Goal: Task Accomplishment & Management: Use online tool/utility

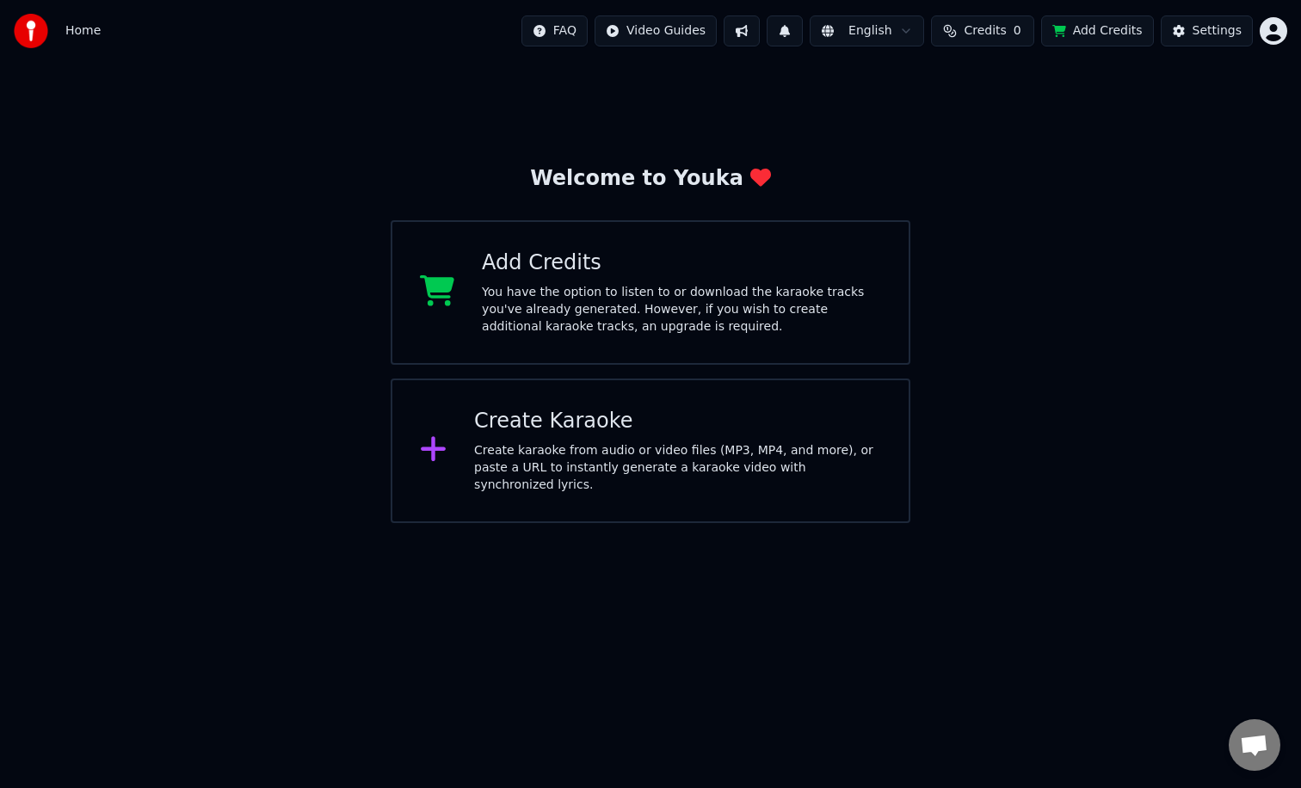
click at [614, 247] on div "Add Credits You have the option to listen to or download the karaoke tracks you…" at bounding box center [651, 292] width 520 height 145
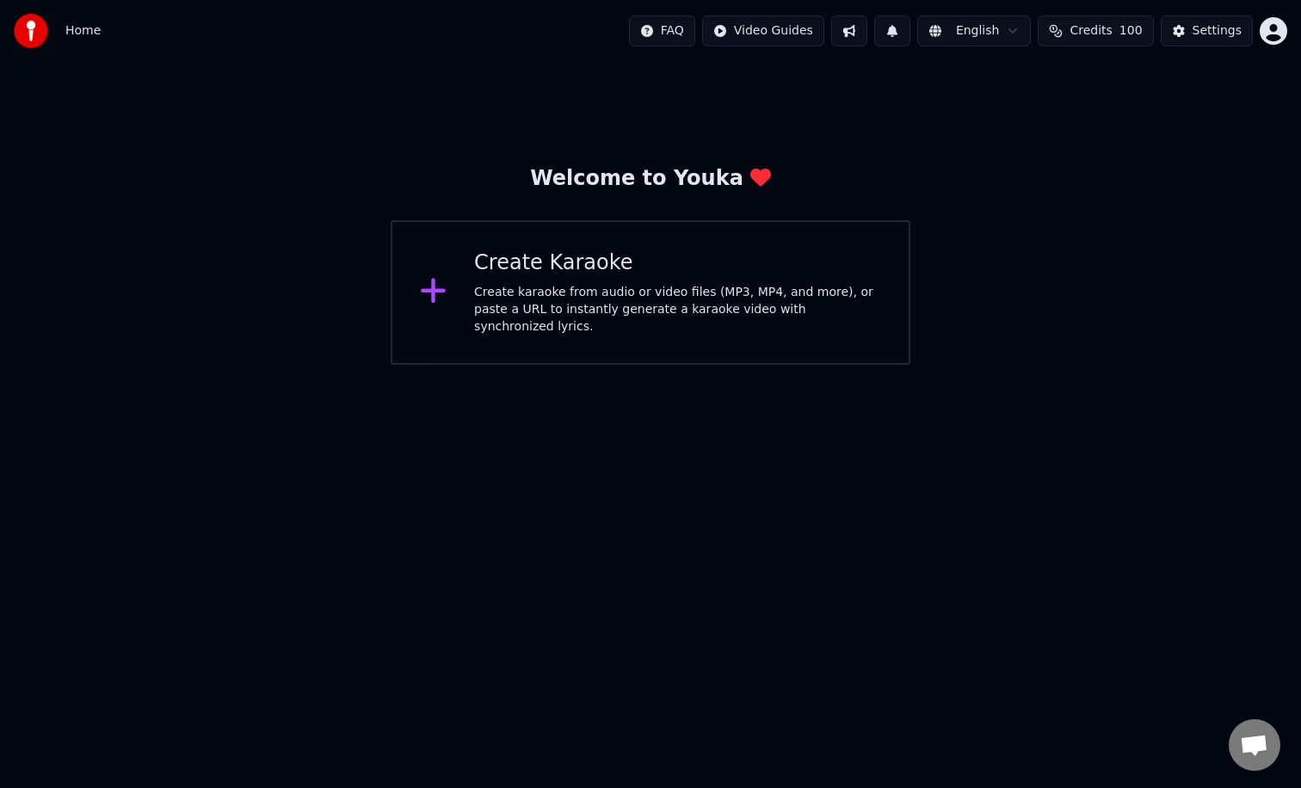
click at [86, 31] on span "Home" at bounding box center [82, 30] width 35 height 17
click at [486, 274] on div "Create Karaoke" at bounding box center [677, 263] width 407 height 28
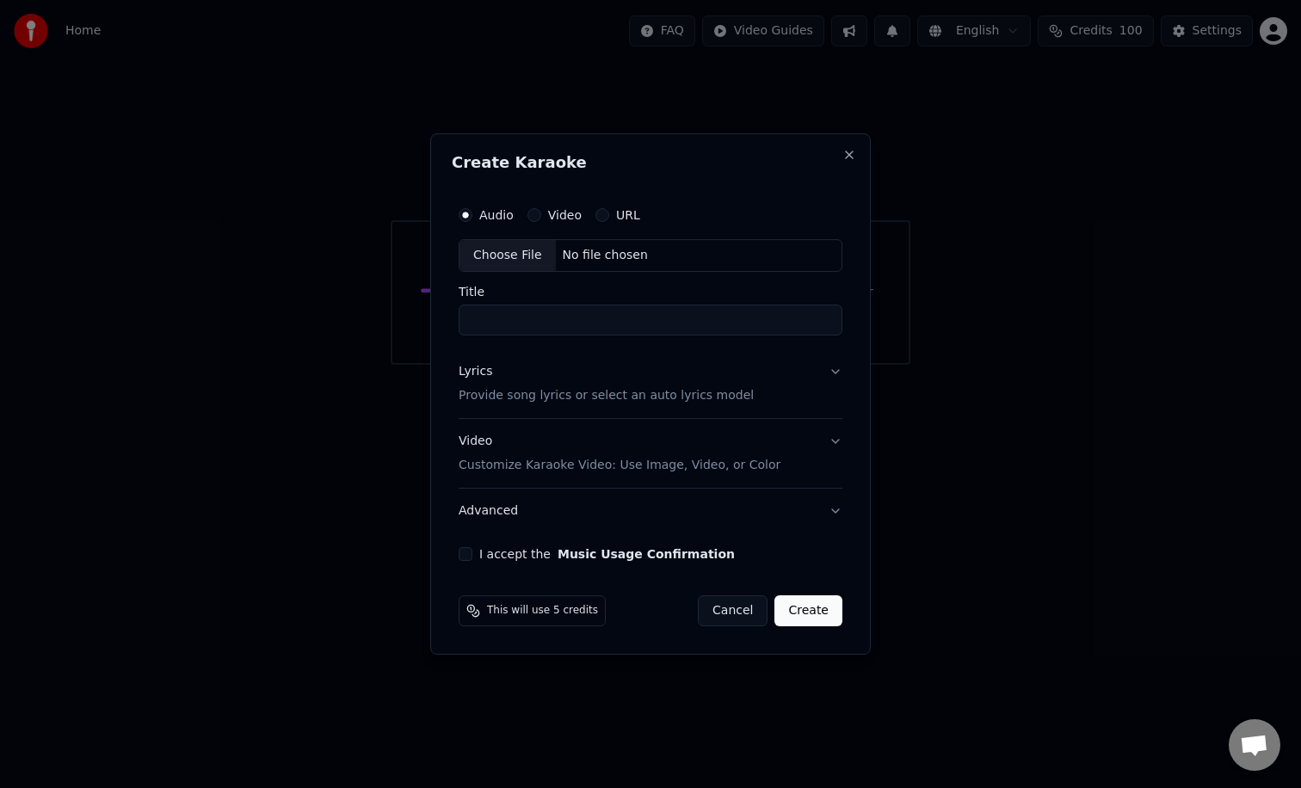
click at [513, 264] on div "Choose File" at bounding box center [507, 255] width 96 height 31
click at [607, 252] on div "No file chosen" at bounding box center [605, 255] width 99 height 17
click at [548, 211] on label "Video" at bounding box center [565, 215] width 34 height 12
click at [541, 211] on button "Video" at bounding box center [534, 215] width 14 height 14
click at [603, 259] on div "No file chosen" at bounding box center [605, 255] width 99 height 17
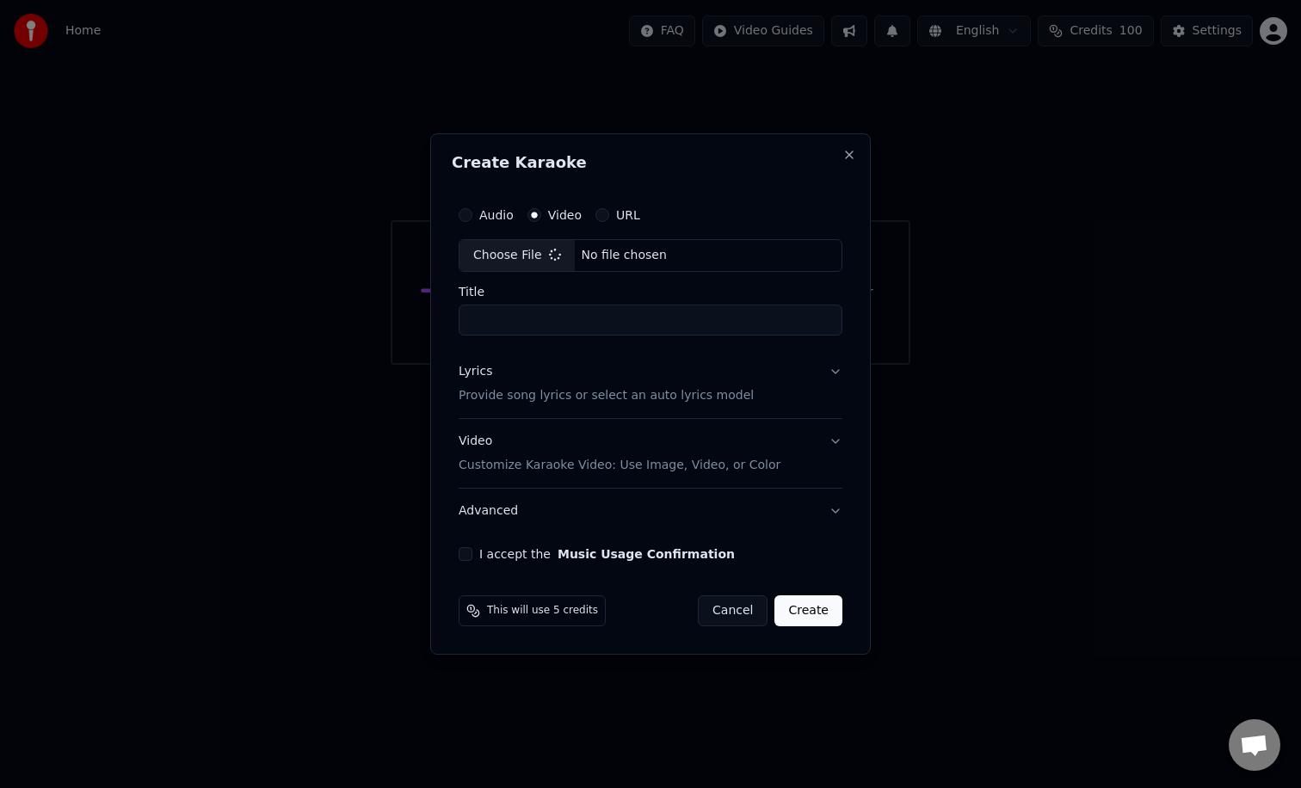
type input "**********"
click at [834, 444] on button "Video Customize Karaoke Video: Use Image, Video, or Color" at bounding box center [650, 453] width 391 height 69
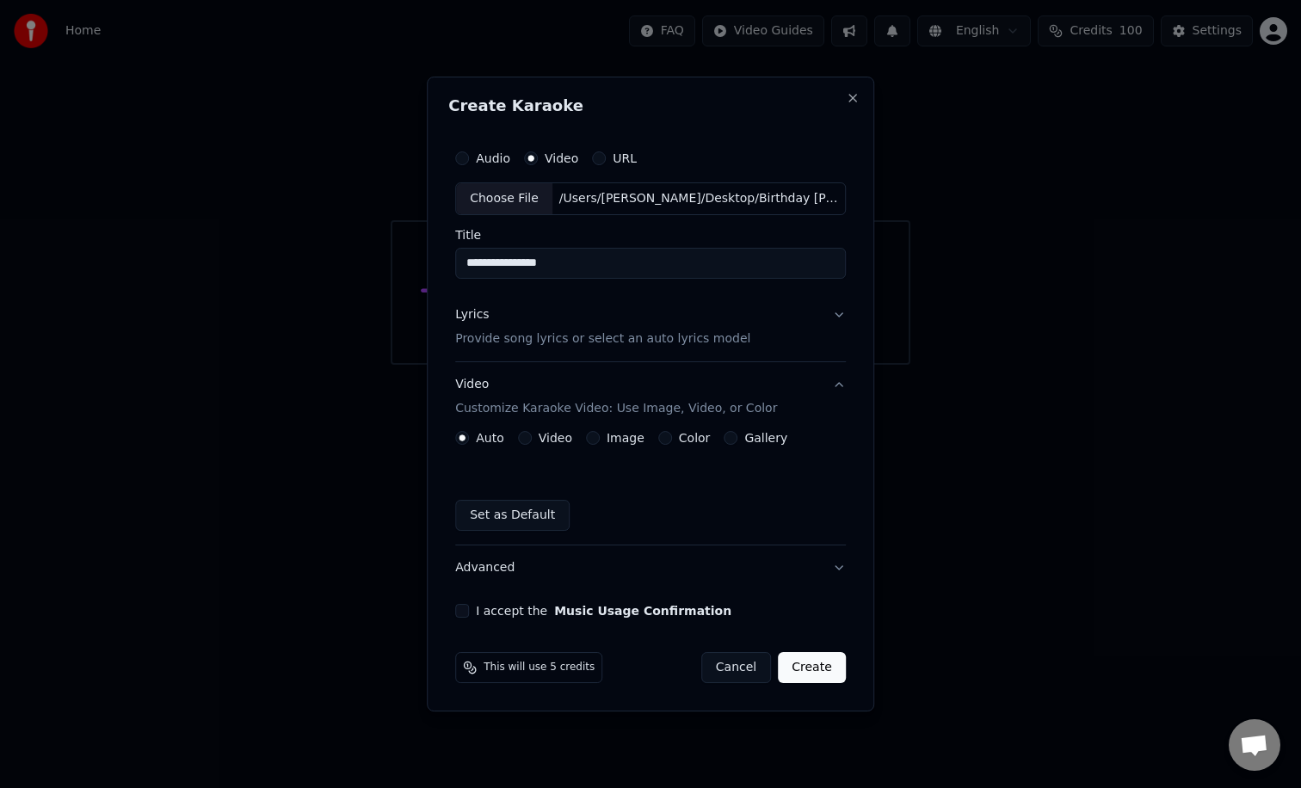
click at [631, 440] on label "Image" at bounding box center [625, 438] width 38 height 12
click at [600, 440] on button "Image" at bounding box center [593, 438] width 14 height 14
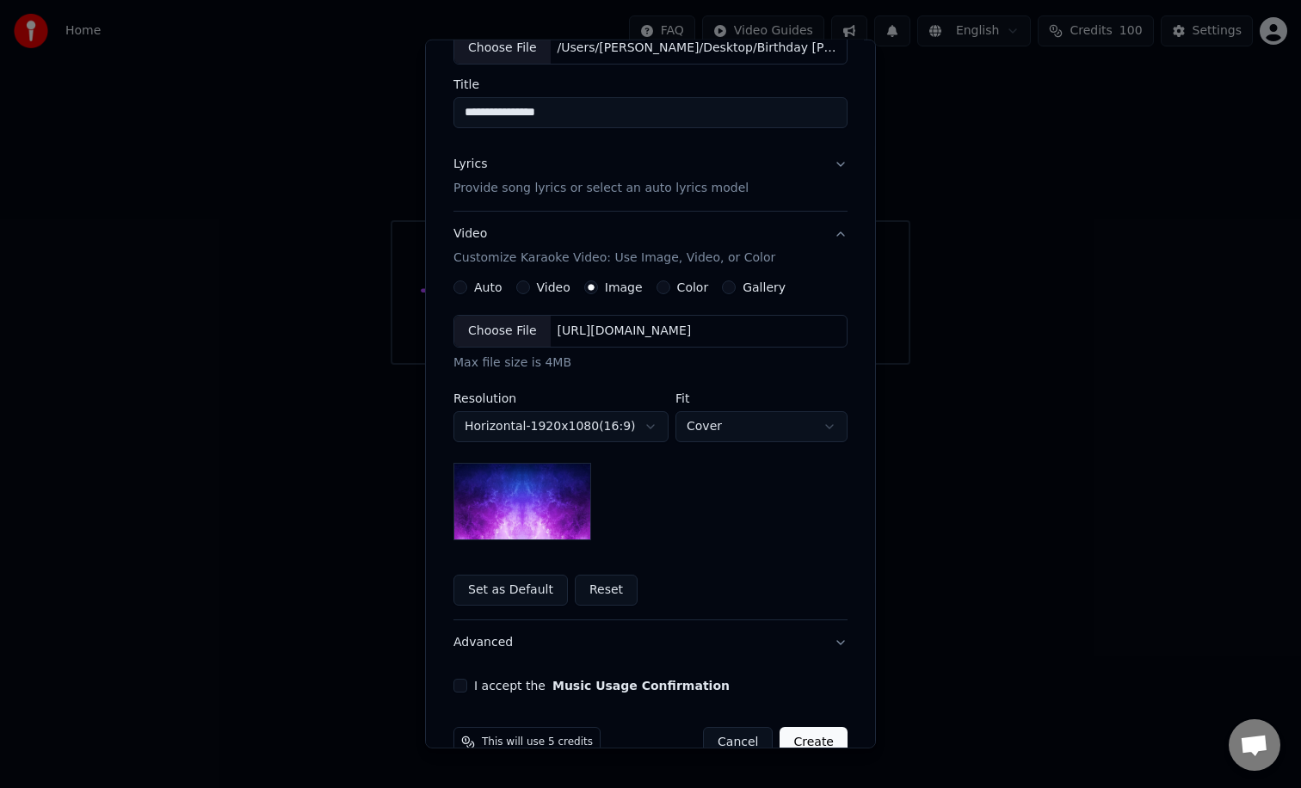
scroll to position [151, 0]
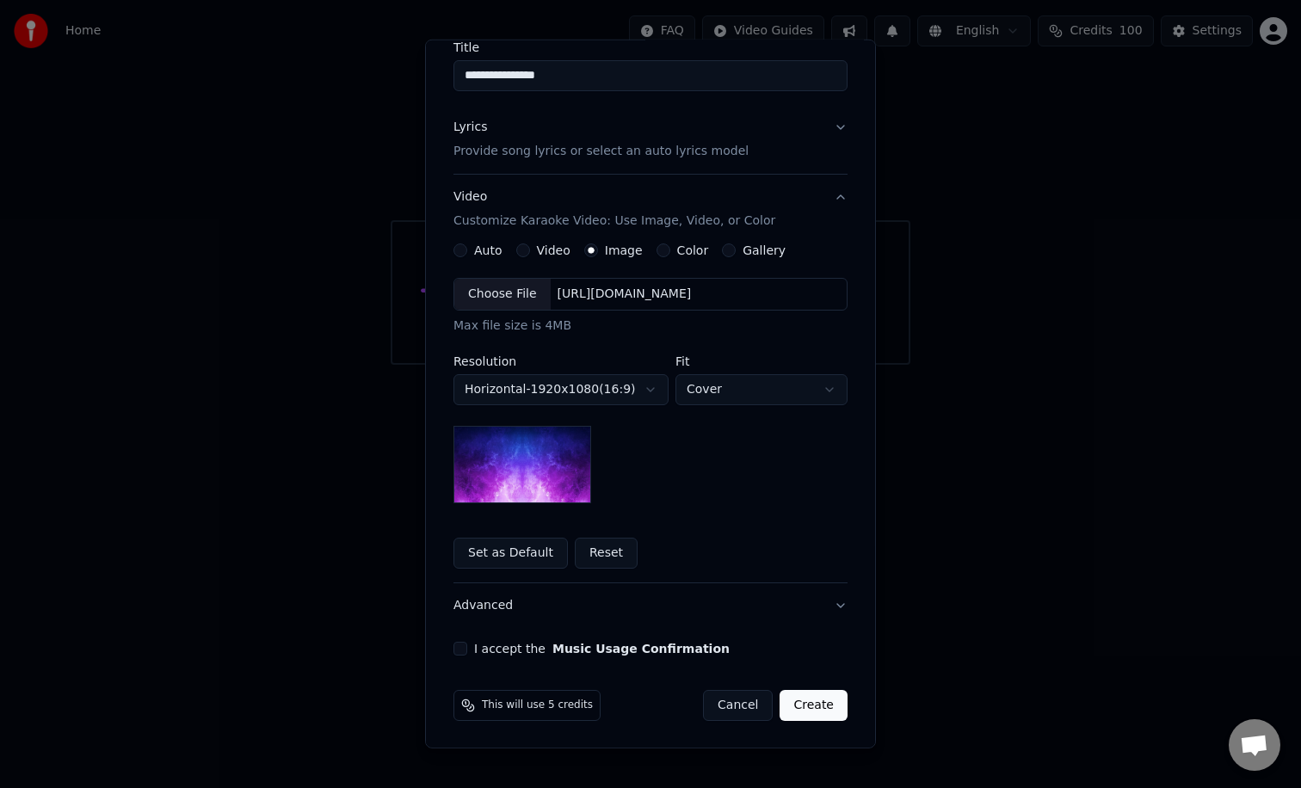
click at [659, 251] on button "Color" at bounding box center [663, 250] width 14 height 14
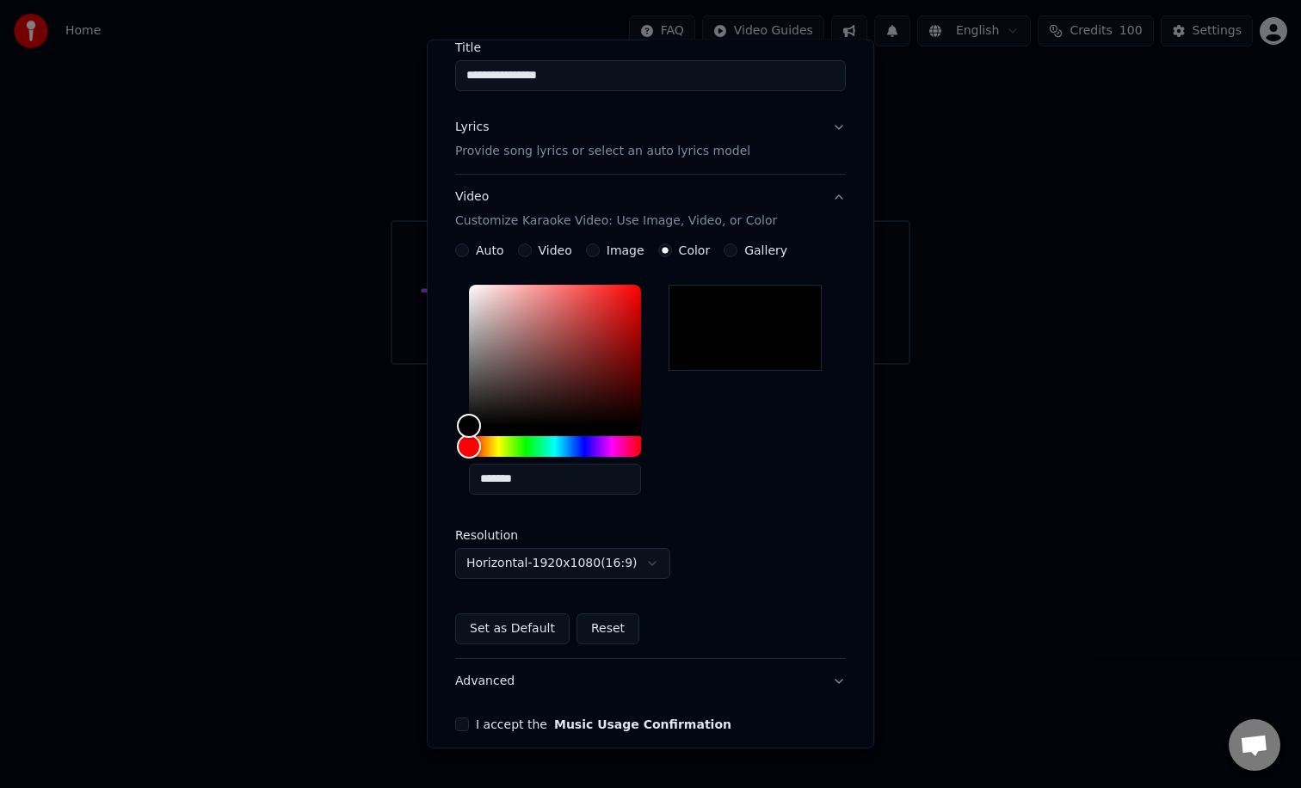
click at [696, 357] on div at bounding box center [744, 328] width 153 height 86
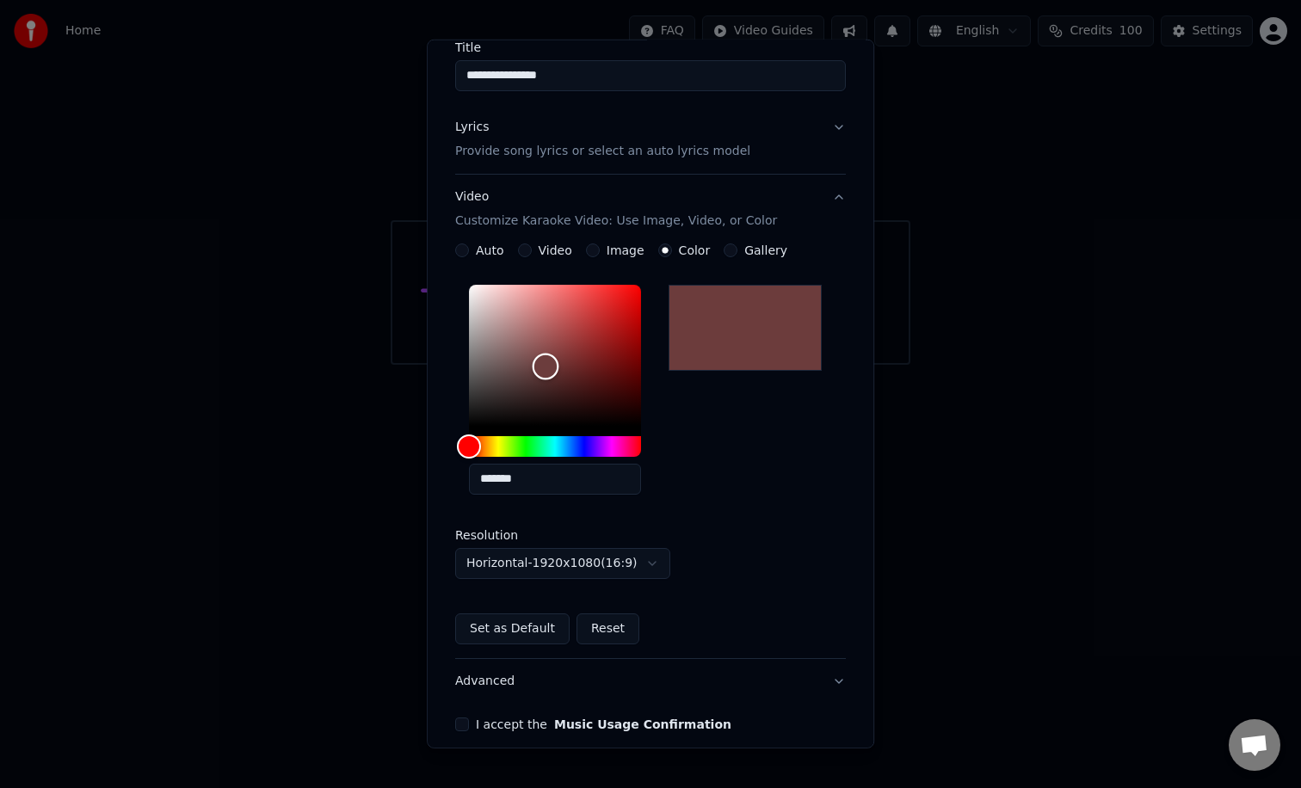
type input "*******"
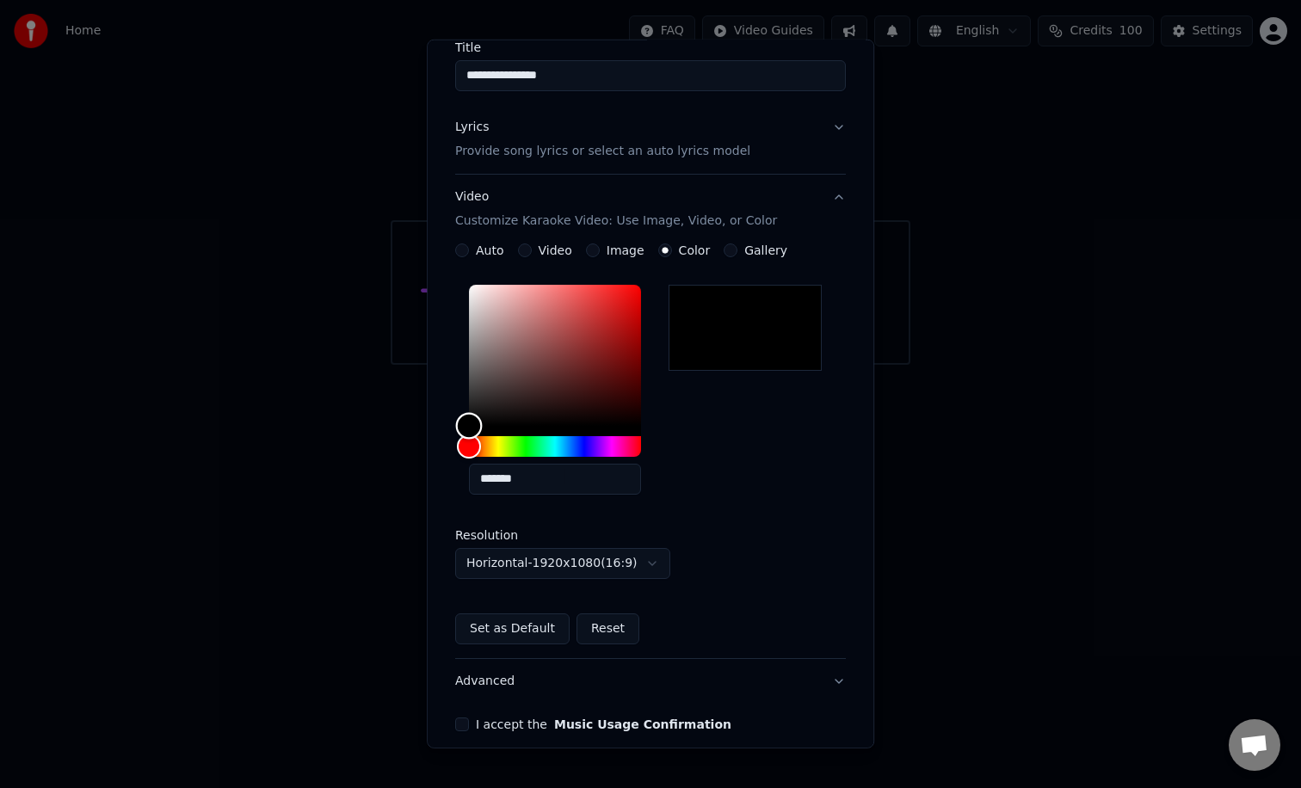
drag, startPoint x: 473, startPoint y: 425, endPoint x: 439, endPoint y: 450, distance: 42.5
click at [439, 450] on div "**********" at bounding box center [650, 394] width 447 height 709
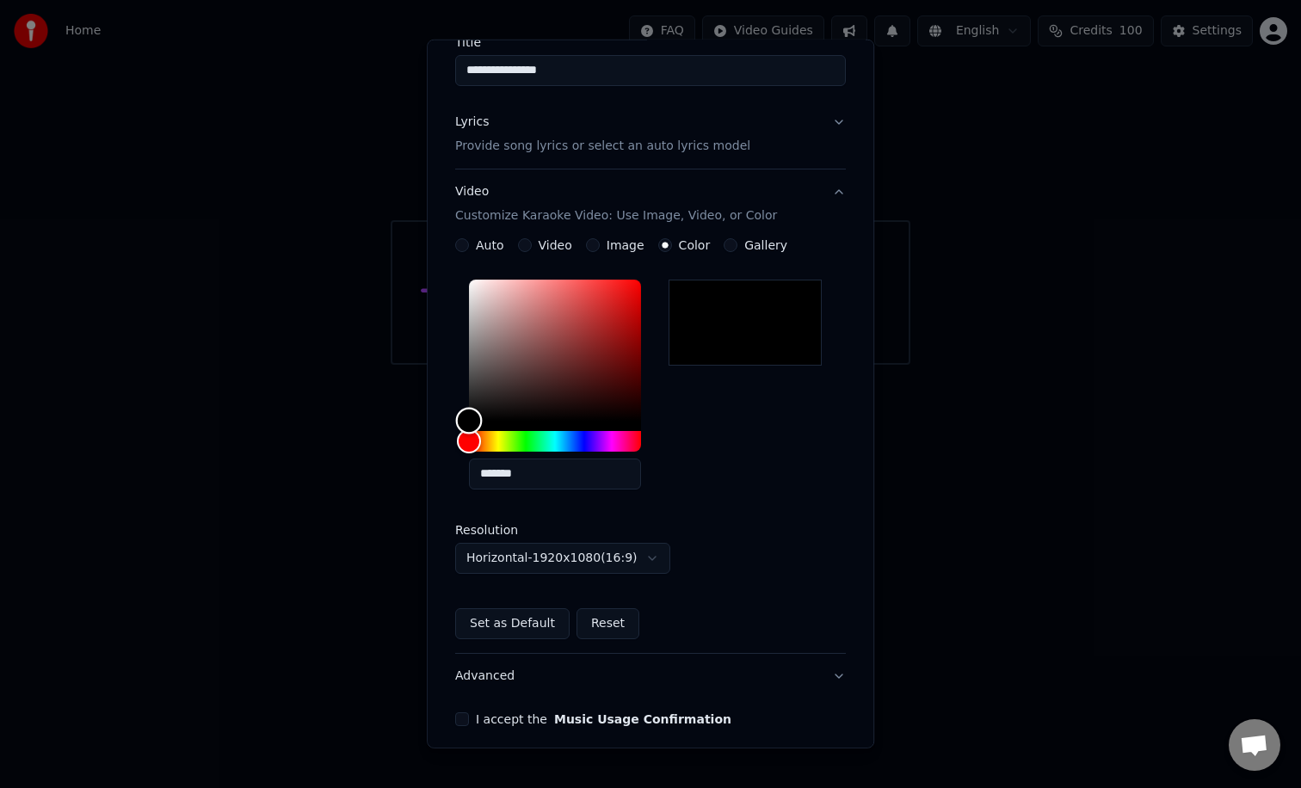
scroll to position [226, 0]
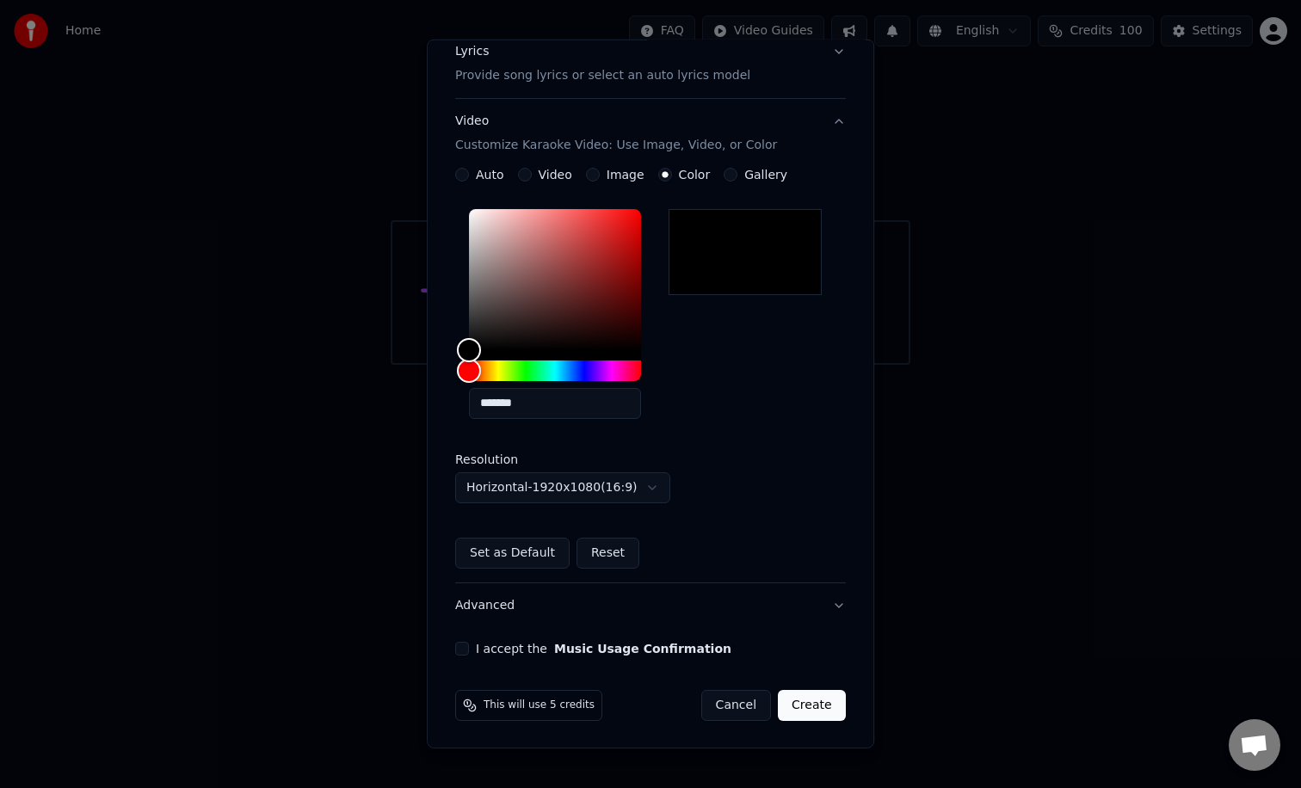
click at [814, 697] on button "Create" at bounding box center [812, 705] width 68 height 31
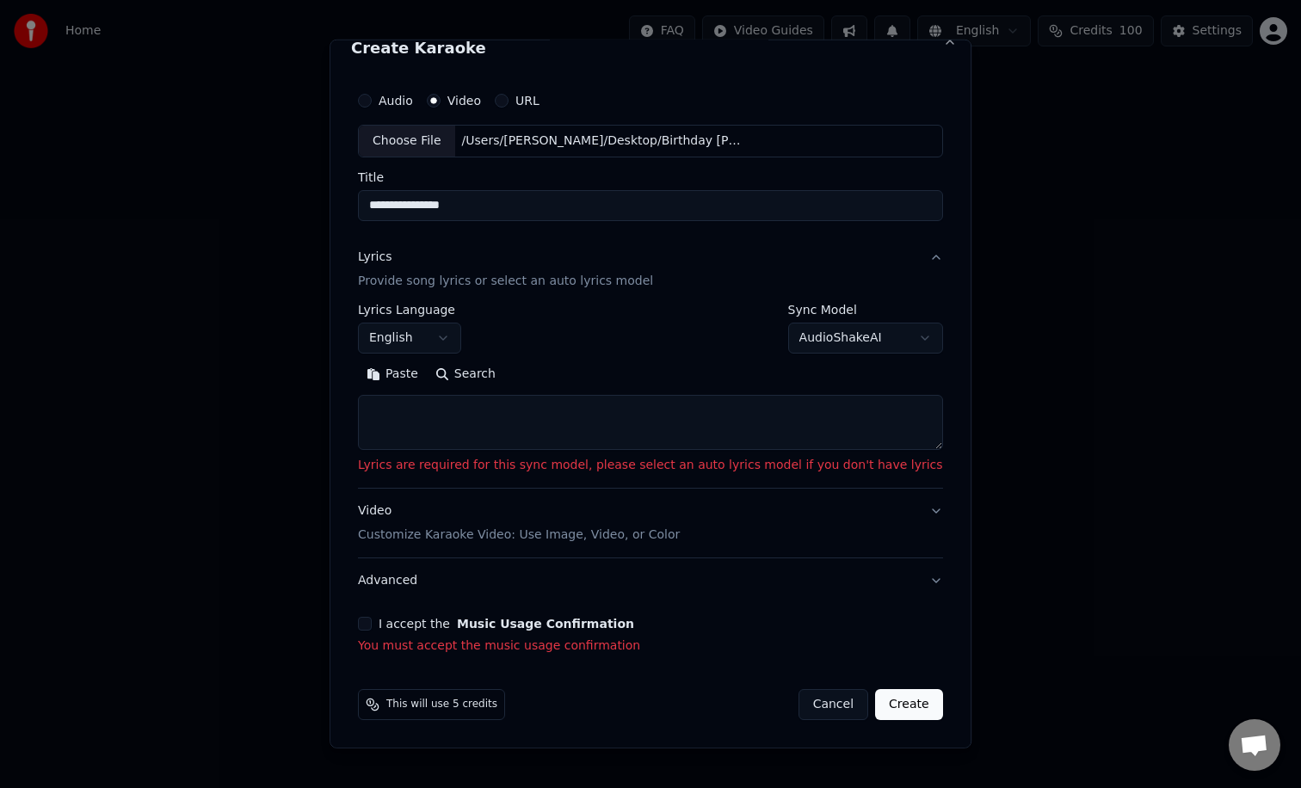
scroll to position [20, 0]
click at [710, 439] on textarea at bounding box center [650, 423] width 585 height 55
paste textarea "**********"
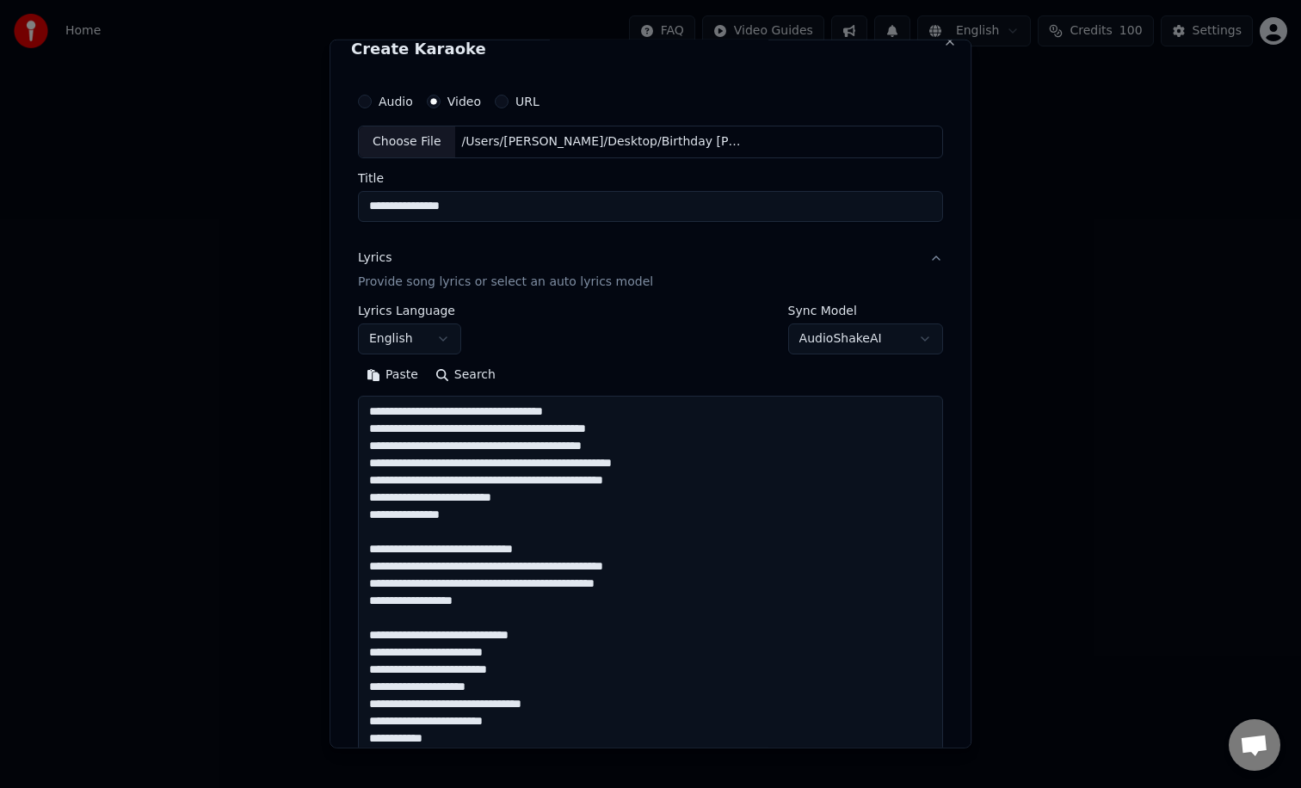
scroll to position [0, 0]
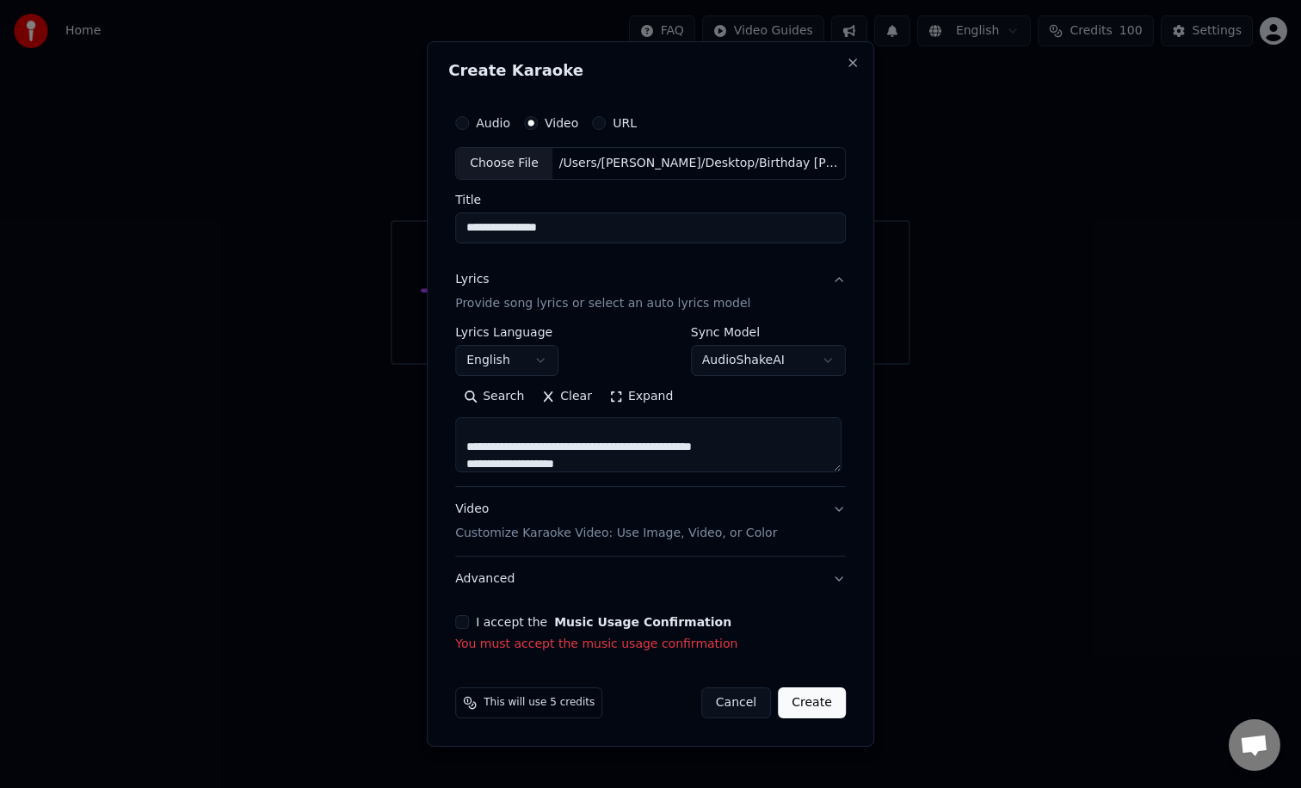
type textarea "**********"
click at [469, 620] on button "I accept the Music Usage Confirmation" at bounding box center [462, 622] width 14 height 14
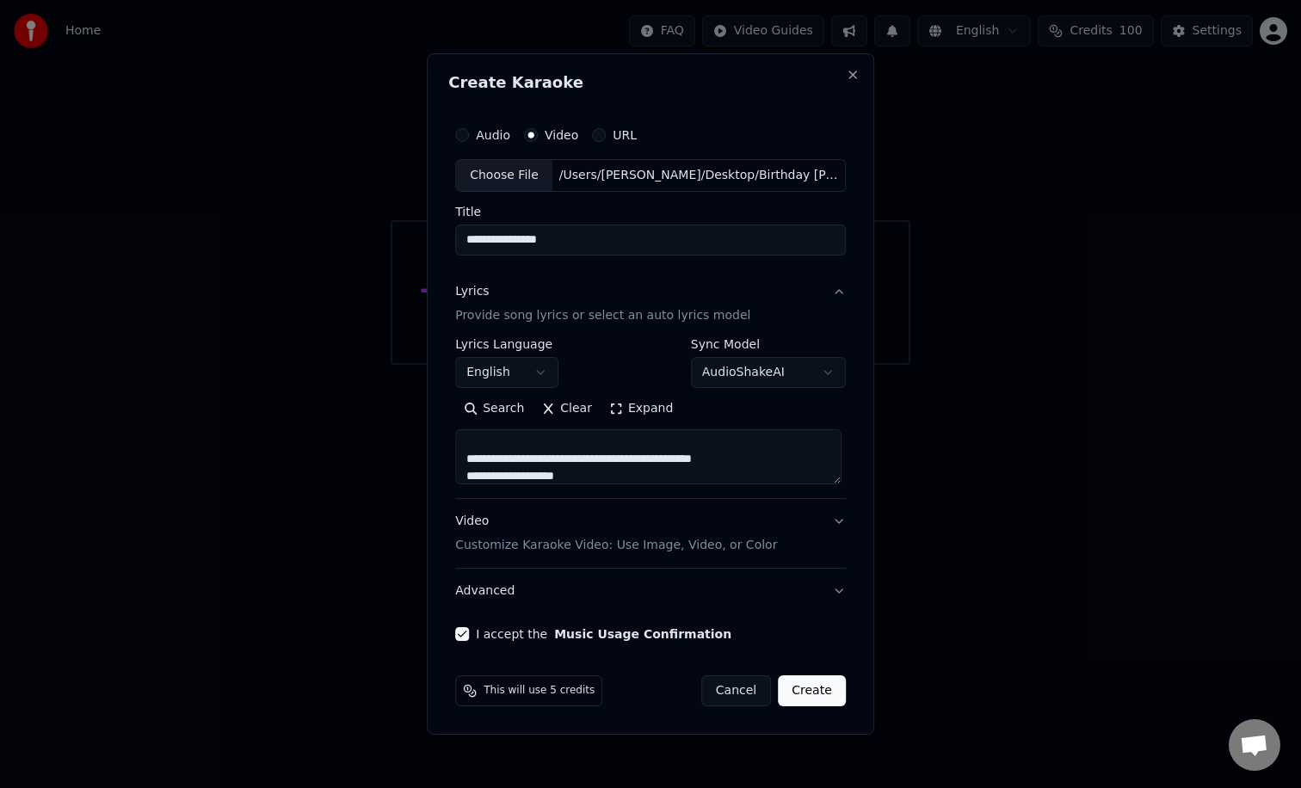
click at [814, 696] on button "Create" at bounding box center [812, 690] width 68 height 31
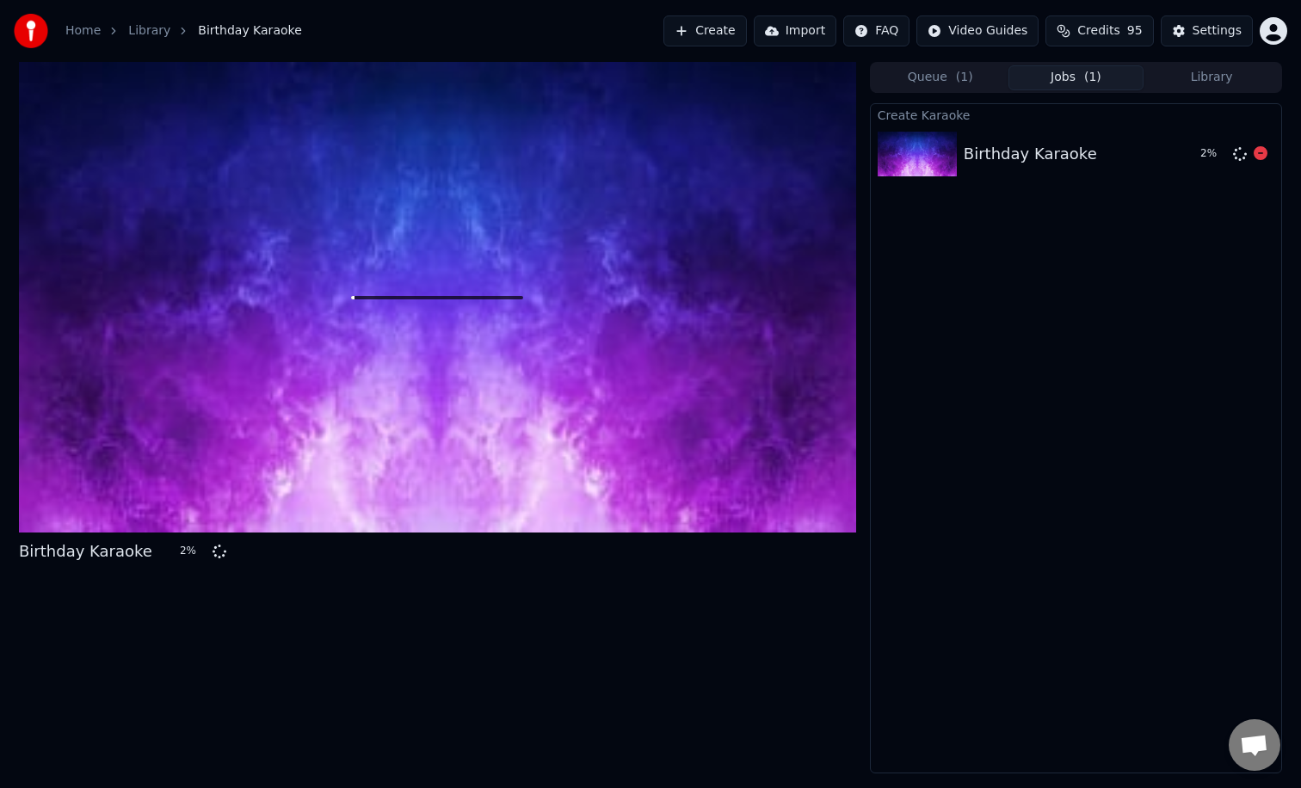
click at [1061, 149] on div "Birthday Karaoke" at bounding box center [1029, 154] width 133 height 24
click at [1257, 151] on icon at bounding box center [1260, 153] width 14 height 14
click at [149, 33] on link "Library" at bounding box center [149, 30] width 42 height 17
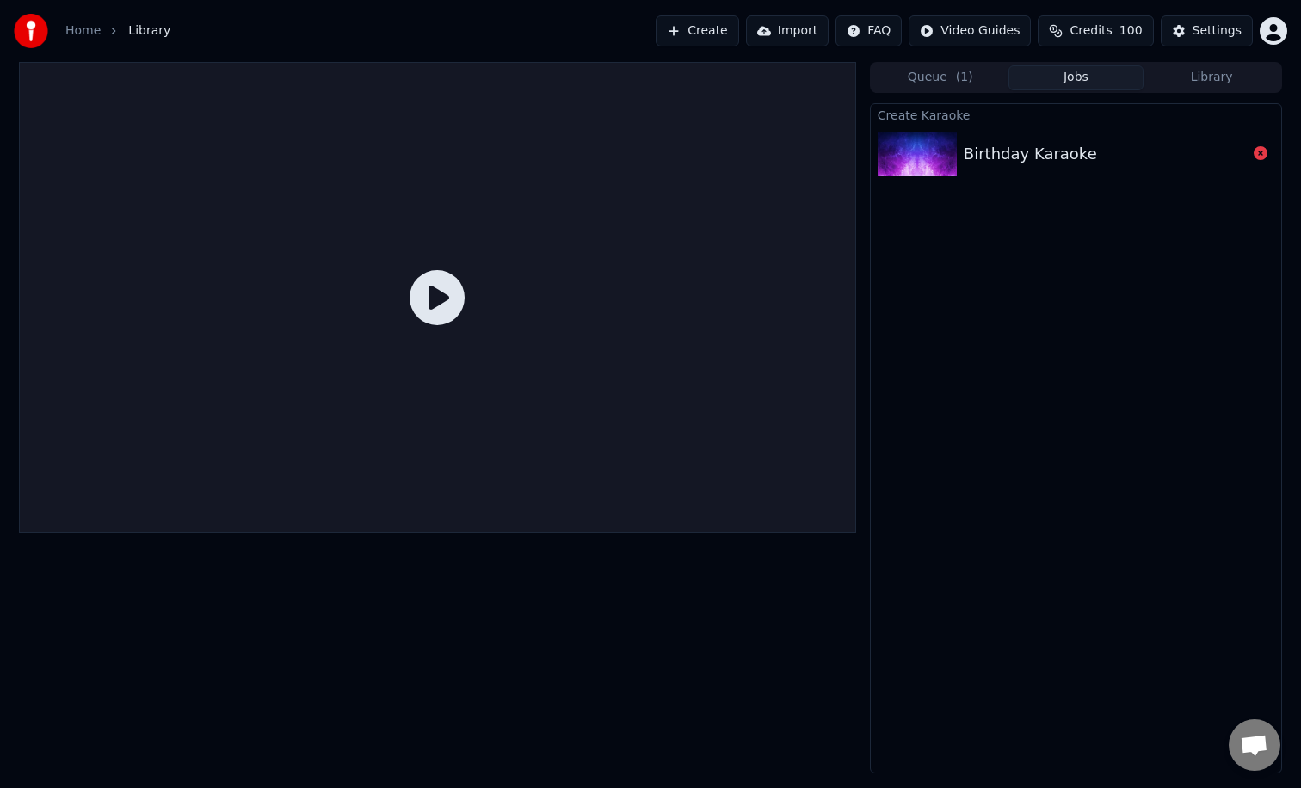
click at [84, 29] on link "Home" at bounding box center [82, 30] width 35 height 17
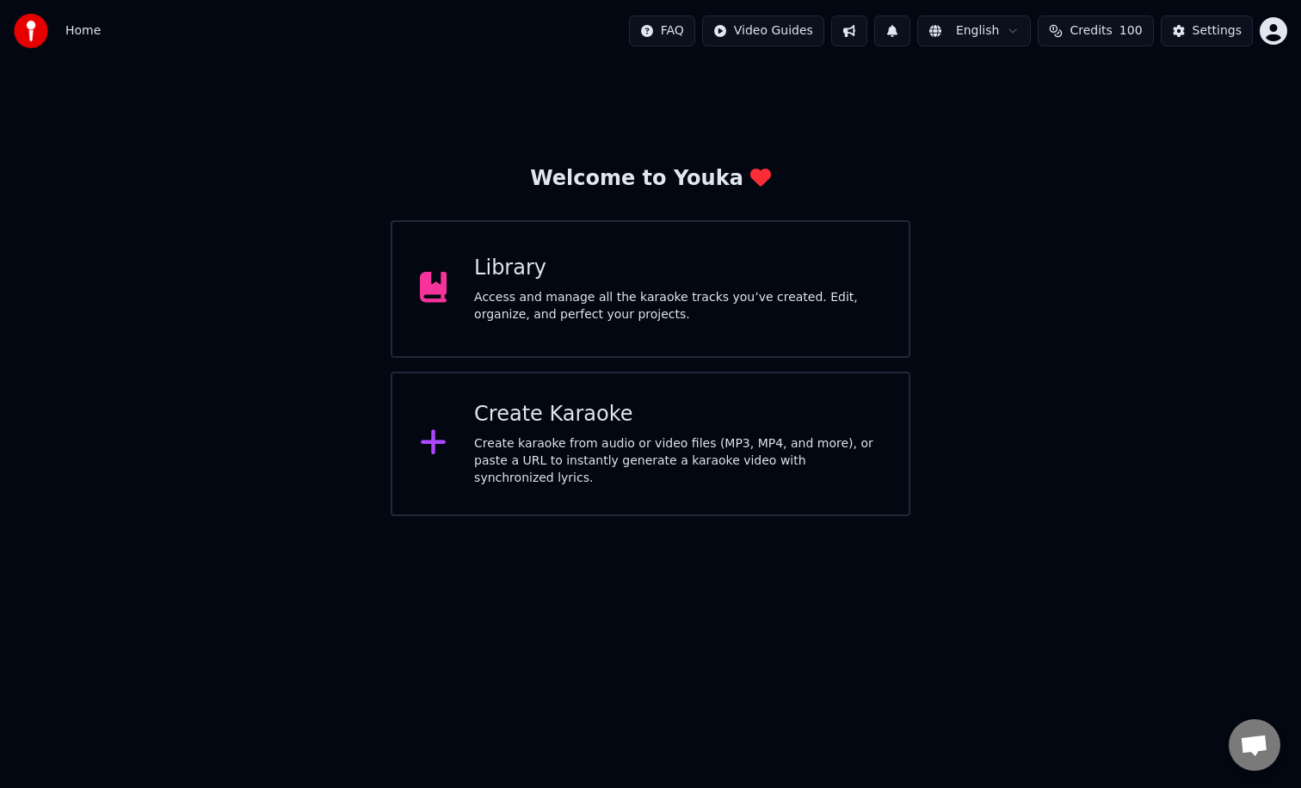
click at [546, 313] on div "Access and manage all the karaoke tracks you’ve created. Edit, organize, and pe…" at bounding box center [677, 306] width 407 height 34
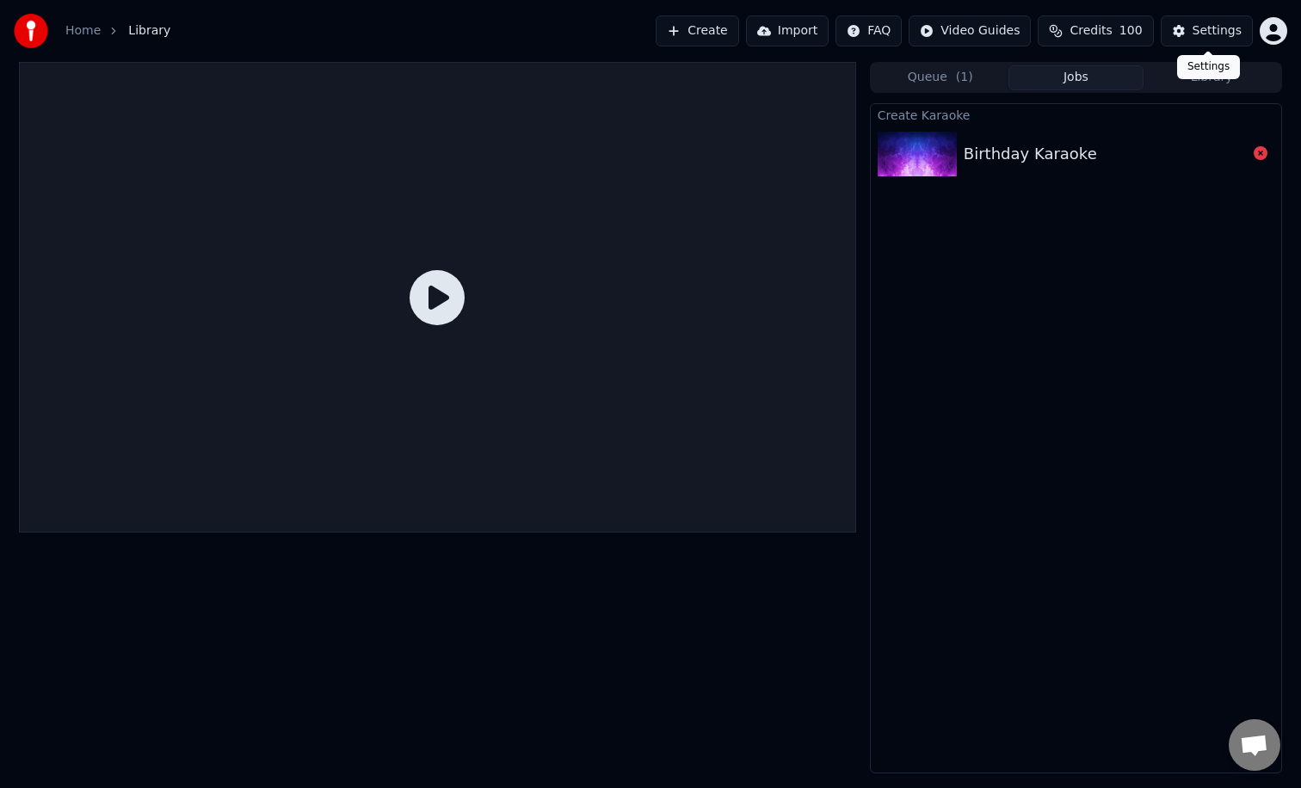
click at [1223, 34] on div "Settings" at bounding box center [1216, 30] width 49 height 17
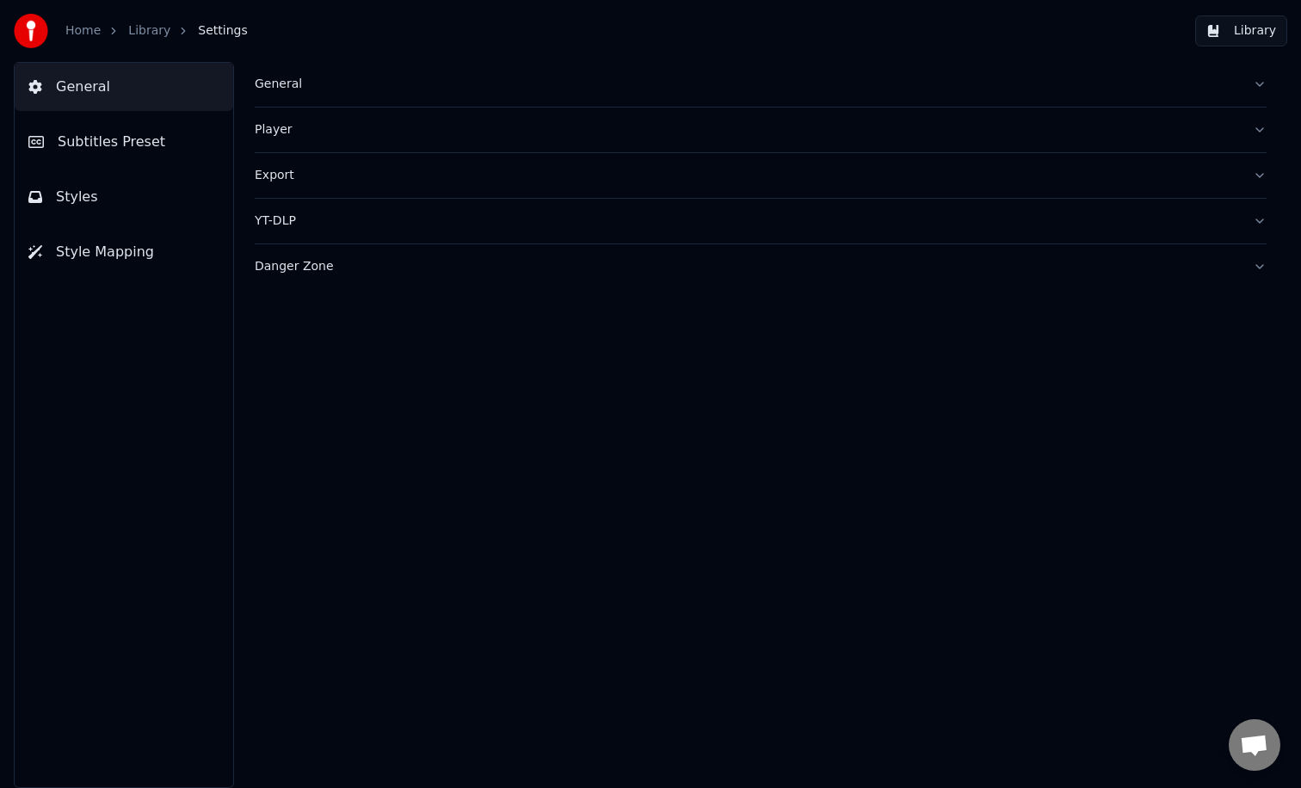
click at [93, 34] on link "Home" at bounding box center [82, 30] width 35 height 17
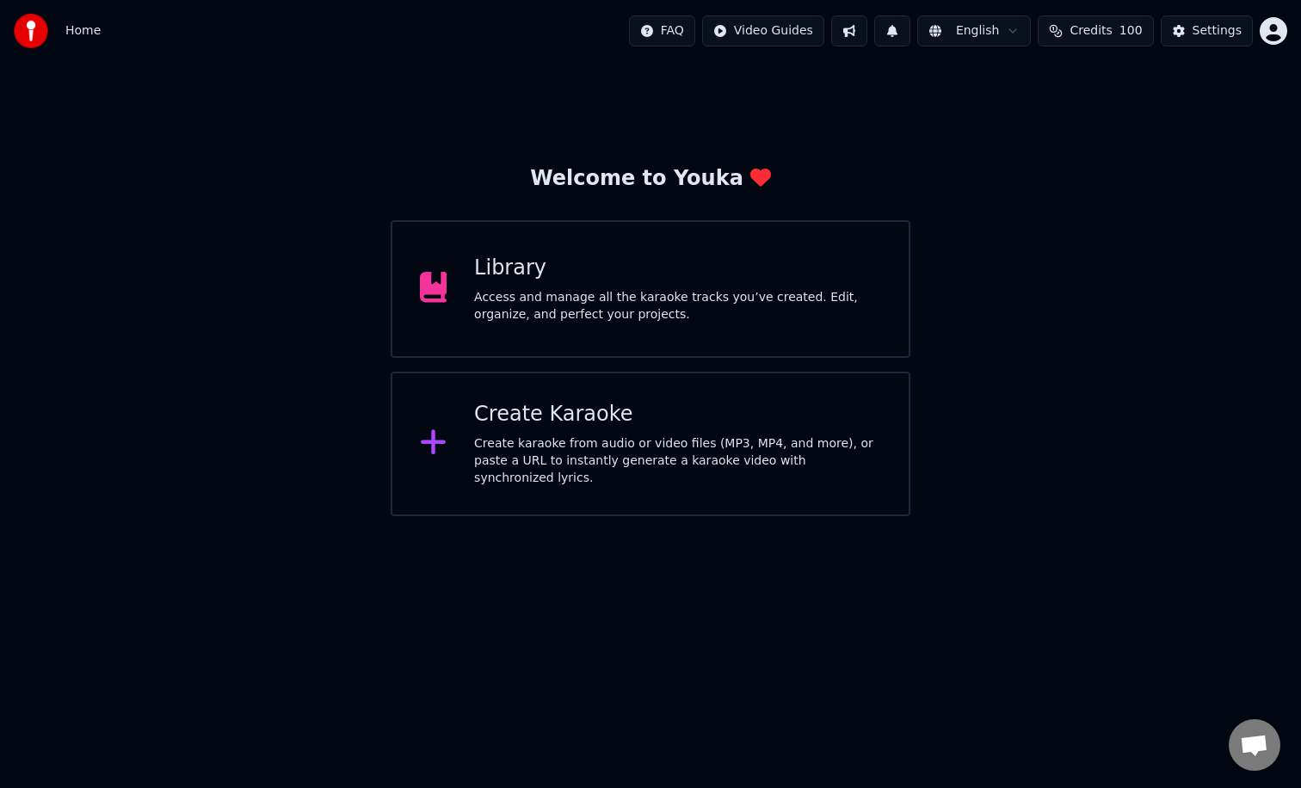
click at [571, 409] on div "Create Karaoke" at bounding box center [677, 415] width 407 height 28
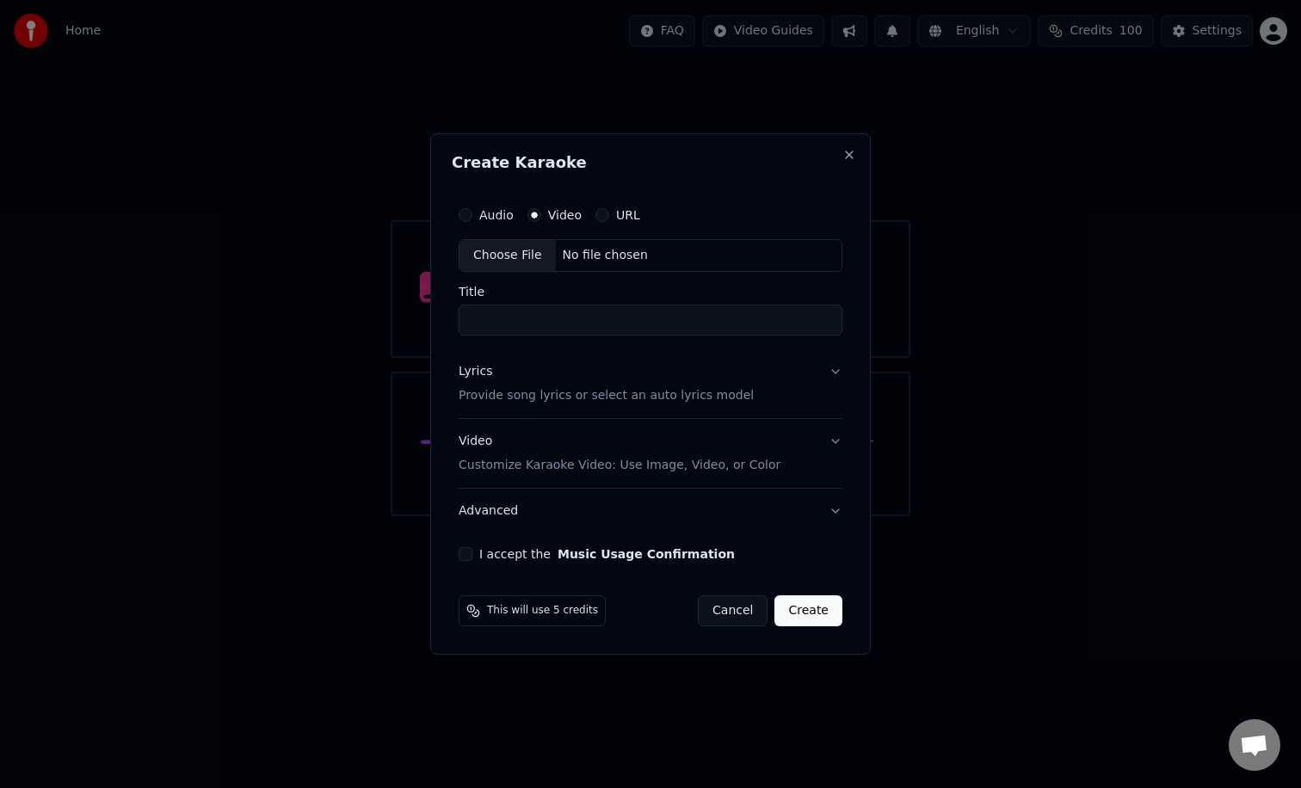
click at [556, 253] on div "No file chosen" at bounding box center [605, 255] width 99 height 17
type input "**********"
click at [563, 393] on p "Provide song lyrics or select an auto lyrics model" at bounding box center [602, 395] width 295 height 17
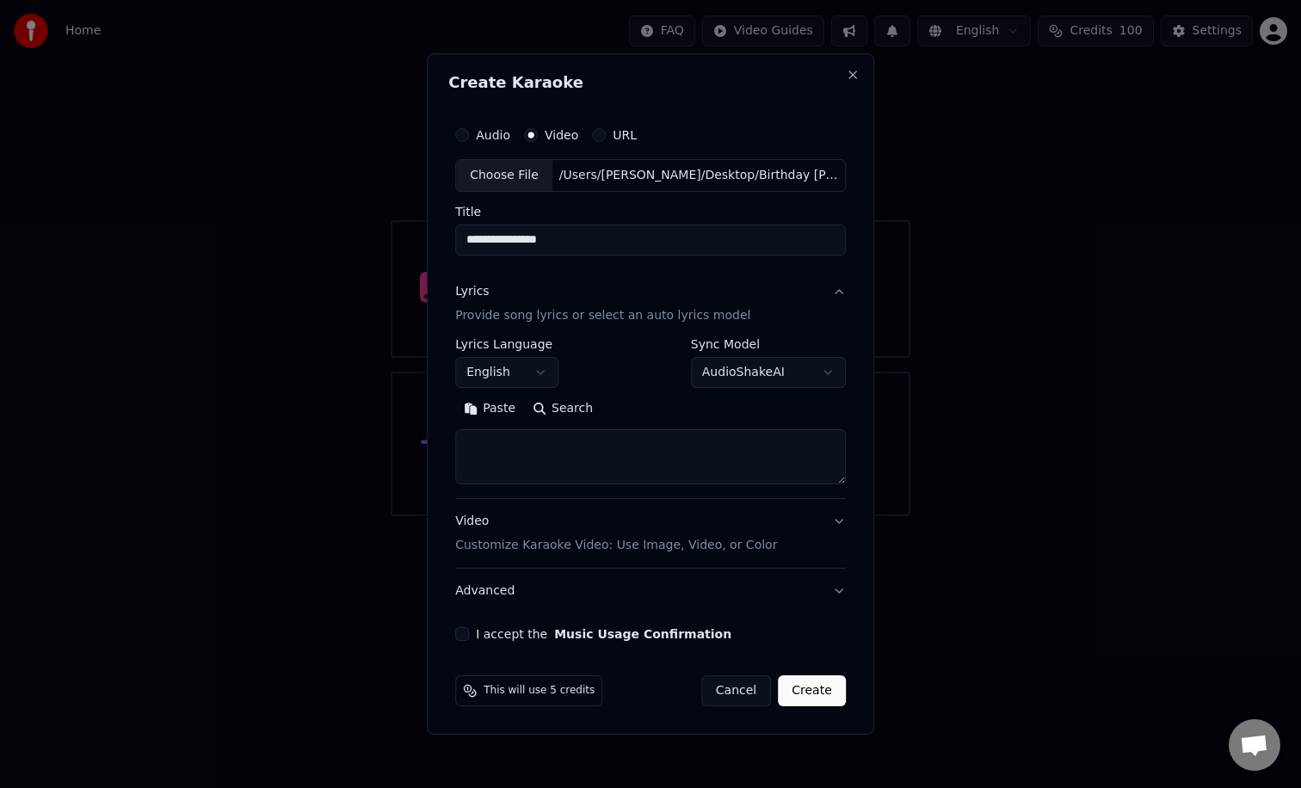
click at [555, 456] on textarea at bounding box center [650, 456] width 391 height 55
paste textarea "**********"
type textarea "**********"
click at [836, 514] on button "Video Customize Karaoke Video: Use Image, Video, or Color" at bounding box center [650, 533] width 391 height 69
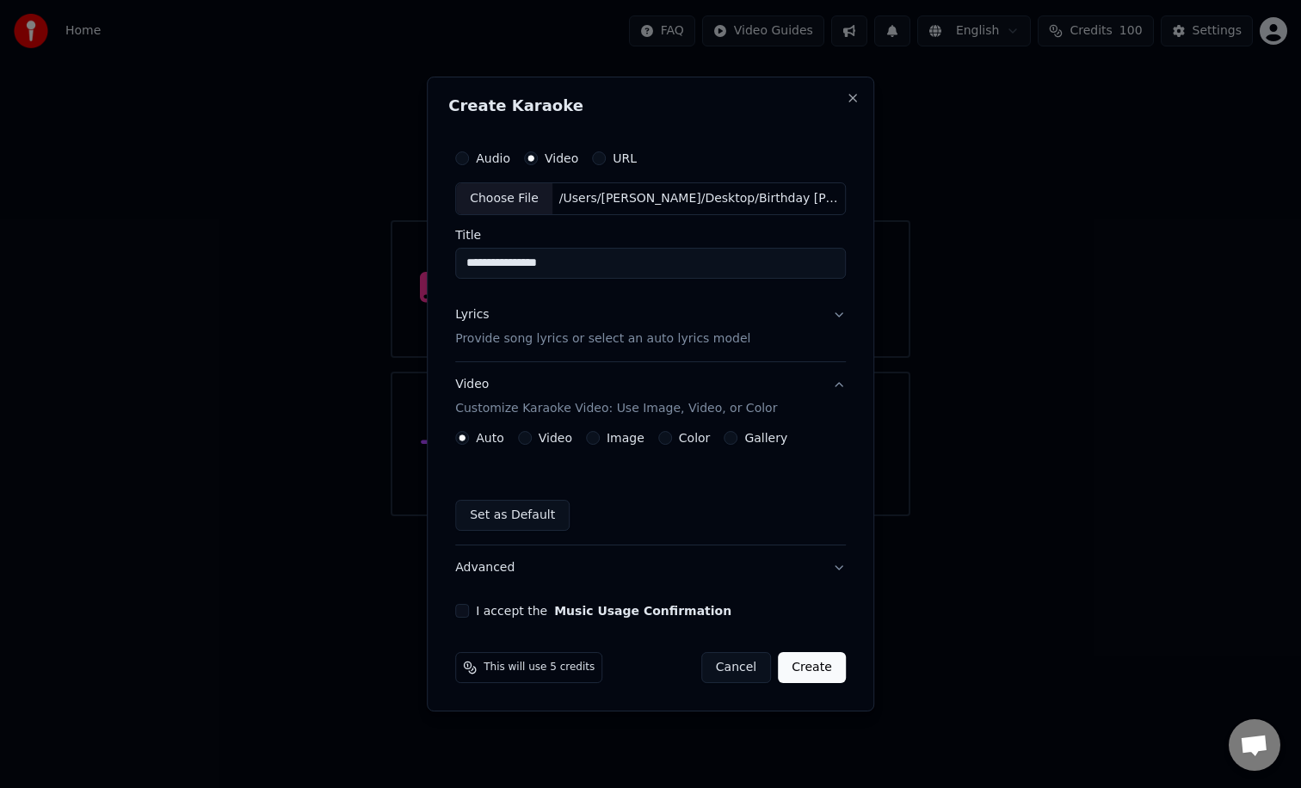
click at [599, 441] on div "Image" at bounding box center [615, 438] width 58 height 14
click at [597, 440] on button "Image" at bounding box center [593, 438] width 14 height 14
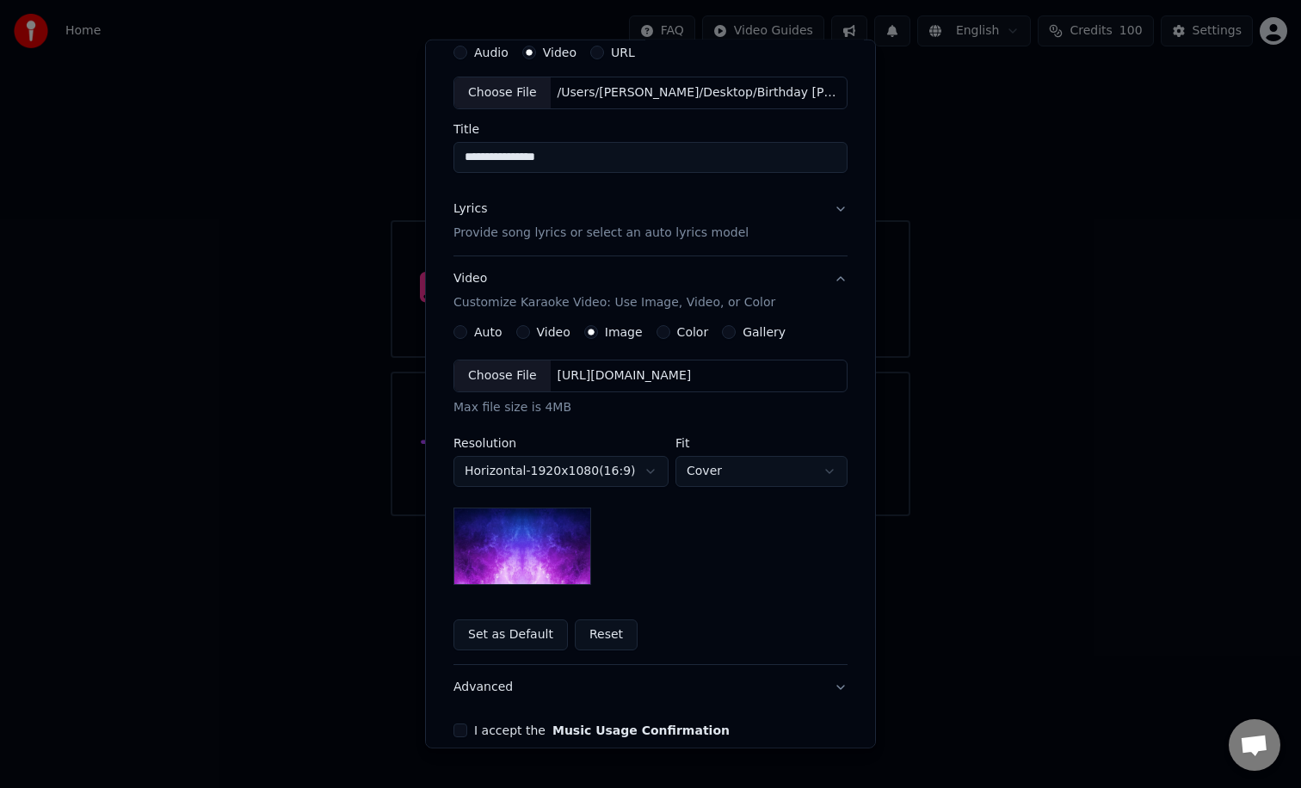
scroll to position [95, 0]
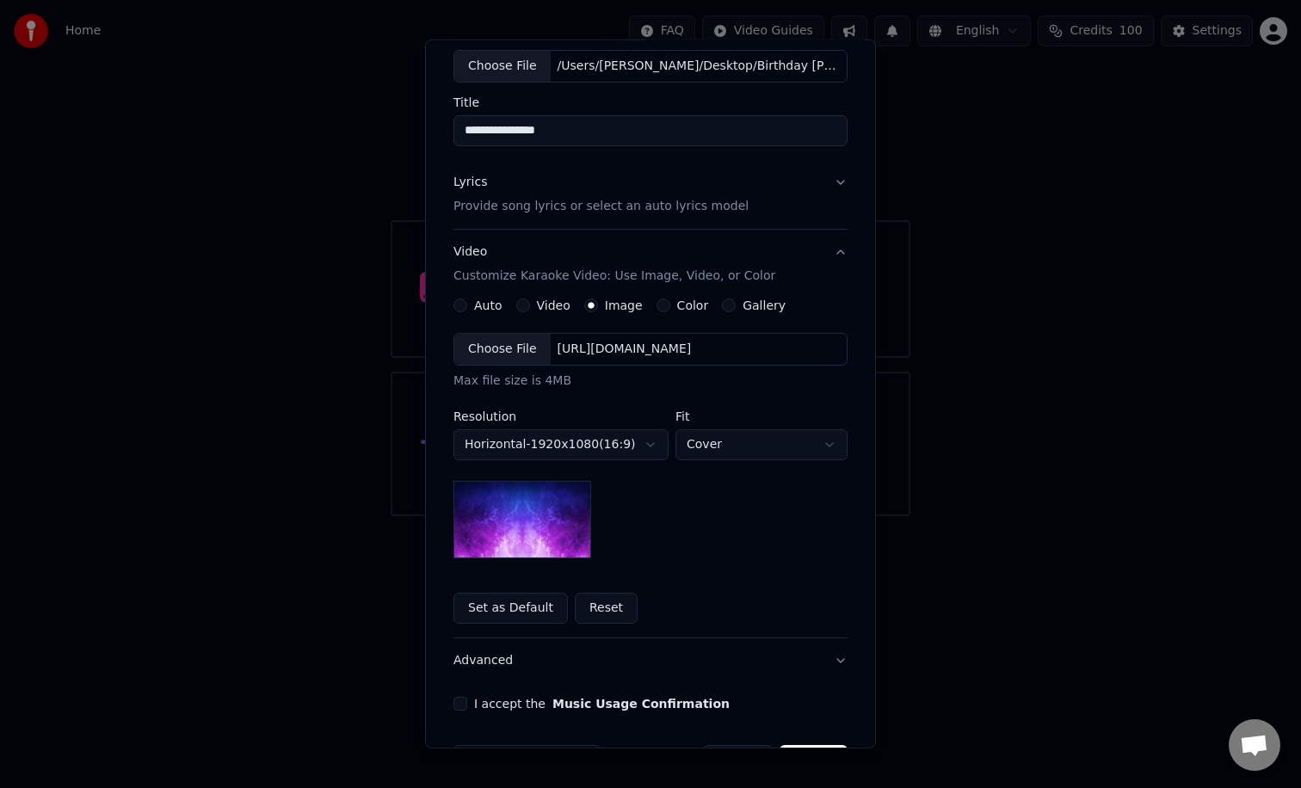
click at [562, 509] on img at bounding box center [522, 519] width 138 height 77
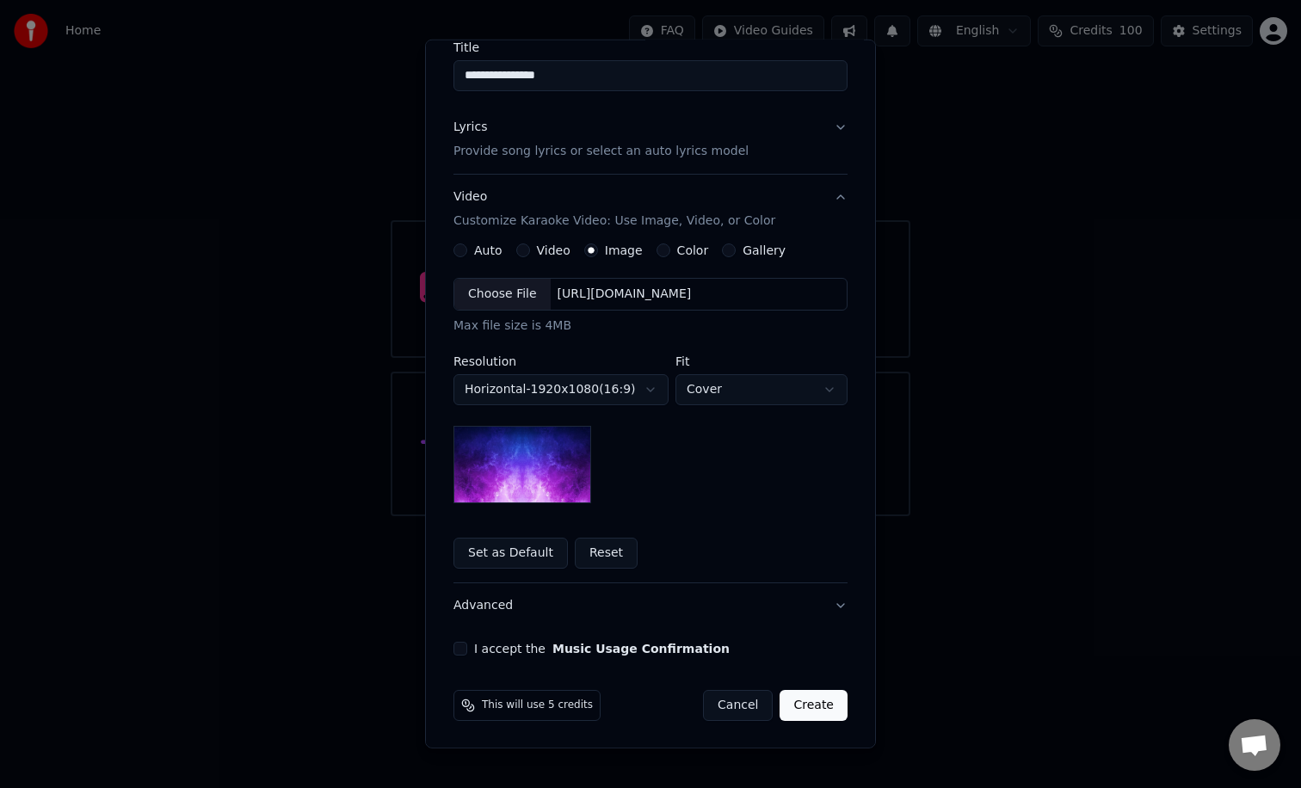
click at [661, 247] on button "Color" at bounding box center [663, 250] width 14 height 14
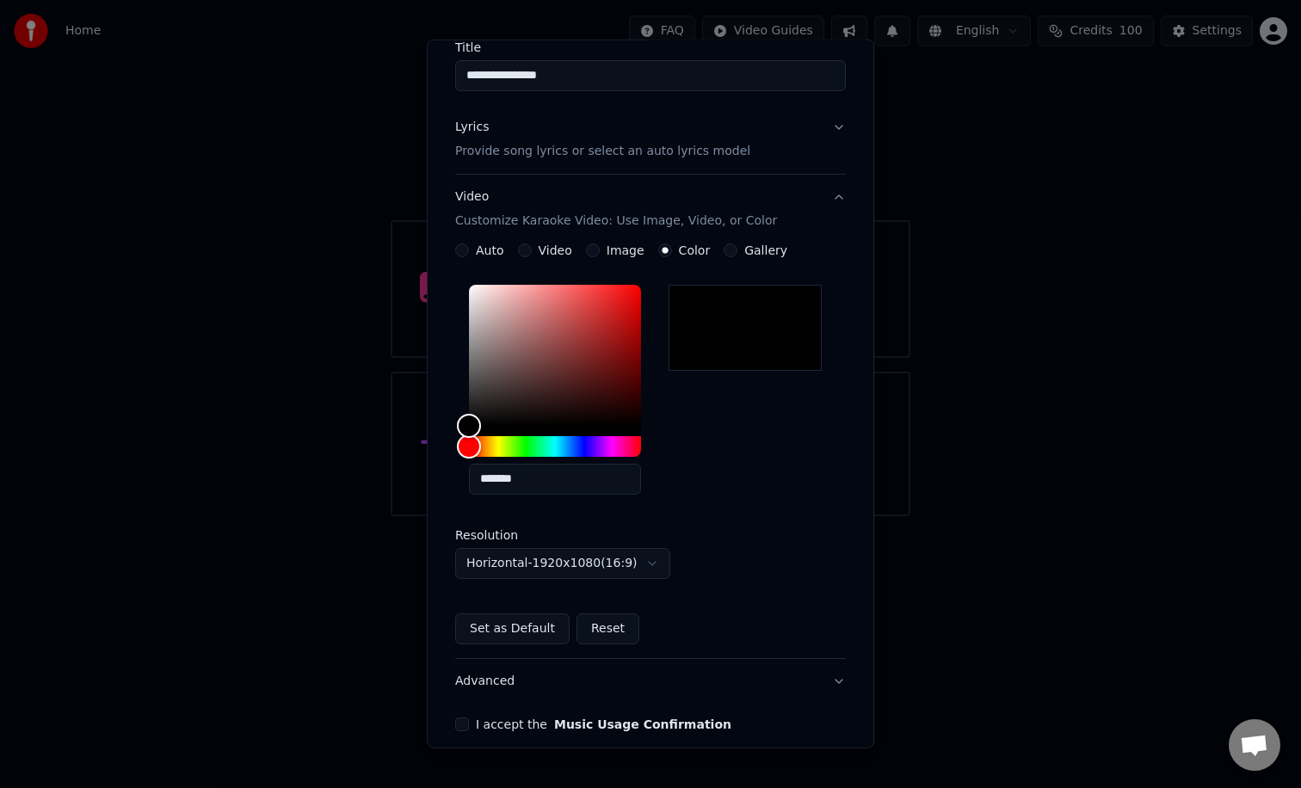
click at [595, 251] on button "Image" at bounding box center [593, 250] width 14 height 14
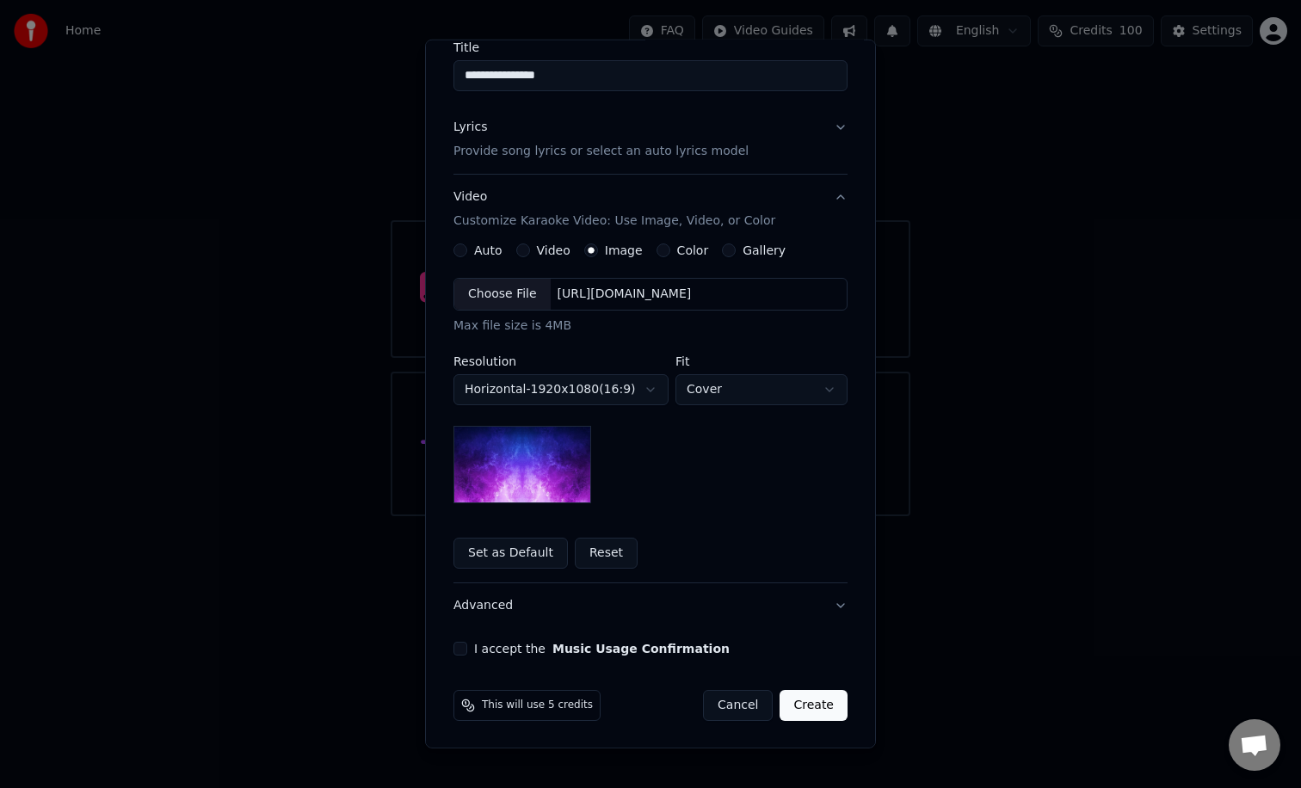
click at [506, 462] on img at bounding box center [522, 464] width 138 height 77
click at [523, 377] on body "**********" at bounding box center [650, 258] width 1301 height 516
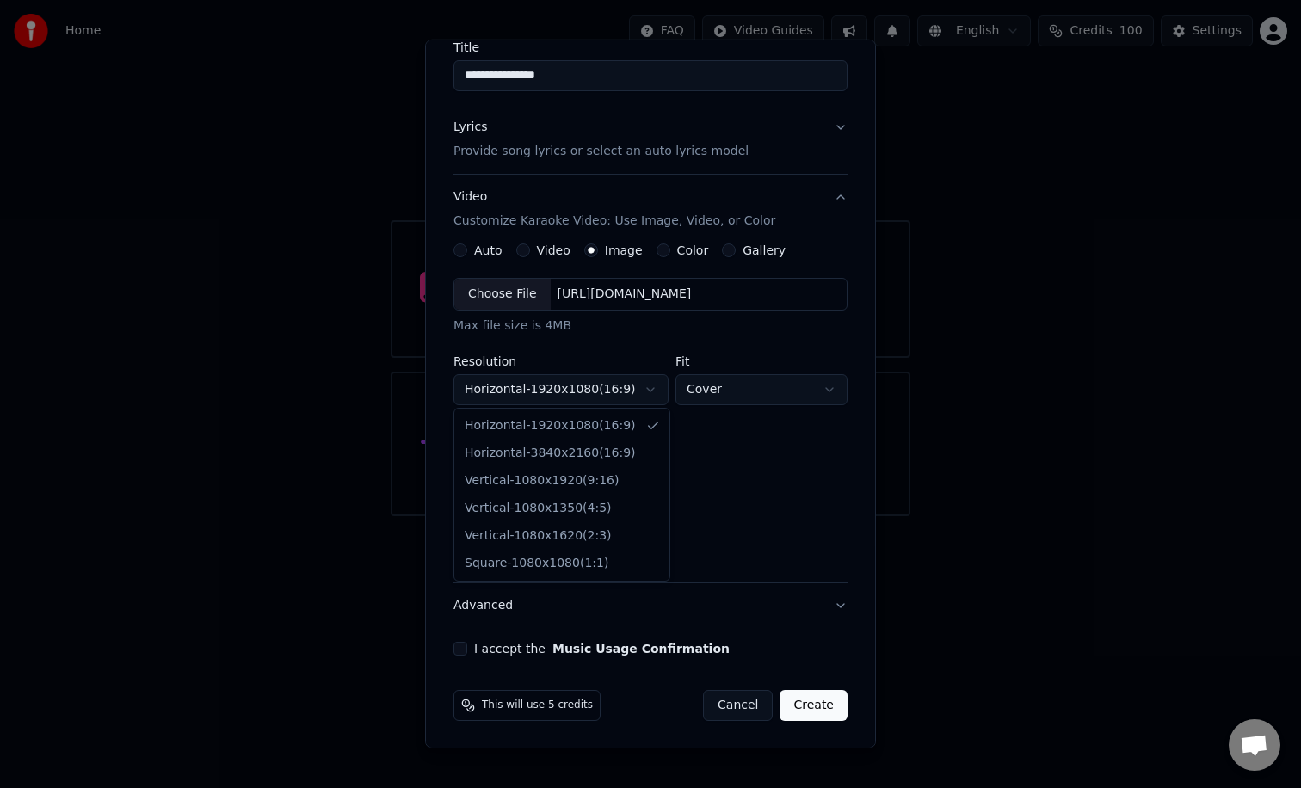
click at [523, 386] on body "**********" at bounding box center [650, 258] width 1301 height 516
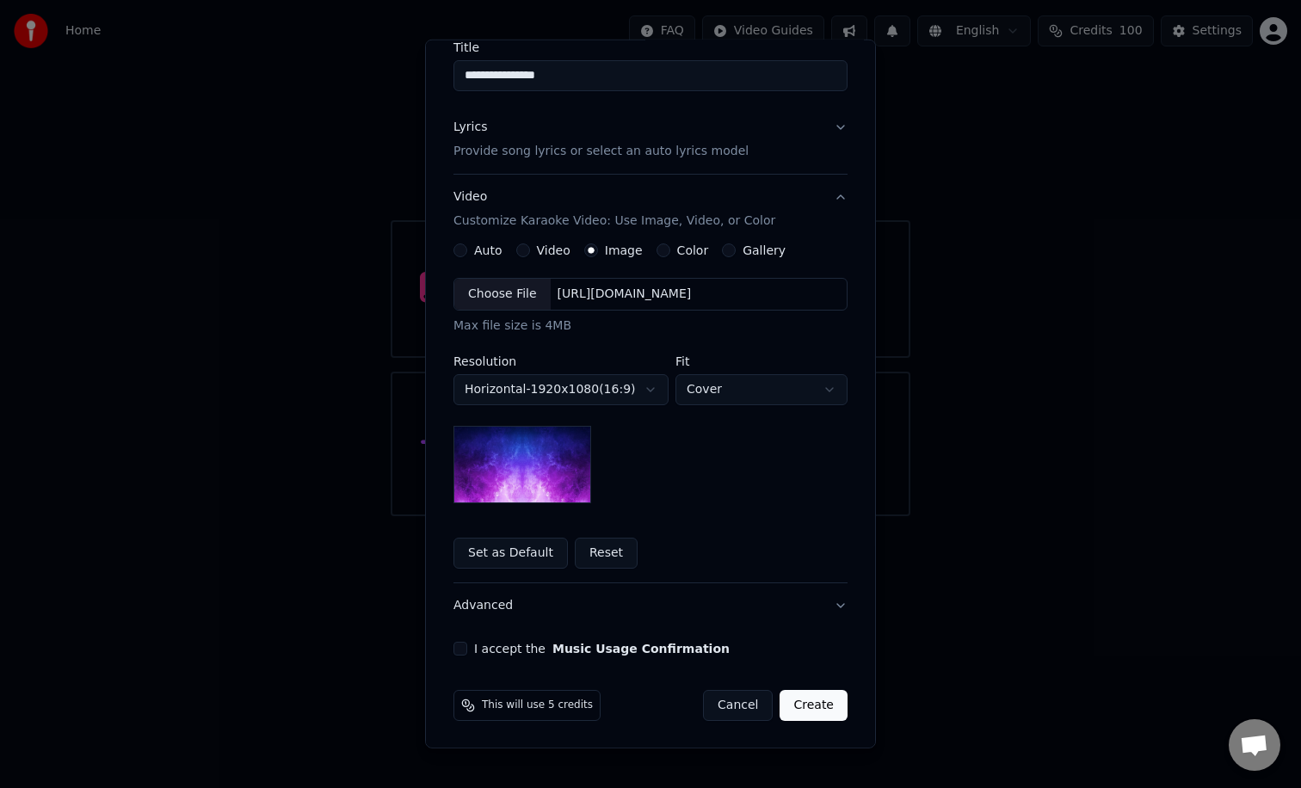
click at [661, 249] on button "Color" at bounding box center [663, 250] width 14 height 14
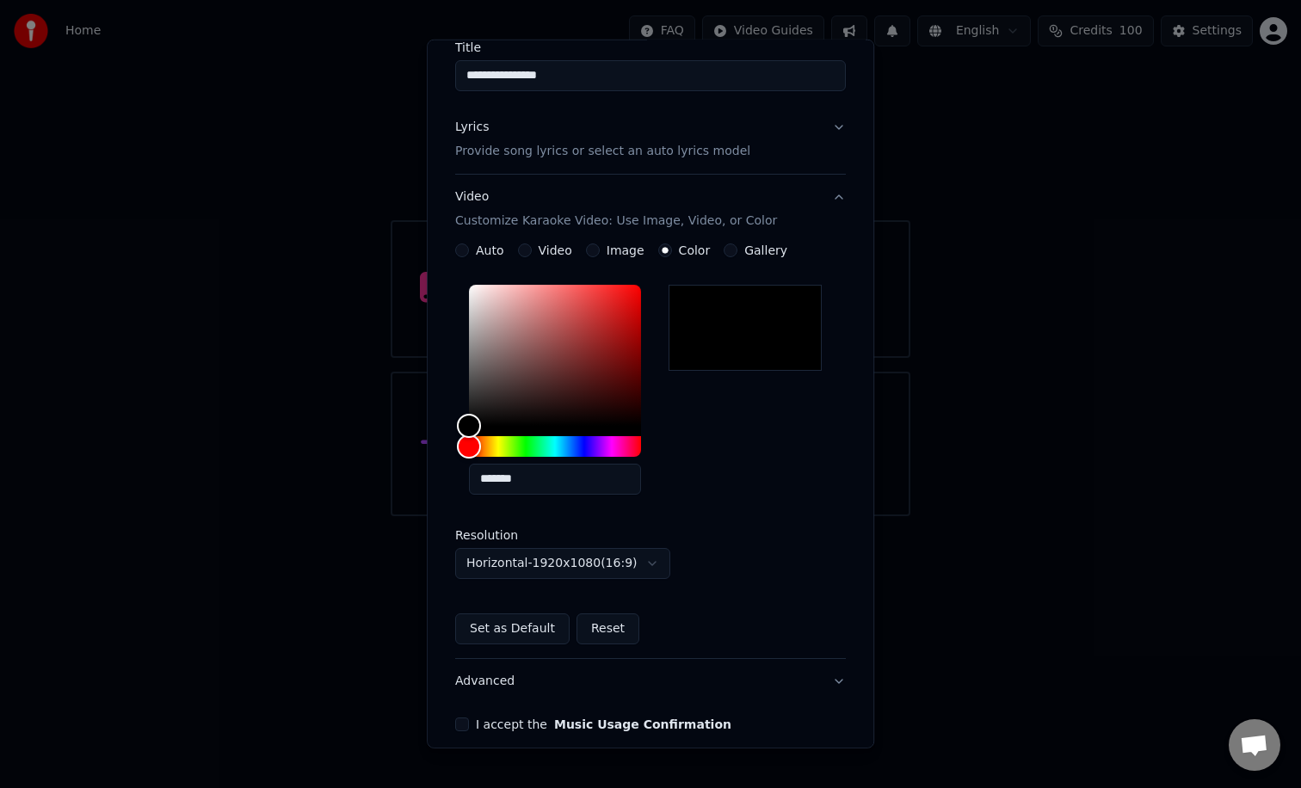
click at [520, 624] on button "Set as Default" at bounding box center [512, 628] width 114 height 31
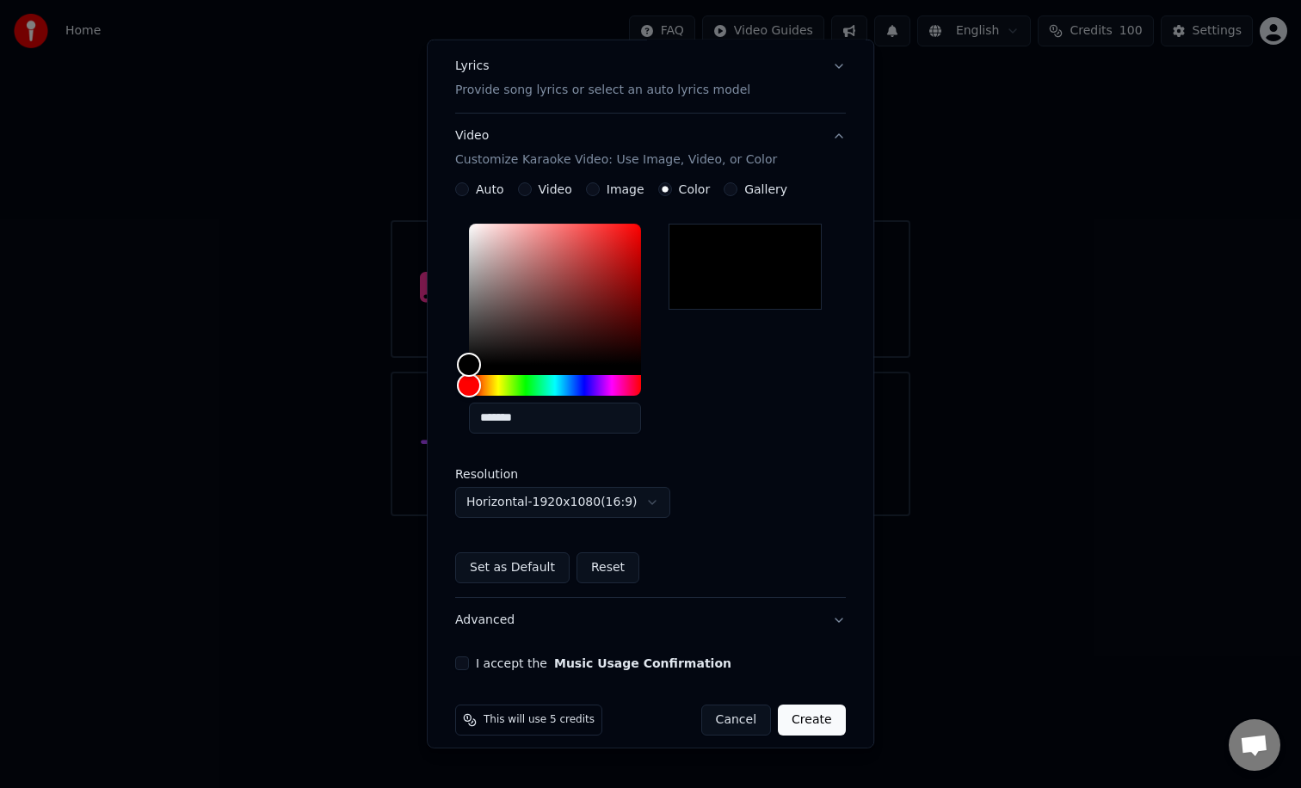
scroll to position [226, 0]
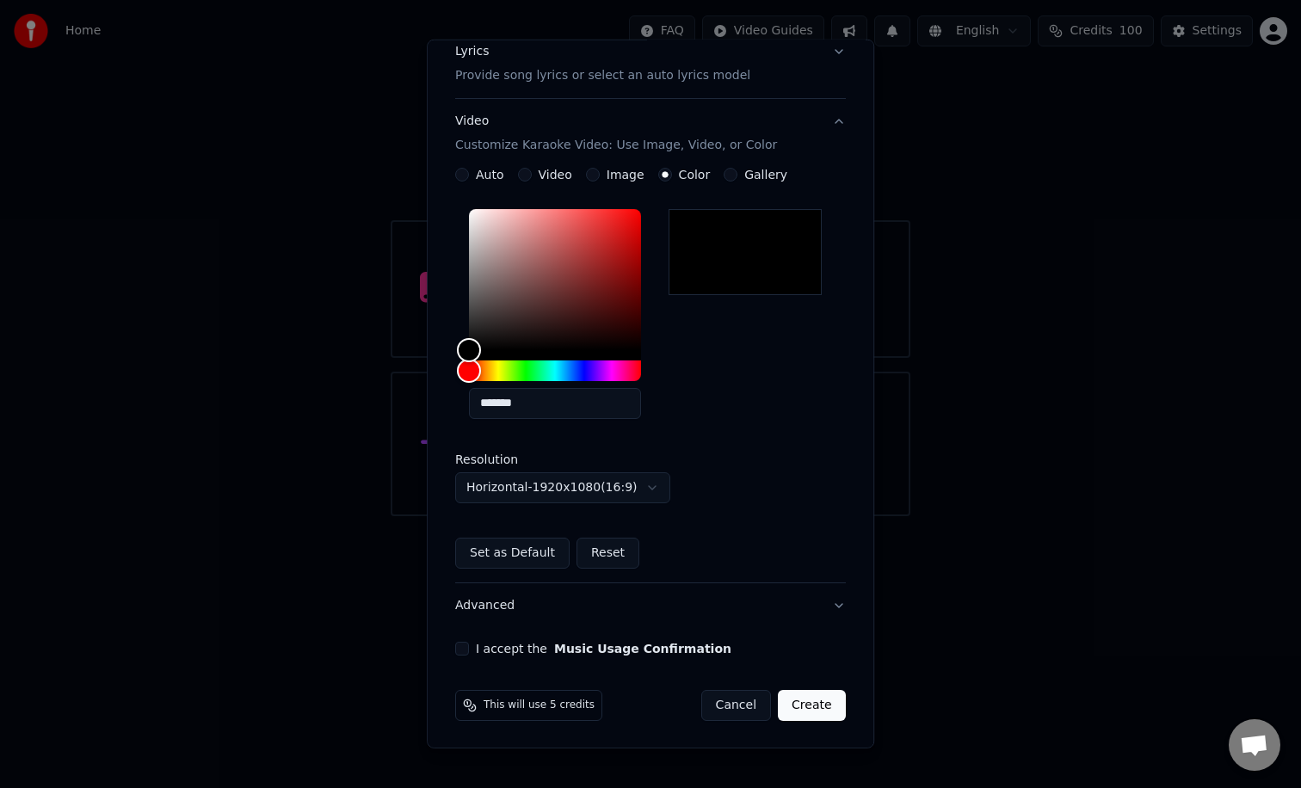
click at [465, 649] on button "I accept the Music Usage Confirmation" at bounding box center [462, 649] width 14 height 14
click at [728, 176] on button "Gallery" at bounding box center [730, 175] width 14 height 14
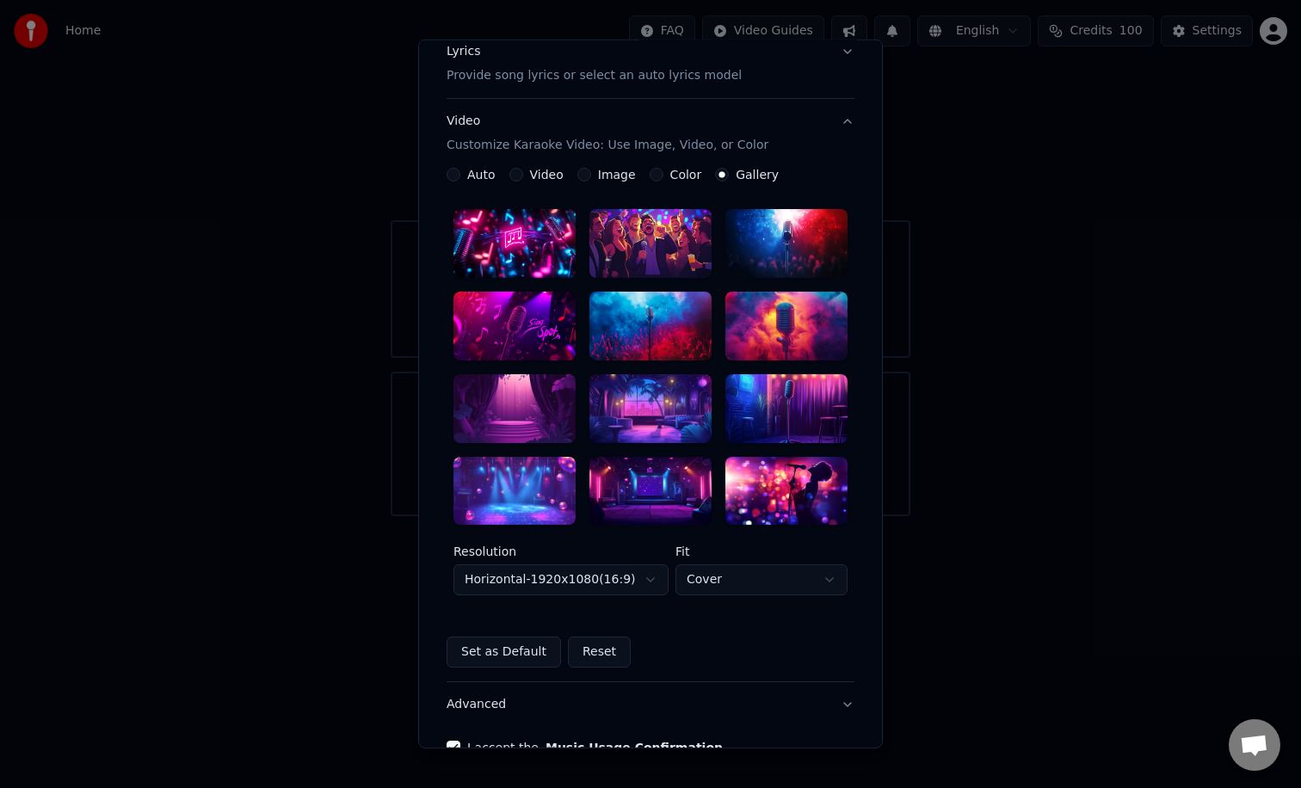
click at [655, 169] on button "Color" at bounding box center [656, 175] width 14 height 14
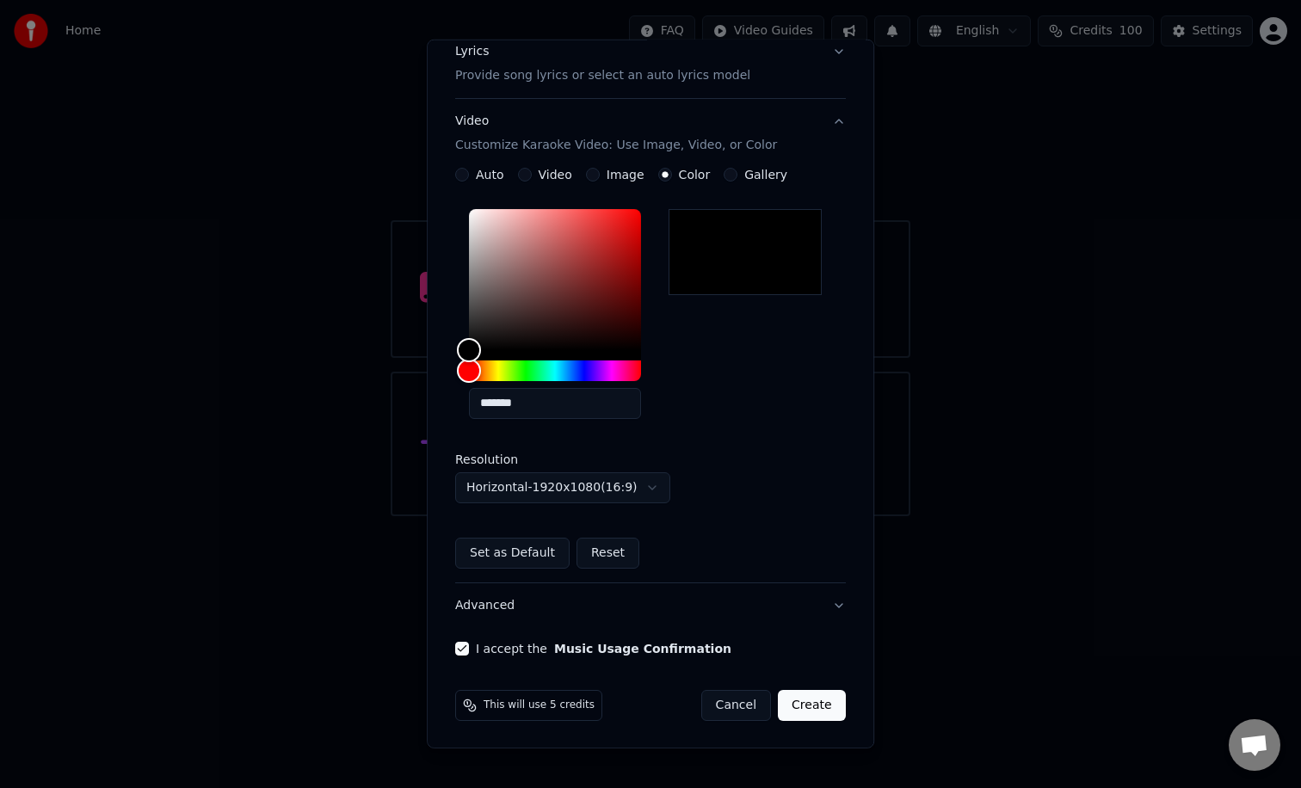
click at [522, 552] on button "Set as Default" at bounding box center [512, 553] width 114 height 31
click at [793, 704] on button "Create" at bounding box center [812, 705] width 68 height 31
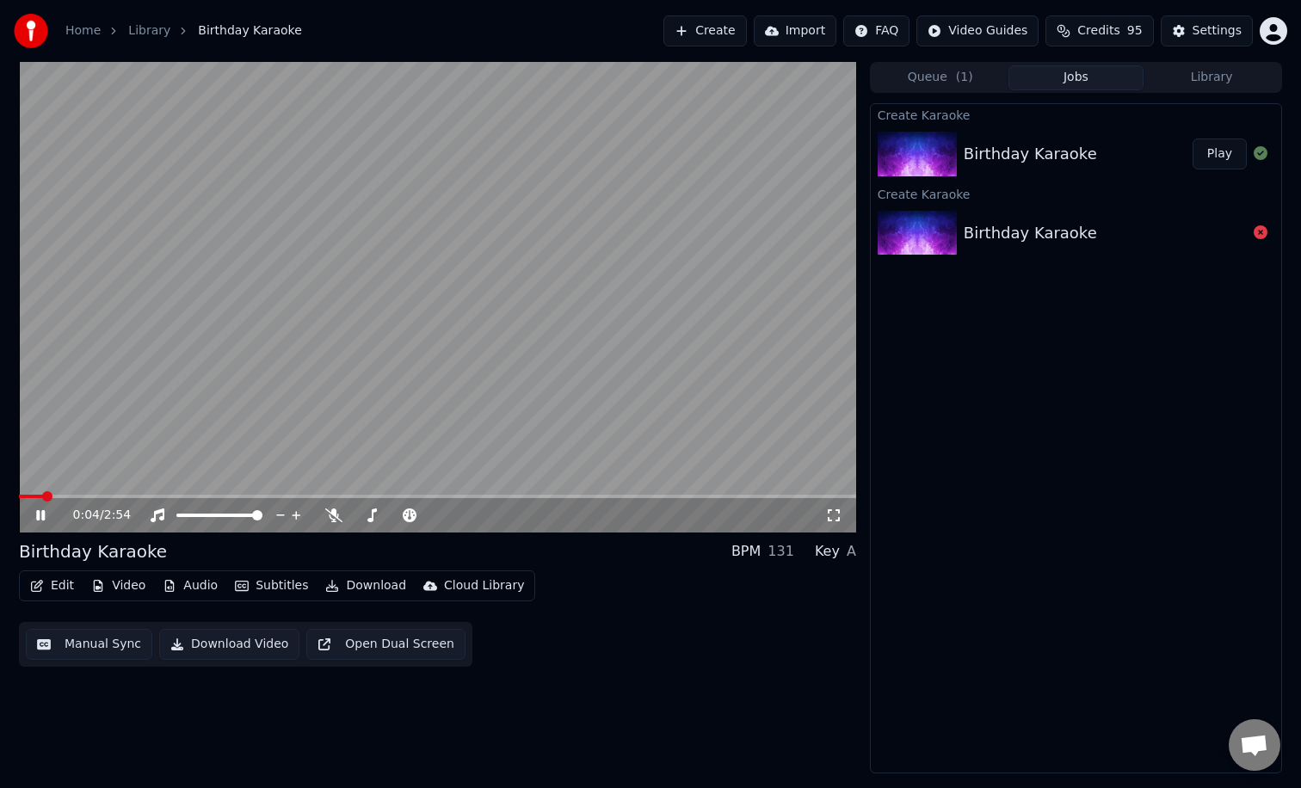
click at [553, 434] on video at bounding box center [437, 297] width 837 height 471
click at [127, 587] on button "Video" at bounding box center [118, 586] width 68 height 24
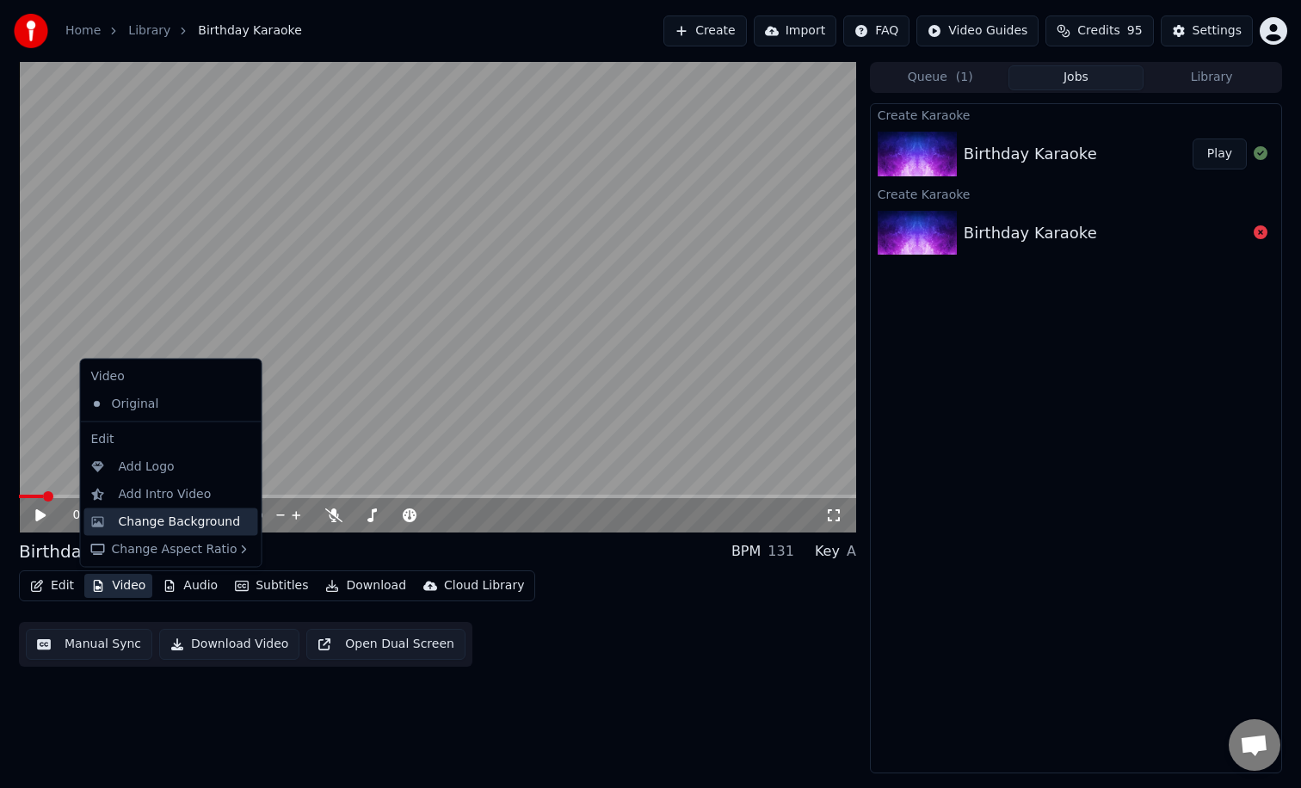
click at [147, 519] on div "Change Background" at bounding box center [180, 521] width 122 height 17
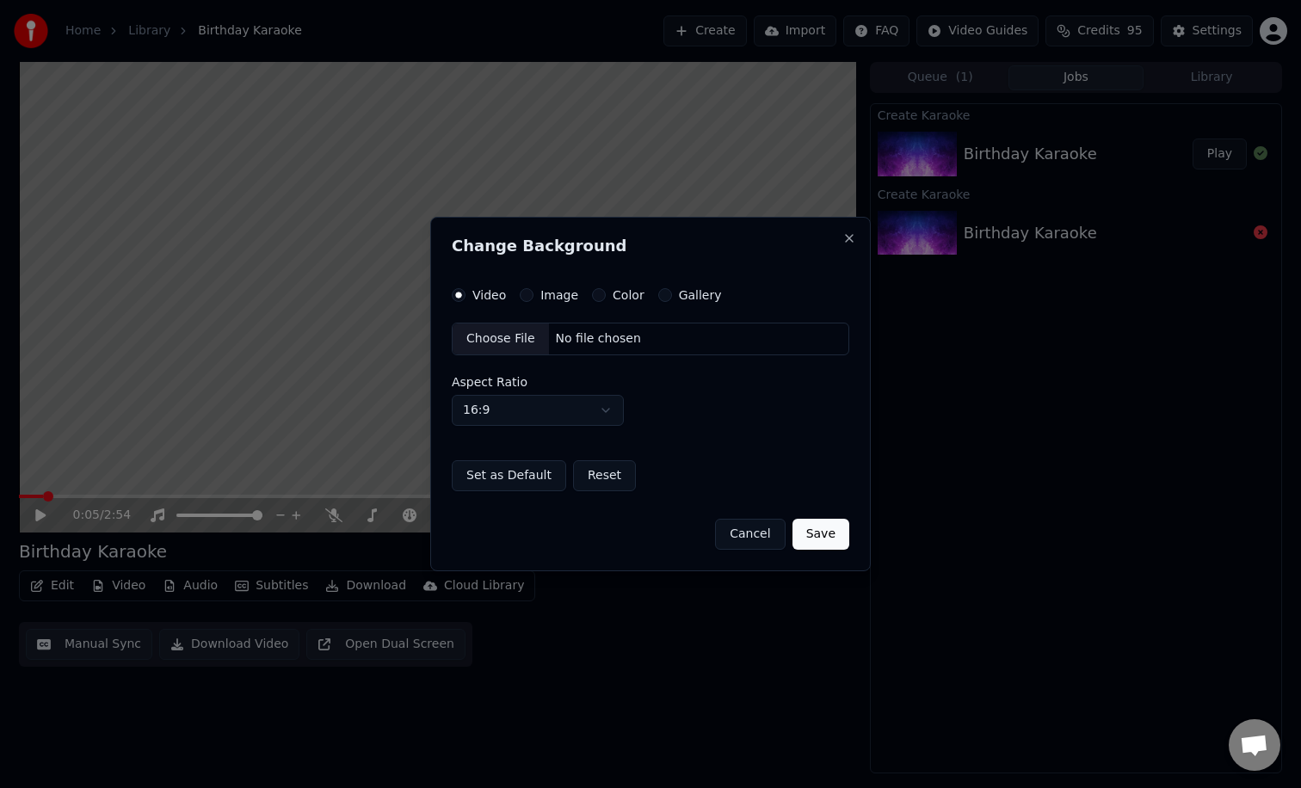
click at [531, 294] on button "Image" at bounding box center [527, 295] width 14 height 14
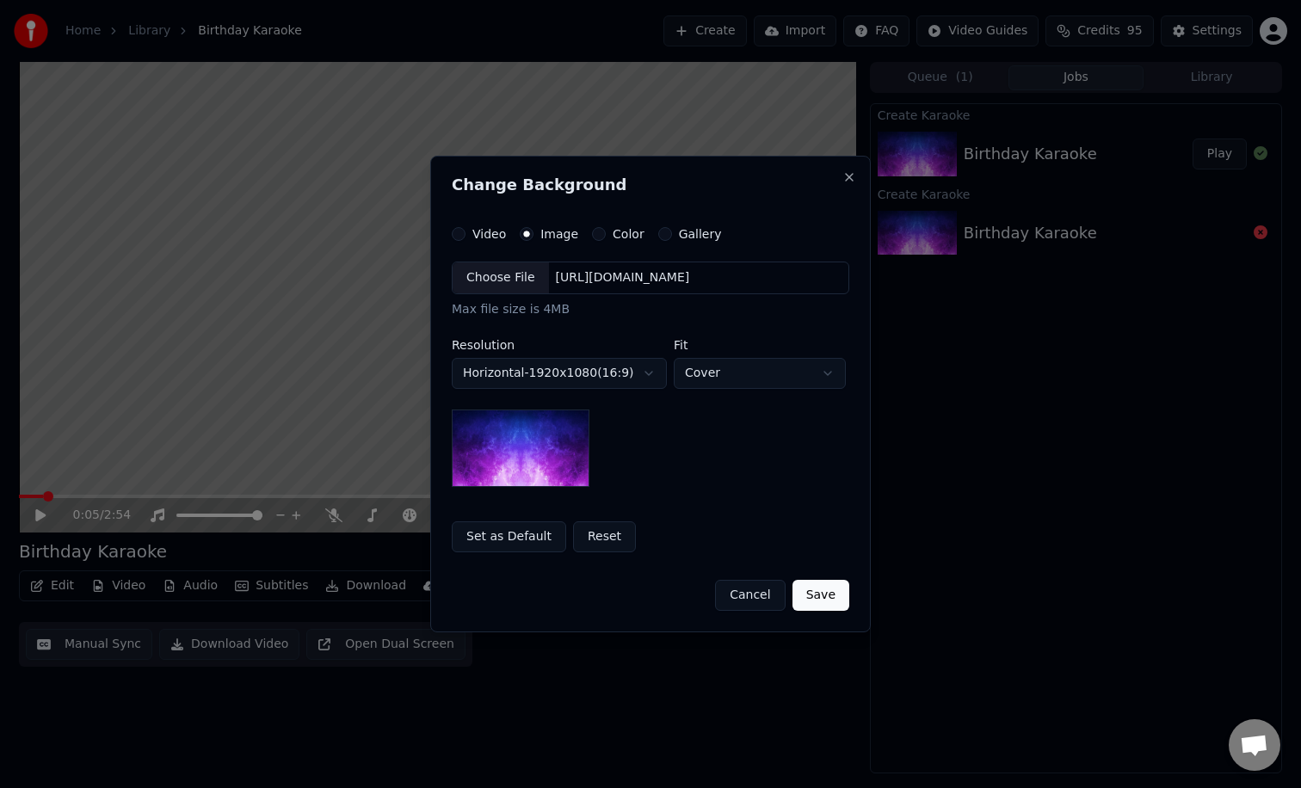
click at [529, 419] on img at bounding box center [521, 447] width 138 height 77
click at [600, 534] on button "Reset" at bounding box center [604, 536] width 63 height 31
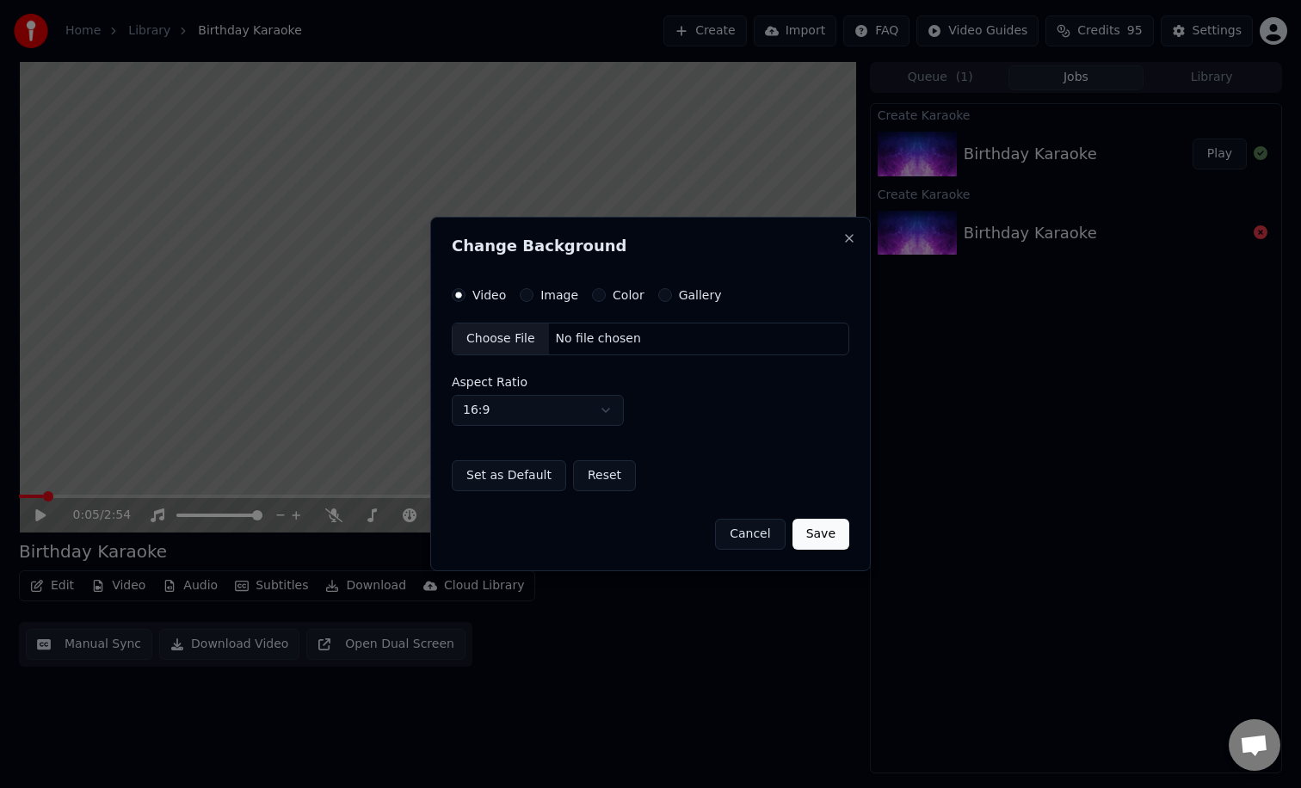
click at [594, 293] on button "Color" at bounding box center [599, 295] width 14 height 14
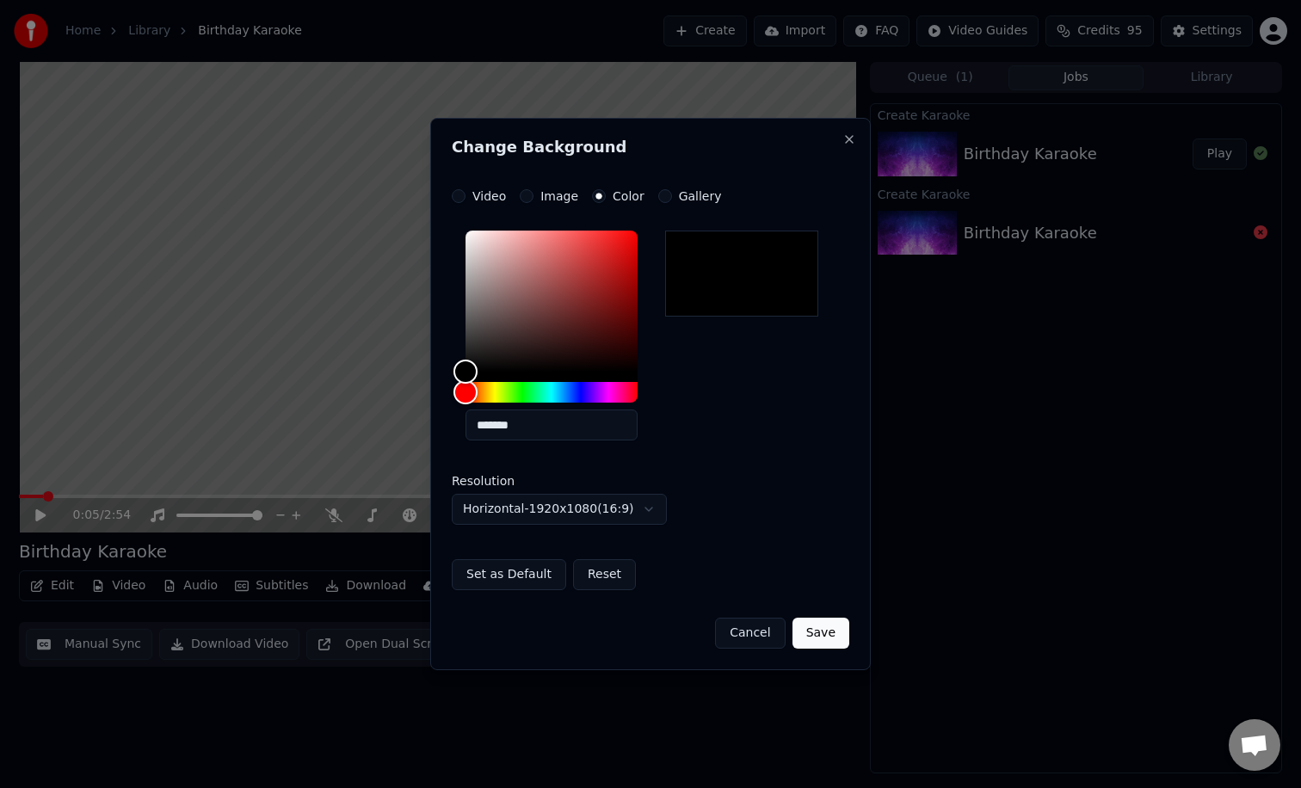
click at [821, 637] on button "Save" at bounding box center [820, 633] width 57 height 31
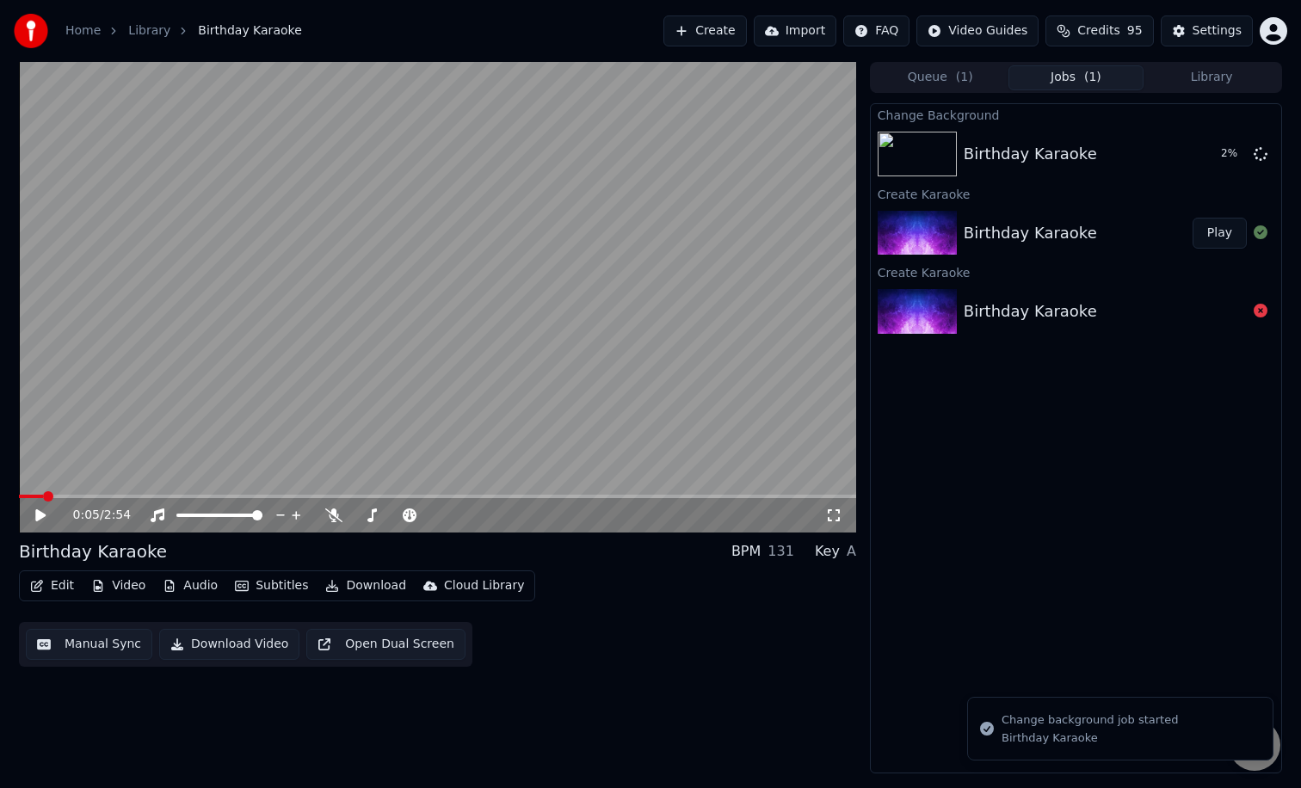
click at [649, 403] on video at bounding box center [437, 297] width 837 height 471
click at [606, 386] on video at bounding box center [437, 297] width 837 height 471
click at [102, 636] on button "Manual Sync" at bounding box center [89, 644] width 126 height 31
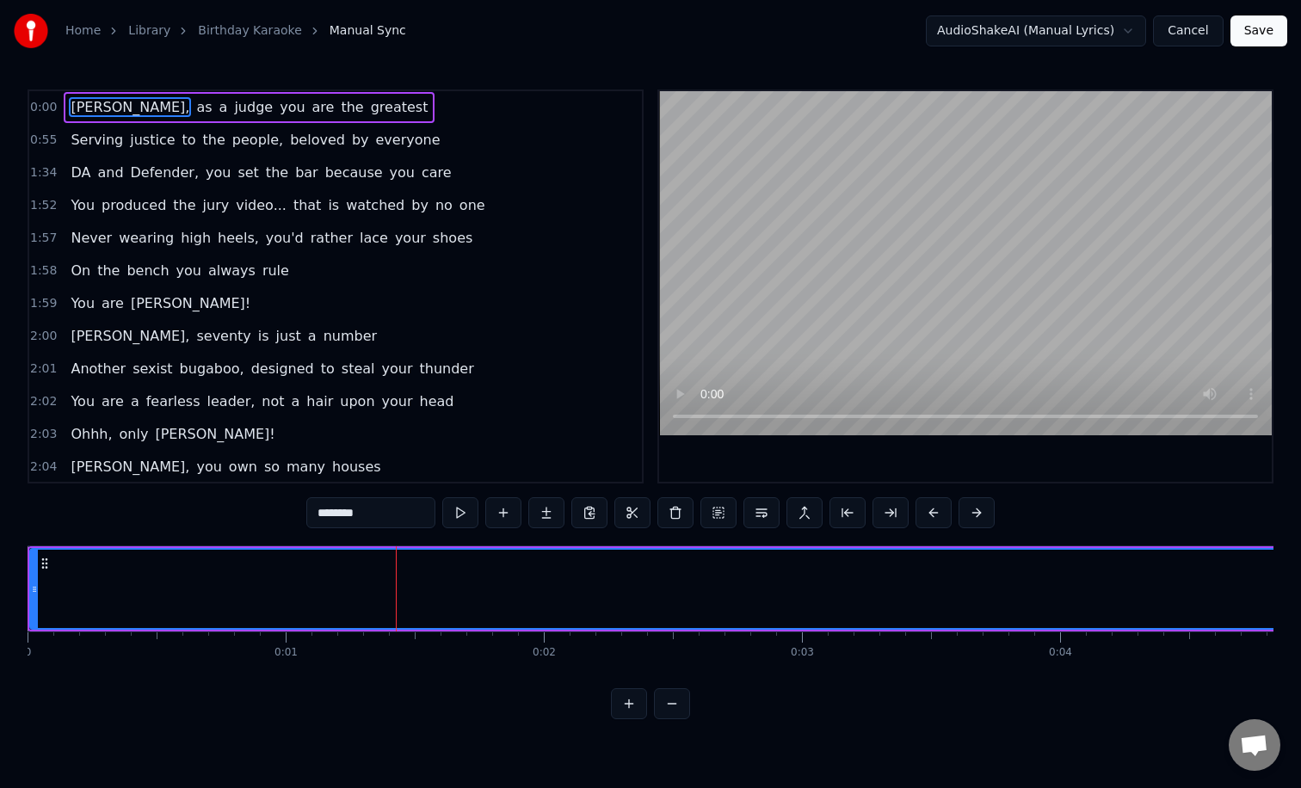
click at [90, 102] on span "[PERSON_NAME]," at bounding box center [130, 107] width 122 height 20
click at [32, 603] on div at bounding box center [34, 589] width 7 height 78
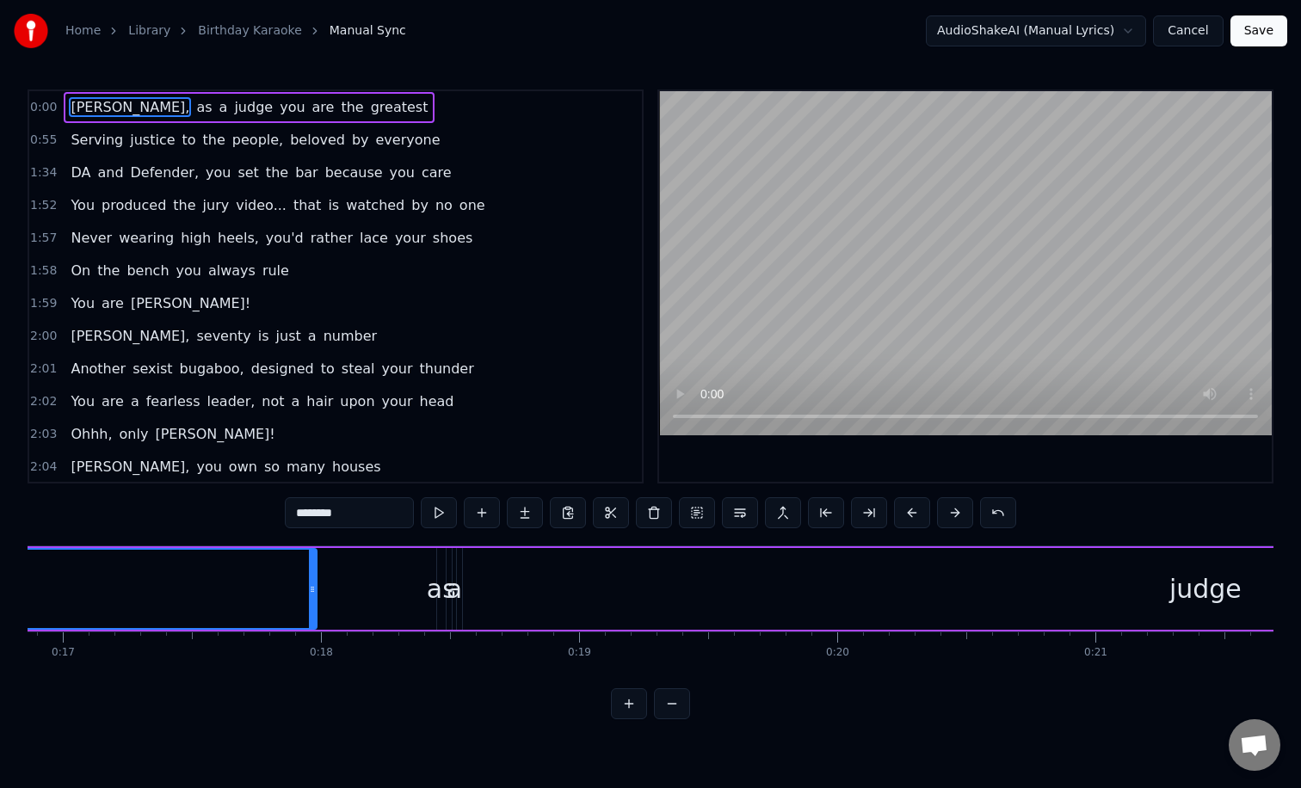
scroll to position [0, 4126]
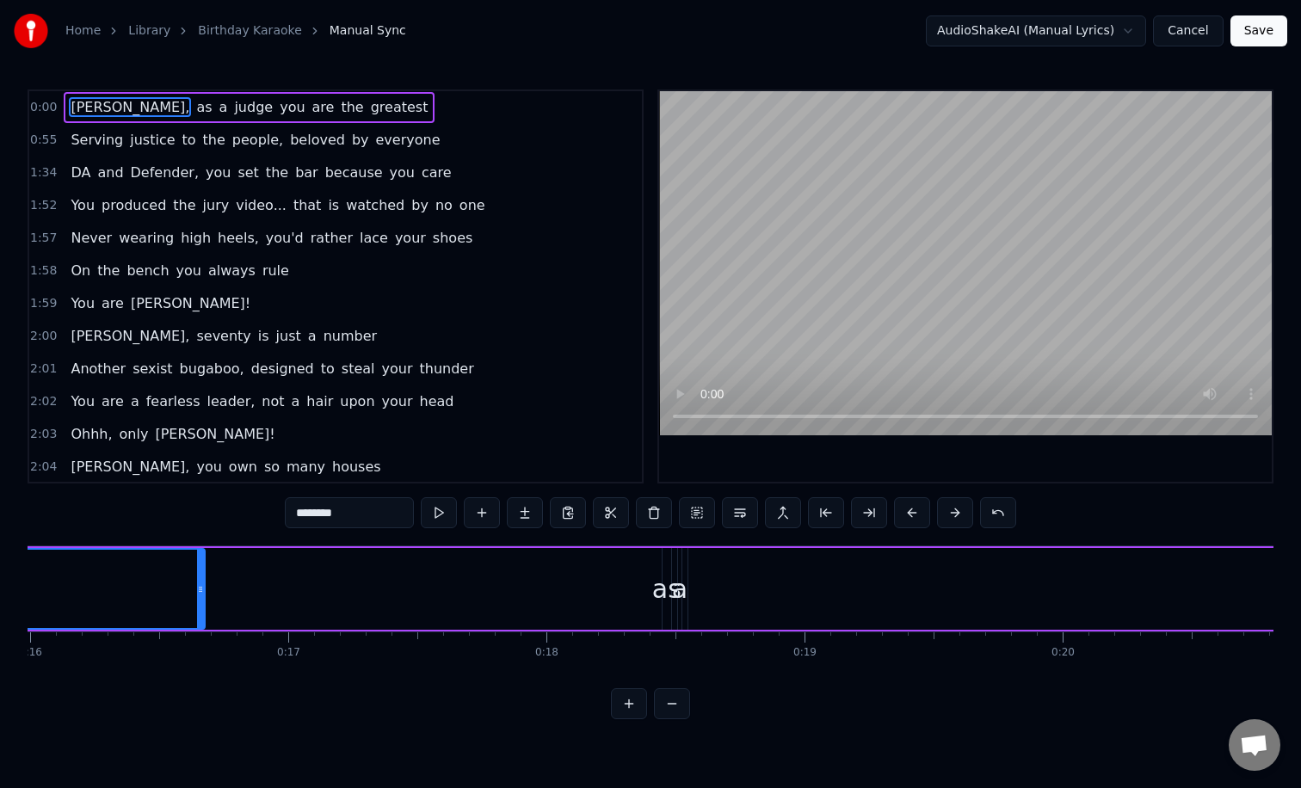
drag, startPoint x: 540, startPoint y: 589, endPoint x: 202, endPoint y: 563, distance: 339.0
click at [202, 563] on div at bounding box center [200, 589] width 7 height 78
click at [188, 460] on div "[PERSON_NAME], you own so many houses" at bounding box center [225, 467] width 323 height 31
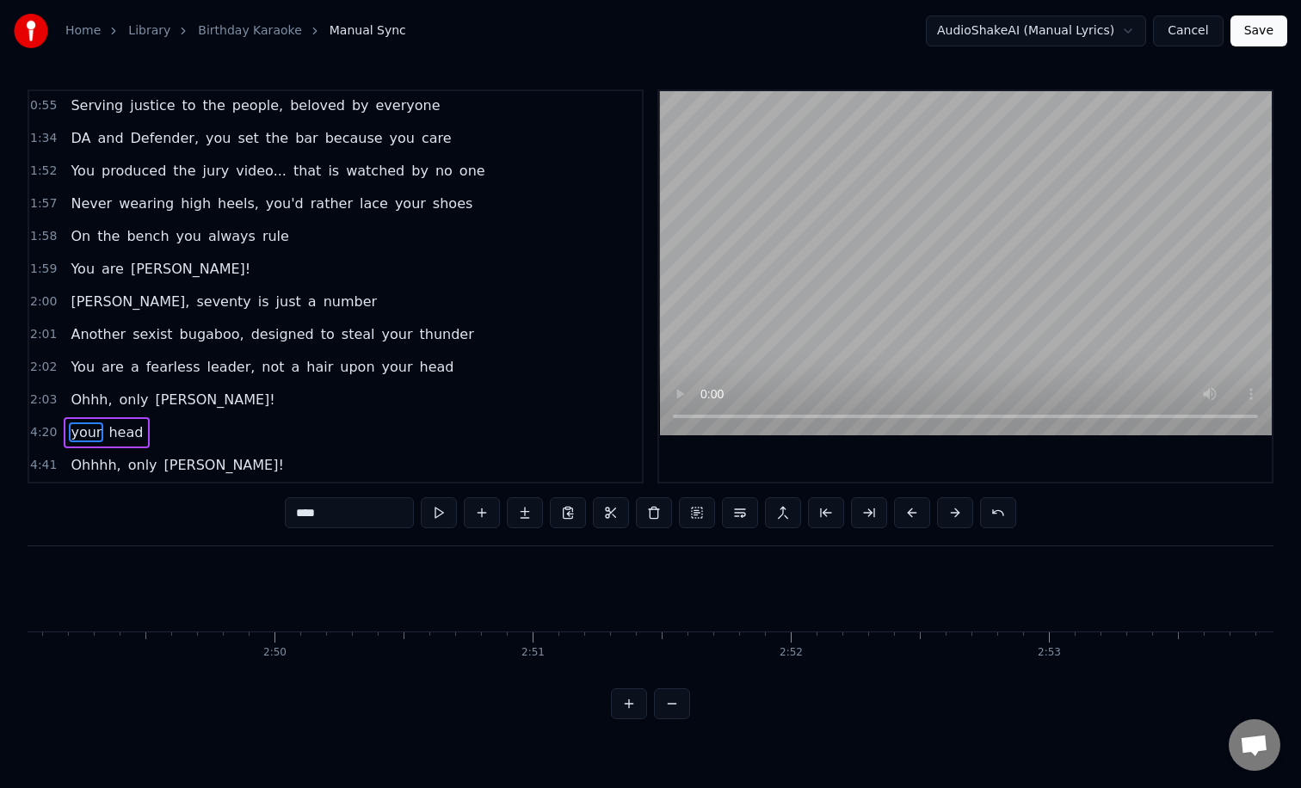
scroll to position [2, 0]
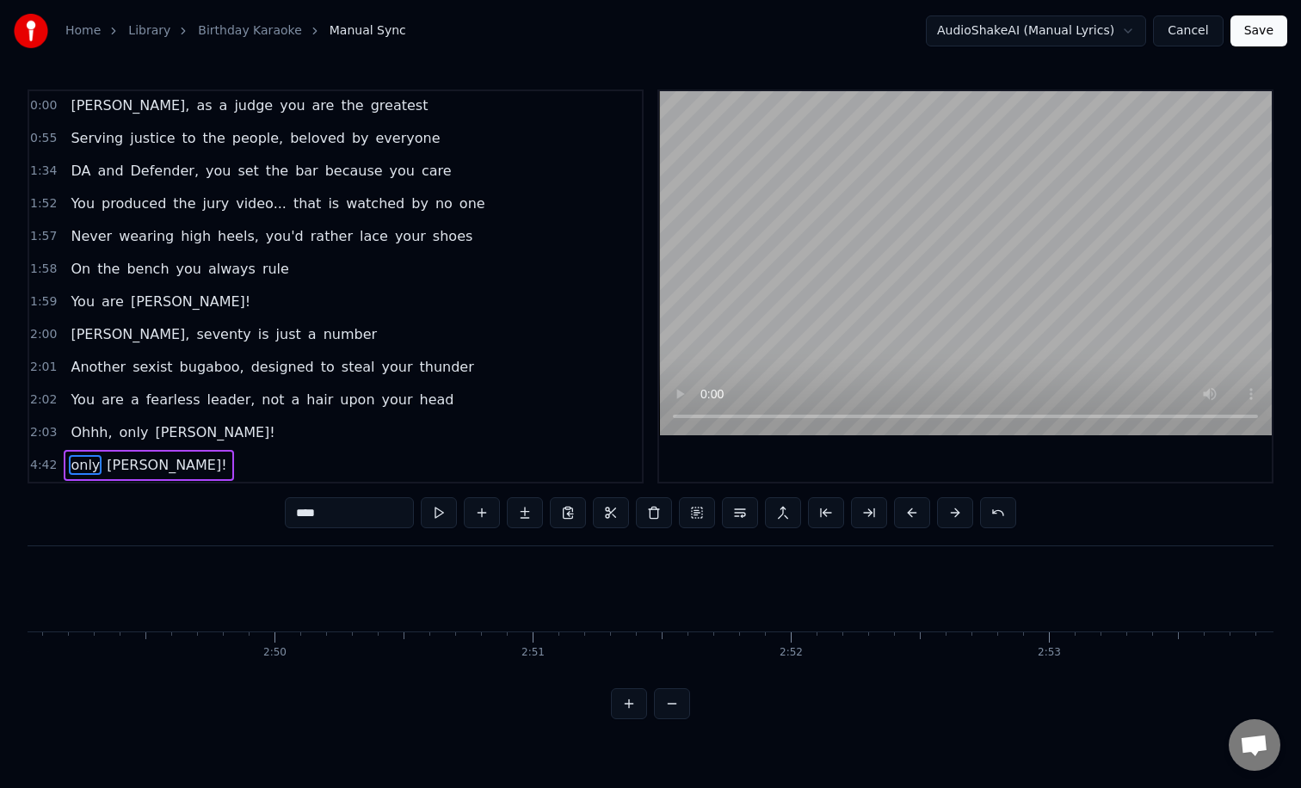
type input "********"
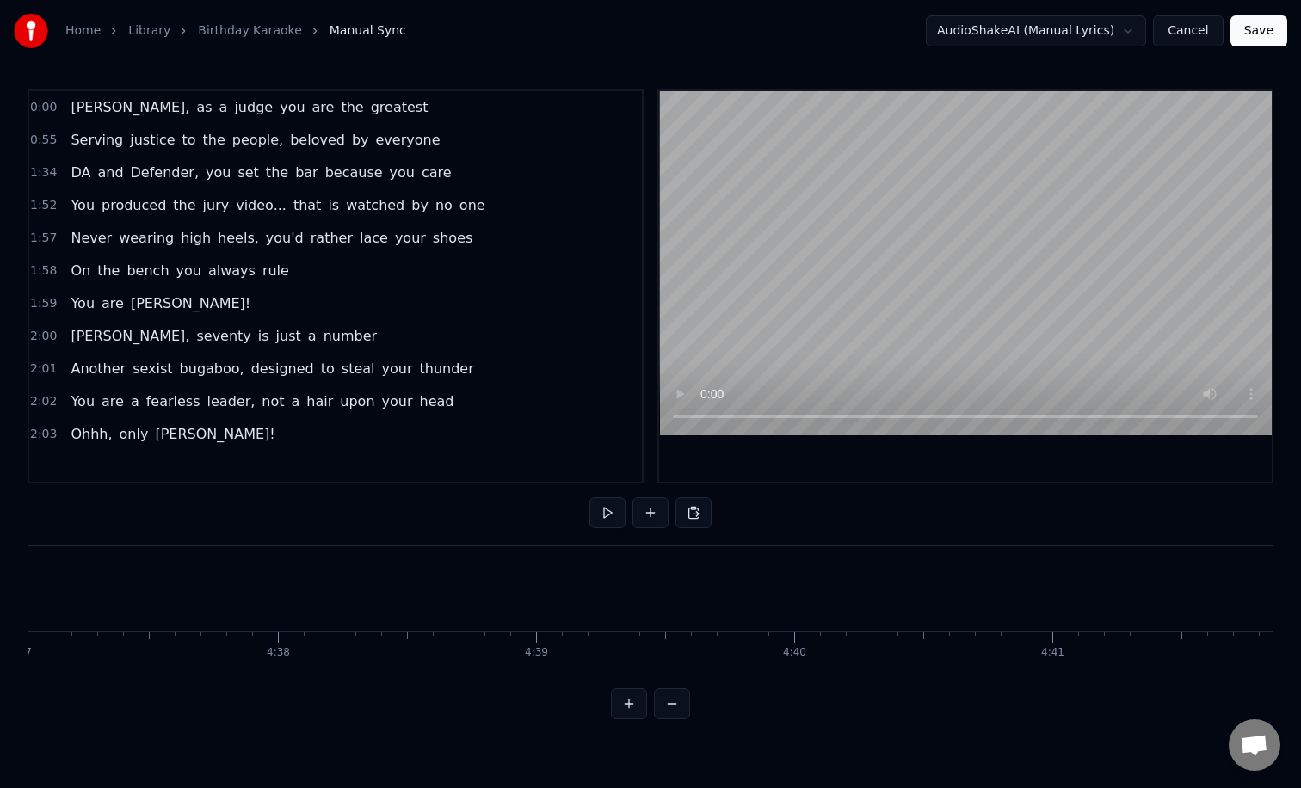
scroll to position [0, 73711]
click at [144, 420] on div "Ohhh, only [PERSON_NAME]!" at bounding box center [173, 434] width 218 height 31
click at [278, 112] on span "you" at bounding box center [292, 107] width 28 height 20
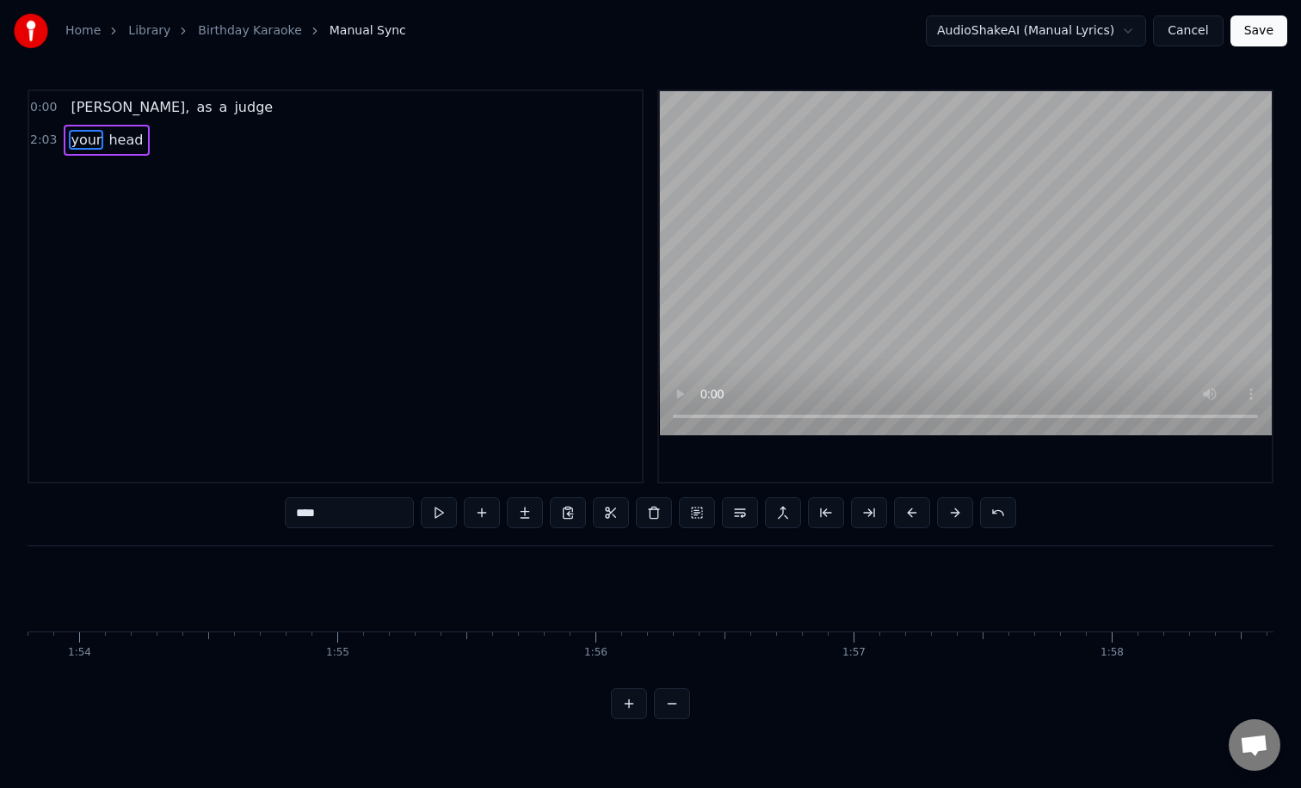
type input "****"
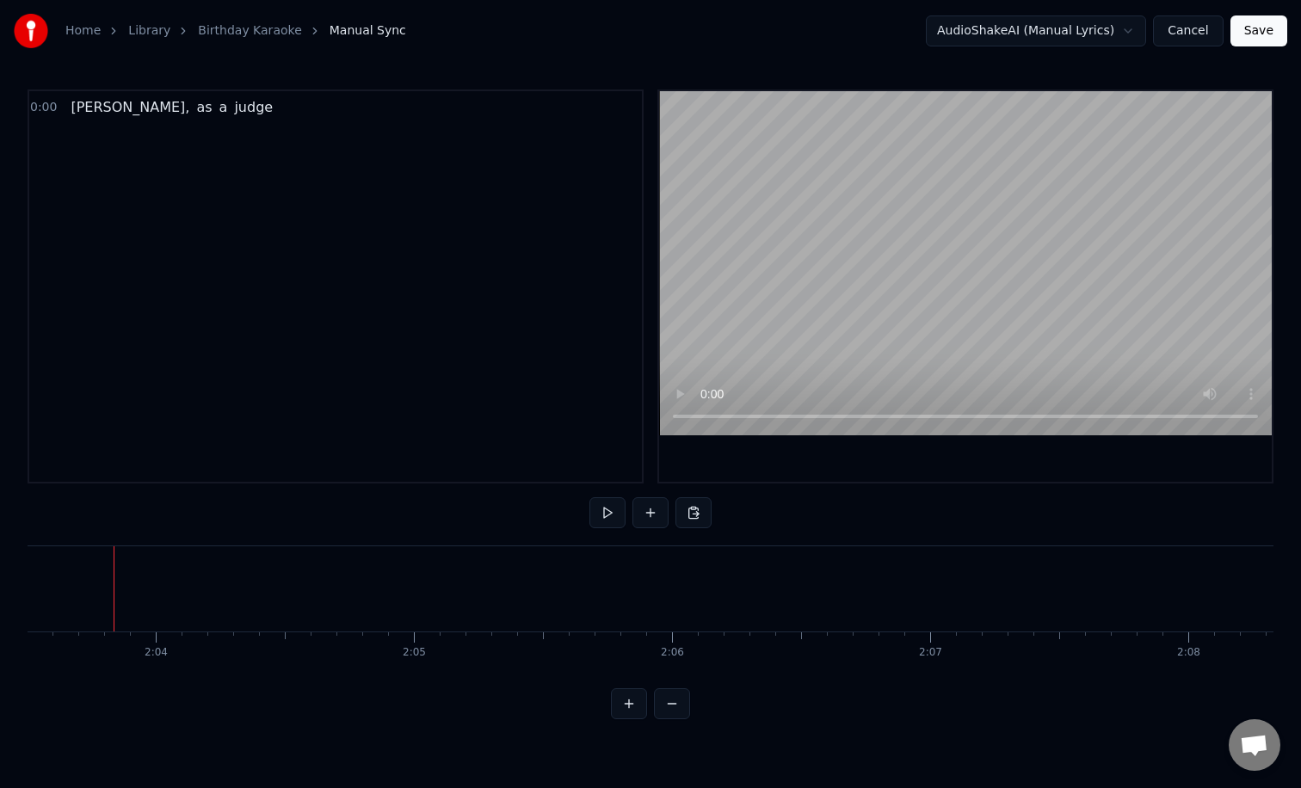
click at [232, 109] on span "judge" at bounding box center [253, 107] width 42 height 20
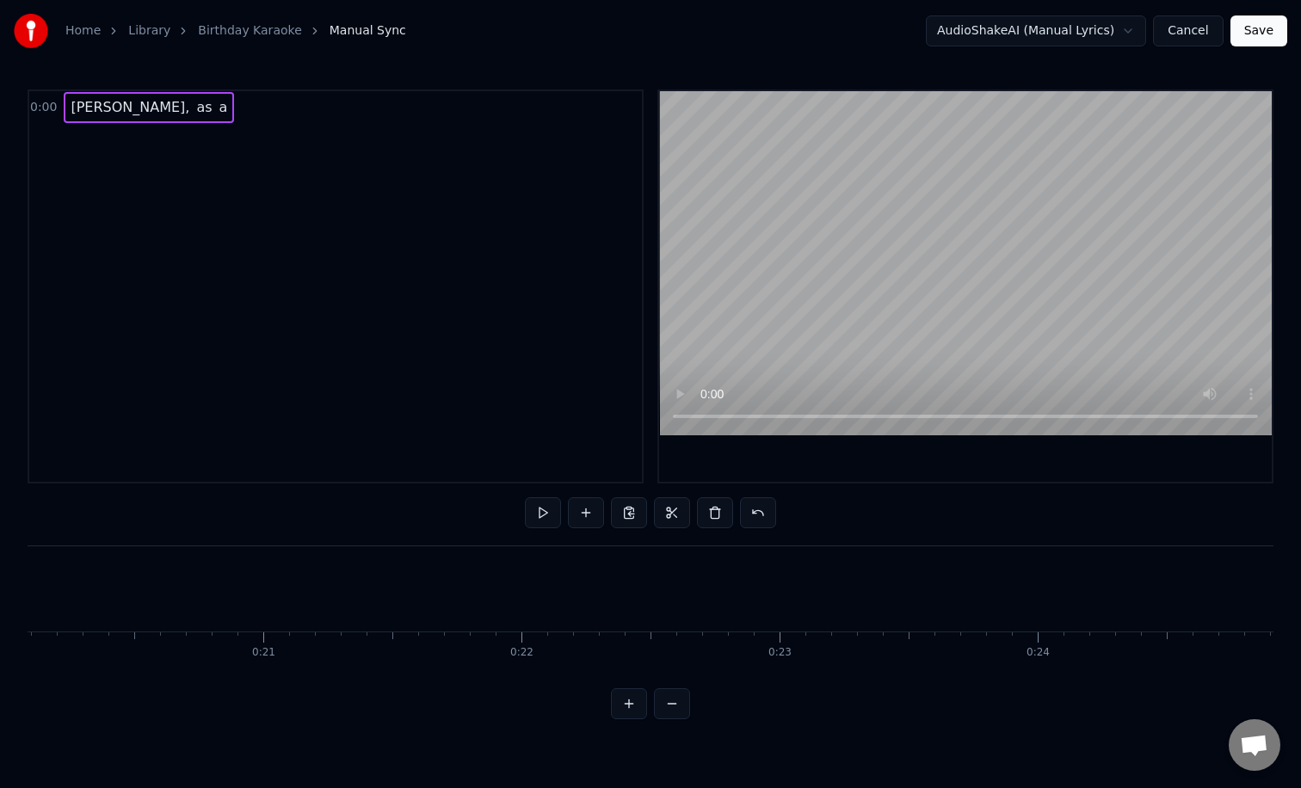
scroll to position [0, 4698]
click at [111, 104] on span "[PERSON_NAME]," at bounding box center [130, 107] width 122 height 20
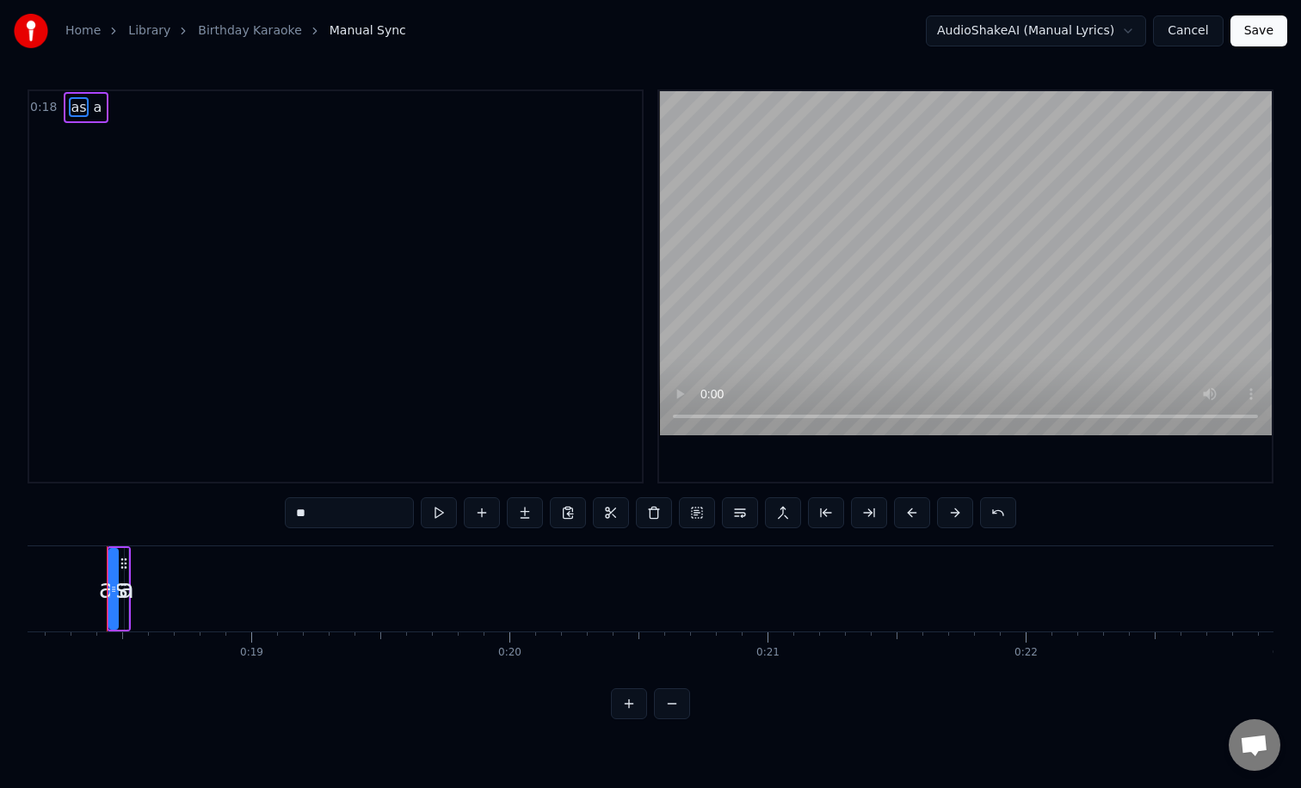
scroll to position [0, 4672]
type input "*"
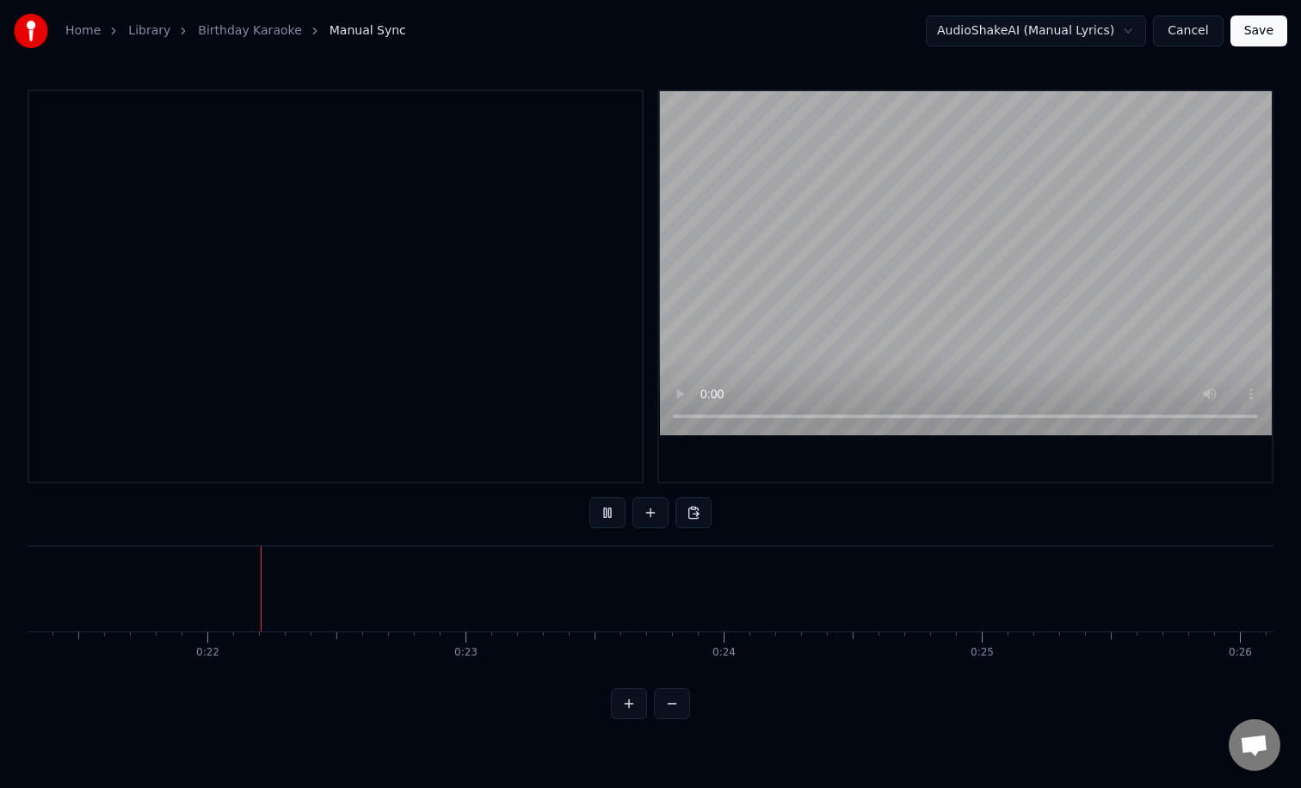
scroll to position [0, 5513]
click at [657, 512] on button at bounding box center [650, 512] width 36 height 31
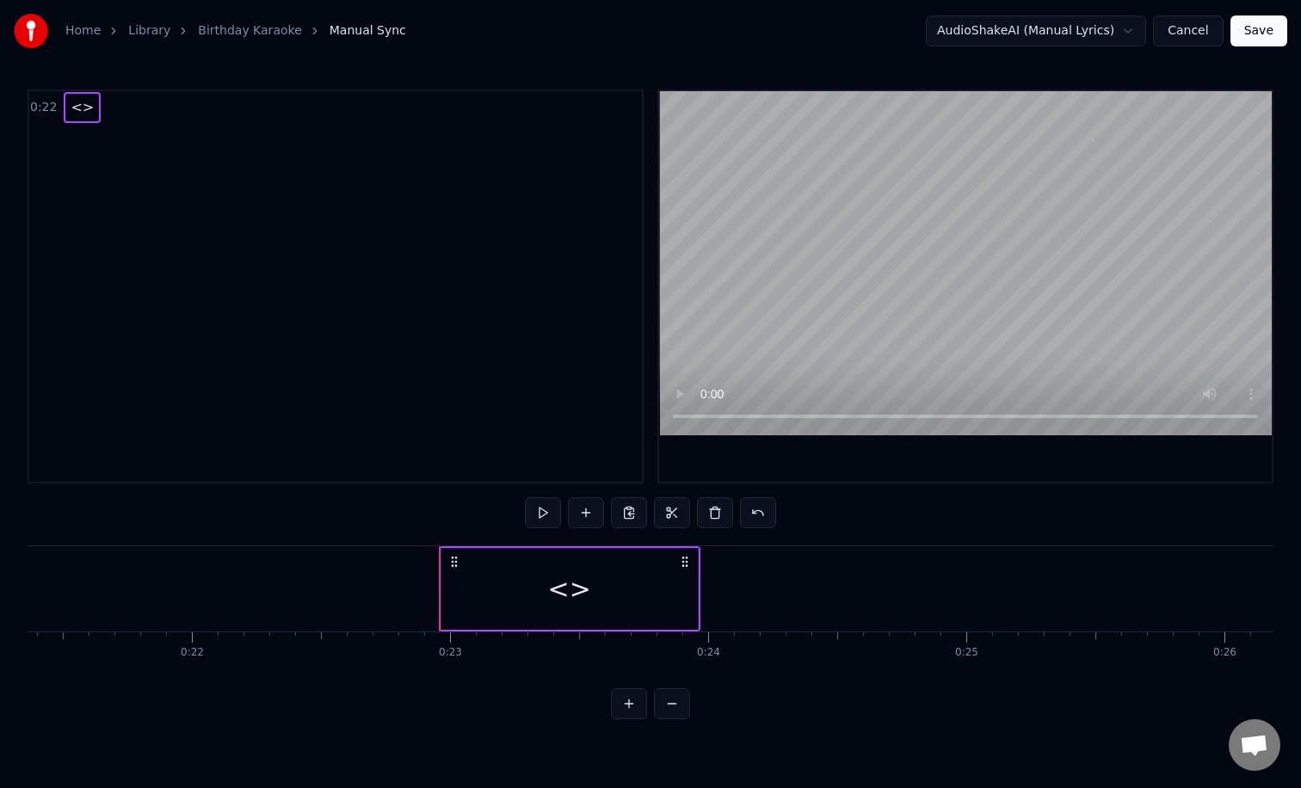
click at [567, 592] on div "<>" at bounding box center [569, 588] width 43 height 39
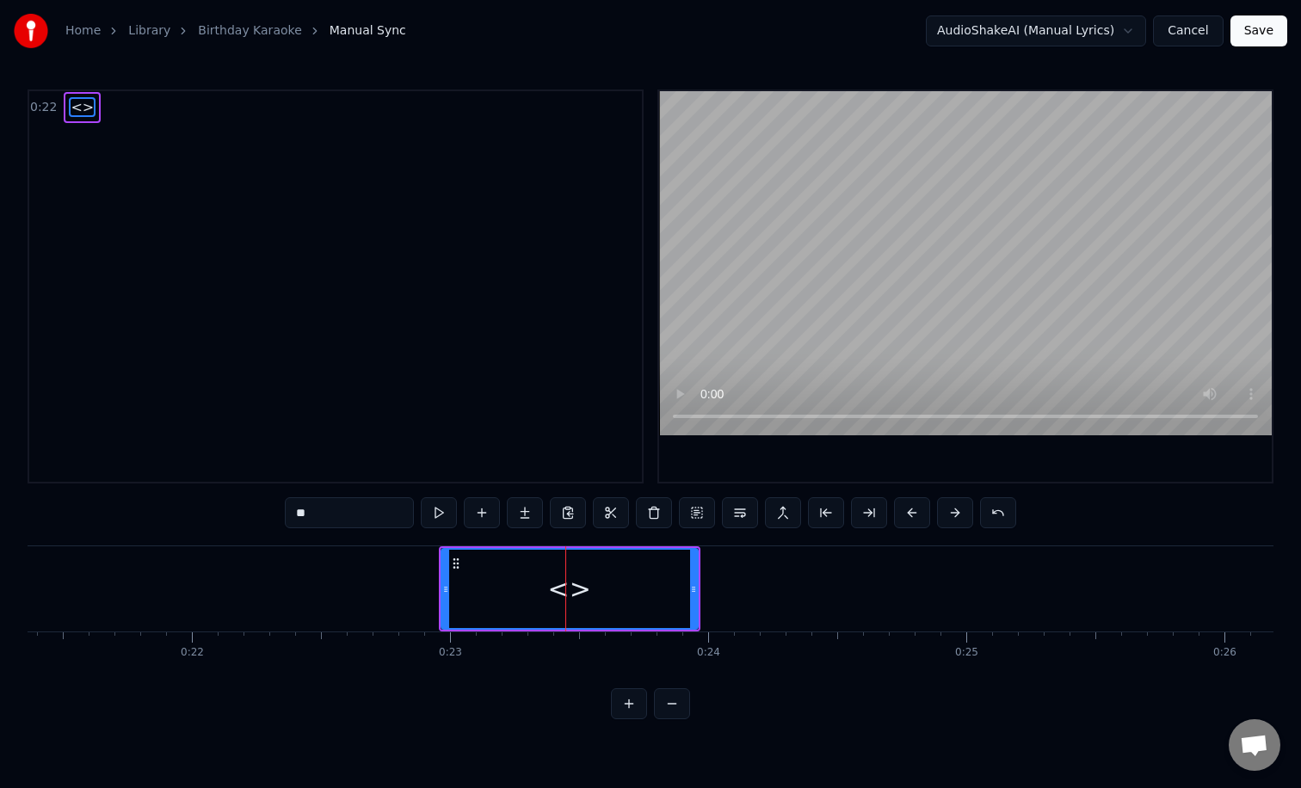
click at [348, 517] on input "**" at bounding box center [349, 512] width 129 height 31
type input "*"
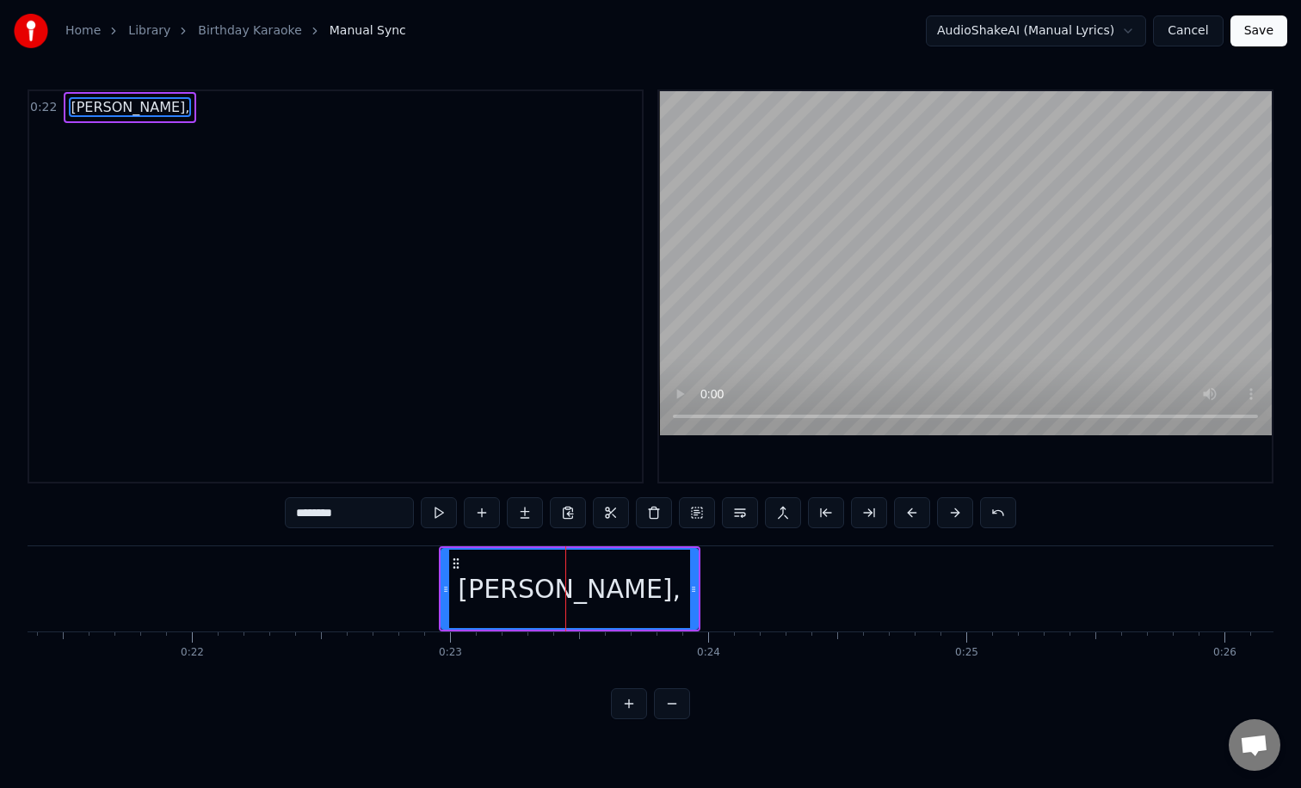
type input "********"
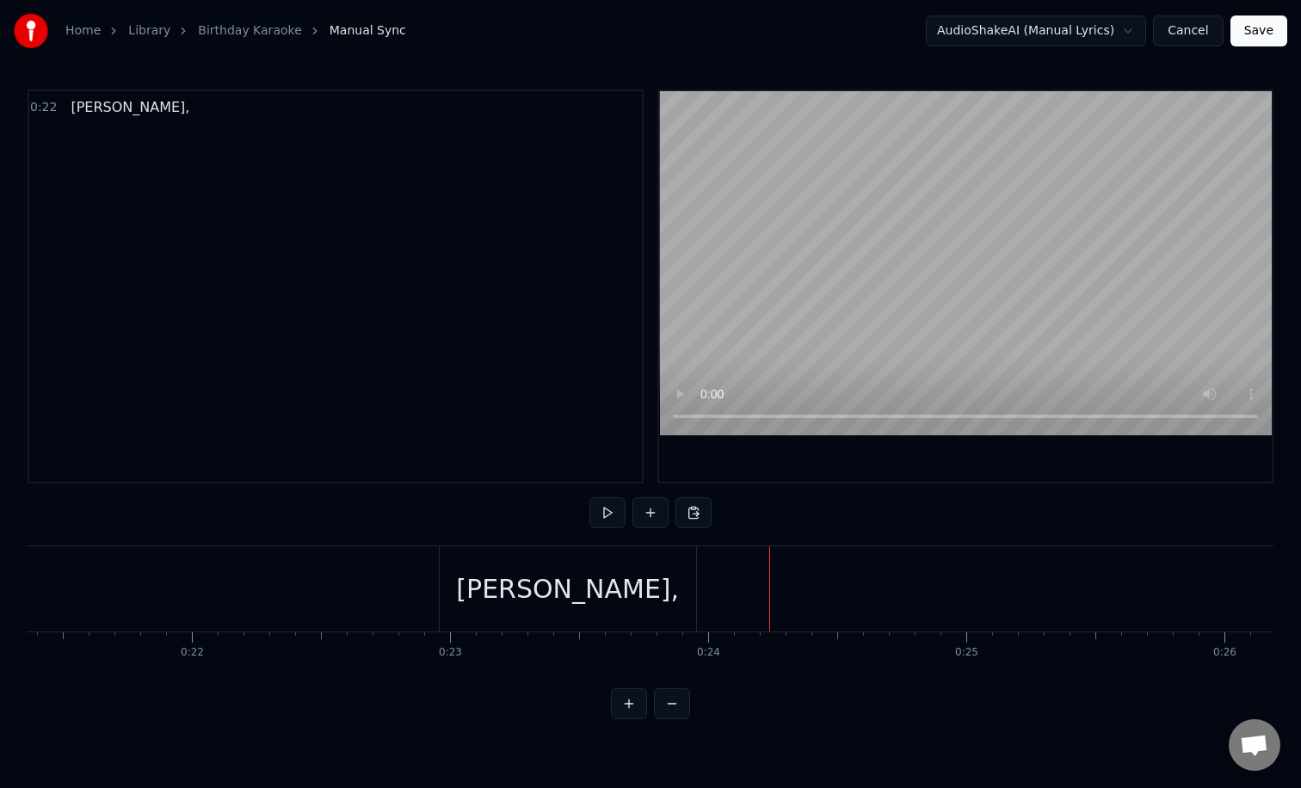
click at [534, 599] on div "[PERSON_NAME]," at bounding box center [567, 588] width 223 height 39
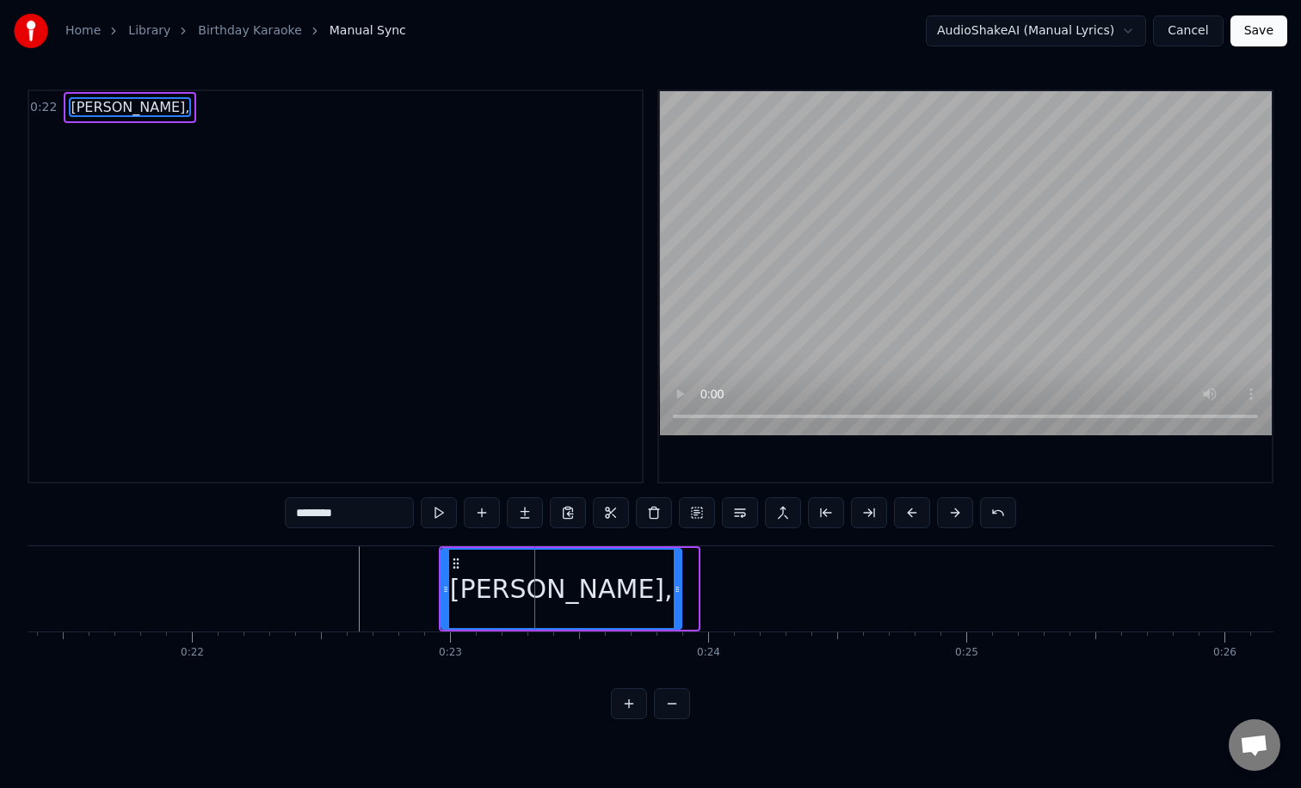
drag, startPoint x: 693, startPoint y: 608, endPoint x: 656, endPoint y: 608, distance: 37.0
click at [674, 608] on div at bounding box center [677, 589] width 7 height 78
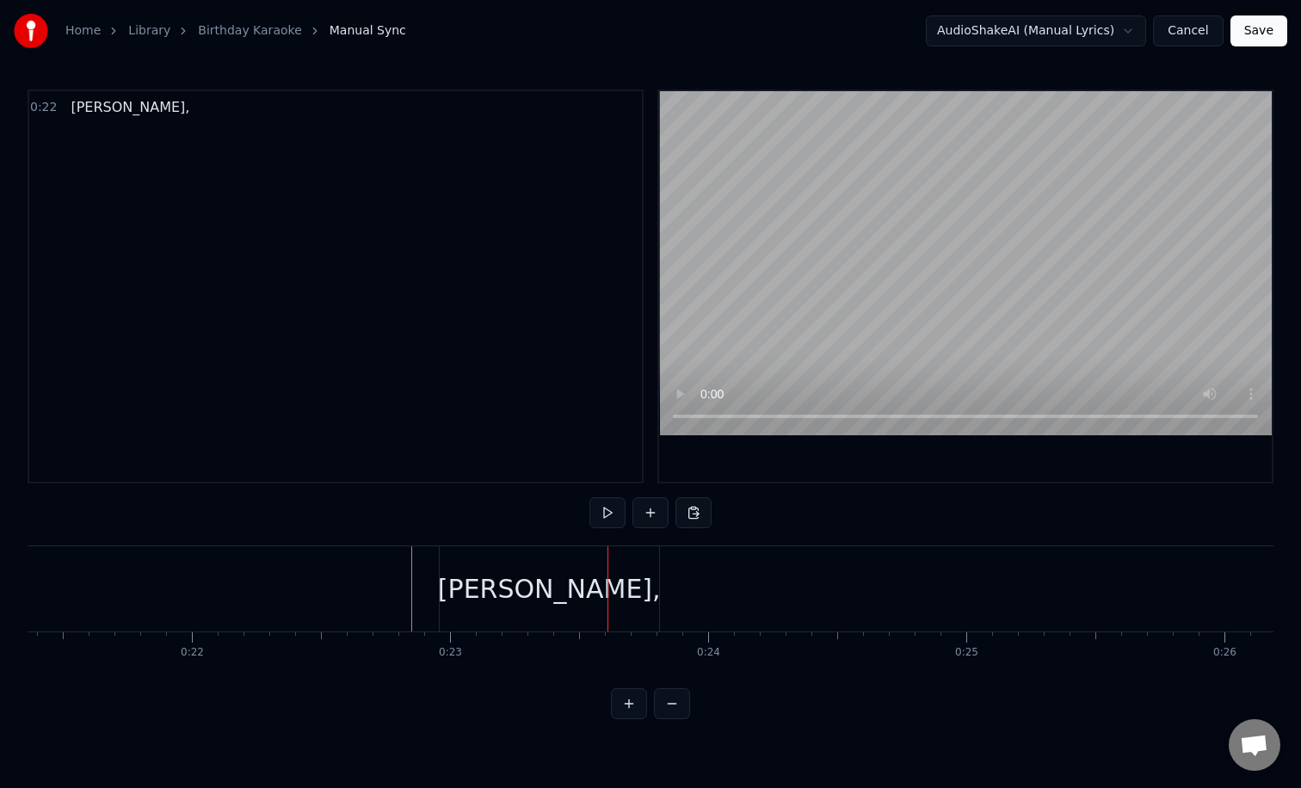
click at [512, 596] on div "[PERSON_NAME]," at bounding box center [549, 588] width 223 height 39
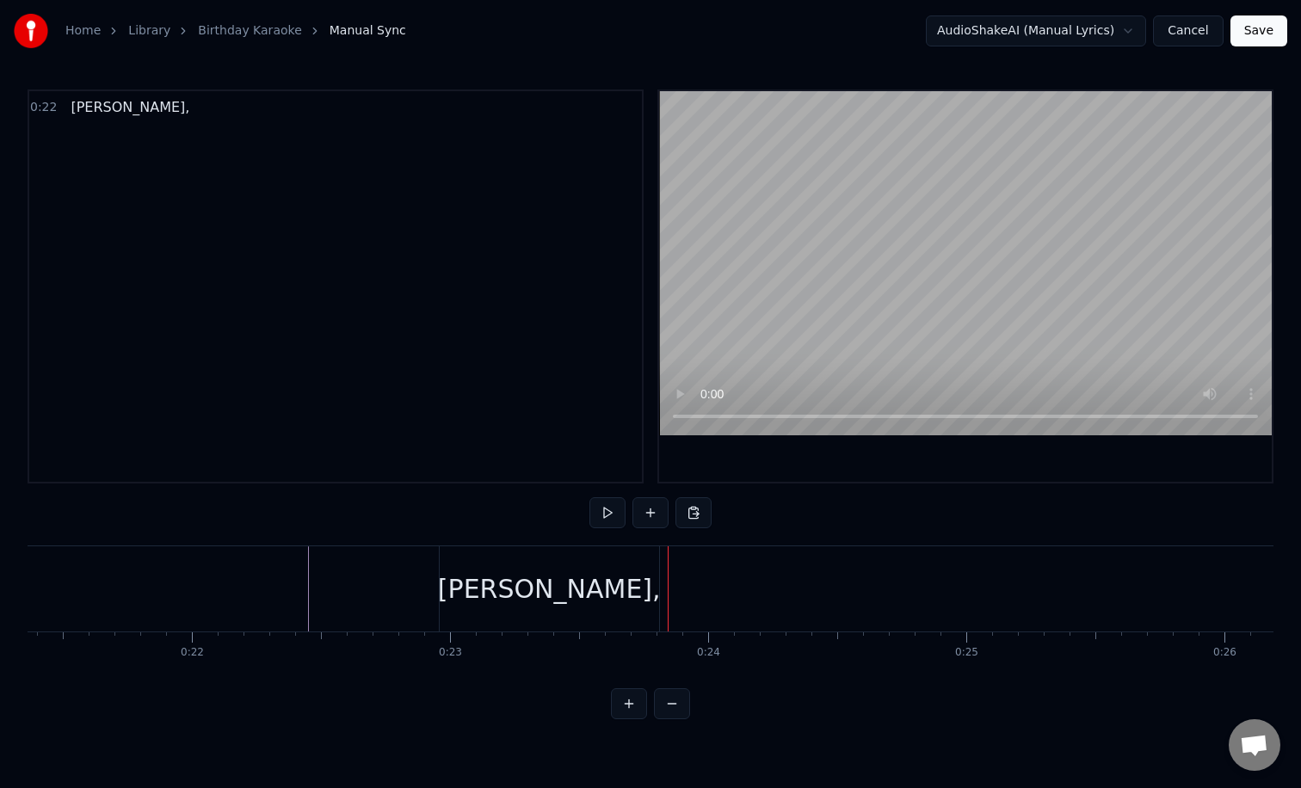
click at [528, 579] on div "[PERSON_NAME]," at bounding box center [549, 588] width 223 height 39
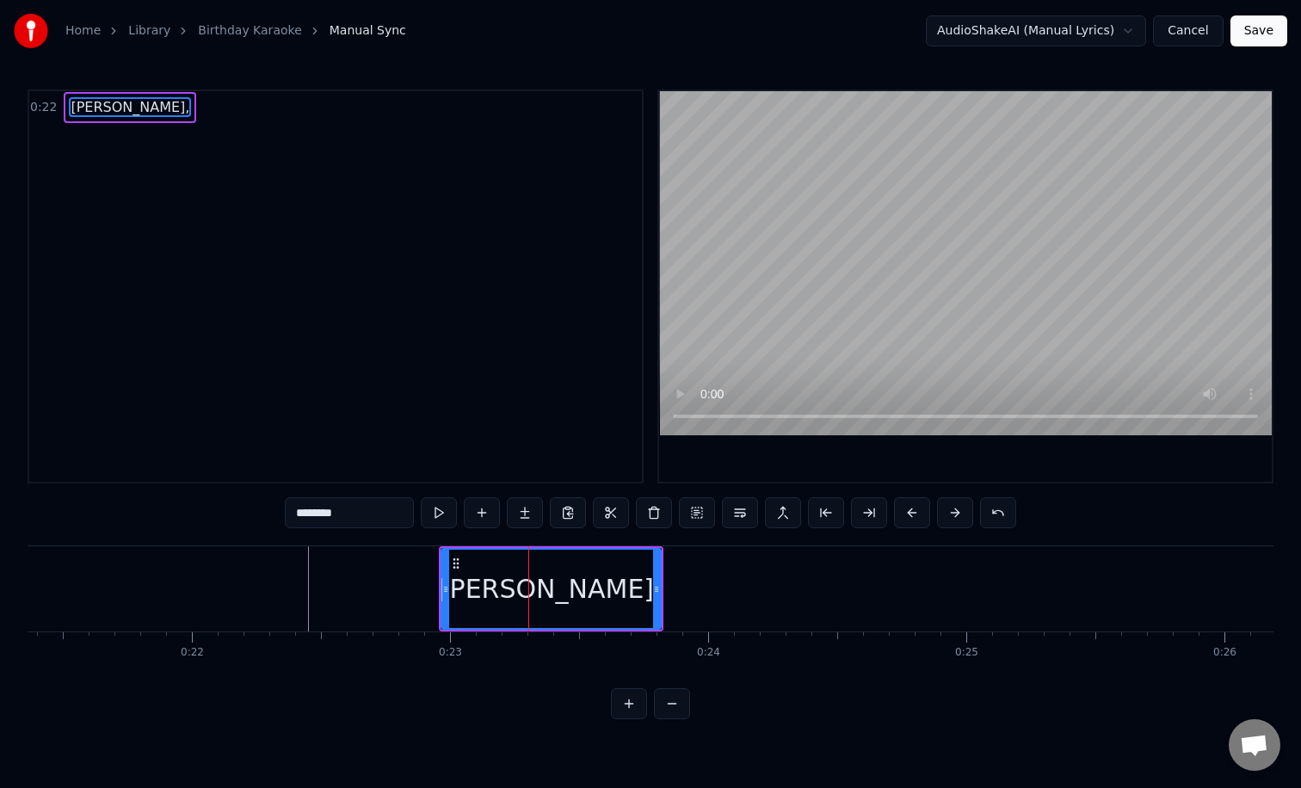
drag, startPoint x: 539, startPoint y: 562, endPoint x: 510, endPoint y: 563, distance: 29.3
click at [510, 563] on div "[PERSON_NAME]," at bounding box center [551, 589] width 218 height 78
drag, startPoint x: 443, startPoint y: 600, endPoint x: 427, endPoint y: 600, distance: 16.3
click at [431, 600] on div at bounding box center [434, 589] width 7 height 78
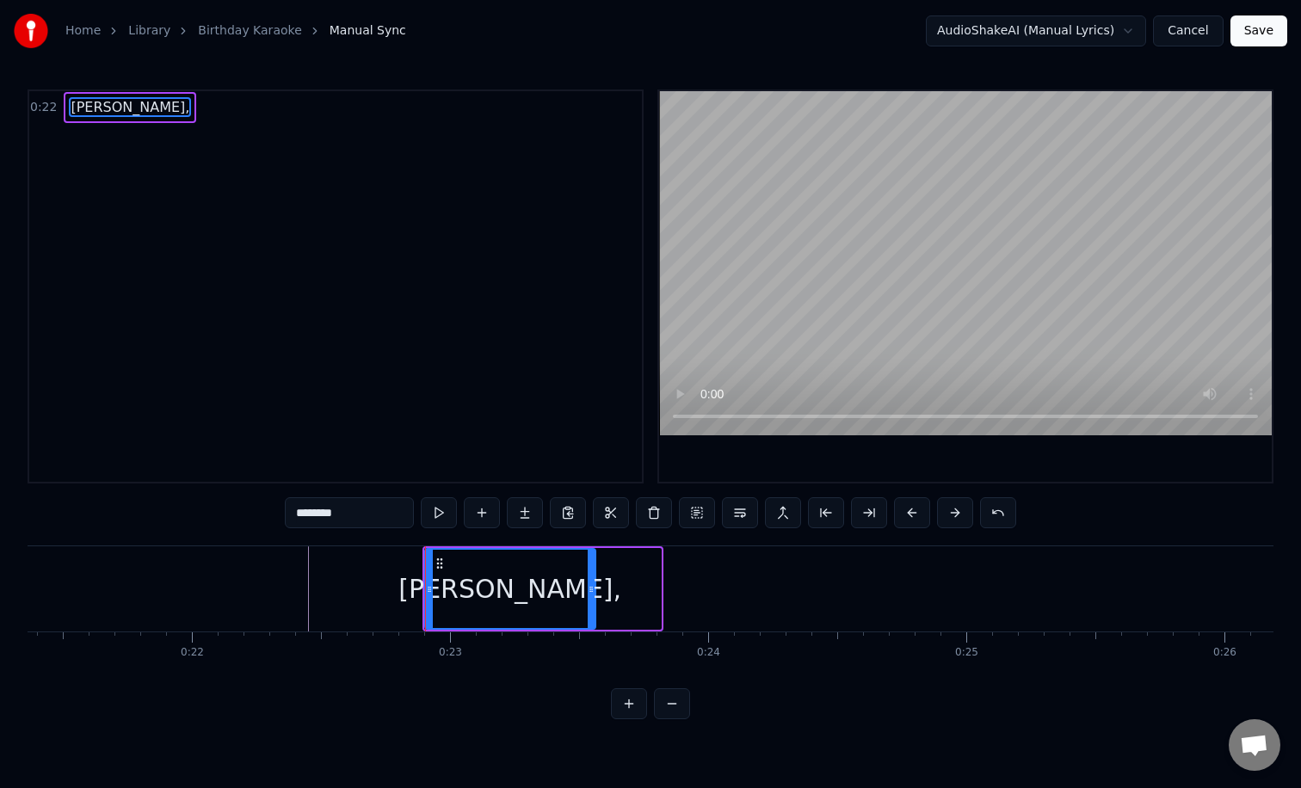
drag, startPoint x: 654, startPoint y: 606, endPoint x: 587, endPoint y: 606, distance: 66.2
click at [587, 606] on div at bounding box center [590, 589] width 7 height 78
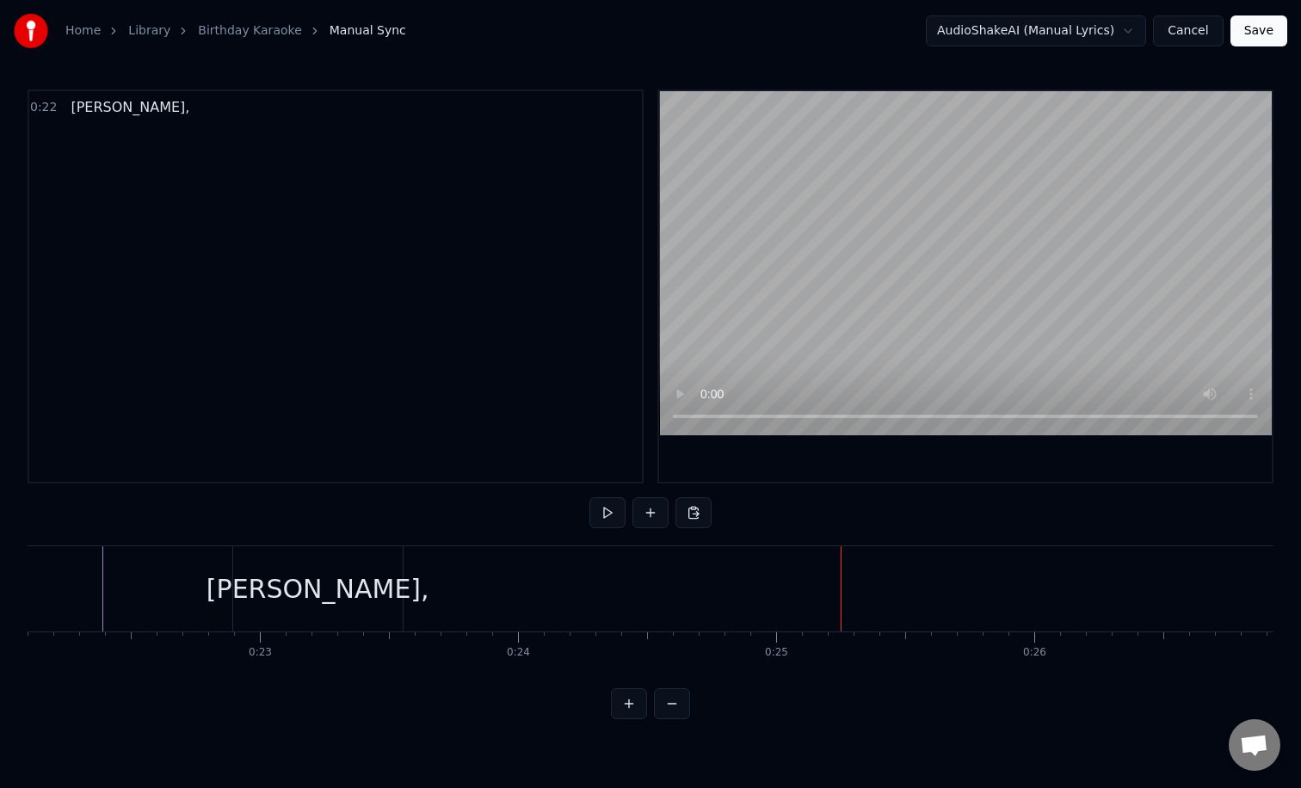
scroll to position [0, 5712]
click at [642, 519] on button at bounding box center [650, 512] width 36 height 31
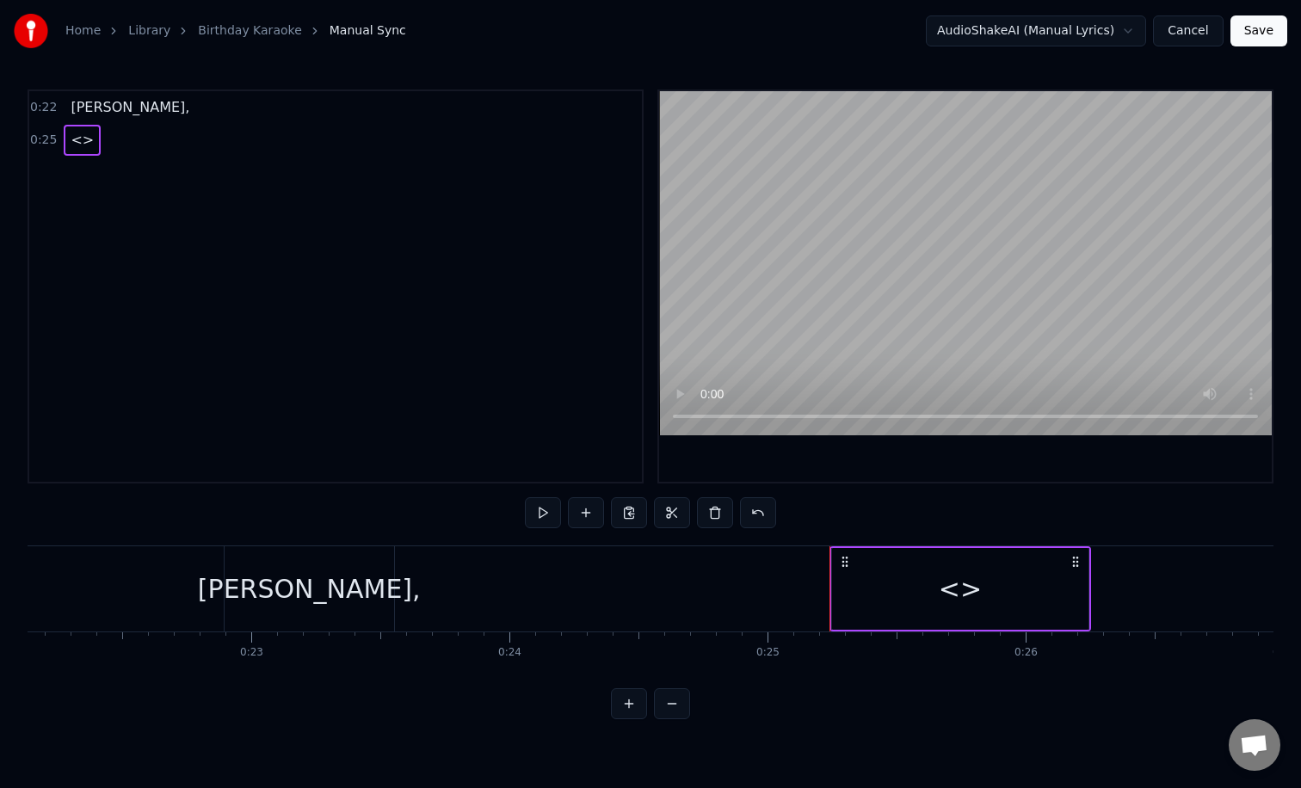
click at [959, 586] on div "<>" at bounding box center [959, 588] width 43 height 39
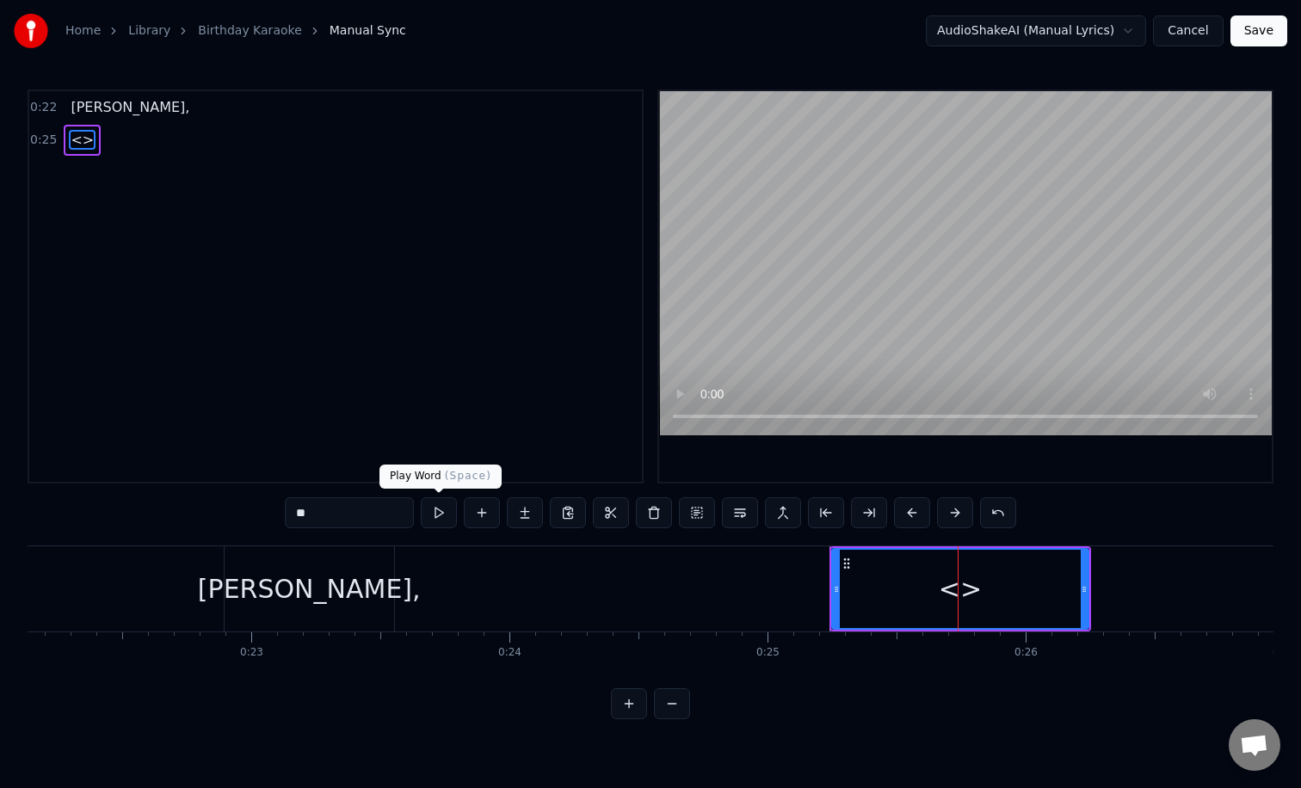
click at [388, 513] on input "**" at bounding box center [349, 512] width 129 height 31
type input "*"
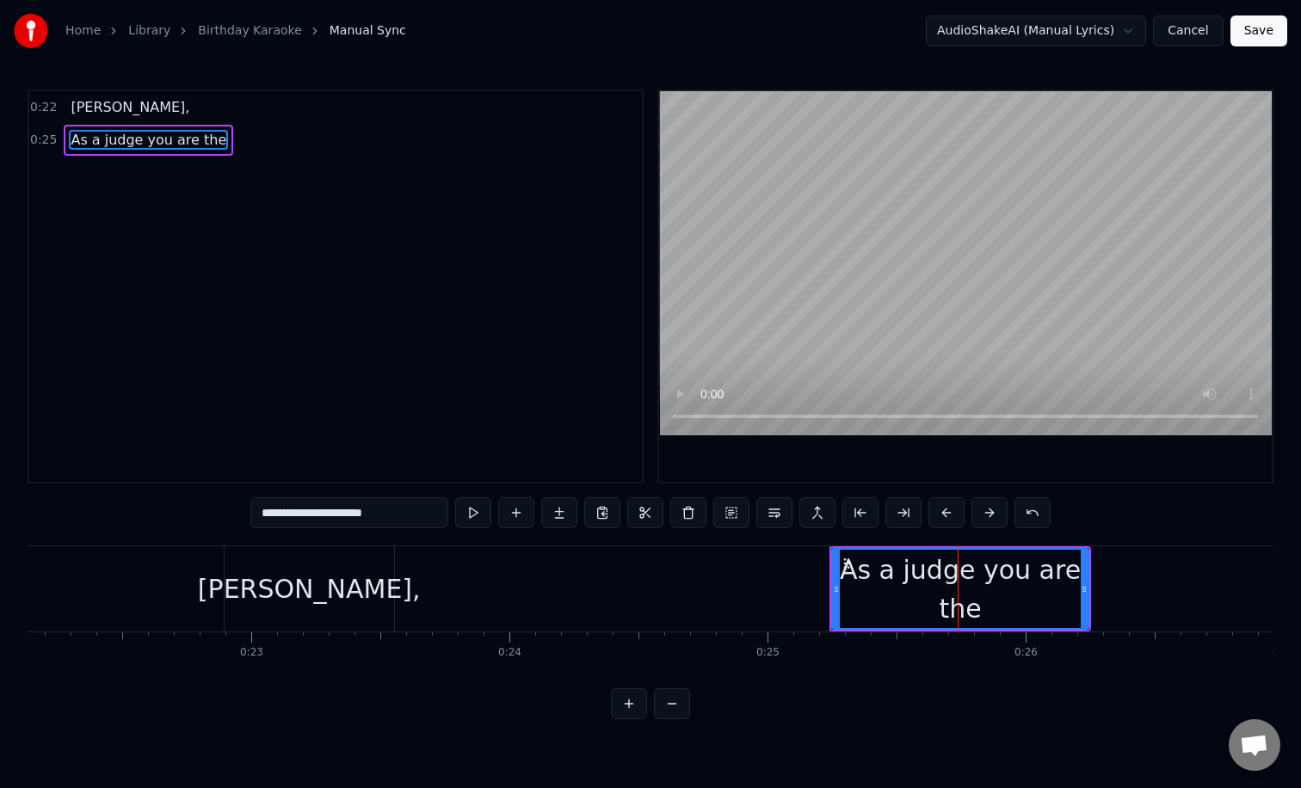
type input "**********"
click at [1073, 594] on div "As a judge you are the" at bounding box center [960, 589] width 255 height 77
click at [523, 516] on button at bounding box center [516, 512] width 36 height 31
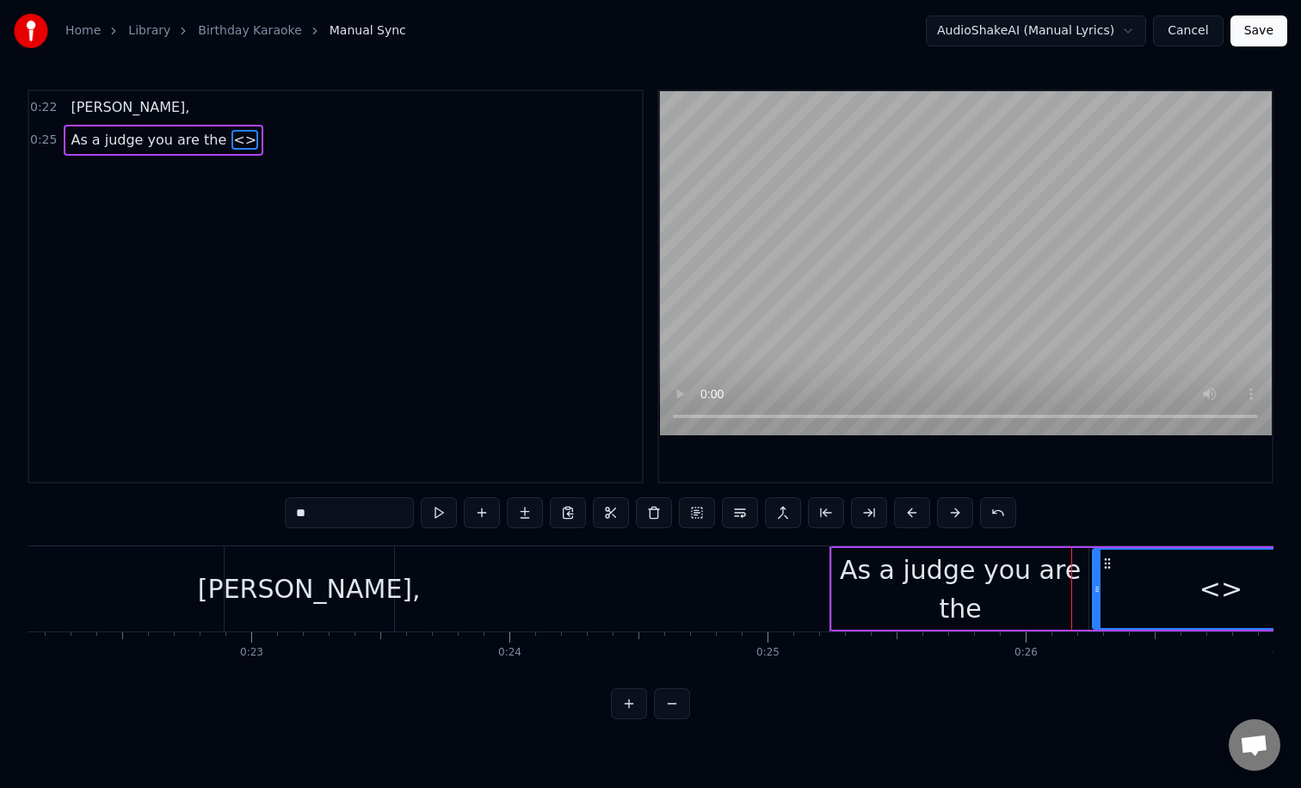
click at [1227, 594] on div "<>" at bounding box center [1220, 588] width 43 height 39
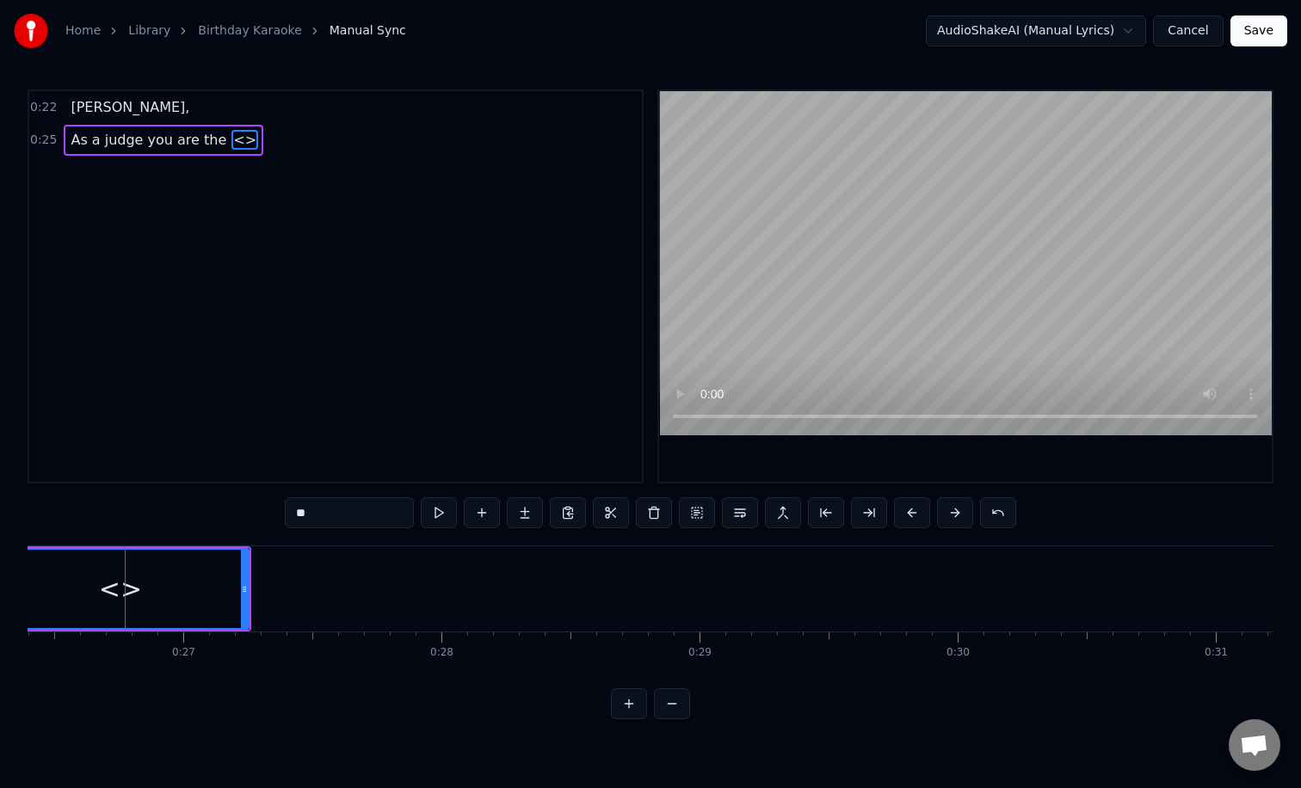
scroll to position [0, 6823]
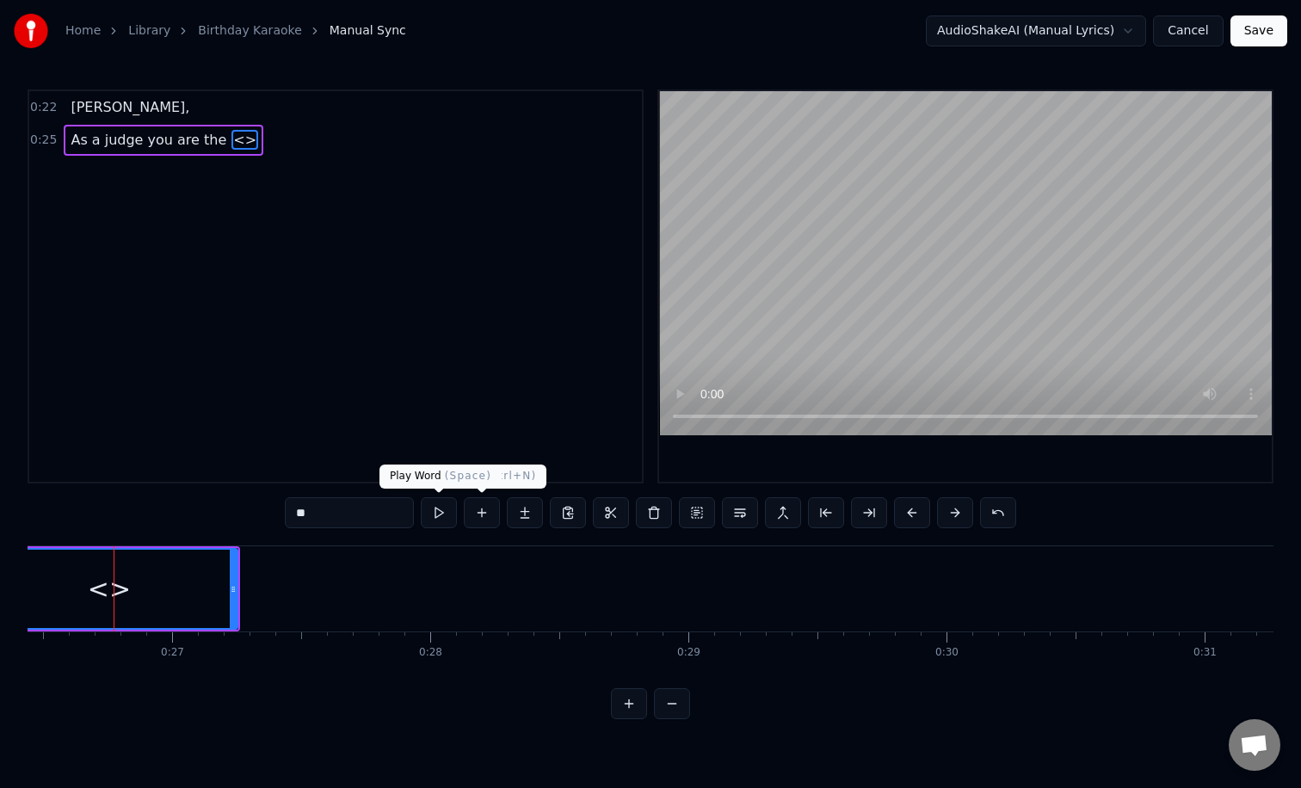
click at [410, 523] on input "**" at bounding box center [349, 512] width 129 height 31
type input "*"
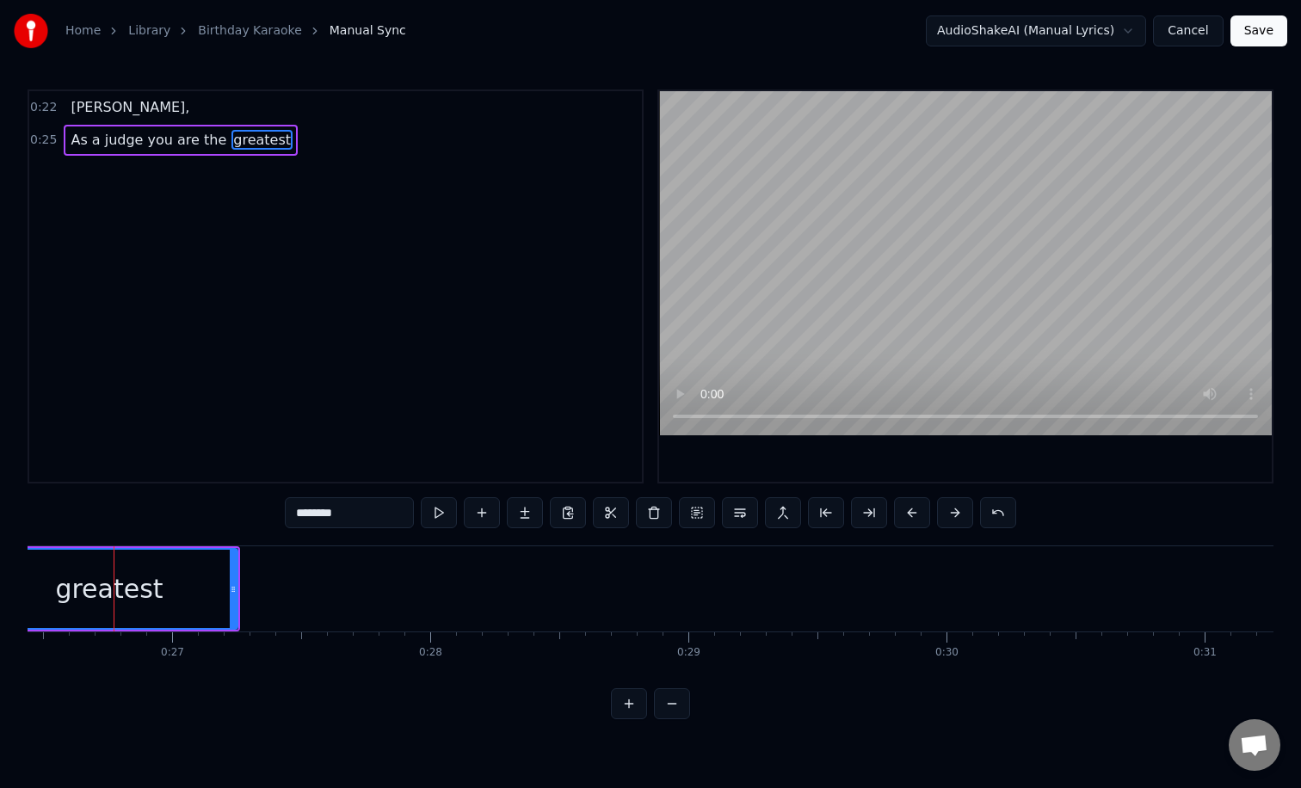
type input "********"
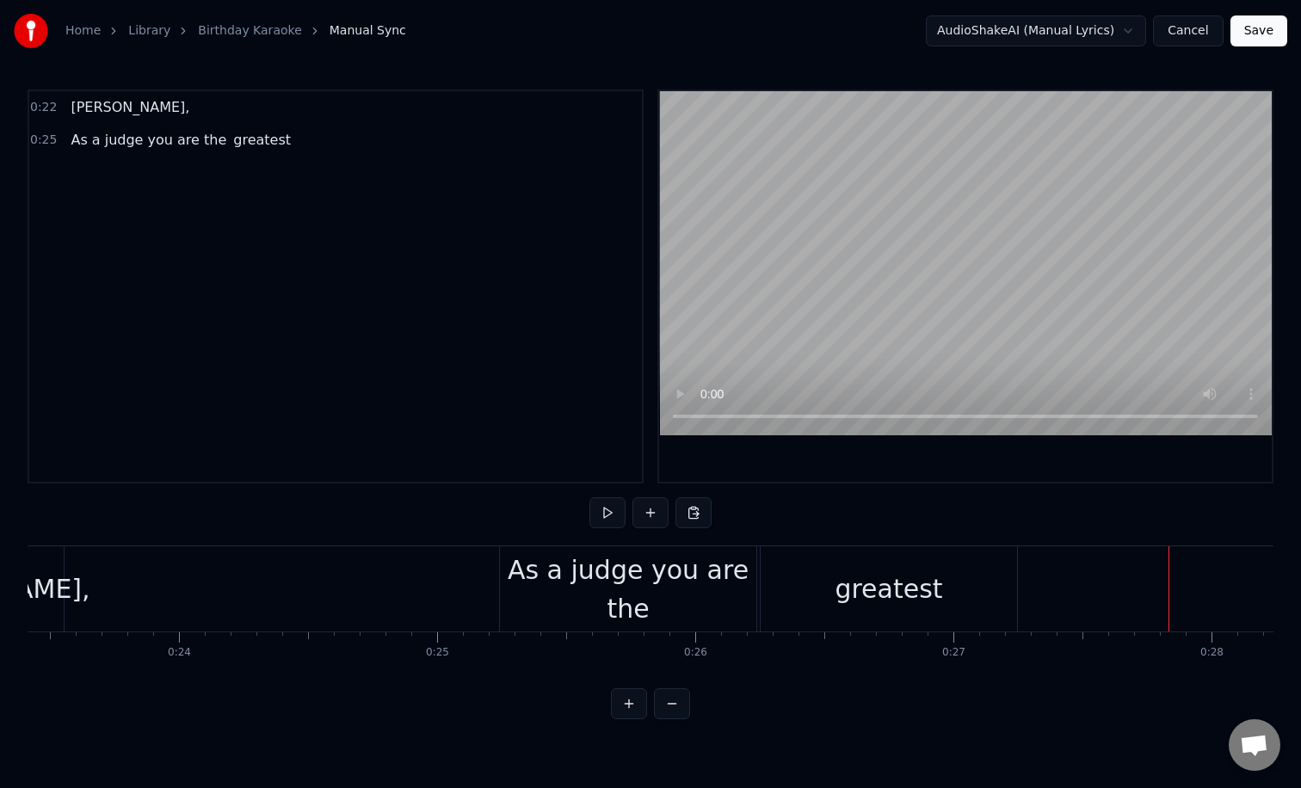
scroll to position [0, 5990]
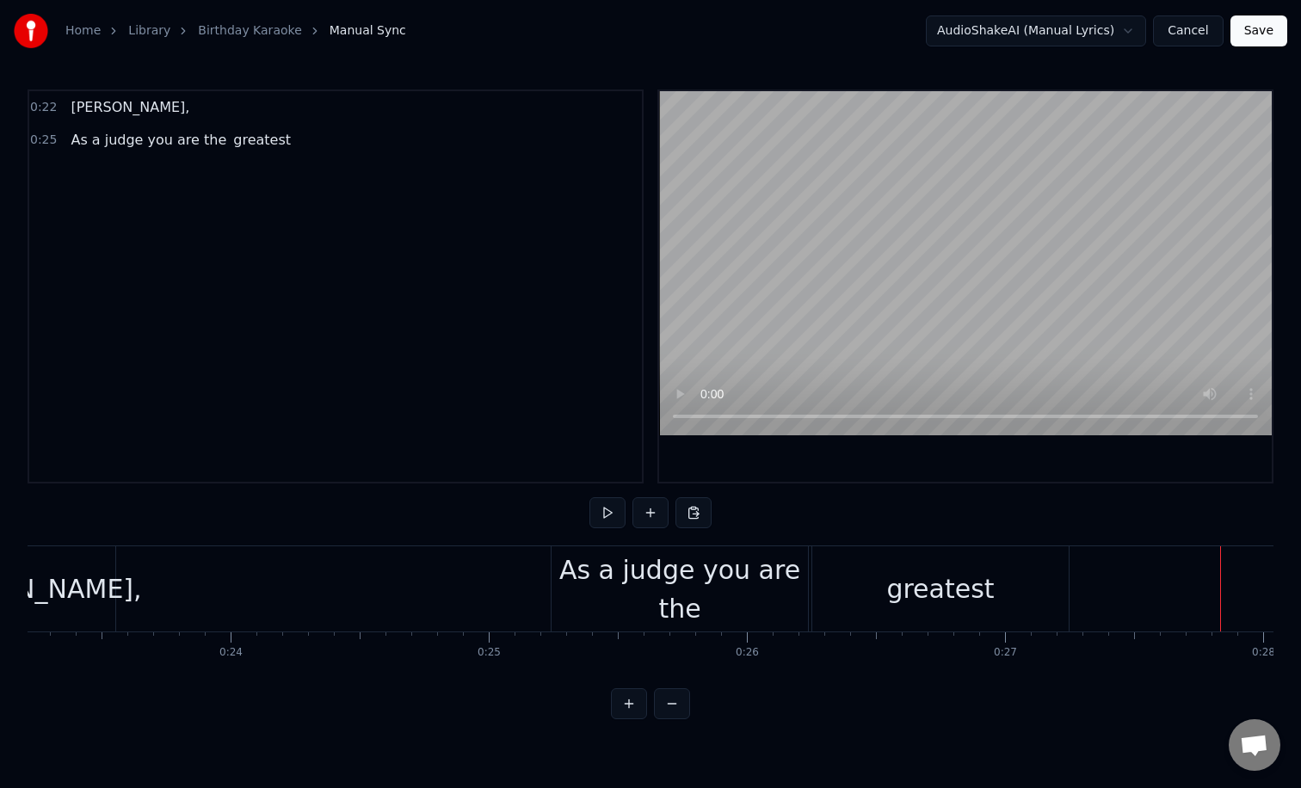
click at [586, 594] on div "As a judge you are the" at bounding box center [679, 589] width 256 height 77
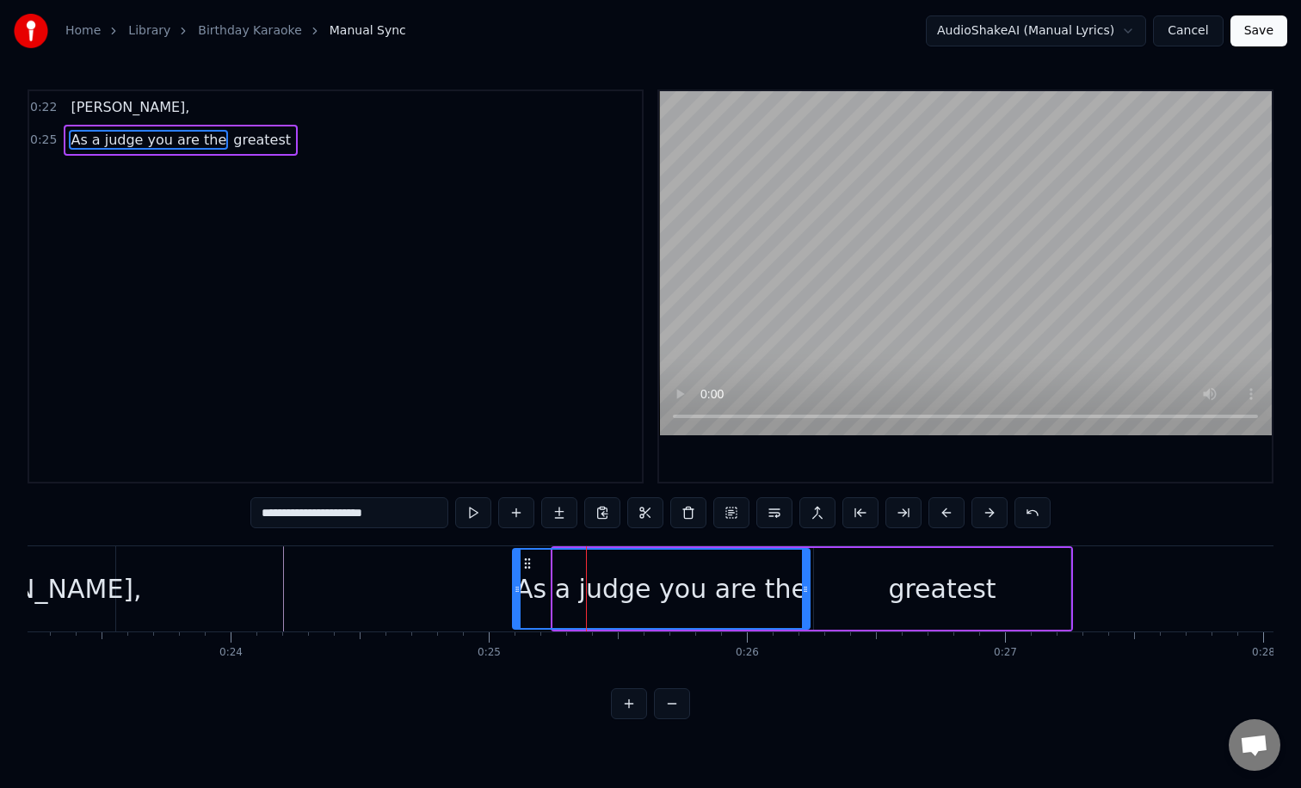
drag, startPoint x: 556, startPoint y: 612, endPoint x: 513, endPoint y: 612, distance: 43.0
click at [514, 612] on div at bounding box center [517, 589] width 7 height 78
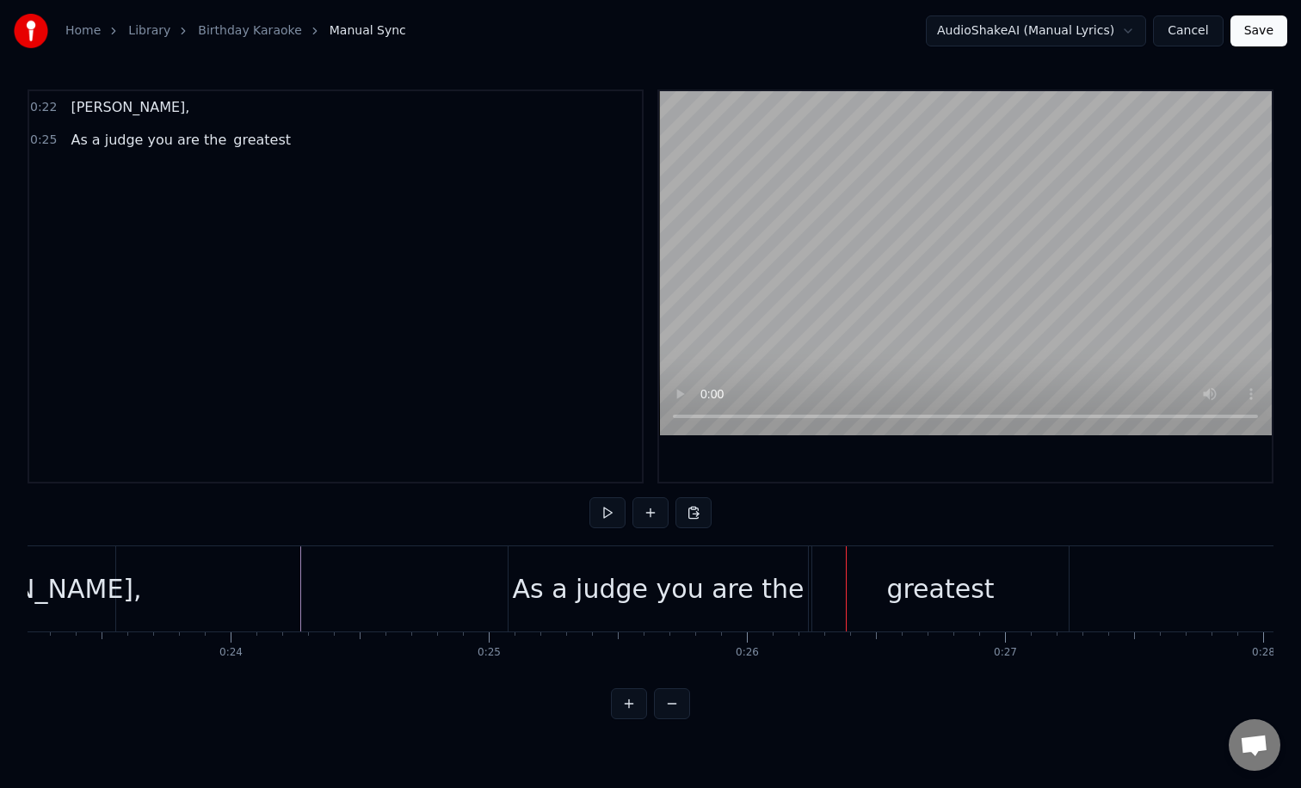
click at [572, 595] on div "As a judge you are the" at bounding box center [659, 588] width 292 height 39
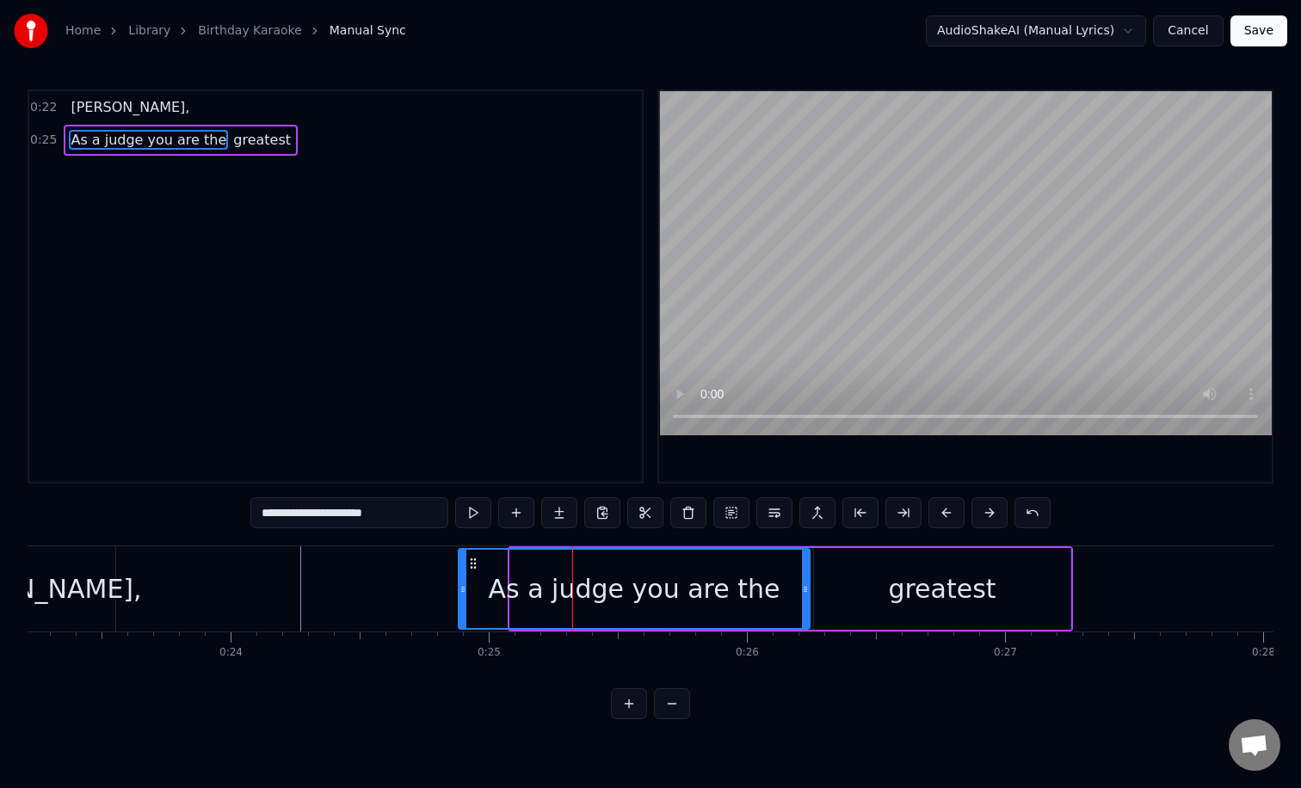
drag, startPoint x: 513, startPoint y: 607, endPoint x: 461, endPoint y: 606, distance: 51.6
click at [461, 606] on div at bounding box center [462, 589] width 7 height 78
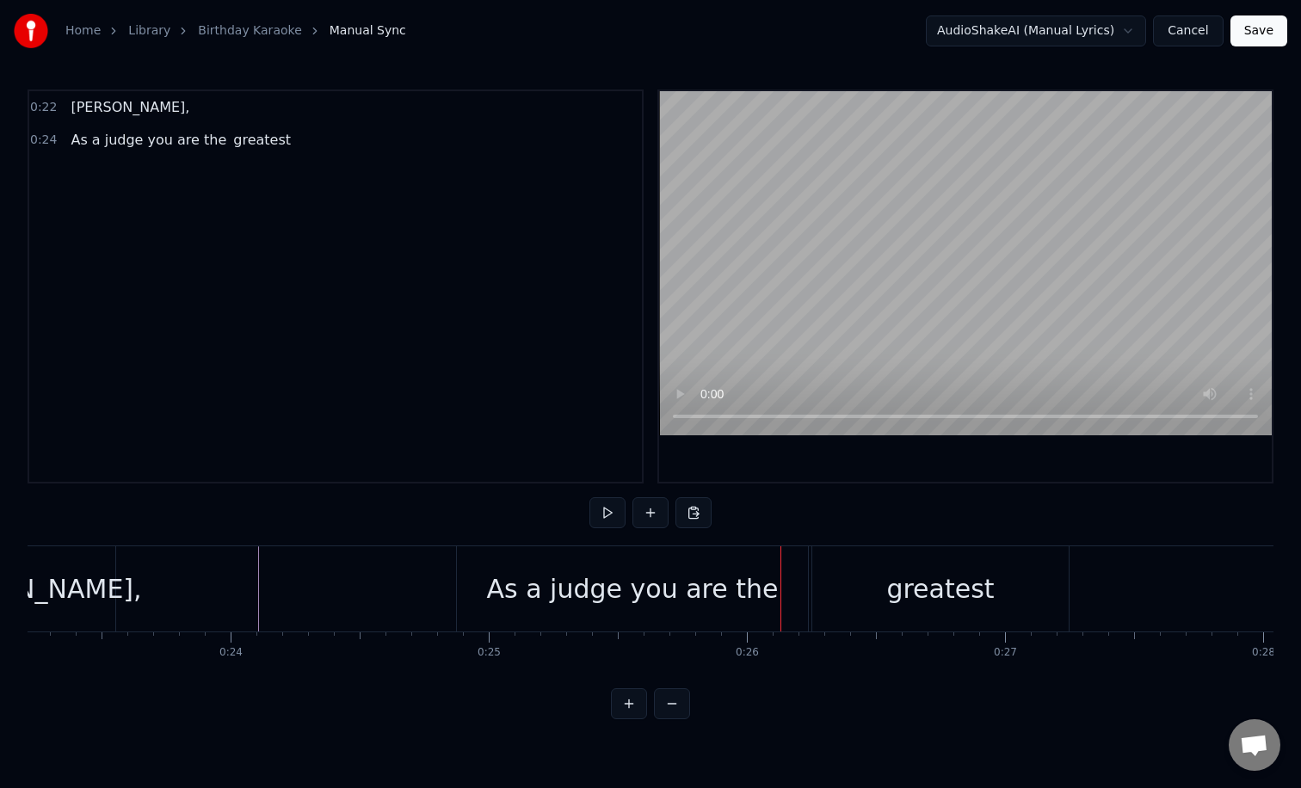
click at [520, 599] on div "As a judge you are the" at bounding box center [633, 588] width 292 height 39
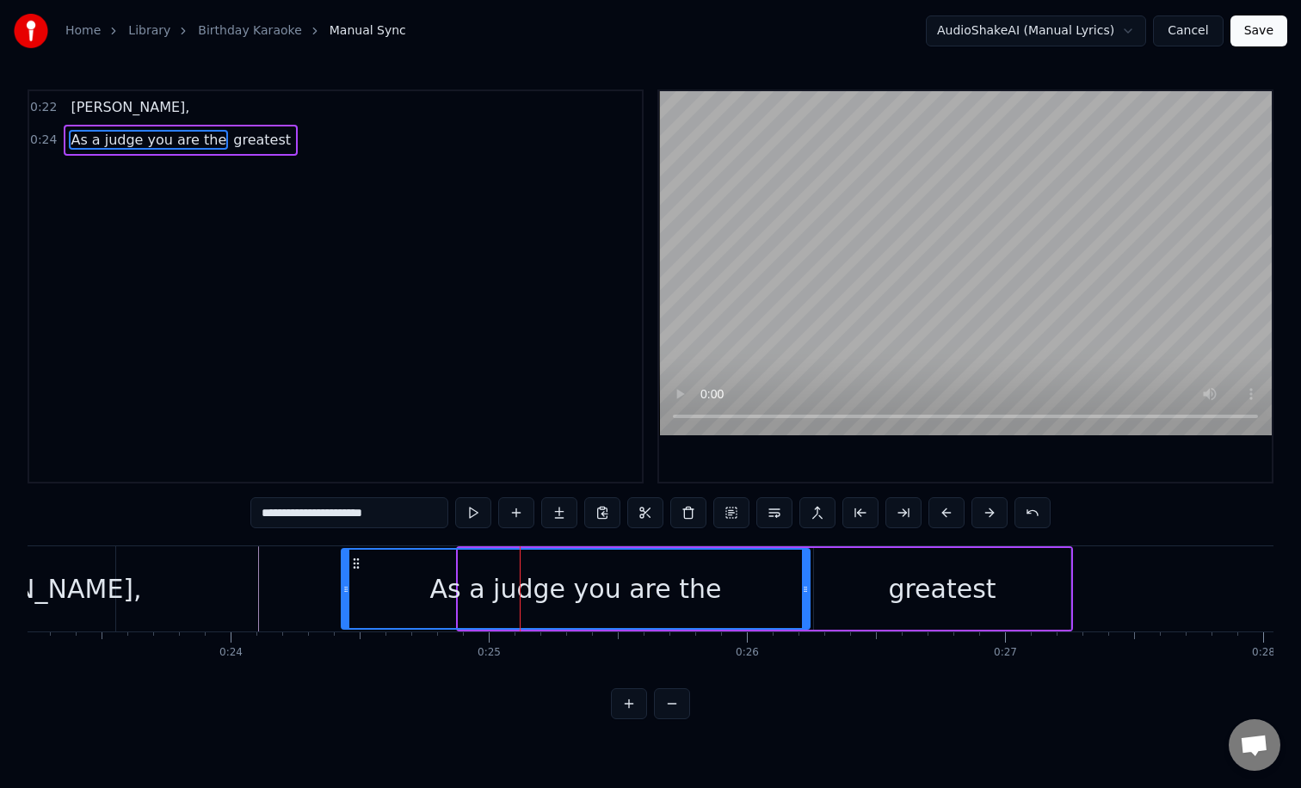
drag, startPoint x: 459, startPoint y: 605, endPoint x: 337, endPoint y: 604, distance: 122.1
click at [342, 604] on div at bounding box center [345, 589] width 7 height 78
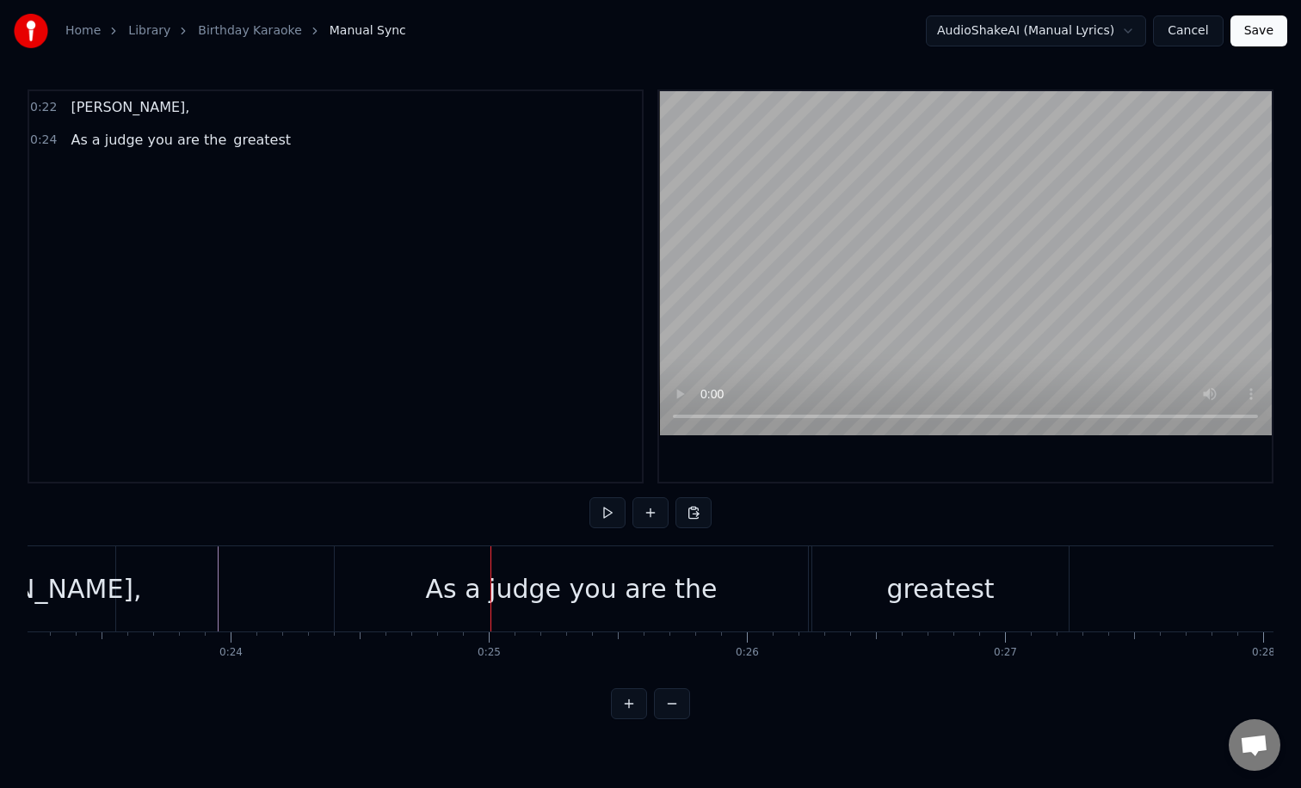
click at [410, 582] on div "As a judge you are the" at bounding box center [571, 588] width 473 height 85
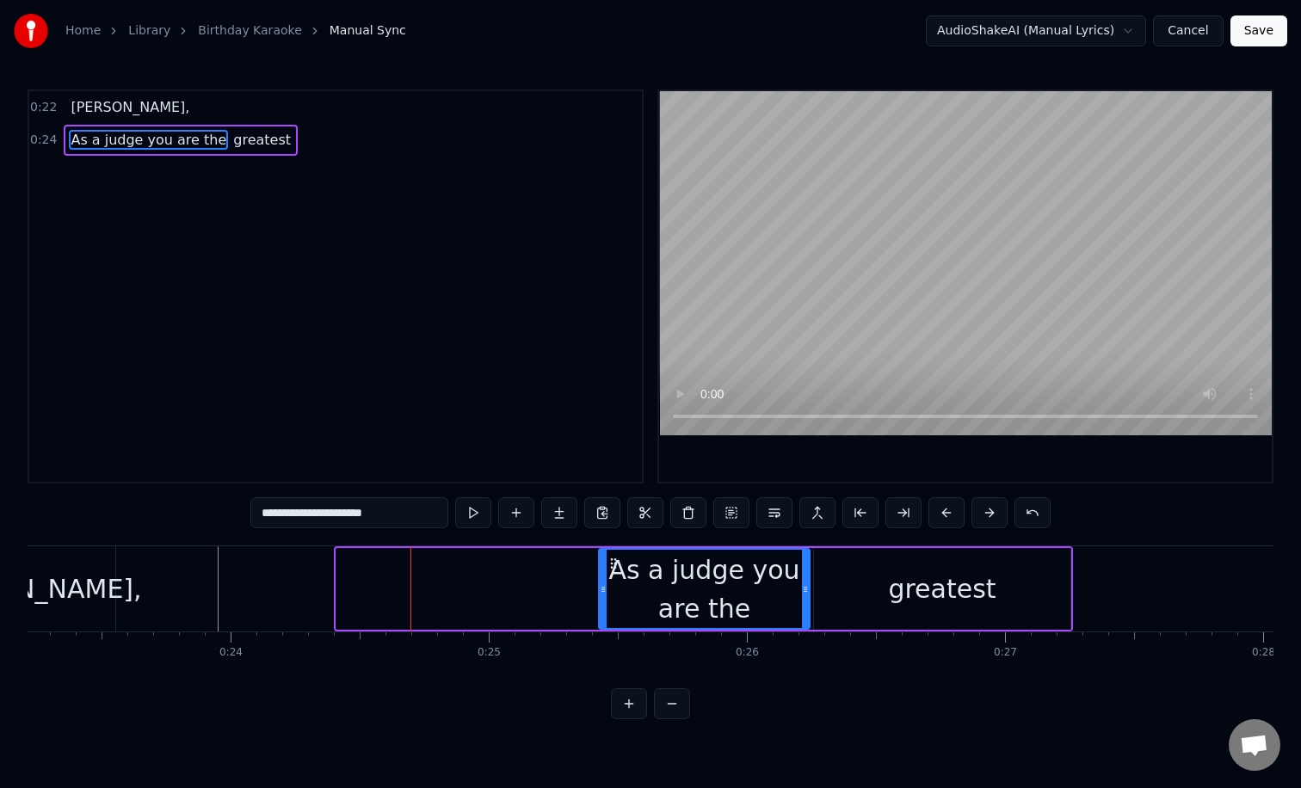
drag, startPoint x: 340, startPoint y: 612, endPoint x: 602, endPoint y: 619, distance: 262.4
click at [602, 619] on div at bounding box center [603, 589] width 7 height 78
click at [894, 579] on div "greatest" at bounding box center [942, 589] width 256 height 82
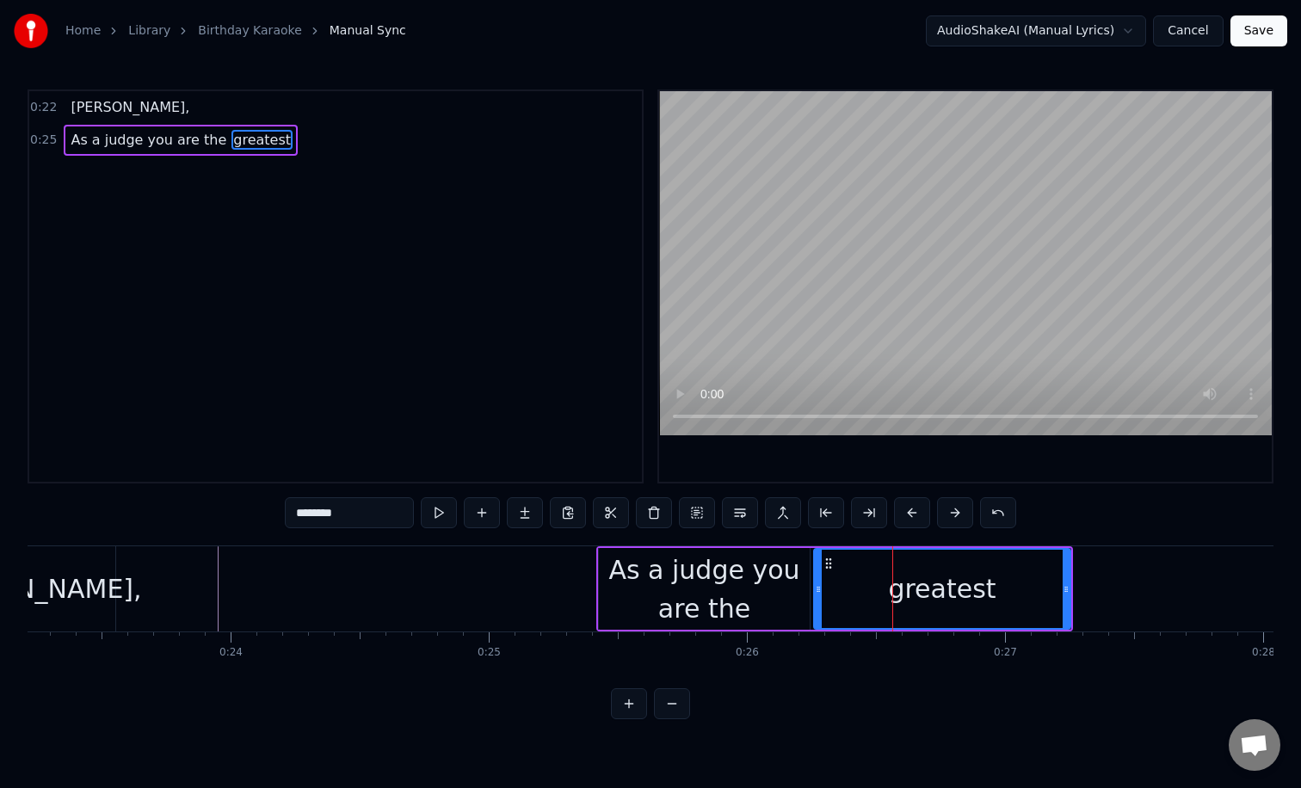
click at [821, 600] on div "greatest" at bounding box center [942, 589] width 255 height 78
drag, startPoint x: 817, startPoint y: 600, endPoint x: 879, endPoint y: 603, distance: 62.0
click at [879, 603] on div at bounding box center [880, 589] width 7 height 78
click at [763, 593] on div "As a judge you are the" at bounding box center [704, 589] width 211 height 77
type input "**********"
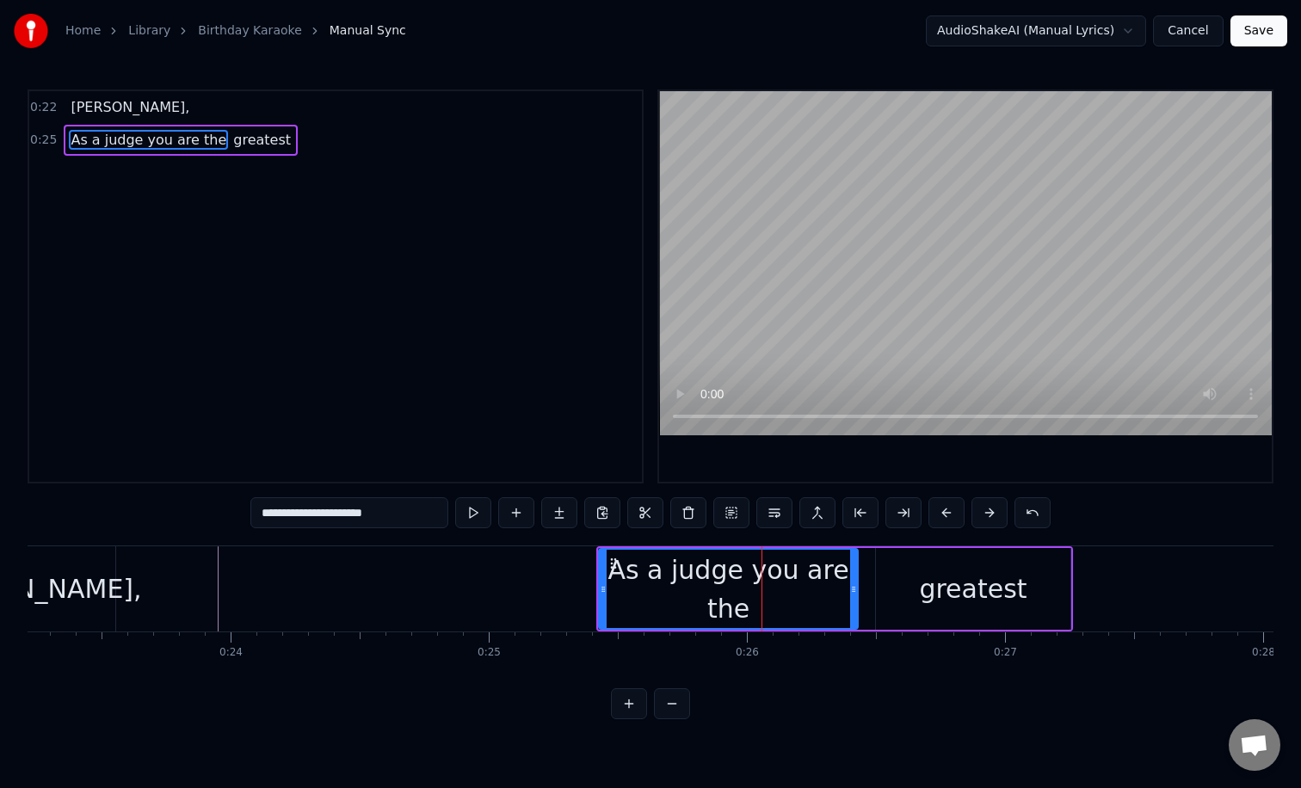
drag, startPoint x: 805, startPoint y: 584, endPoint x: 858, endPoint y: 588, distance: 52.6
click at [857, 588] on icon at bounding box center [853, 589] width 7 height 14
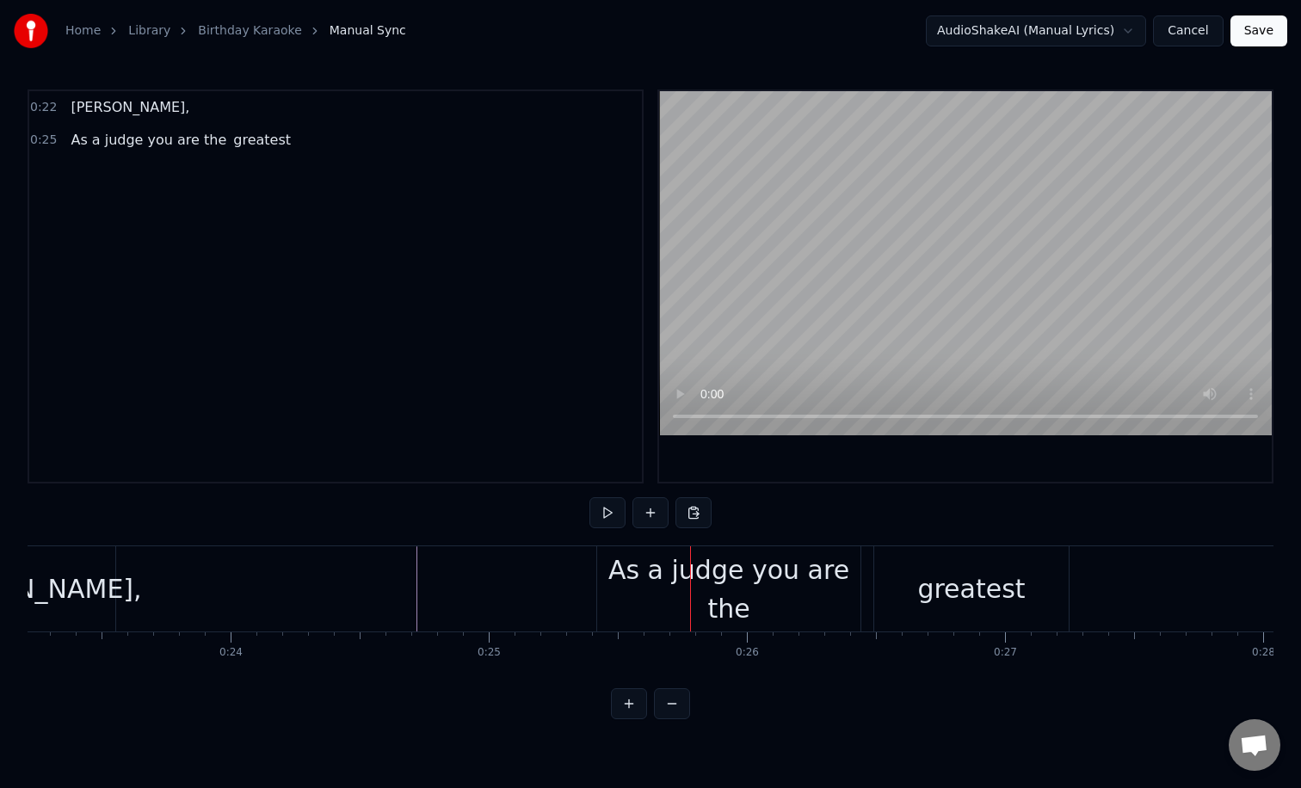
click at [605, 586] on div "As a judge you are the" at bounding box center [728, 588] width 263 height 85
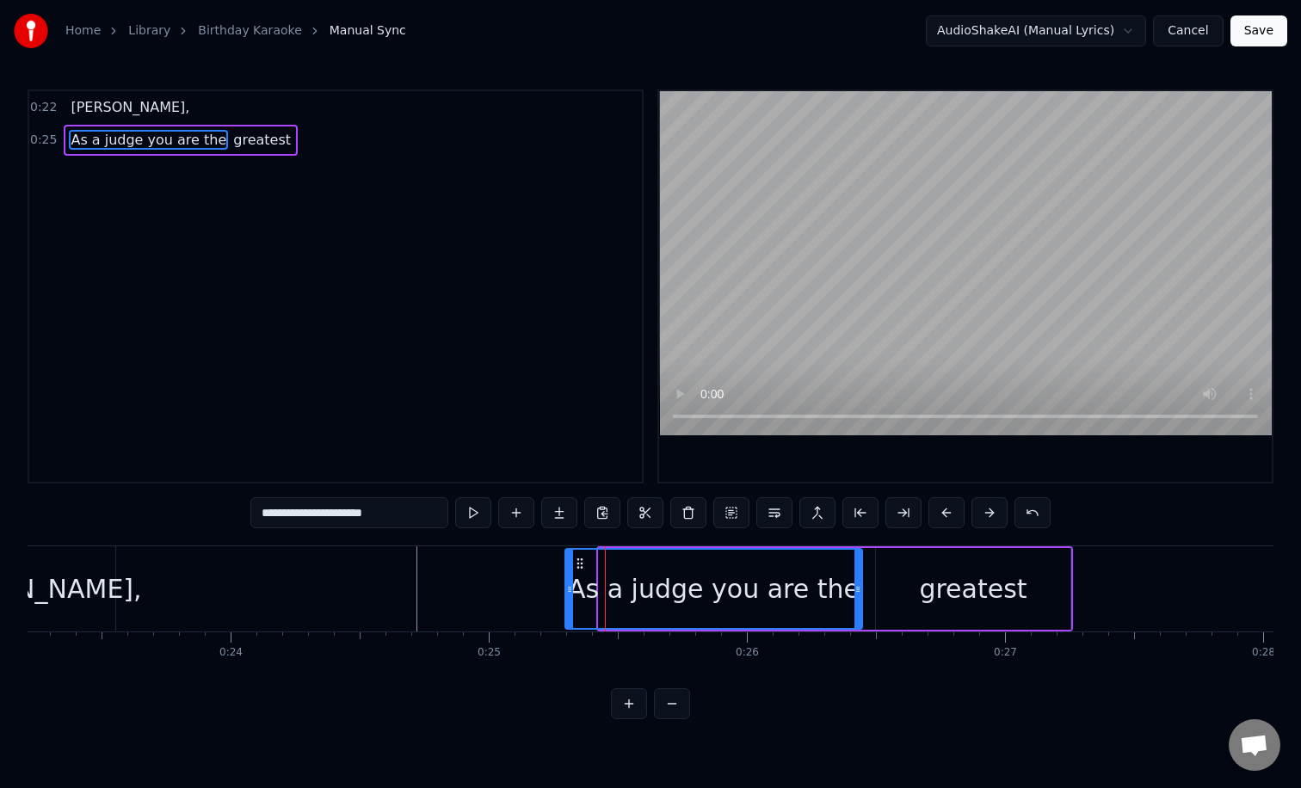
drag, startPoint x: 600, startPoint y: 587, endPoint x: 567, endPoint y: 585, distance: 33.6
click at [567, 585] on icon at bounding box center [569, 589] width 7 height 14
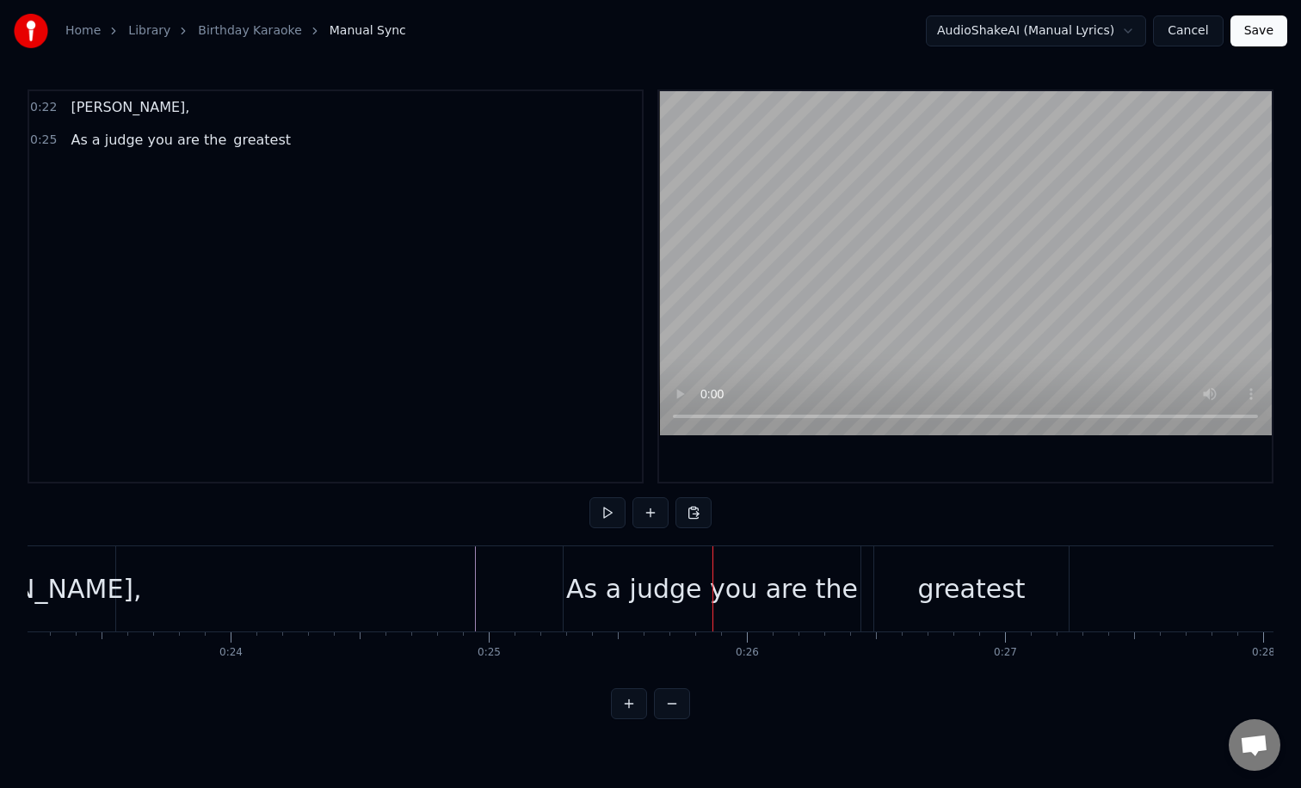
click at [961, 590] on div "greatest" at bounding box center [971, 588] width 108 height 39
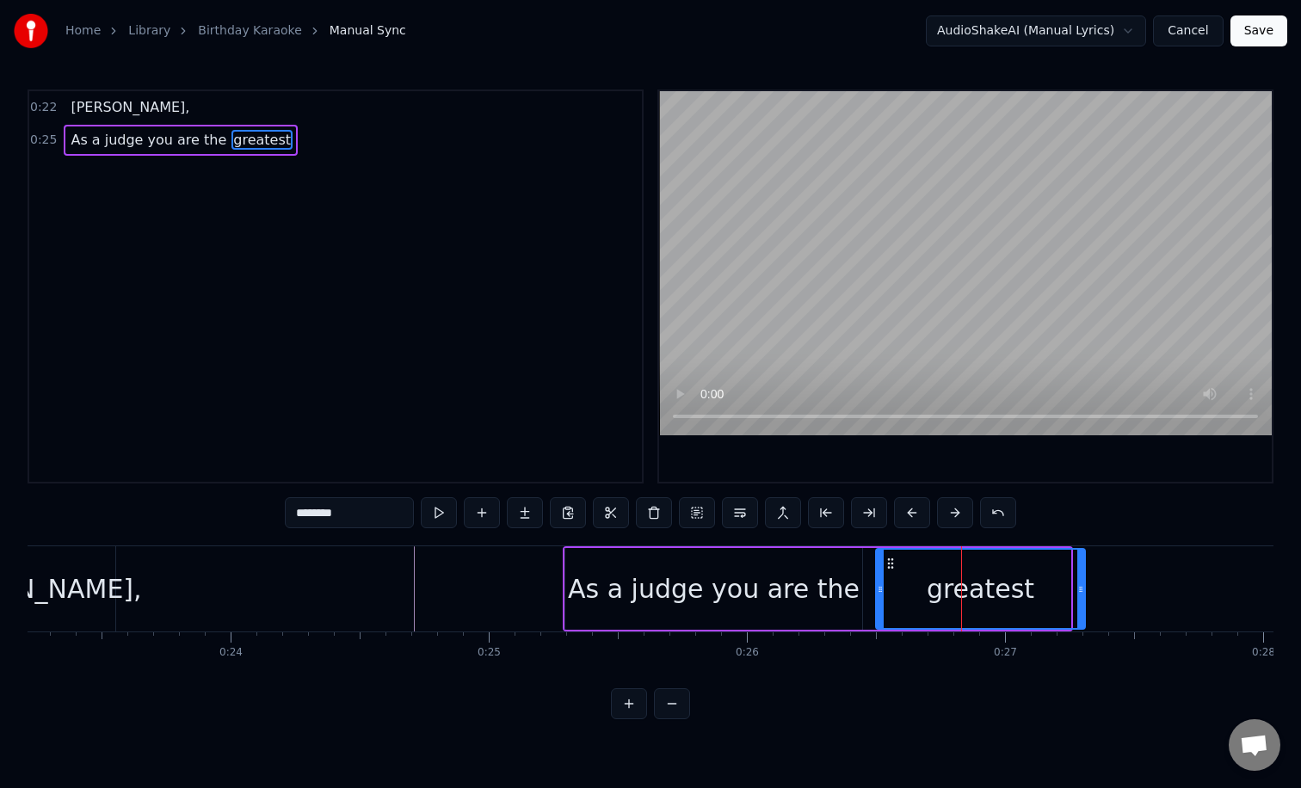
drag, startPoint x: 1065, startPoint y: 590, endPoint x: 1089, endPoint y: 592, distance: 24.1
click at [1084, 592] on icon at bounding box center [1080, 589] width 7 height 14
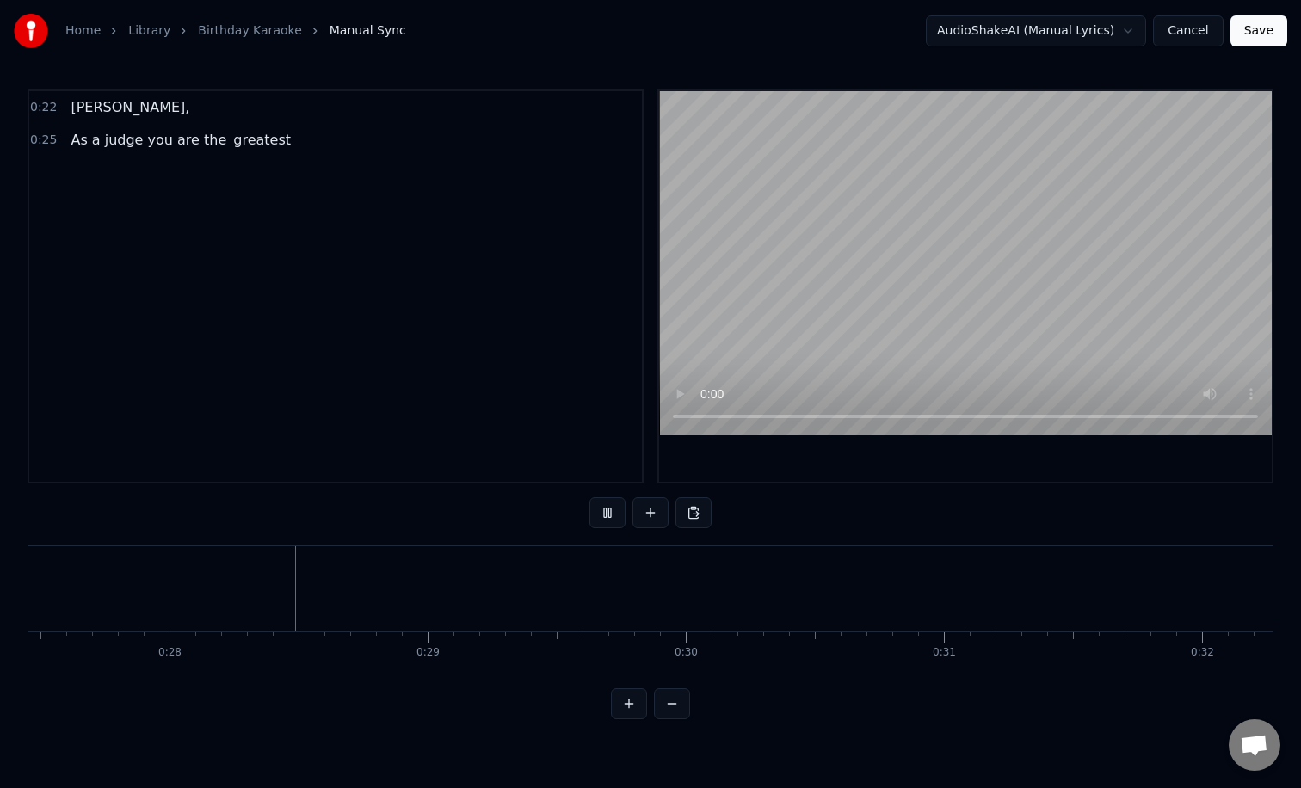
scroll to position [0, 7099]
click at [647, 516] on button at bounding box center [650, 512] width 36 height 31
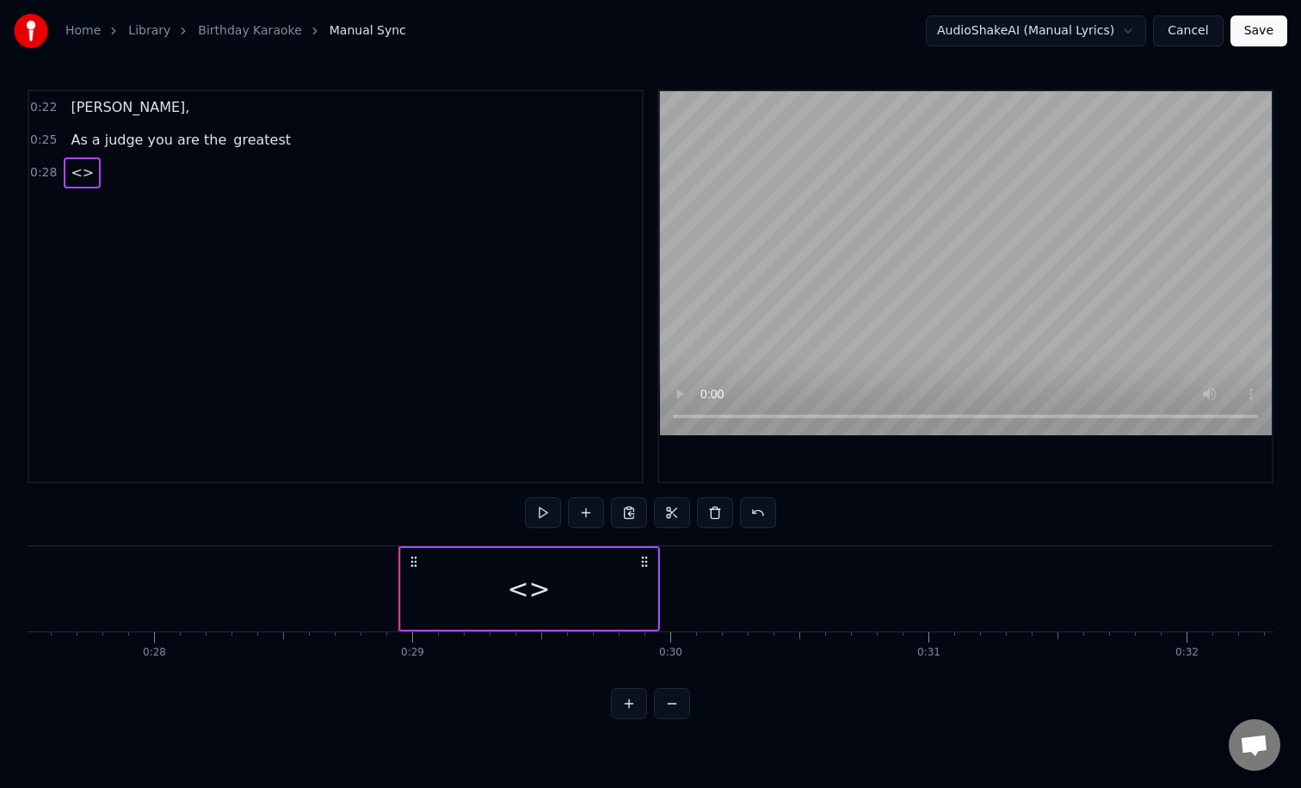
click at [523, 598] on div "<>" at bounding box center [528, 588] width 43 height 39
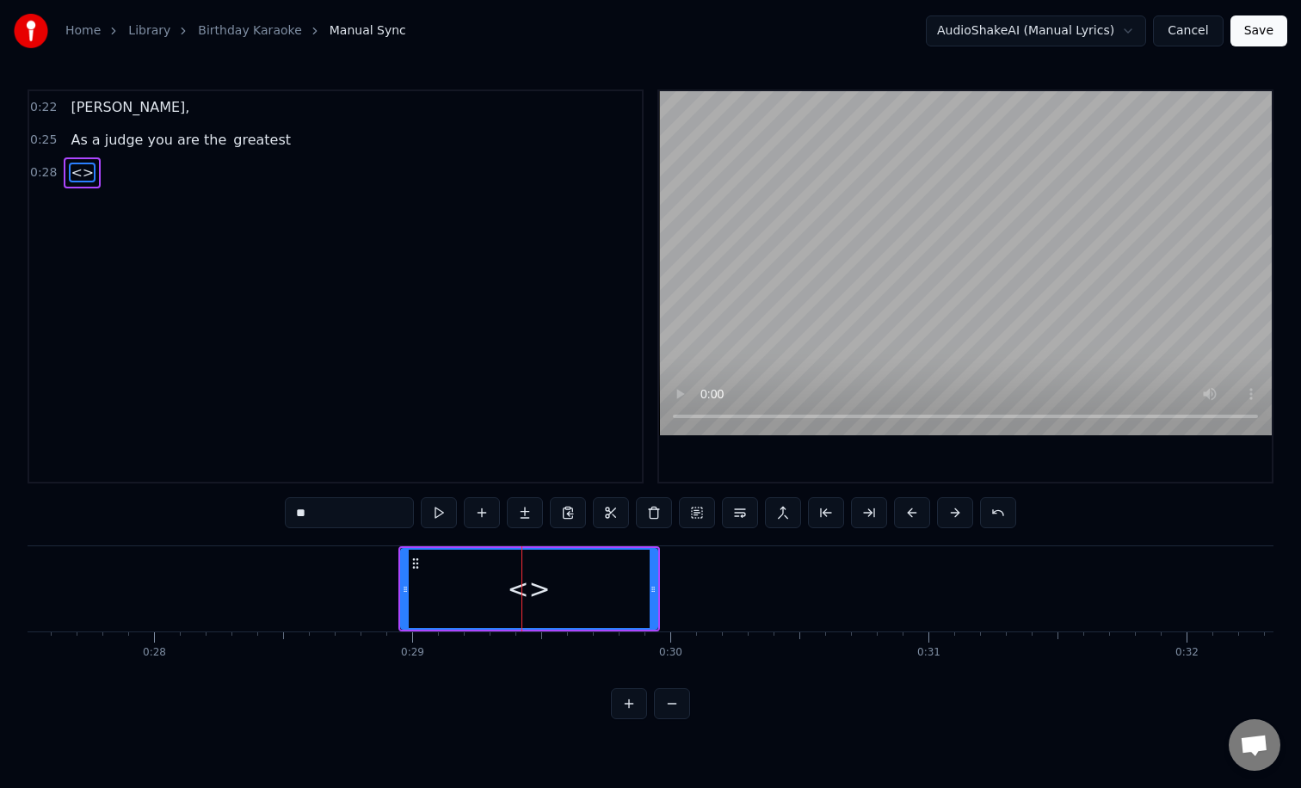
click at [372, 522] on input "**" at bounding box center [349, 512] width 129 height 31
type input "*"
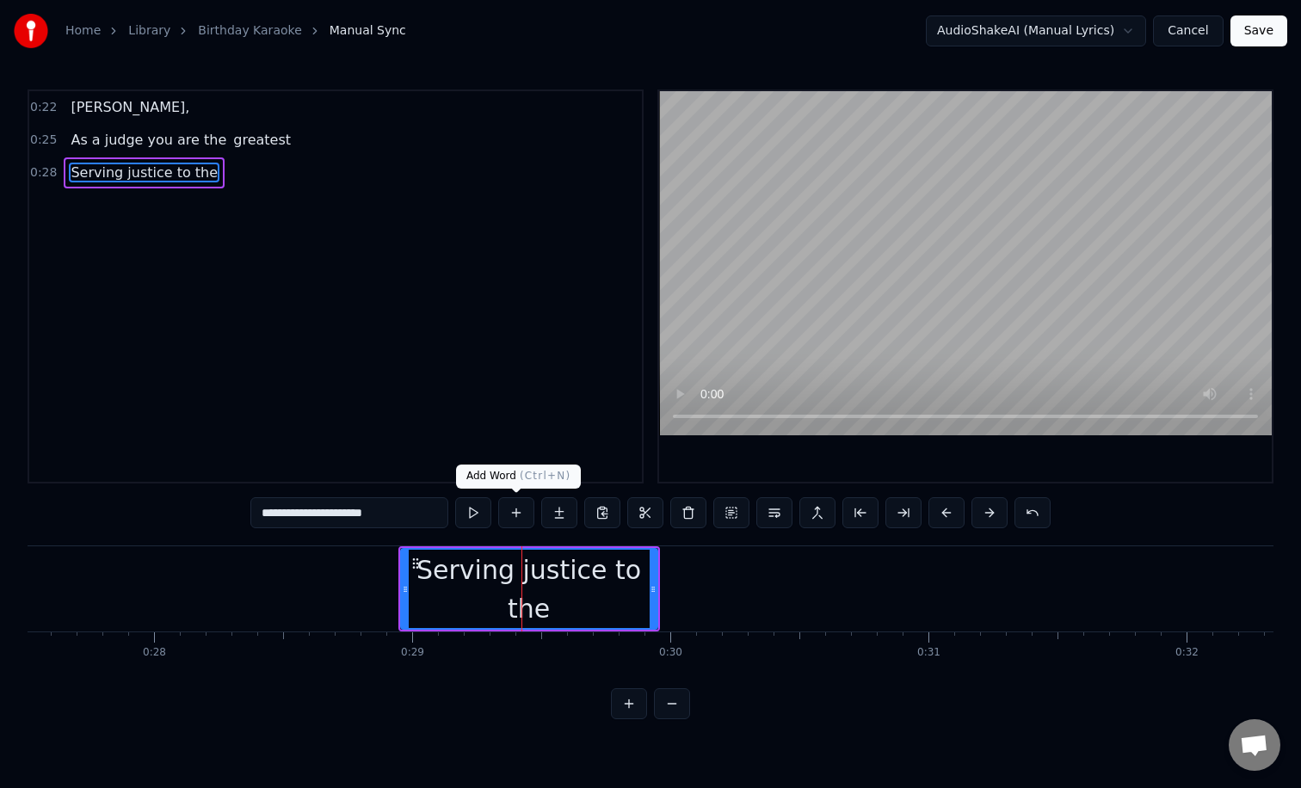
type input "**********"
click at [511, 507] on button at bounding box center [516, 512] width 36 height 31
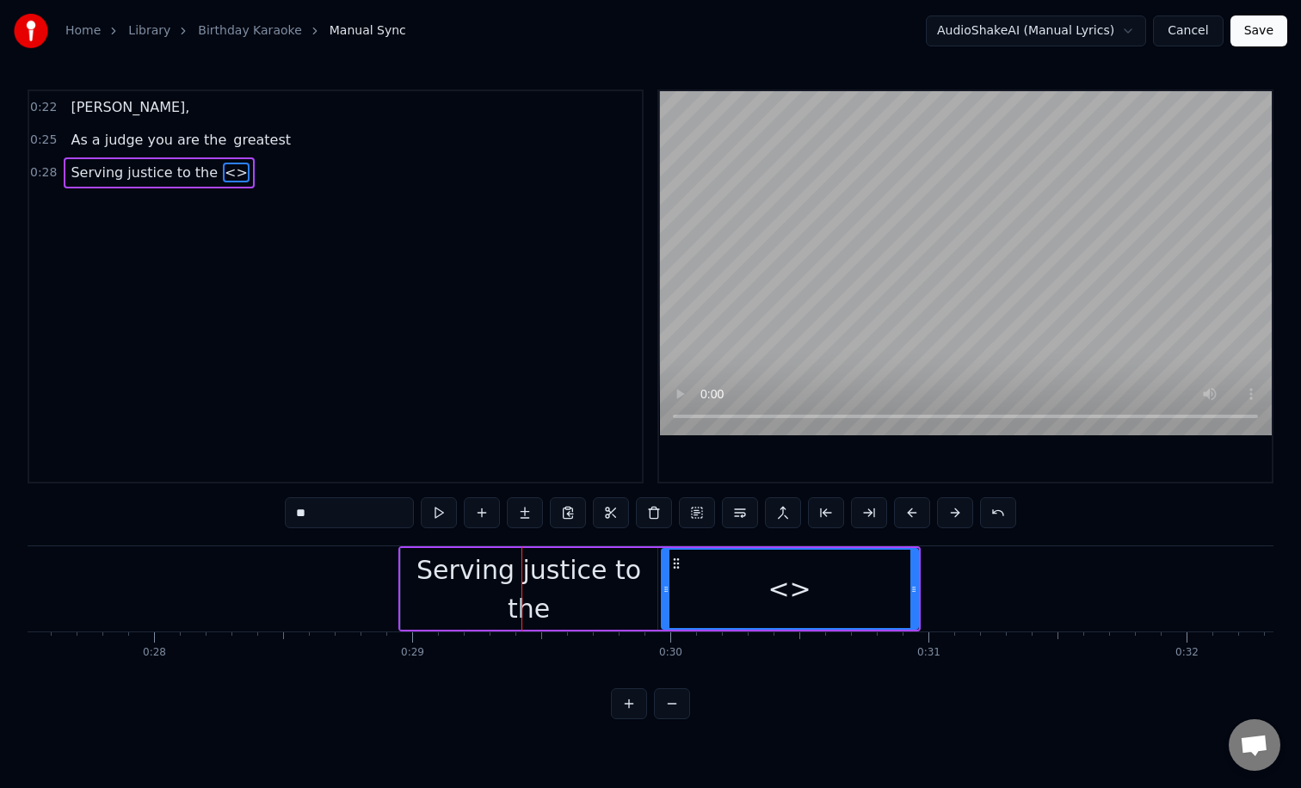
click at [372, 518] on input "**" at bounding box center [349, 512] width 129 height 31
type input "*"
type input "******"
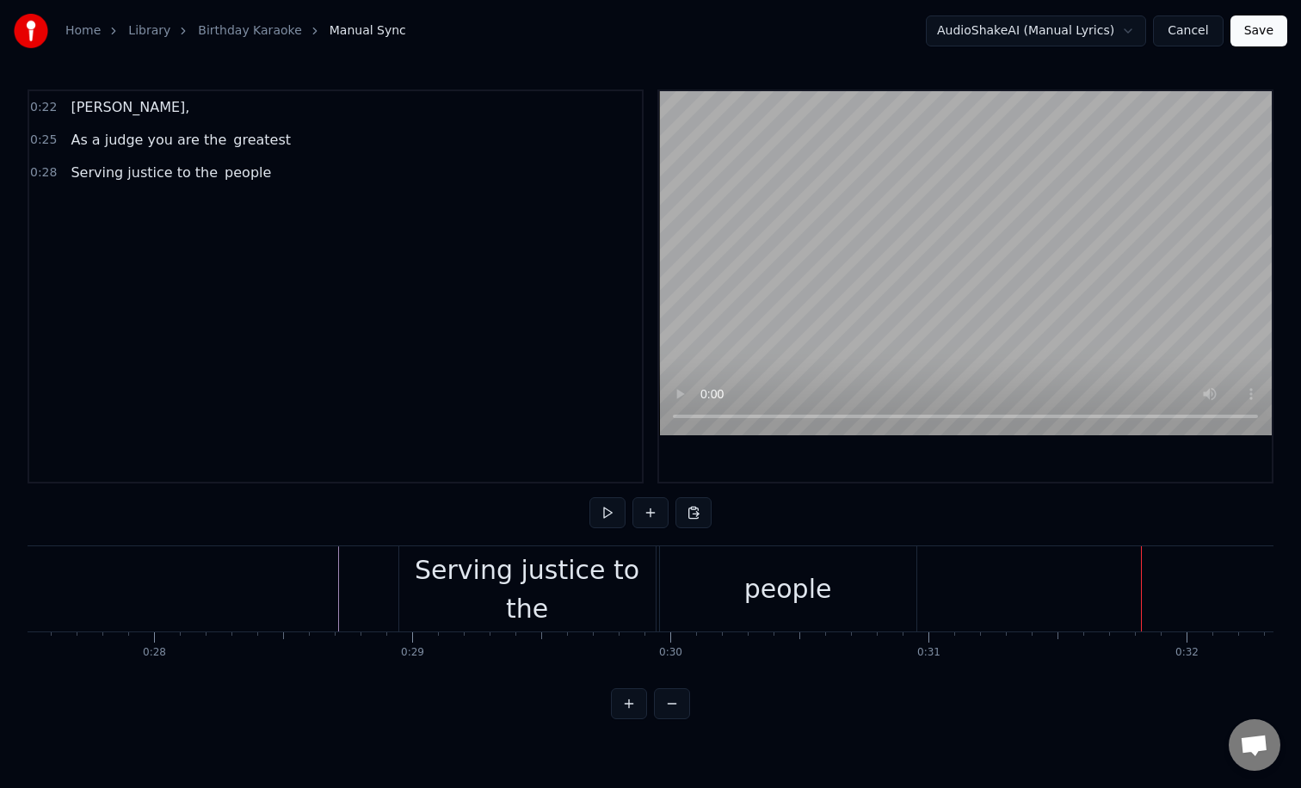
click at [426, 607] on div "Serving justice to the" at bounding box center [527, 589] width 256 height 77
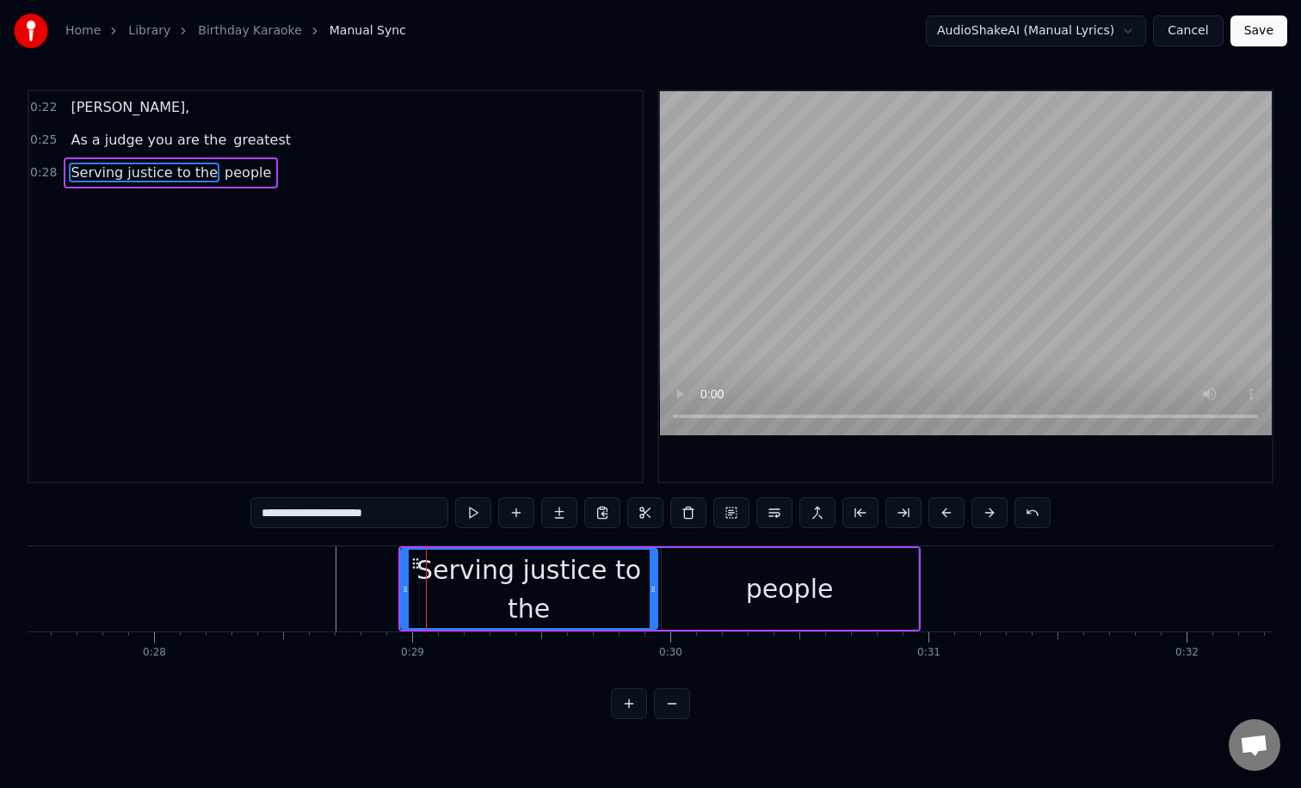
click at [400, 609] on div "Serving justice to the" at bounding box center [529, 589] width 258 height 82
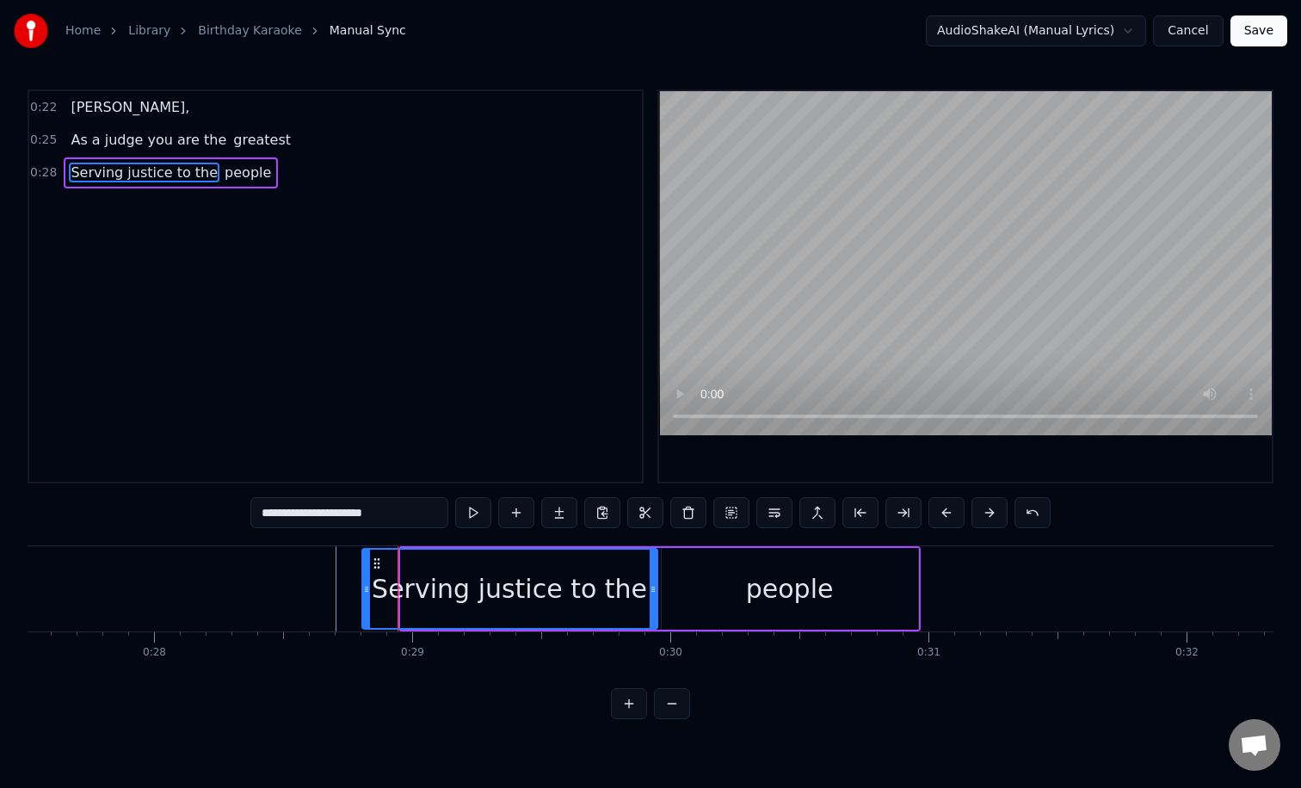
drag, startPoint x: 402, startPoint y: 609, endPoint x: 358, endPoint y: 608, distance: 43.9
click at [363, 608] on div at bounding box center [366, 589] width 7 height 78
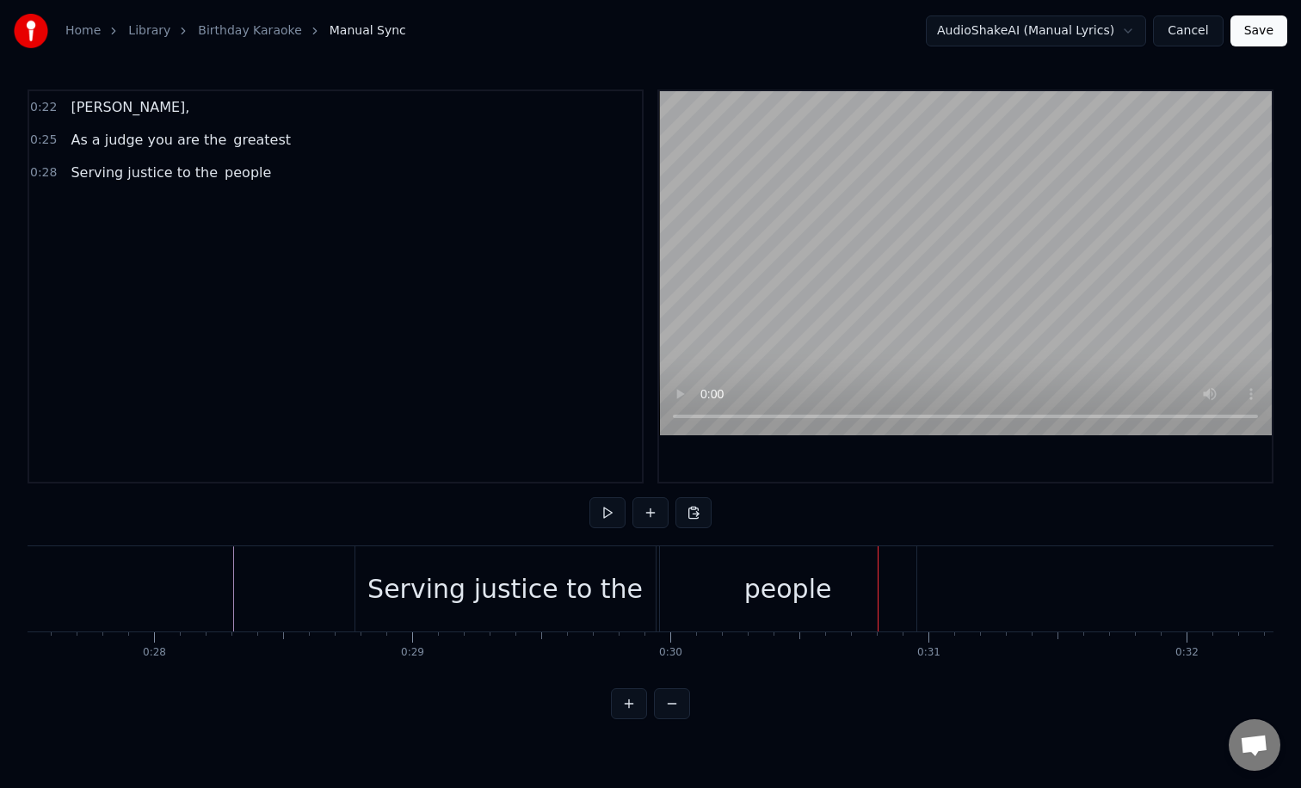
click at [652, 587] on div "Serving justice to the" at bounding box center [505, 588] width 300 height 85
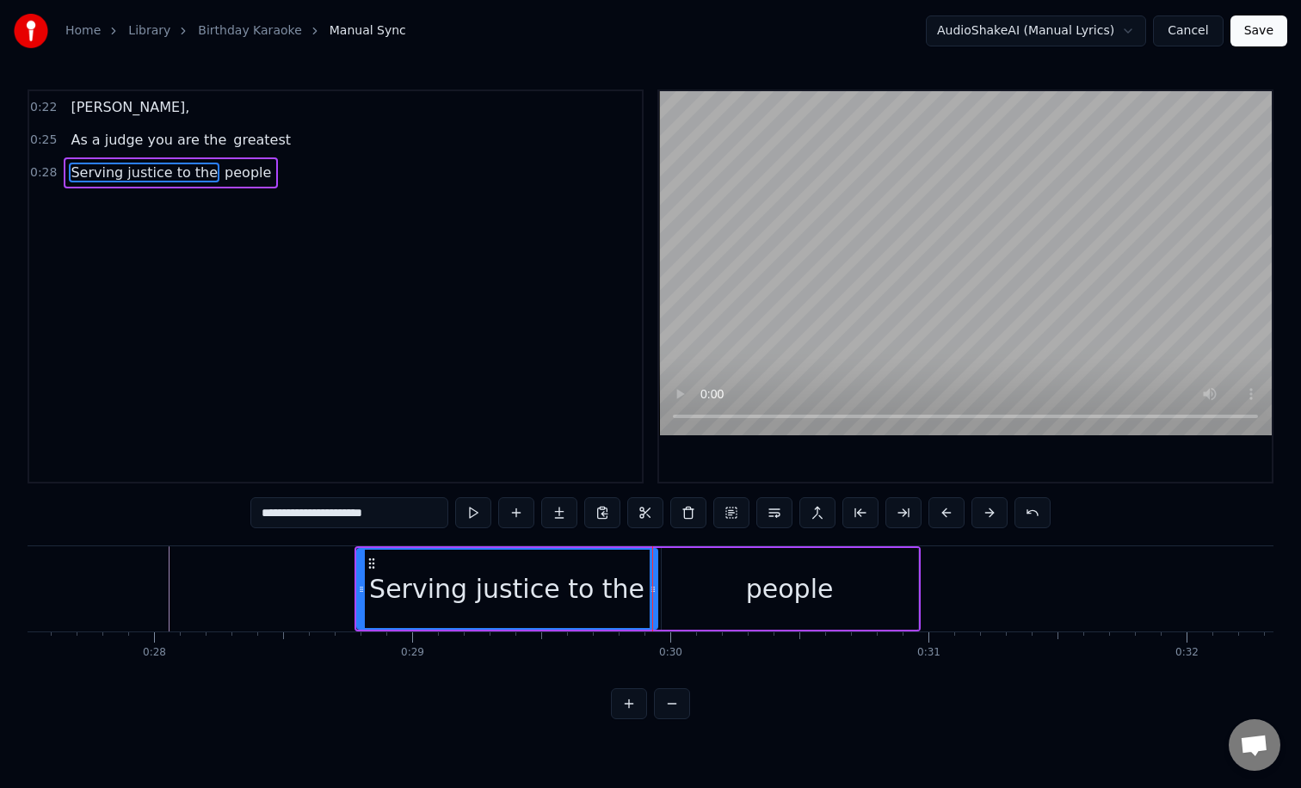
click at [699, 577] on div "people" at bounding box center [789, 589] width 256 height 82
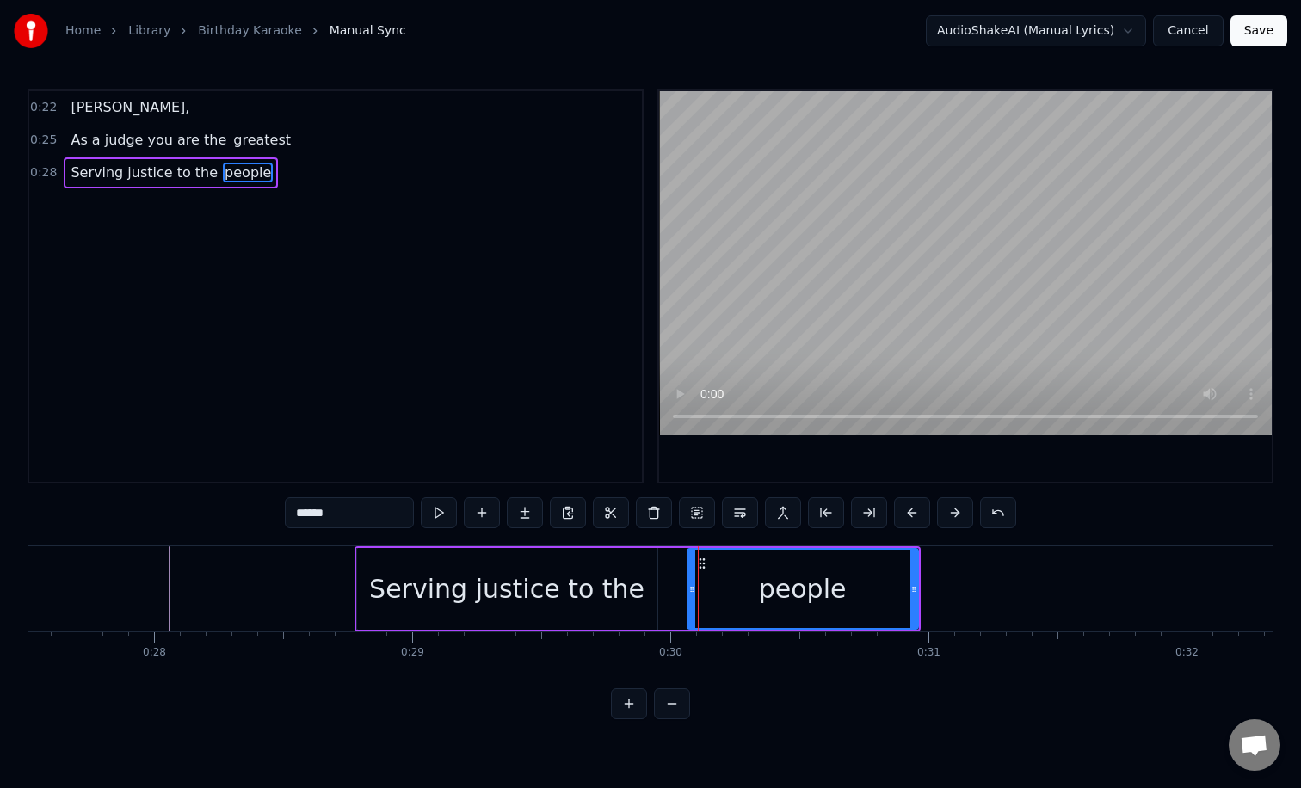
drag, startPoint x: 664, startPoint y: 588, endPoint x: 696, endPoint y: 590, distance: 31.9
click at [695, 590] on icon at bounding box center [691, 589] width 7 height 14
click at [627, 589] on div "Serving justice to the" at bounding box center [507, 589] width 300 height 82
type input "**********"
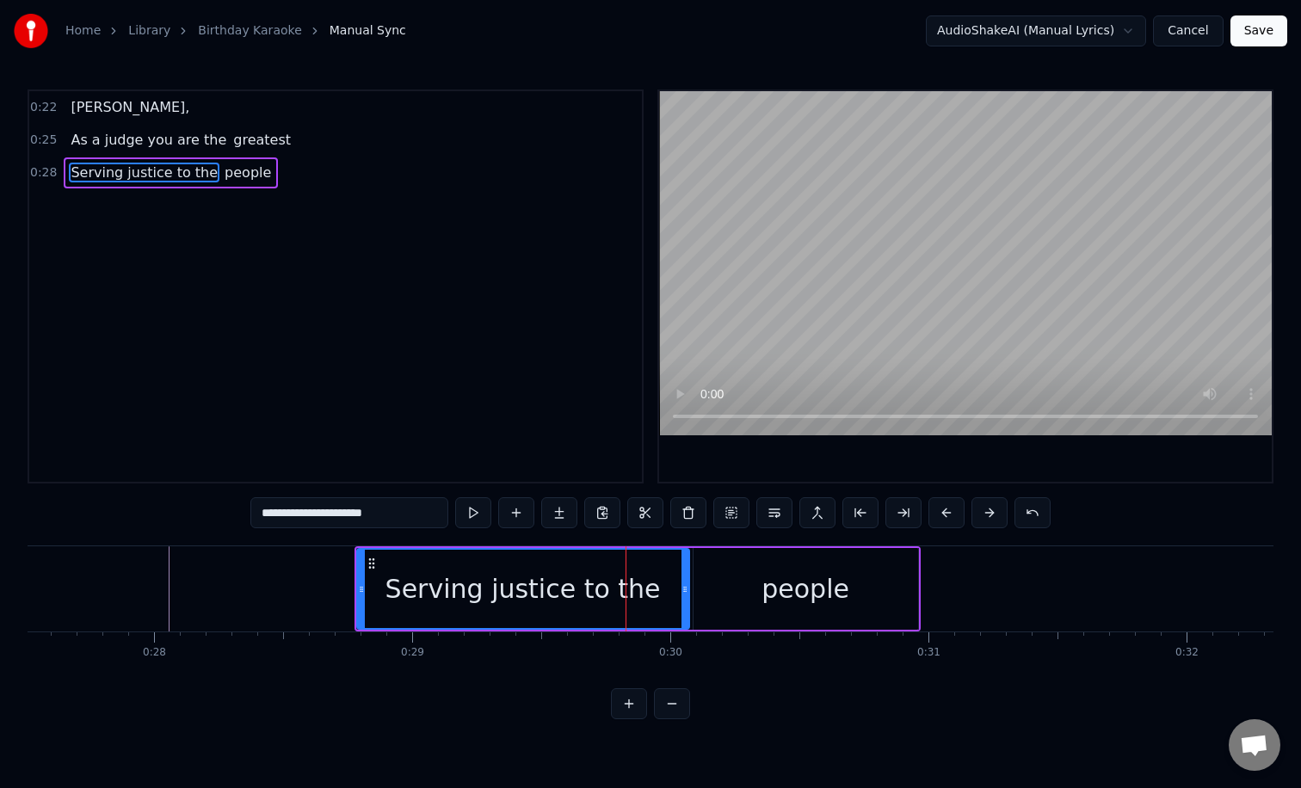
drag, startPoint x: 655, startPoint y: 591, endPoint x: 686, endPoint y: 593, distance: 31.9
click at [686, 593] on icon at bounding box center [684, 589] width 7 height 14
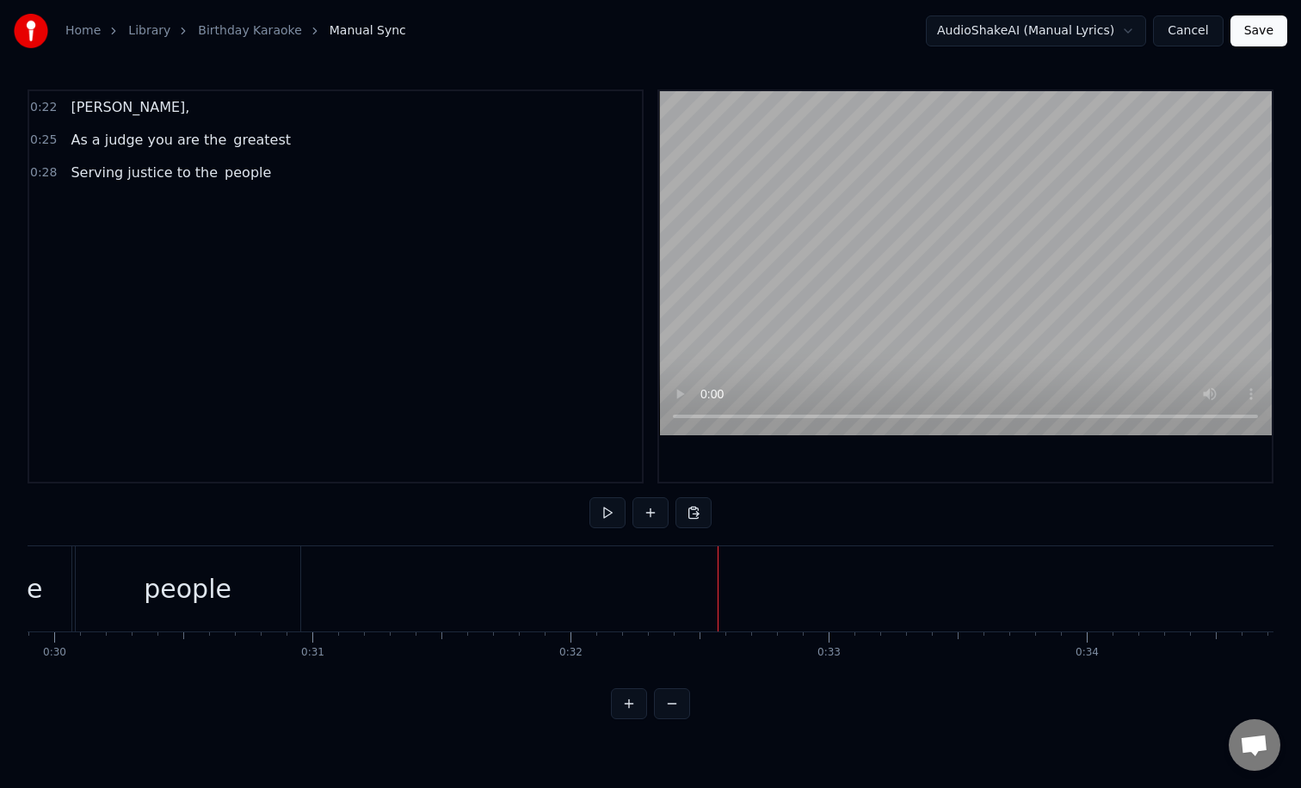
scroll to position [0, 7657]
click at [273, 580] on div "people" at bounding box center [245, 588] width 88 height 39
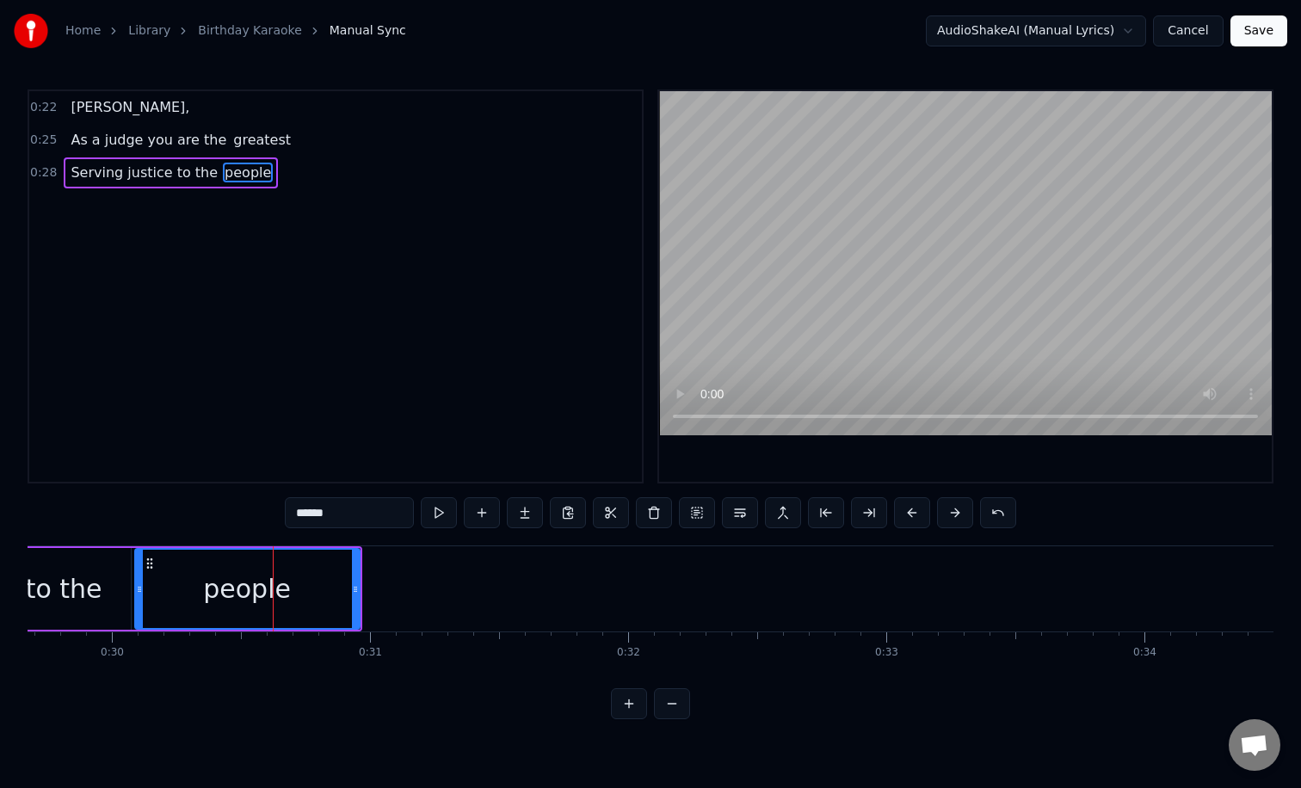
click at [348, 508] on input "******" at bounding box center [349, 512] width 129 height 31
type input "*******"
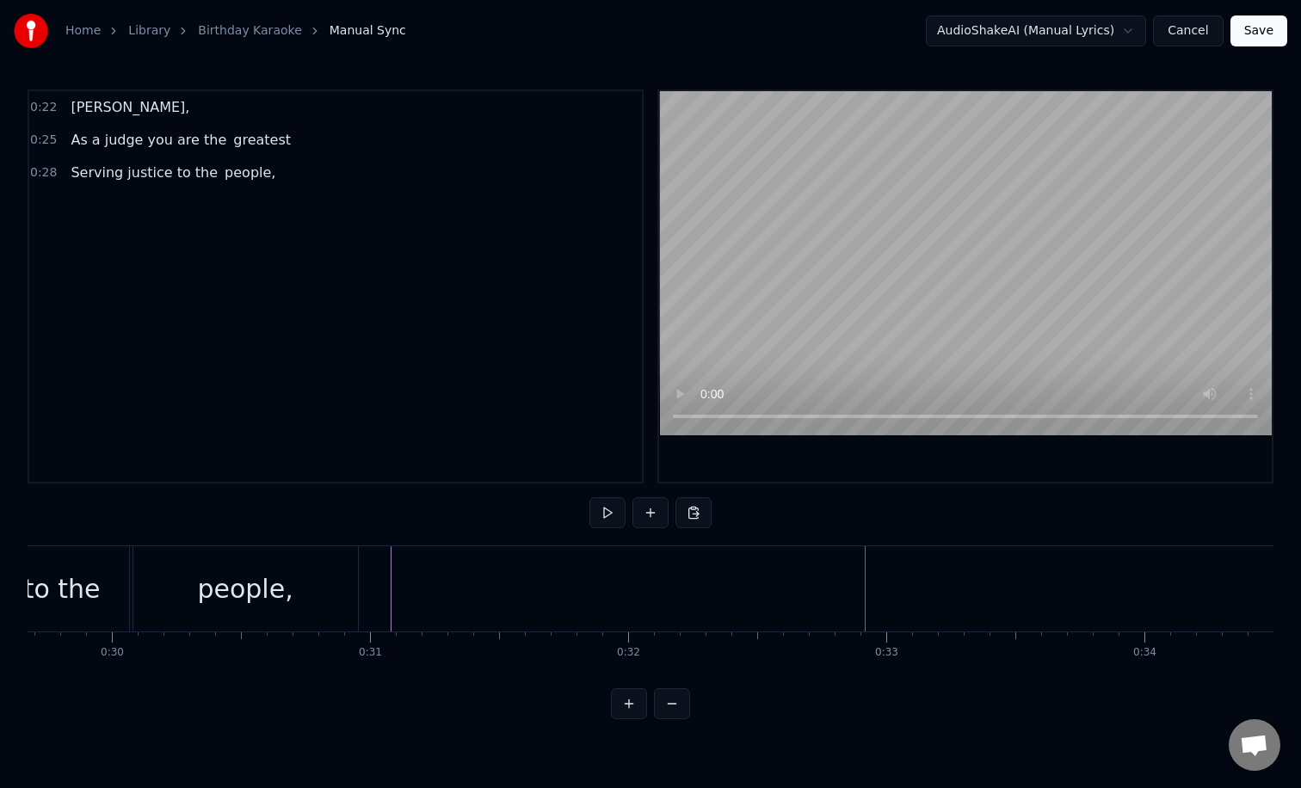
click at [649, 500] on button at bounding box center [650, 512] width 36 height 31
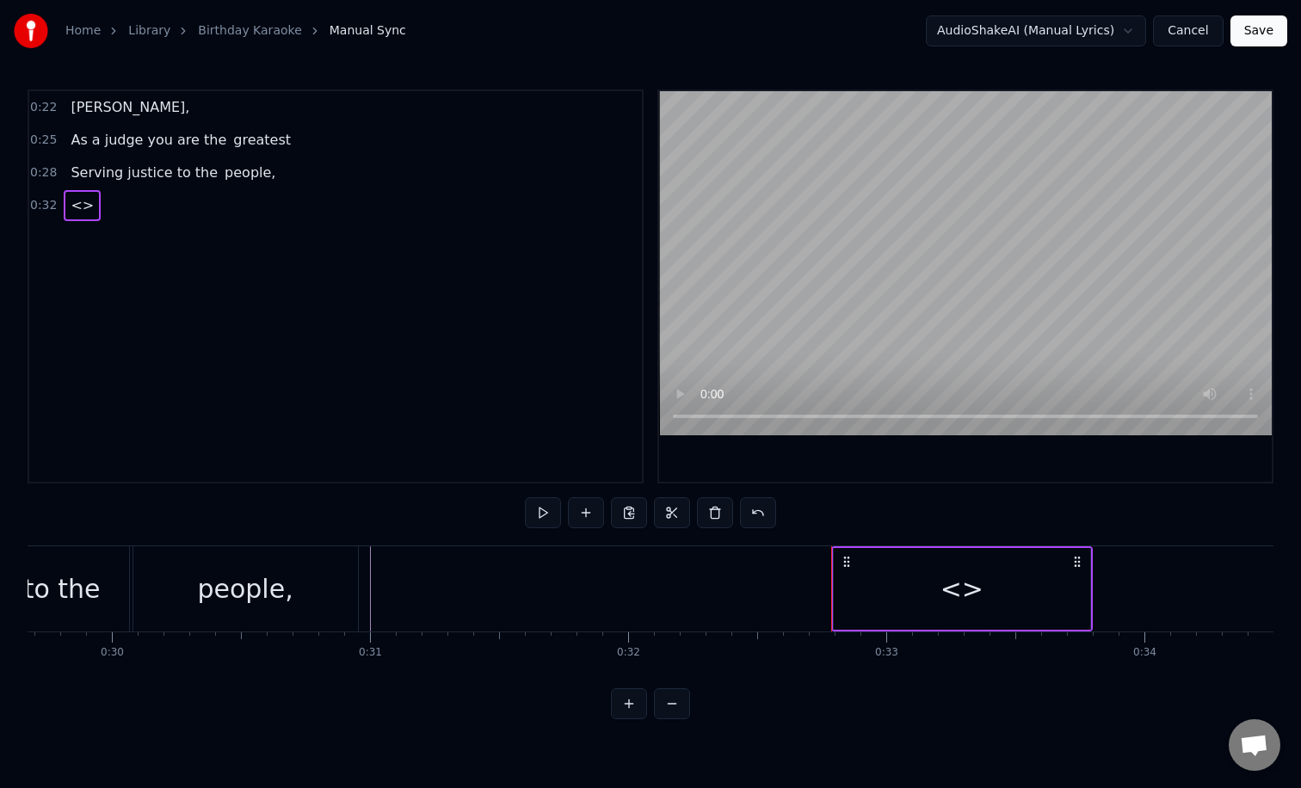
click at [967, 588] on div "<>" at bounding box center [961, 588] width 43 height 39
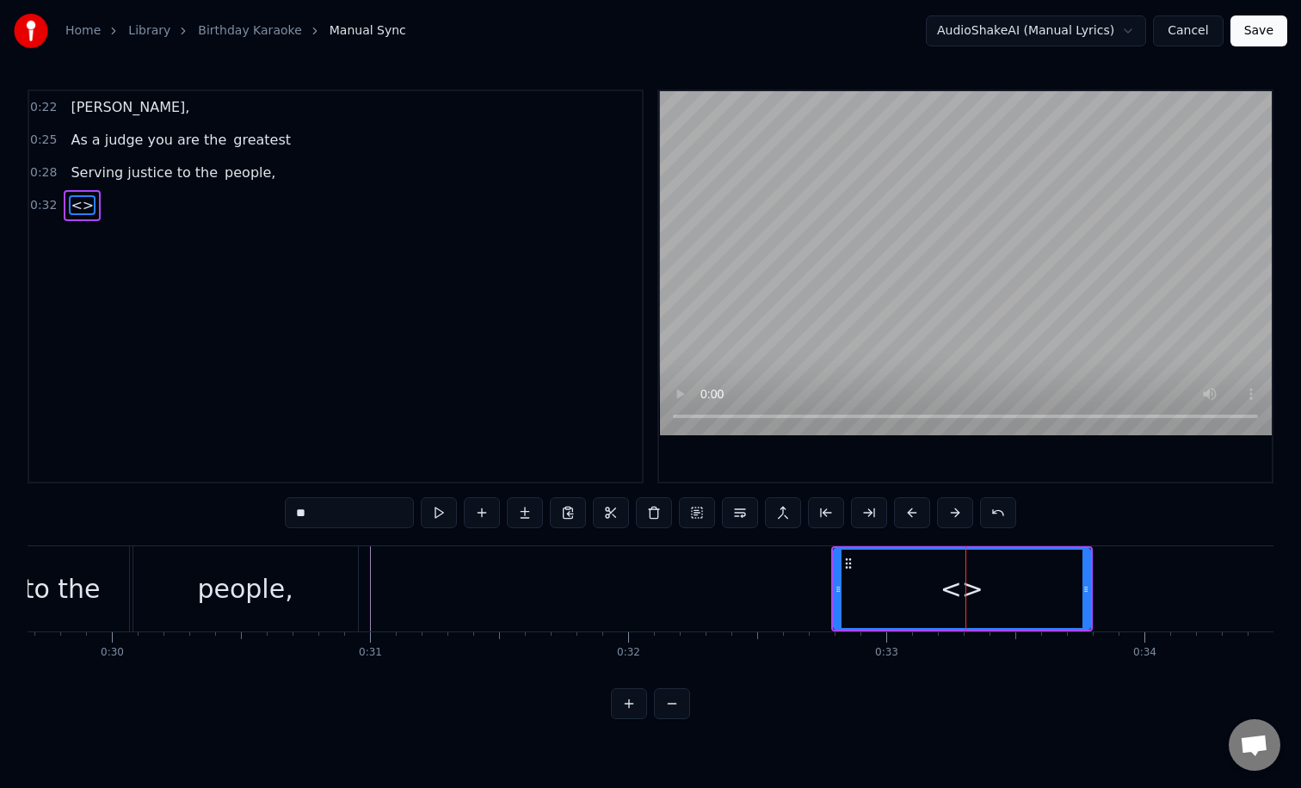
click at [368, 514] on input "**" at bounding box center [349, 512] width 129 height 31
type input "*"
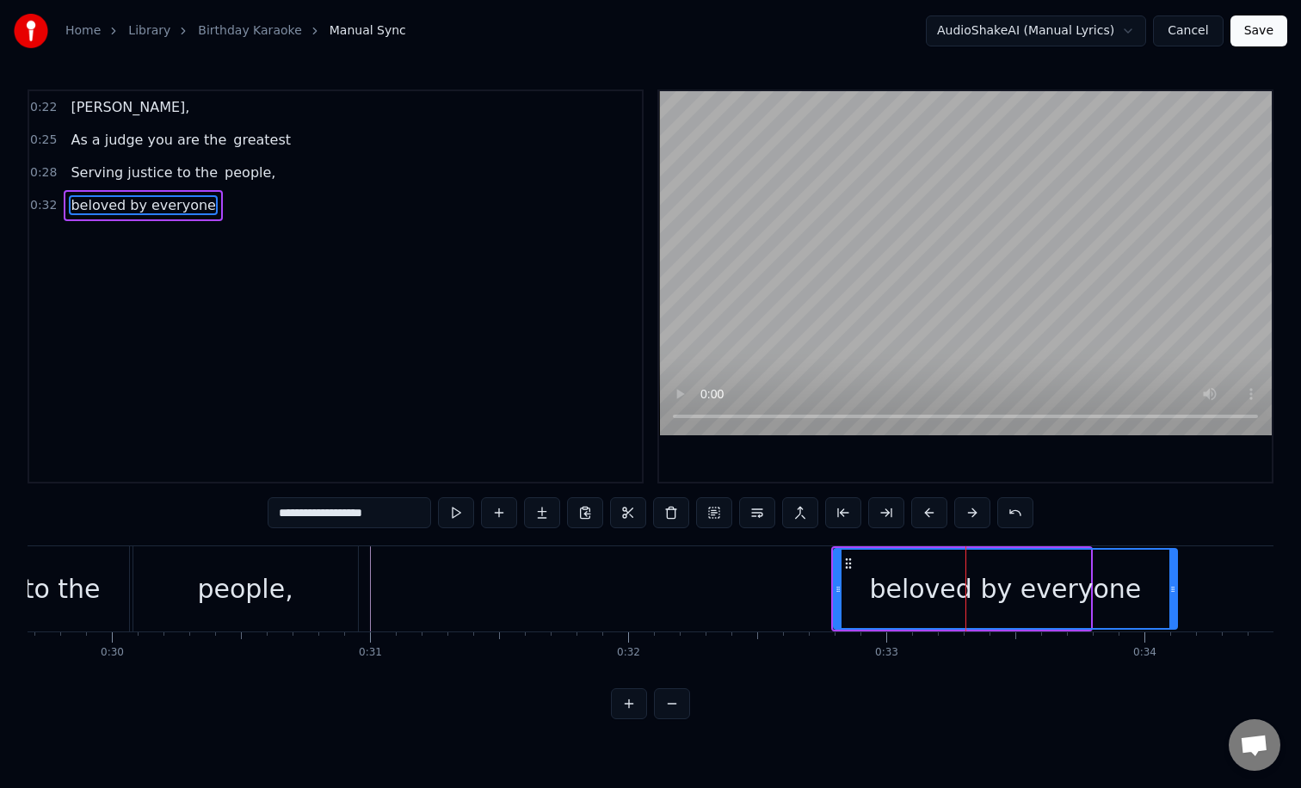
drag, startPoint x: 1086, startPoint y: 577, endPoint x: 1182, endPoint y: 578, distance: 96.3
click at [1176, 578] on div at bounding box center [1172, 589] width 7 height 78
type input "**********"
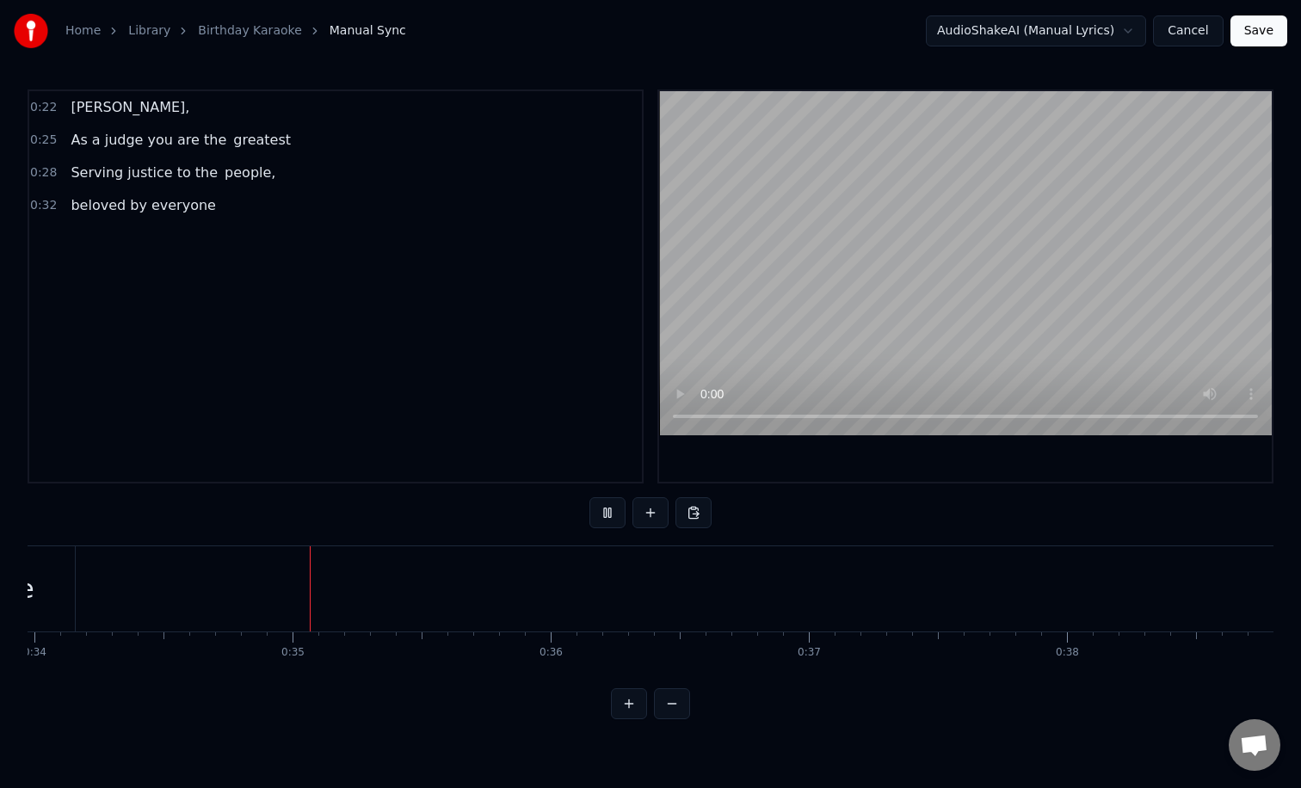
scroll to position [0, 8782]
click at [649, 507] on button at bounding box center [650, 512] width 36 height 31
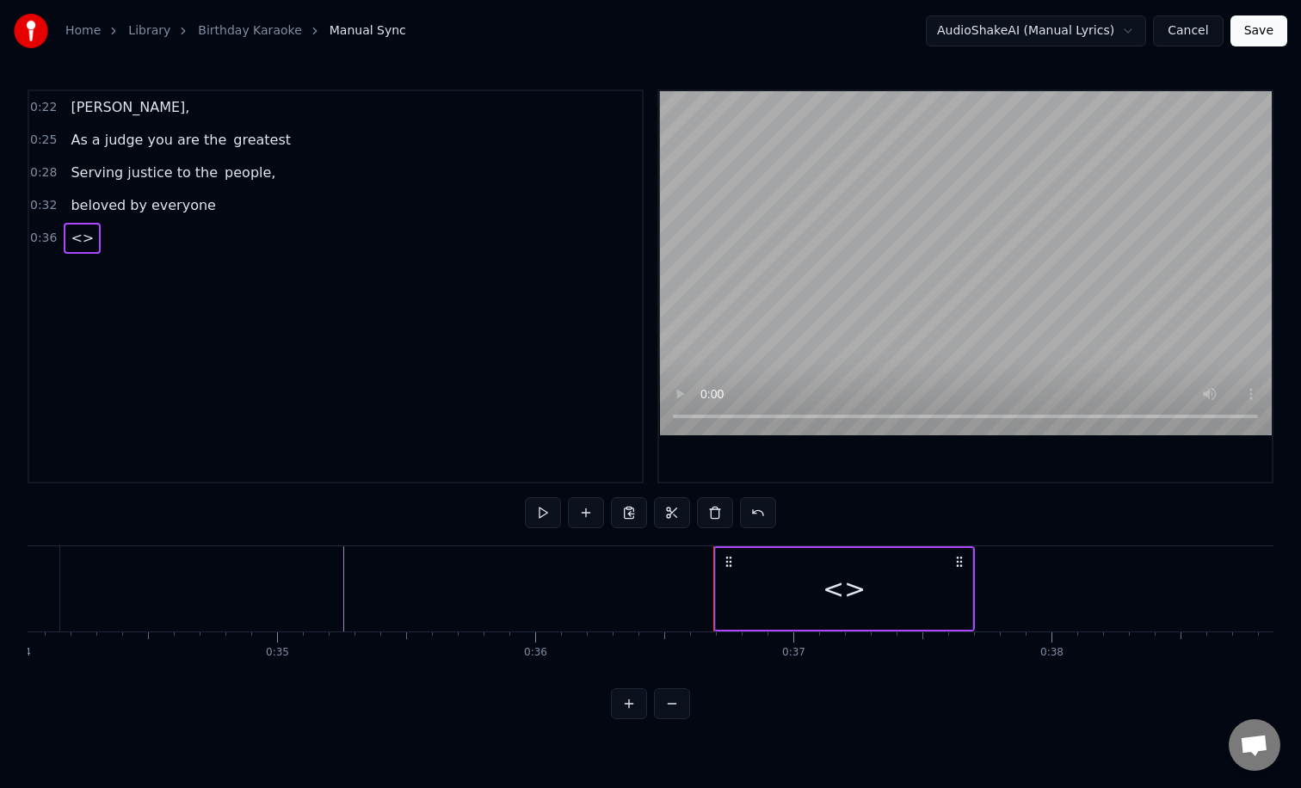
click at [843, 581] on div "<>" at bounding box center [843, 588] width 43 height 39
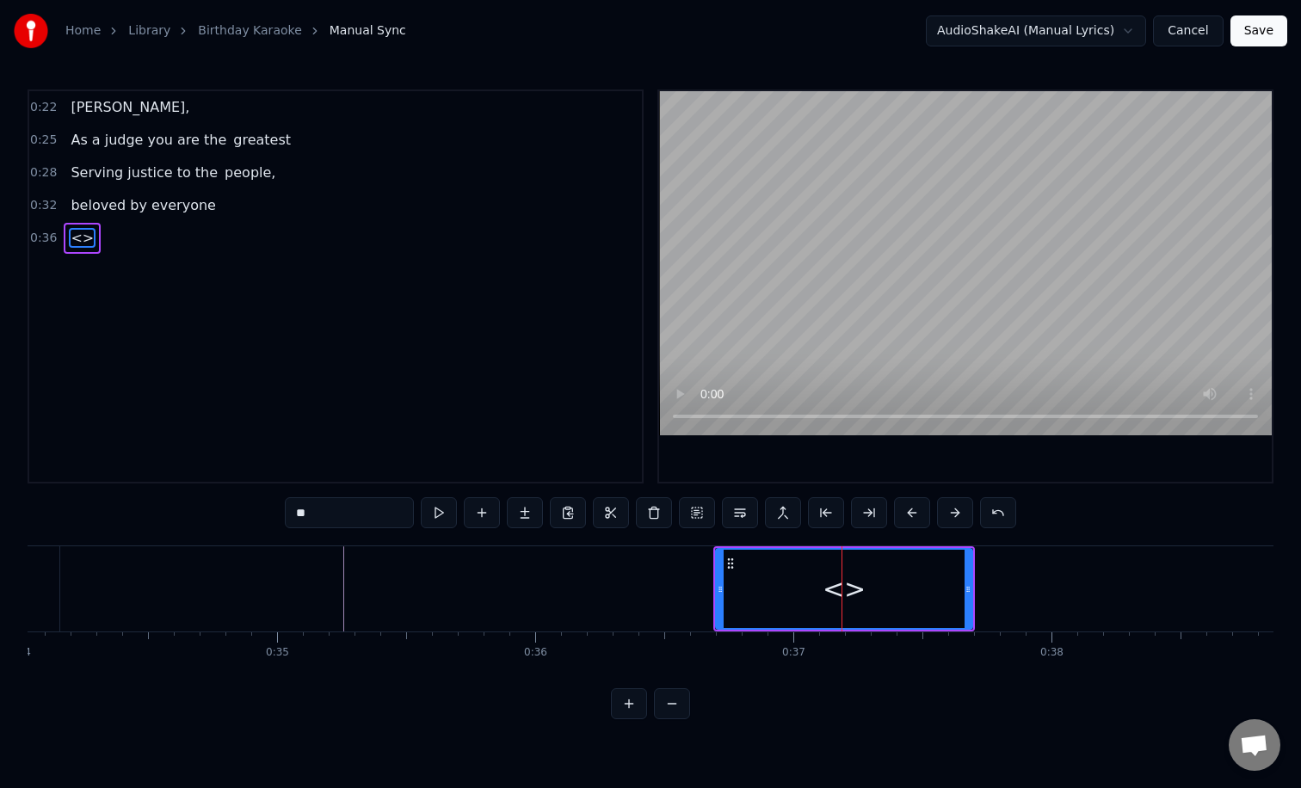
click at [318, 516] on input "**" at bounding box center [349, 512] width 129 height 31
type input "*"
type input "******"
click at [491, 513] on button at bounding box center [482, 512] width 36 height 31
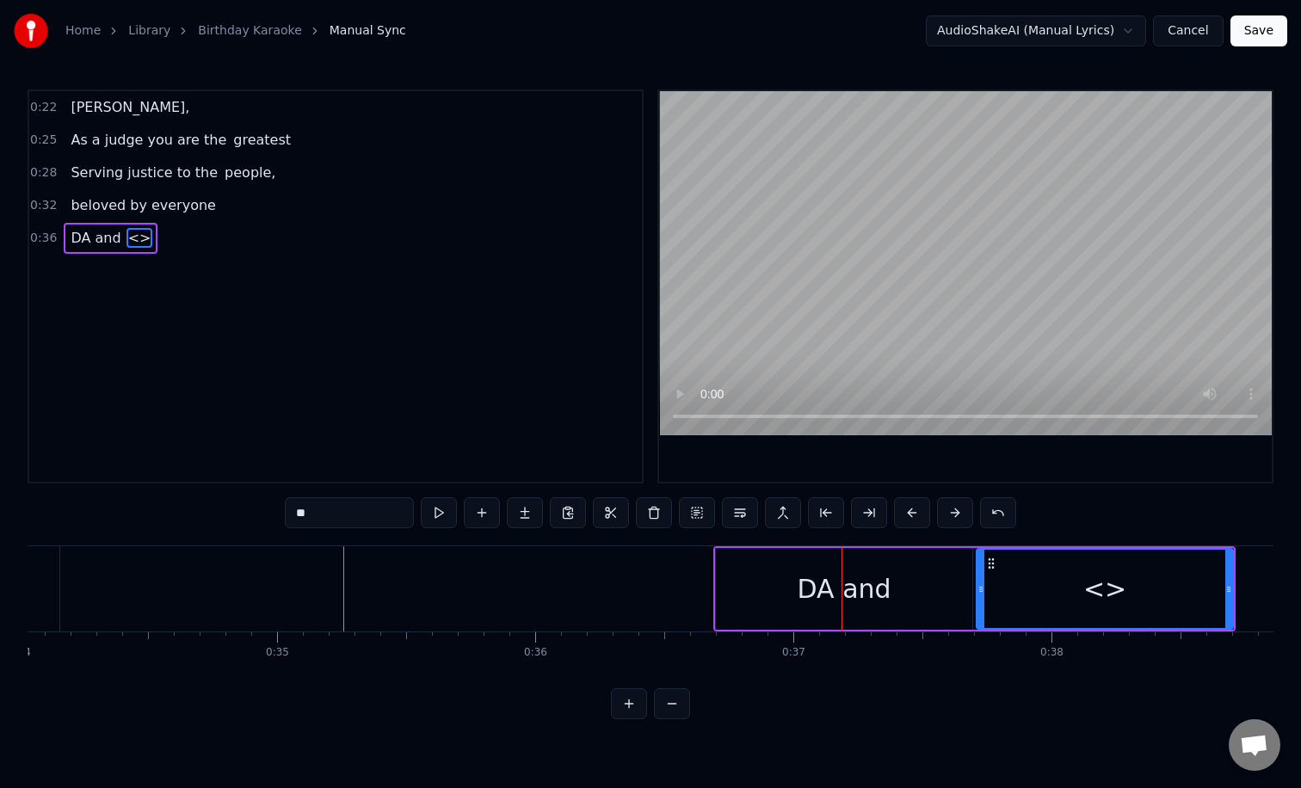
click at [394, 514] on input "**" at bounding box center [349, 512] width 129 height 31
type input "*"
type input "********"
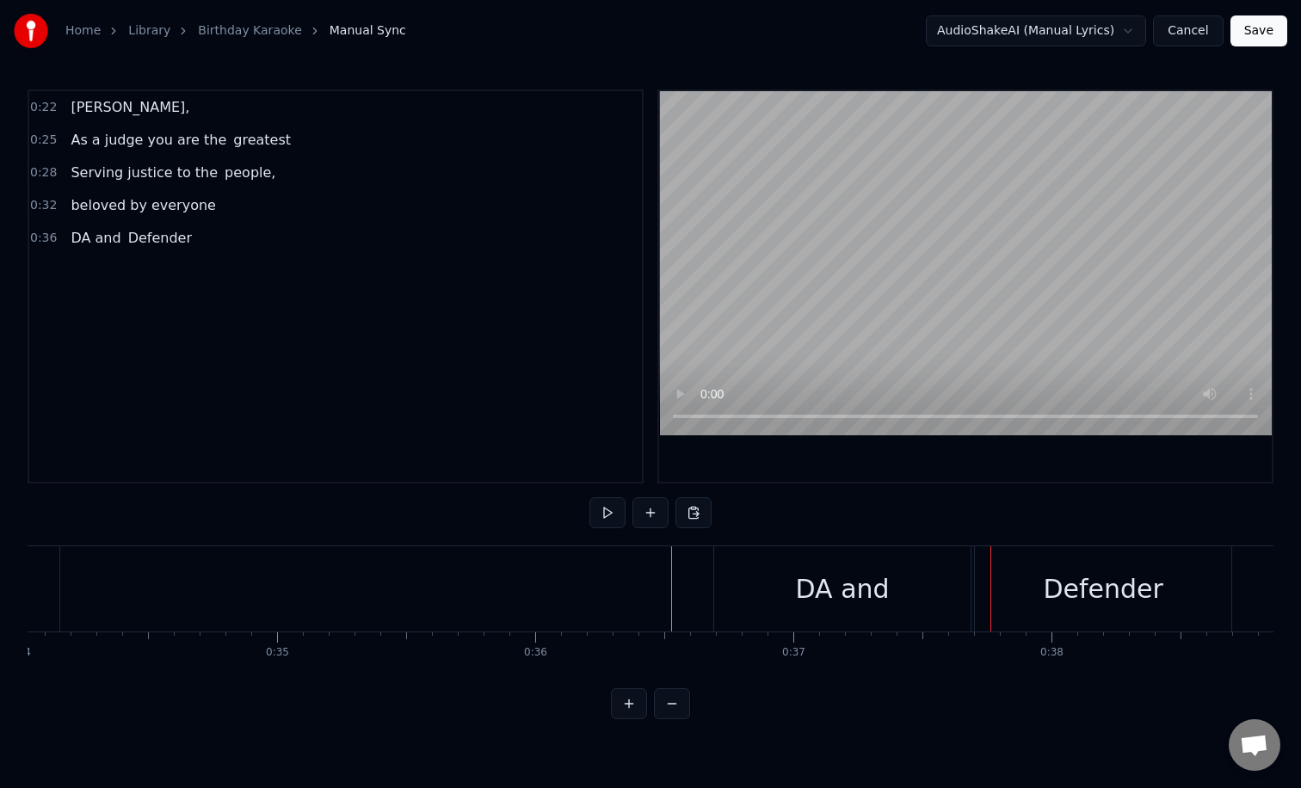
click at [818, 613] on div "DA and" at bounding box center [842, 588] width 256 height 85
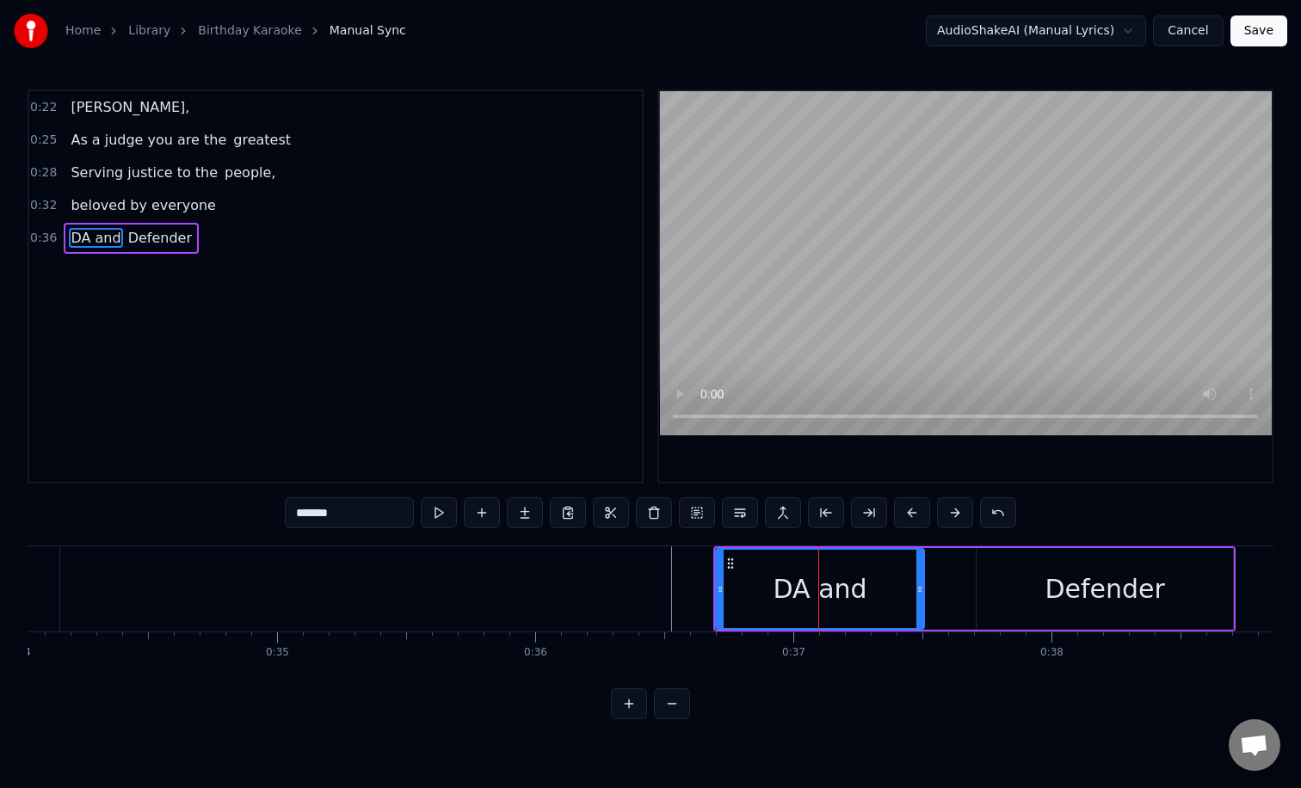
drag, startPoint x: 969, startPoint y: 604, endPoint x: 920, endPoint y: 603, distance: 48.2
click at [920, 603] on div at bounding box center [919, 589] width 7 height 78
click at [1014, 593] on div "Defender" at bounding box center [1104, 589] width 256 height 82
type input "********"
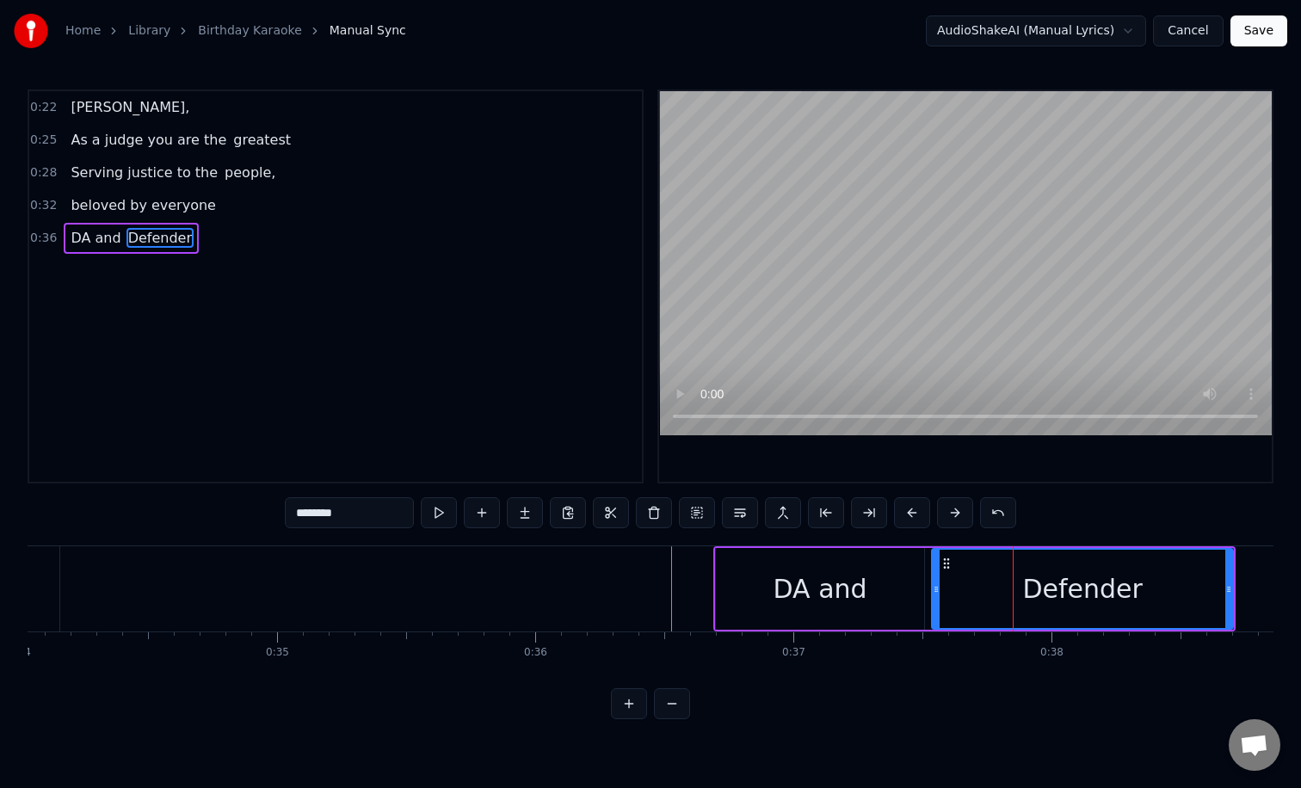
drag, startPoint x: 980, startPoint y: 596, endPoint x: 935, endPoint y: 595, distance: 44.7
click at [935, 595] on div at bounding box center [935, 589] width 7 height 78
drag, startPoint x: 1228, startPoint y: 596, endPoint x: 1139, endPoint y: 595, distance: 89.5
click at [1139, 595] on div at bounding box center [1140, 589] width 7 height 78
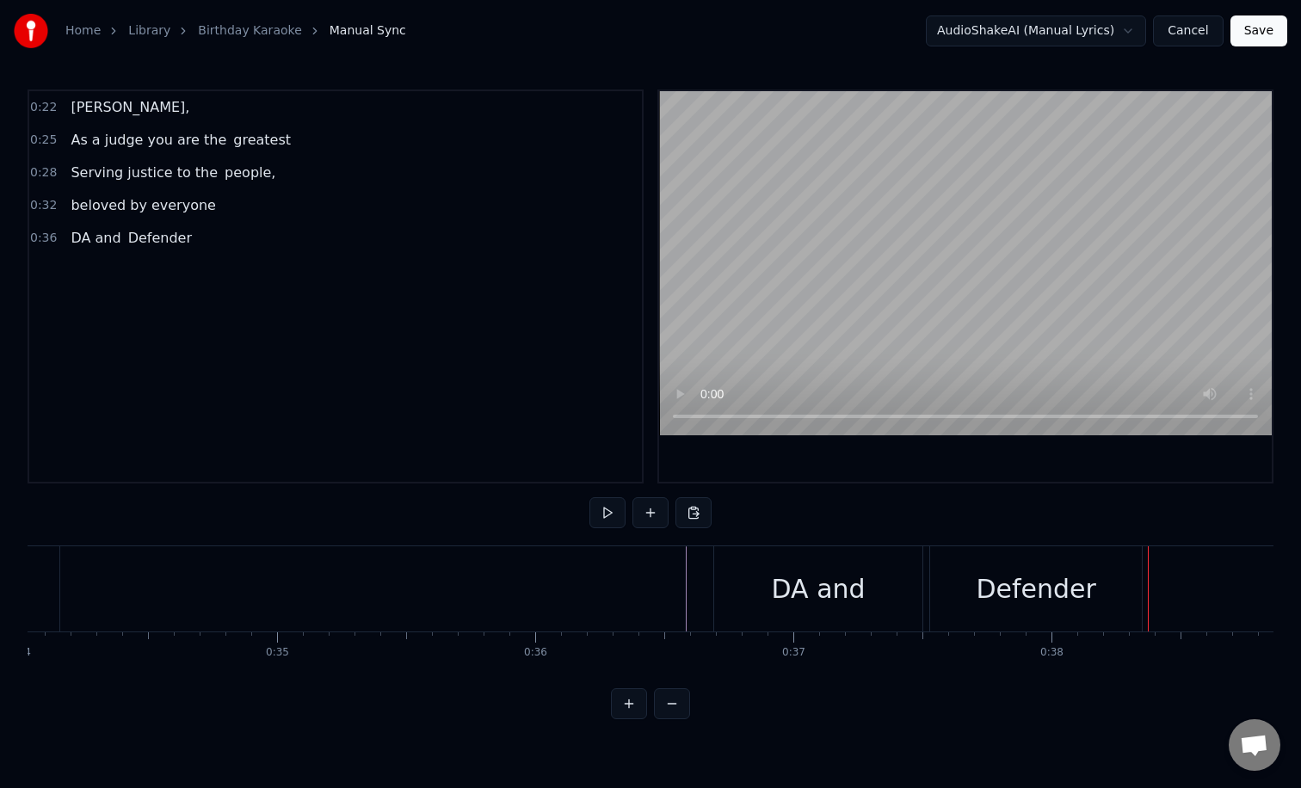
click at [988, 589] on div "Defender" at bounding box center [1035, 588] width 120 height 39
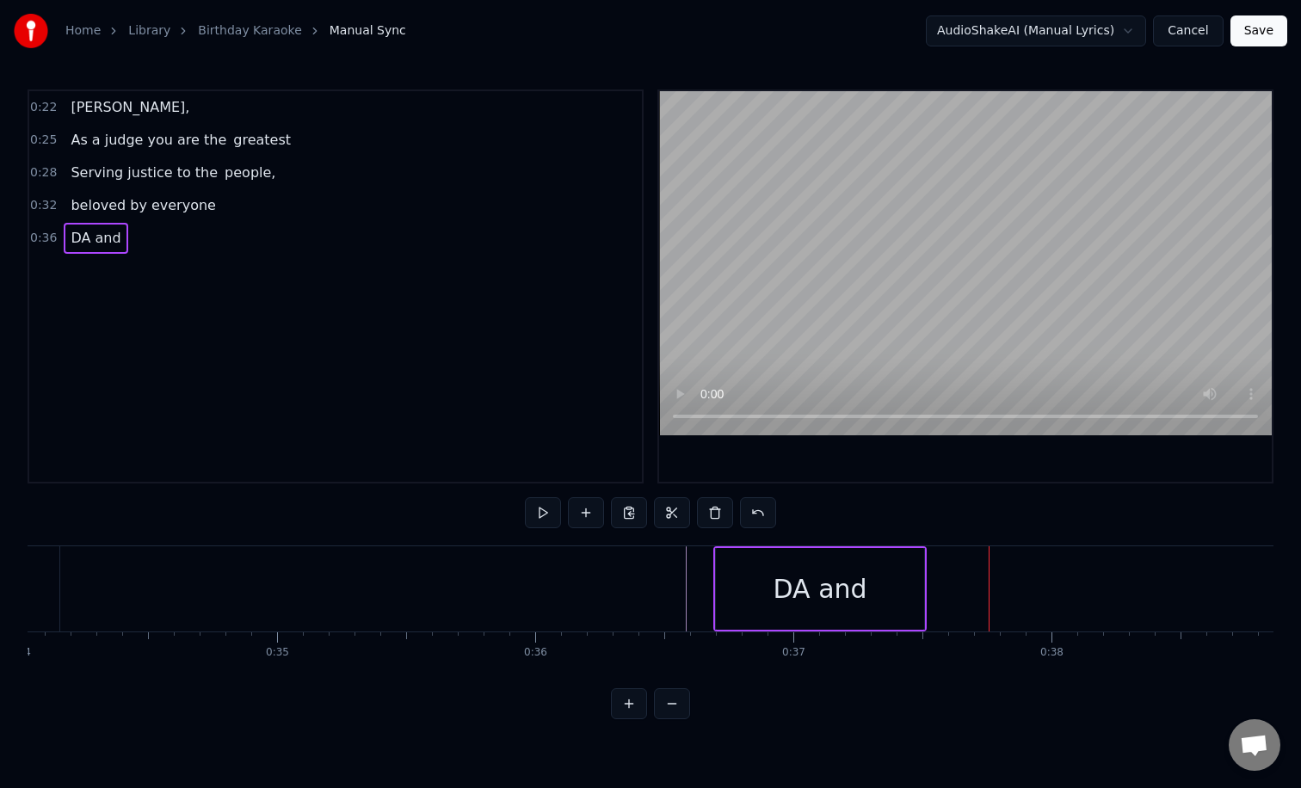
click at [801, 611] on div "DA and" at bounding box center [820, 589] width 208 height 82
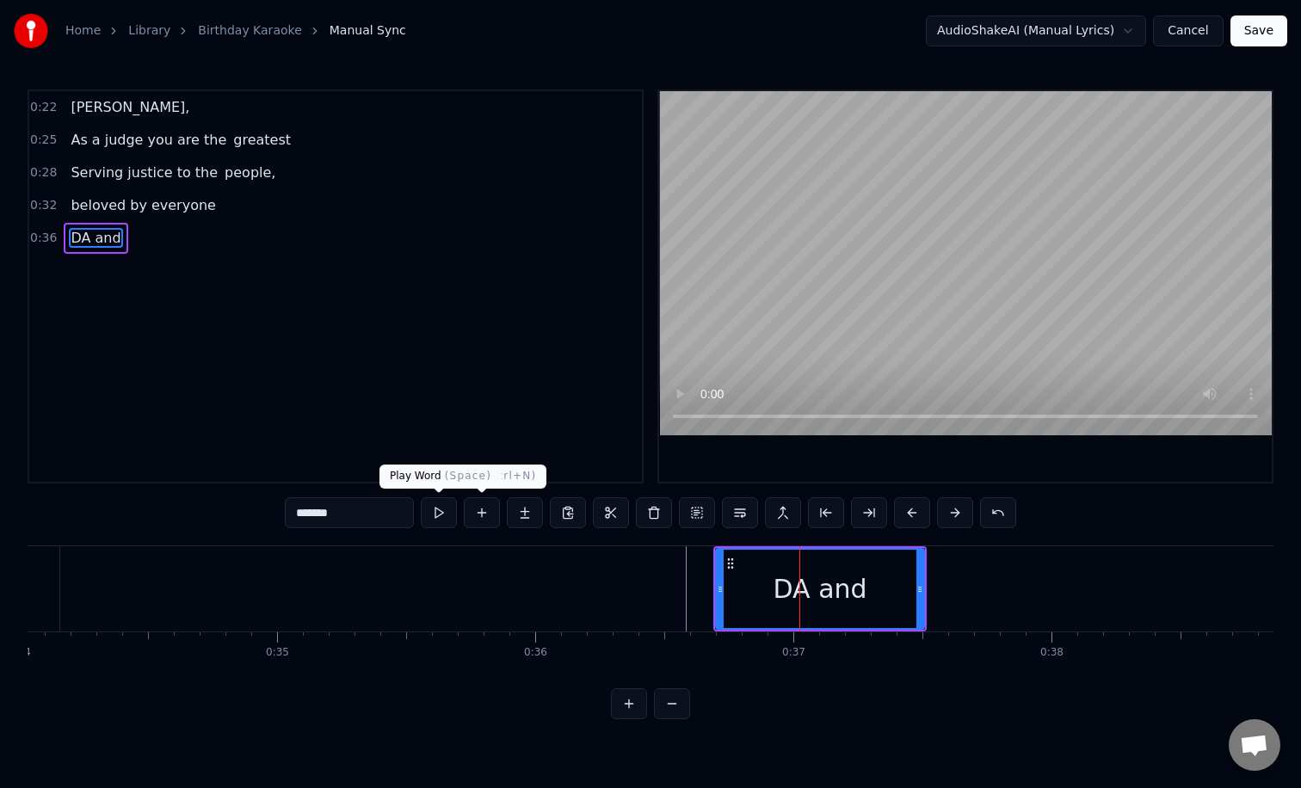
click at [401, 516] on input "******" at bounding box center [349, 512] width 129 height 31
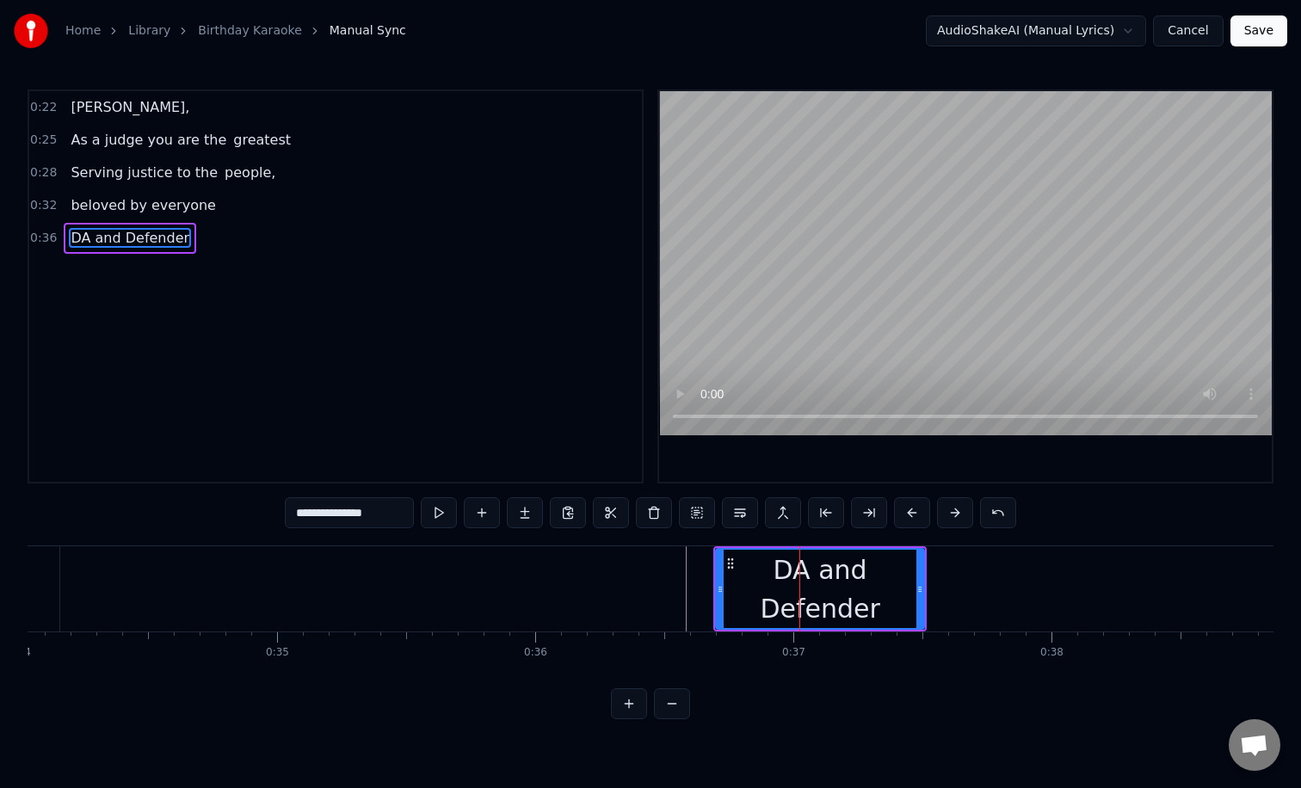
type input "**********"
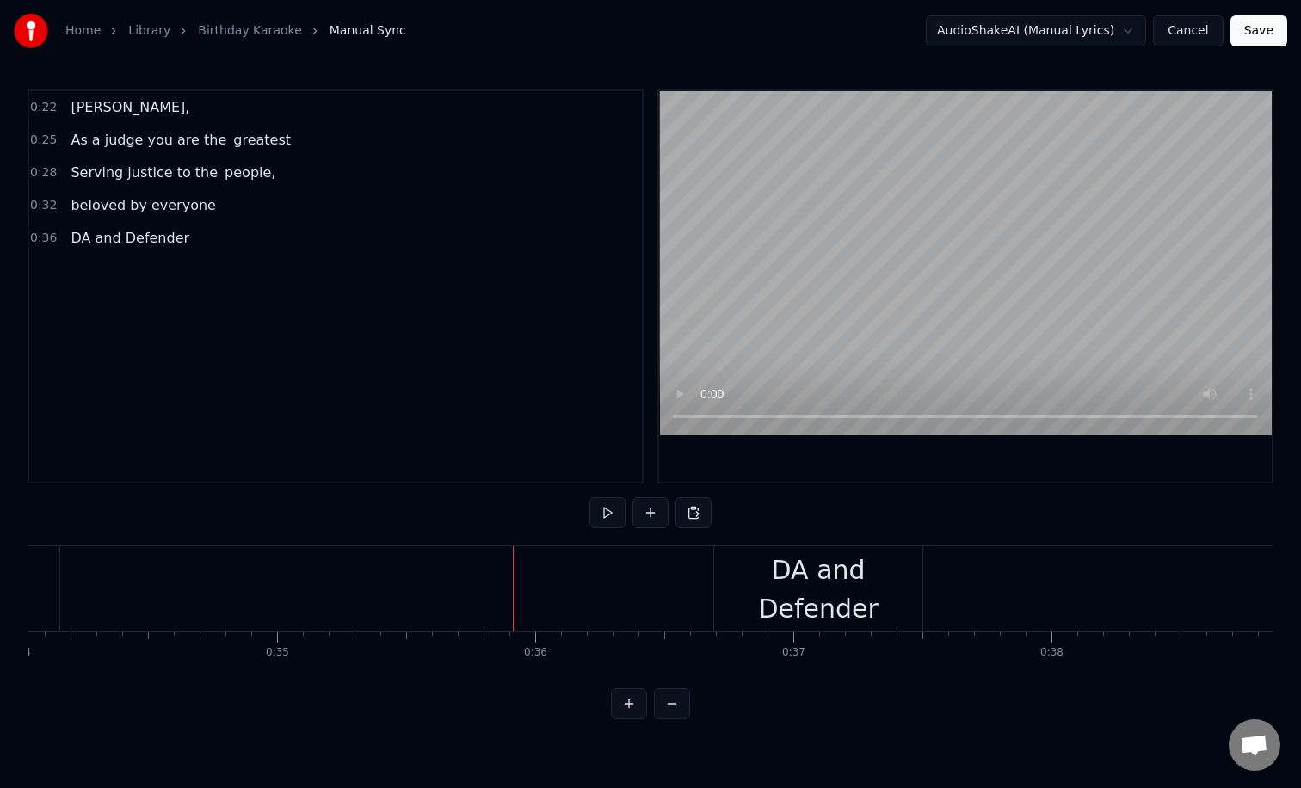
click at [777, 603] on div "DA and Defender" at bounding box center [818, 589] width 208 height 77
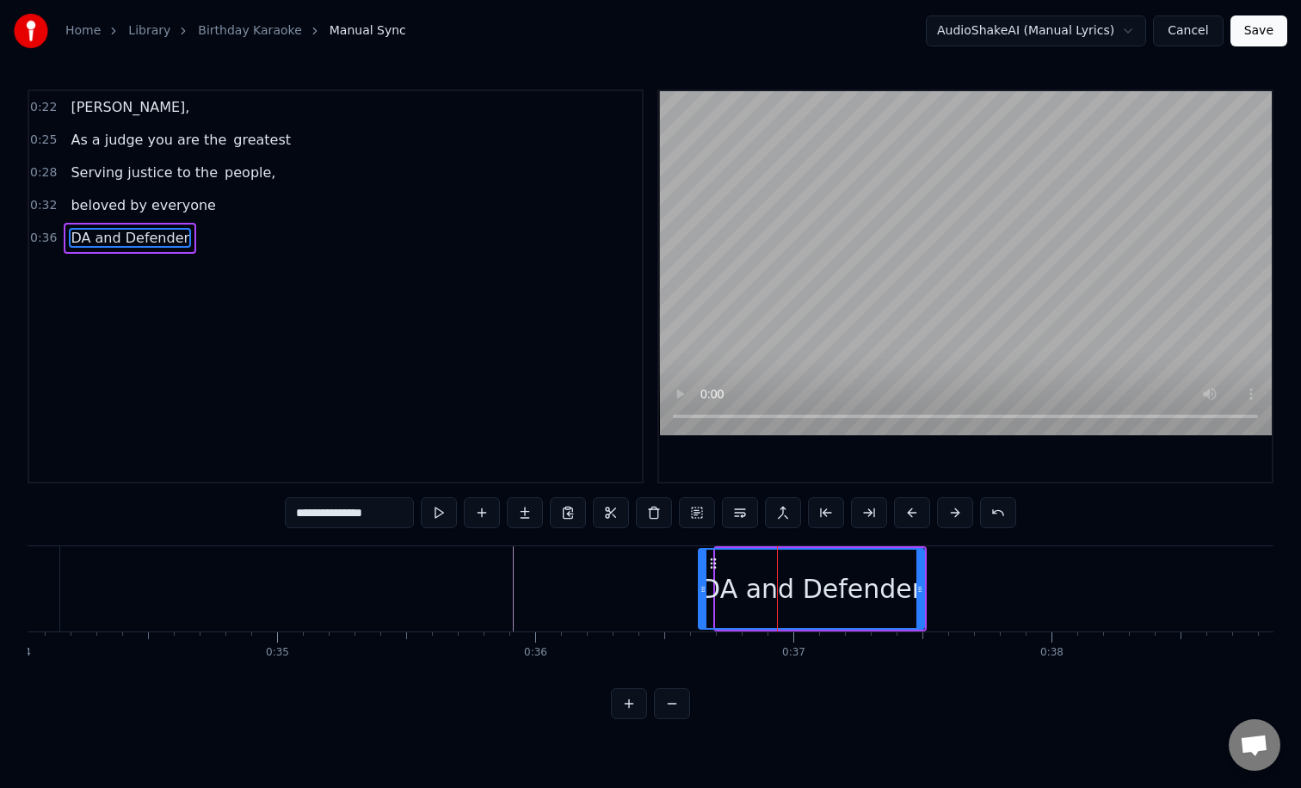
drag, startPoint x: 721, startPoint y: 588, endPoint x: 667, endPoint y: 588, distance: 53.3
click at [699, 588] on icon at bounding box center [702, 589] width 7 height 14
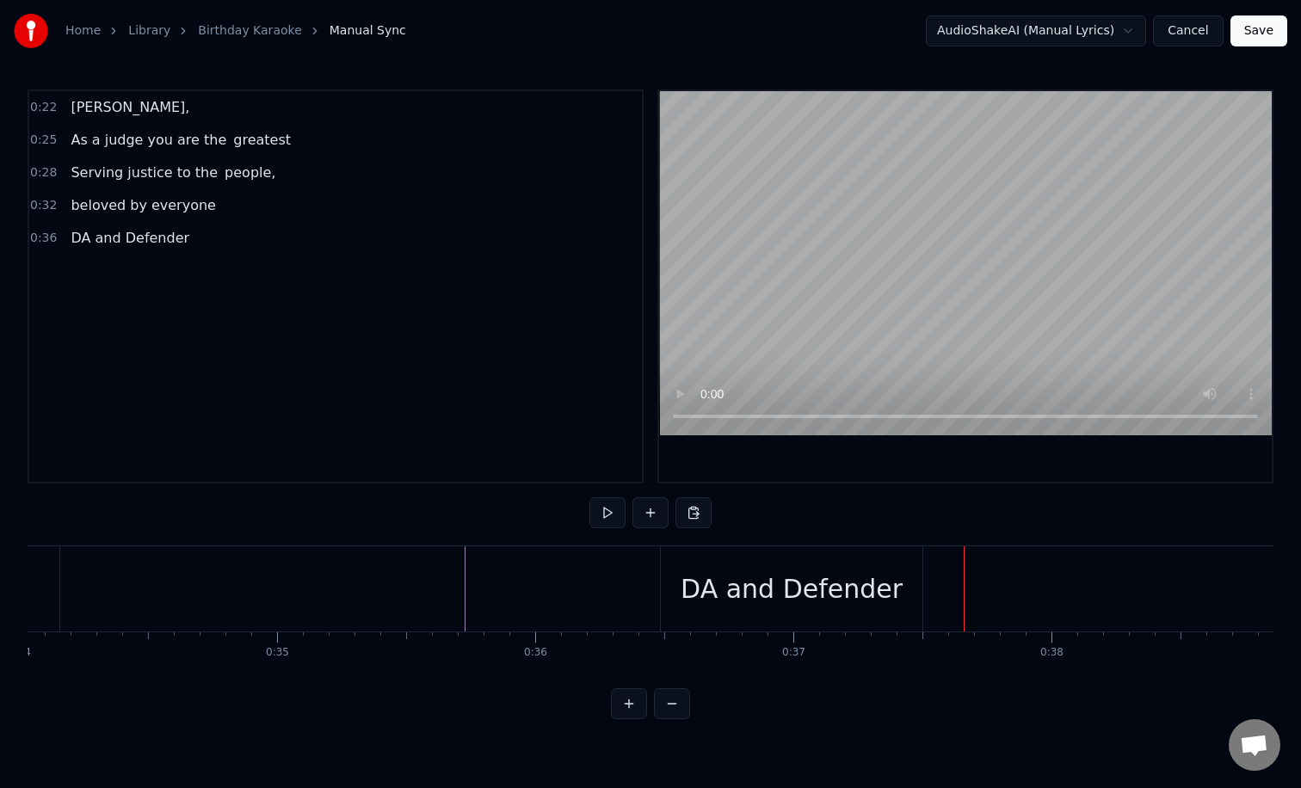
click at [778, 573] on div "DA and Defender" at bounding box center [791, 588] width 222 height 39
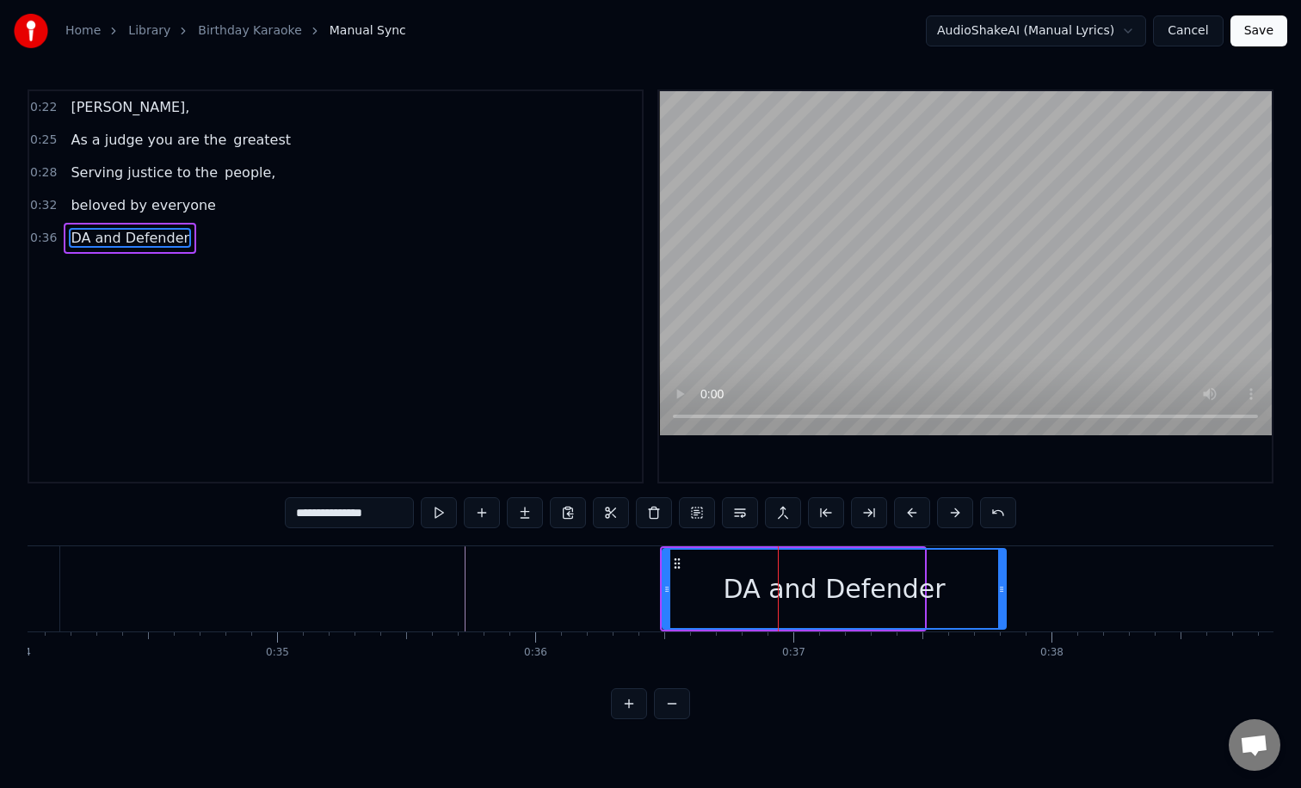
drag, startPoint x: 921, startPoint y: 601, endPoint x: 1014, endPoint y: 602, distance: 92.9
click at [1005, 602] on div at bounding box center [1001, 589] width 7 height 78
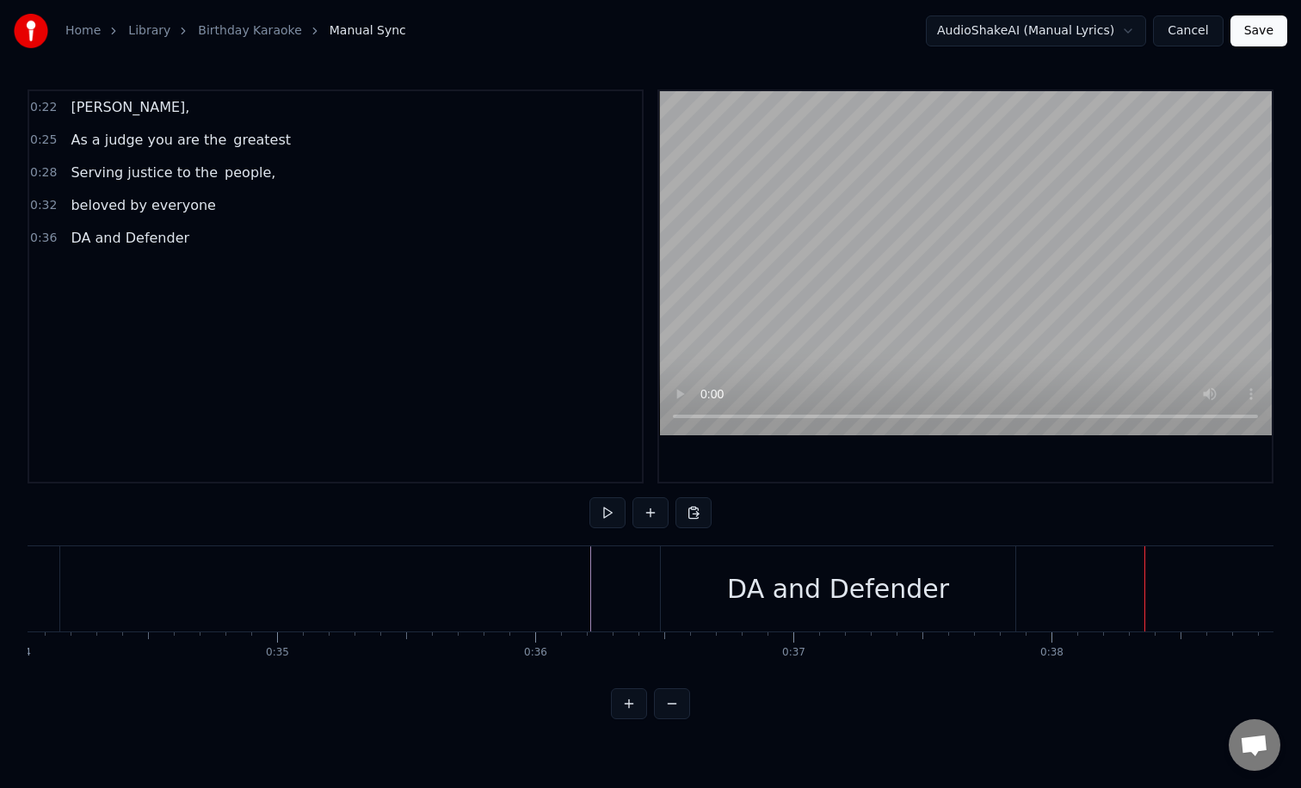
click at [823, 557] on div "DA and Defender" at bounding box center [838, 588] width 354 height 85
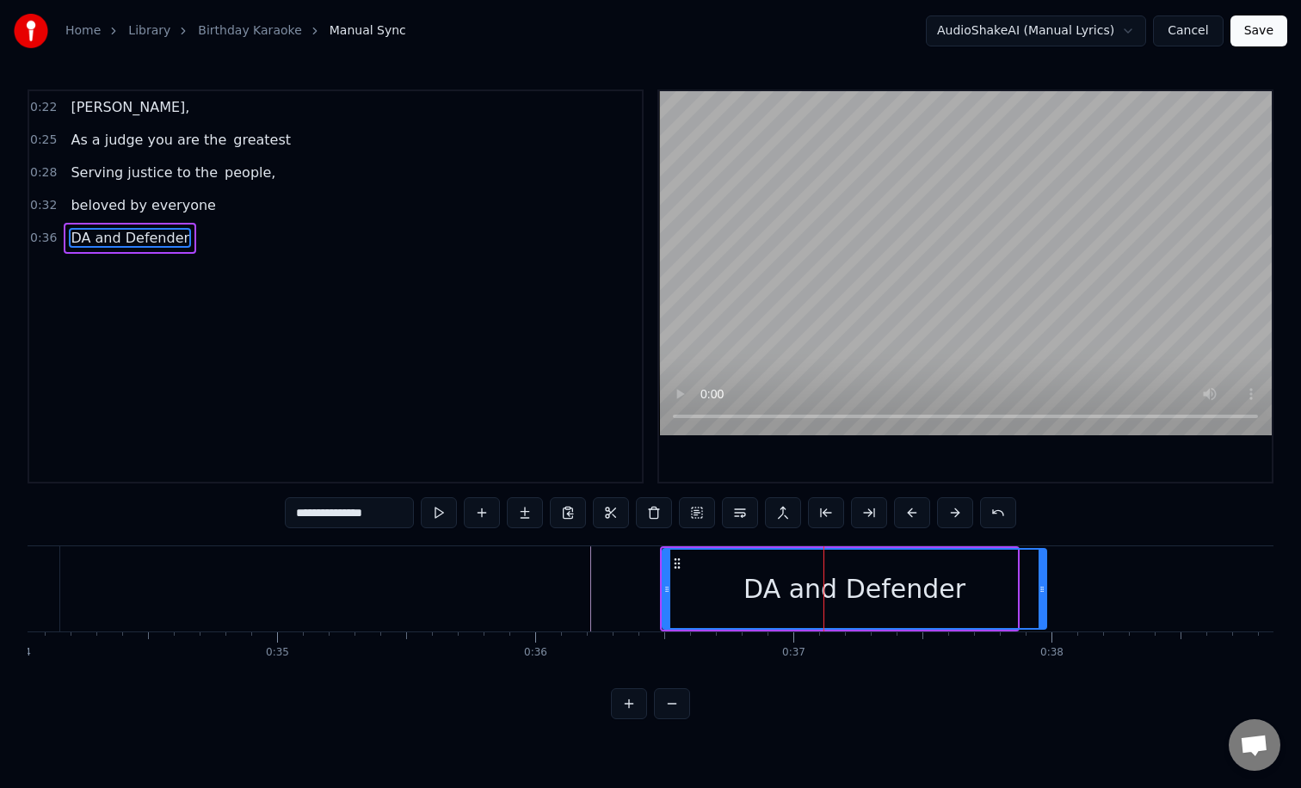
drag, startPoint x: 1014, startPoint y: 582, endPoint x: 1046, endPoint y: 580, distance: 31.9
click at [1045, 580] on div at bounding box center [1041, 589] width 7 height 78
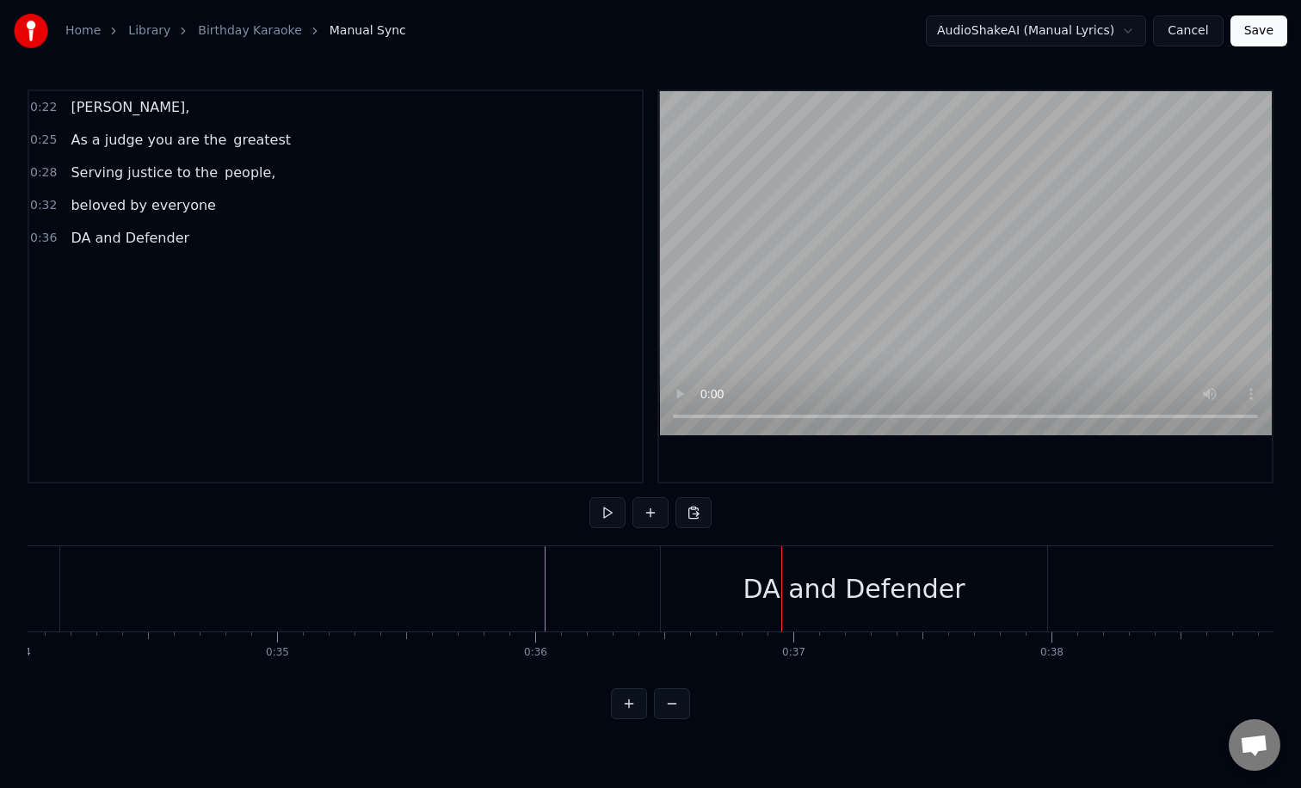
click at [755, 591] on div "DA and Defender" at bounding box center [854, 588] width 386 height 85
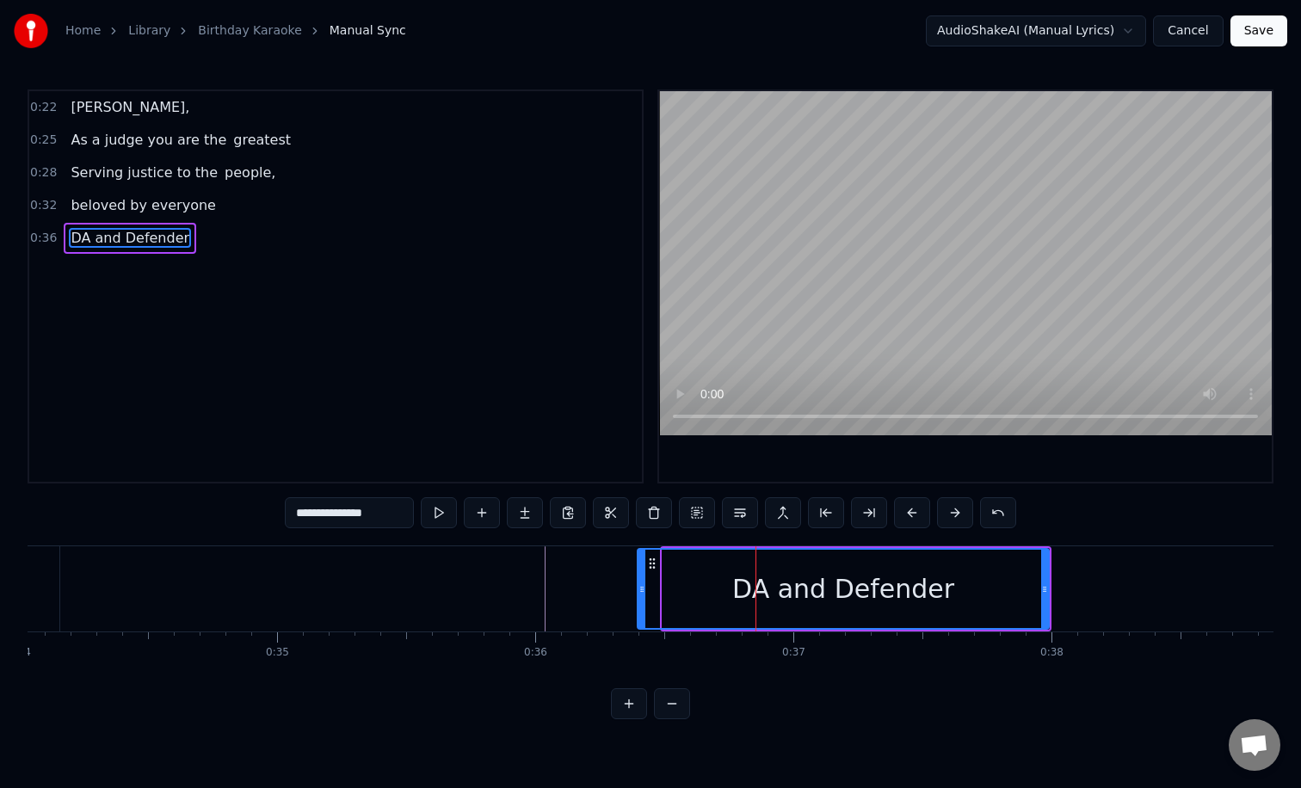
drag, startPoint x: 666, startPoint y: 592, endPoint x: 621, endPoint y: 592, distance: 44.7
click at [638, 592] on icon at bounding box center [641, 589] width 7 height 14
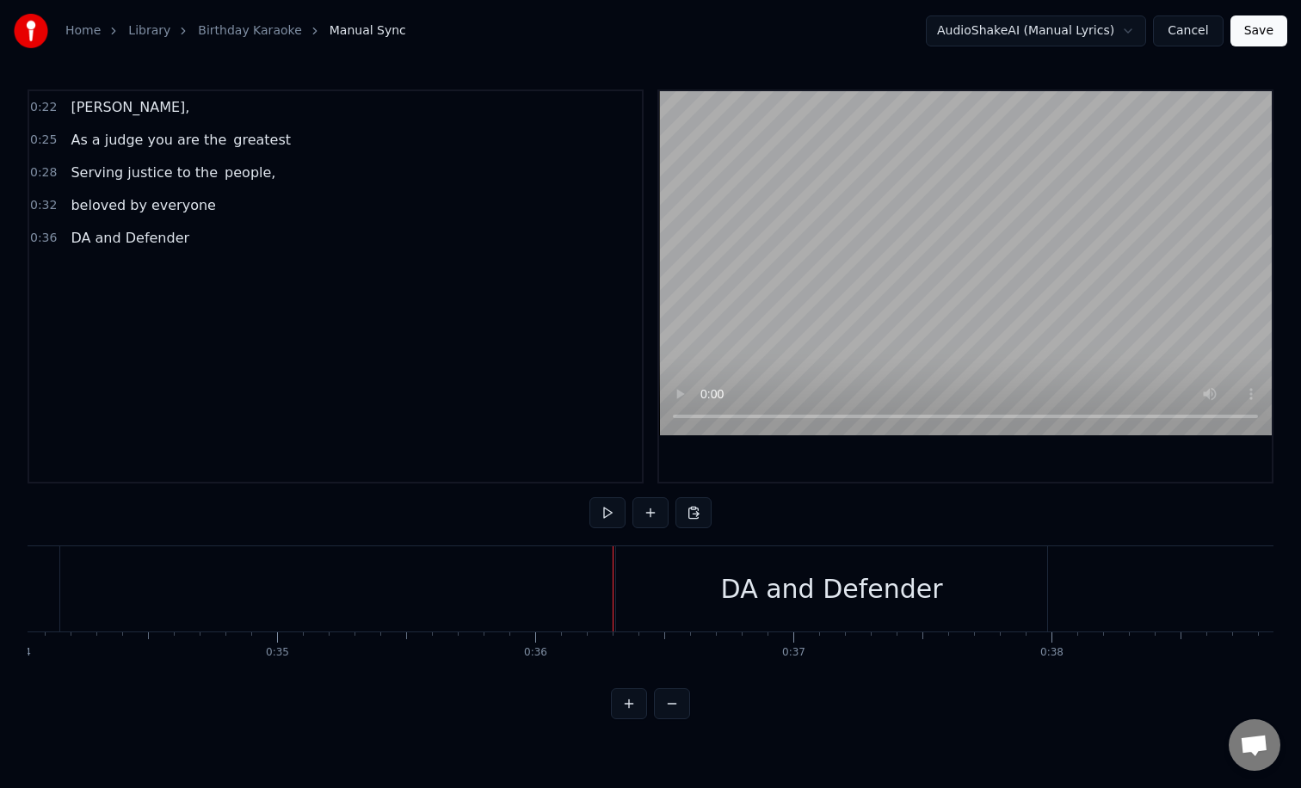
click at [652, 582] on div "DA and Defender" at bounding box center [831, 588] width 431 height 85
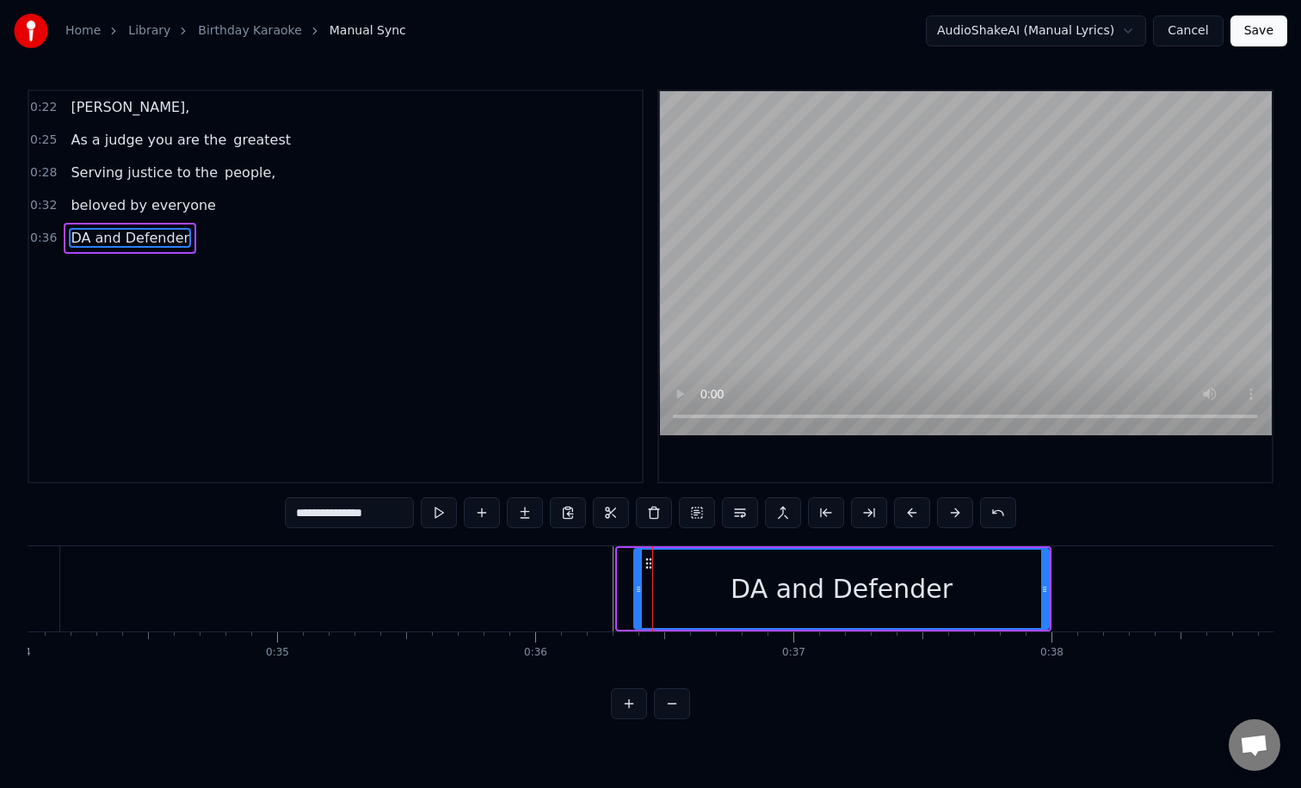
drag, startPoint x: 623, startPoint y: 591, endPoint x: 647, endPoint y: 591, distance: 24.1
click at [642, 591] on icon at bounding box center [638, 589] width 7 height 14
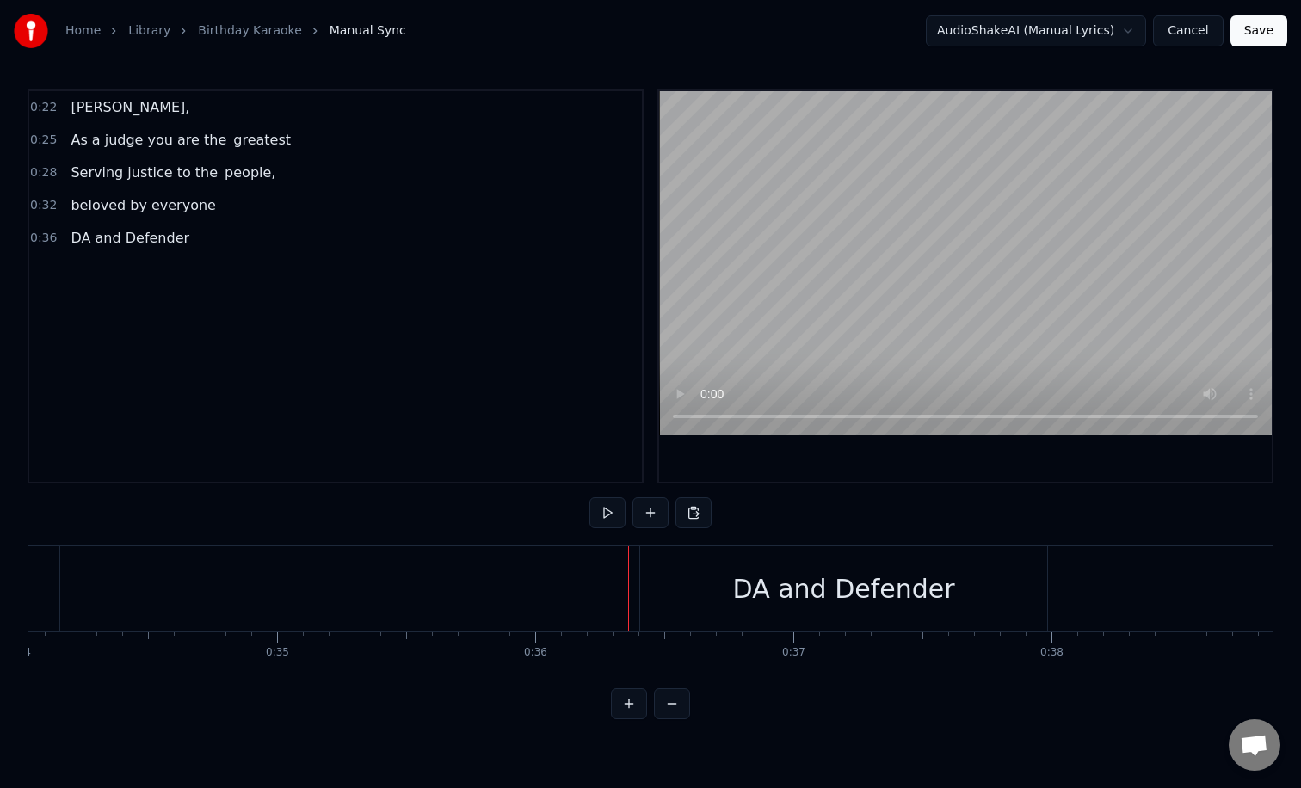
click at [649, 575] on div "DA and Defender" at bounding box center [843, 588] width 407 height 85
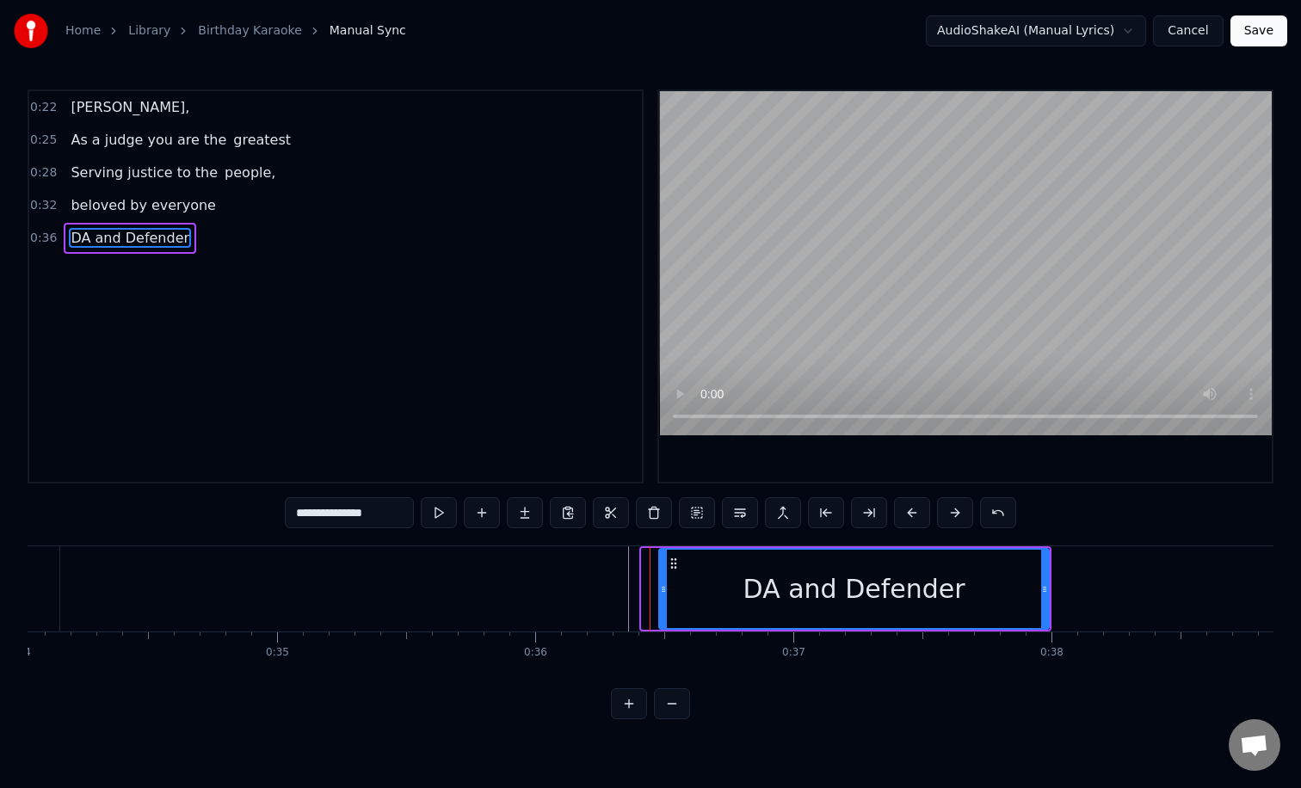
drag, startPoint x: 643, startPoint y: 587, endPoint x: 673, endPoint y: 587, distance: 29.2
click at [667, 587] on icon at bounding box center [663, 589] width 7 height 14
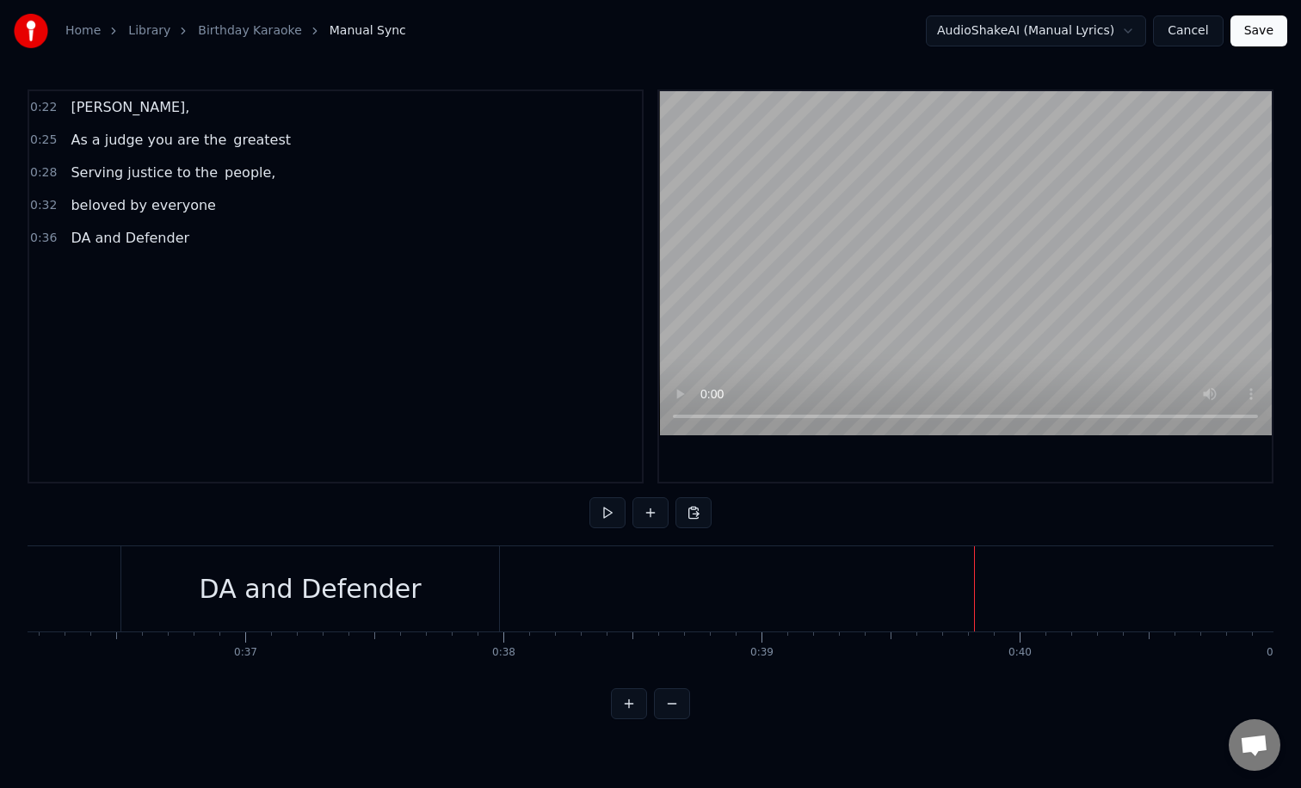
scroll to position [0, 9295]
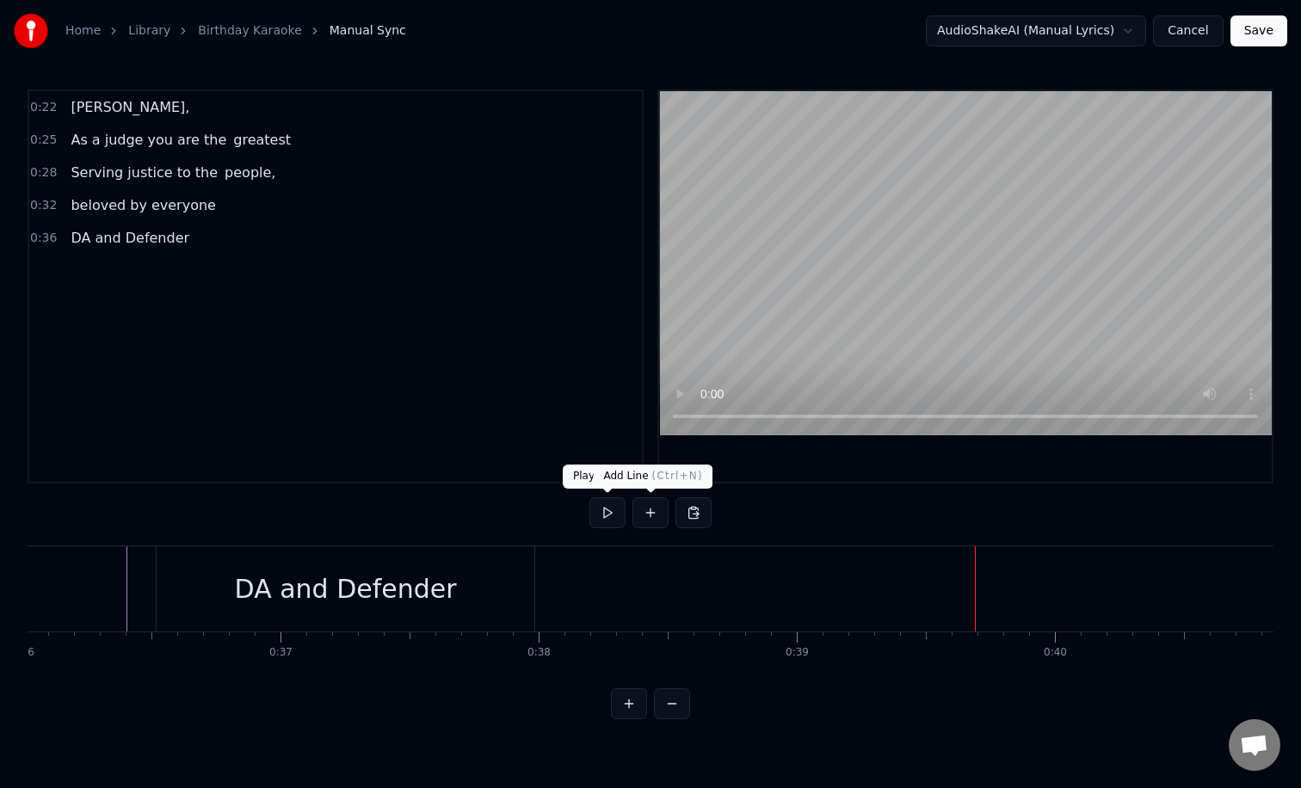
click at [640, 512] on button at bounding box center [650, 512] width 36 height 31
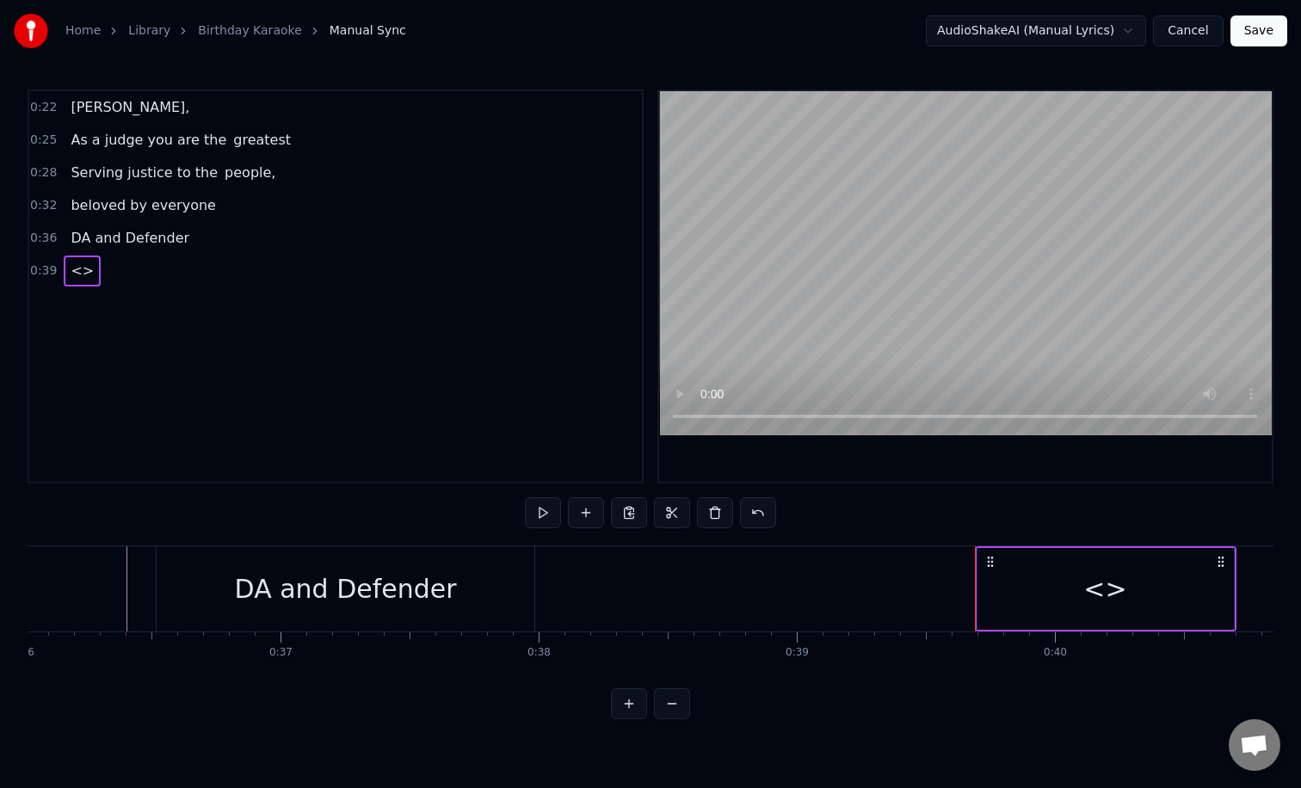
click at [1104, 586] on div "<>" at bounding box center [1104, 588] width 43 height 39
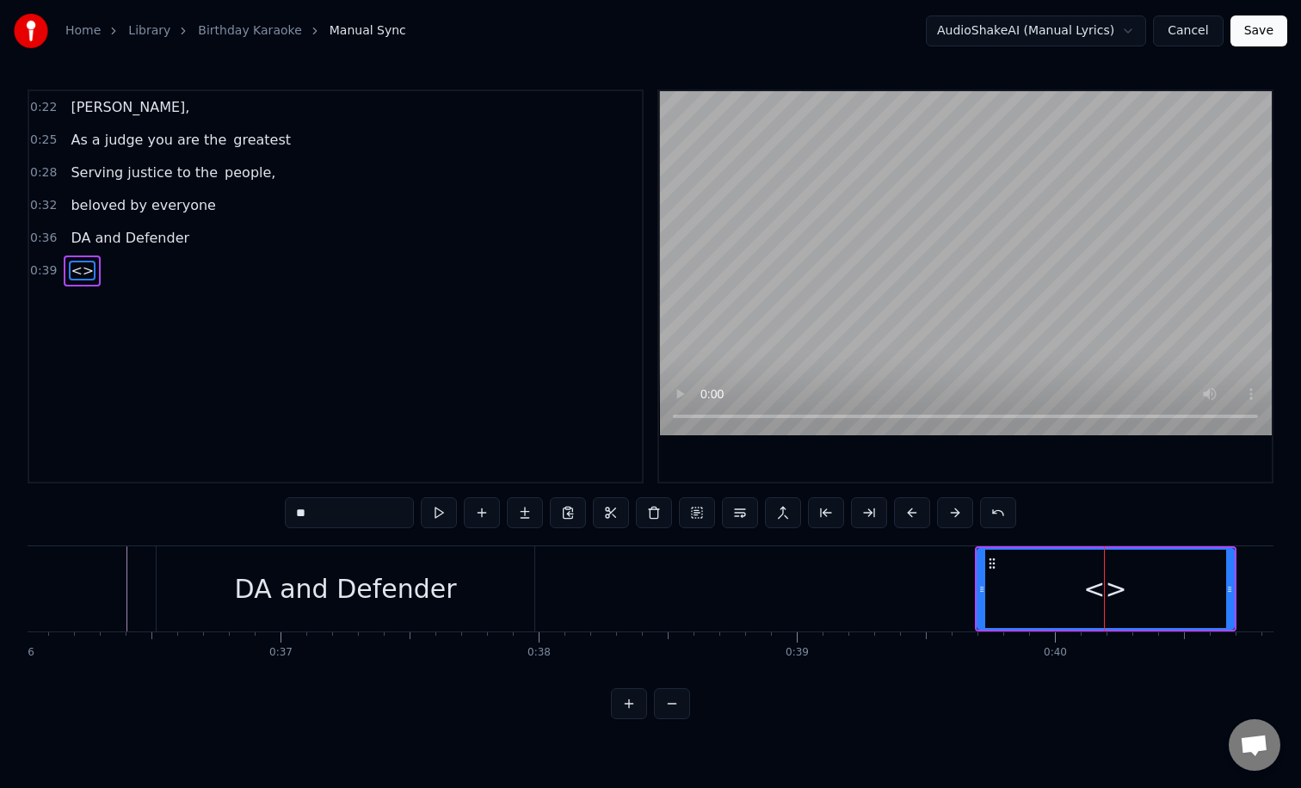
click at [368, 520] on input "**" at bounding box center [349, 512] width 129 height 31
type input "*"
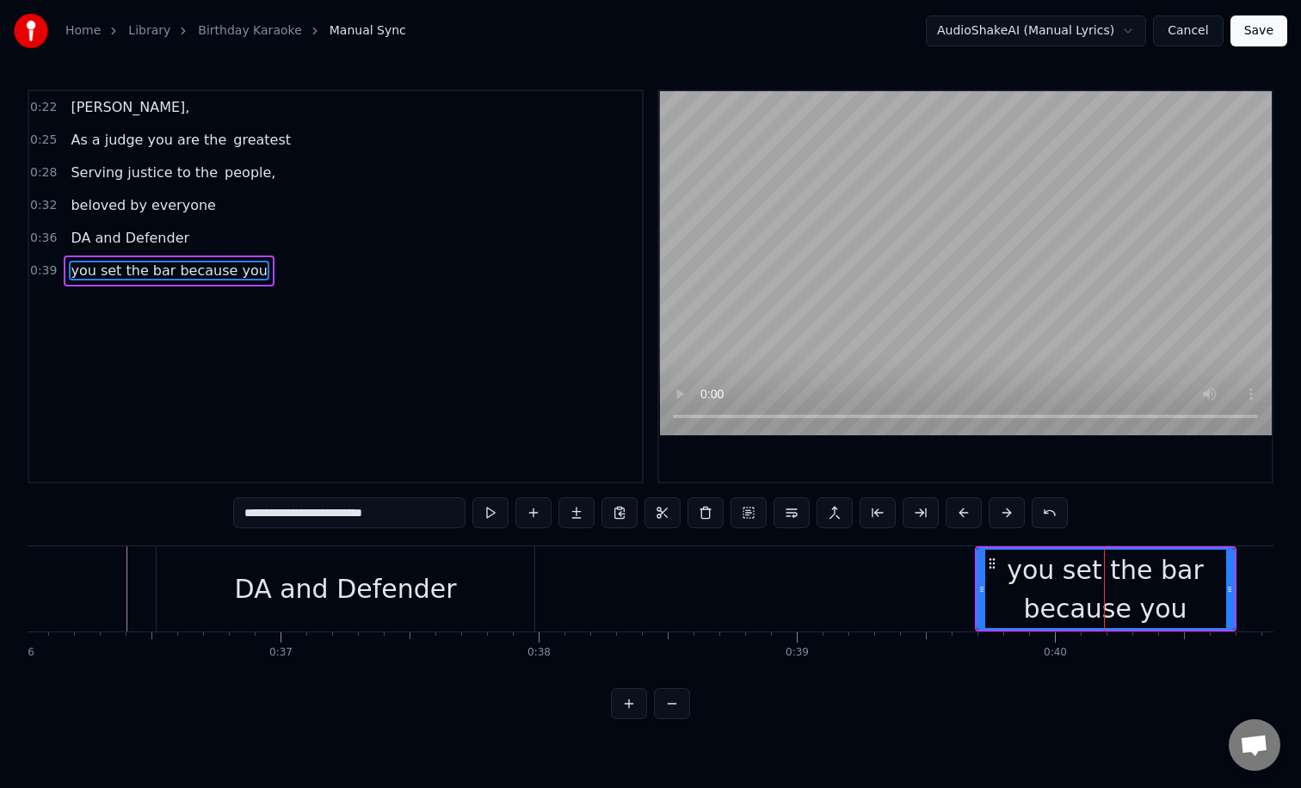
type input "**********"
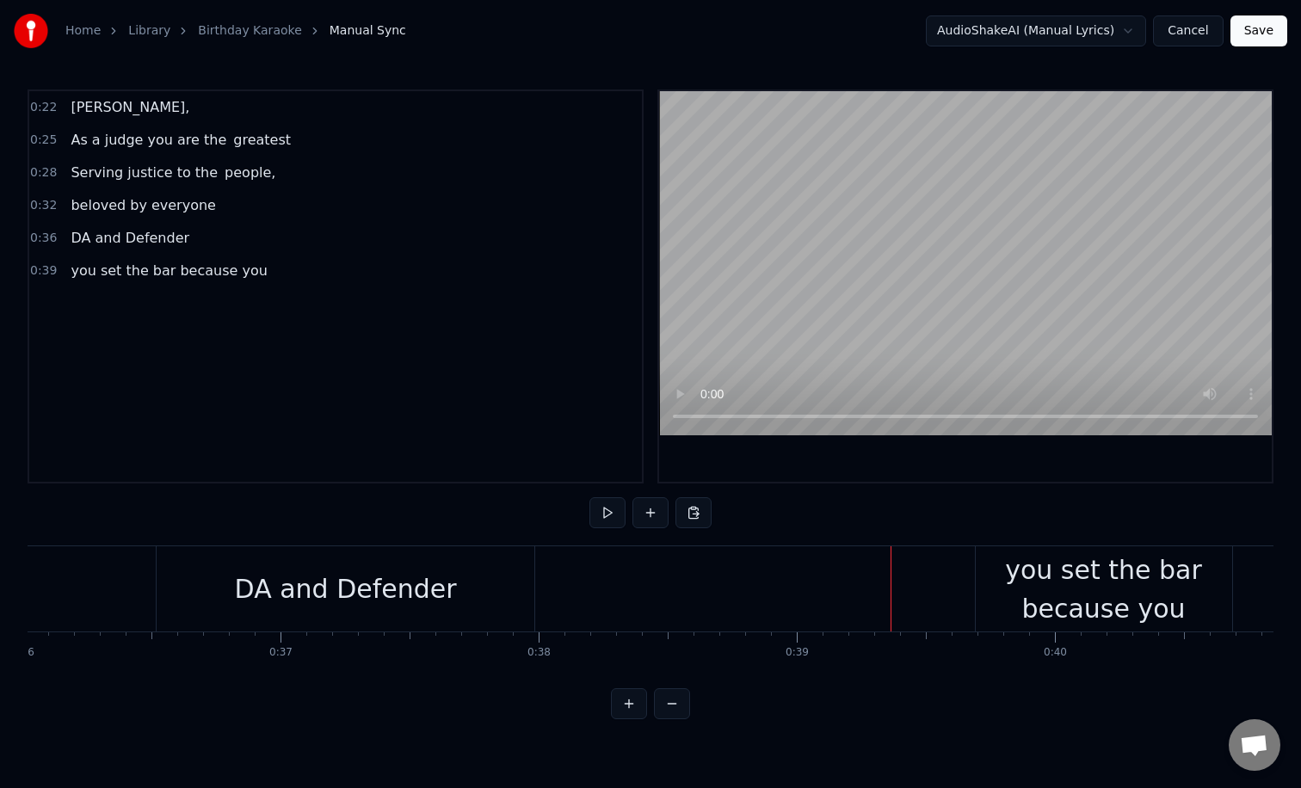
click at [1041, 601] on div "you set the bar because you" at bounding box center [1103, 589] width 256 height 77
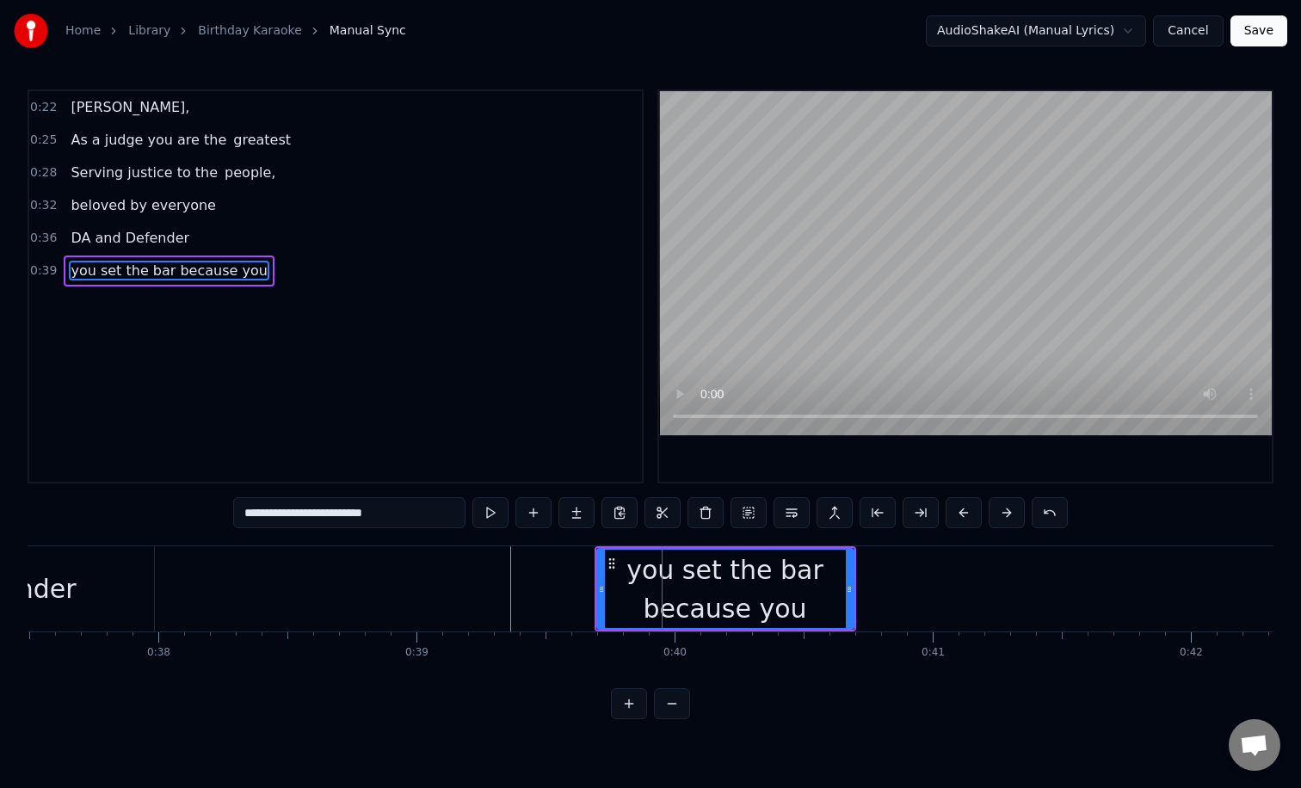
scroll to position [0, 9697]
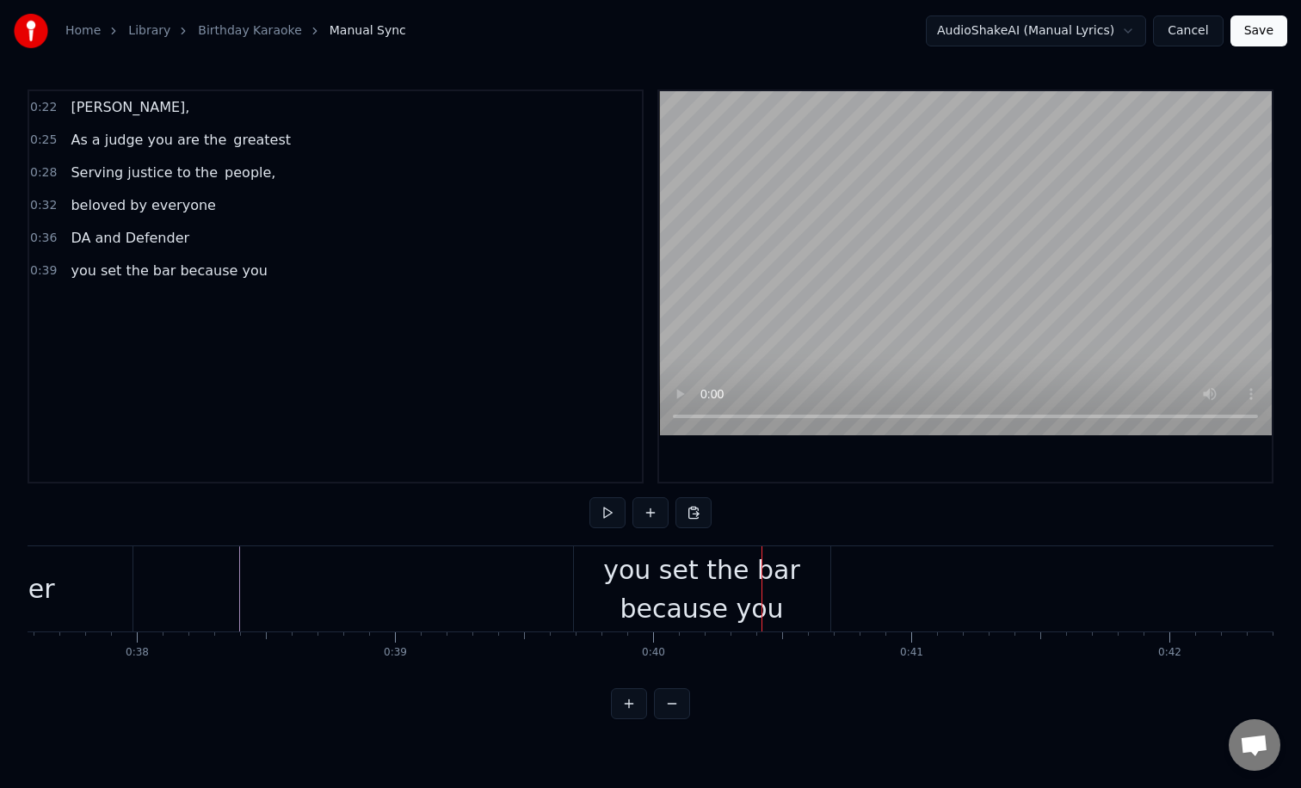
click at [618, 611] on div "you set the bar because you" at bounding box center [702, 589] width 256 height 77
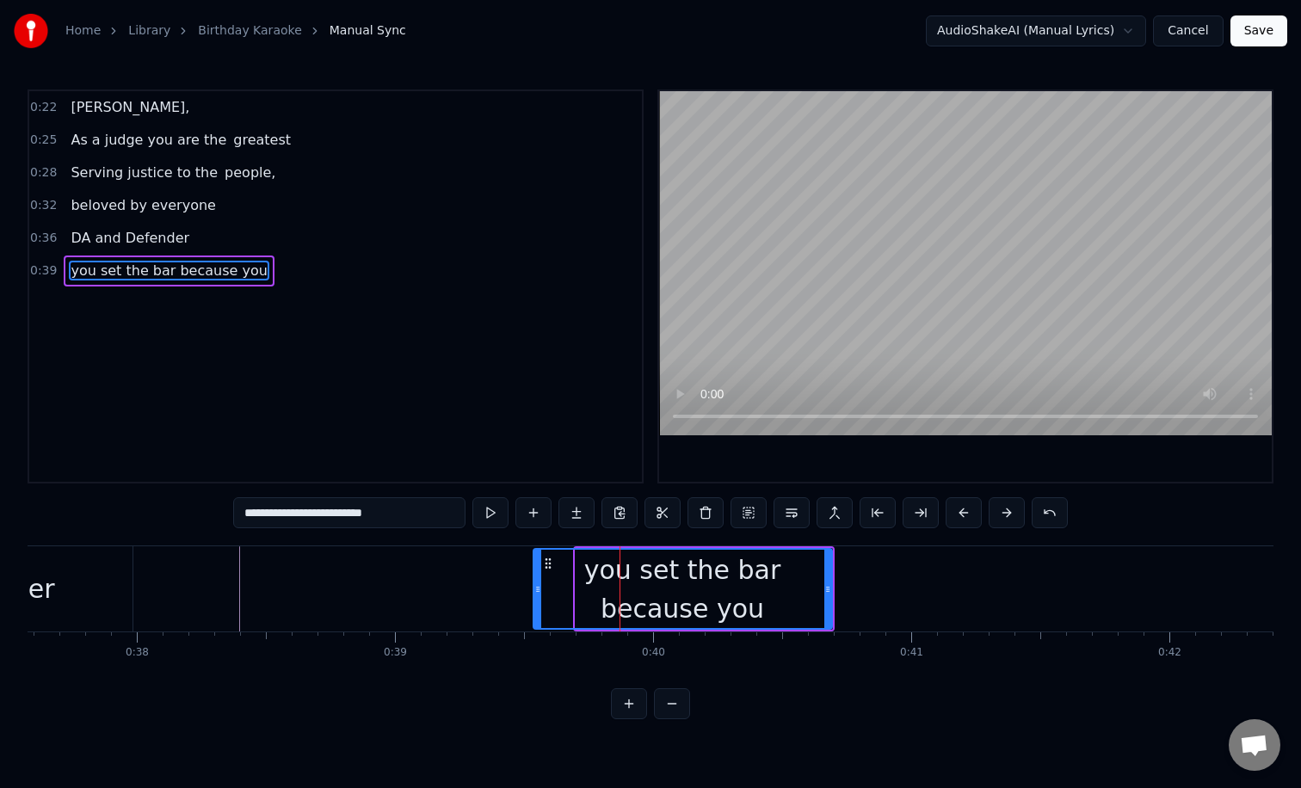
drag, startPoint x: 577, startPoint y: 604, endPoint x: 532, endPoint y: 600, distance: 45.8
click at [534, 600] on div at bounding box center [537, 589] width 7 height 78
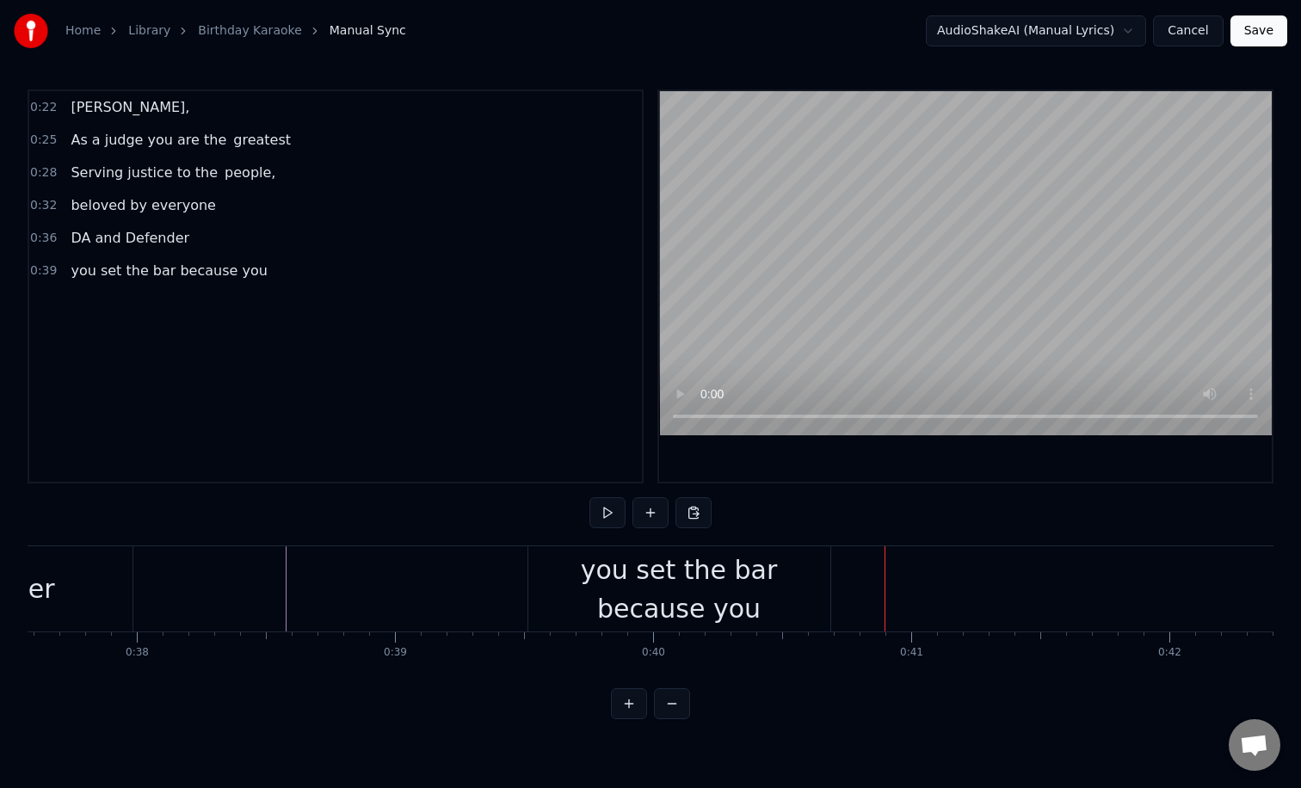
click at [623, 594] on div "you set the bar because you" at bounding box center [679, 589] width 302 height 77
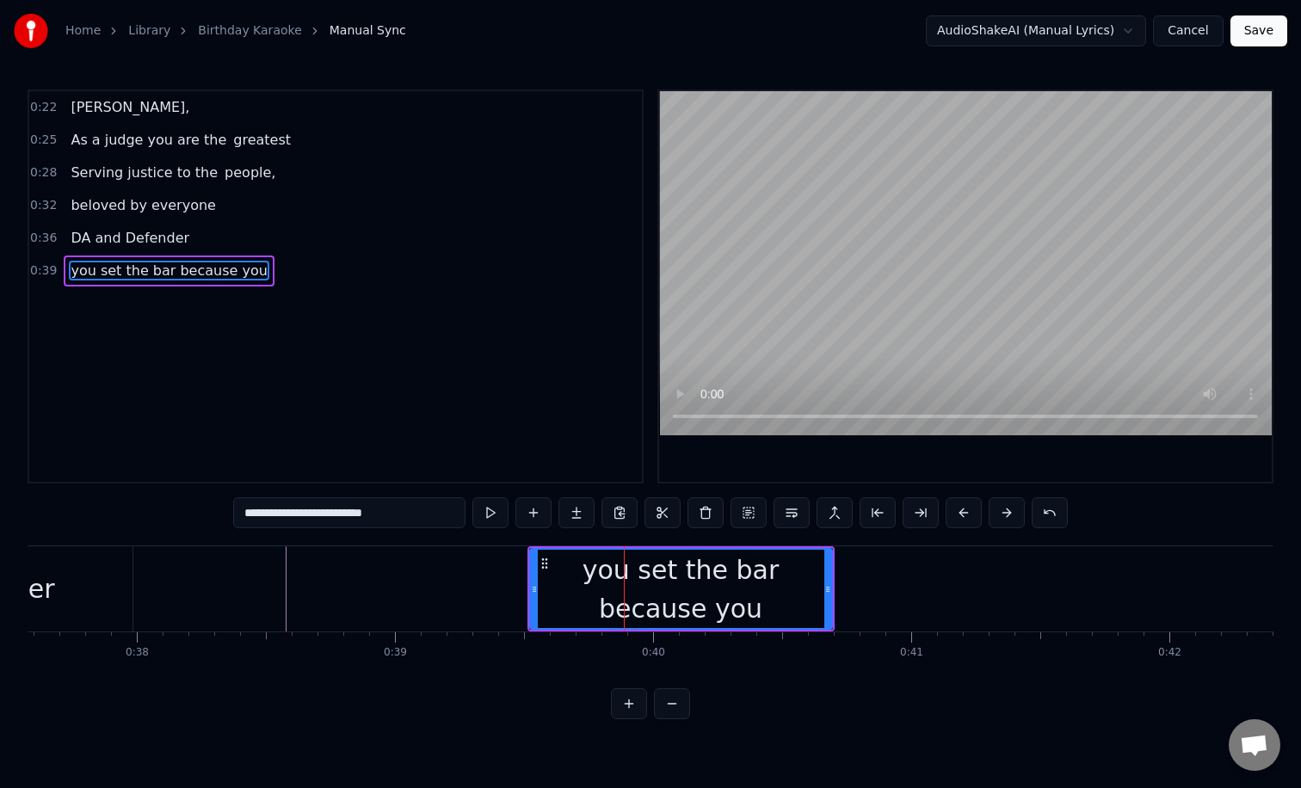
click at [830, 579] on div "you set the bar because you" at bounding box center [681, 589] width 304 height 82
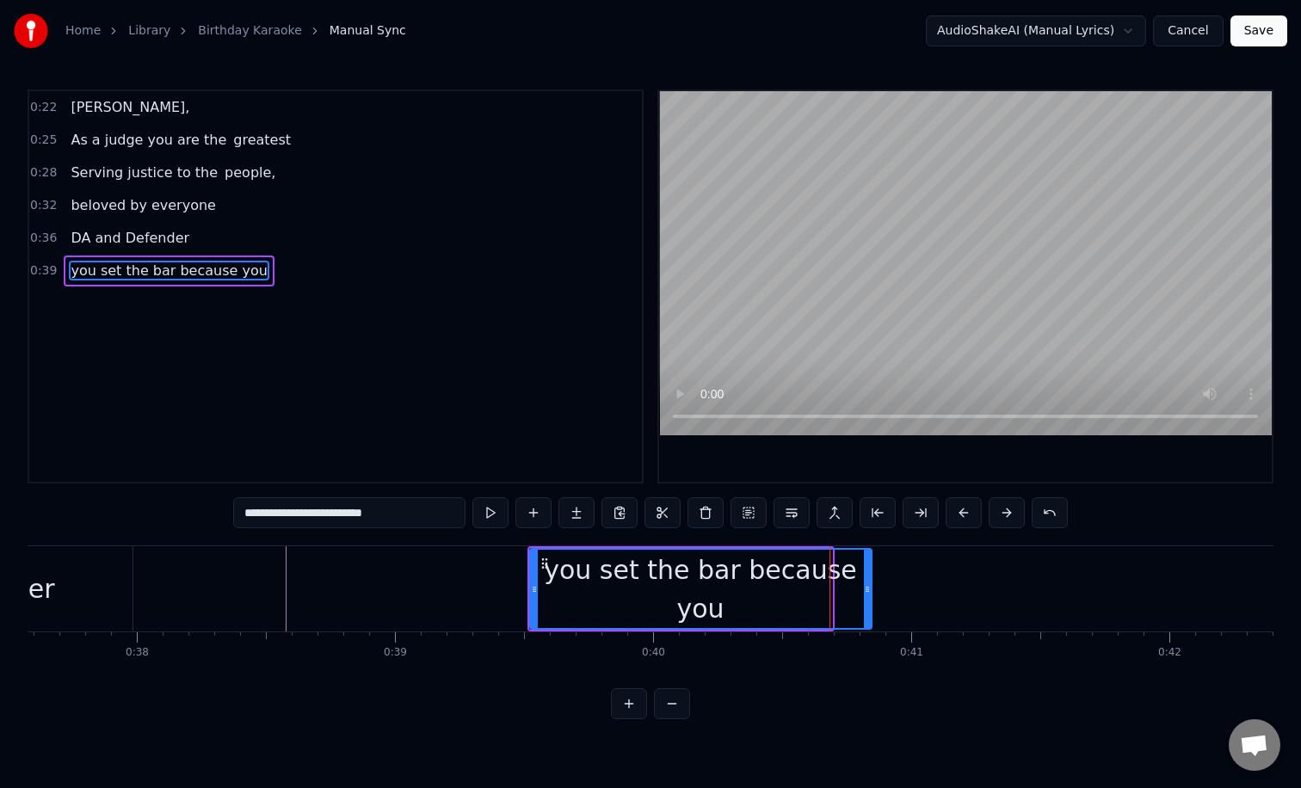
drag, startPoint x: 827, startPoint y: 579, endPoint x: 872, endPoint y: 581, distance: 44.8
click at [870, 581] on div at bounding box center [867, 589] width 7 height 78
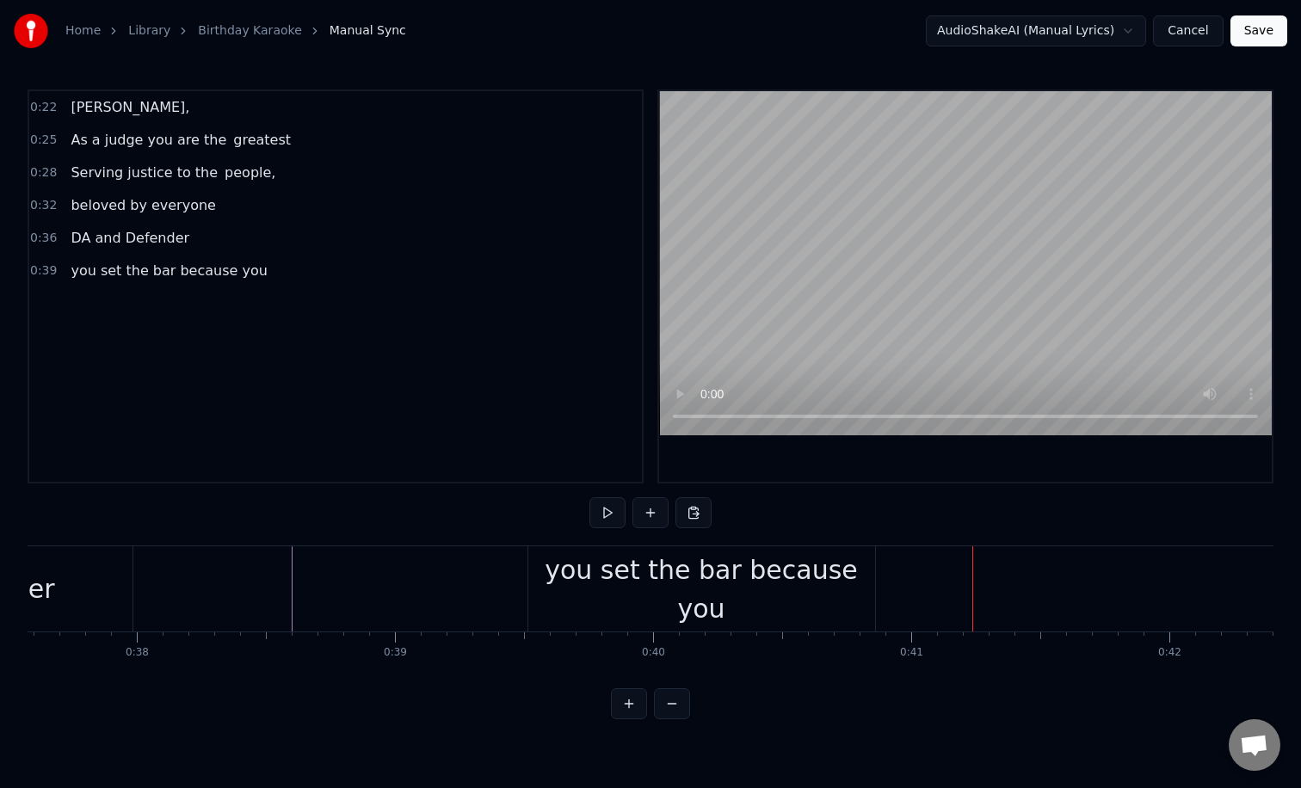
click at [685, 593] on div "you set the bar because you" at bounding box center [701, 589] width 347 height 77
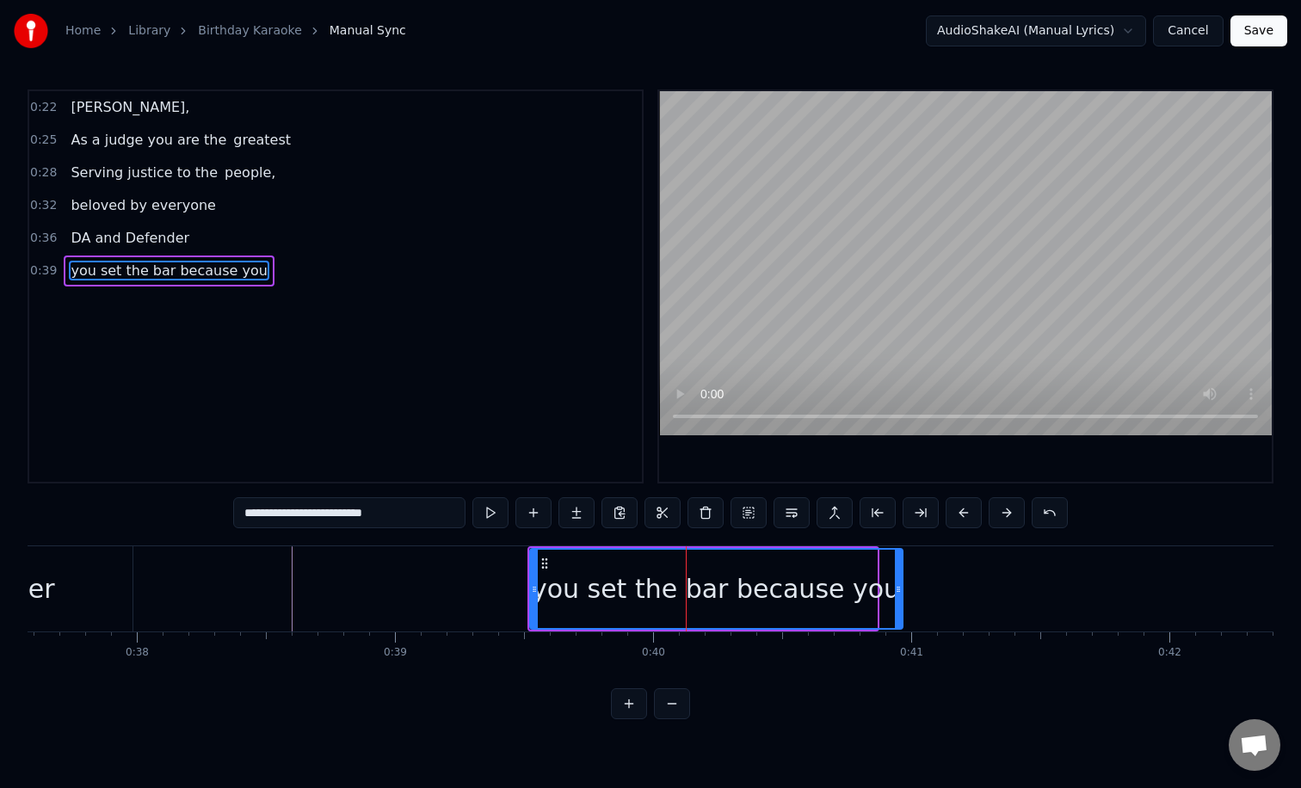
drag, startPoint x: 872, startPoint y: 573, endPoint x: 898, endPoint y: 575, distance: 25.9
click at [898, 575] on div at bounding box center [898, 589] width 7 height 78
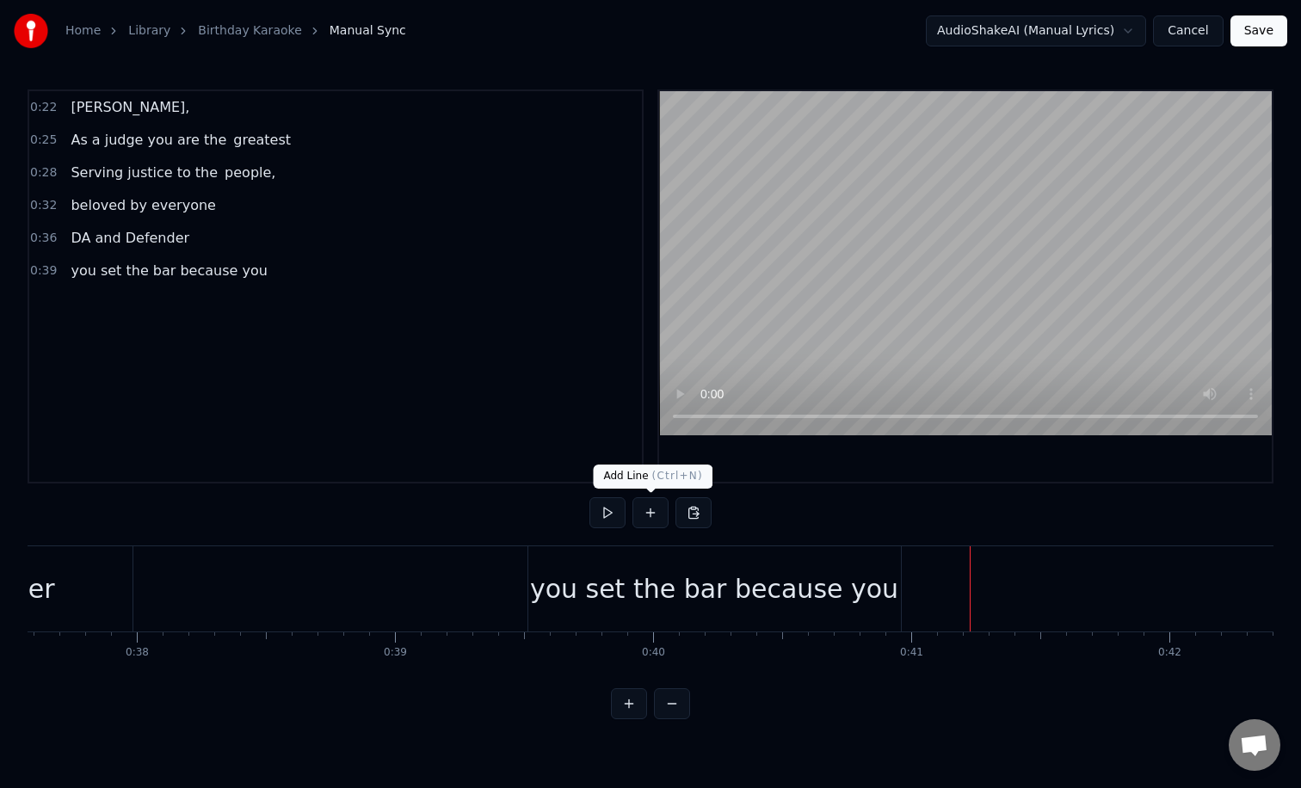
click at [656, 506] on button at bounding box center [650, 512] width 36 height 31
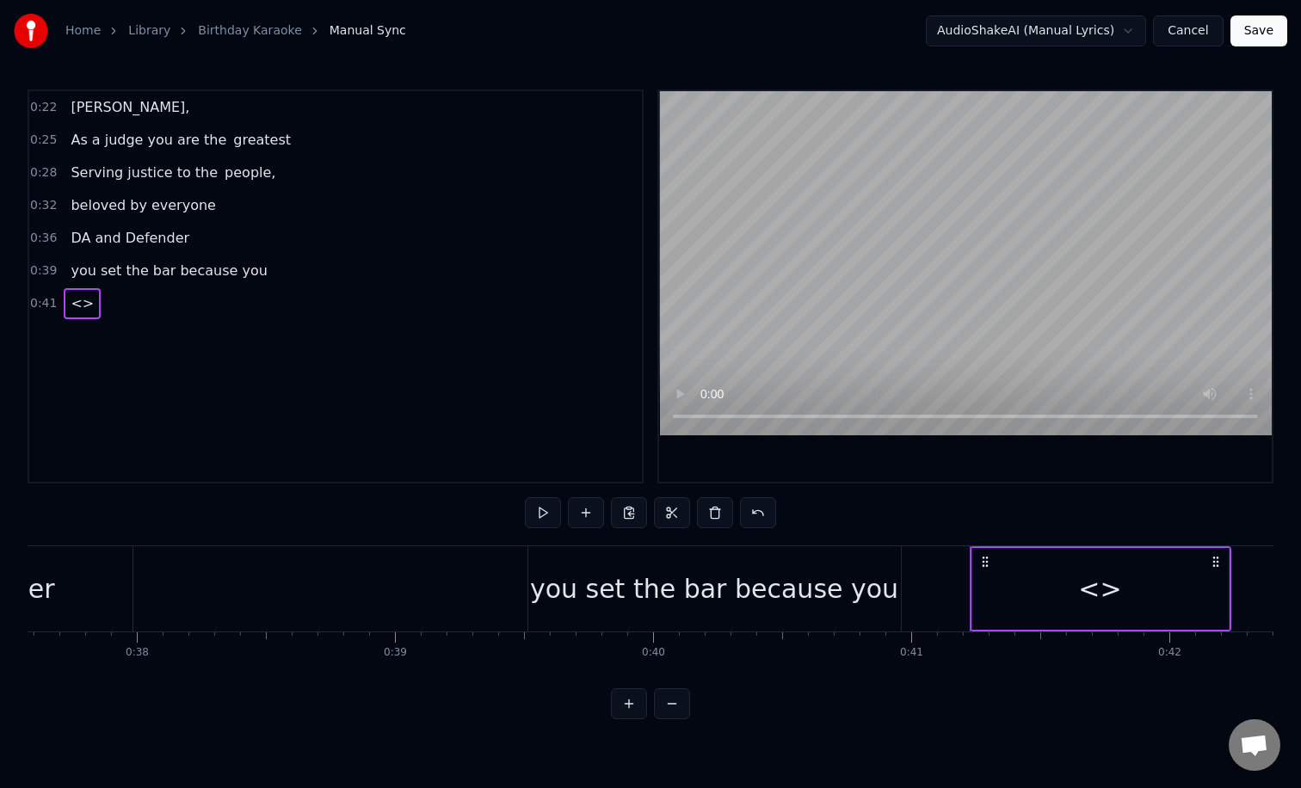
click at [1099, 594] on div "<>" at bounding box center [1099, 588] width 43 height 39
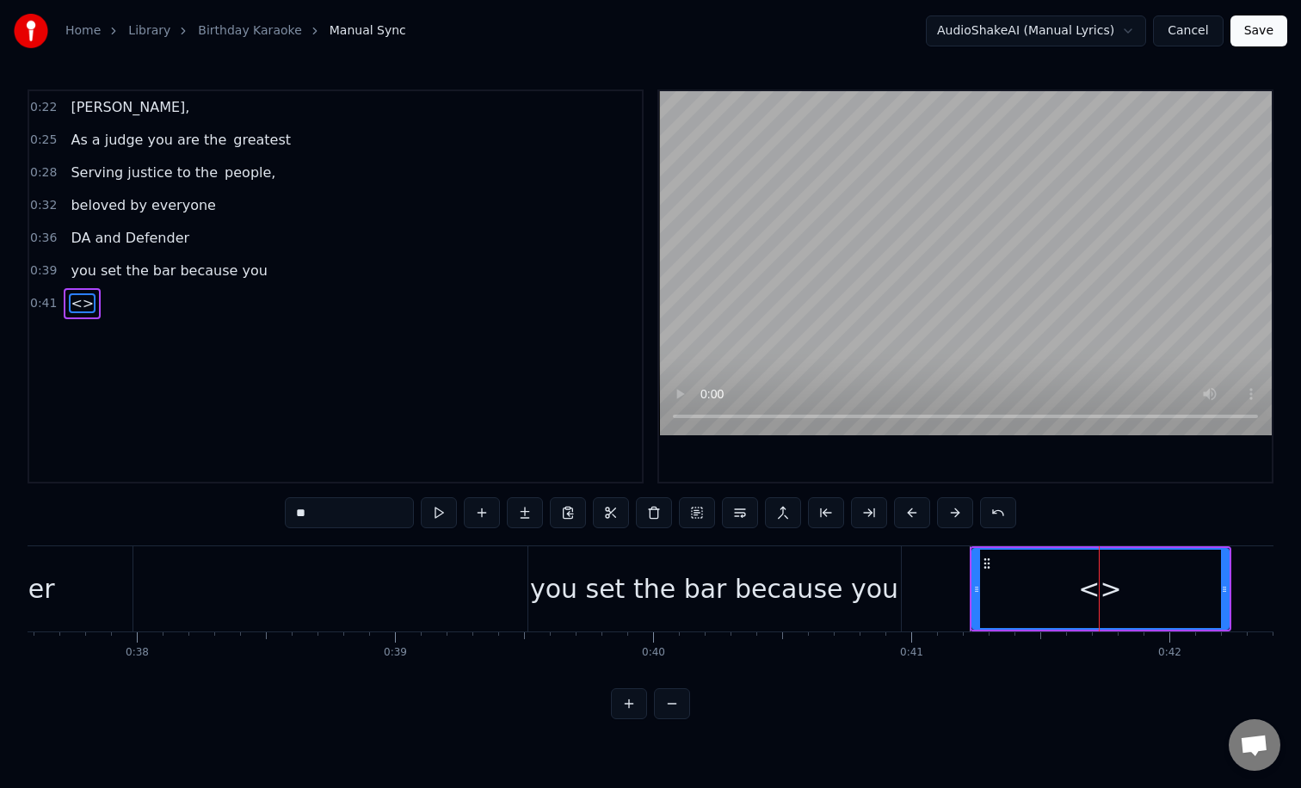
click at [402, 513] on input "**" at bounding box center [349, 512] width 129 height 31
type input "*"
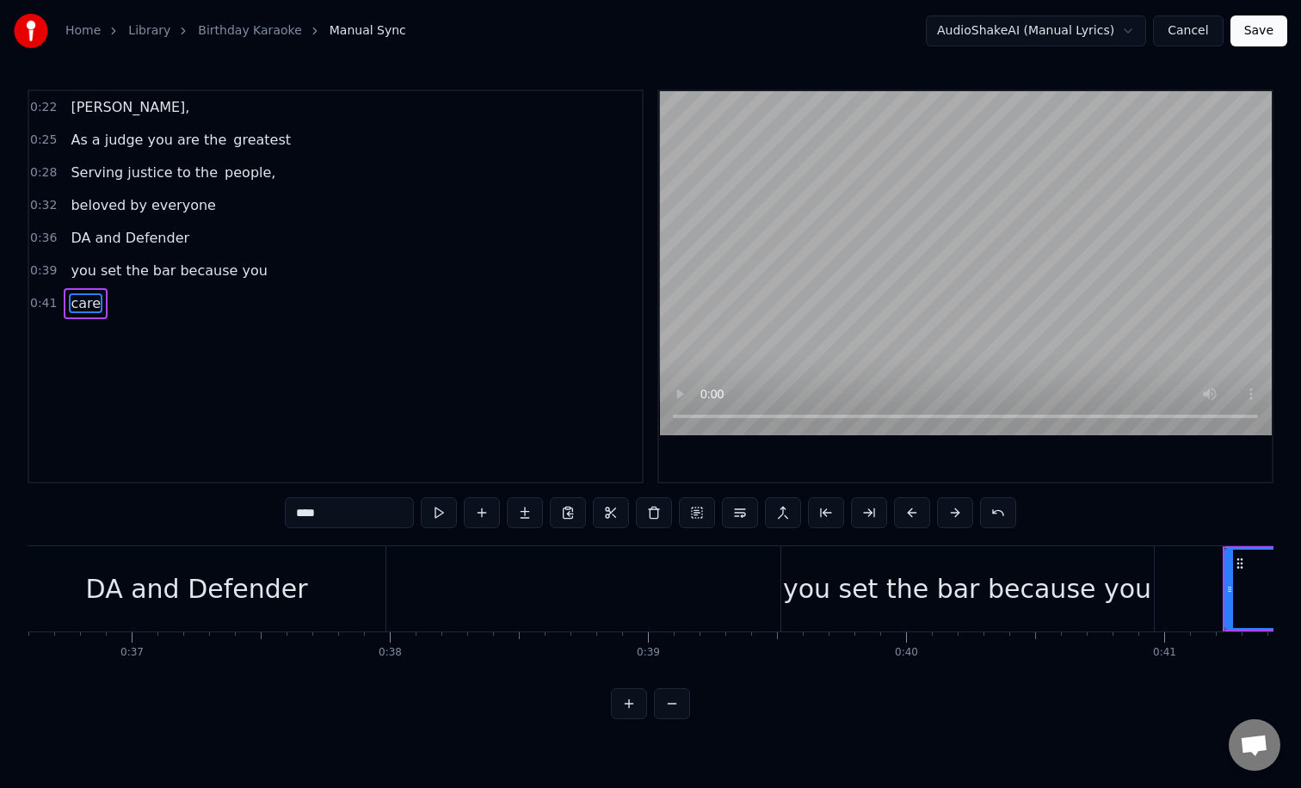
scroll to position [0, 9396]
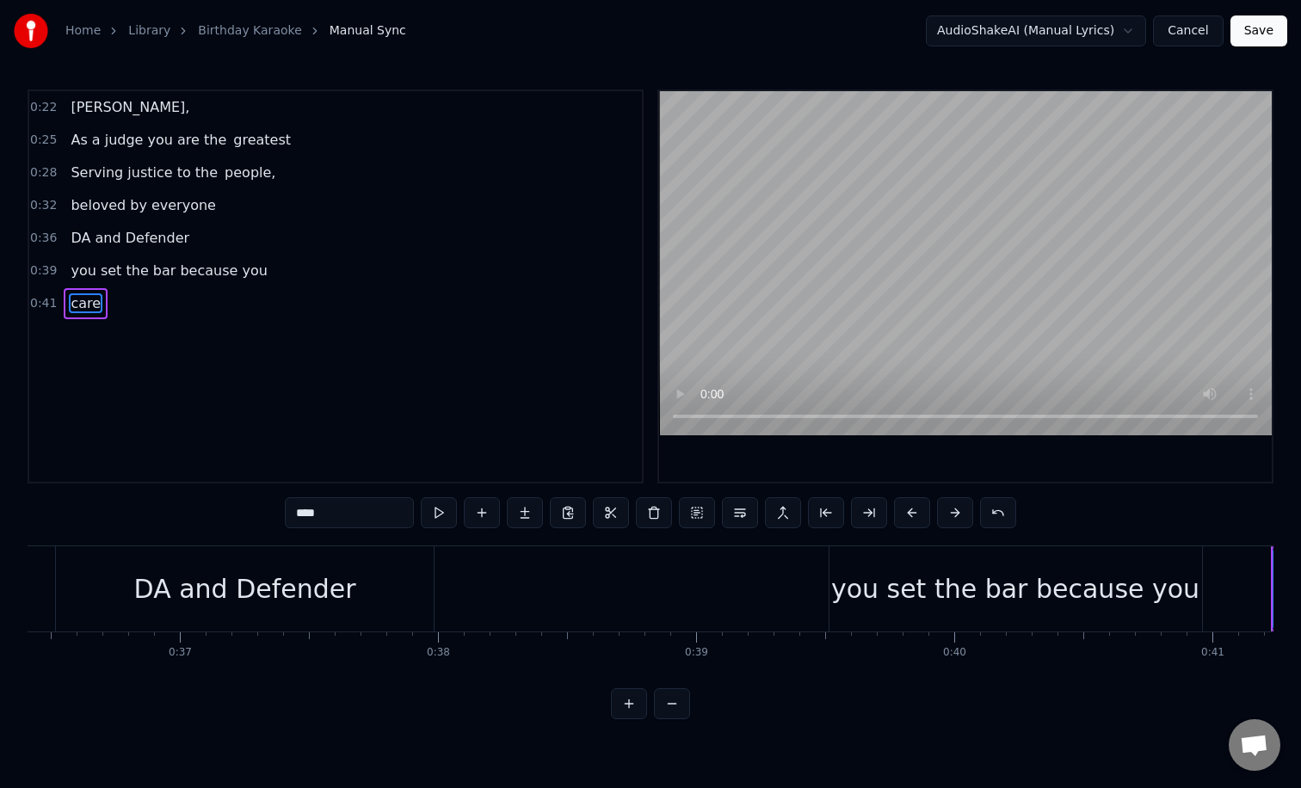
click at [333, 581] on div "DA and Defender" at bounding box center [245, 588] width 222 height 39
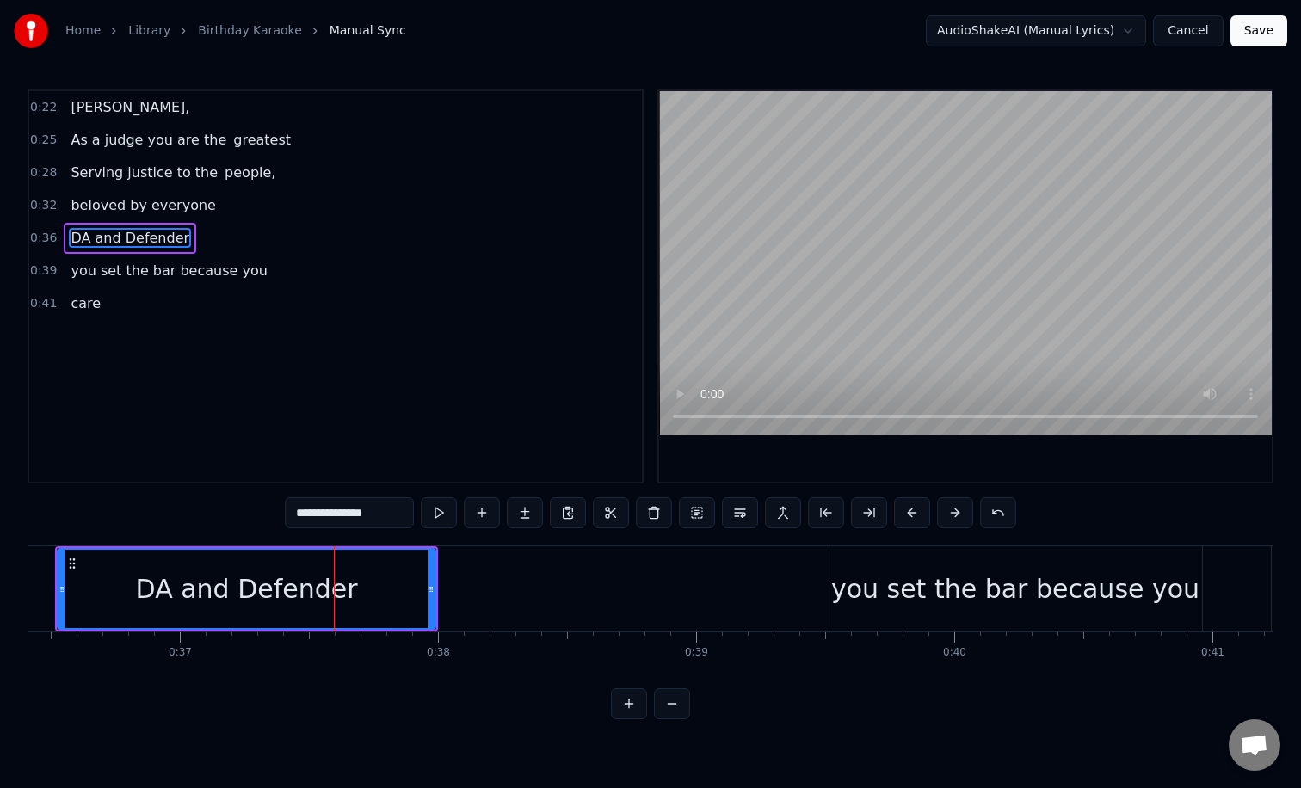
click at [397, 508] on input "**********" at bounding box center [349, 512] width 129 height 31
type input "**********"
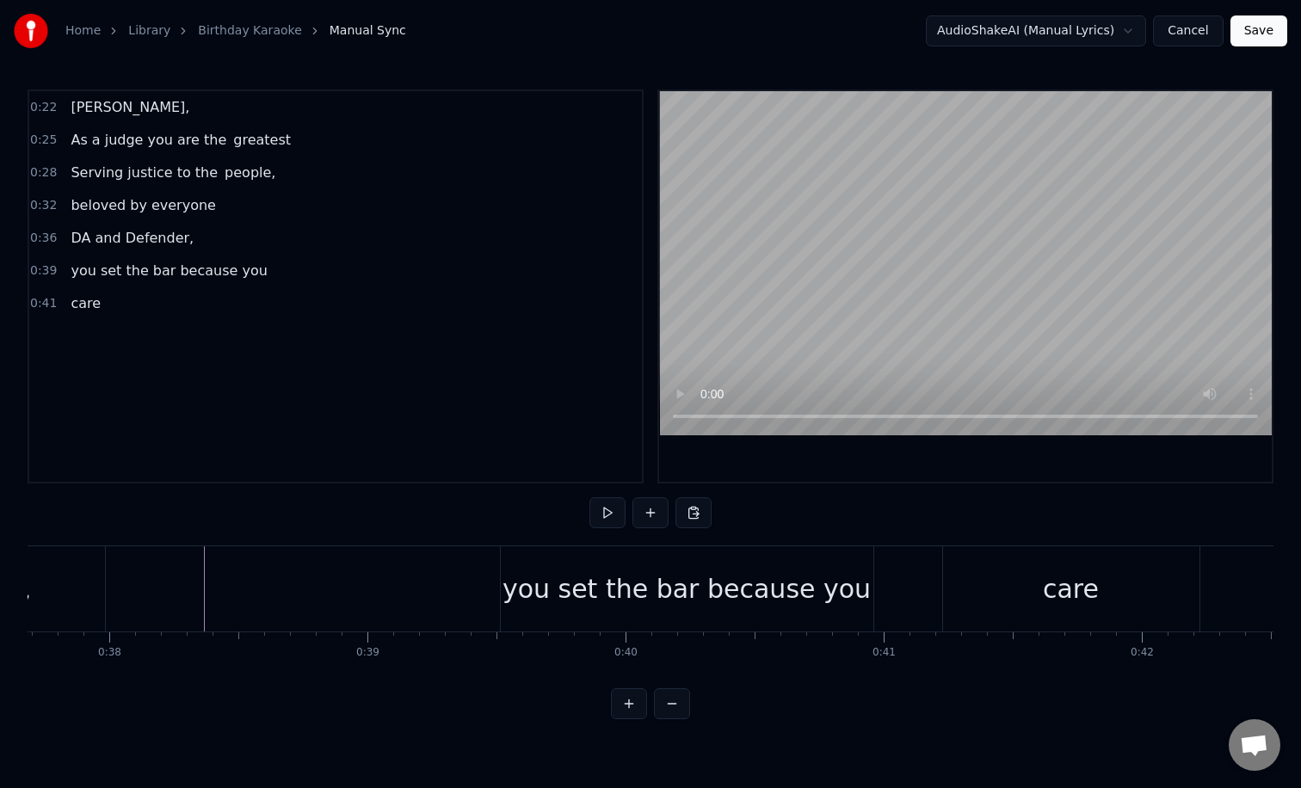
scroll to position [0, 9710]
click at [1061, 570] on div "care" at bounding box center [1085, 588] width 56 height 39
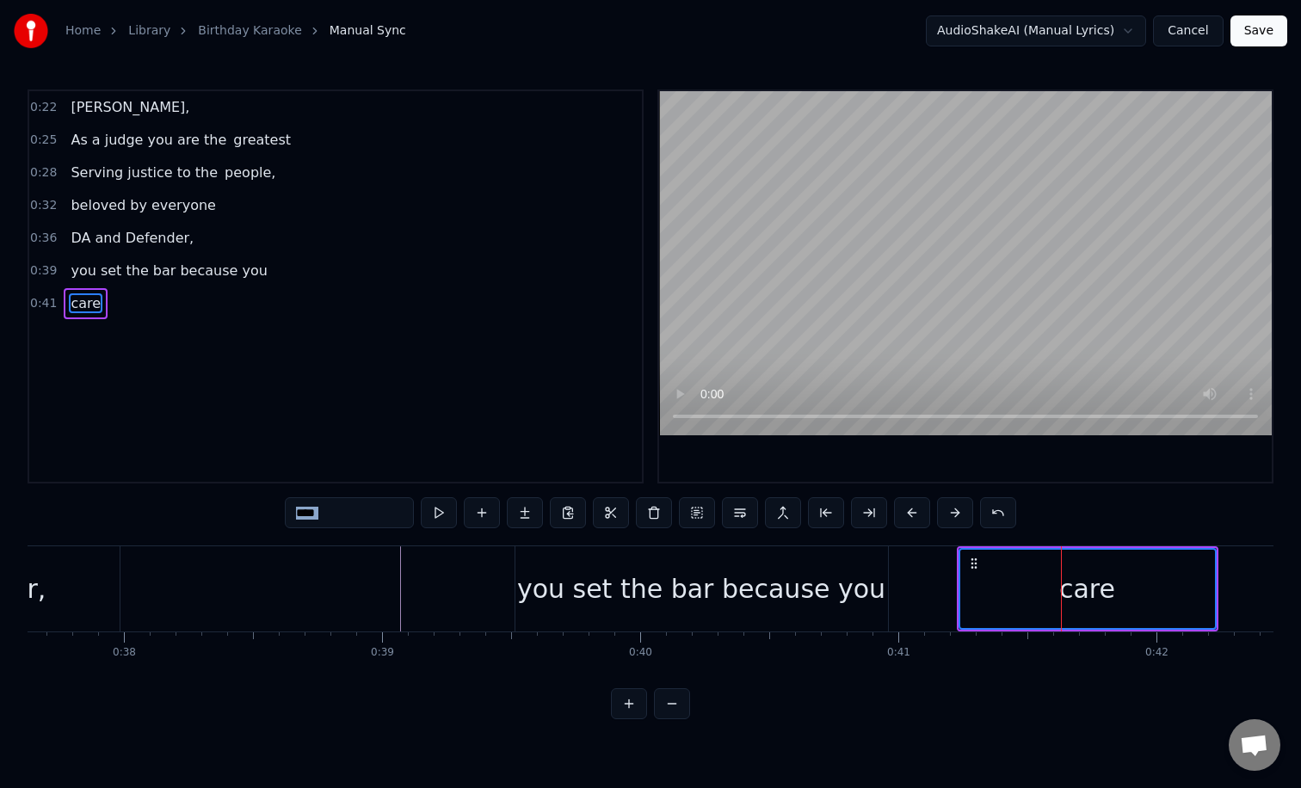
click at [866, 572] on div "you set the bar because you" at bounding box center [701, 588] width 372 height 85
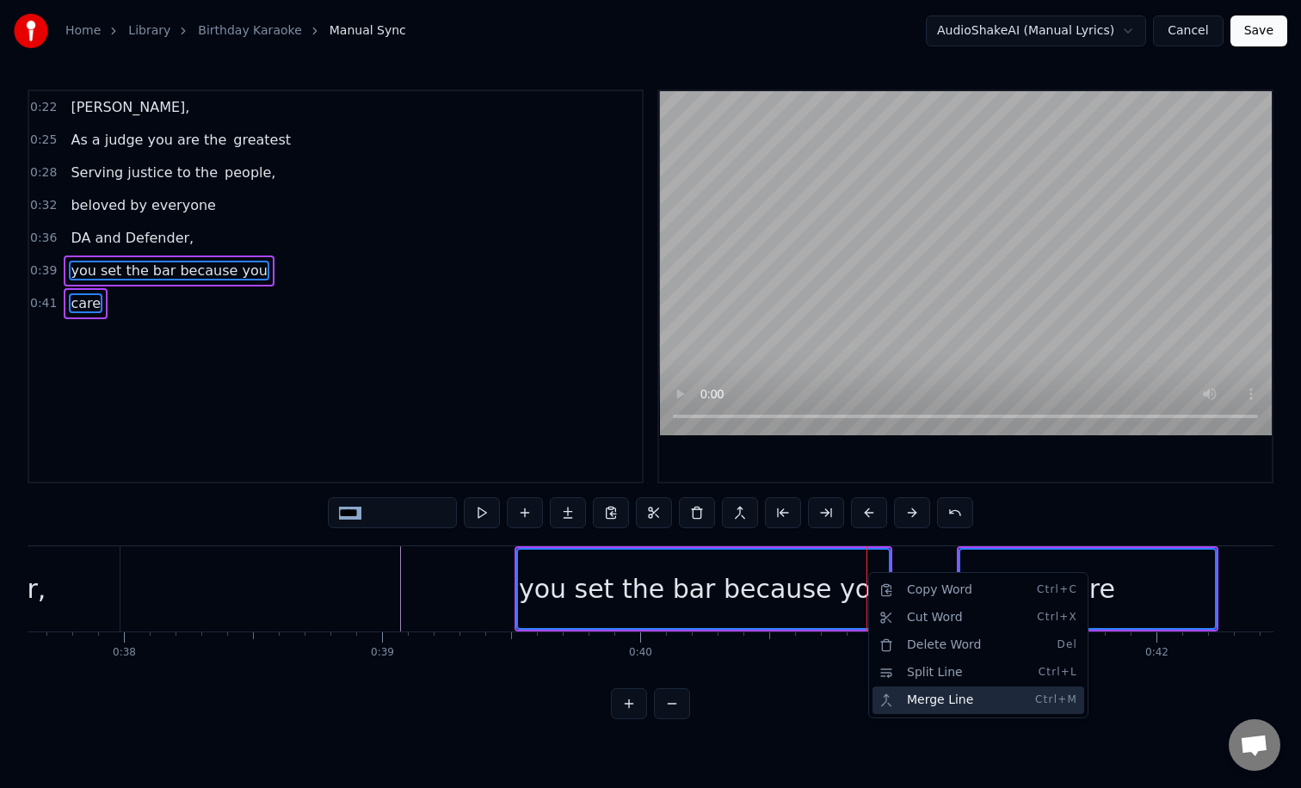
click at [956, 697] on div "Merge Line Ctrl+M" at bounding box center [978, 700] width 212 height 28
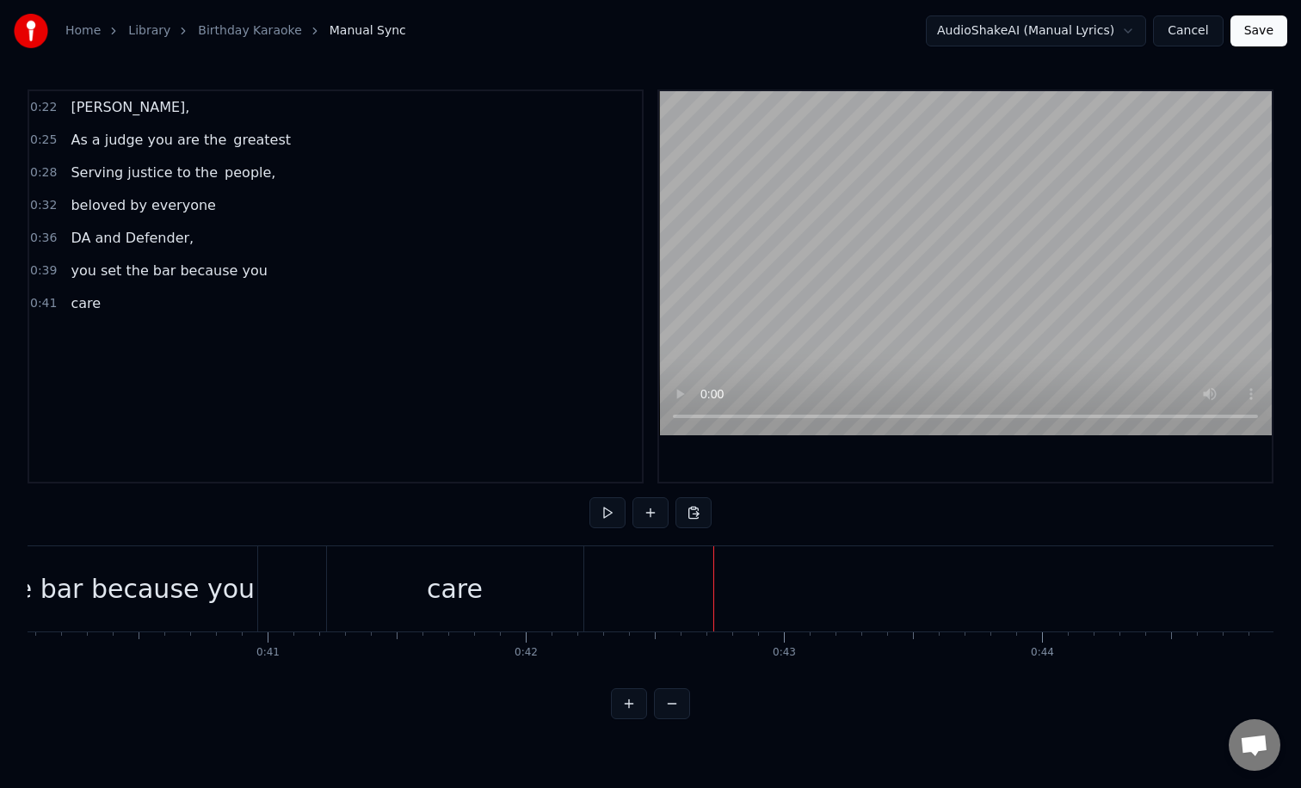
scroll to position [0, 10220]
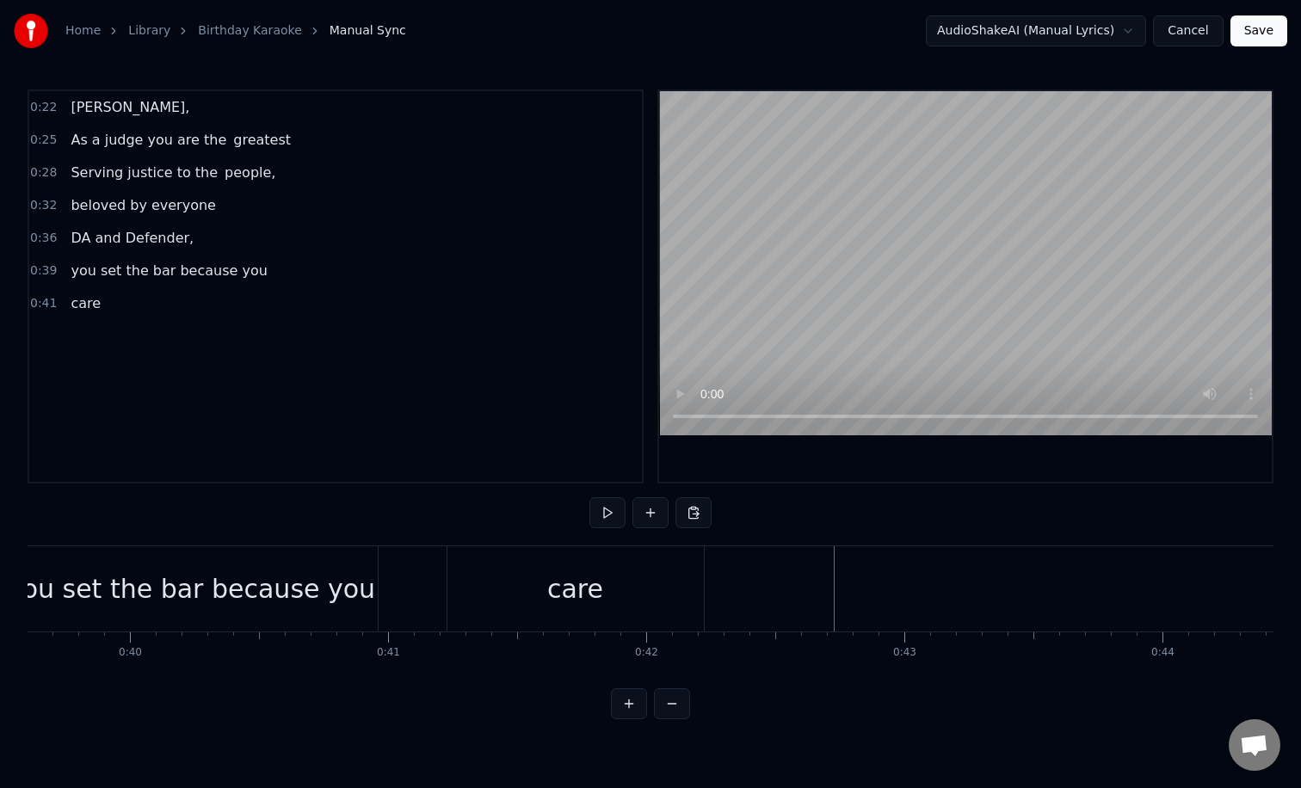
click at [606, 587] on div "care" at bounding box center [575, 588] width 256 height 85
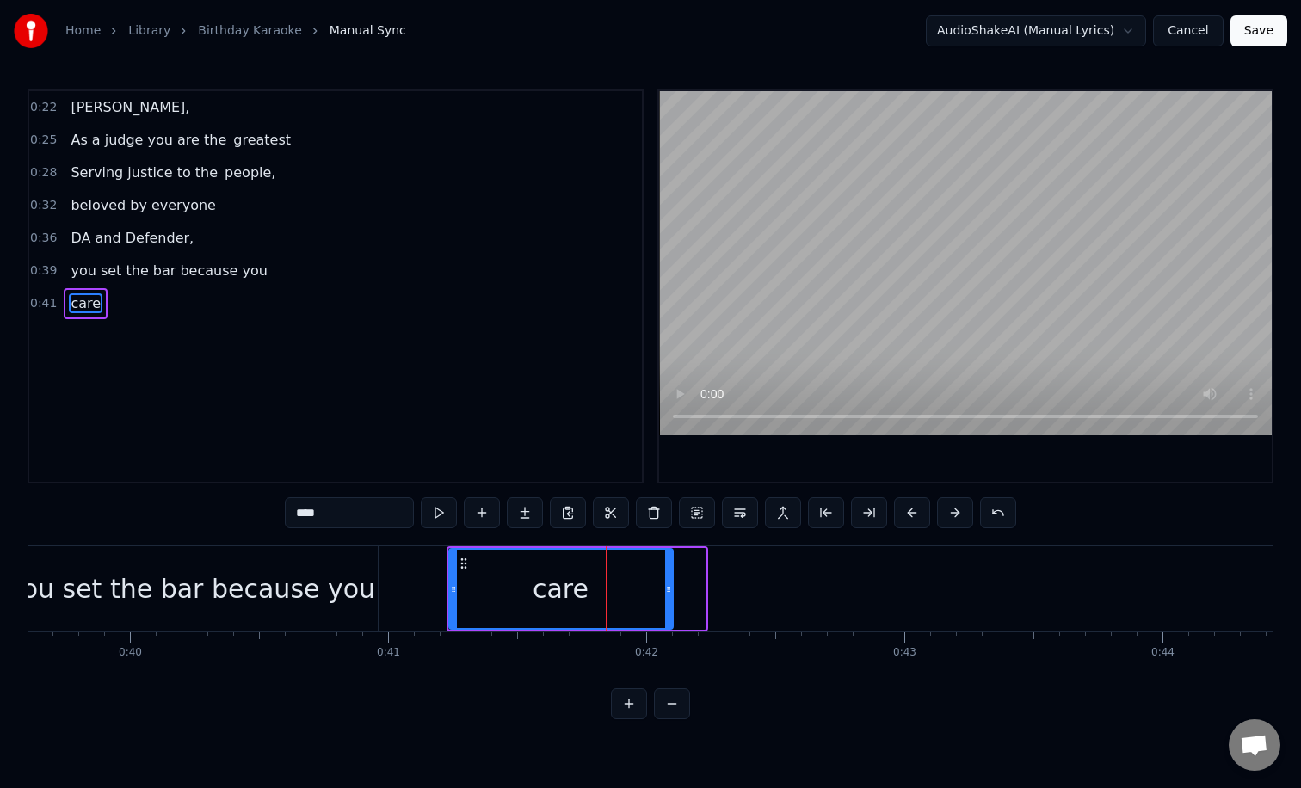
drag, startPoint x: 703, startPoint y: 594, endPoint x: 667, endPoint y: 594, distance: 36.1
click at [668, 594] on icon at bounding box center [668, 589] width 7 height 14
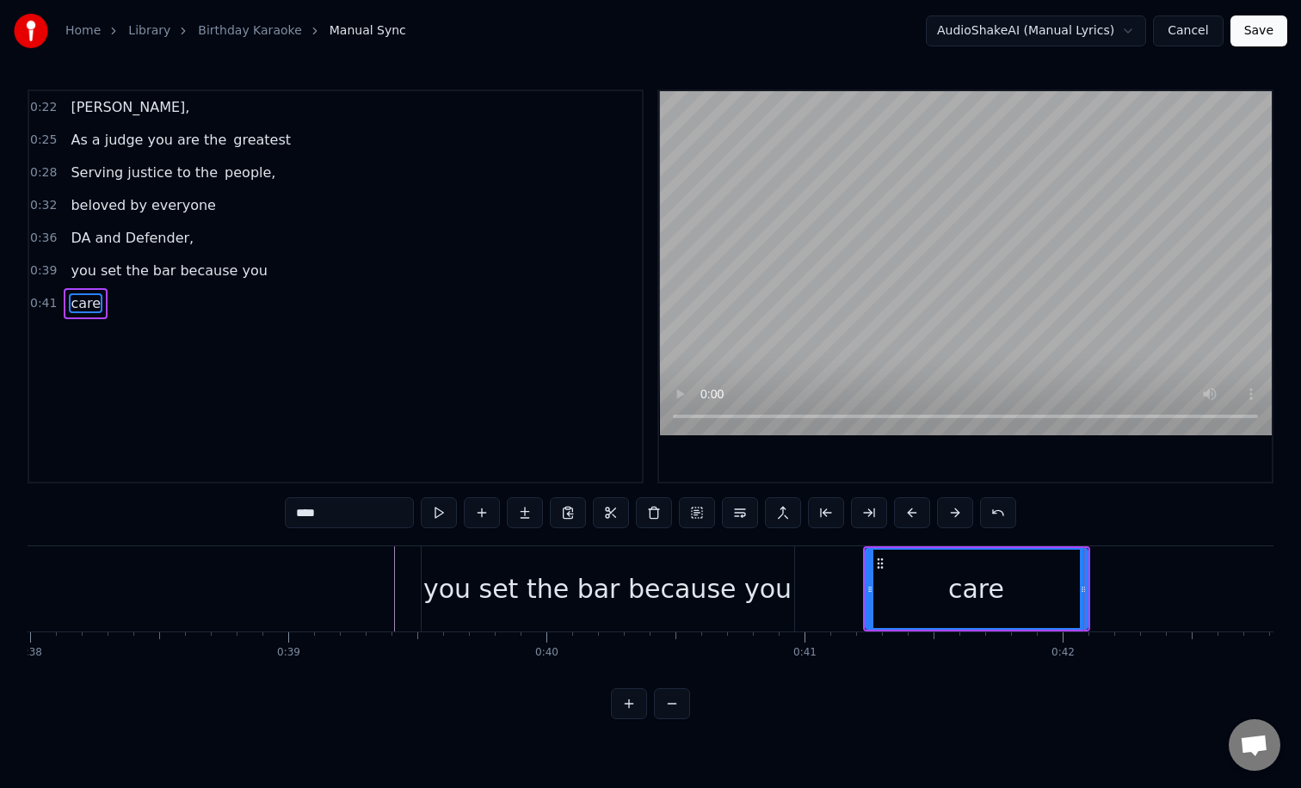
scroll to position [0, 9712]
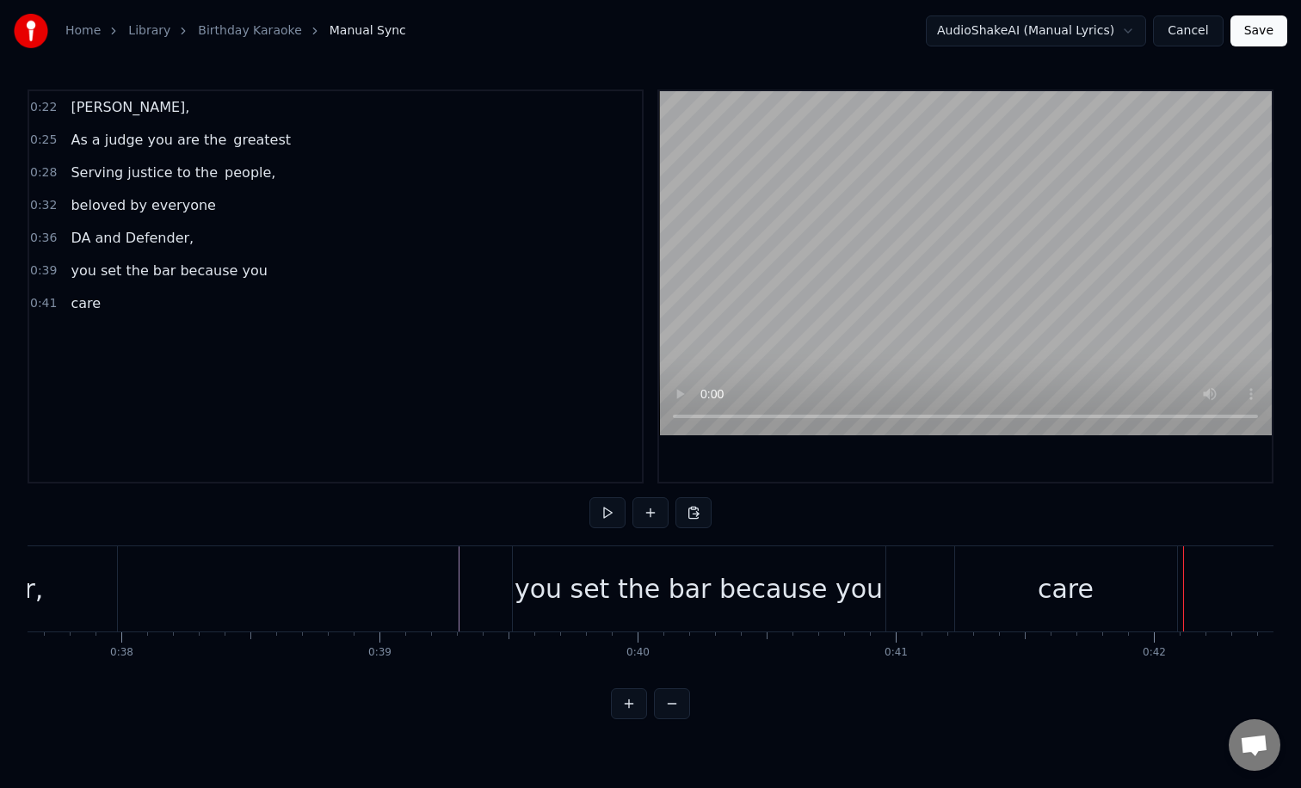
click at [775, 583] on div "you set the bar because you" at bounding box center [698, 588] width 368 height 39
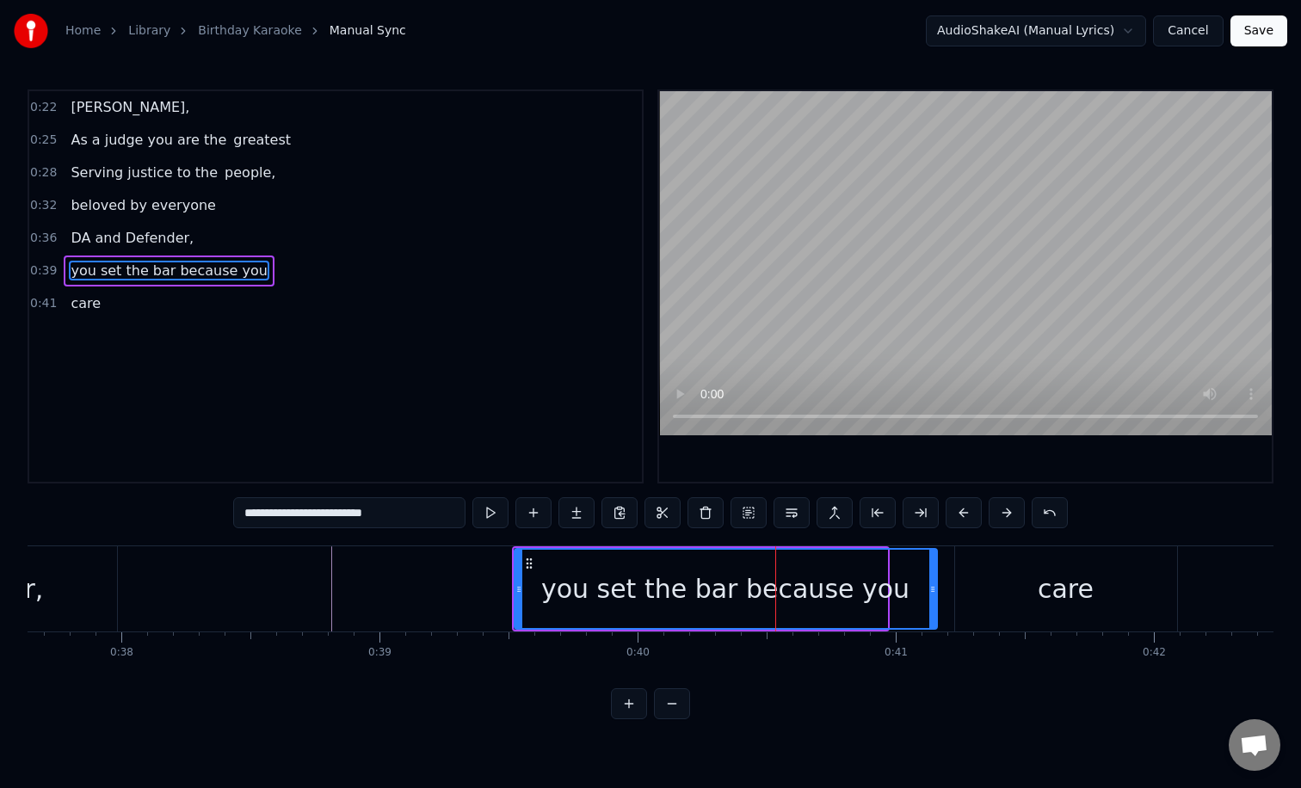
drag, startPoint x: 883, startPoint y: 598, endPoint x: 933, endPoint y: 602, distance: 50.1
click at [933, 602] on div at bounding box center [932, 589] width 7 height 78
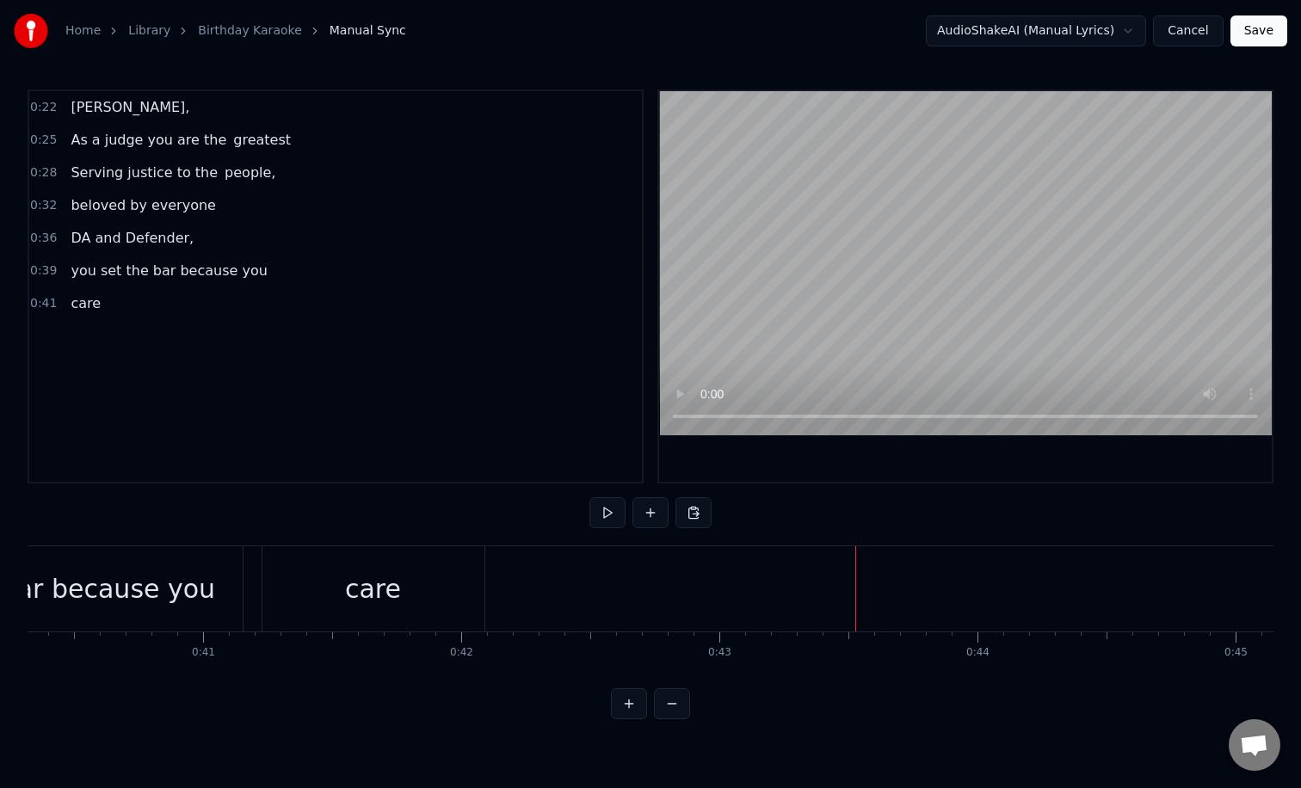
scroll to position [0, 10375]
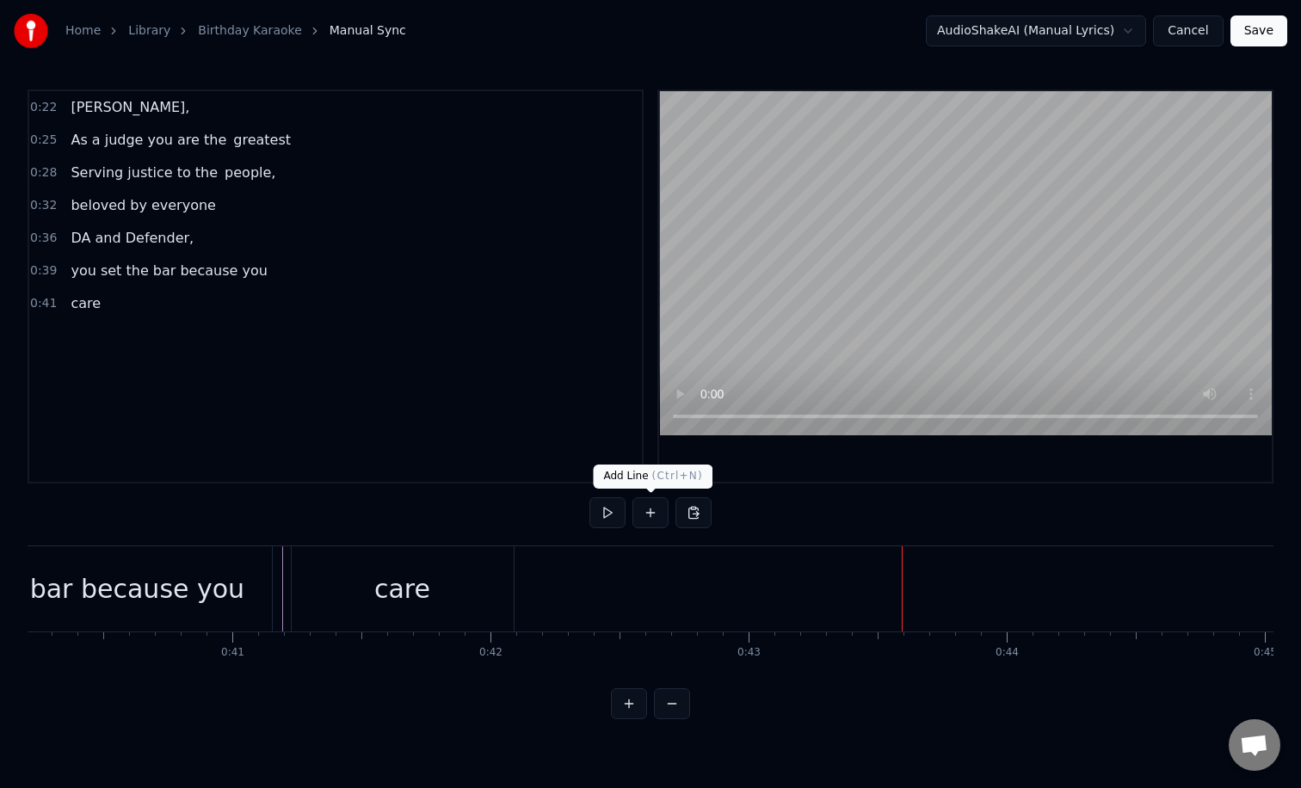
click at [659, 514] on button at bounding box center [650, 512] width 36 height 31
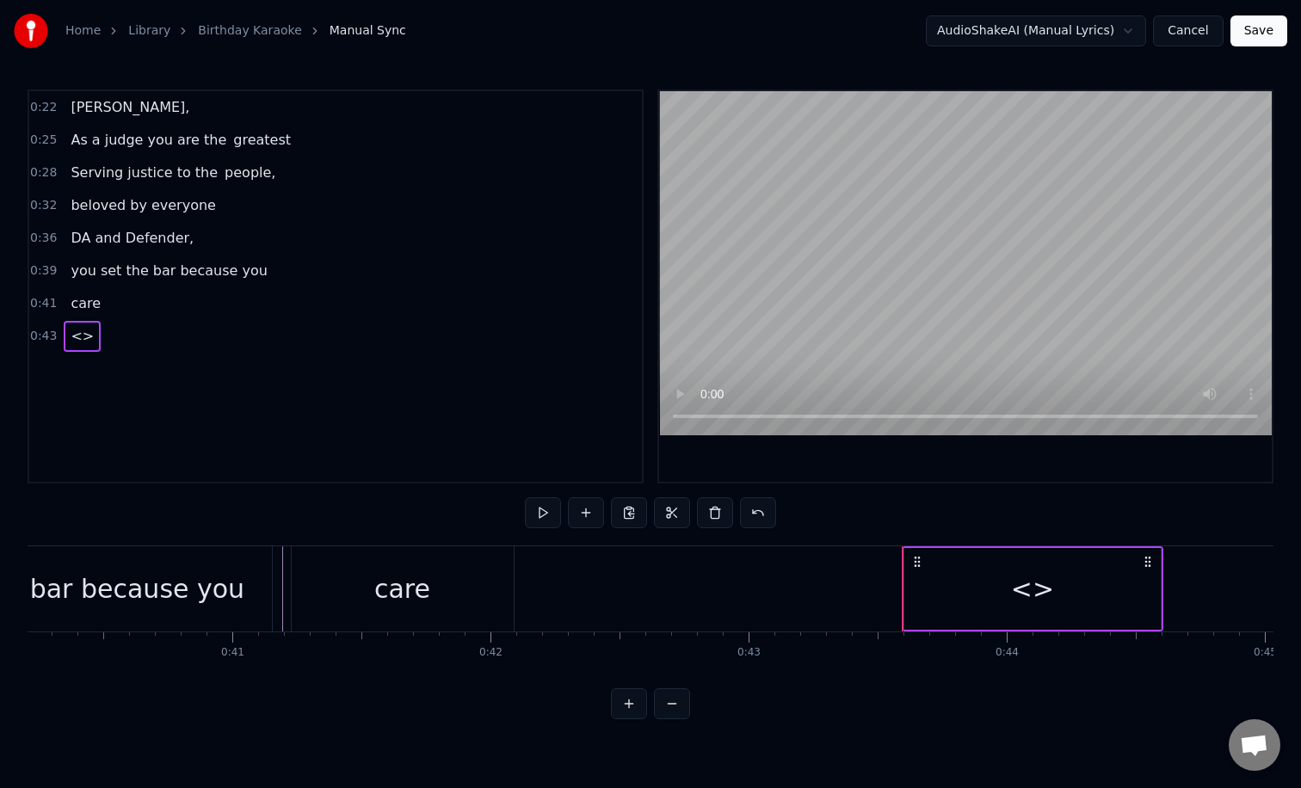
click at [1039, 593] on div "<>" at bounding box center [1032, 588] width 43 height 39
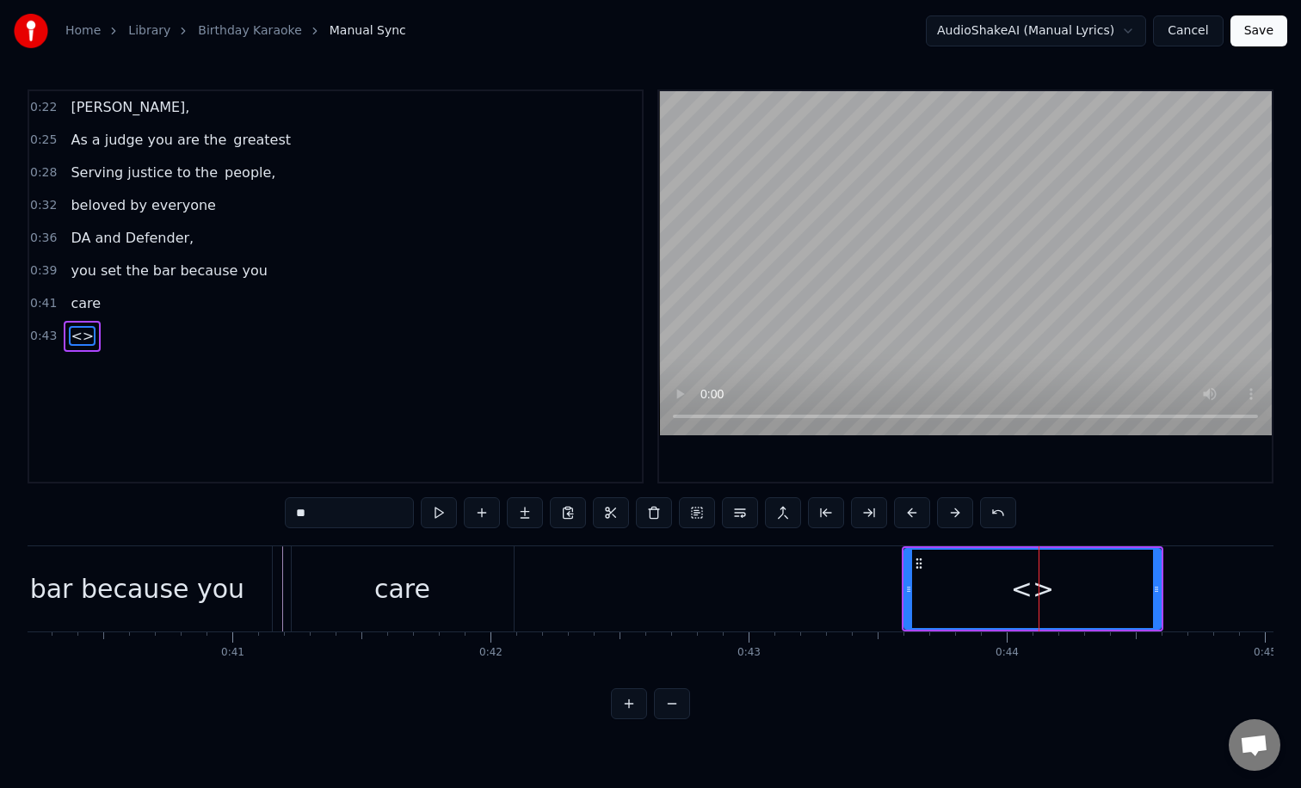
click at [377, 515] on input "**" at bounding box center [349, 512] width 129 height 31
type input "*"
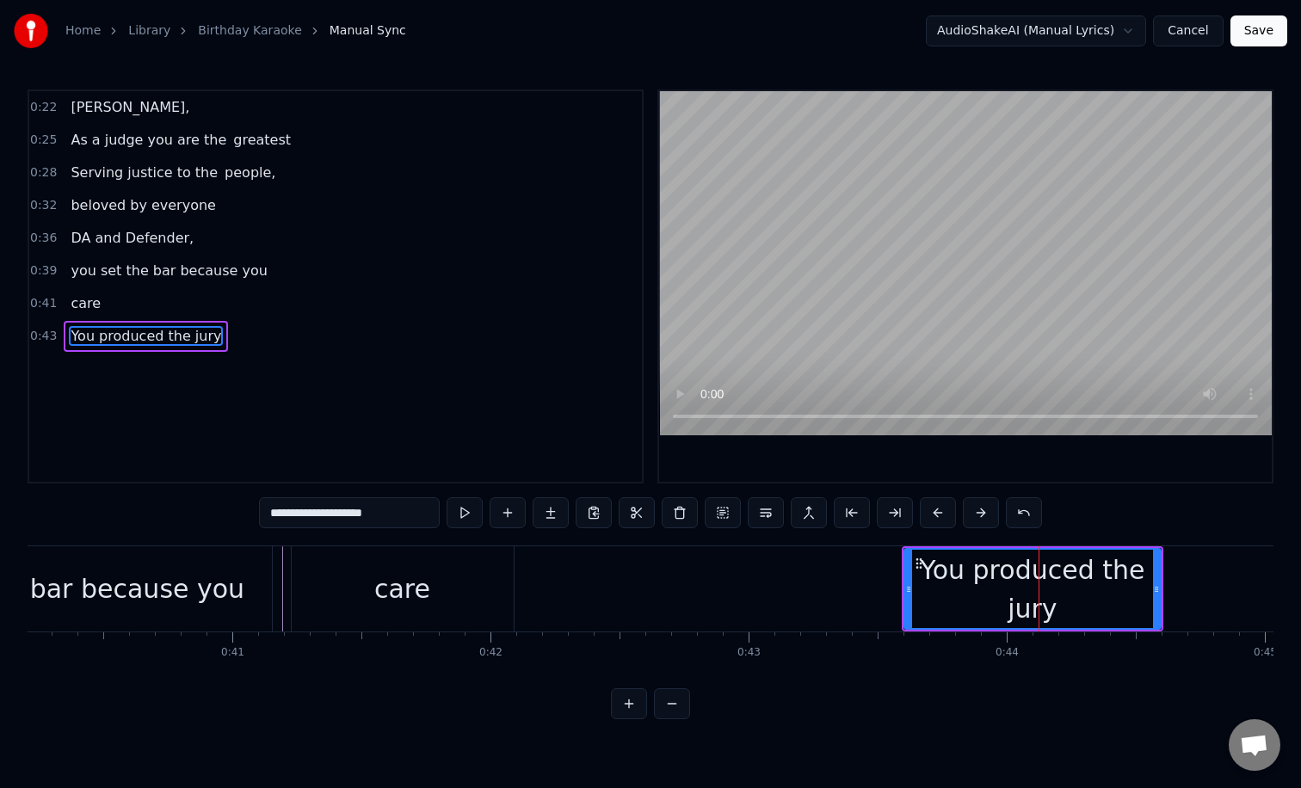
type input "**********"
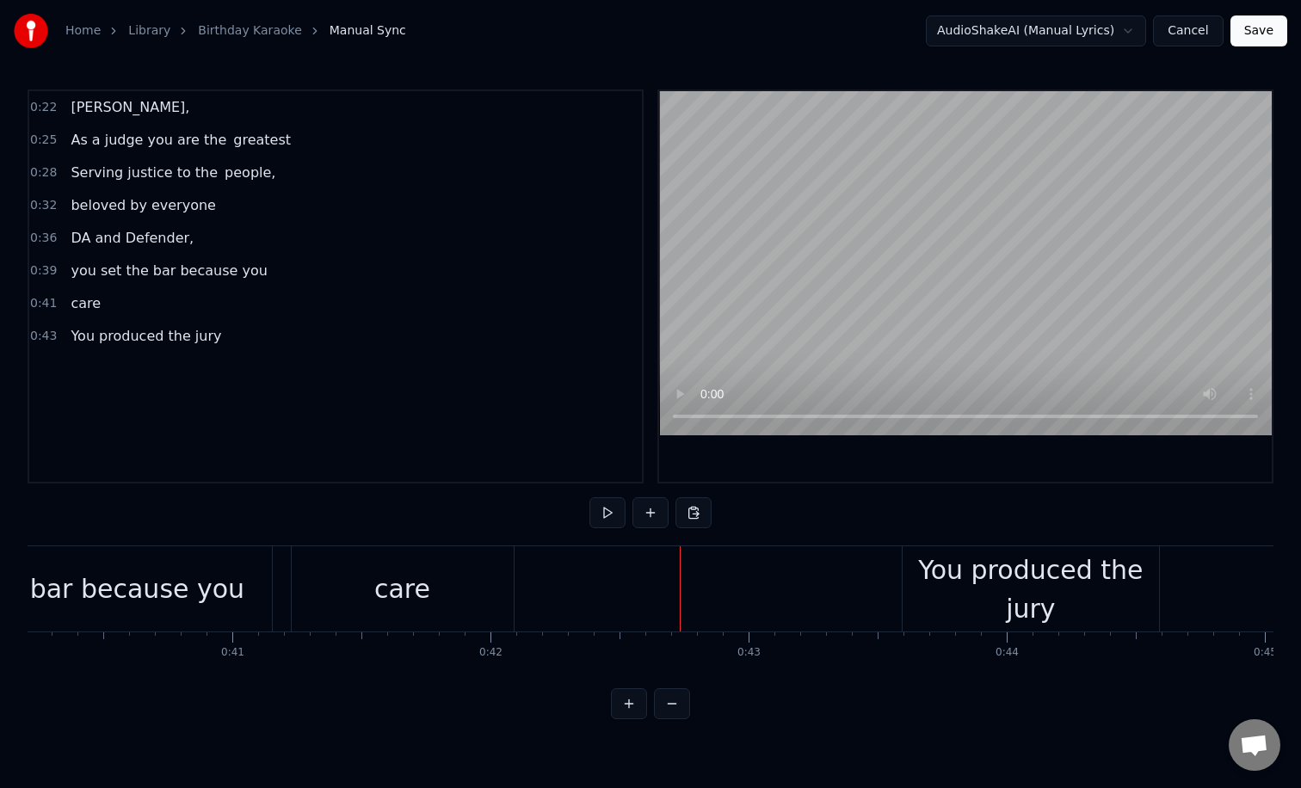
click at [914, 585] on div "You produced the jury" at bounding box center [1030, 589] width 256 height 77
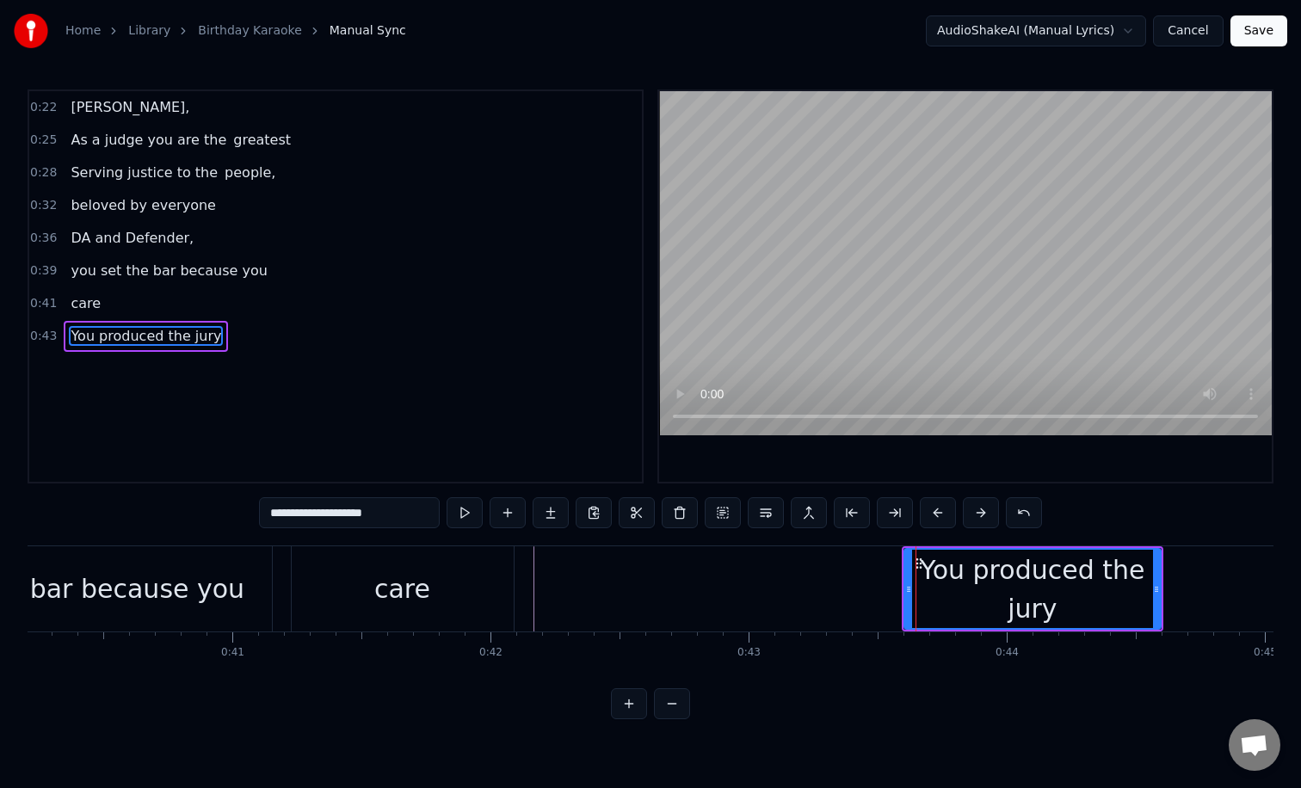
drag, startPoint x: 907, startPoint y: 590, endPoint x: 888, endPoint y: 590, distance: 19.8
click at [905, 590] on icon at bounding box center [908, 589] width 7 height 14
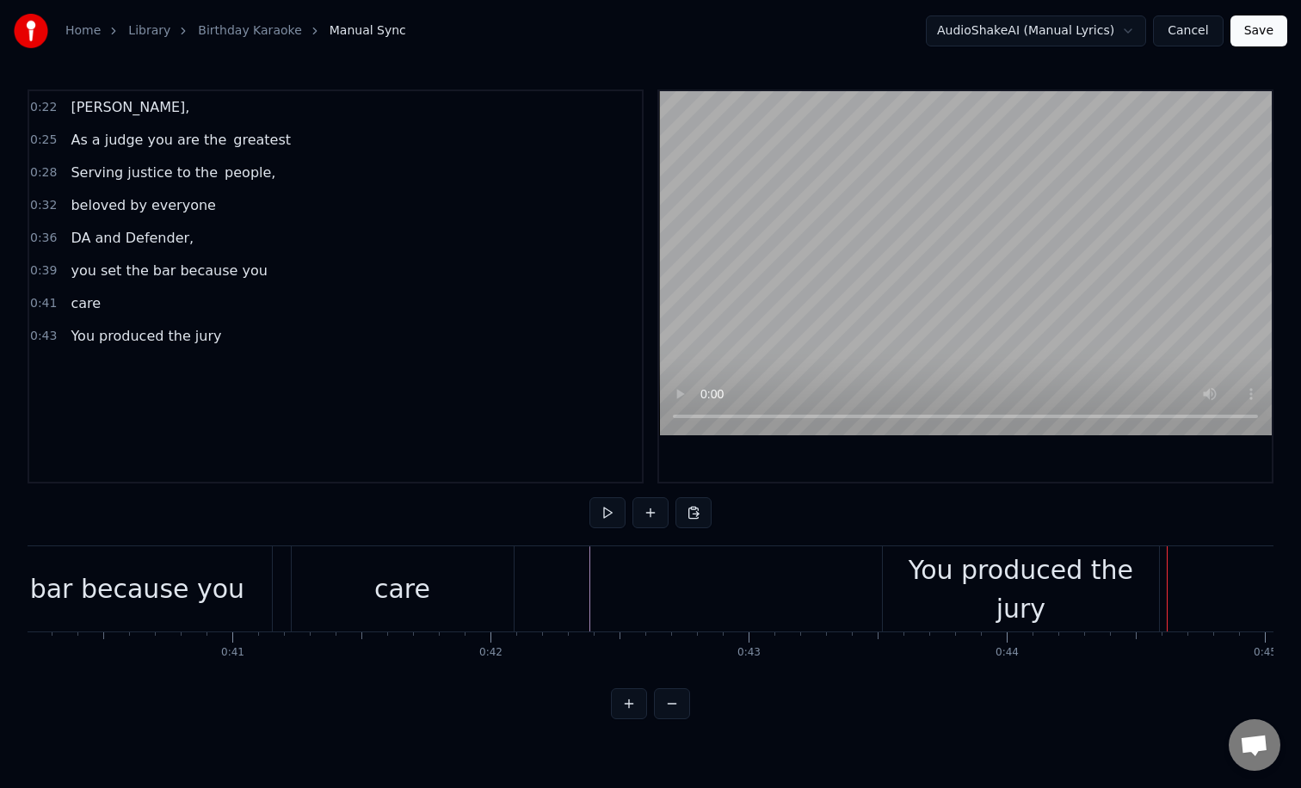
click at [1093, 602] on div "You produced the jury" at bounding box center [1021, 589] width 276 height 77
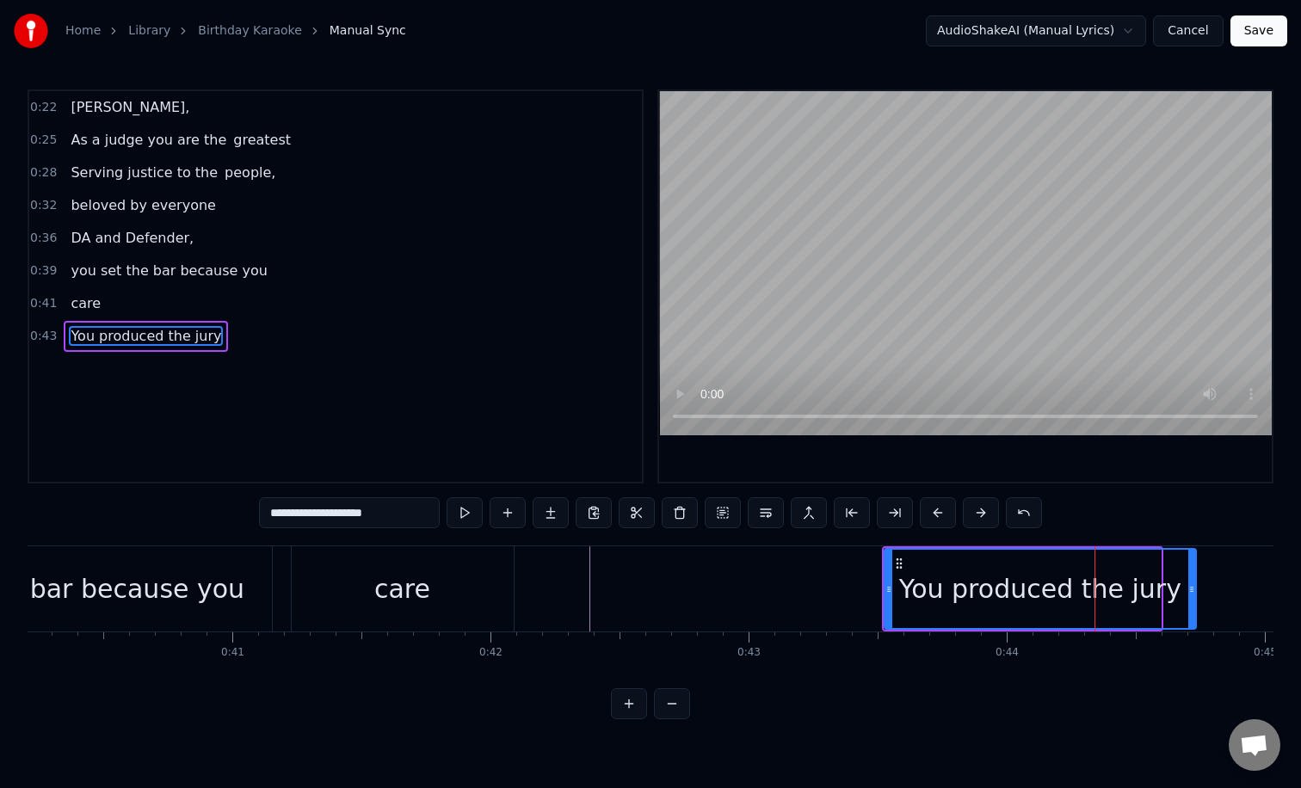
drag, startPoint x: 1156, startPoint y: 602, endPoint x: 1191, endPoint y: 603, distance: 35.3
click at [1191, 603] on div at bounding box center [1191, 589] width 7 height 78
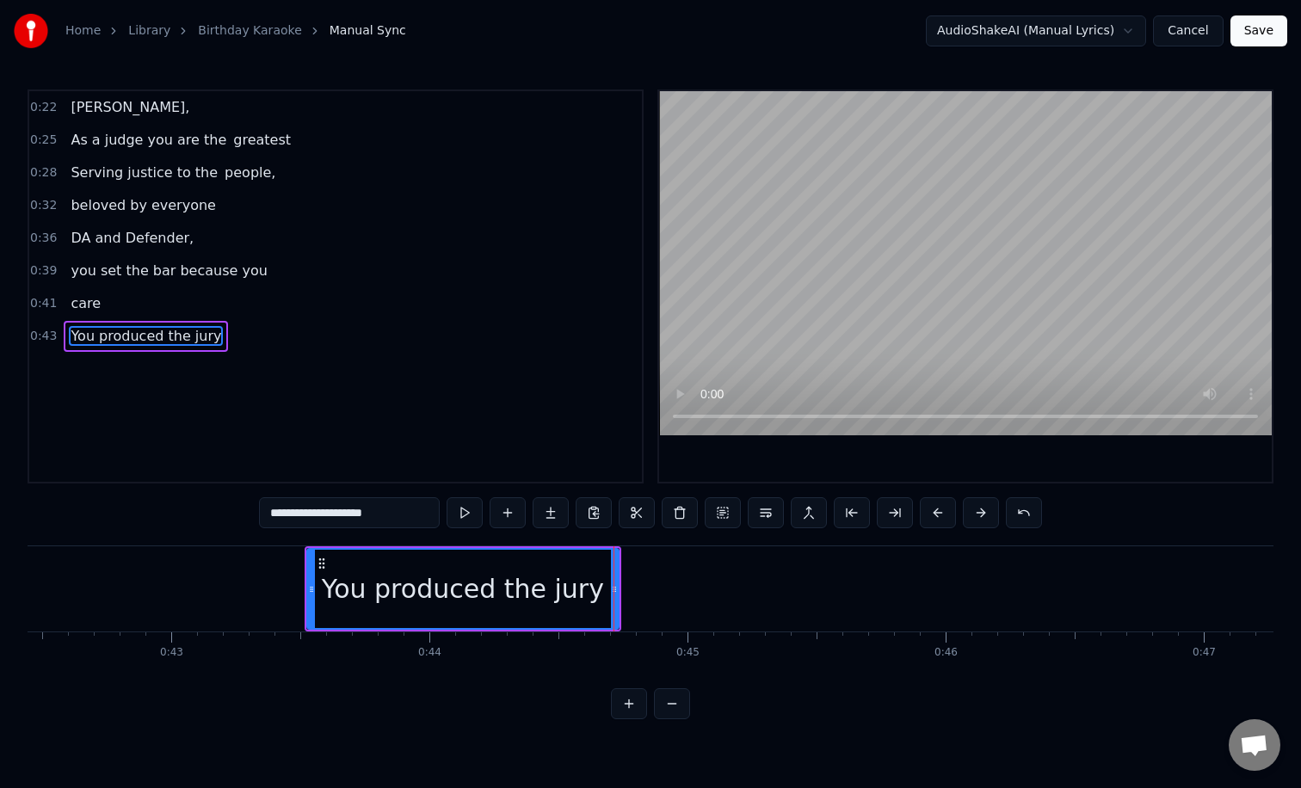
scroll to position [0, 10936]
click at [596, 587] on div "You produced the jury" at bounding box center [479, 588] width 282 height 39
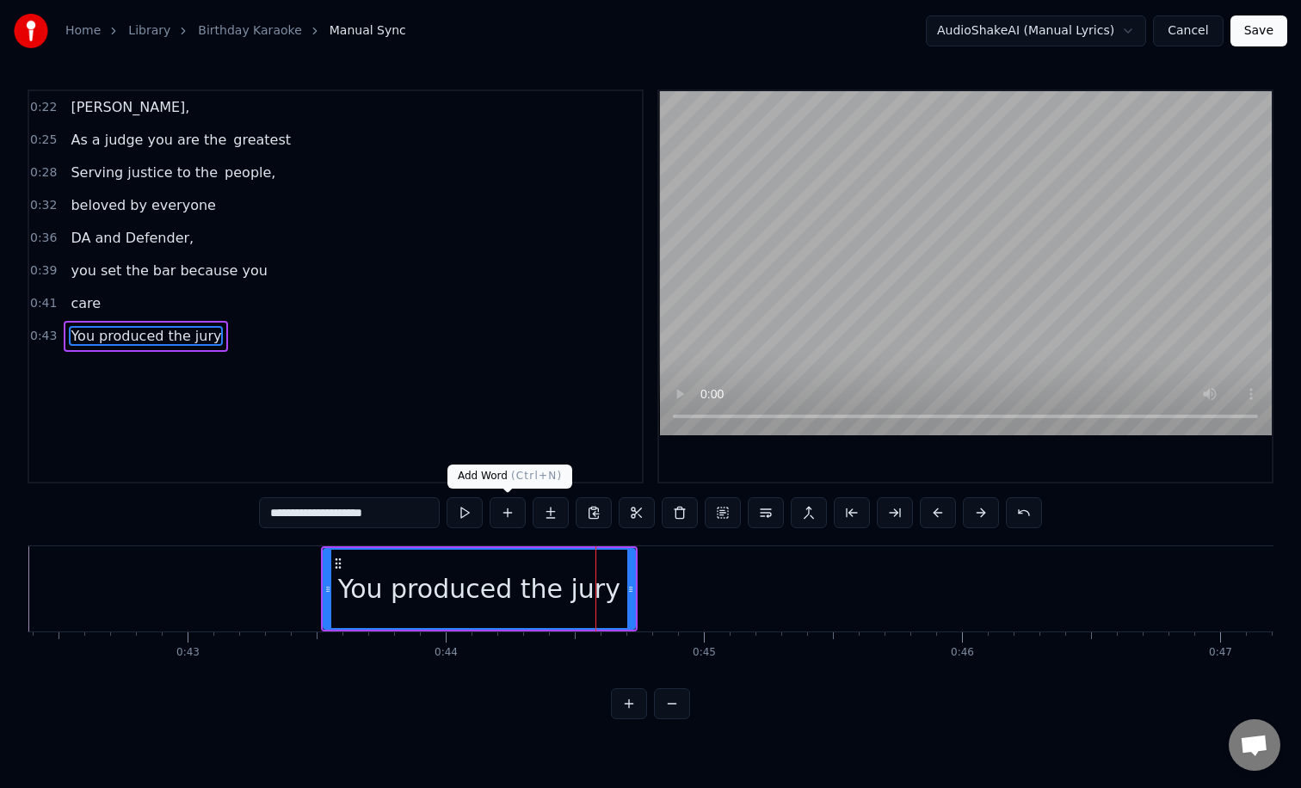
click at [509, 516] on button at bounding box center [507, 512] width 36 height 31
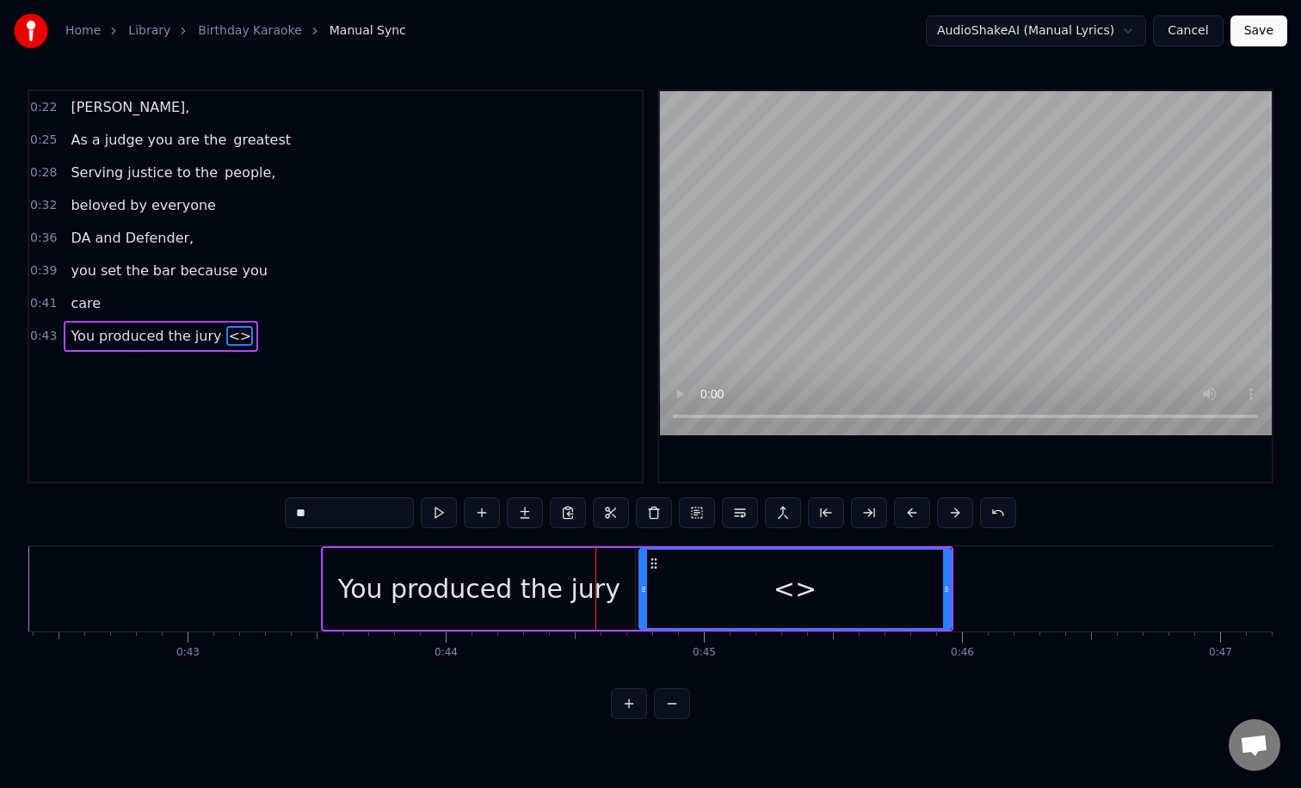
click at [786, 584] on div "<>" at bounding box center [794, 588] width 43 height 39
click at [367, 518] on input "**" at bounding box center [349, 512] width 129 height 31
type input "*"
type input "*****"
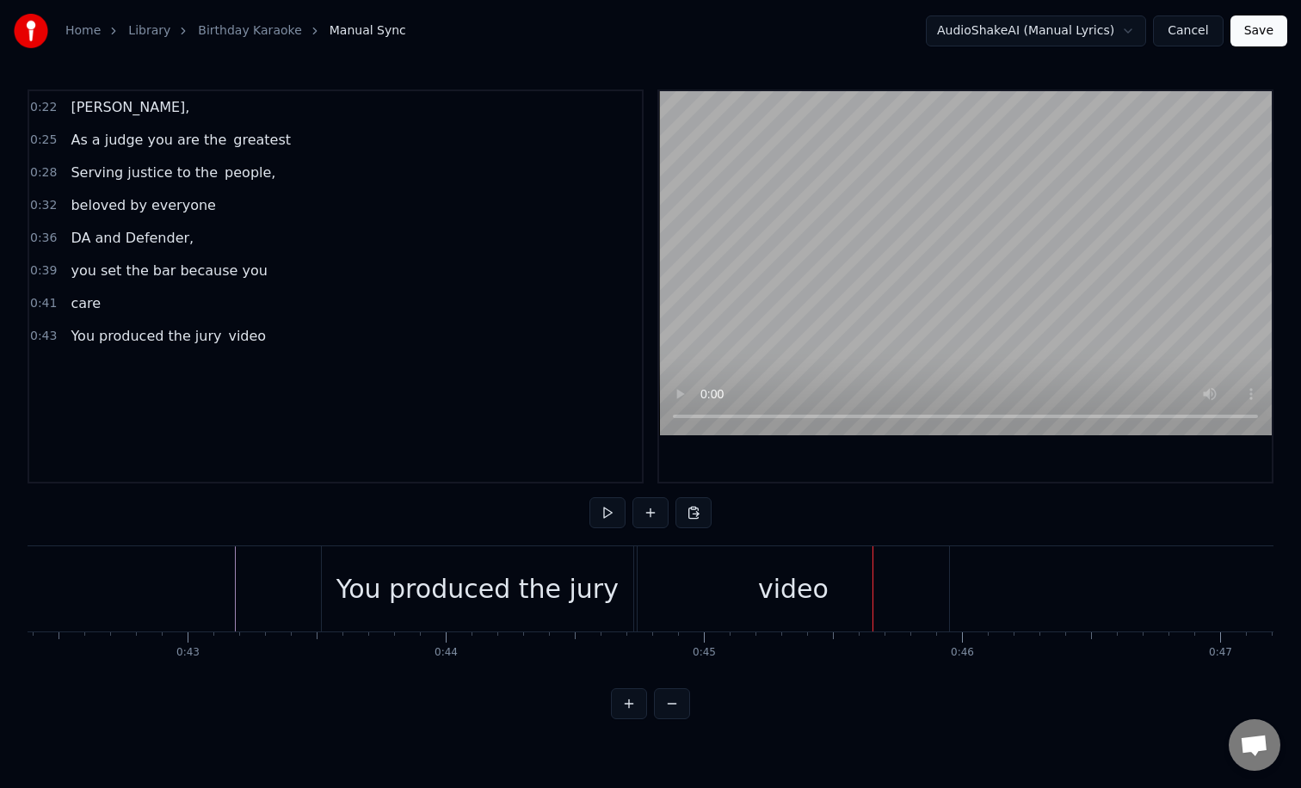
click at [731, 594] on div "video" at bounding box center [792, 588] width 311 height 85
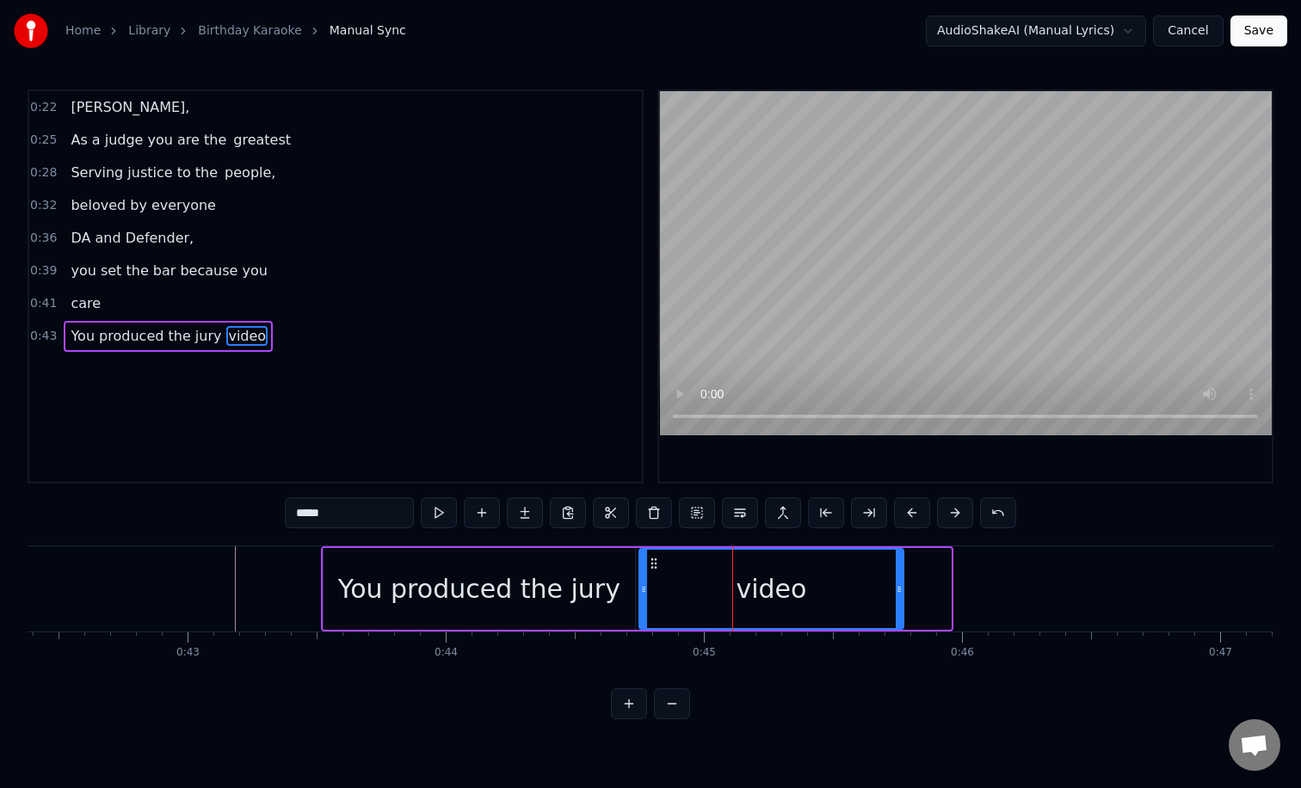
drag, startPoint x: 947, startPoint y: 603, endPoint x: 874, endPoint y: 602, distance: 73.1
click at [895, 602] on div at bounding box center [898, 589] width 7 height 78
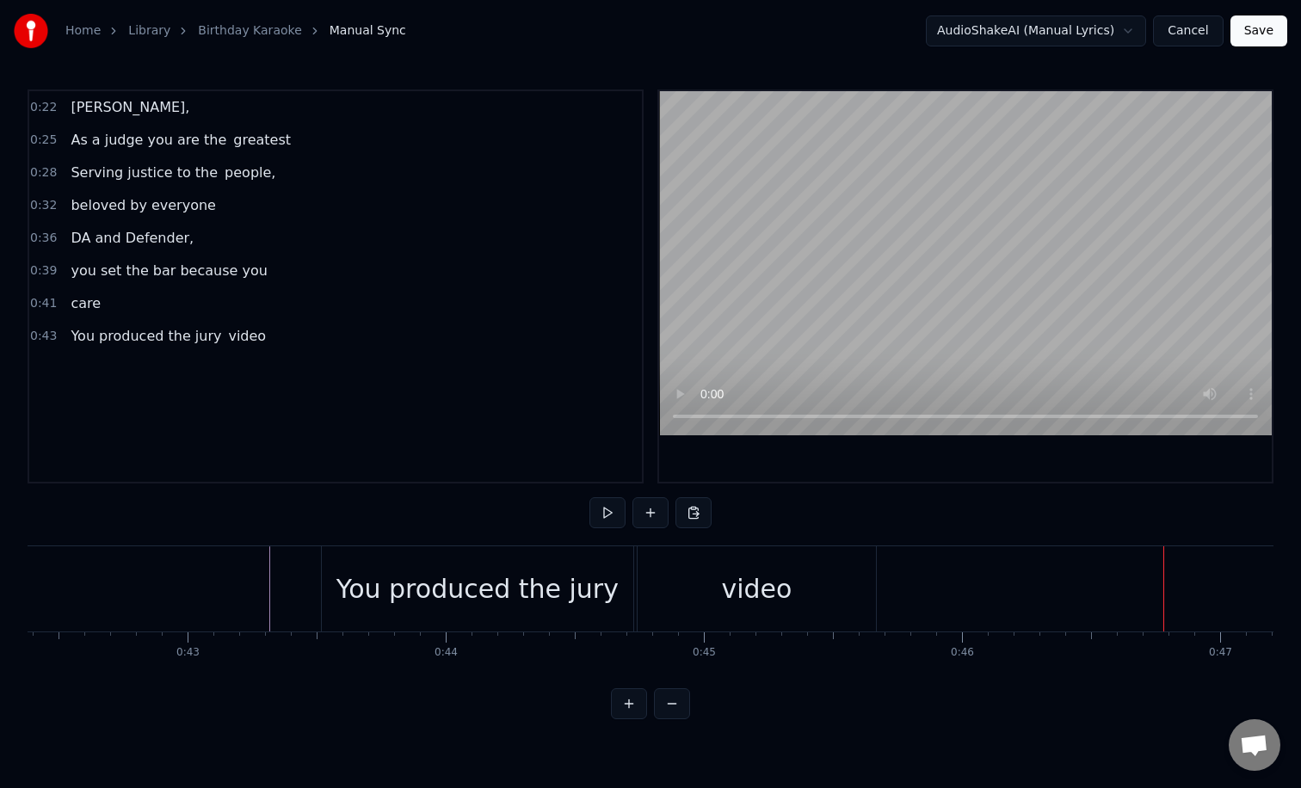
click at [776, 599] on div "video" at bounding box center [756, 588] width 71 height 39
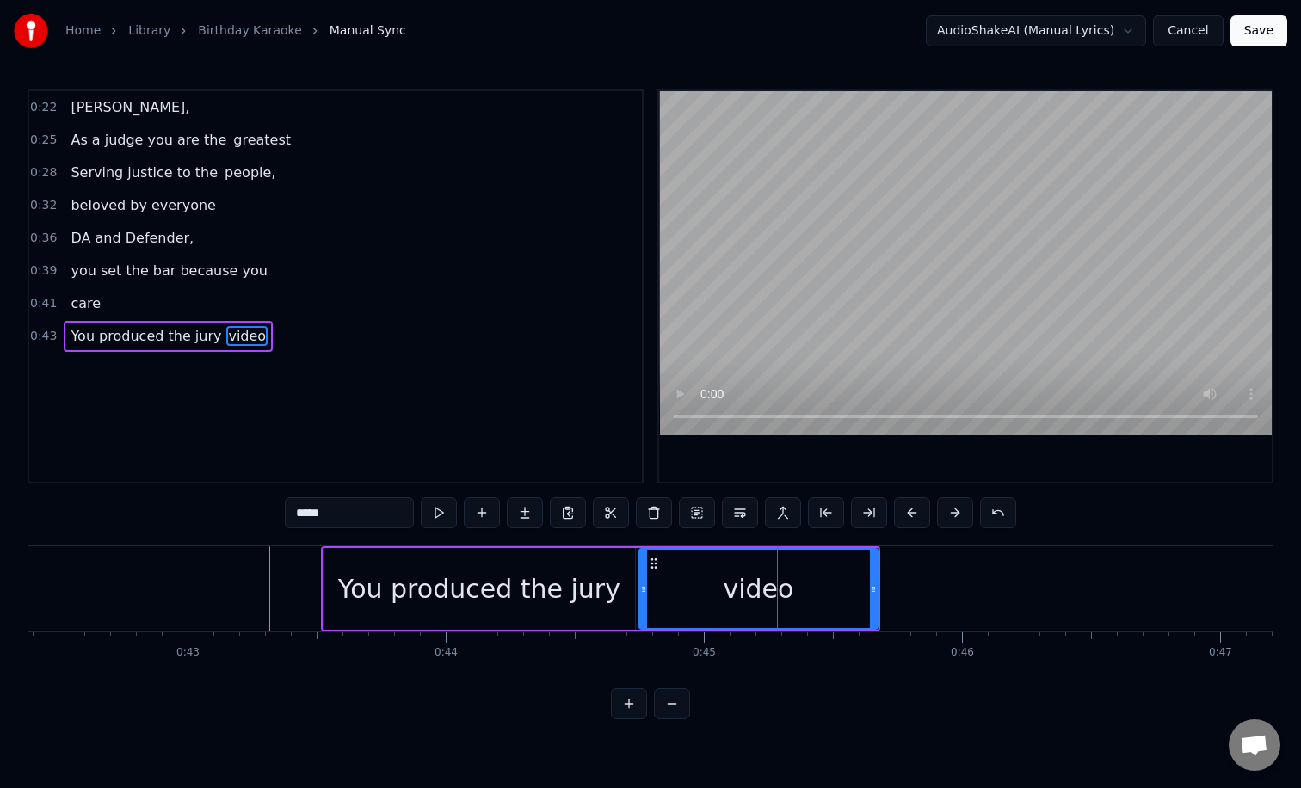
click at [354, 514] on input "*****" at bounding box center [349, 512] width 129 height 31
type input "********"
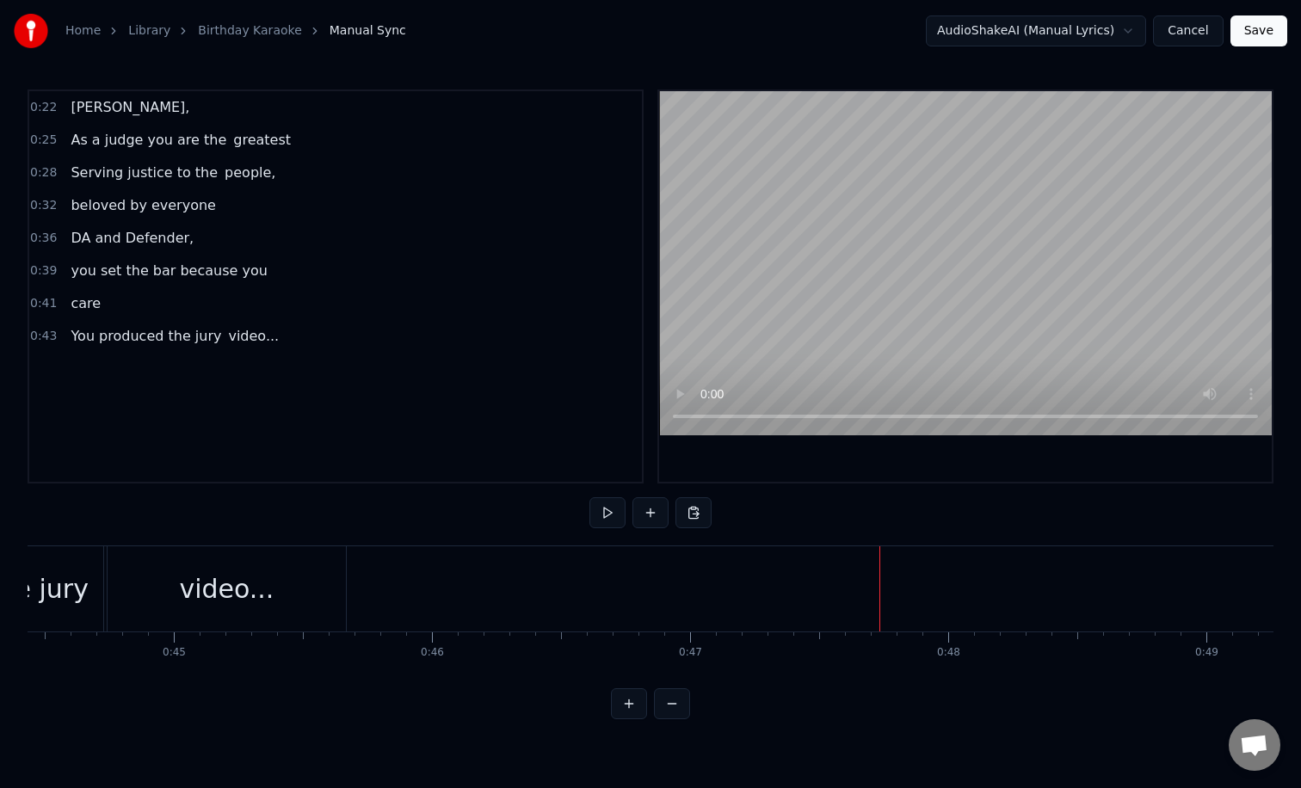
scroll to position [0, 11449]
click at [192, 582] on div "video..." at bounding box center [244, 588] width 238 height 85
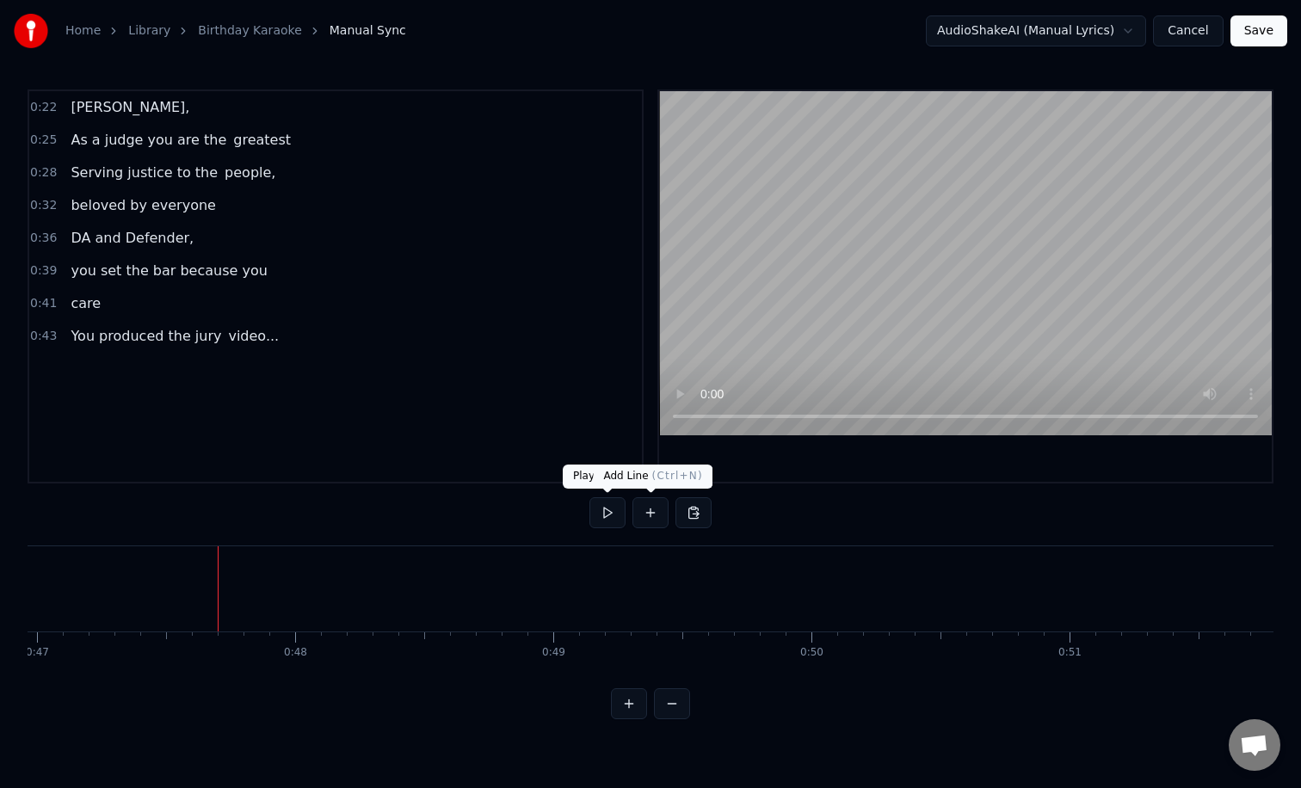
click at [635, 513] on button at bounding box center [650, 512] width 36 height 31
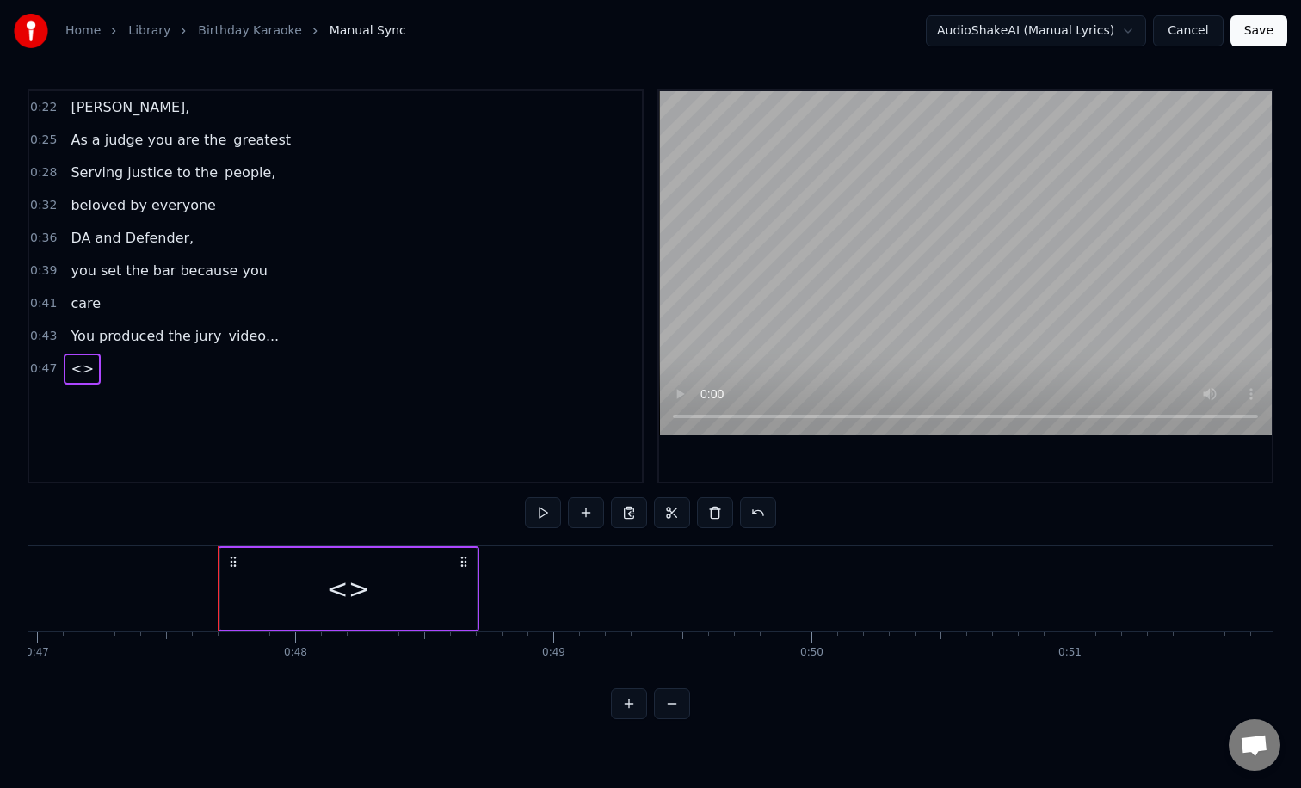
click at [354, 587] on div "<>" at bounding box center [348, 588] width 43 height 39
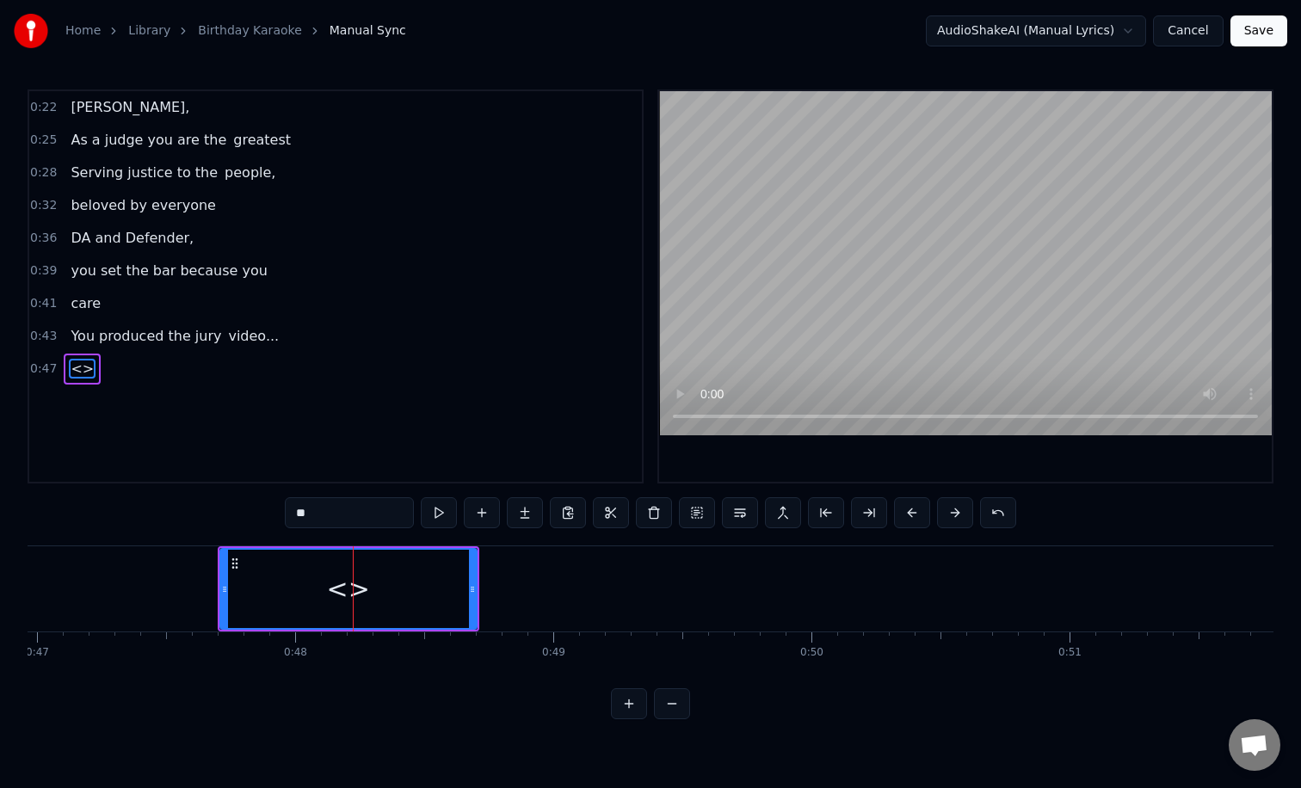
click at [355, 518] on input "**" at bounding box center [349, 512] width 129 height 31
type input "*"
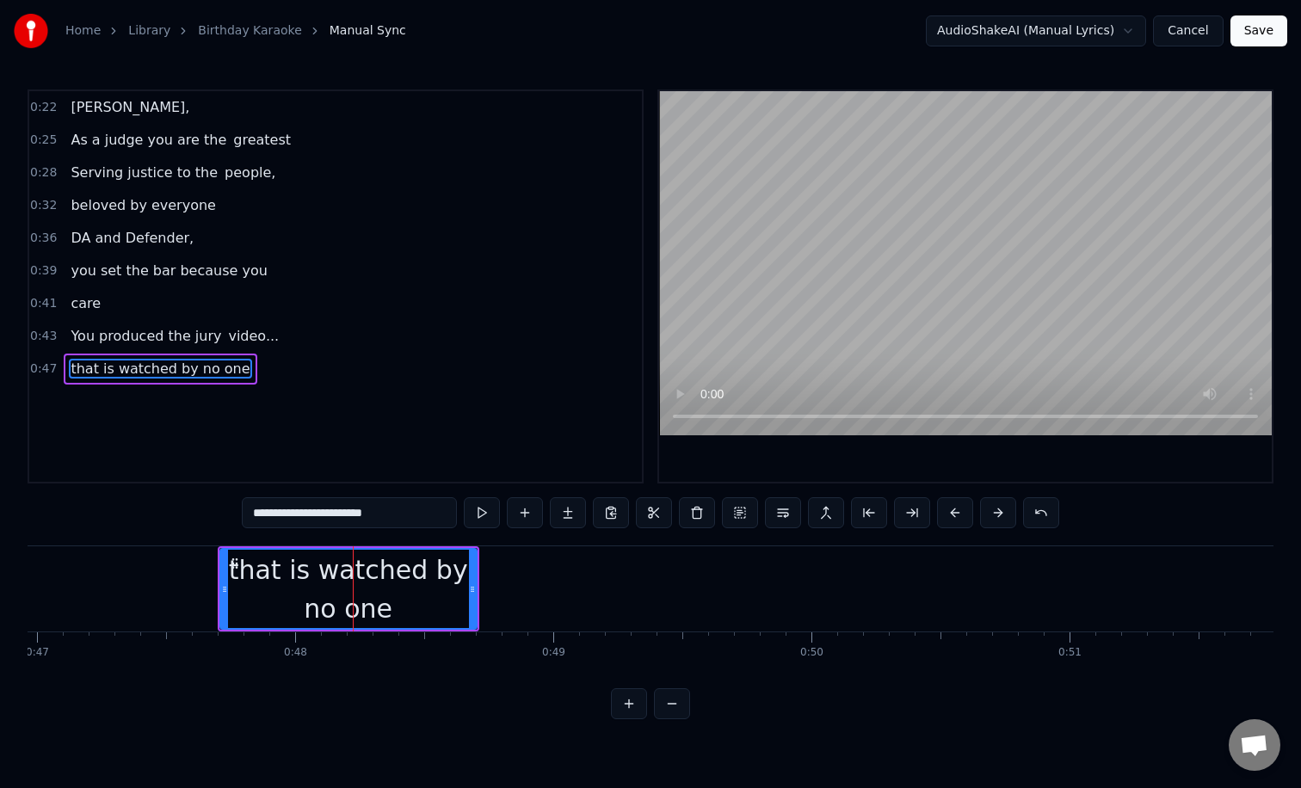
type input "**********"
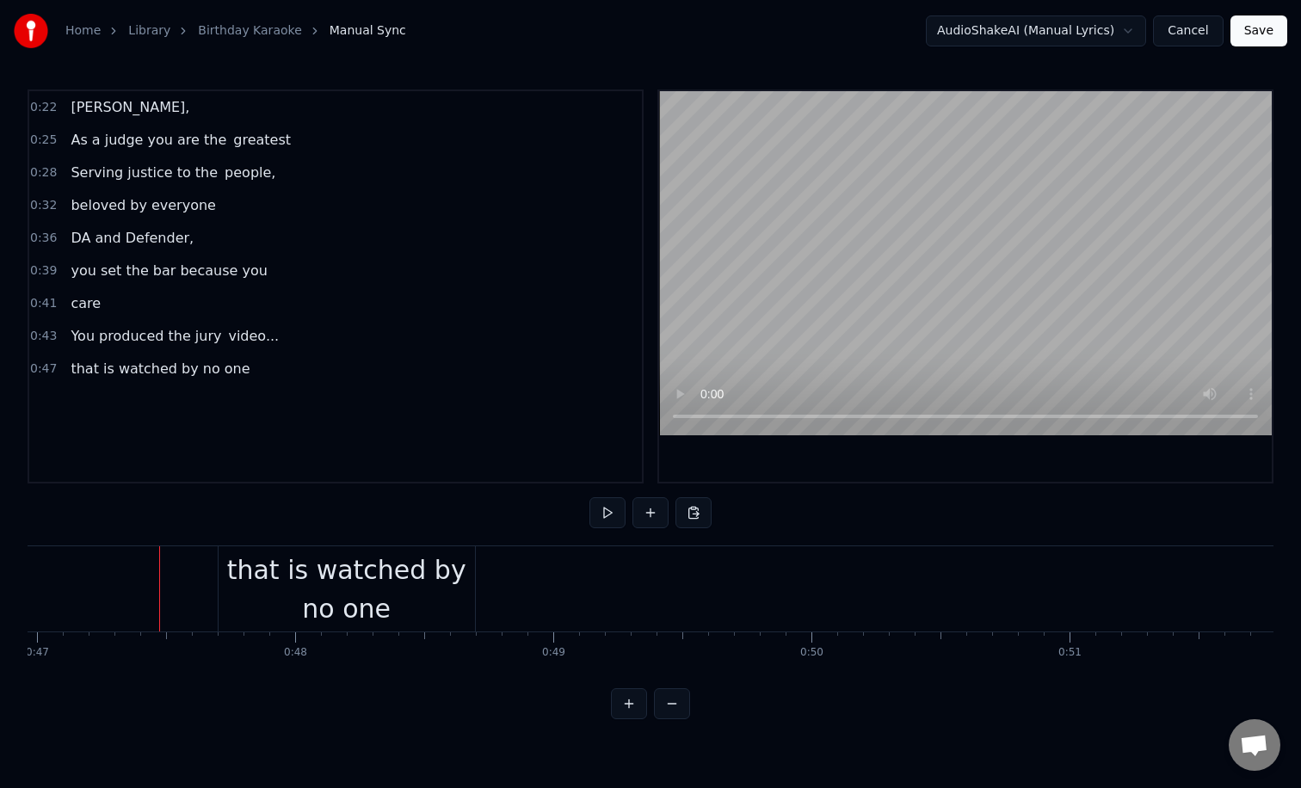
click at [352, 575] on div "that is watched by no one" at bounding box center [346, 589] width 256 height 77
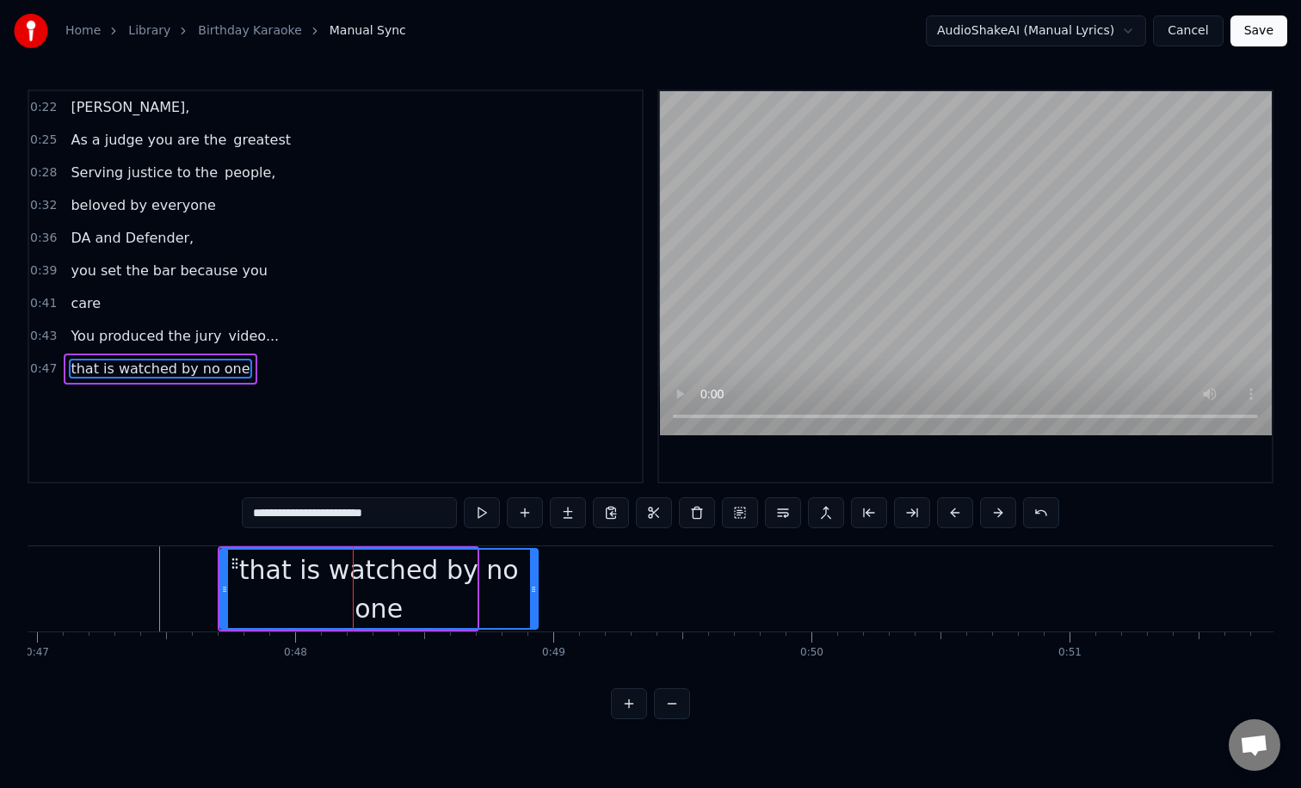
drag, startPoint x: 472, startPoint y: 583, endPoint x: 533, endPoint y: 582, distance: 61.1
click at [533, 582] on icon at bounding box center [533, 589] width 7 height 14
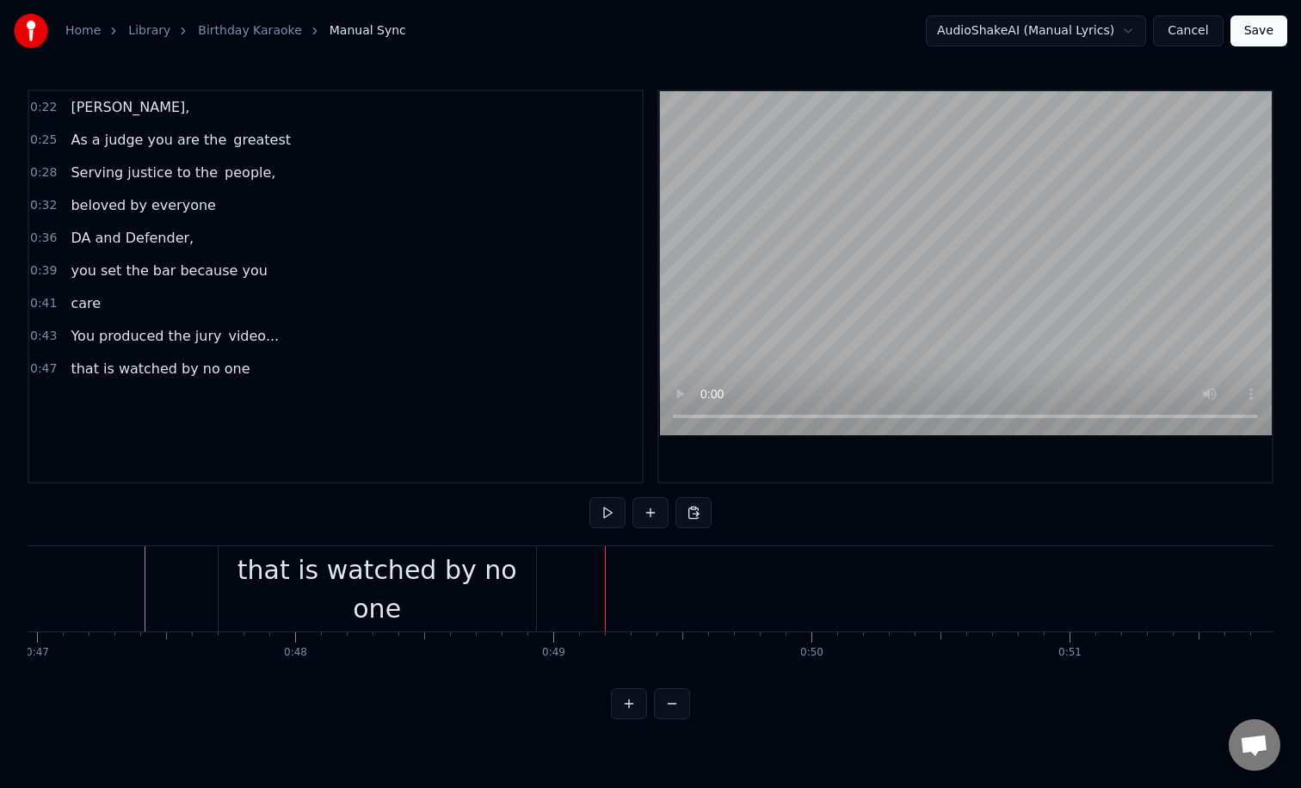
click at [386, 571] on div "that is watched by no one" at bounding box center [376, 589] width 317 height 77
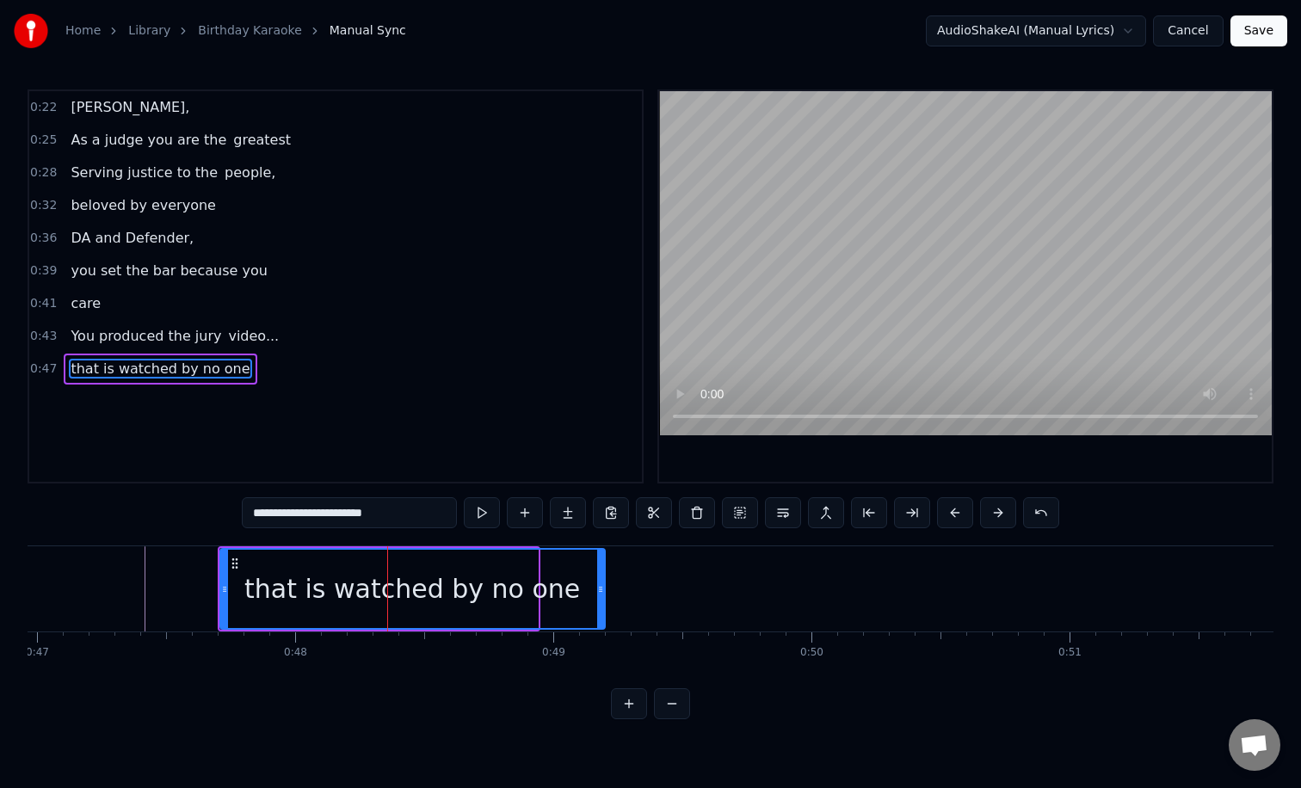
drag, startPoint x: 532, startPoint y: 574, endPoint x: 600, endPoint y: 577, distance: 68.0
click at [600, 577] on div at bounding box center [600, 589] width 7 height 78
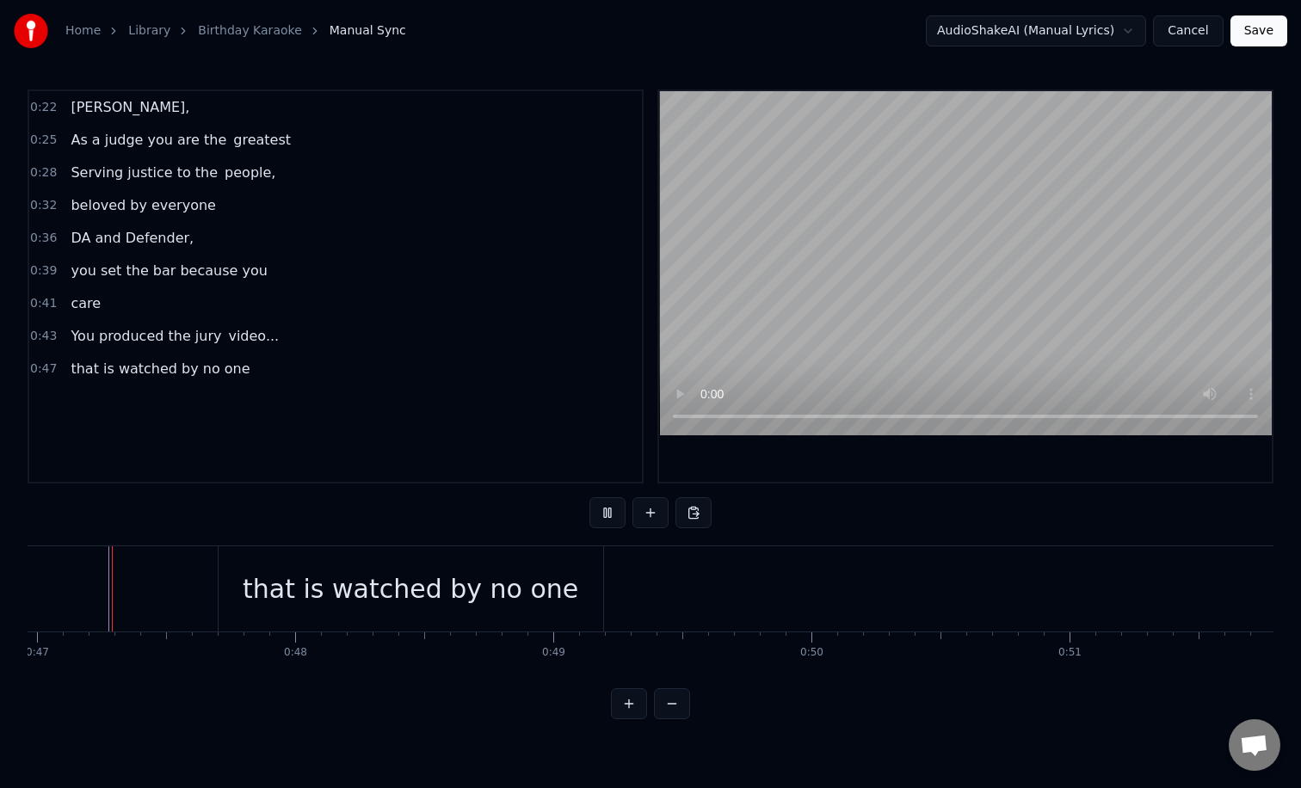
scroll to position [0, 12113]
click at [280, 588] on div "that is watched by no one" at bounding box center [416, 588] width 335 height 39
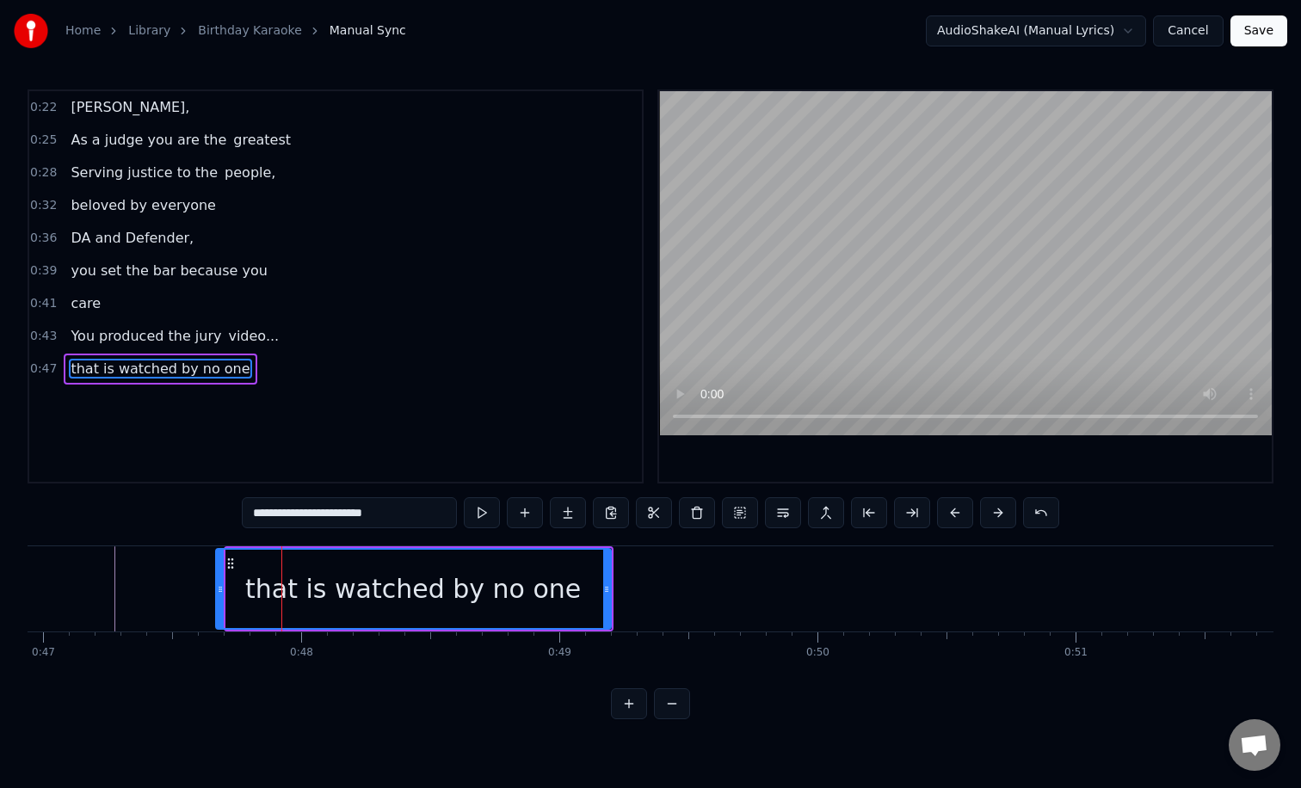
drag, startPoint x: 226, startPoint y: 601, endPoint x: 207, endPoint y: 601, distance: 18.9
click at [215, 601] on div "that is watched by no one" at bounding box center [413, 589] width 397 height 82
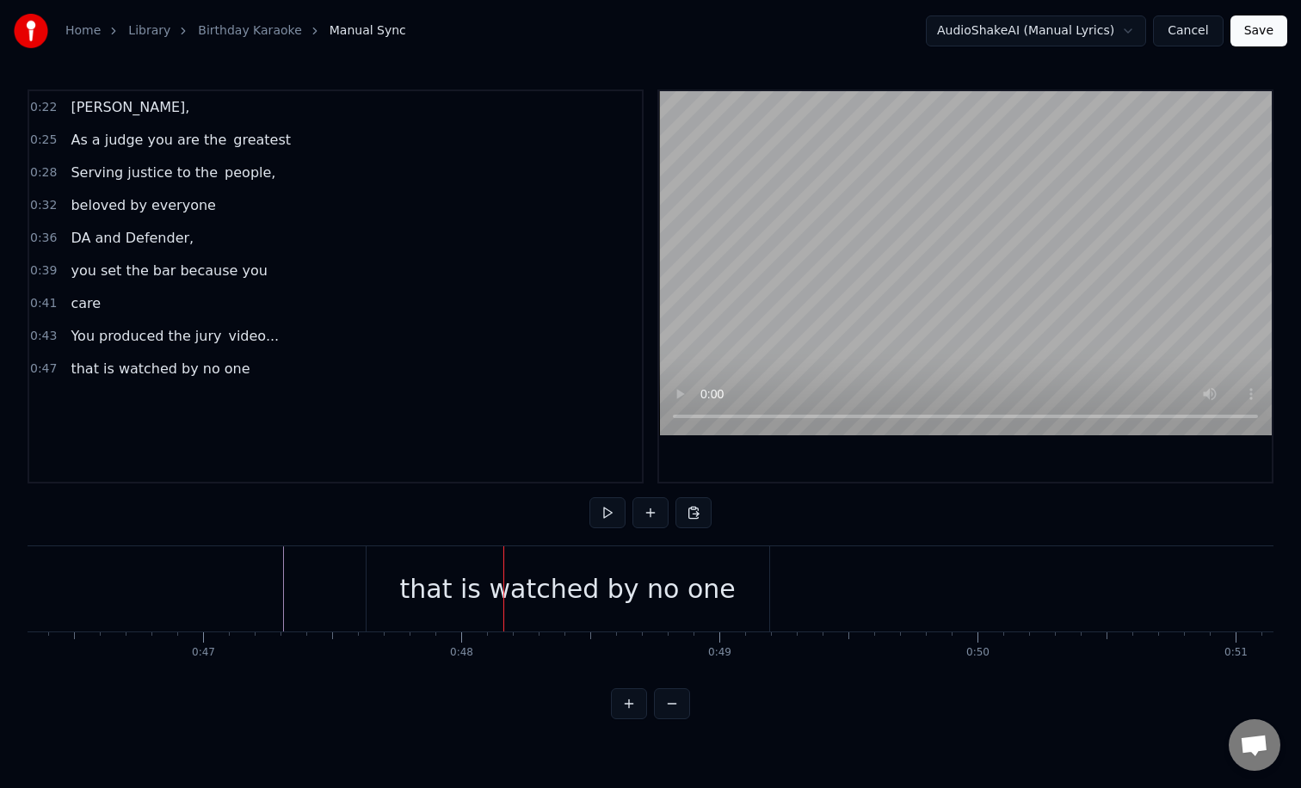
scroll to position [0, 11709]
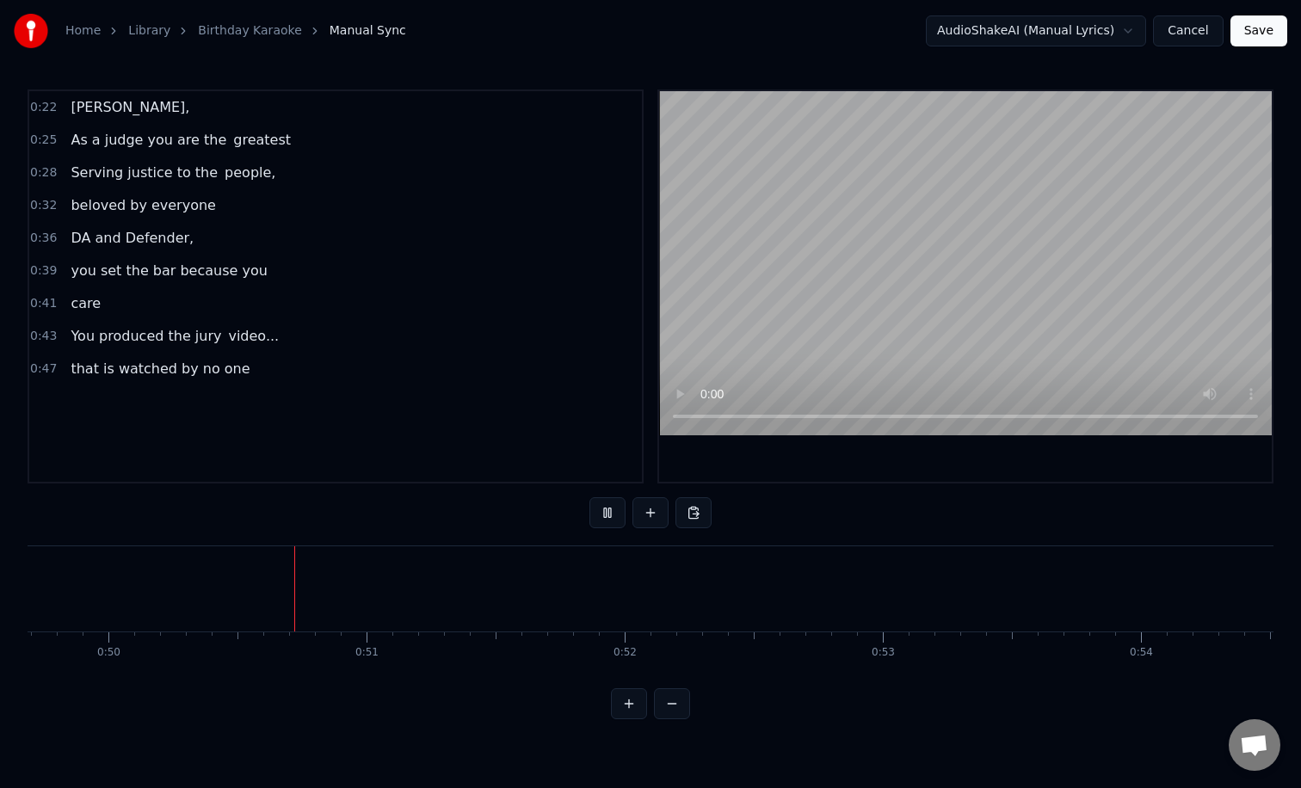
scroll to position [0, 12823]
click at [1241, 31] on button "Save" at bounding box center [1258, 30] width 57 height 31
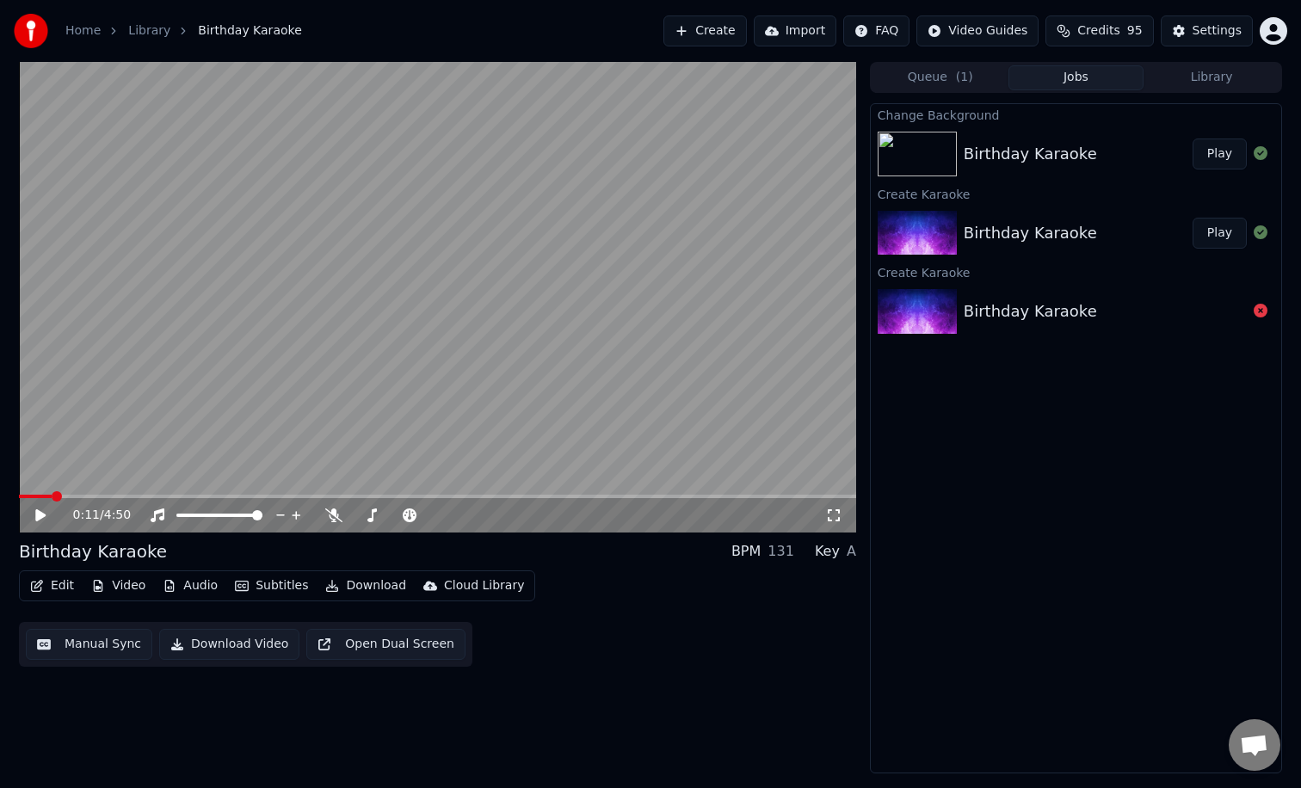
click at [56, 584] on button "Edit" at bounding box center [52, 586] width 58 height 24
click at [987, 155] on div "Birthday Karaoke" at bounding box center [1029, 154] width 133 height 24
click at [52, 581] on button "Edit" at bounding box center [52, 586] width 58 height 24
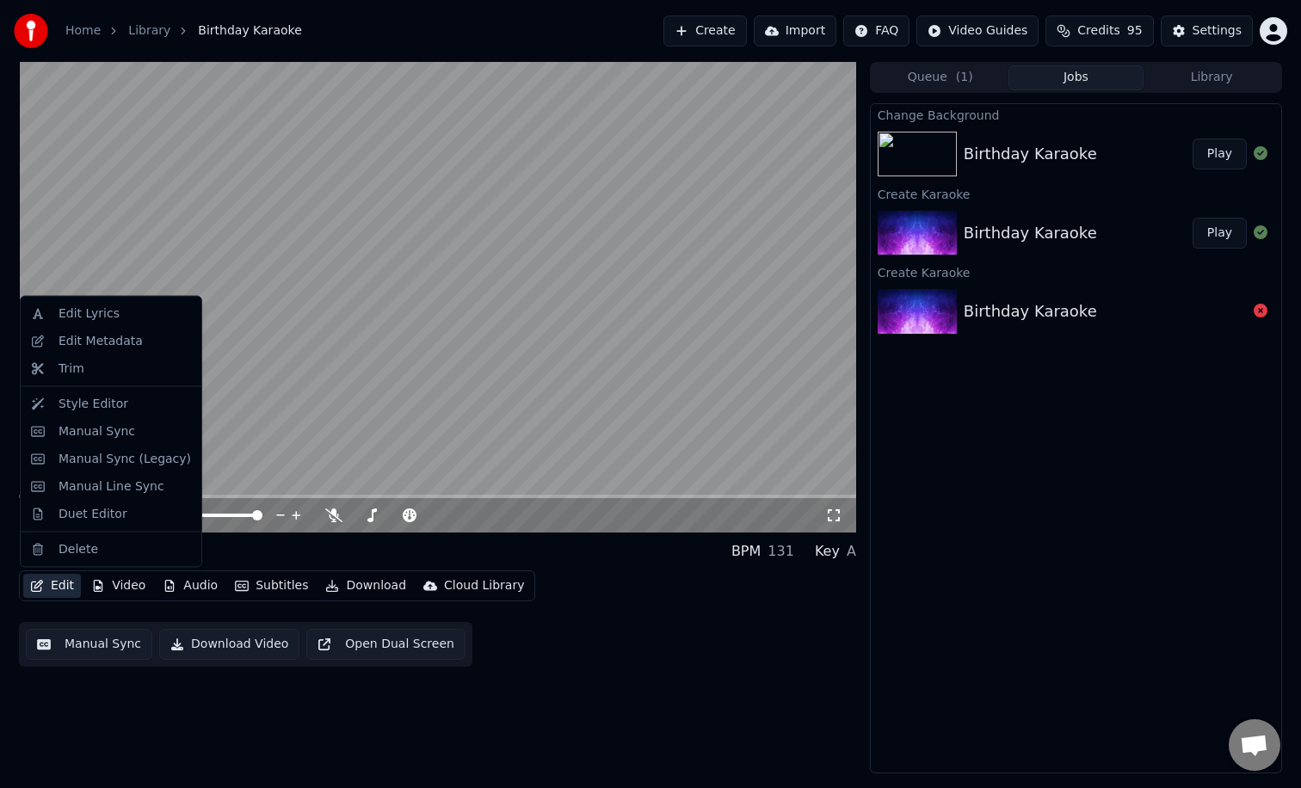
click at [52, 581] on button "Edit" at bounding box center [52, 586] width 58 height 24
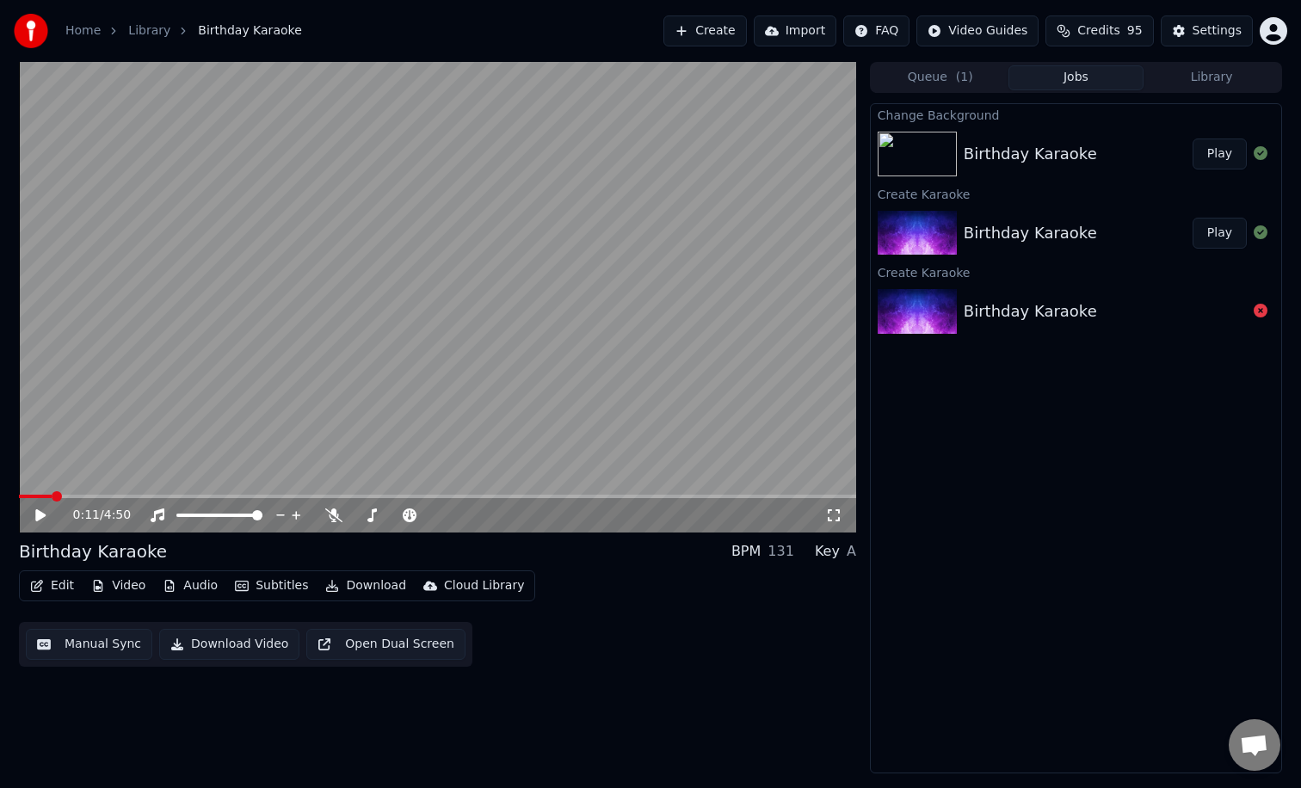
click at [121, 581] on button "Video" at bounding box center [118, 586] width 68 height 24
click at [128, 599] on div "Edit Video Audio Subtitles Download Cloud Library" at bounding box center [277, 585] width 516 height 31
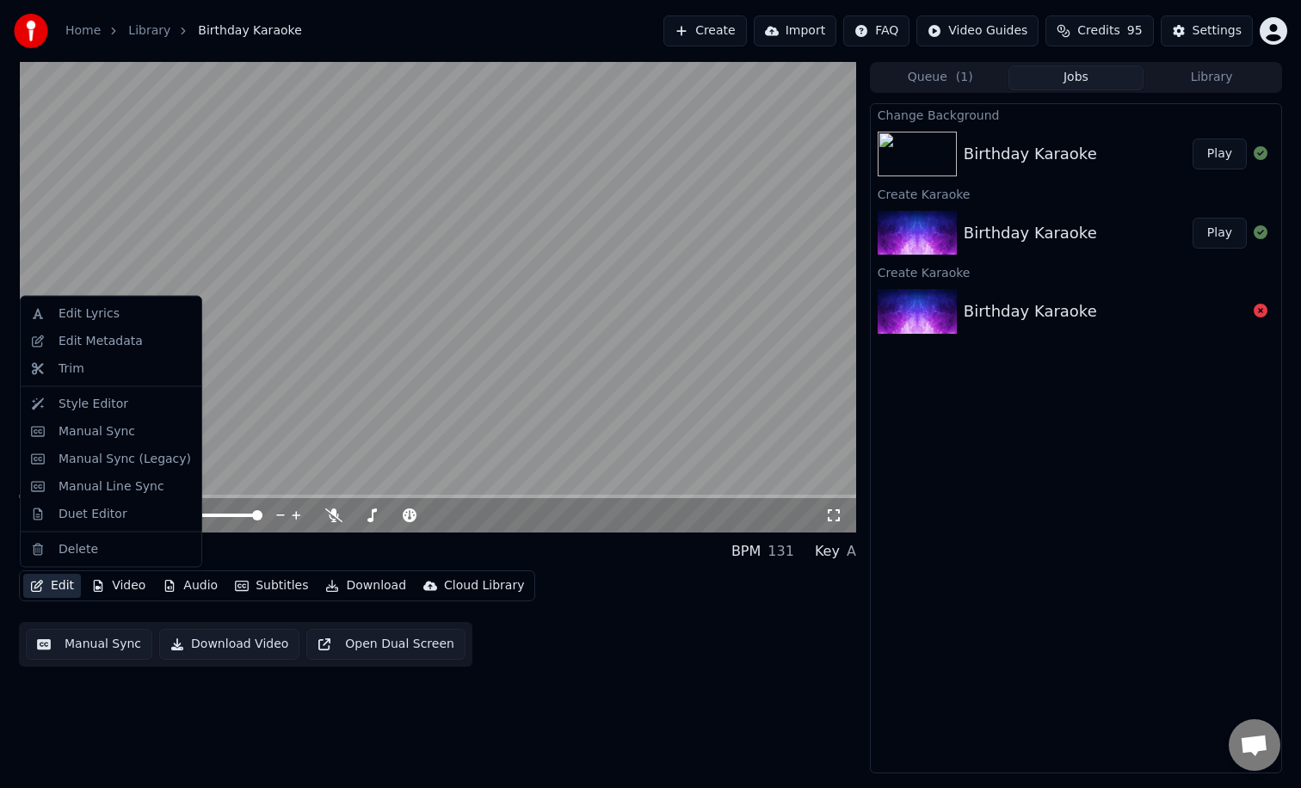
click at [66, 590] on button "Edit" at bounding box center [52, 586] width 58 height 24
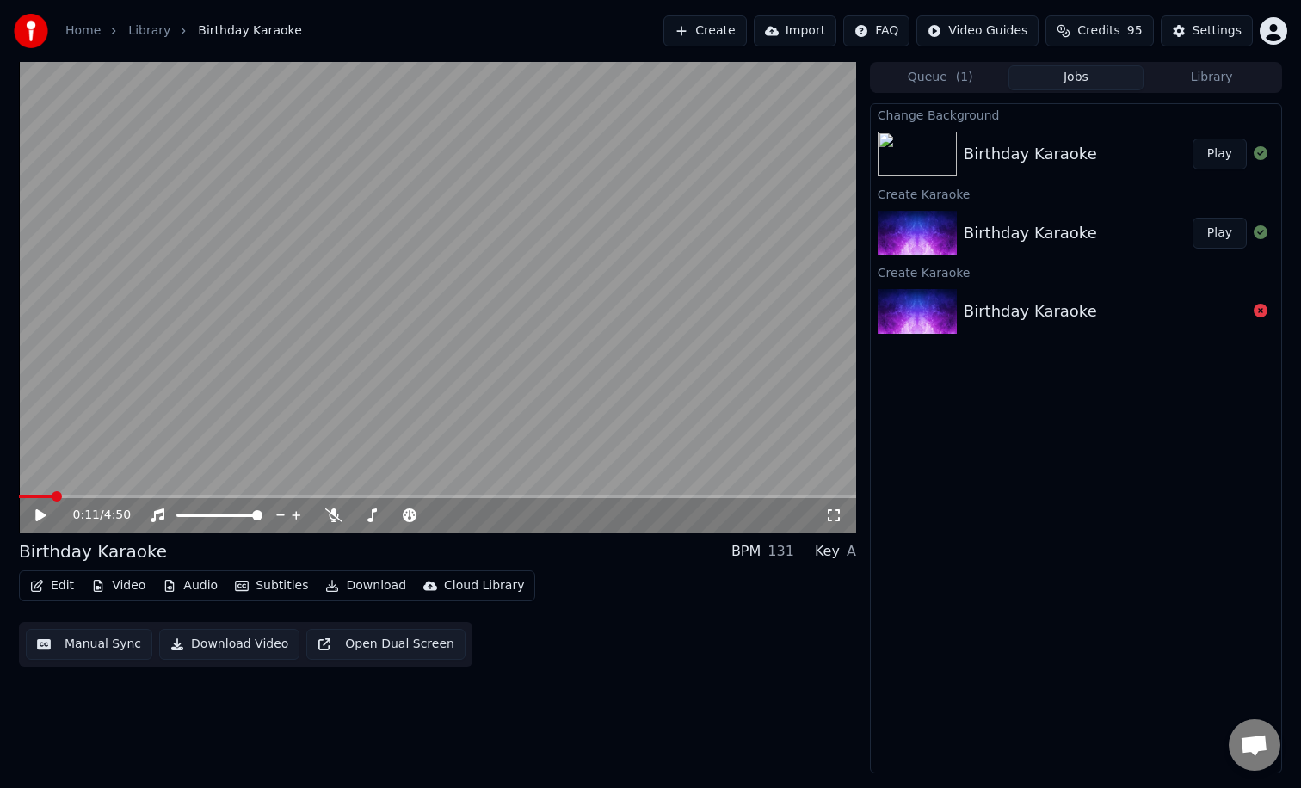
click at [229, 552] on div "Birthday Karaoke BPM 131 Key A" at bounding box center [437, 551] width 837 height 24
click at [139, 549] on div "Birthday Karaoke" at bounding box center [93, 551] width 148 height 24
click at [60, 591] on button "Edit" at bounding box center [52, 586] width 58 height 24
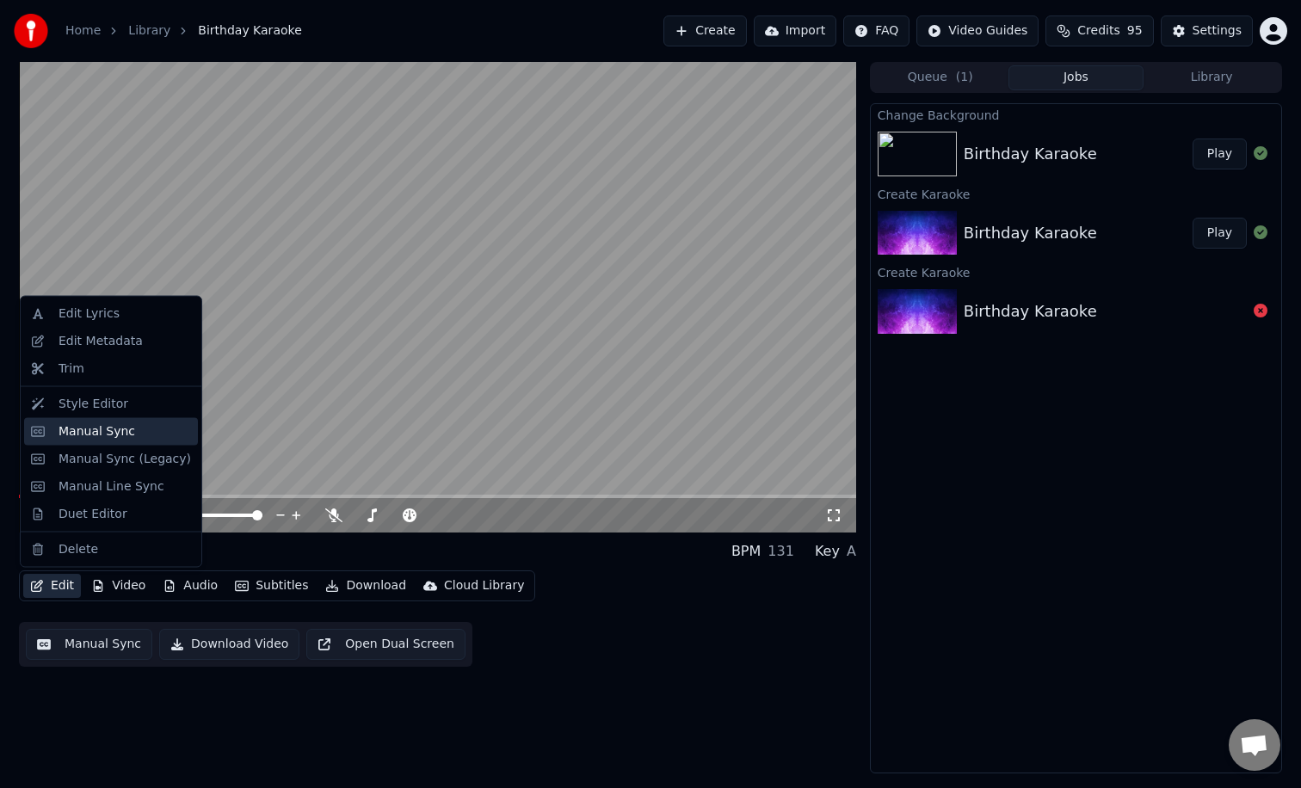
click at [134, 430] on div "Manual Sync" at bounding box center [124, 430] width 132 height 17
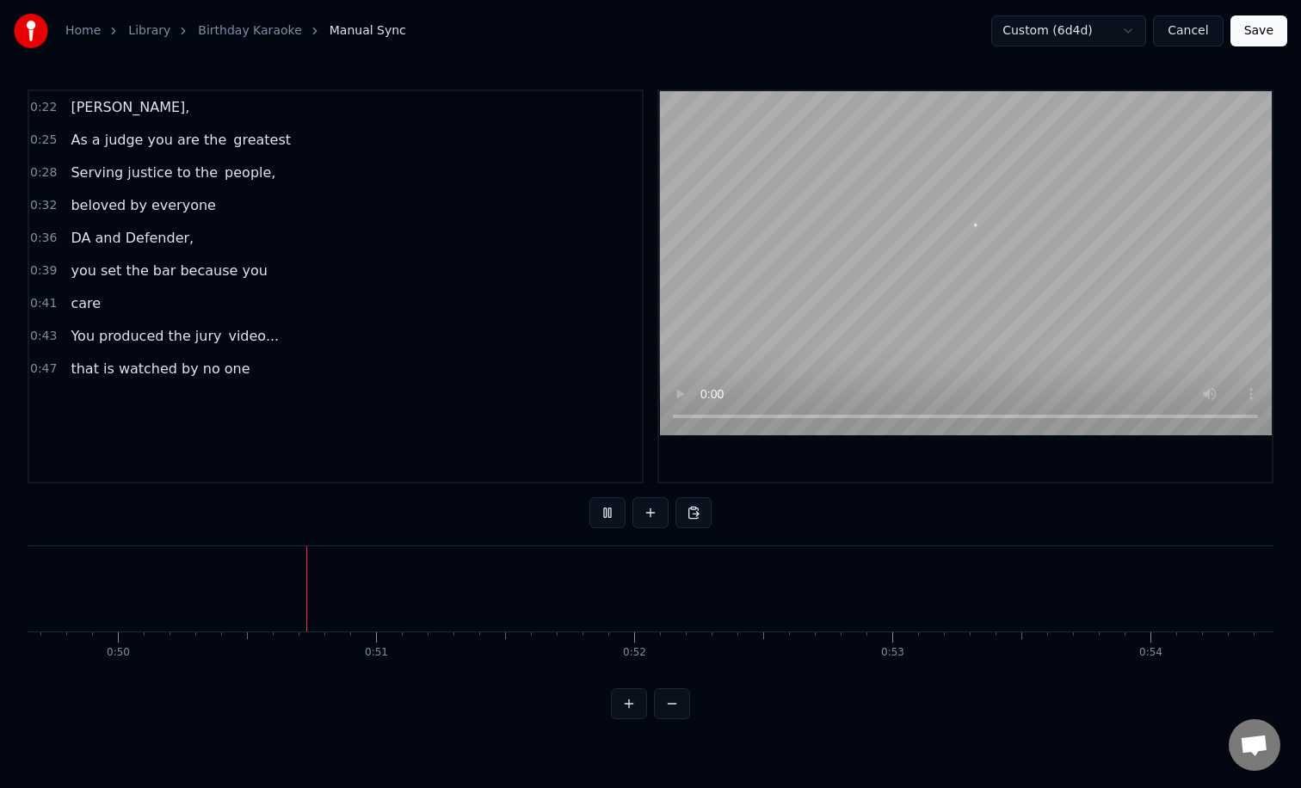
scroll to position [0, 12831]
click at [648, 511] on button at bounding box center [650, 512] width 36 height 31
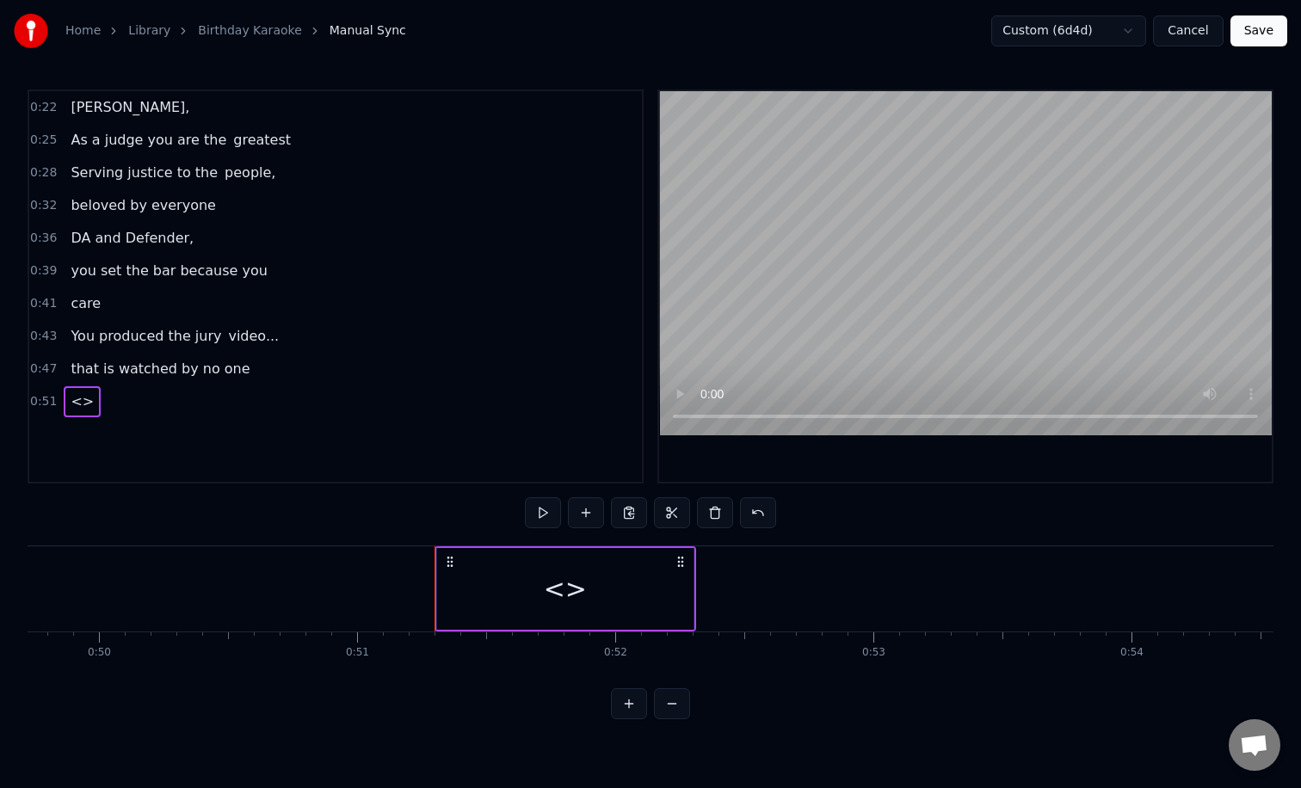
click at [568, 589] on div "<>" at bounding box center [565, 588] width 43 height 39
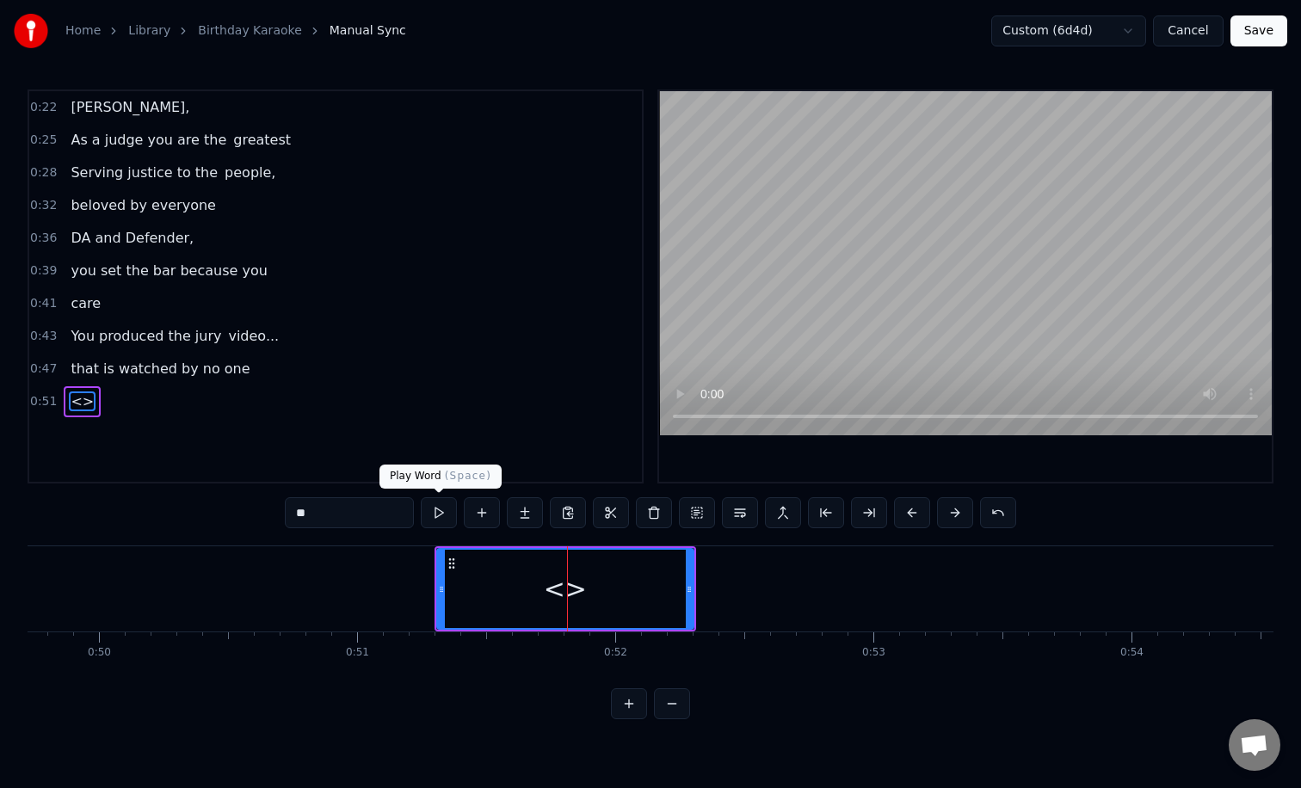
click at [415, 526] on div "**" at bounding box center [650, 512] width 731 height 31
click at [403, 520] on input "**" at bounding box center [349, 512] width 129 height 31
type input "*"
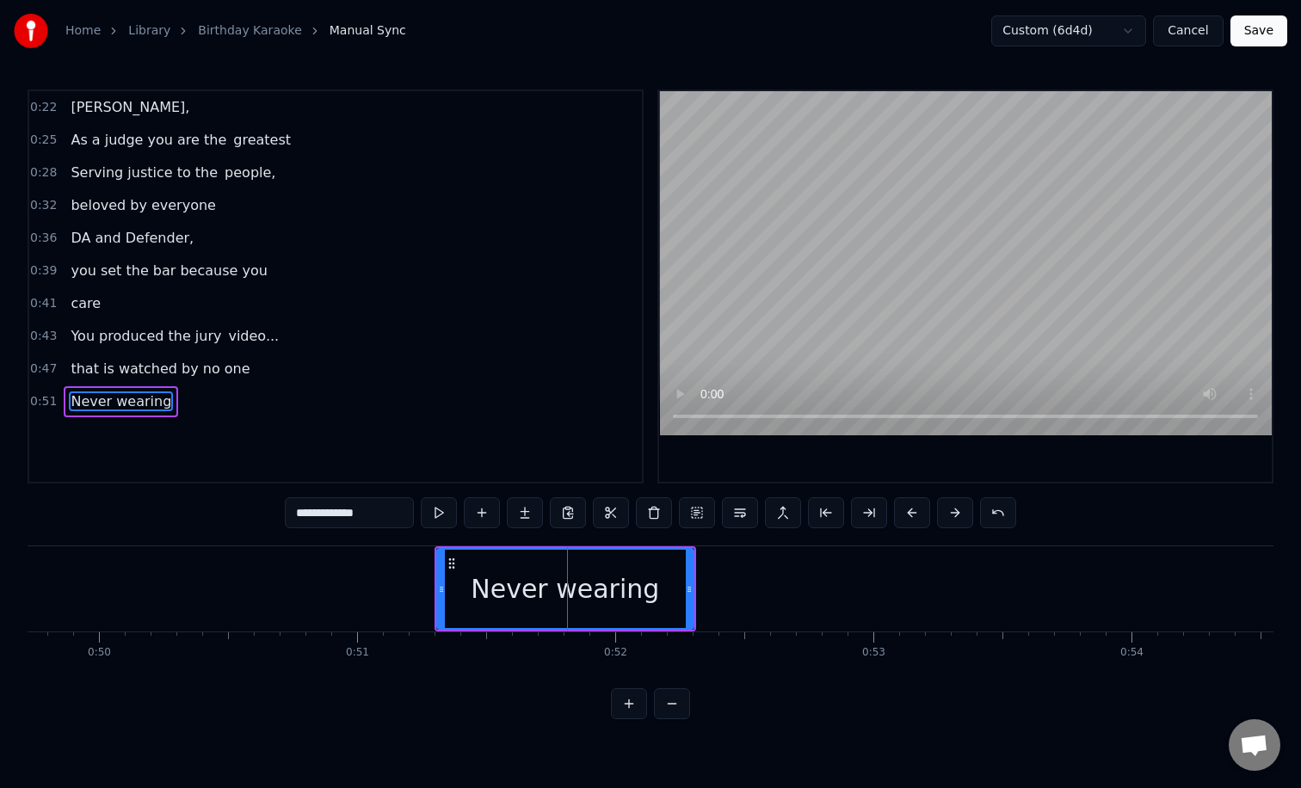
type input "**********"
click at [672, 570] on div "Never wearing" at bounding box center [565, 589] width 255 height 78
click at [477, 506] on button at bounding box center [482, 512] width 36 height 31
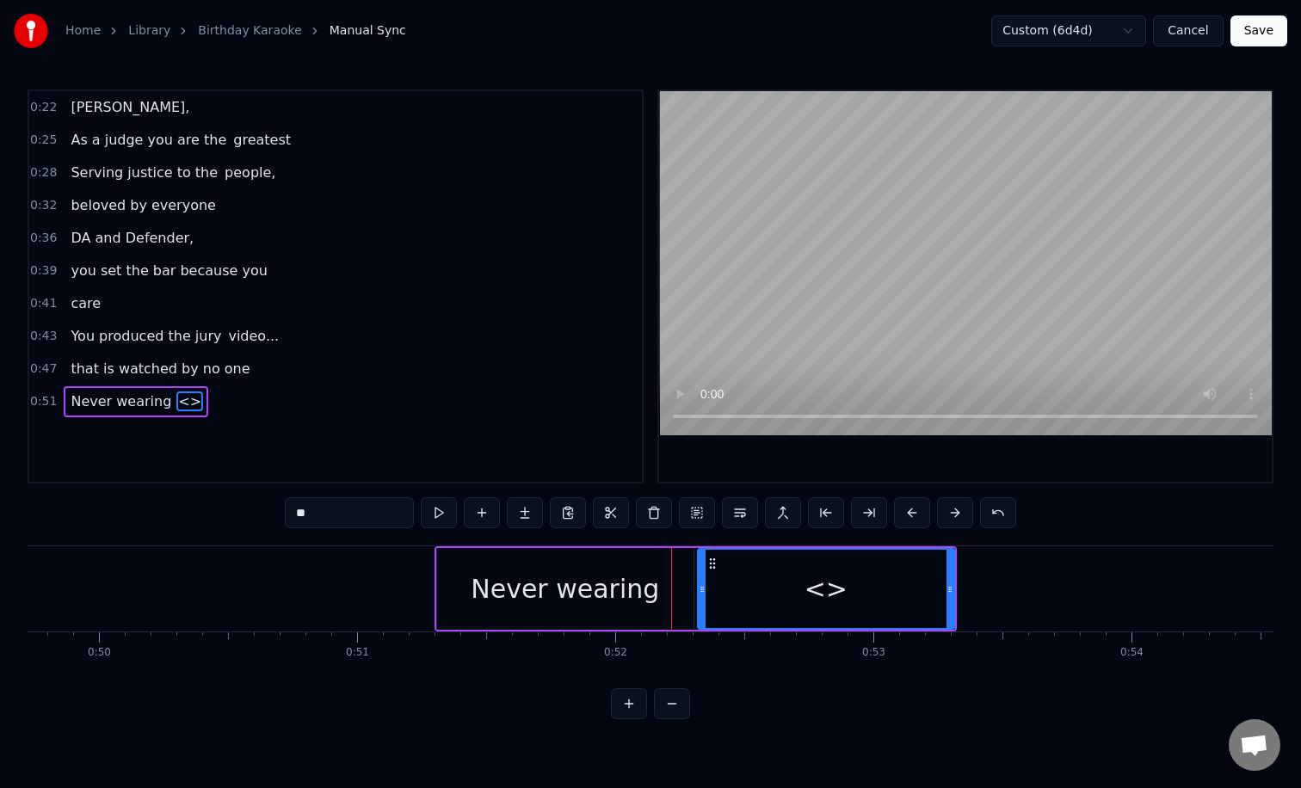
click at [344, 517] on input "**" at bounding box center [349, 512] width 129 height 31
type input "*"
type input "**********"
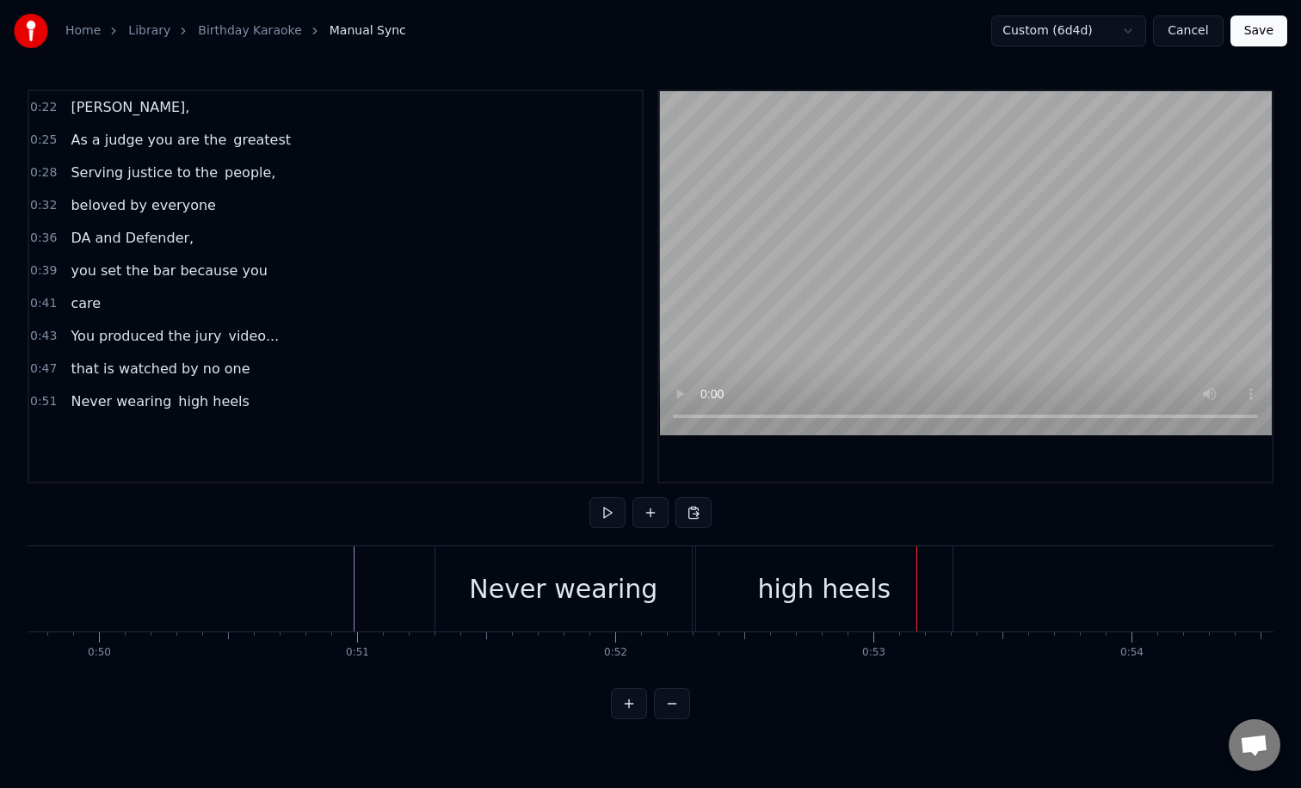
click at [762, 617] on div "high heels" at bounding box center [824, 588] width 256 height 85
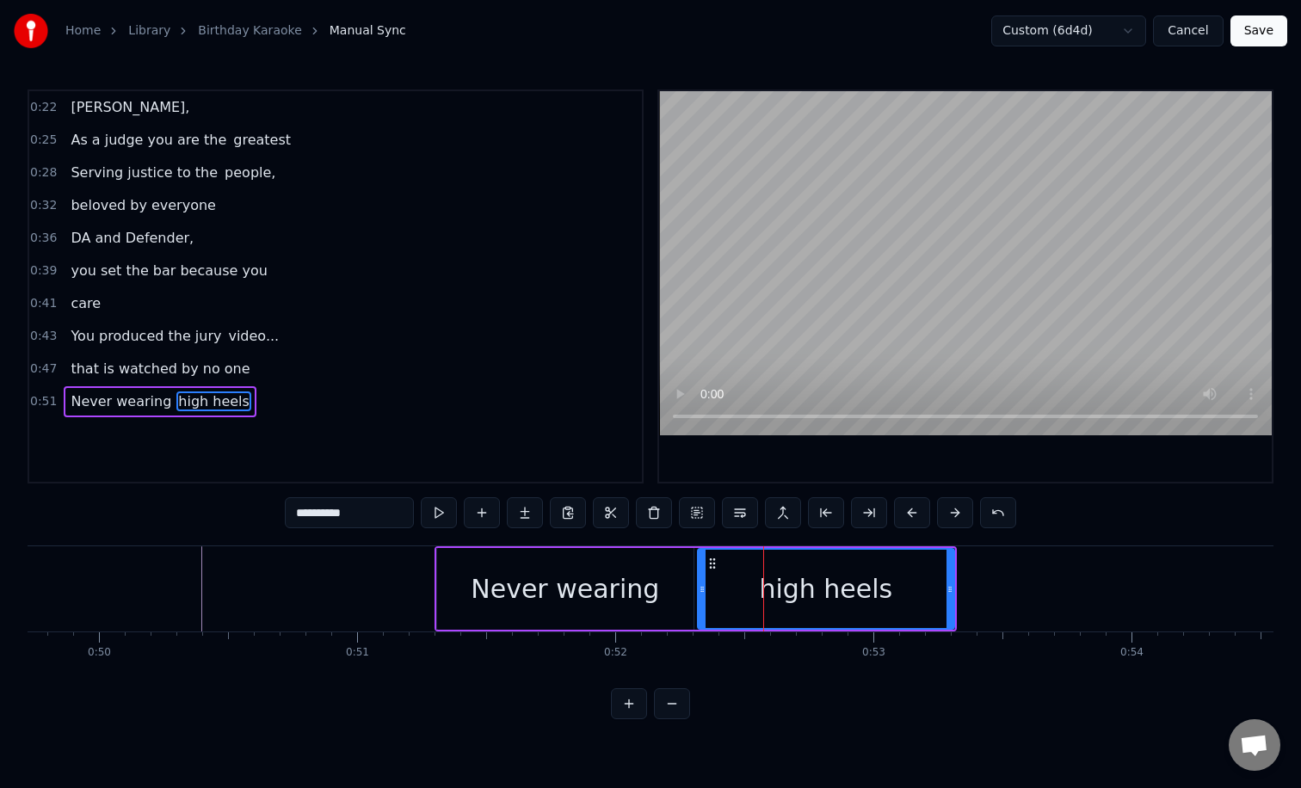
click at [381, 517] on input "**********" at bounding box center [349, 512] width 129 height 31
type input "**********"
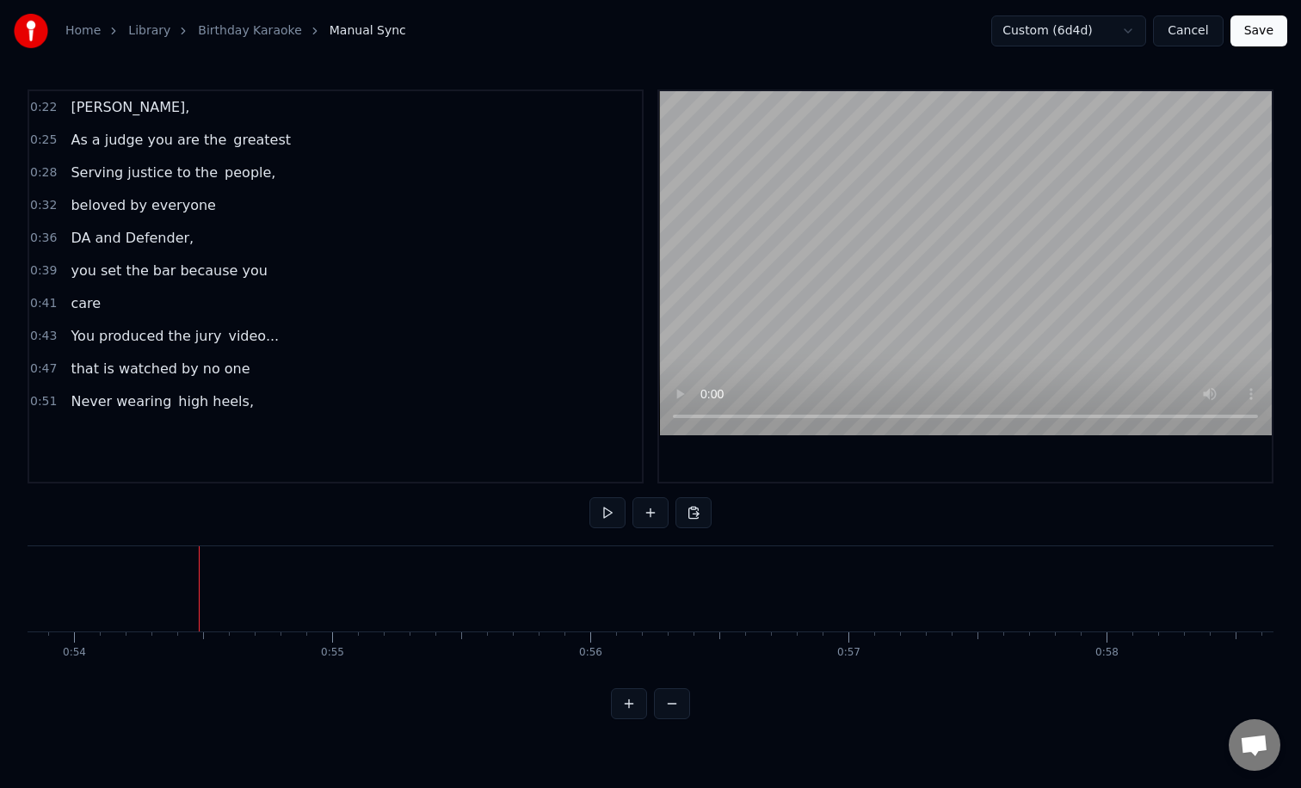
scroll to position [0, 13908]
click at [643, 511] on button at bounding box center [650, 512] width 36 height 31
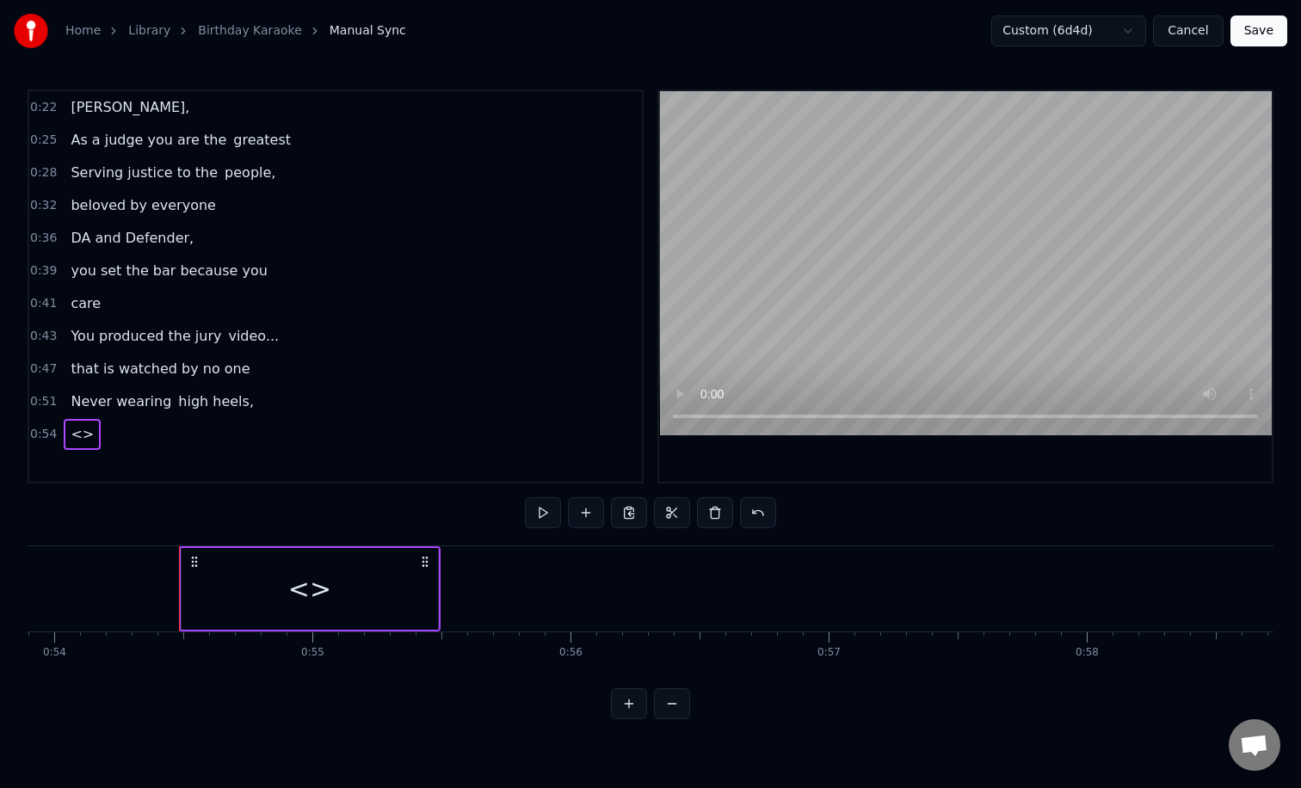
click at [302, 602] on div "<>" at bounding box center [309, 588] width 43 height 39
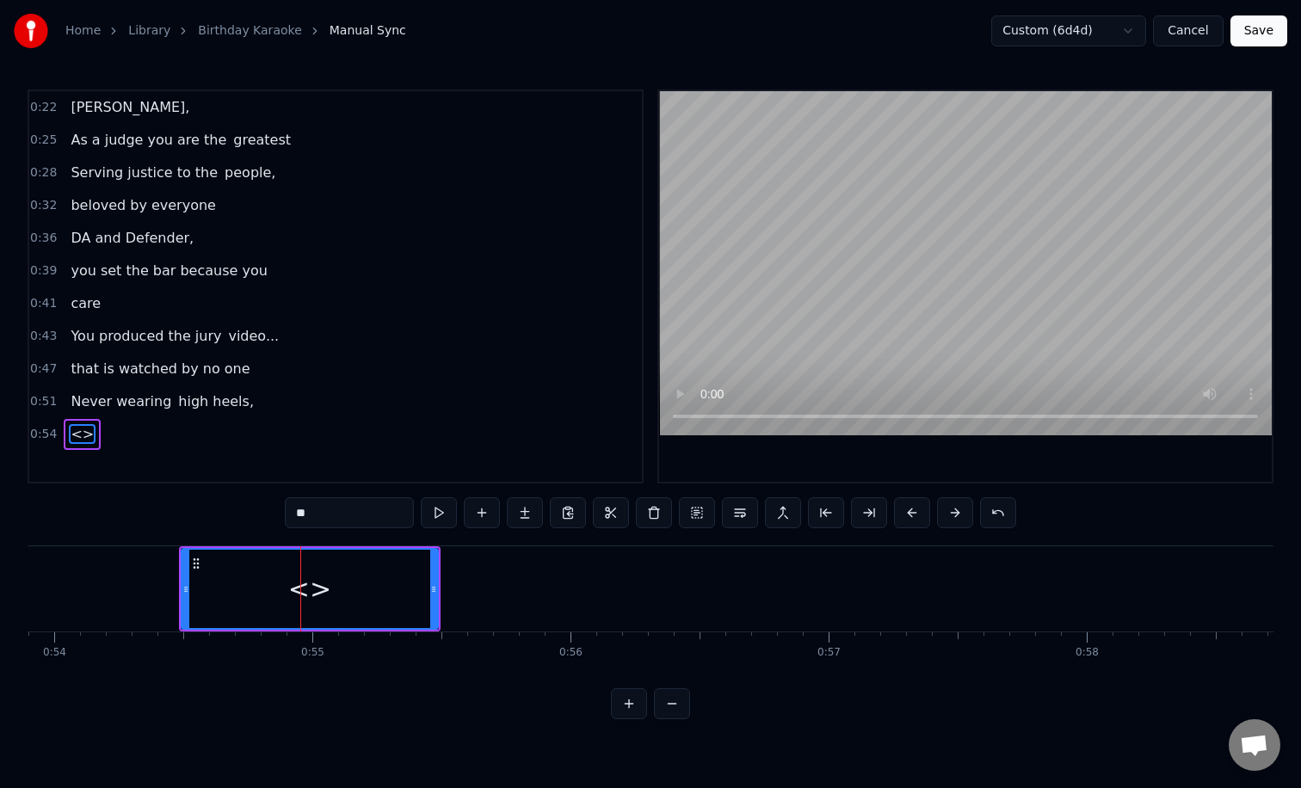
click at [329, 519] on input "**" at bounding box center [349, 512] width 129 height 31
type input "*"
type input "*****"
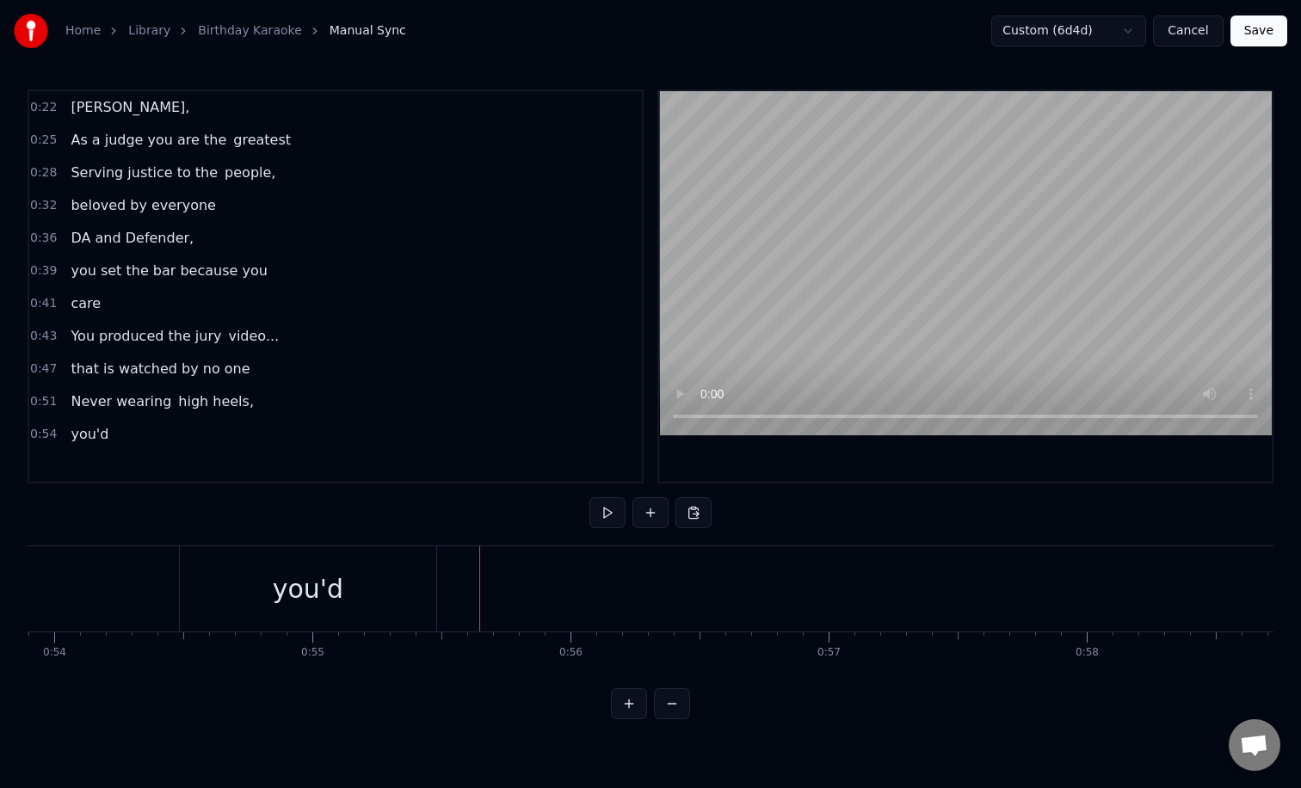
click at [367, 595] on div "you'd" at bounding box center [308, 588] width 256 height 85
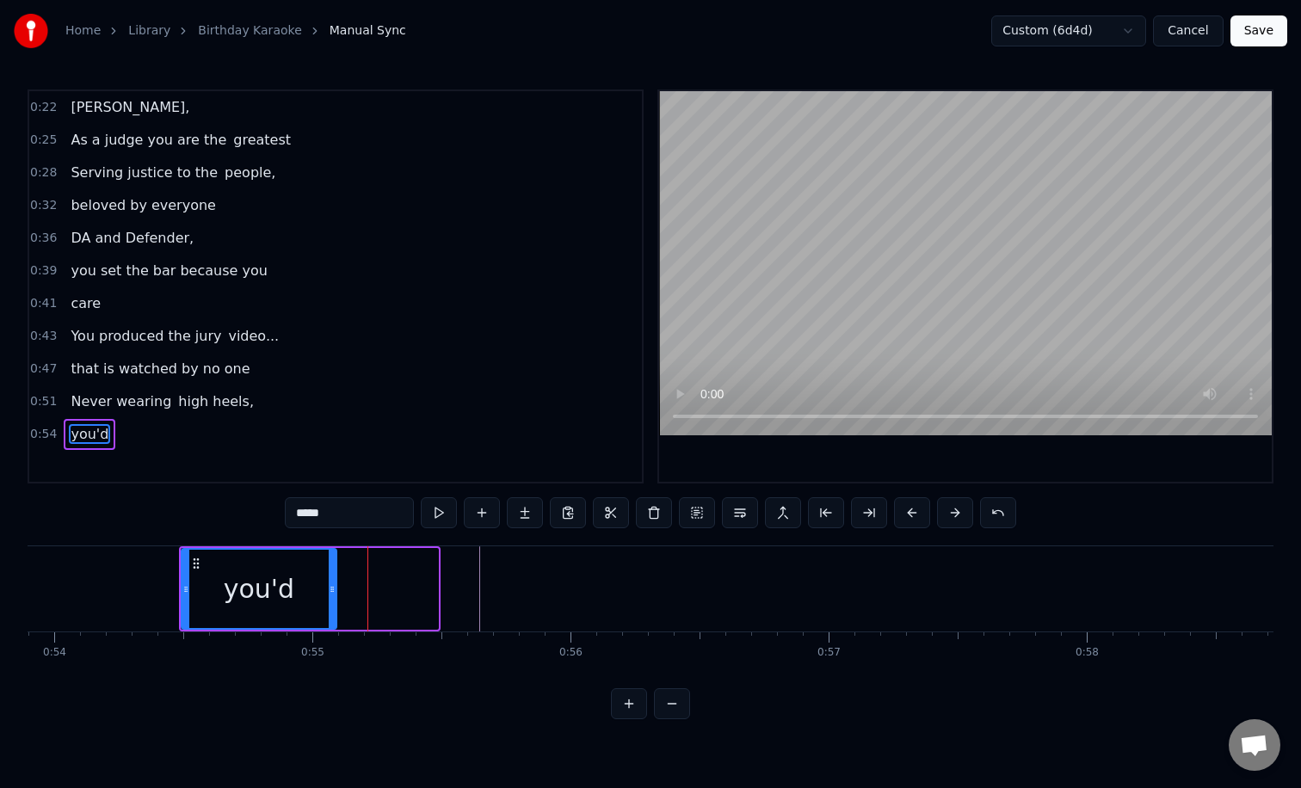
drag, startPoint x: 434, startPoint y: 600, endPoint x: 332, endPoint y: 597, distance: 101.6
click at [332, 597] on div at bounding box center [332, 589] width 7 height 78
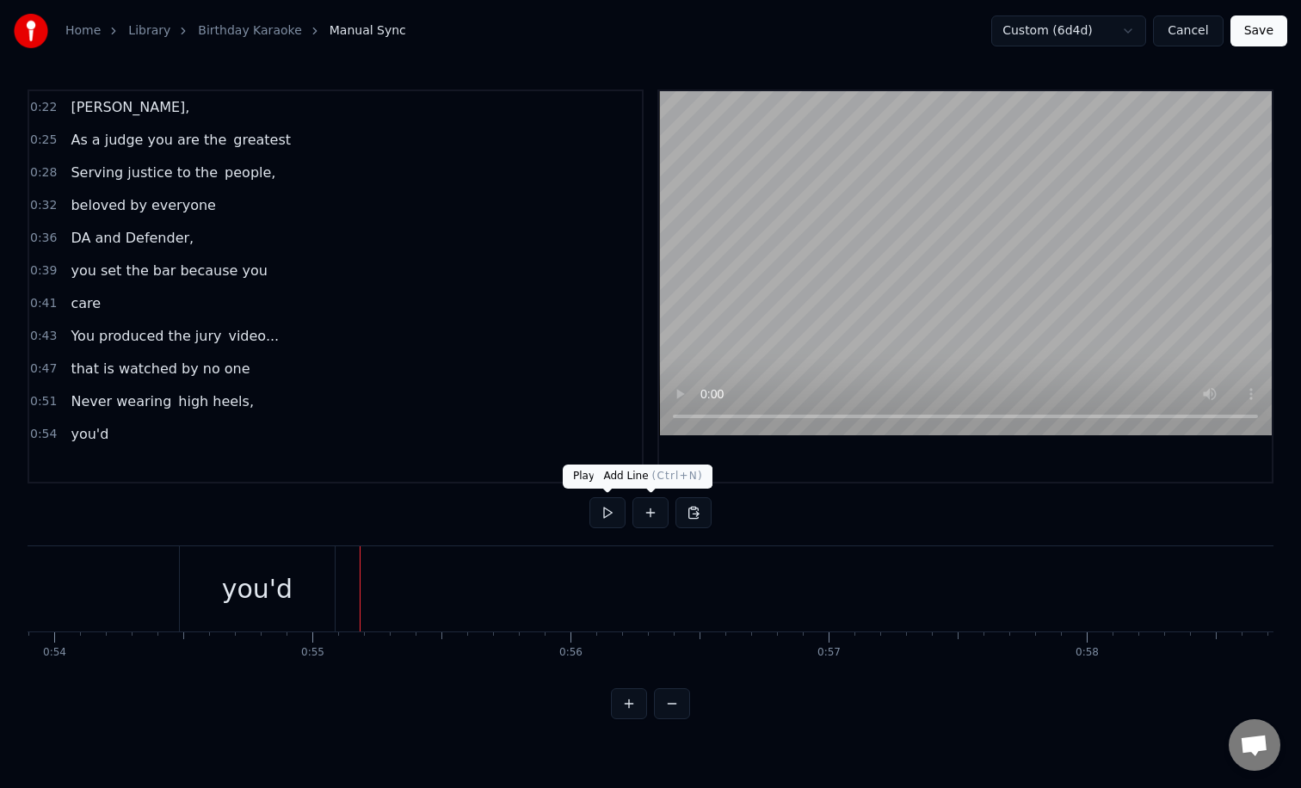
click at [655, 514] on button at bounding box center [650, 512] width 36 height 31
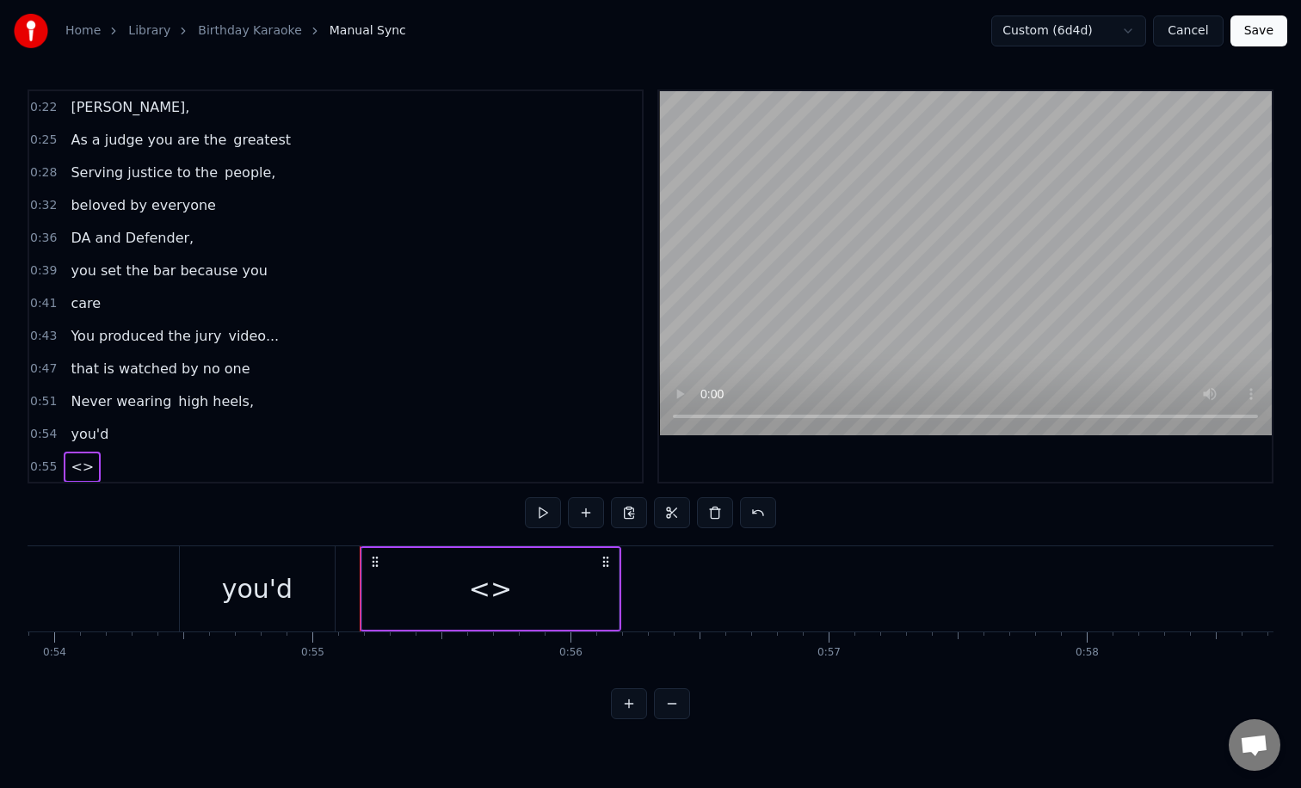
click at [498, 587] on div "<>" at bounding box center [490, 588] width 43 height 39
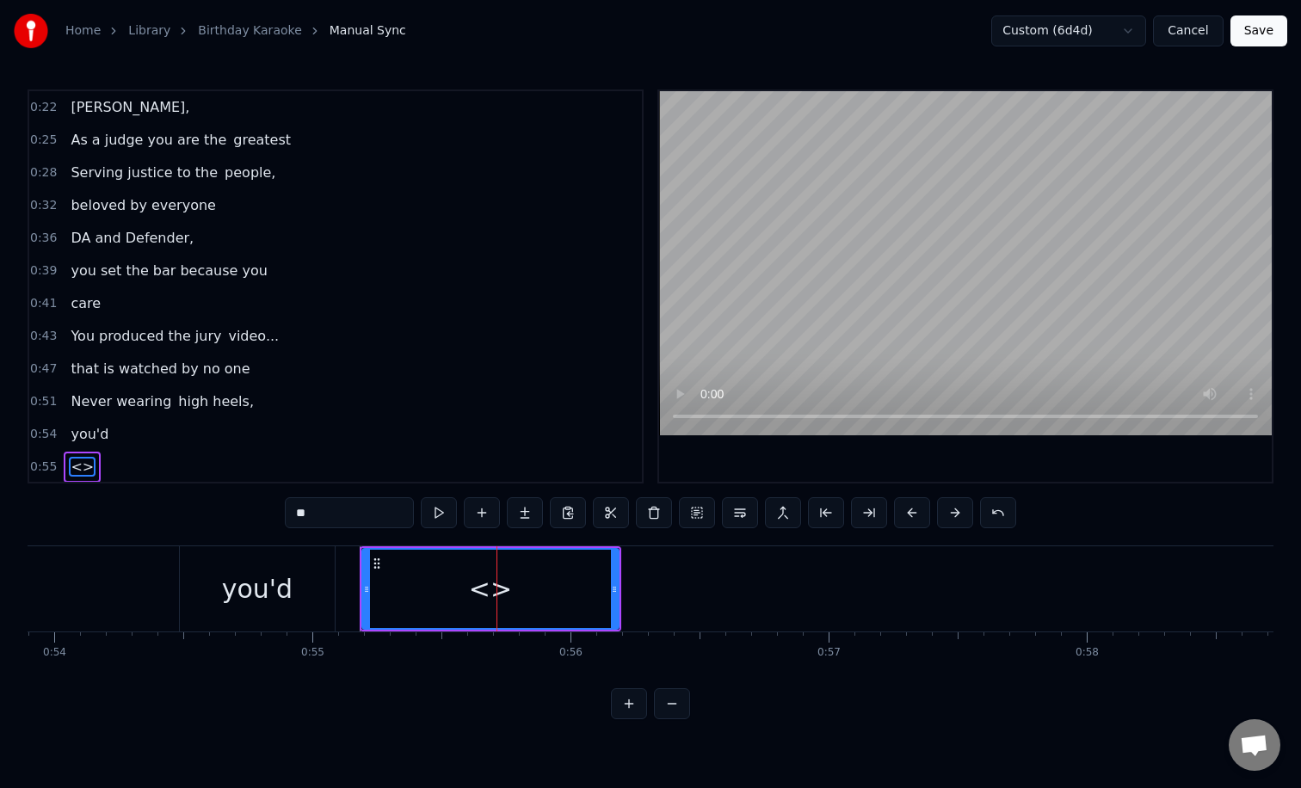
scroll to position [2, 0]
click at [356, 511] on input "**" at bounding box center [349, 512] width 129 height 31
type input "*"
drag, startPoint x: 365, startPoint y: 586, endPoint x: 344, endPoint y: 582, distance: 20.9
click at [344, 582] on icon at bounding box center [345, 589] width 7 height 14
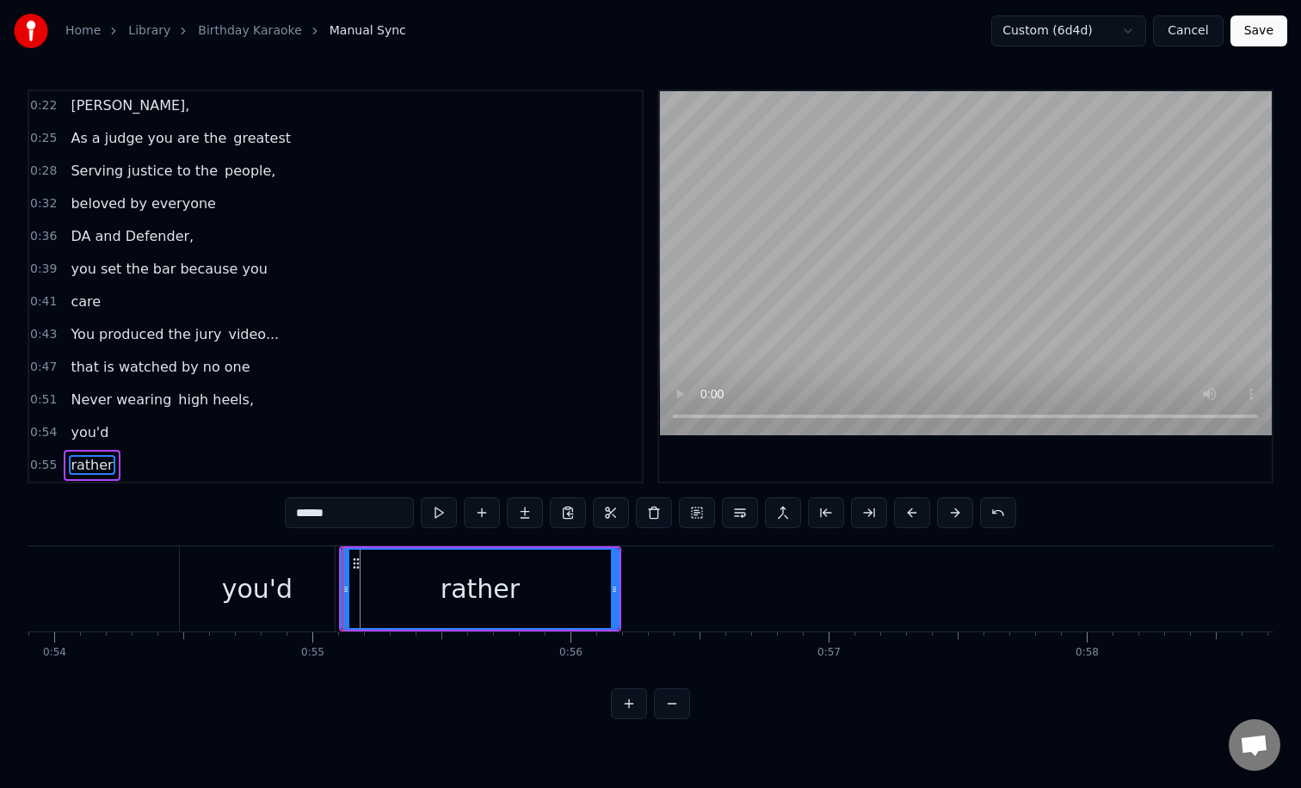
type input "******"
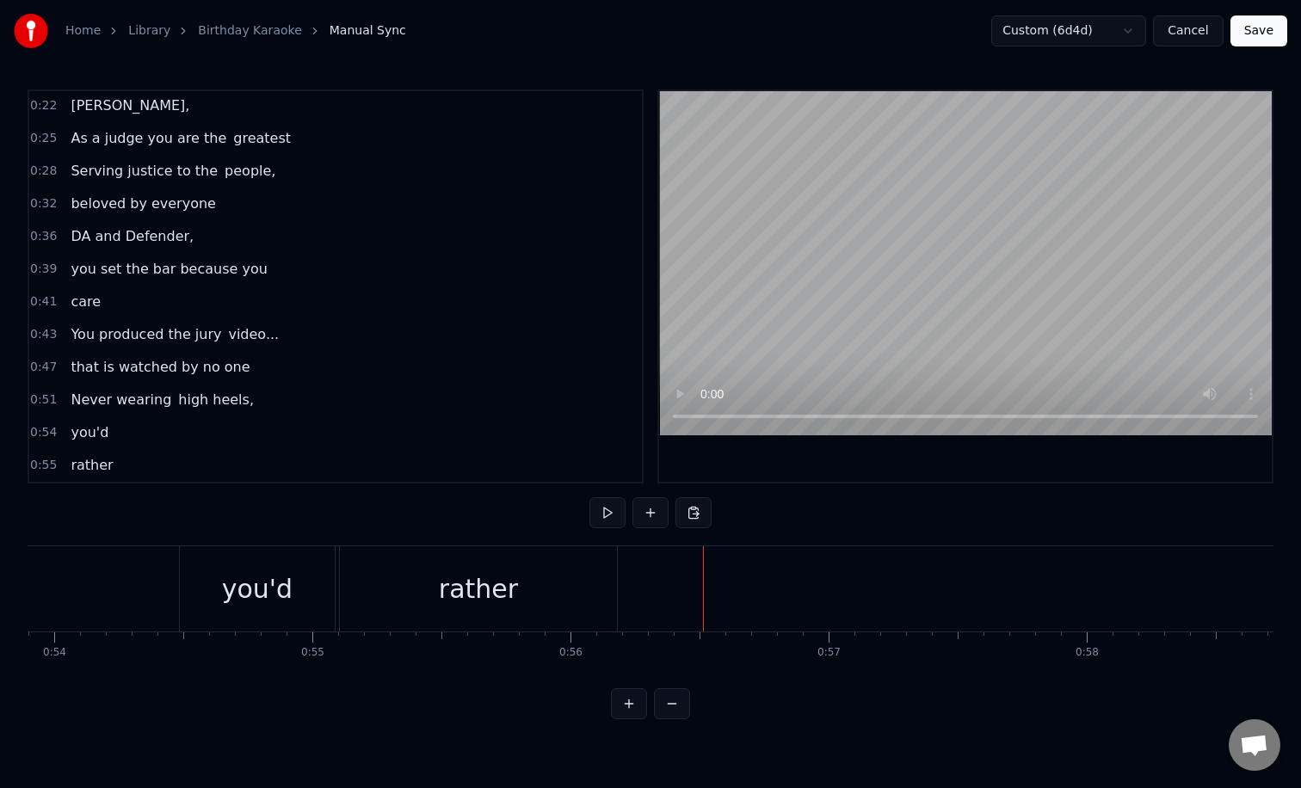
click at [648, 522] on button at bounding box center [650, 512] width 36 height 31
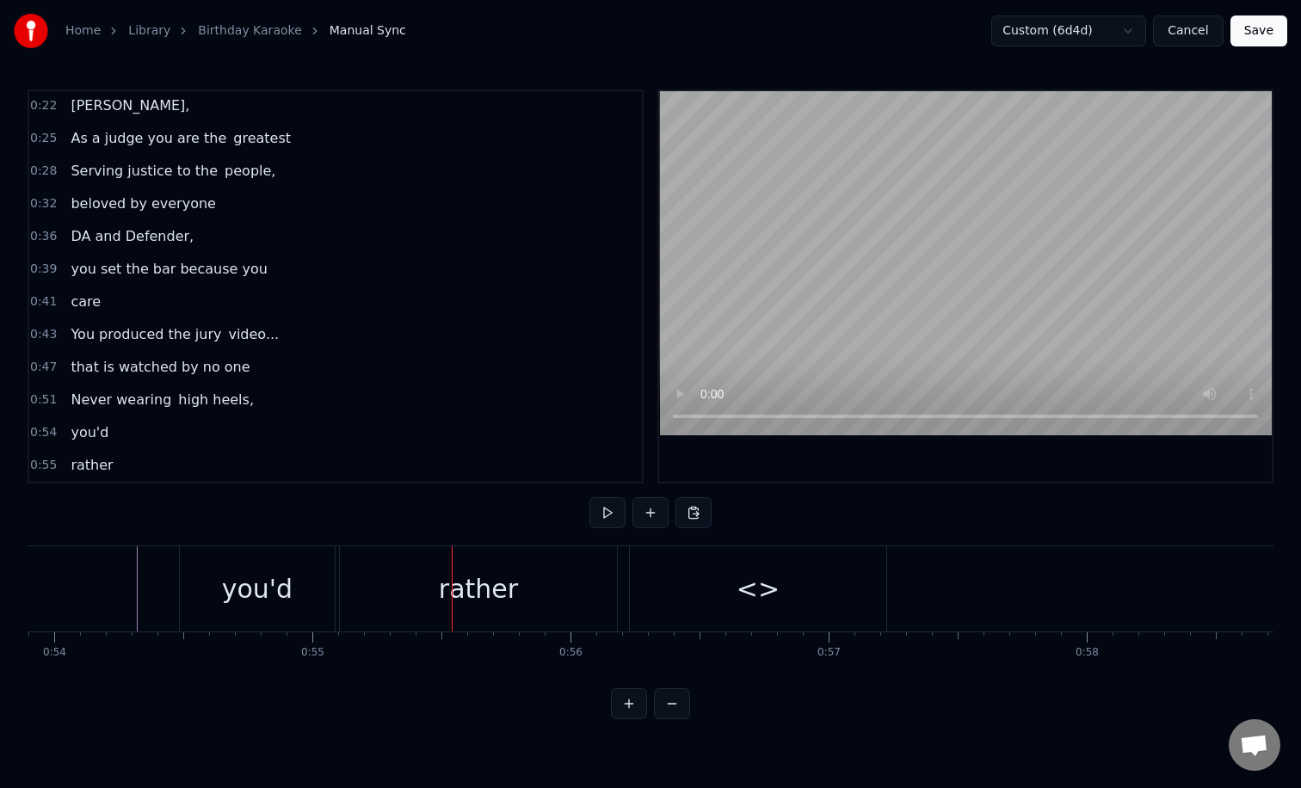
click at [418, 600] on div "rather" at bounding box center [478, 588] width 277 height 85
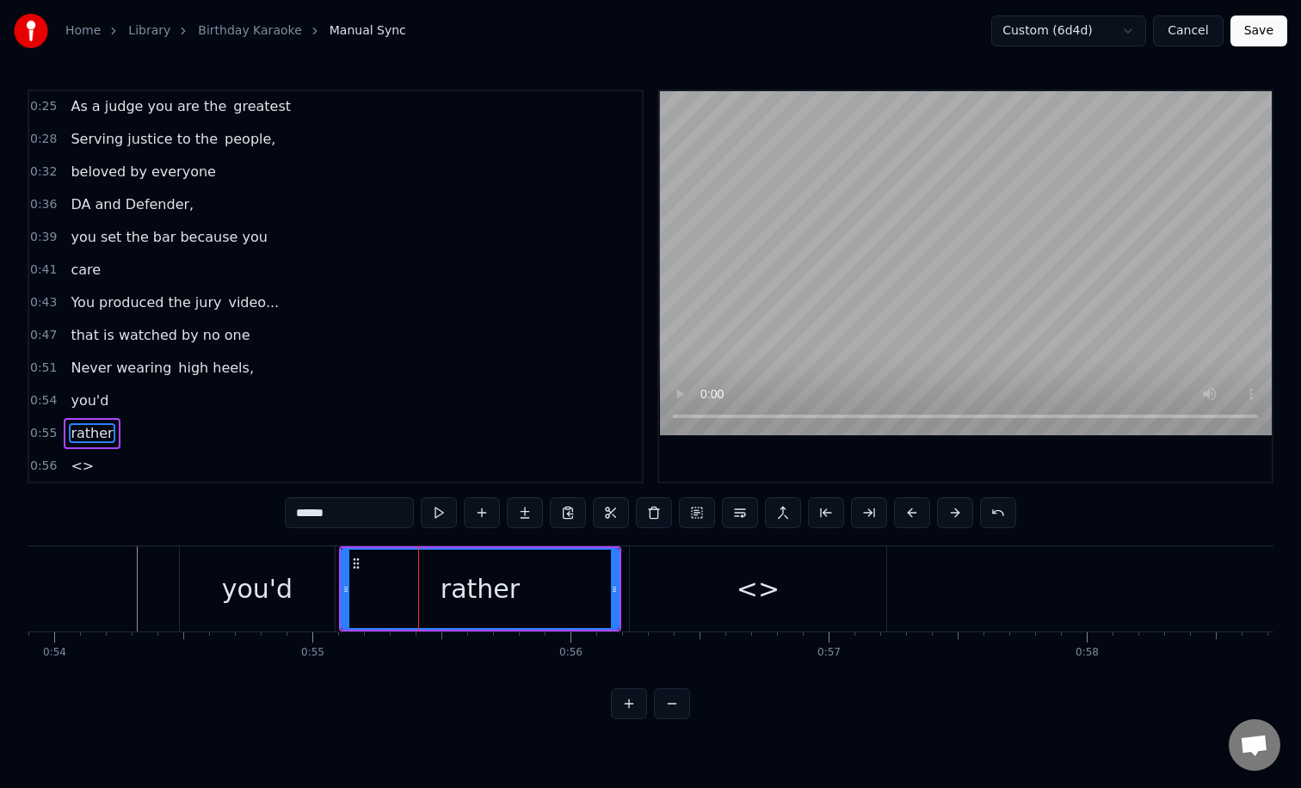
scroll to position [34, 0]
click at [734, 587] on div "<>" at bounding box center [758, 588] width 256 height 85
type input "**"
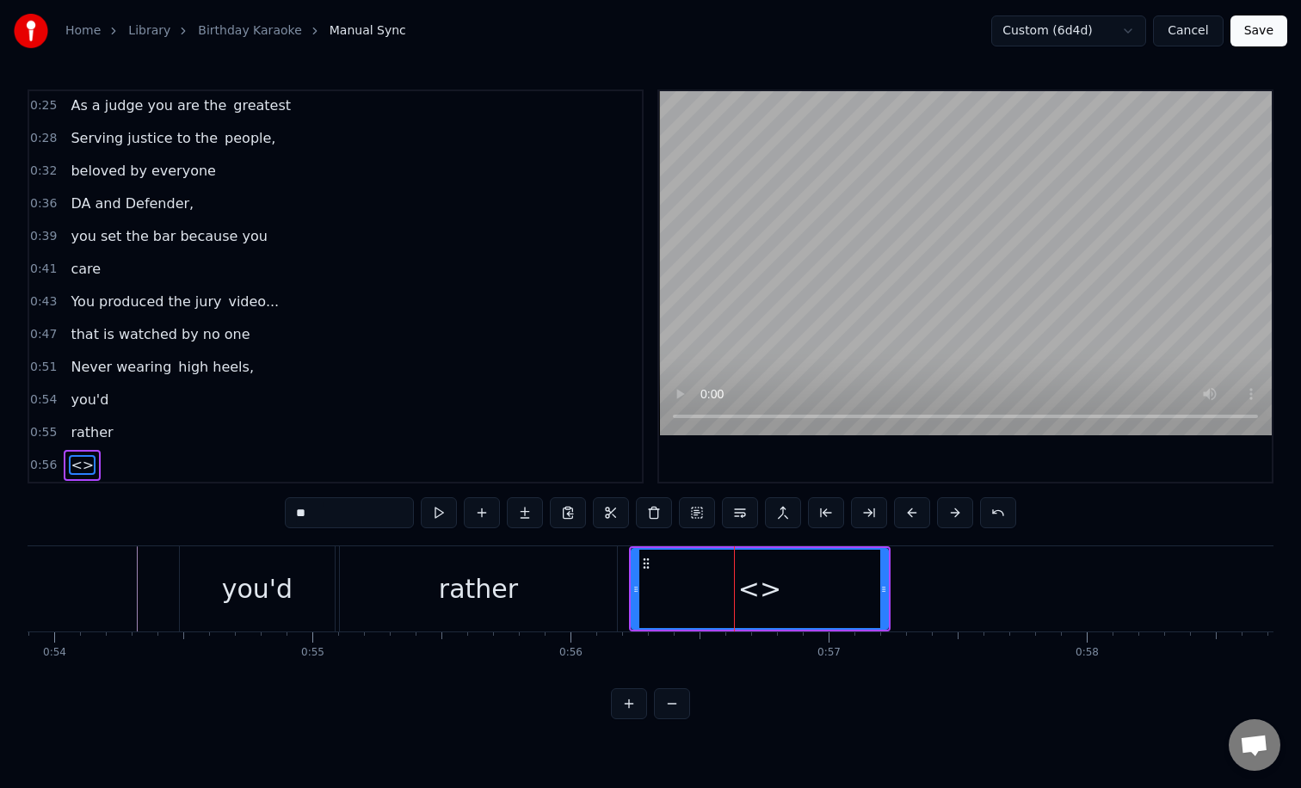
scroll to position [2, 0]
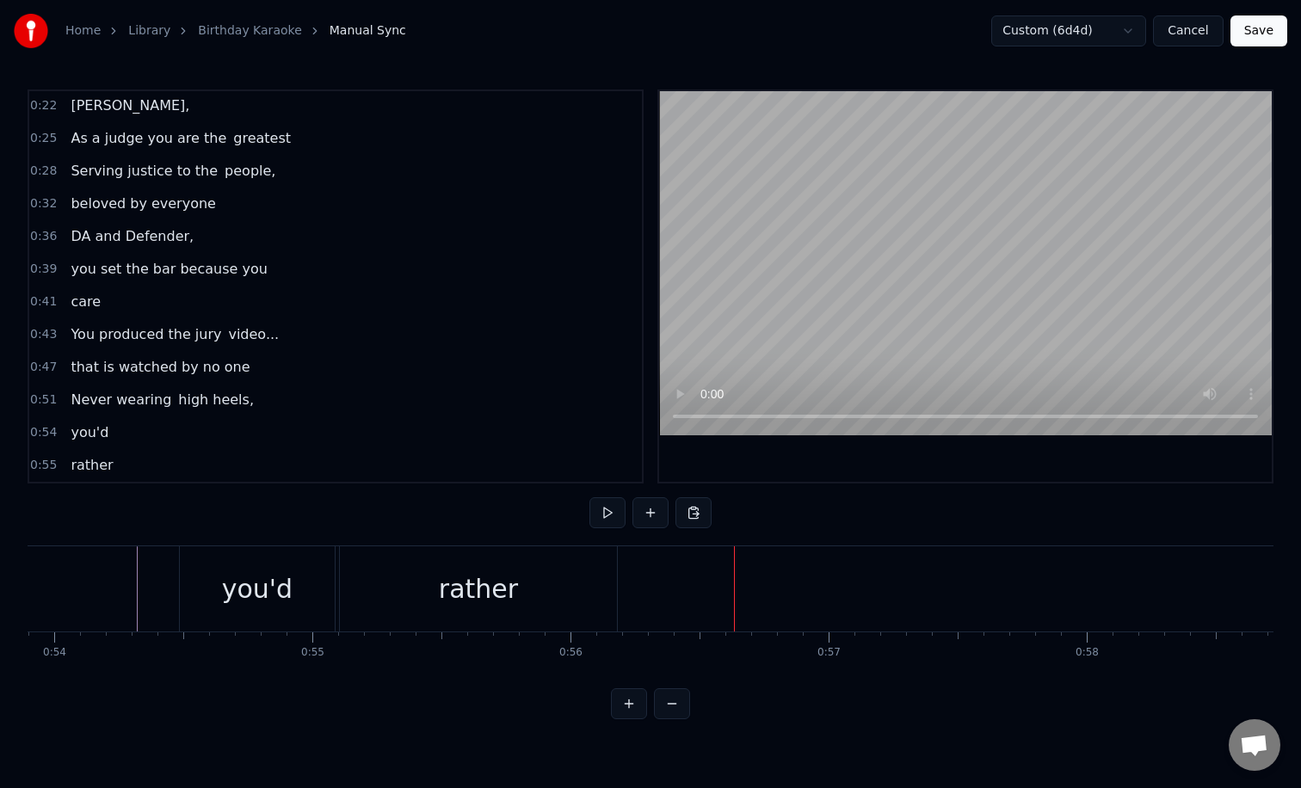
click at [489, 588] on div "rather" at bounding box center [478, 588] width 79 height 39
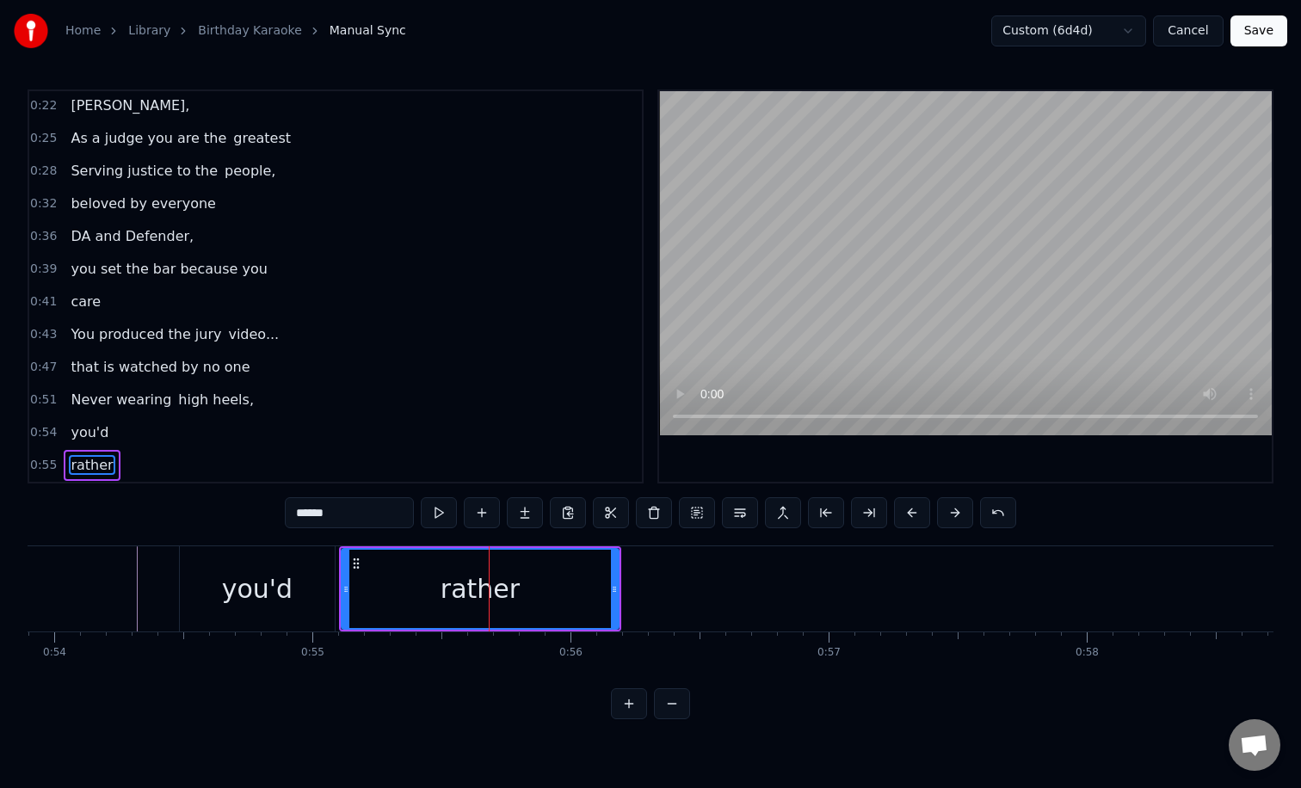
scroll to position [0, 0]
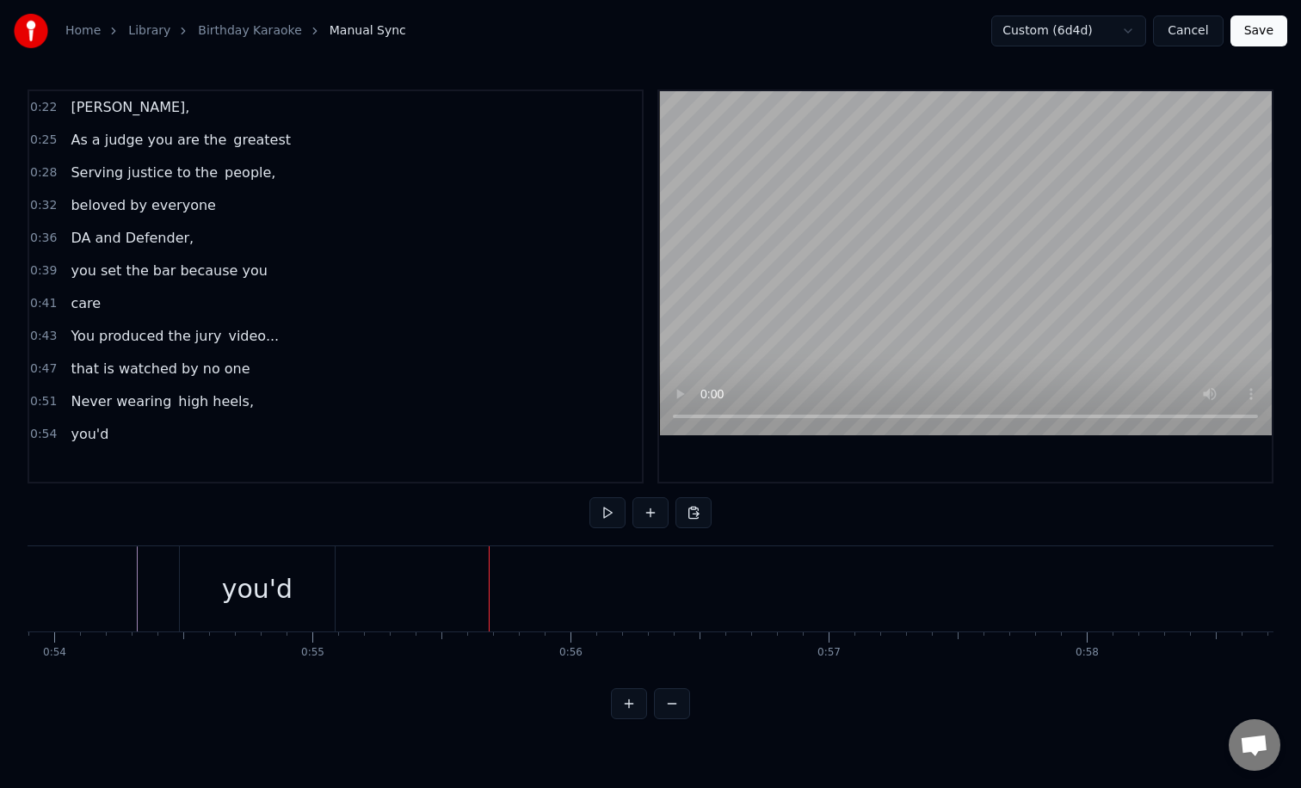
click at [286, 586] on div "you'd" at bounding box center [257, 588] width 71 height 39
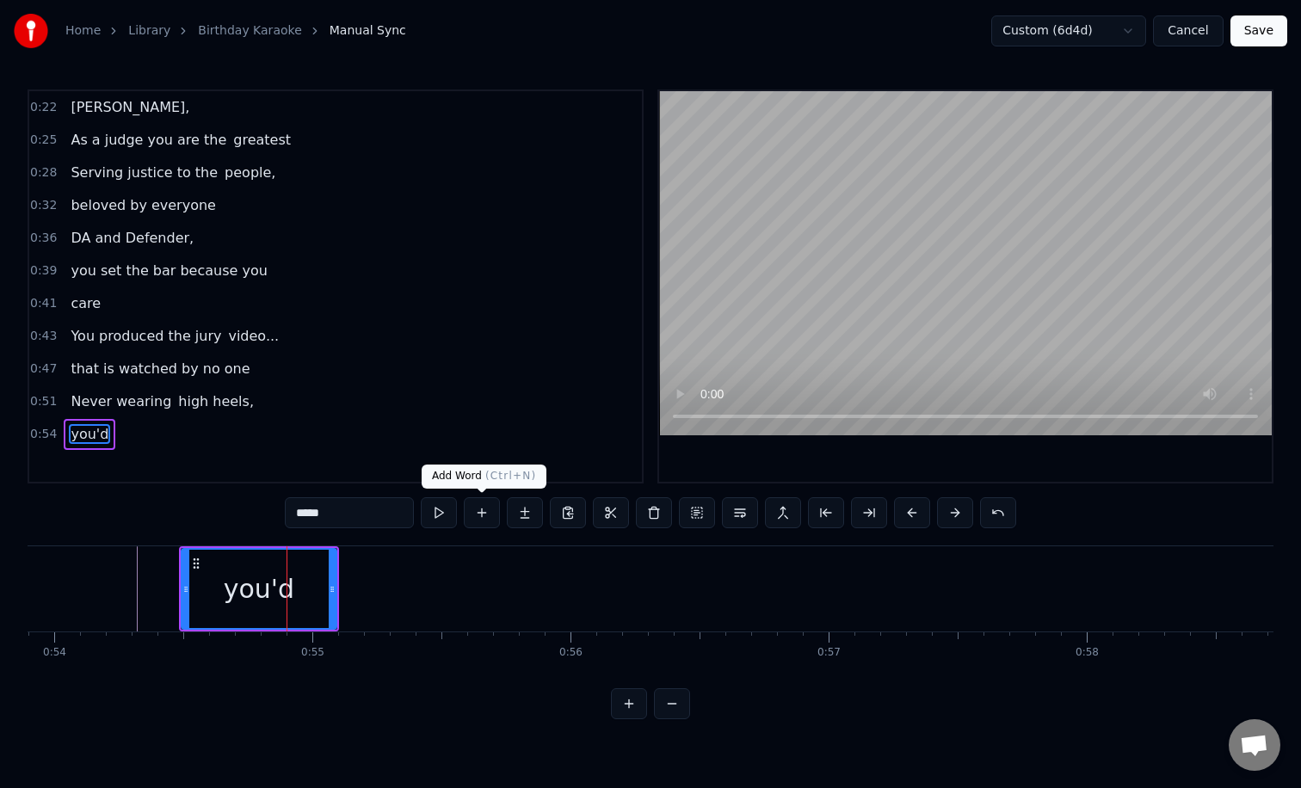
click at [478, 516] on button at bounding box center [482, 512] width 36 height 31
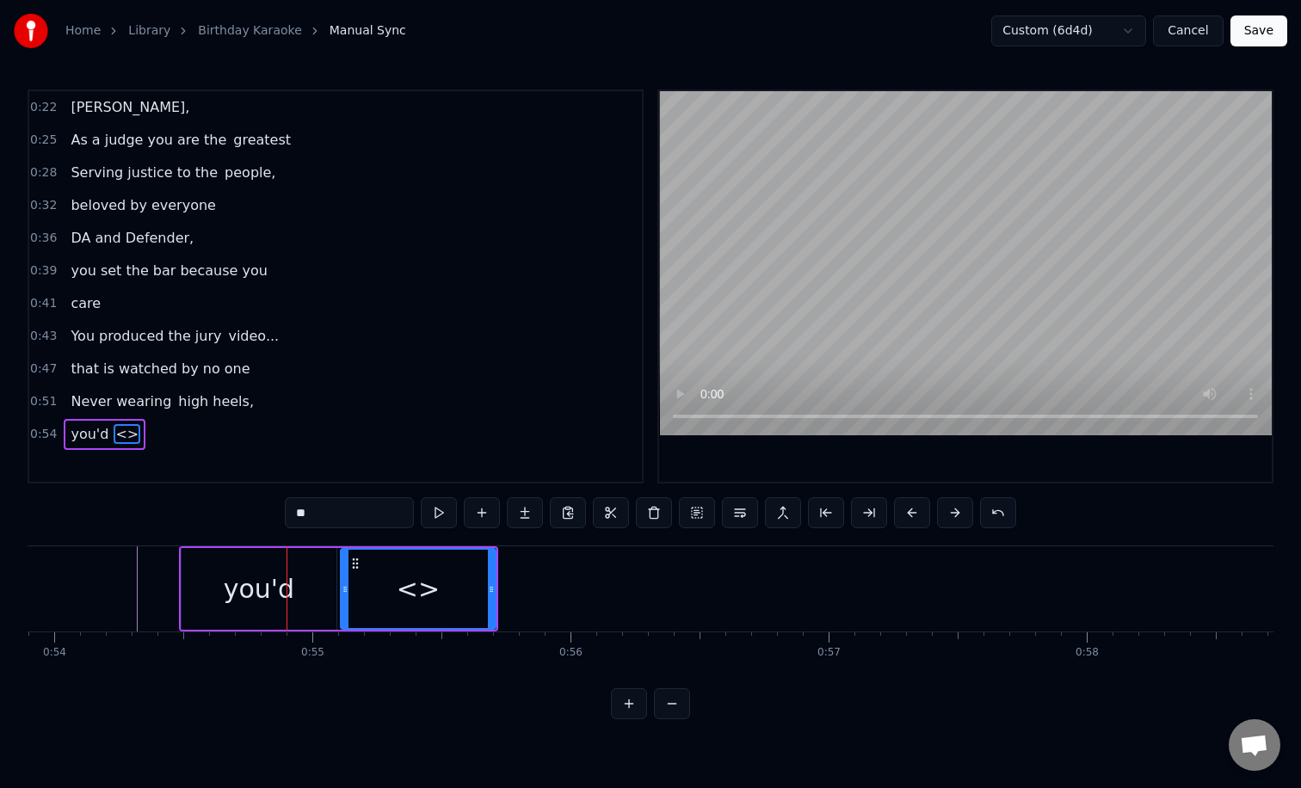
click at [325, 512] on input "**" at bounding box center [349, 512] width 129 height 31
type input "*"
drag, startPoint x: 491, startPoint y: 579, endPoint x: 534, endPoint y: 580, distance: 43.0
click at [534, 580] on div at bounding box center [534, 589] width 7 height 78
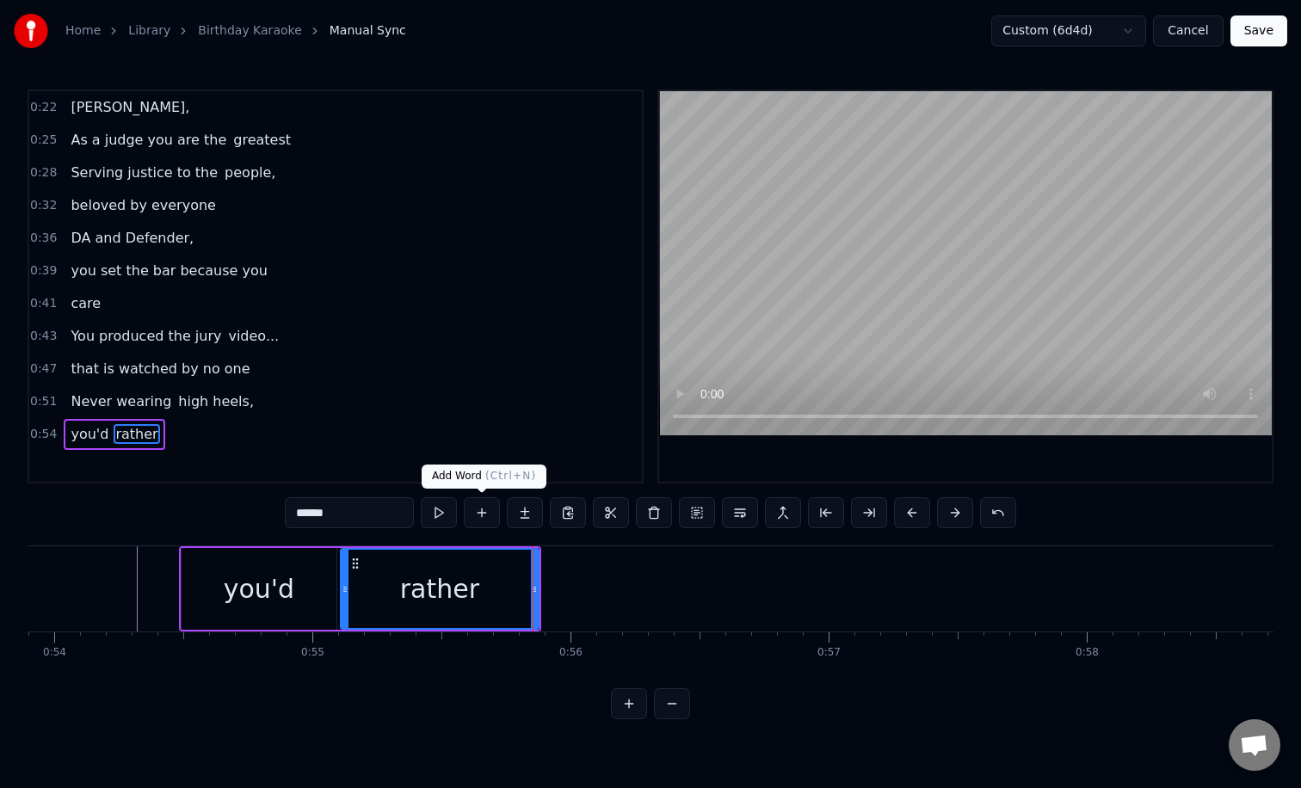
type input "******"
click at [478, 517] on button at bounding box center [482, 512] width 36 height 31
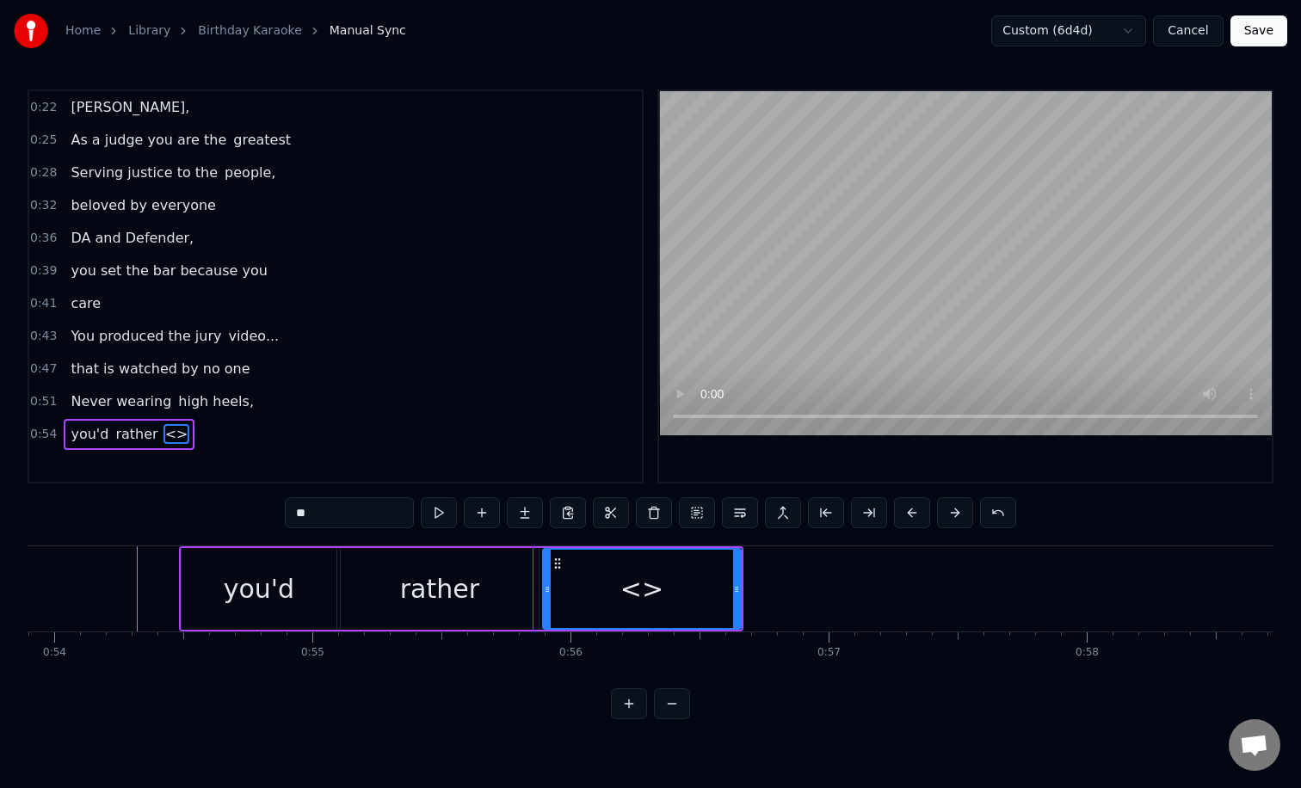
click at [350, 517] on input "**" at bounding box center [349, 512] width 129 height 31
type input "*"
type input "****"
click at [480, 516] on button at bounding box center [482, 512] width 36 height 31
click at [351, 504] on input "****" at bounding box center [349, 512] width 129 height 31
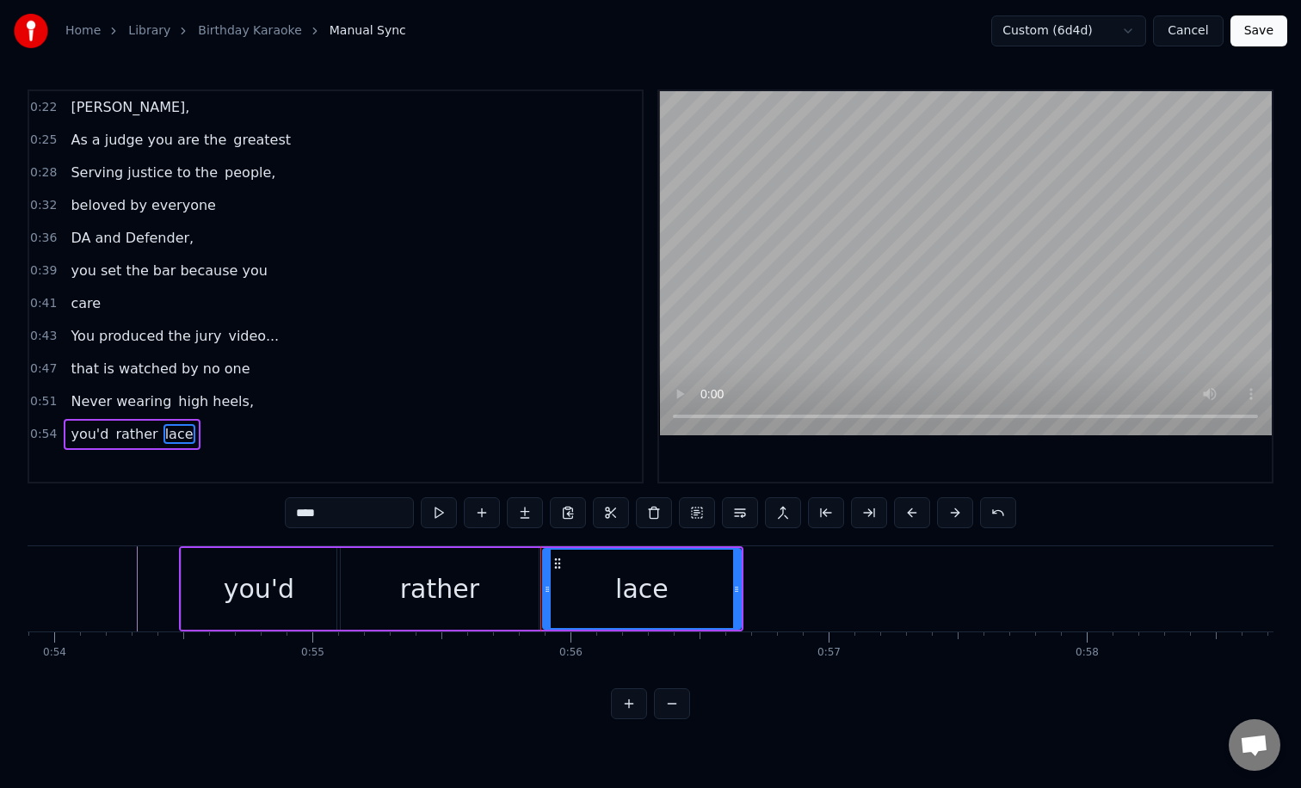
click at [331, 518] on input "****" at bounding box center [349, 512] width 129 height 31
type input "*********"
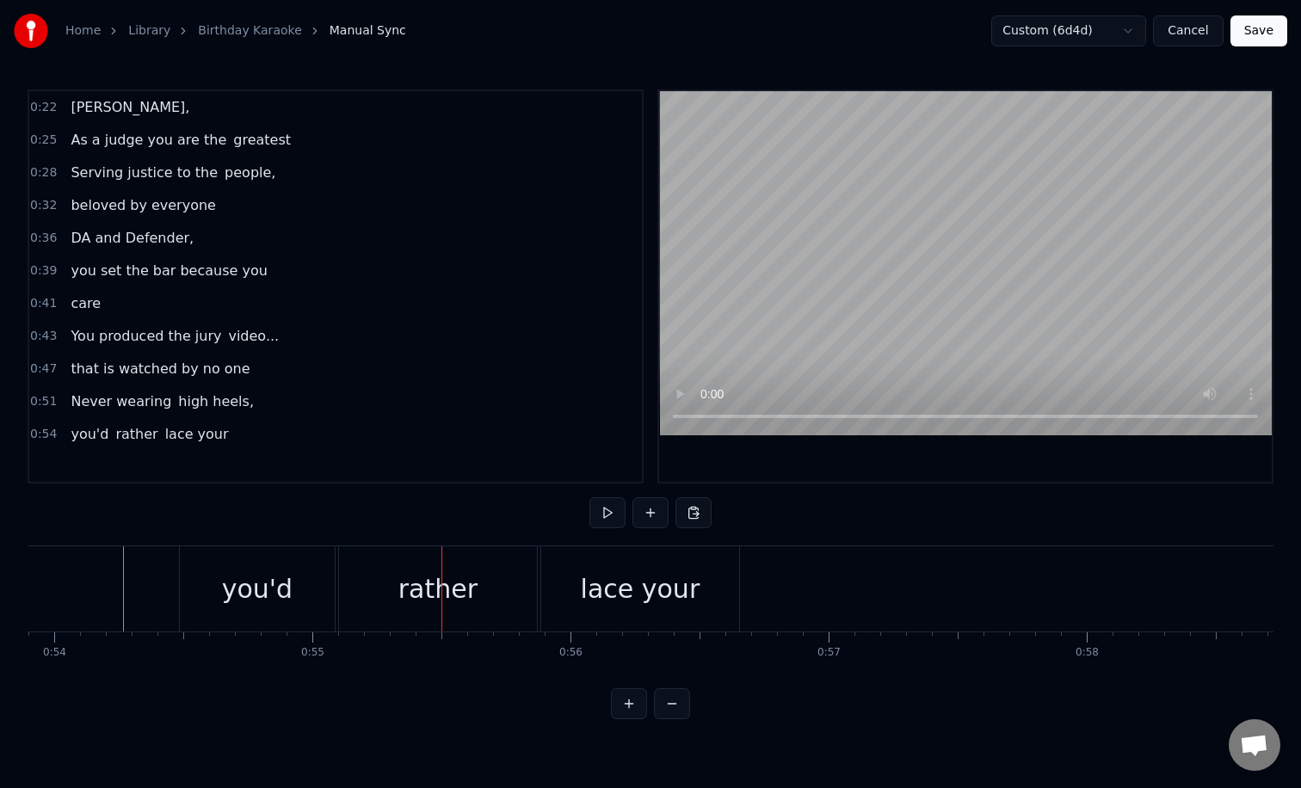
click at [250, 586] on div "you'd" at bounding box center [257, 588] width 71 height 39
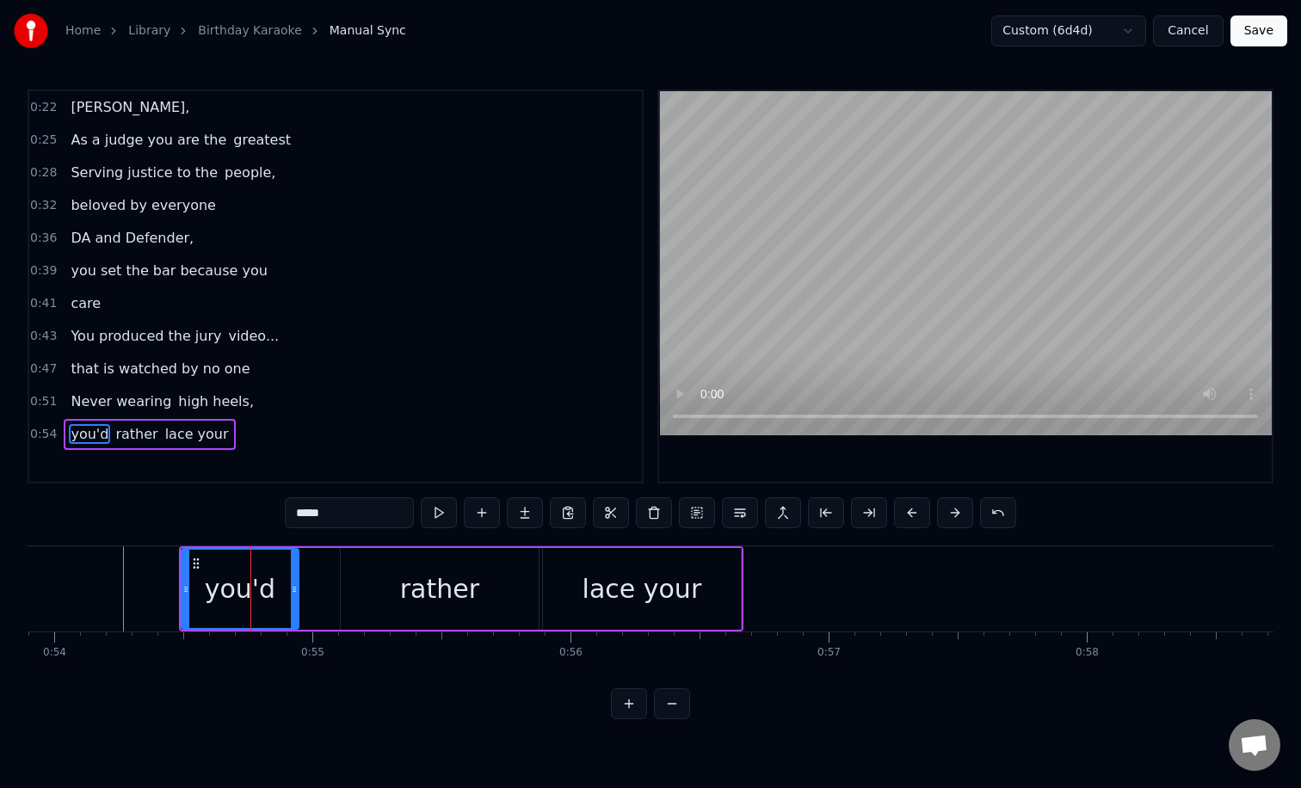
drag, startPoint x: 330, startPoint y: 600, endPoint x: 292, endPoint y: 598, distance: 38.8
click at [292, 598] on div at bounding box center [294, 589] width 7 height 78
click at [365, 591] on div "rather" at bounding box center [440, 589] width 198 height 82
type input "******"
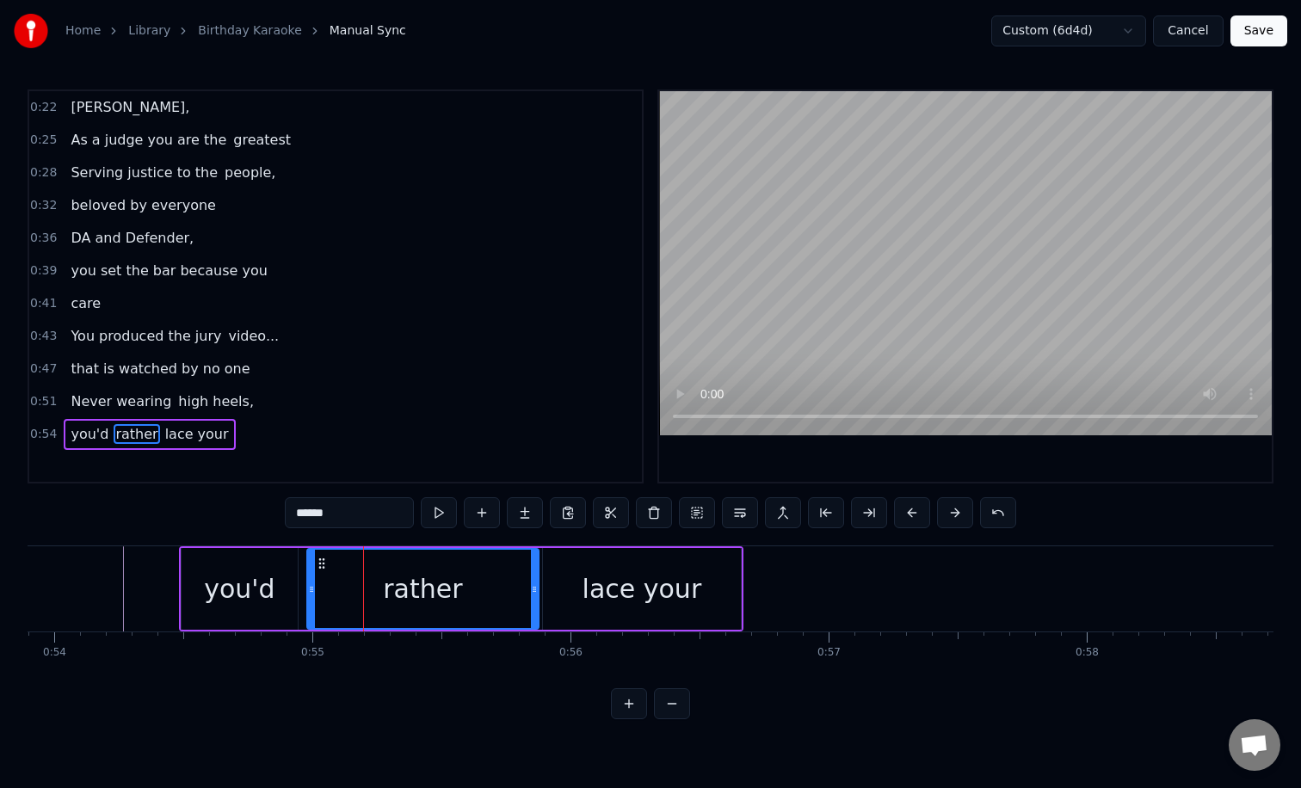
drag, startPoint x: 343, startPoint y: 595, endPoint x: 310, endPoint y: 594, distance: 33.6
click at [310, 594] on div at bounding box center [311, 589] width 7 height 78
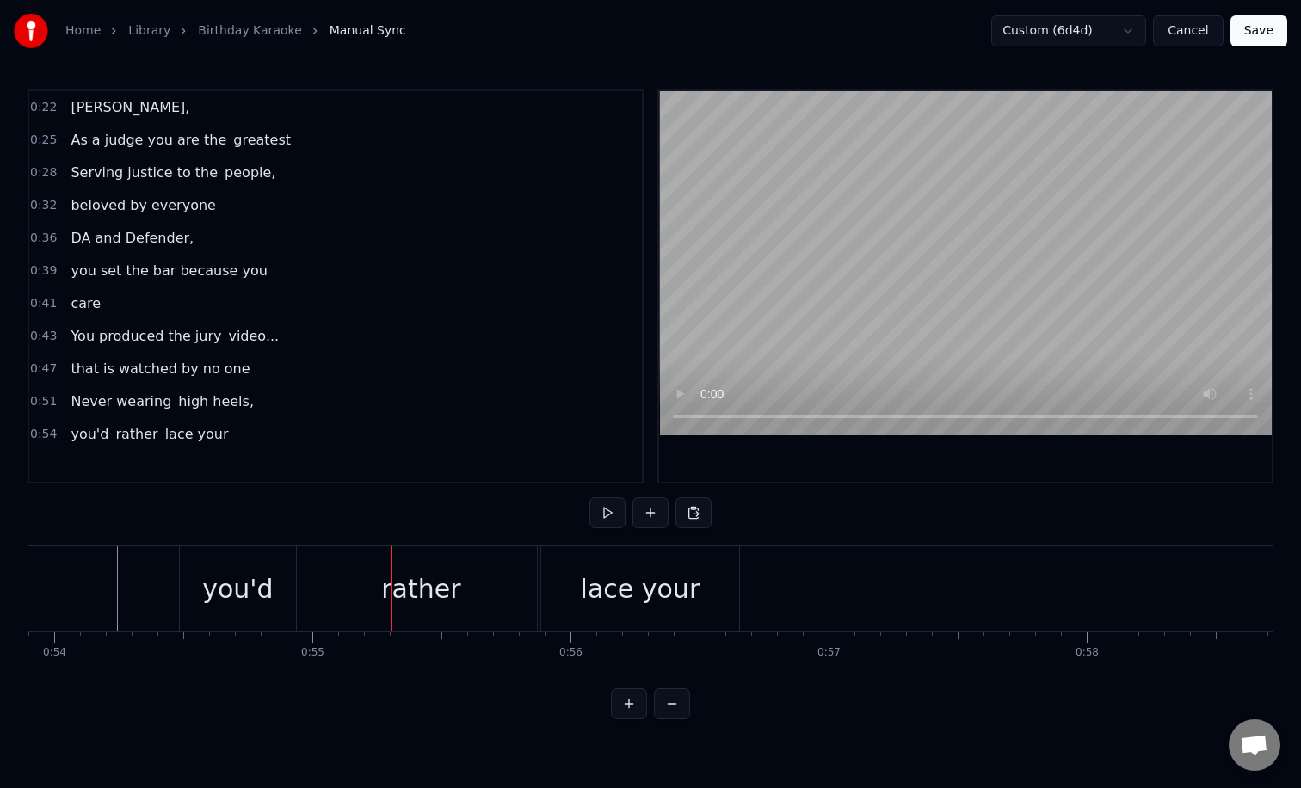
click at [212, 578] on div "you'd" at bounding box center [237, 588] width 71 height 39
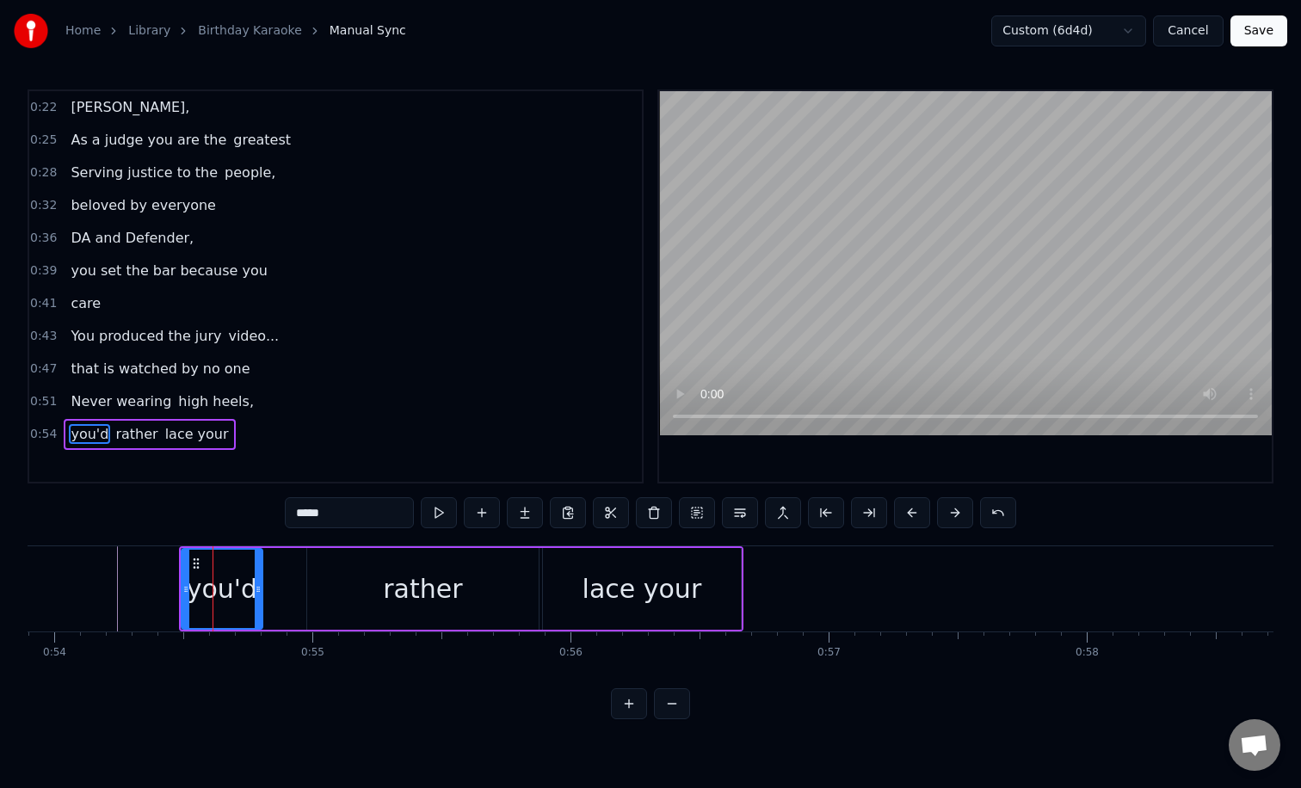
drag, startPoint x: 293, startPoint y: 593, endPoint x: 256, endPoint y: 591, distance: 37.0
click at [256, 591] on icon at bounding box center [258, 589] width 7 height 14
click at [330, 591] on div "rather" at bounding box center [422, 589] width 231 height 82
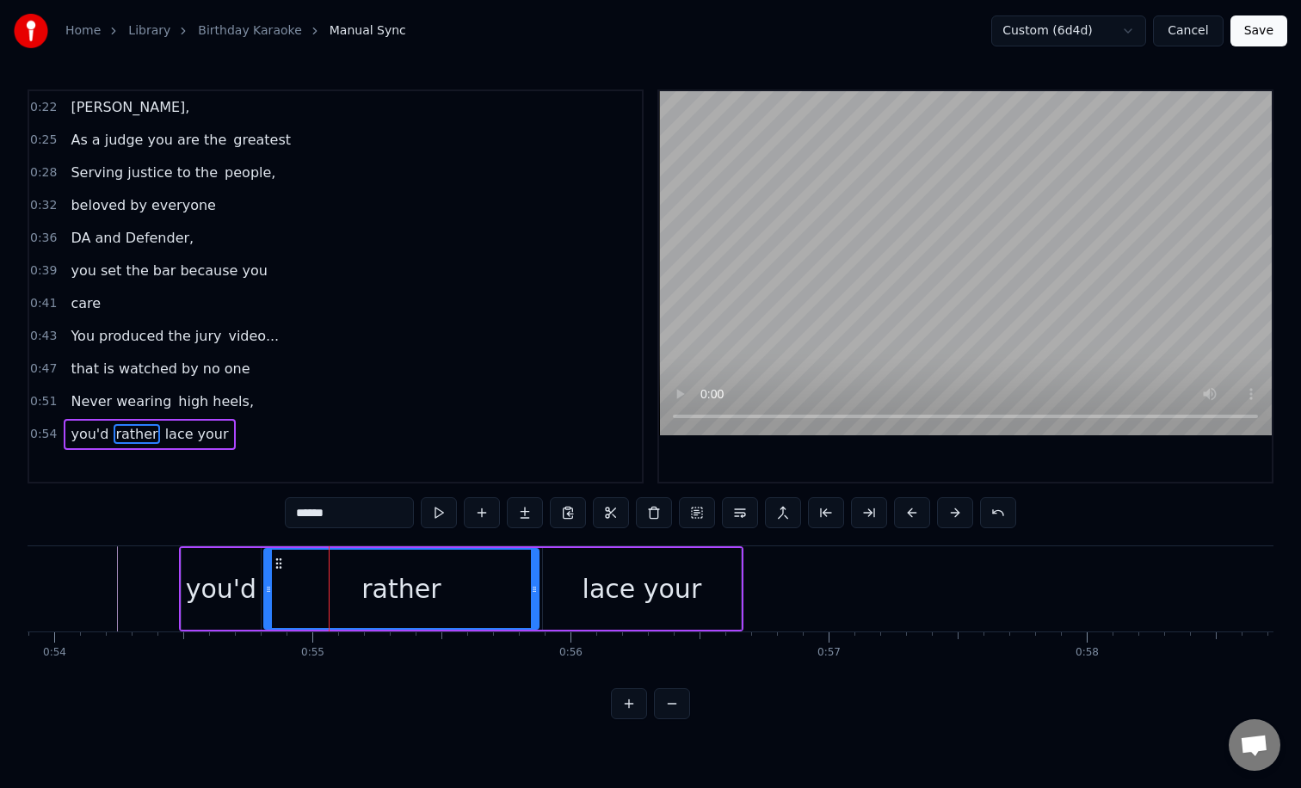
drag, startPoint x: 309, startPoint y: 594, endPoint x: 266, endPoint y: 591, distance: 43.1
click at [266, 591] on icon at bounding box center [268, 589] width 7 height 14
drag, startPoint x: 531, startPoint y: 594, endPoint x: 410, endPoint y: 591, distance: 120.5
click at [413, 591] on icon at bounding box center [416, 589] width 7 height 14
click at [581, 580] on div "lace your" at bounding box center [642, 589] width 198 height 82
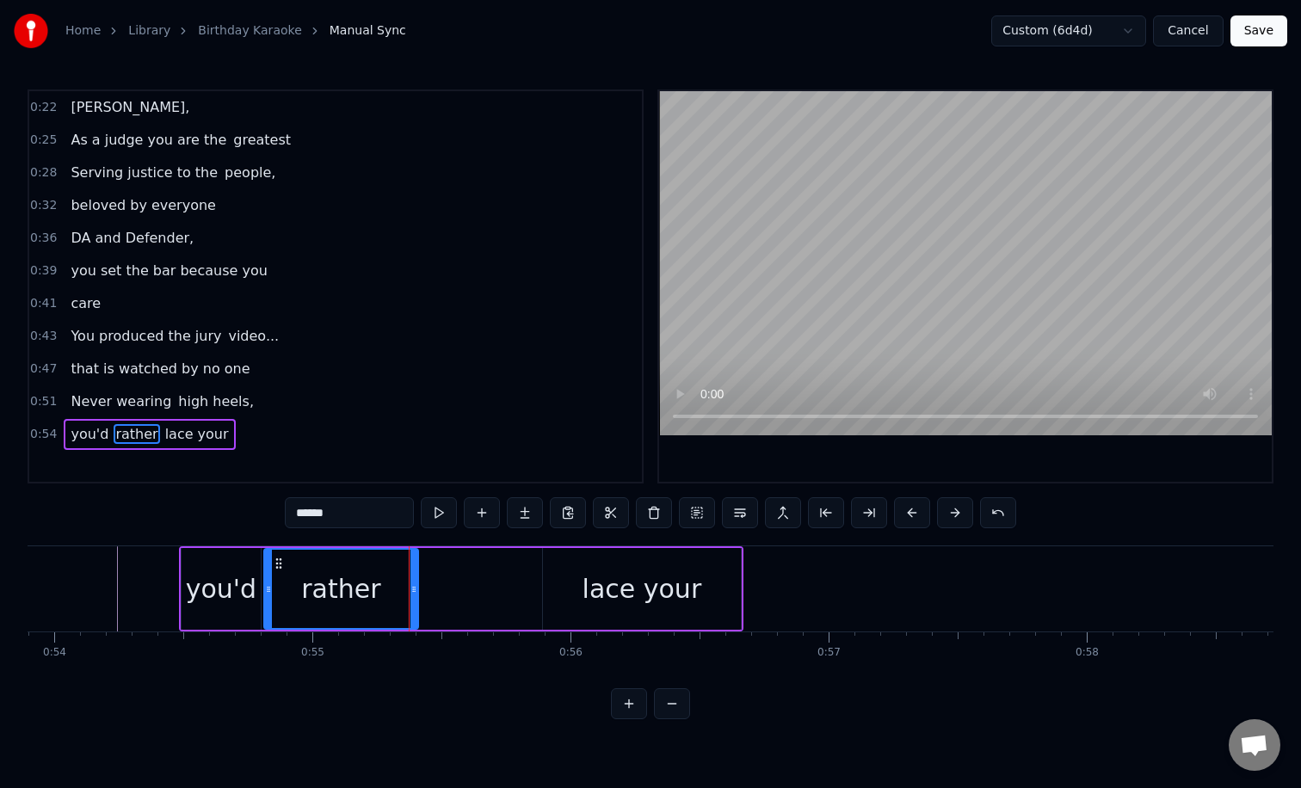
type input "*********"
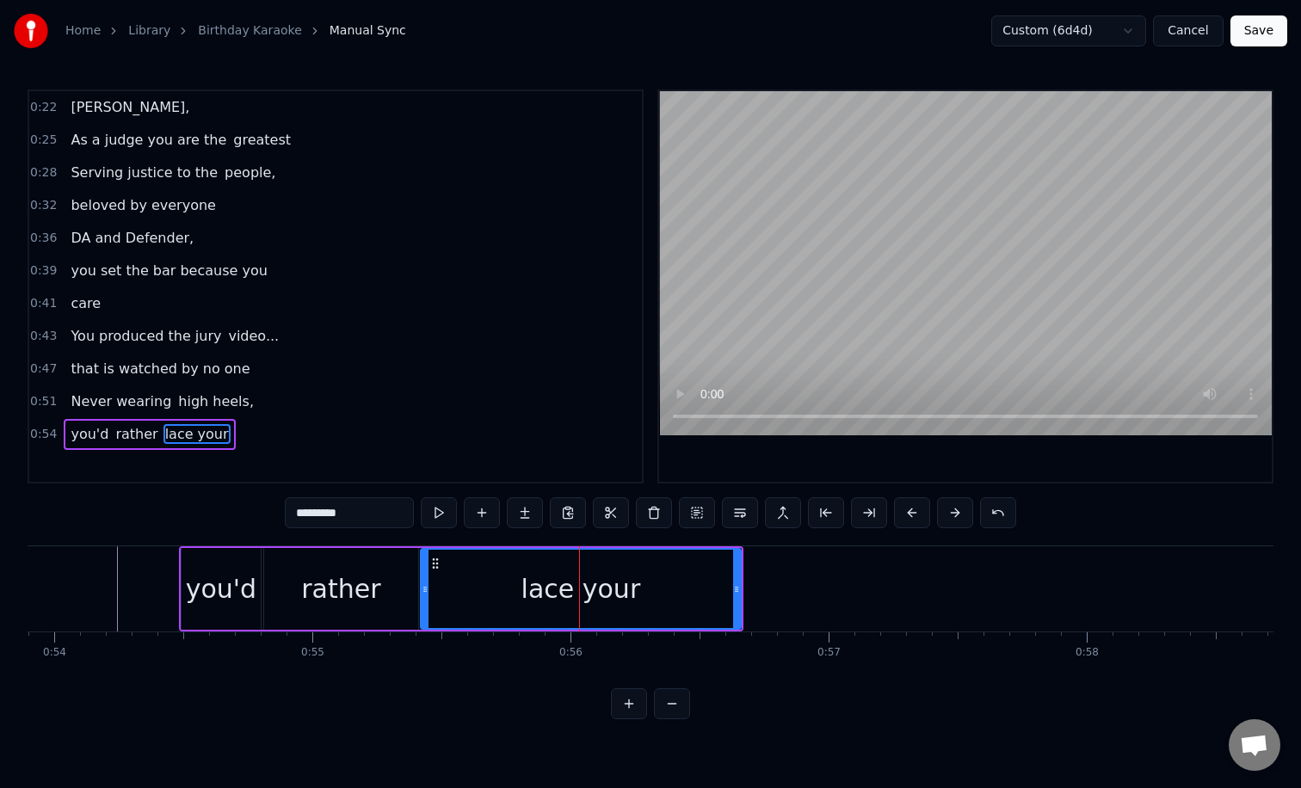
drag, startPoint x: 544, startPoint y: 591, endPoint x: 421, endPoint y: 587, distance: 123.1
click at [421, 587] on icon at bounding box center [424, 589] width 7 height 14
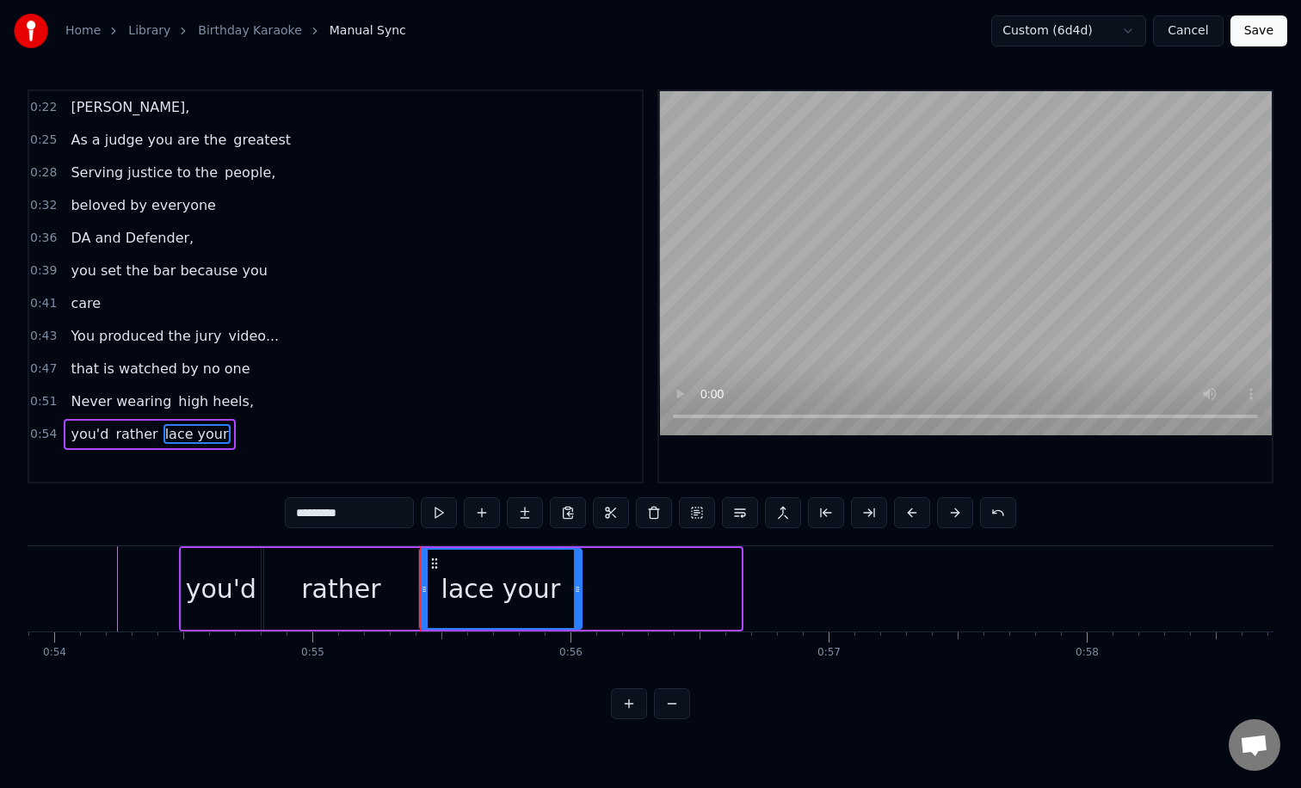
drag, startPoint x: 736, startPoint y: 583, endPoint x: 577, endPoint y: 583, distance: 159.1
click at [577, 583] on icon at bounding box center [577, 589] width 7 height 14
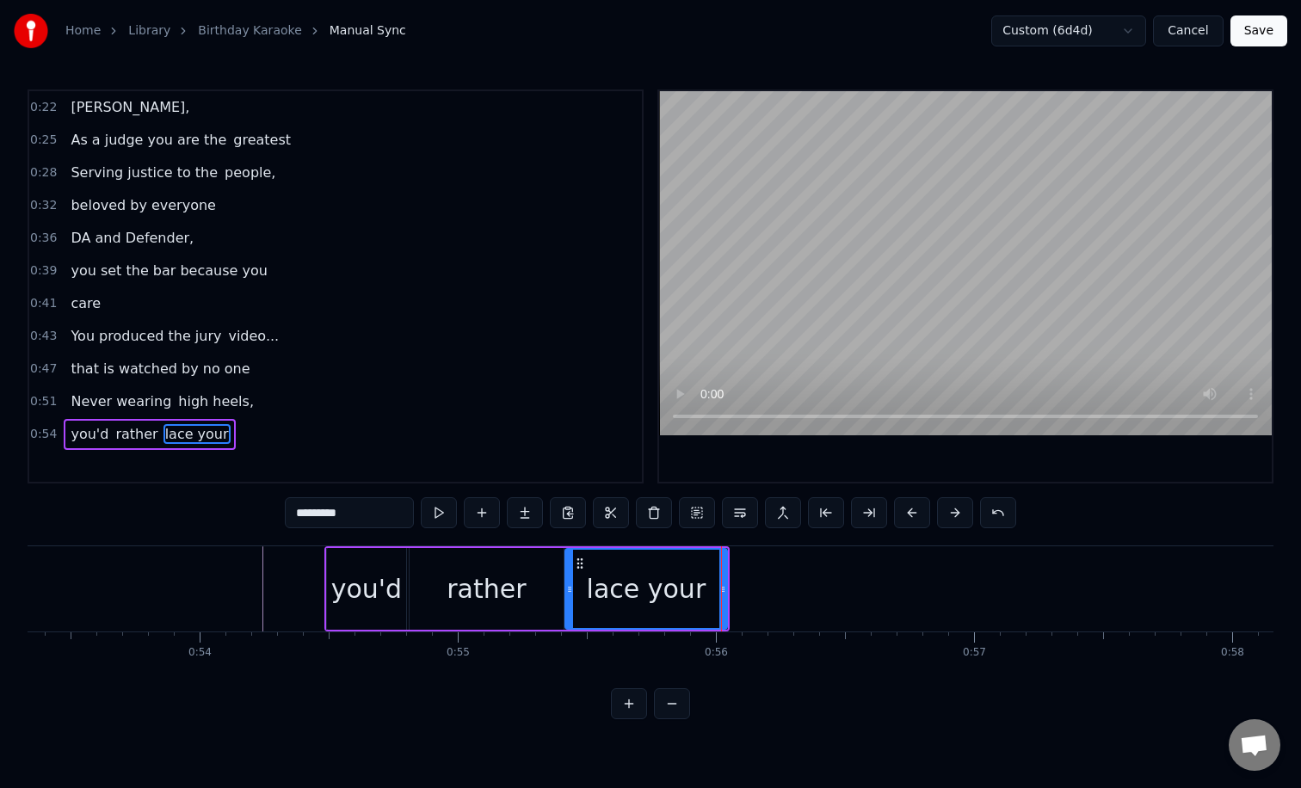
scroll to position [0, 13755]
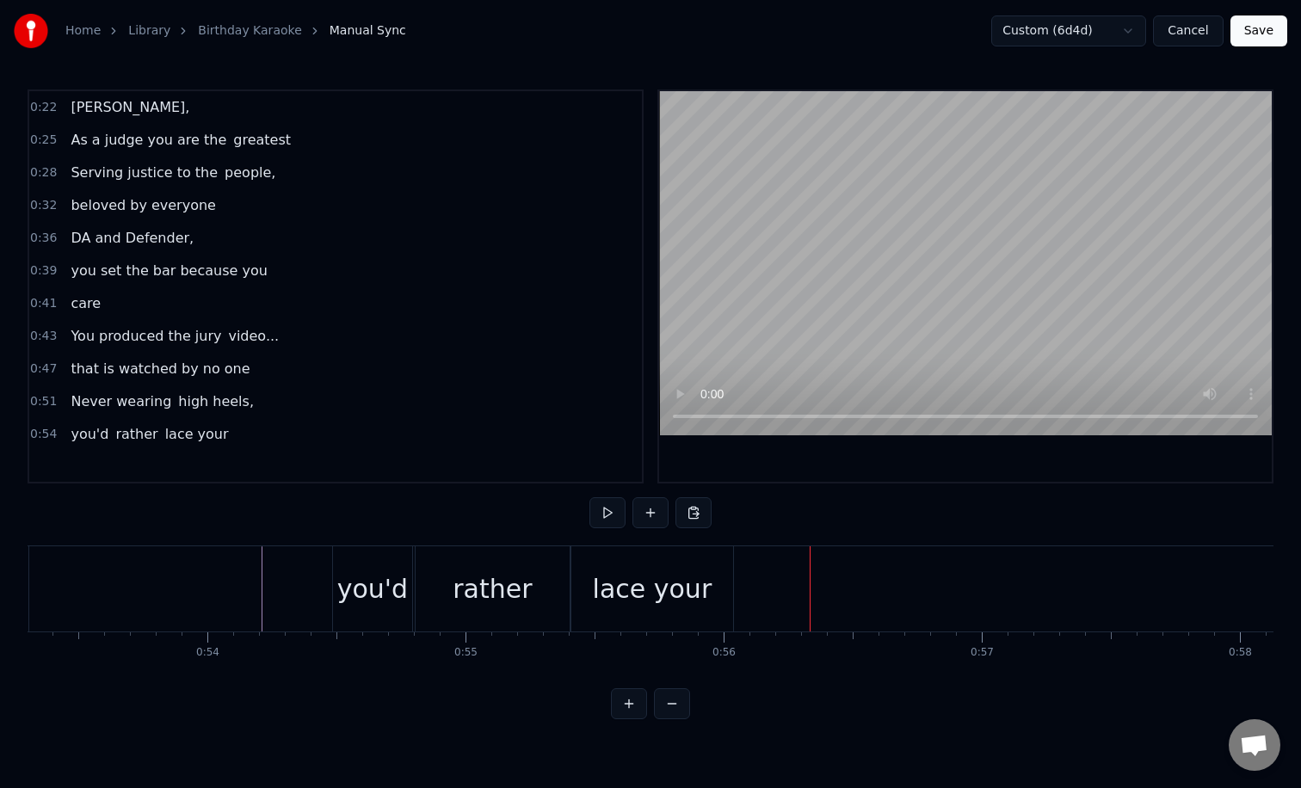
click at [628, 581] on div "lace your" at bounding box center [666, 588] width 120 height 39
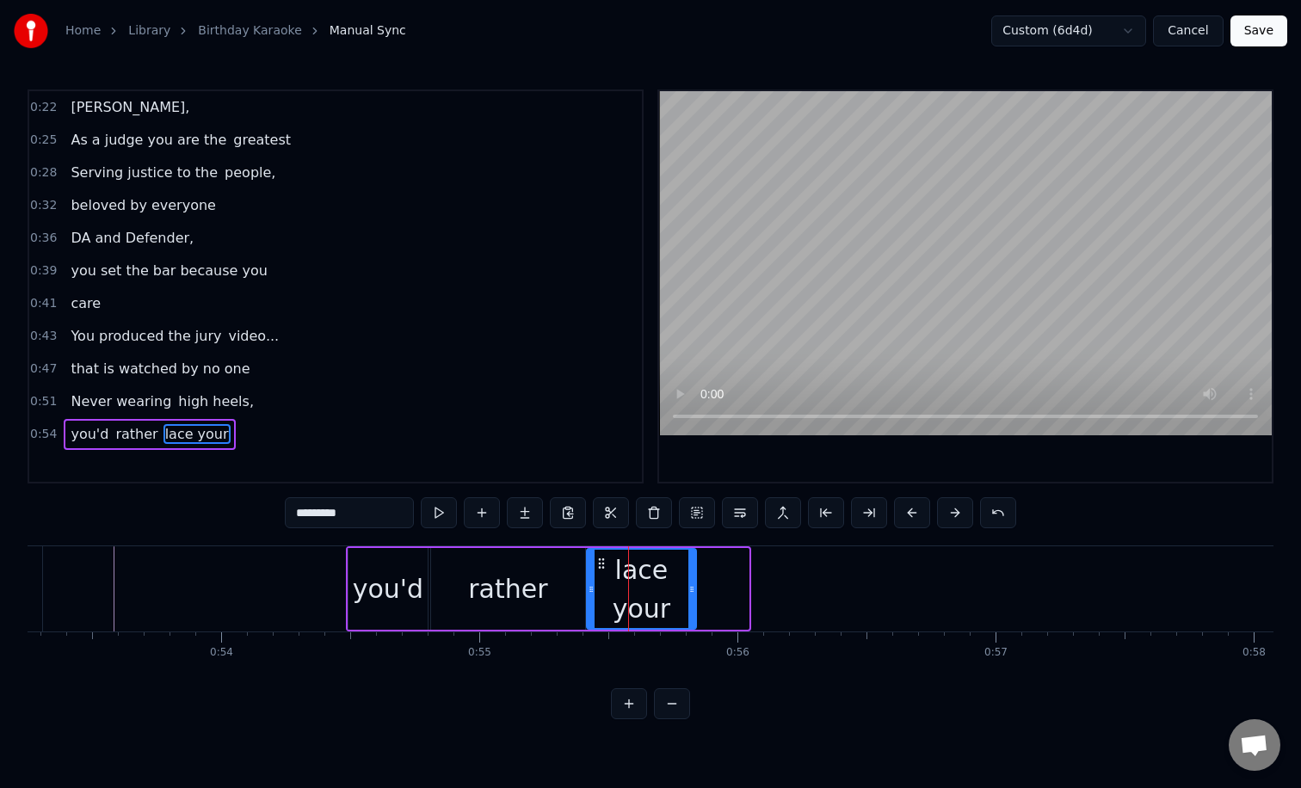
drag, startPoint x: 743, startPoint y: 600, endPoint x: 691, endPoint y: 598, distance: 52.5
click at [691, 598] on div at bounding box center [691, 589] width 7 height 78
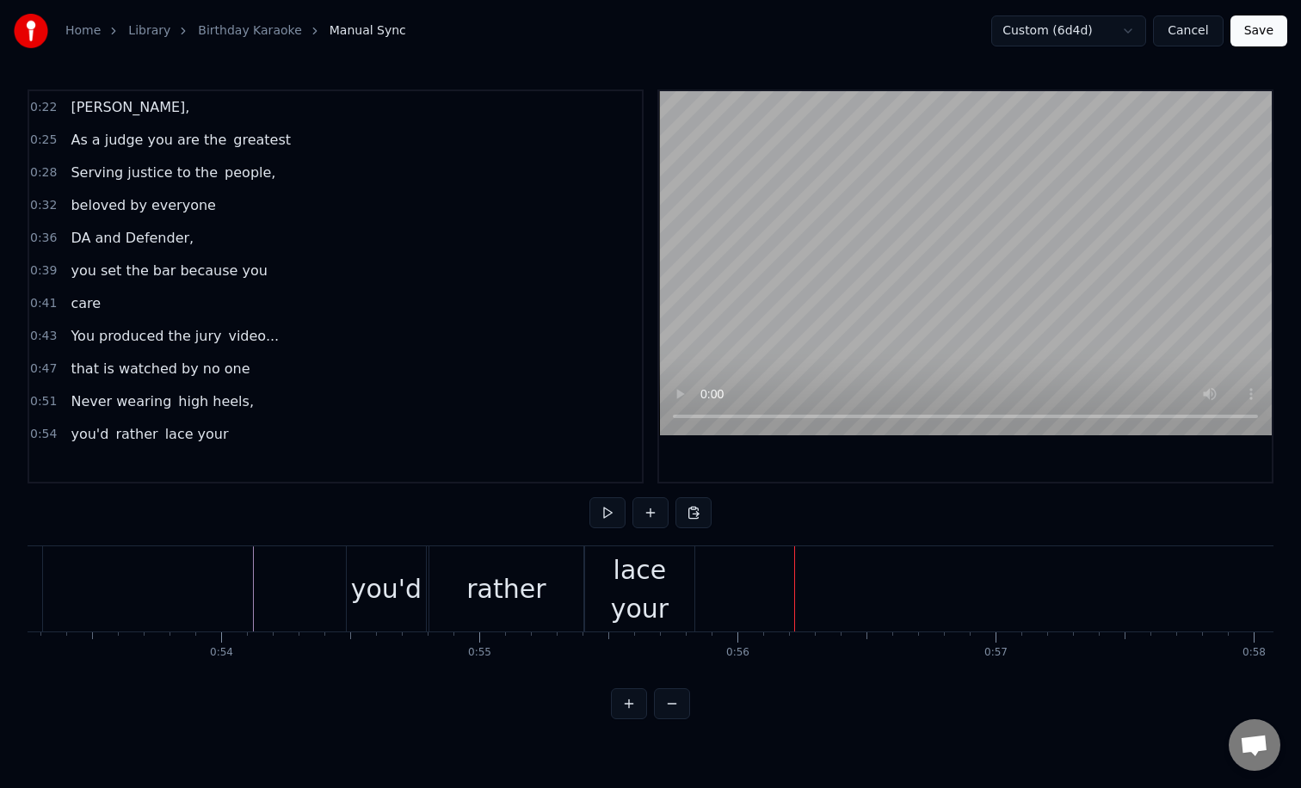
click at [696, 570] on div "you'd rather lace your" at bounding box center [522, 588] width 353 height 85
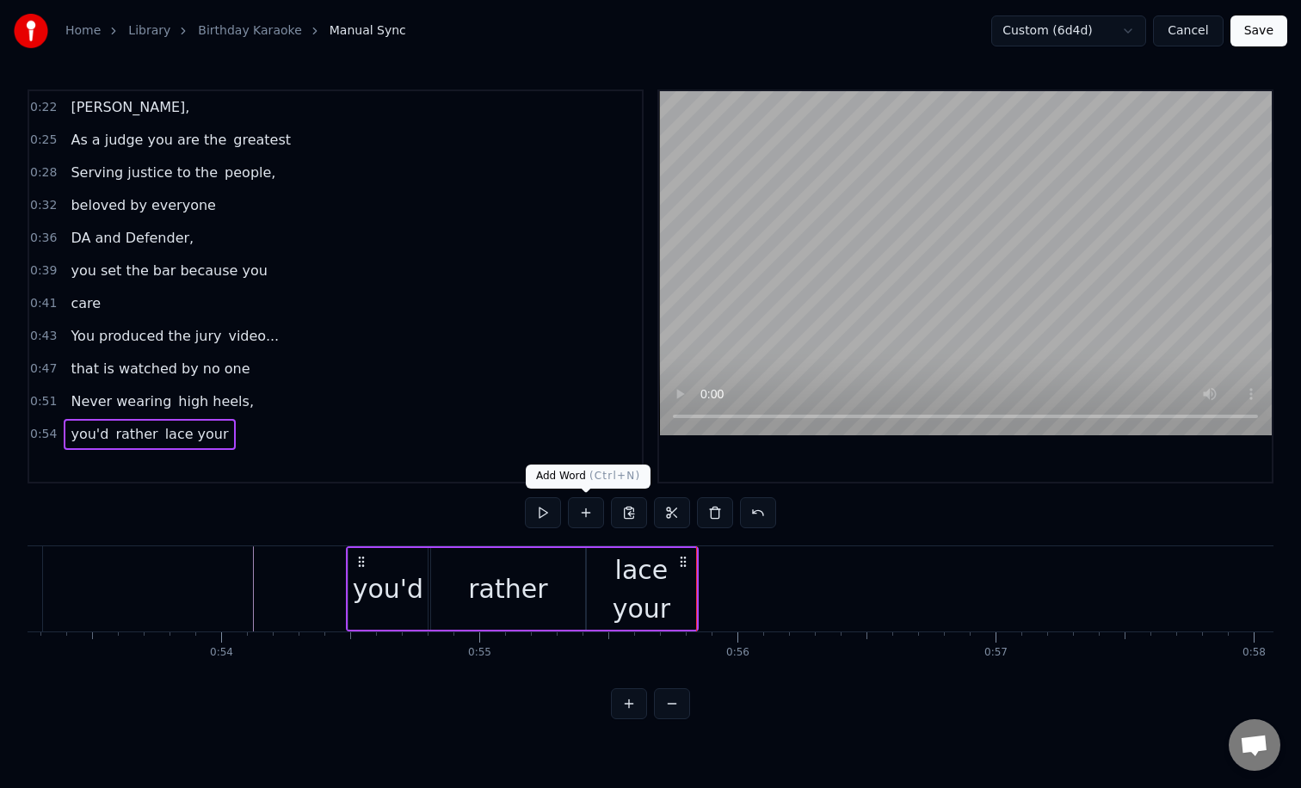
click at [589, 512] on button at bounding box center [586, 512] width 36 height 31
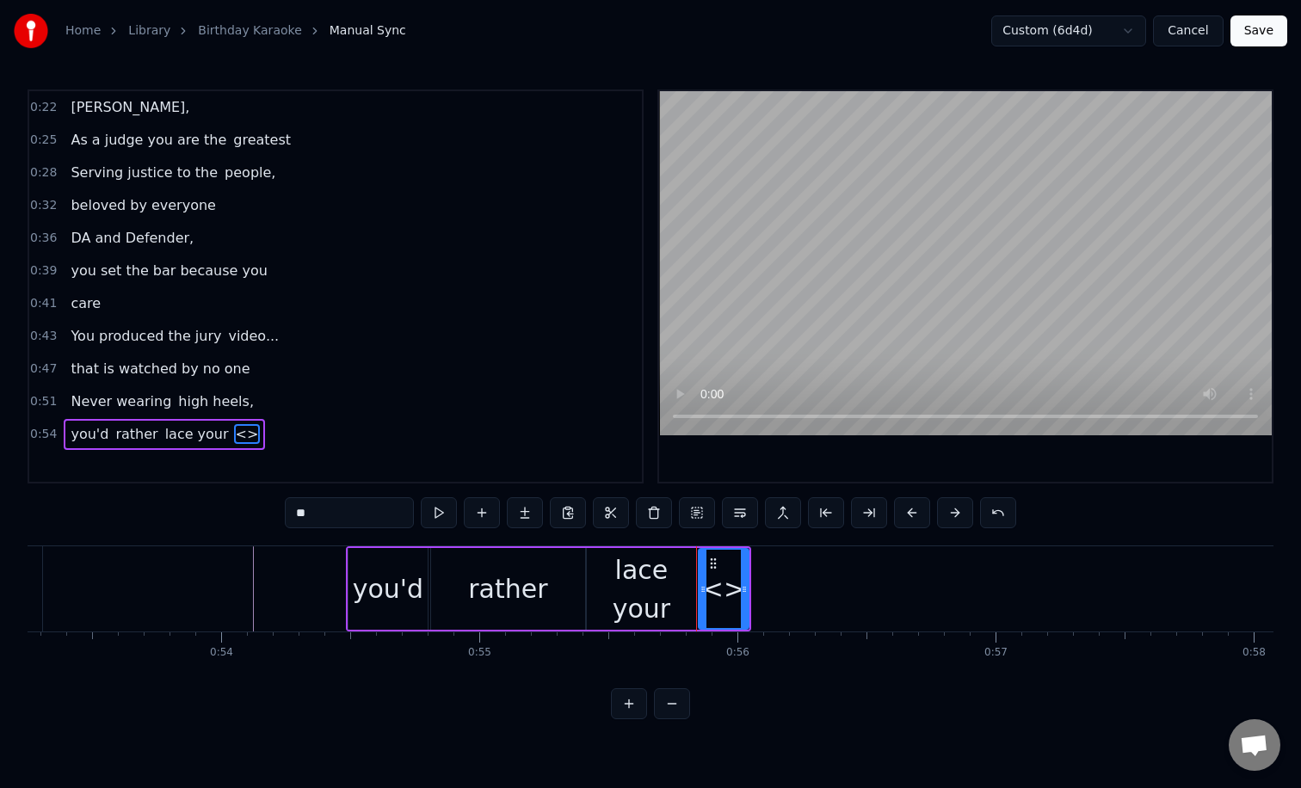
click at [390, 515] on input "**" at bounding box center [349, 512] width 129 height 31
type input "*"
drag, startPoint x: 745, startPoint y: 567, endPoint x: 884, endPoint y: 574, distance: 139.5
click at [884, 574] on div at bounding box center [883, 589] width 7 height 78
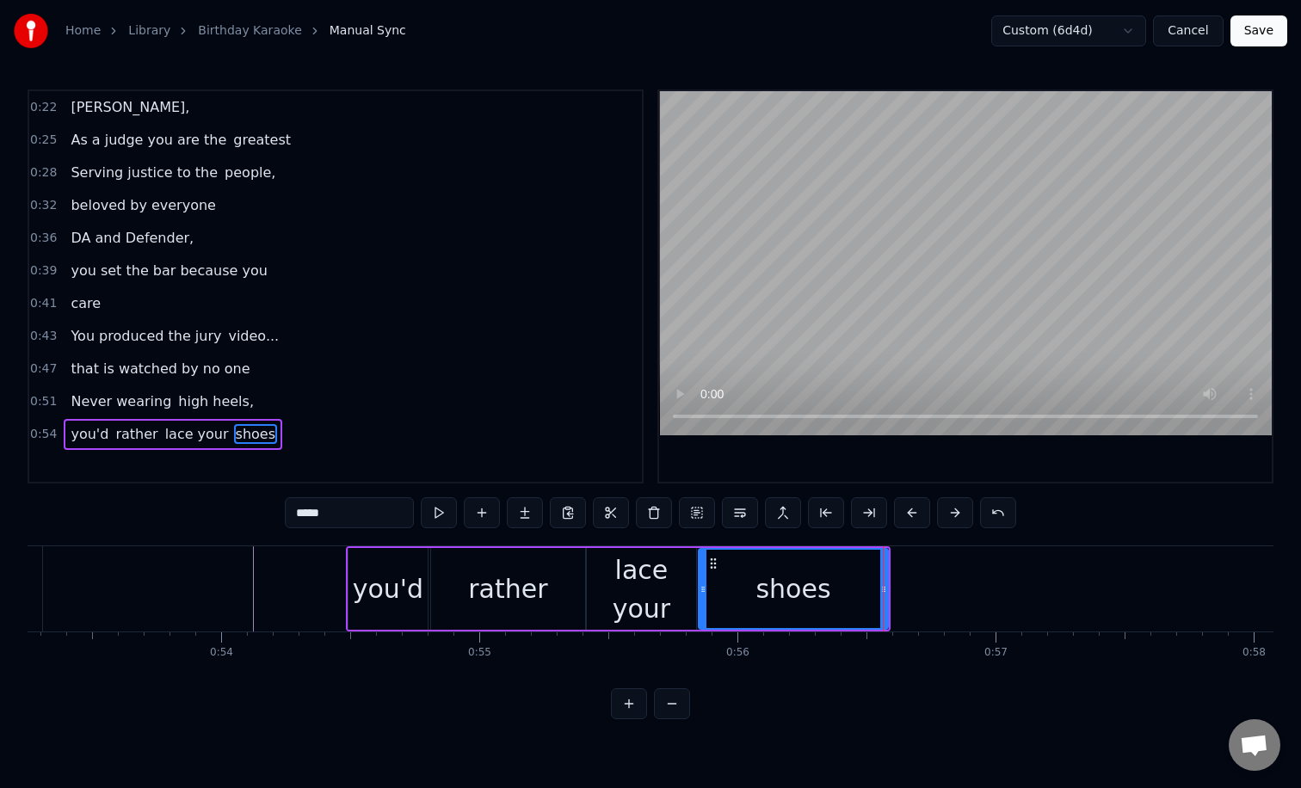
type input "*****"
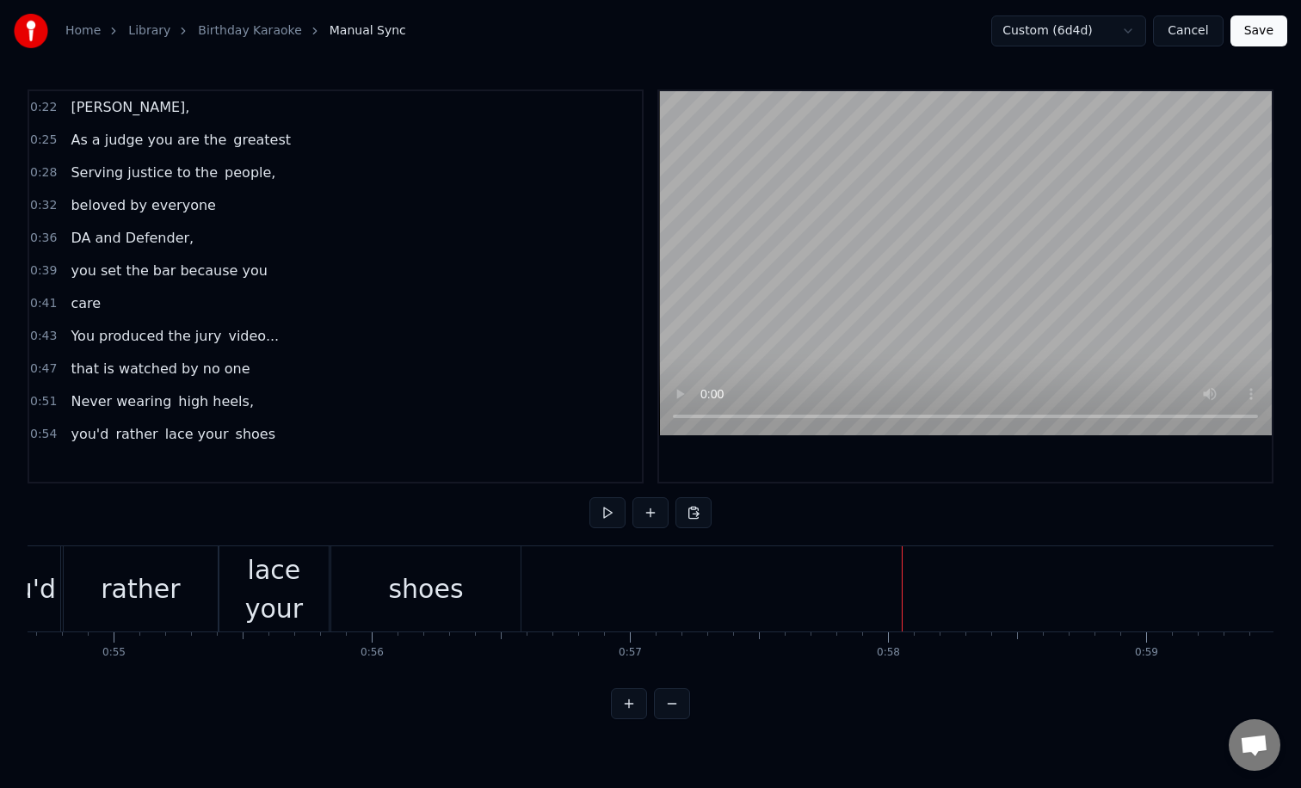
scroll to position [0, 14108]
click at [642, 514] on button at bounding box center [650, 512] width 36 height 31
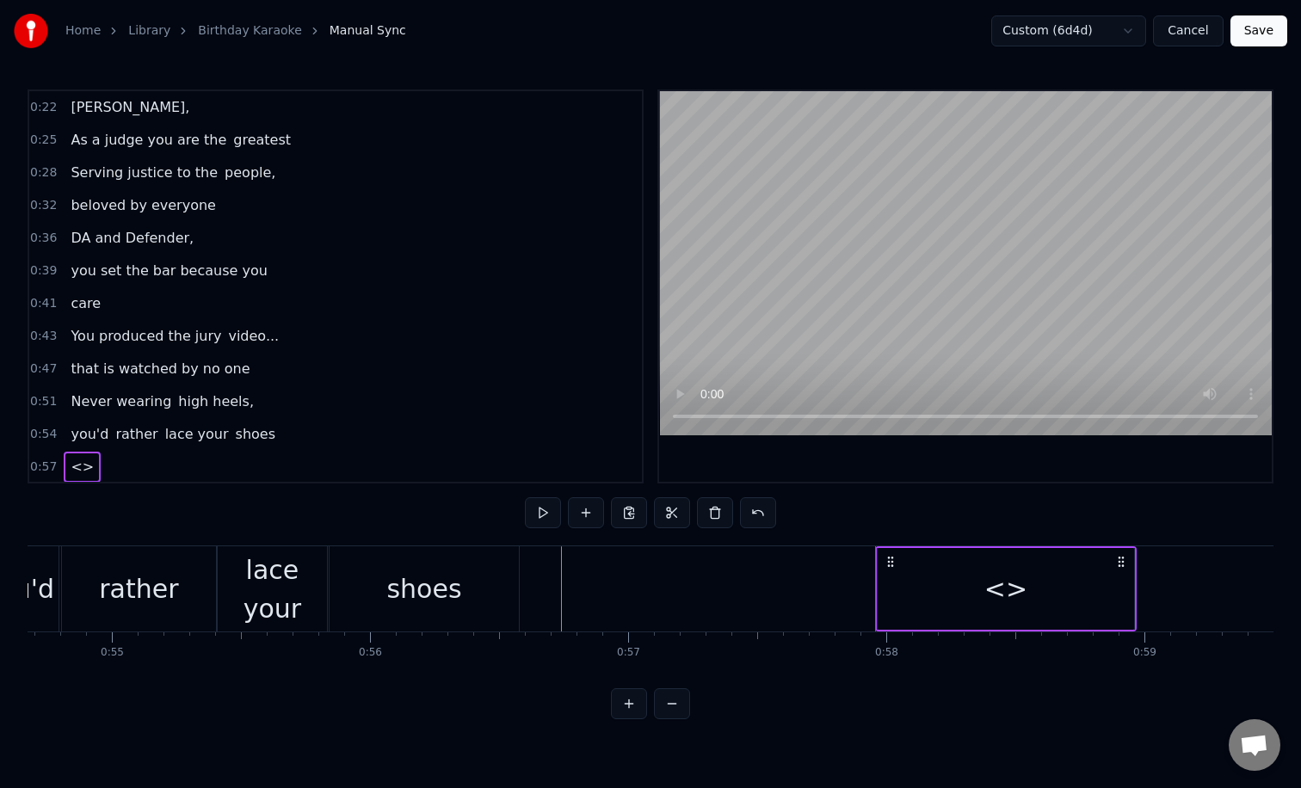
click at [990, 590] on div "<>" at bounding box center [1005, 588] width 43 height 39
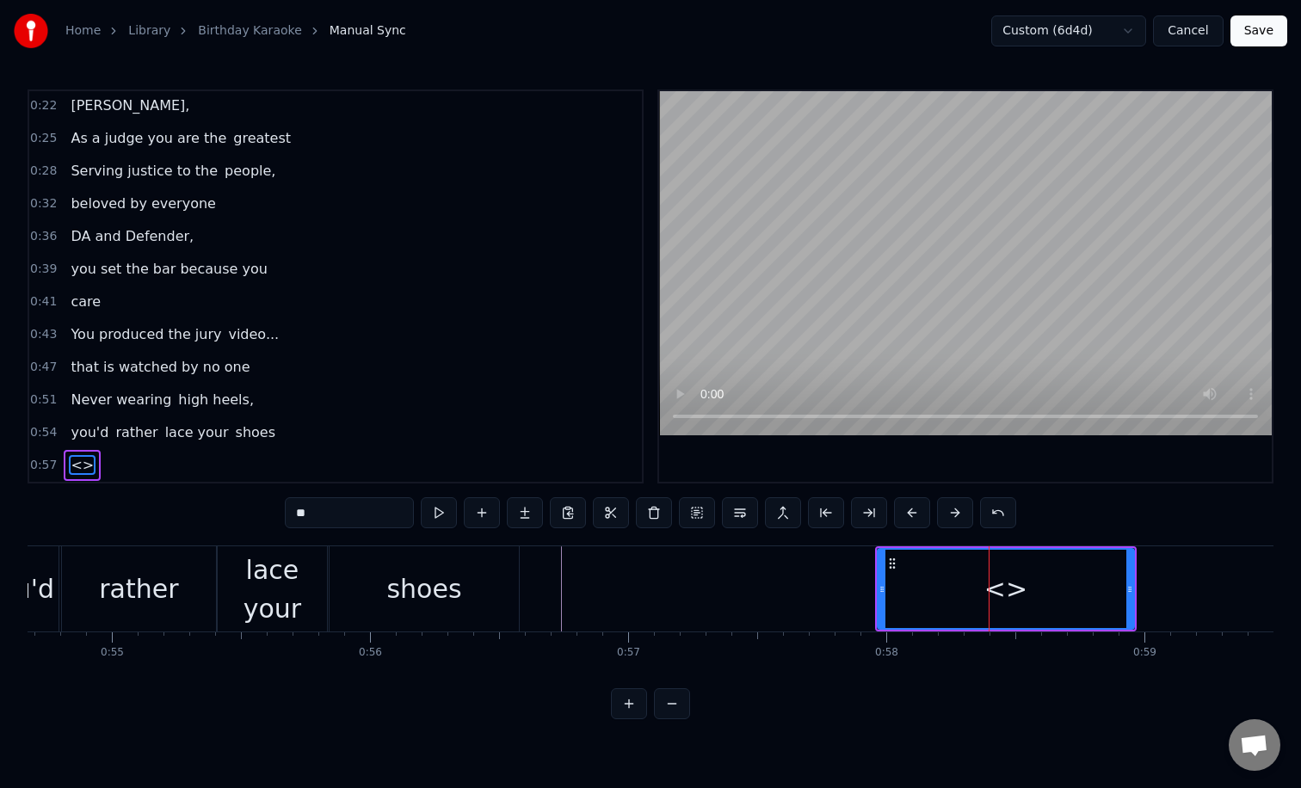
click at [320, 508] on input "**" at bounding box center [349, 512] width 129 height 31
type input "*"
drag, startPoint x: 1132, startPoint y: 618, endPoint x: 1003, endPoint y: 618, distance: 129.0
click at [1003, 618] on div at bounding box center [1000, 589] width 7 height 78
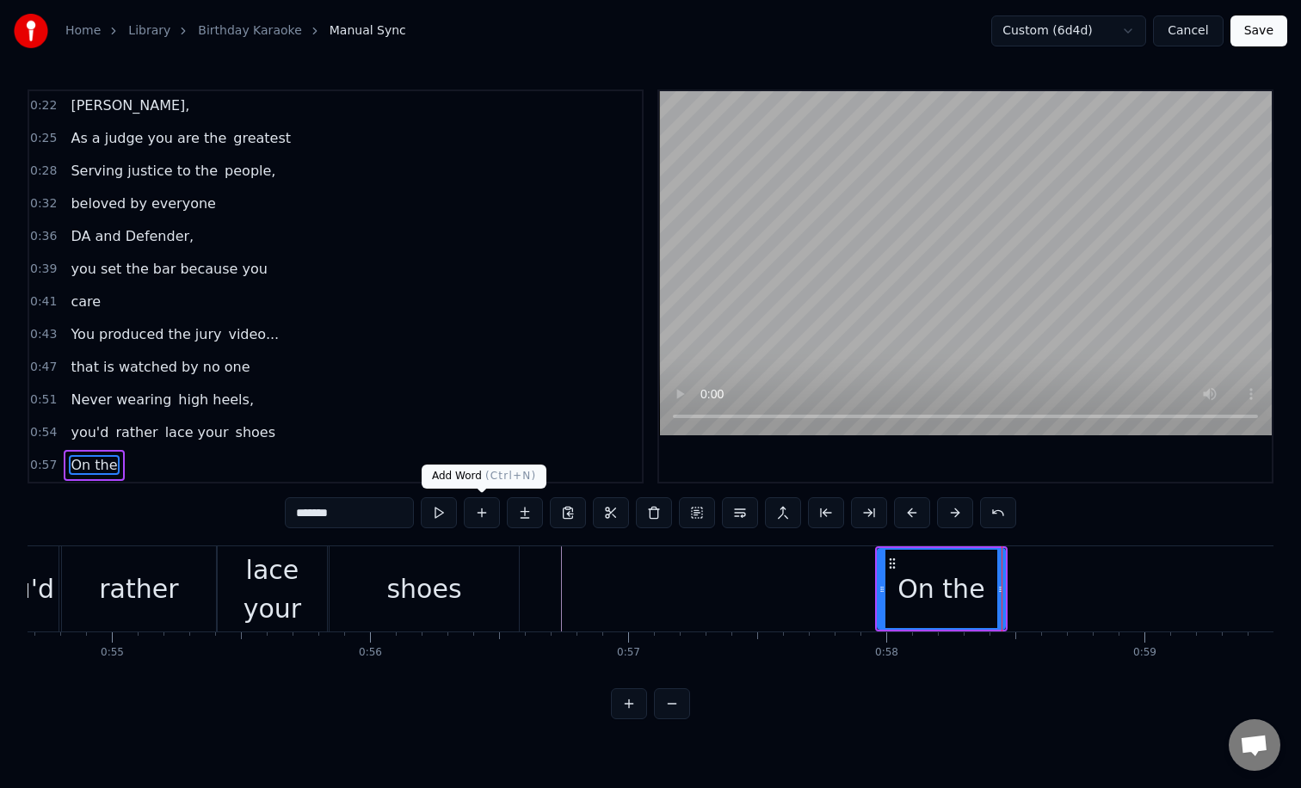
type input "******"
click at [470, 516] on button at bounding box center [482, 512] width 36 height 31
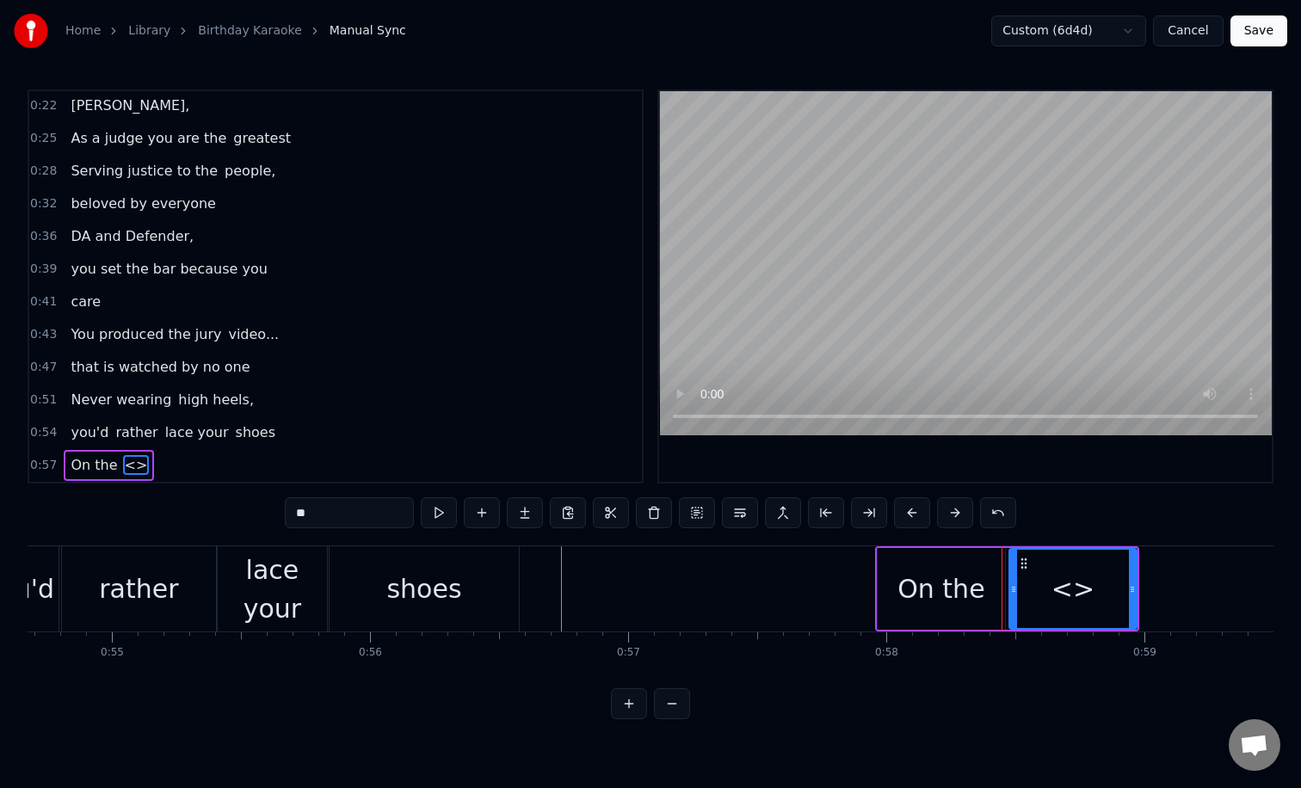
click at [339, 520] on input "**" at bounding box center [349, 512] width 129 height 31
type input "*"
drag, startPoint x: 1132, startPoint y: 587, endPoint x: 1163, endPoint y: 586, distance: 31.0
click at [1159, 587] on circle at bounding box center [1158, 587] width 1 height 1
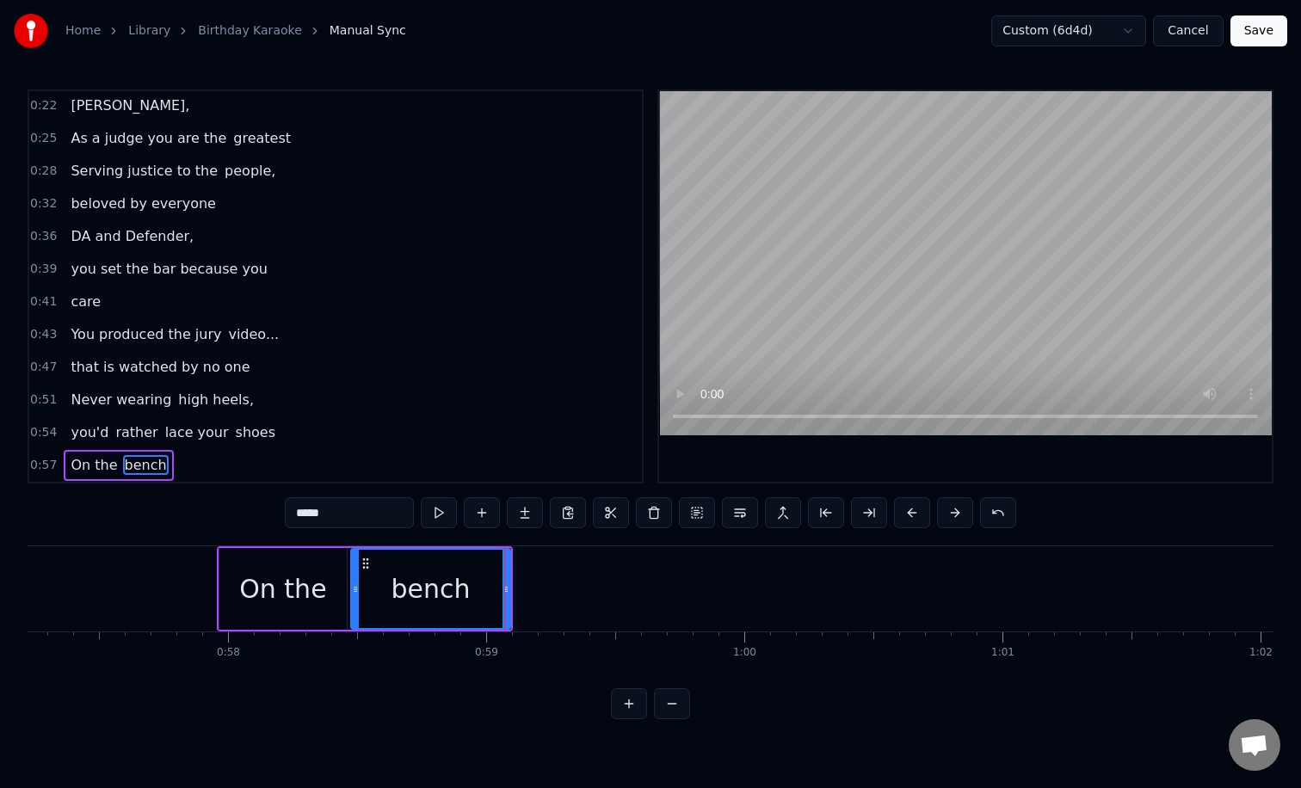
scroll to position [0, 14778]
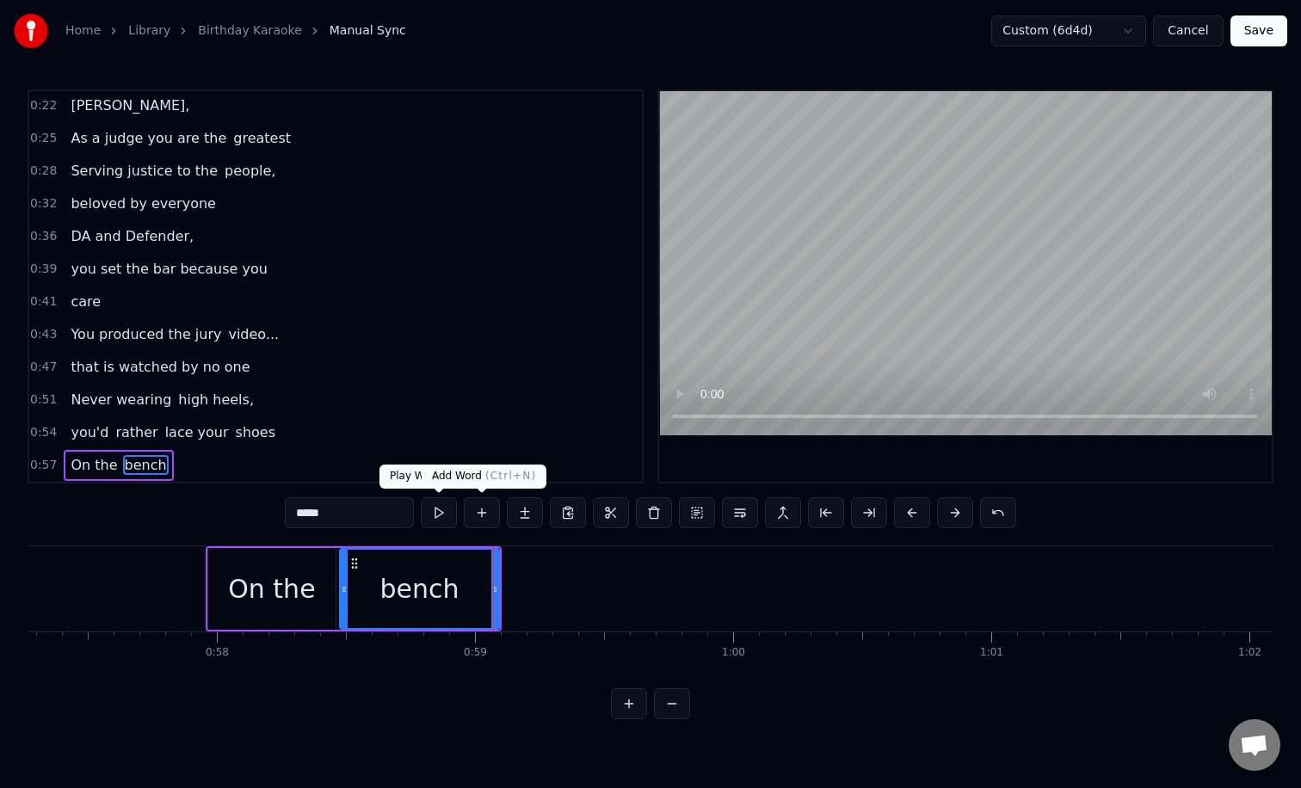
type input "*****"
click at [474, 510] on button at bounding box center [482, 512] width 36 height 31
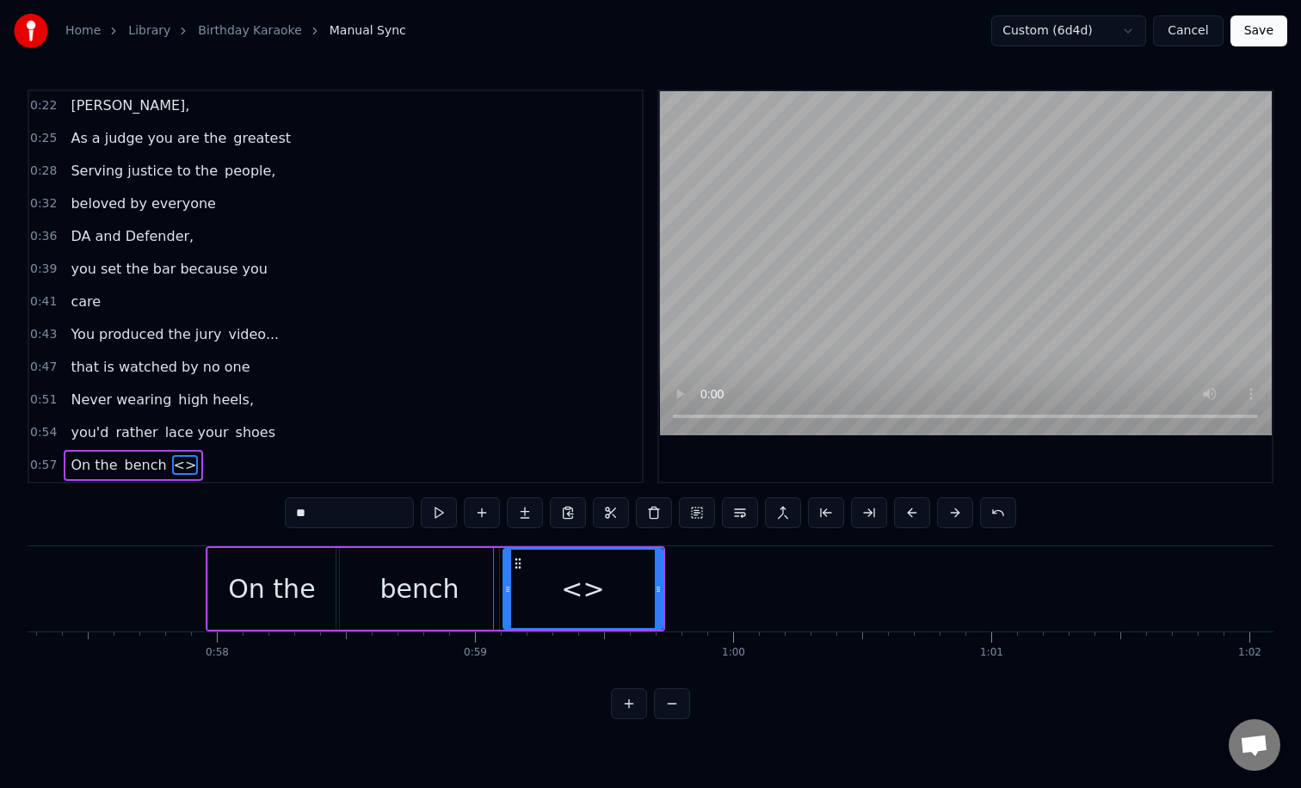
click at [583, 592] on div "<>" at bounding box center [582, 588] width 43 height 39
click at [374, 504] on input "**" at bounding box center [349, 512] width 129 height 31
click at [367, 511] on input "**" at bounding box center [349, 512] width 129 height 31
type input "*"
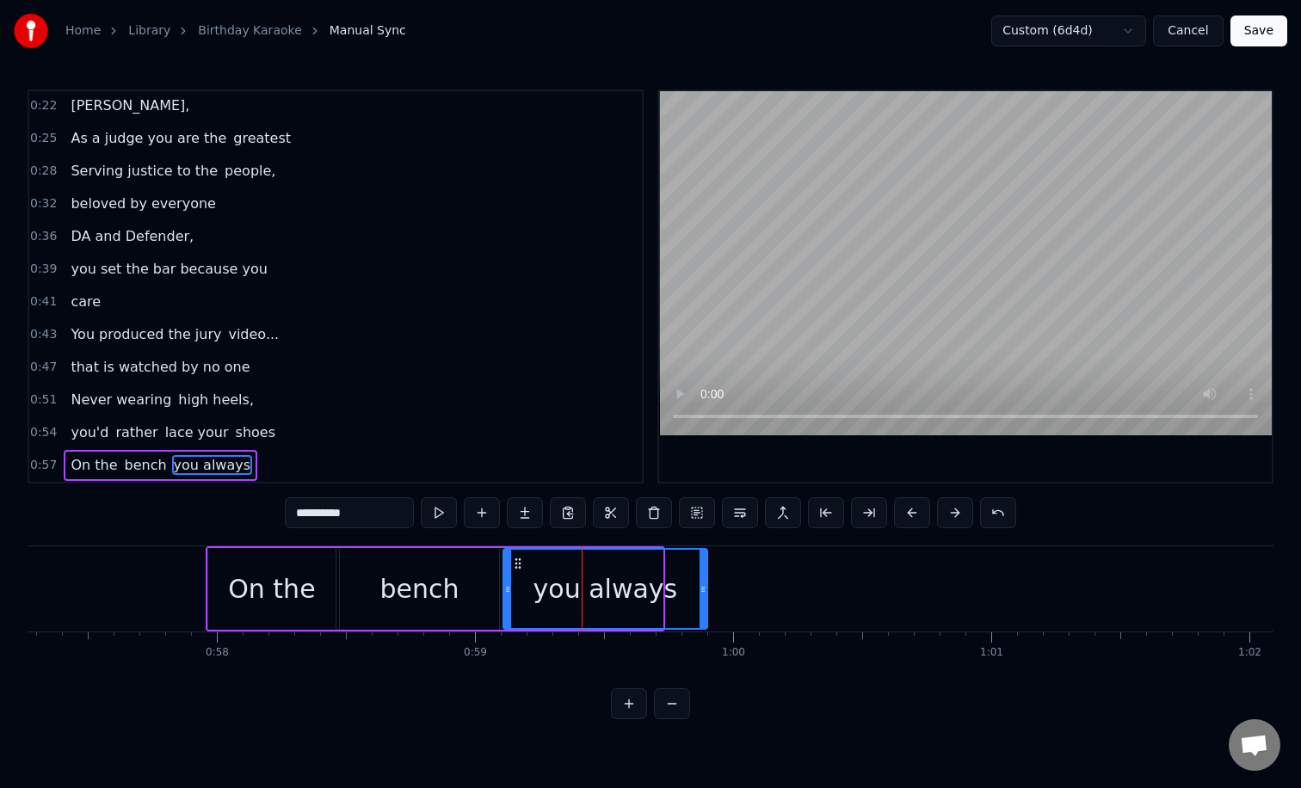
drag, startPoint x: 658, startPoint y: 577, endPoint x: 710, endPoint y: 582, distance: 51.9
click at [706, 582] on div at bounding box center [702, 589] width 7 height 78
type input "**********"
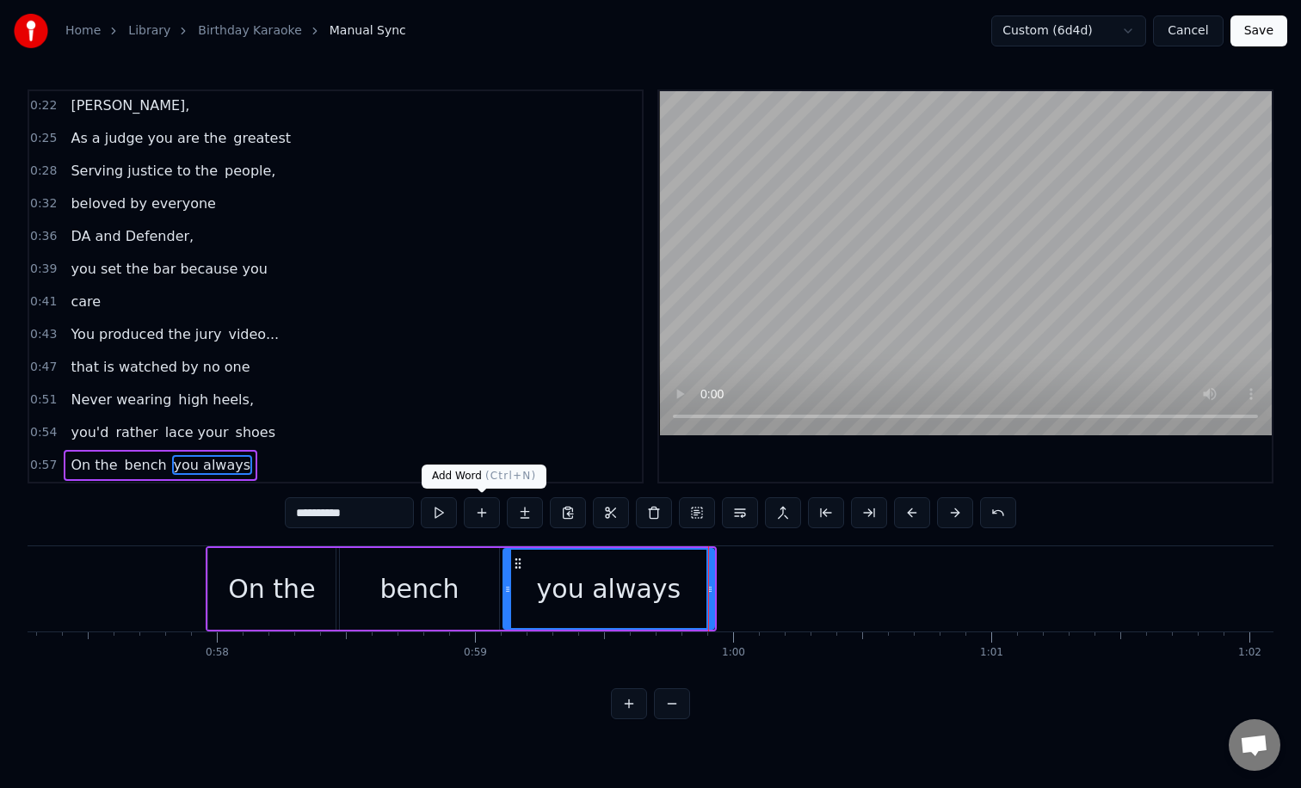
click at [483, 522] on button at bounding box center [482, 512] width 36 height 31
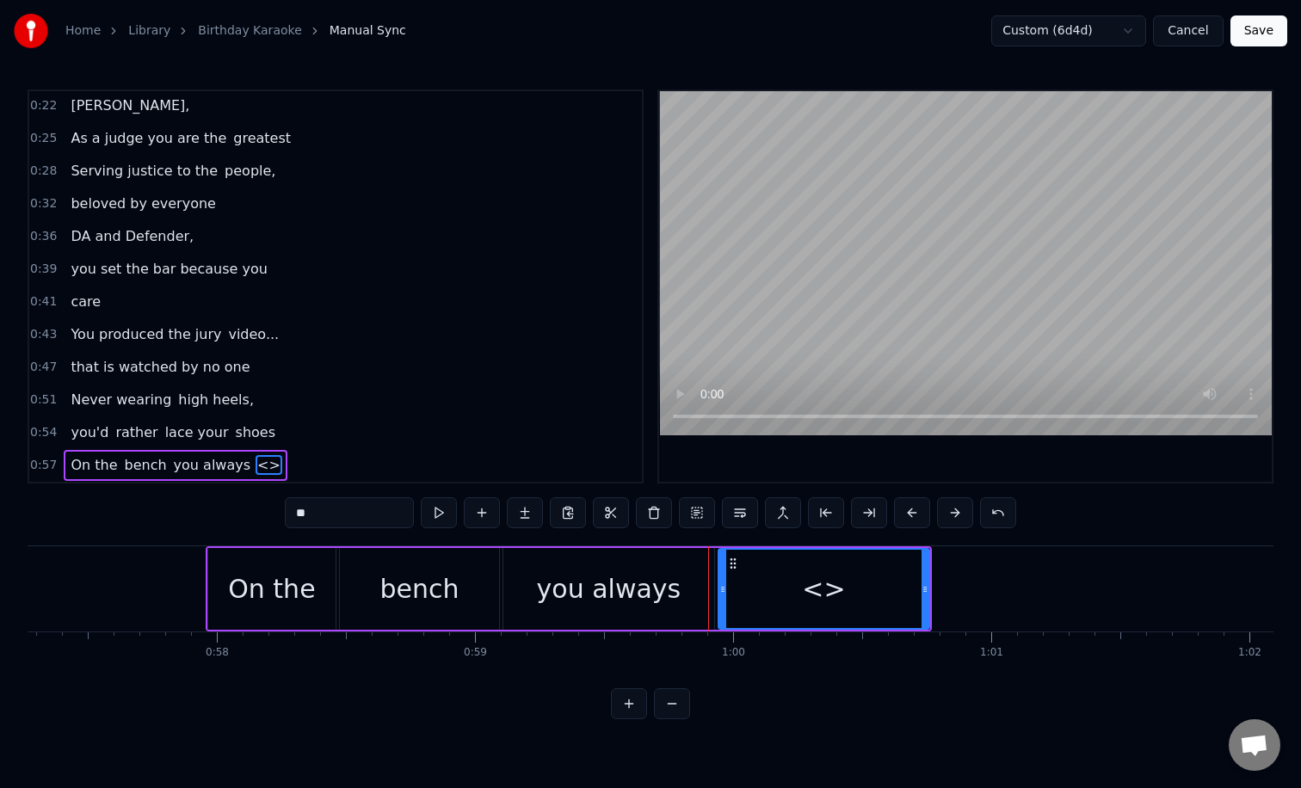
click at [366, 514] on input "**" at bounding box center [349, 512] width 129 height 31
type input "*"
type input "****"
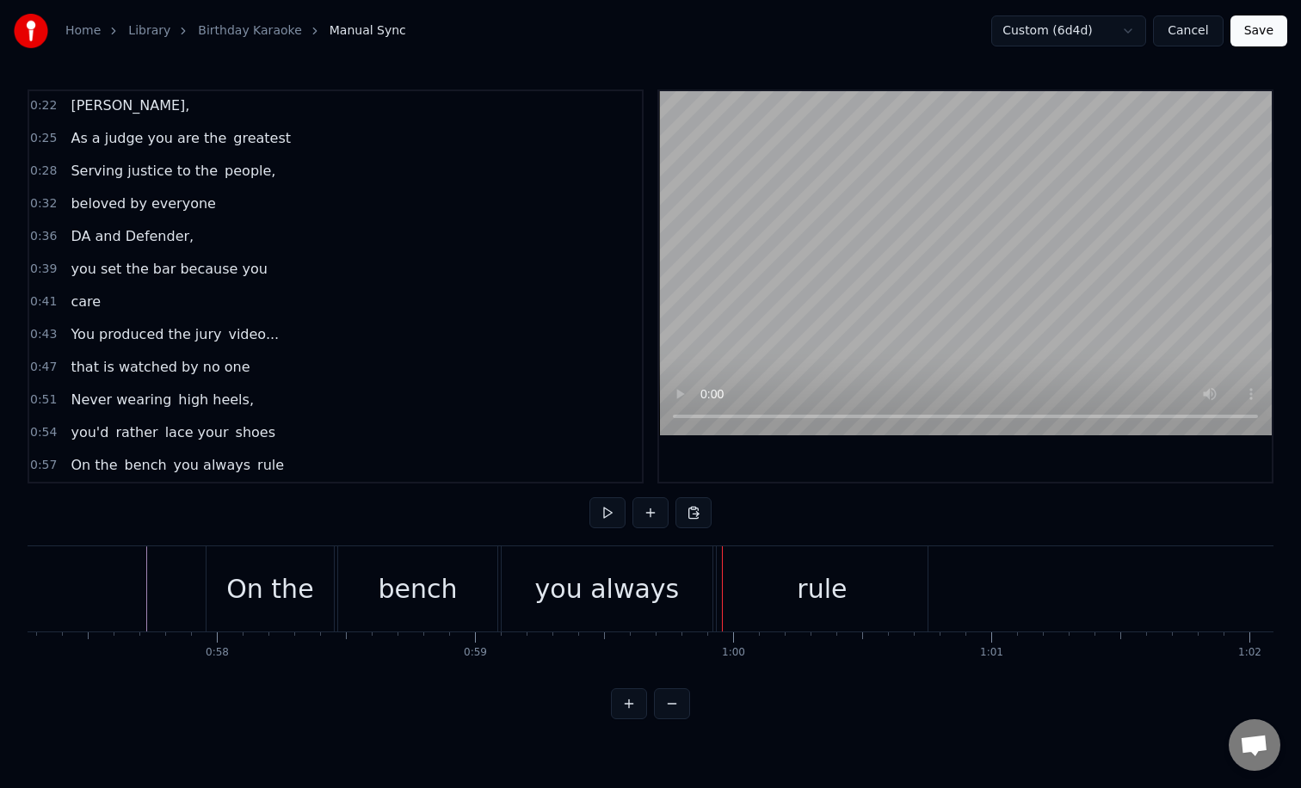
click at [287, 594] on div "On the" at bounding box center [269, 588] width 87 height 39
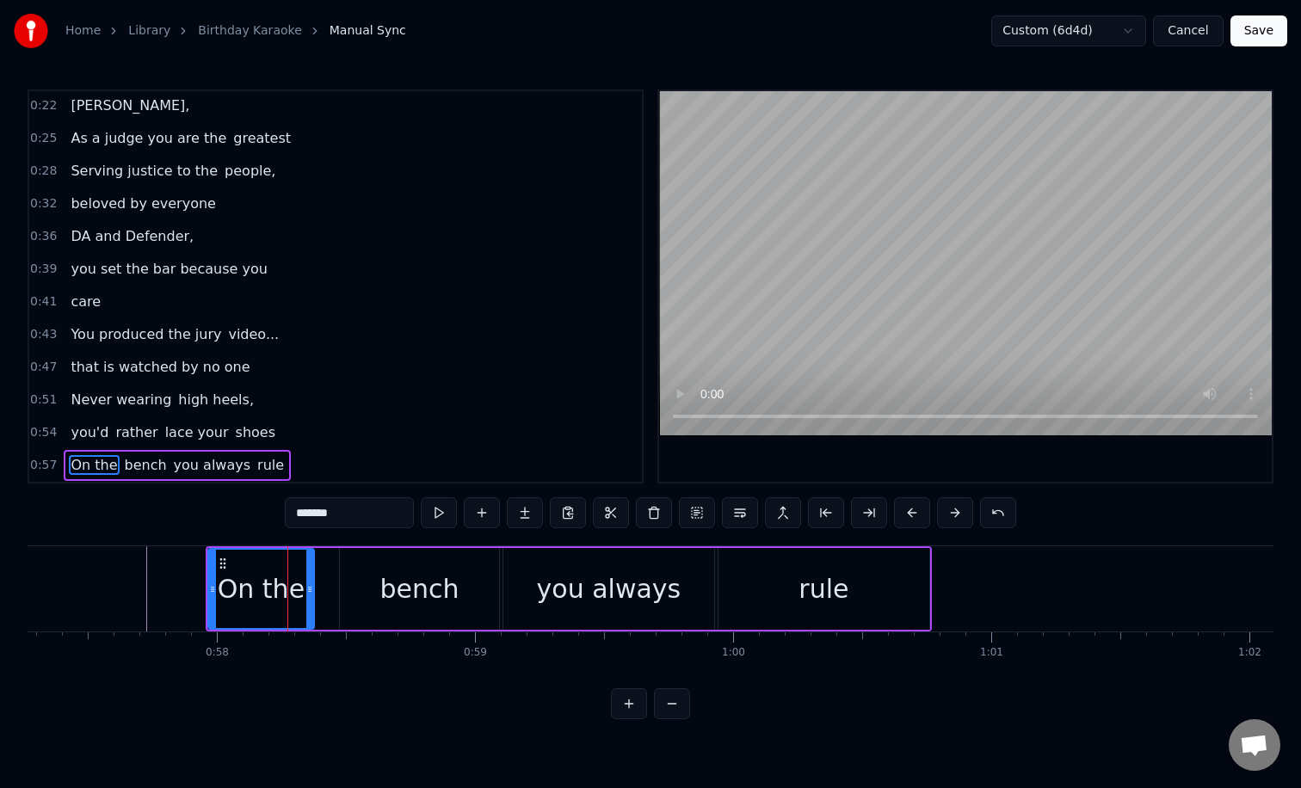
drag, startPoint x: 332, startPoint y: 592, endPoint x: 311, endPoint y: 591, distance: 21.5
click at [311, 591] on icon at bounding box center [309, 589] width 7 height 14
click at [360, 591] on div "bench" at bounding box center [419, 589] width 159 height 82
type input "*****"
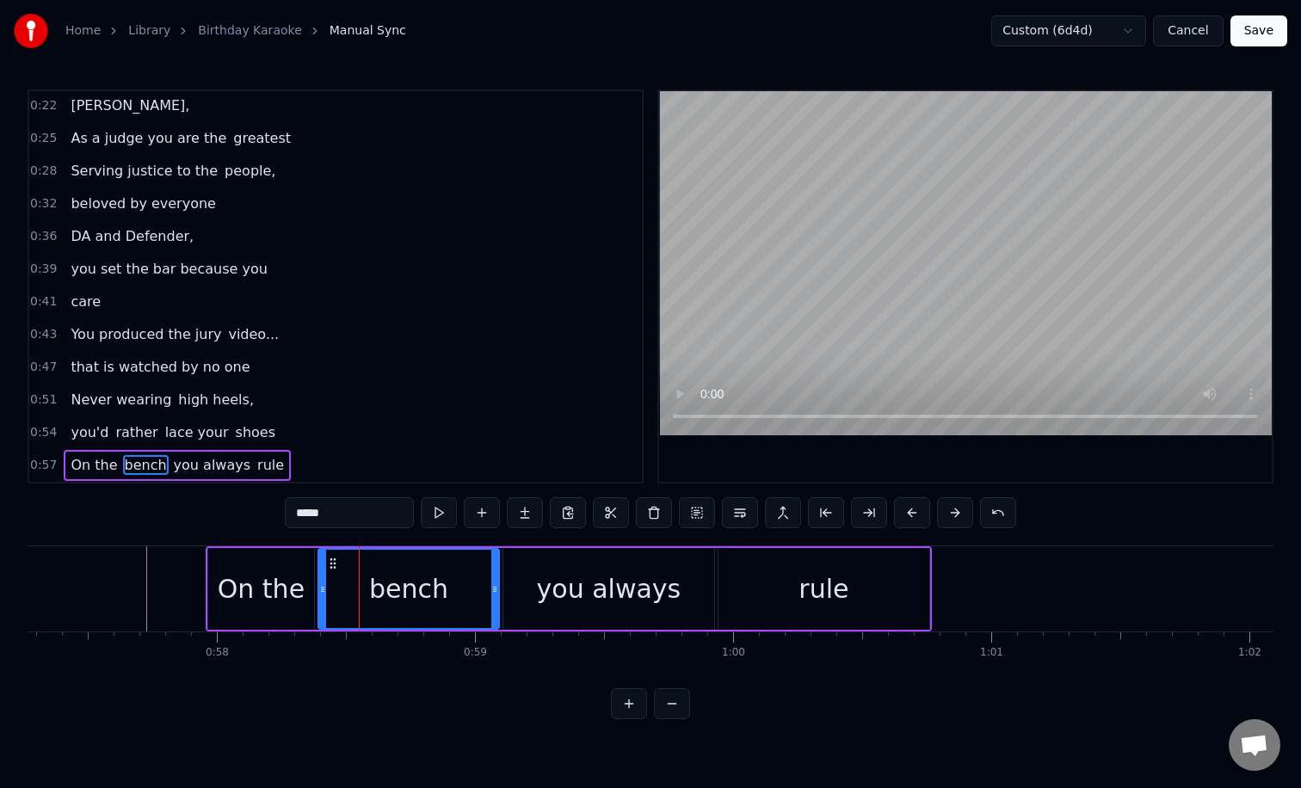
drag, startPoint x: 343, startPoint y: 590, endPoint x: 322, endPoint y: 587, distance: 21.7
click at [322, 587] on icon at bounding box center [322, 589] width 7 height 14
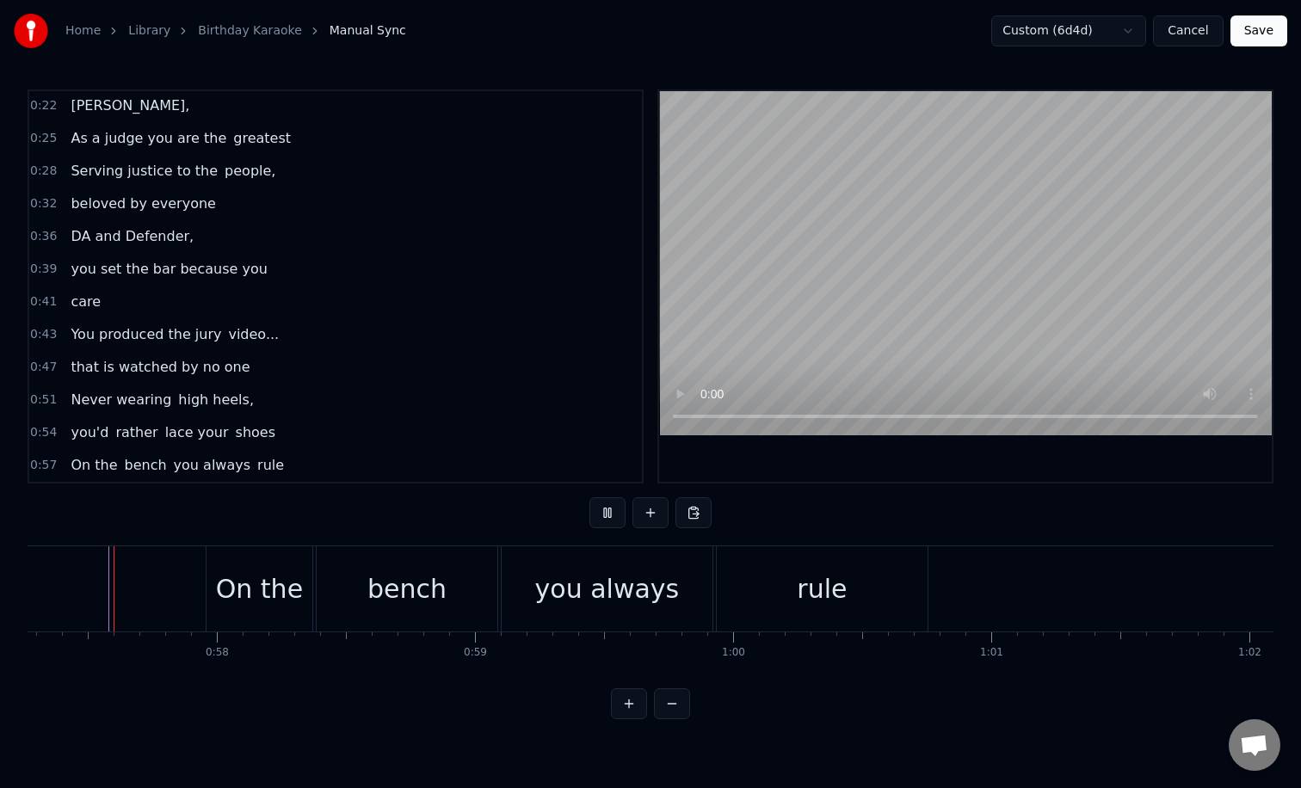
scroll to position [0, 14772]
click at [383, 575] on div "bench" at bounding box center [411, 588] width 79 height 39
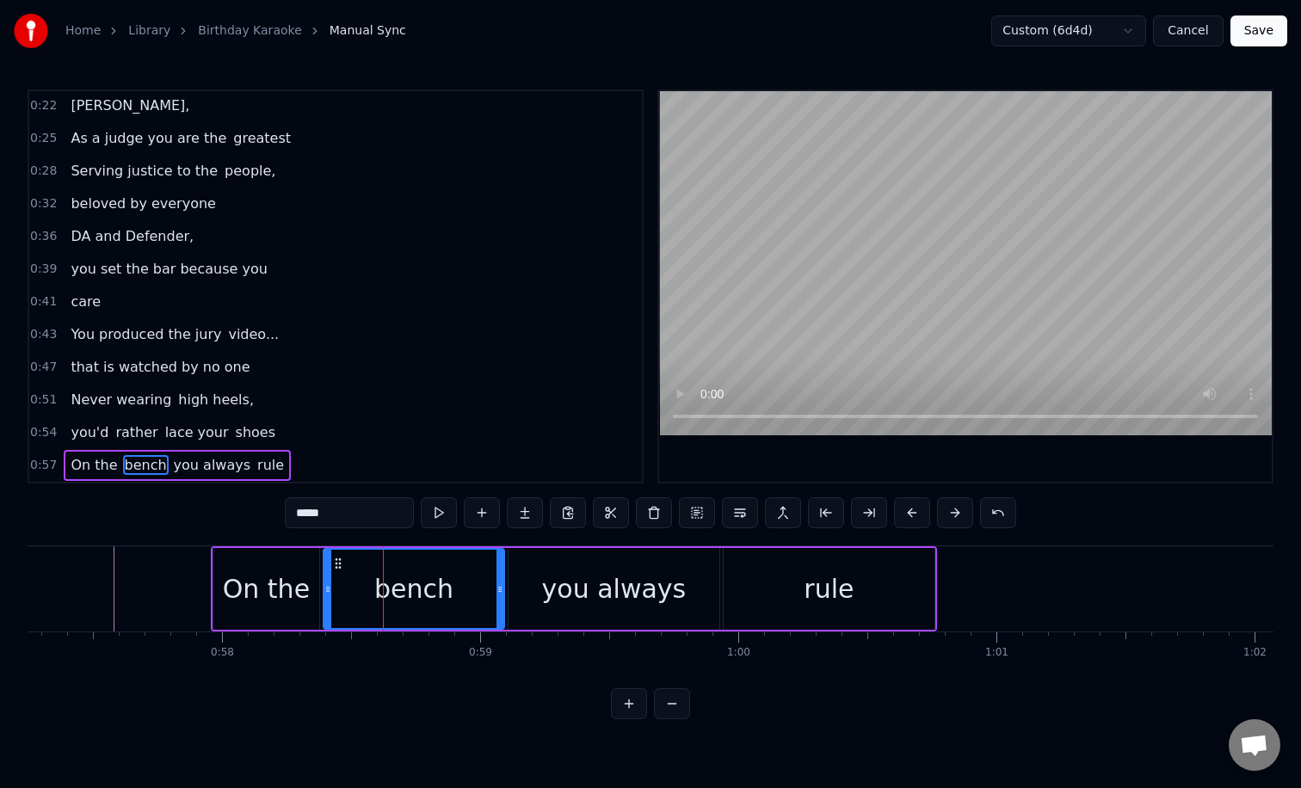
click at [546, 581] on div "you always" at bounding box center [613, 589] width 211 height 82
type input "**********"
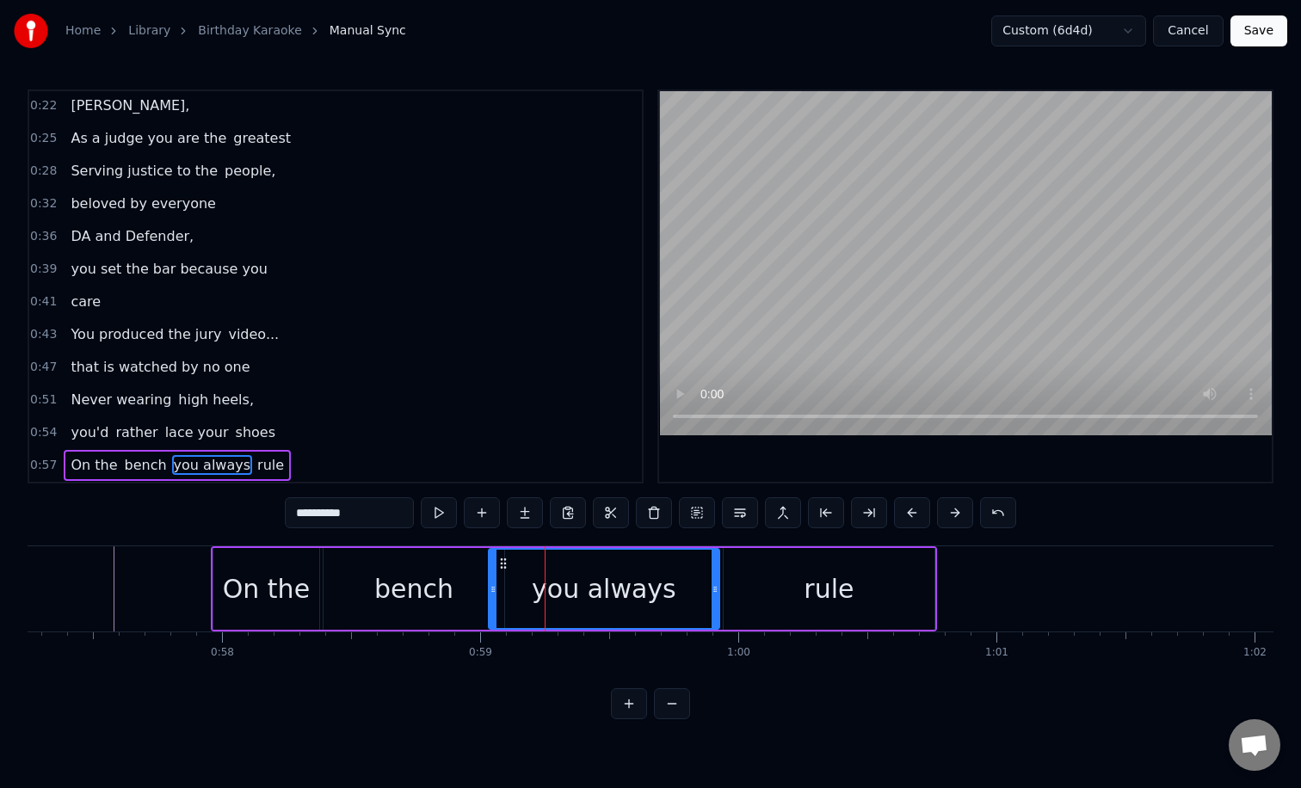
drag, startPoint x: 511, startPoint y: 588, endPoint x: 491, endPoint y: 587, distance: 19.9
click at [491, 587] on icon at bounding box center [492, 589] width 7 height 14
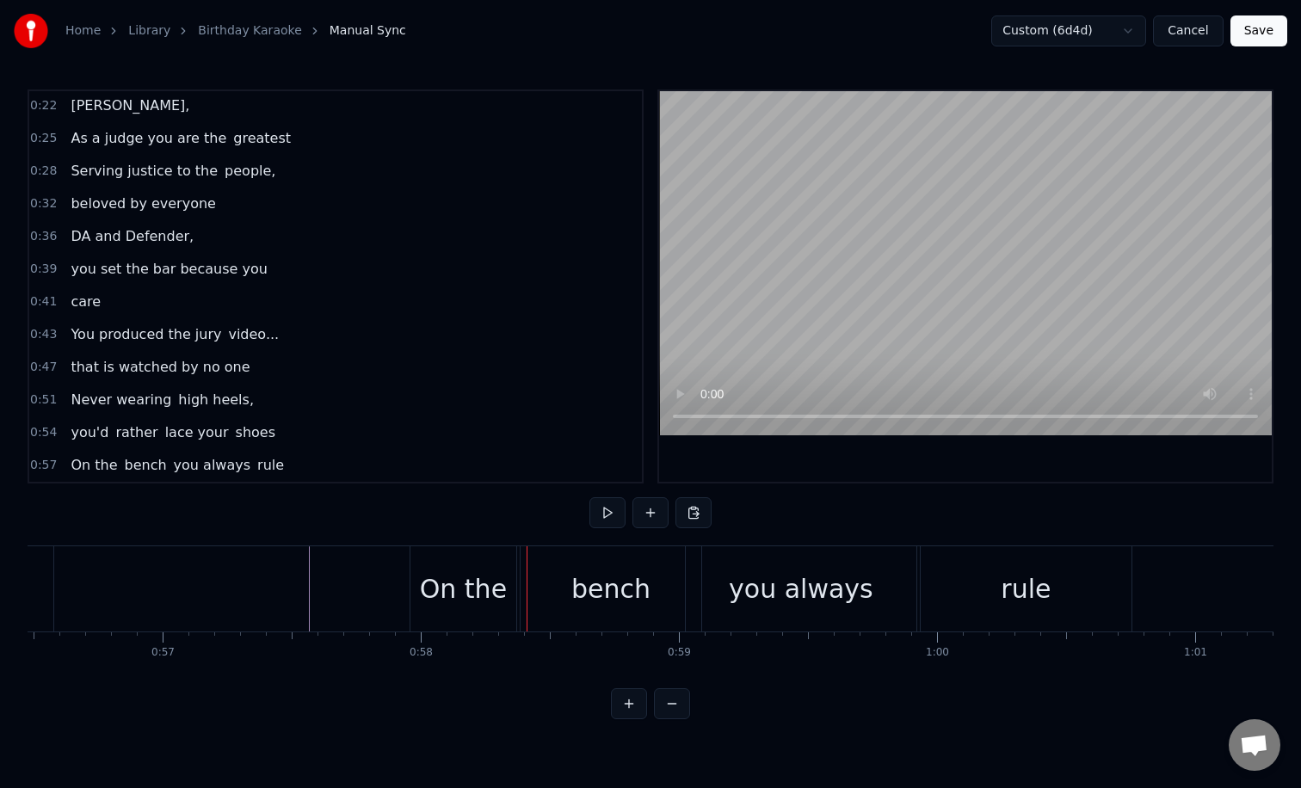
scroll to position [0, 14509]
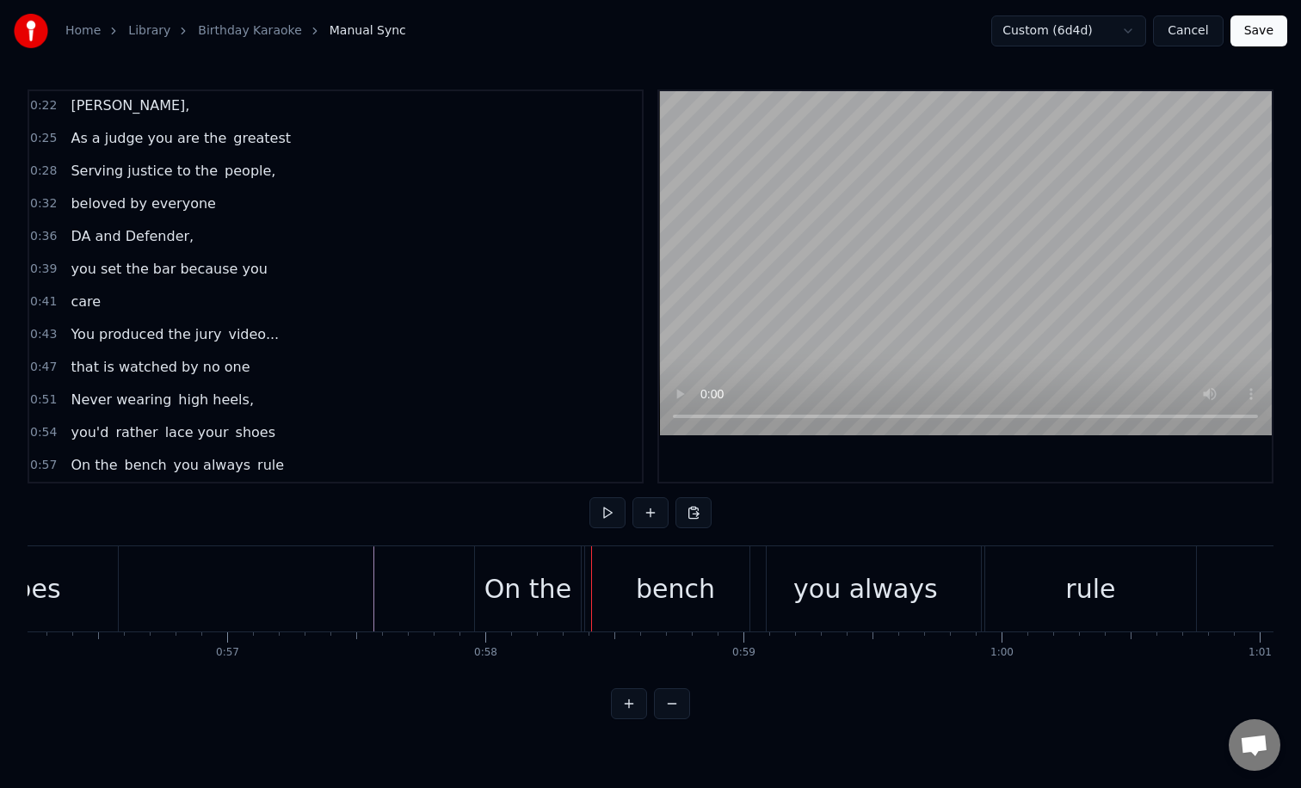
click at [485, 586] on div "On the" at bounding box center [528, 588] width 106 height 85
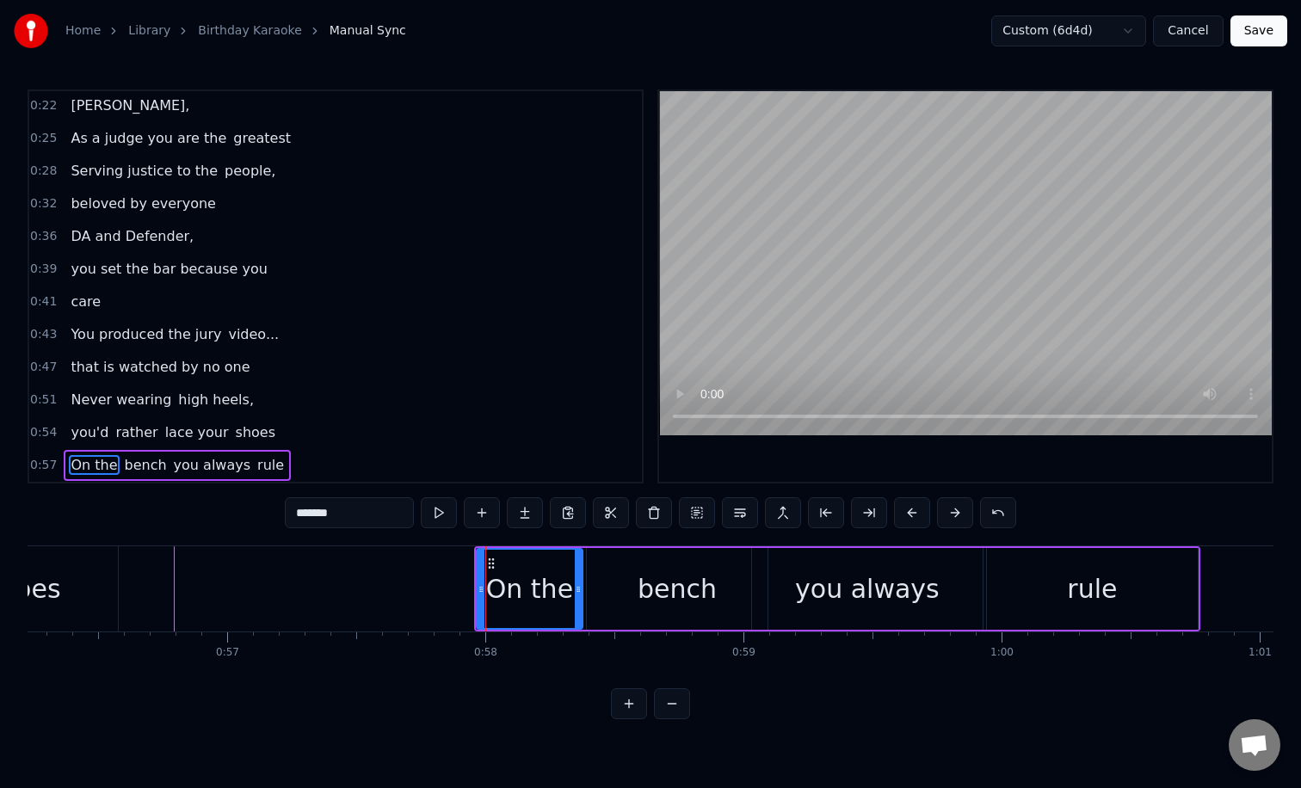
drag, startPoint x: 478, startPoint y: 585, endPoint x: 457, endPoint y: 585, distance: 21.5
click at [477, 585] on icon at bounding box center [480, 589] width 7 height 14
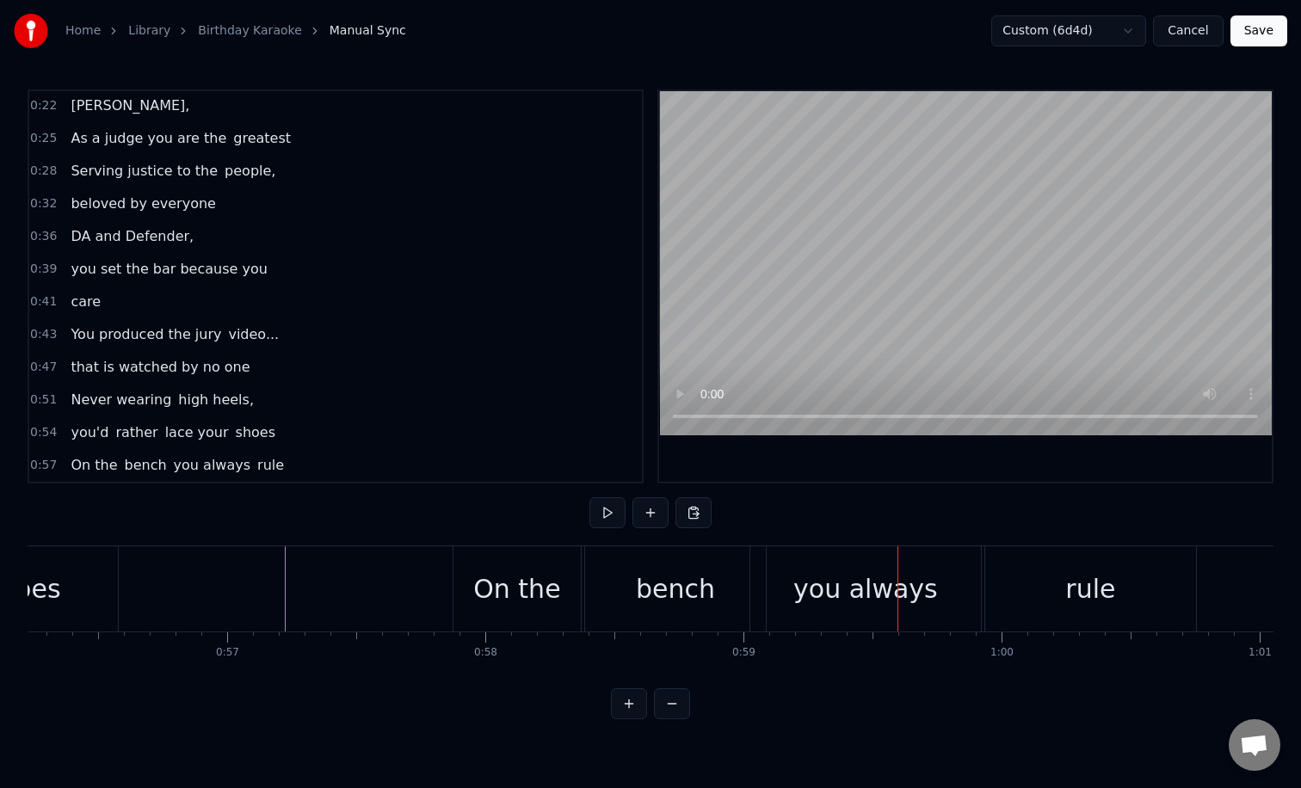
click at [735, 587] on div "bench" at bounding box center [675, 588] width 181 height 85
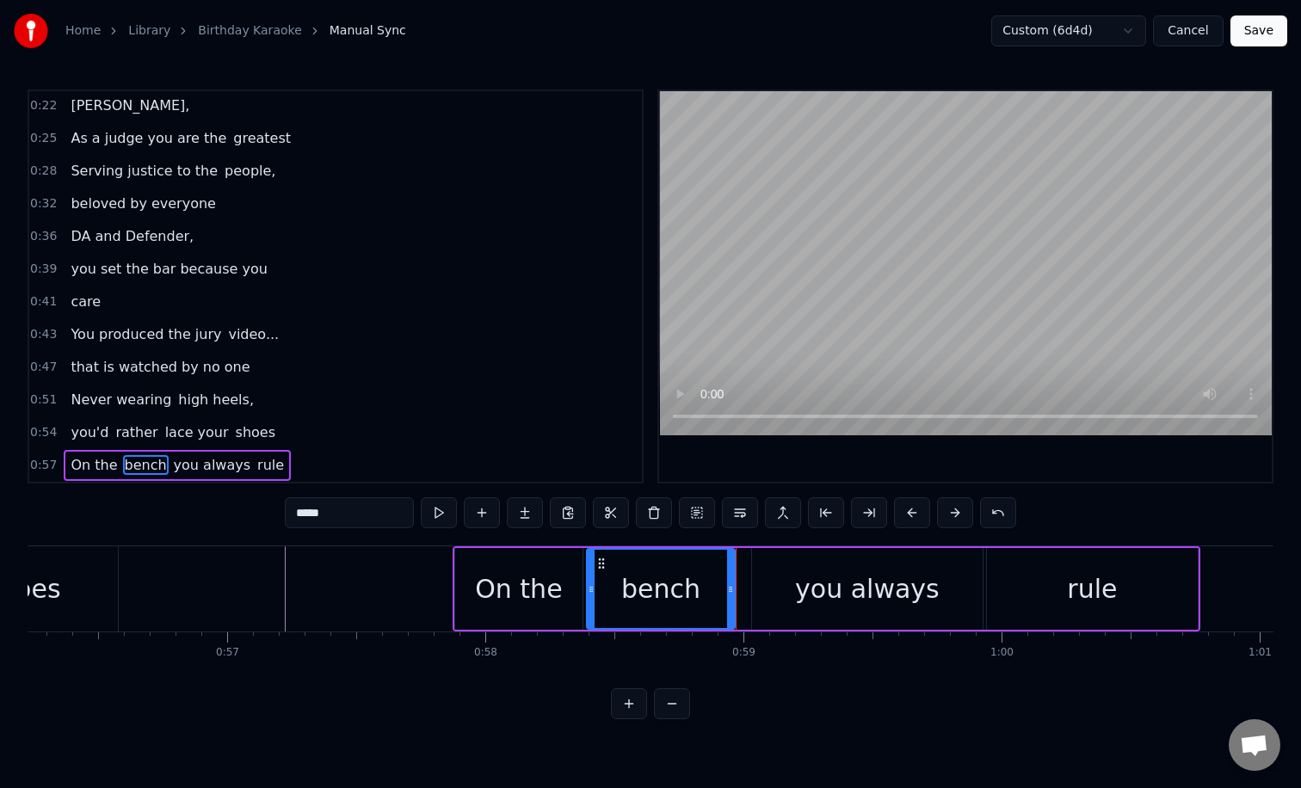
drag, startPoint x: 763, startPoint y: 592, endPoint x: 730, endPoint y: 591, distance: 32.7
click at [730, 591] on icon at bounding box center [730, 589] width 7 height 14
click at [775, 592] on div "you always" at bounding box center [867, 589] width 231 height 82
type input "**********"
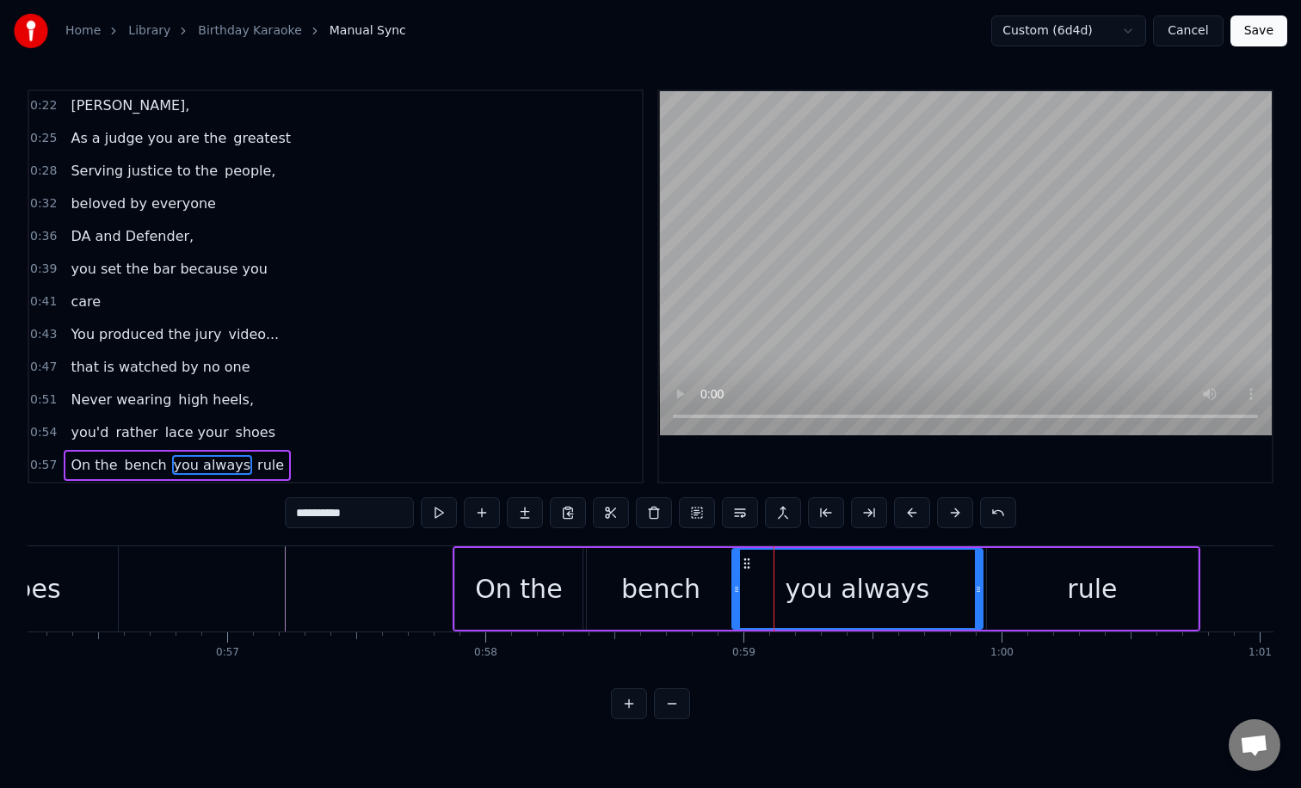
drag, startPoint x: 757, startPoint y: 594, endPoint x: 737, endPoint y: 594, distance: 19.8
click at [737, 594] on icon at bounding box center [736, 589] width 7 height 14
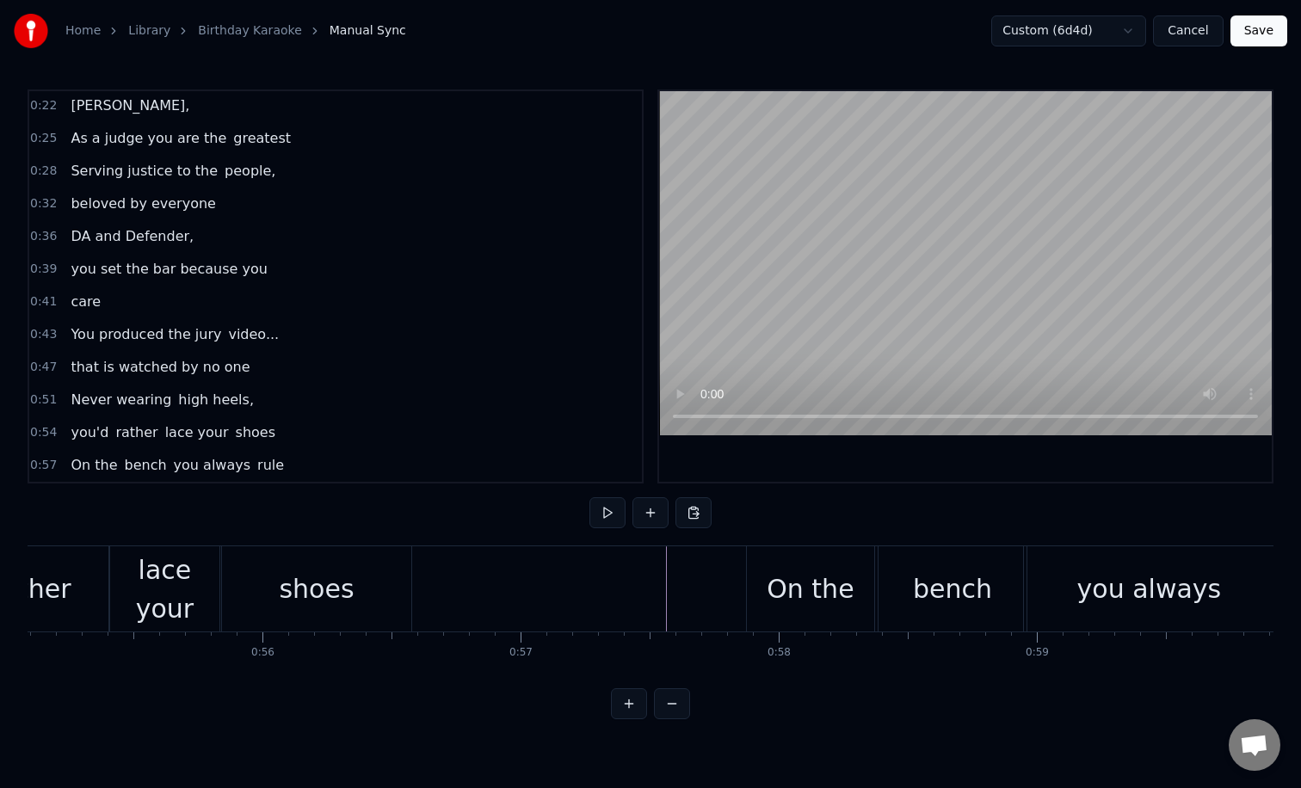
scroll to position [0, 14207]
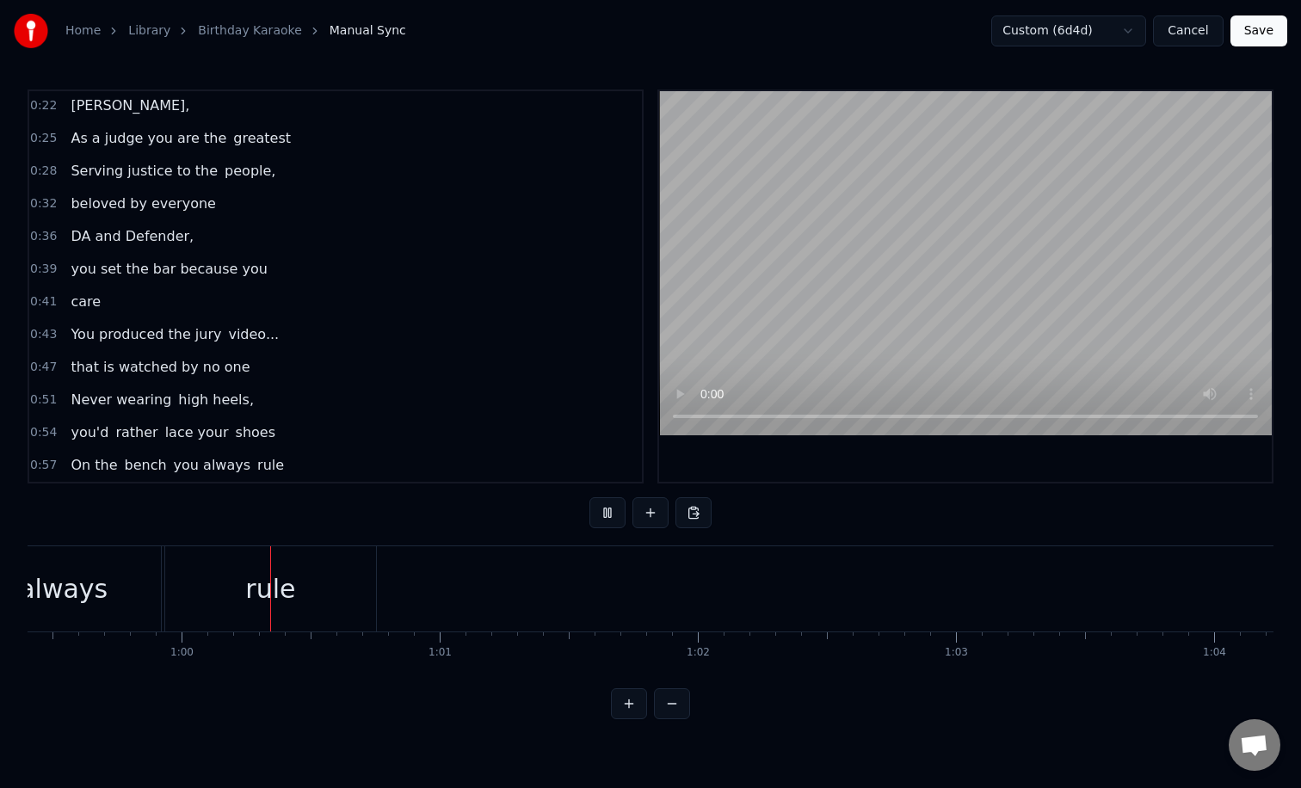
scroll to position [0, 15341]
click at [648, 514] on button at bounding box center [650, 512] width 36 height 31
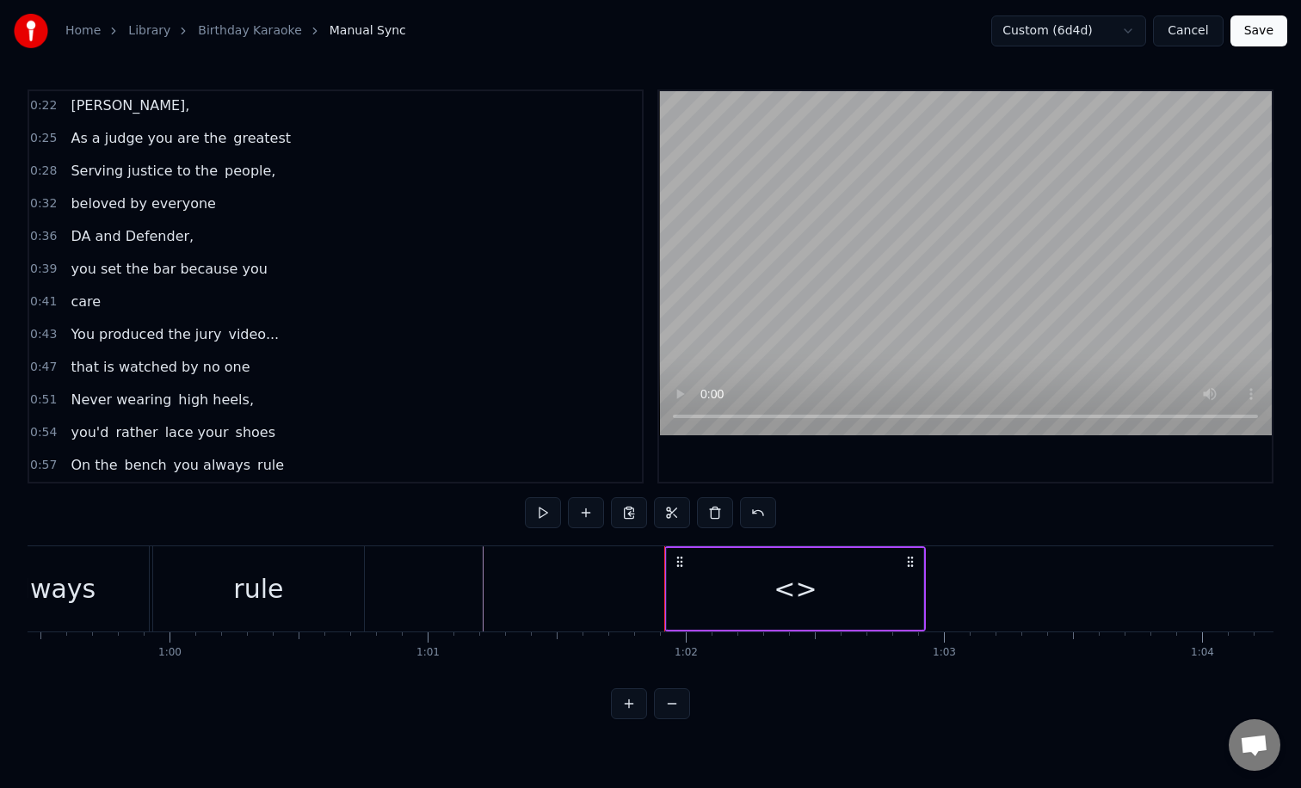
click at [782, 590] on div "<>" at bounding box center [794, 588] width 43 height 39
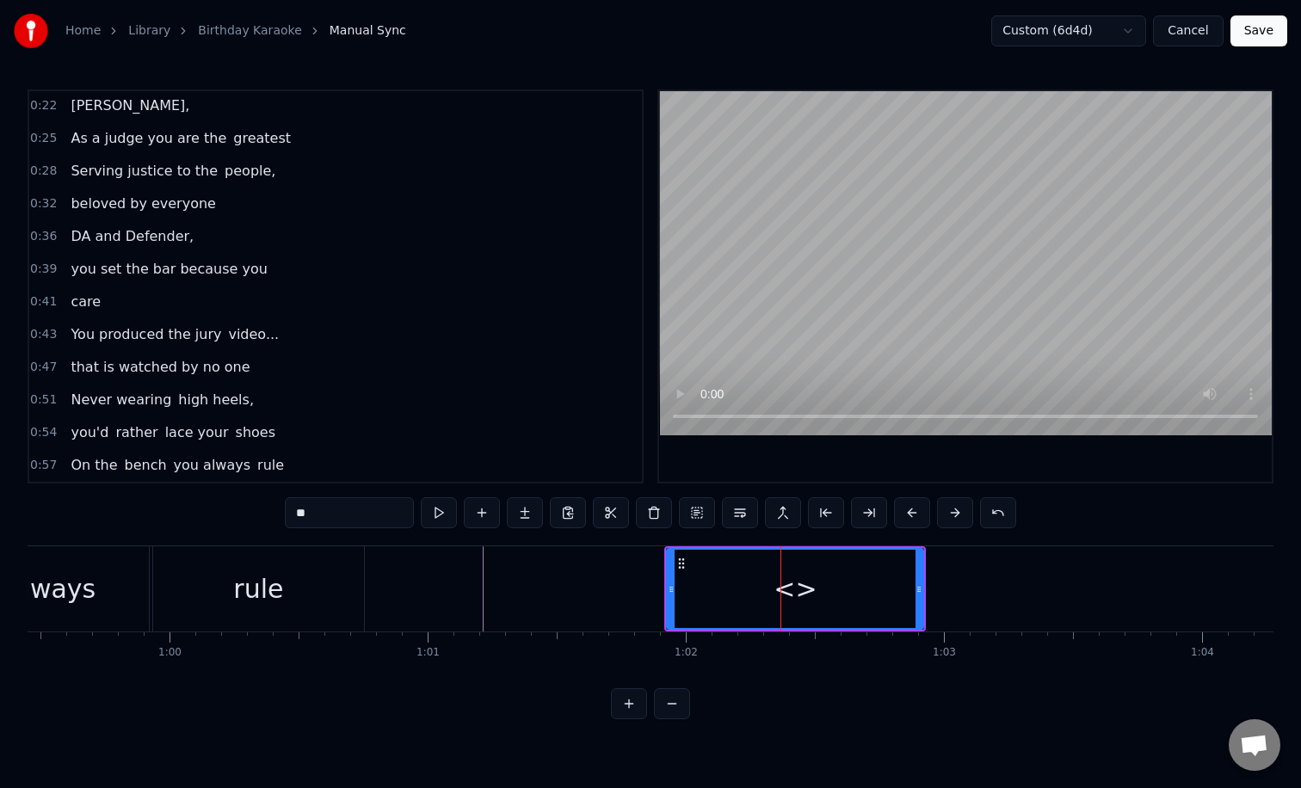
scroll to position [34, 0]
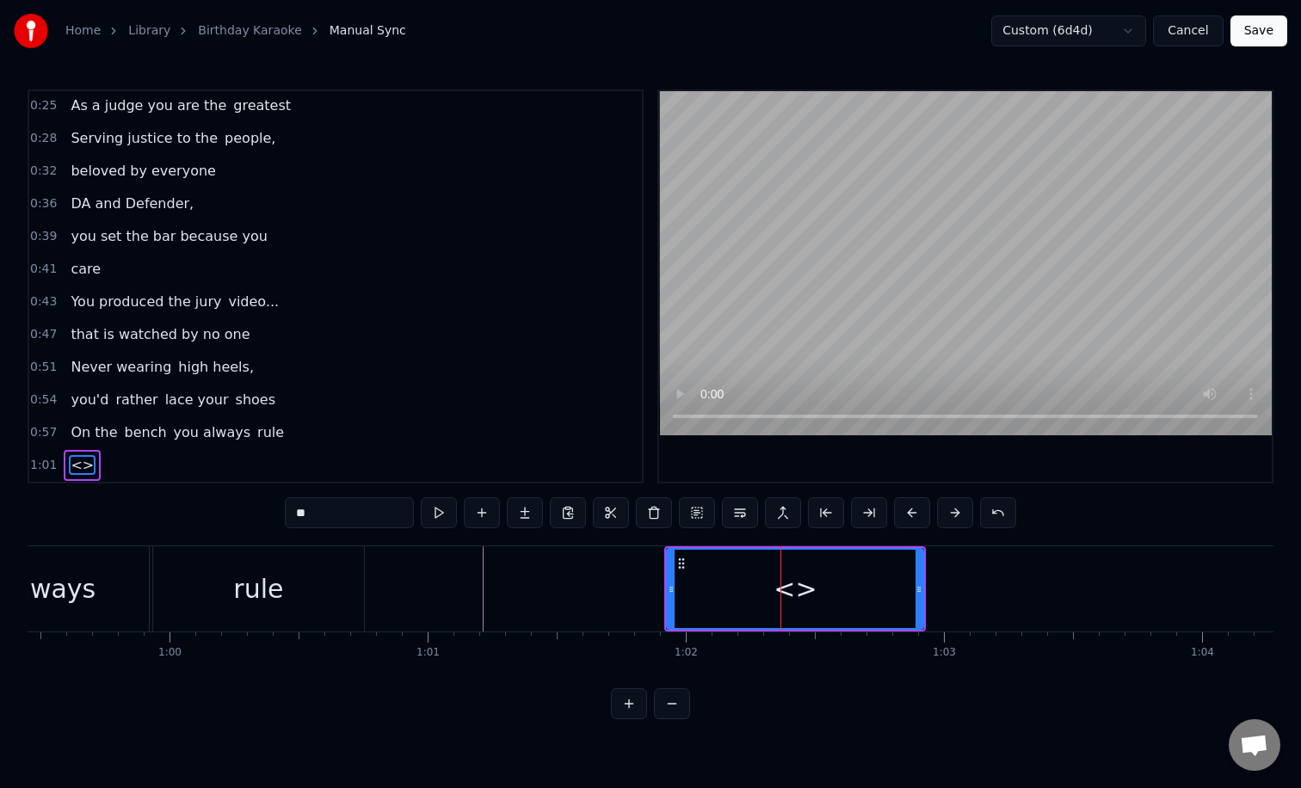
click at [372, 514] on input "**" at bounding box center [349, 512] width 129 height 31
type input "*"
type input "*******"
click at [487, 515] on button at bounding box center [482, 512] width 36 height 31
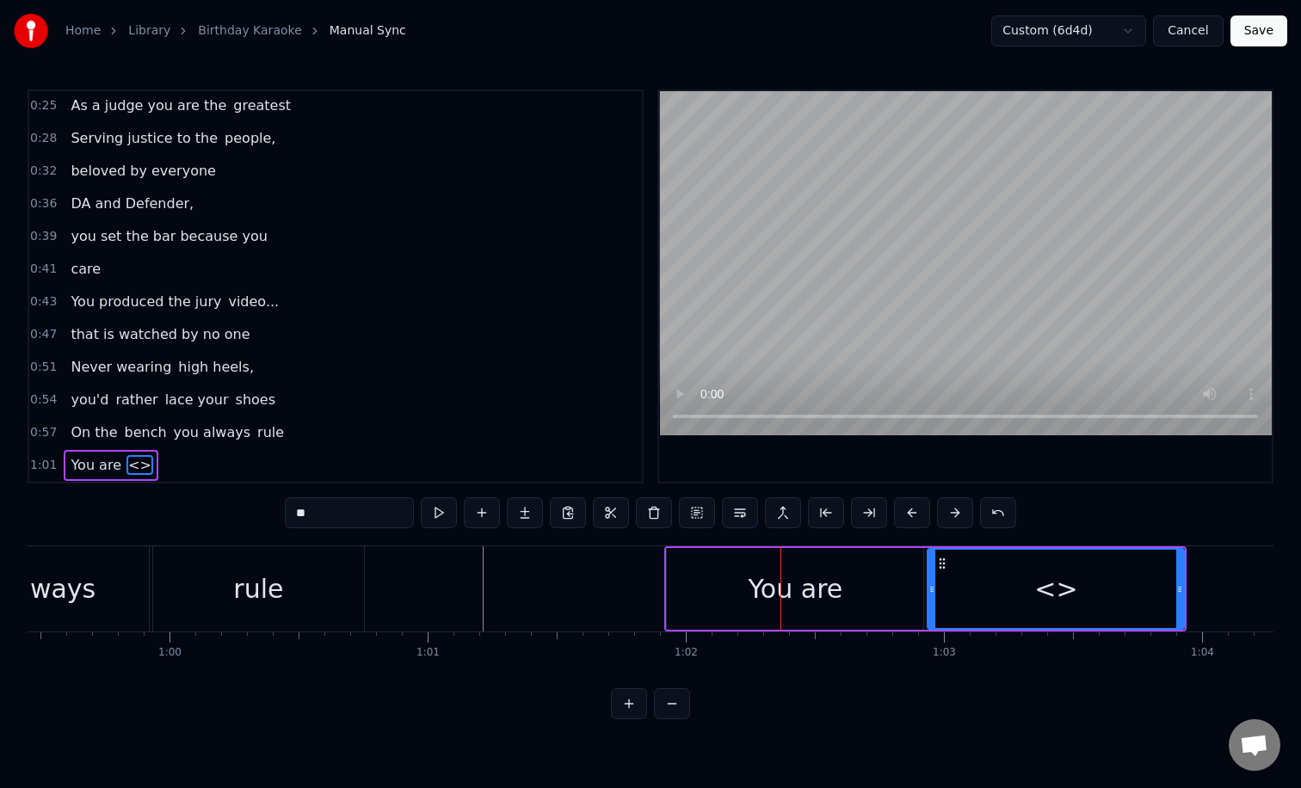
click at [1056, 587] on div "<>" at bounding box center [1055, 588] width 43 height 39
click at [731, 587] on div "You are" at bounding box center [795, 589] width 256 height 82
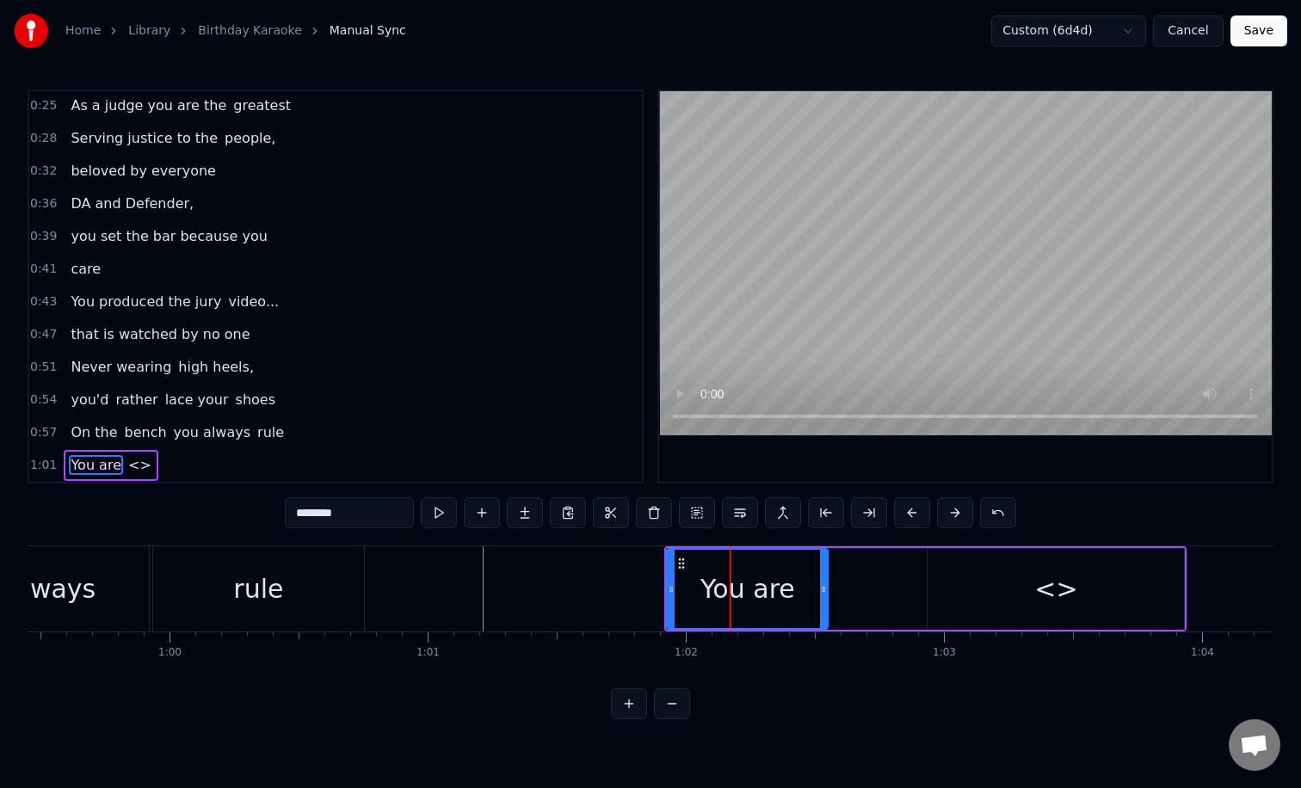
drag, startPoint x: 918, startPoint y: 592, endPoint x: 822, endPoint y: 589, distance: 95.5
click at [822, 589] on icon at bounding box center [823, 589] width 7 height 14
click at [1004, 598] on div "<>" at bounding box center [1055, 589] width 256 height 82
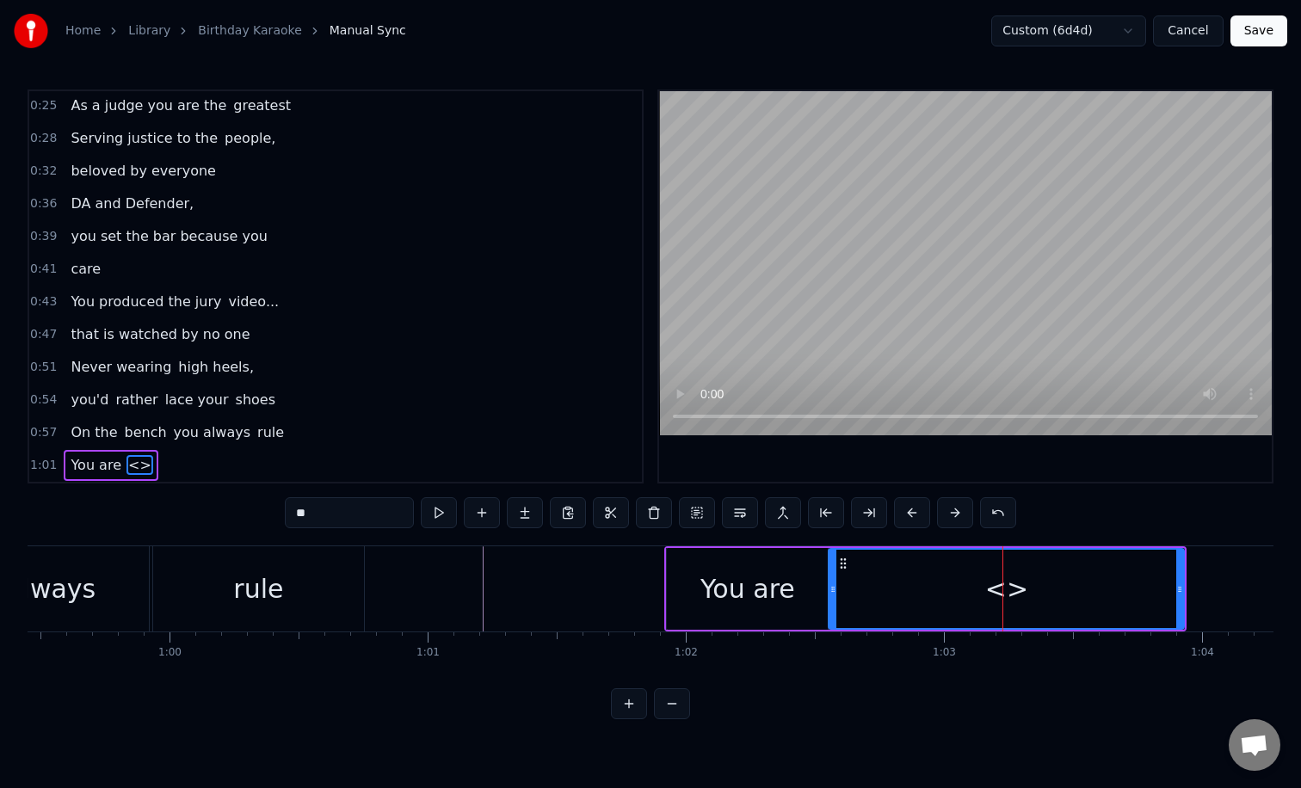
drag, startPoint x: 931, startPoint y: 600, endPoint x: 833, endPoint y: 595, distance: 98.2
click at [833, 595] on div at bounding box center [832, 589] width 7 height 78
click at [378, 516] on input "**" at bounding box center [349, 512] width 129 height 31
type input "*"
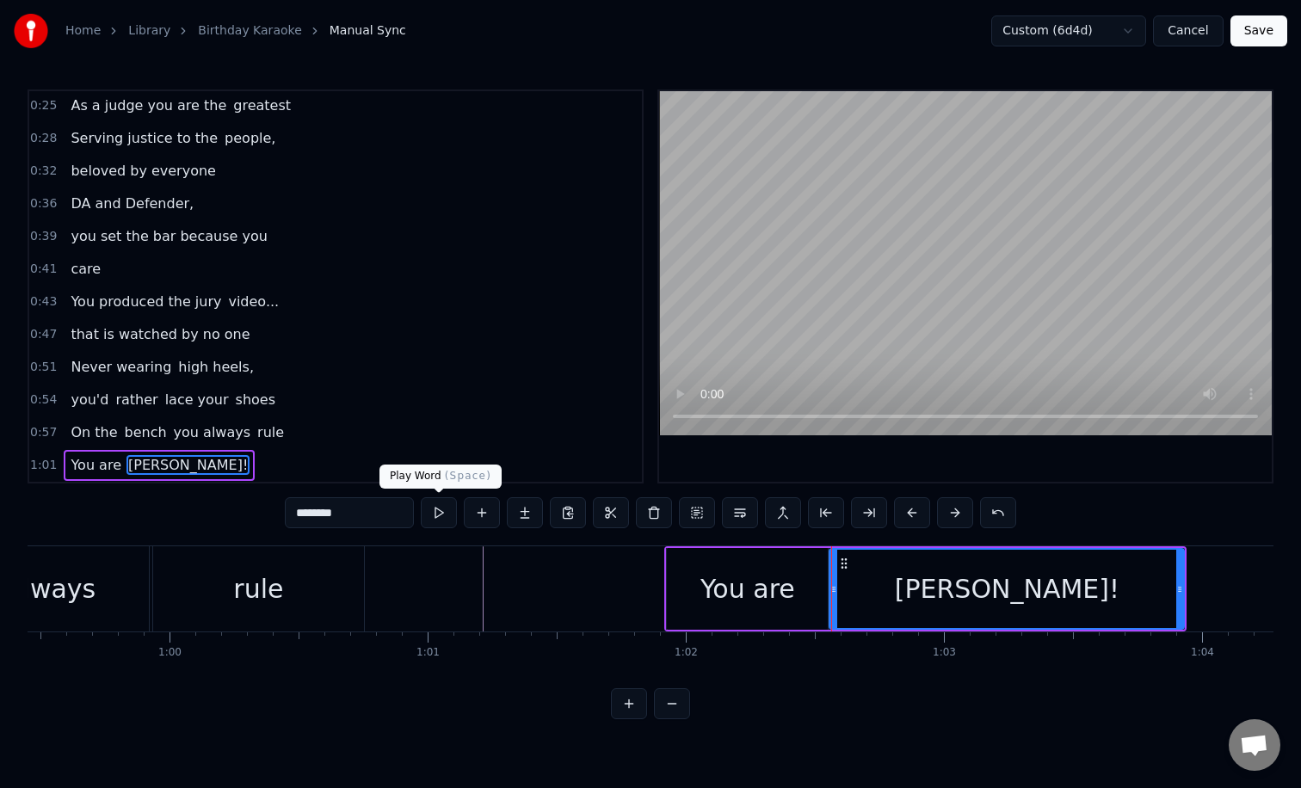
type input "********"
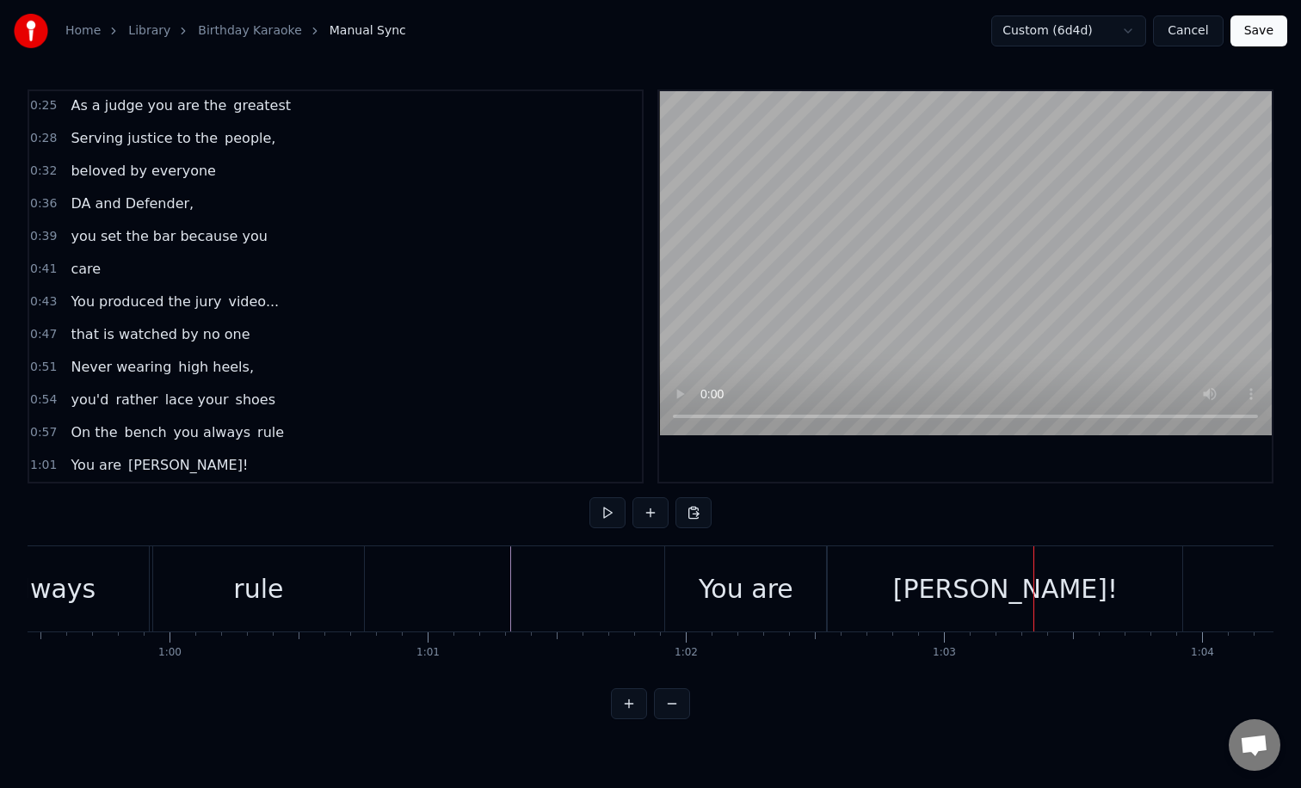
click at [715, 605] on div "You are" at bounding box center [745, 588] width 95 height 39
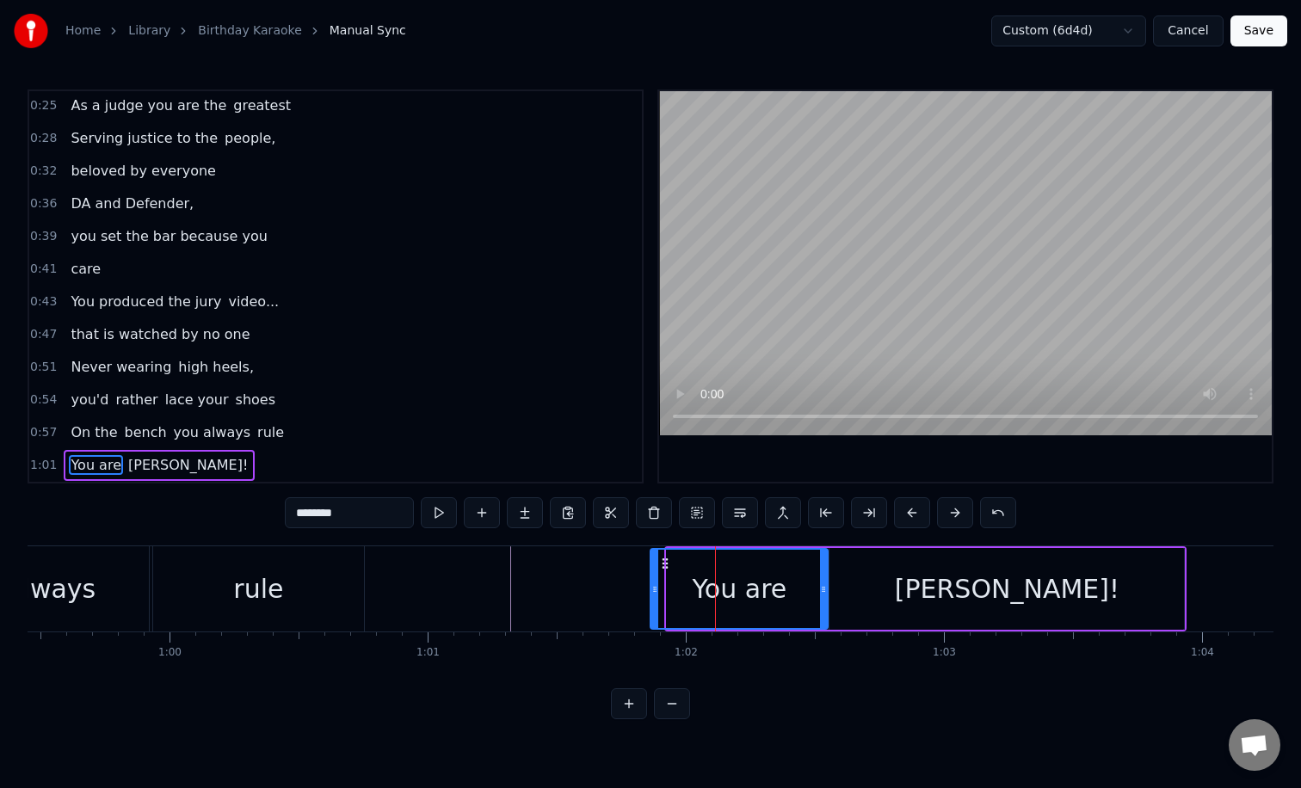
drag, startPoint x: 669, startPoint y: 600, endPoint x: 647, endPoint y: 600, distance: 22.4
click at [651, 600] on div at bounding box center [654, 589] width 7 height 78
drag, startPoint x: 824, startPoint y: 592, endPoint x: 760, endPoint y: 589, distance: 63.7
click at [760, 589] on icon at bounding box center [759, 589] width 7 height 14
click at [864, 583] on div "[PERSON_NAME]!" at bounding box center [1006, 589] width 354 height 82
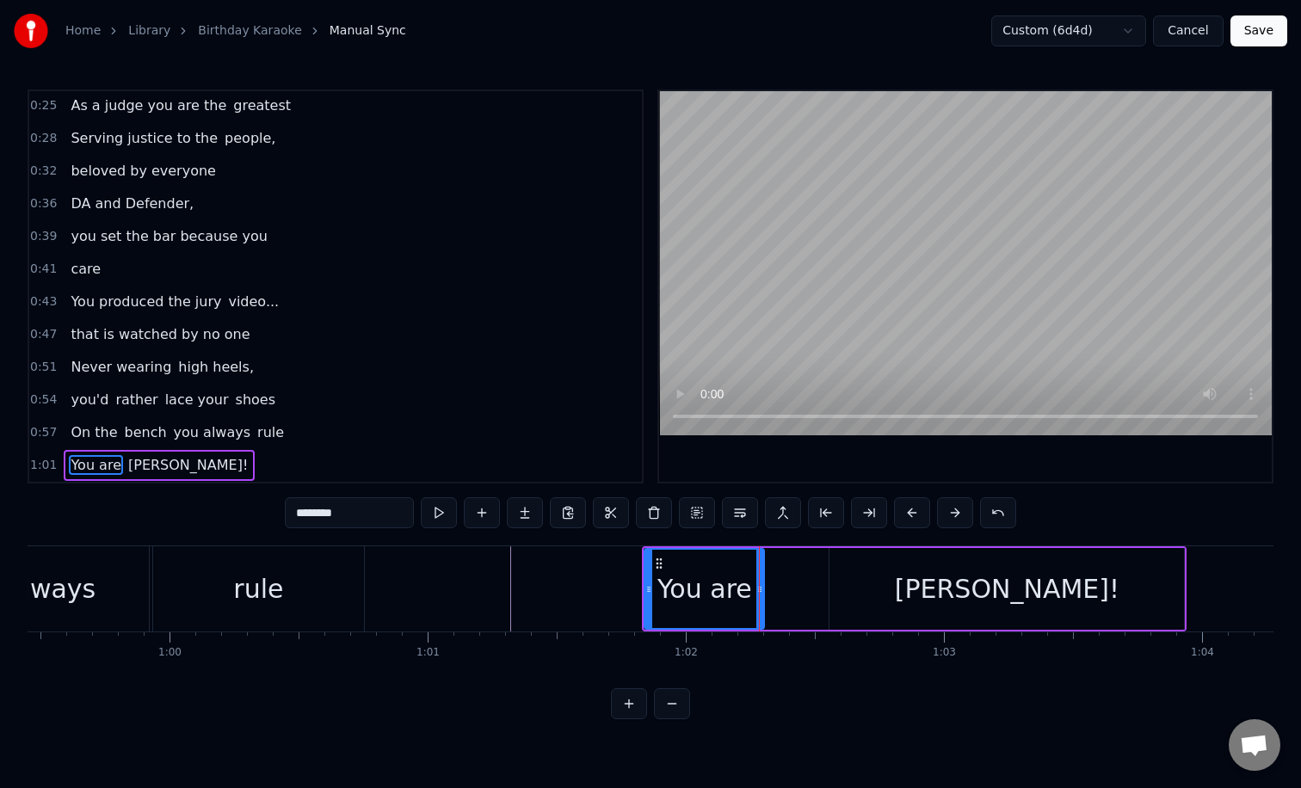
type input "********"
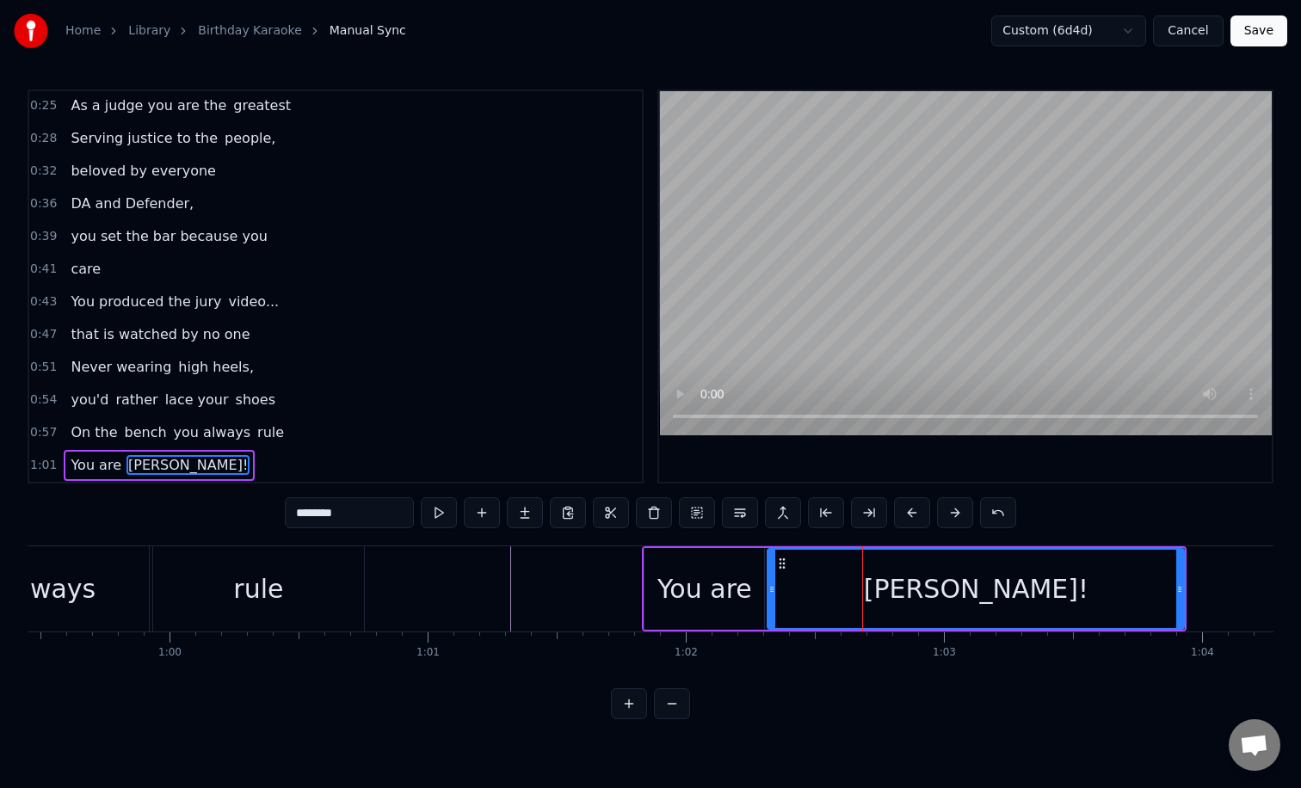
drag, startPoint x: 832, startPoint y: 590, endPoint x: 770, endPoint y: 587, distance: 62.0
click at [770, 587] on icon at bounding box center [771, 589] width 7 height 14
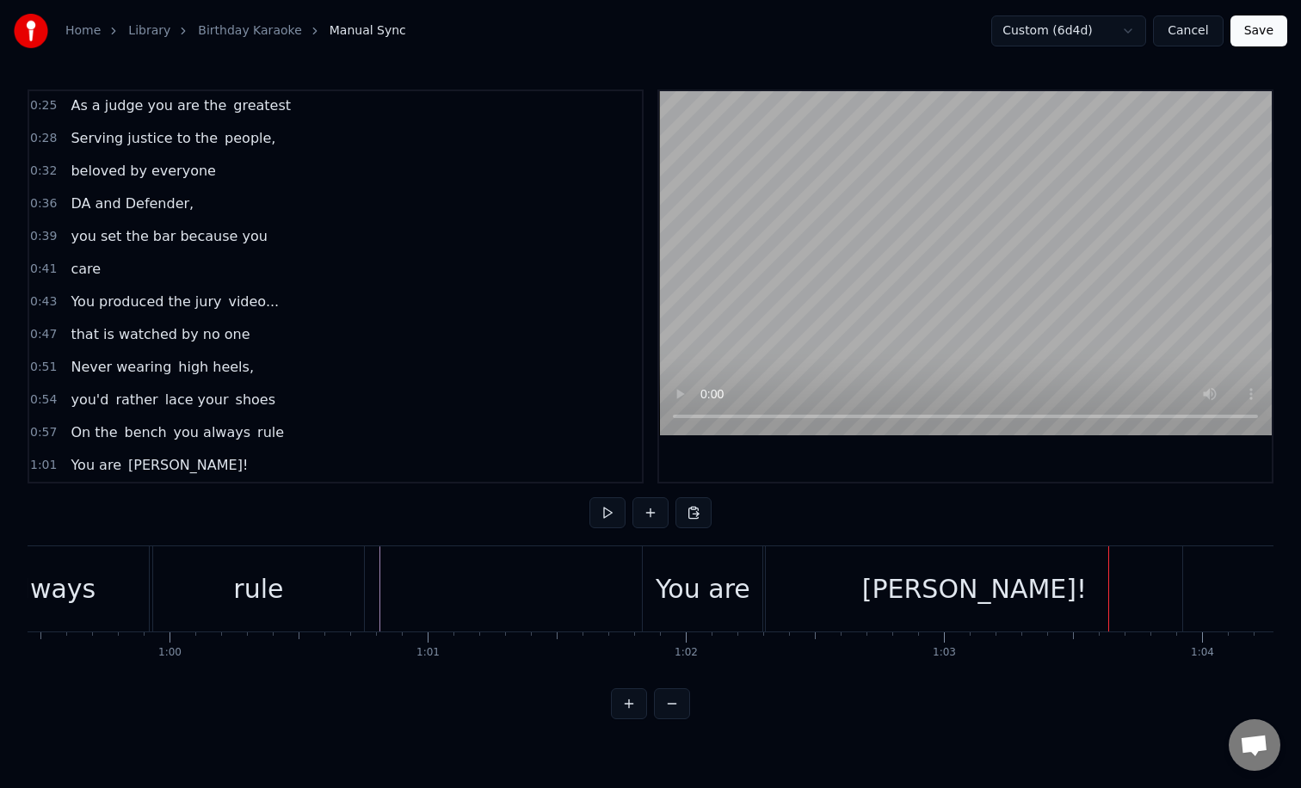
click at [920, 580] on div "[PERSON_NAME]!" at bounding box center [974, 588] width 416 height 85
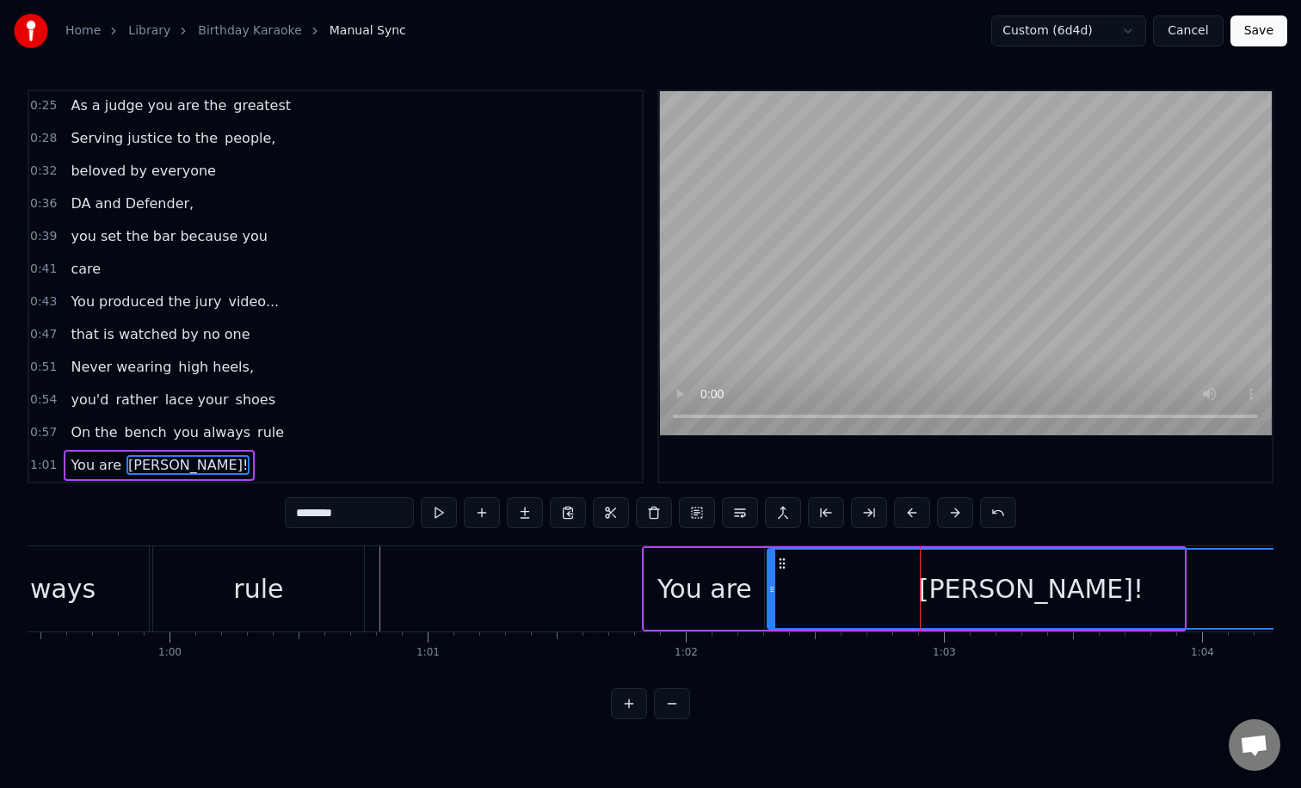
drag, startPoint x: 1181, startPoint y: 588, endPoint x: 1291, endPoint y: 590, distance: 110.1
click at [1291, 590] on div "Home Library Birthday Karaoke Manual Sync Custom (6d4d) Cancel Save 0:22 [PERSO…" at bounding box center [650, 359] width 1301 height 719
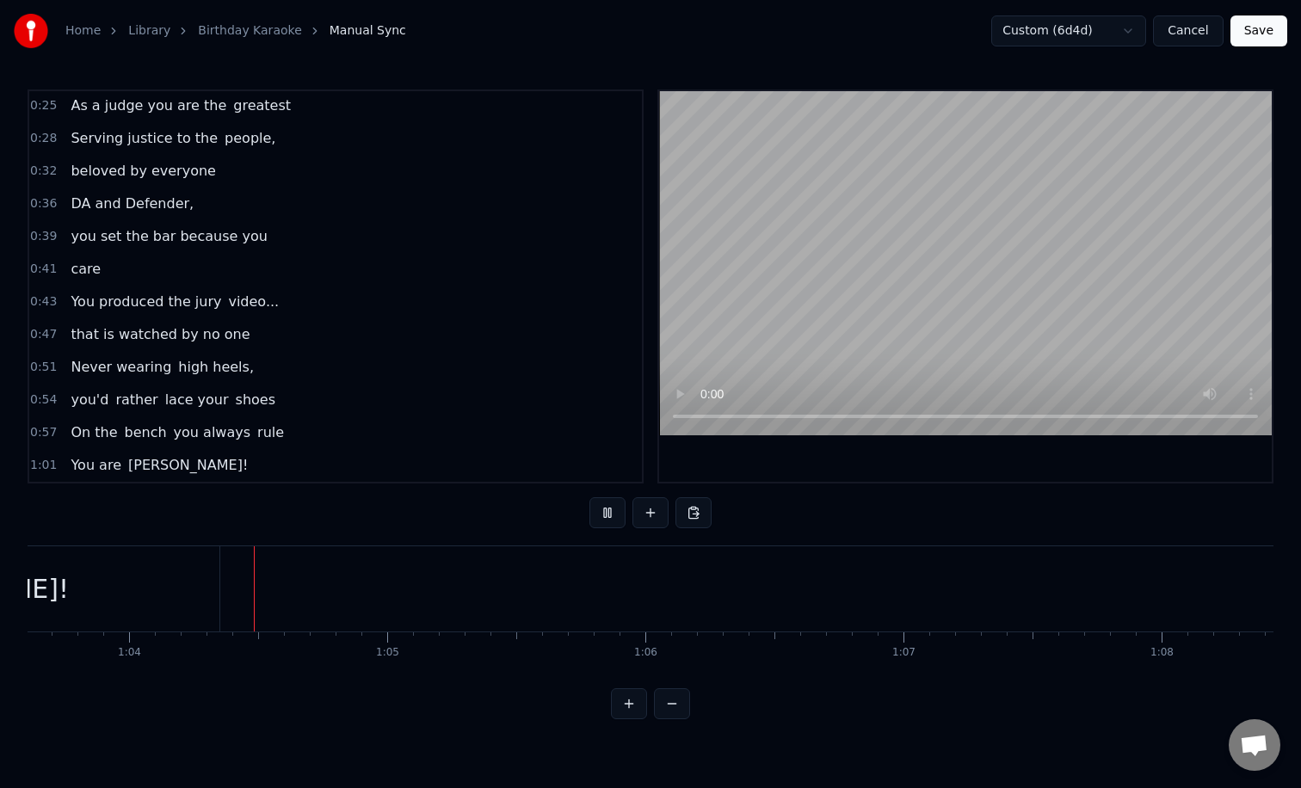
scroll to position [0, 16424]
click at [655, 507] on button at bounding box center [650, 512] width 36 height 31
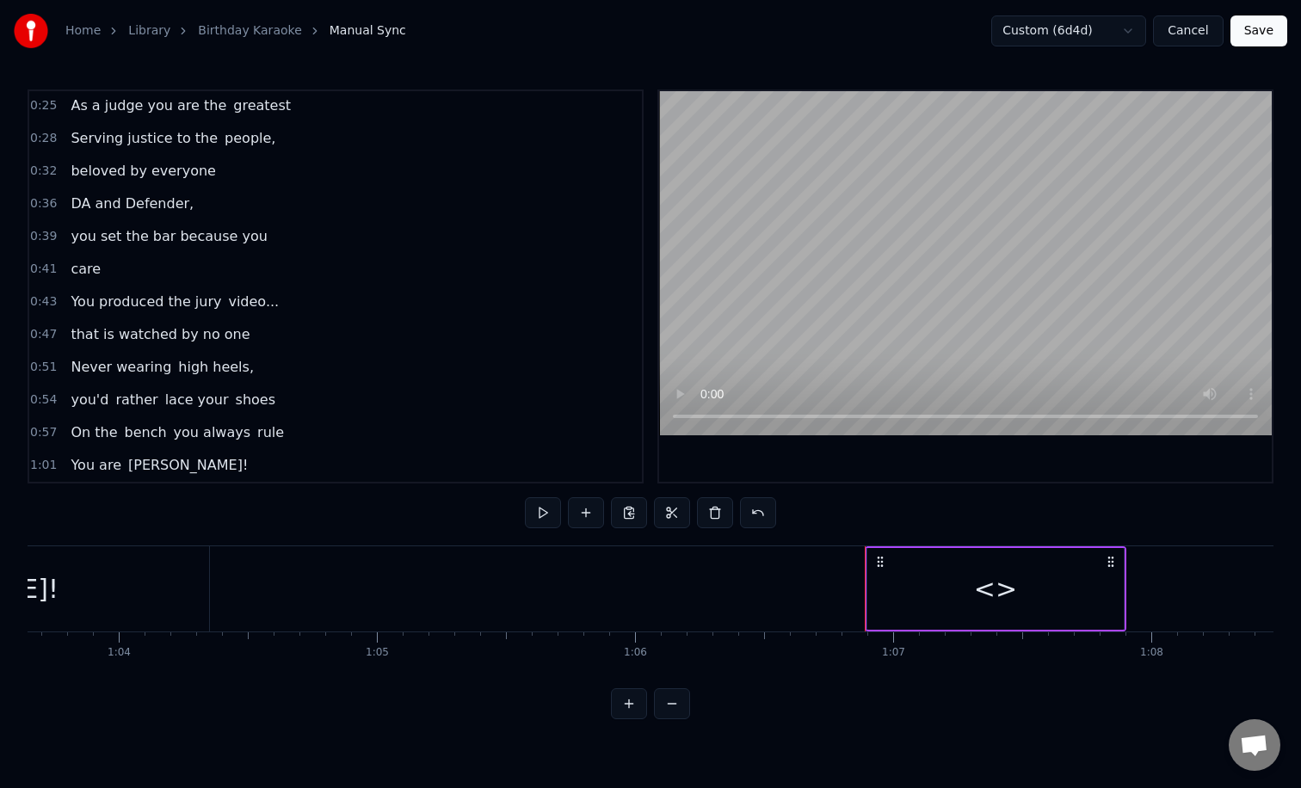
click at [986, 587] on div "<>" at bounding box center [995, 588] width 43 height 39
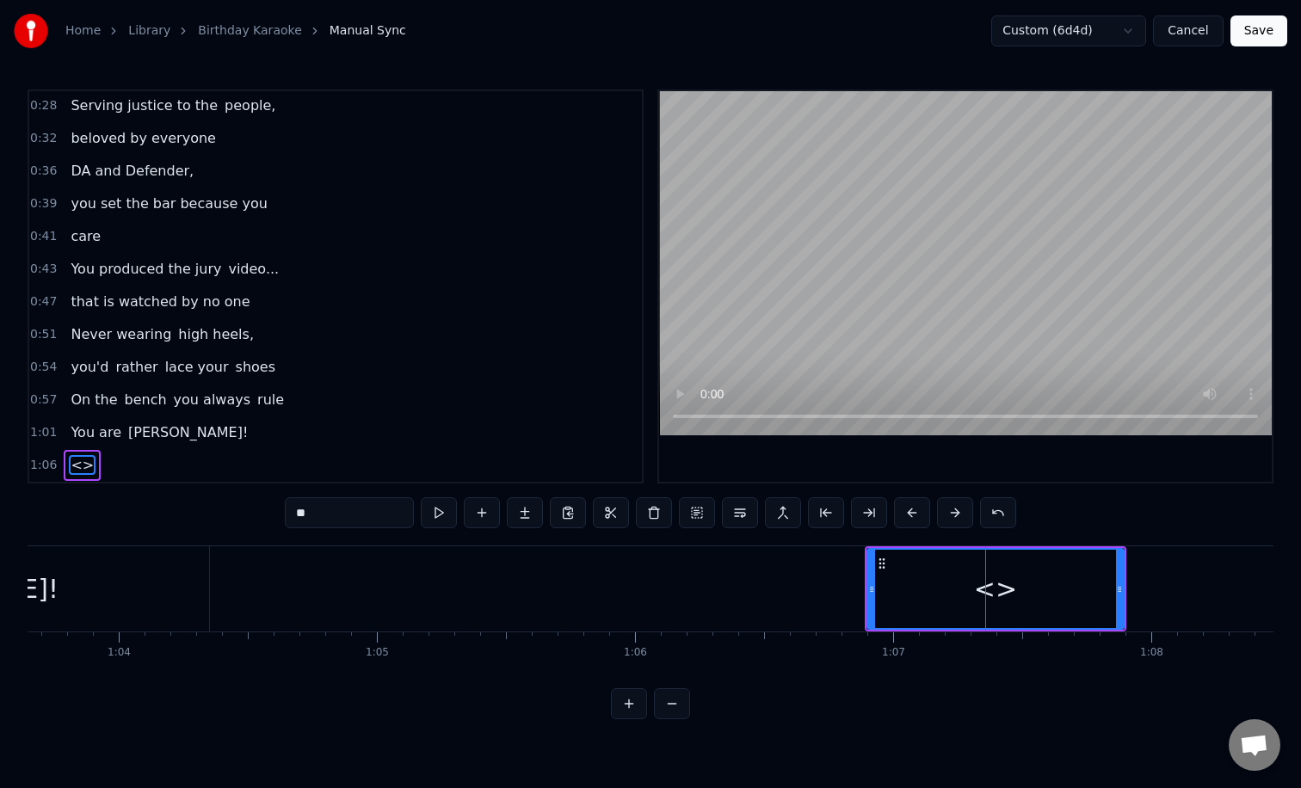
click at [372, 508] on input "**" at bounding box center [349, 512] width 129 height 31
type input "*"
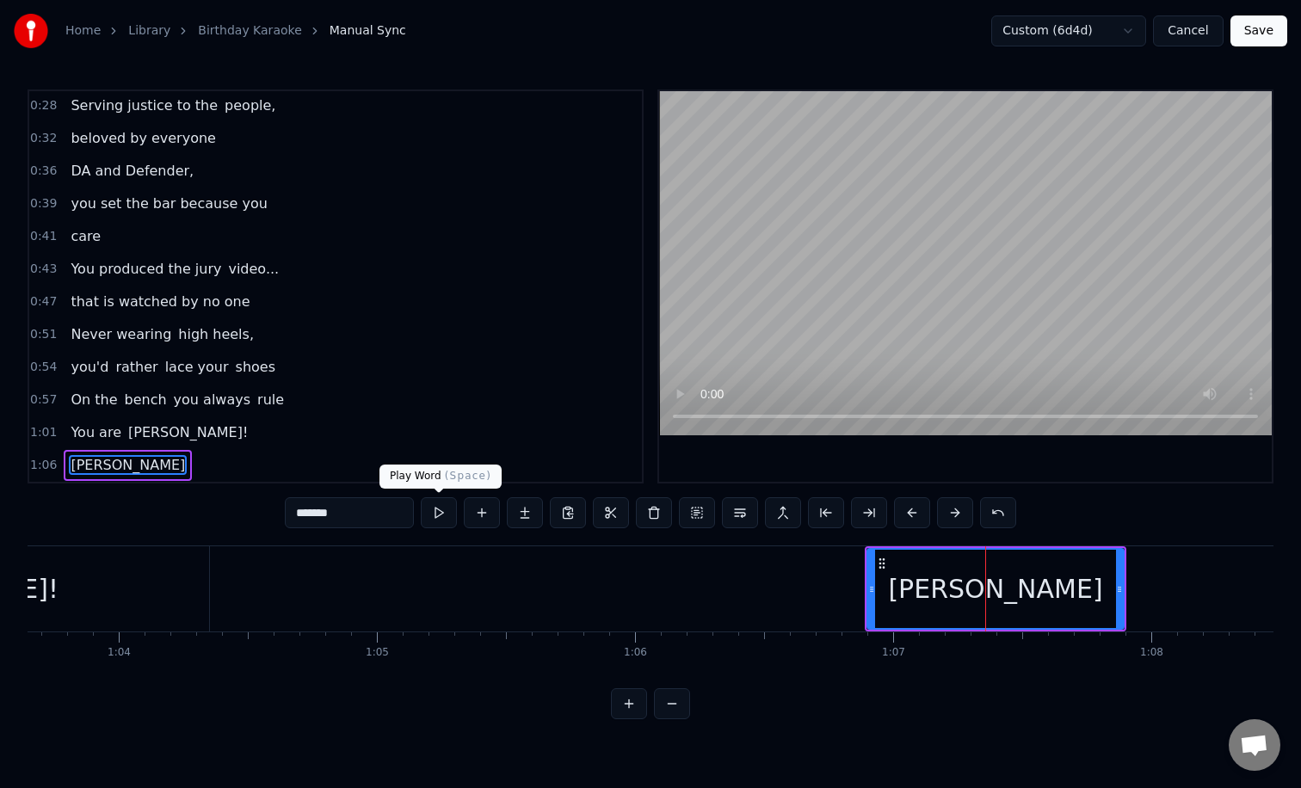
type input "*******"
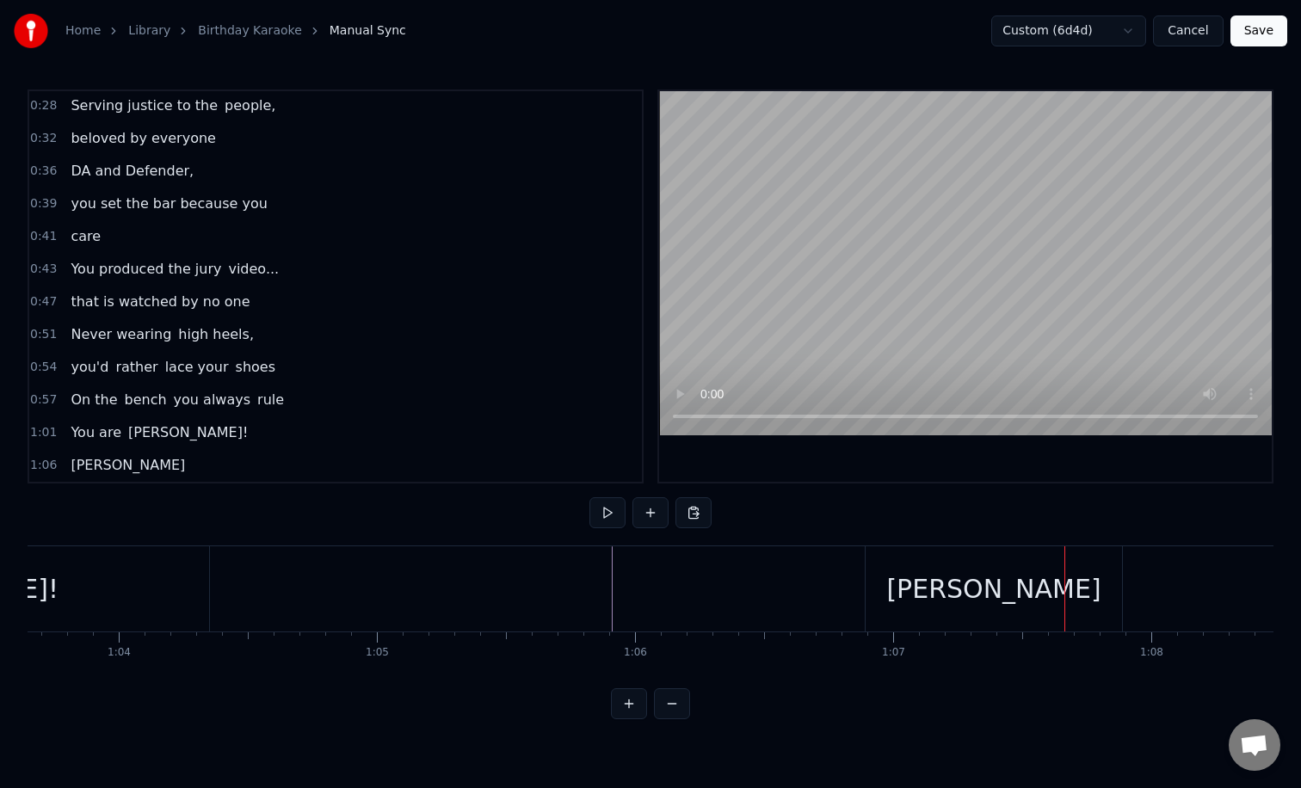
click at [948, 597] on div "[PERSON_NAME]" at bounding box center [993, 588] width 256 height 85
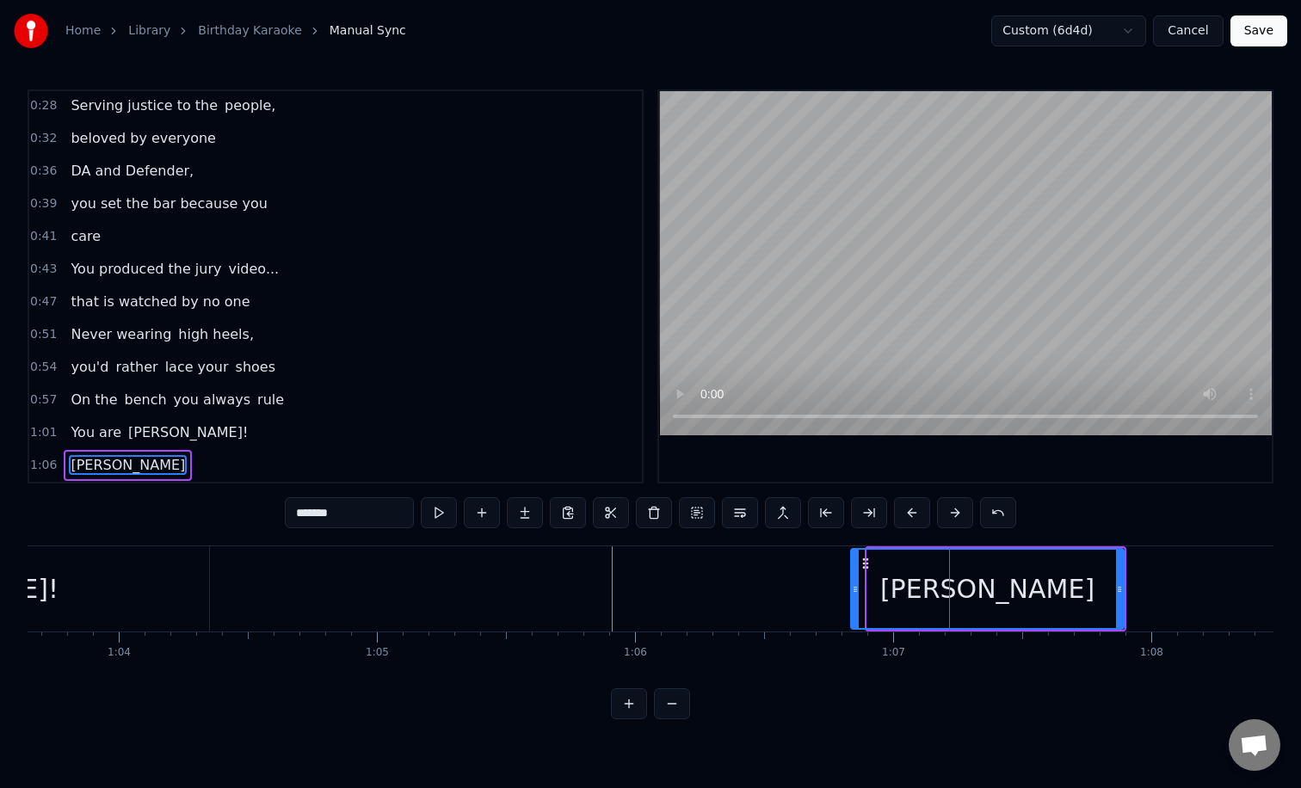
drag, startPoint x: 868, startPoint y: 600, endPoint x: 848, endPoint y: 599, distance: 19.9
click at [852, 599] on div at bounding box center [855, 589] width 7 height 78
drag, startPoint x: 1116, startPoint y: 600, endPoint x: 1027, endPoint y: 601, distance: 89.5
click at [1053, 601] on div at bounding box center [1056, 589] width 7 height 78
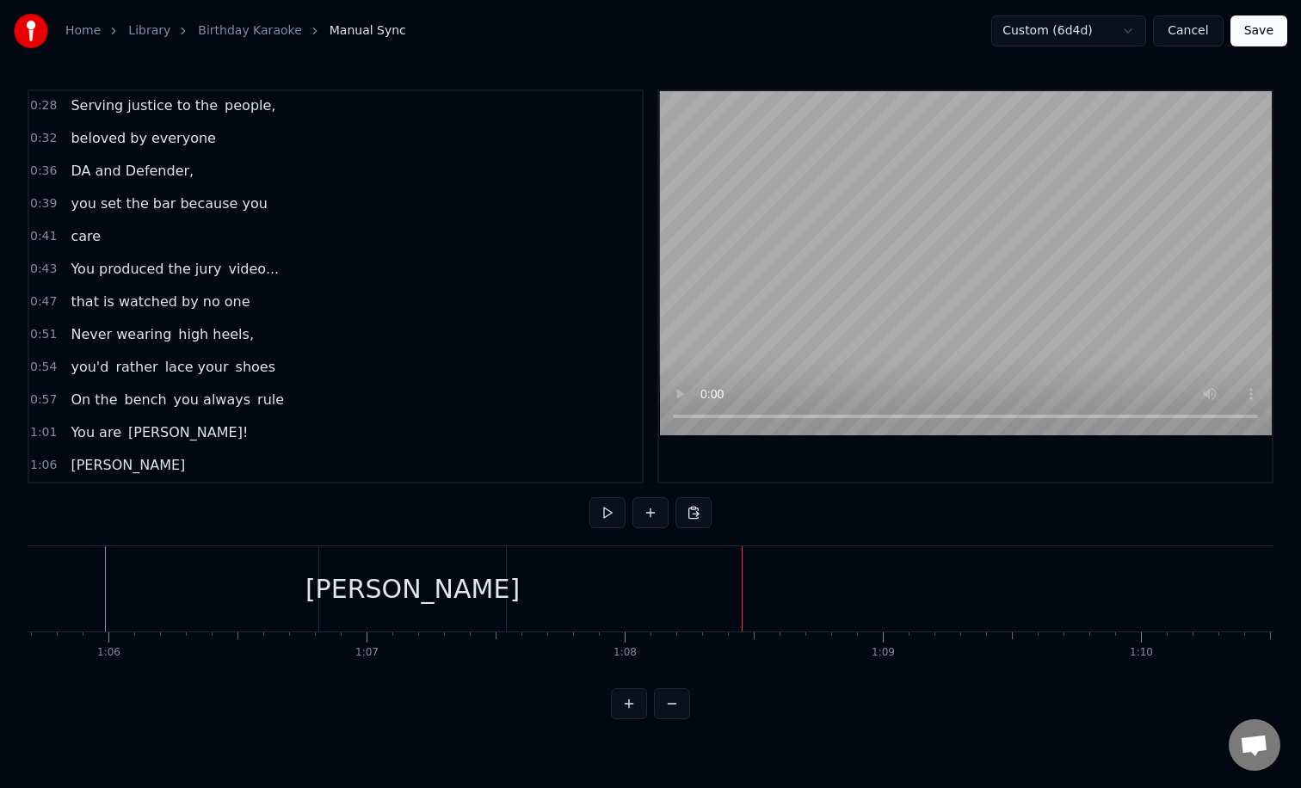
scroll to position [0, 16918]
click at [471, 596] on div "[PERSON_NAME]" at bounding box center [445, 588] width 214 height 39
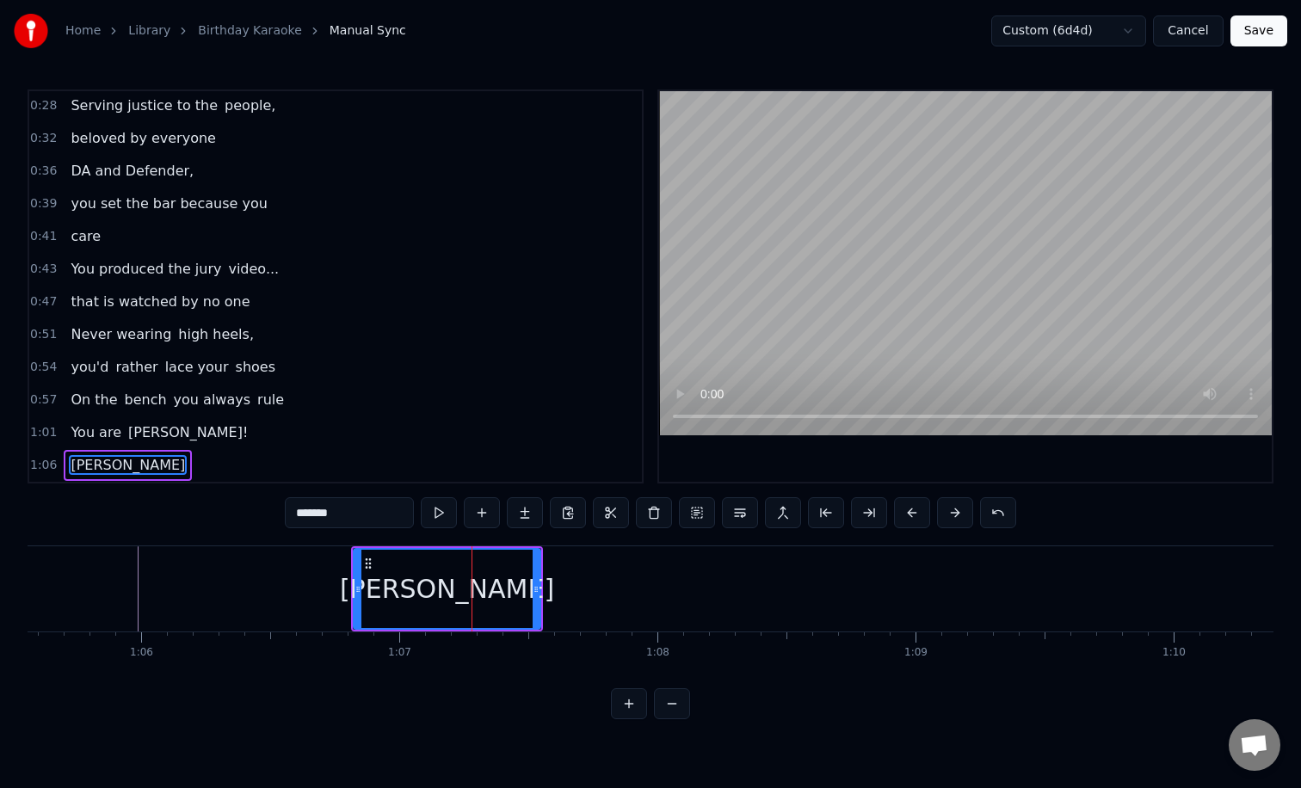
click at [367, 512] on input "*******" at bounding box center [349, 512] width 129 height 31
type input "********"
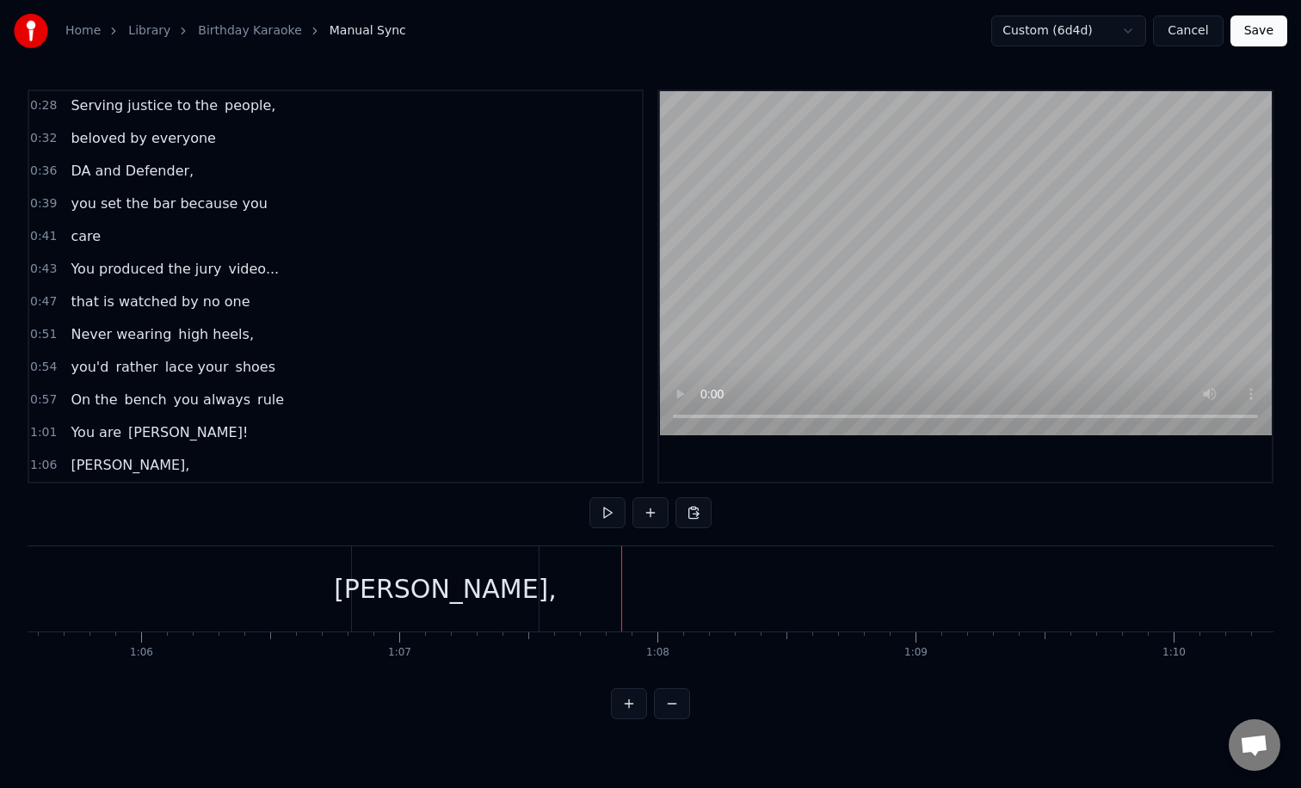
click at [1270, 29] on button "Save" at bounding box center [1258, 30] width 57 height 31
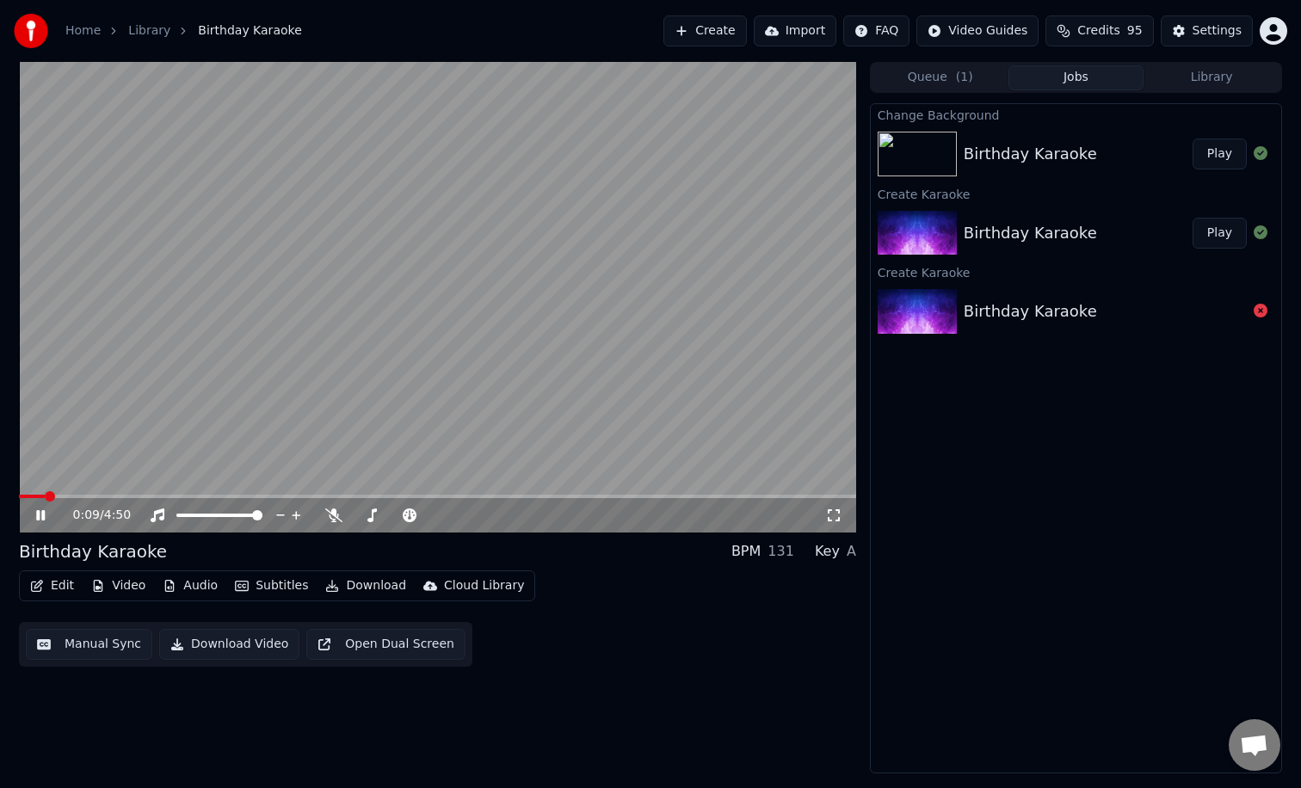
click at [606, 254] on video at bounding box center [437, 297] width 837 height 471
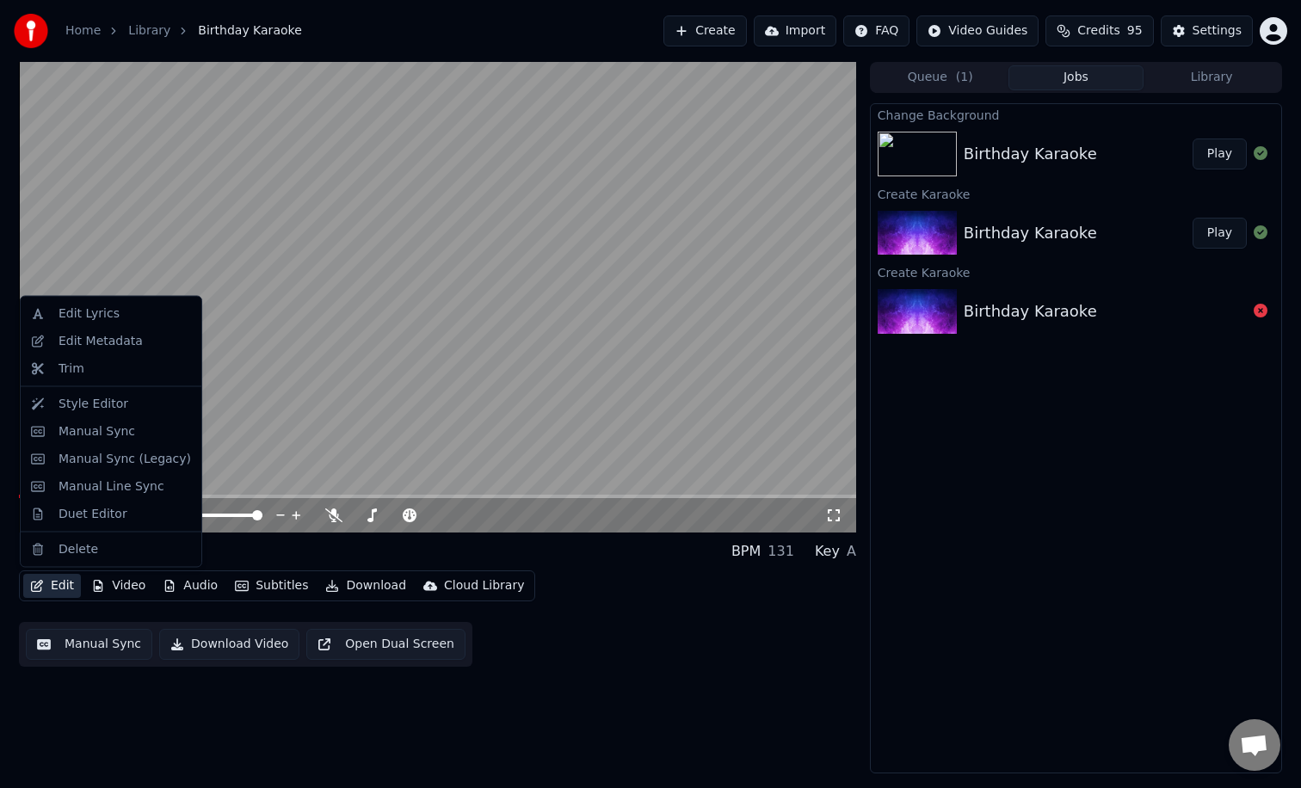
click at [60, 590] on button "Edit" at bounding box center [52, 586] width 58 height 24
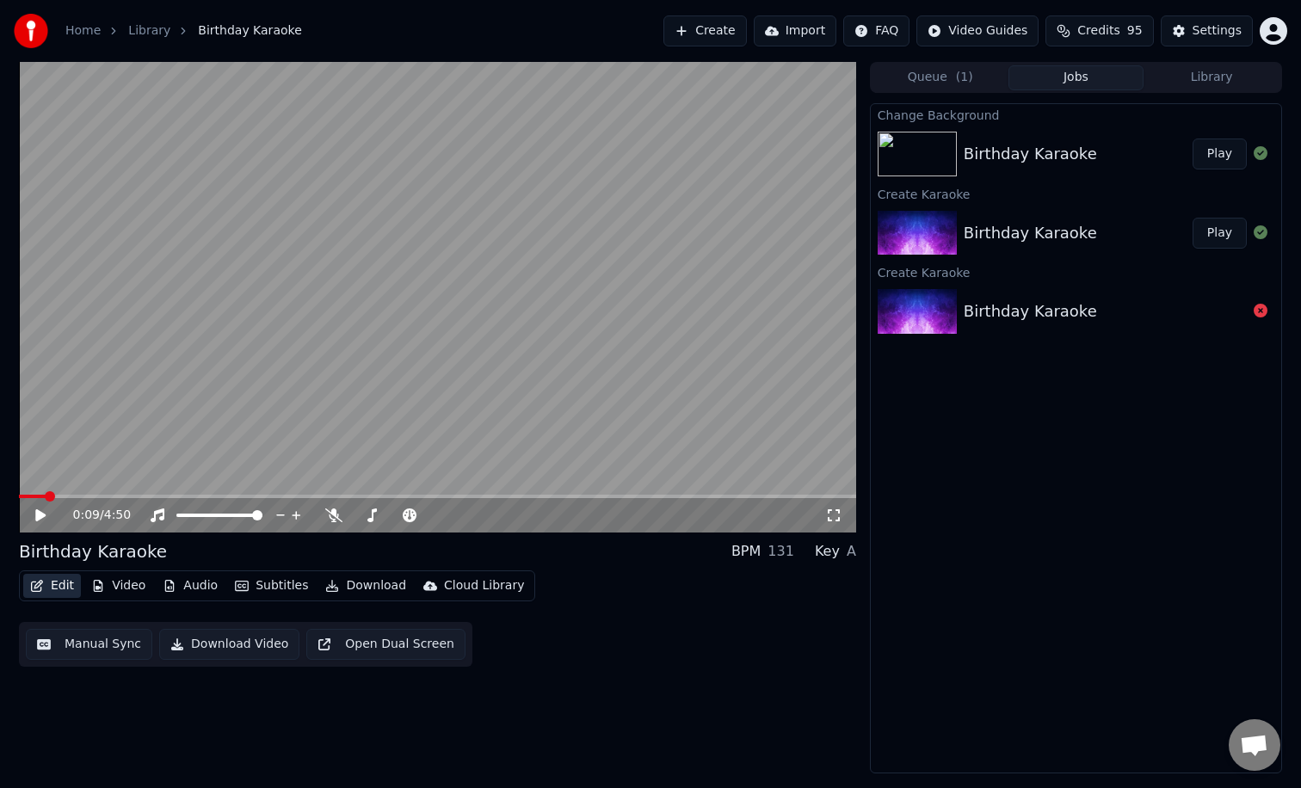
click at [44, 581] on button "Edit" at bounding box center [52, 586] width 58 height 24
click at [47, 582] on button "Edit" at bounding box center [52, 586] width 58 height 24
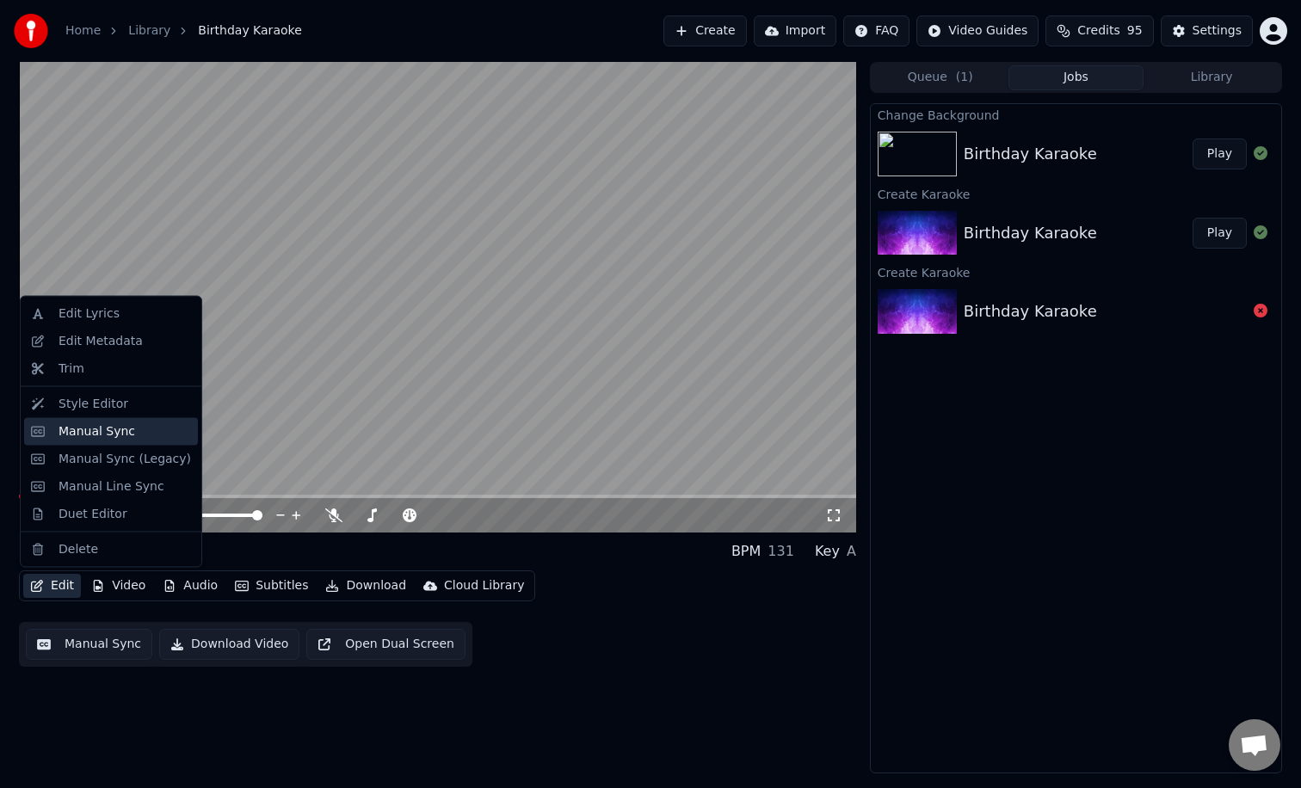
click at [107, 432] on div "Manual Sync" at bounding box center [96, 430] width 77 height 17
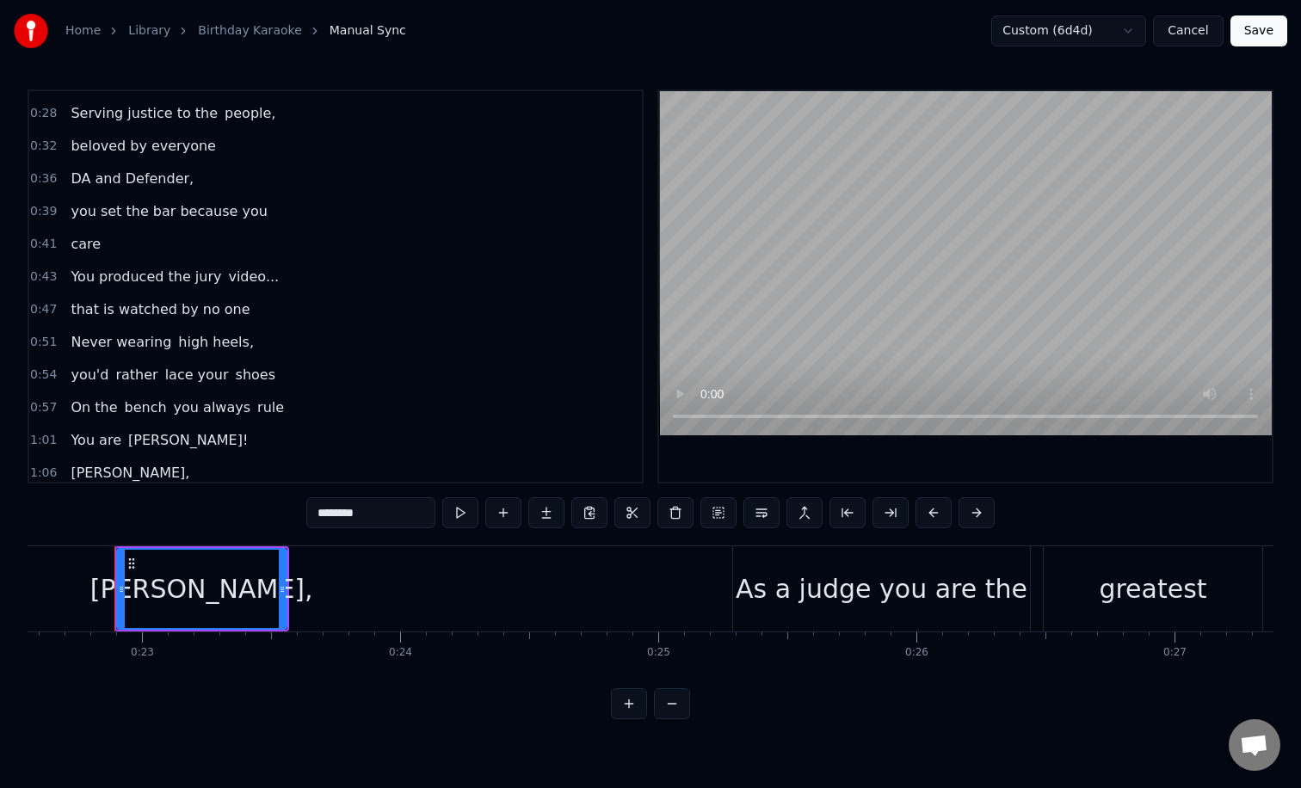
scroll to position [67, 0]
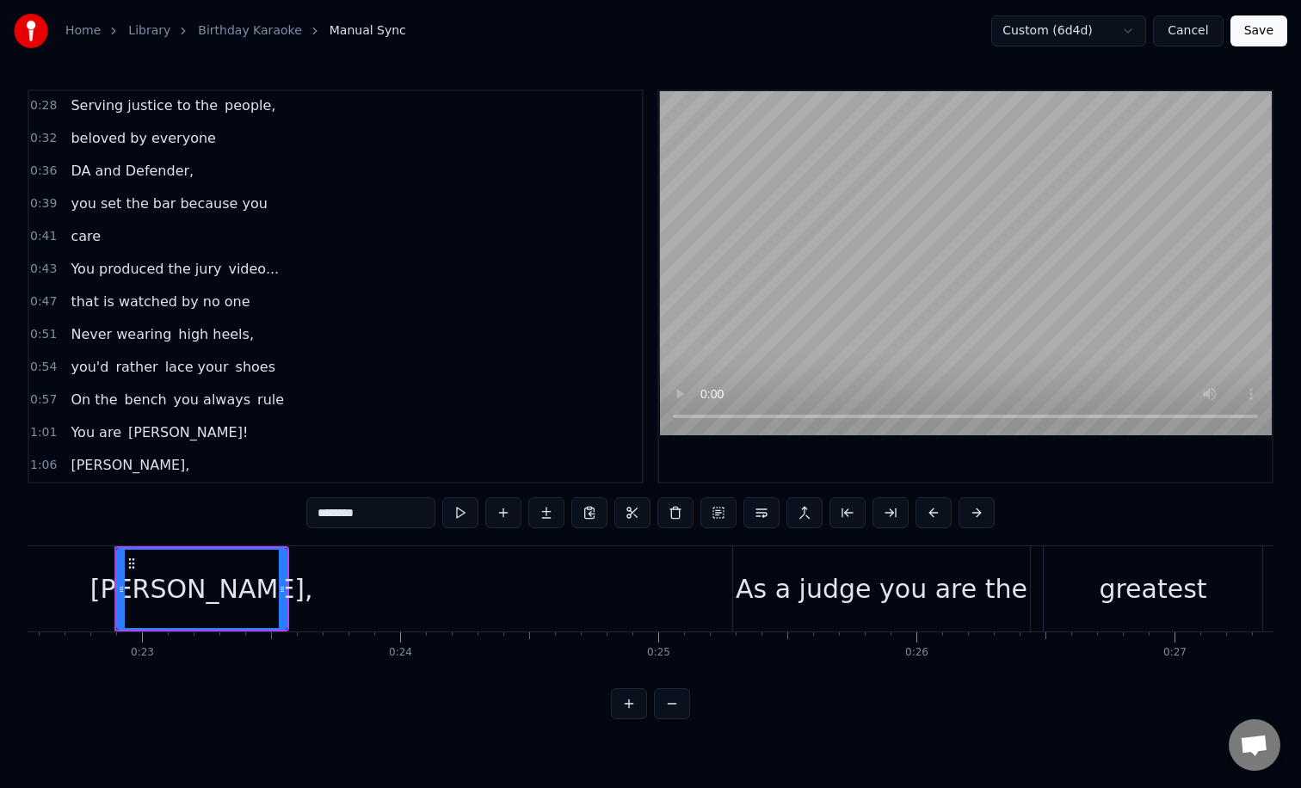
click at [102, 467] on span "[PERSON_NAME]," at bounding box center [130, 465] width 122 height 20
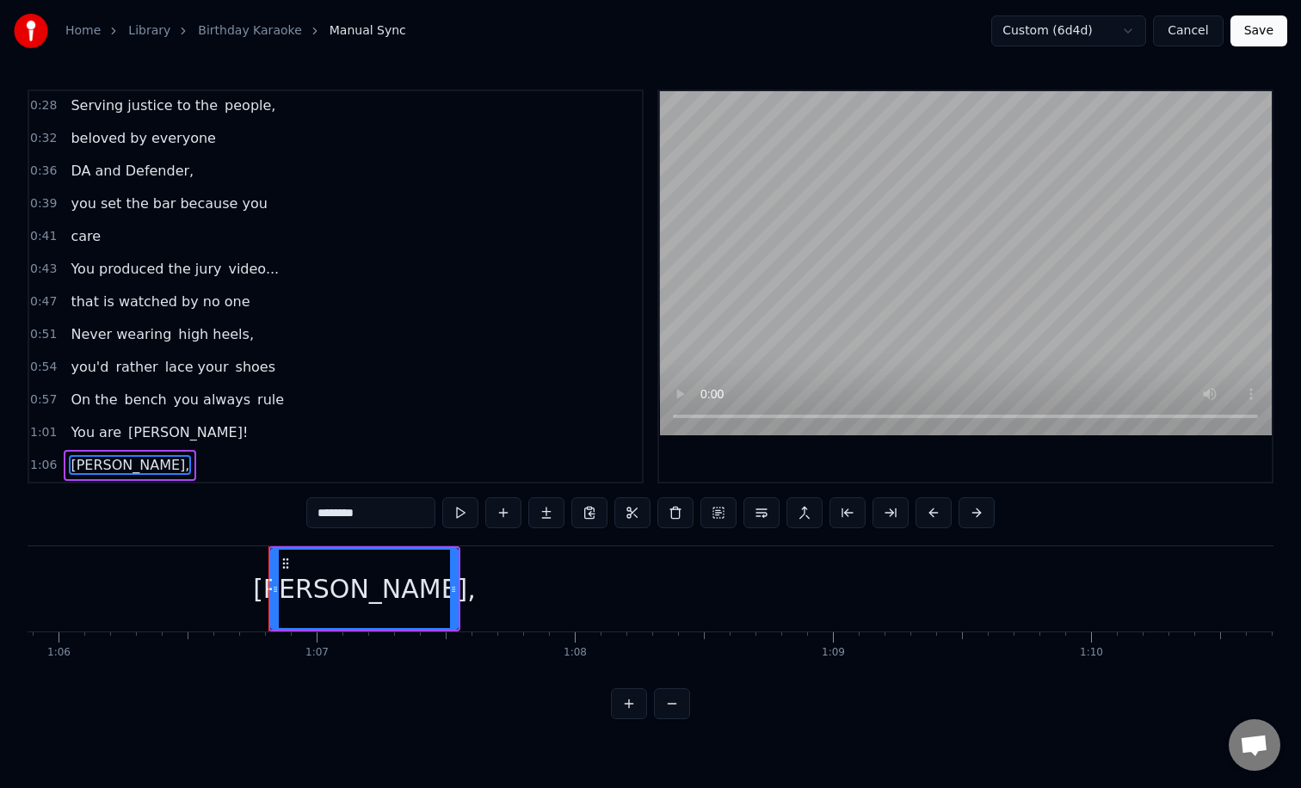
scroll to position [0, 17155]
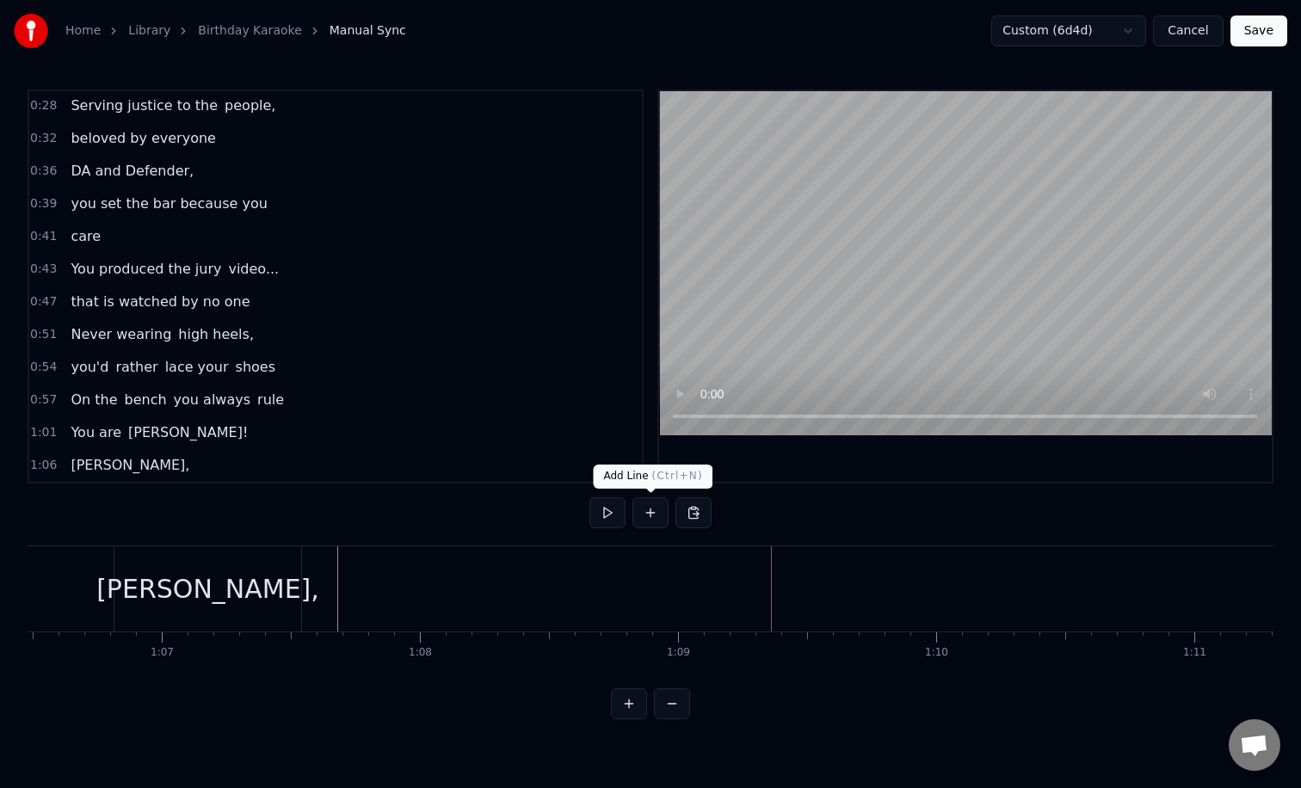
click at [652, 509] on button at bounding box center [650, 512] width 36 height 31
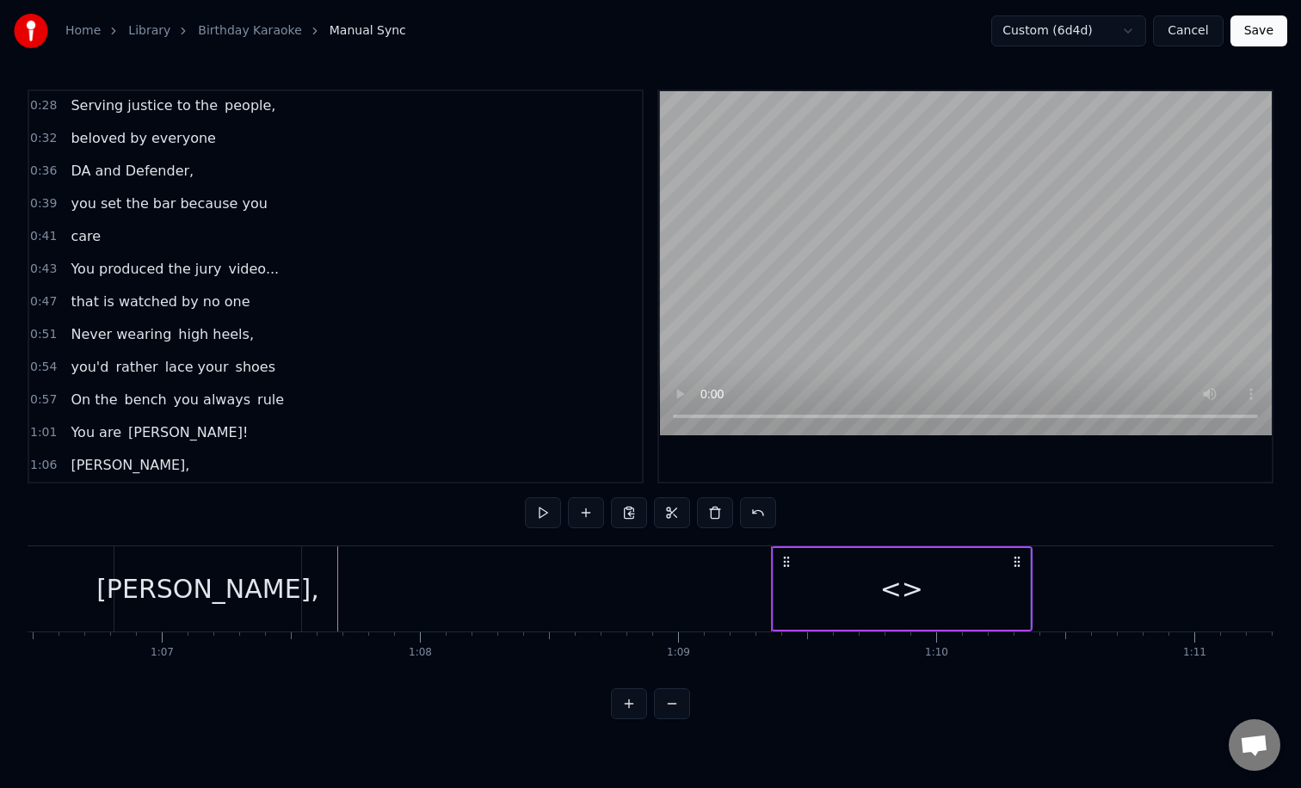
click at [906, 587] on div "<>" at bounding box center [901, 588] width 43 height 39
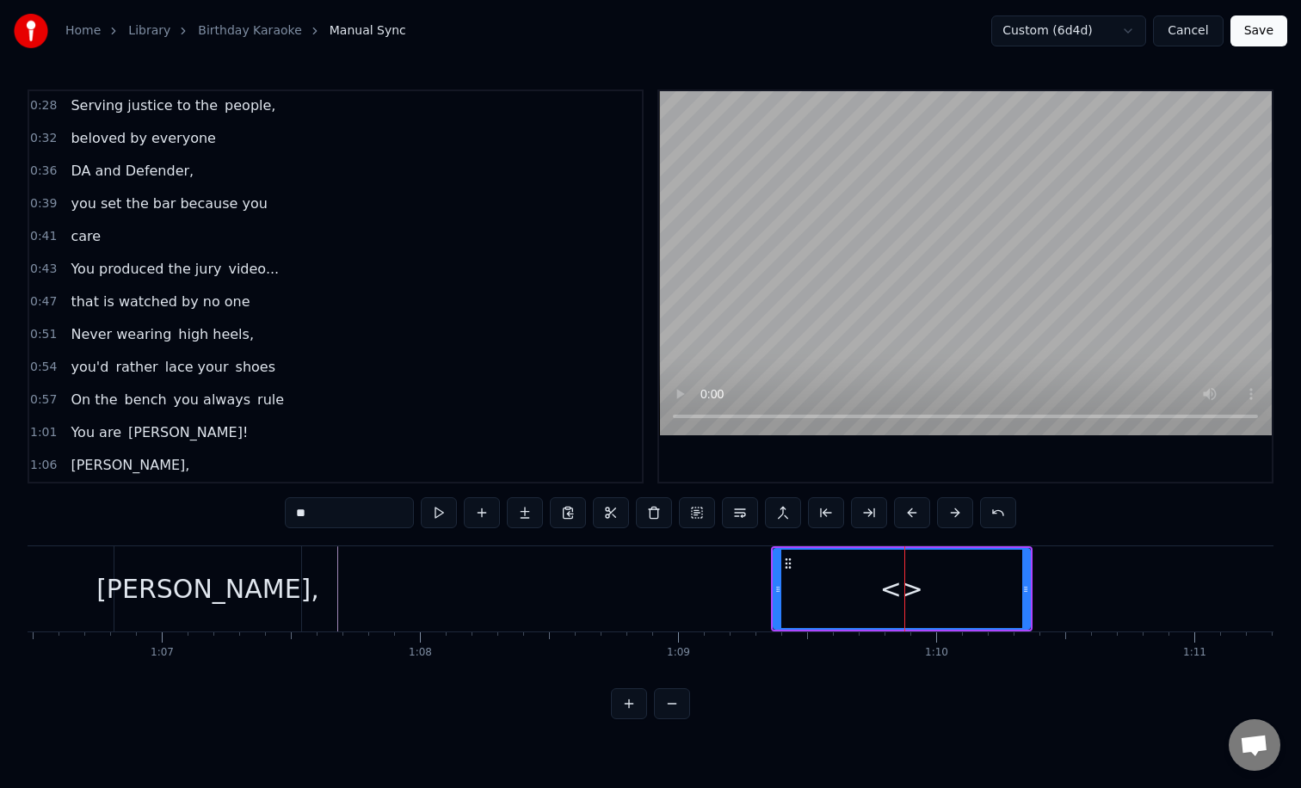
scroll to position [100, 0]
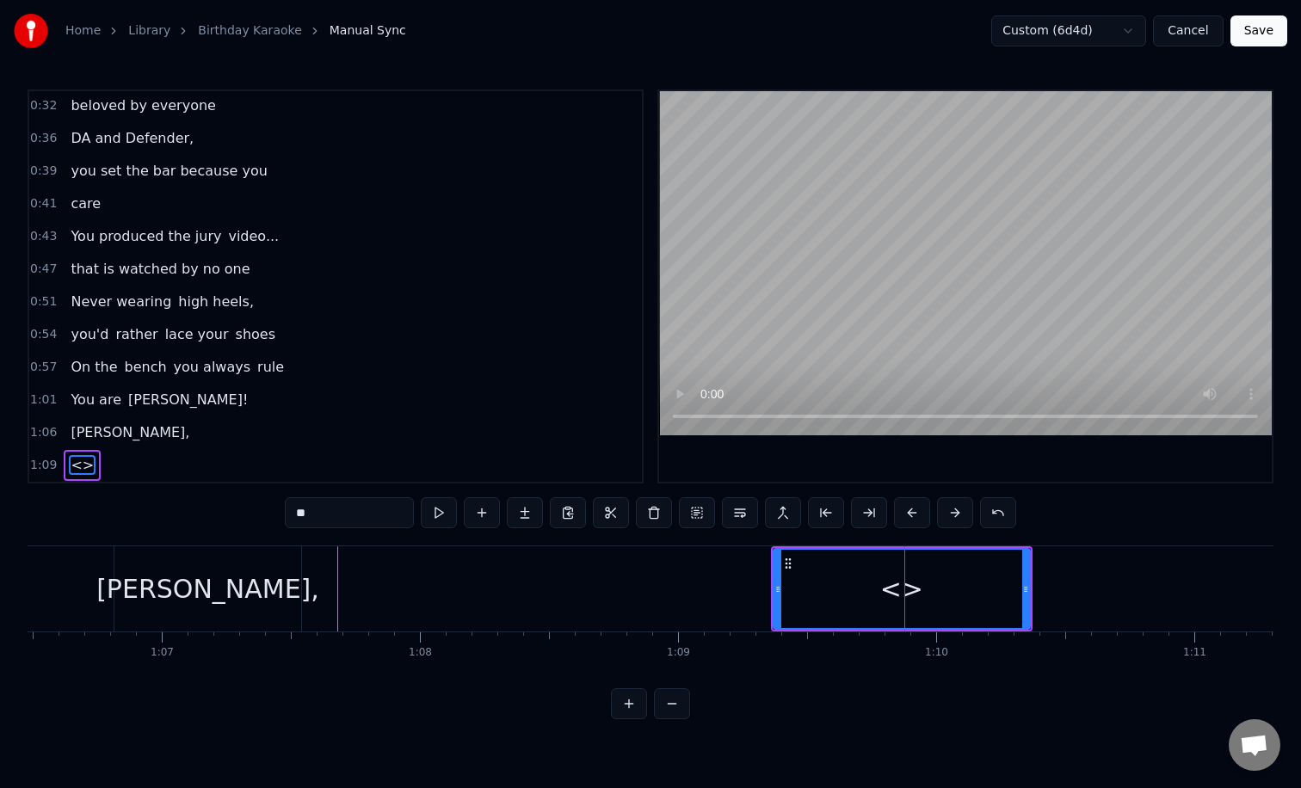
click at [367, 509] on input "**" at bounding box center [349, 512] width 129 height 31
type input "*"
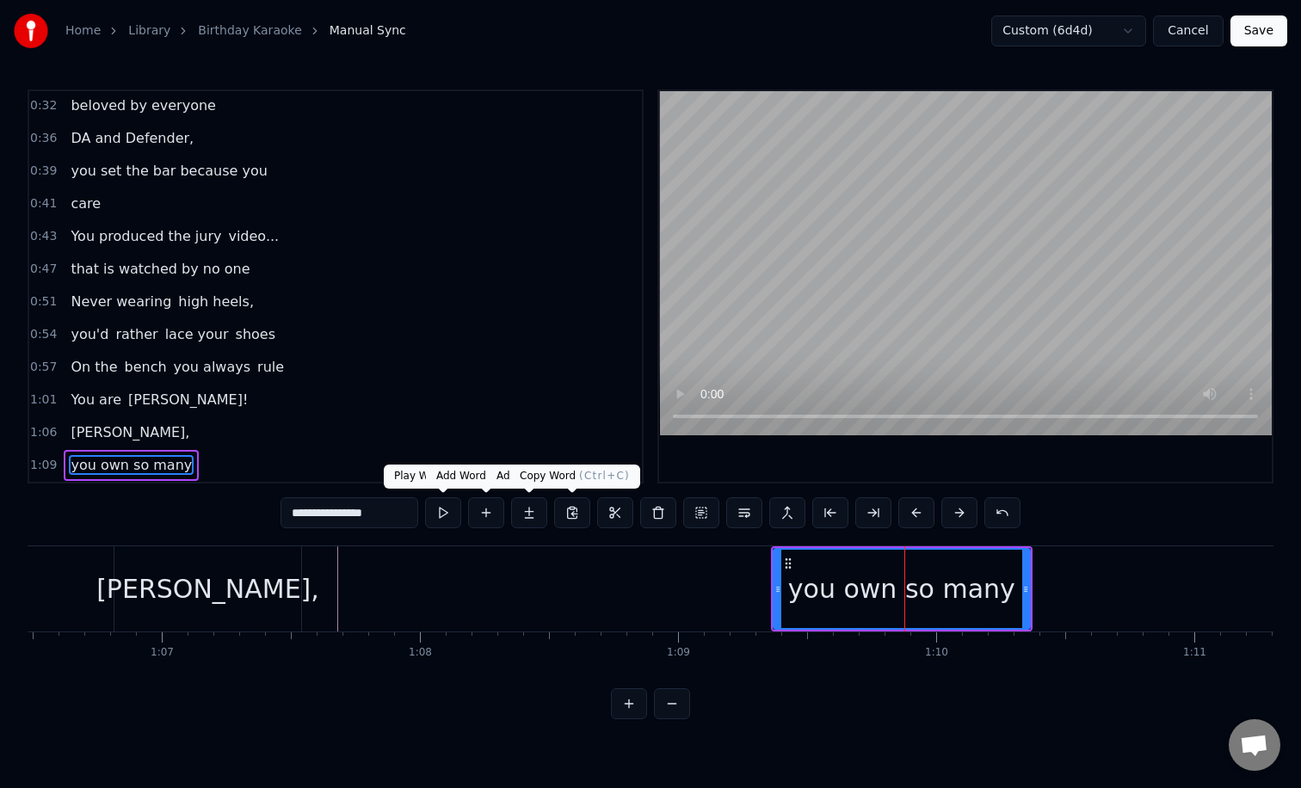
type input "**********"
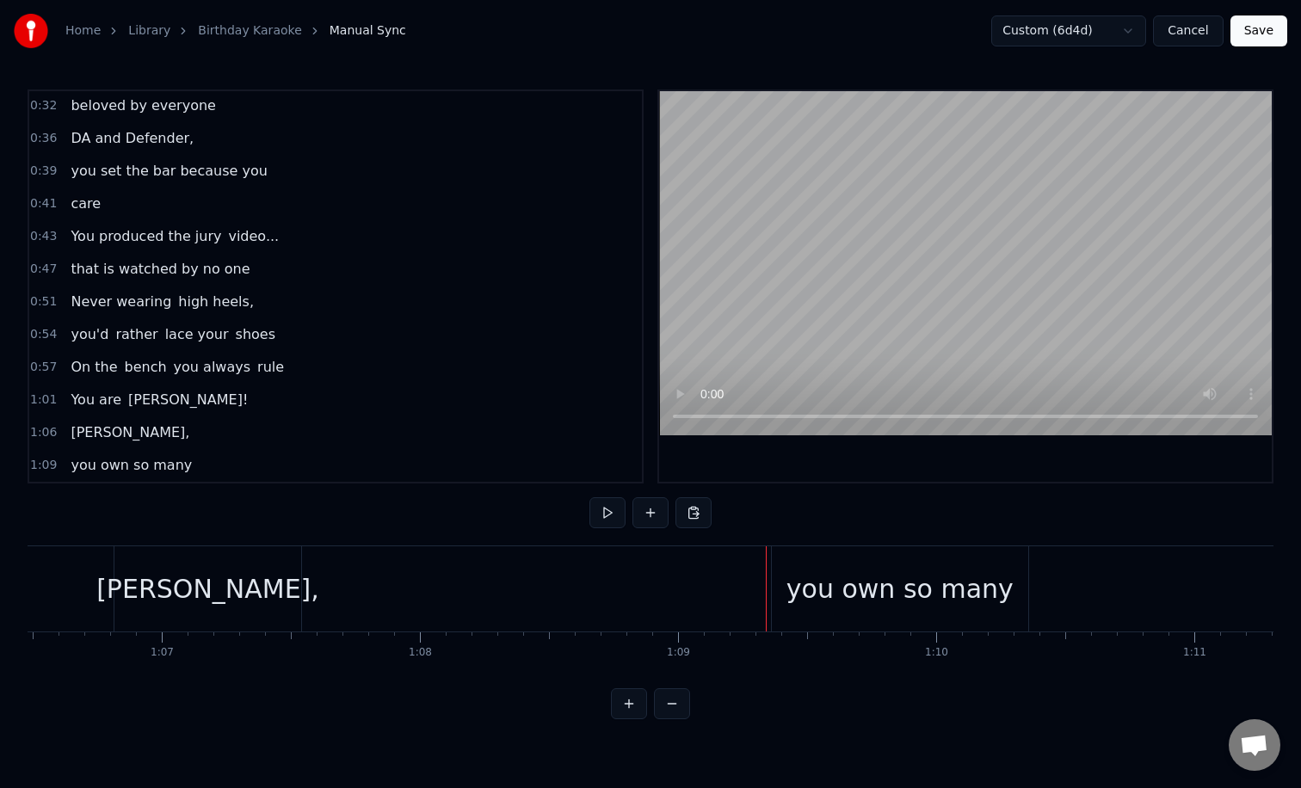
click at [790, 591] on div "you own so many" at bounding box center [900, 588] width 256 height 85
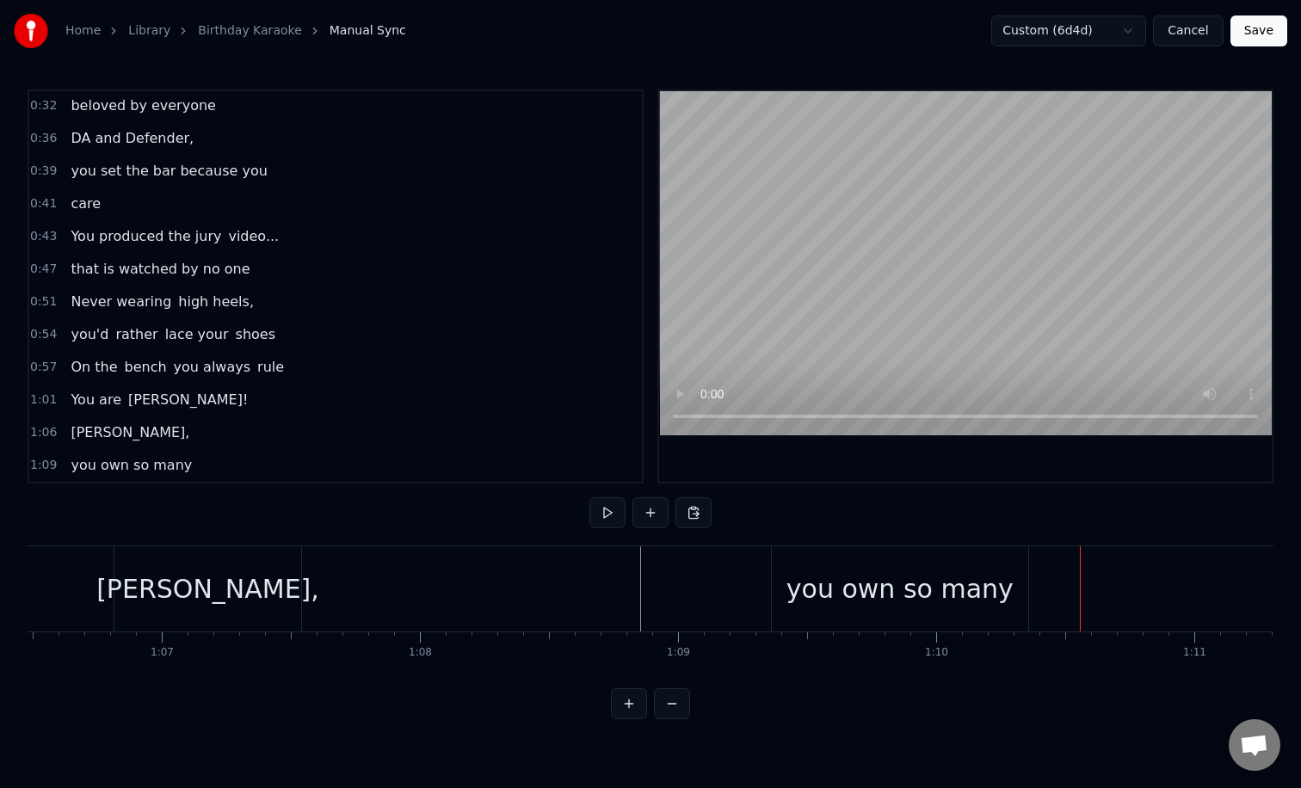
click at [953, 624] on div "you own so many" at bounding box center [900, 588] width 256 height 85
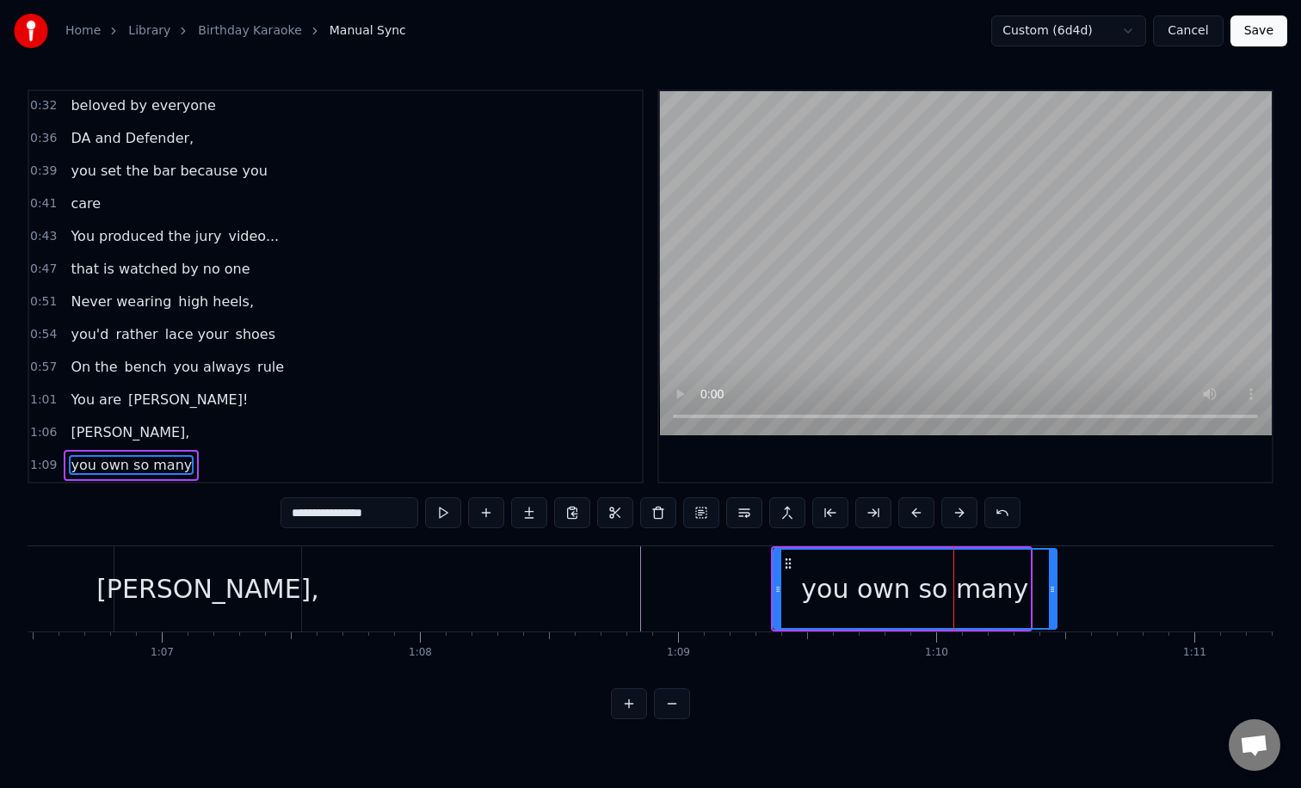
drag, startPoint x: 1027, startPoint y: 606, endPoint x: 1053, endPoint y: 606, distance: 25.8
click at [1053, 606] on div at bounding box center [1052, 589] width 7 height 78
click at [1007, 592] on div "you own so many" at bounding box center [914, 588] width 227 height 39
click at [484, 507] on button at bounding box center [486, 512] width 36 height 31
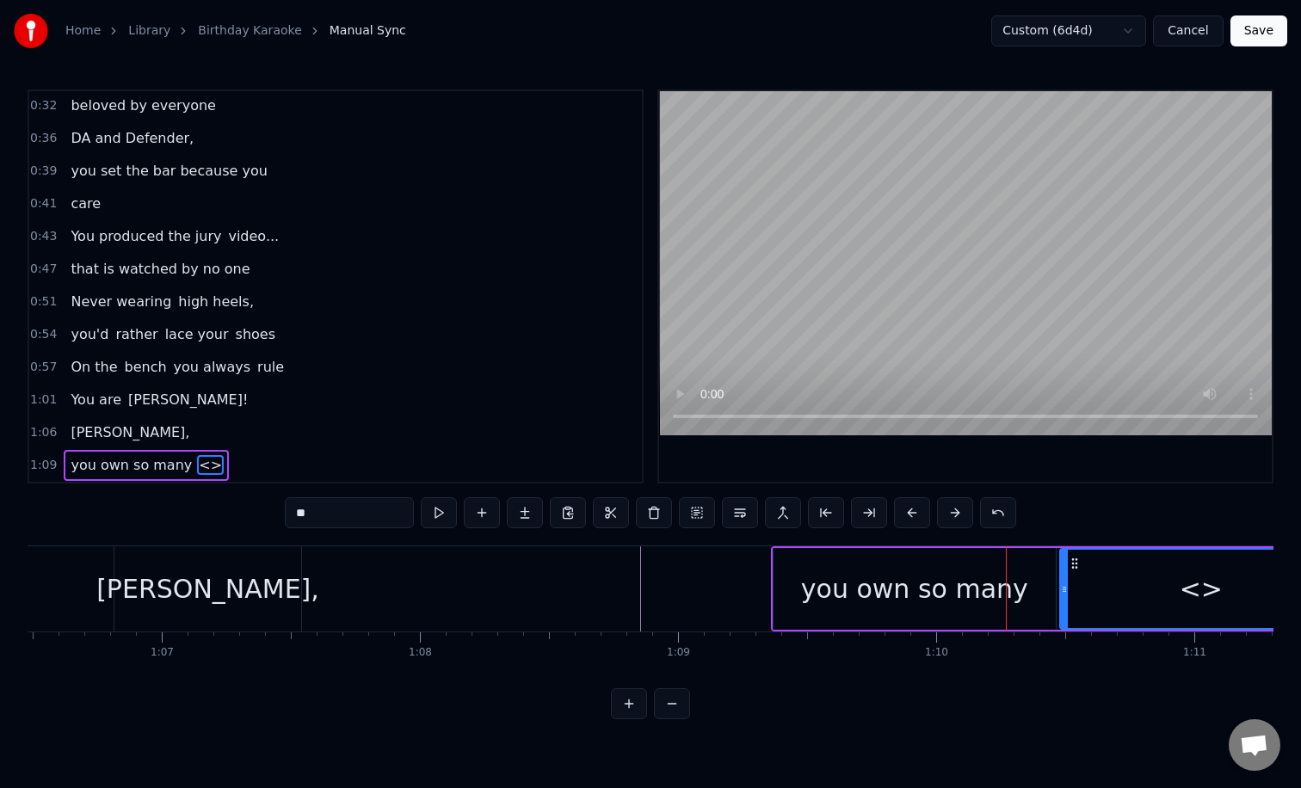
click at [1141, 592] on div "<>" at bounding box center [1201, 589] width 280 height 78
click at [354, 512] on input "**" at bounding box center [349, 512] width 129 height 31
type input "*"
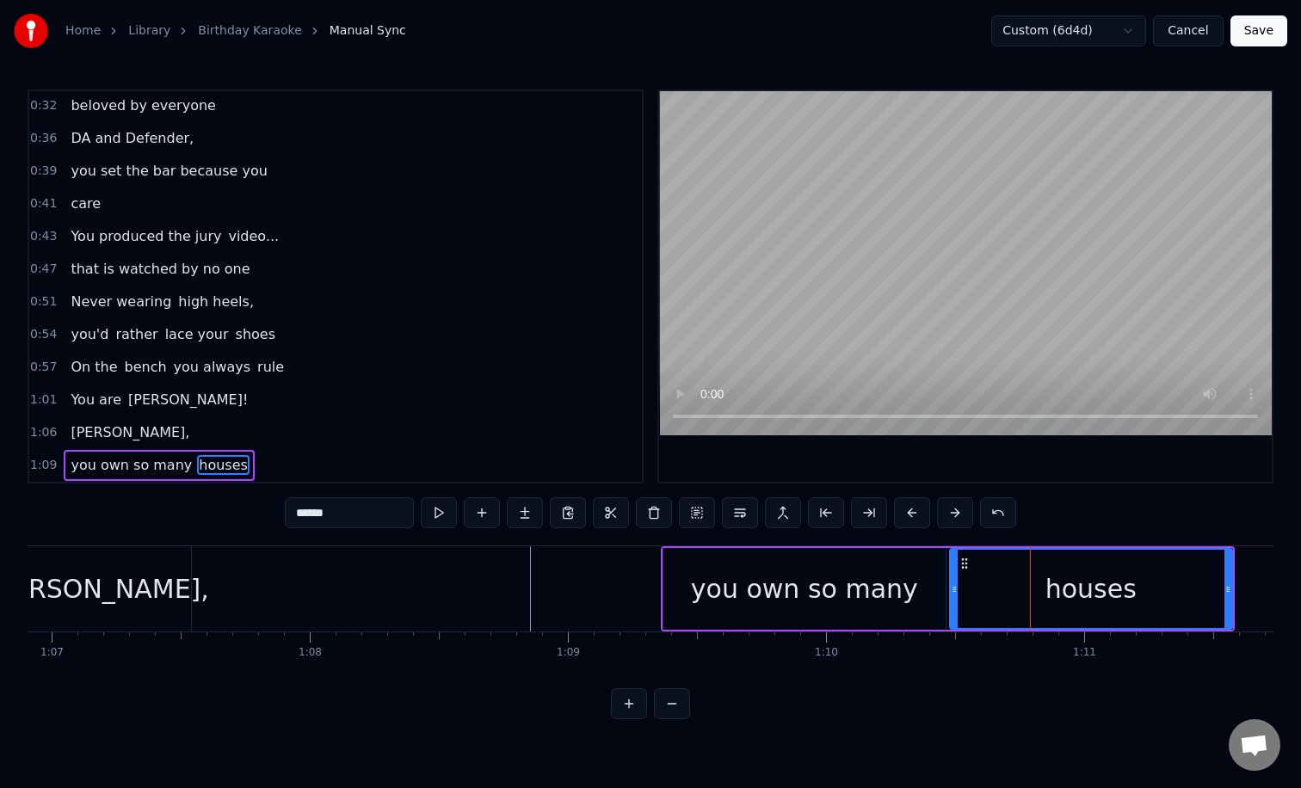
scroll to position [0, 17279]
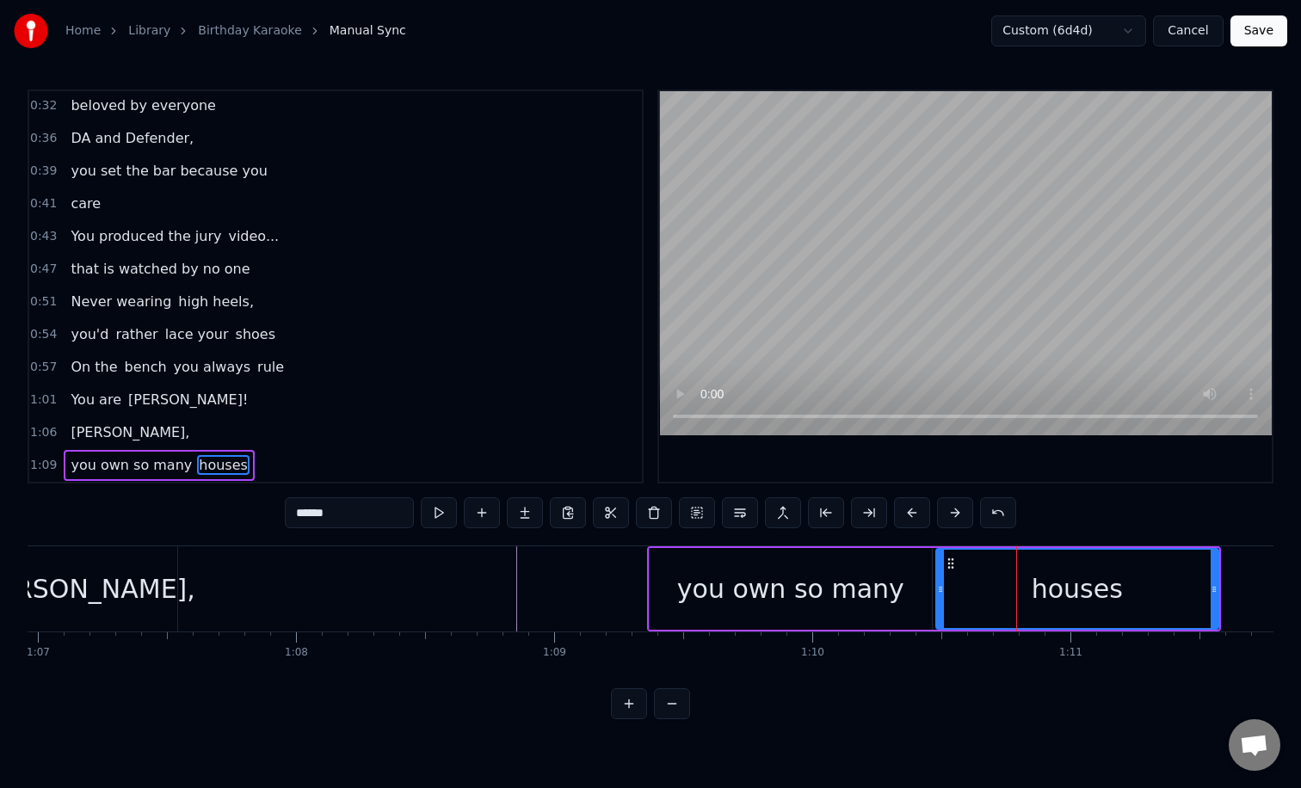
type input "******"
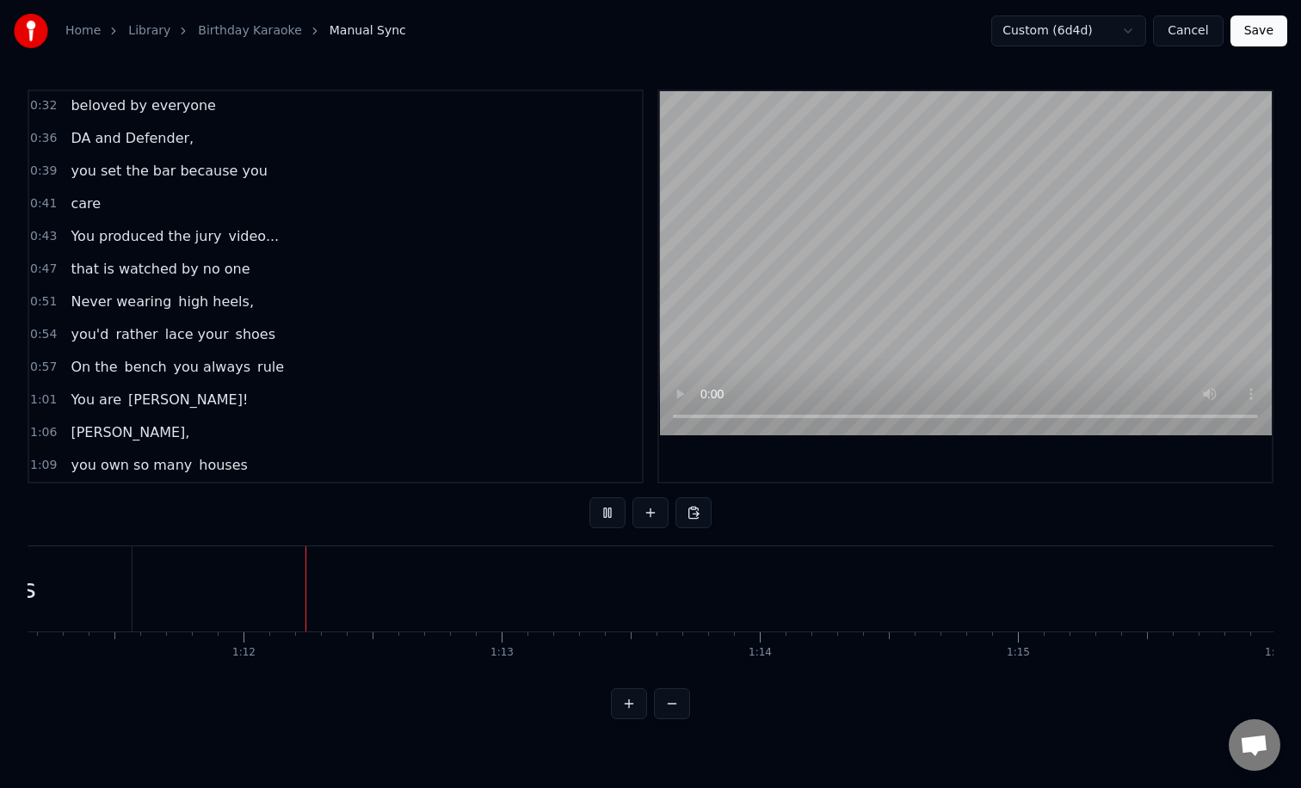
scroll to position [0, 18378]
click at [643, 509] on button at bounding box center [650, 512] width 36 height 31
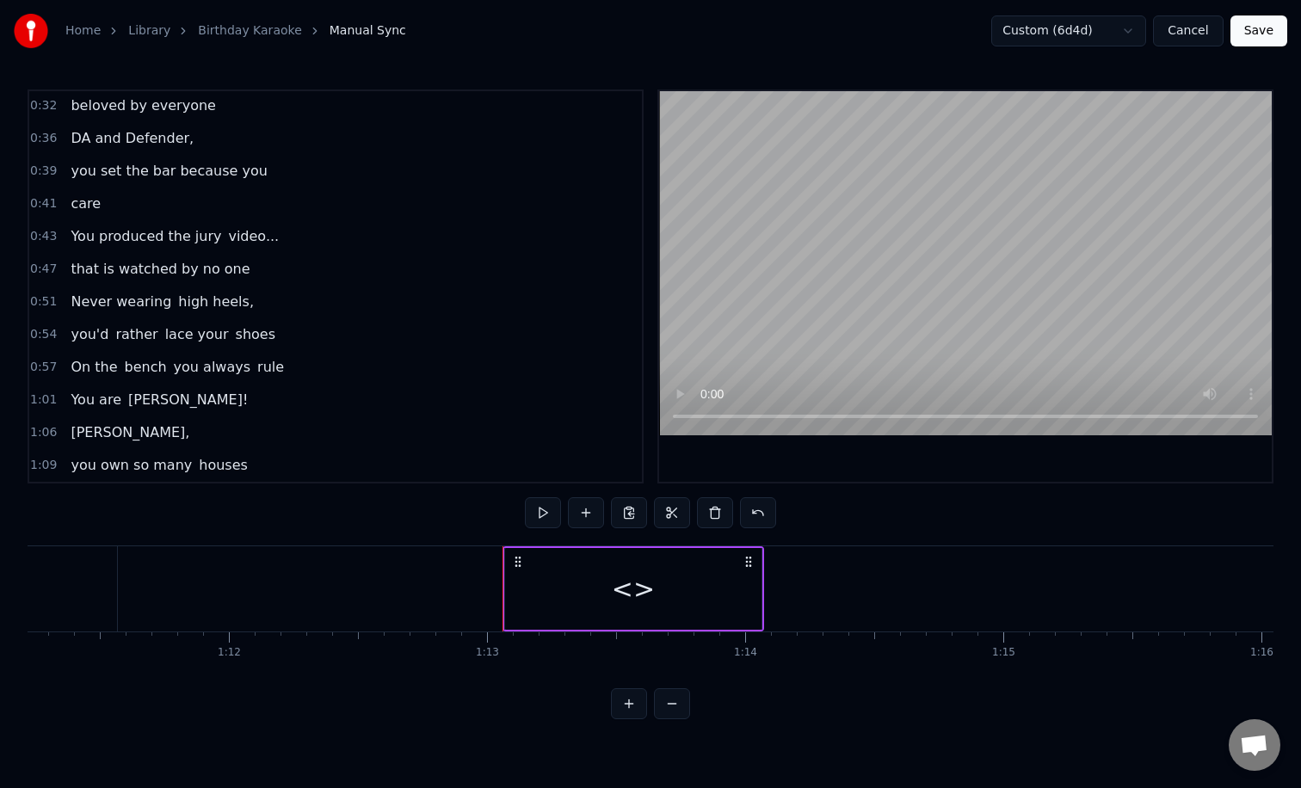
click at [622, 589] on div "<>" at bounding box center [633, 588] width 43 height 39
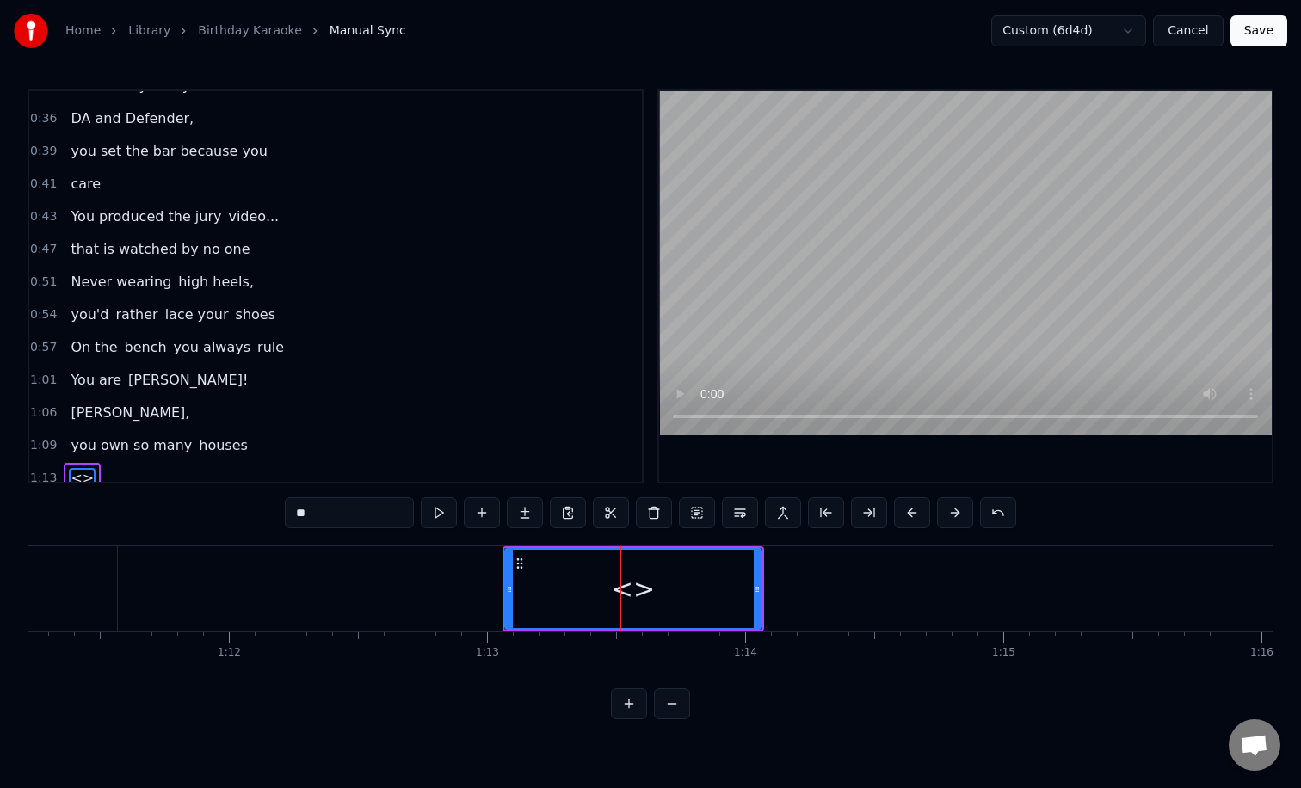
scroll to position [132, 0]
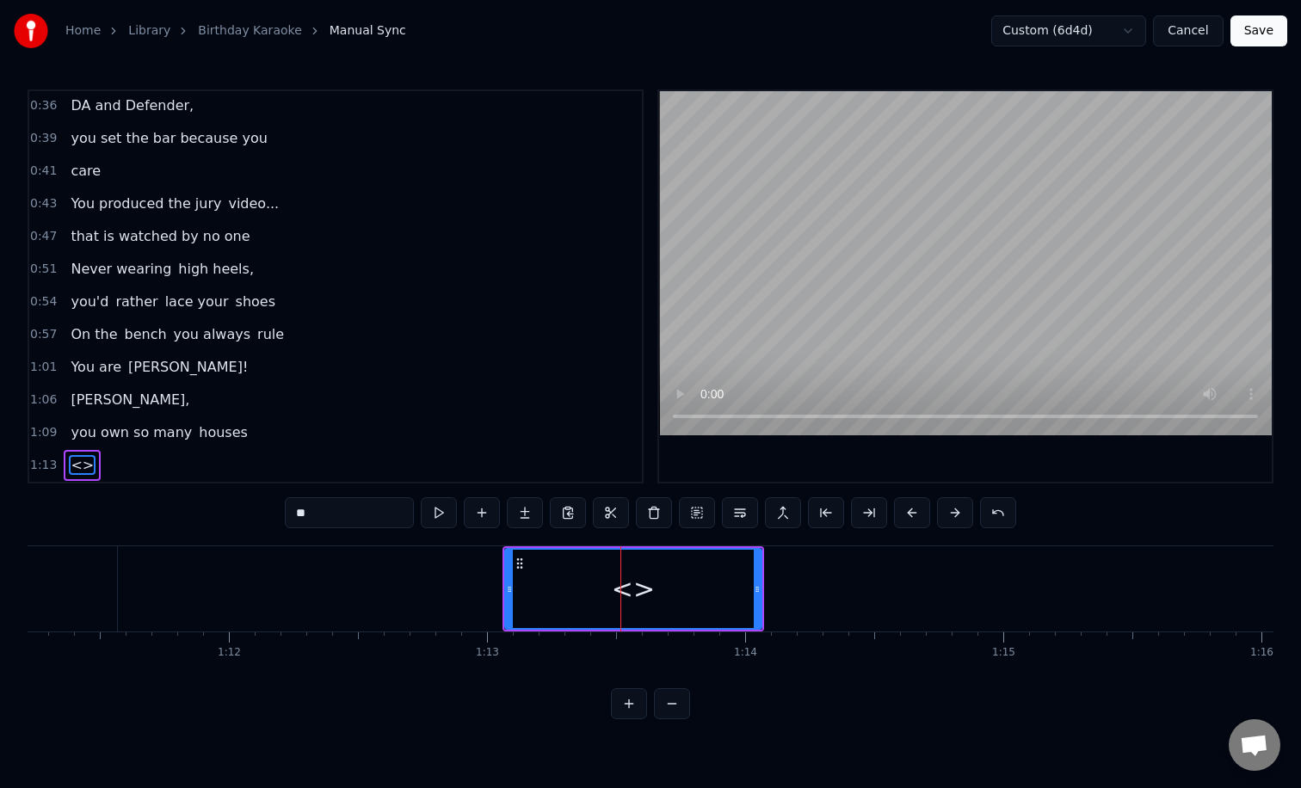
click at [390, 510] on input "**" at bounding box center [349, 512] width 129 height 31
type input "*"
type input "**********"
click at [717, 588] on div "Another sexist" at bounding box center [633, 589] width 255 height 78
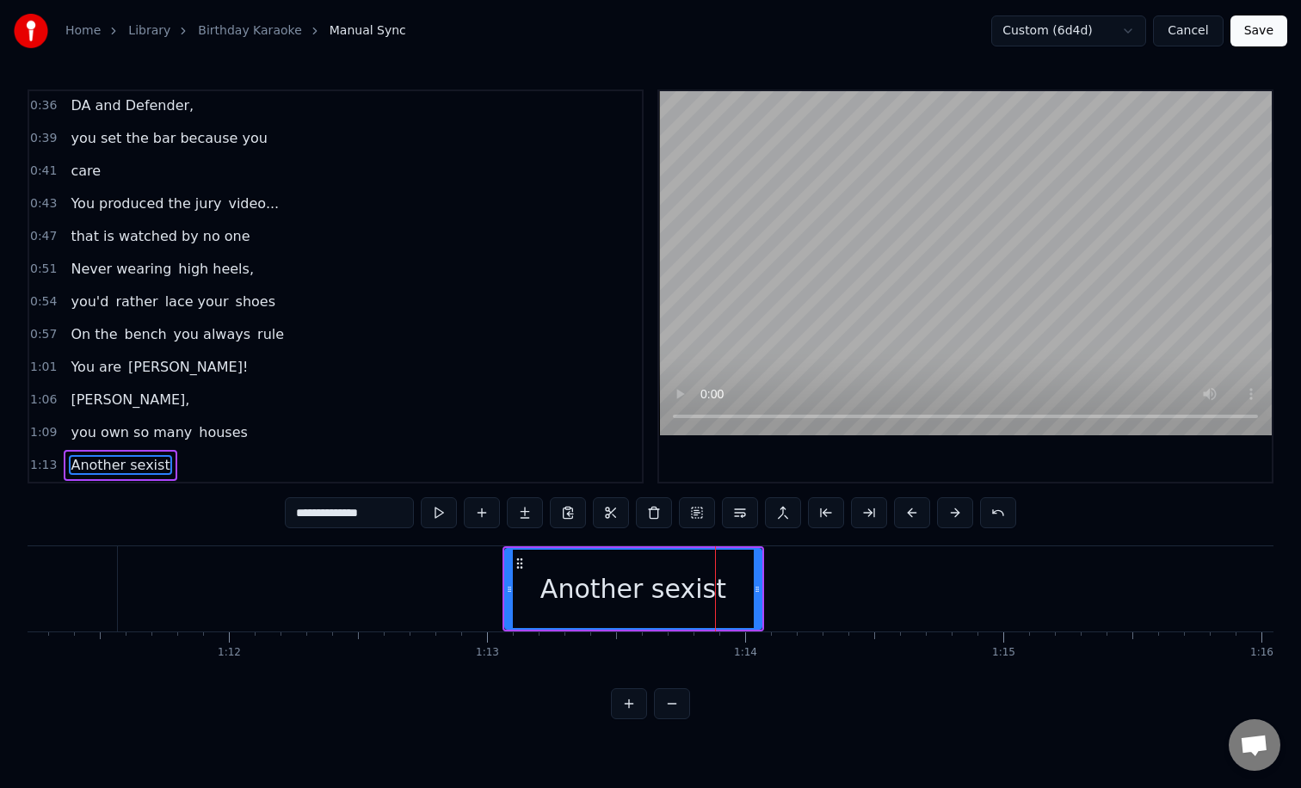
click at [487, 513] on button at bounding box center [482, 512] width 36 height 31
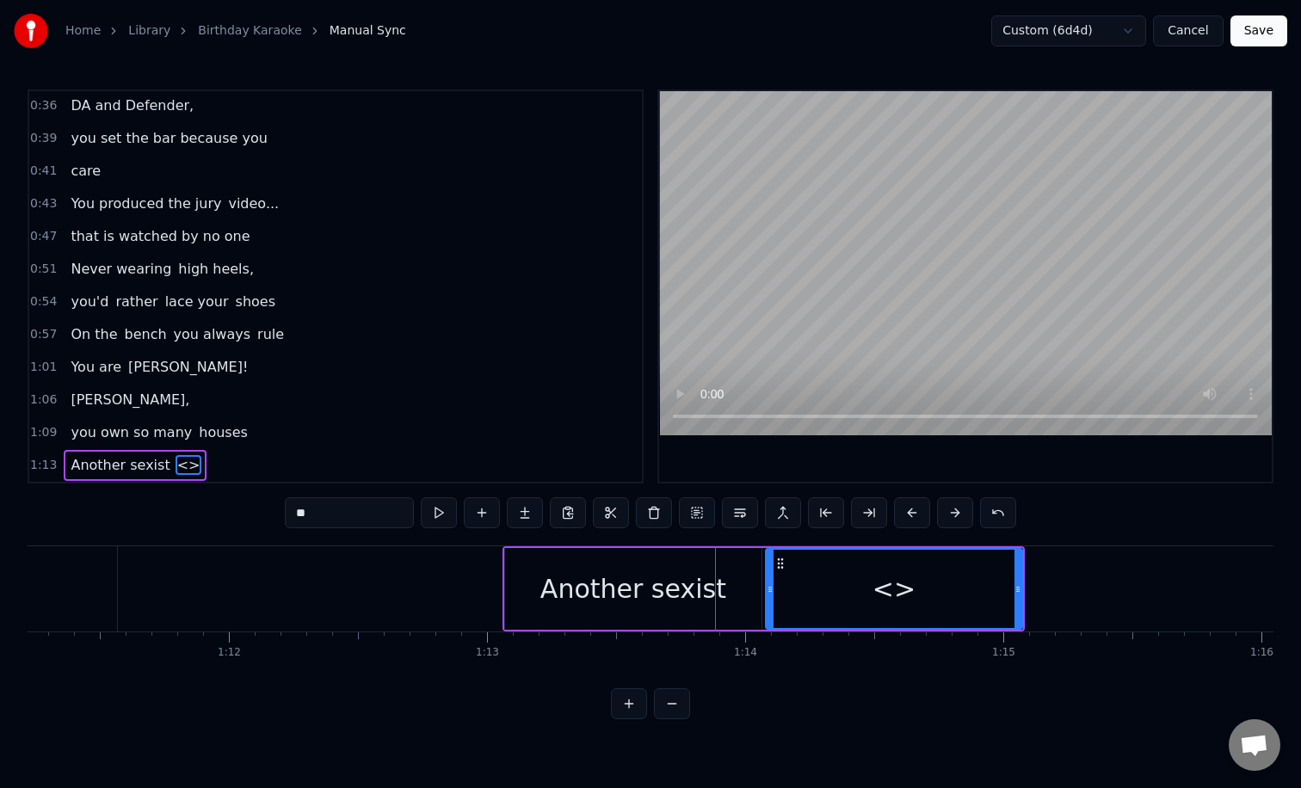
click at [880, 607] on div "<>" at bounding box center [893, 588] width 43 height 39
click at [332, 515] on input "**" at bounding box center [349, 512] width 129 height 31
type input "*"
type input "*******"
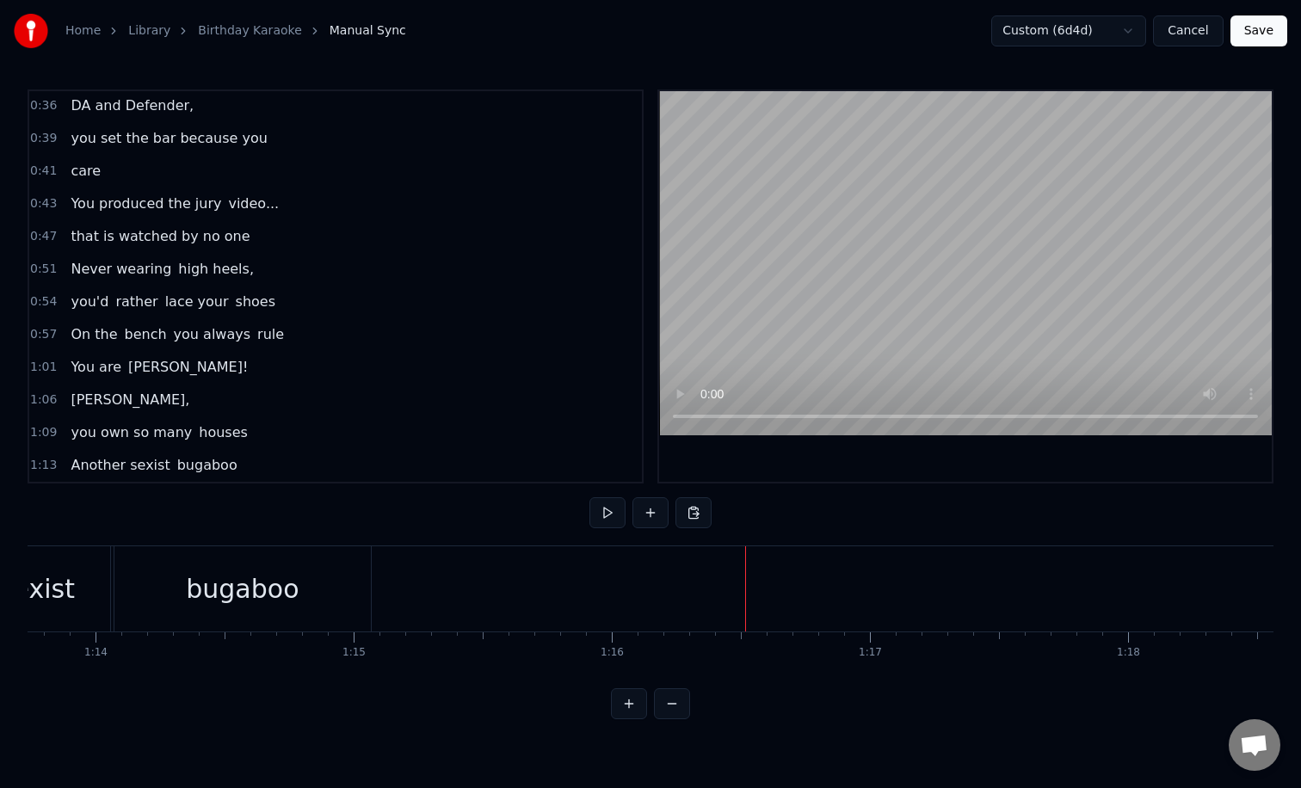
scroll to position [0, 19019]
click at [650, 513] on button at bounding box center [650, 512] width 36 height 31
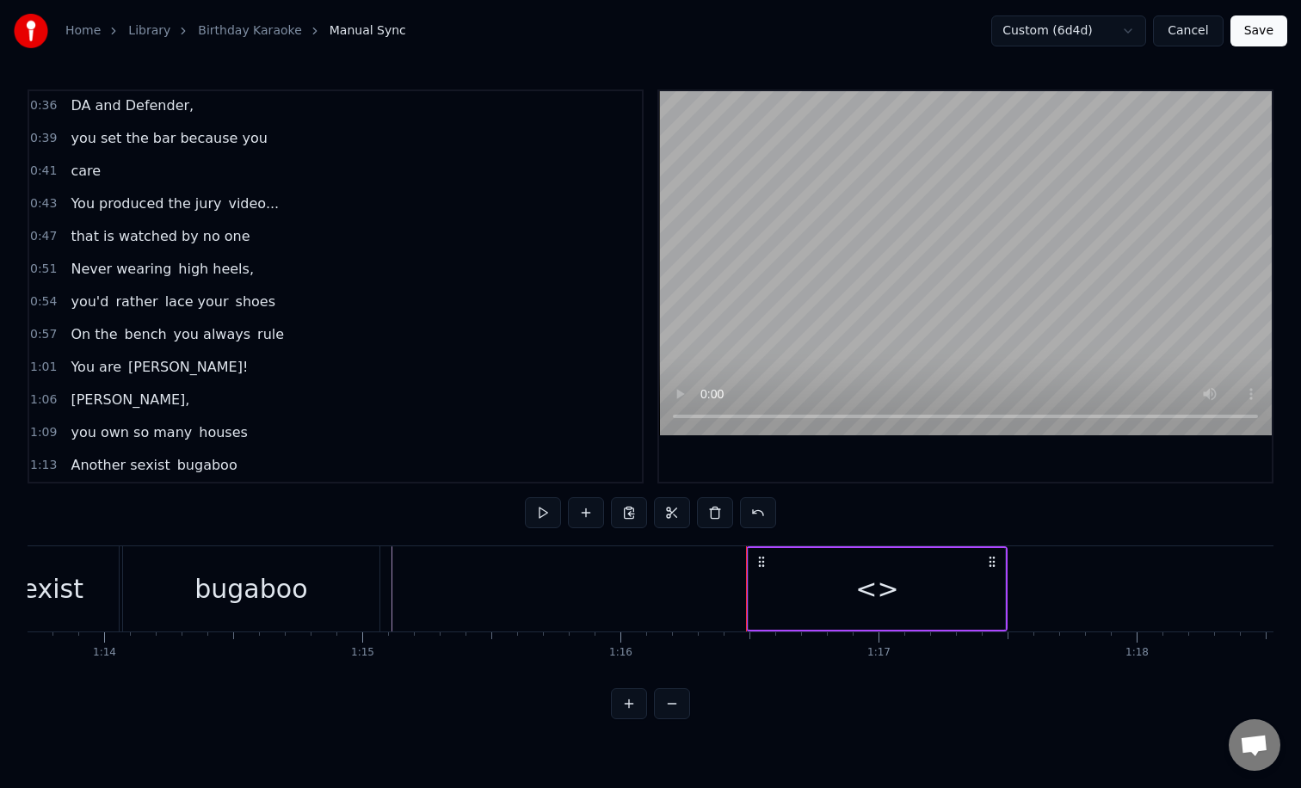
click at [870, 594] on div "<>" at bounding box center [876, 588] width 43 height 39
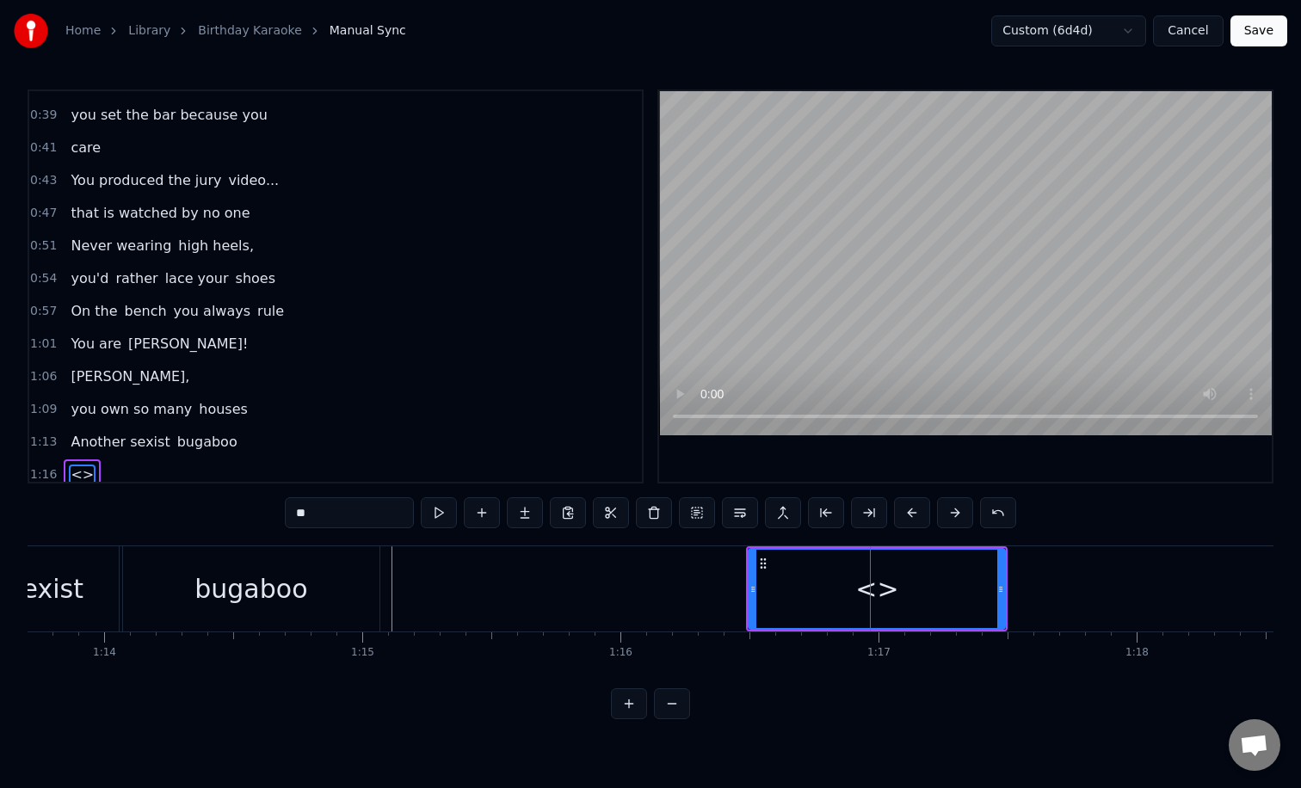
scroll to position [165, 0]
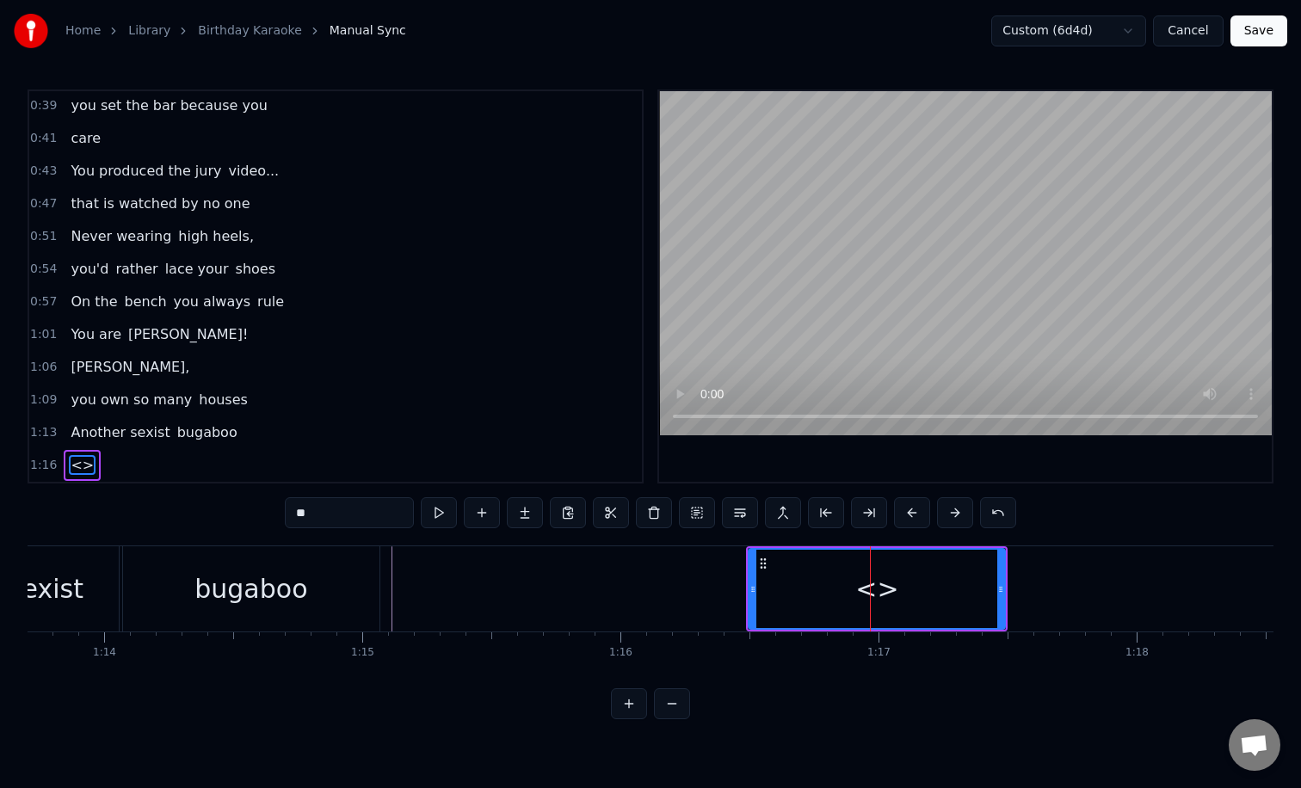
click at [354, 521] on input "**" at bounding box center [349, 512] width 129 height 31
type input "*"
click at [477, 511] on button at bounding box center [482, 512] width 36 height 31
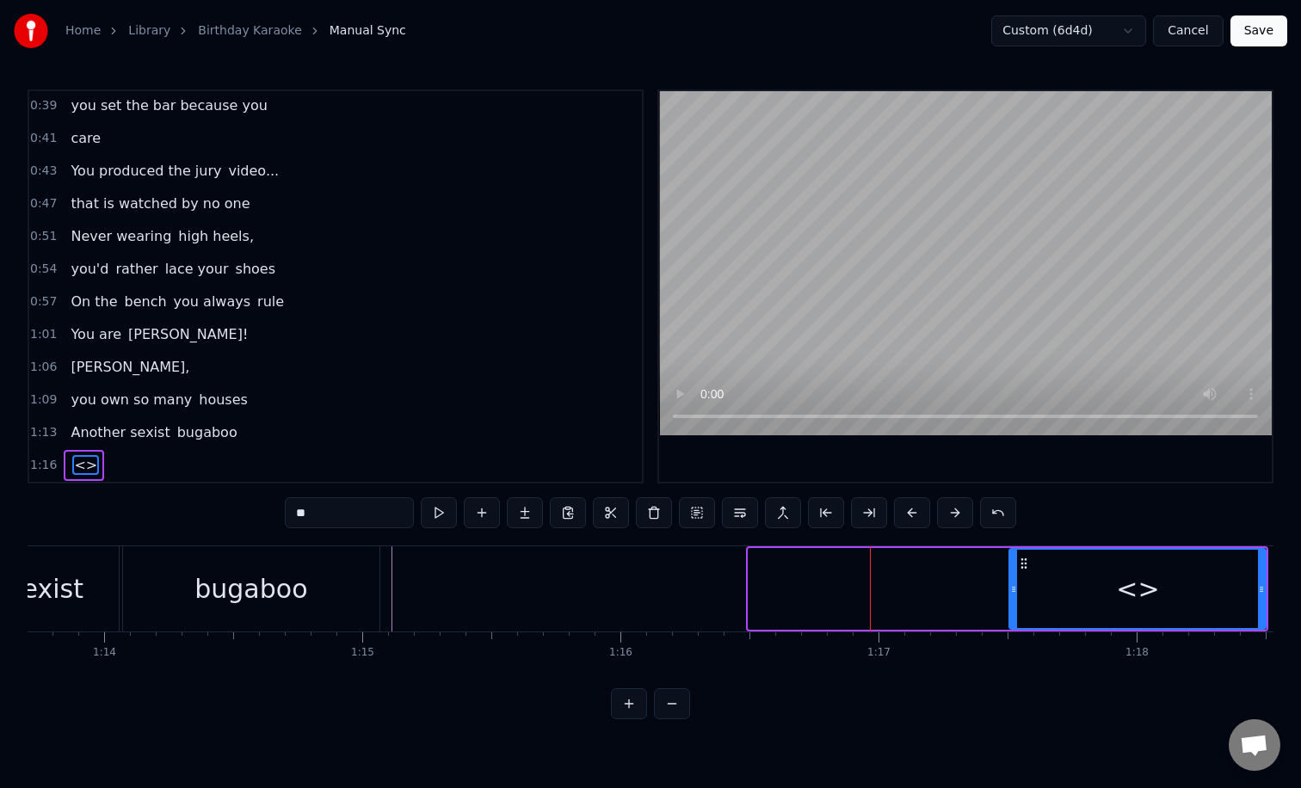
click at [932, 590] on div at bounding box center [876, 589] width 258 height 82
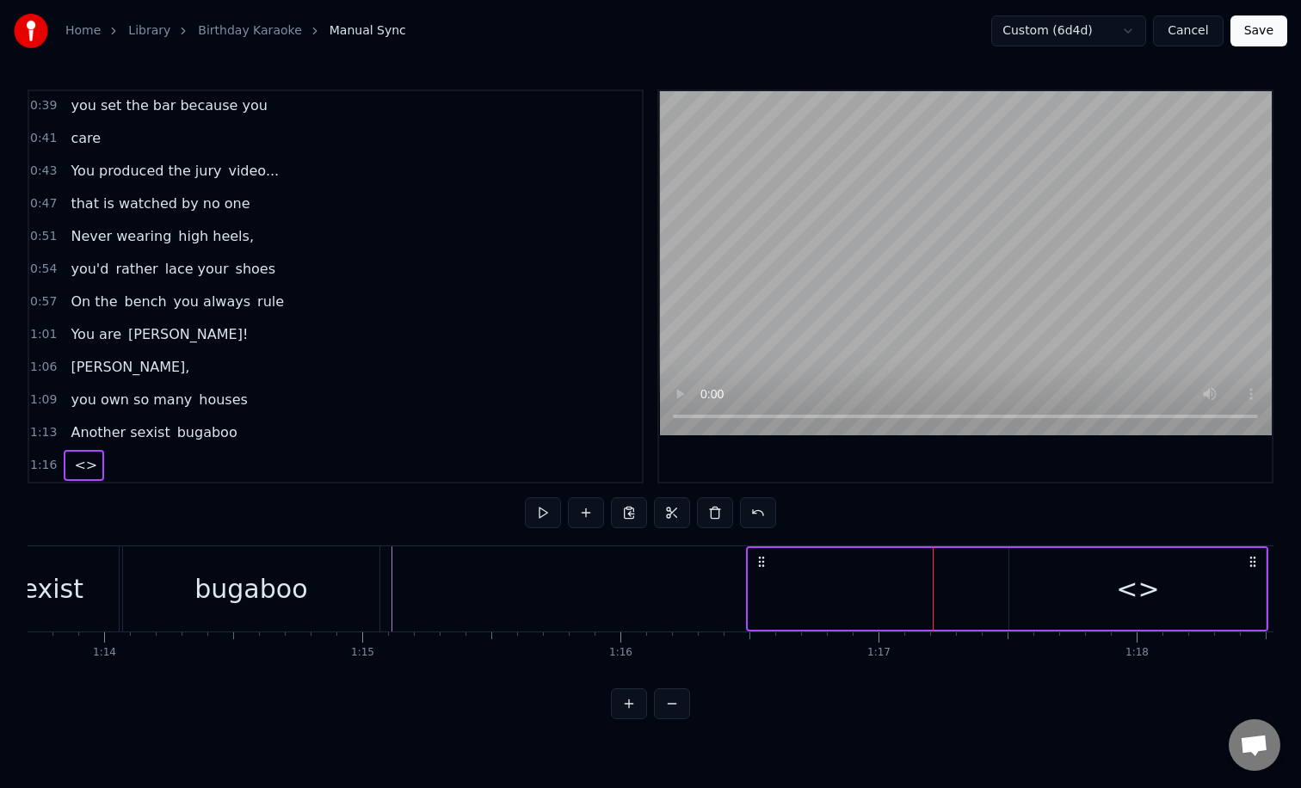
click at [1062, 580] on div "<>" at bounding box center [1137, 589] width 256 height 82
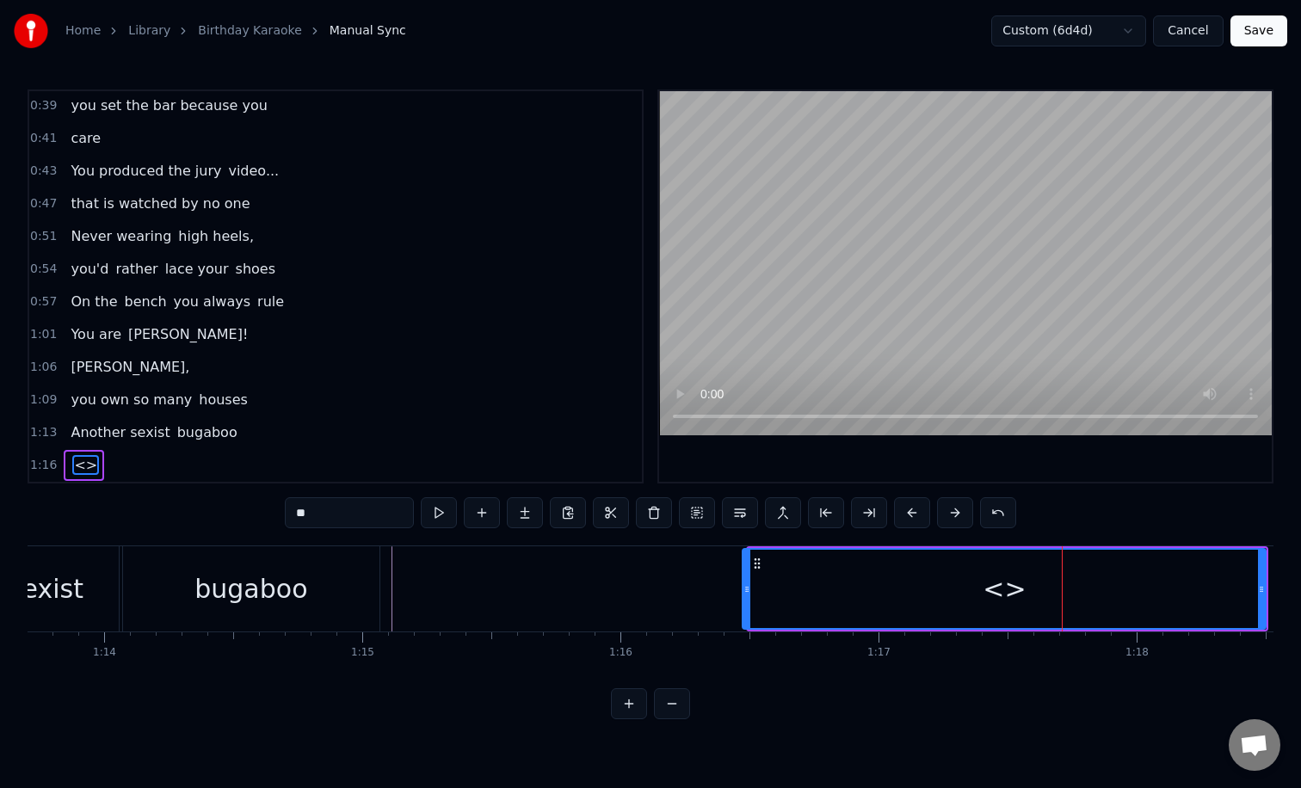
drag, startPoint x: 1013, startPoint y: 585, endPoint x: 745, endPoint y: 581, distance: 268.4
click at [745, 582] on icon at bounding box center [746, 589] width 7 height 14
drag, startPoint x: 745, startPoint y: 581, endPoint x: 767, endPoint y: 581, distance: 22.4
click at [767, 582] on icon at bounding box center [765, 589] width 7 height 14
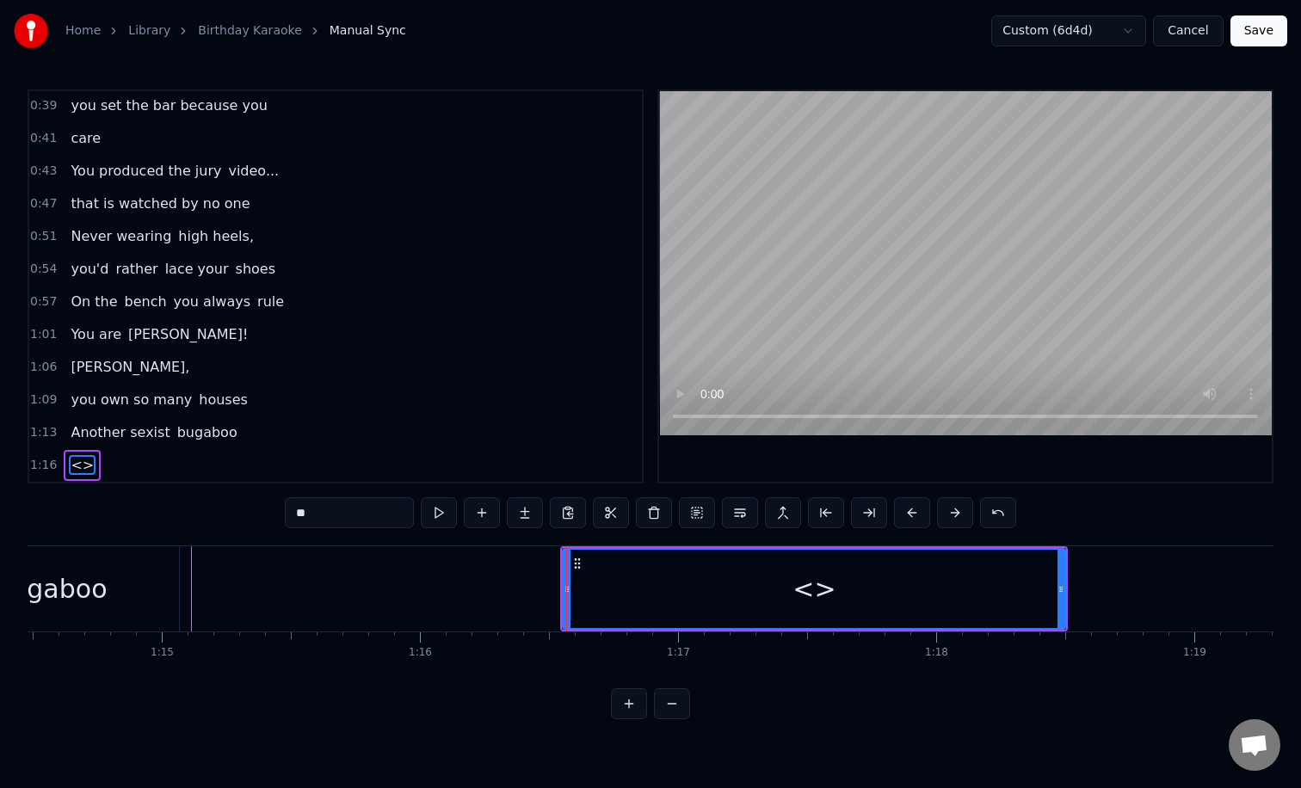
scroll to position [0, 19238]
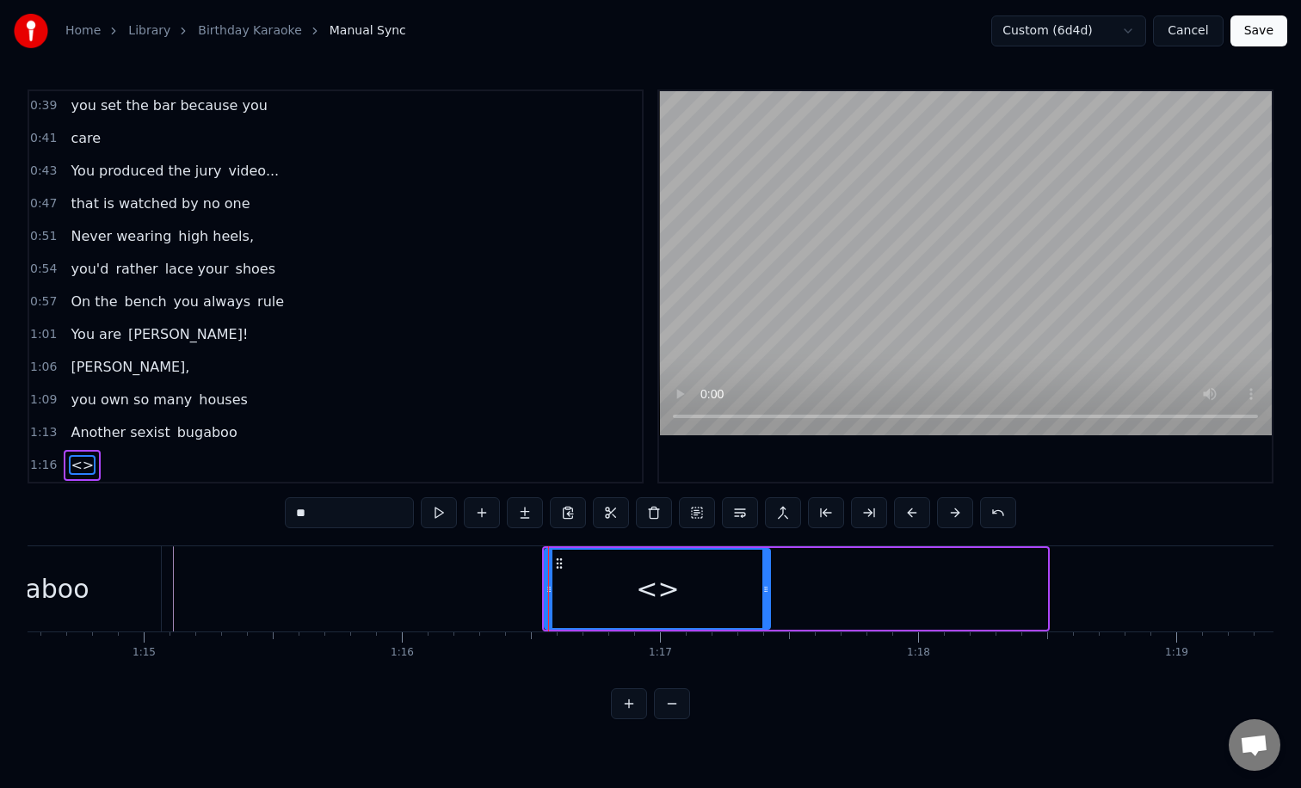
drag, startPoint x: 1043, startPoint y: 581, endPoint x: 775, endPoint y: 563, distance: 268.2
click at [769, 563] on div at bounding box center [765, 589] width 7 height 78
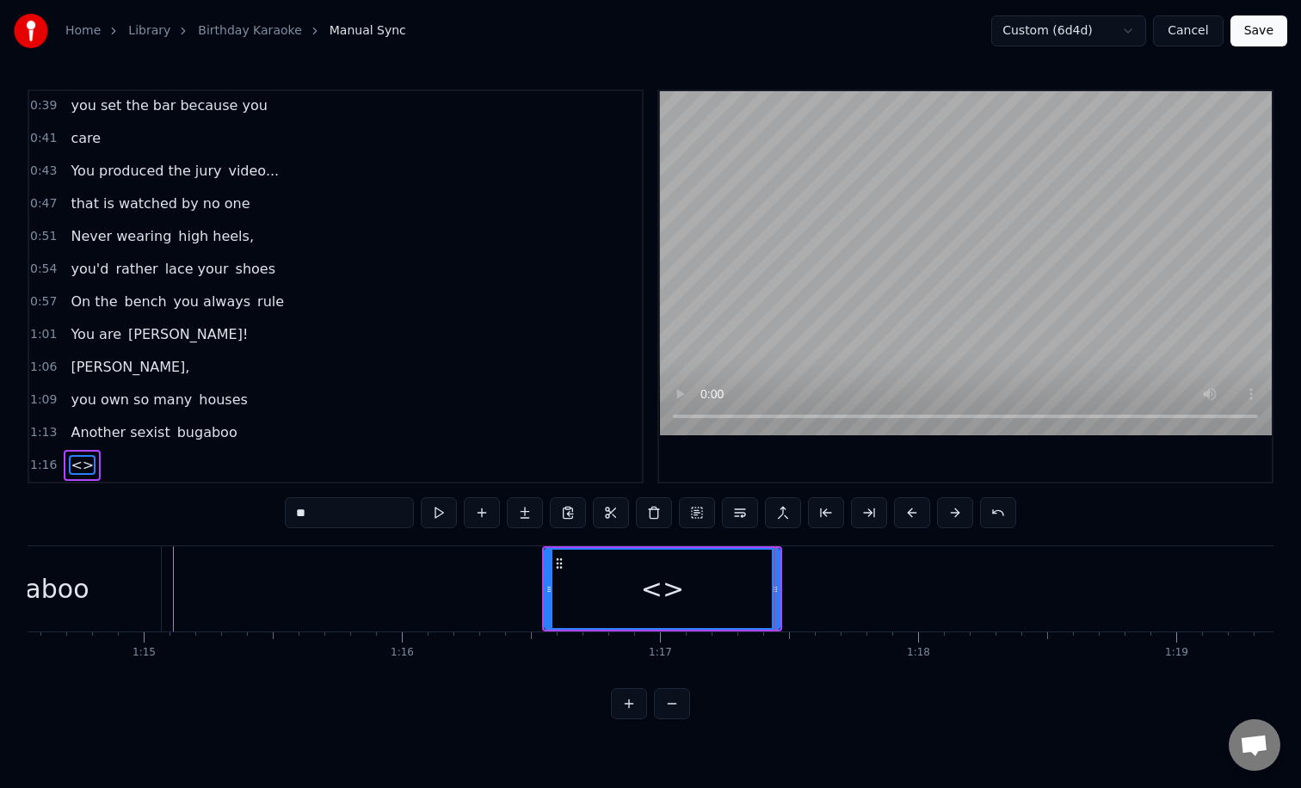
click at [352, 518] on input "**" at bounding box center [349, 512] width 129 height 31
type input "*"
type input "********"
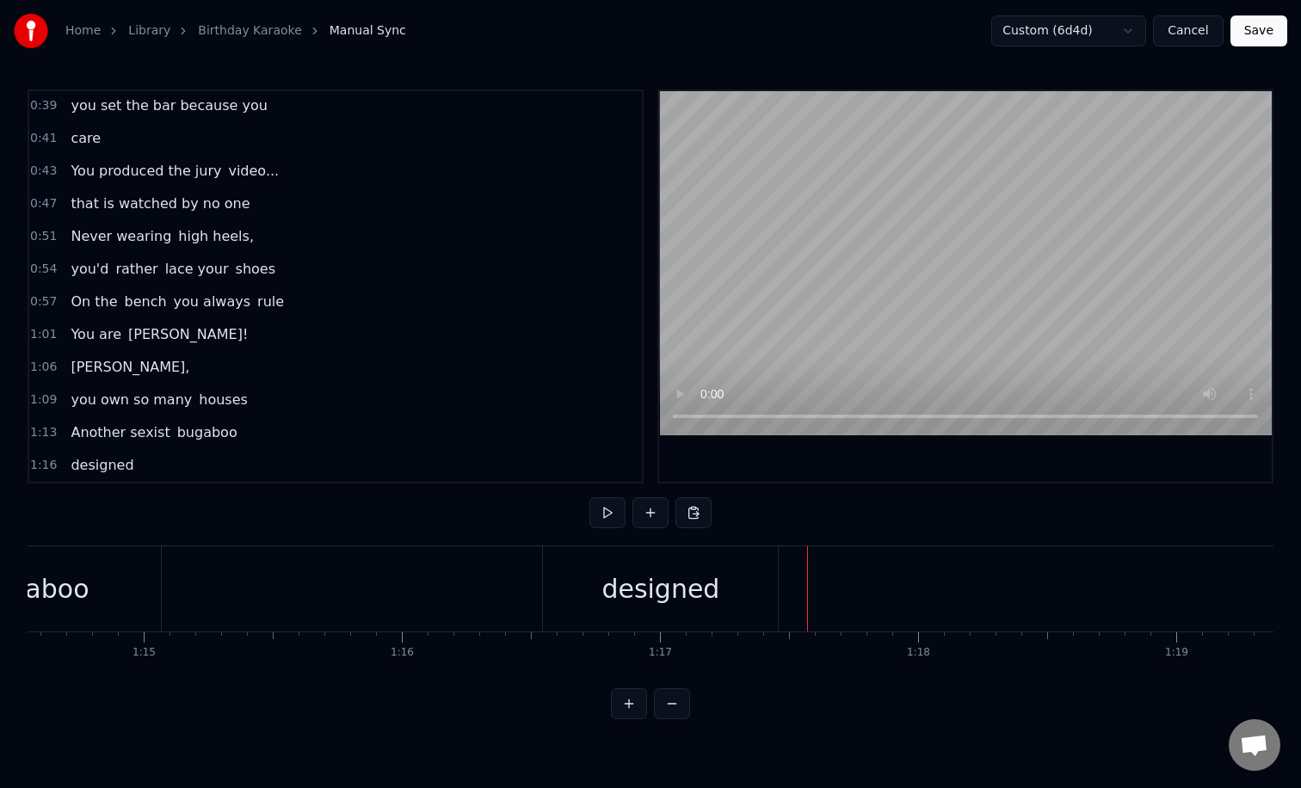
click at [758, 578] on div "designed" at bounding box center [660, 588] width 235 height 85
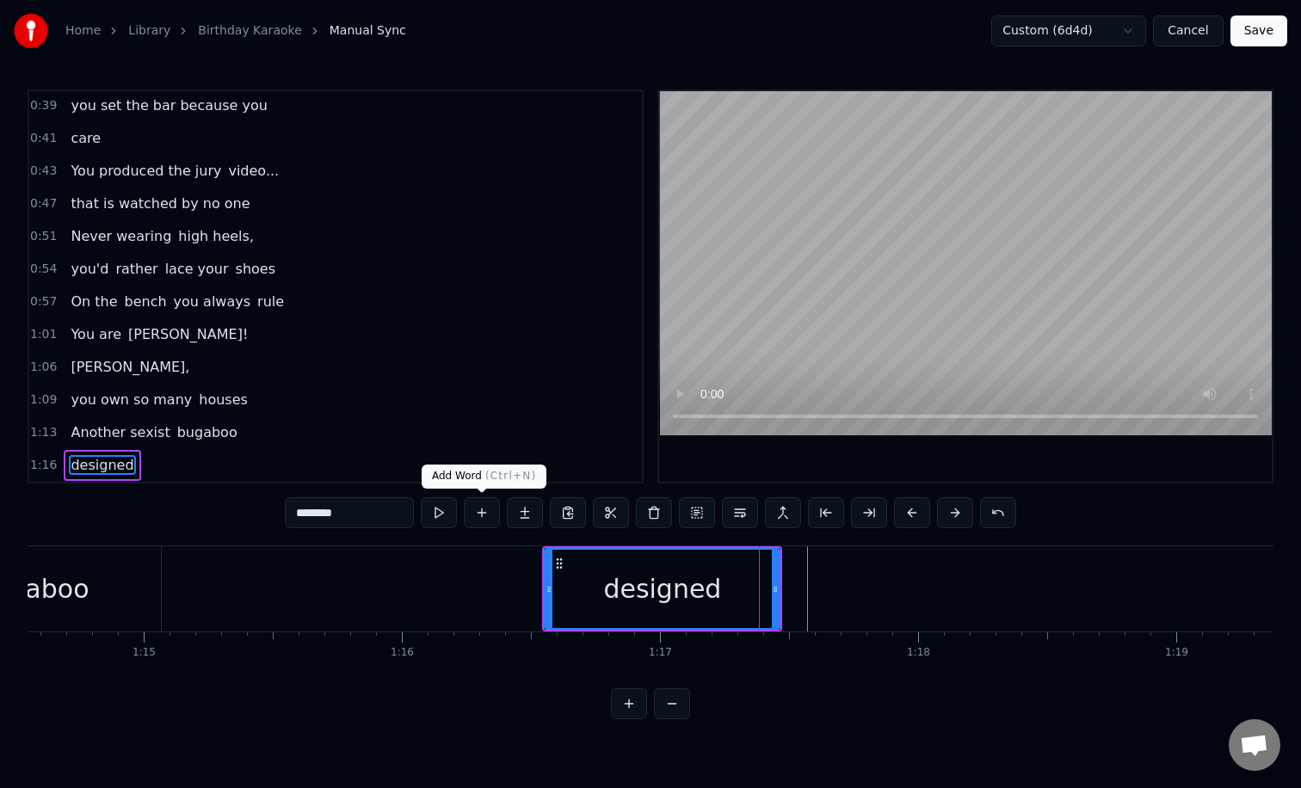
click at [489, 508] on button at bounding box center [482, 512] width 36 height 31
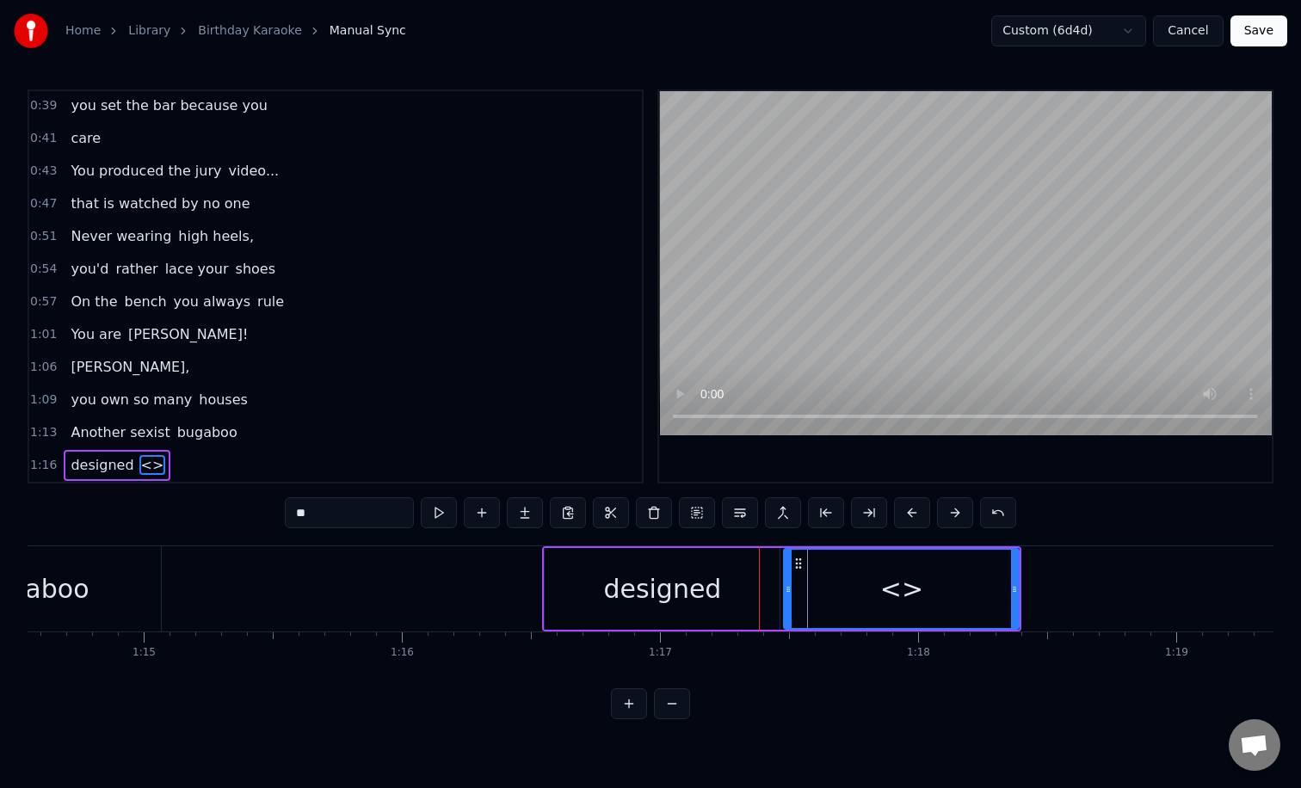
click at [381, 512] on input "**" at bounding box center [349, 512] width 129 height 31
type input "*"
type input "**********"
click at [1001, 583] on div "to steal your" at bounding box center [900, 589] width 233 height 78
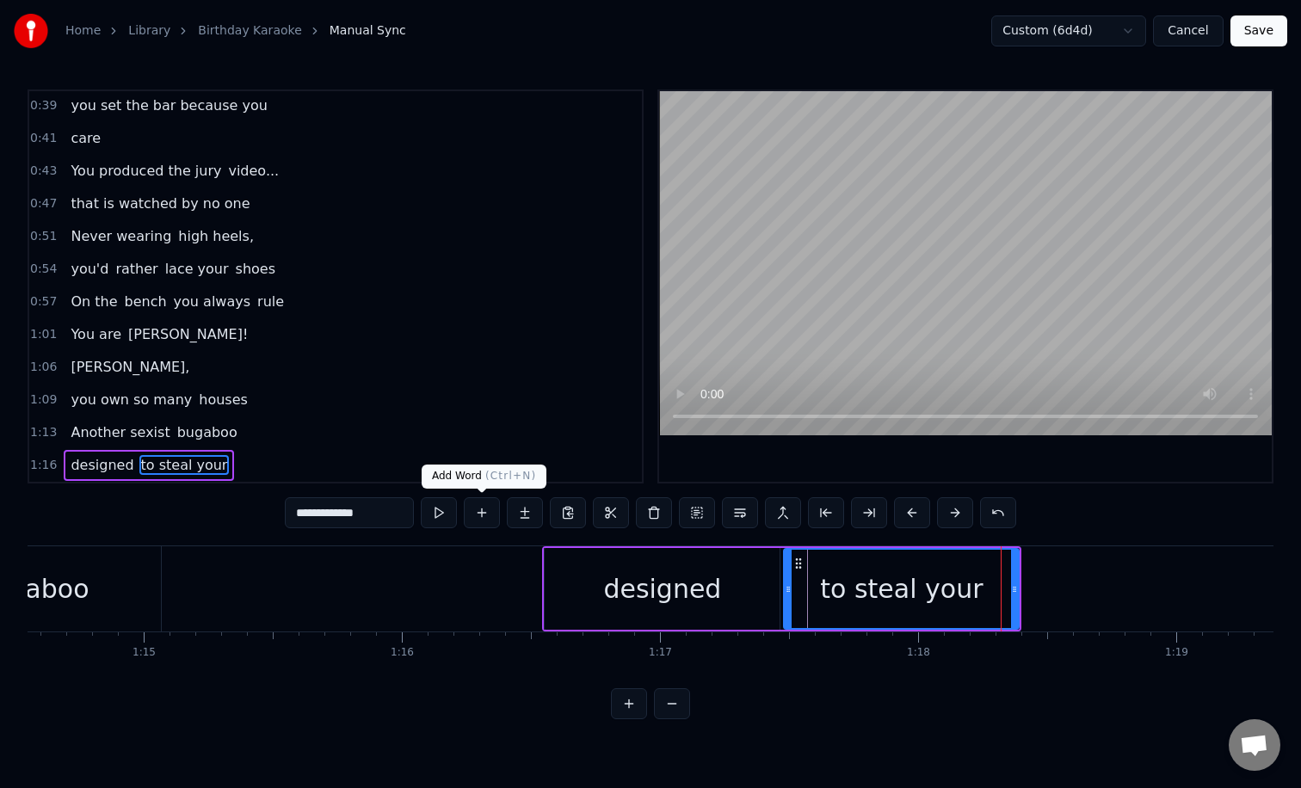
click at [473, 514] on button at bounding box center [482, 512] width 36 height 31
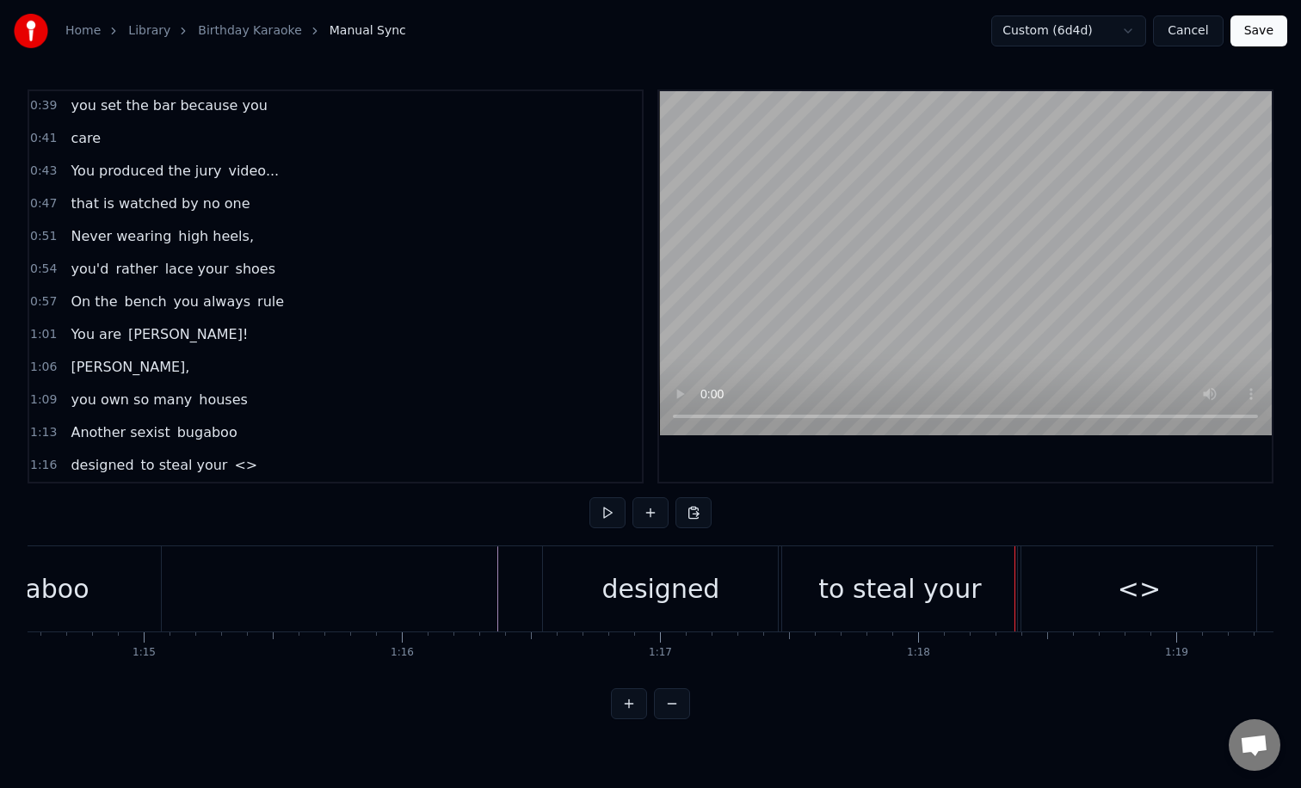
click at [1092, 613] on div "<>" at bounding box center [1138, 588] width 235 height 85
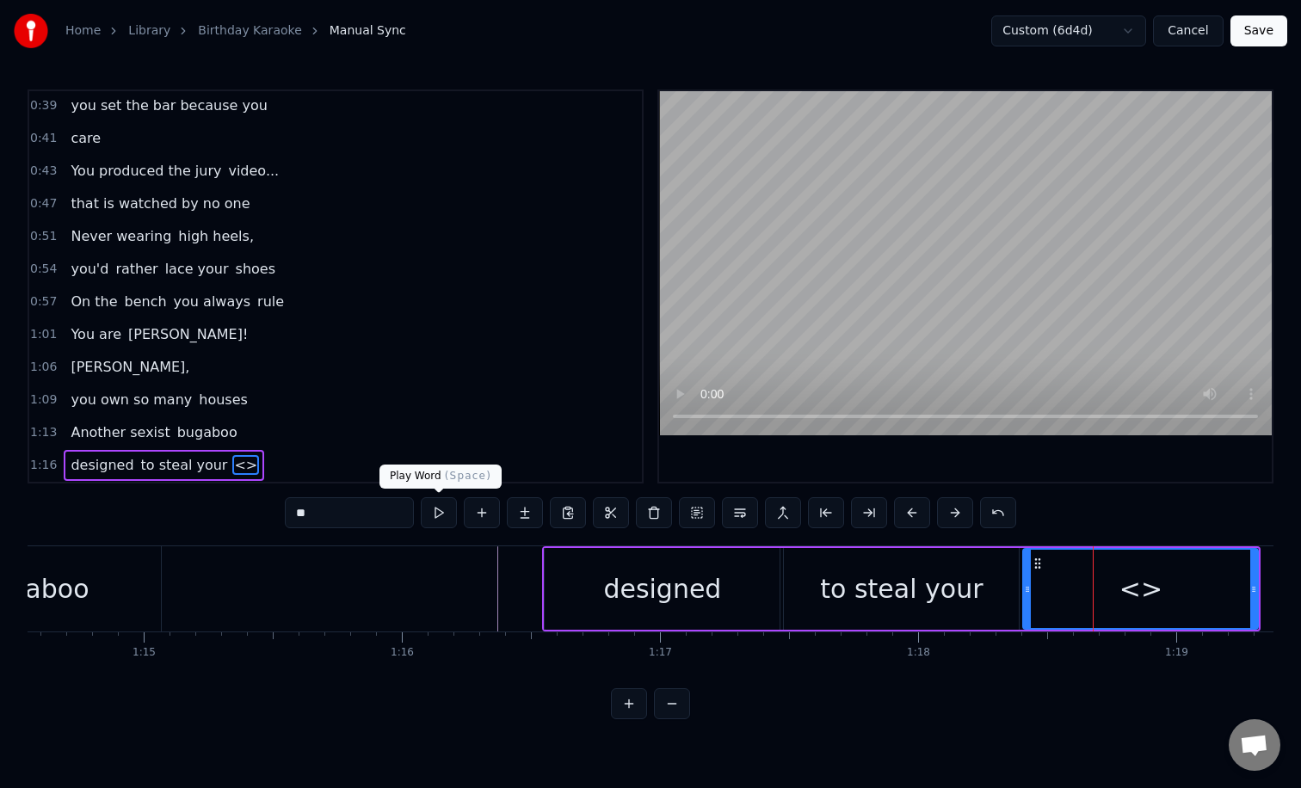
click at [370, 520] on input "**" at bounding box center [349, 512] width 129 height 31
type input "*"
click at [563, 579] on div "designed" at bounding box center [661, 589] width 235 height 82
type input "********"
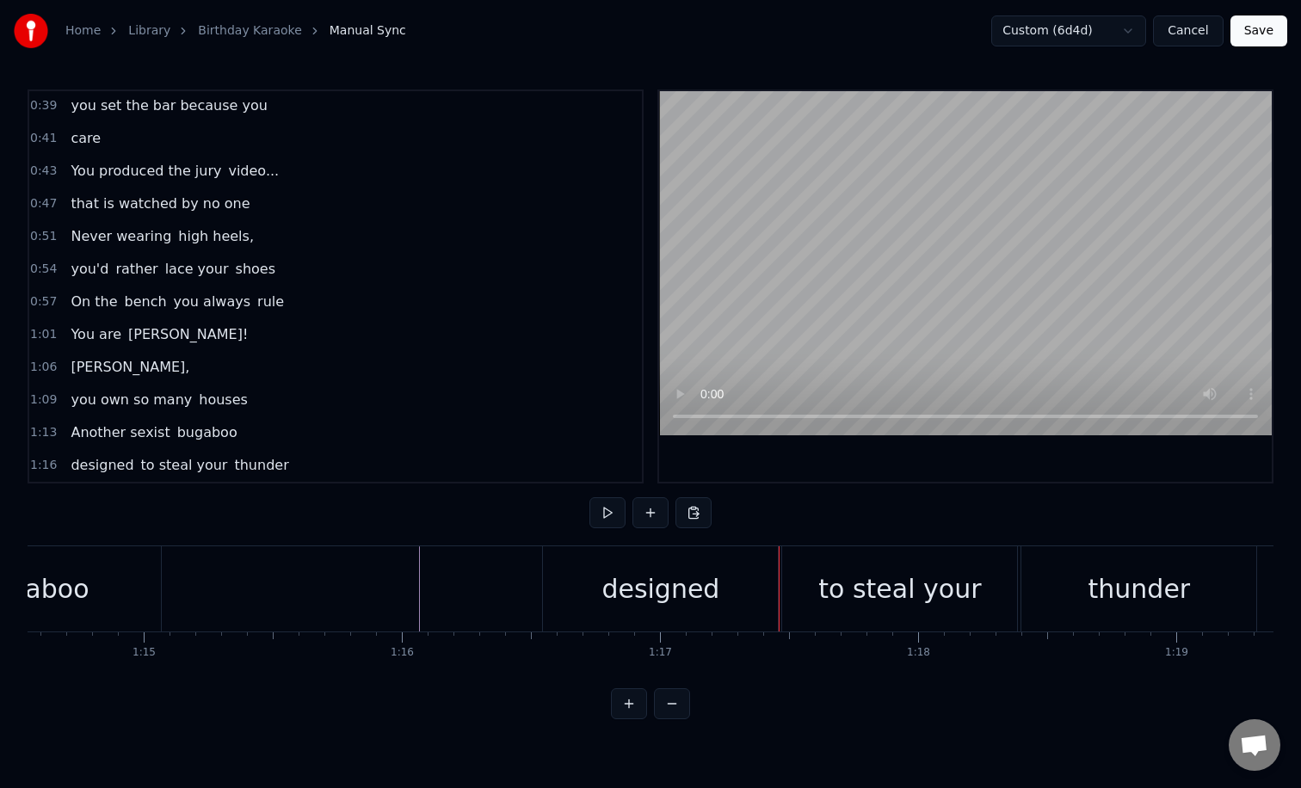
click at [1109, 582] on div "thunder" at bounding box center [1139, 588] width 102 height 39
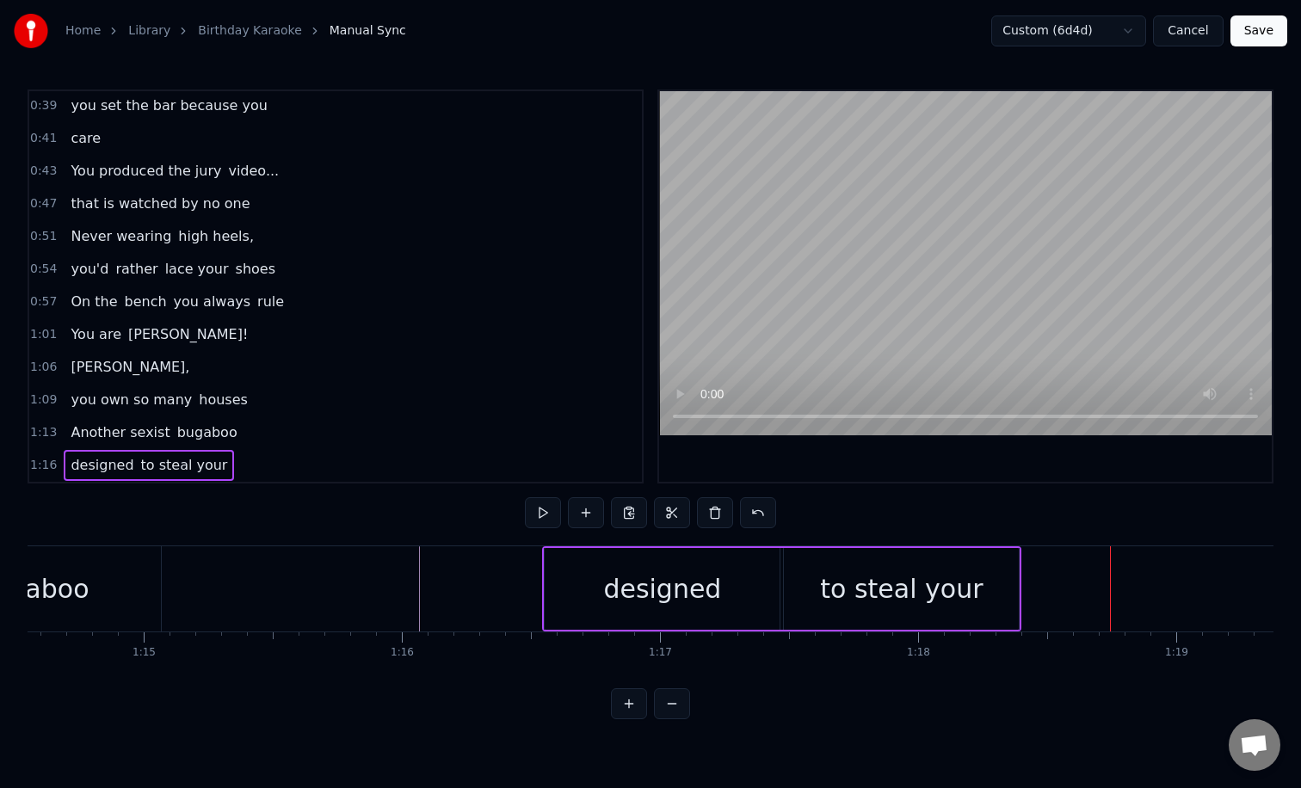
click at [901, 599] on div "to steal your" at bounding box center [901, 588] width 163 height 39
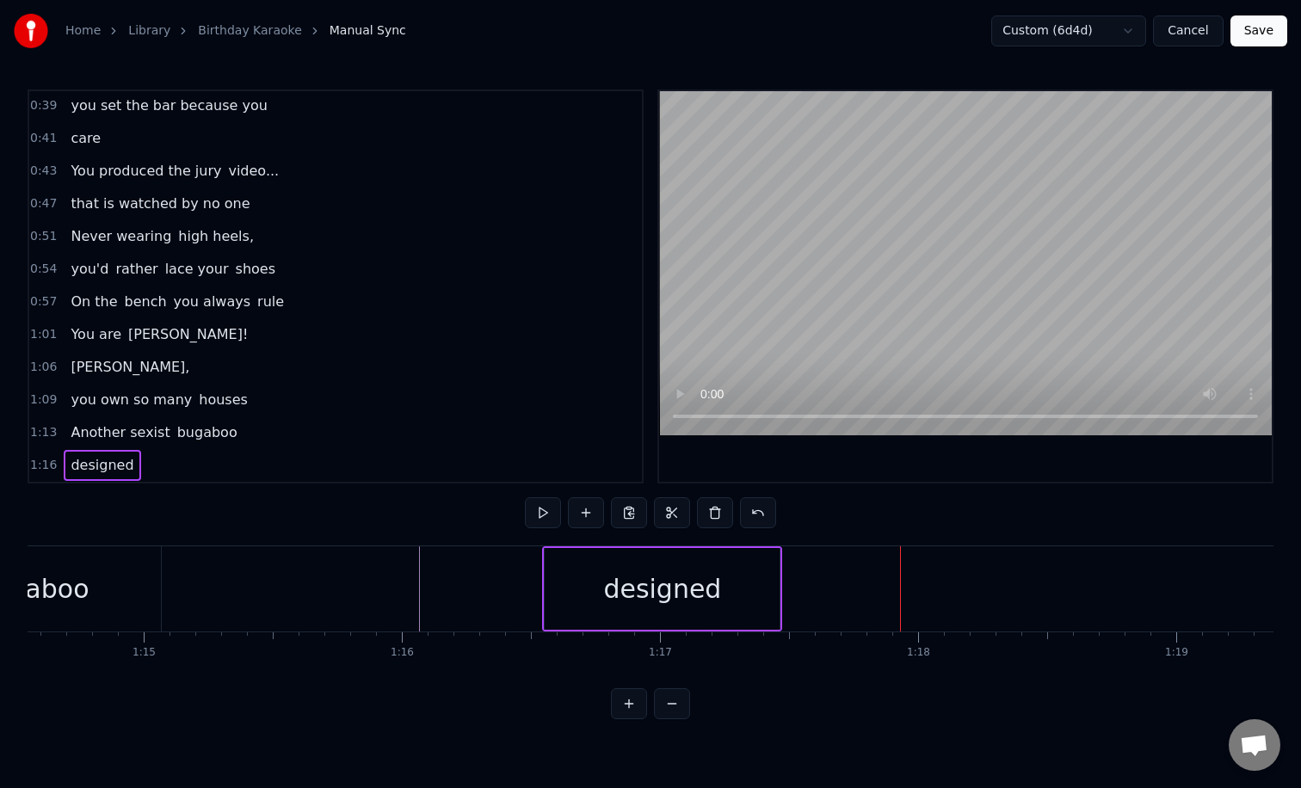
click at [669, 594] on div "designed" at bounding box center [662, 588] width 118 height 39
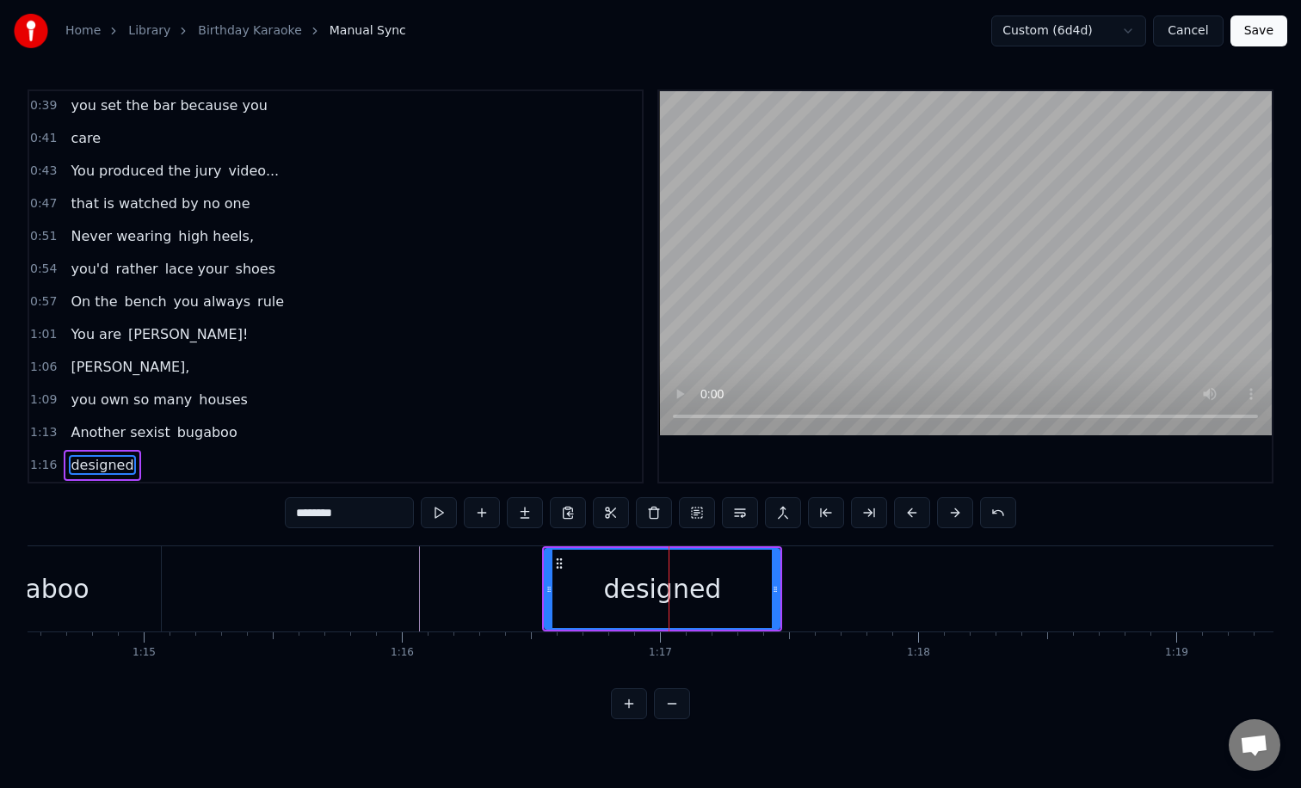
scroll to position [132, 0]
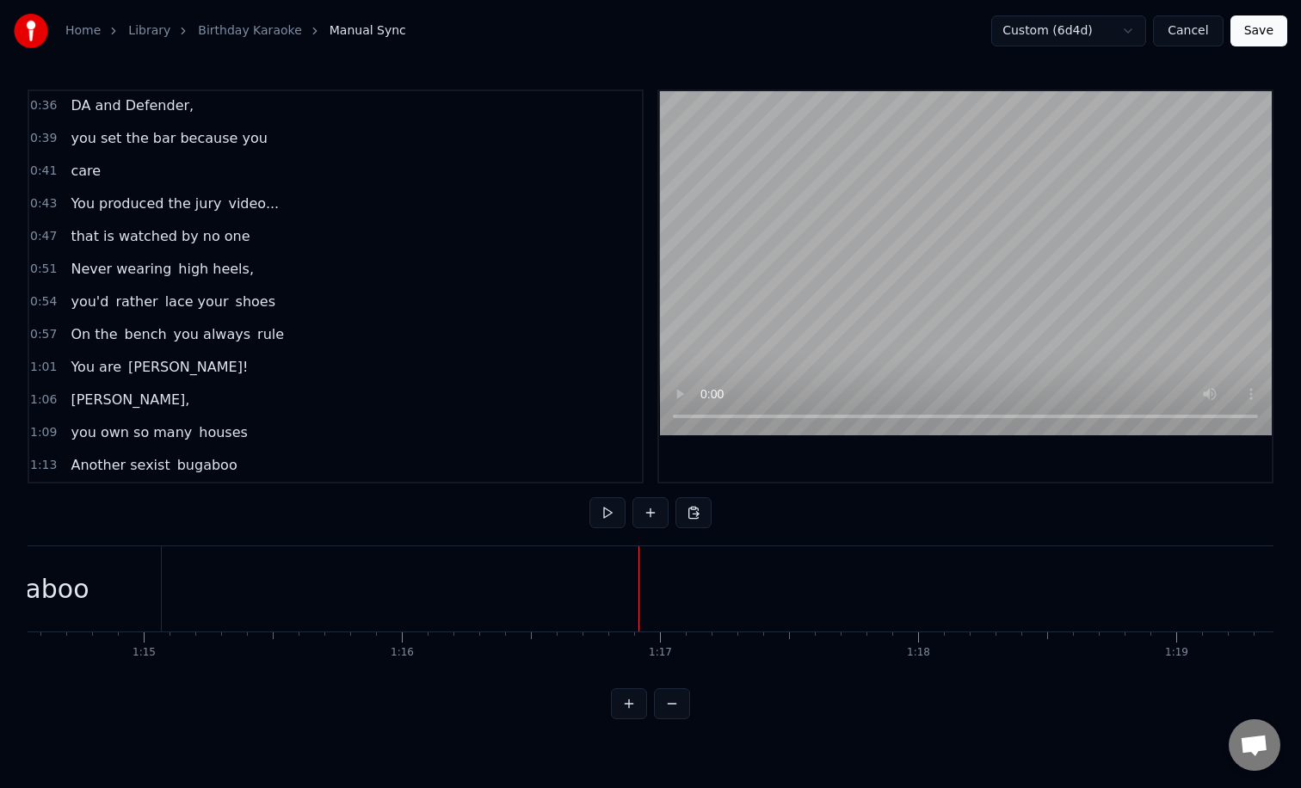
click at [649, 508] on button at bounding box center [650, 512] width 36 height 31
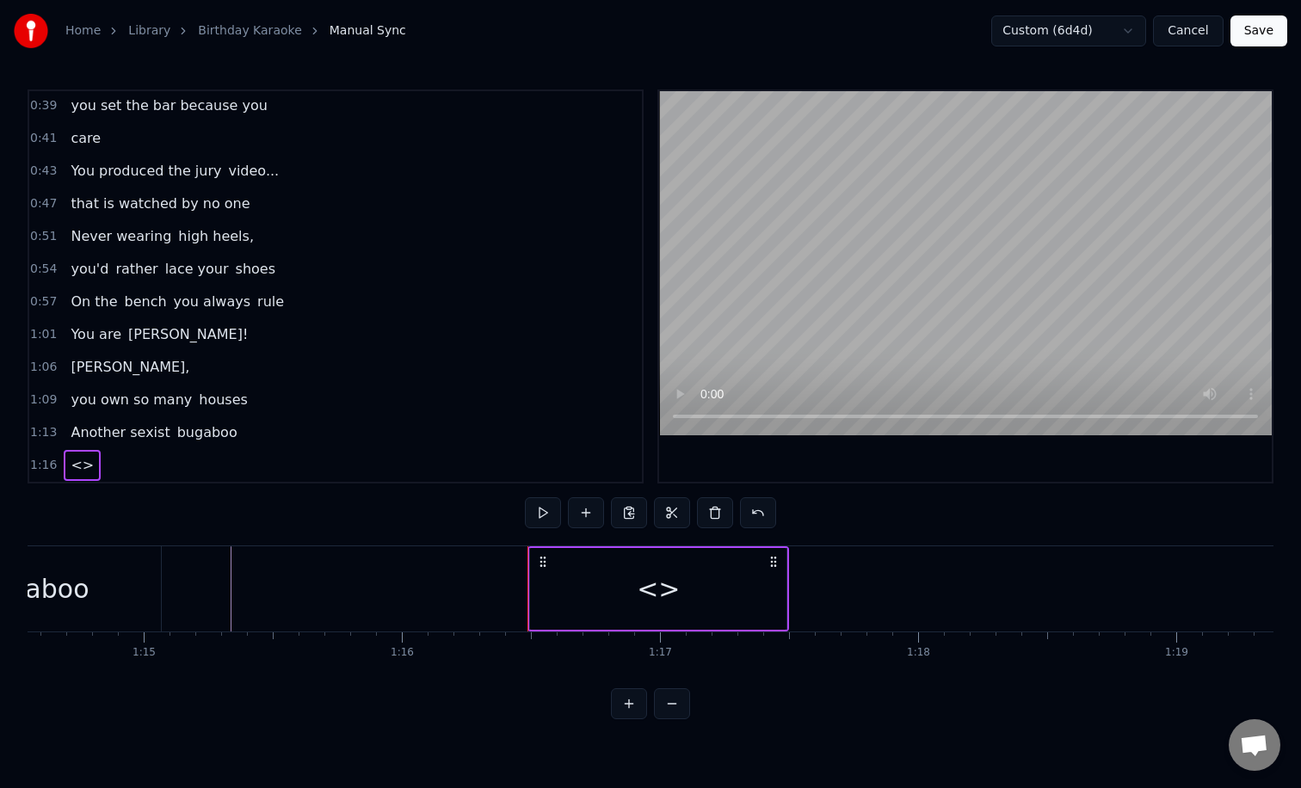
click at [555, 587] on div "<>" at bounding box center [658, 589] width 256 height 82
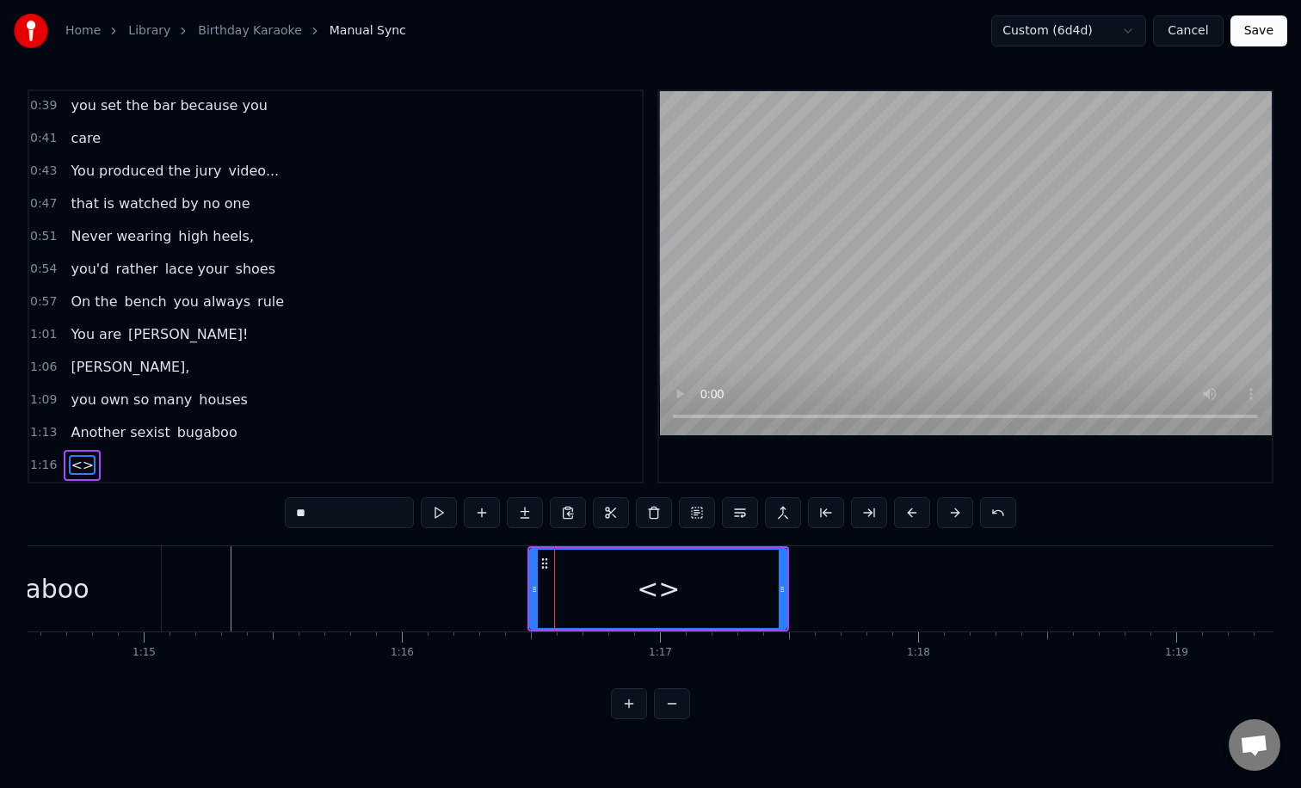
click at [323, 513] on input "**" at bounding box center [349, 512] width 129 height 31
type input "*"
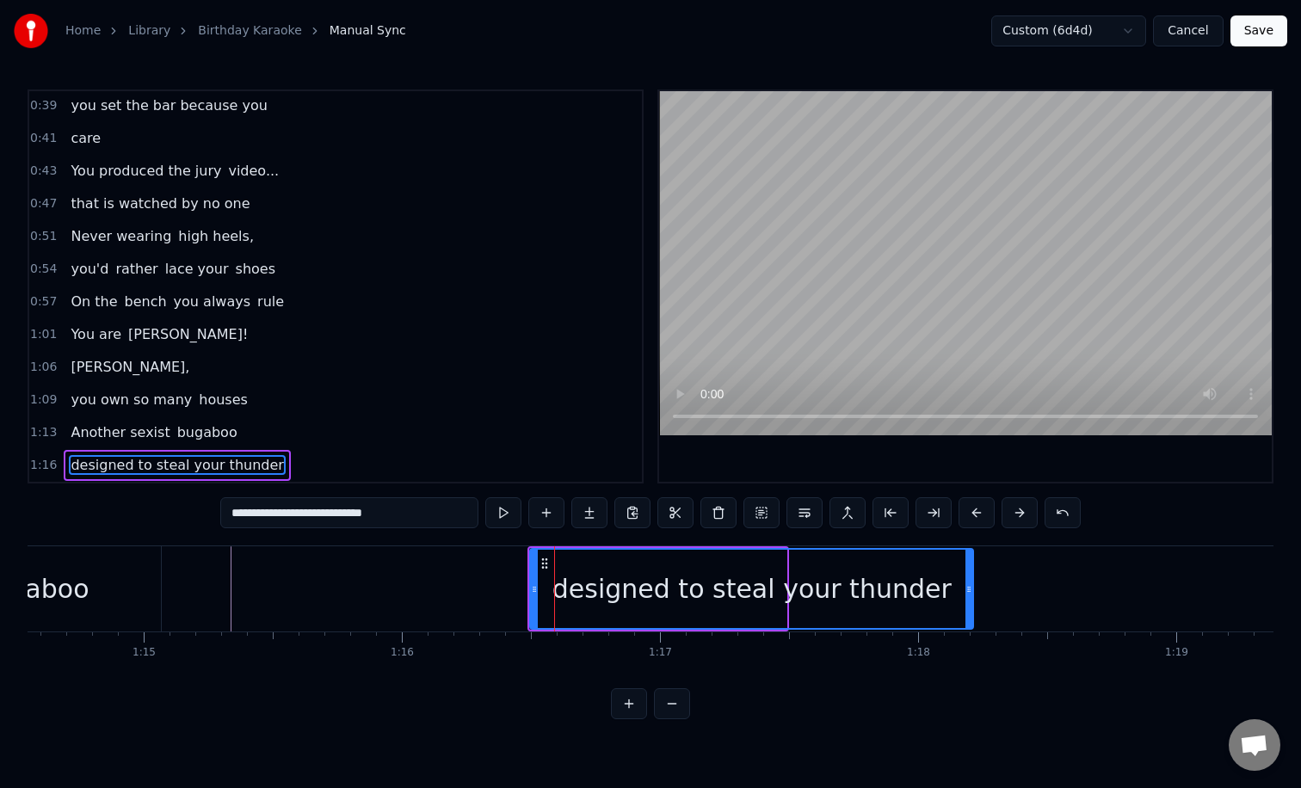
drag, startPoint x: 782, startPoint y: 593, endPoint x: 969, endPoint y: 593, distance: 186.7
click at [969, 593] on icon at bounding box center [968, 589] width 7 height 14
type input "**********"
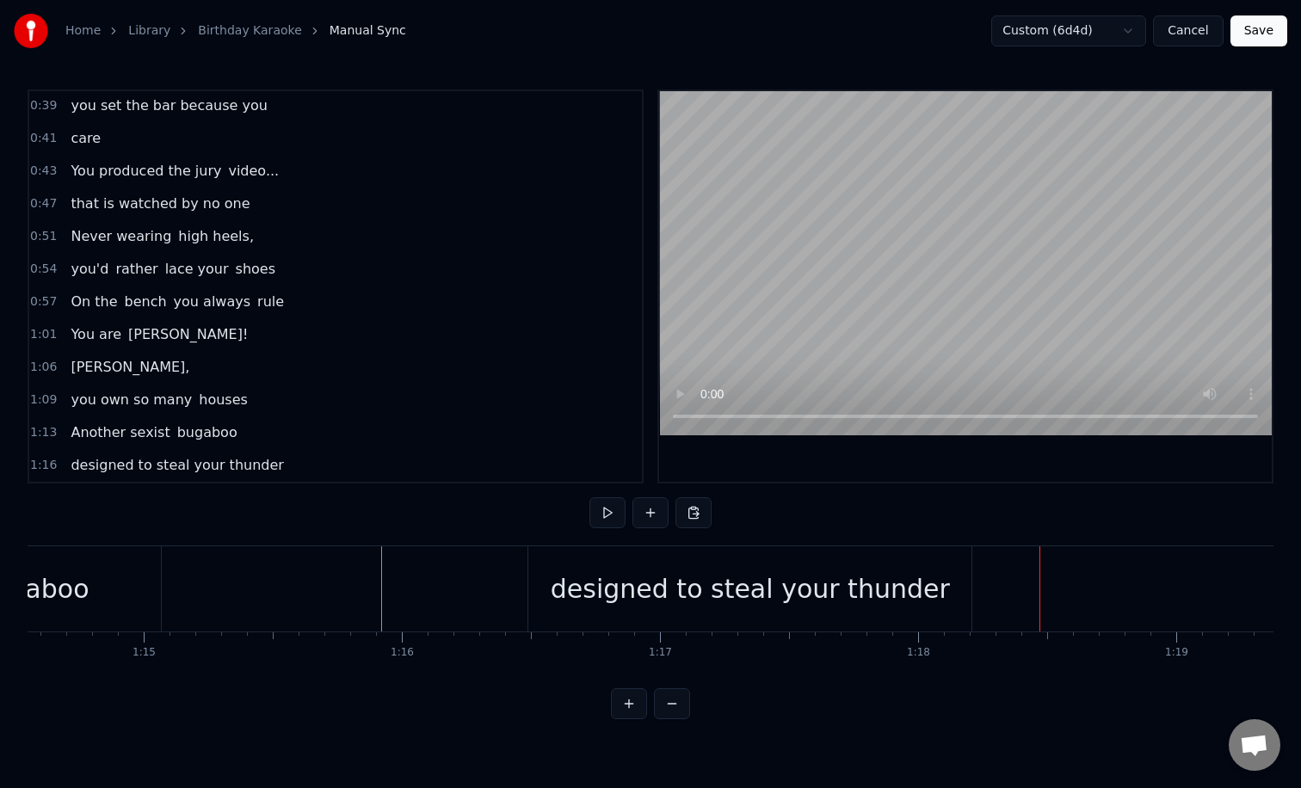
click at [569, 587] on div "designed to steal your thunder" at bounding box center [749, 588] width 443 height 85
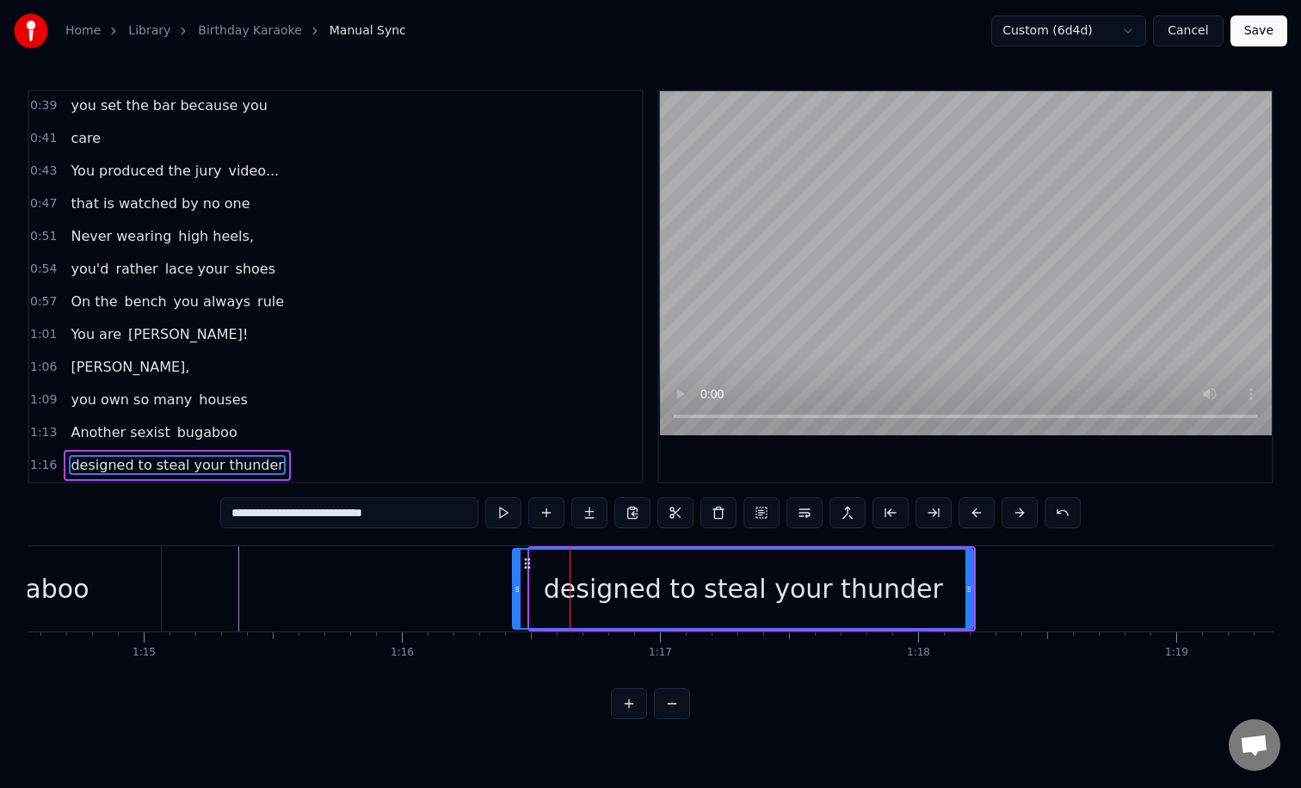
drag, startPoint x: 533, startPoint y: 587, endPoint x: 514, endPoint y: 586, distance: 18.9
click at [514, 587] on icon at bounding box center [517, 589] width 7 height 14
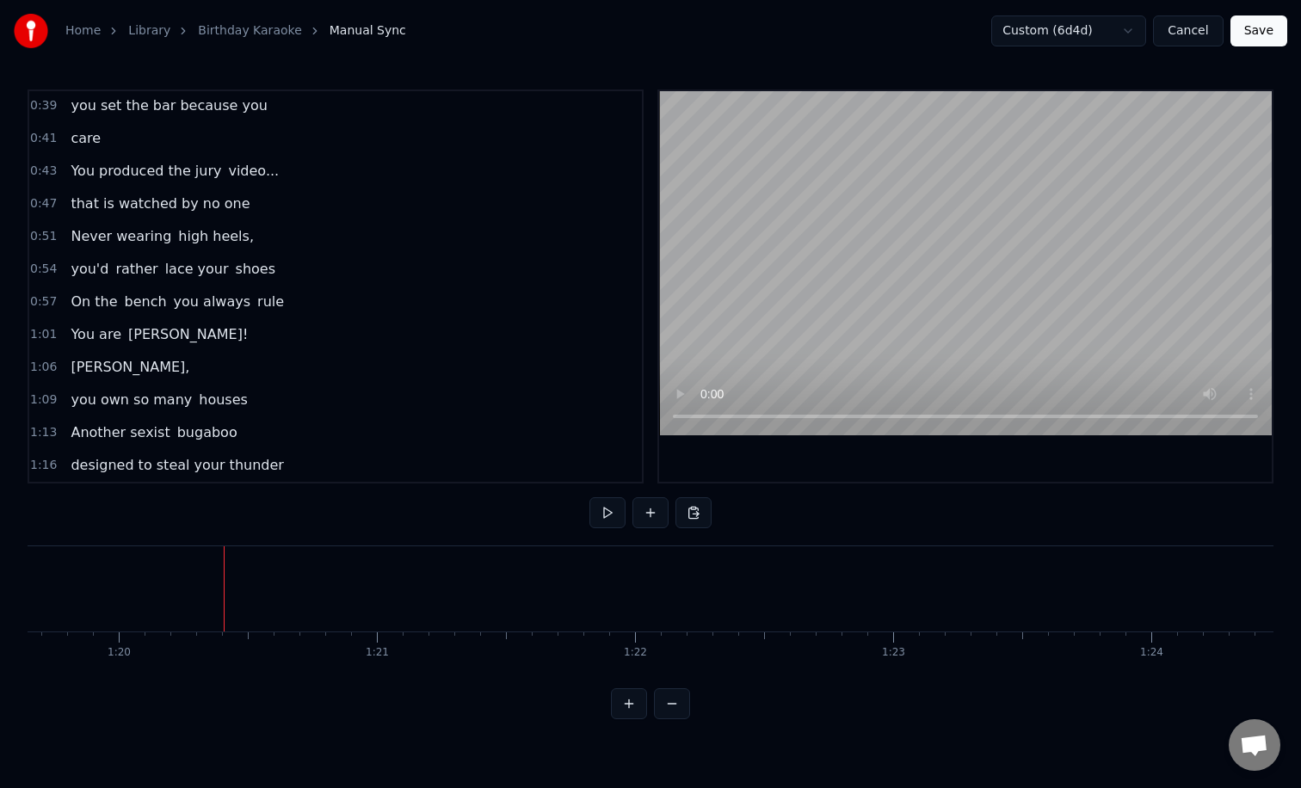
scroll to position [0, 20558]
click at [637, 513] on button at bounding box center [650, 512] width 36 height 31
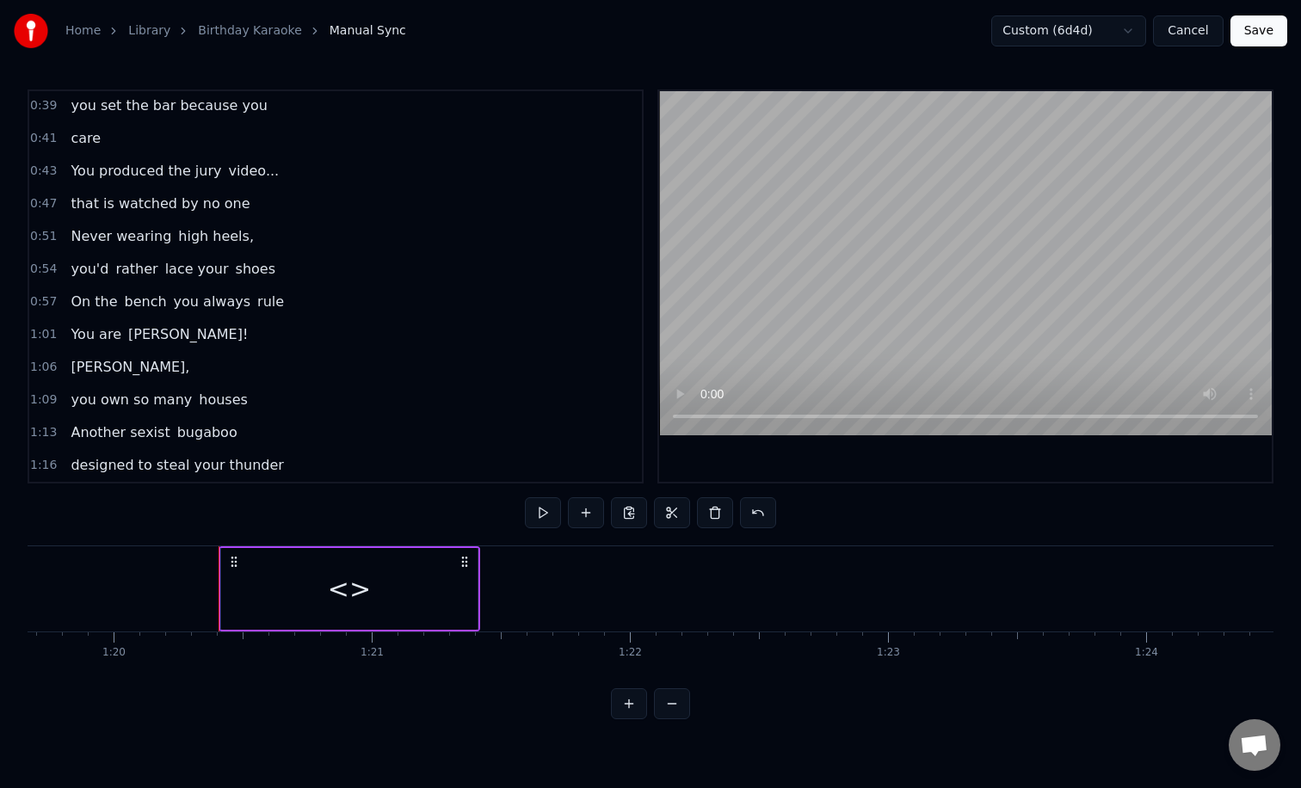
click at [405, 596] on div "<>" at bounding box center [349, 589] width 256 height 82
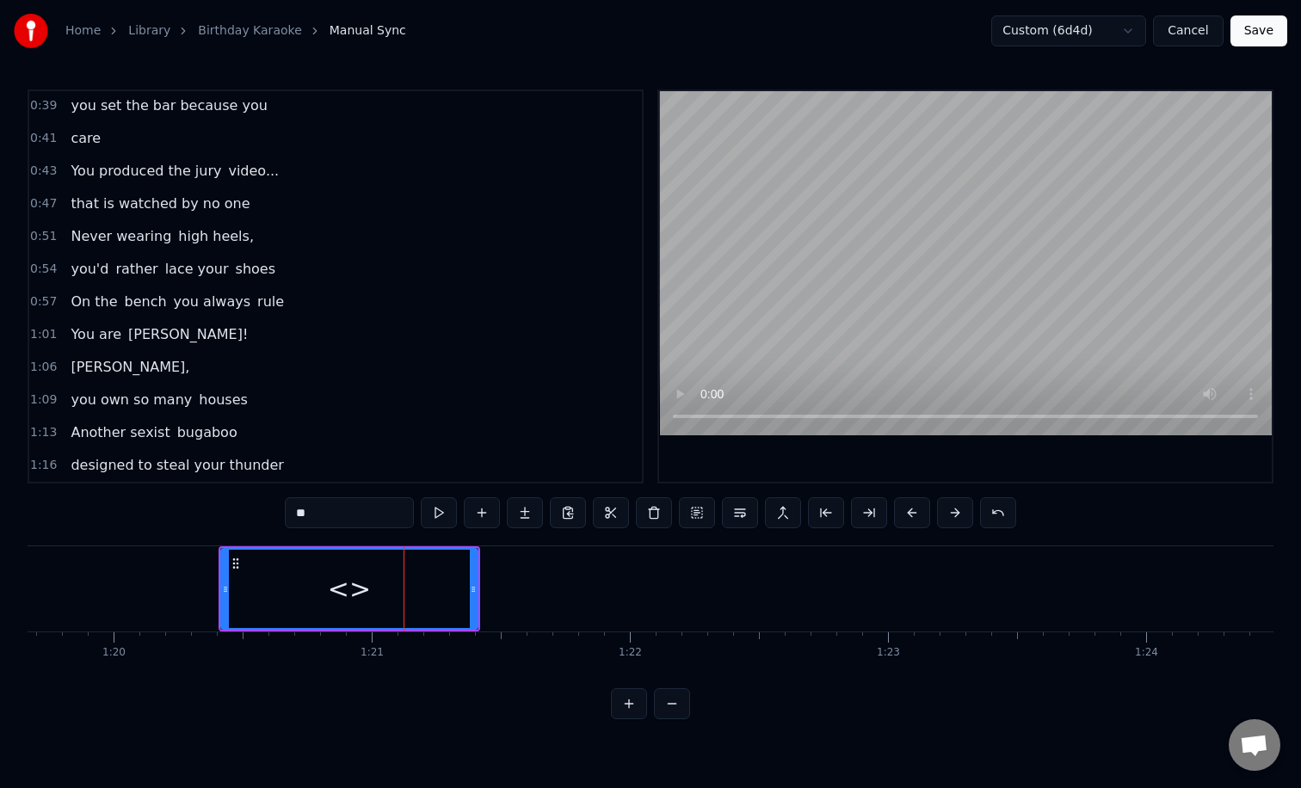
scroll to position [198, 0]
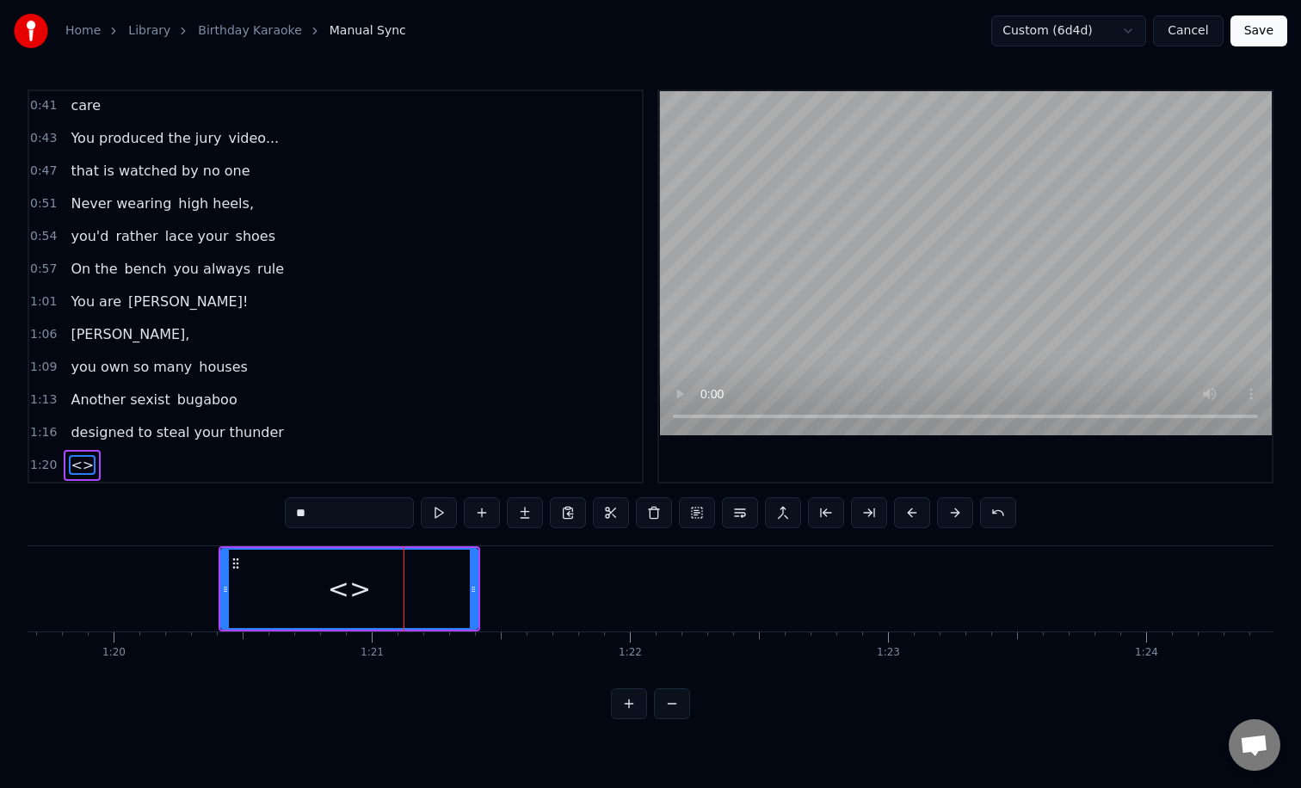
click at [366, 502] on input "**" at bounding box center [349, 512] width 129 height 31
click at [358, 507] on input "**" at bounding box center [349, 512] width 129 height 31
type input "*"
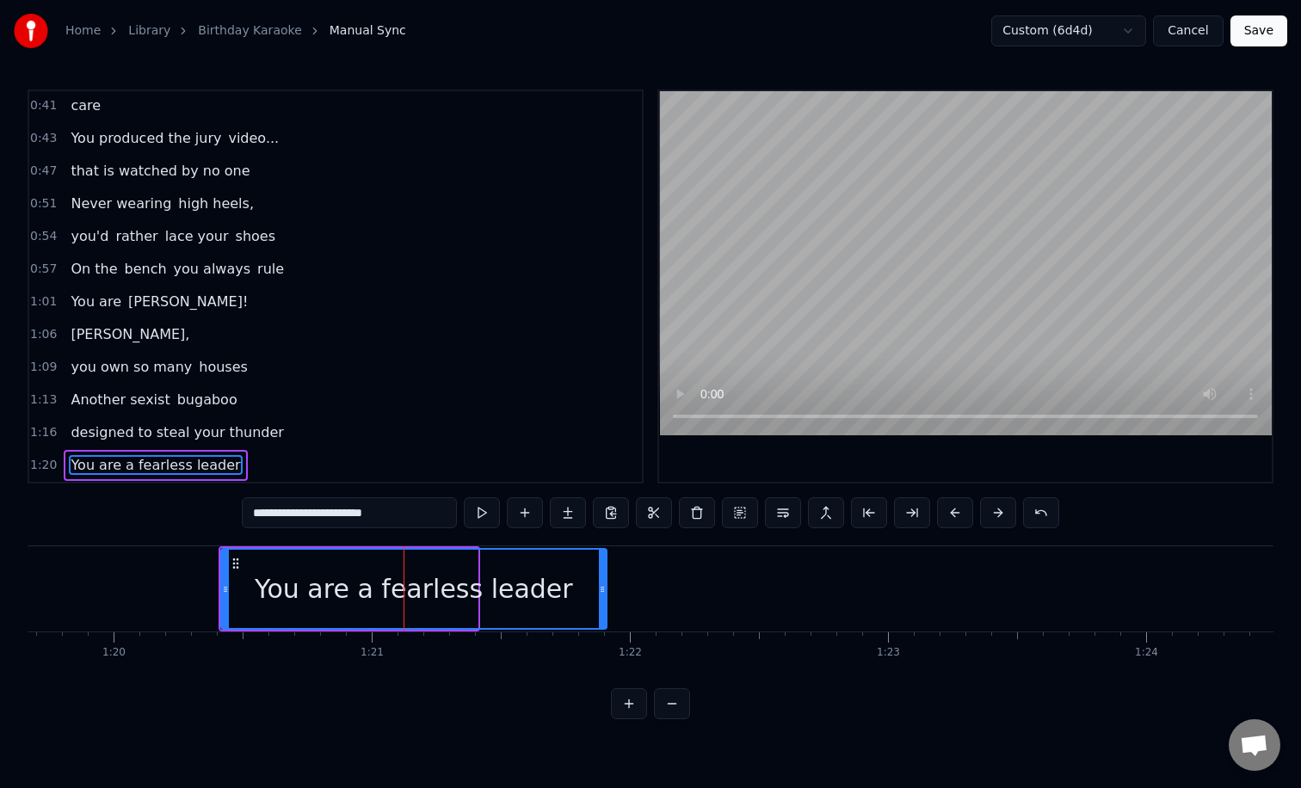
drag, startPoint x: 475, startPoint y: 603, endPoint x: 633, endPoint y: 606, distance: 158.3
click at [606, 606] on div at bounding box center [602, 589] width 7 height 78
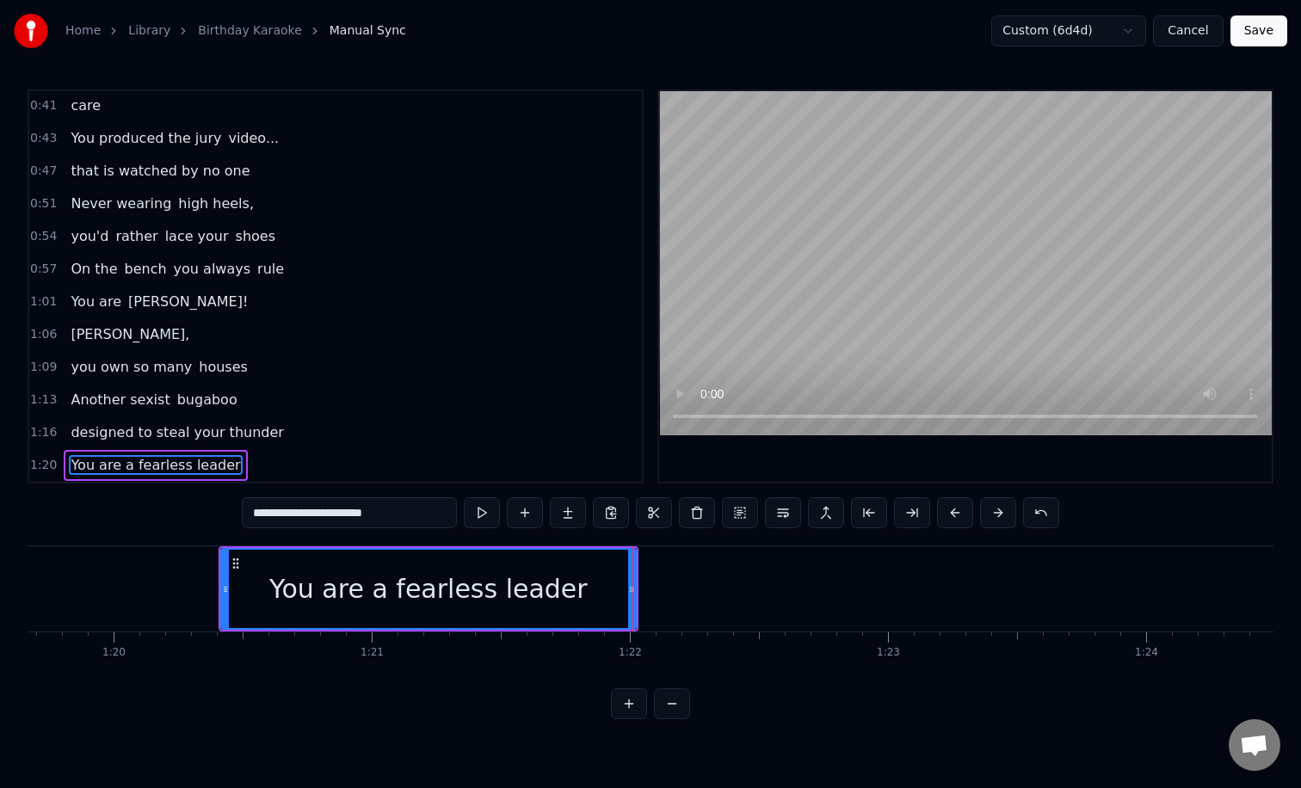
type input "**********"
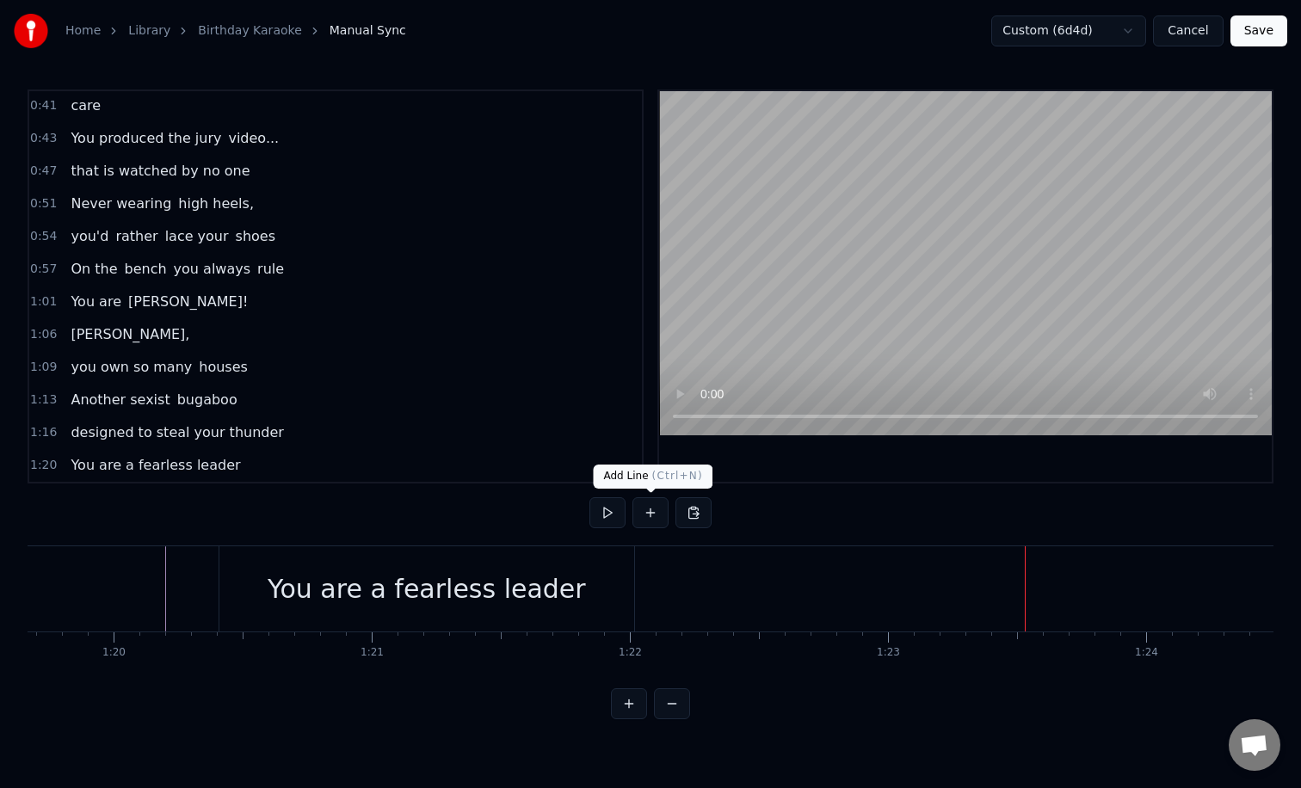
click at [658, 514] on button at bounding box center [650, 512] width 36 height 31
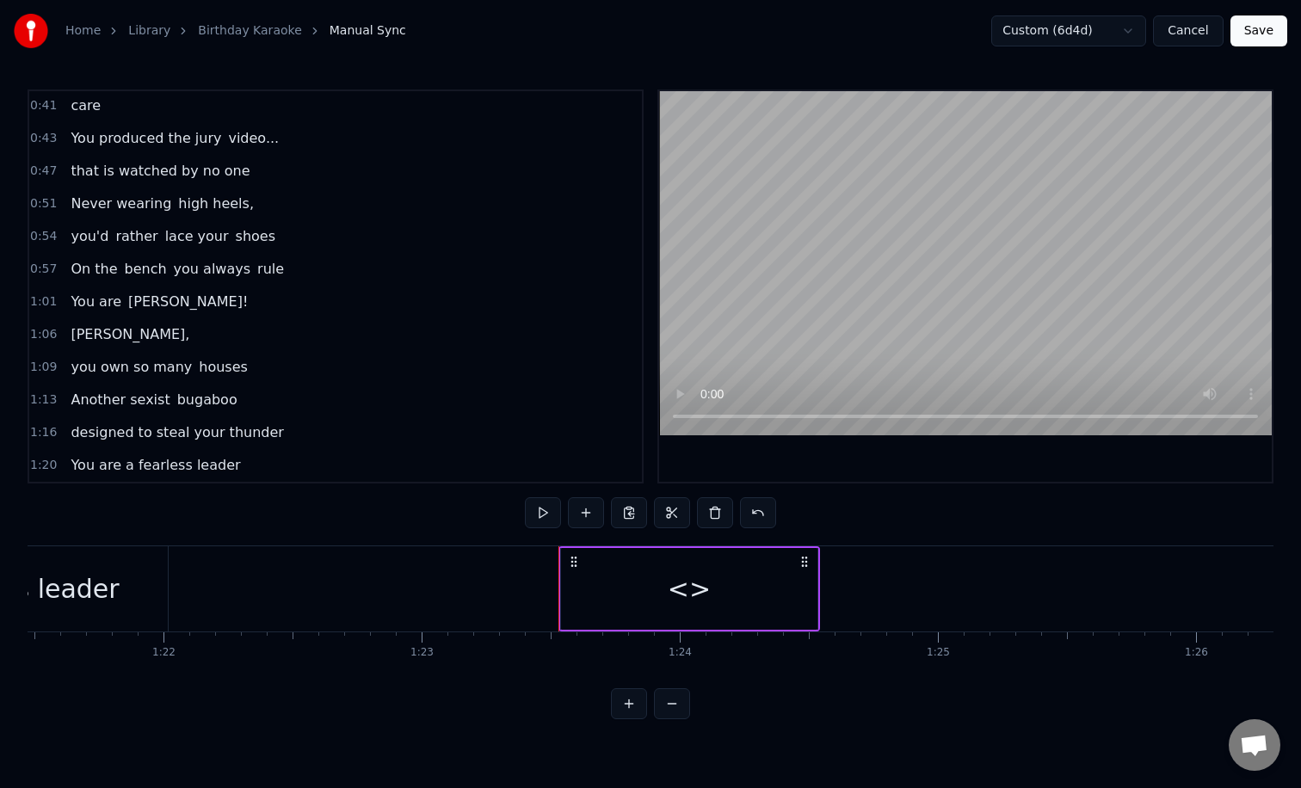
scroll to position [0, 21037]
click at [679, 589] on div "<>" at bounding box center [676, 588] width 43 height 39
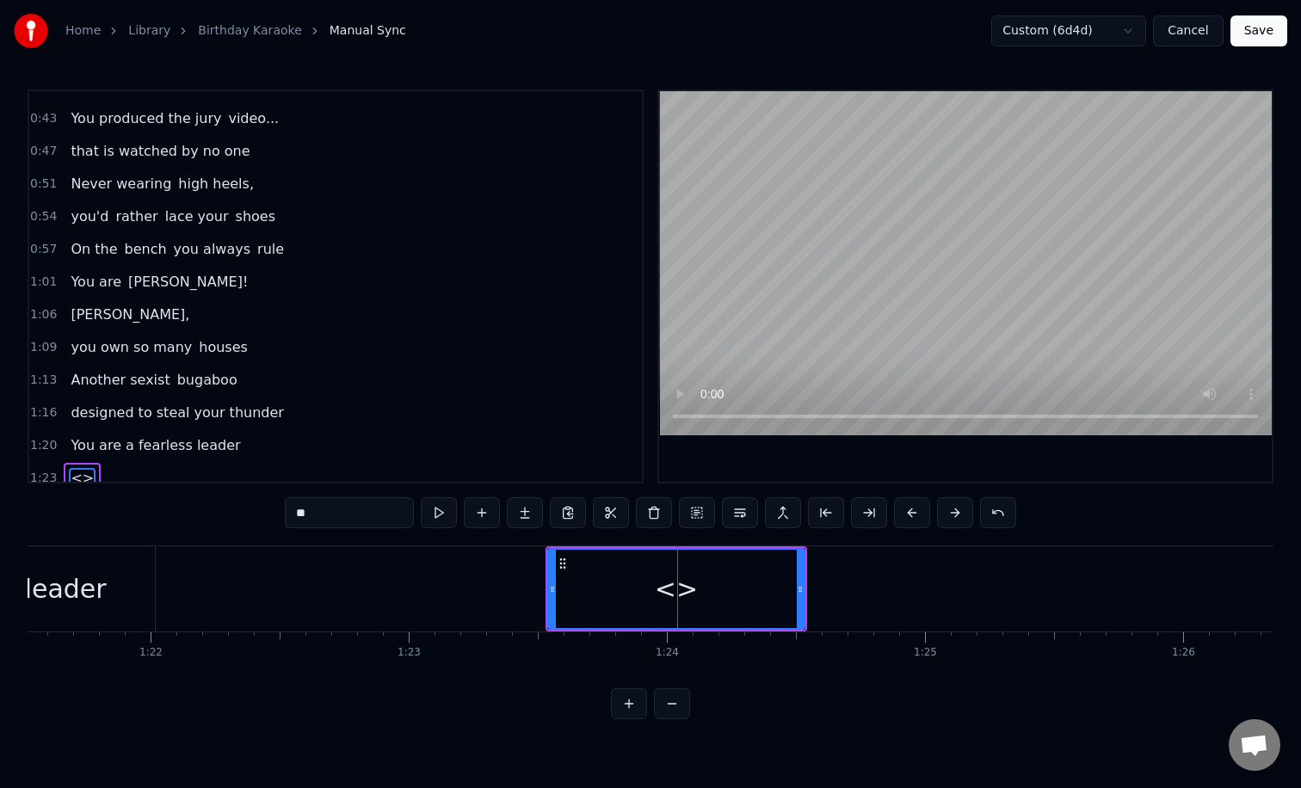
scroll to position [231, 0]
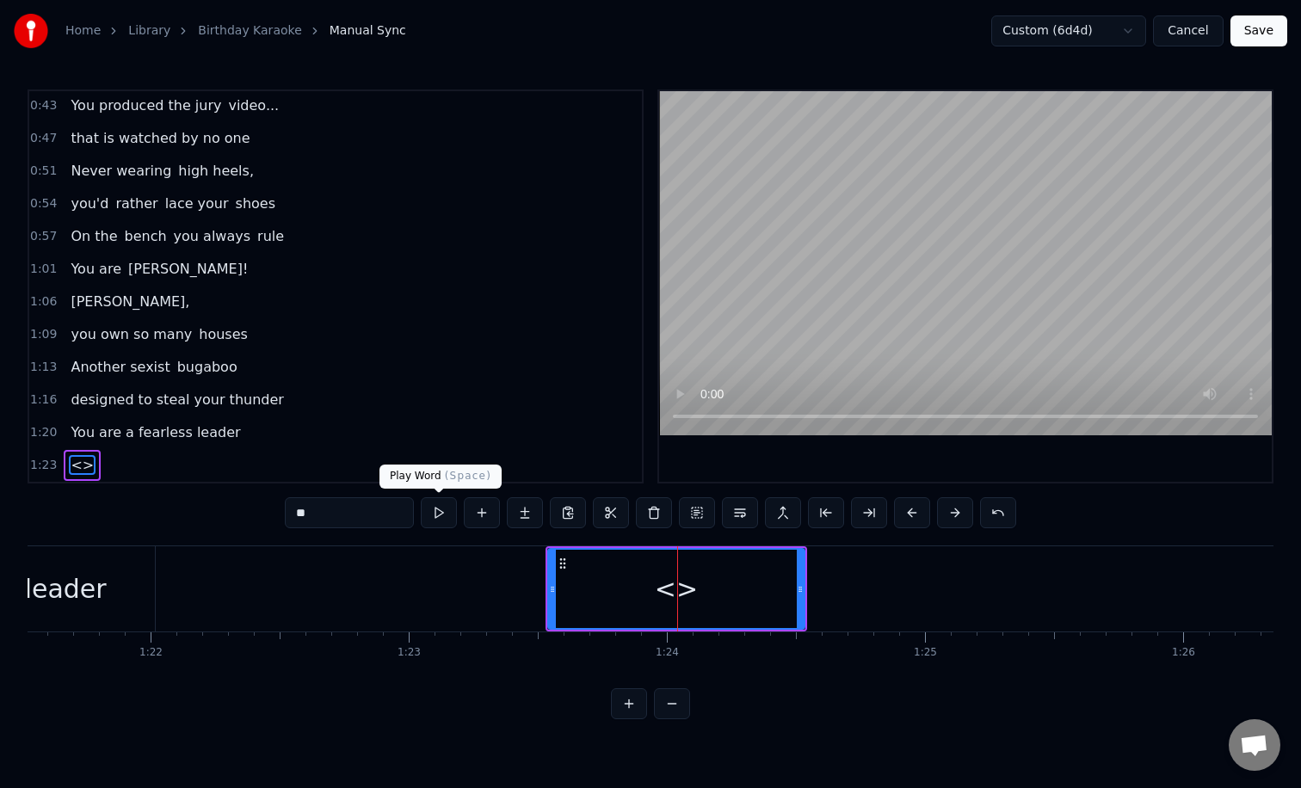
click at [375, 514] on input "**" at bounding box center [349, 512] width 129 height 31
type input "*"
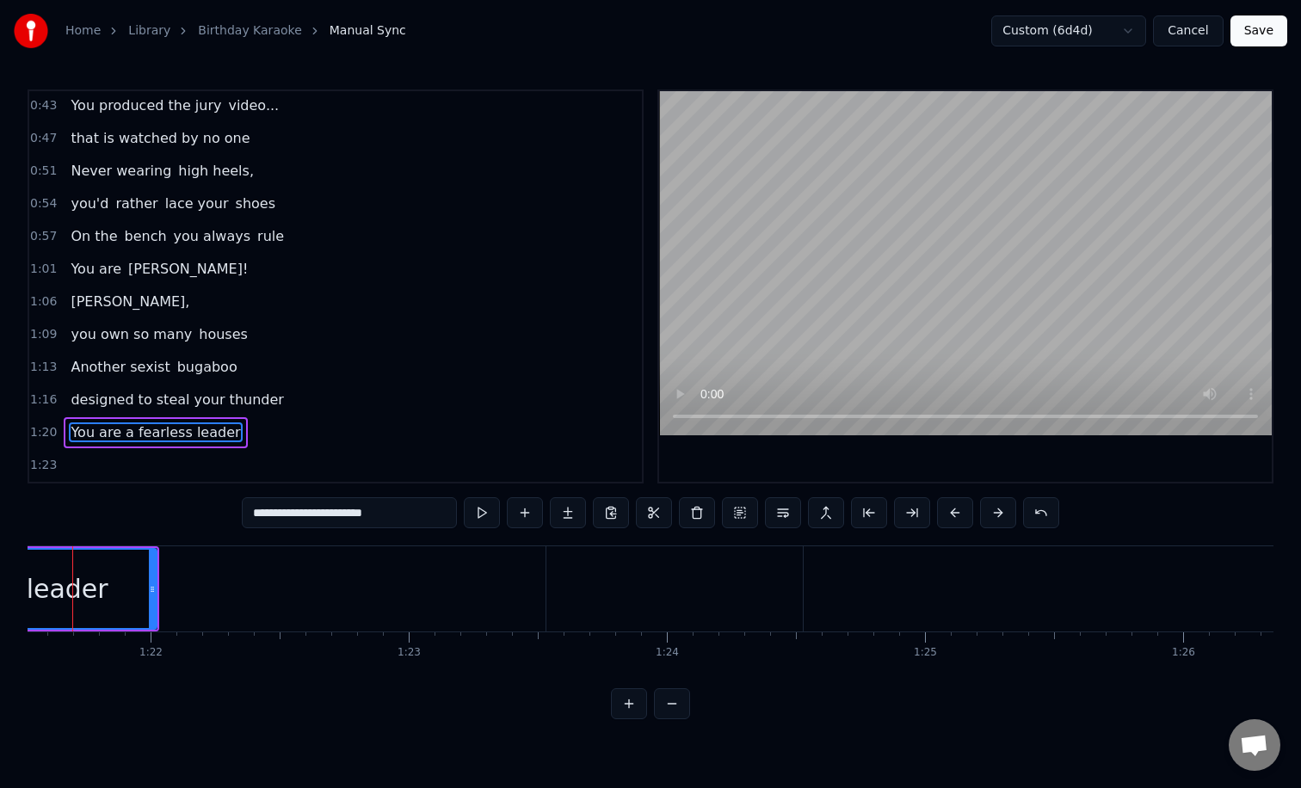
scroll to position [0, 20996]
click at [396, 520] on input "**********" at bounding box center [349, 512] width 215 height 31
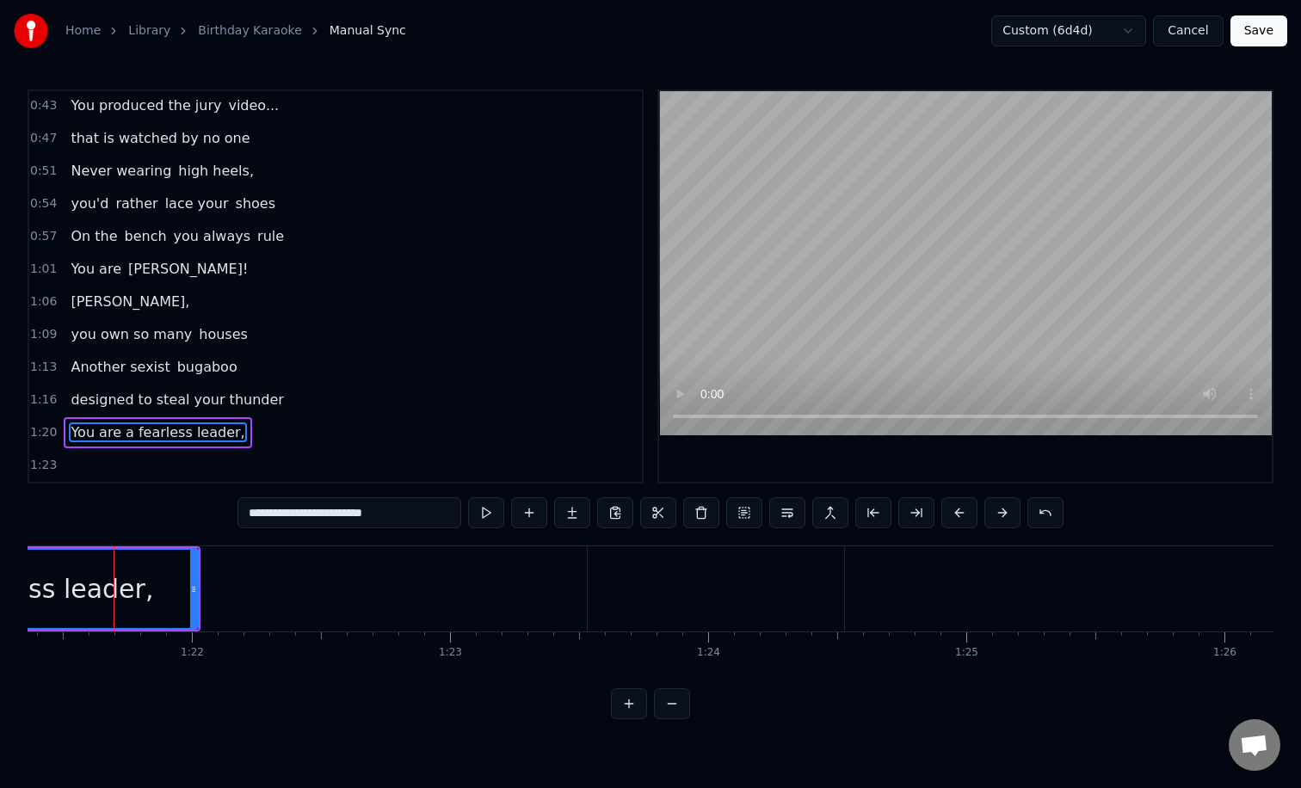
type input "**********"
click at [752, 583] on div at bounding box center [715, 588] width 256 height 85
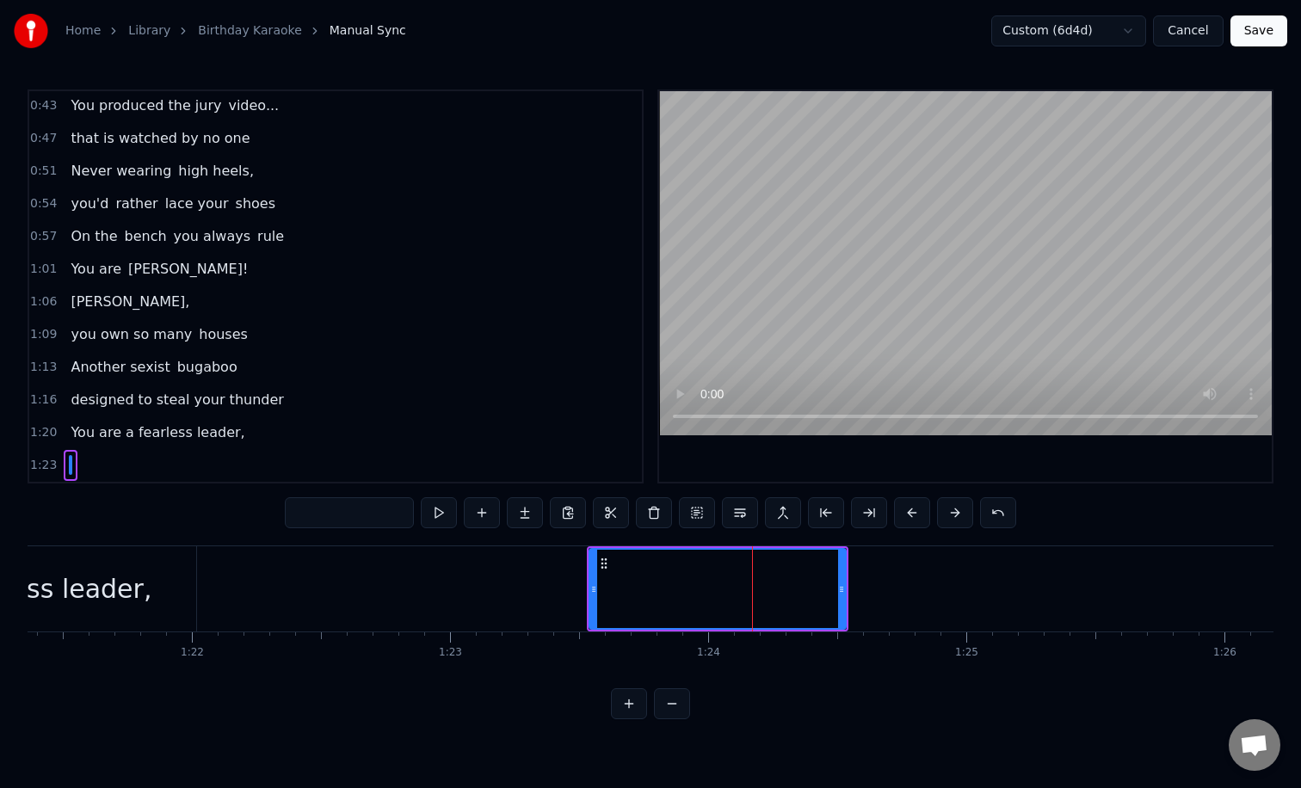
click at [361, 510] on input "text" at bounding box center [349, 512] width 129 height 31
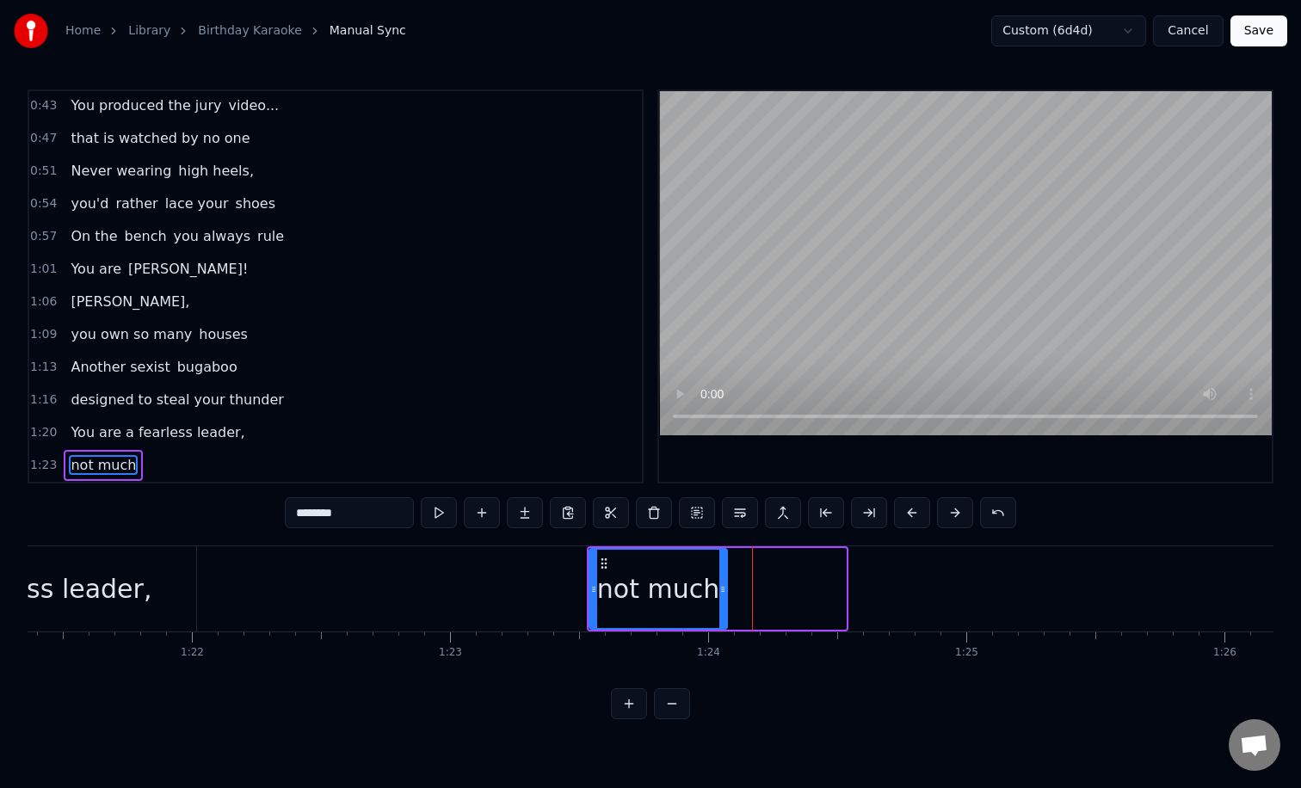
drag, startPoint x: 843, startPoint y: 603, endPoint x: 724, endPoint y: 601, distance: 118.7
click at [724, 601] on div at bounding box center [722, 589] width 7 height 78
type input "********"
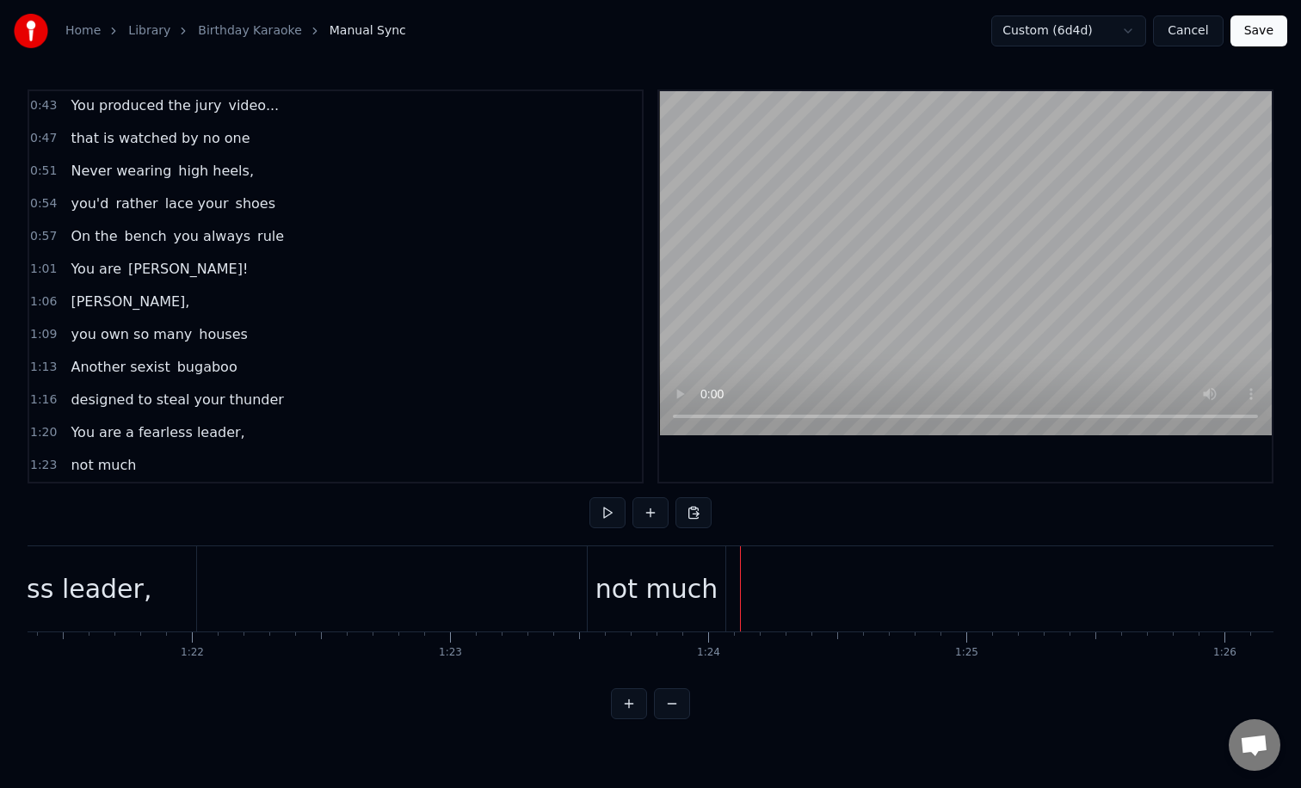
click at [687, 596] on div "not much" at bounding box center [656, 588] width 122 height 39
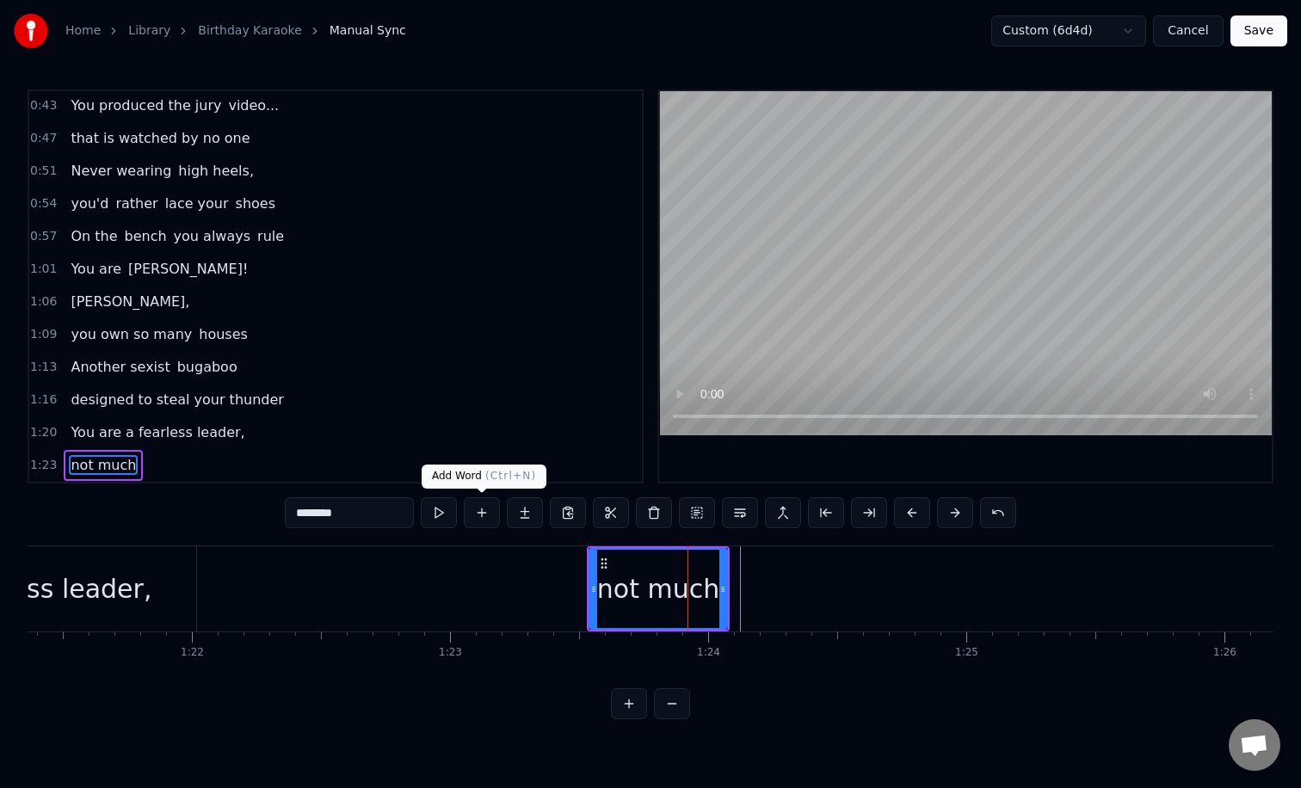
click at [483, 516] on button at bounding box center [482, 512] width 36 height 31
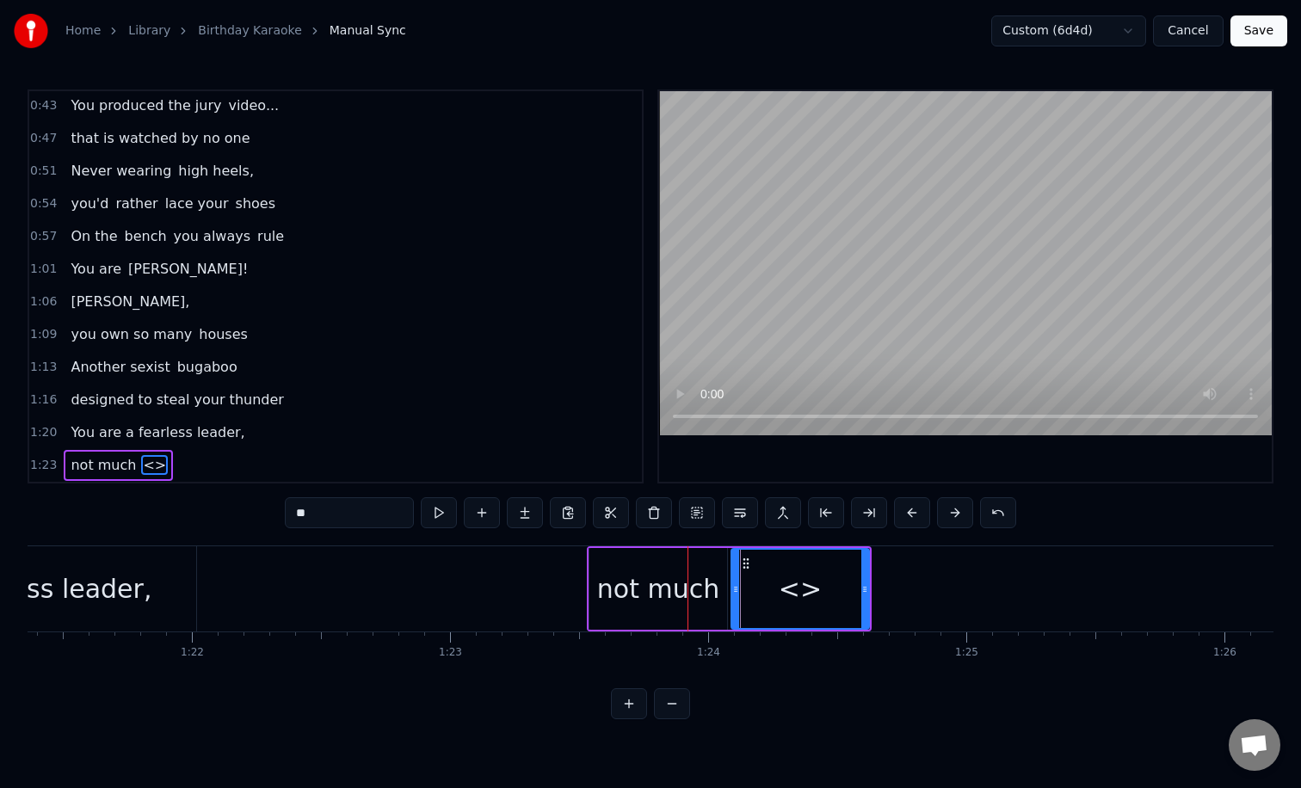
click at [368, 514] on input "**" at bounding box center [349, 512] width 129 height 31
type input "*"
type input "****"
click at [484, 518] on button at bounding box center [482, 512] width 36 height 31
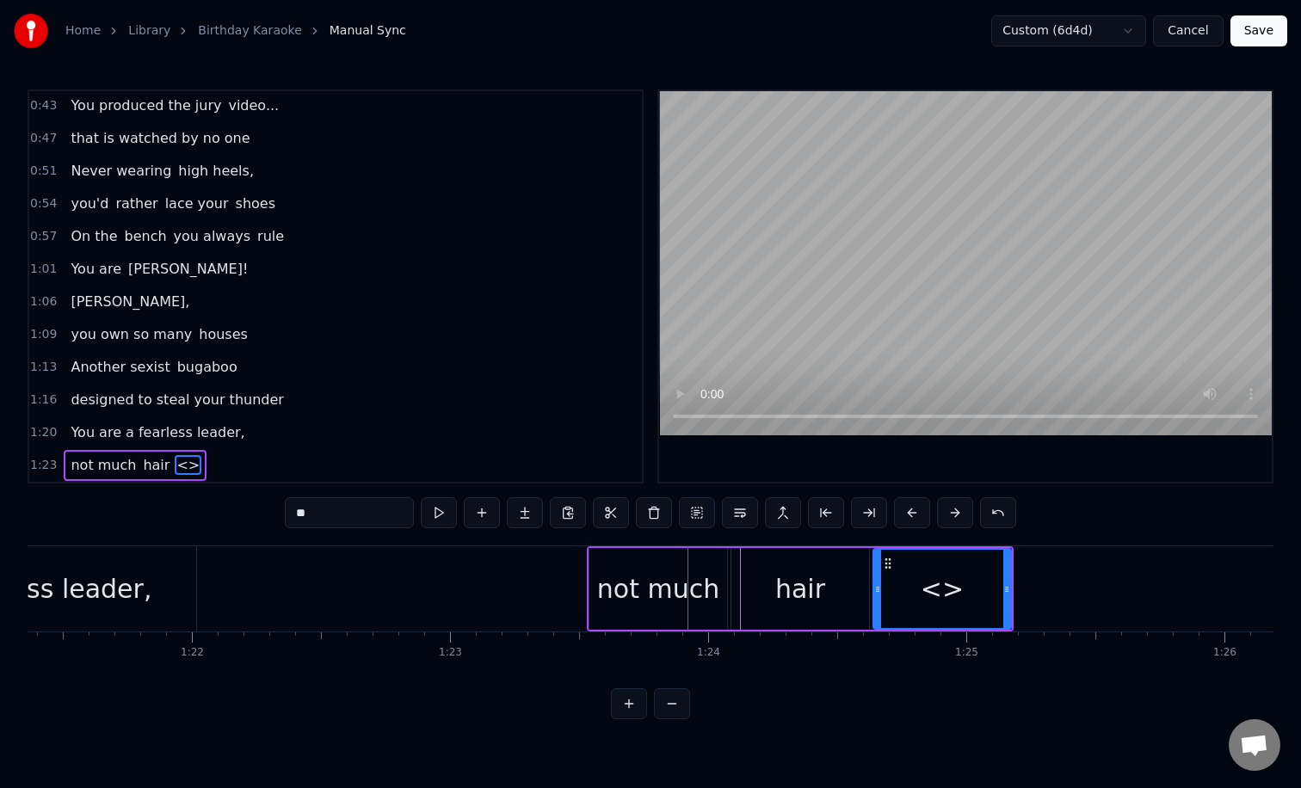
click at [373, 519] on input "**" at bounding box center [349, 512] width 129 height 31
type input "*"
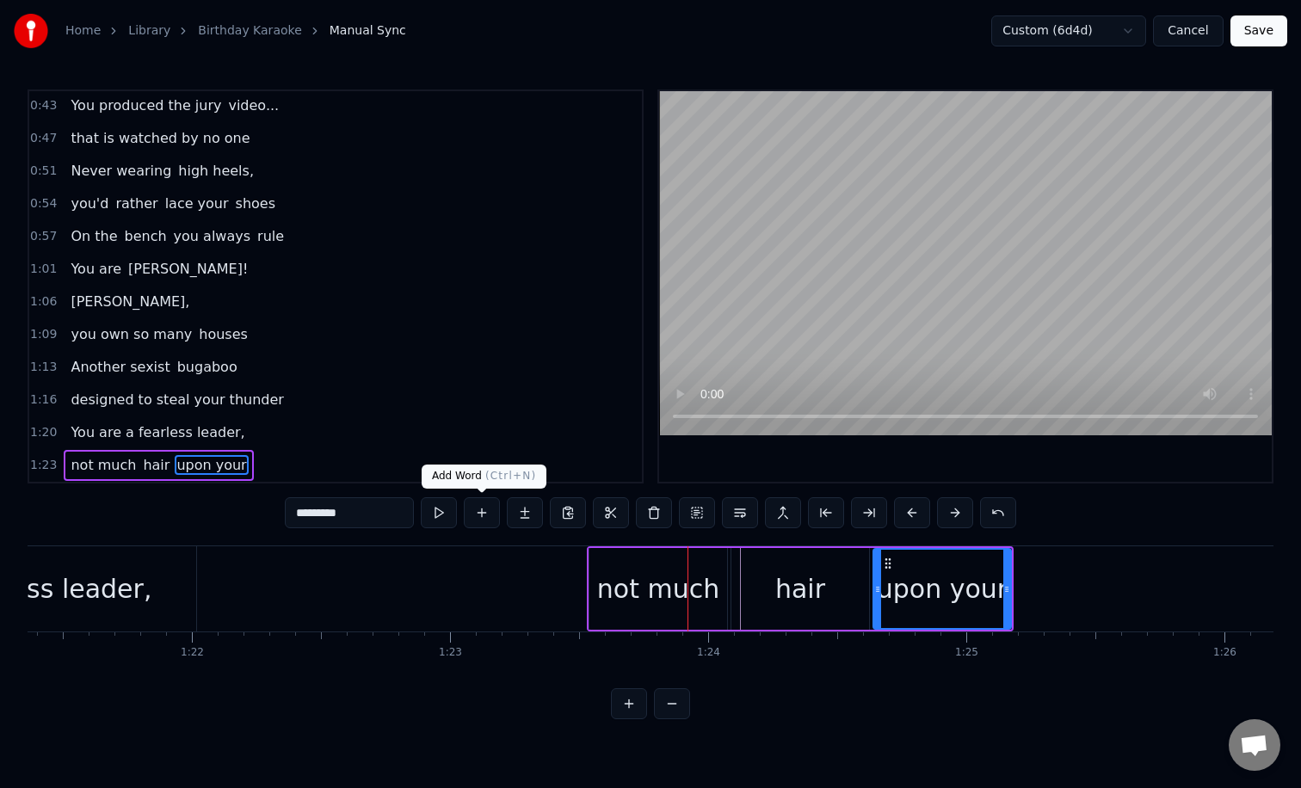
type input "*********"
click at [487, 504] on button at bounding box center [482, 512] width 36 height 31
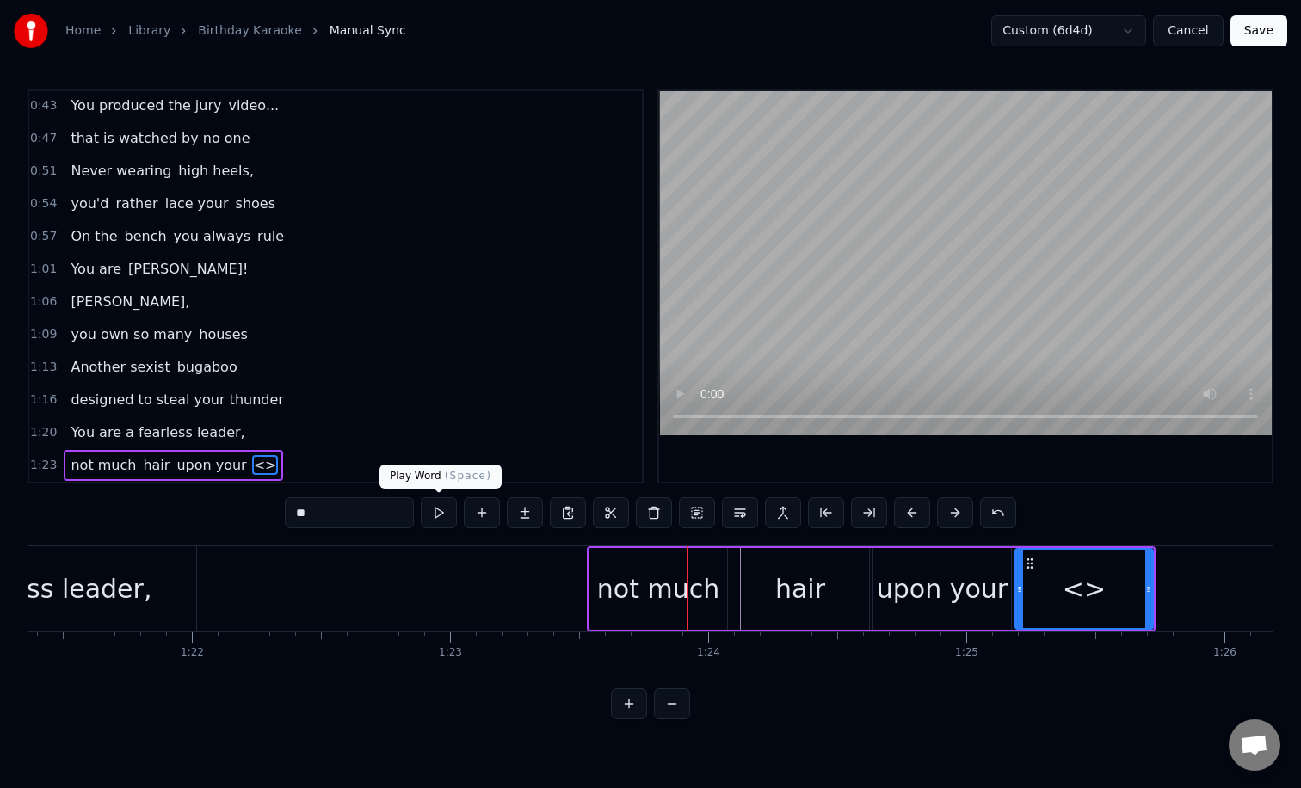
click at [382, 530] on div "**" at bounding box center [650, 514] width 731 height 34
click at [377, 515] on input "**" at bounding box center [349, 512] width 129 height 31
type input "*"
type input "****"
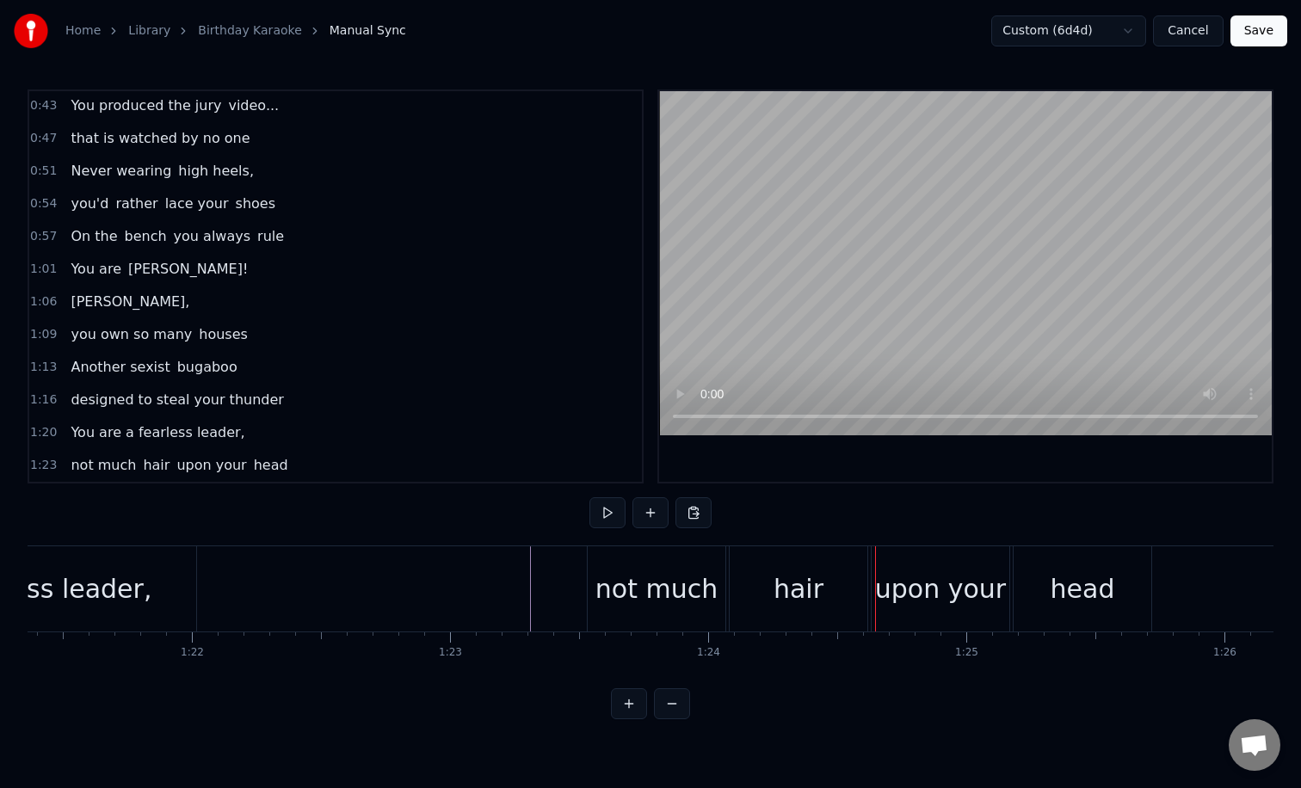
click at [631, 574] on div "not much" at bounding box center [656, 588] width 122 height 39
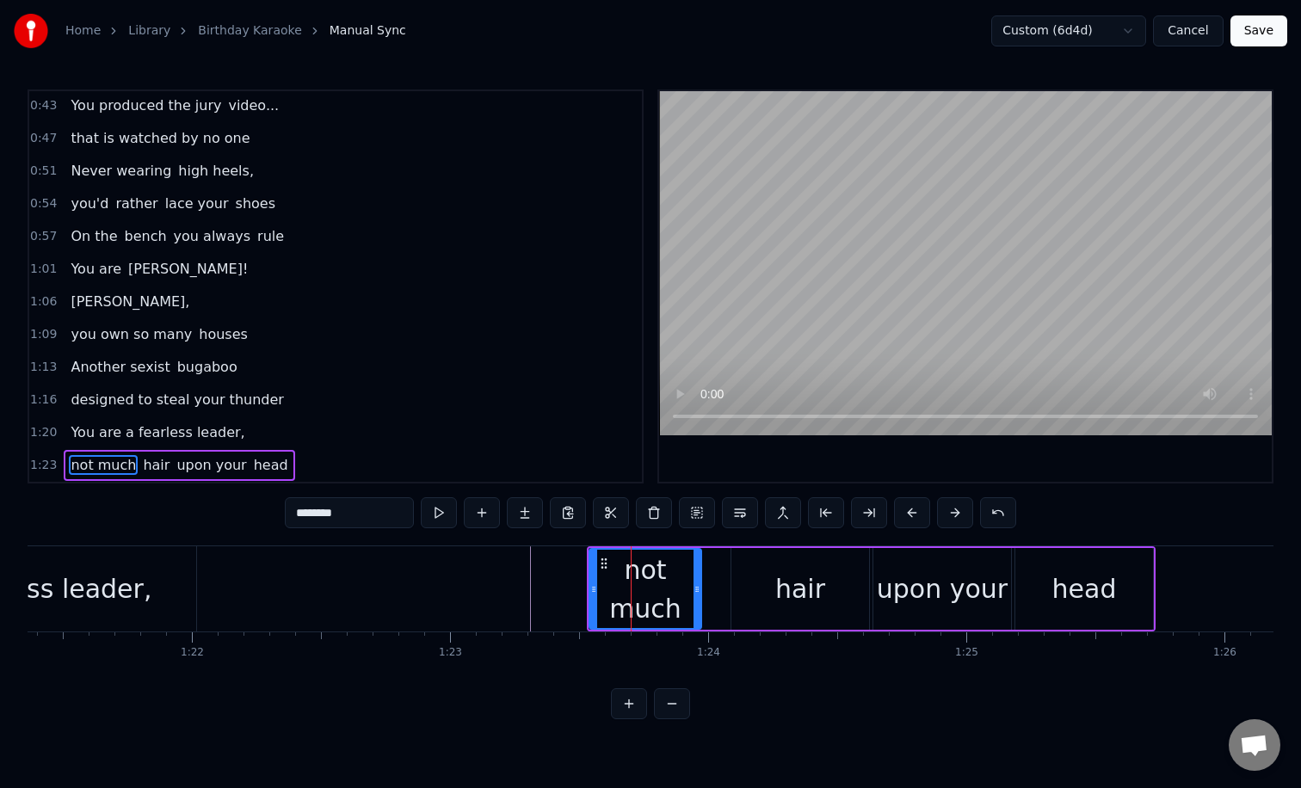
drag, startPoint x: 723, startPoint y: 589, endPoint x: 697, endPoint y: 587, distance: 25.9
click at [697, 587] on icon at bounding box center [696, 589] width 7 height 14
click at [756, 584] on div "hair" at bounding box center [800, 589] width 138 height 82
type input "****"
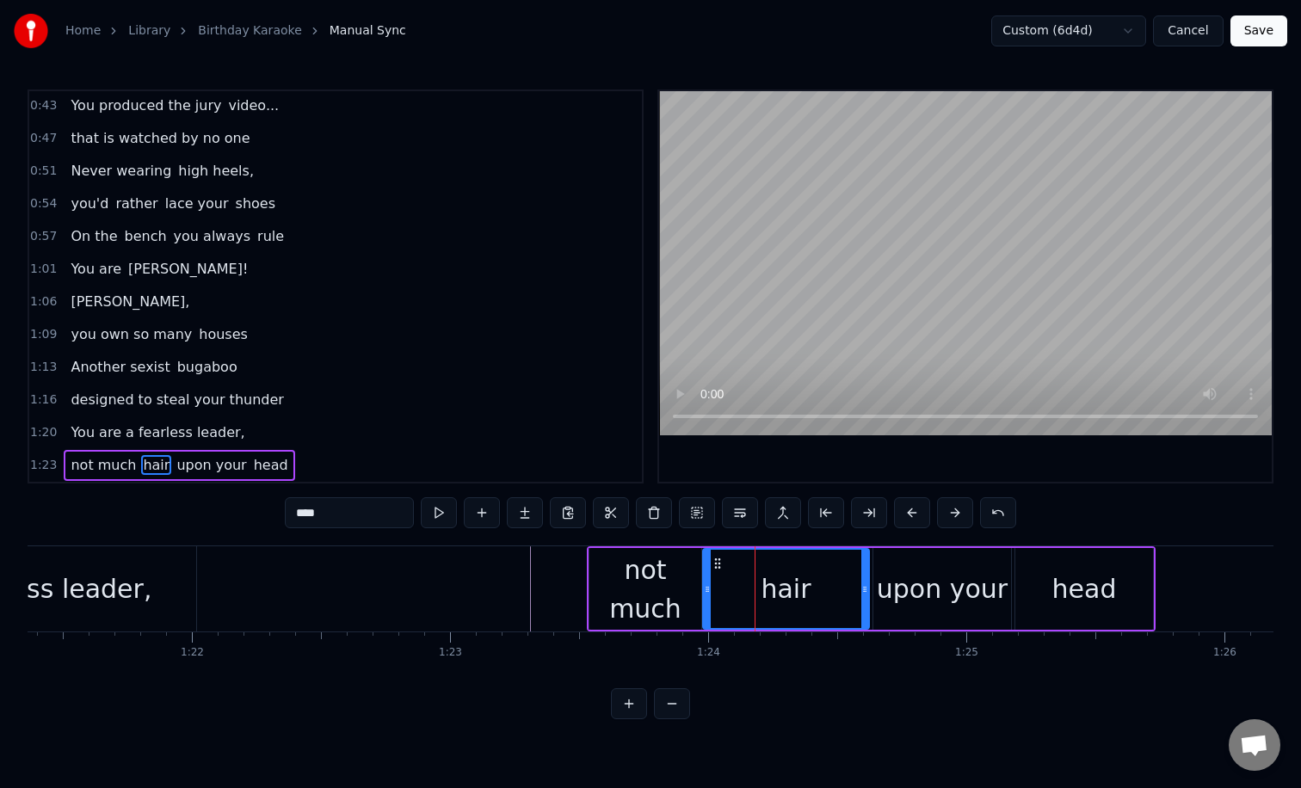
drag, startPoint x: 733, startPoint y: 584, endPoint x: 704, endPoint y: 582, distance: 28.4
click at [704, 582] on icon at bounding box center [707, 589] width 7 height 14
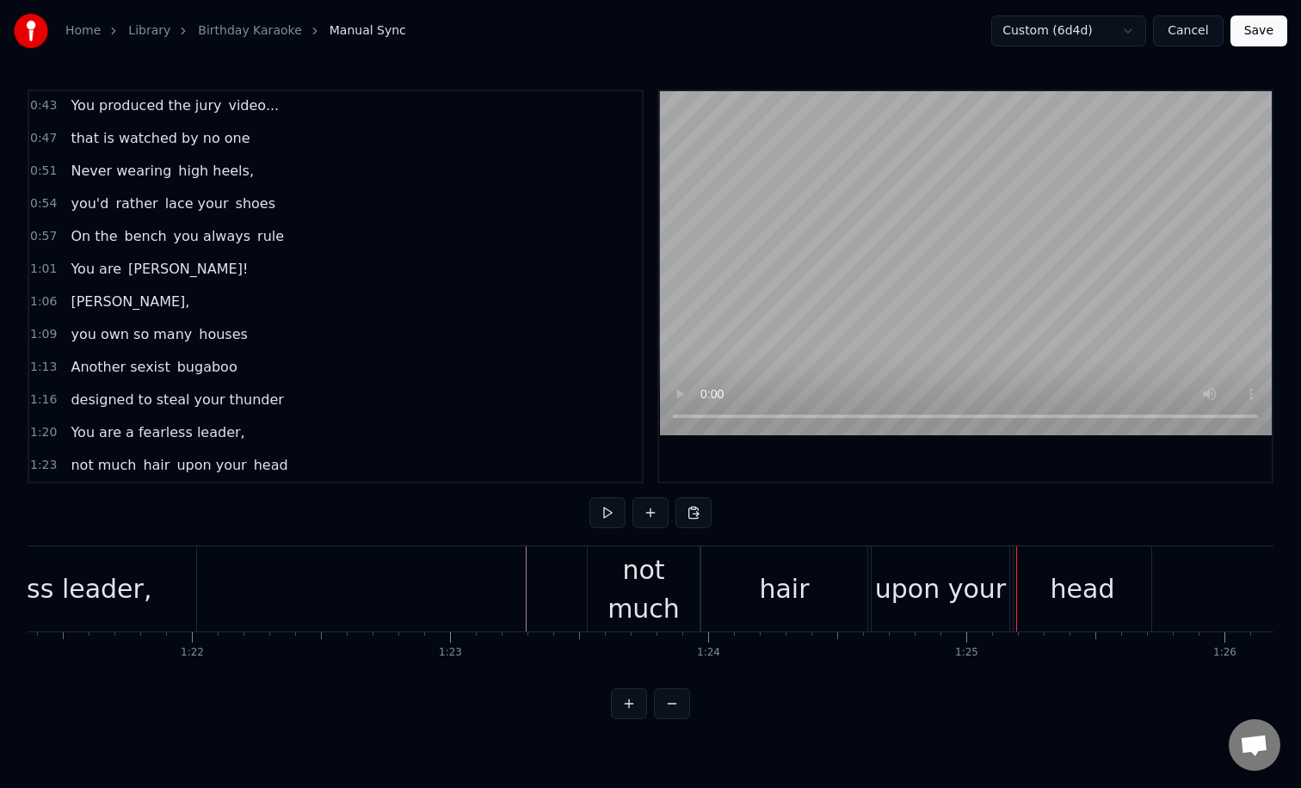
click at [844, 591] on div "hair" at bounding box center [784, 588] width 166 height 85
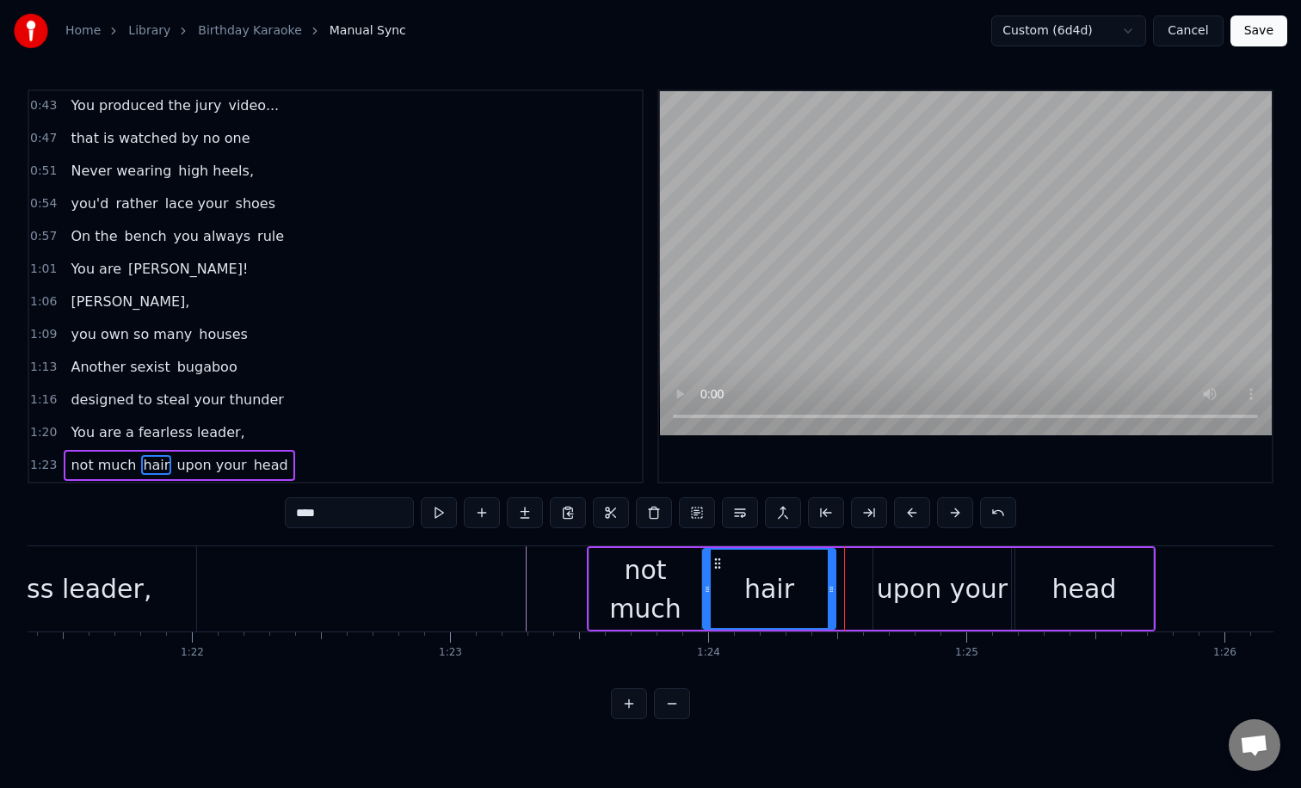
drag, startPoint x: 864, startPoint y: 593, endPoint x: 818, endPoint y: 590, distance: 46.5
click at [827, 590] on icon at bounding box center [830, 589] width 7 height 14
click at [870, 588] on div "not much hair upon your head" at bounding box center [871, 588] width 569 height 85
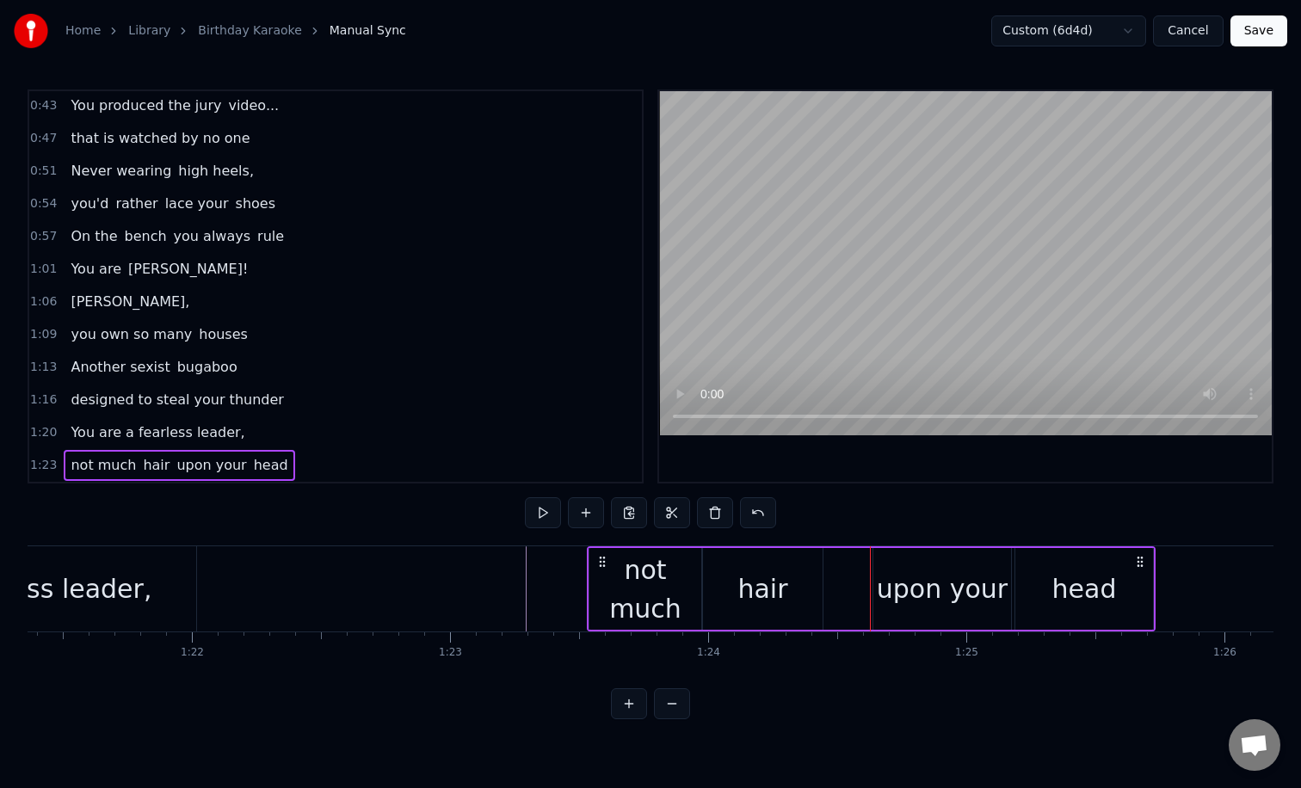
click at [894, 586] on div "upon your" at bounding box center [942, 588] width 131 height 39
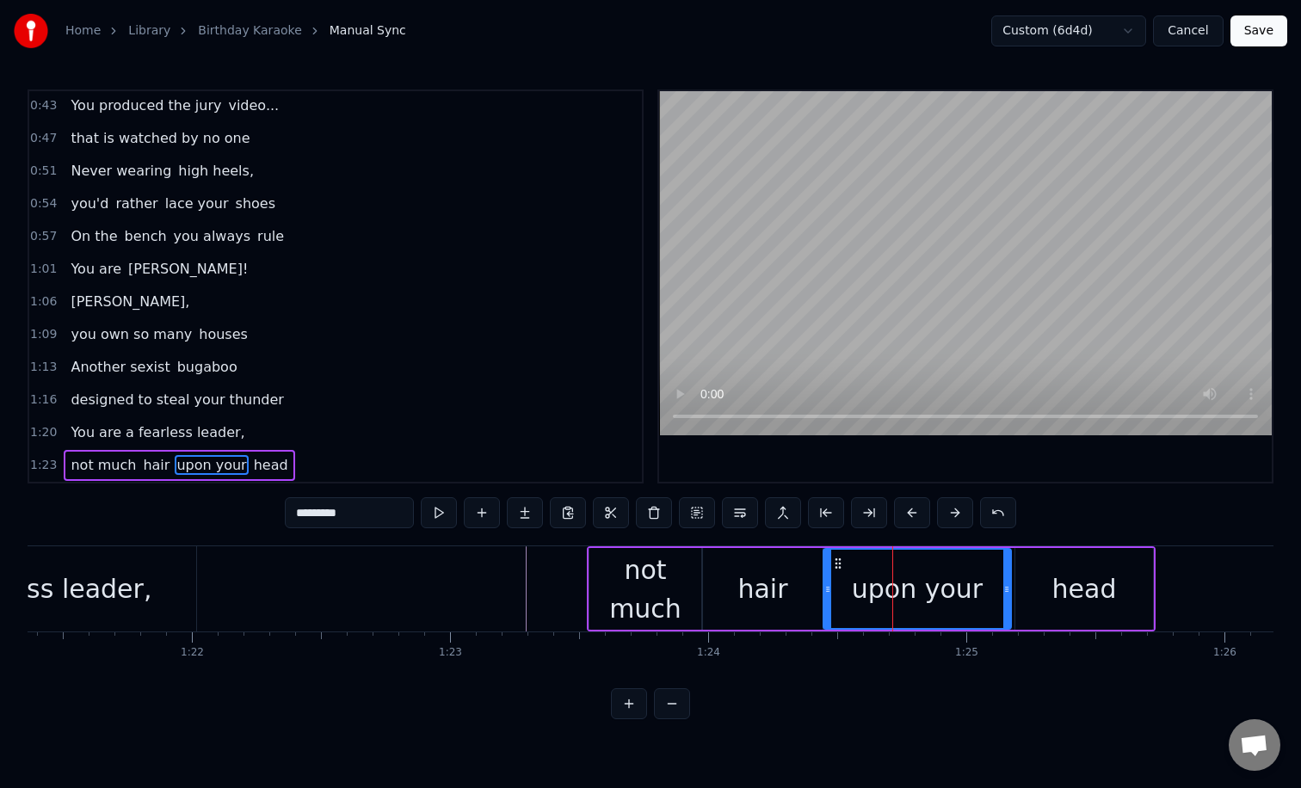
drag, startPoint x: 877, startPoint y: 586, endPoint x: 826, endPoint y: 581, distance: 51.8
click at [826, 582] on icon at bounding box center [827, 589] width 7 height 14
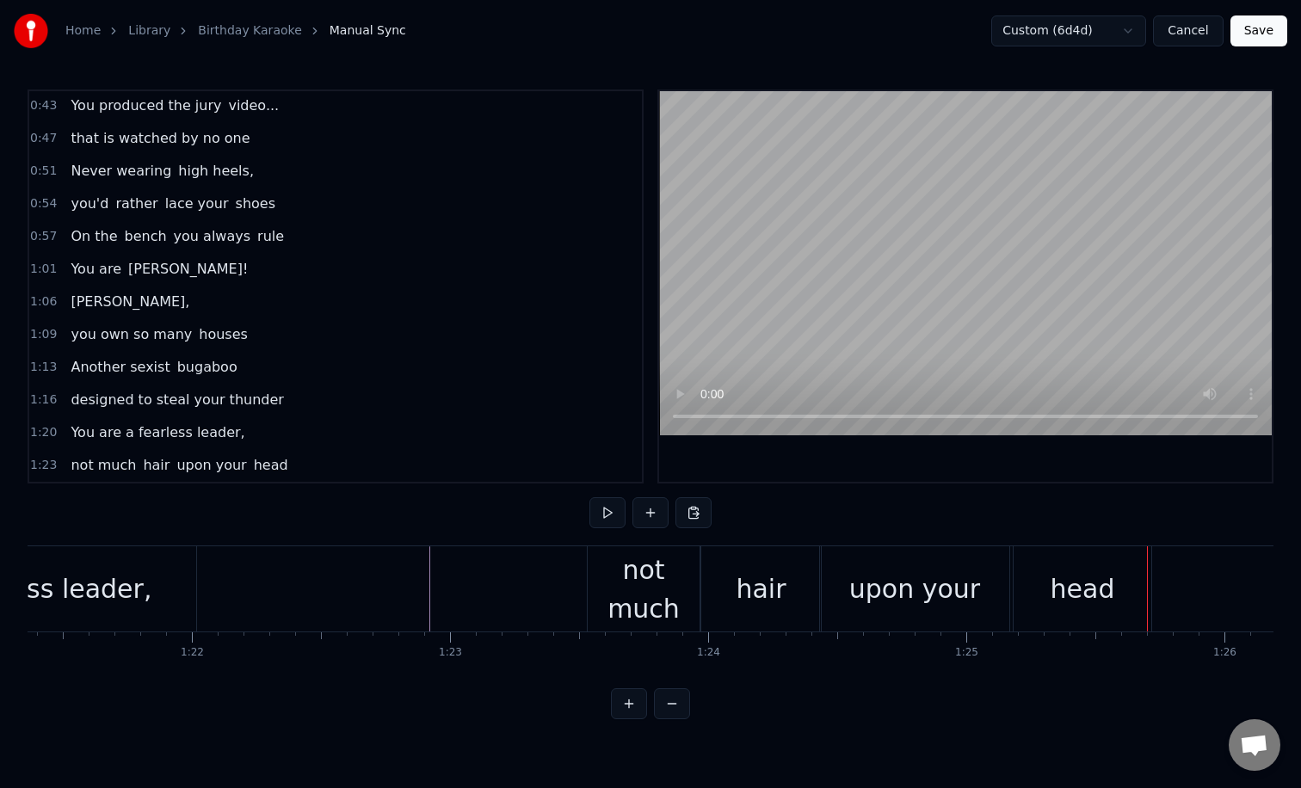
click at [880, 576] on div "upon your" at bounding box center [914, 588] width 131 height 39
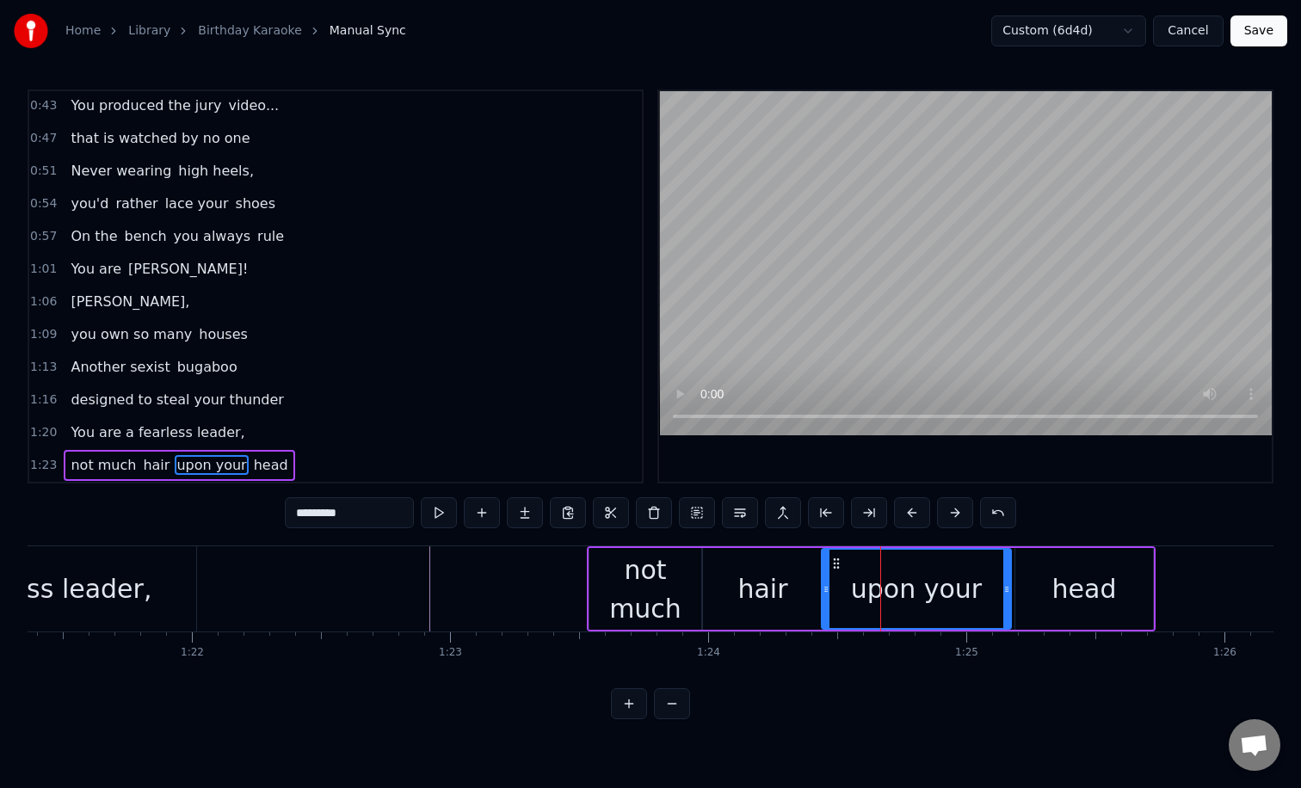
click at [1030, 590] on div "head" at bounding box center [1084, 589] width 138 height 82
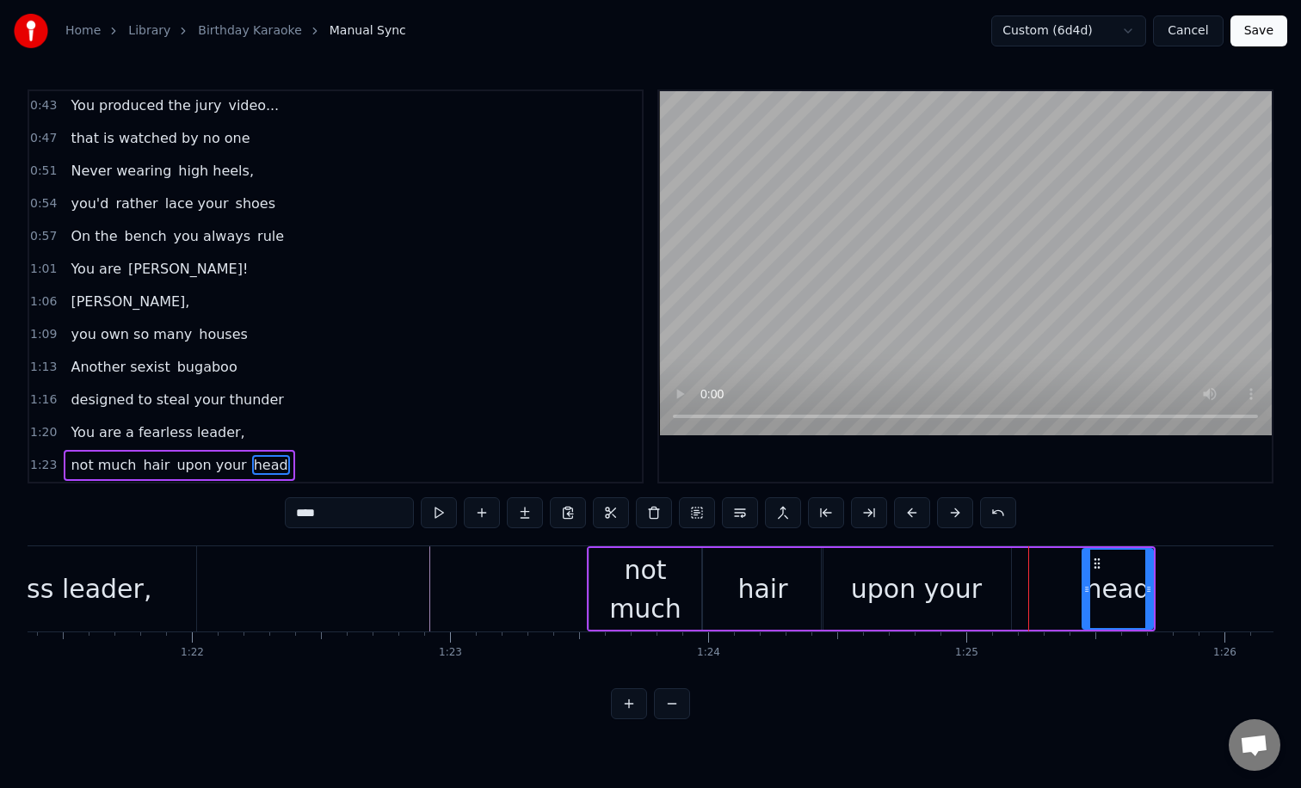
drag, startPoint x: 1018, startPoint y: 590, endPoint x: 1086, endPoint y: 590, distance: 67.1
click at [1086, 590] on icon at bounding box center [1086, 589] width 7 height 14
click at [978, 591] on div "upon your" at bounding box center [915, 589] width 189 height 82
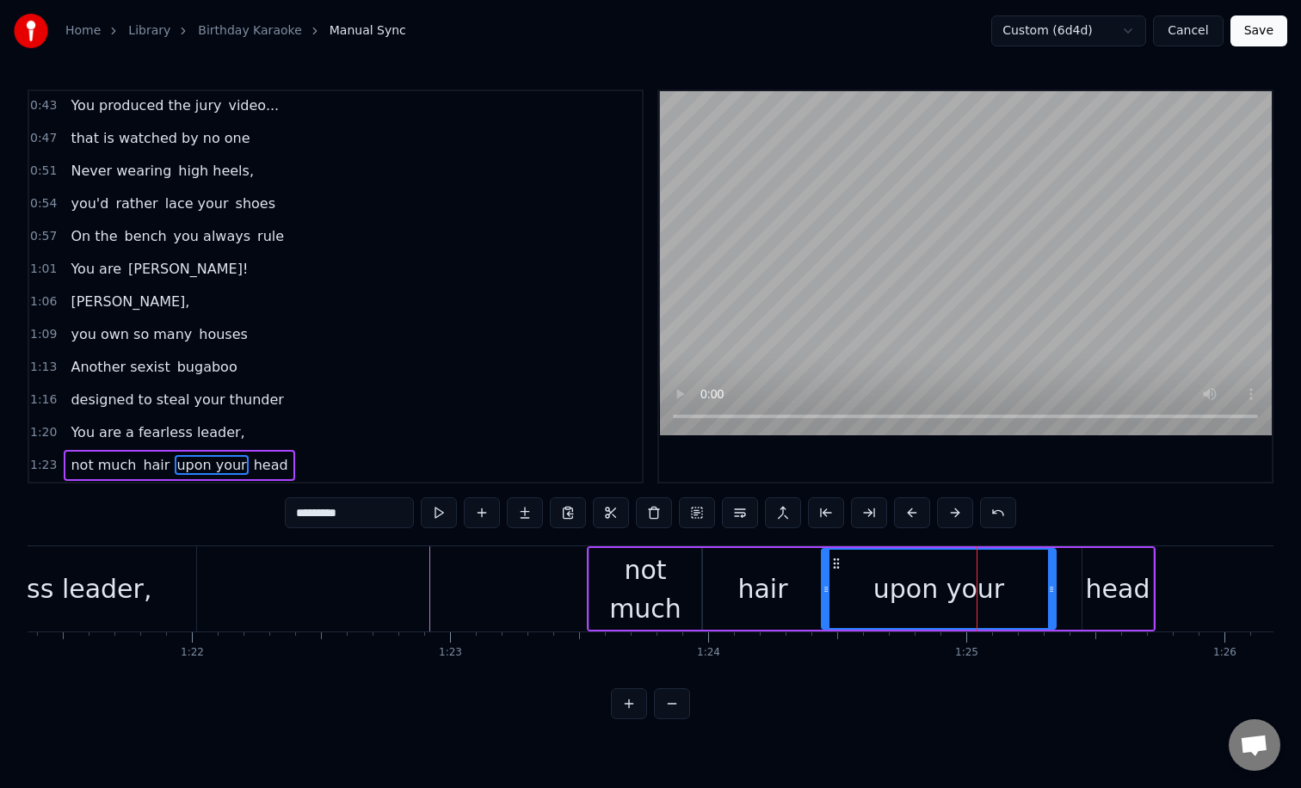
drag, startPoint x: 1009, startPoint y: 593, endPoint x: 1056, endPoint y: 594, distance: 47.3
click at [1055, 594] on icon at bounding box center [1051, 589] width 7 height 14
click at [1098, 587] on div "head" at bounding box center [1118, 588] width 65 height 39
type input "****"
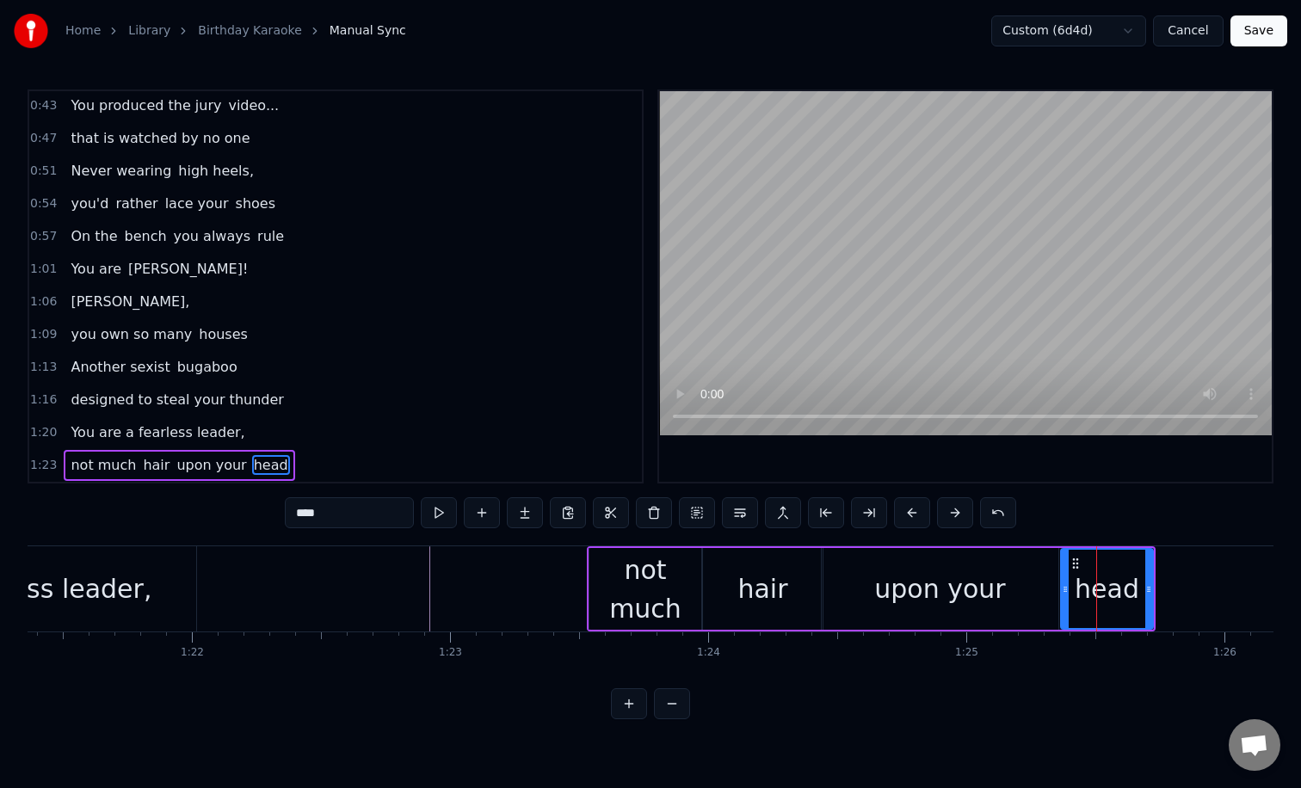
drag, startPoint x: 1086, startPoint y: 586, endPoint x: 1064, endPoint y: 581, distance: 21.9
click at [1064, 582] on icon at bounding box center [1064, 589] width 7 height 14
drag, startPoint x: 1146, startPoint y: 577, endPoint x: 1247, endPoint y: 575, distance: 101.5
click at [1247, 575] on div at bounding box center [1244, 589] width 7 height 78
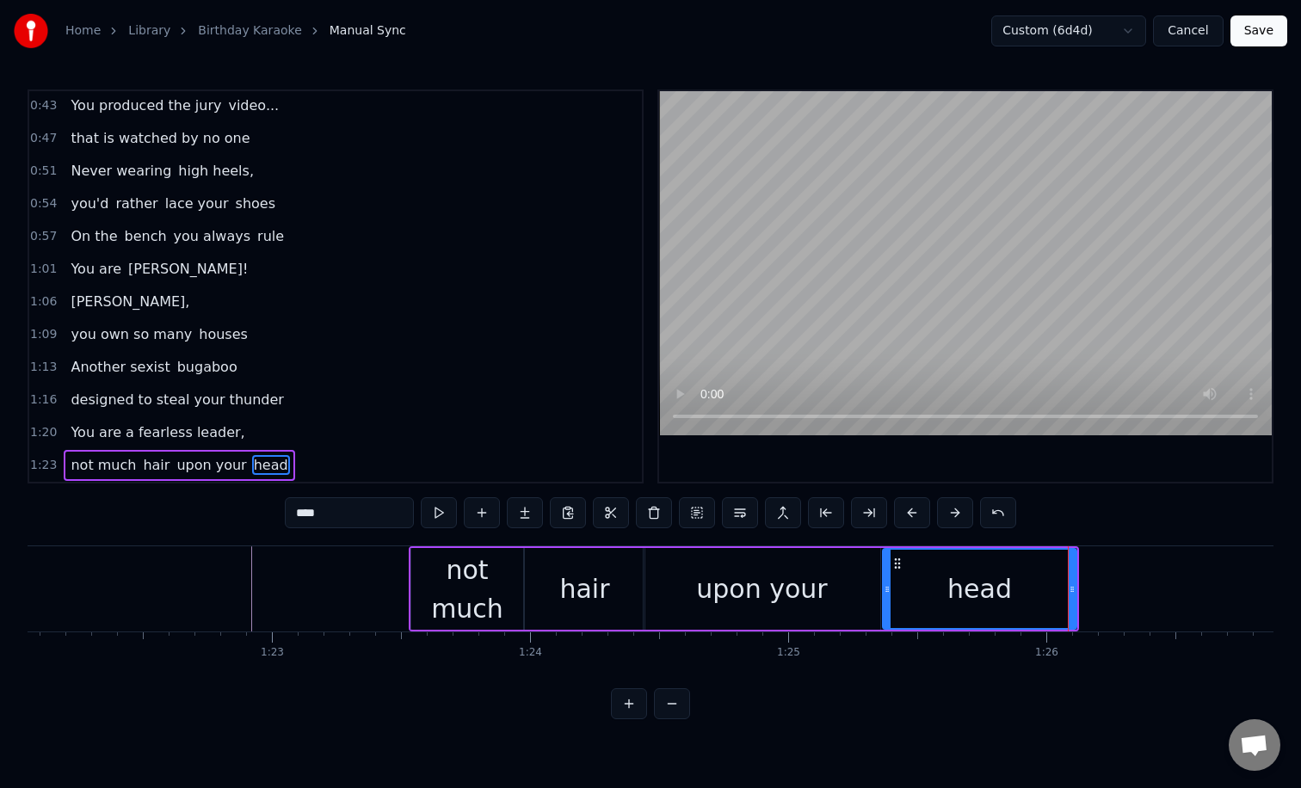
scroll to position [0, 21169]
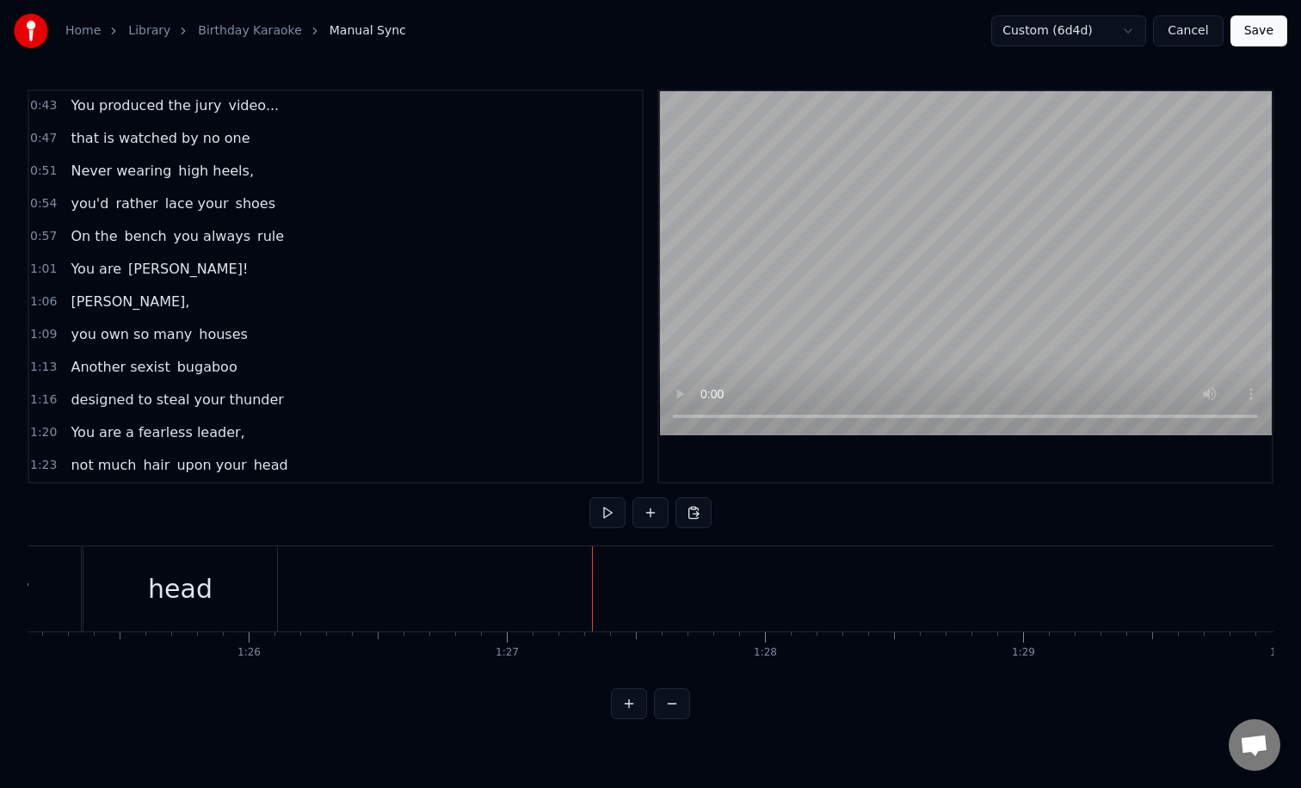
scroll to position [0, 21946]
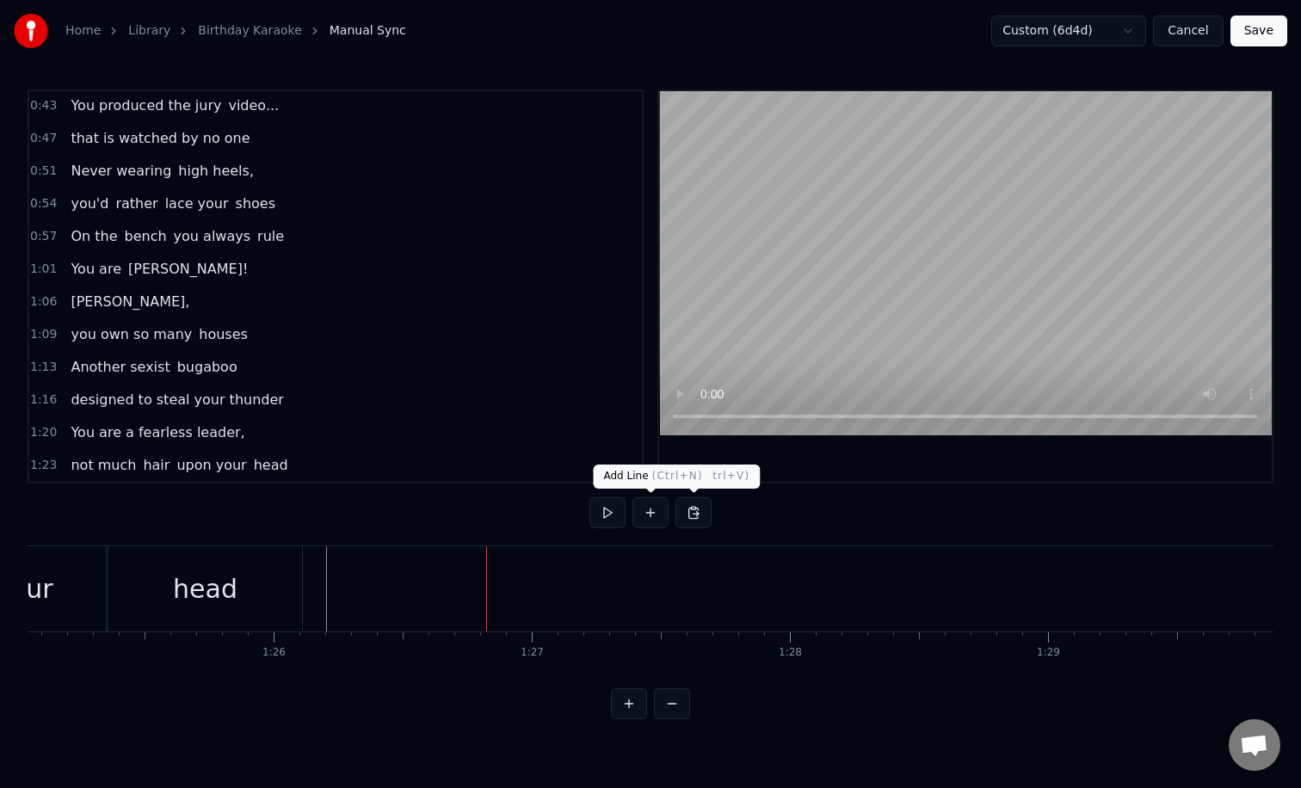
click at [650, 509] on button at bounding box center [650, 512] width 36 height 31
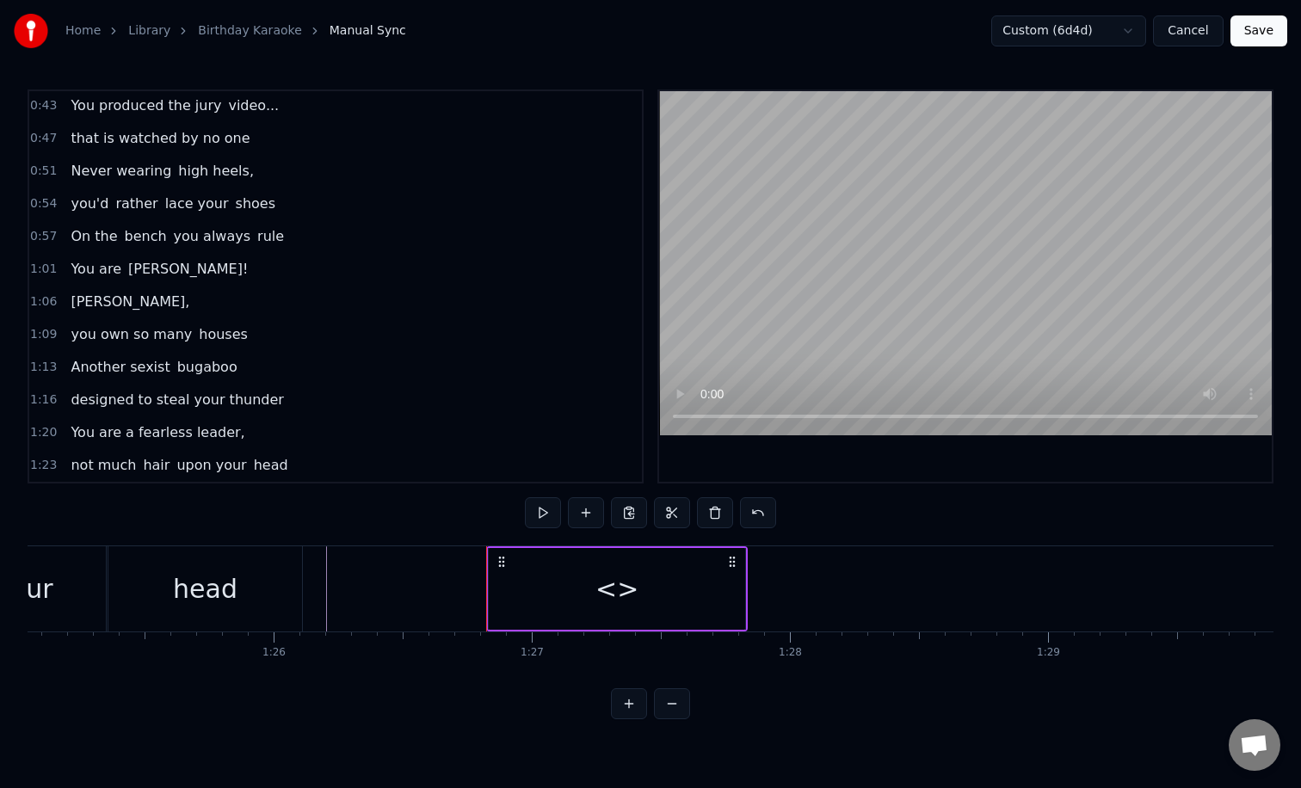
click at [609, 578] on div "<>" at bounding box center [616, 588] width 43 height 39
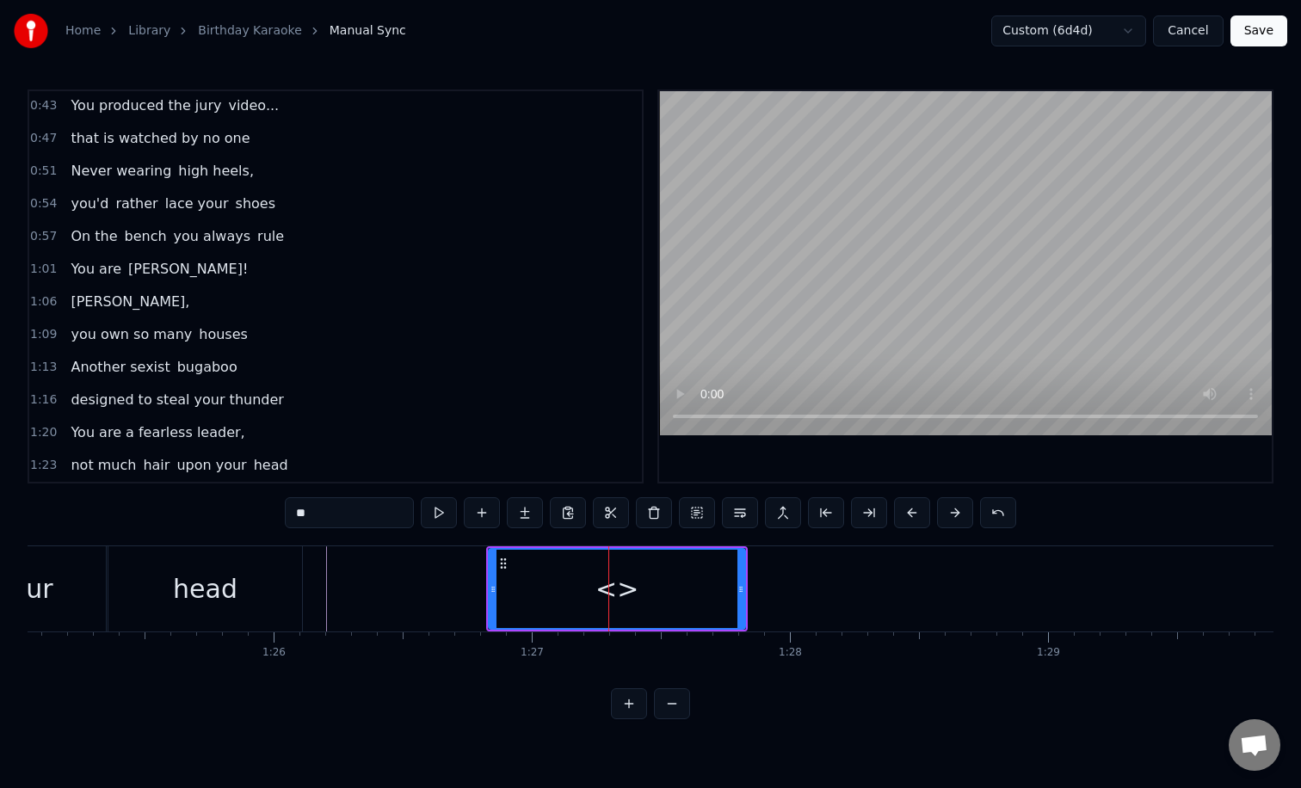
scroll to position [263, 0]
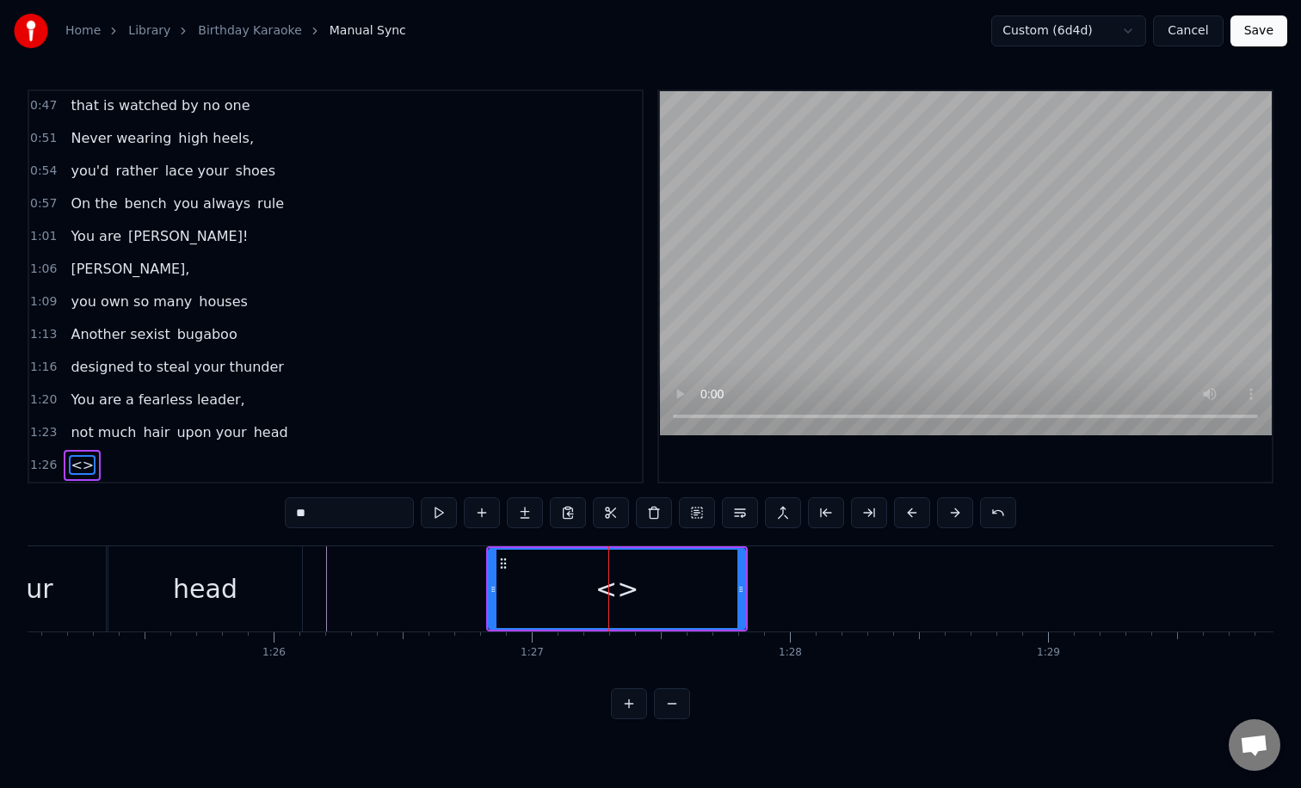
click at [387, 514] on input "**" at bounding box center [349, 512] width 129 height 31
type input "*"
type input "*********"
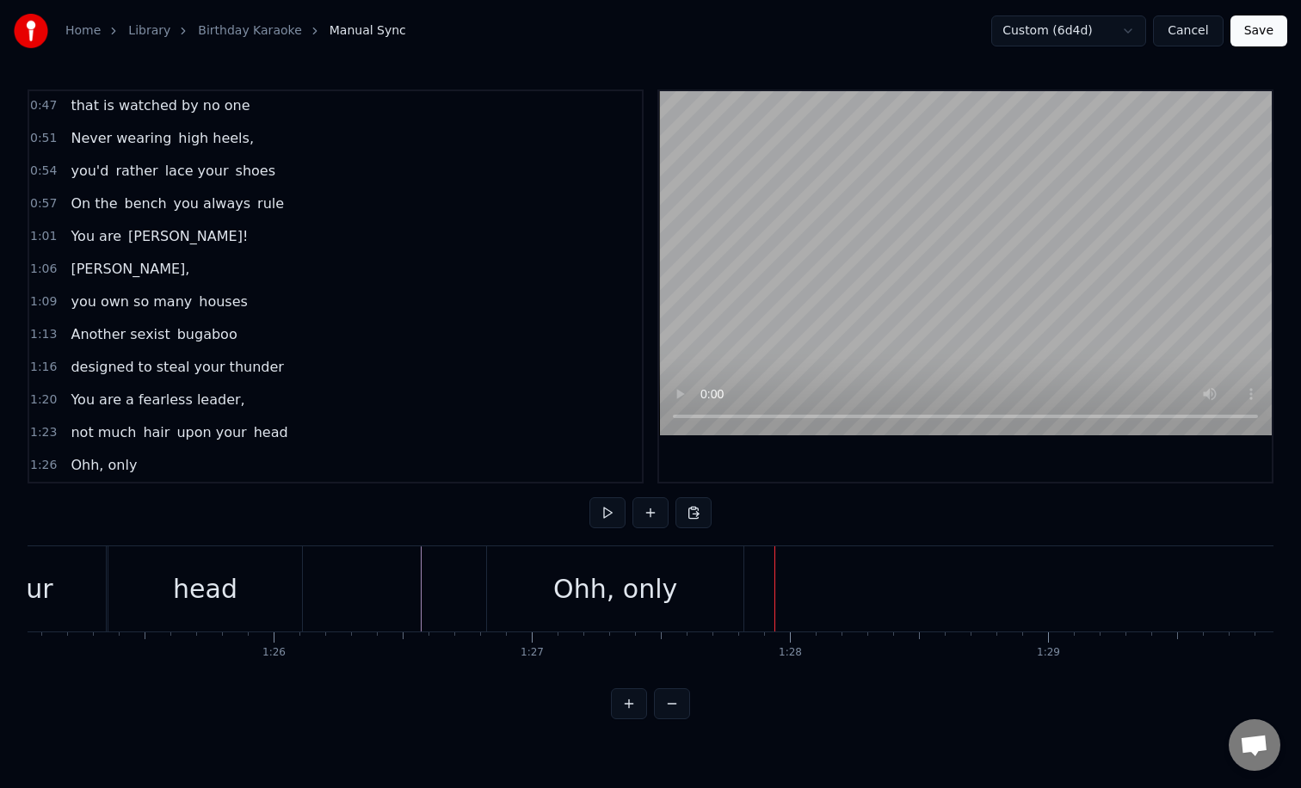
click at [668, 593] on div "Ohh, only" at bounding box center [615, 588] width 256 height 85
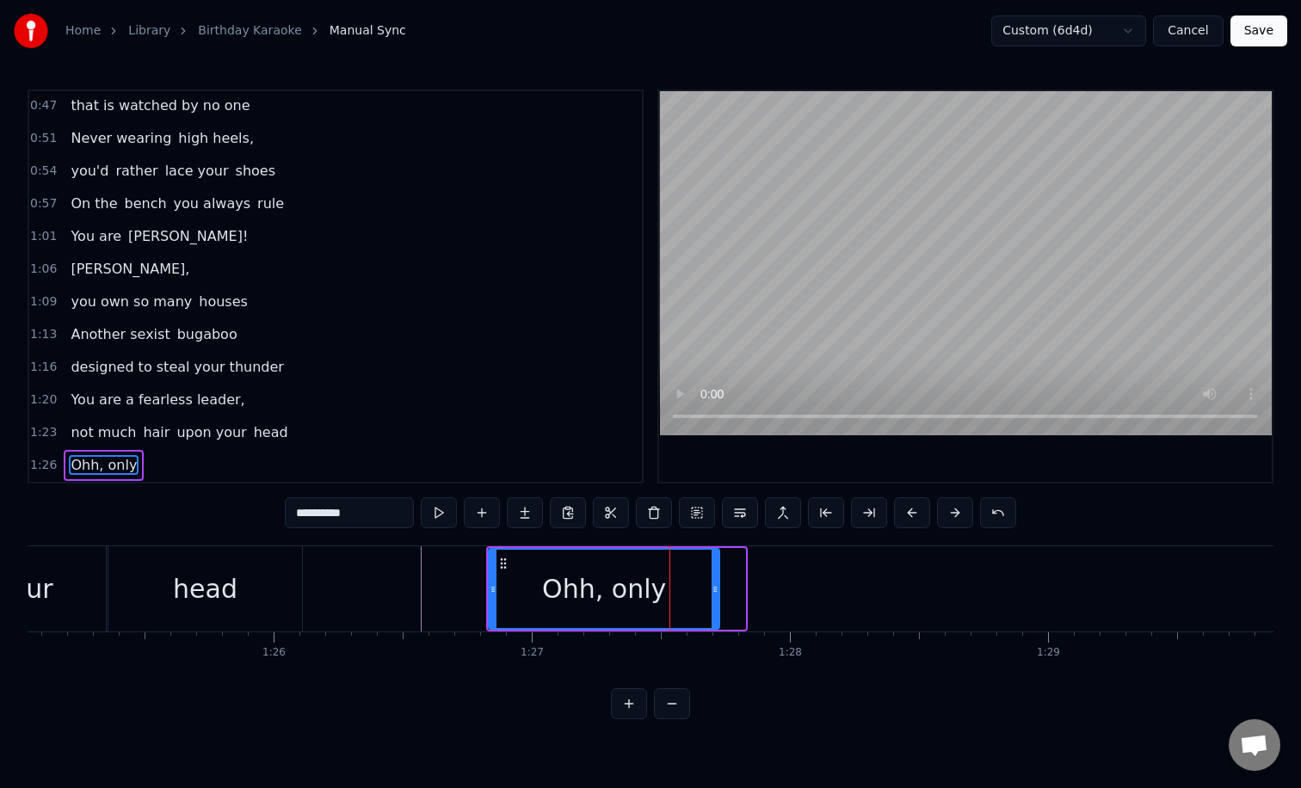
drag, startPoint x: 740, startPoint y: 595, endPoint x: 697, endPoint y: 593, distance: 43.1
click at [711, 593] on icon at bounding box center [714, 589] width 7 height 14
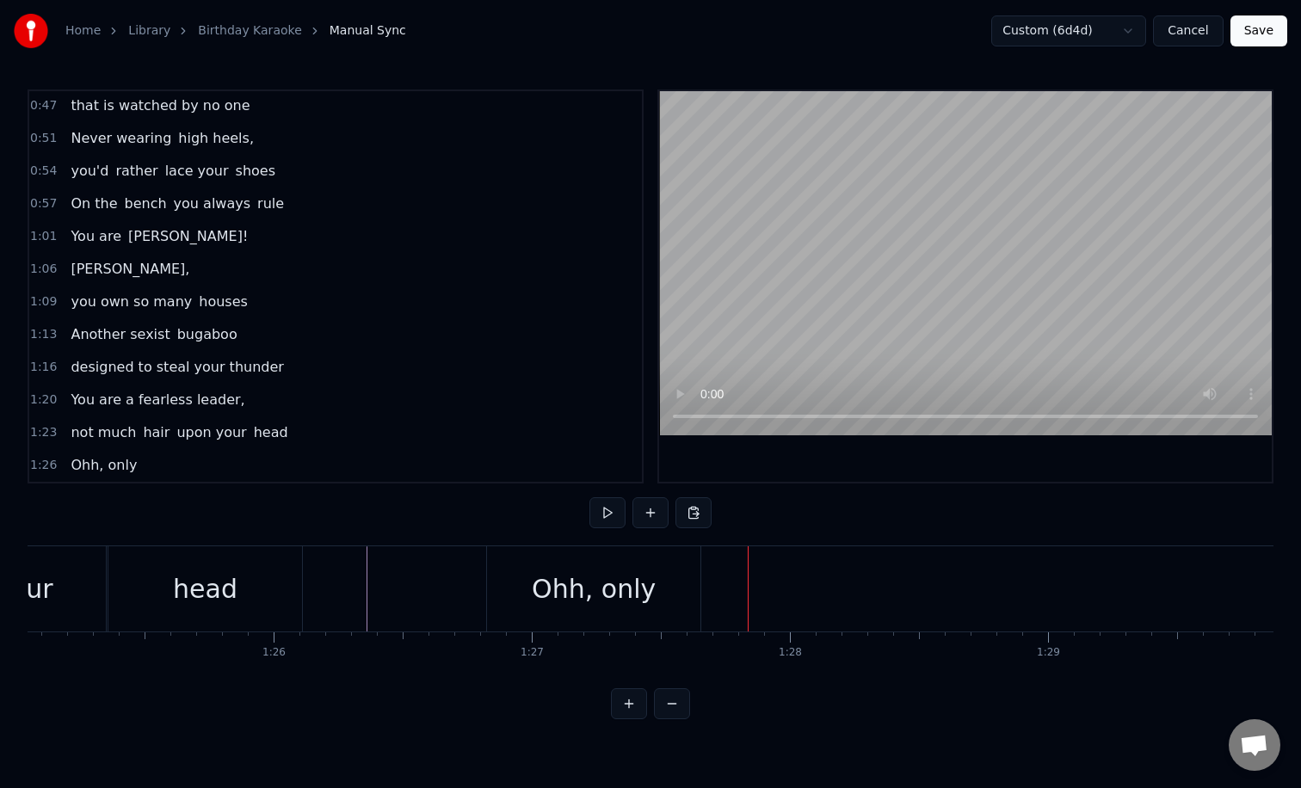
click at [667, 583] on div "Ohh, only" at bounding box center [593, 588] width 213 height 85
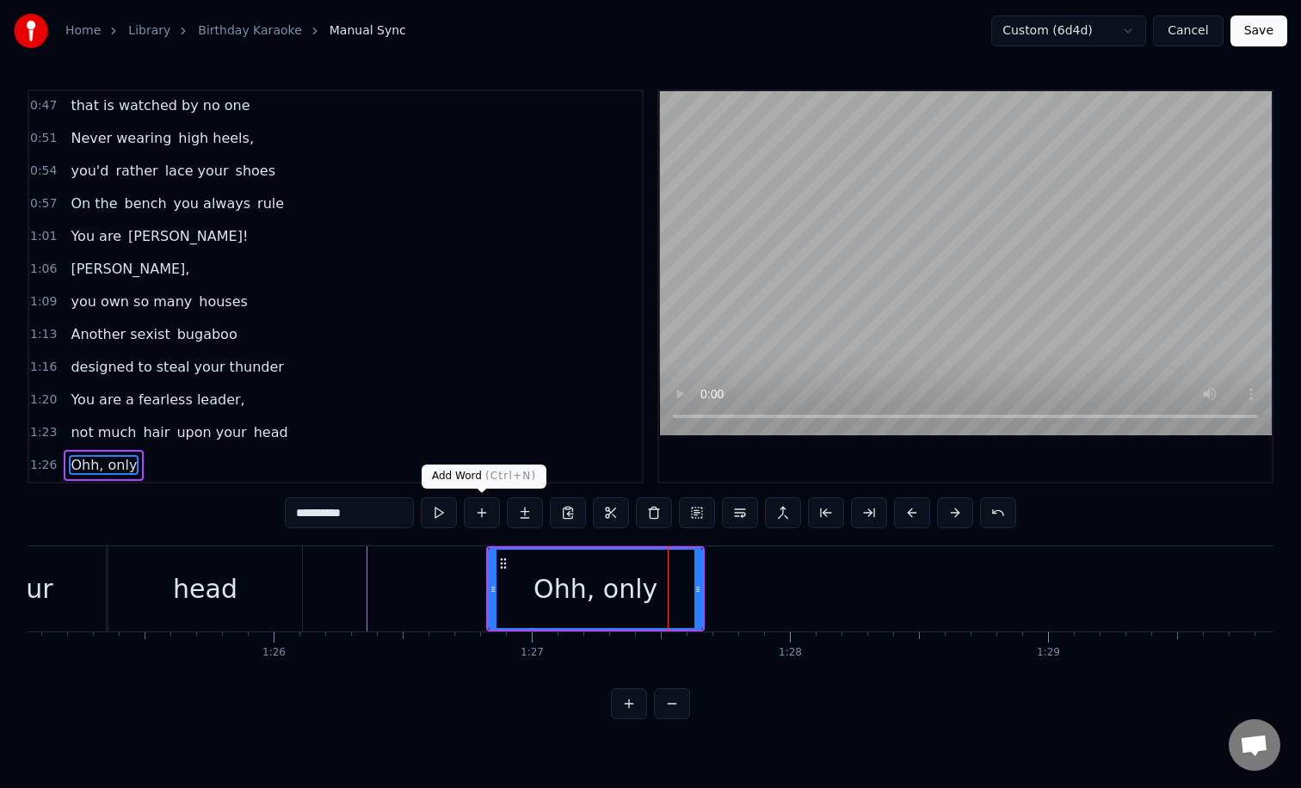
click at [478, 514] on button at bounding box center [482, 512] width 36 height 31
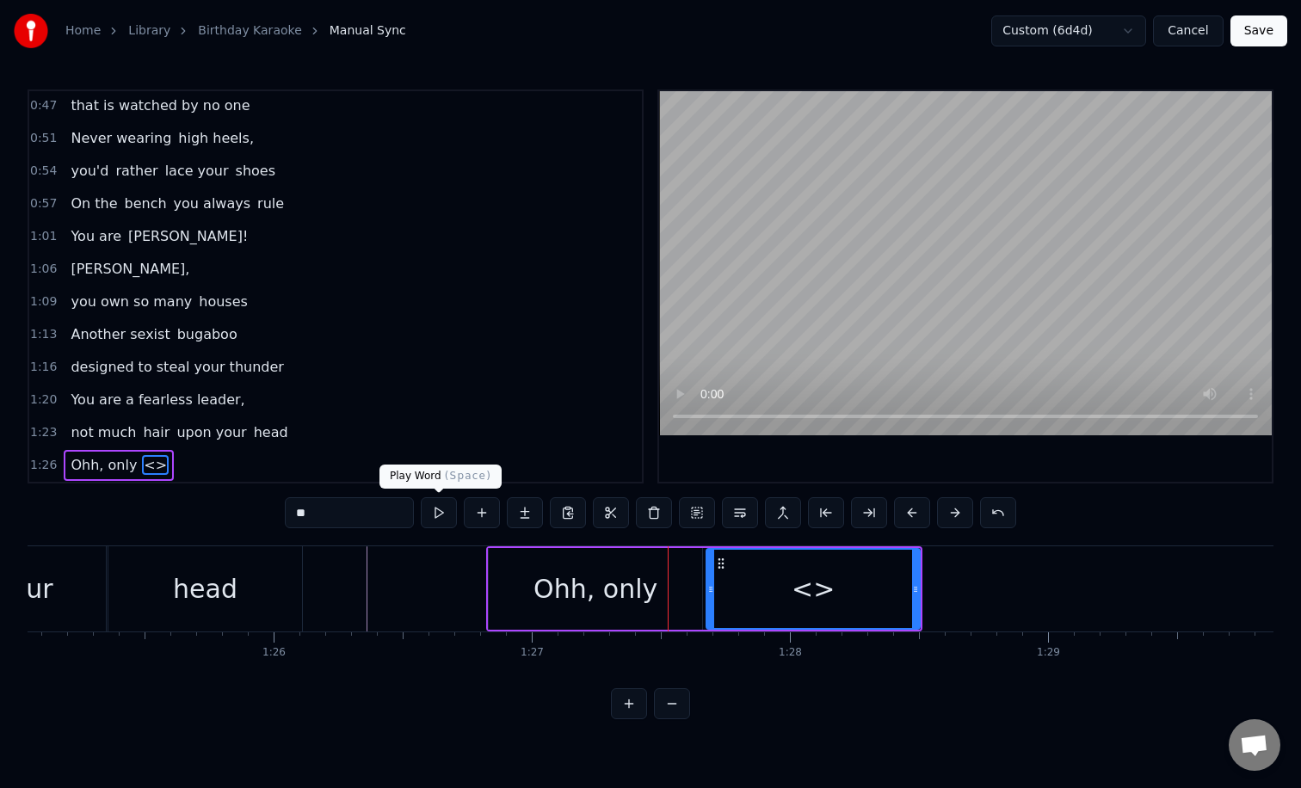
click at [372, 514] on input "**" at bounding box center [349, 512] width 129 height 31
type input "*"
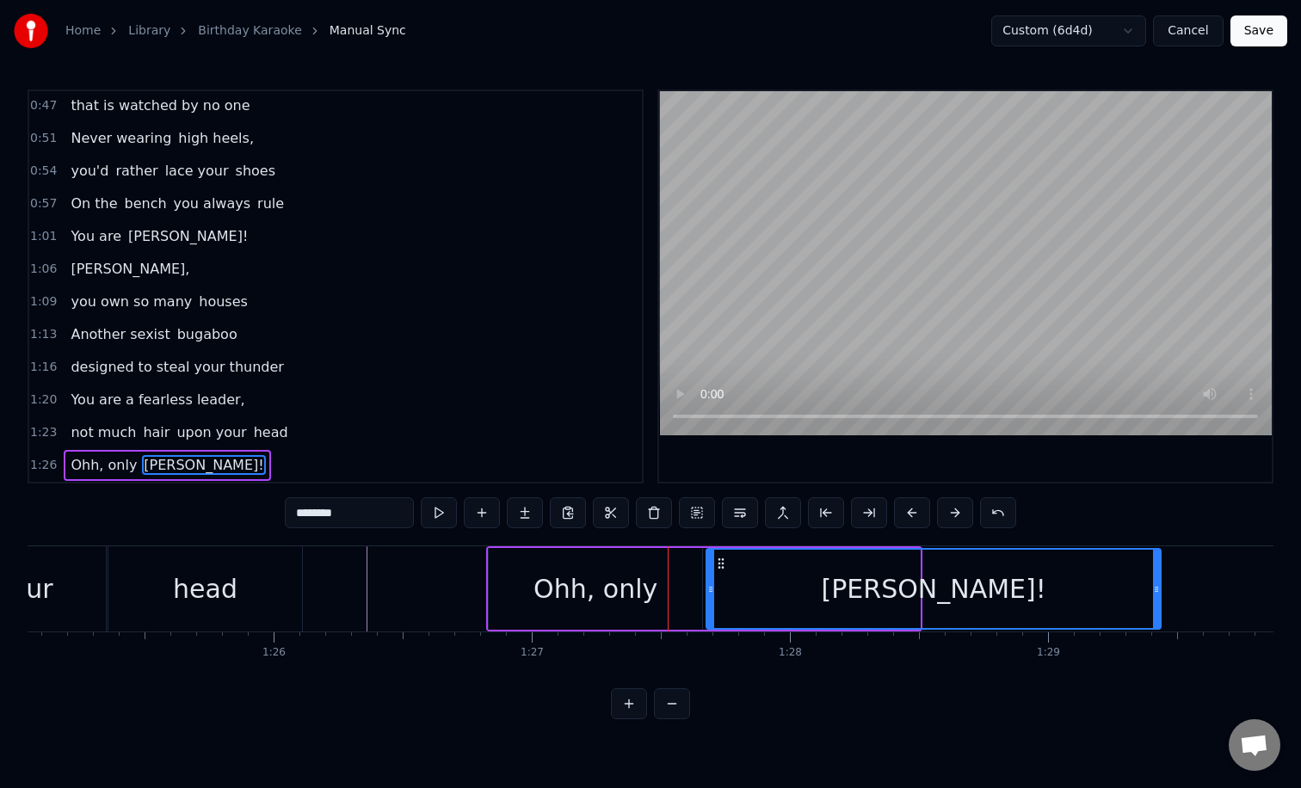
drag, startPoint x: 916, startPoint y: 586, endPoint x: 1172, endPoint y: 588, distance: 255.5
click at [1160, 588] on icon at bounding box center [1156, 589] width 7 height 14
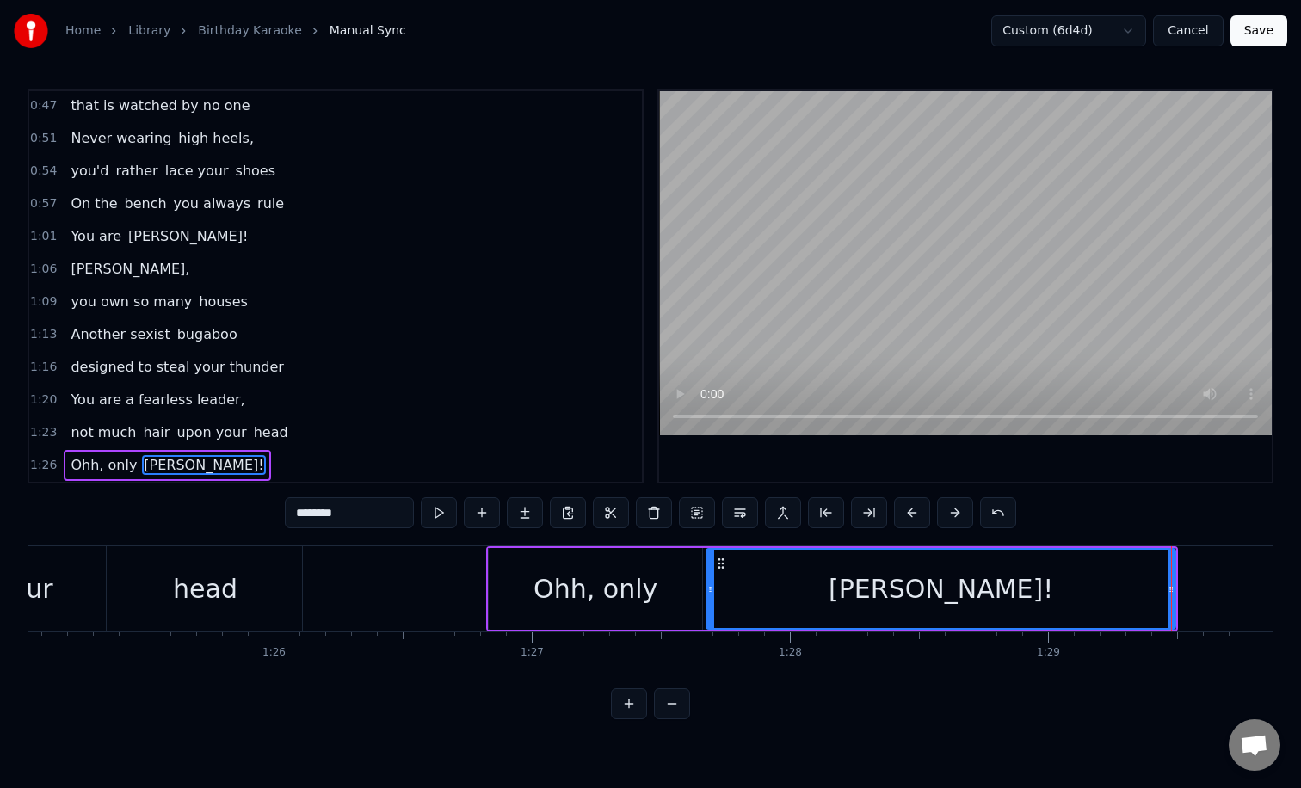
type input "********"
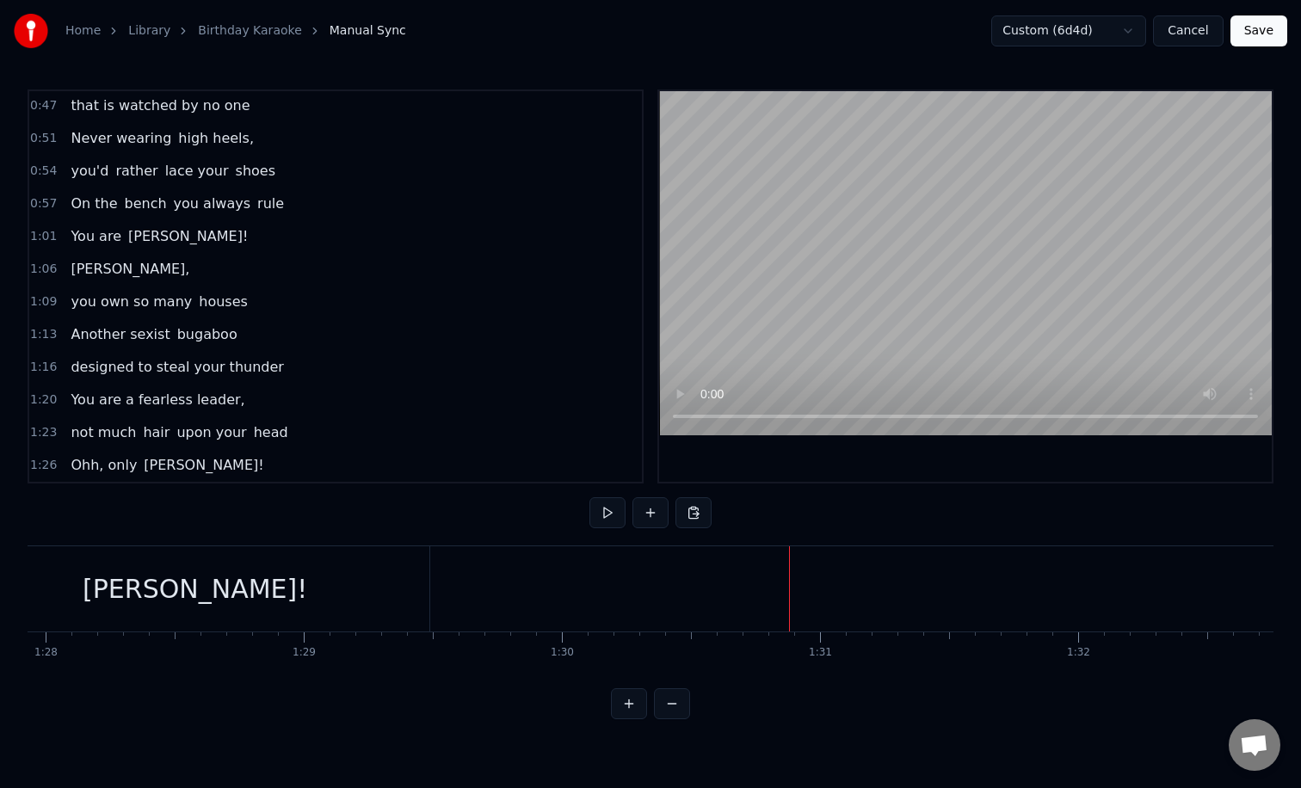
scroll to position [0, 22614]
click at [312, 587] on div "[PERSON_NAME]!" at bounding box center [271, 588] width 225 height 39
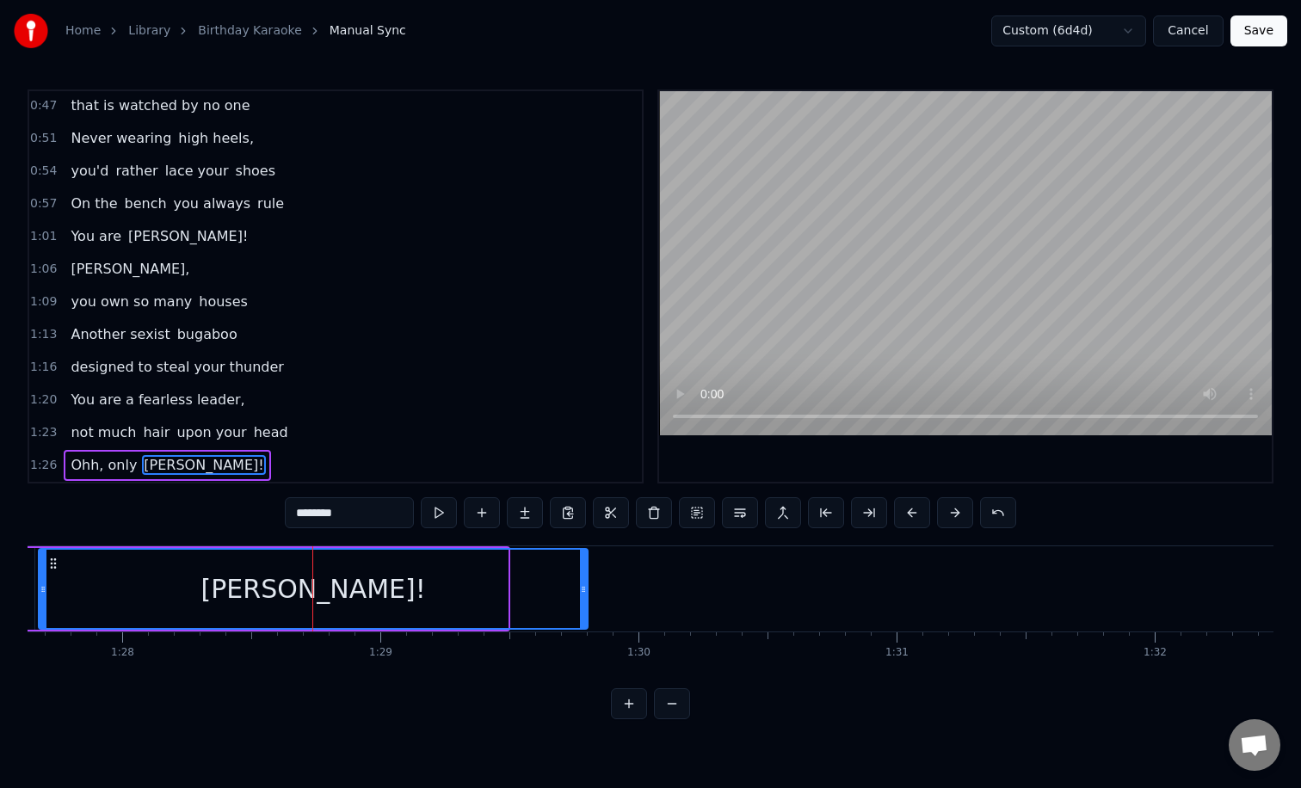
drag, startPoint x: 501, startPoint y: 584, endPoint x: 605, endPoint y: 585, distance: 104.1
click at [587, 585] on icon at bounding box center [583, 589] width 7 height 14
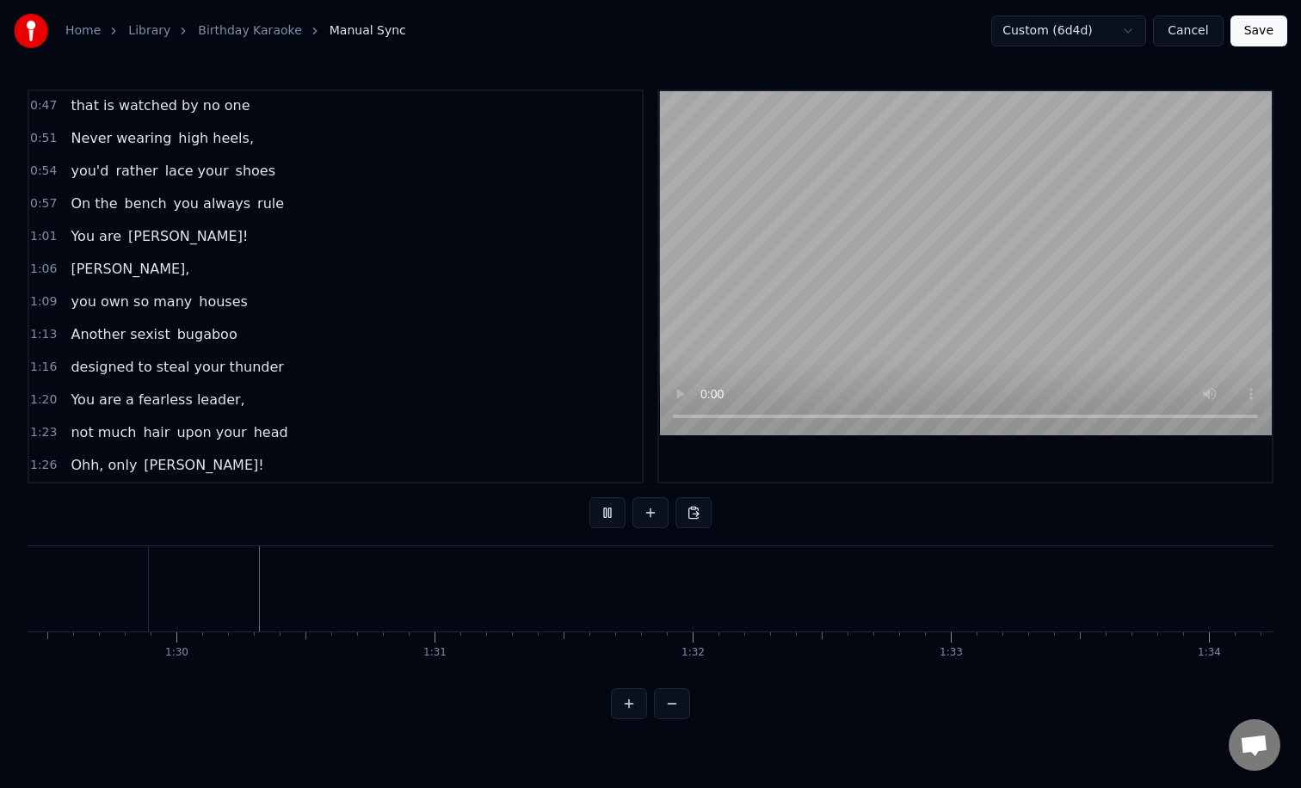
scroll to position [0, 23083]
click at [652, 517] on button at bounding box center [650, 512] width 36 height 31
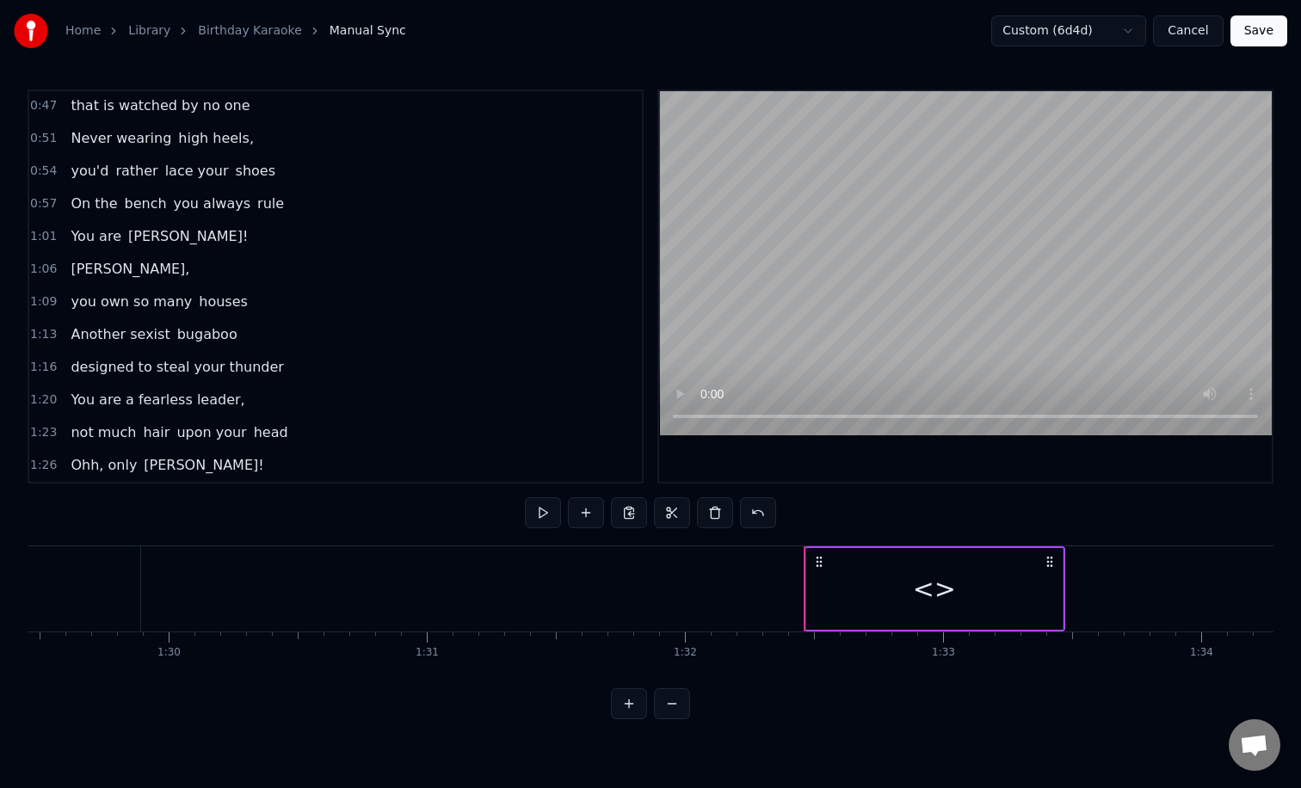
click at [922, 587] on div "<>" at bounding box center [934, 588] width 43 height 39
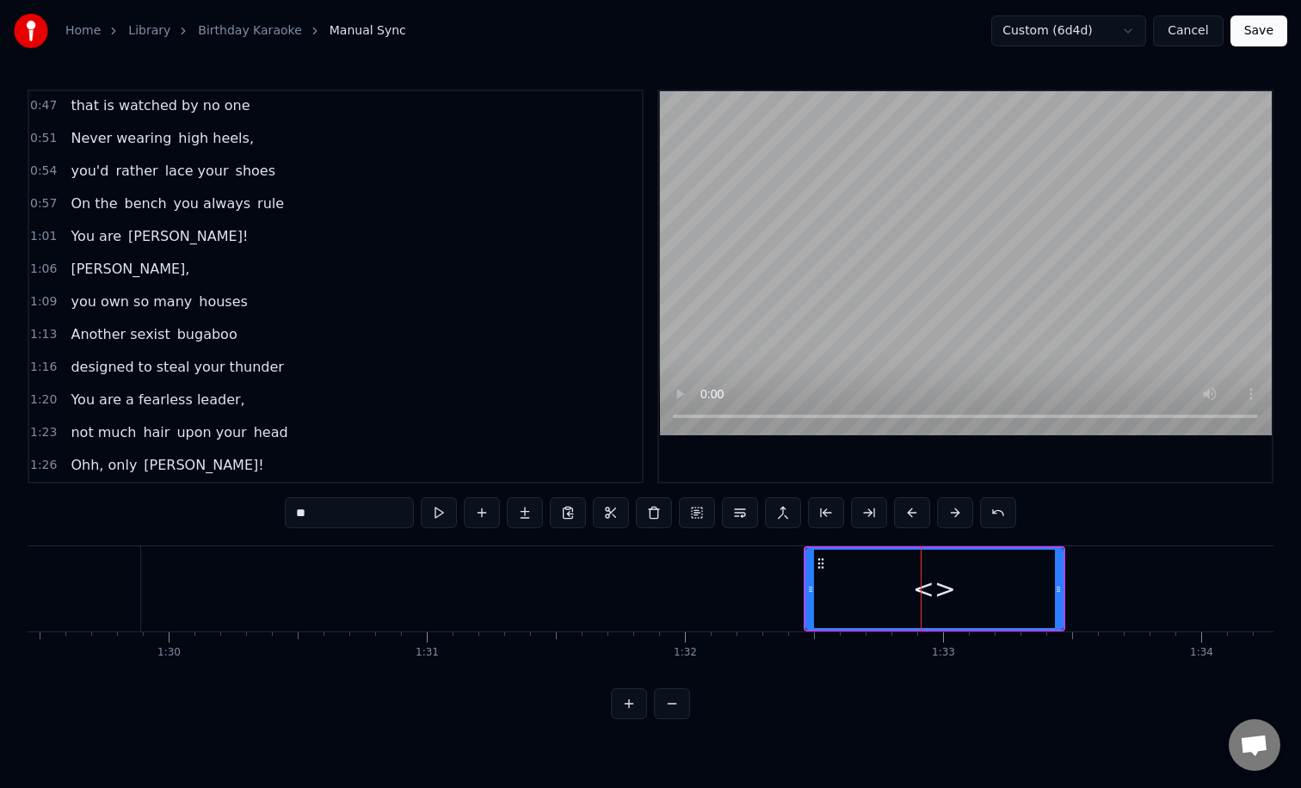
scroll to position [296, 0]
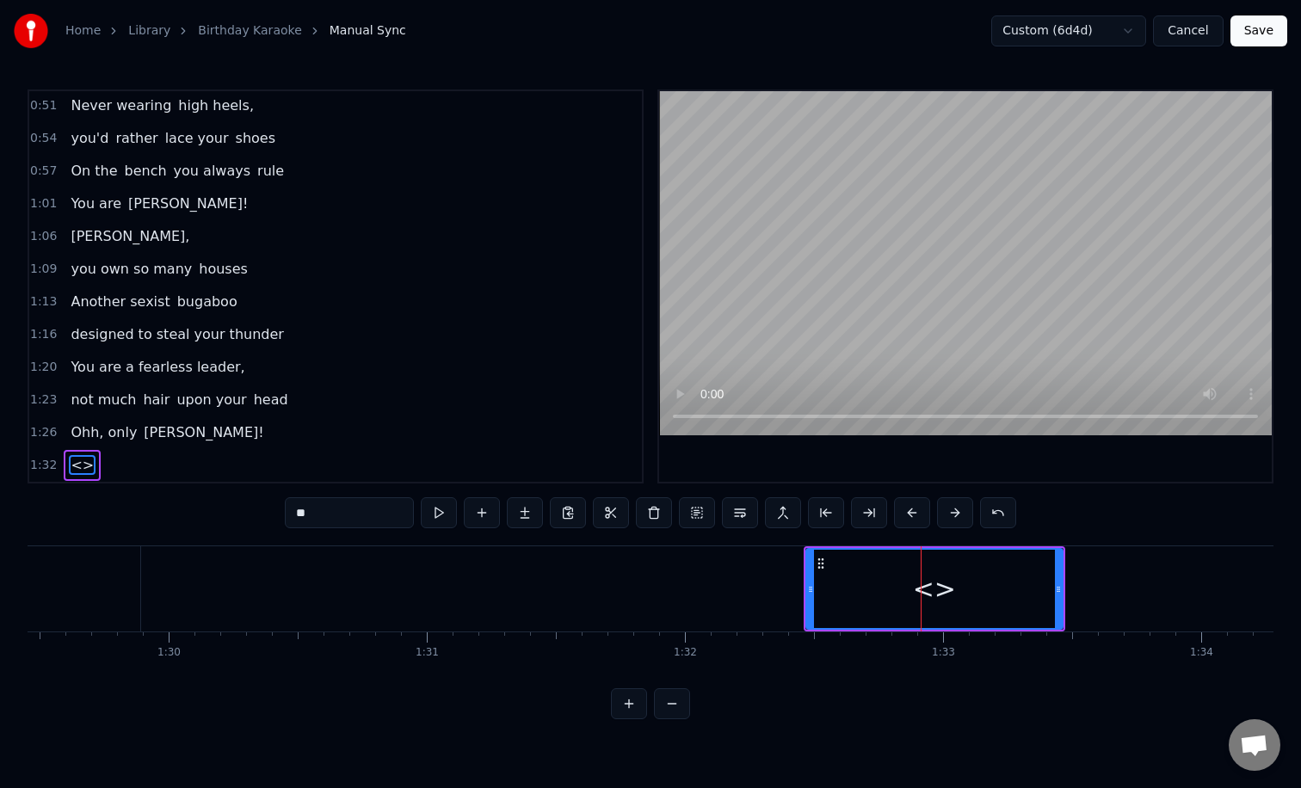
click at [373, 520] on input "**" at bounding box center [349, 512] width 129 height 31
type input "*"
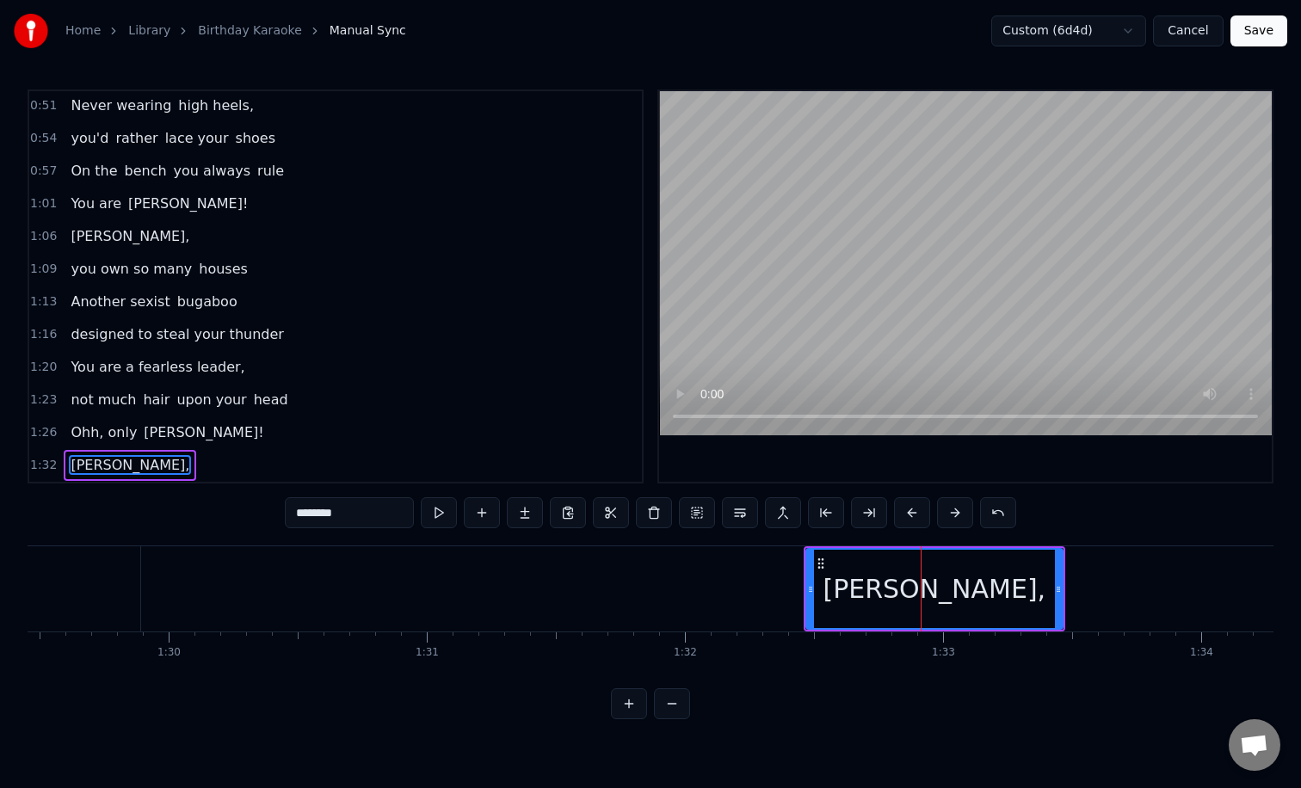
type input "********"
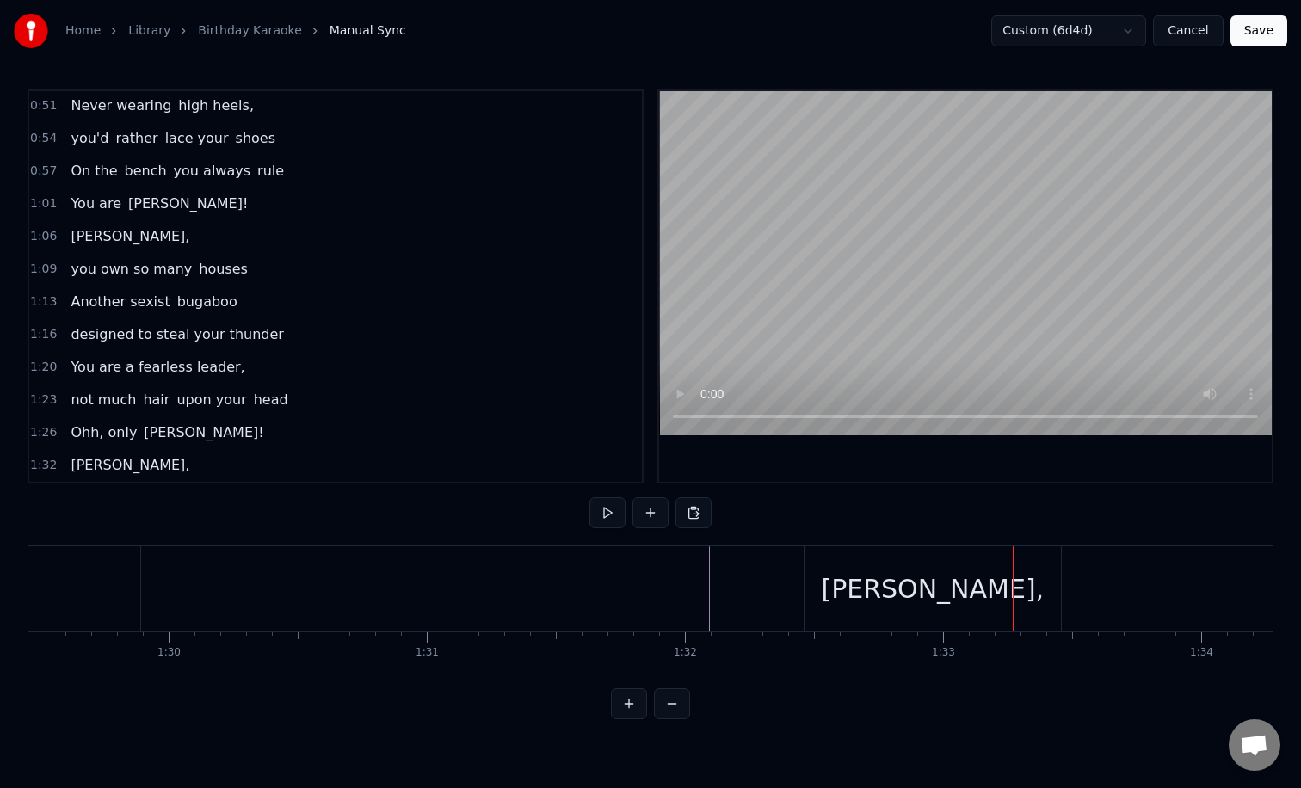
click at [919, 607] on div "[PERSON_NAME]," at bounding box center [932, 588] width 223 height 39
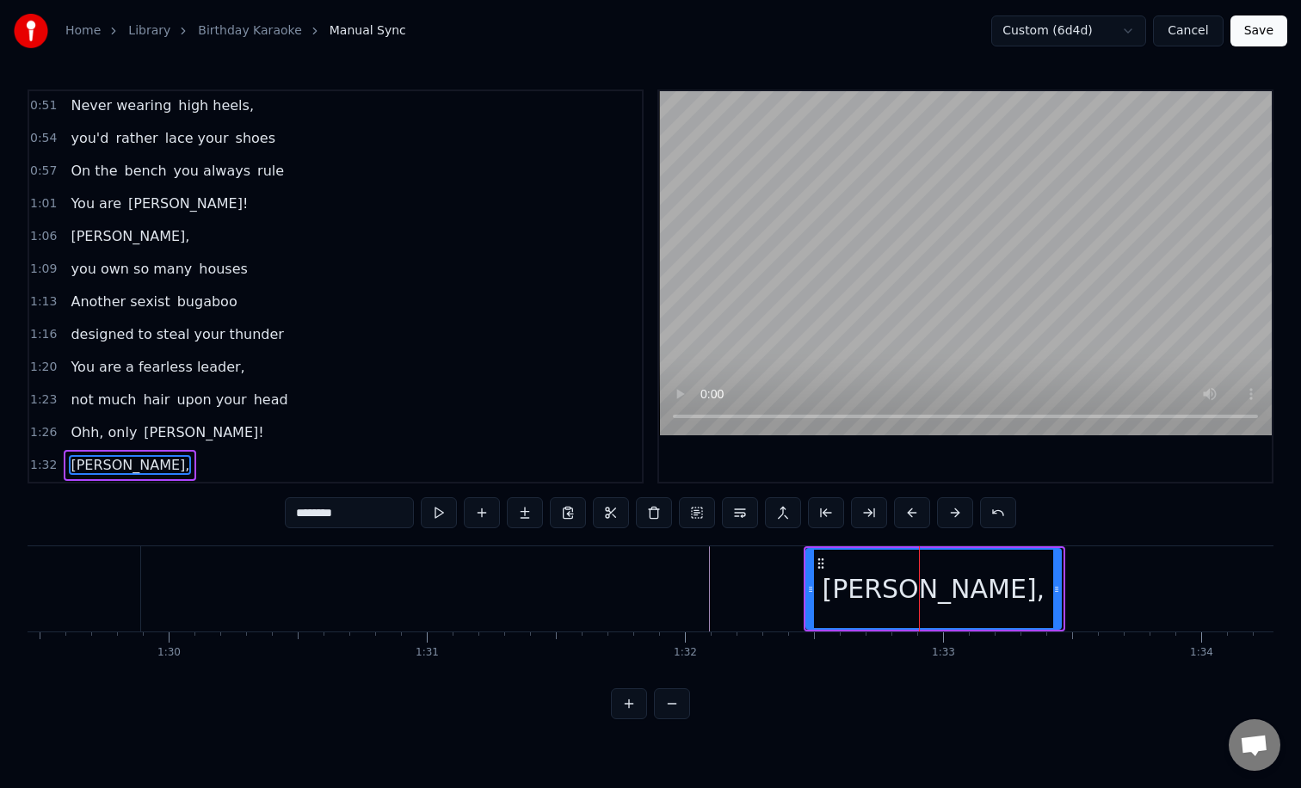
drag, startPoint x: 1055, startPoint y: 587, endPoint x: 1011, endPoint y: 587, distance: 44.7
click at [1053, 587] on icon at bounding box center [1056, 589] width 7 height 14
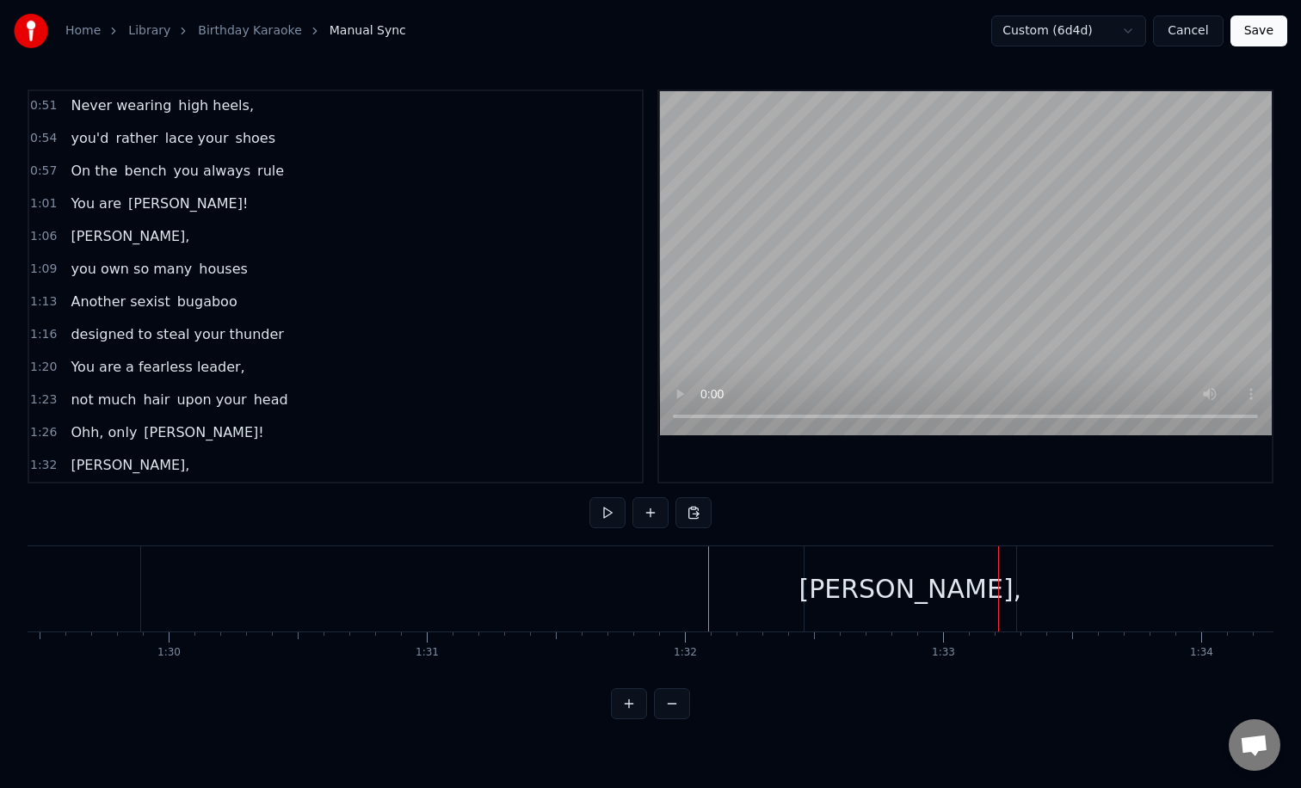
click at [844, 581] on div "[PERSON_NAME]," at bounding box center [910, 588] width 212 height 85
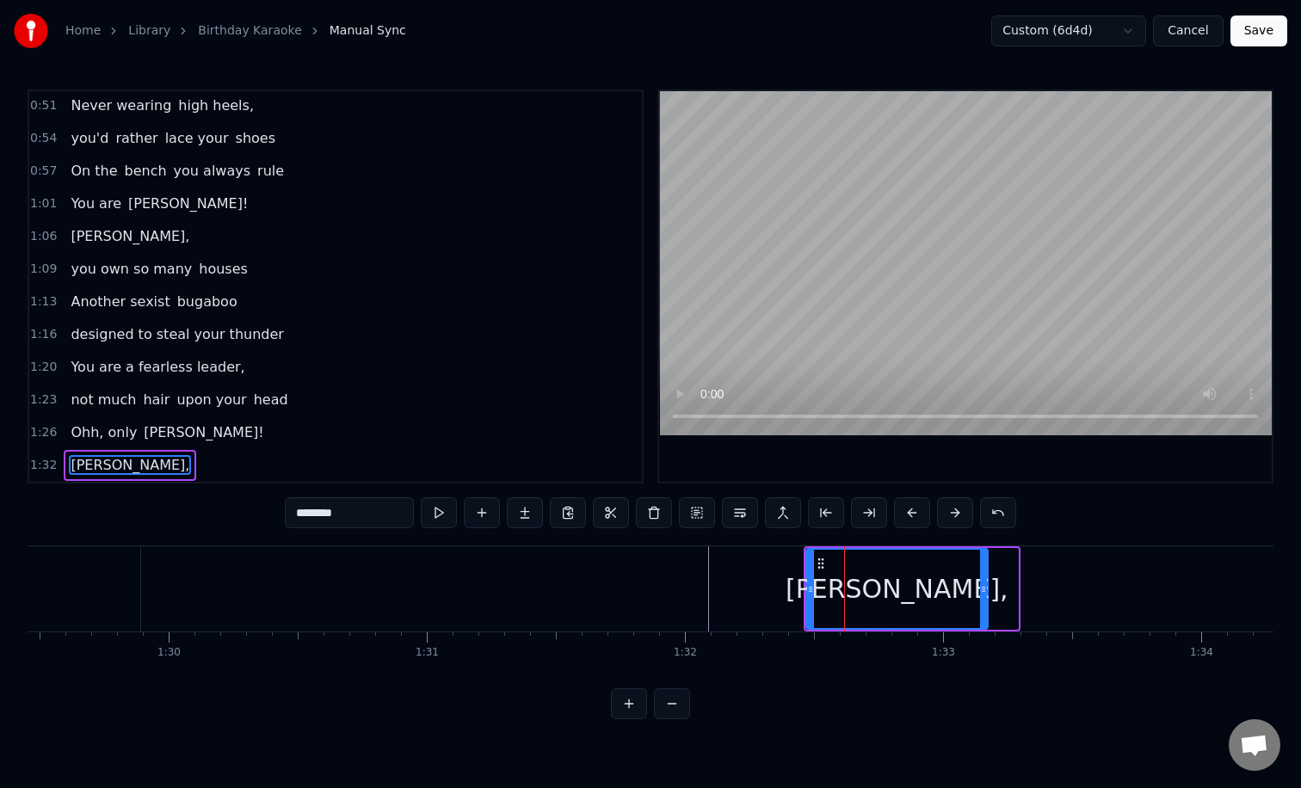
drag, startPoint x: 1010, startPoint y: 584, endPoint x: 970, endPoint y: 584, distance: 39.6
click at [980, 584] on icon at bounding box center [983, 589] width 7 height 14
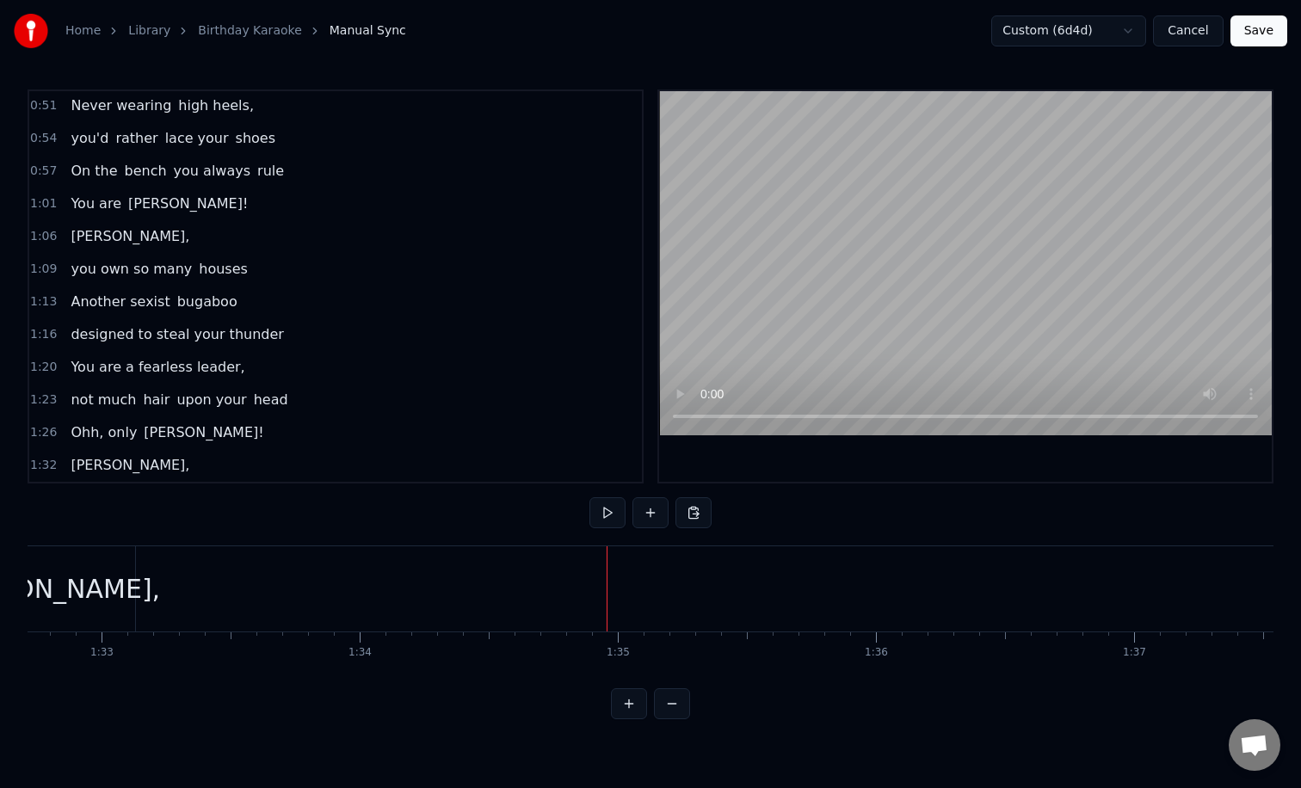
scroll to position [0, 23912]
click at [654, 514] on button at bounding box center [650, 512] width 36 height 31
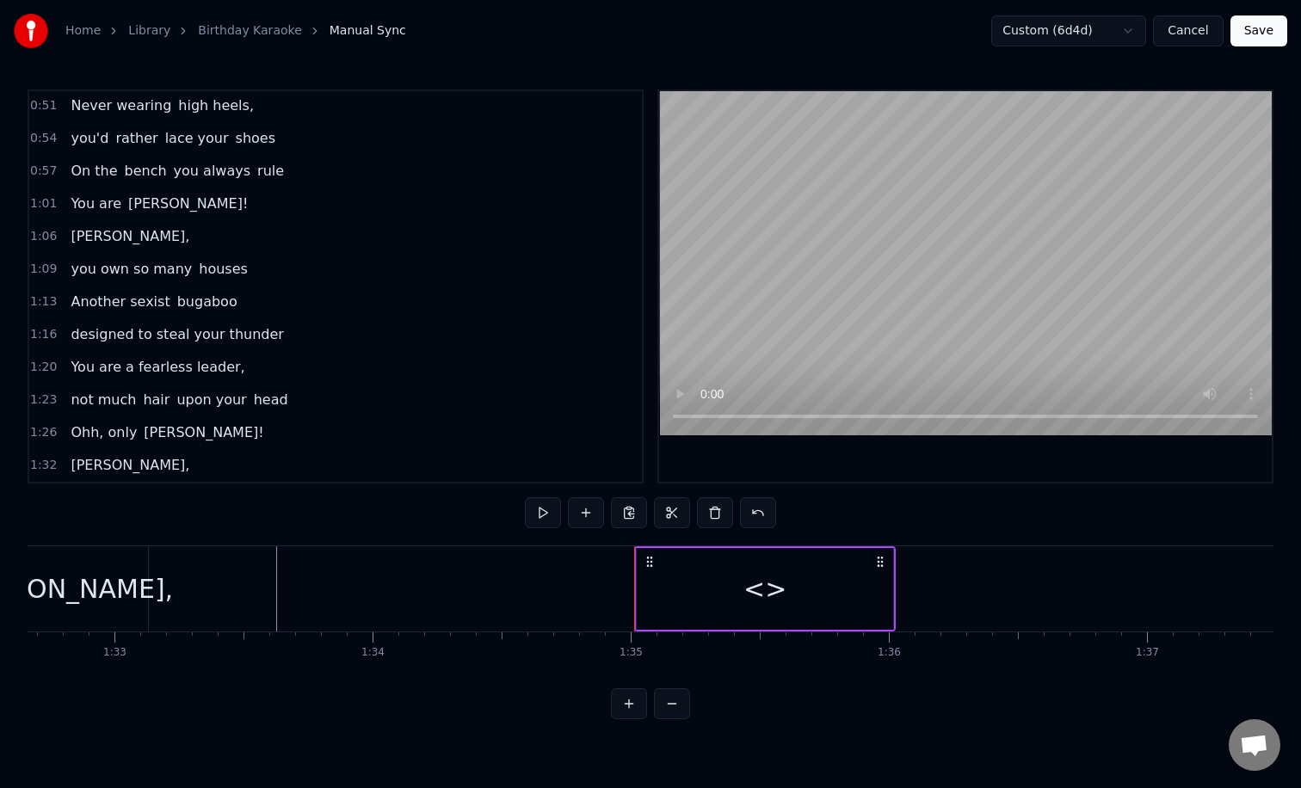
click at [759, 587] on div "<>" at bounding box center [764, 588] width 43 height 39
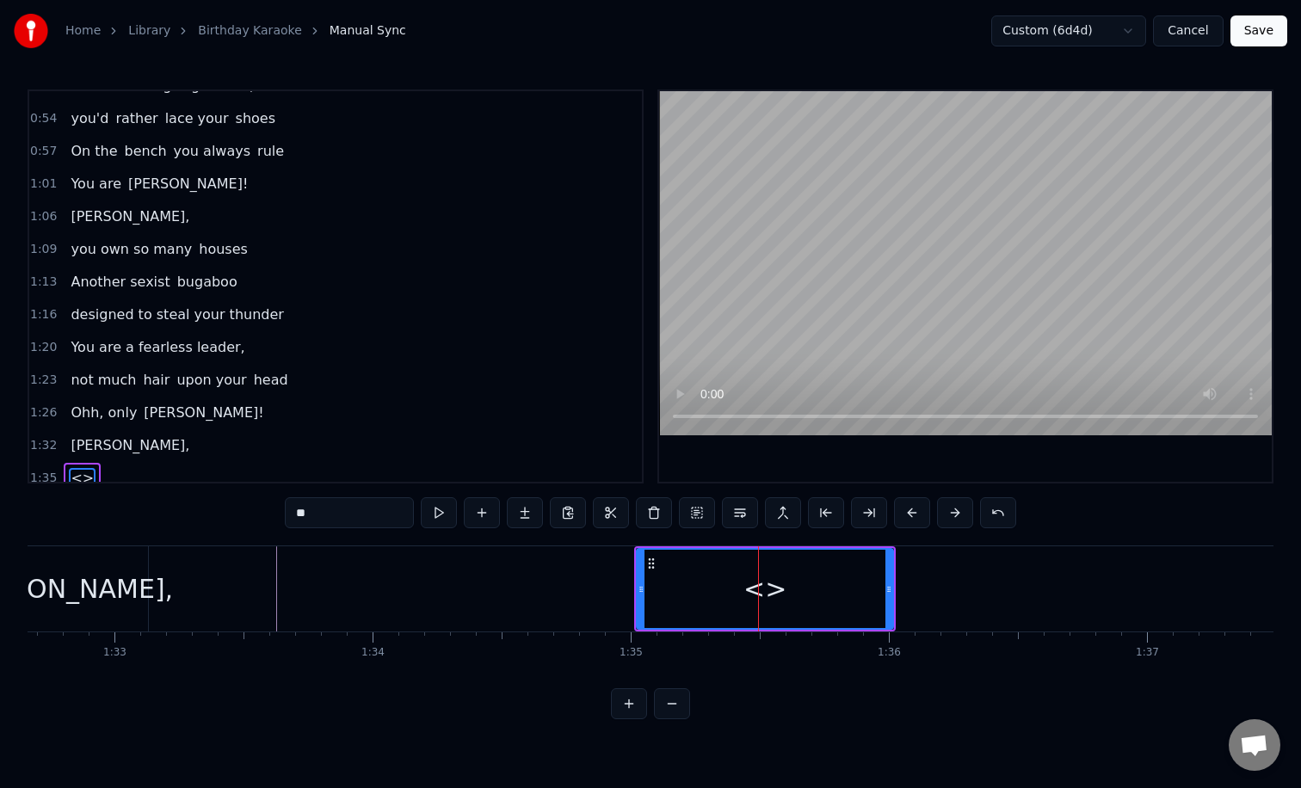
scroll to position [329, 0]
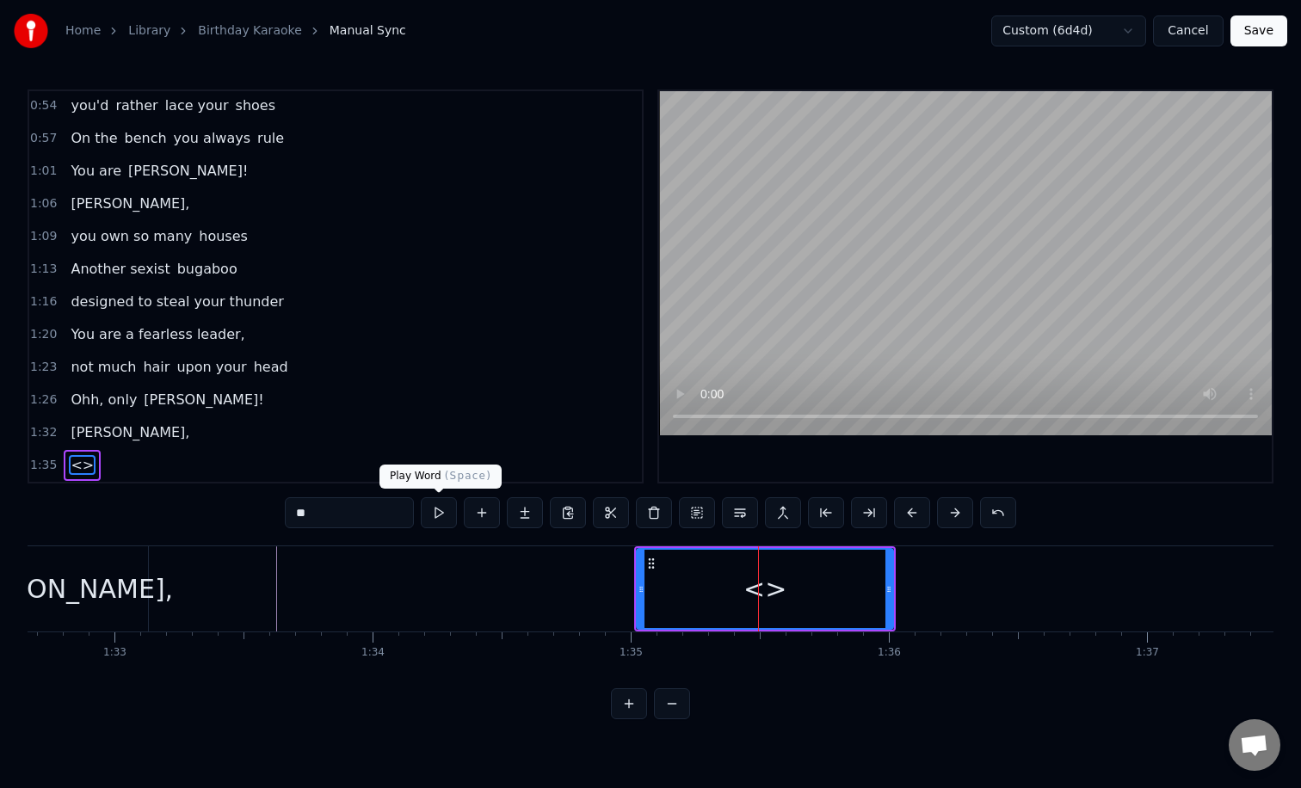
click at [400, 509] on input "**" at bounding box center [349, 512] width 129 height 31
type input "*"
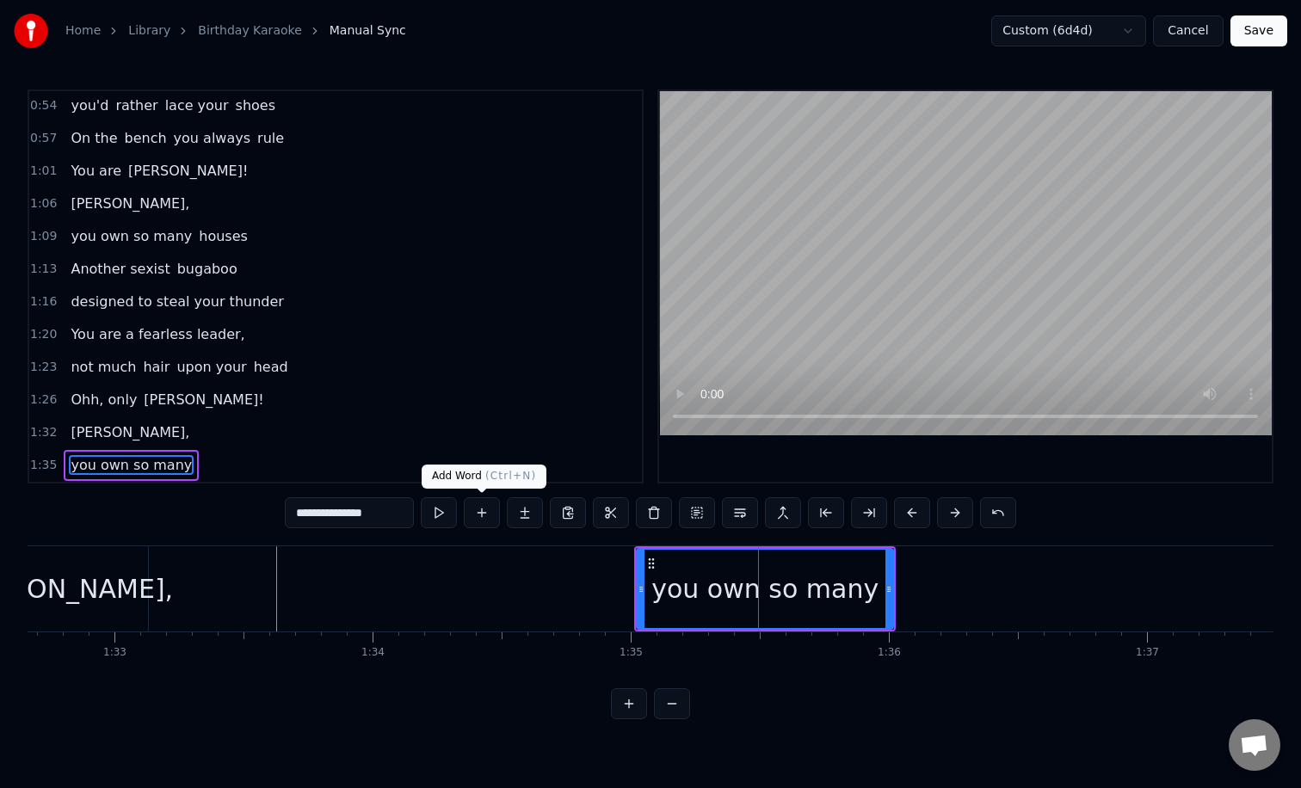
type input "**********"
click at [494, 516] on button at bounding box center [482, 512] width 36 height 31
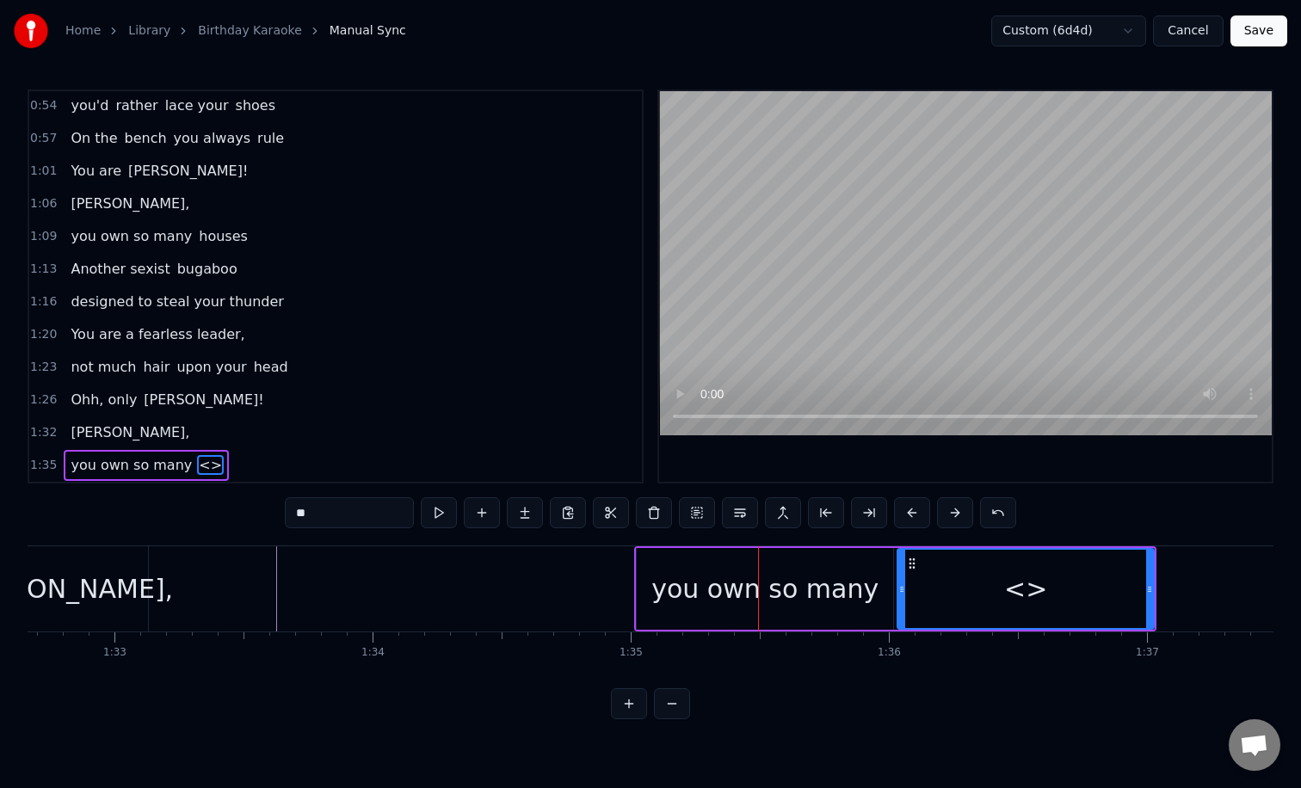
click at [1039, 596] on div "<>" at bounding box center [1025, 588] width 43 height 39
click at [391, 517] on input "**" at bounding box center [349, 512] width 129 height 31
type input "*"
type input "******"
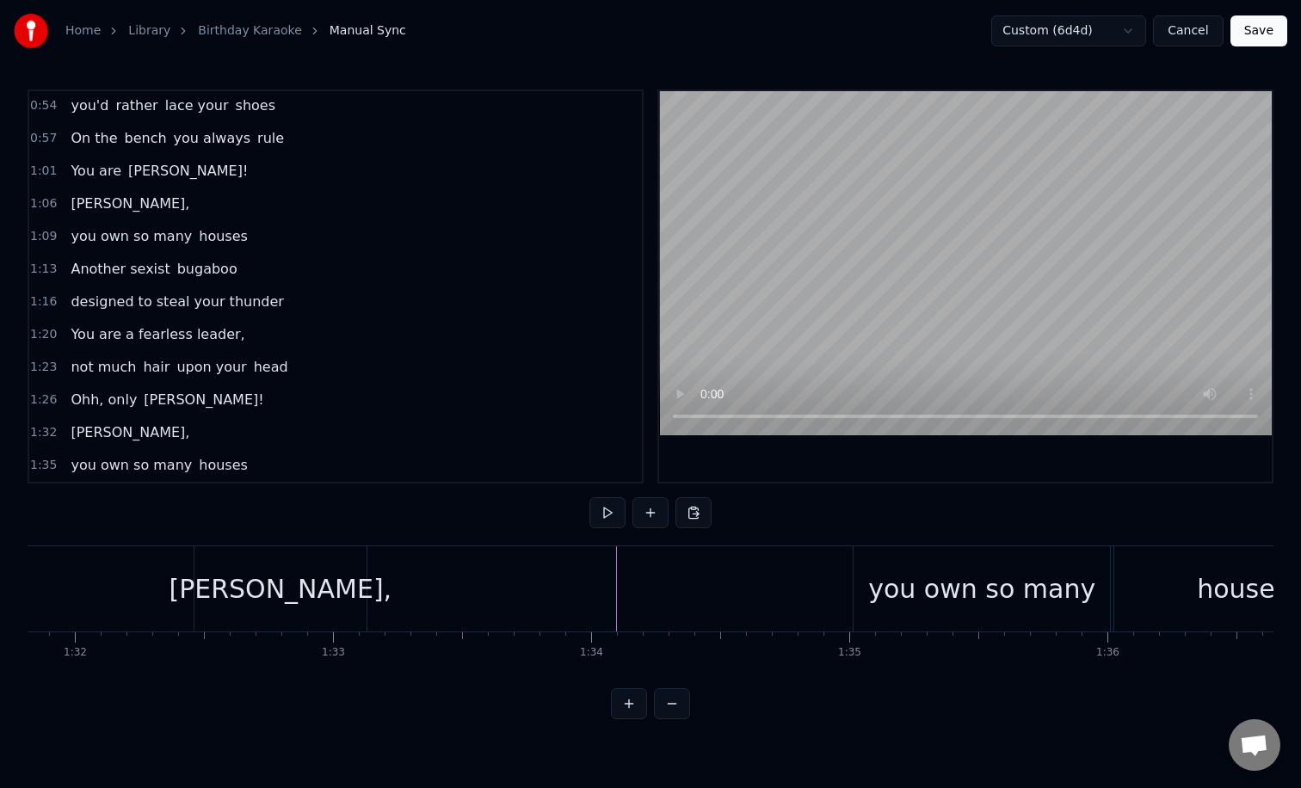
scroll to position [0, 23684]
click at [908, 588] on div "you own so many" at bounding box center [990, 588] width 227 height 39
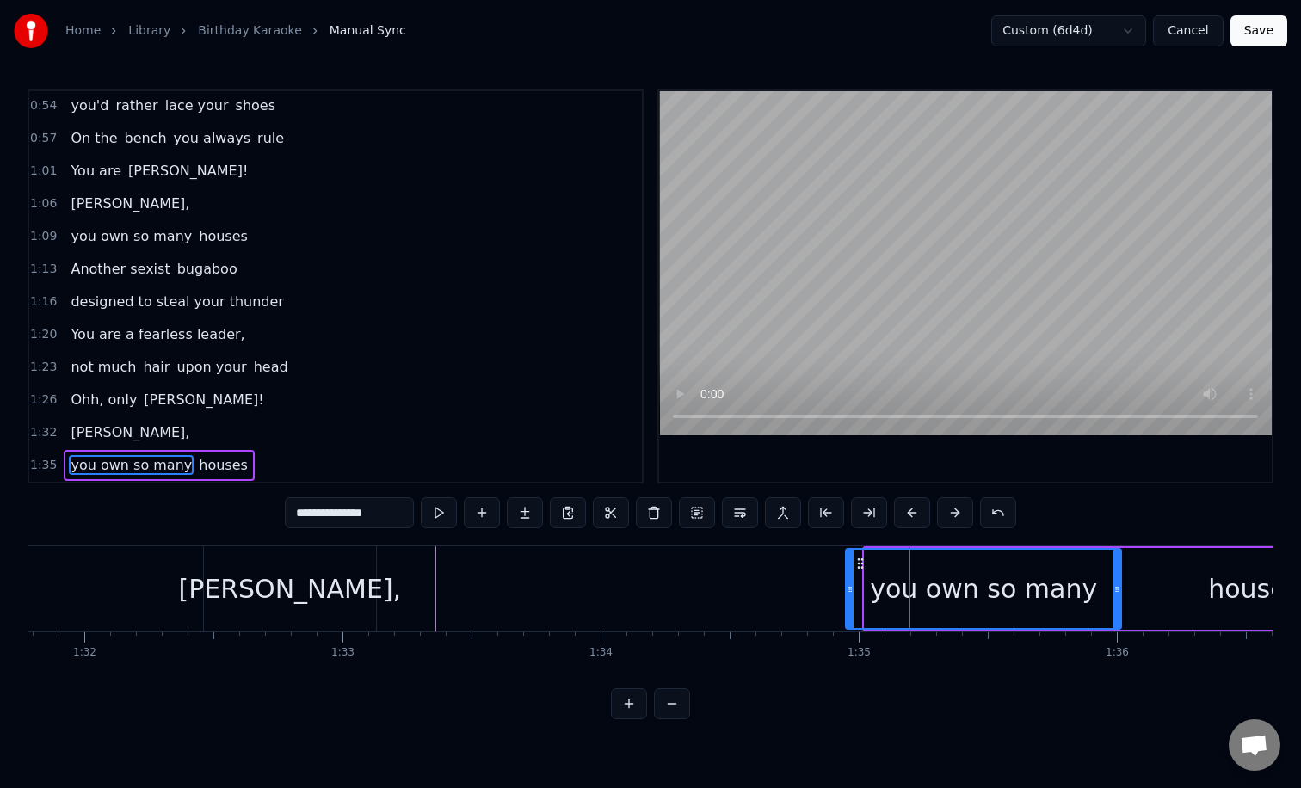
drag, startPoint x: 868, startPoint y: 594, endPoint x: 834, endPoint y: 589, distance: 34.7
click at [846, 589] on icon at bounding box center [849, 589] width 7 height 14
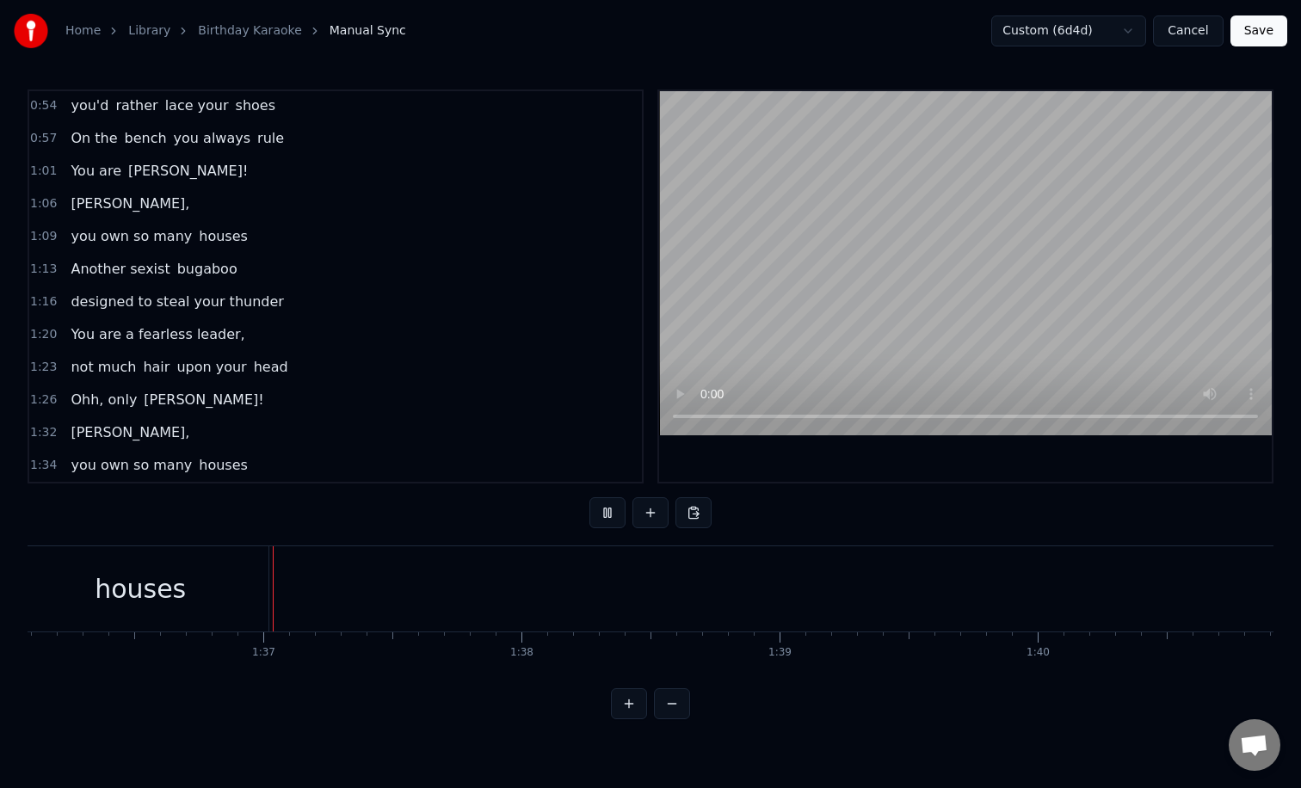
scroll to position [0, 24796]
click at [655, 510] on button at bounding box center [650, 512] width 36 height 31
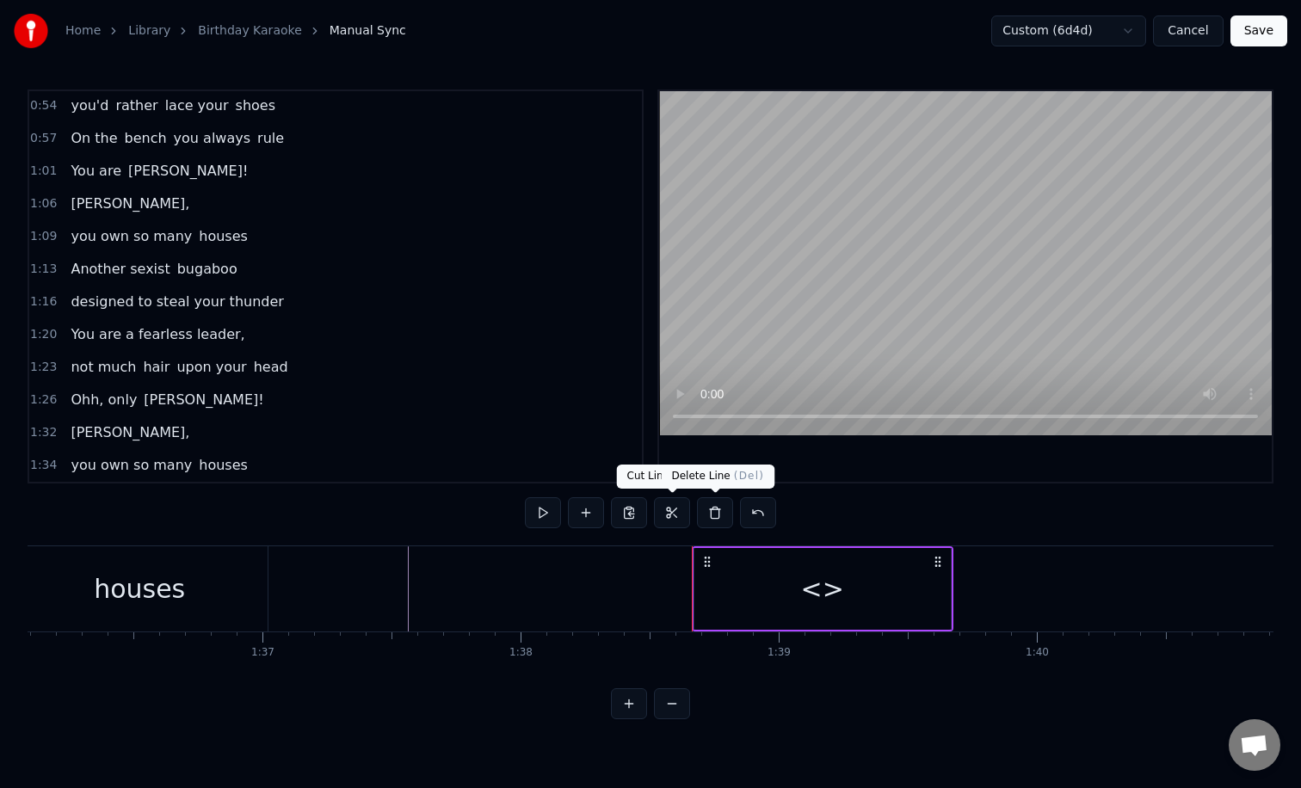
click at [813, 594] on div "<>" at bounding box center [822, 588] width 43 height 39
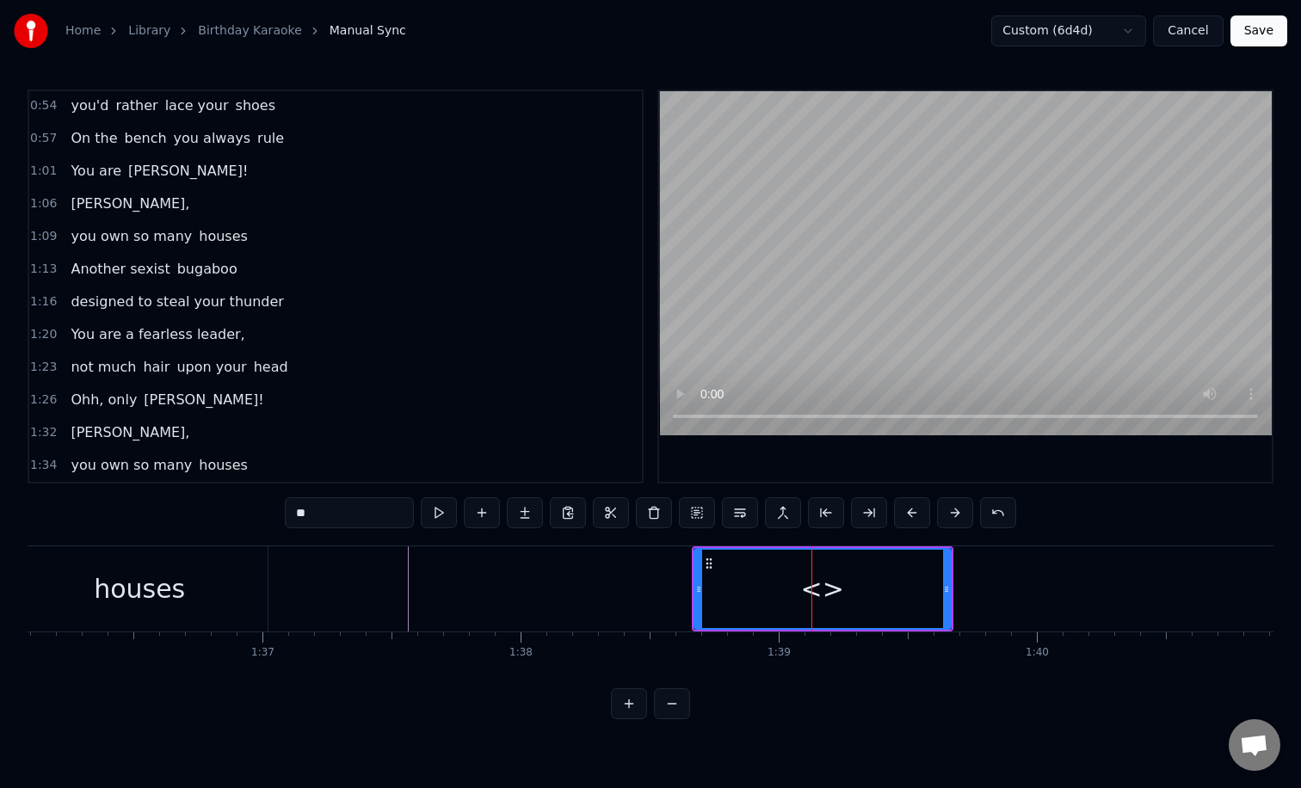
scroll to position [361, 0]
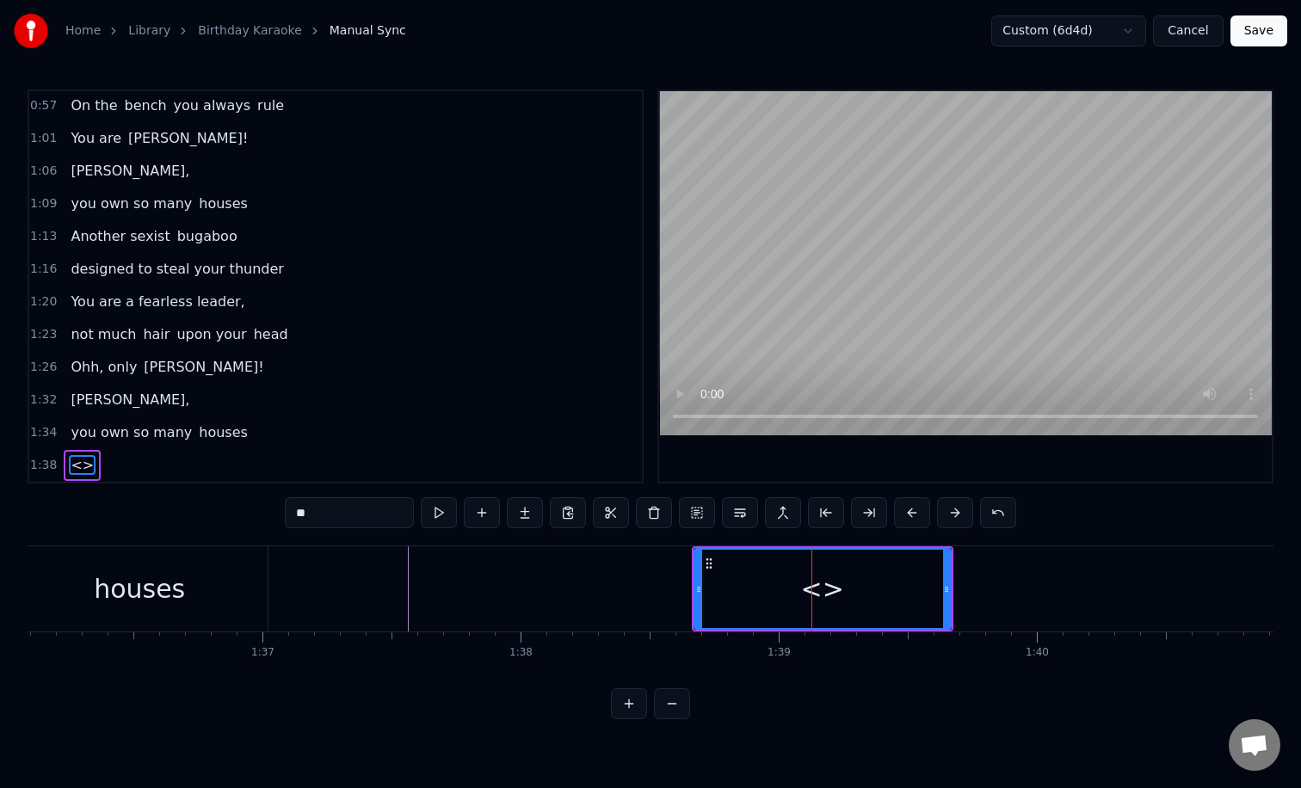
click at [395, 511] on input "**" at bounding box center [349, 512] width 129 height 31
type input "*"
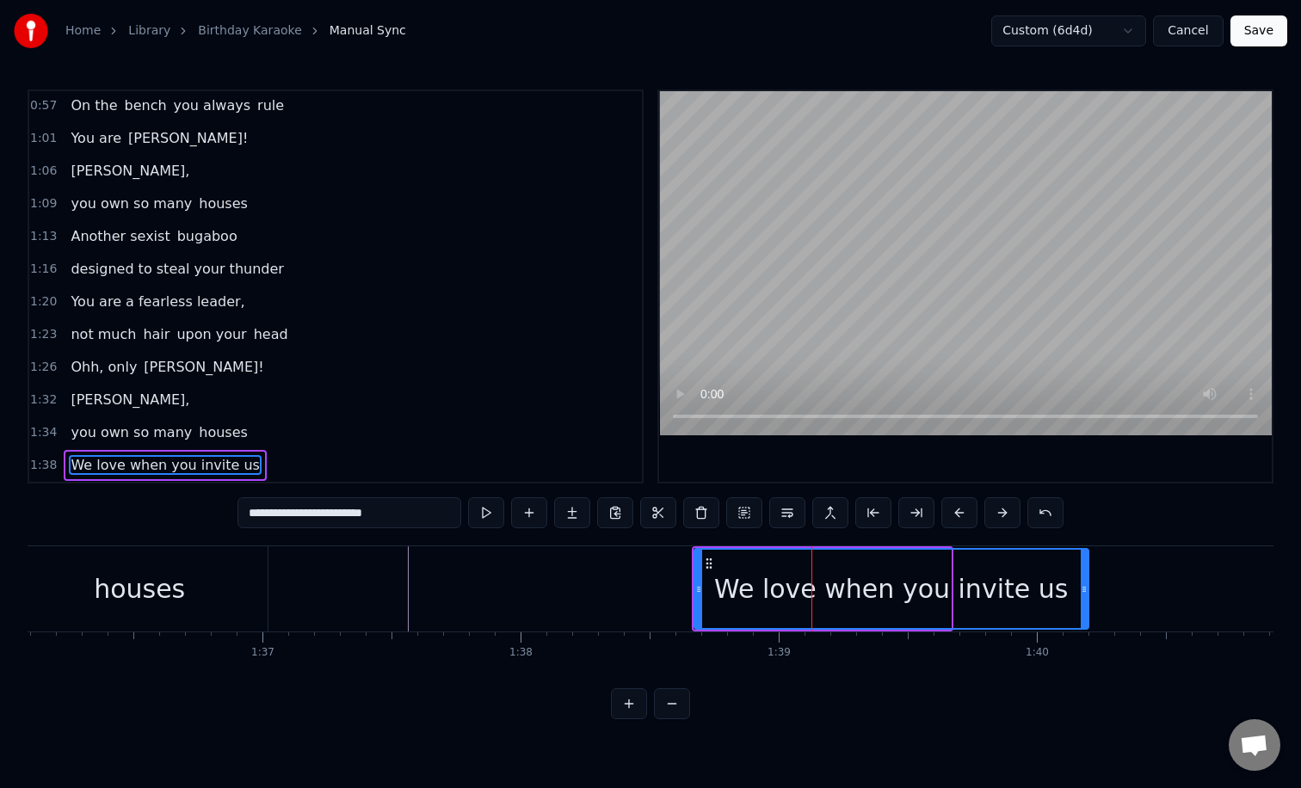
drag, startPoint x: 946, startPoint y: 587, endPoint x: 1118, endPoint y: 594, distance: 172.2
click at [1087, 594] on icon at bounding box center [1083, 589] width 7 height 14
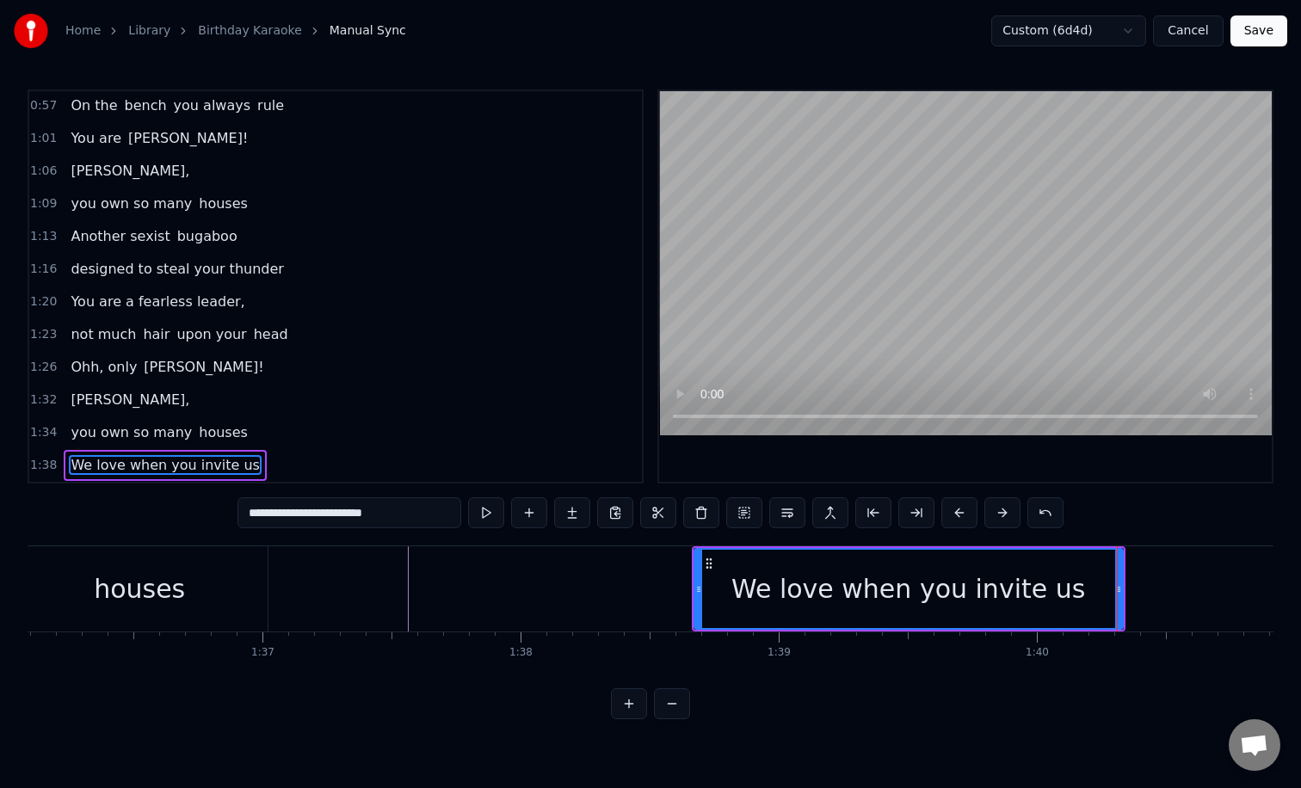
type input "**********"
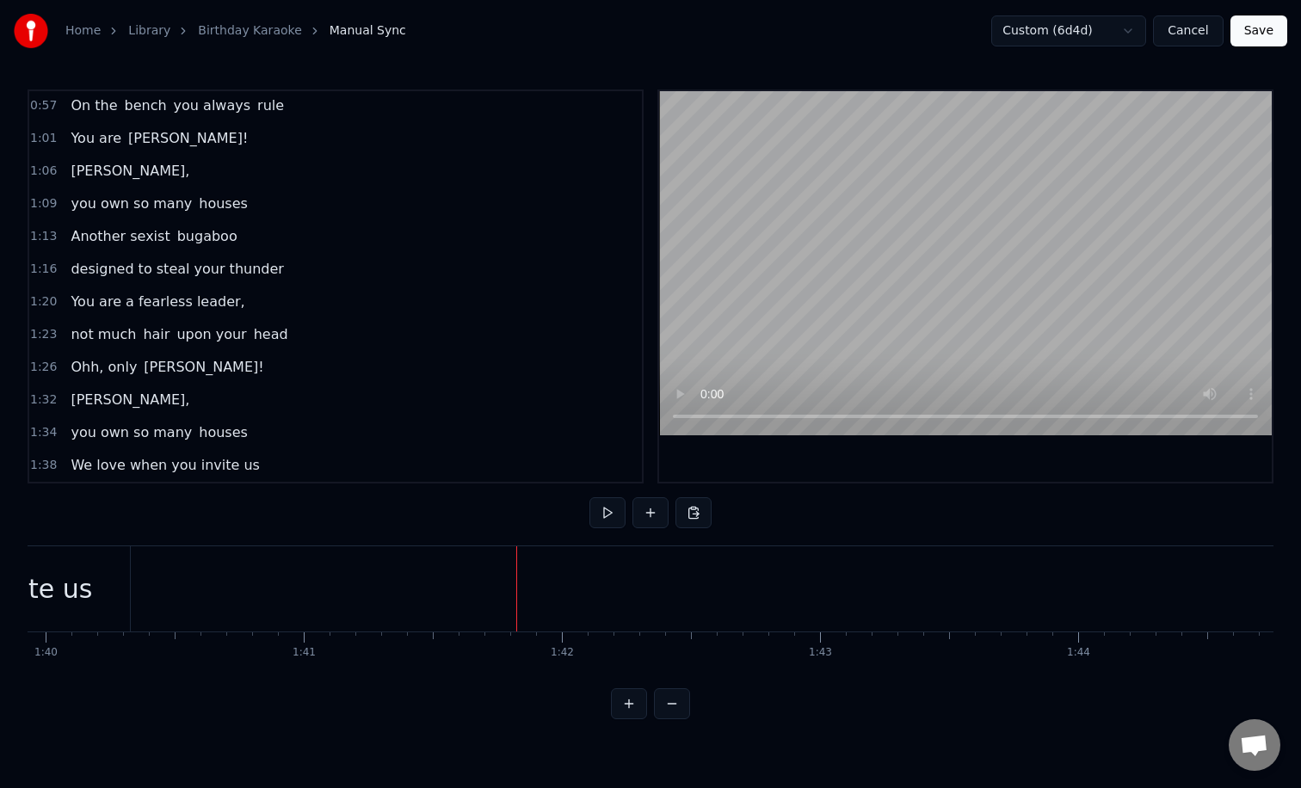
scroll to position [0, 25773]
click at [645, 520] on button at bounding box center [650, 512] width 36 height 31
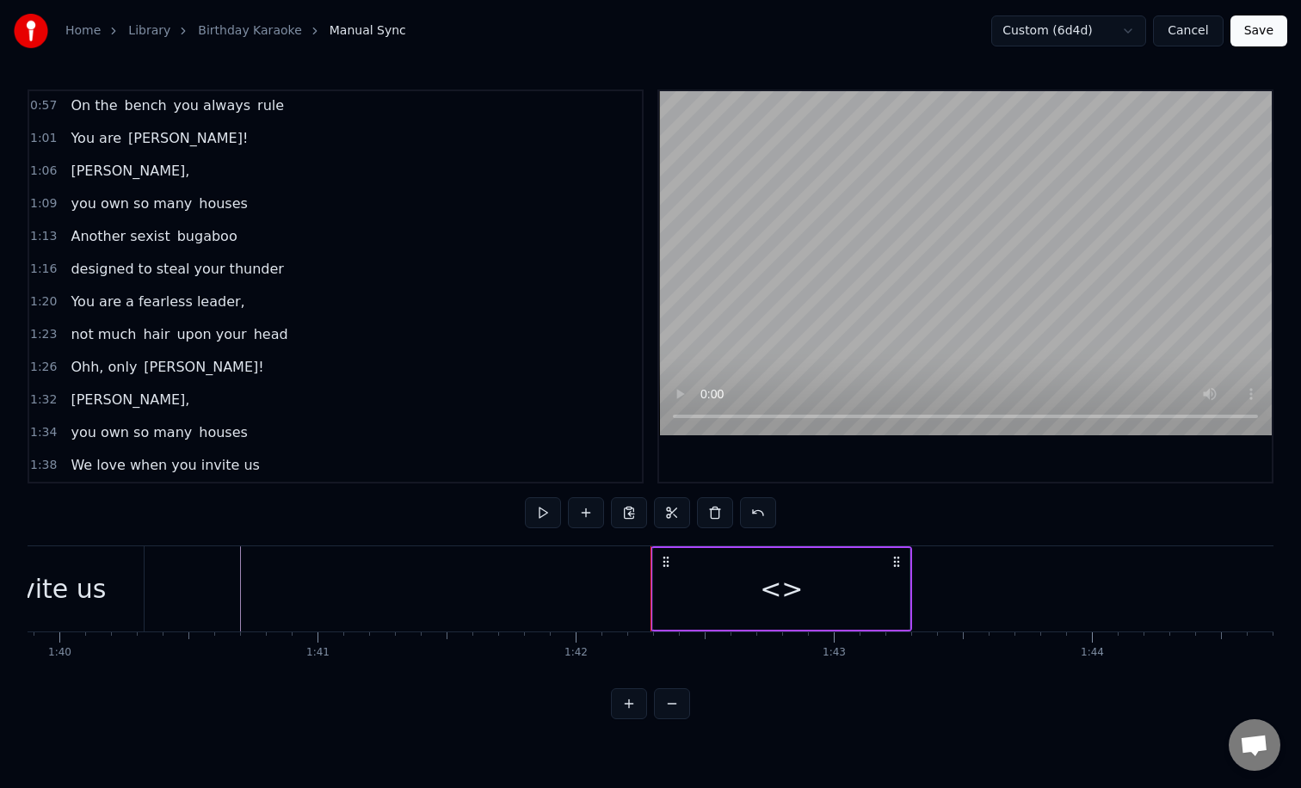
click at [773, 587] on div "<>" at bounding box center [781, 588] width 43 height 39
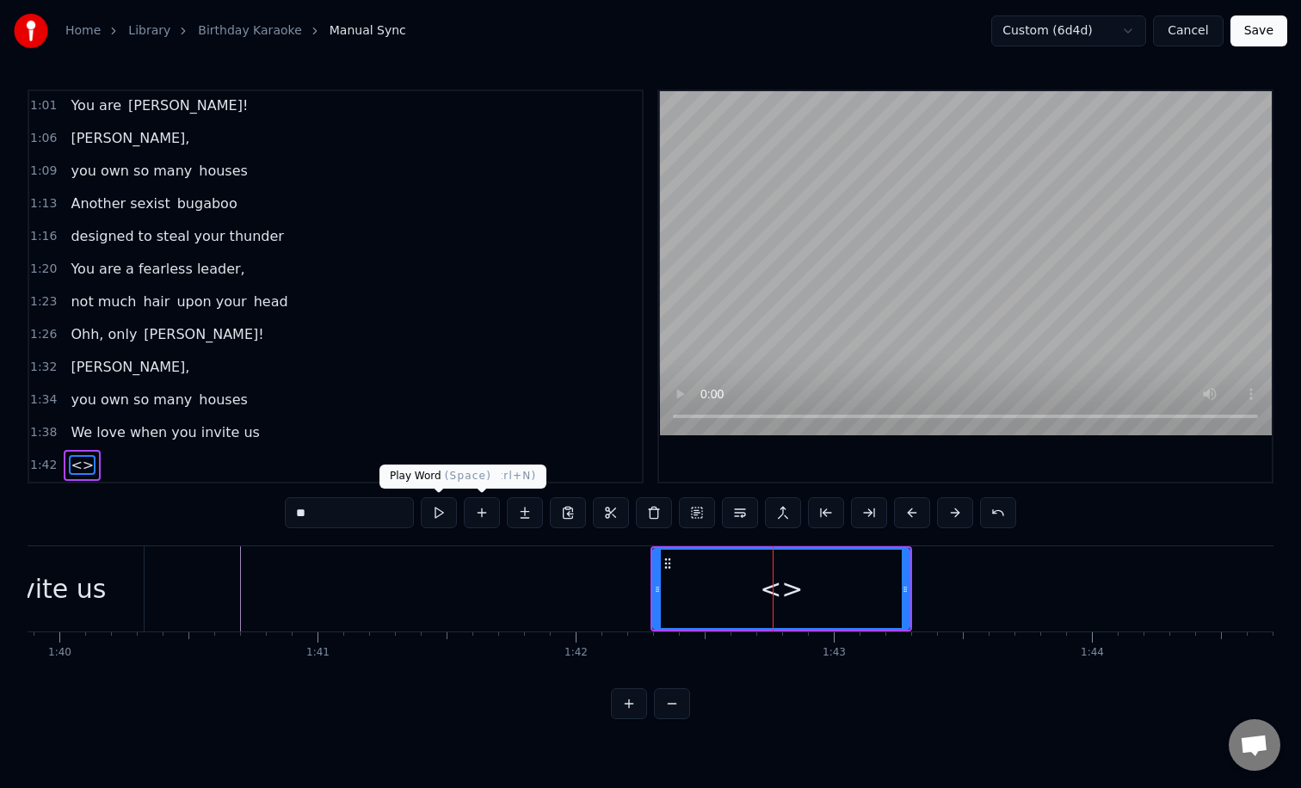
click at [379, 509] on input "**" at bounding box center [349, 512] width 129 height 31
type input "*"
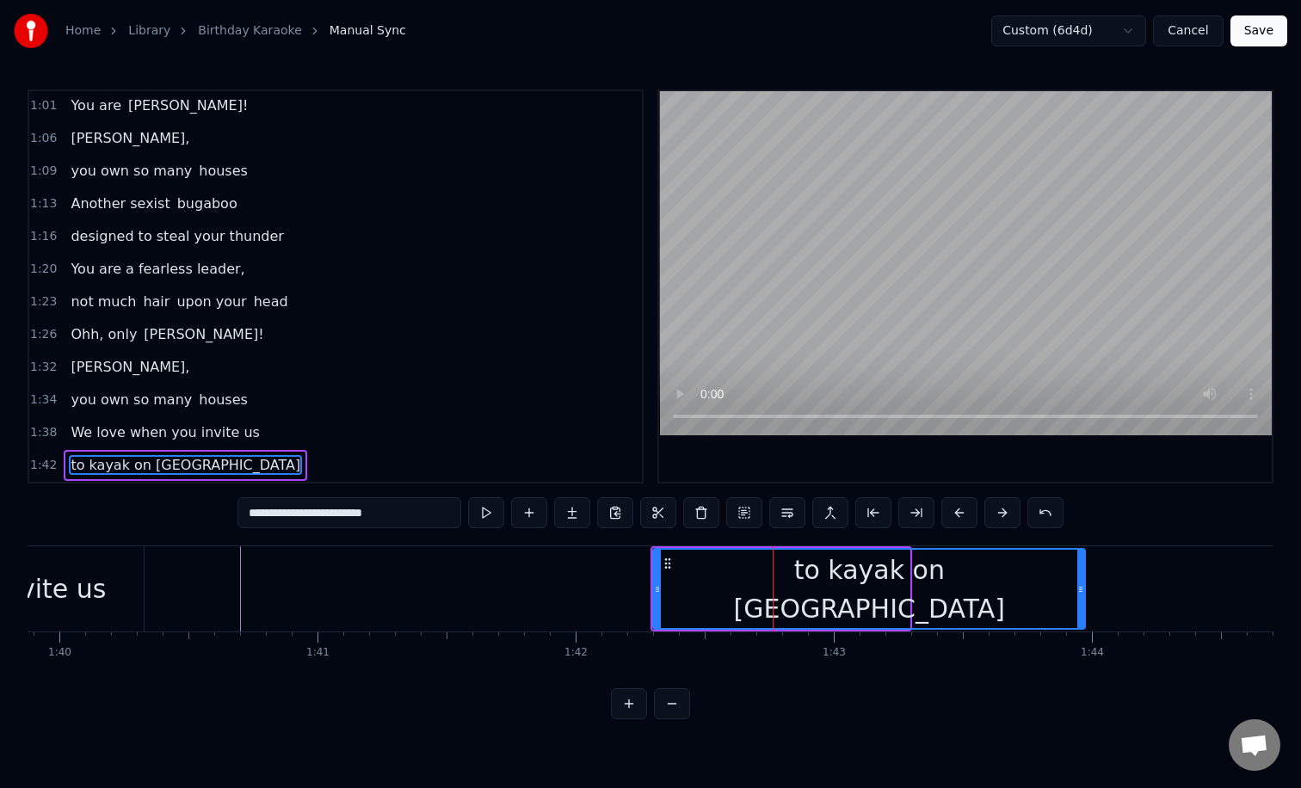
drag, startPoint x: 907, startPoint y: 582, endPoint x: 1113, endPoint y: 588, distance: 206.5
click at [1084, 588] on icon at bounding box center [1080, 589] width 7 height 14
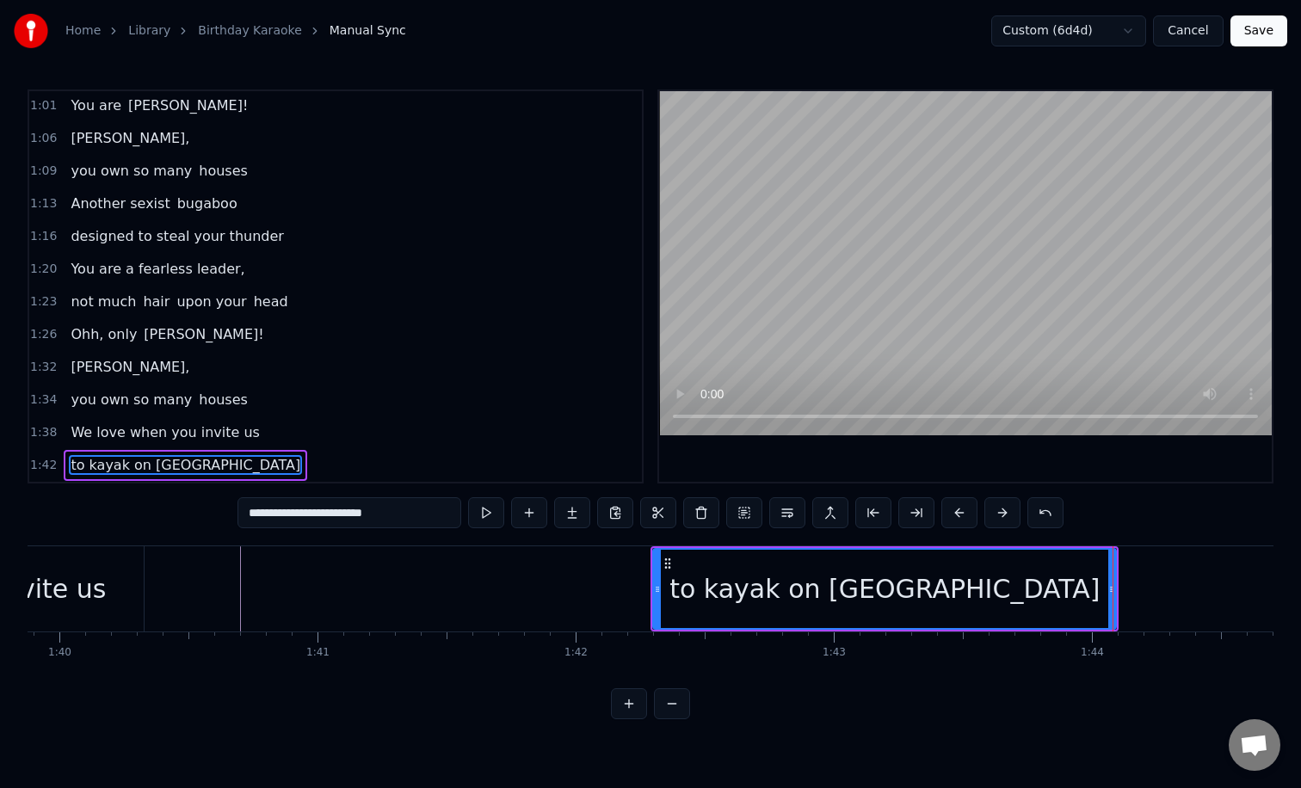
type input "**********"
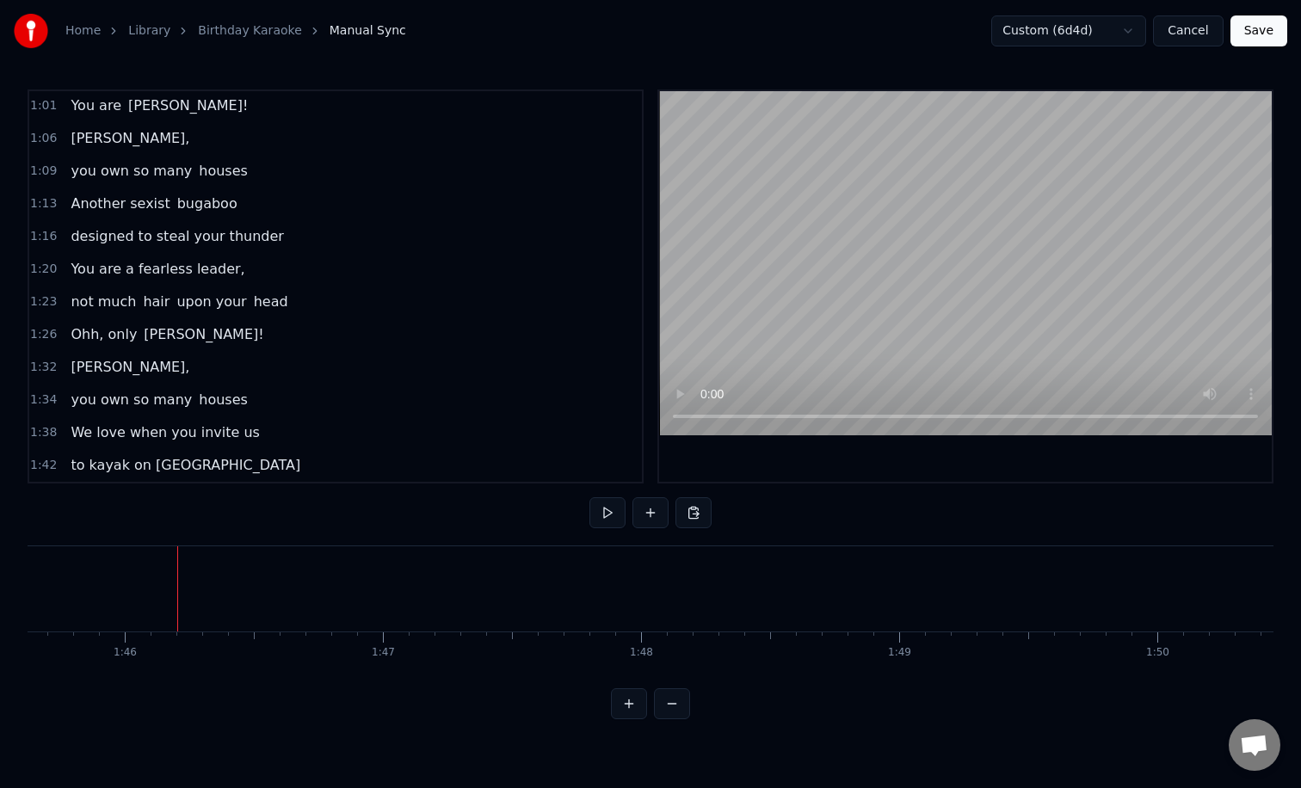
scroll to position [0, 27320]
click at [653, 507] on button at bounding box center [650, 512] width 36 height 31
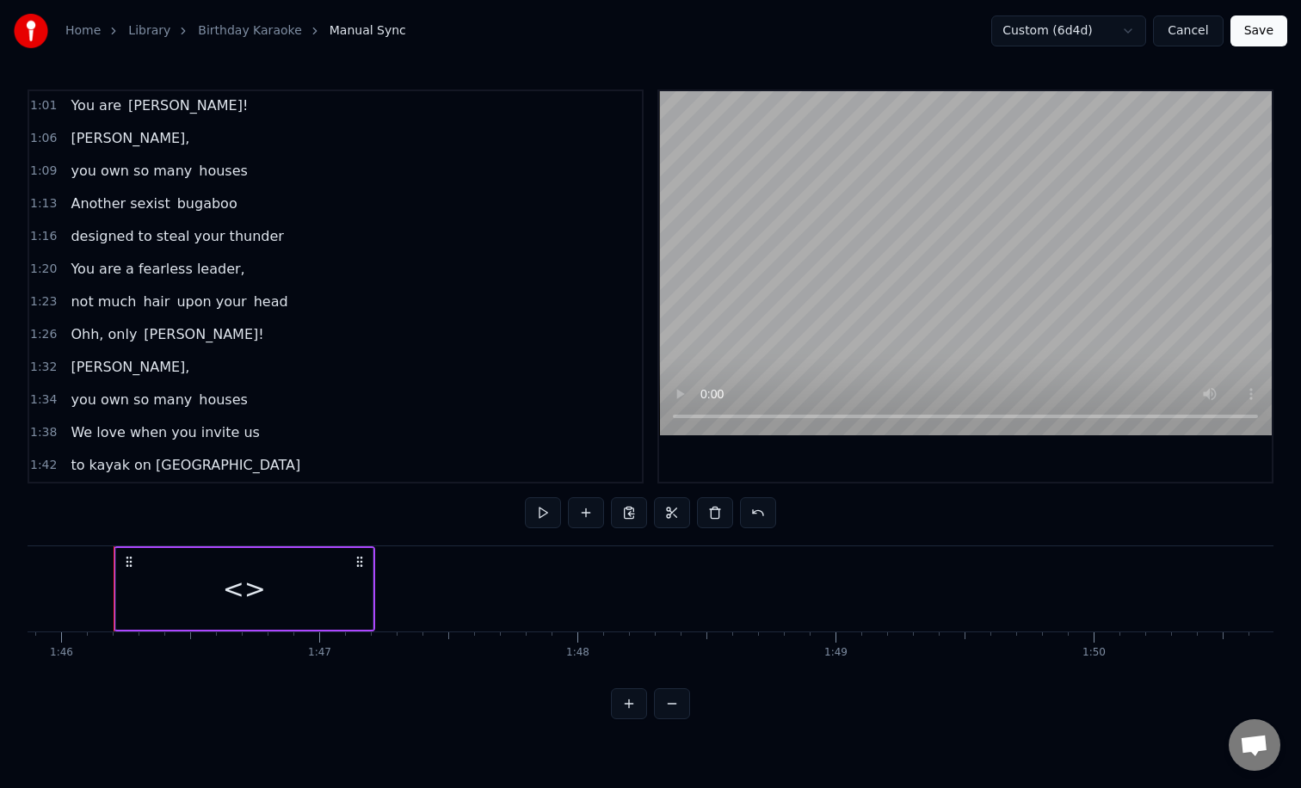
click at [270, 586] on div "<>" at bounding box center [244, 589] width 256 height 82
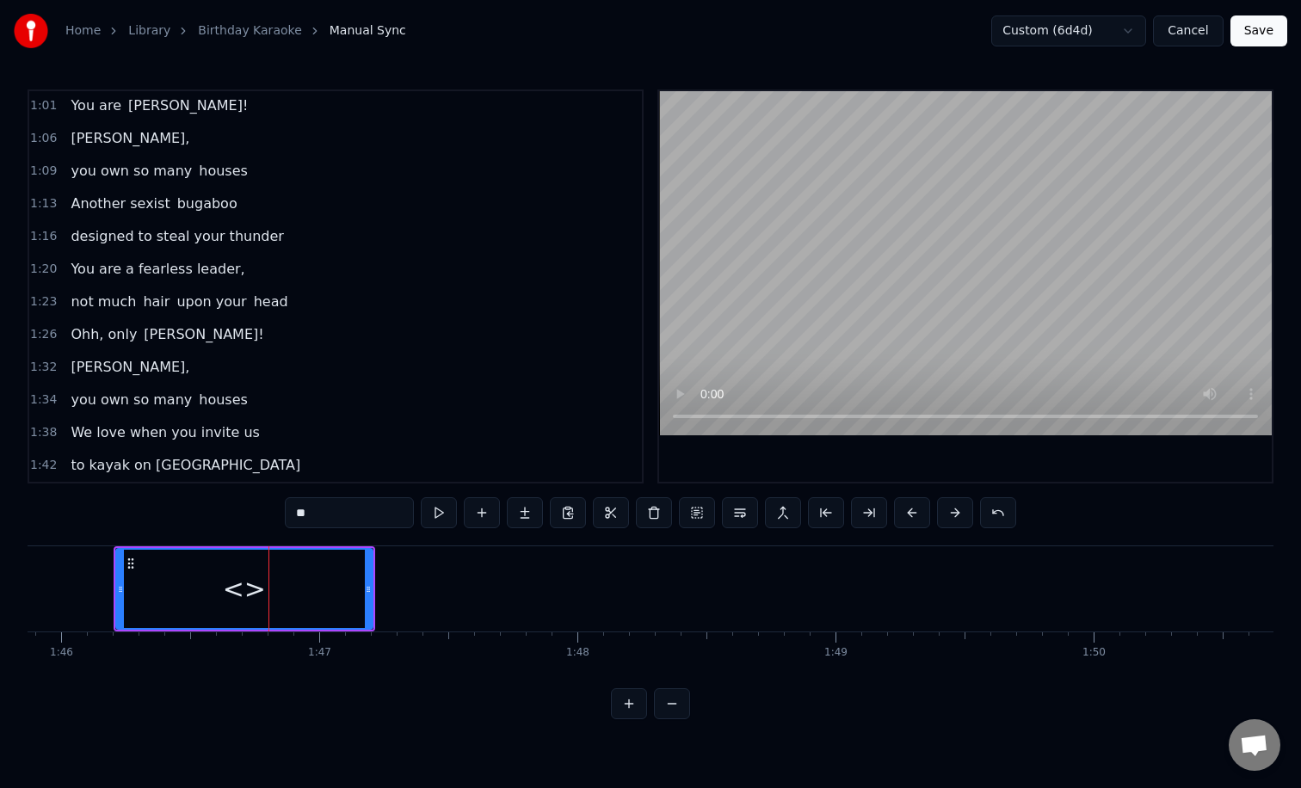
scroll to position [427, 0]
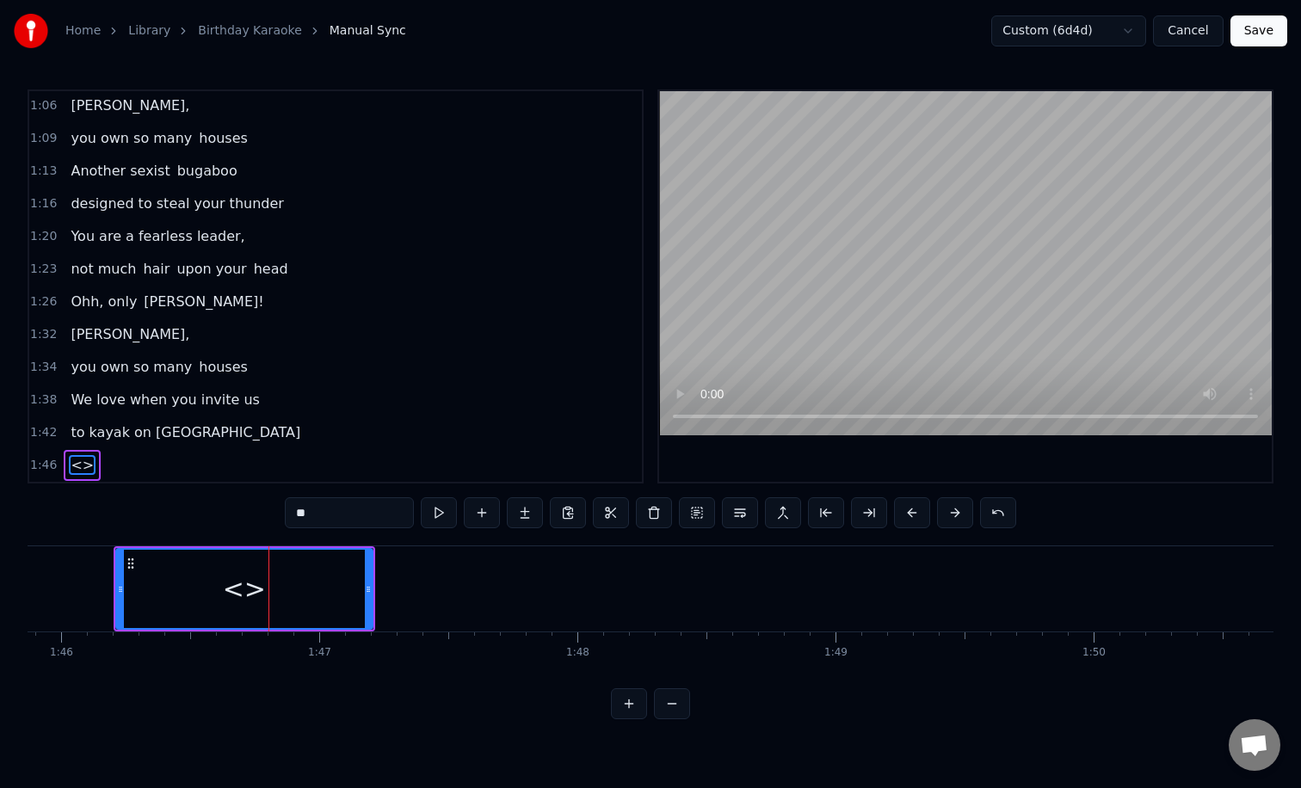
click at [364, 506] on input "**" at bounding box center [349, 512] width 129 height 31
type input "*"
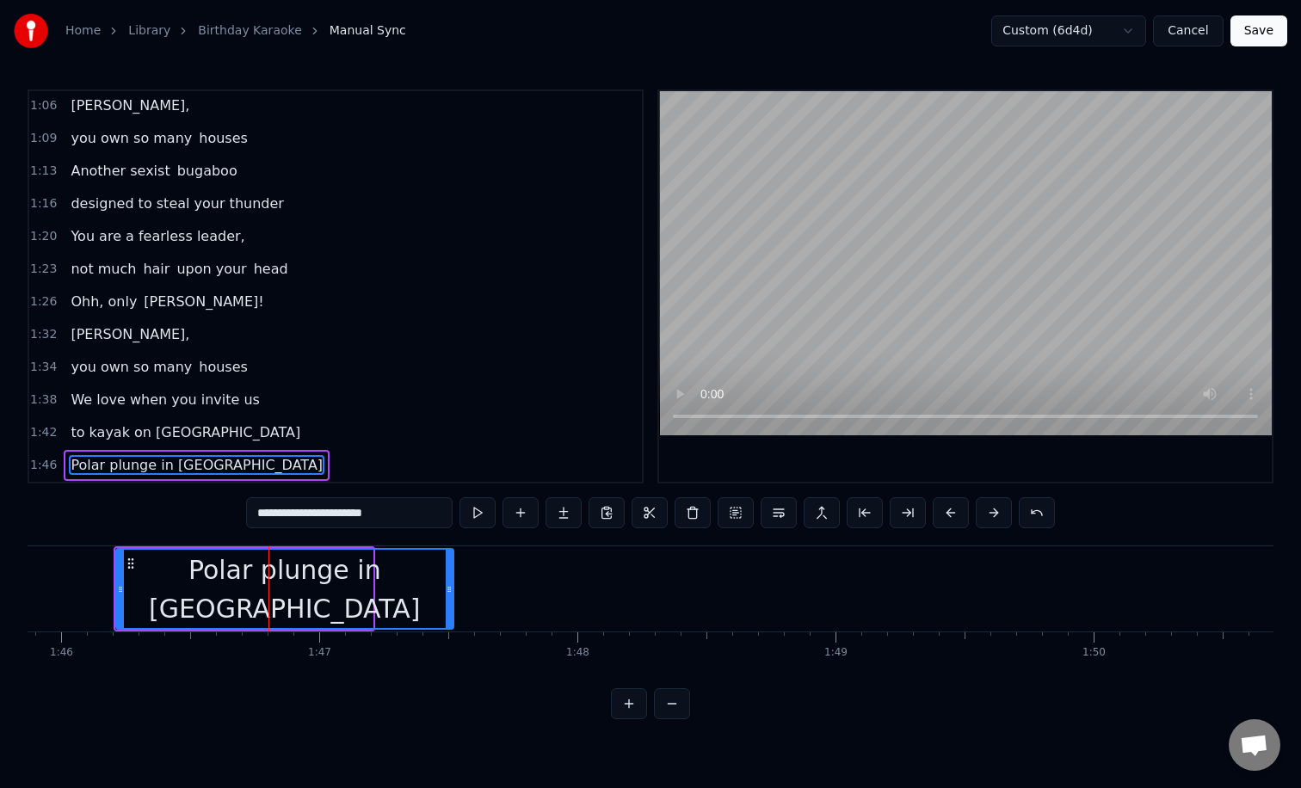
drag, startPoint x: 368, startPoint y: 592, endPoint x: 453, endPoint y: 591, distance: 85.2
click at [452, 591] on icon at bounding box center [449, 589] width 7 height 14
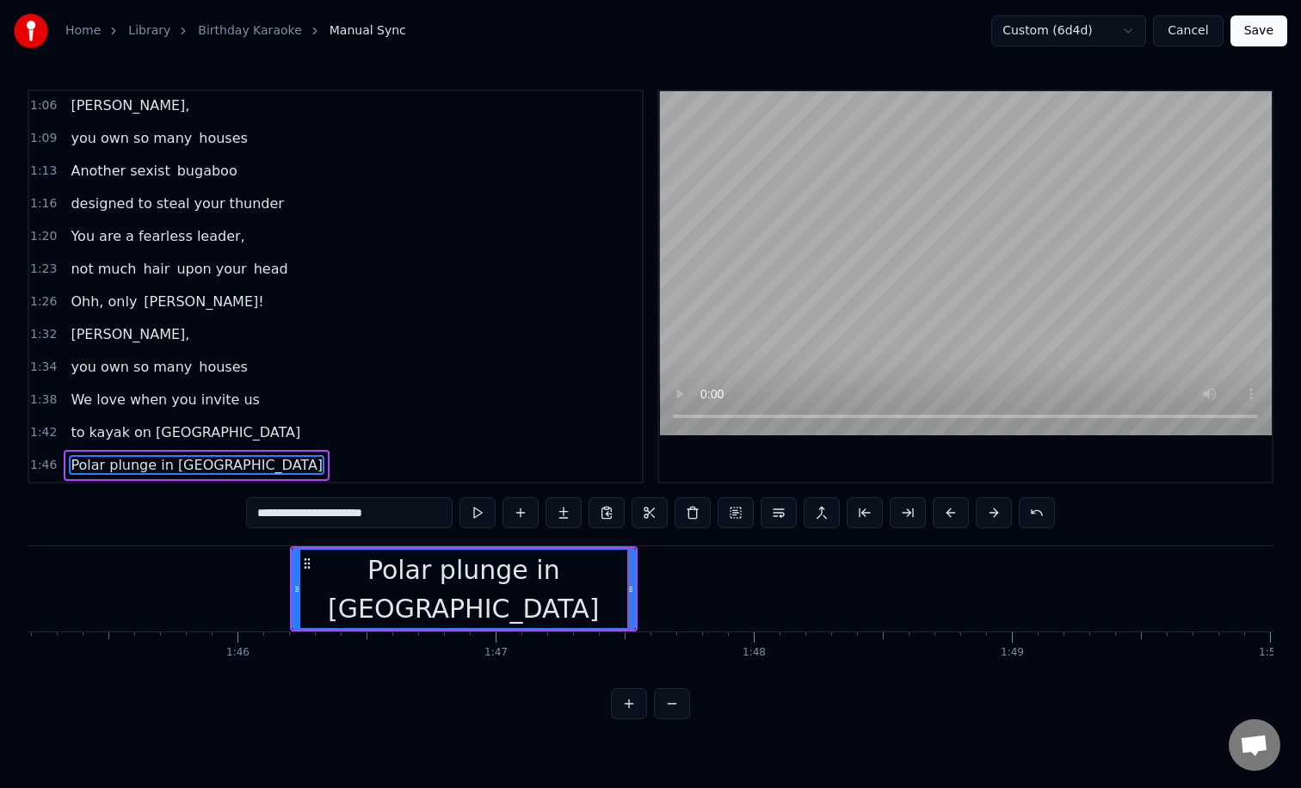
scroll to position [0, 27013]
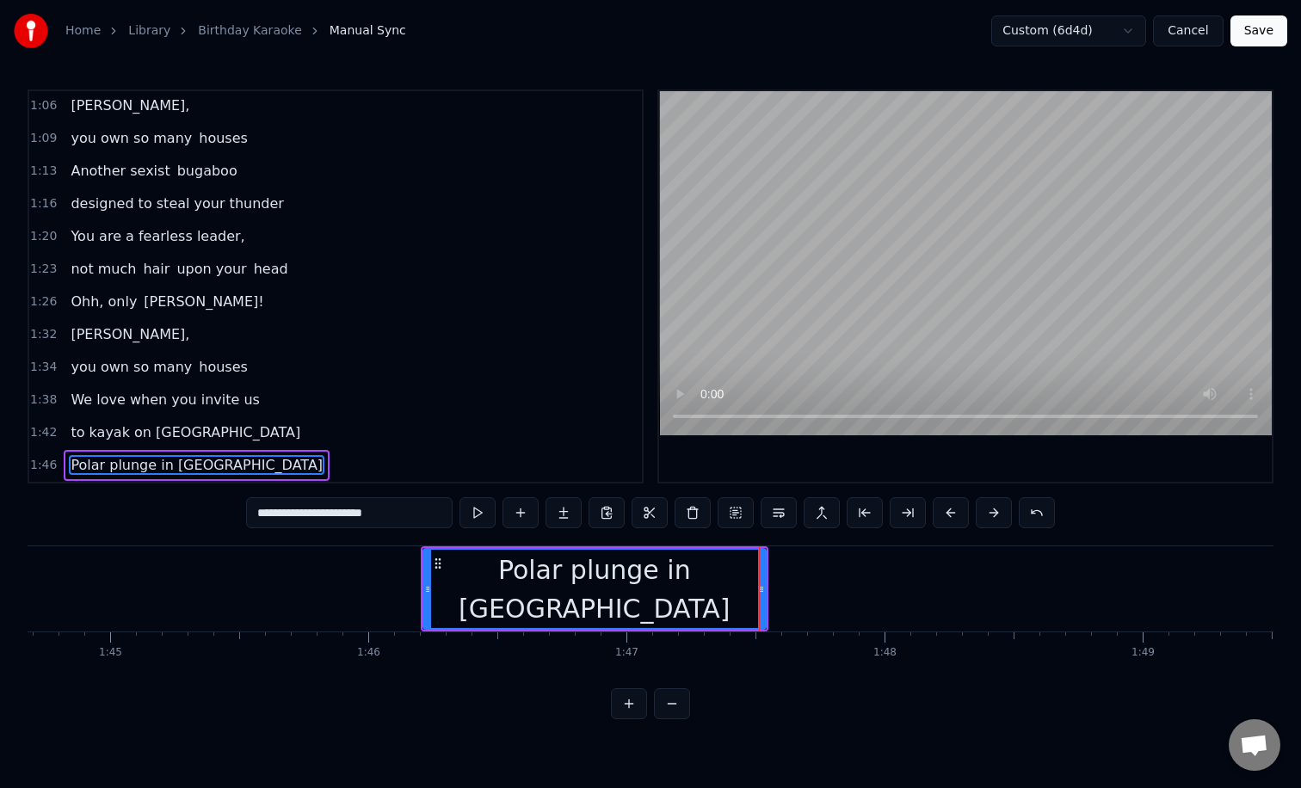
type input "**********"
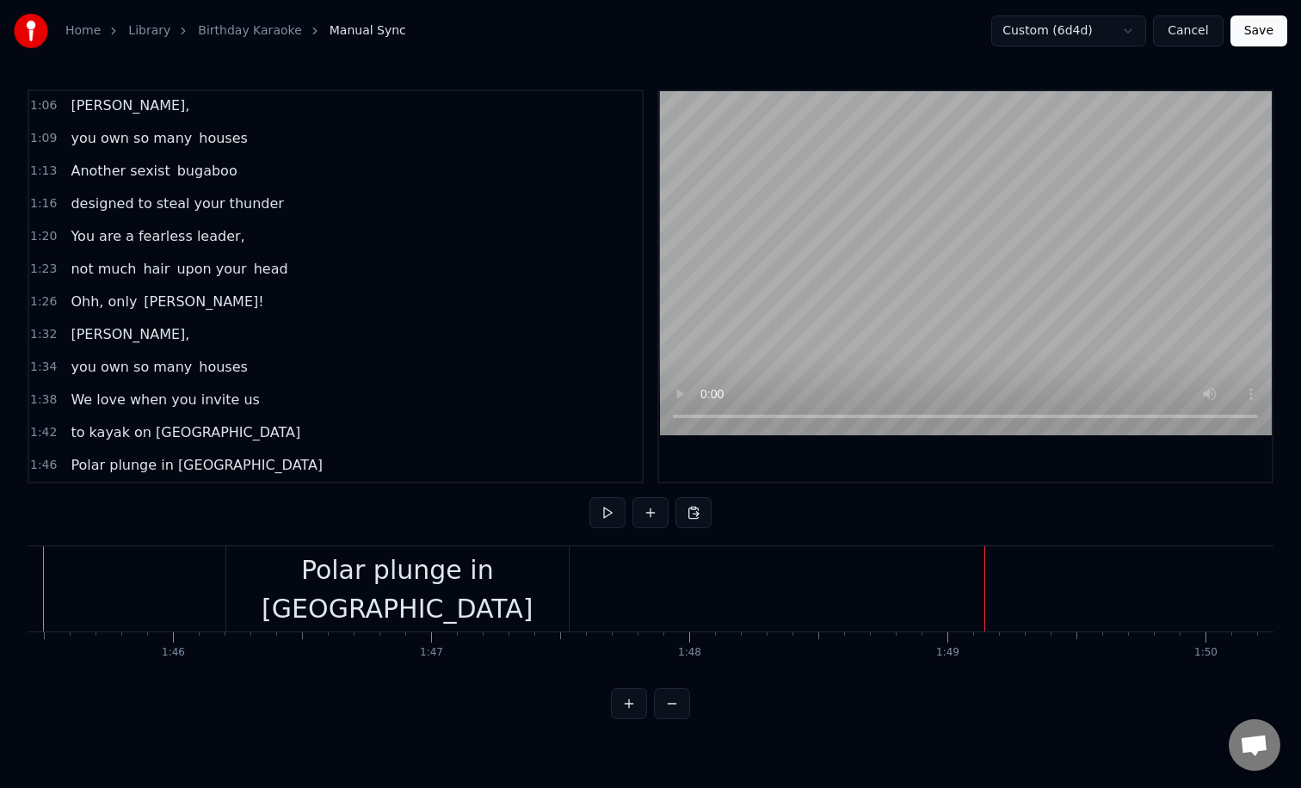
scroll to position [0, 27438]
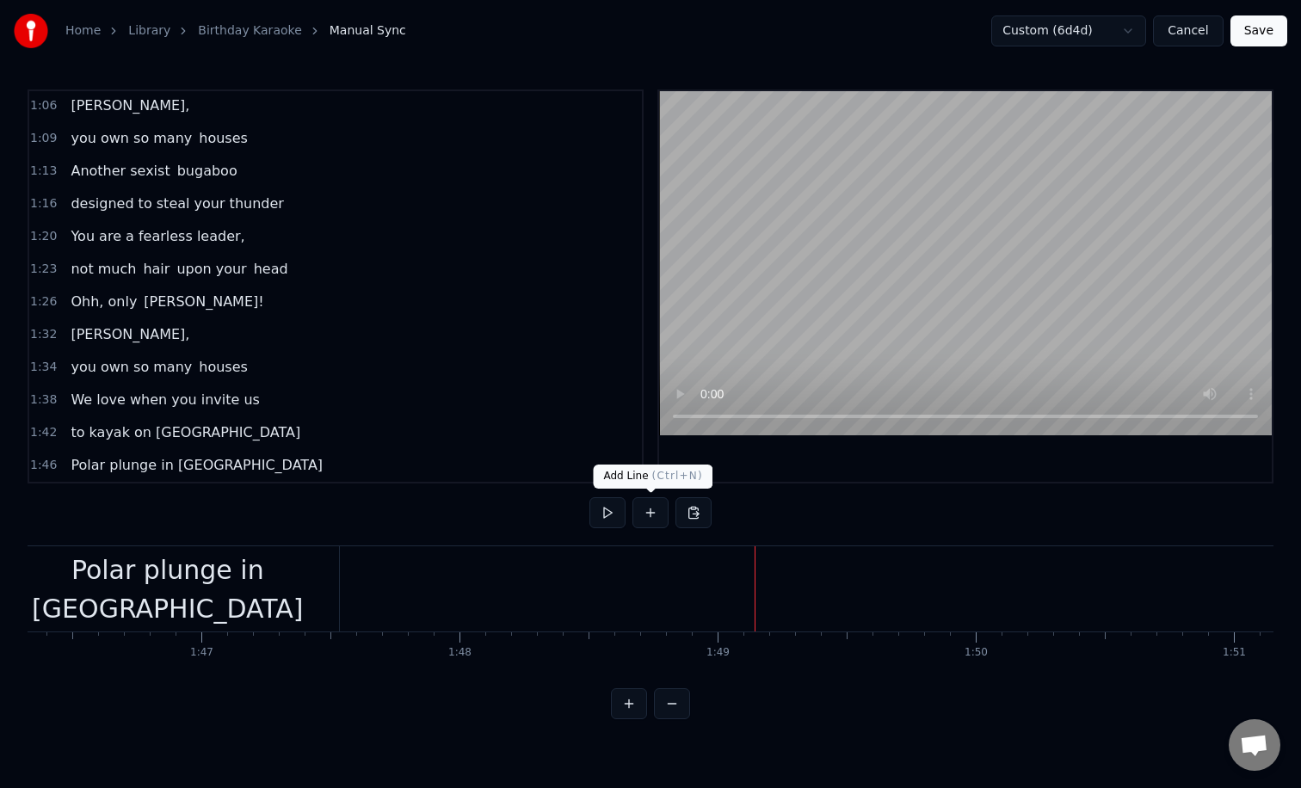
click at [649, 522] on button at bounding box center [650, 512] width 36 height 31
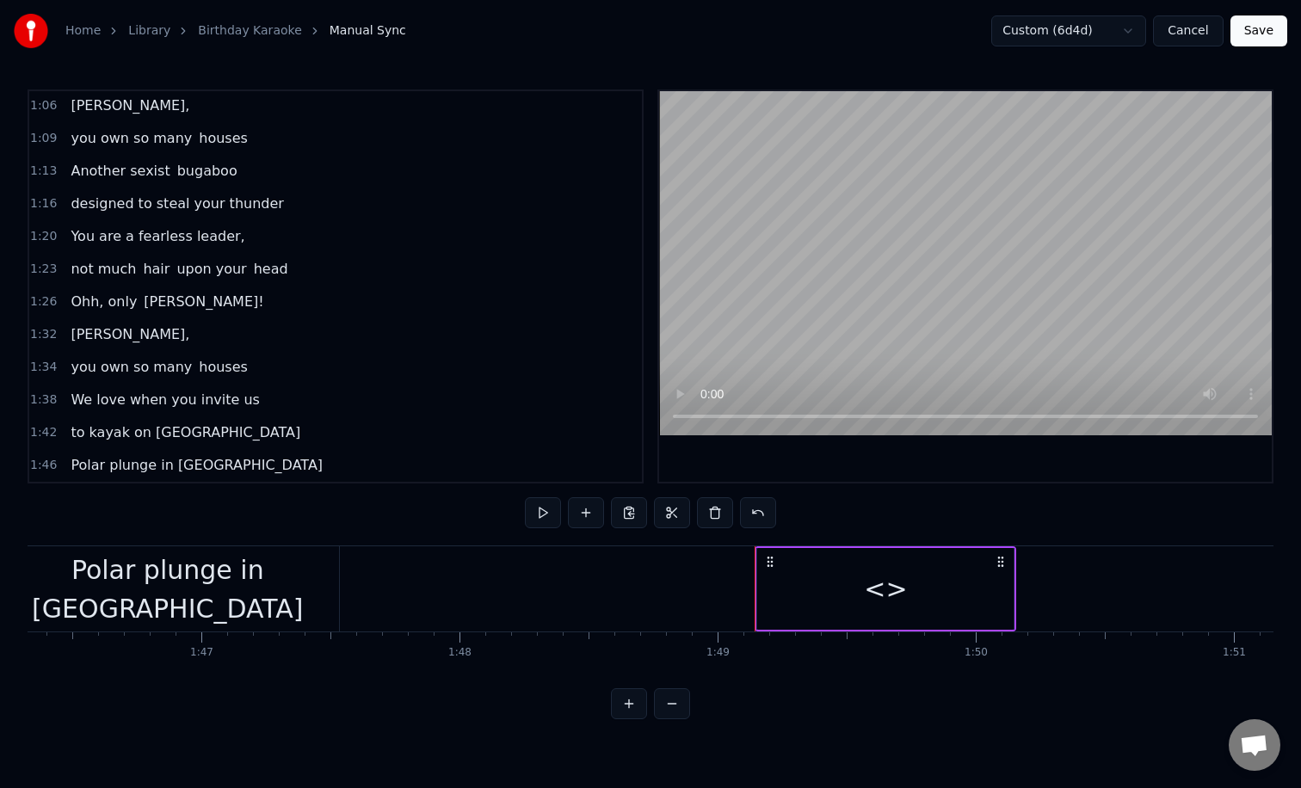
click at [883, 590] on div "<>" at bounding box center [885, 588] width 43 height 39
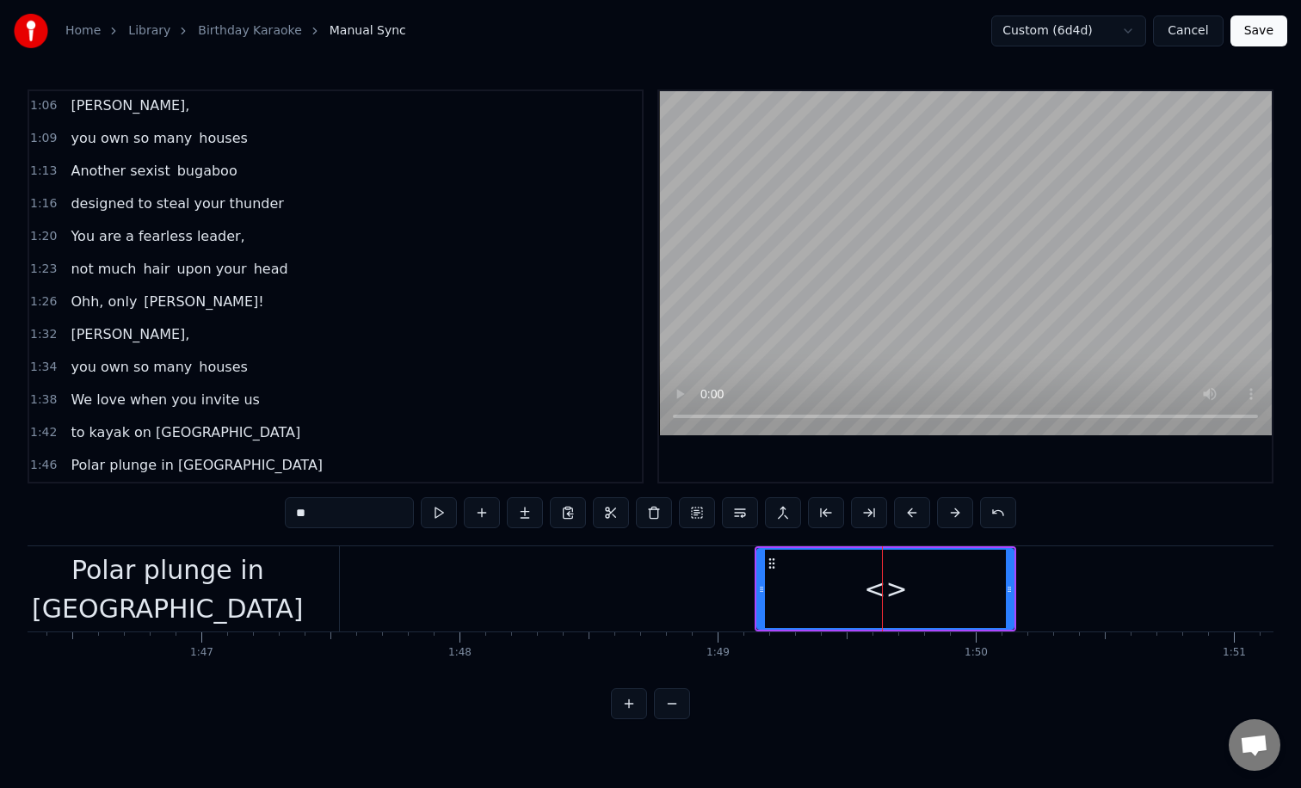
scroll to position [459, 0]
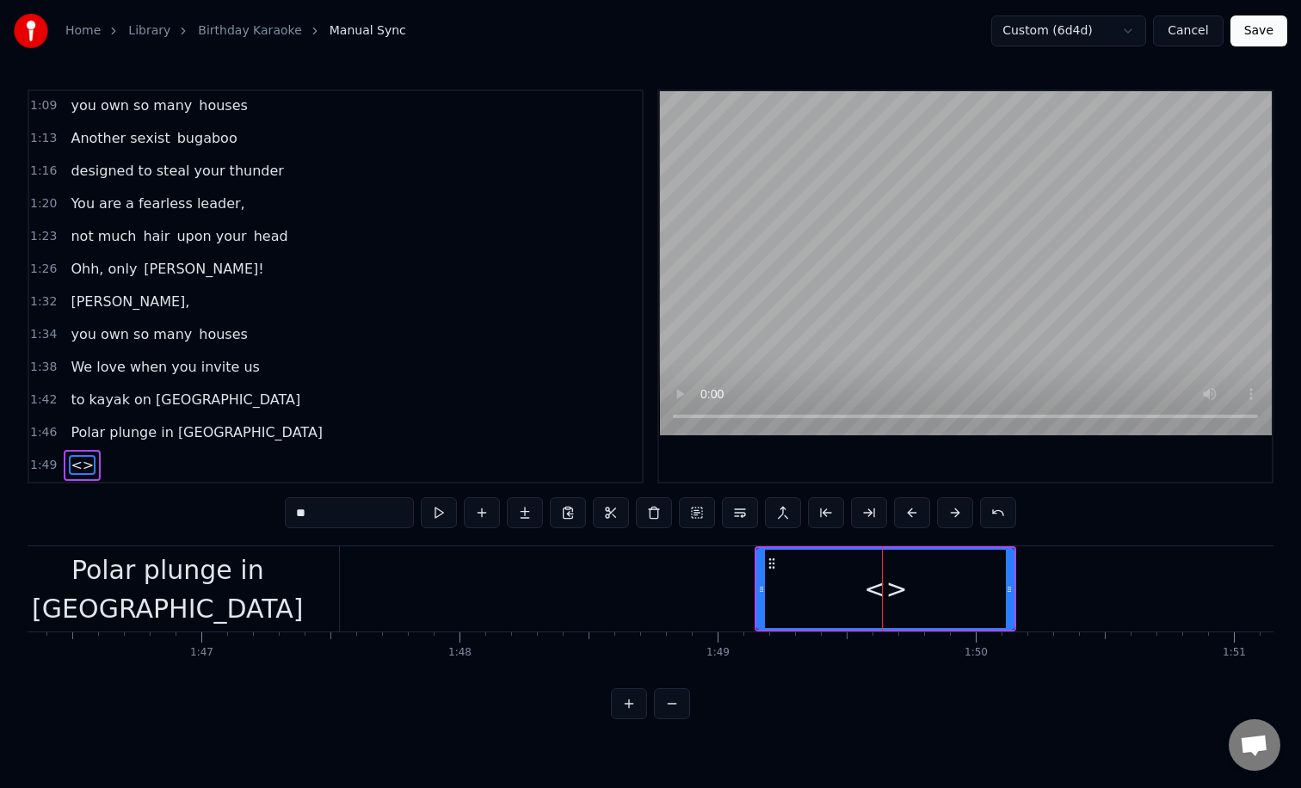
click at [373, 514] on input "**" at bounding box center [349, 512] width 129 height 31
type input "*"
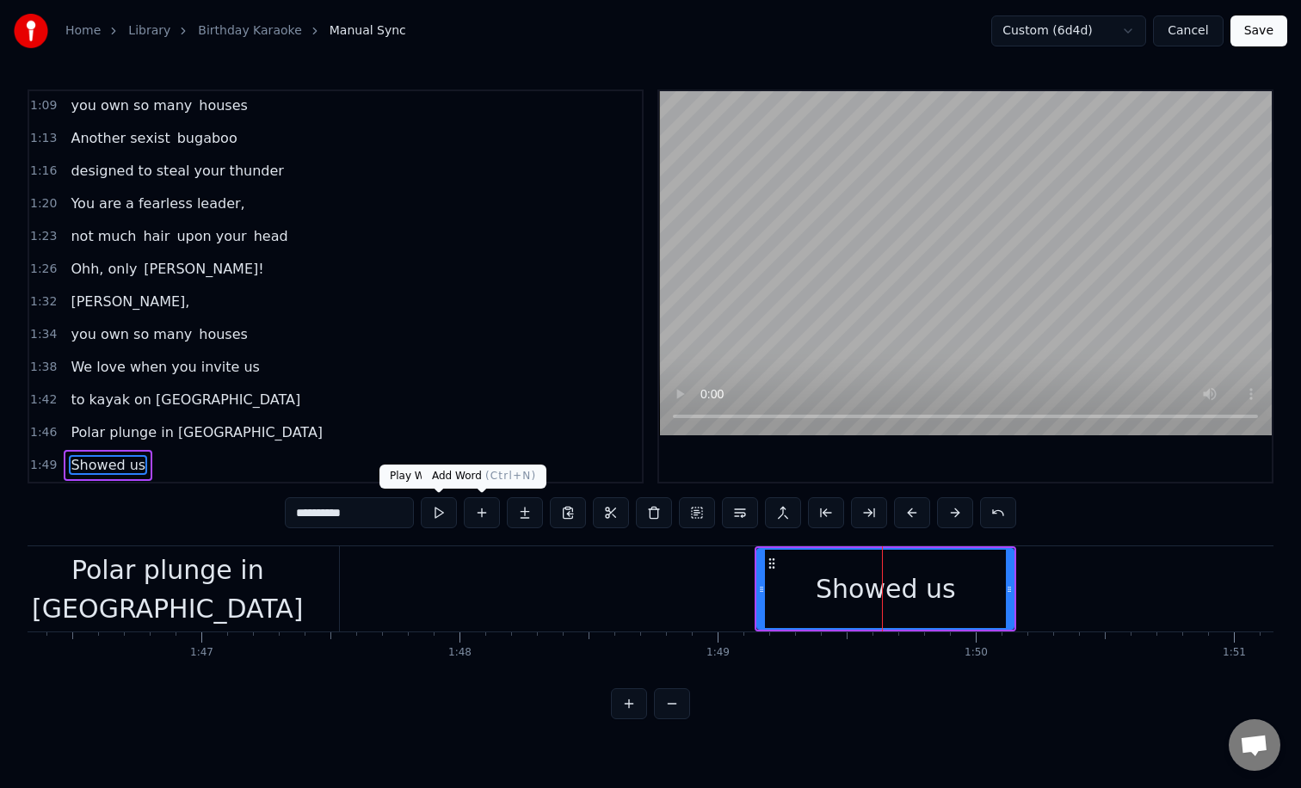
type input "*********"
click at [480, 518] on button at bounding box center [482, 512] width 36 height 31
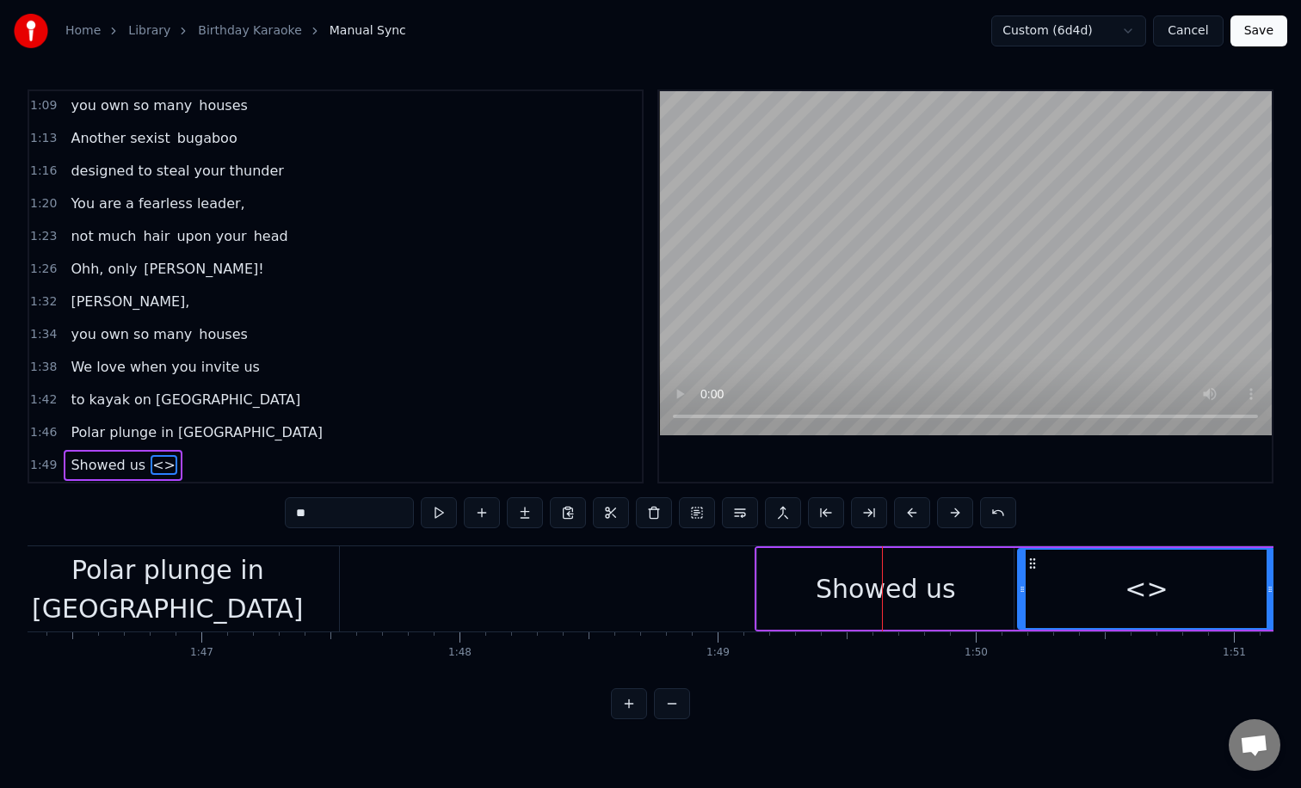
click at [974, 593] on div "Showed us" at bounding box center [885, 589] width 256 height 82
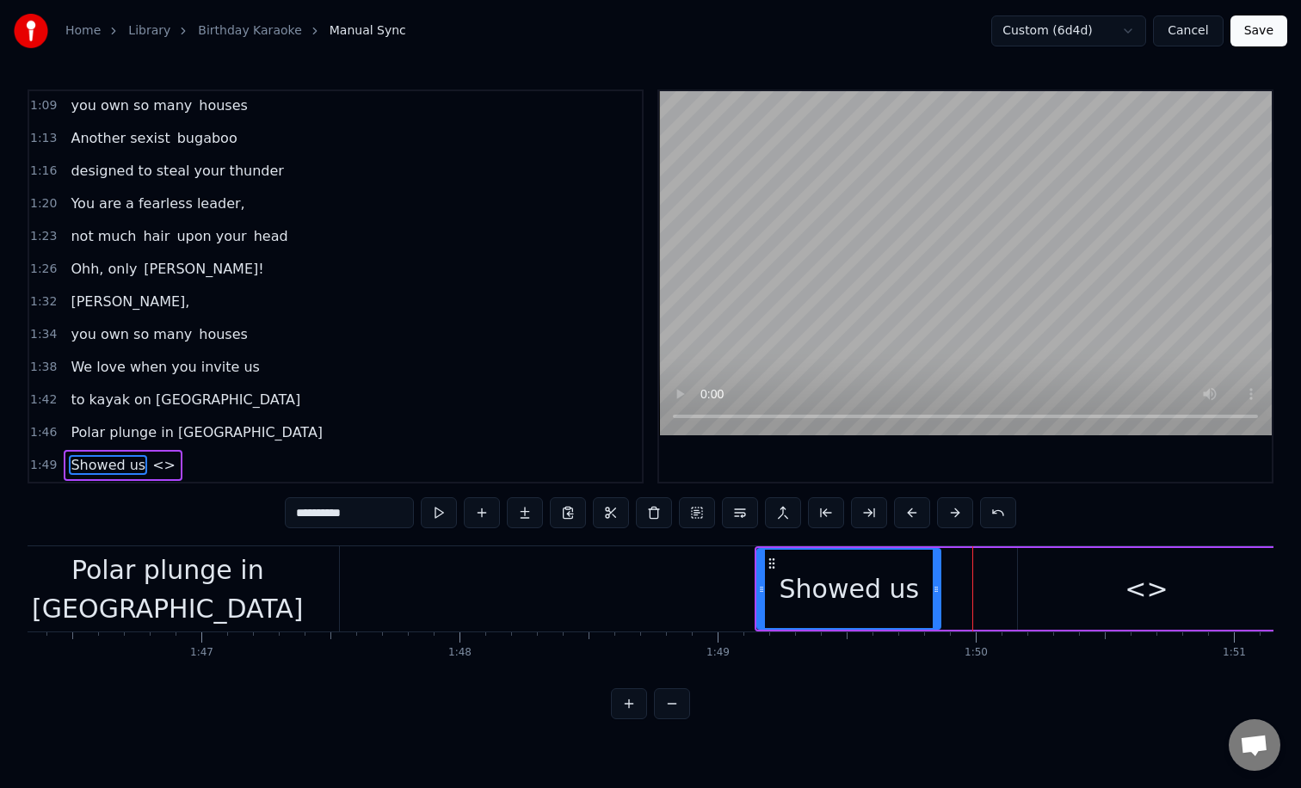
drag, startPoint x: 1011, startPoint y: 593, endPoint x: 938, endPoint y: 589, distance: 73.2
click at [938, 589] on icon at bounding box center [935, 589] width 7 height 14
click at [1084, 593] on div "<>" at bounding box center [1146, 589] width 256 height 82
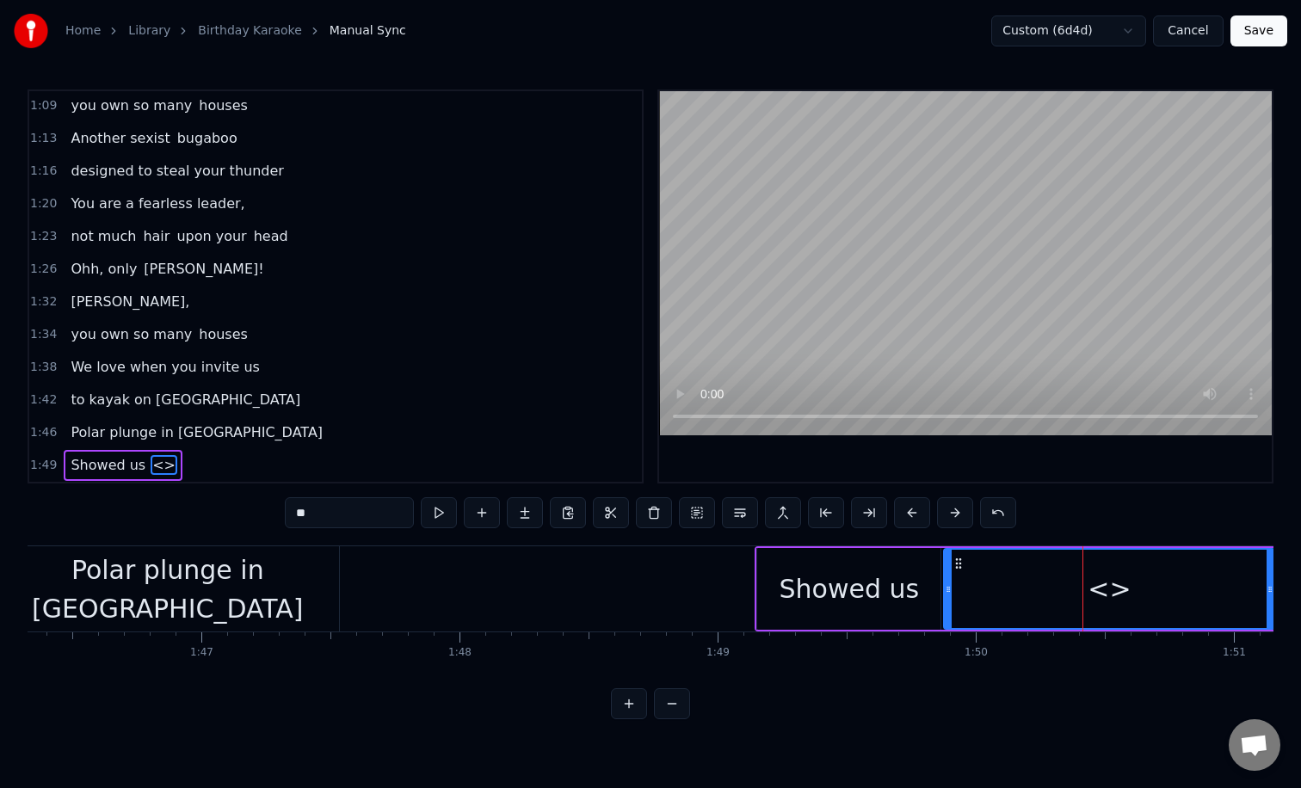
drag, startPoint x: 1021, startPoint y: 594, endPoint x: 947, endPoint y: 591, distance: 74.0
click at [947, 591] on icon at bounding box center [947, 589] width 7 height 14
click at [382, 516] on input "**" at bounding box center [349, 512] width 129 height 31
type input "*"
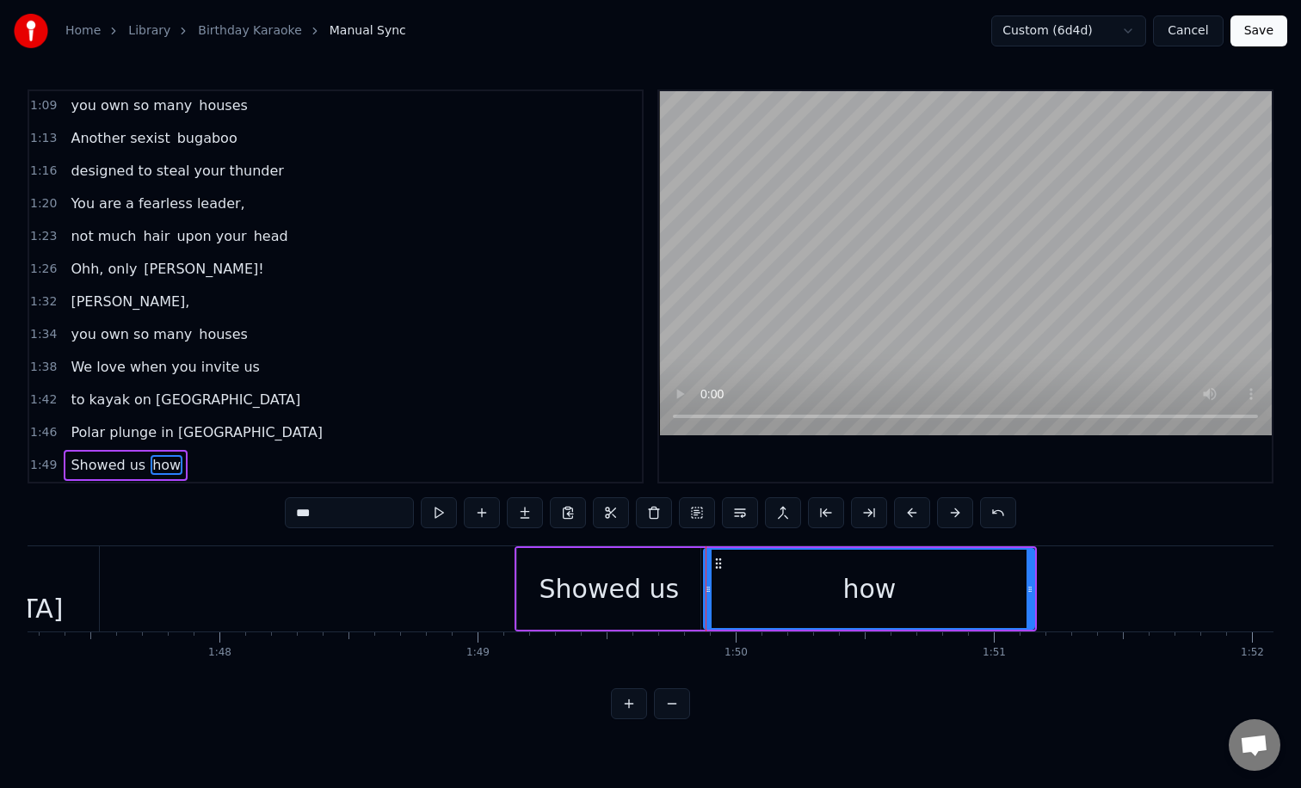
scroll to position [0, 27691]
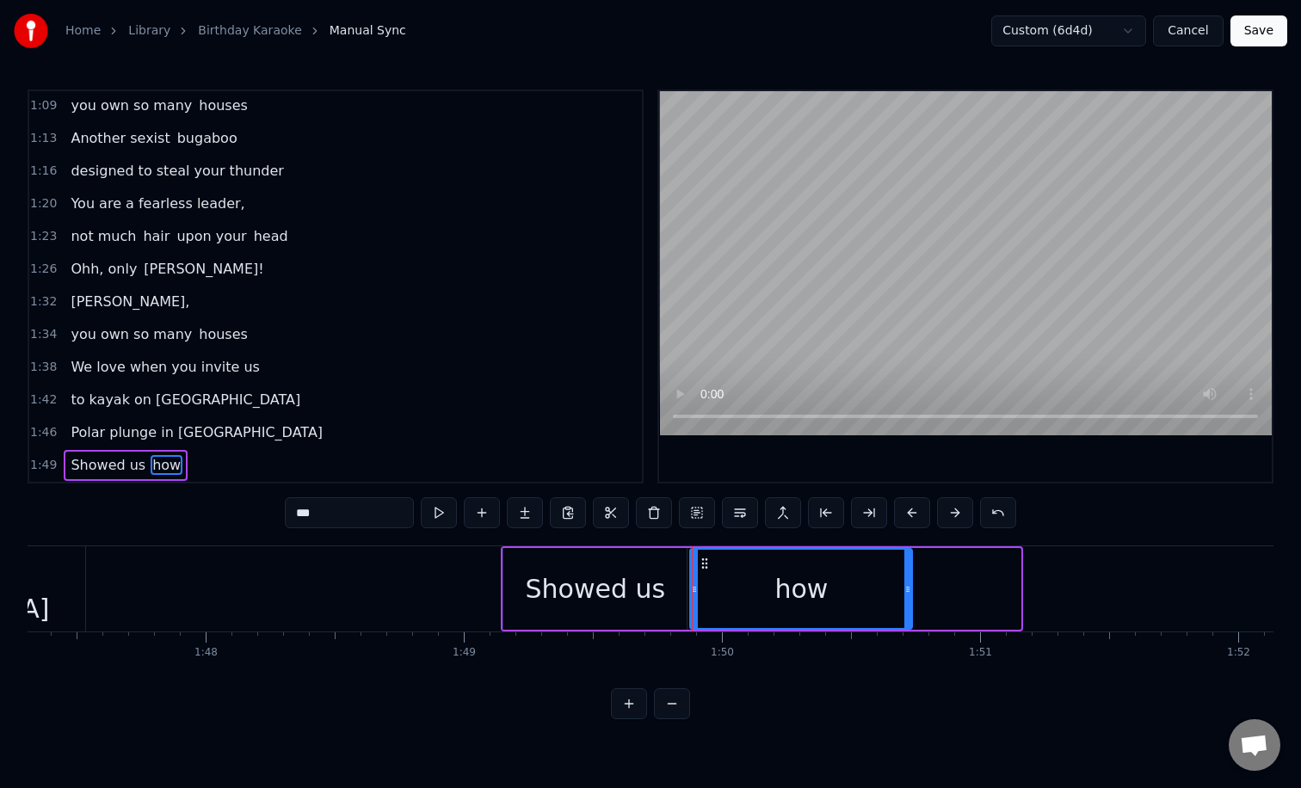
drag, startPoint x: 1018, startPoint y: 596, endPoint x: 896, endPoint y: 595, distance: 122.1
click at [904, 595] on div at bounding box center [907, 589] width 7 height 78
click at [643, 592] on div "Showed us" at bounding box center [596, 588] width 140 height 39
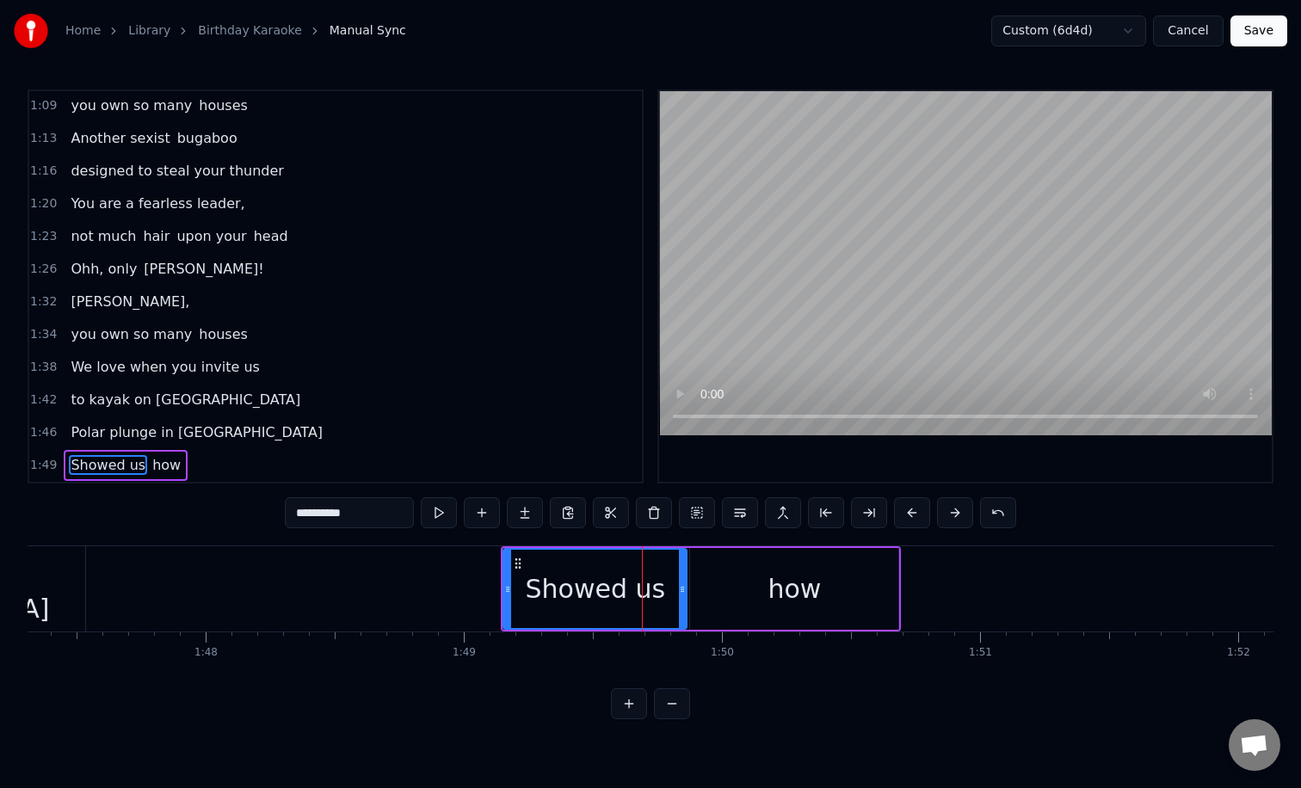
drag, startPoint x: 684, startPoint y: 587, endPoint x: 666, endPoint y: 587, distance: 18.1
click at [679, 587] on icon at bounding box center [682, 589] width 7 height 14
click at [701, 587] on div "how" at bounding box center [794, 589] width 208 height 82
type input "***"
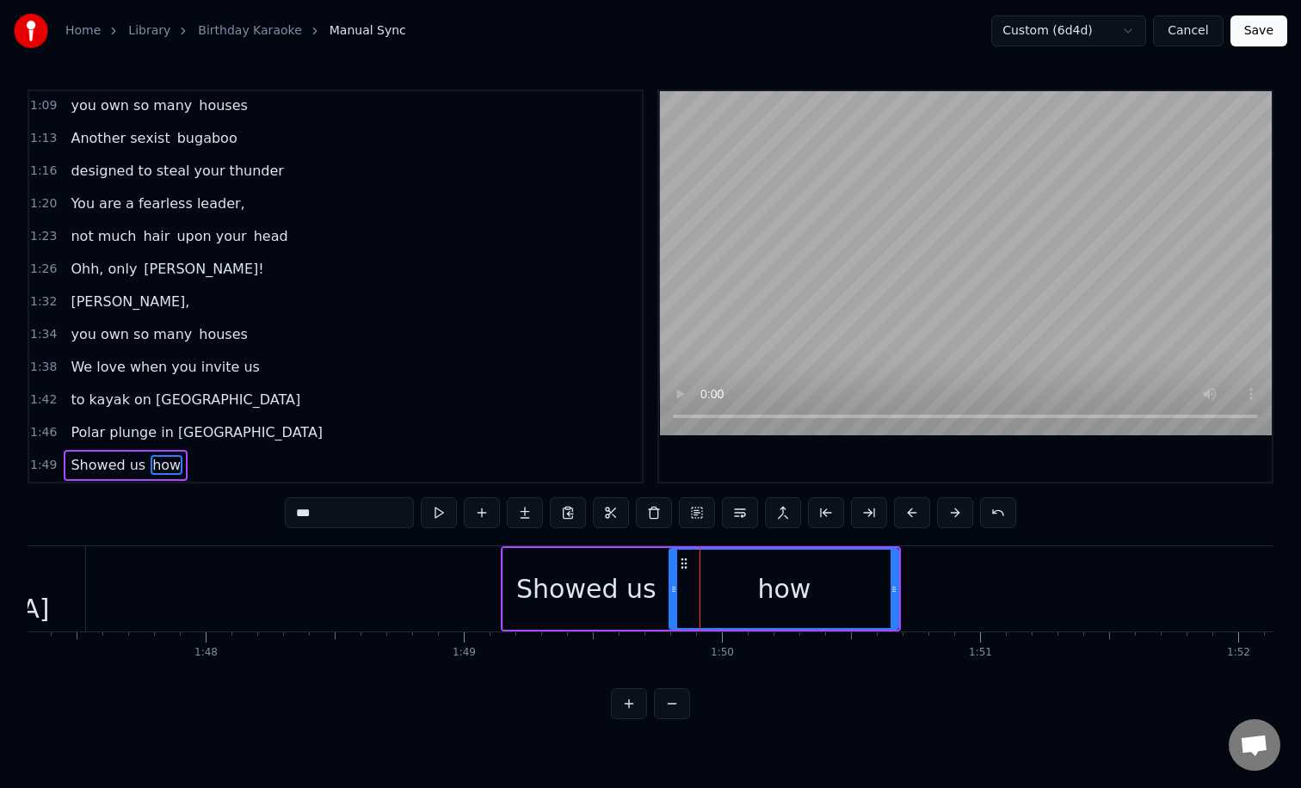
drag, startPoint x: 693, startPoint y: 587, endPoint x: 673, endPoint y: 585, distance: 20.7
click at [673, 585] on icon at bounding box center [673, 589] width 7 height 14
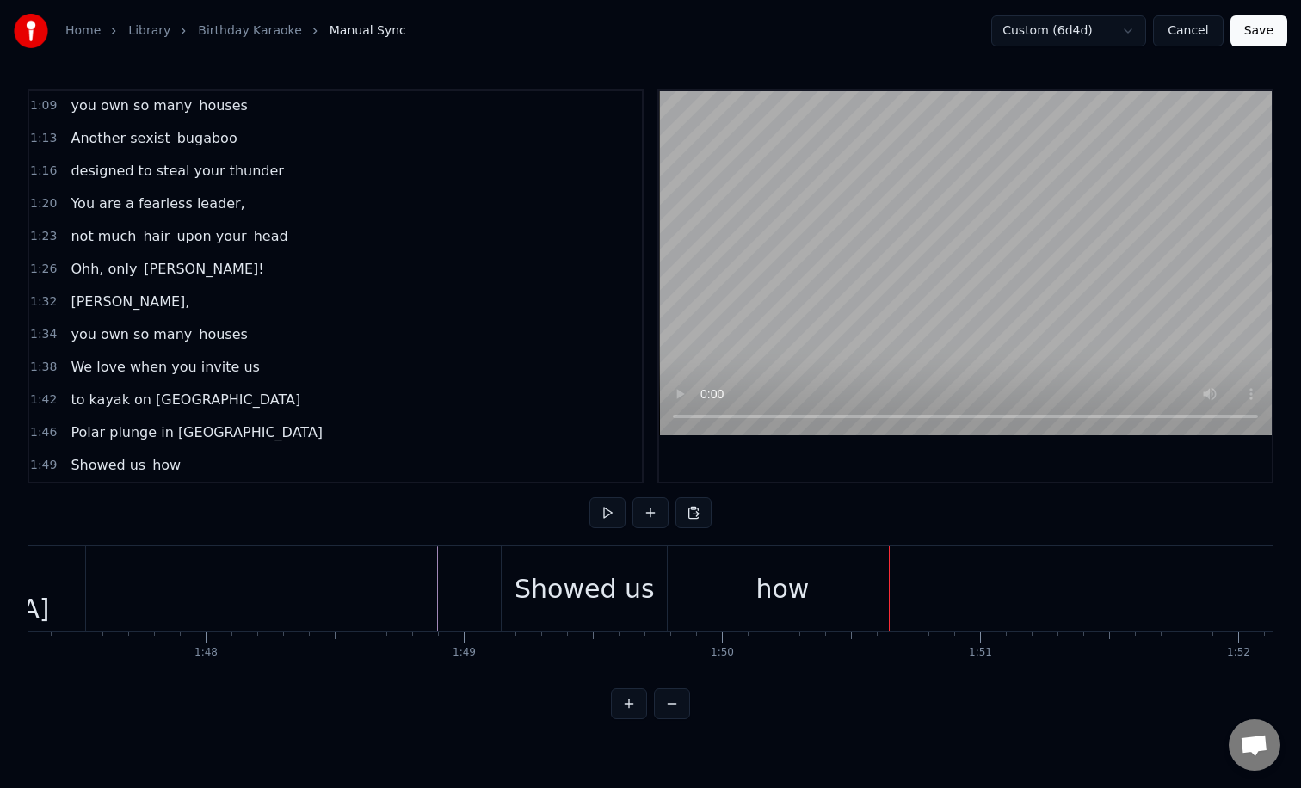
click at [776, 561] on div "how" at bounding box center [781, 588] width 229 height 85
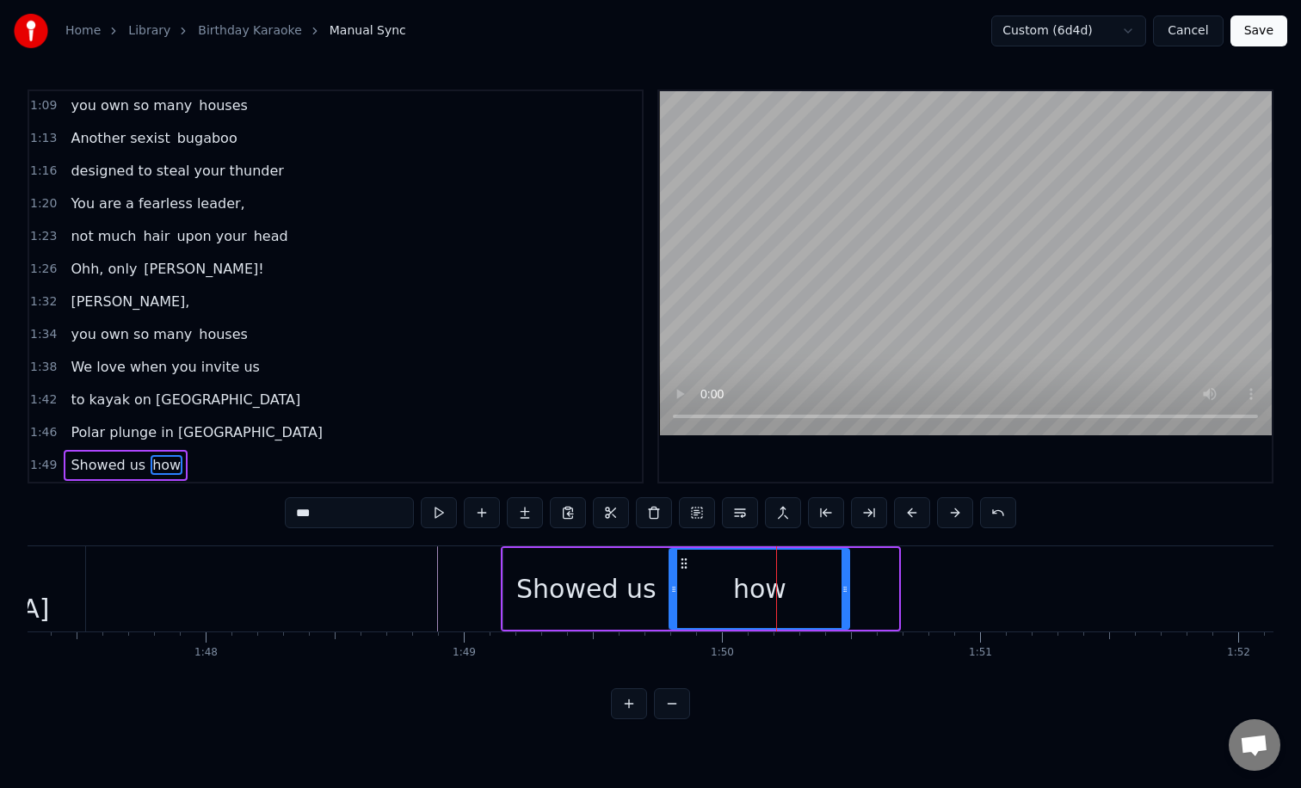
drag, startPoint x: 894, startPoint y: 582, endPoint x: 827, endPoint y: 582, distance: 66.2
click at [841, 582] on icon at bounding box center [844, 589] width 7 height 14
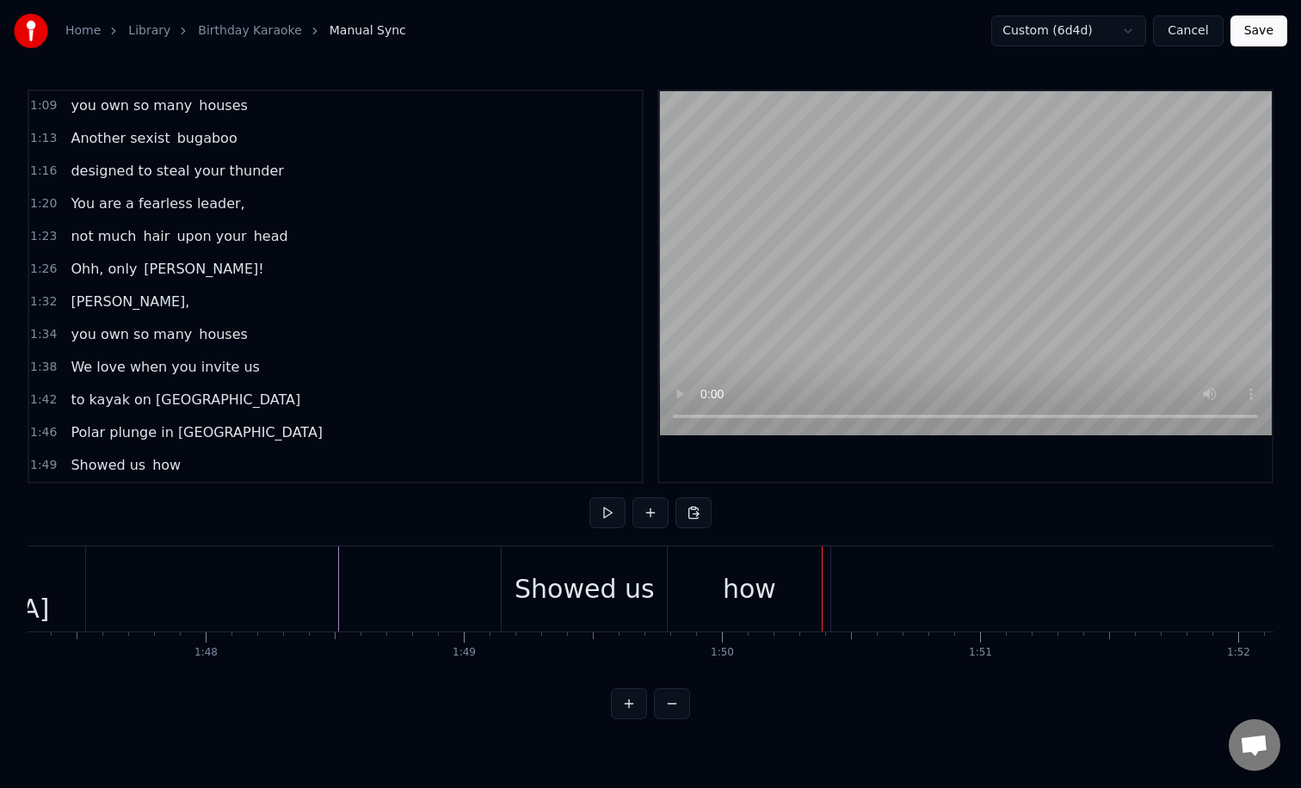
click at [717, 582] on div "how" at bounding box center [748, 588] width 163 height 85
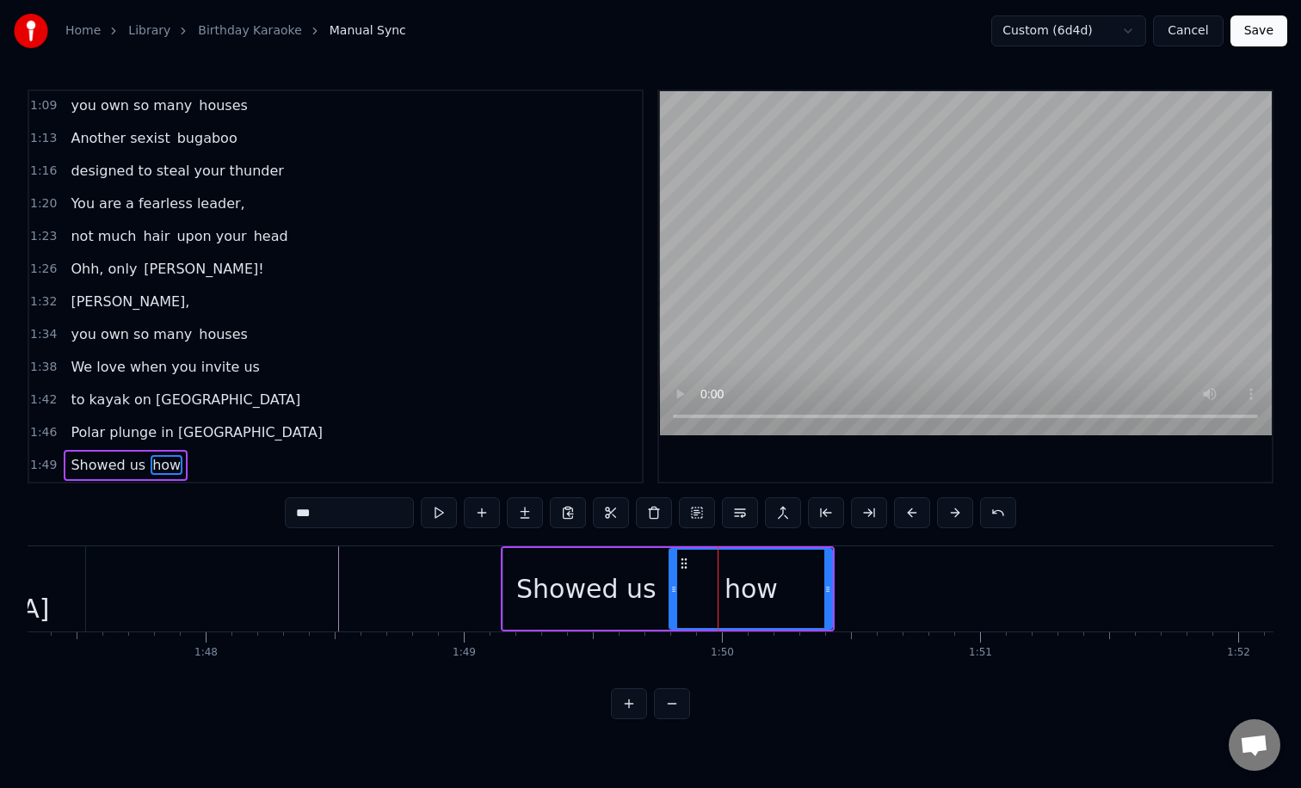
click at [616, 592] on div "Showed us" at bounding box center [586, 588] width 140 height 39
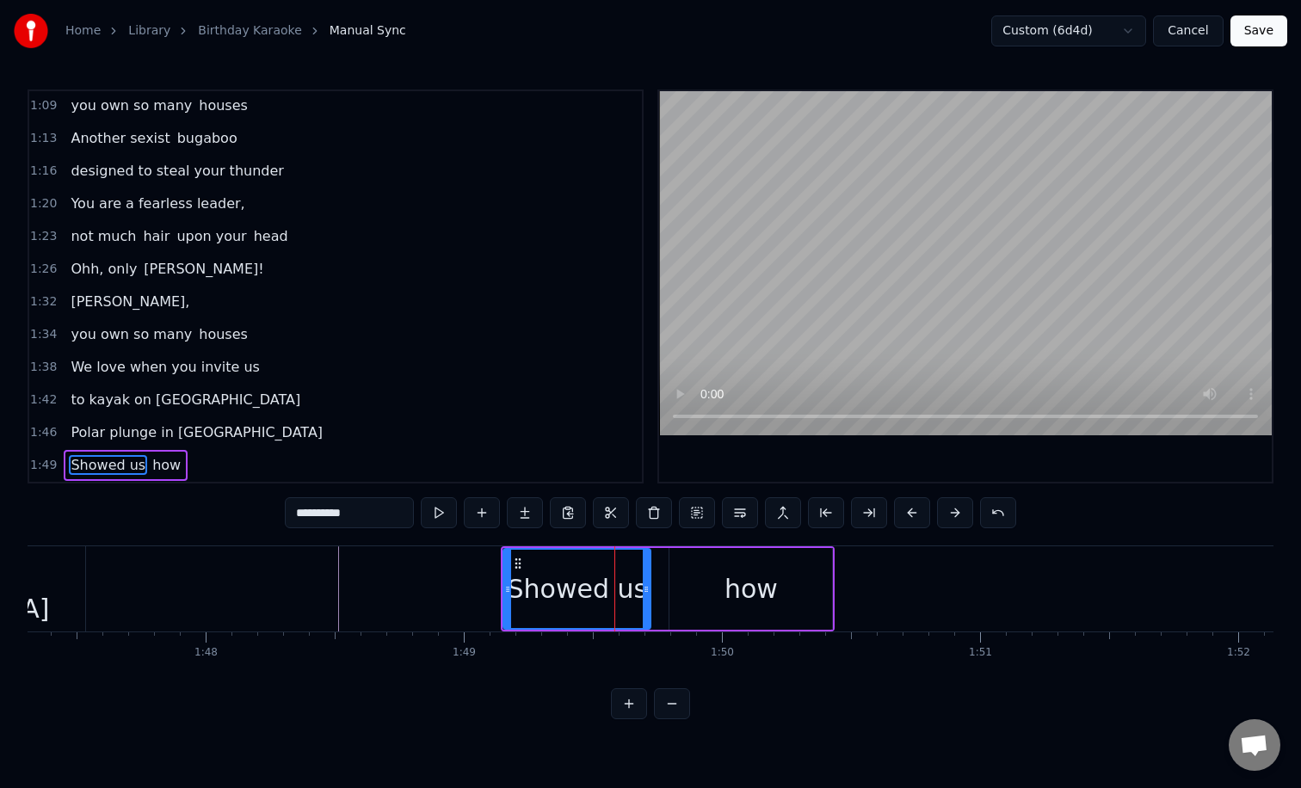
drag, startPoint x: 667, startPoint y: 593, endPoint x: 643, endPoint y: 592, distance: 24.1
click at [644, 592] on icon at bounding box center [646, 589] width 7 height 14
click at [688, 593] on div "how" at bounding box center [750, 589] width 163 height 82
type input "***"
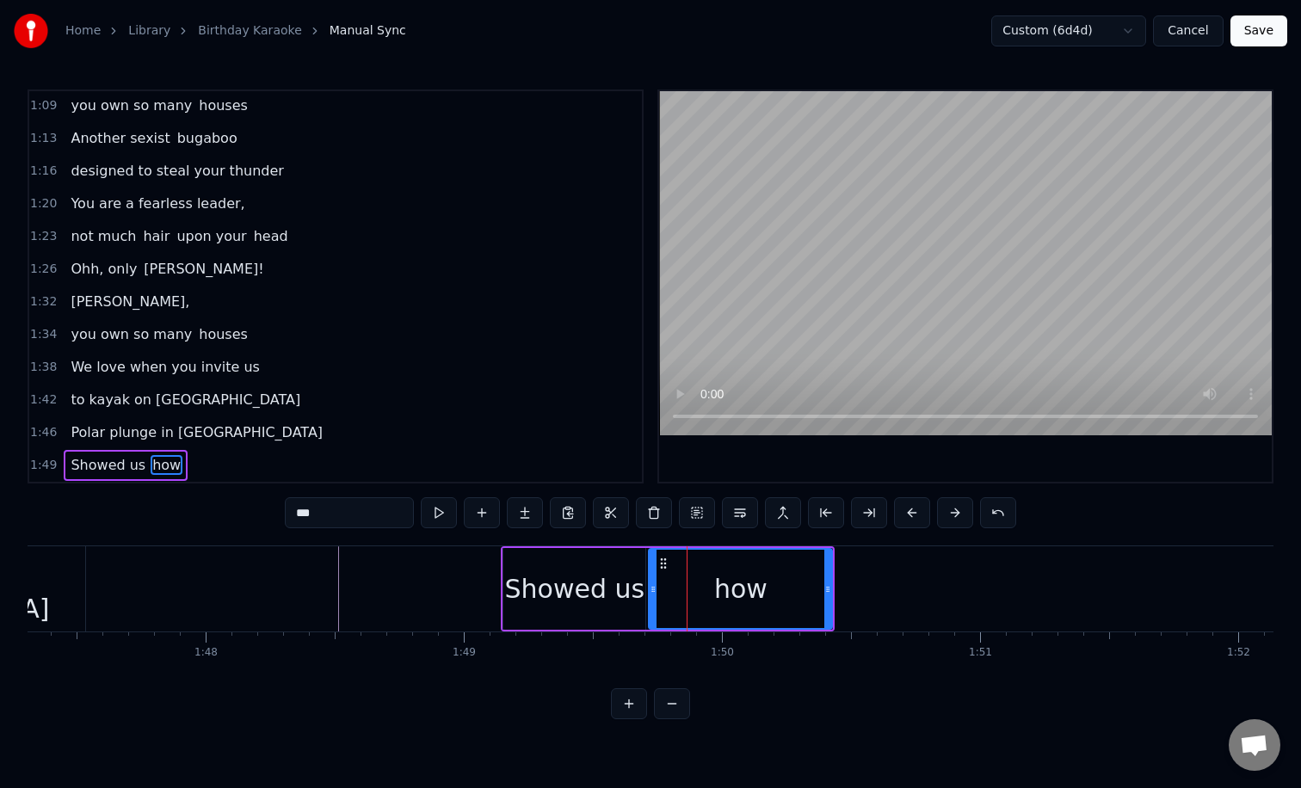
drag, startPoint x: 671, startPoint y: 589, endPoint x: 650, endPoint y: 587, distance: 20.8
click at [650, 587] on icon at bounding box center [652, 589] width 7 height 14
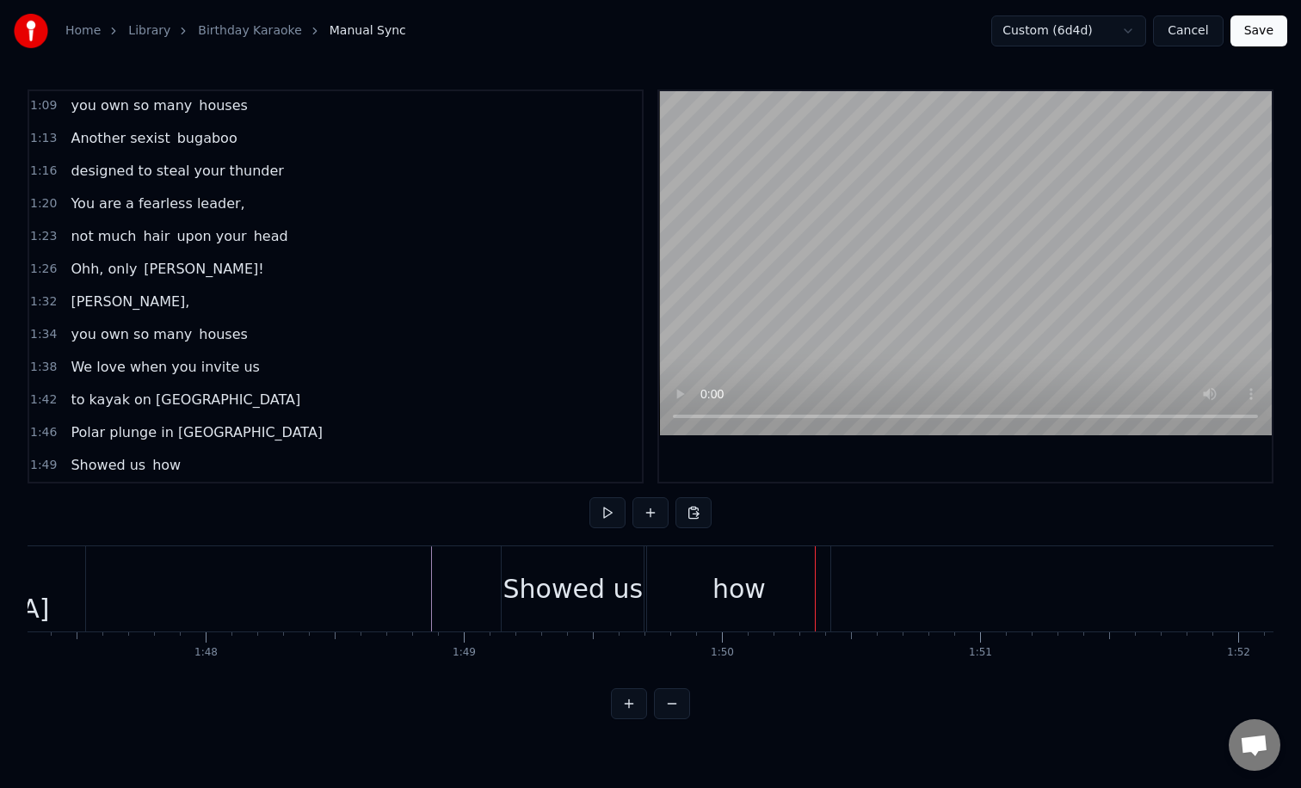
click at [688, 570] on div "how" at bounding box center [738, 588] width 183 height 85
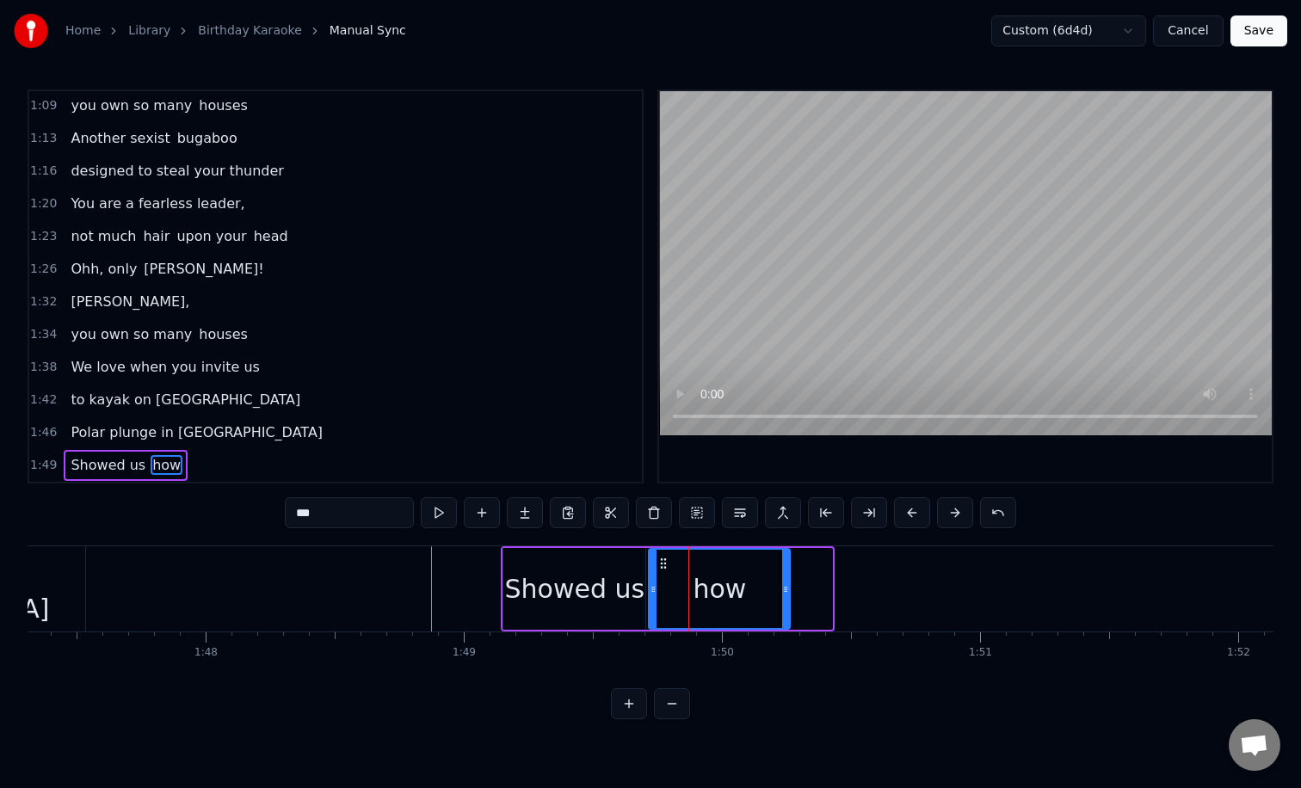
drag, startPoint x: 827, startPoint y: 587, endPoint x: 785, endPoint y: 587, distance: 42.1
click at [785, 587] on icon at bounding box center [785, 589] width 7 height 14
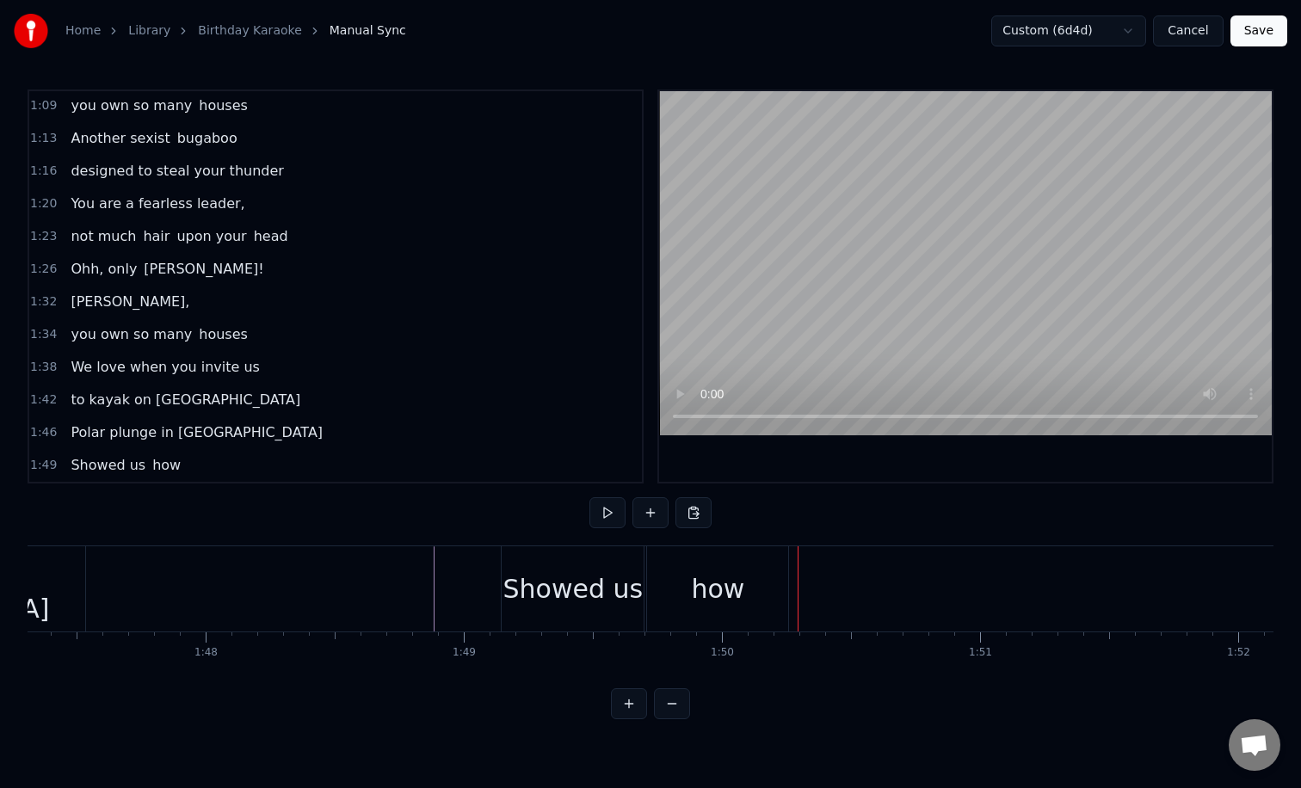
click at [538, 588] on div "Showed us" at bounding box center [573, 588] width 140 height 39
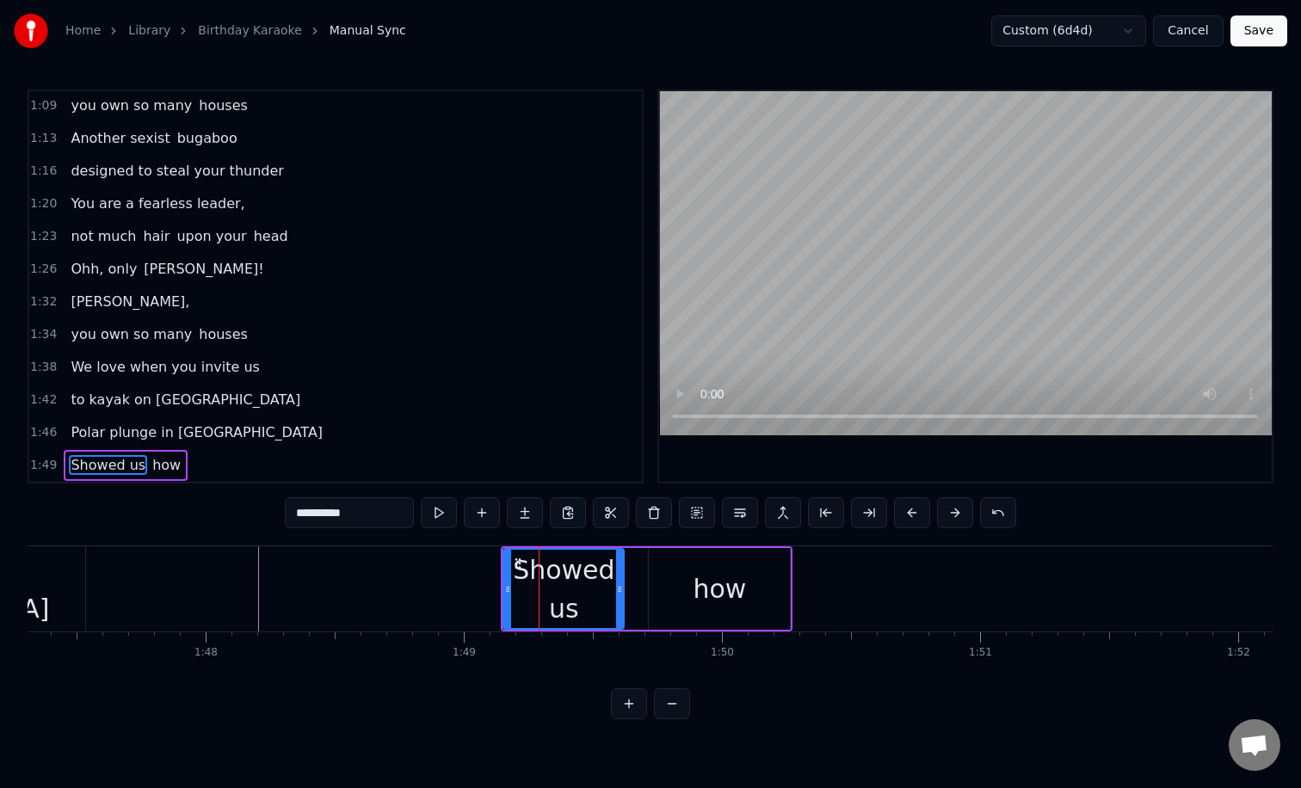
drag, startPoint x: 641, startPoint y: 589, endPoint x: 608, endPoint y: 586, distance: 32.9
click at [616, 586] on icon at bounding box center [619, 589] width 7 height 14
click at [686, 577] on div "how" at bounding box center [719, 589] width 141 height 82
type input "***"
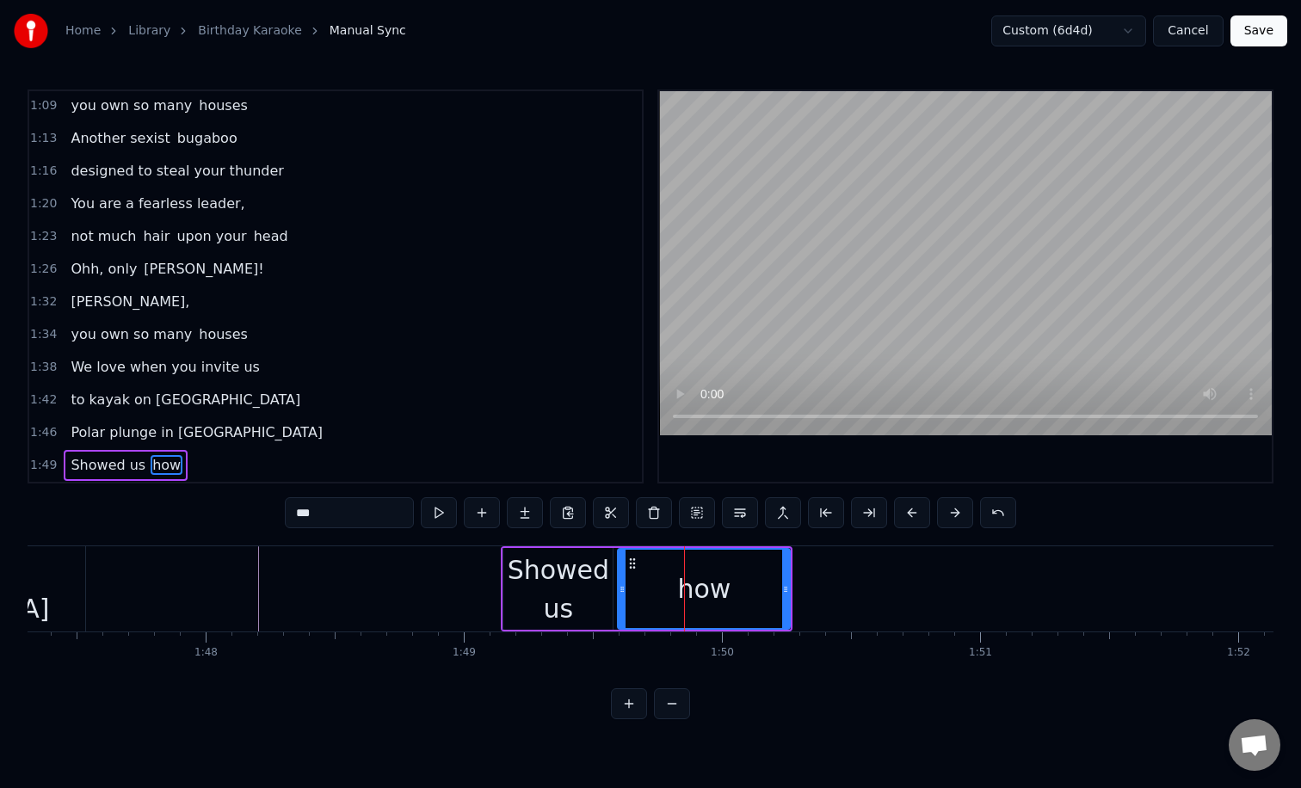
drag, startPoint x: 653, startPoint y: 578, endPoint x: 622, endPoint y: 575, distance: 31.1
click at [622, 575] on div at bounding box center [621, 589] width 7 height 78
drag, startPoint x: 784, startPoint y: 584, endPoint x: 737, endPoint y: 582, distance: 47.3
click at [752, 582] on icon at bounding box center [755, 589] width 7 height 14
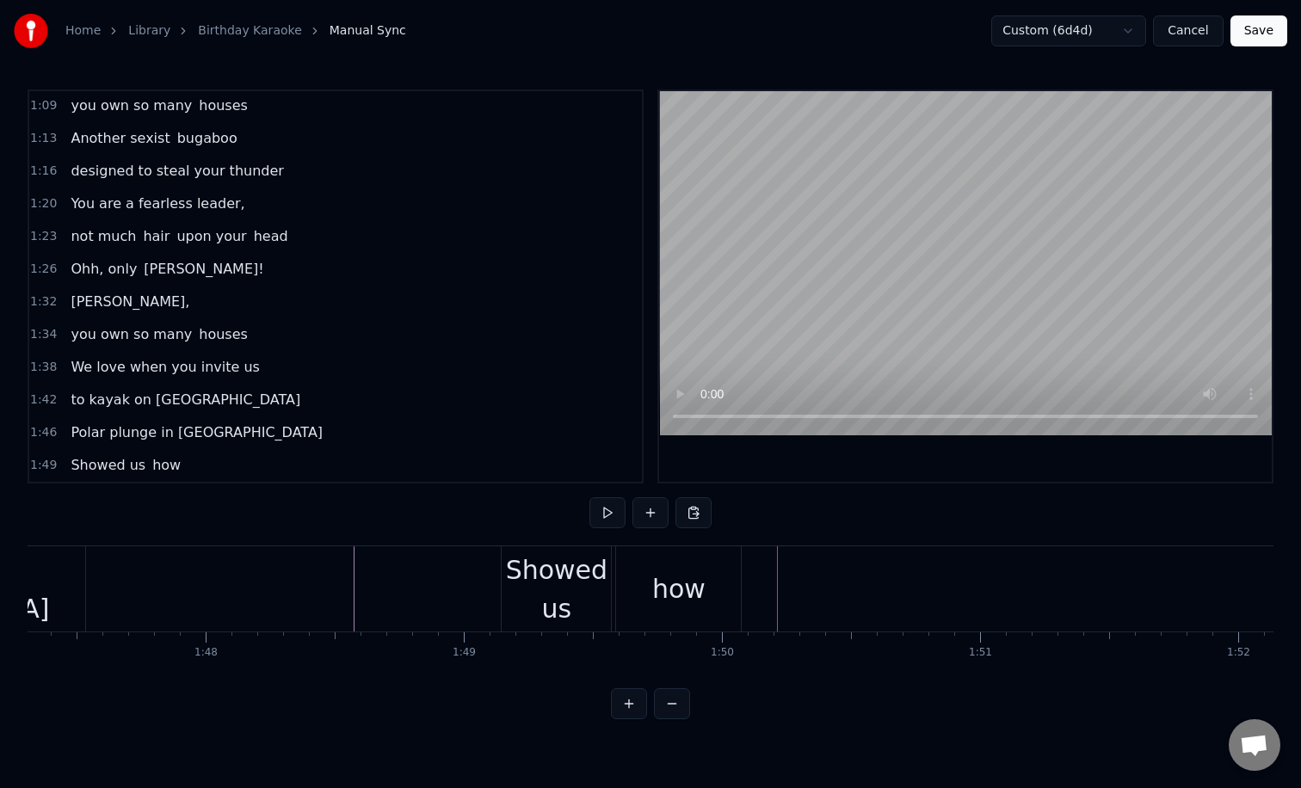
click at [724, 579] on div "how" at bounding box center [678, 588] width 125 height 85
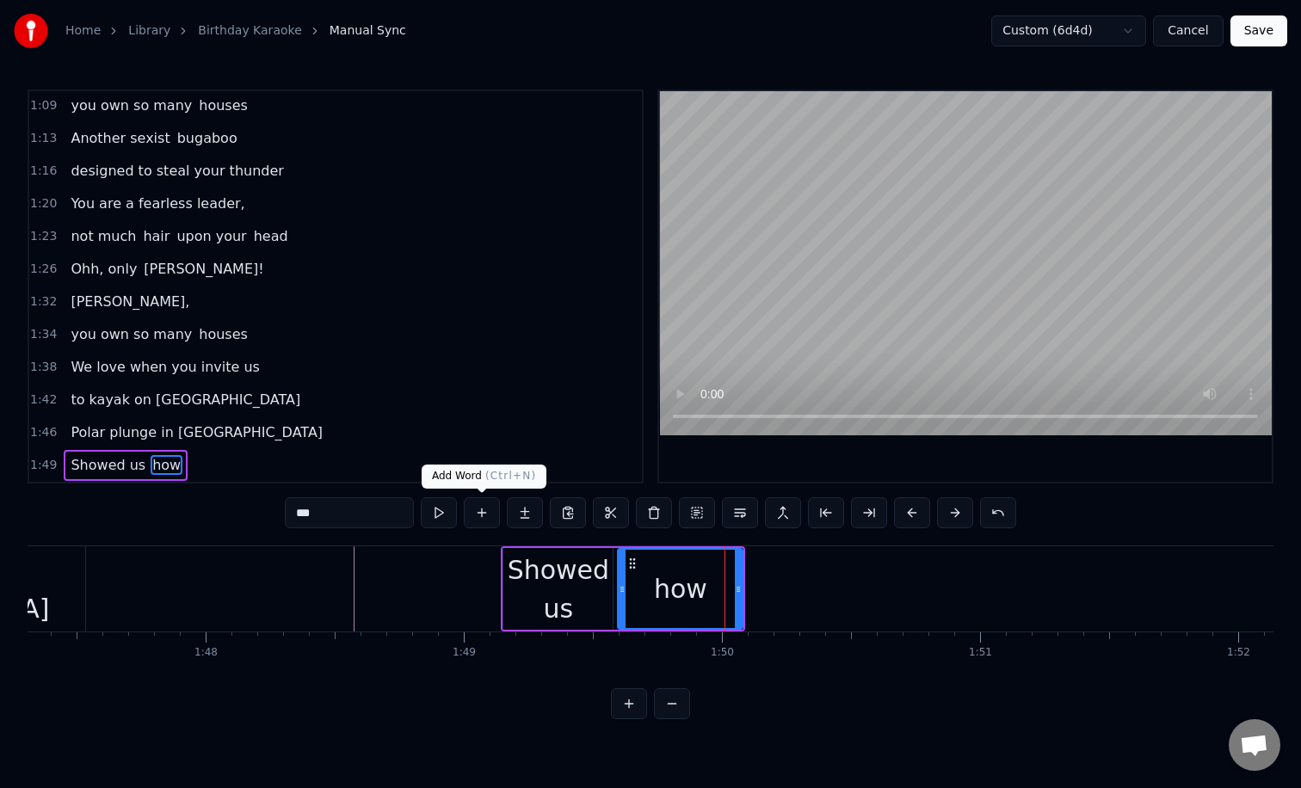
click at [479, 516] on button at bounding box center [482, 512] width 36 height 31
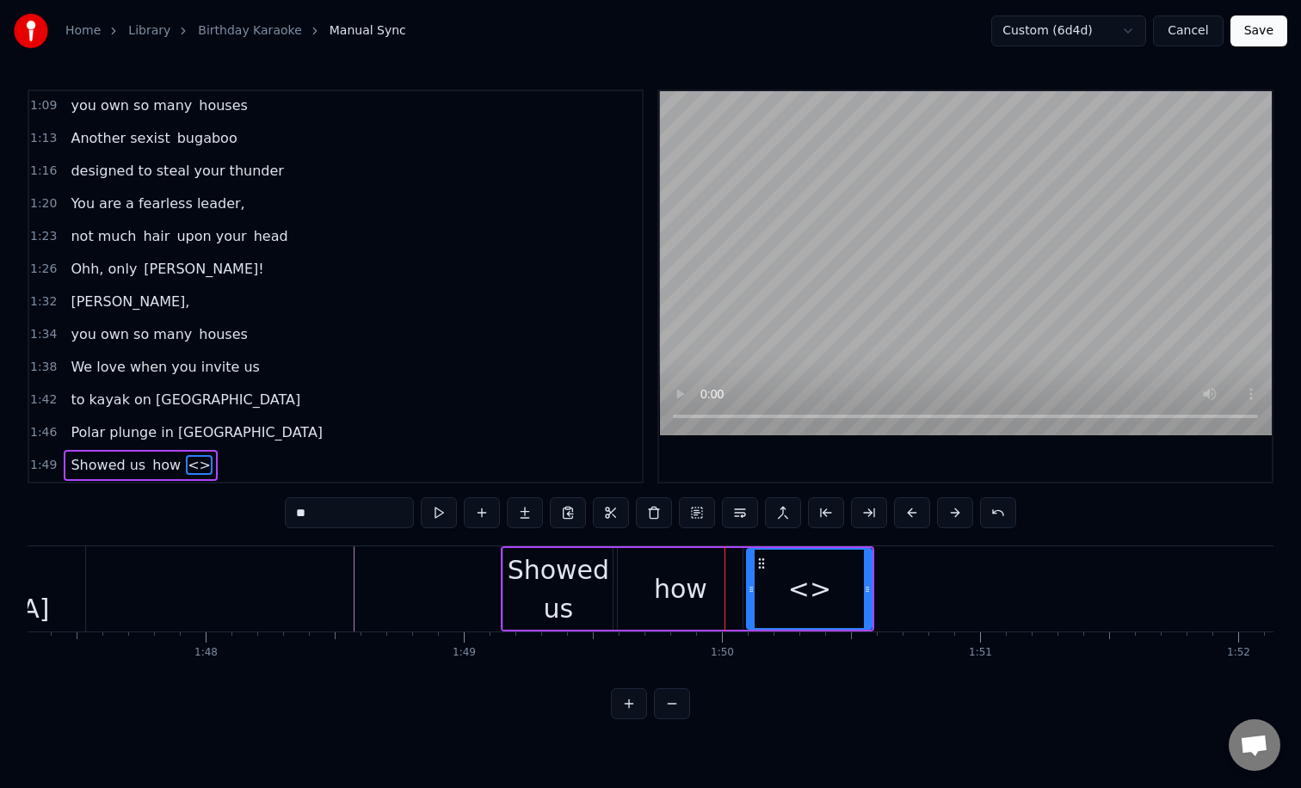
click at [356, 516] on input "**" at bounding box center [349, 512] width 129 height 31
type input "*"
drag, startPoint x: 865, startPoint y: 599, endPoint x: 928, endPoint y: 597, distance: 62.8
click at [898, 597] on div at bounding box center [894, 589] width 7 height 78
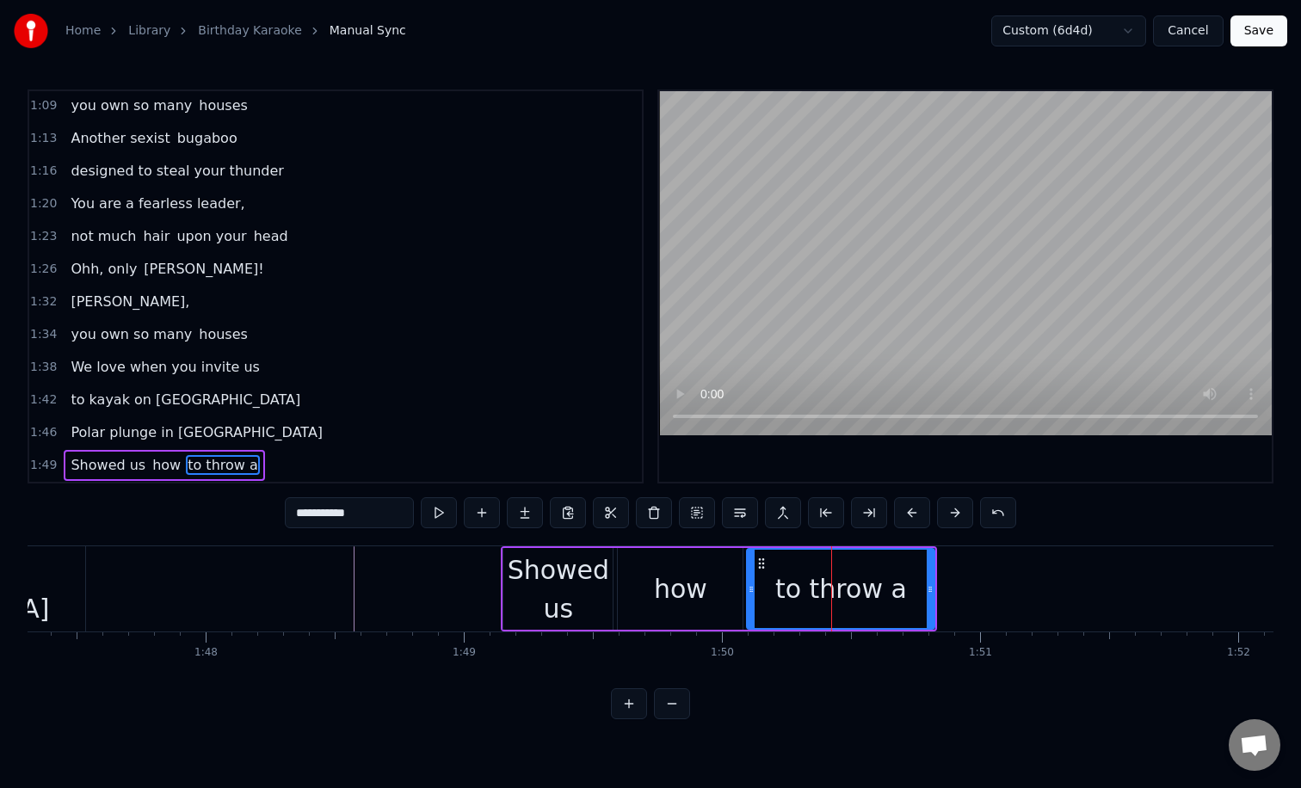
type input "**********"
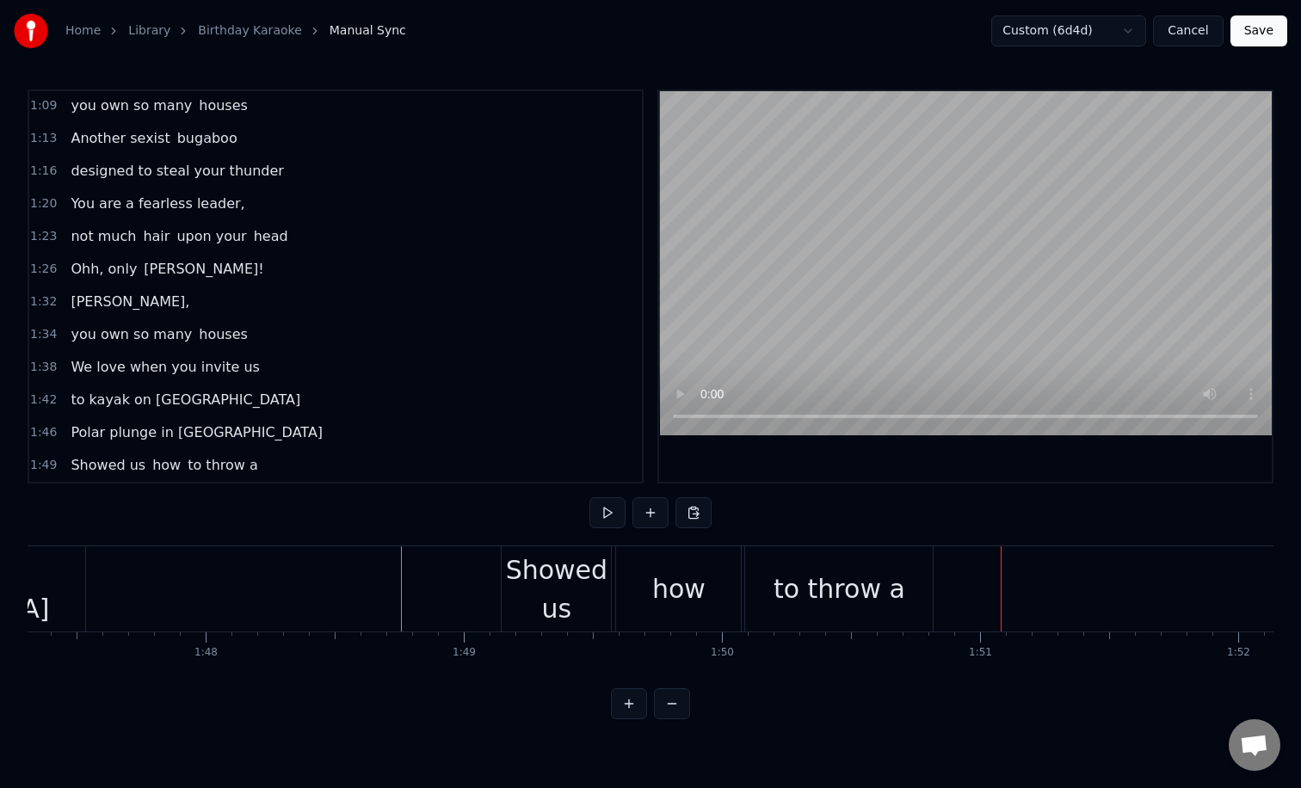
click at [847, 560] on div "to throw a" at bounding box center [839, 588] width 188 height 85
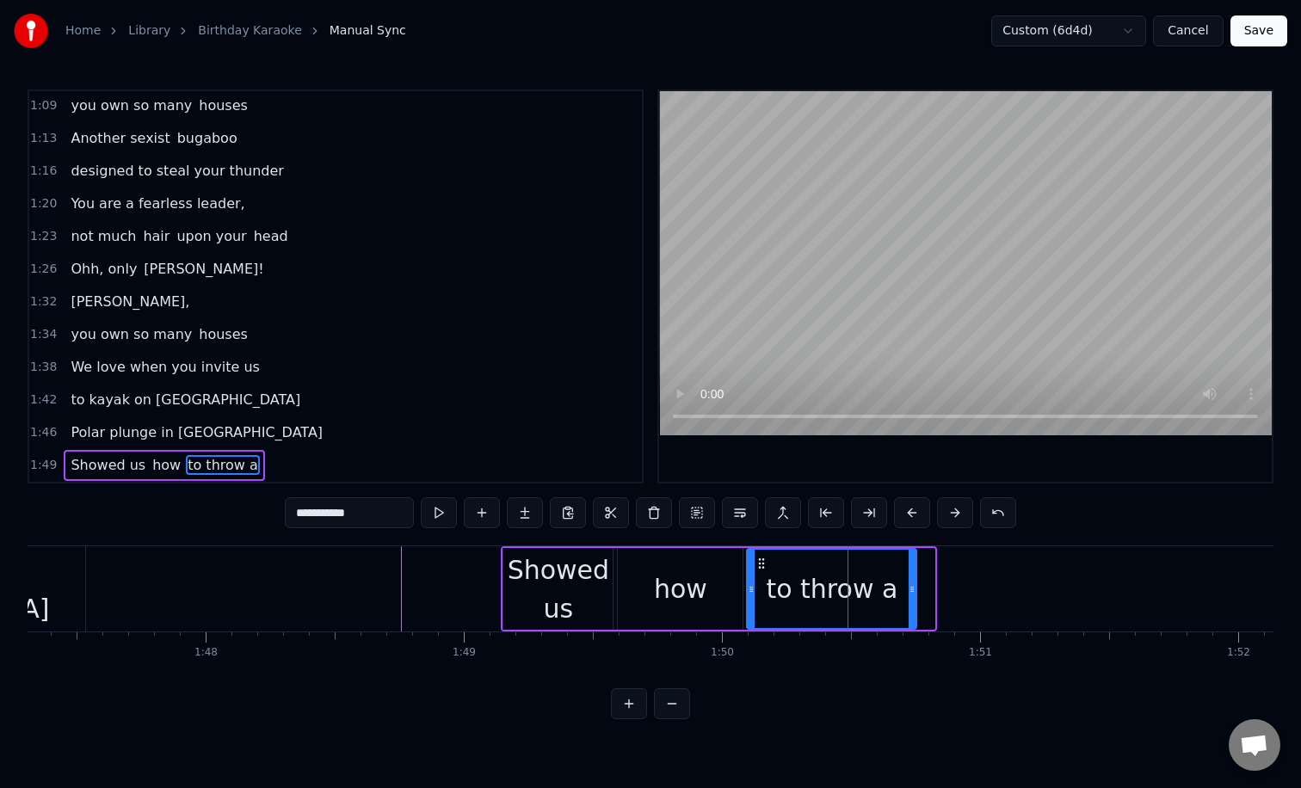
drag, startPoint x: 932, startPoint y: 568, endPoint x: 913, endPoint y: 568, distance: 18.1
click at [913, 568] on div at bounding box center [911, 589] width 7 height 78
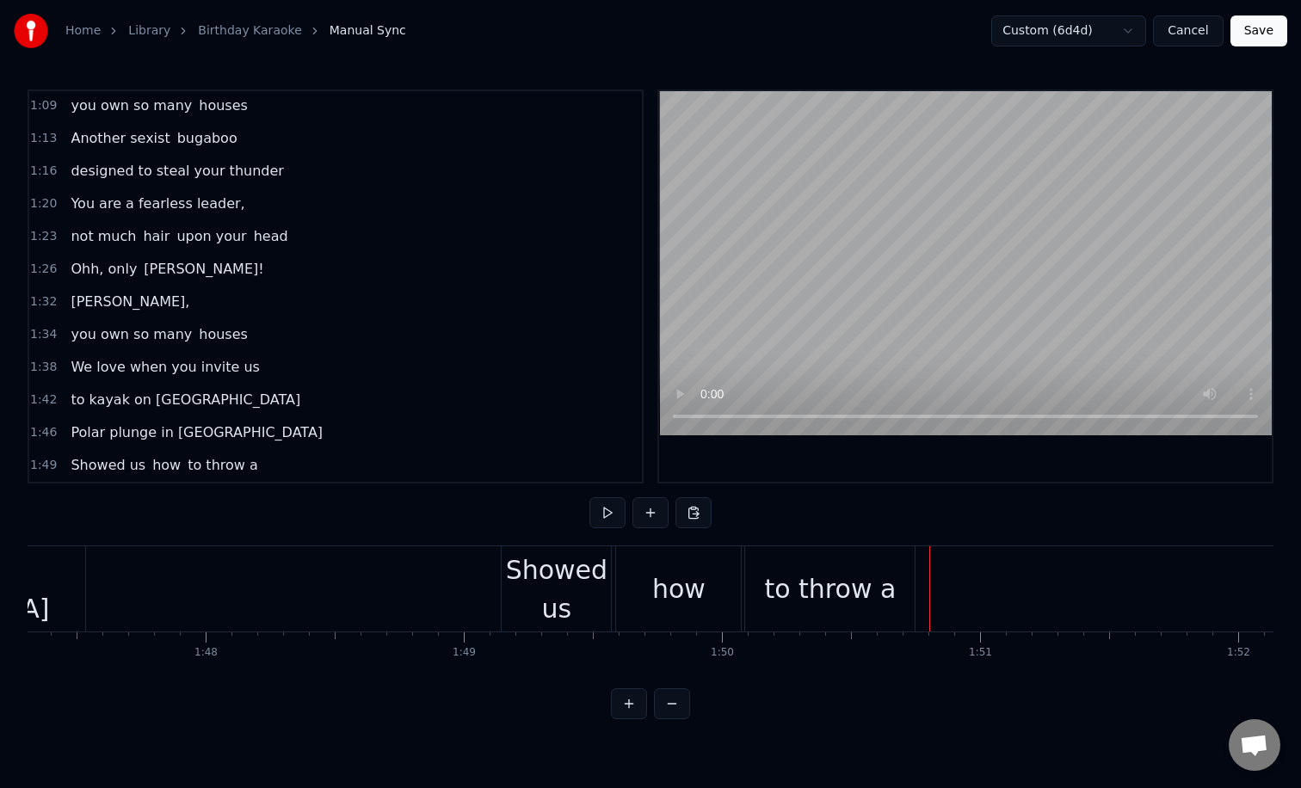
click at [907, 562] on div "to throw a" at bounding box center [829, 588] width 169 height 85
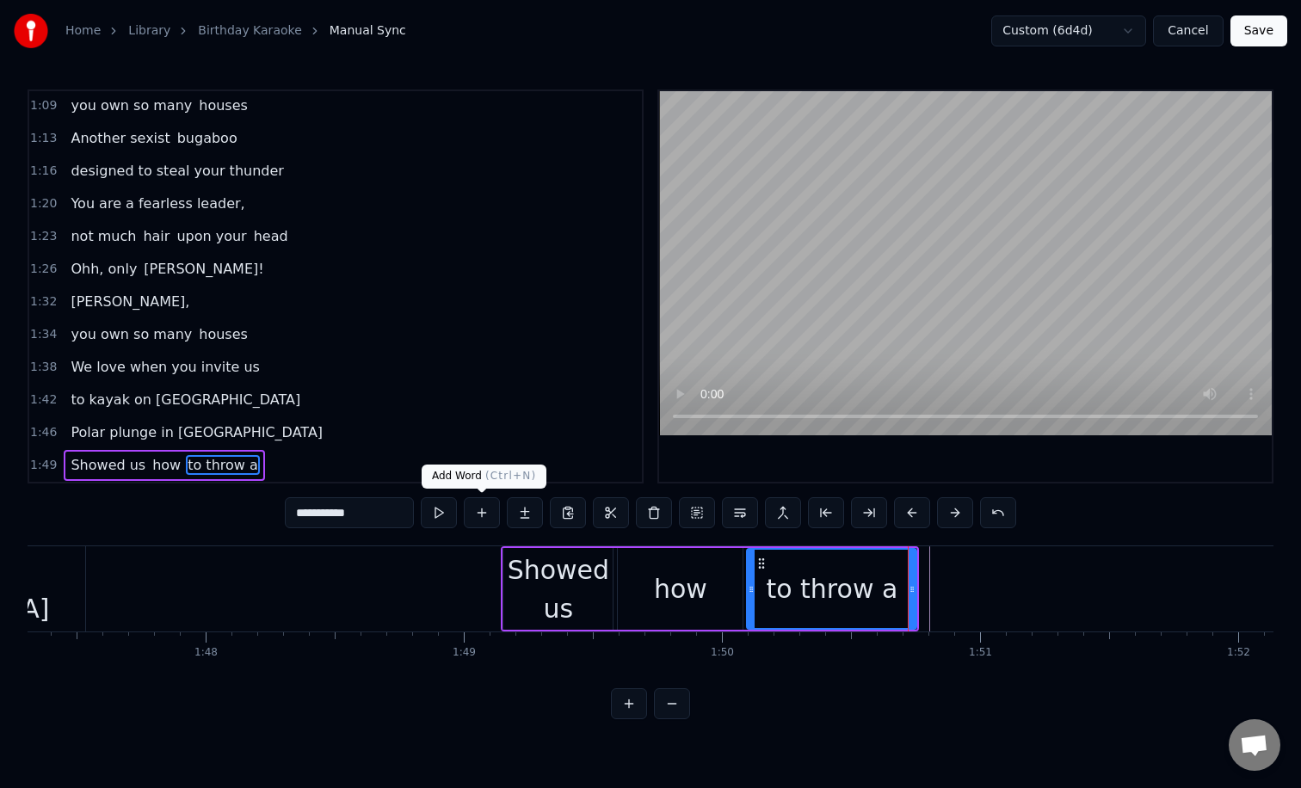
click at [477, 512] on button at bounding box center [482, 512] width 36 height 31
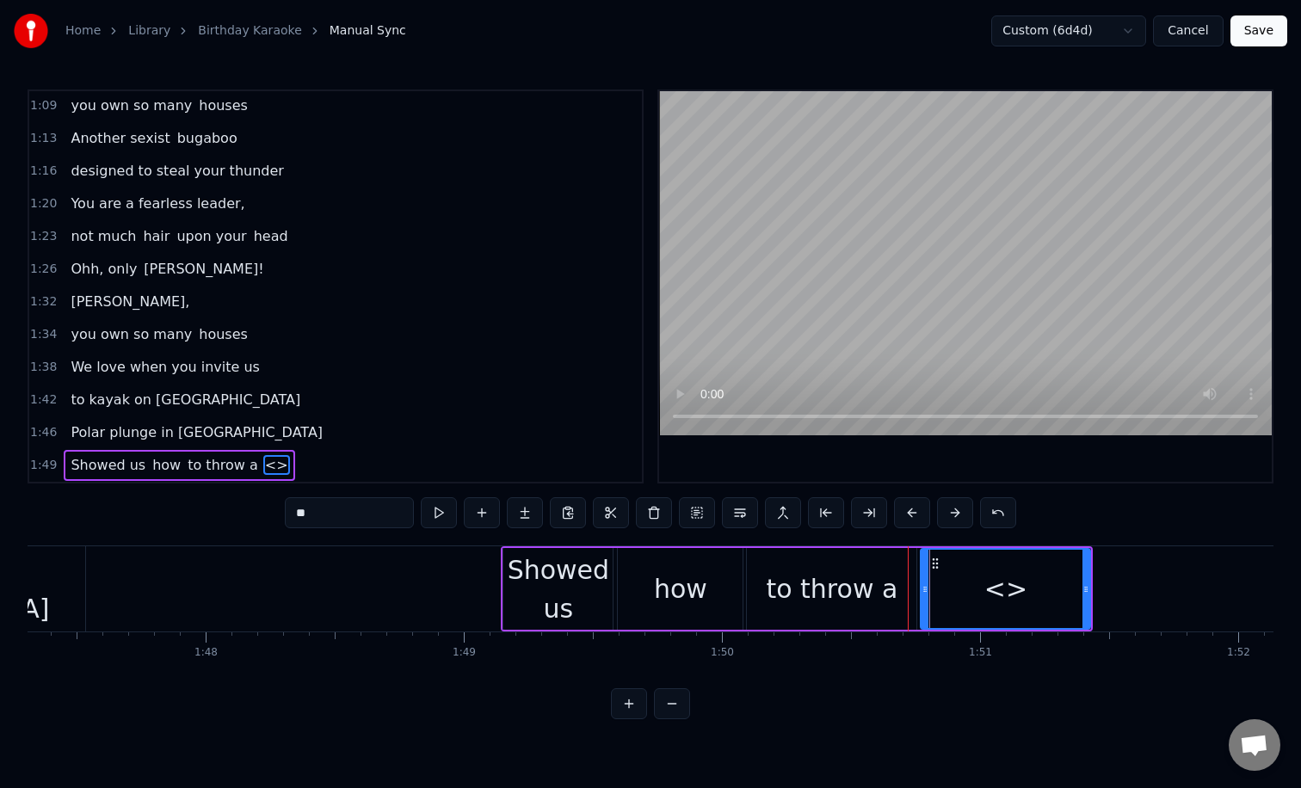
click at [1022, 588] on div "<>" at bounding box center [1005, 589] width 168 height 78
click at [375, 517] on input "**" at bounding box center [349, 512] width 129 height 31
type input "*"
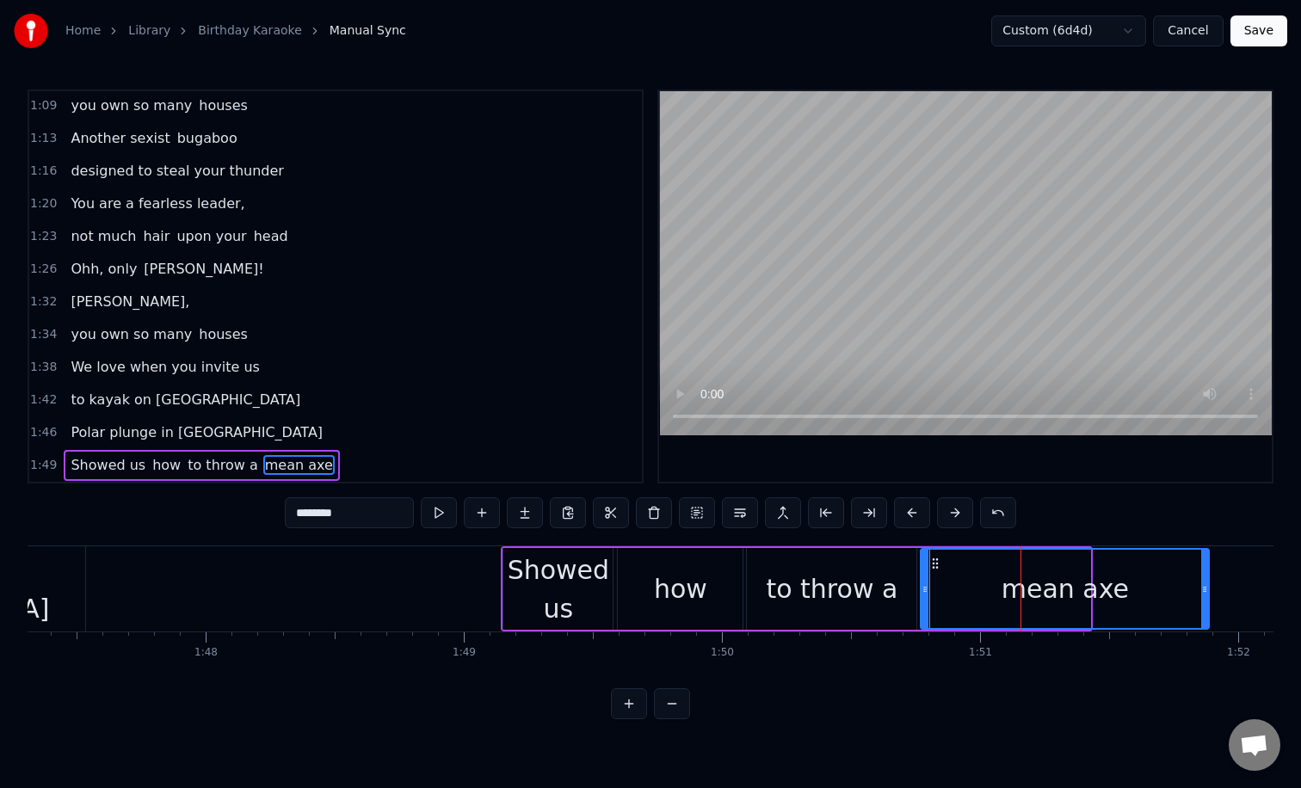
drag, startPoint x: 1085, startPoint y: 575, endPoint x: 1206, endPoint y: 576, distance: 121.3
click at [1206, 576] on div at bounding box center [1204, 589] width 7 height 78
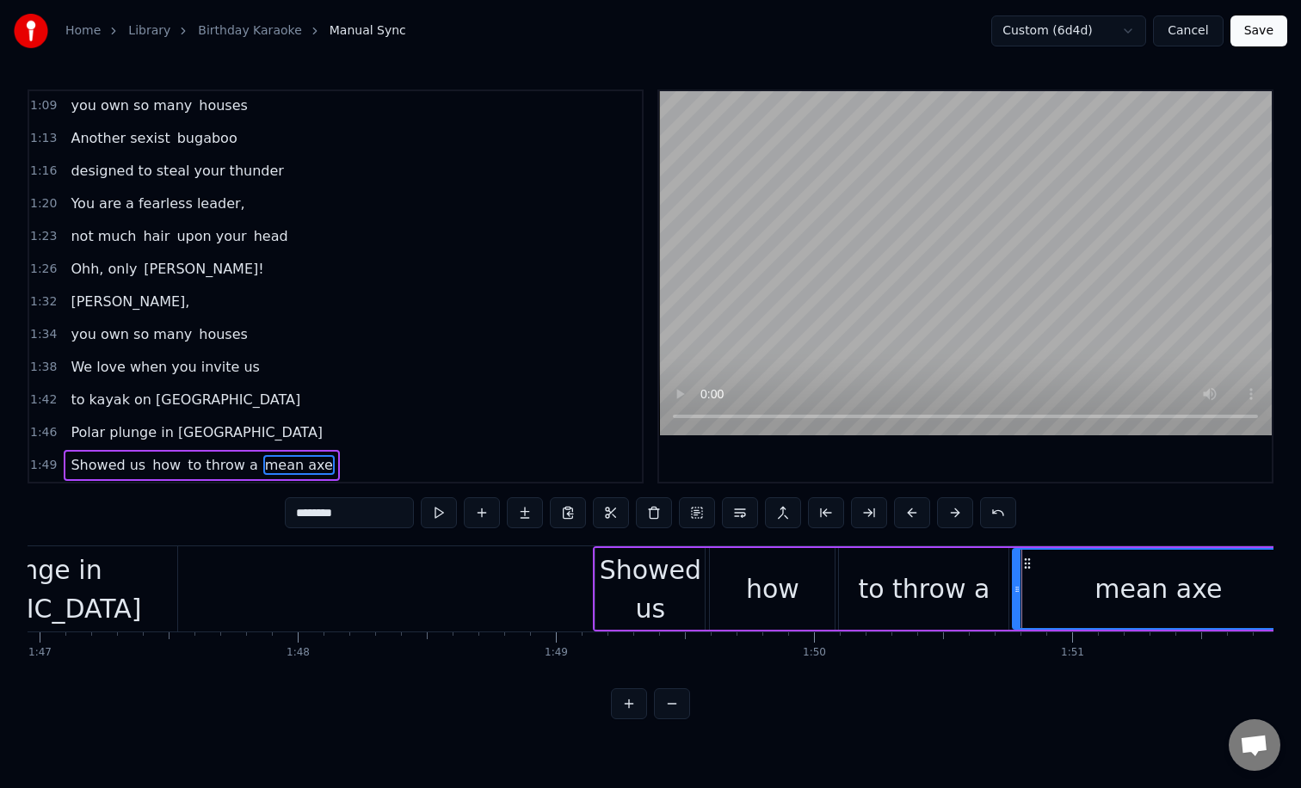
scroll to position [0, 27482]
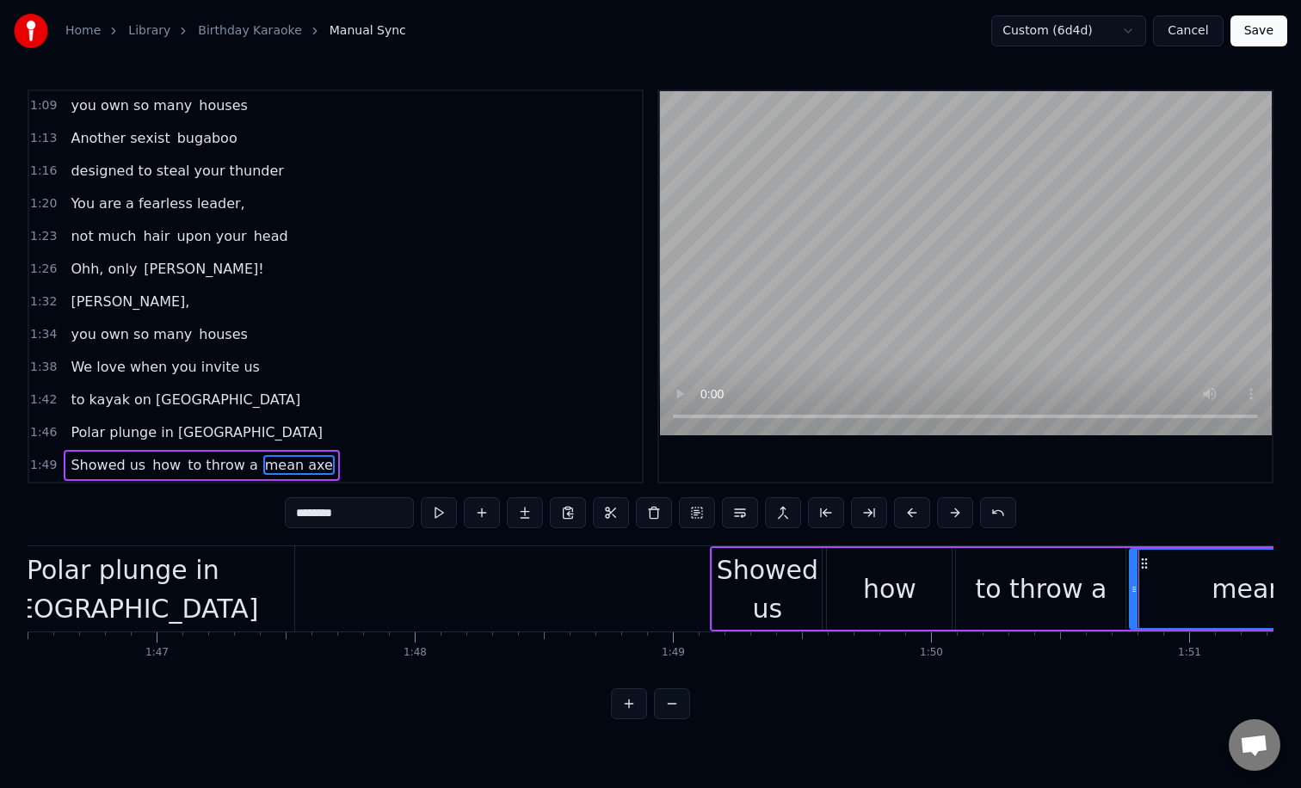
type input "********"
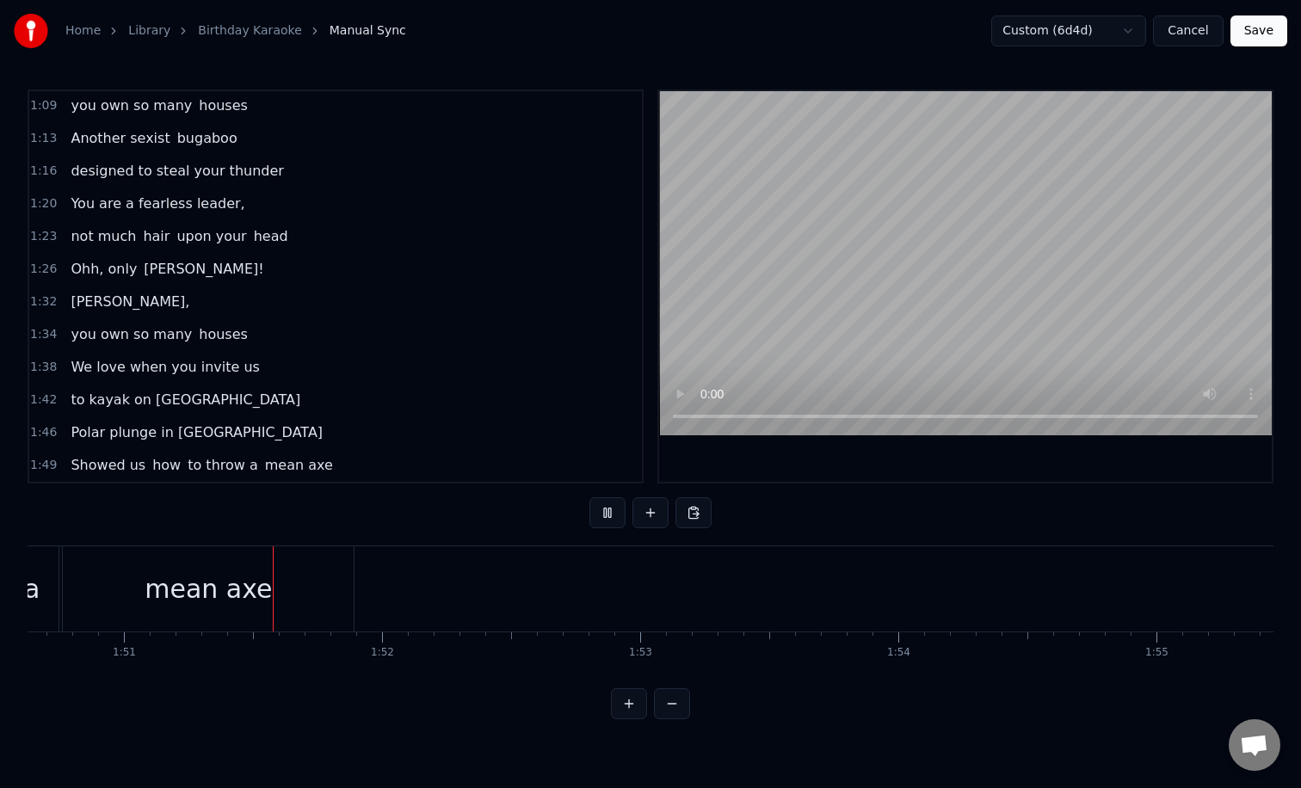
scroll to position [0, 28558]
click at [650, 514] on button at bounding box center [650, 512] width 36 height 31
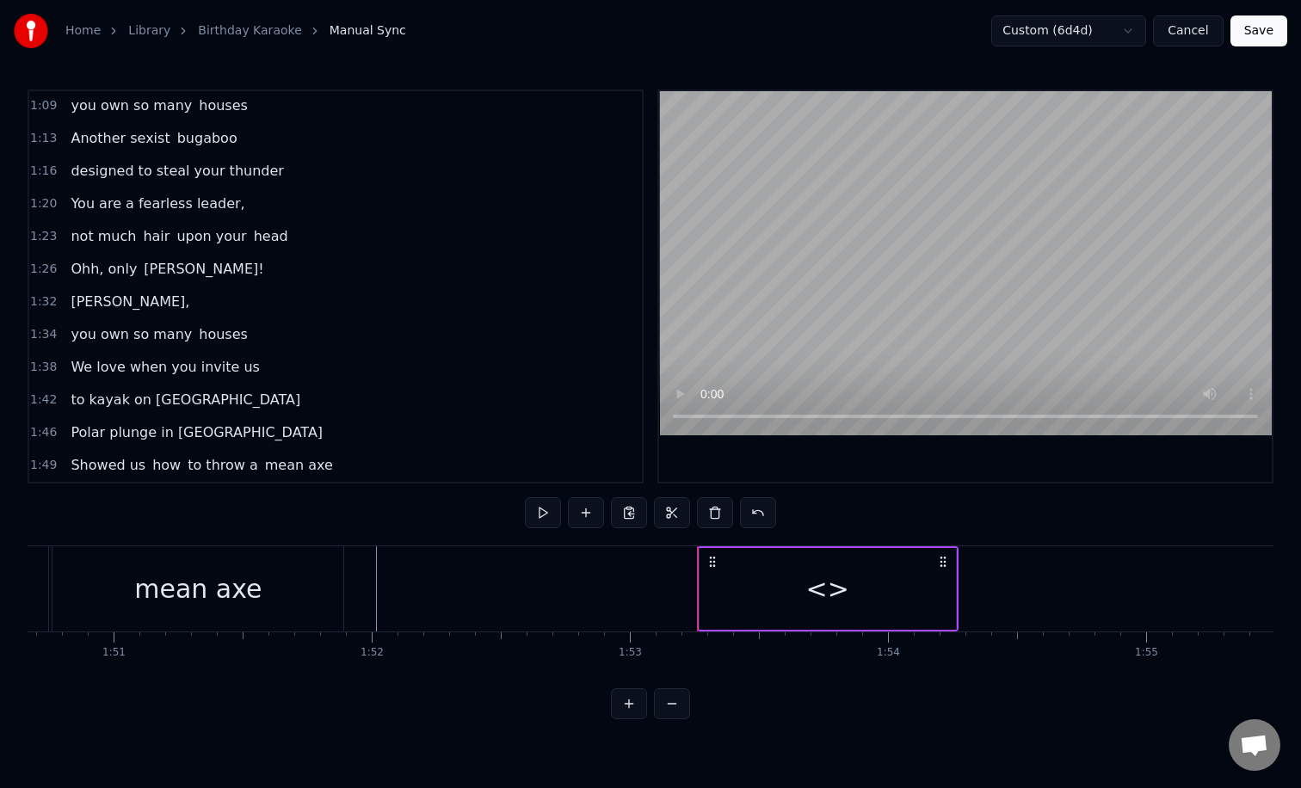
click at [831, 598] on div "<>" at bounding box center [827, 588] width 43 height 39
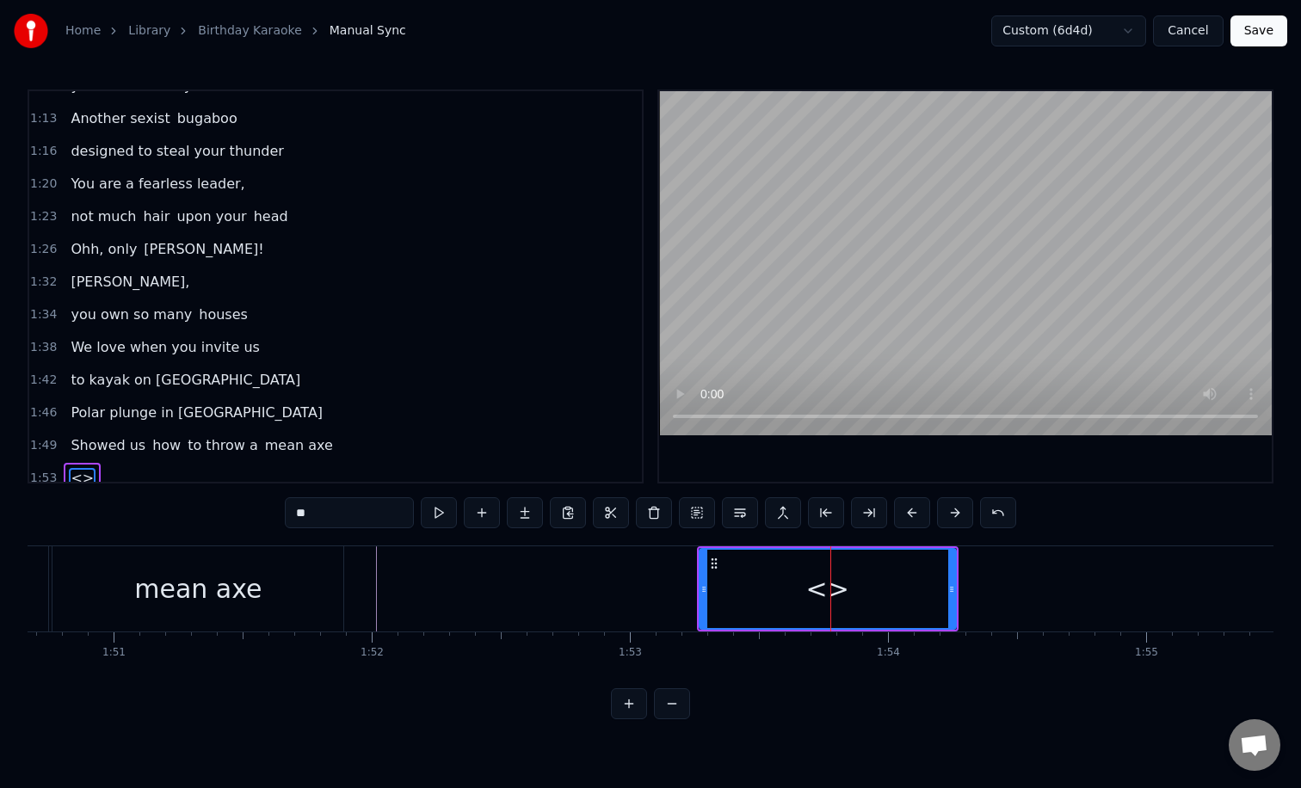
scroll to position [492, 0]
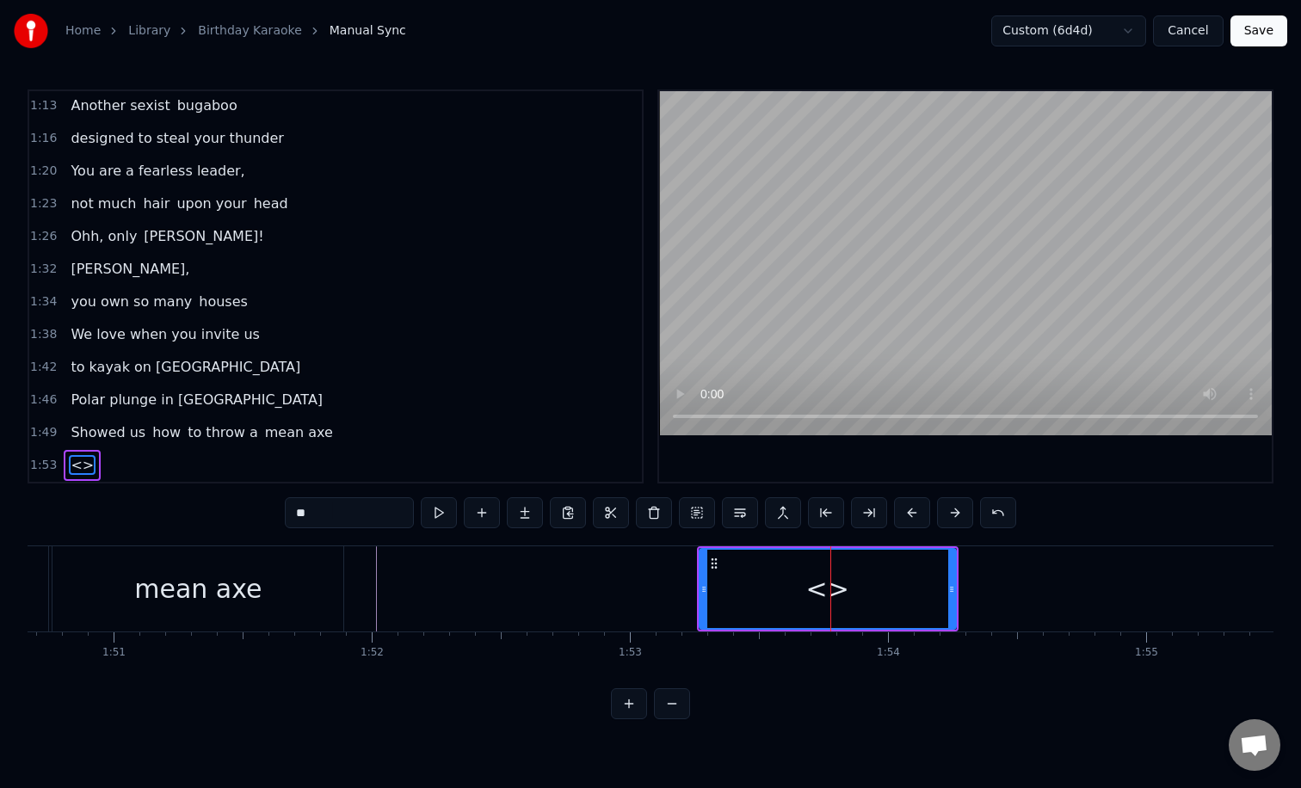
click at [335, 508] on input "**" at bounding box center [349, 512] width 129 height 31
type input "*"
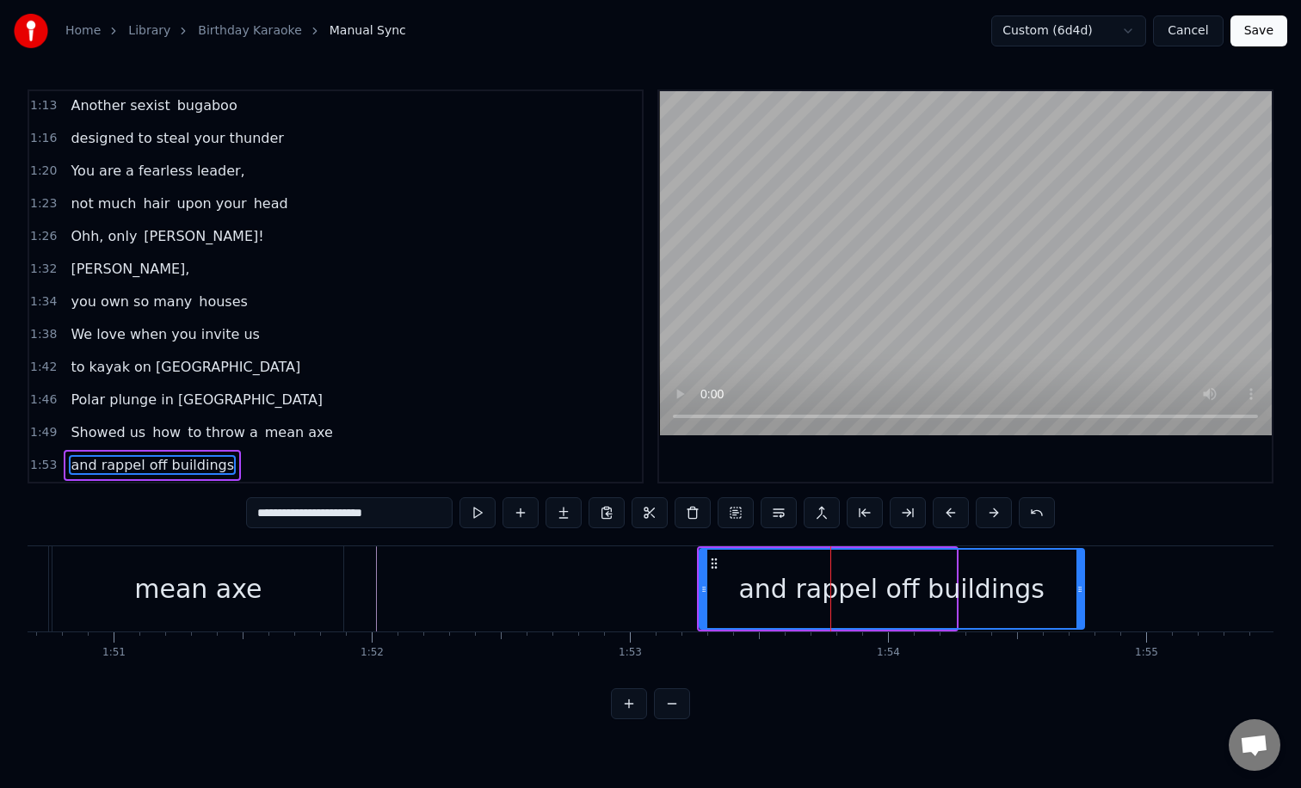
drag, startPoint x: 951, startPoint y: 589, endPoint x: 1086, endPoint y: 587, distance: 134.2
click at [1083, 587] on icon at bounding box center [1079, 589] width 7 height 14
type input "**********"
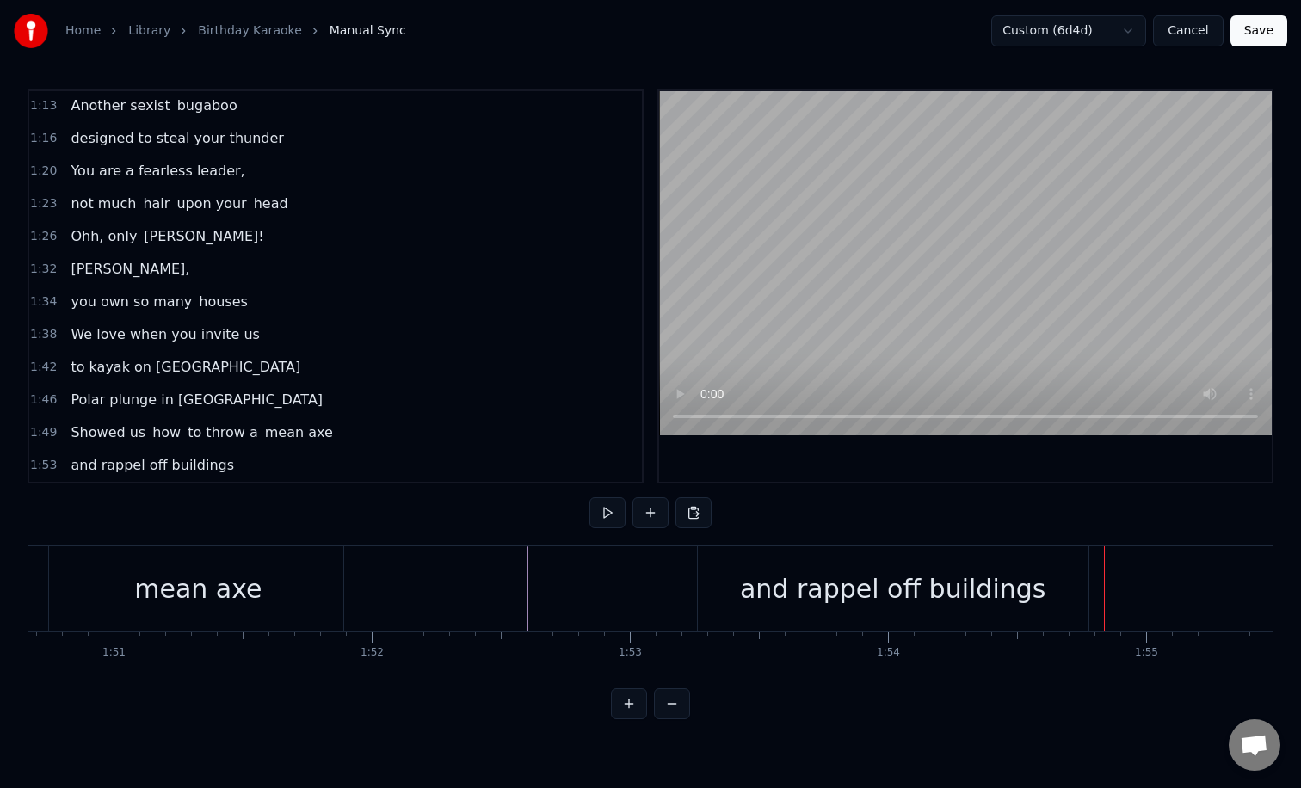
click at [983, 588] on div "and rappel off buildings" at bounding box center [892, 588] width 305 height 39
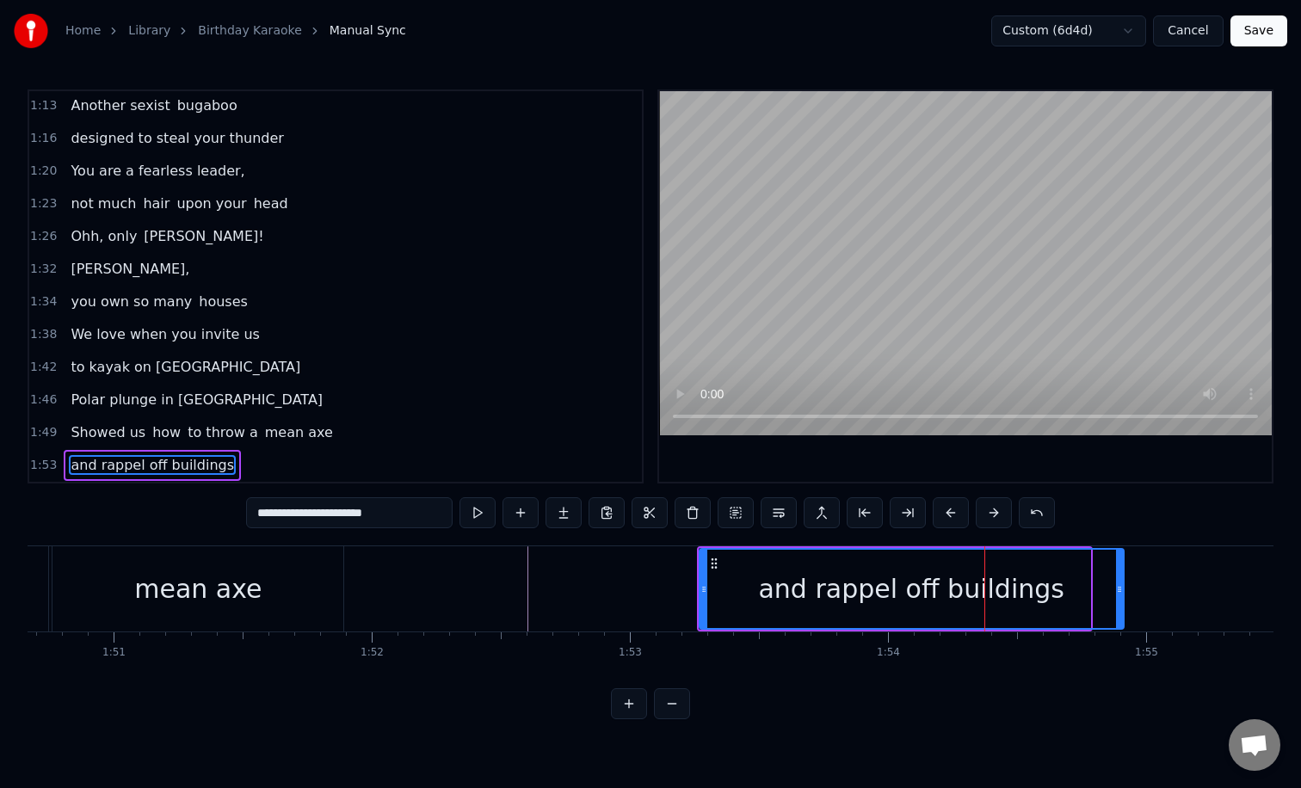
drag, startPoint x: 1084, startPoint y: 585, endPoint x: 1157, endPoint y: 585, distance: 73.1
click at [1123, 585] on icon at bounding box center [1119, 589] width 7 height 14
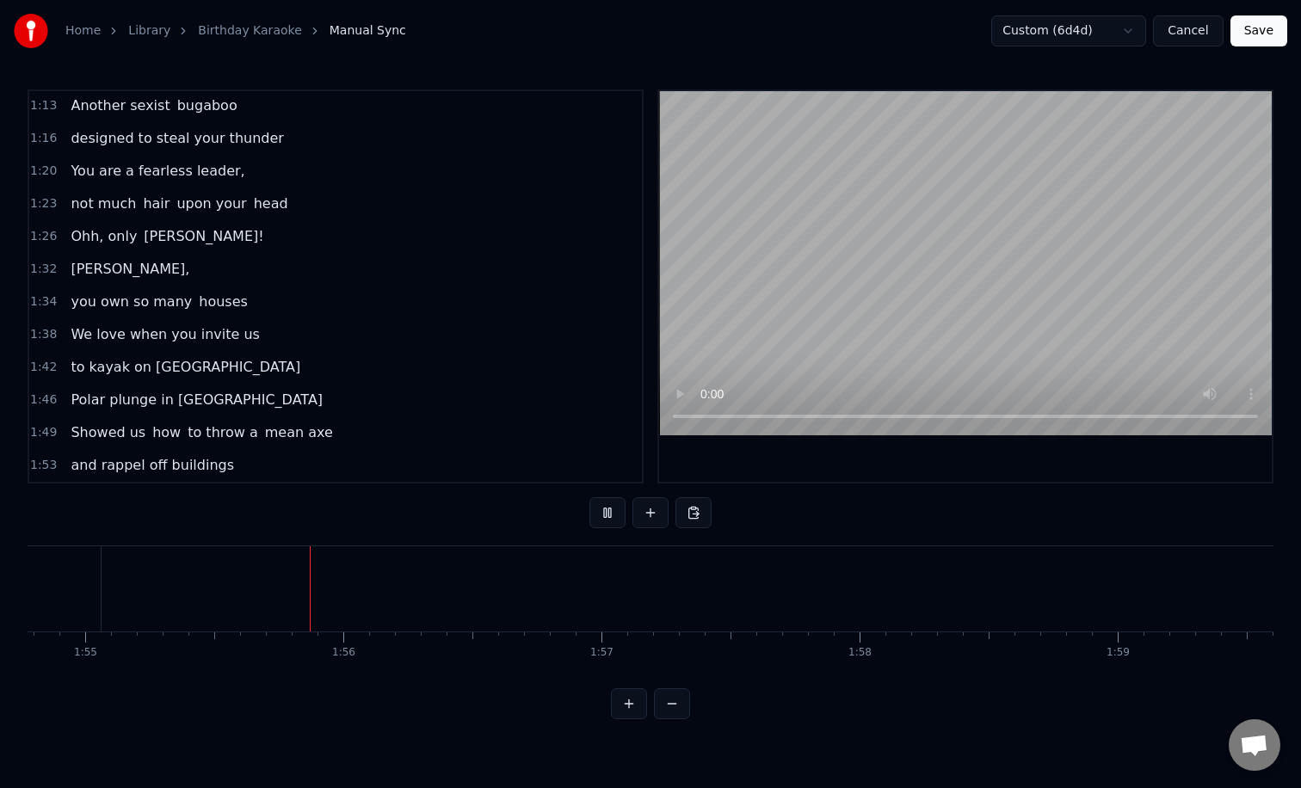
scroll to position [0, 29637]
click at [650, 509] on button at bounding box center [650, 512] width 36 height 31
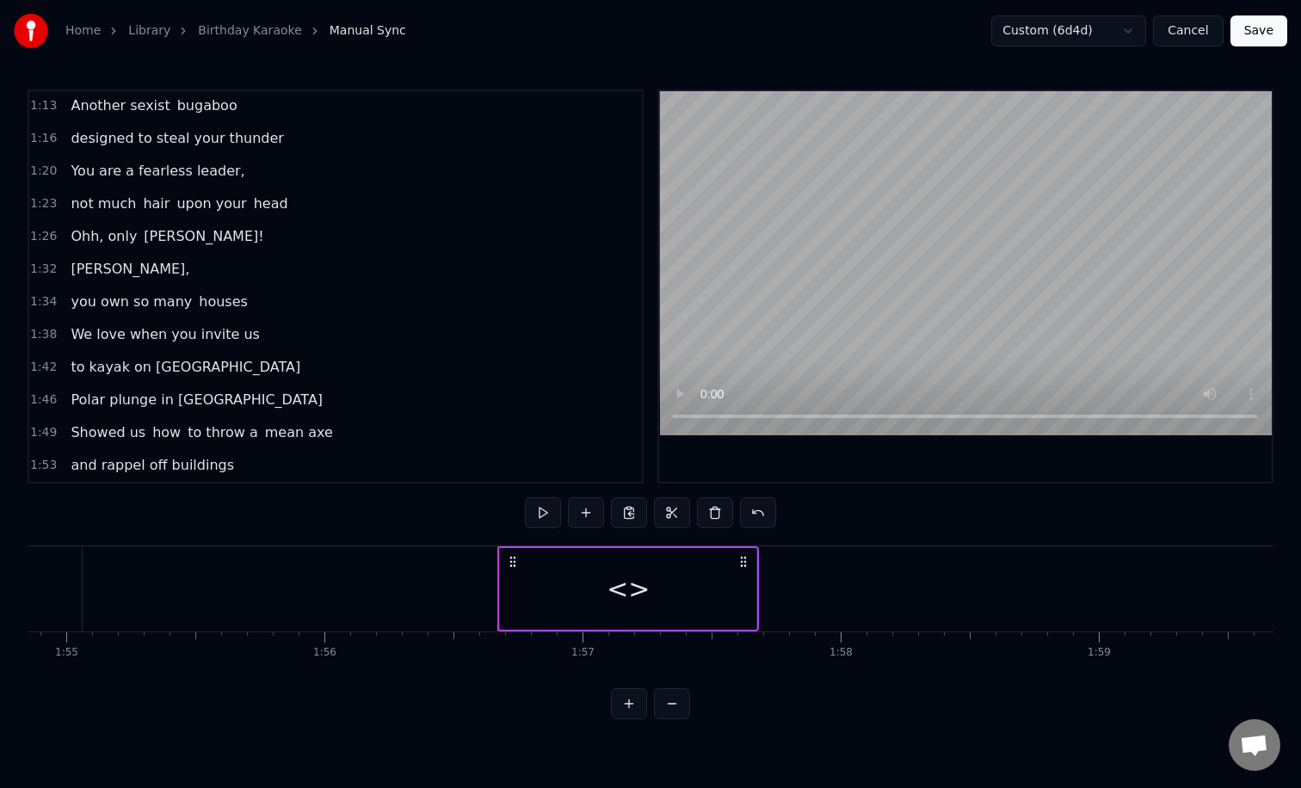
click at [624, 581] on div "<>" at bounding box center [627, 588] width 43 height 39
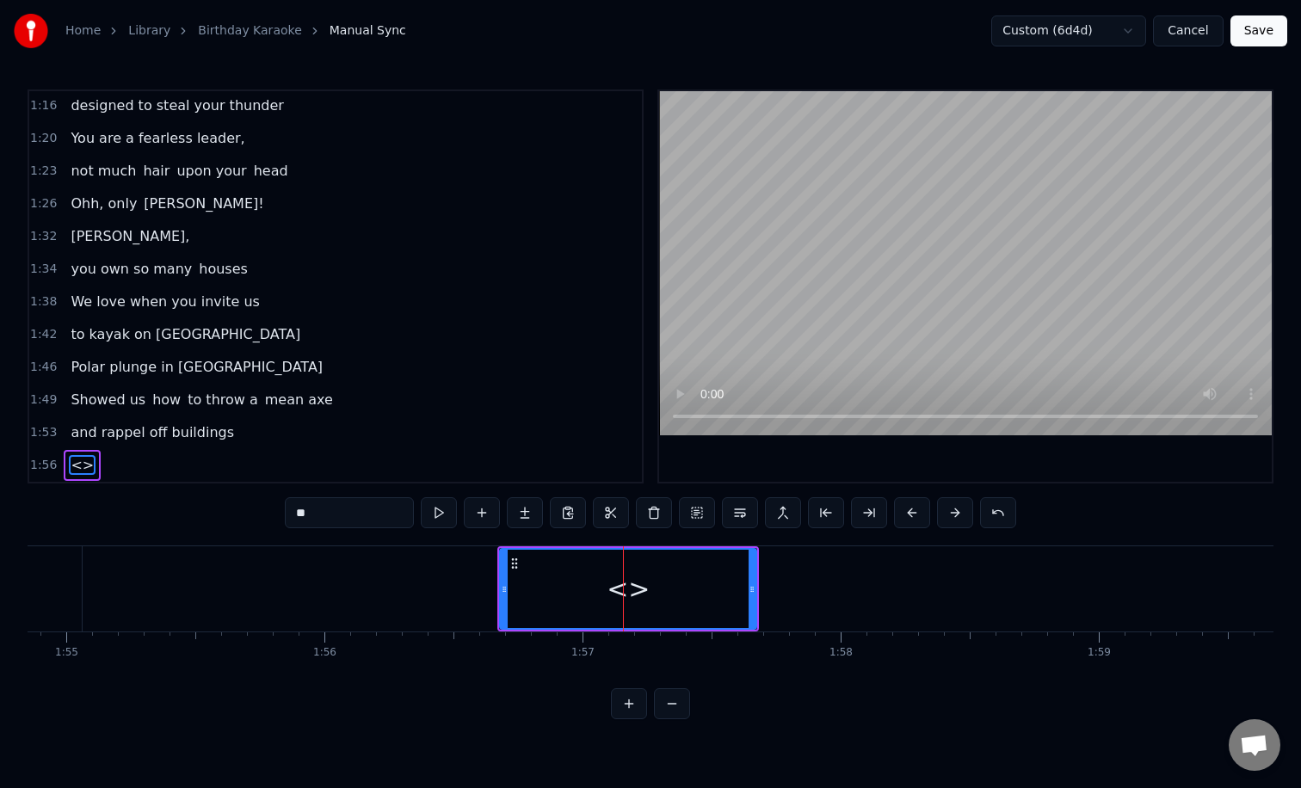
click at [355, 512] on input "**" at bounding box center [349, 512] width 129 height 31
type input "*"
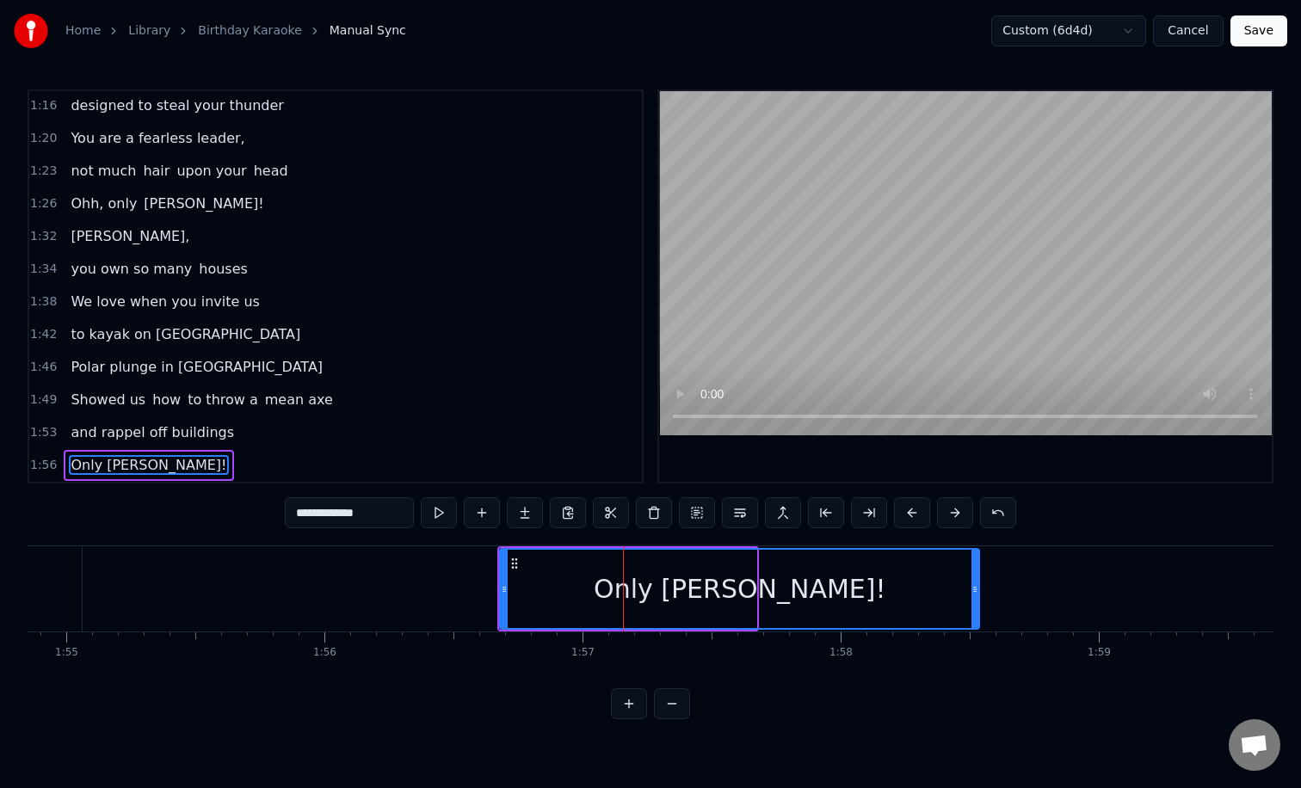
drag, startPoint x: 750, startPoint y: 581, endPoint x: 992, endPoint y: 587, distance: 241.8
click at [978, 587] on icon at bounding box center [974, 589] width 7 height 14
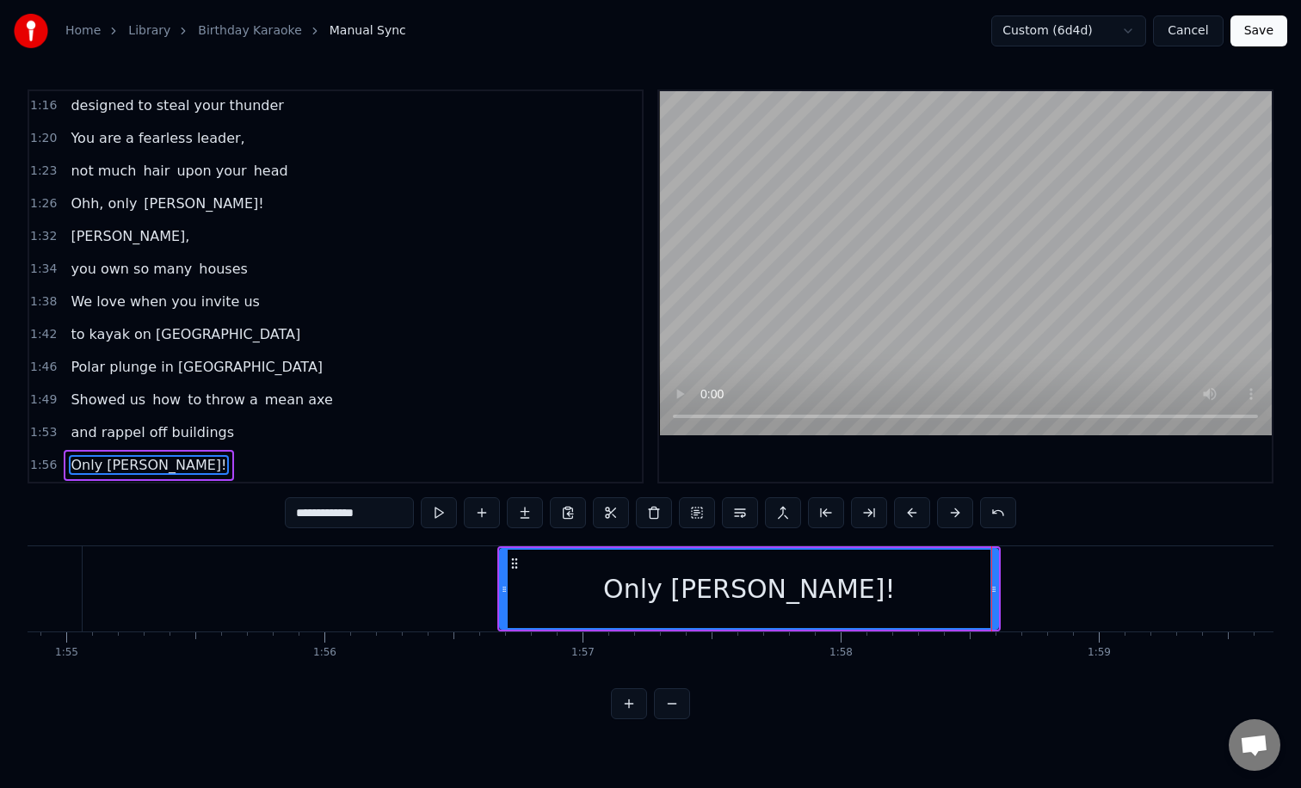
type input "**********"
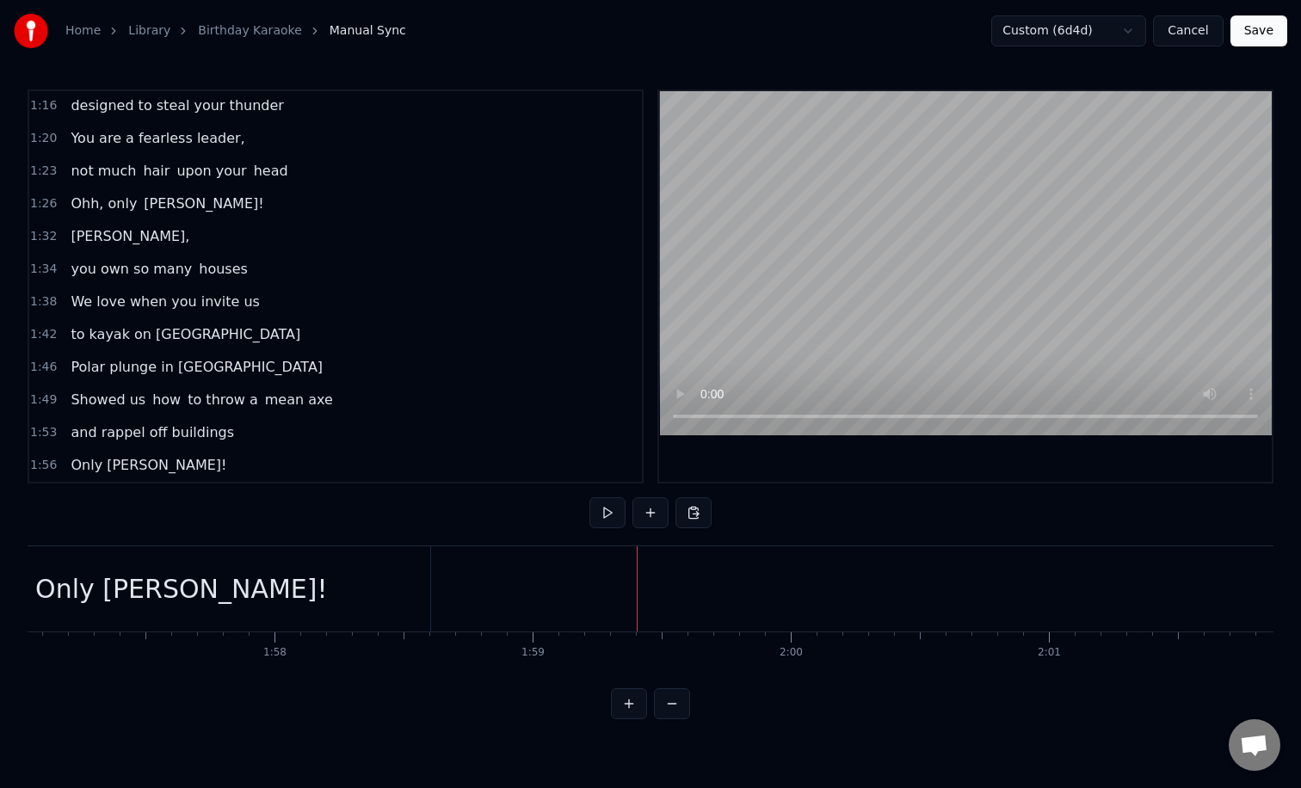
scroll to position [0, 30194]
click at [194, 584] on div "Only [PERSON_NAME]!" at bounding box center [190, 588] width 292 height 39
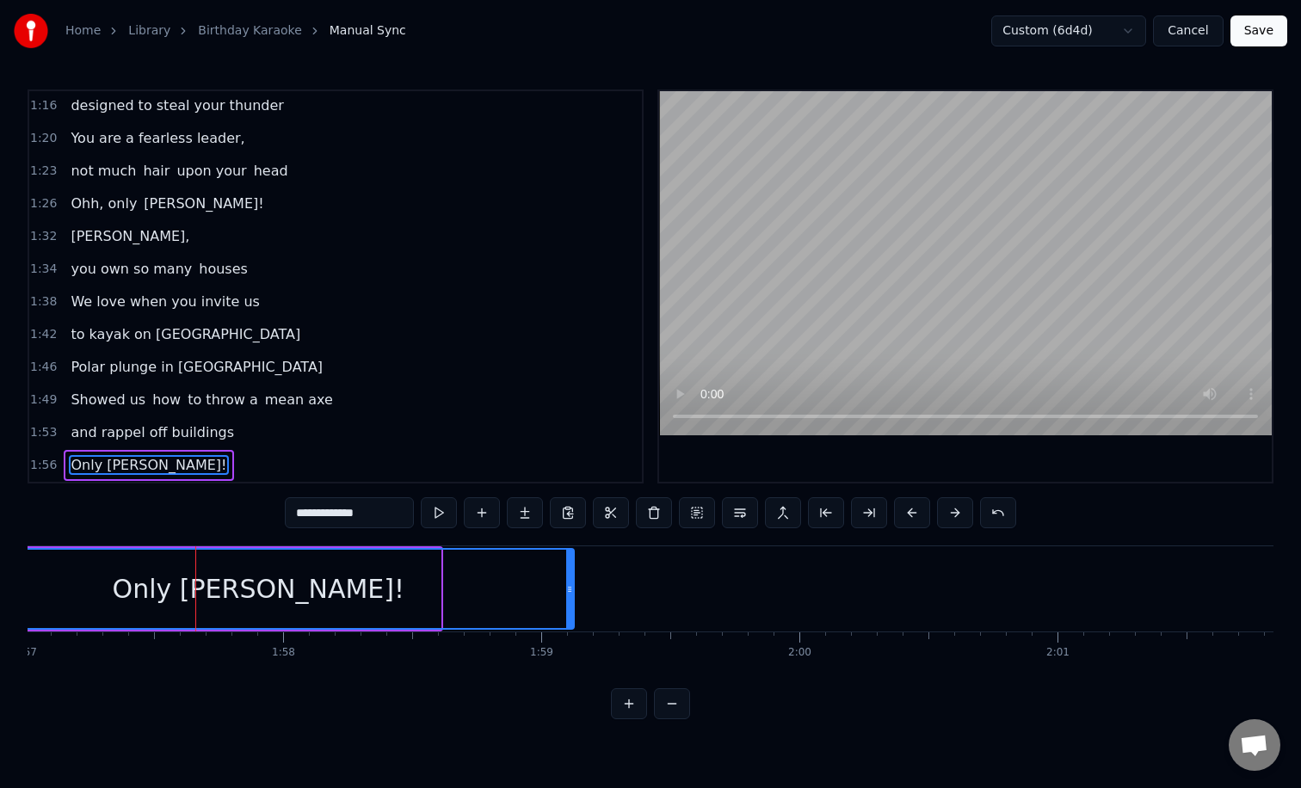
drag, startPoint x: 436, startPoint y: 586, endPoint x: 591, endPoint y: 581, distance: 154.9
click at [573, 582] on icon at bounding box center [569, 589] width 7 height 14
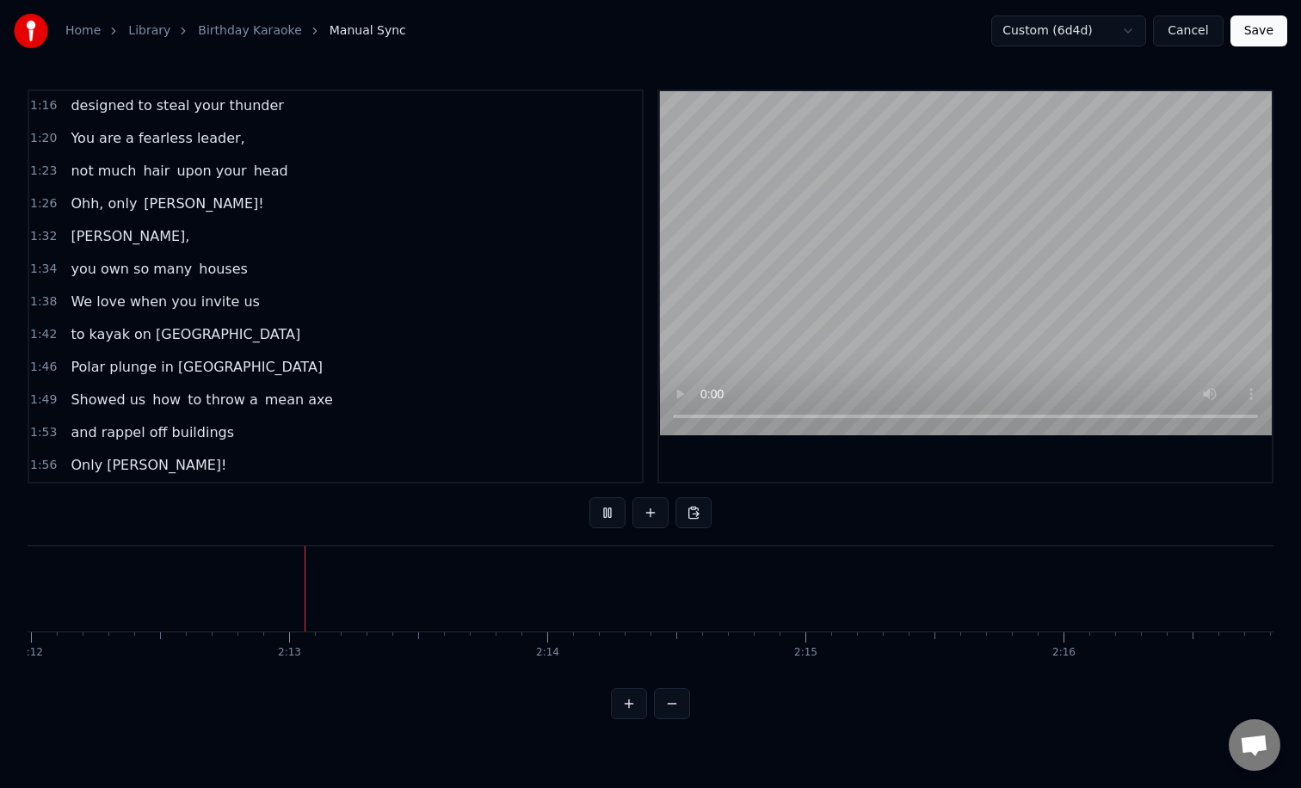
scroll to position [0, 34070]
click at [1253, 39] on button "Save" at bounding box center [1258, 30] width 57 height 31
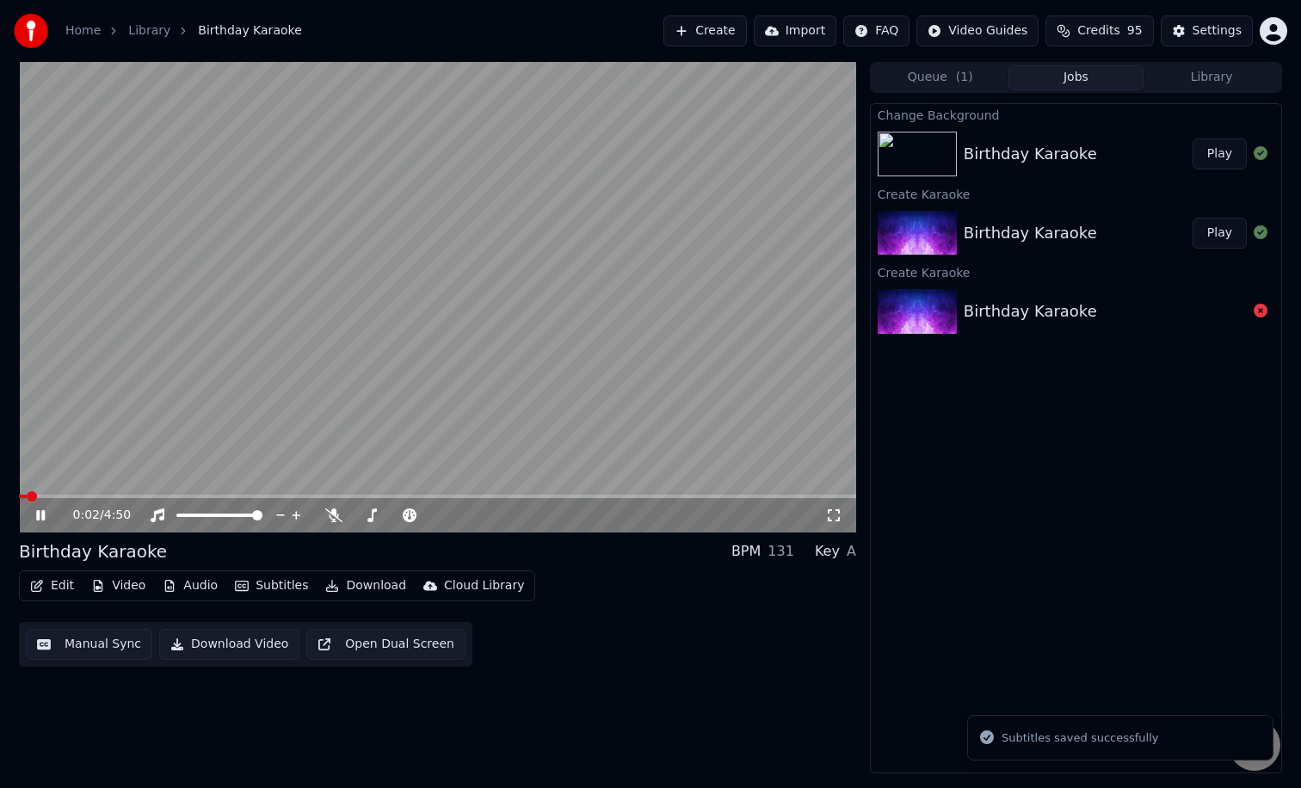
click at [249, 374] on video at bounding box center [437, 297] width 837 height 471
click at [55, 581] on button "Edit" at bounding box center [52, 586] width 58 height 24
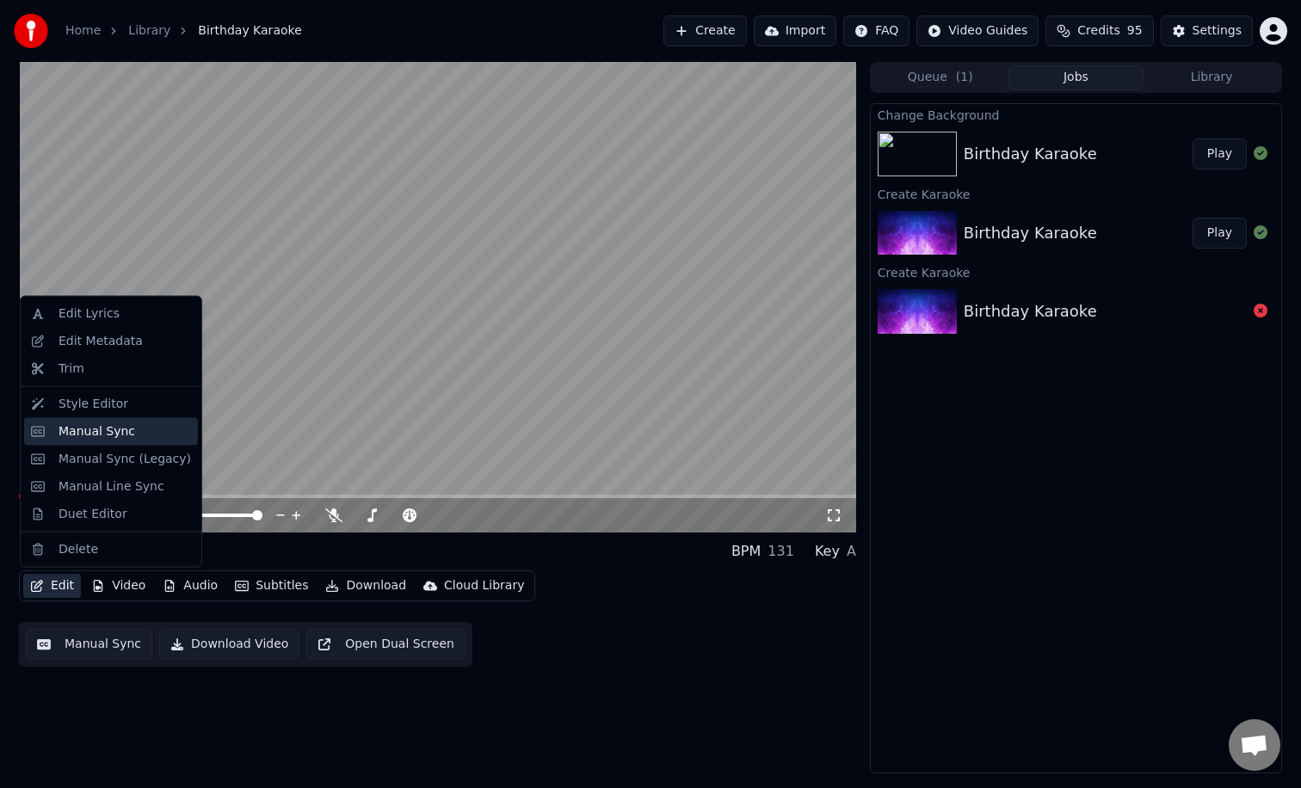
click at [126, 424] on div "Manual Sync" at bounding box center [96, 430] width 77 height 17
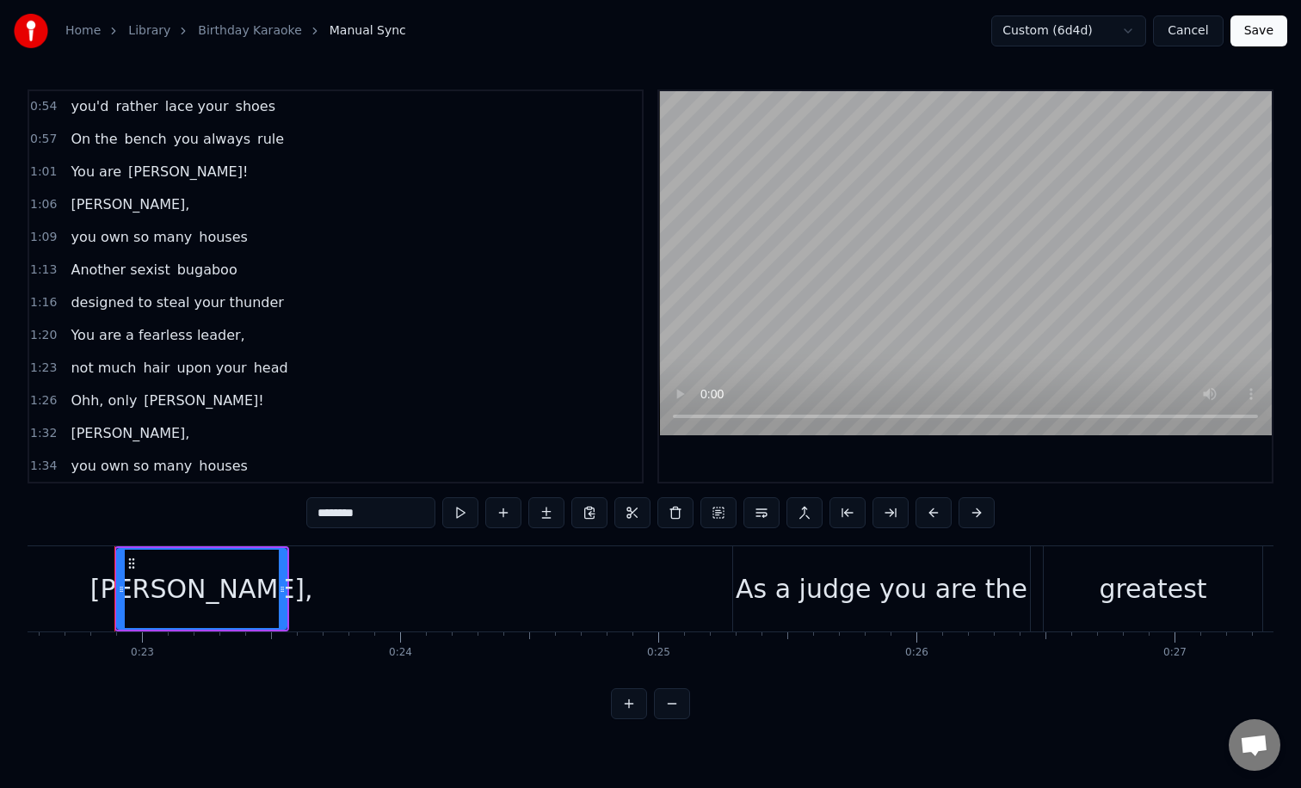
scroll to position [525, 0]
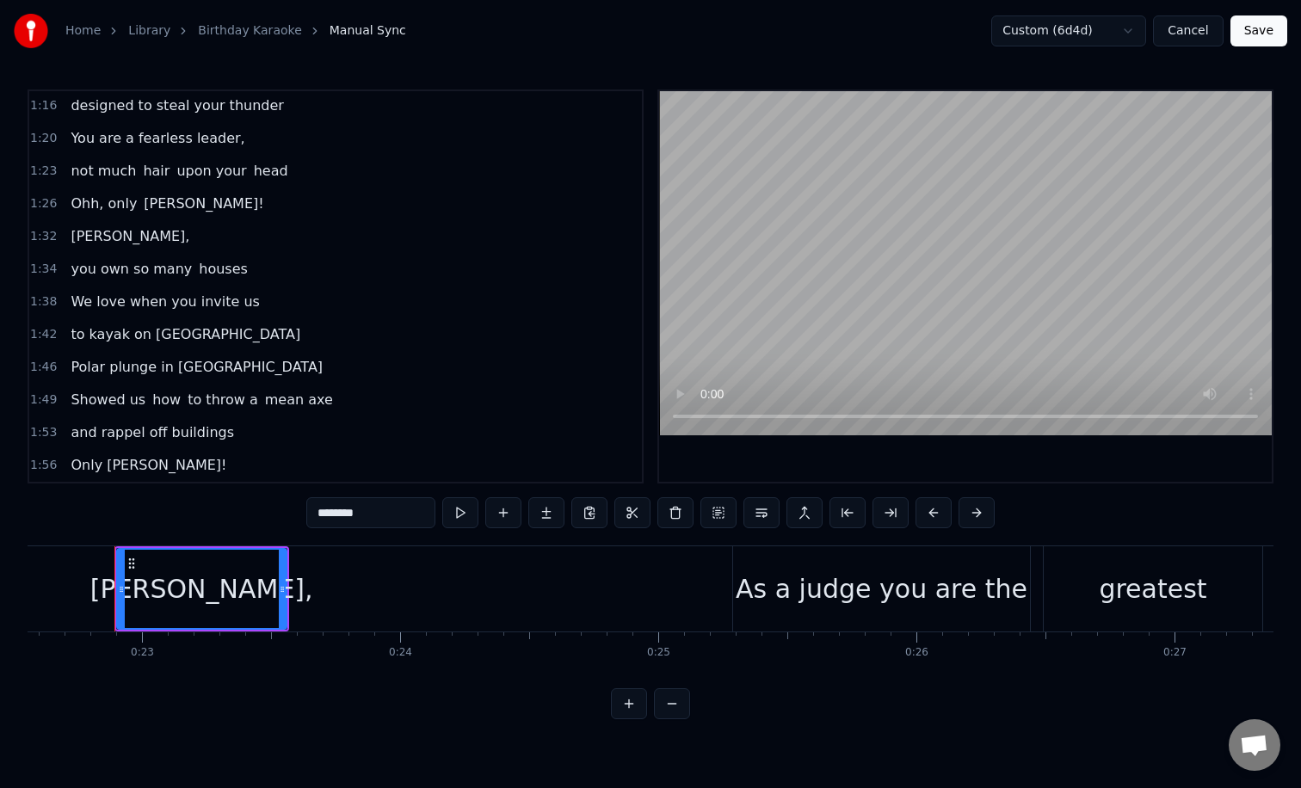
click at [149, 460] on span "Only [PERSON_NAME]!" at bounding box center [148, 465] width 159 height 20
type input "**********"
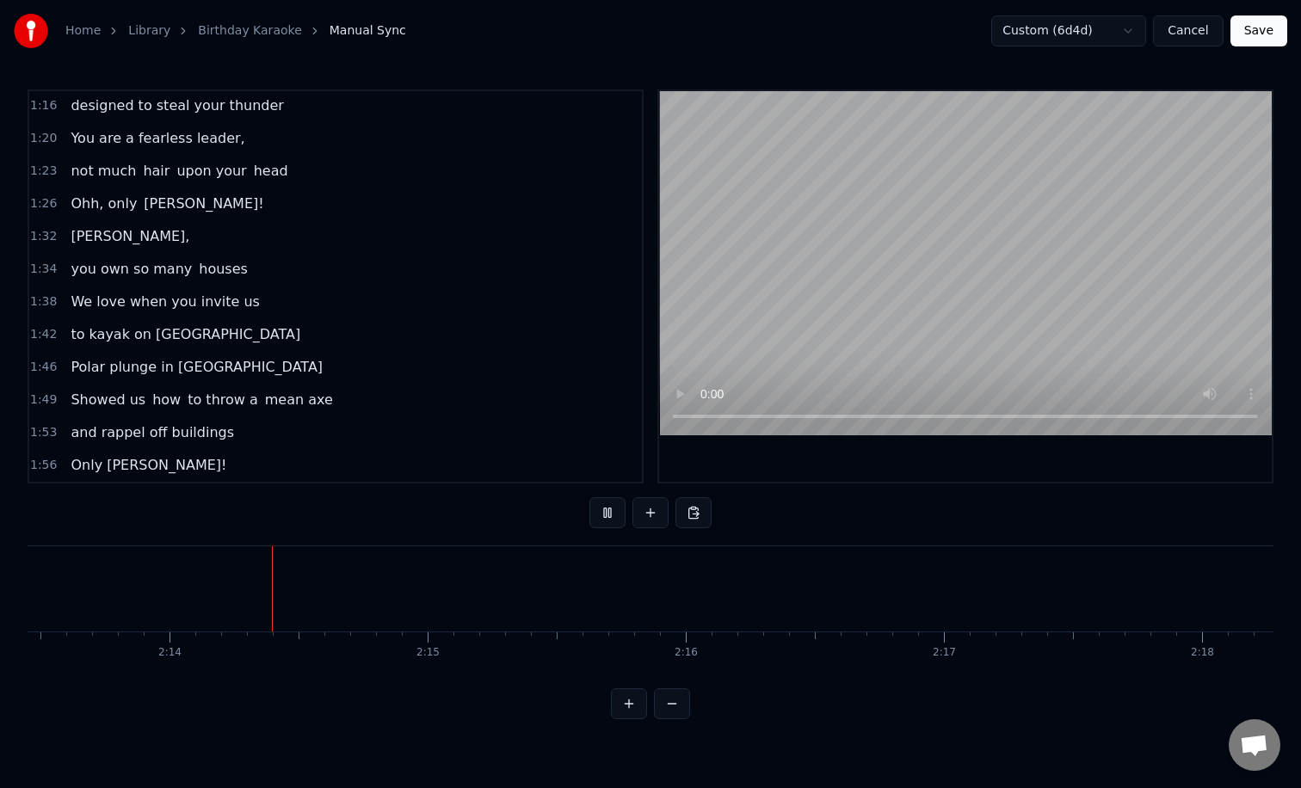
scroll to position [0, 34444]
click at [656, 519] on button at bounding box center [650, 512] width 36 height 31
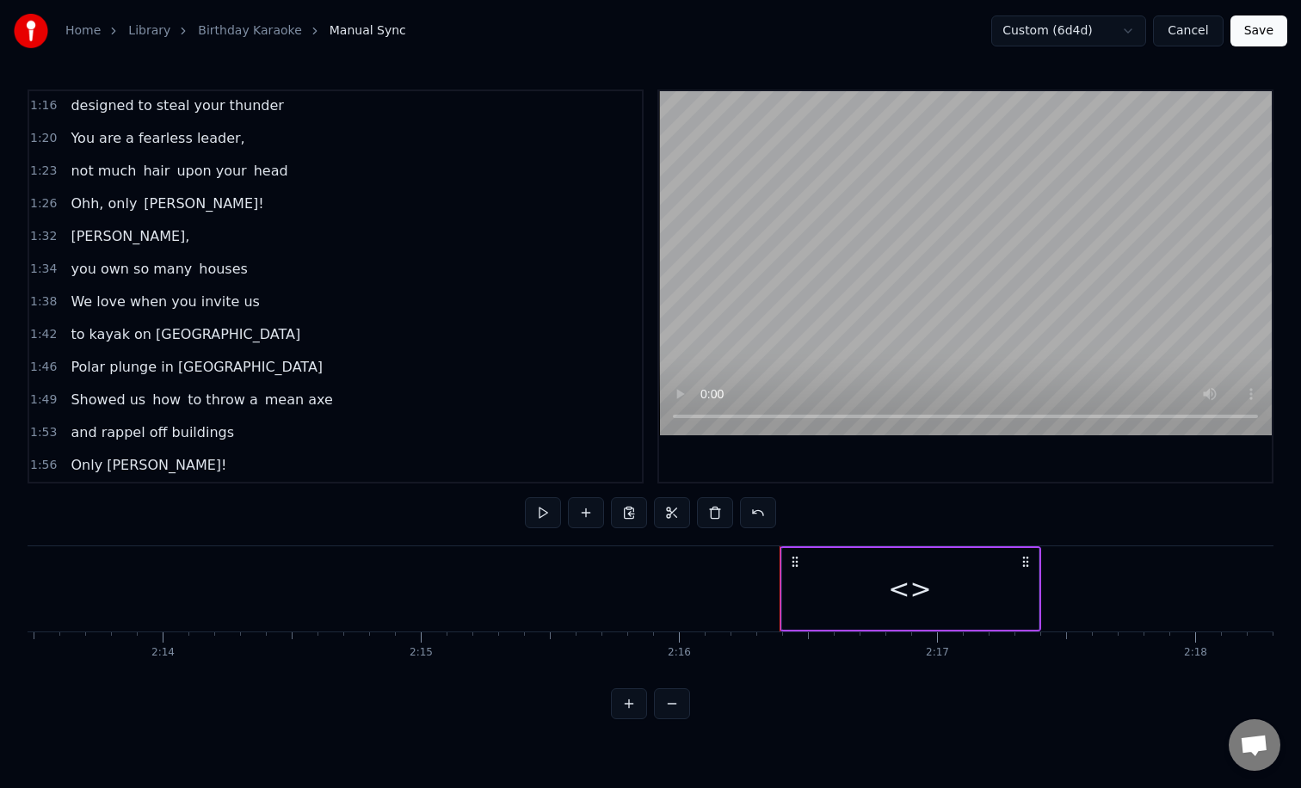
click at [932, 574] on div "<>" at bounding box center [910, 589] width 256 height 82
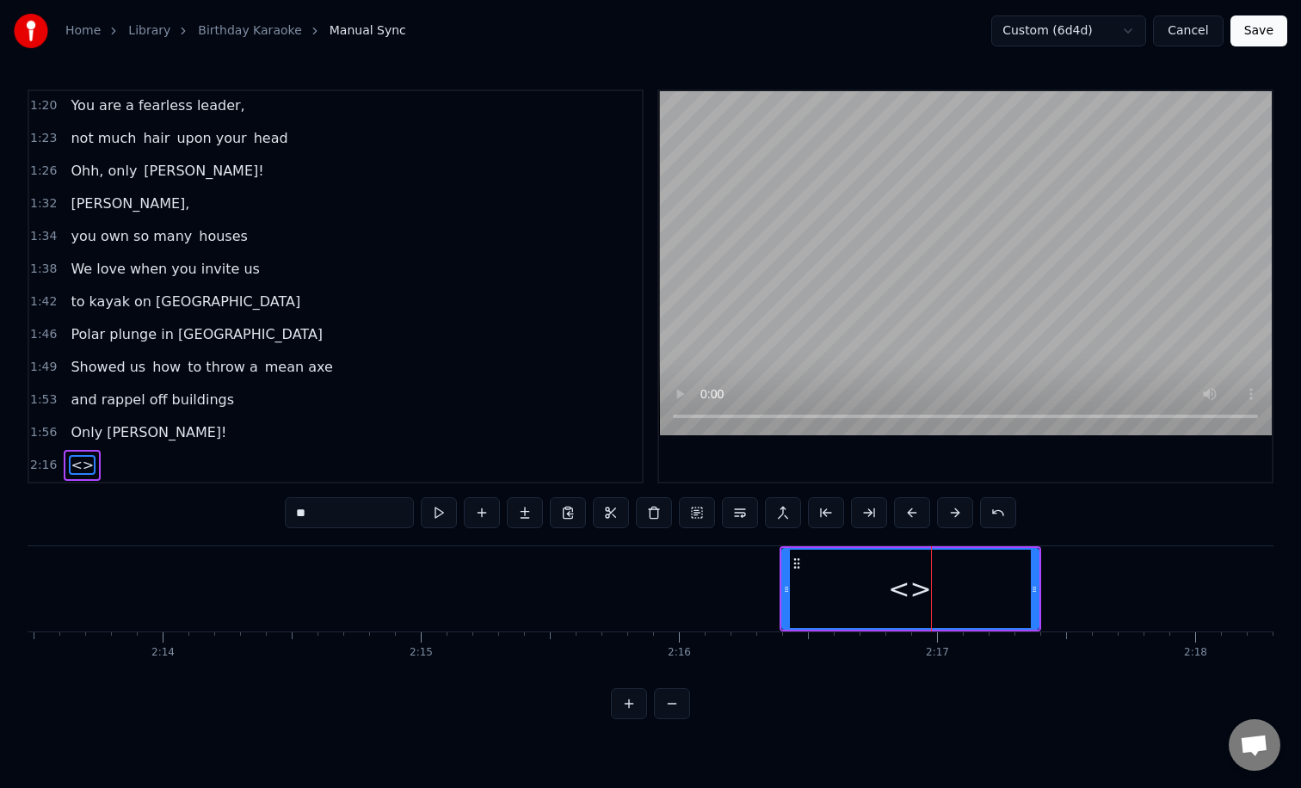
click at [376, 515] on input "**" at bounding box center [349, 512] width 129 height 31
type input "*"
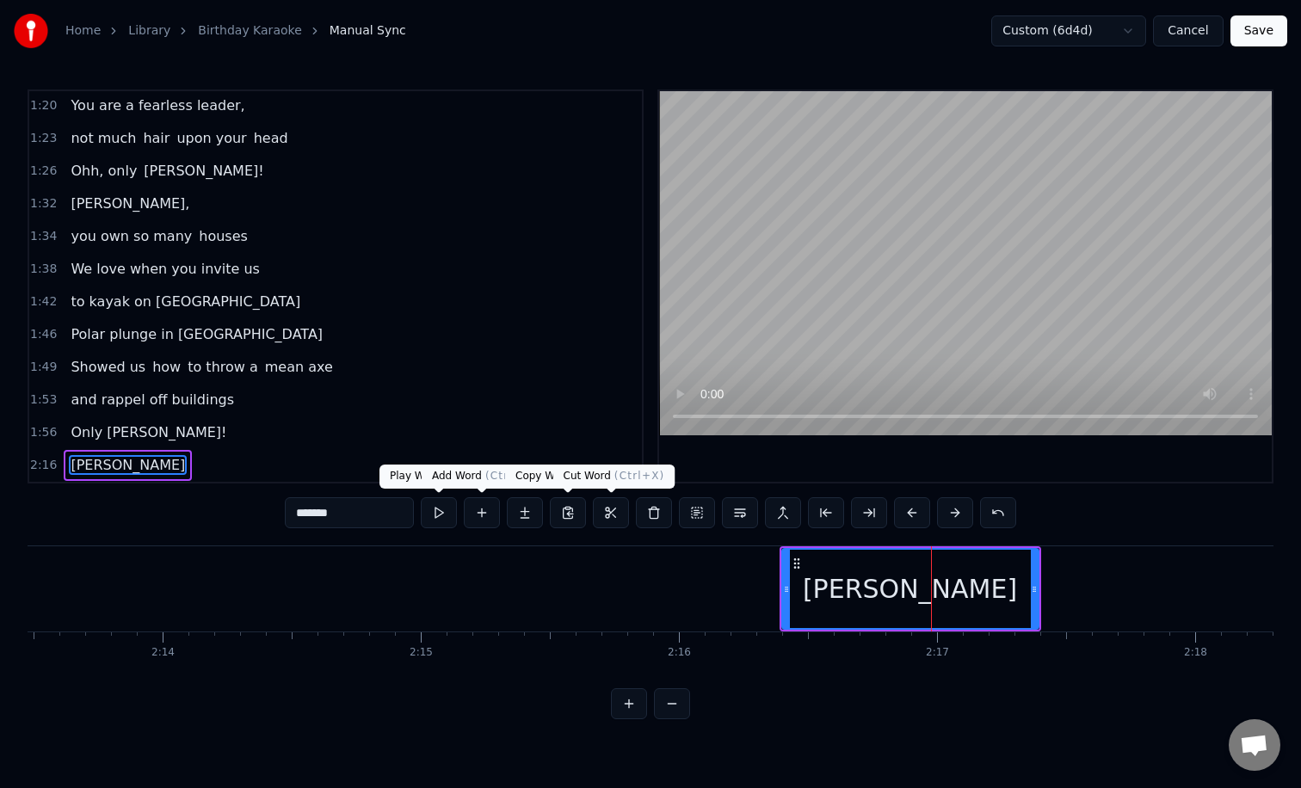
type input "*******"
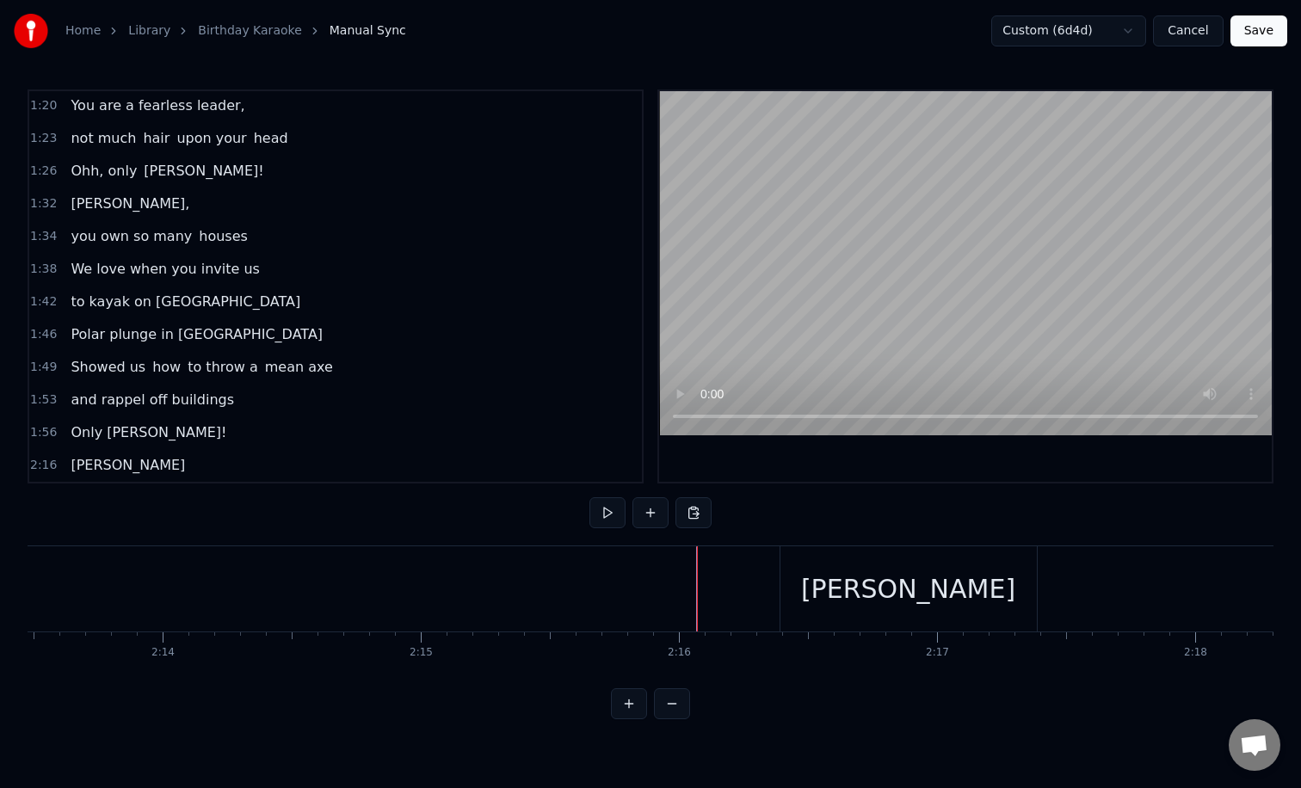
click at [879, 594] on div "[PERSON_NAME]" at bounding box center [908, 588] width 214 height 39
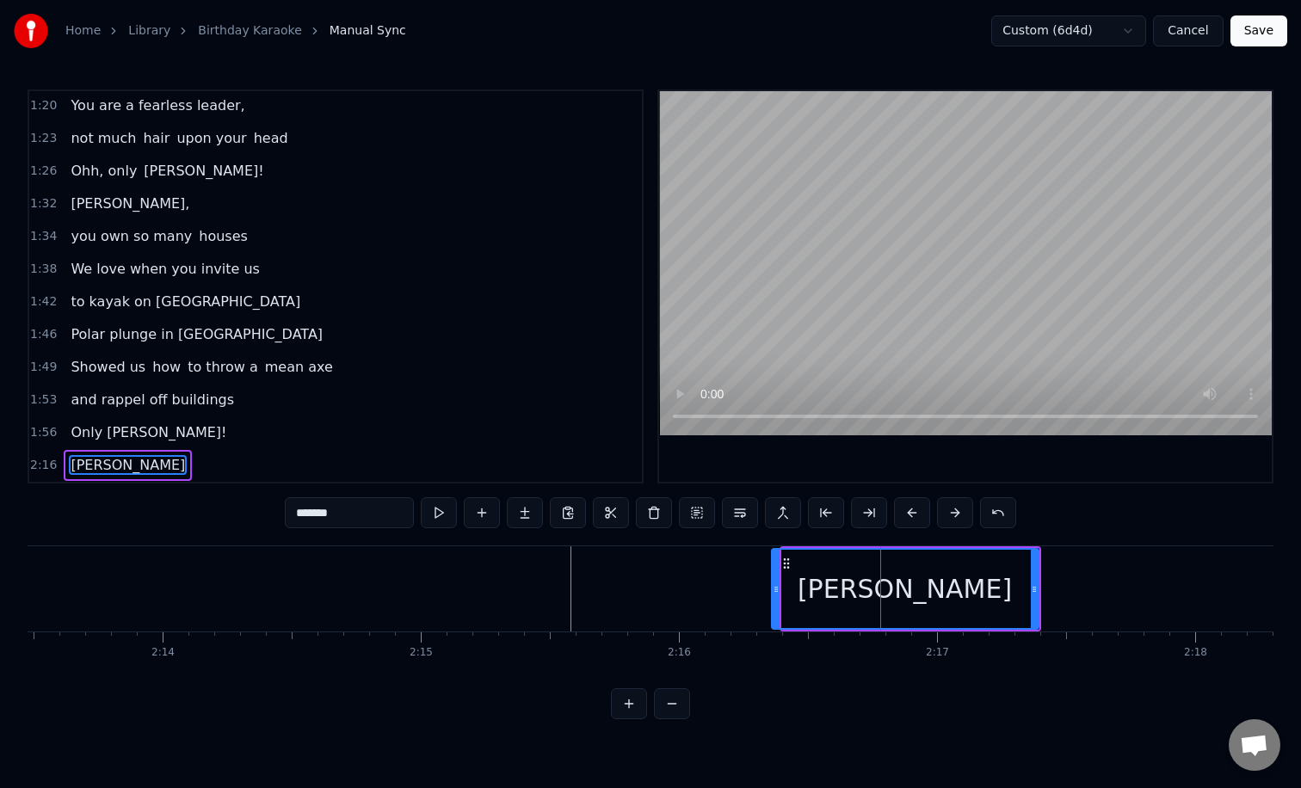
drag, startPoint x: 784, startPoint y: 597, endPoint x: 766, endPoint y: 596, distance: 18.9
click at [772, 596] on div at bounding box center [775, 589] width 7 height 78
drag, startPoint x: 1031, startPoint y: 598, endPoint x: 969, endPoint y: 596, distance: 62.0
click at [999, 596] on div at bounding box center [1002, 589] width 7 height 78
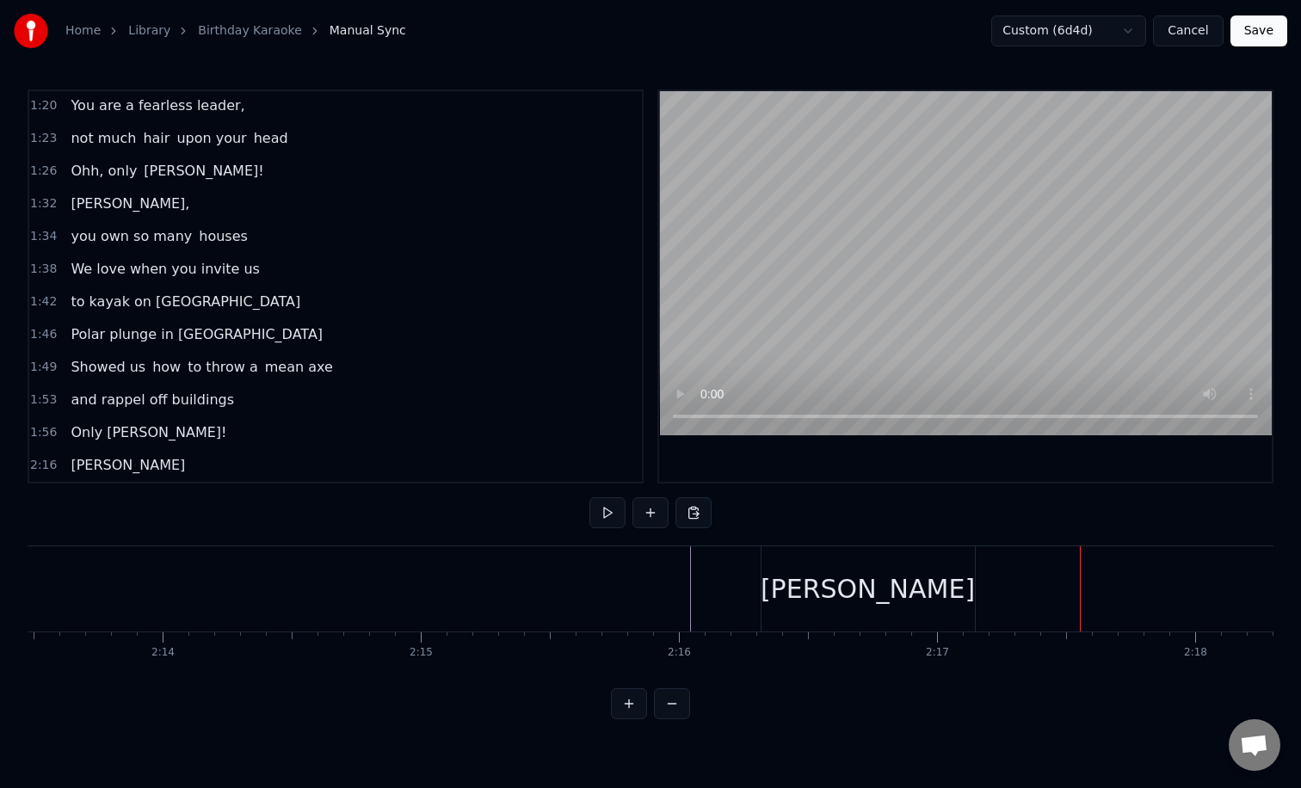
click at [884, 588] on div "[PERSON_NAME]" at bounding box center [867, 588] width 214 height 39
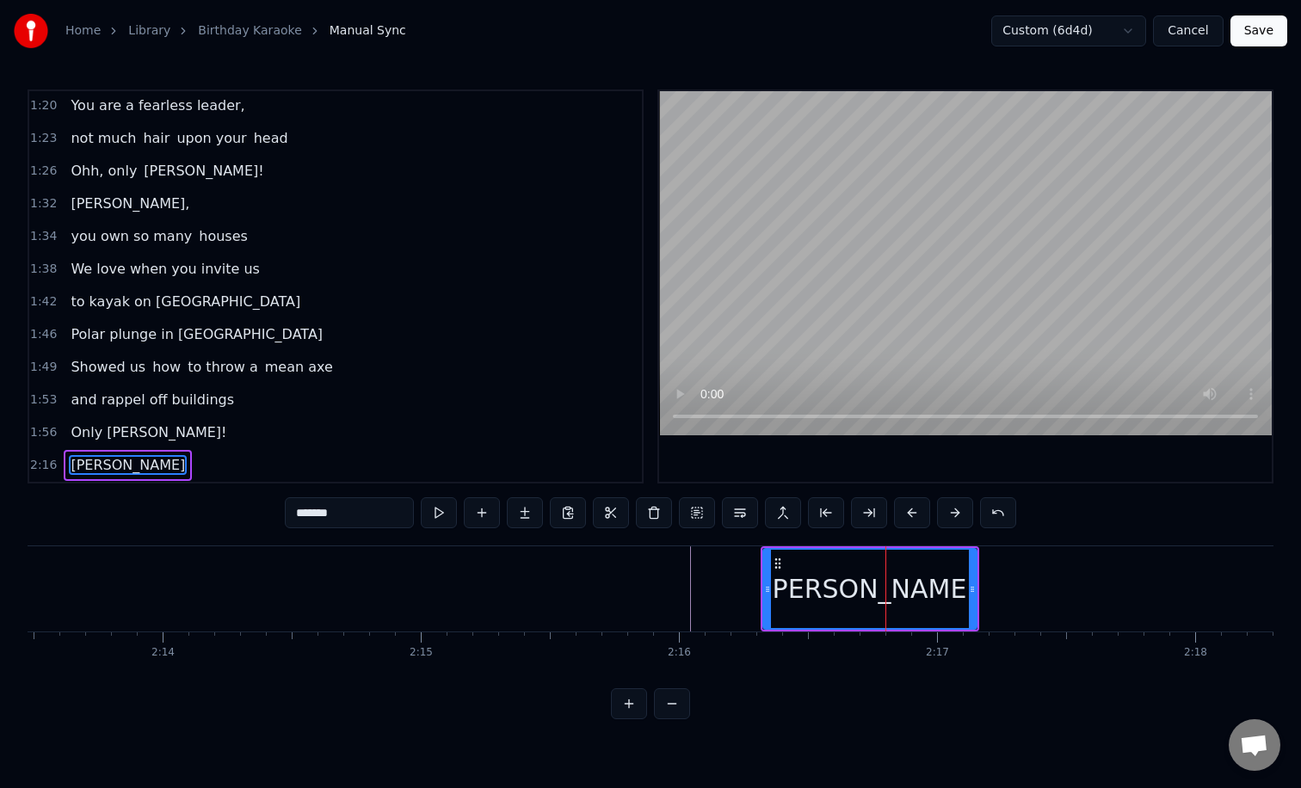
click at [374, 522] on input "*******" at bounding box center [349, 512] width 129 height 31
type input "********"
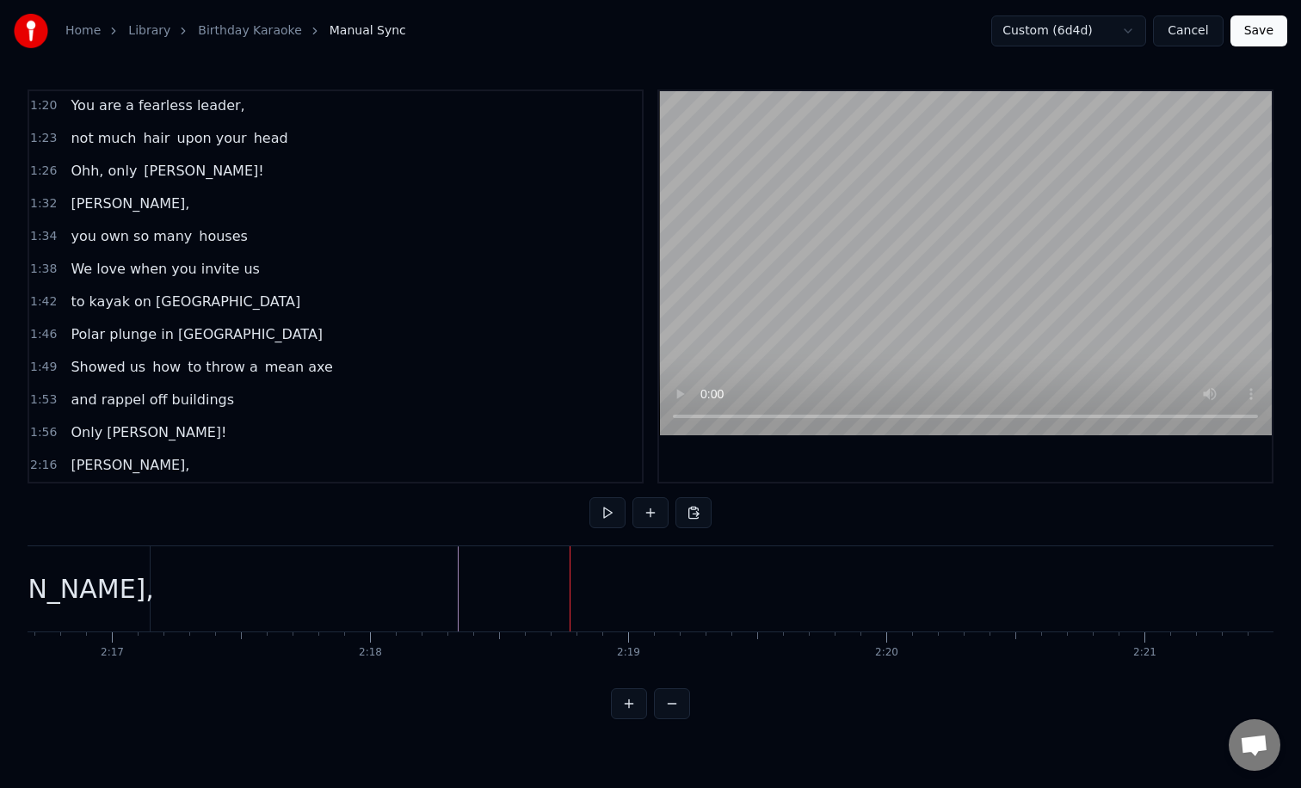
scroll to position [0, 35228]
click at [654, 513] on button at bounding box center [650, 512] width 36 height 31
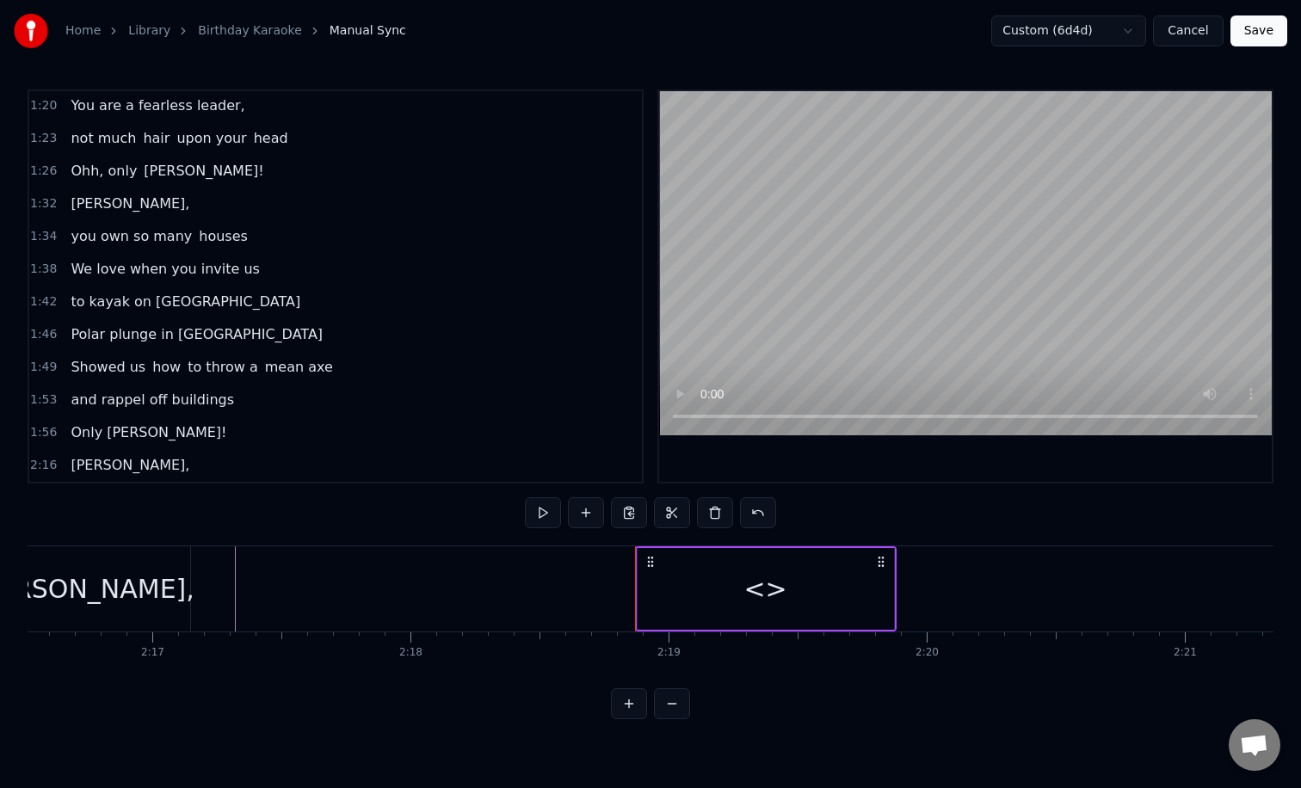
click at [740, 591] on div "<>" at bounding box center [765, 589] width 256 height 82
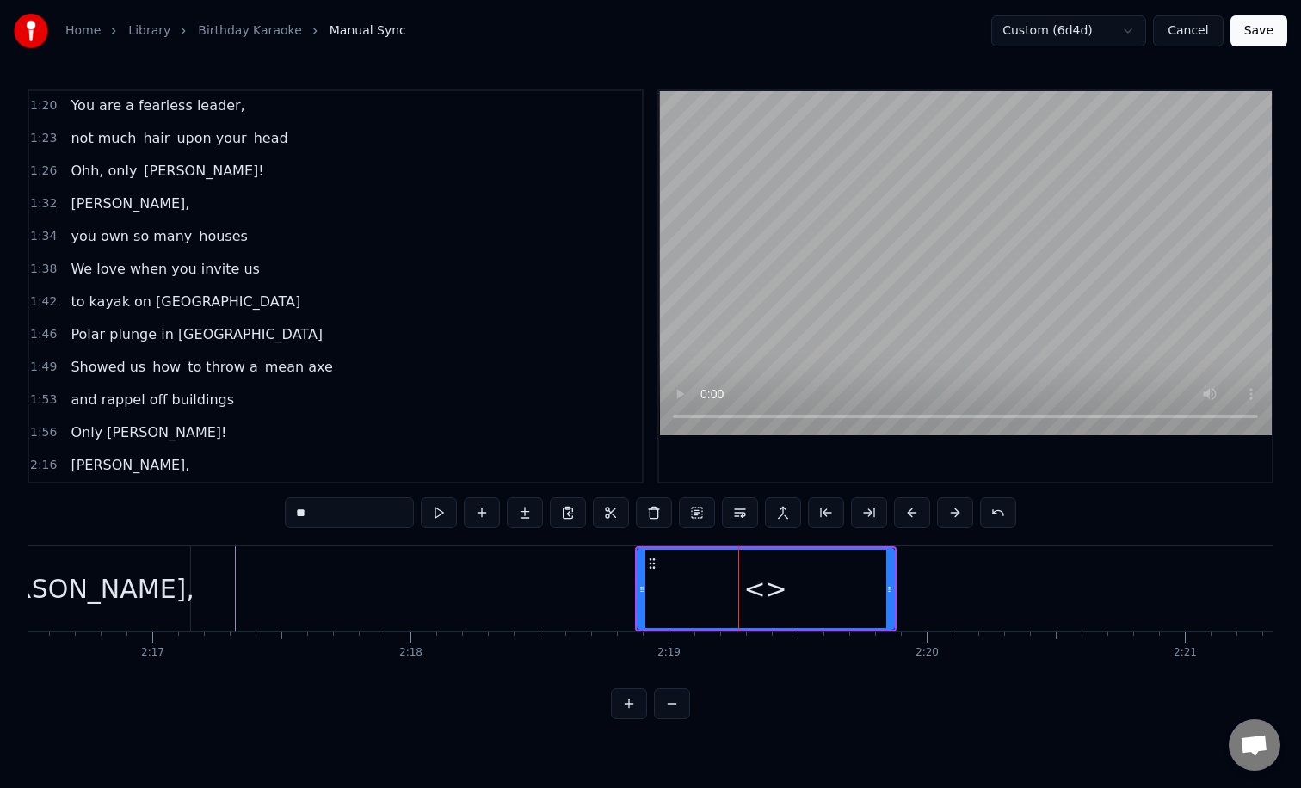
scroll to position [590, 0]
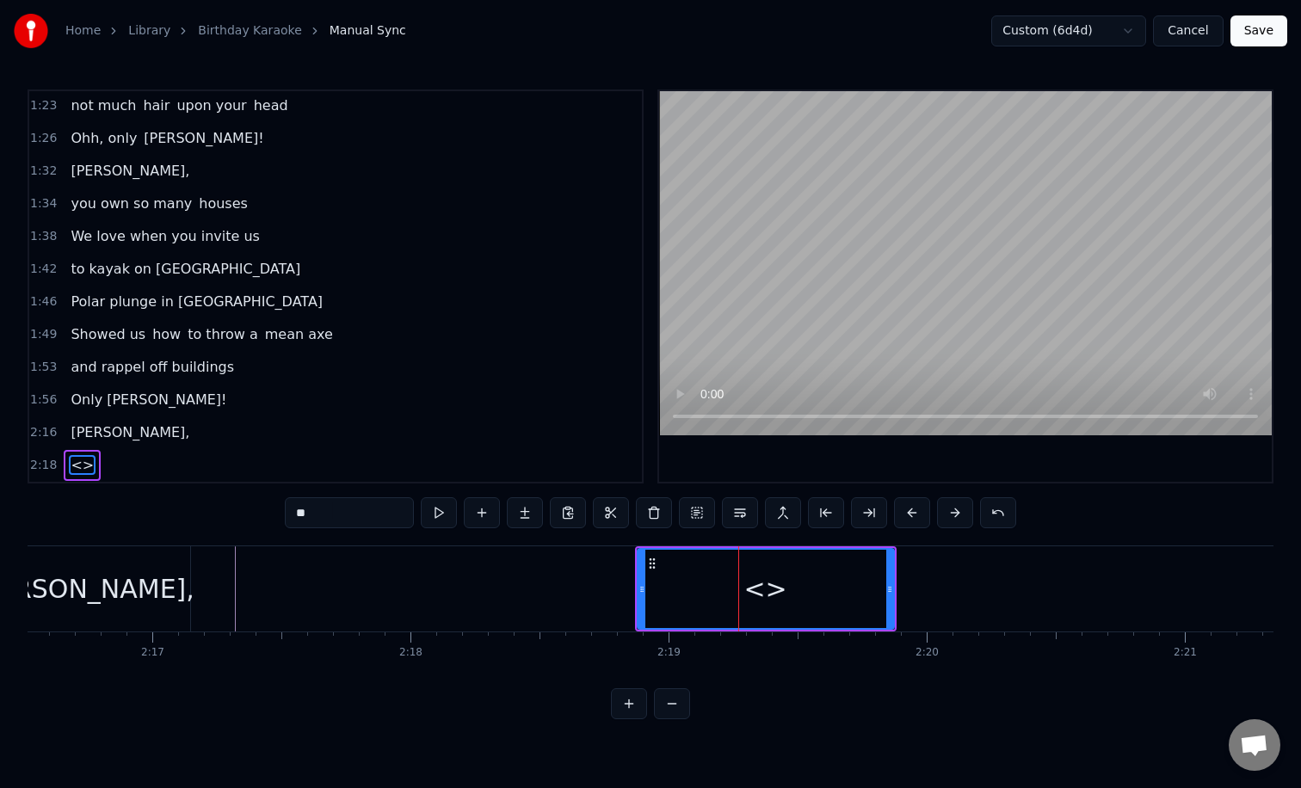
click at [332, 514] on input "**" at bounding box center [349, 512] width 129 height 31
type input "*"
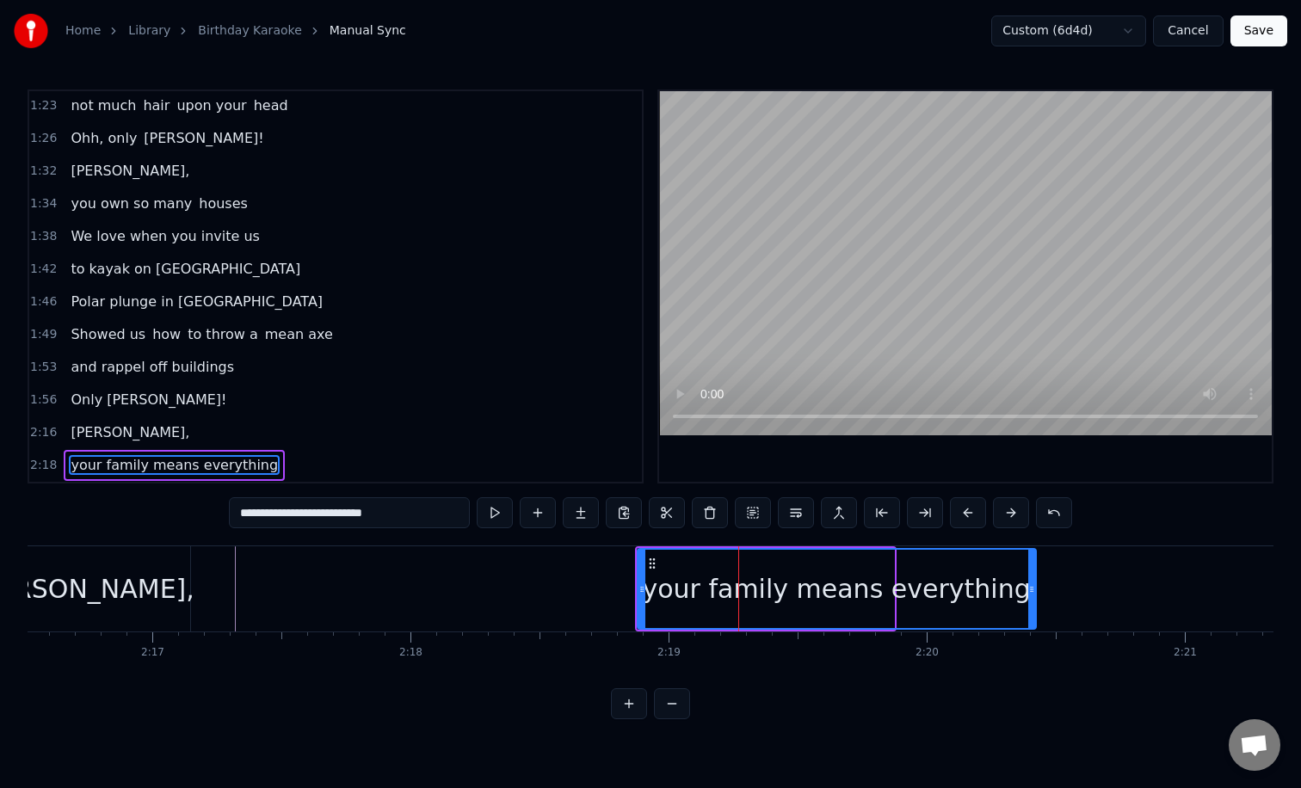
drag, startPoint x: 889, startPoint y: 575, endPoint x: 1091, endPoint y: 569, distance: 201.4
click at [1035, 569] on div at bounding box center [1031, 589] width 7 height 78
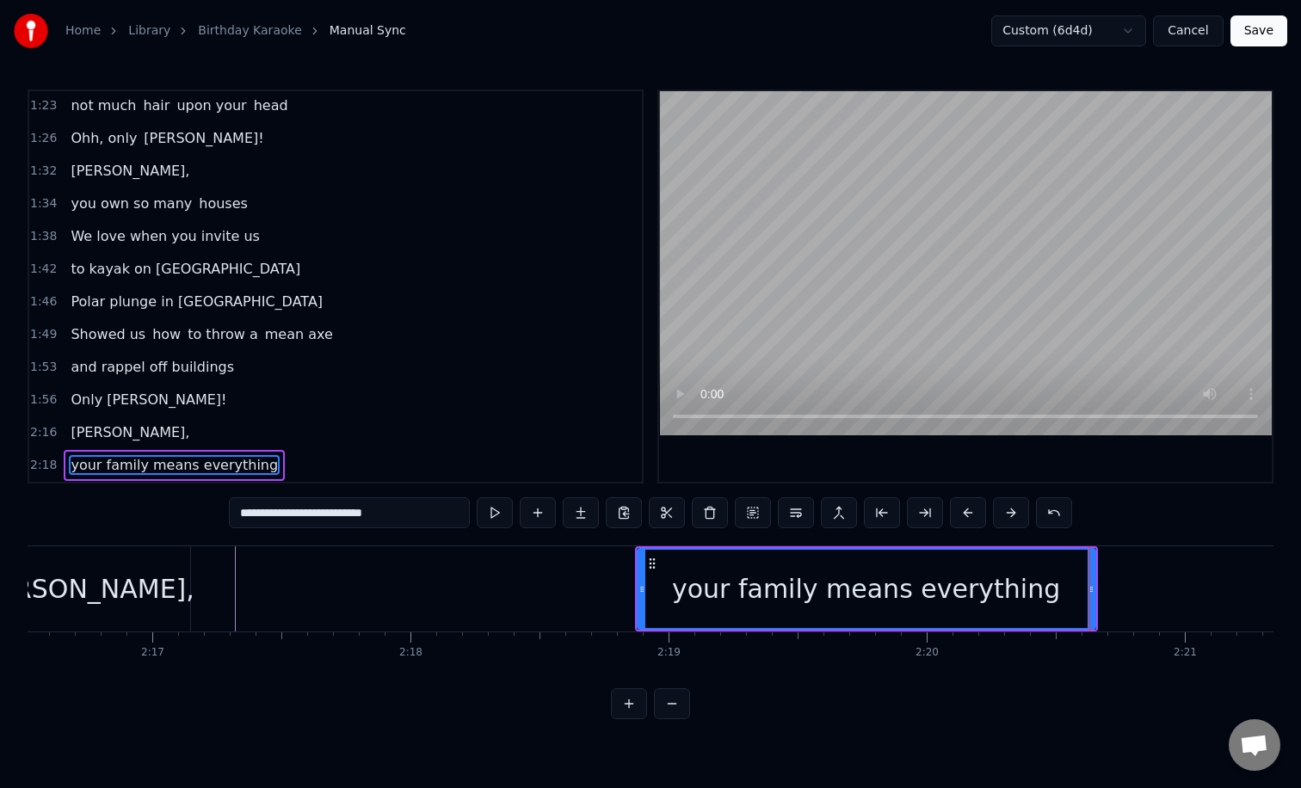
type input "**********"
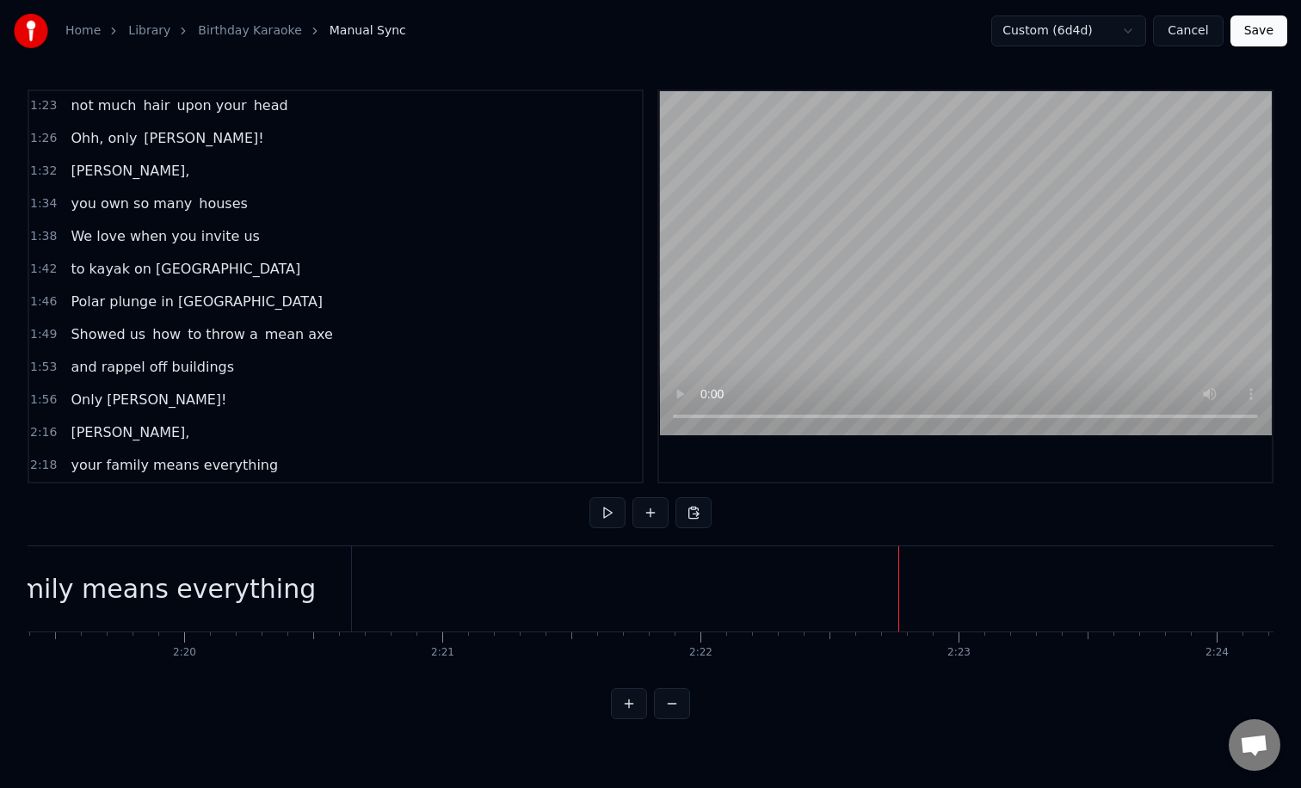
scroll to position [0, 35885]
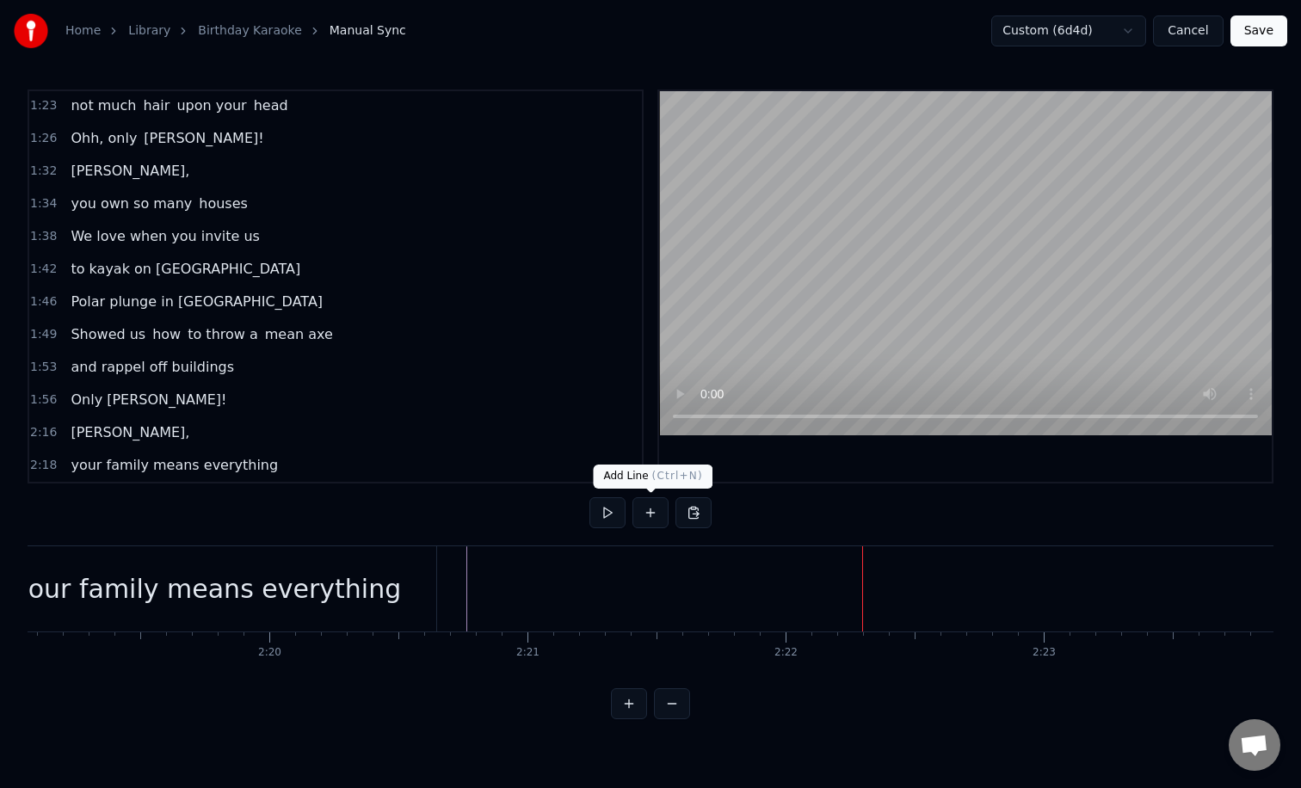
click at [651, 507] on button at bounding box center [650, 512] width 36 height 31
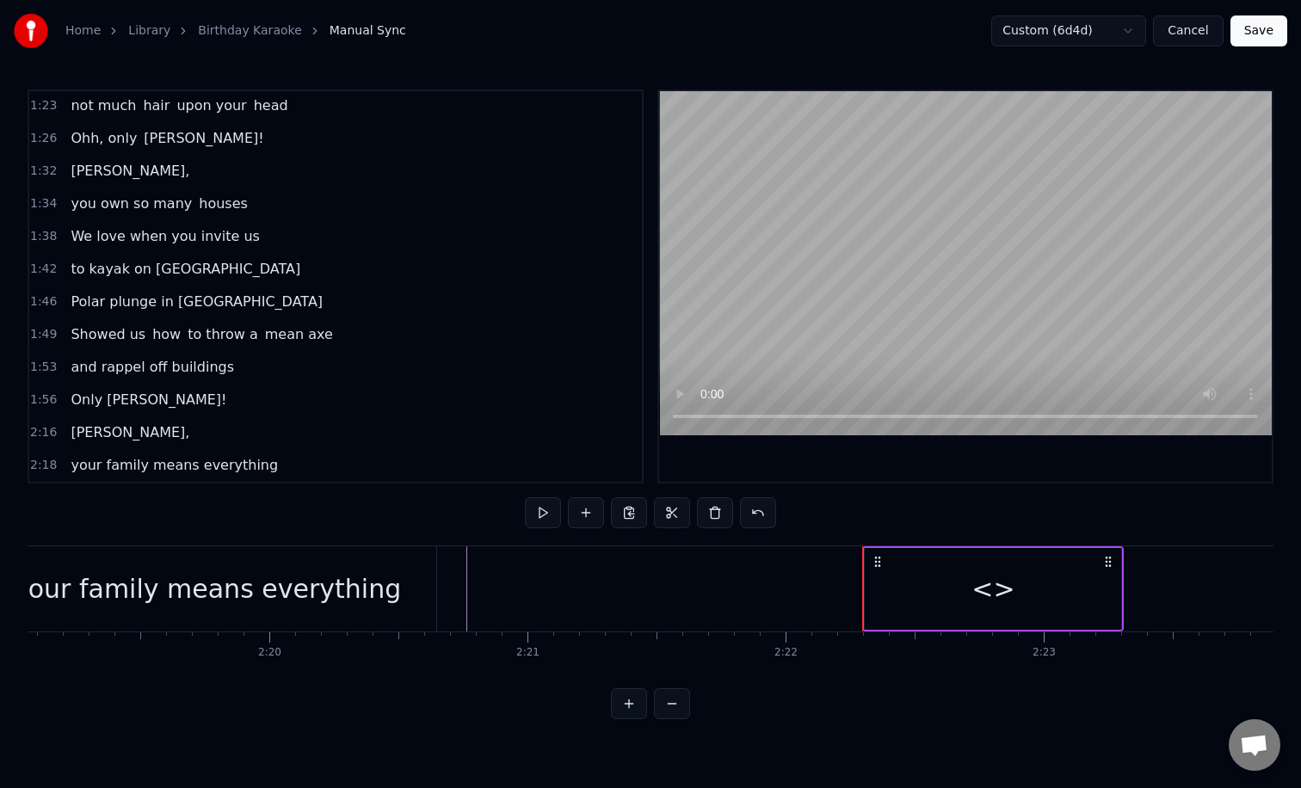
click at [965, 584] on div "<>" at bounding box center [992, 589] width 256 height 82
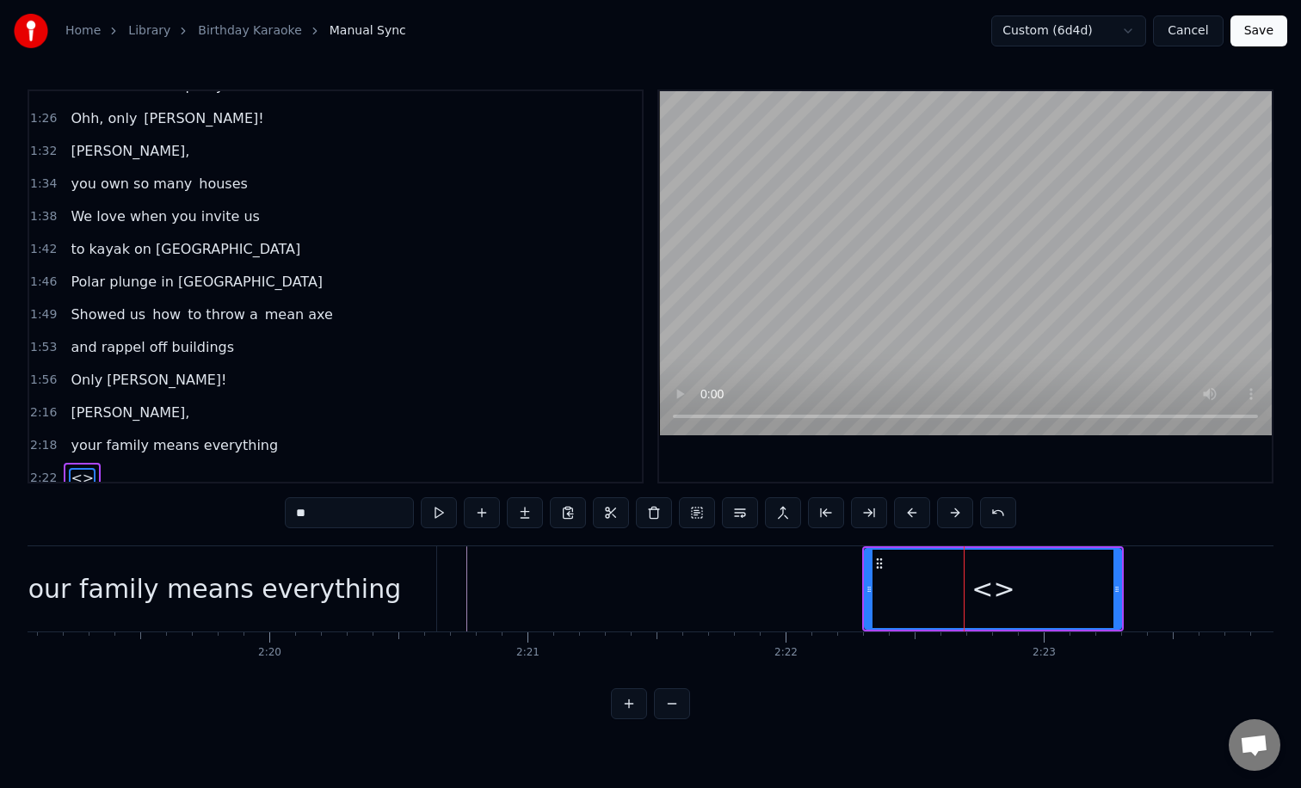
scroll to position [623, 0]
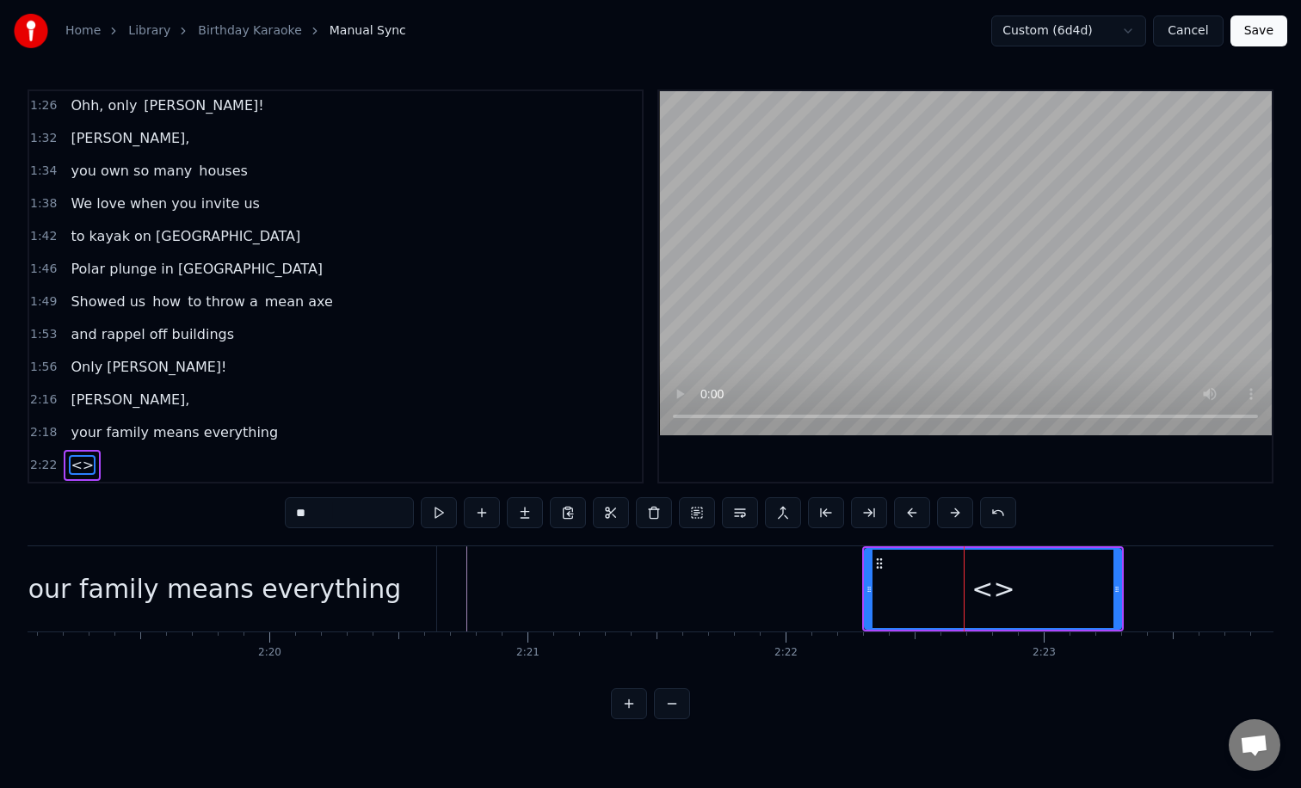
click at [389, 513] on input "**" at bounding box center [349, 512] width 129 height 31
type input "*"
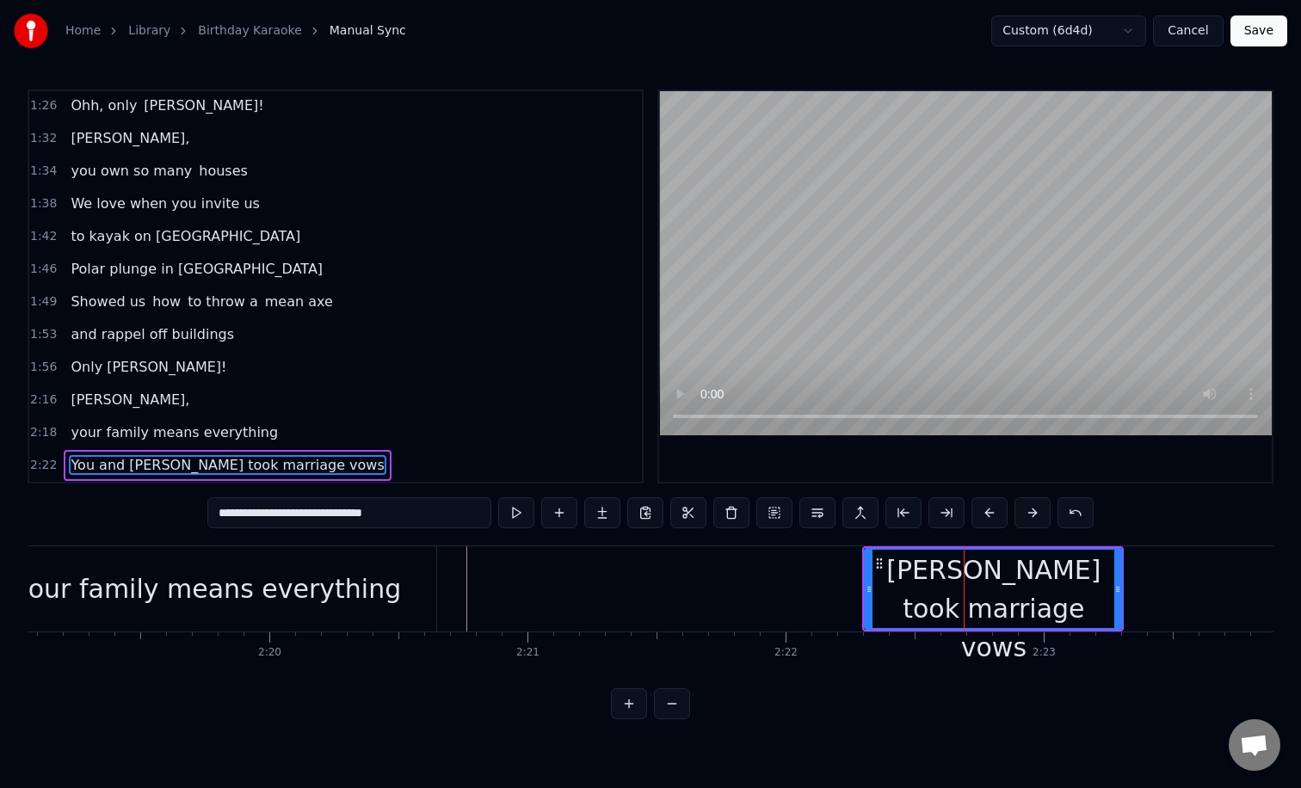
drag, startPoint x: 1116, startPoint y: 584, endPoint x: 1246, endPoint y: 583, distance: 129.9
click at [1121, 583] on icon at bounding box center [1117, 589] width 7 height 14
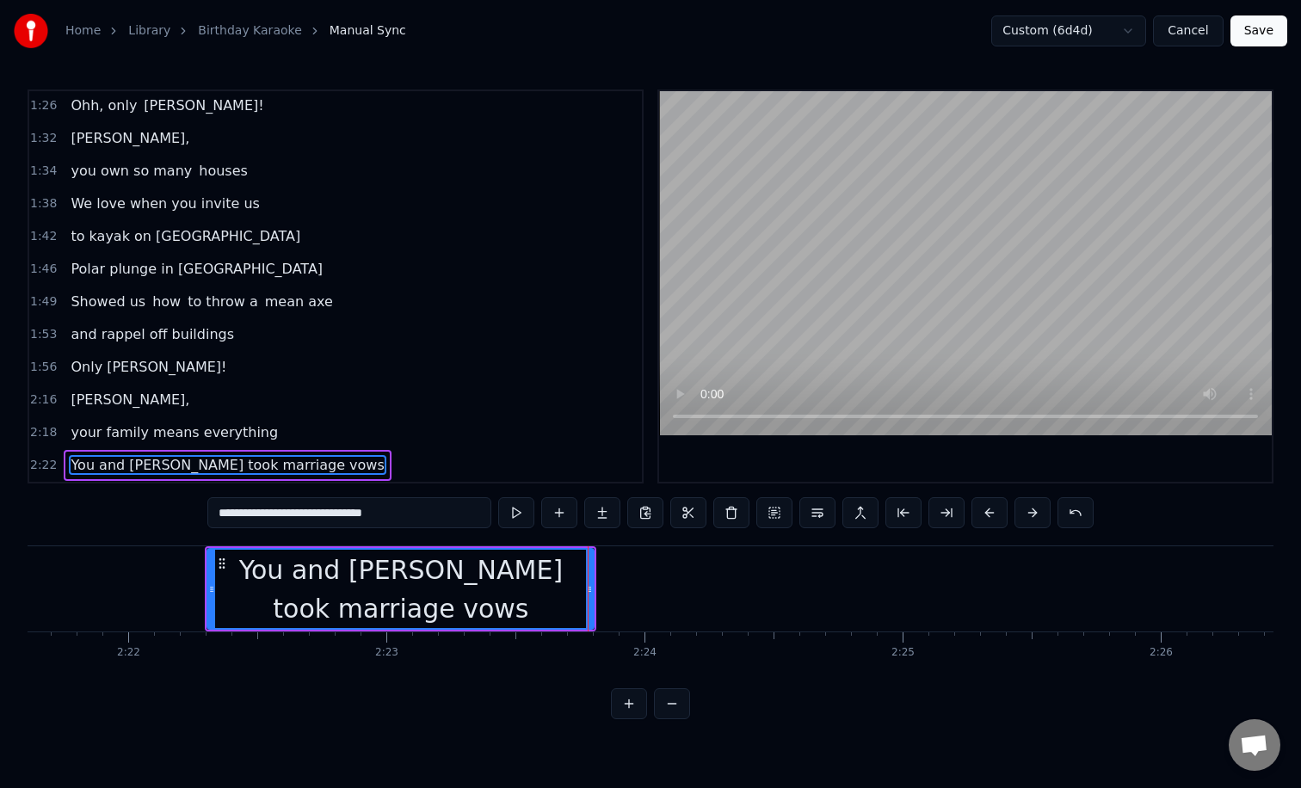
scroll to position [0, 36398]
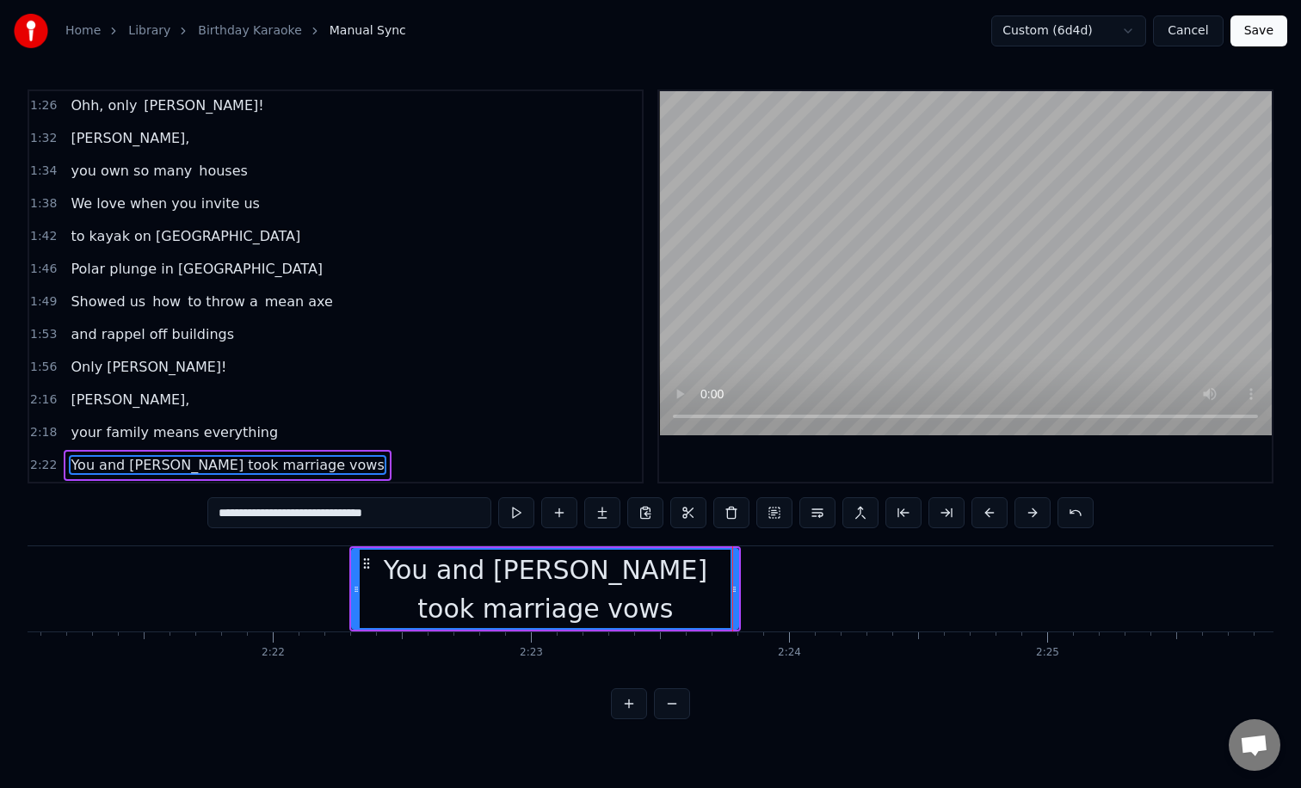
type input "**********"
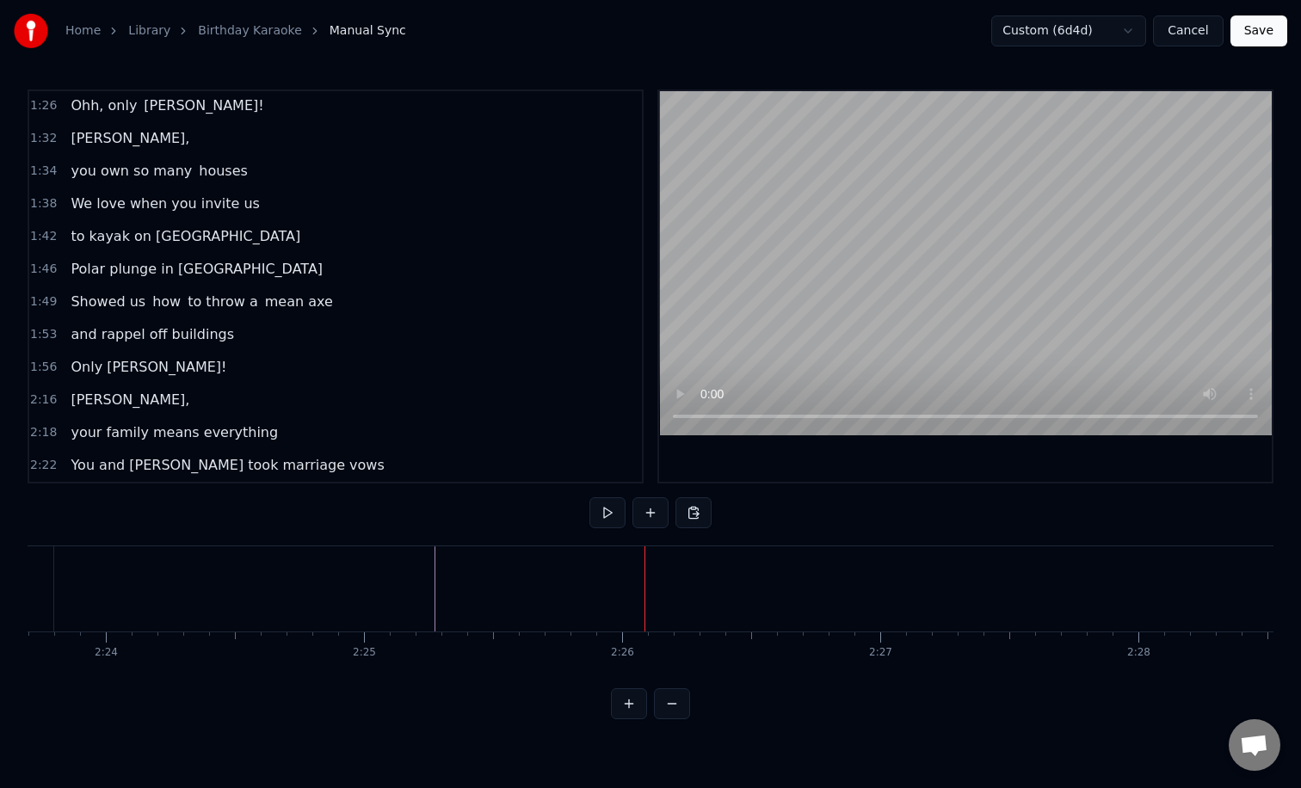
scroll to position [0, 36914]
click at [237, 575] on div at bounding box center [592, 588] width 74959 height 85
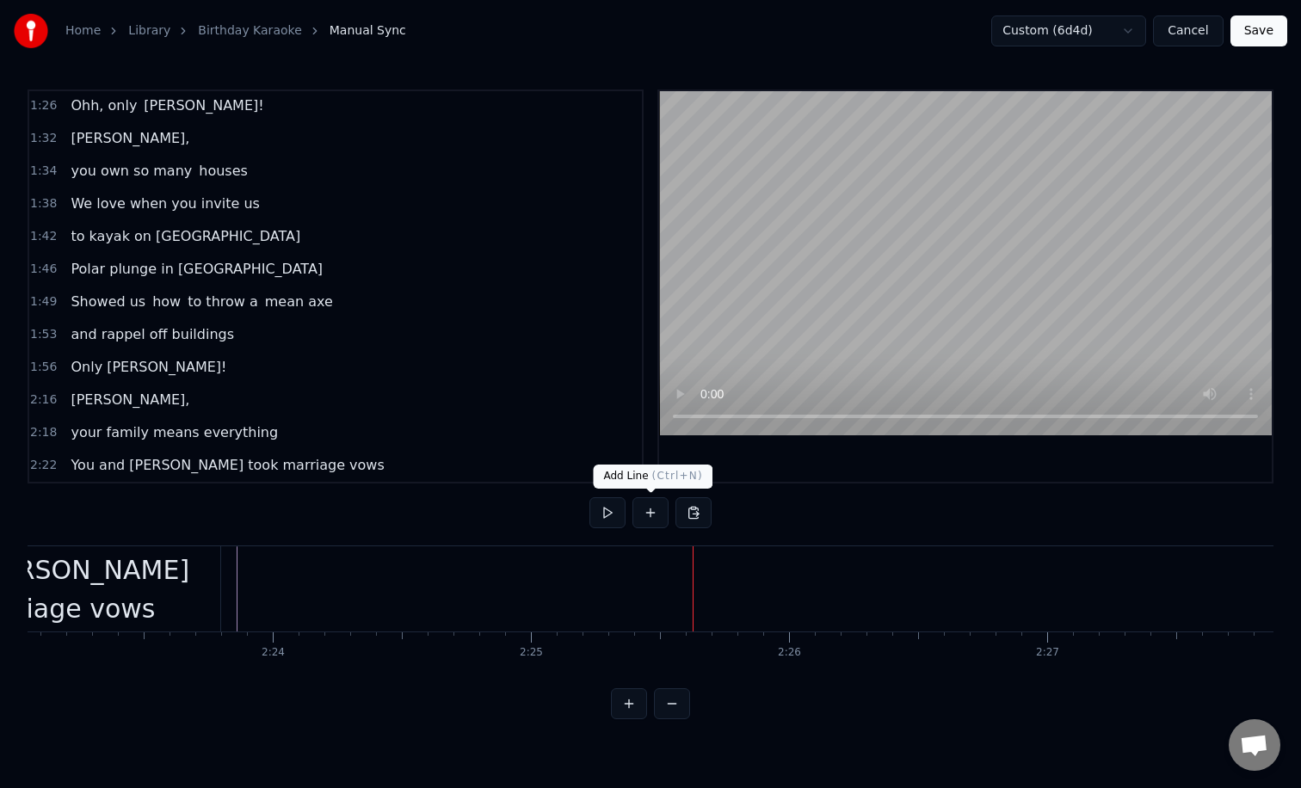
click at [655, 510] on button at bounding box center [650, 512] width 36 height 31
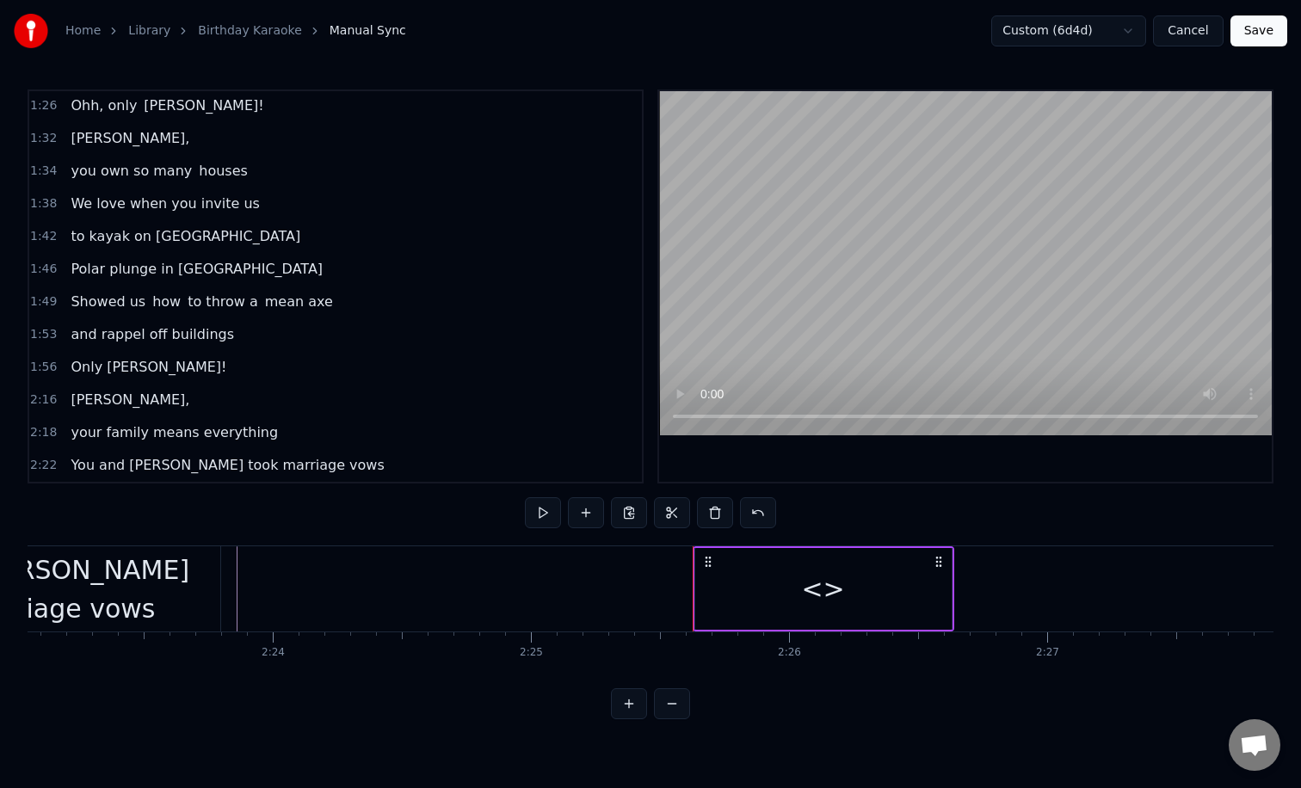
click at [784, 587] on div "<>" at bounding box center [823, 589] width 256 height 82
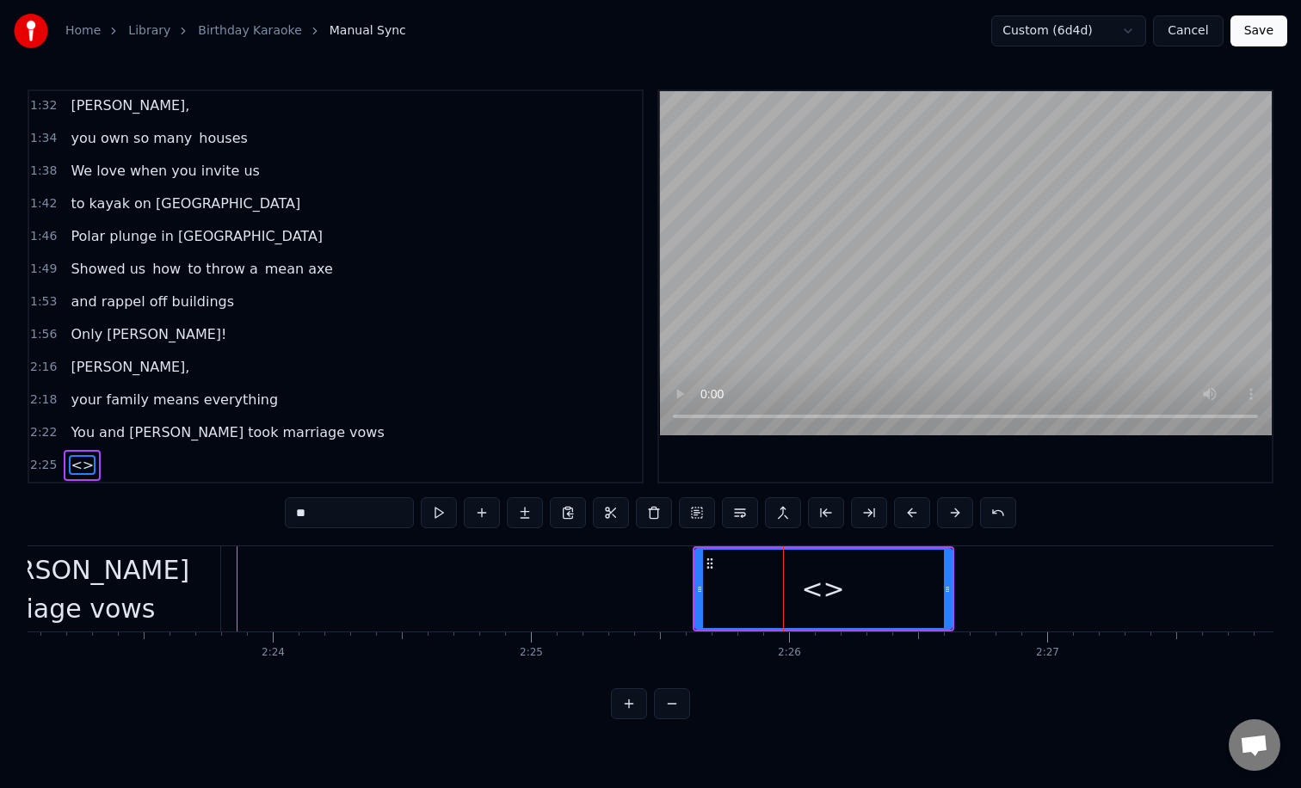
click at [364, 518] on input "**" at bounding box center [349, 512] width 129 height 31
type input "*"
type input "*******"
click at [481, 516] on button at bounding box center [482, 512] width 36 height 31
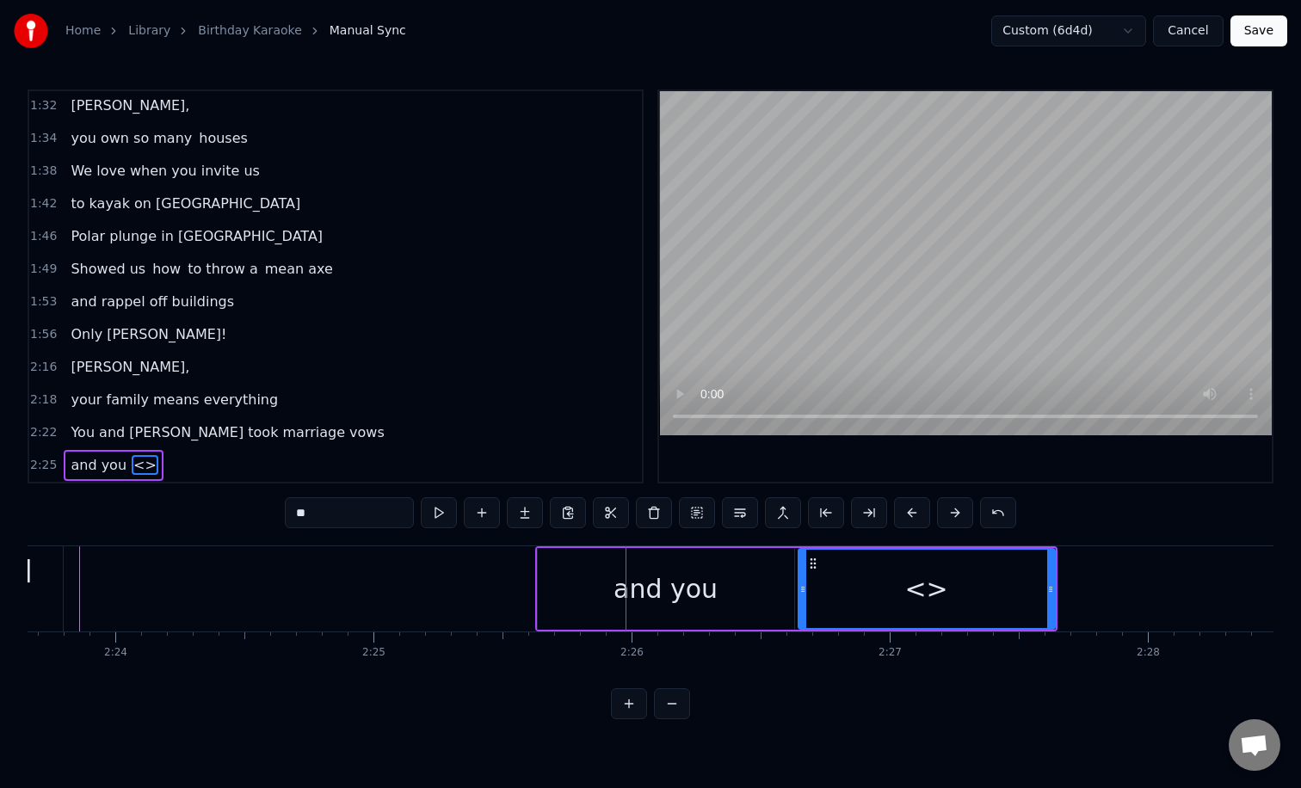
scroll to position [0, 37322]
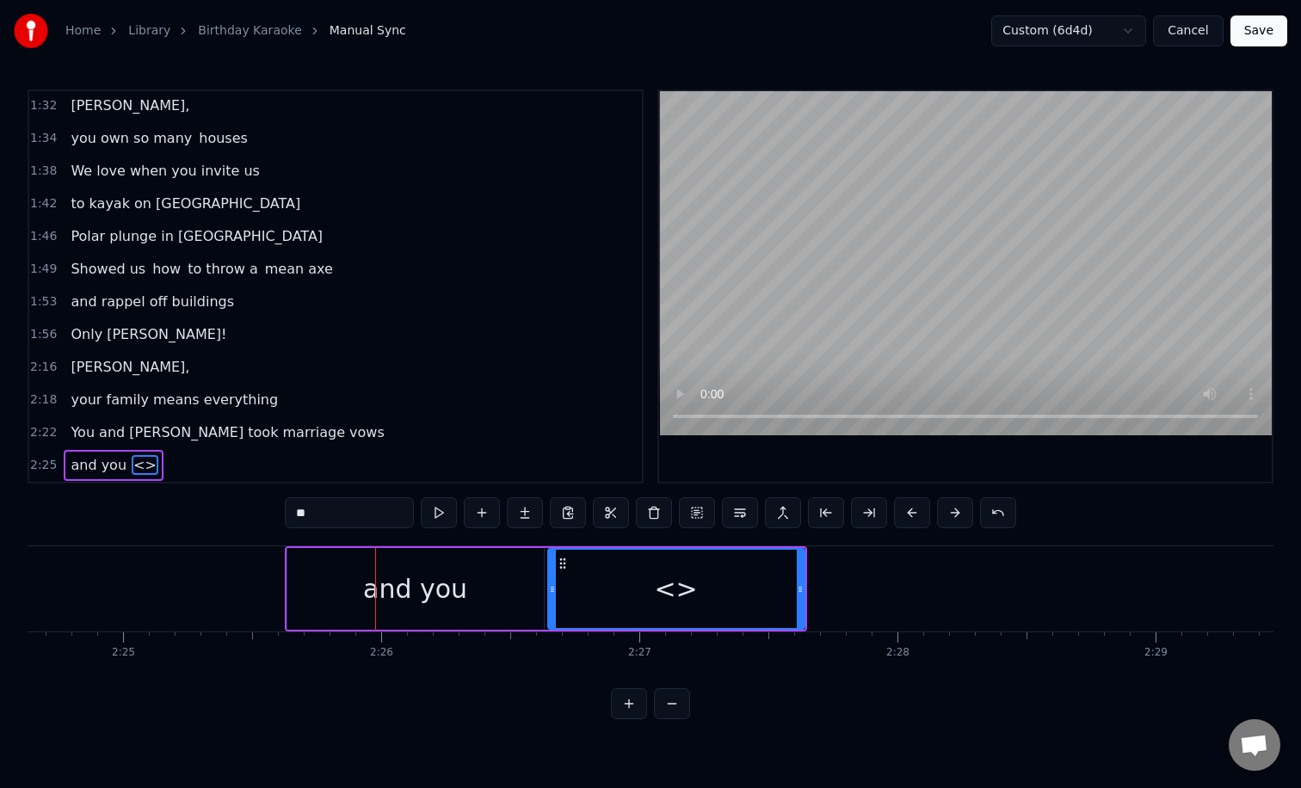
click at [507, 581] on div "and you" at bounding box center [415, 589] width 256 height 82
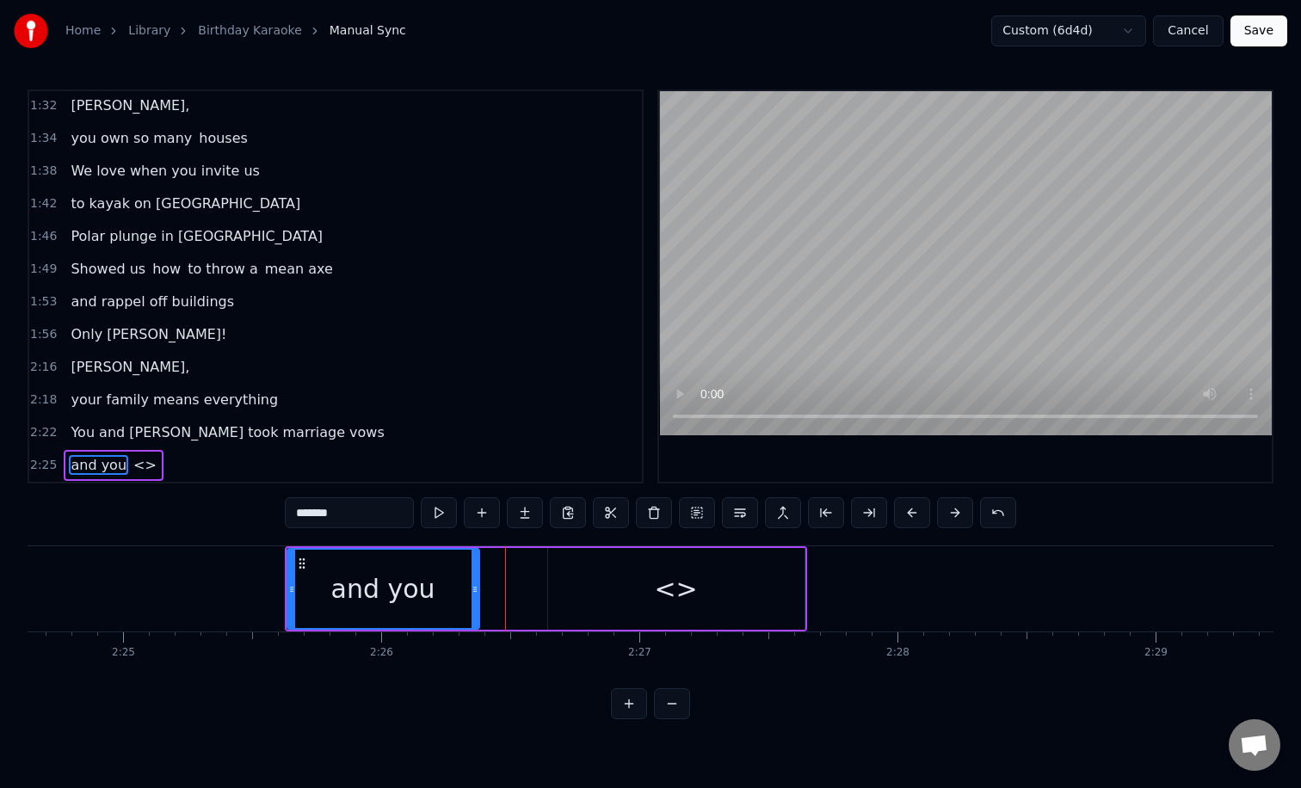
drag, startPoint x: 539, startPoint y: 586, endPoint x: 473, endPoint y: 585, distance: 66.2
click at [473, 585] on icon at bounding box center [474, 589] width 7 height 14
click at [615, 583] on div "<>" at bounding box center [676, 589] width 256 height 82
type input "**"
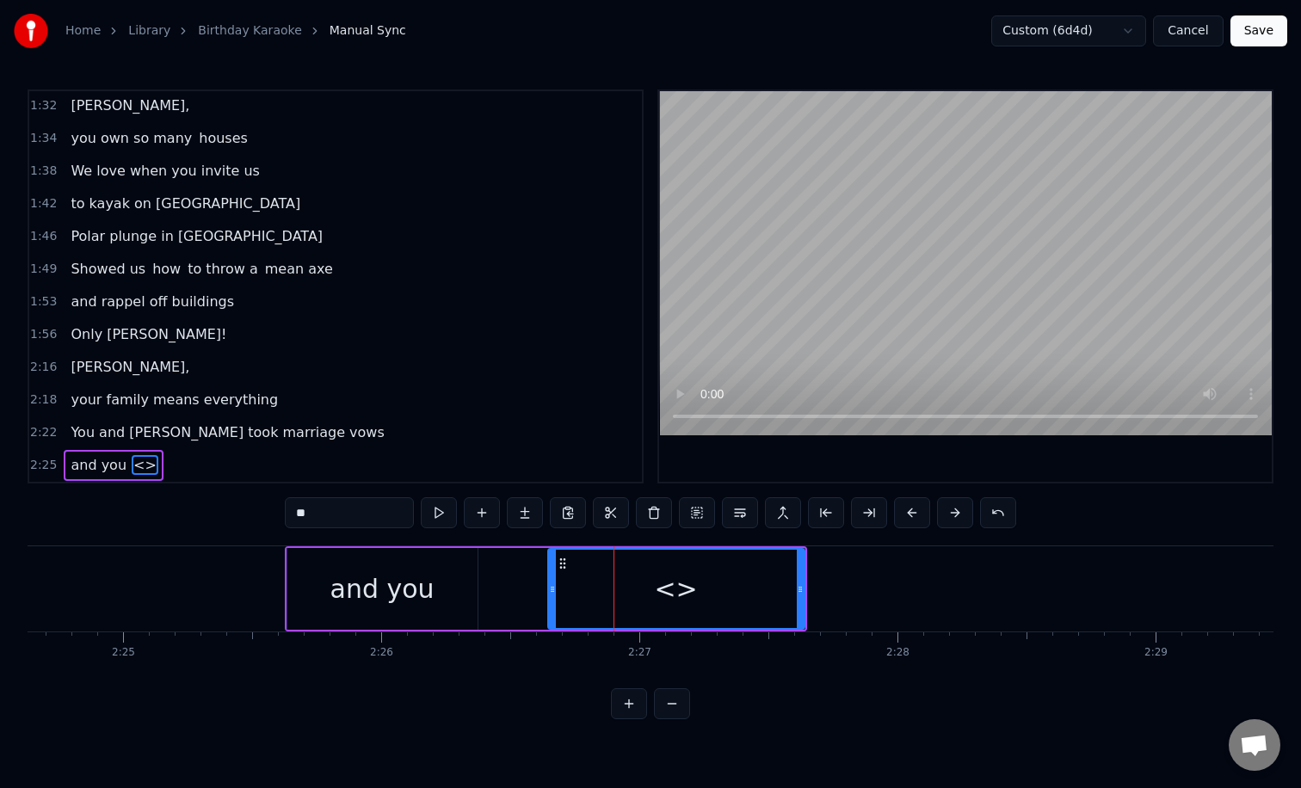
click at [544, 595] on div "and you <>" at bounding box center [546, 588] width 522 height 85
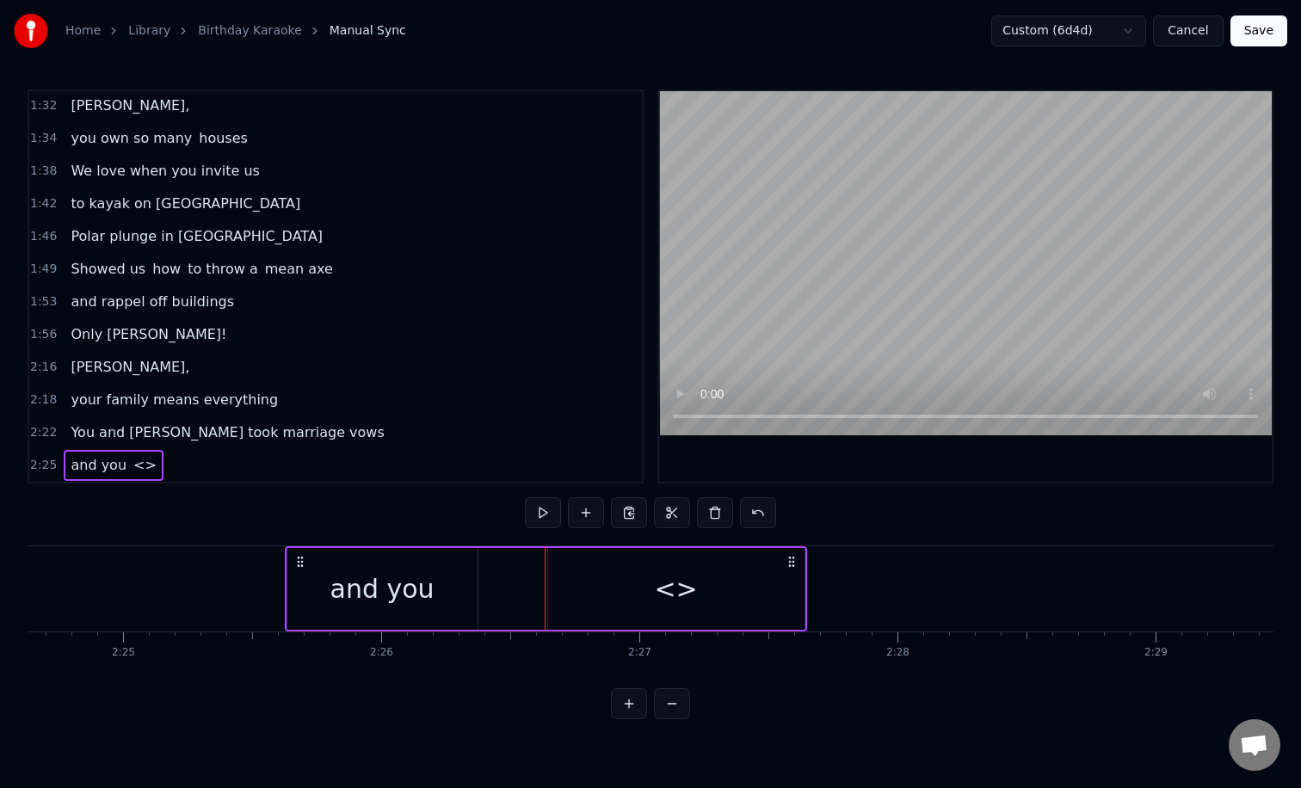
click at [556, 594] on div "<>" at bounding box center [676, 589] width 256 height 82
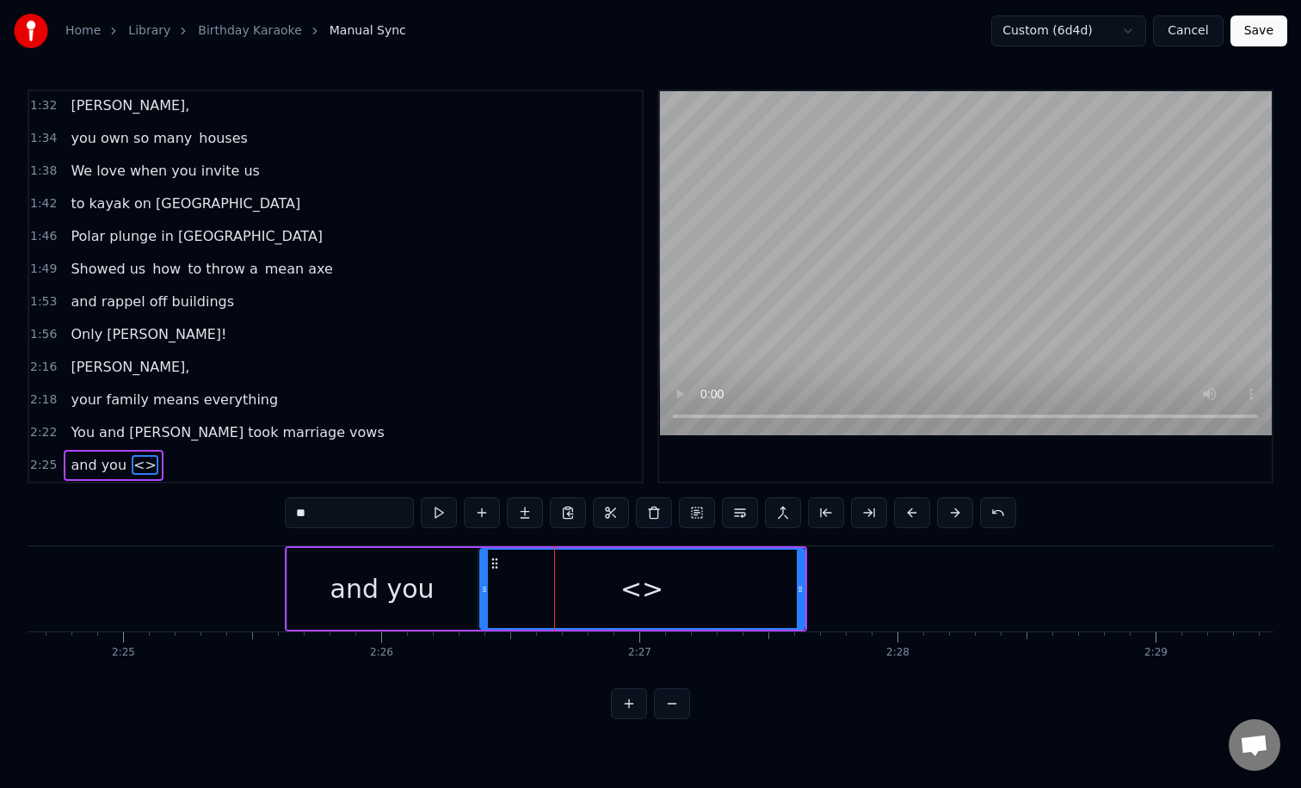
drag, startPoint x: 551, startPoint y: 593, endPoint x: 483, endPoint y: 587, distance: 68.1
click at [483, 587] on icon at bounding box center [484, 589] width 7 height 14
drag, startPoint x: 801, startPoint y: 583, endPoint x: 684, endPoint y: 579, distance: 117.1
click at [684, 579] on div at bounding box center [683, 589] width 7 height 78
click at [356, 520] on input "**" at bounding box center [349, 512] width 129 height 31
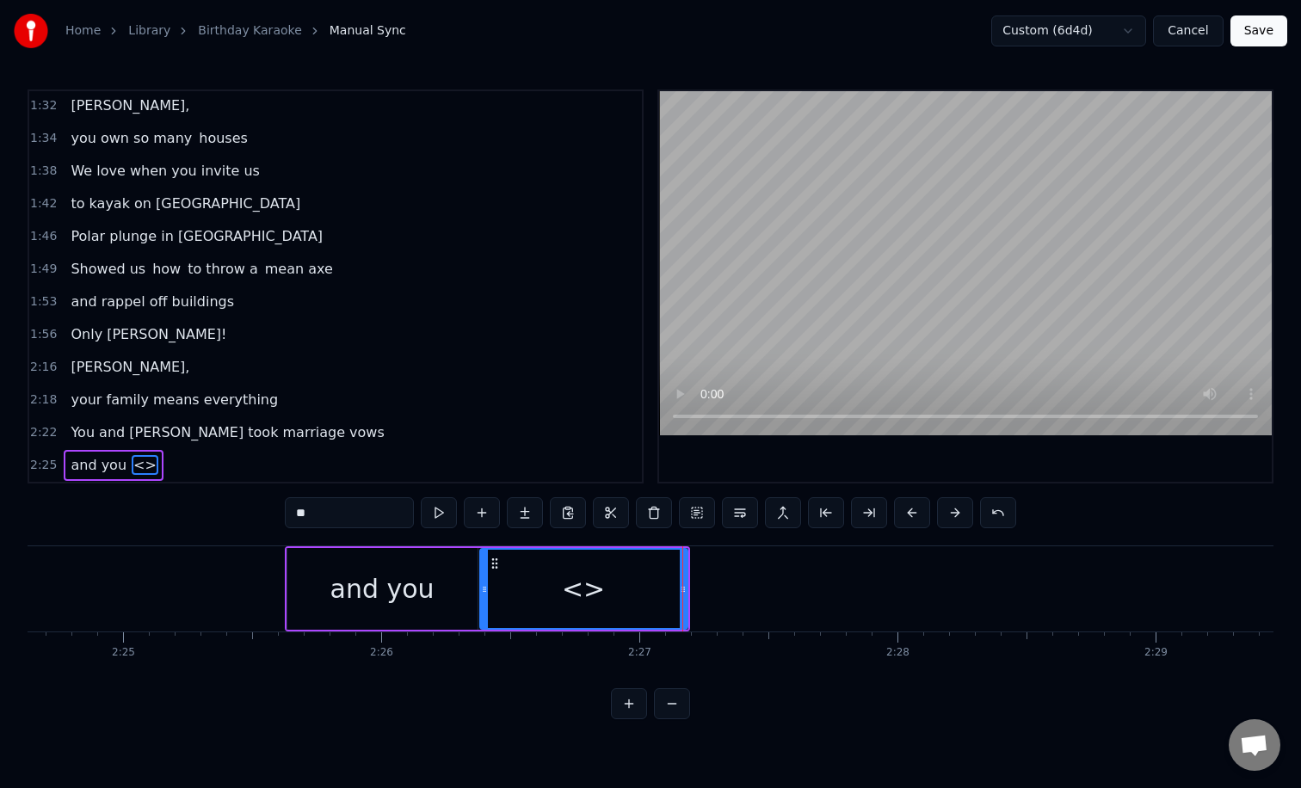
type input "*"
type input "******"
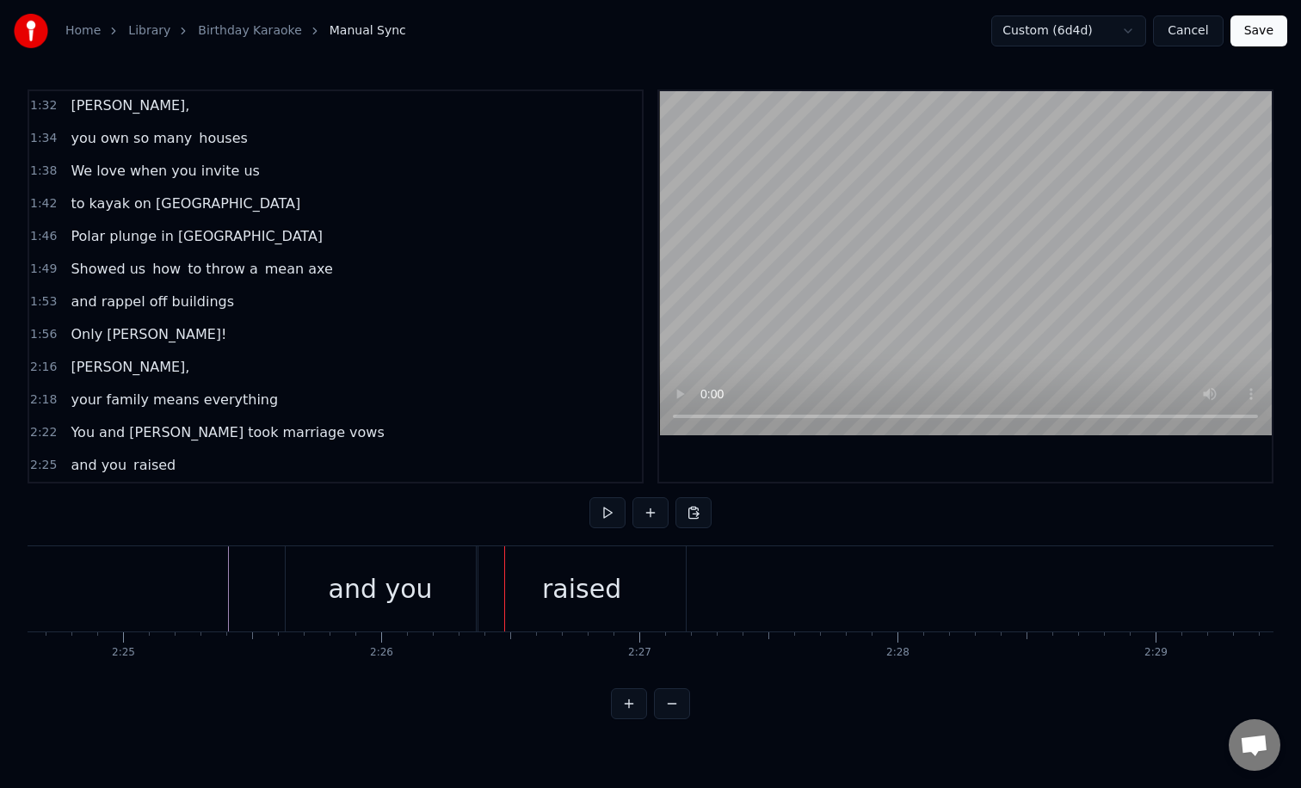
click at [363, 587] on div "and you" at bounding box center [381, 588] width 104 height 39
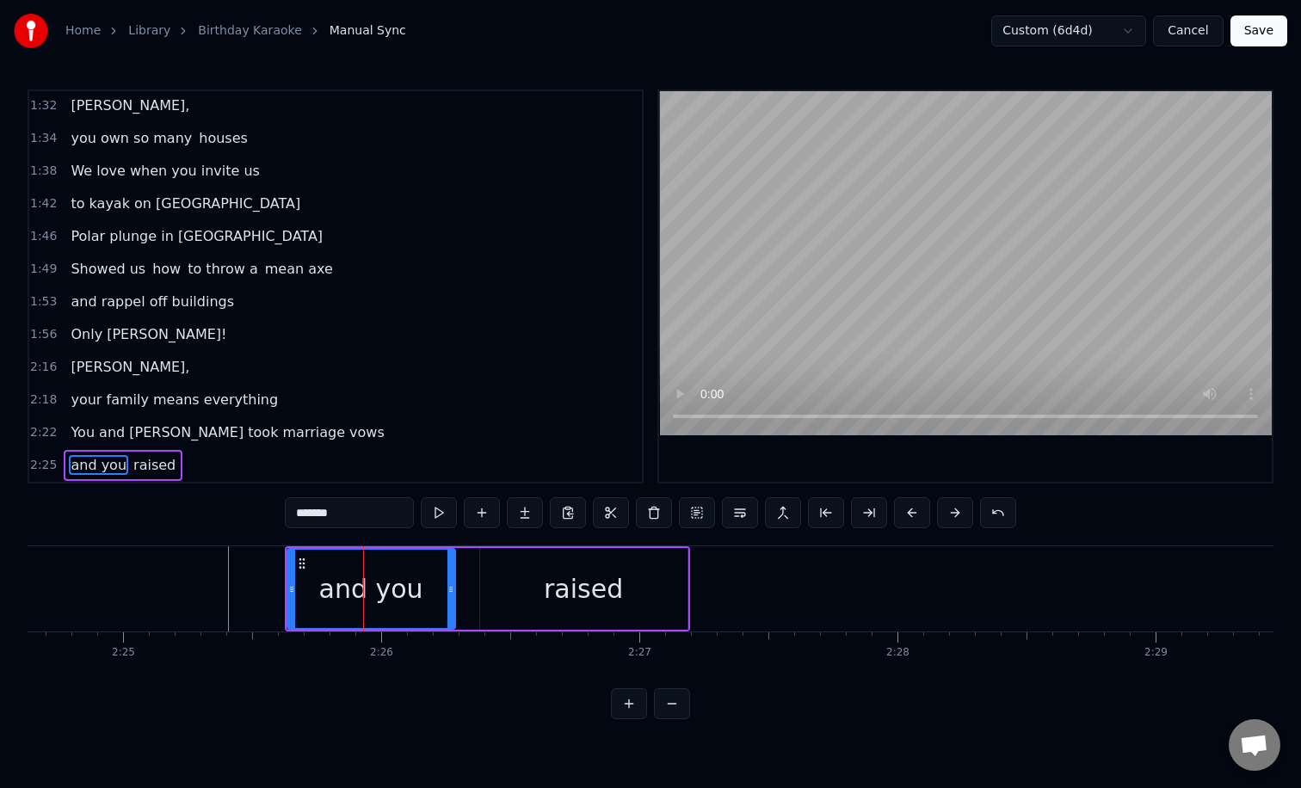
drag, startPoint x: 470, startPoint y: 587, endPoint x: 436, endPoint y: 587, distance: 33.6
click at [447, 587] on icon at bounding box center [450, 589] width 7 height 14
click at [522, 587] on div "raised" at bounding box center [583, 589] width 207 height 82
type input "******"
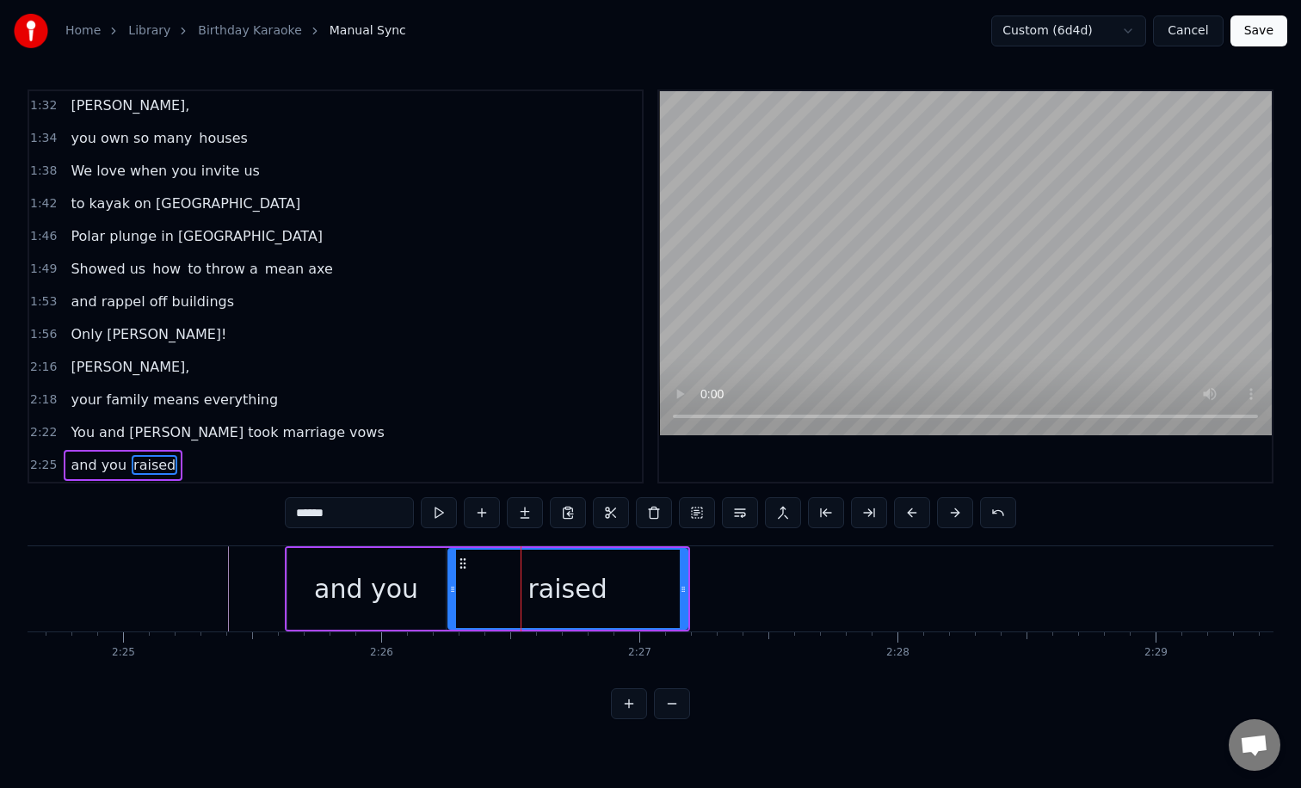
drag, startPoint x: 483, startPoint y: 590, endPoint x: 451, endPoint y: 587, distance: 31.9
click at [451, 587] on icon at bounding box center [452, 589] width 7 height 14
click at [83, 596] on div at bounding box center [185, 588] width 74959 height 85
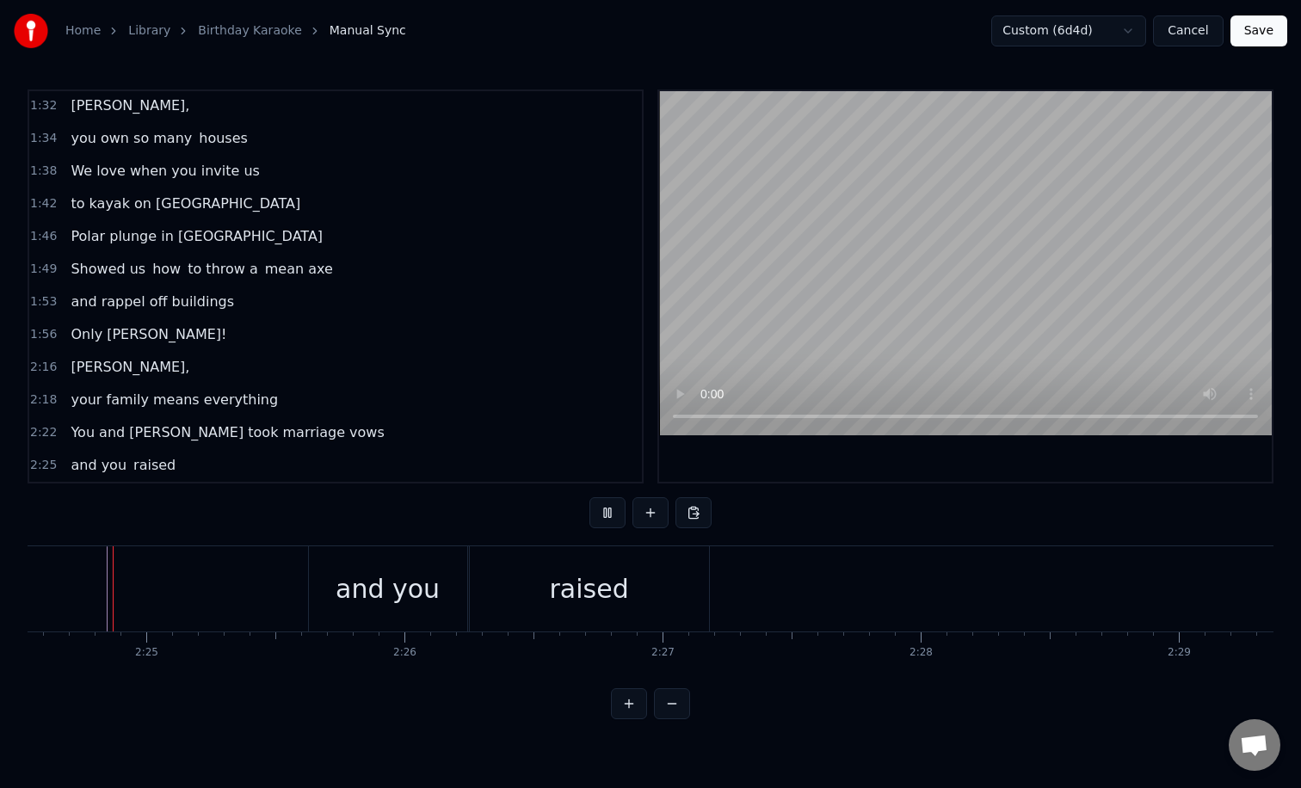
scroll to position [0, 37292]
click at [395, 575] on div "and you" at bounding box center [394, 588] width 104 height 39
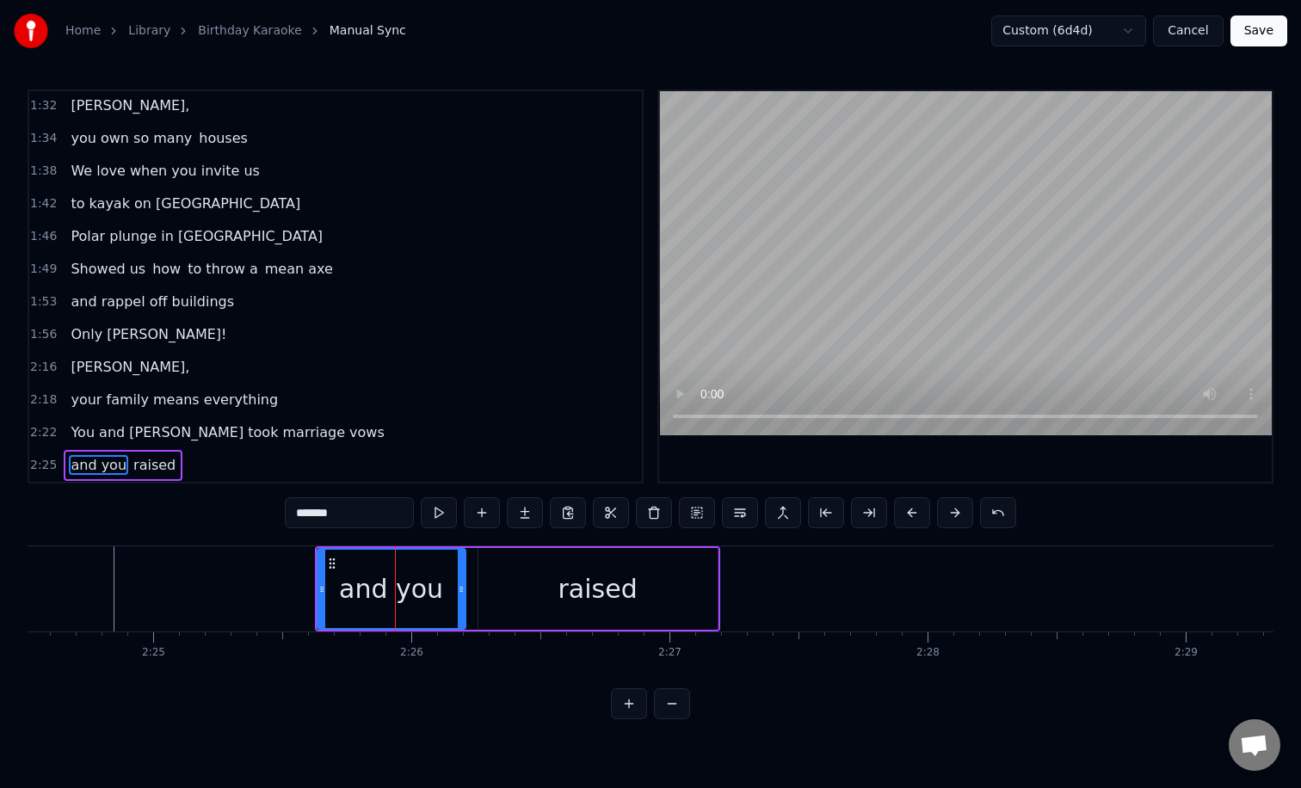
drag, startPoint x: 472, startPoint y: 583, endPoint x: 429, endPoint y: 580, distance: 43.1
click at [458, 581] on div at bounding box center [461, 589] width 7 height 78
click at [491, 581] on div "raised" at bounding box center [597, 589] width 239 height 82
type input "******"
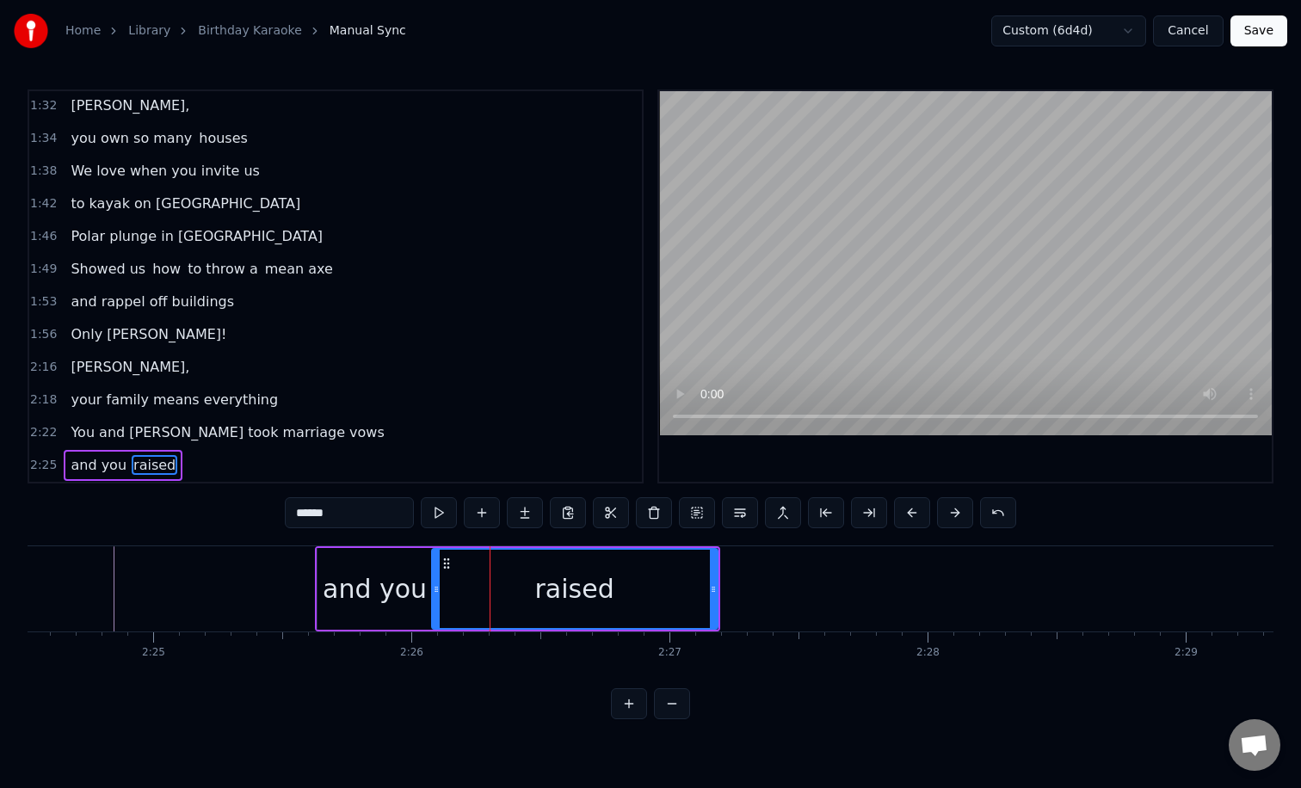
drag, startPoint x: 482, startPoint y: 581, endPoint x: 435, endPoint y: 577, distance: 46.6
click at [435, 577] on div at bounding box center [436, 589] width 7 height 78
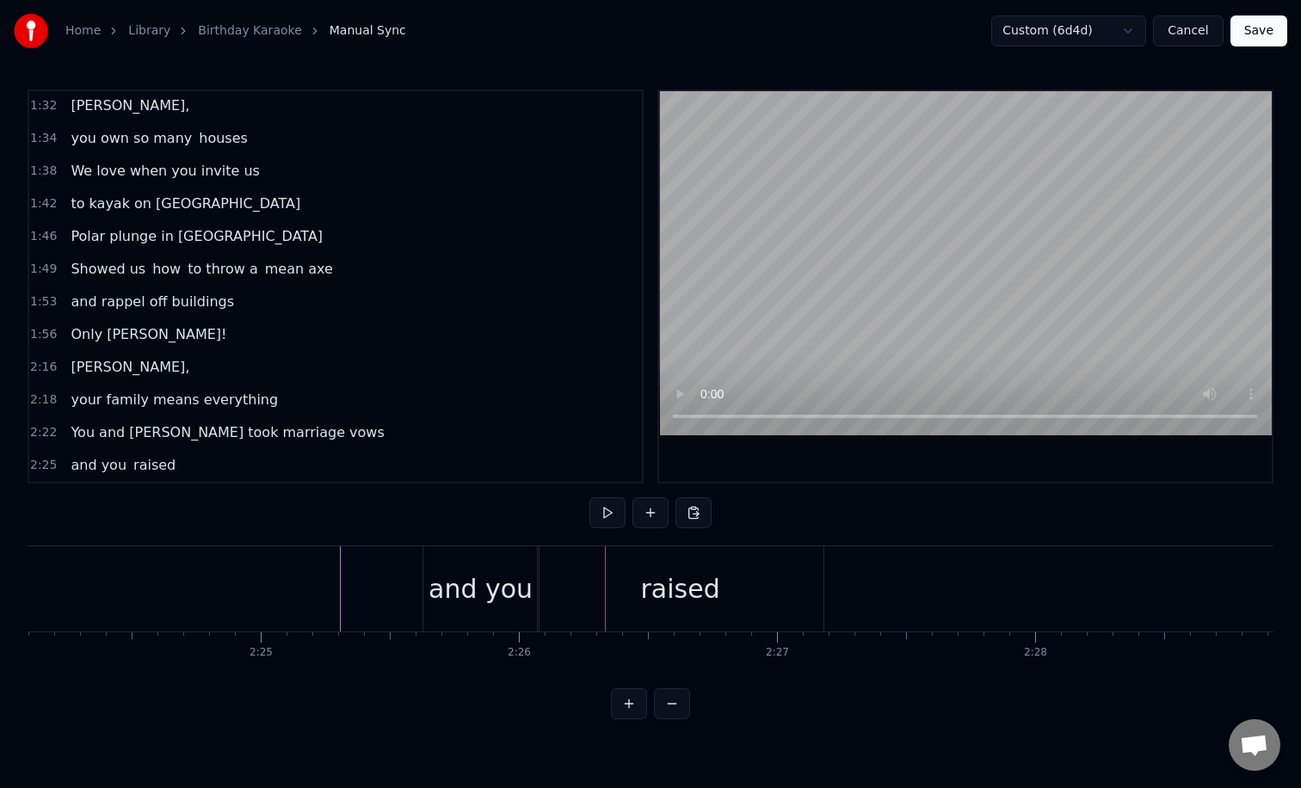
scroll to position [0, 37005]
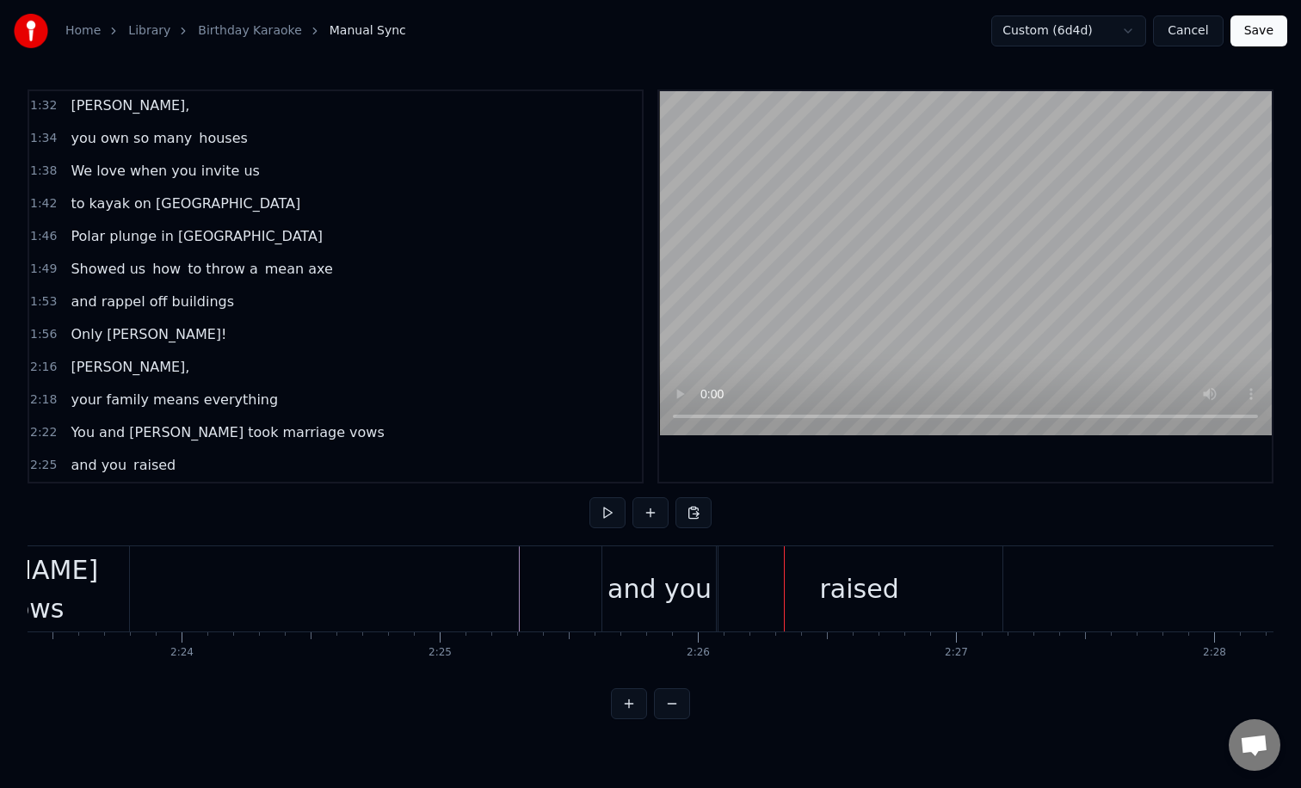
click at [232, 581] on div at bounding box center [501, 588] width 74959 height 85
click at [761, 567] on div "raised" at bounding box center [860, 588] width 286 height 85
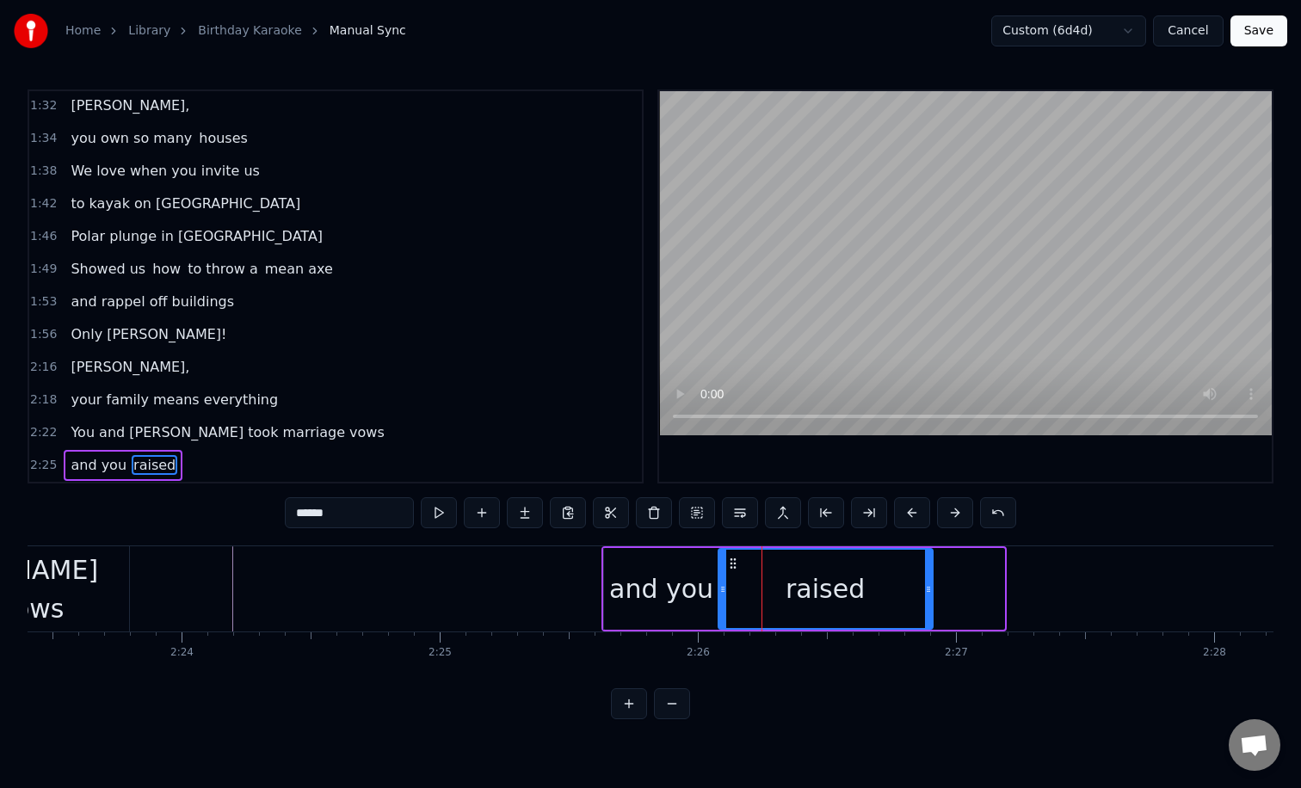
drag, startPoint x: 1000, startPoint y: 588, endPoint x: 922, endPoint y: 587, distance: 78.3
click at [925, 587] on icon at bounding box center [928, 589] width 7 height 14
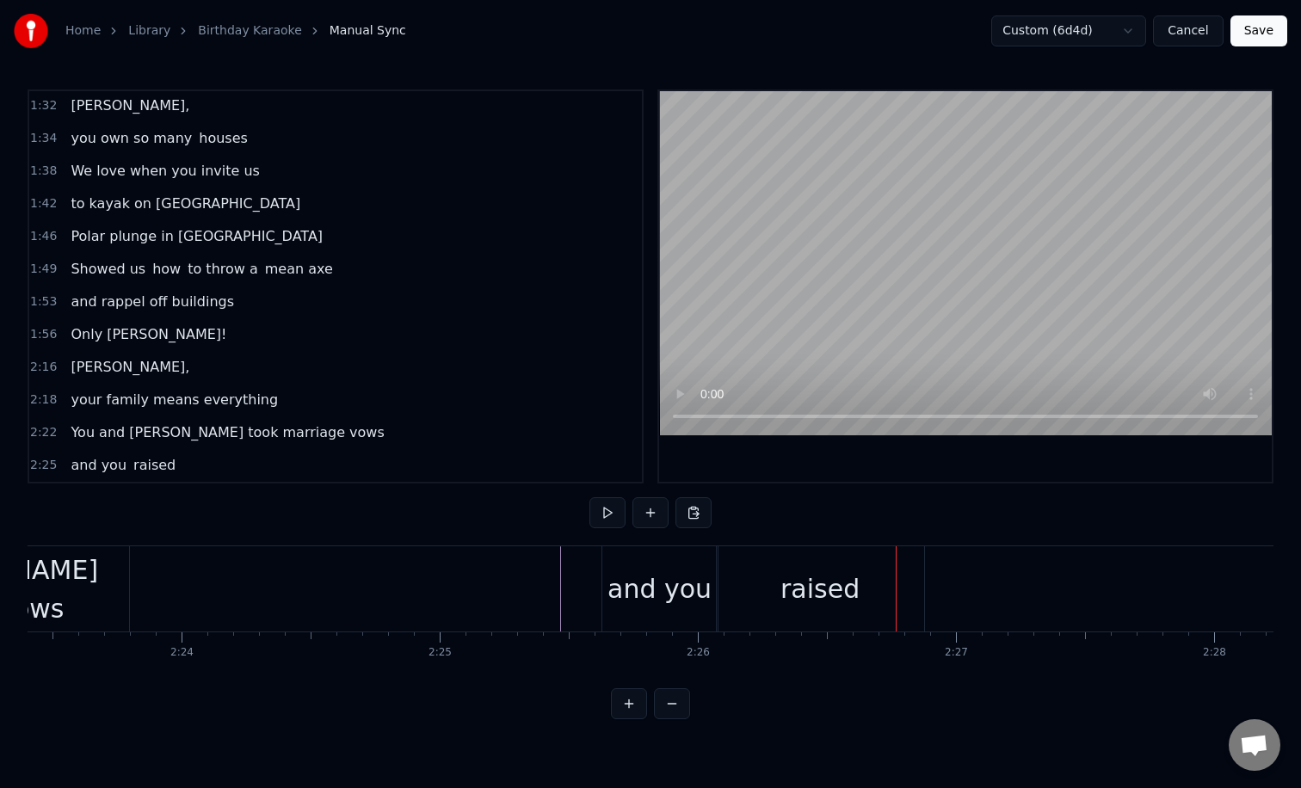
click at [839, 568] on div "raised" at bounding box center [820, 588] width 207 height 85
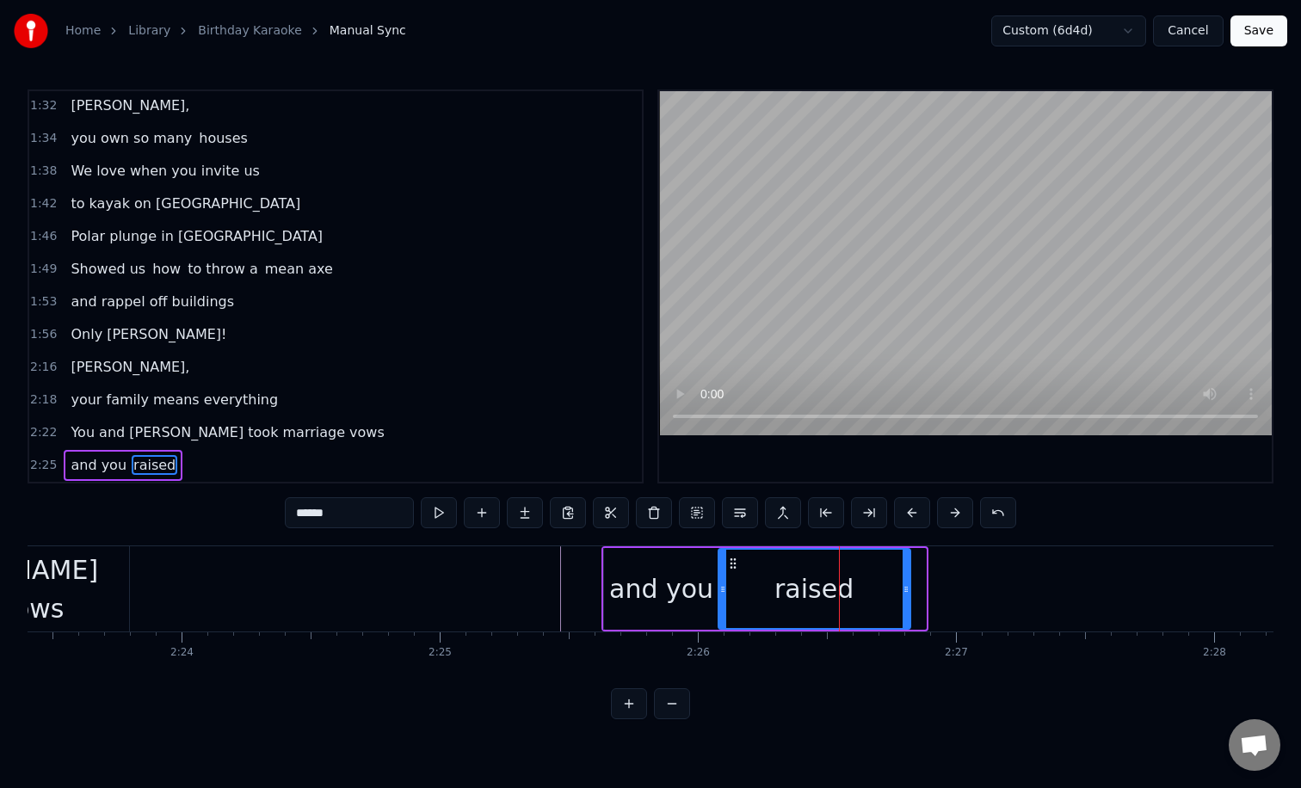
drag, startPoint x: 922, startPoint y: 581, endPoint x: 892, endPoint y: 581, distance: 30.1
click at [902, 582] on icon at bounding box center [905, 589] width 7 height 14
click at [511, 582] on div at bounding box center [501, 588] width 74959 height 85
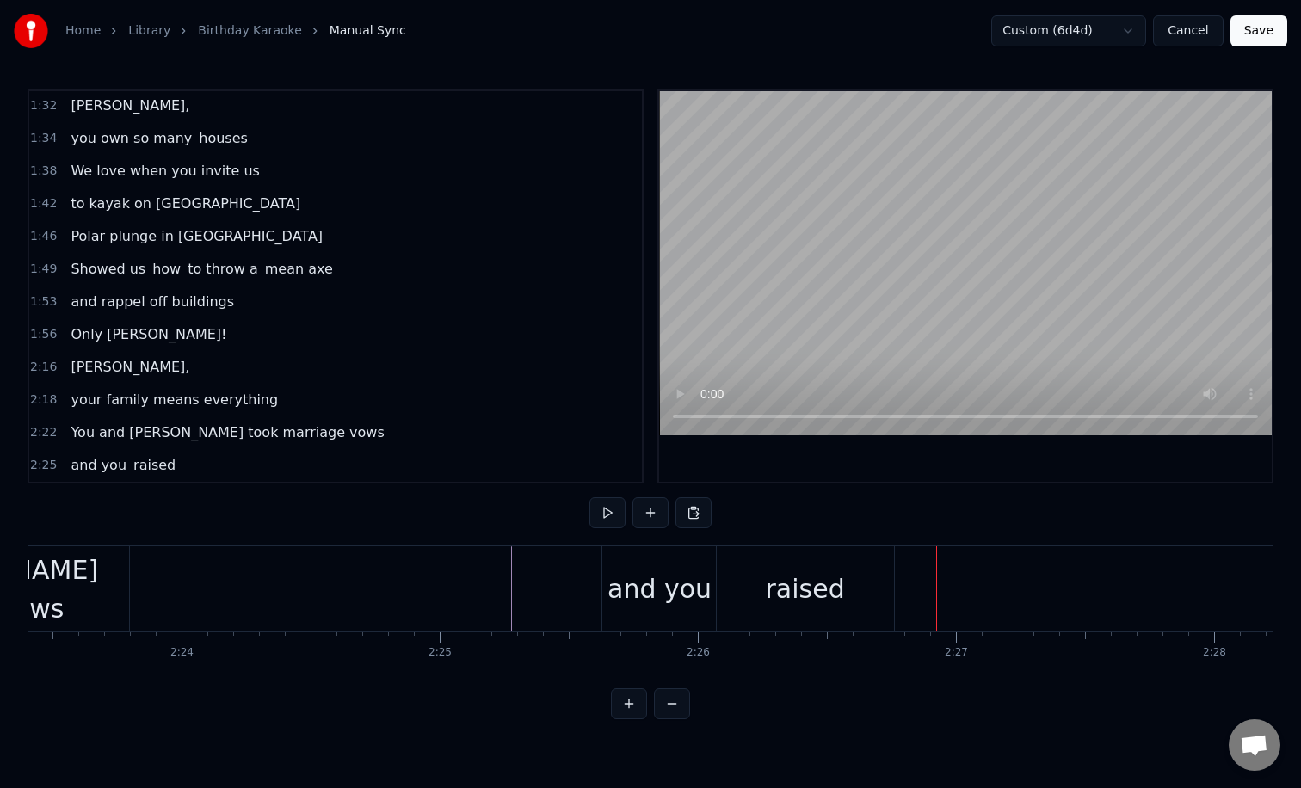
click at [801, 572] on div "raised" at bounding box center [805, 588] width 79 height 39
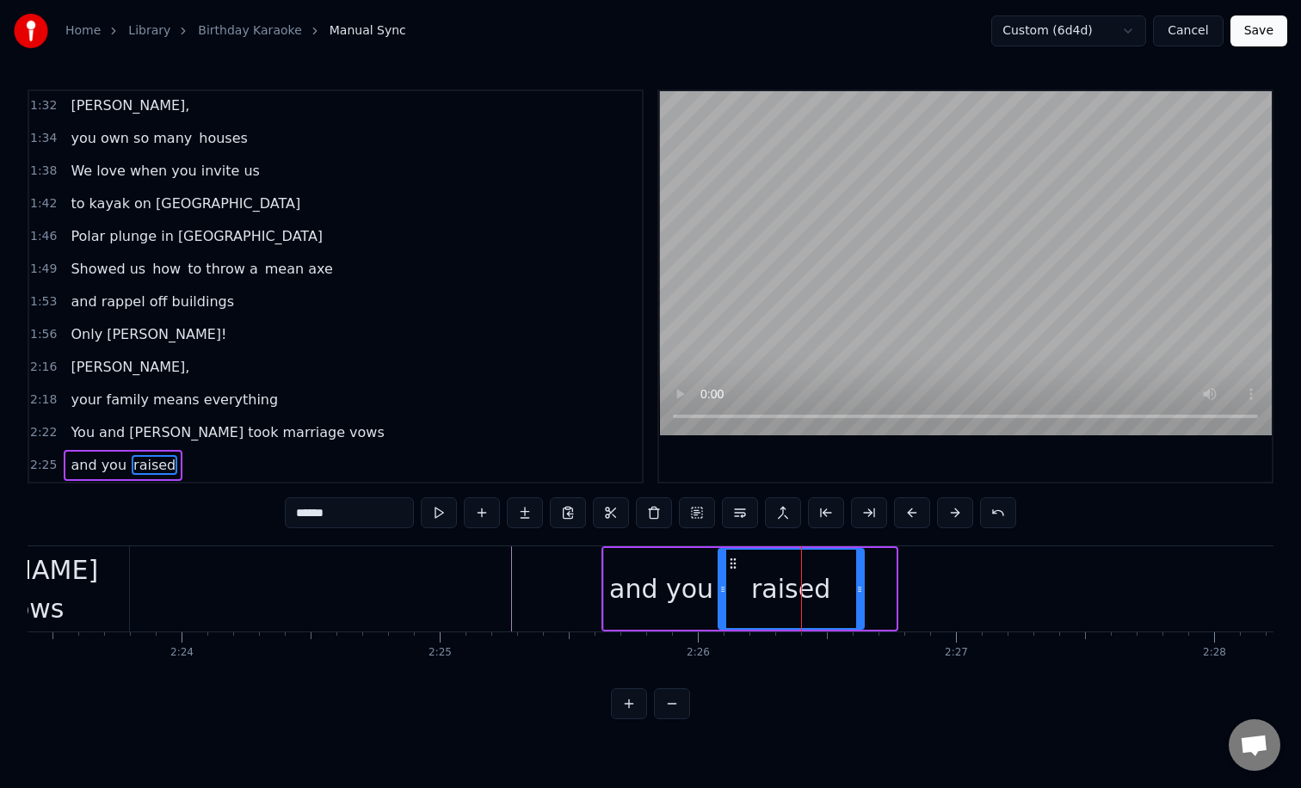
drag, startPoint x: 891, startPoint y: 579, endPoint x: 846, endPoint y: 579, distance: 44.7
click at [856, 579] on div at bounding box center [859, 589] width 7 height 78
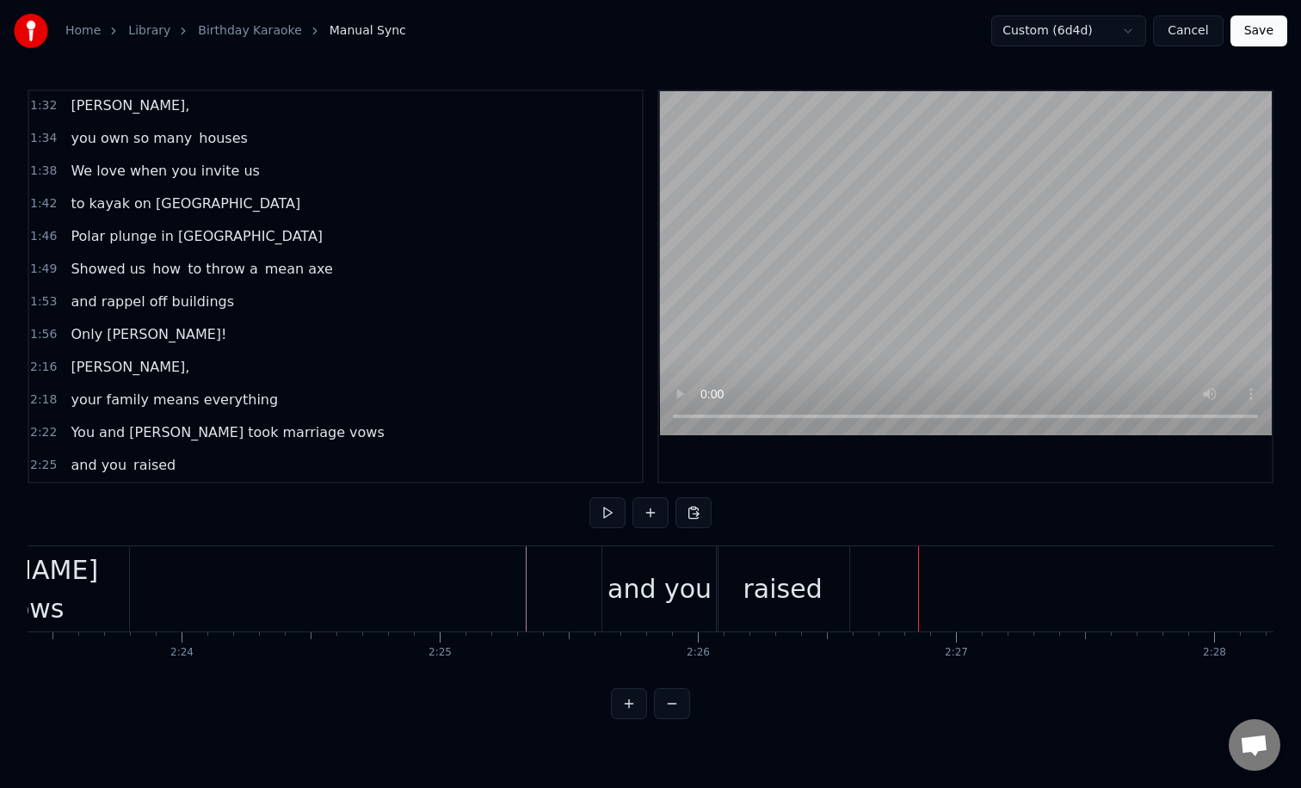
click at [794, 569] on div "raised" at bounding box center [782, 588] width 79 height 39
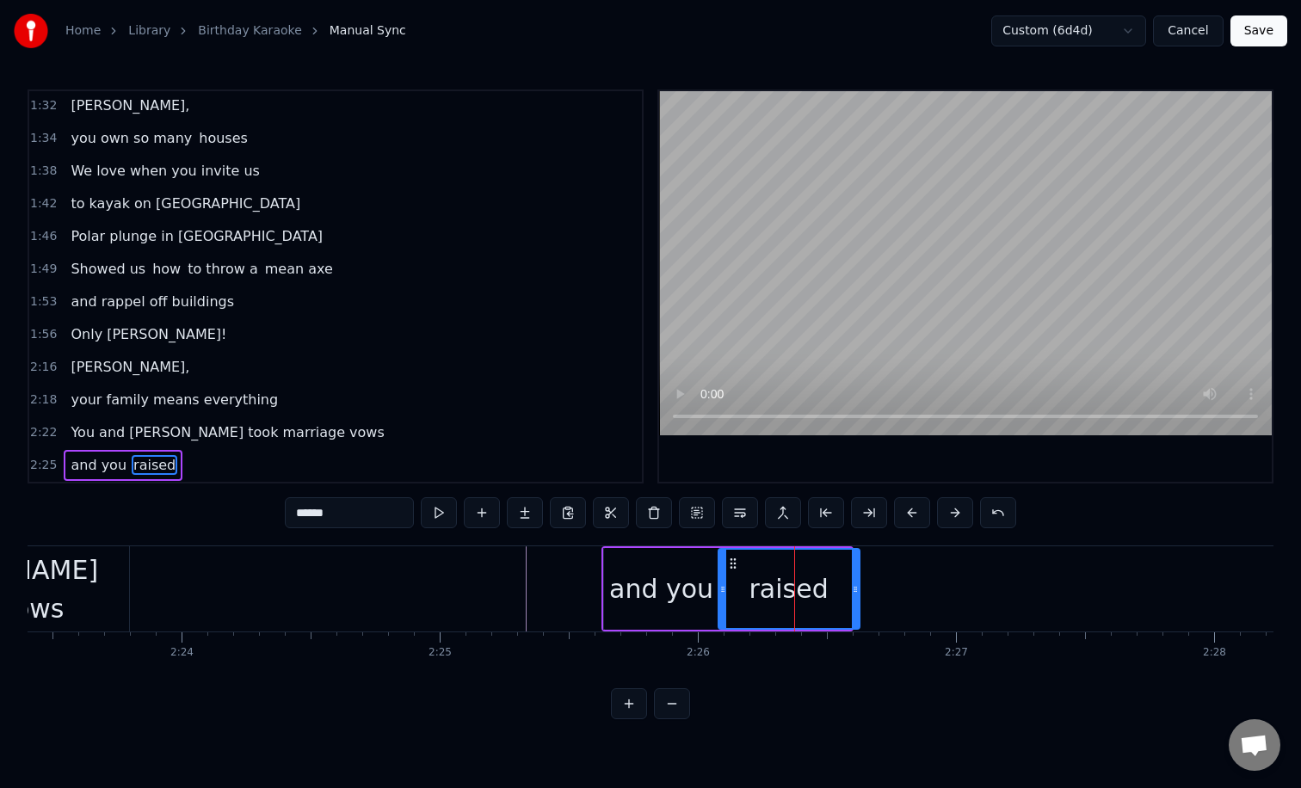
click at [853, 581] on div at bounding box center [855, 589] width 7 height 78
click at [480, 507] on button at bounding box center [482, 512] width 36 height 31
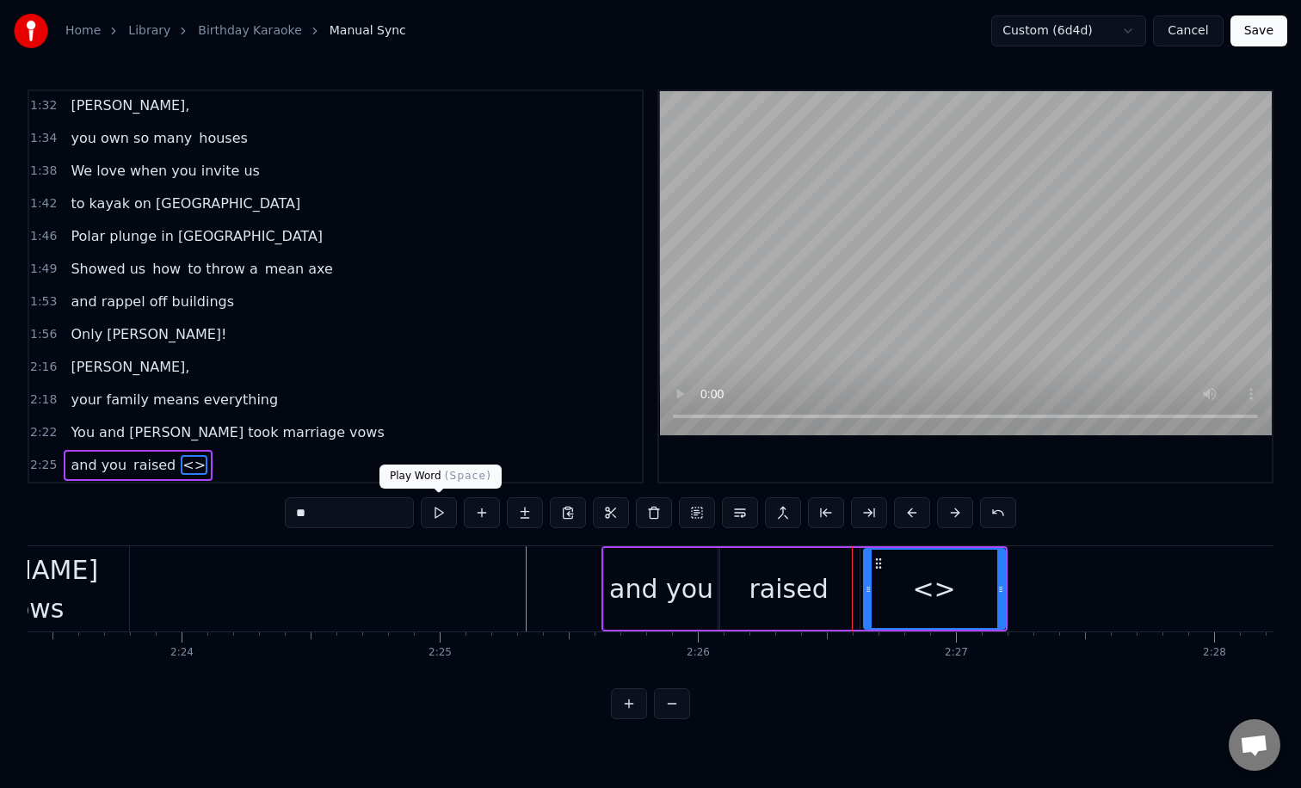
click at [349, 520] on input "**" at bounding box center [349, 512] width 129 height 31
type input "*"
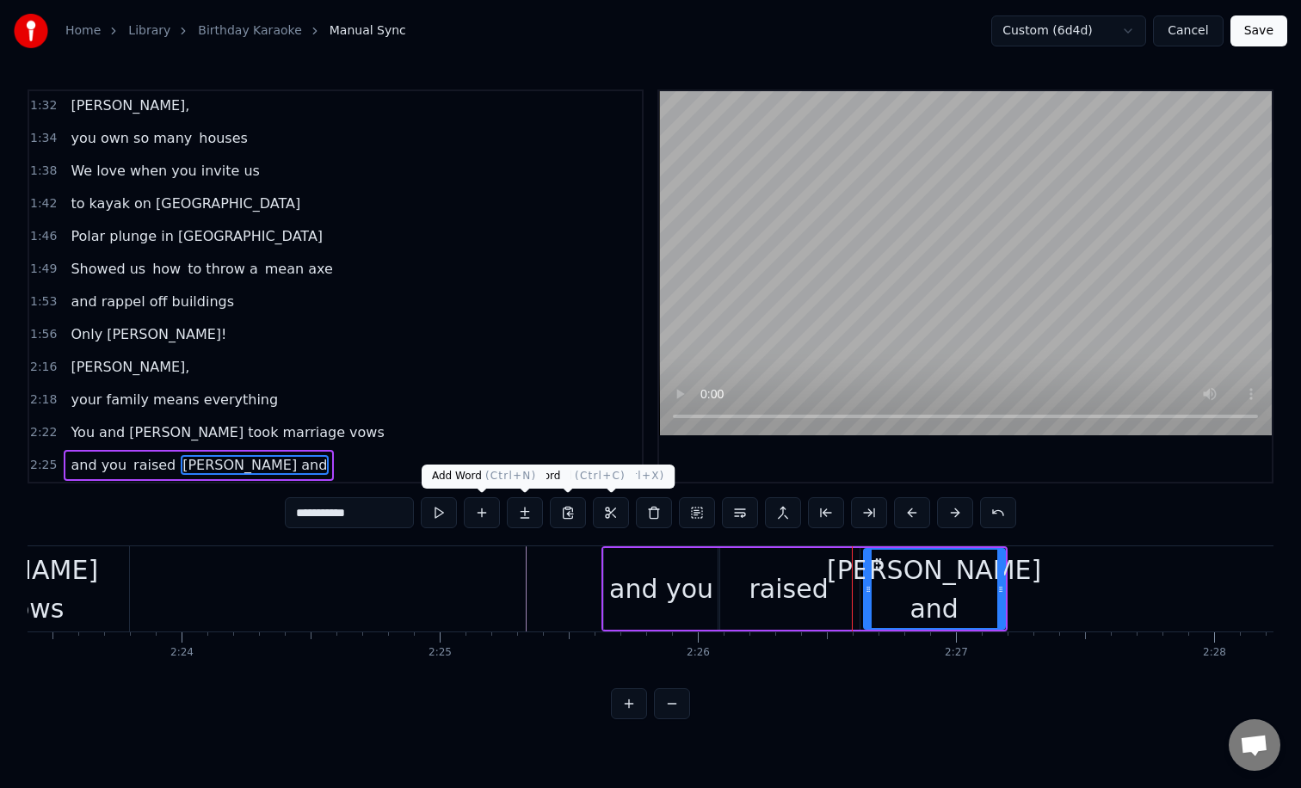
type input "**********"
click at [485, 512] on button at bounding box center [482, 512] width 36 height 31
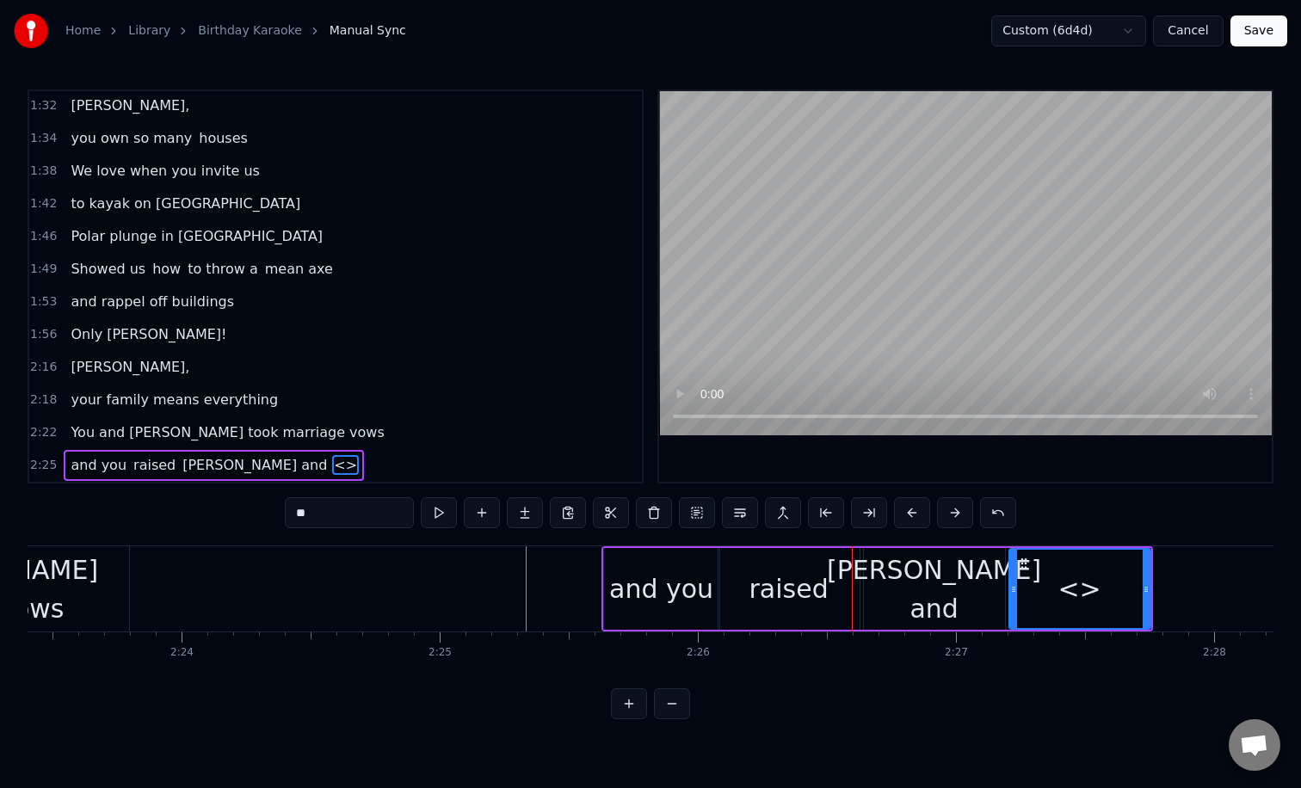
click at [357, 520] on input "**" at bounding box center [349, 512] width 129 height 31
type input "*"
type input "*****"
click at [431, 581] on div at bounding box center [501, 588] width 74959 height 85
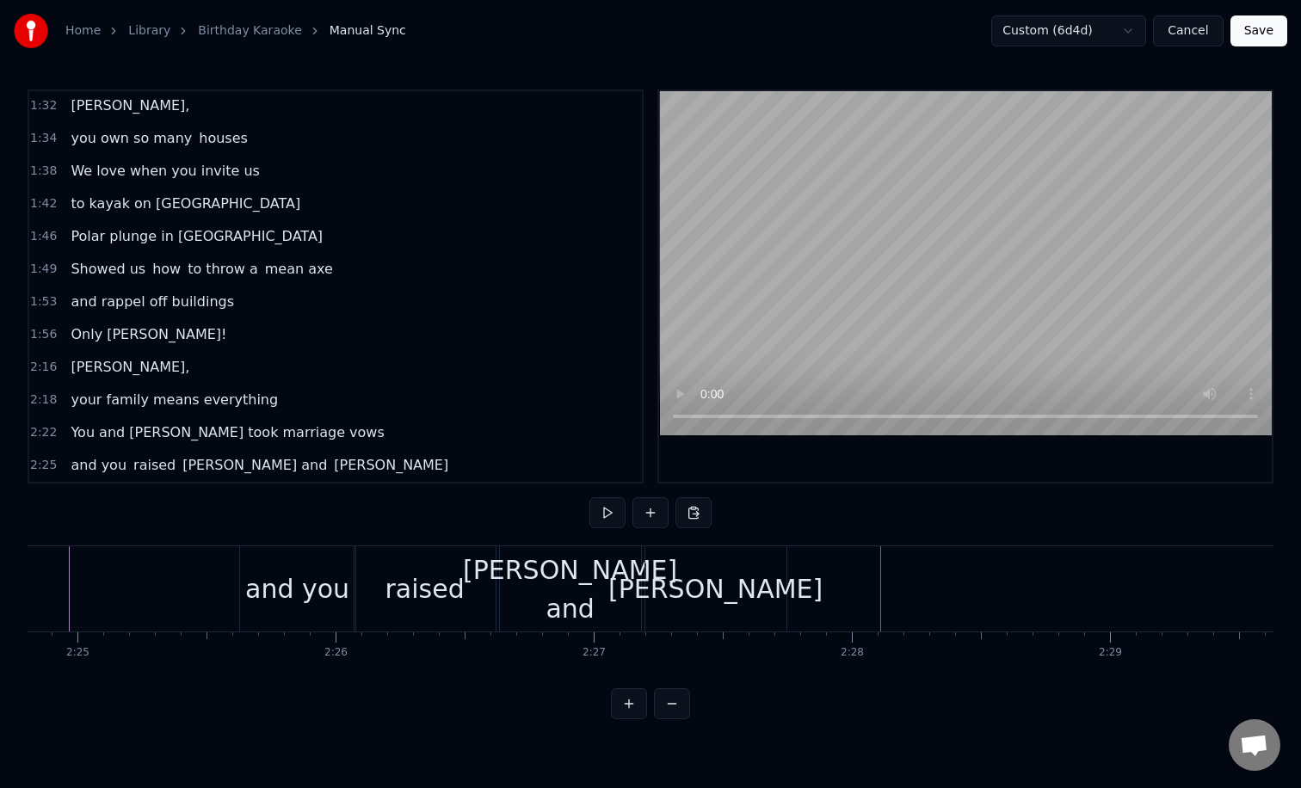
scroll to position [0, 37145]
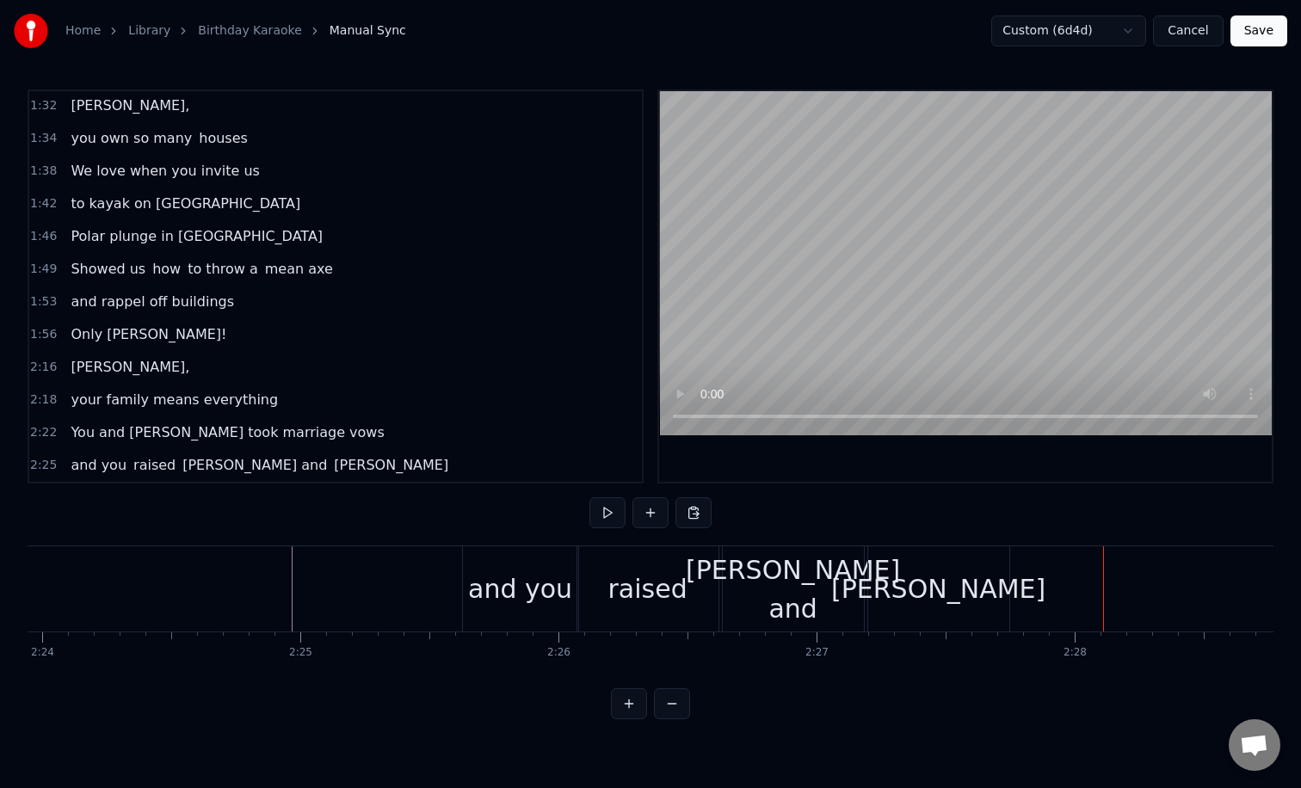
click at [269, 577] on div at bounding box center [362, 588] width 74959 height 85
click at [808, 566] on div "[PERSON_NAME] and" at bounding box center [793, 588] width 141 height 85
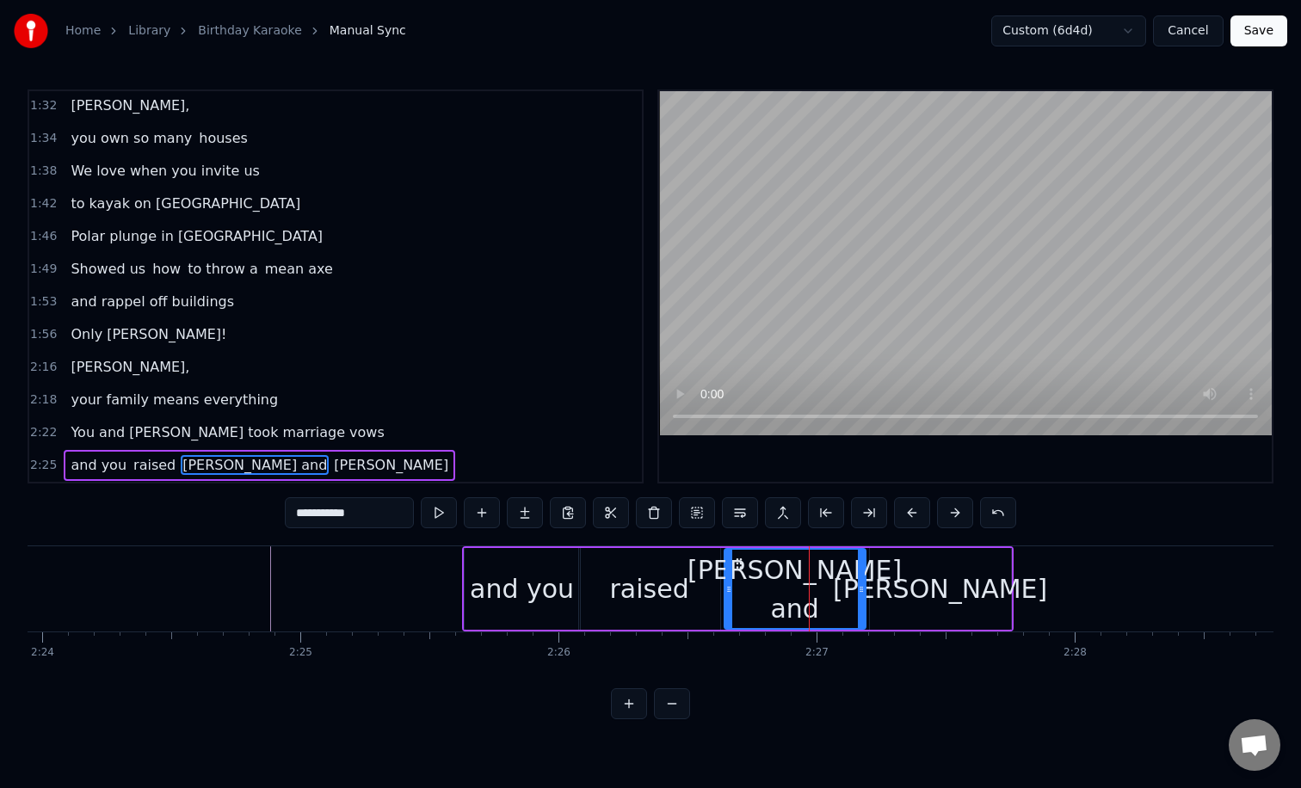
click at [887, 576] on div "[PERSON_NAME]" at bounding box center [940, 589] width 141 height 82
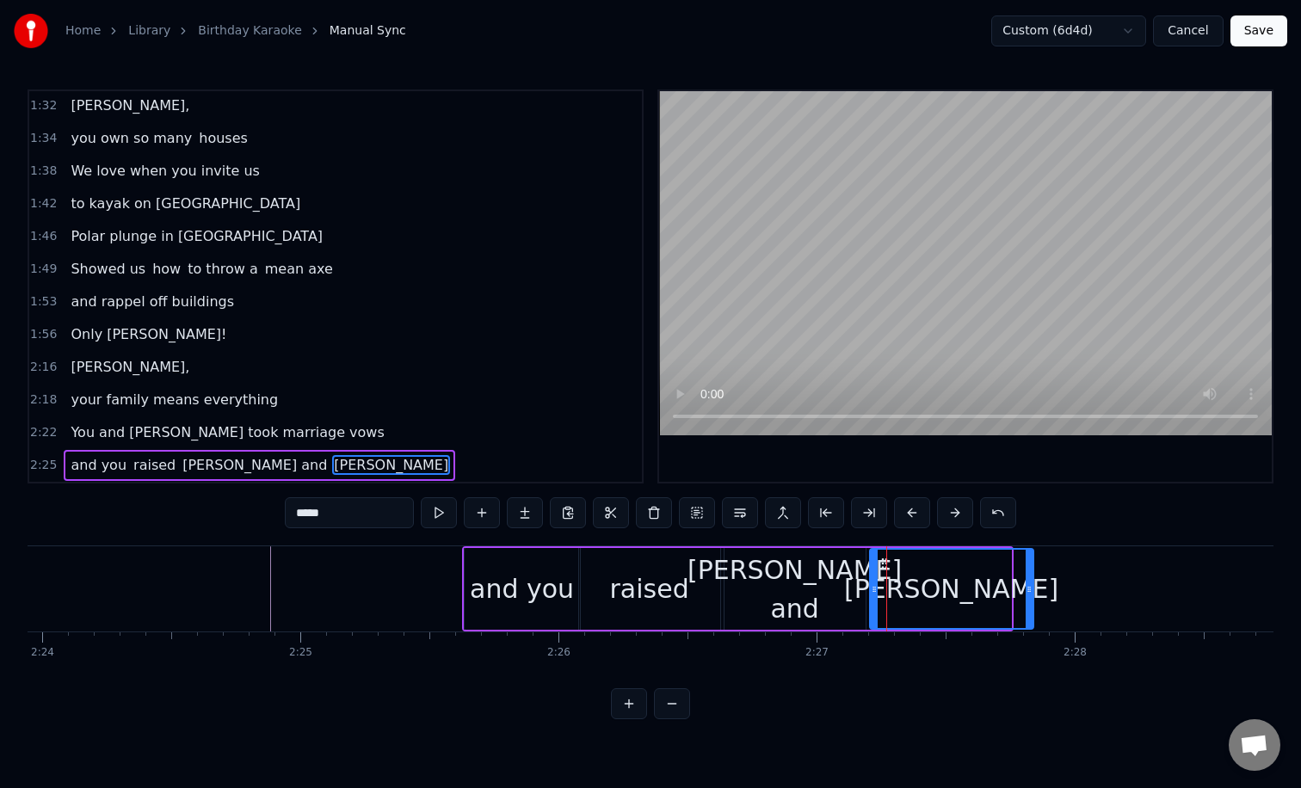
drag, startPoint x: 1004, startPoint y: 583, endPoint x: 1036, endPoint y: 584, distance: 31.8
click at [1032, 584] on icon at bounding box center [1028, 589] width 7 height 14
drag, startPoint x: 873, startPoint y: 589, endPoint x: 914, endPoint y: 589, distance: 41.3
click at [907, 589] on icon at bounding box center [904, 589] width 7 height 14
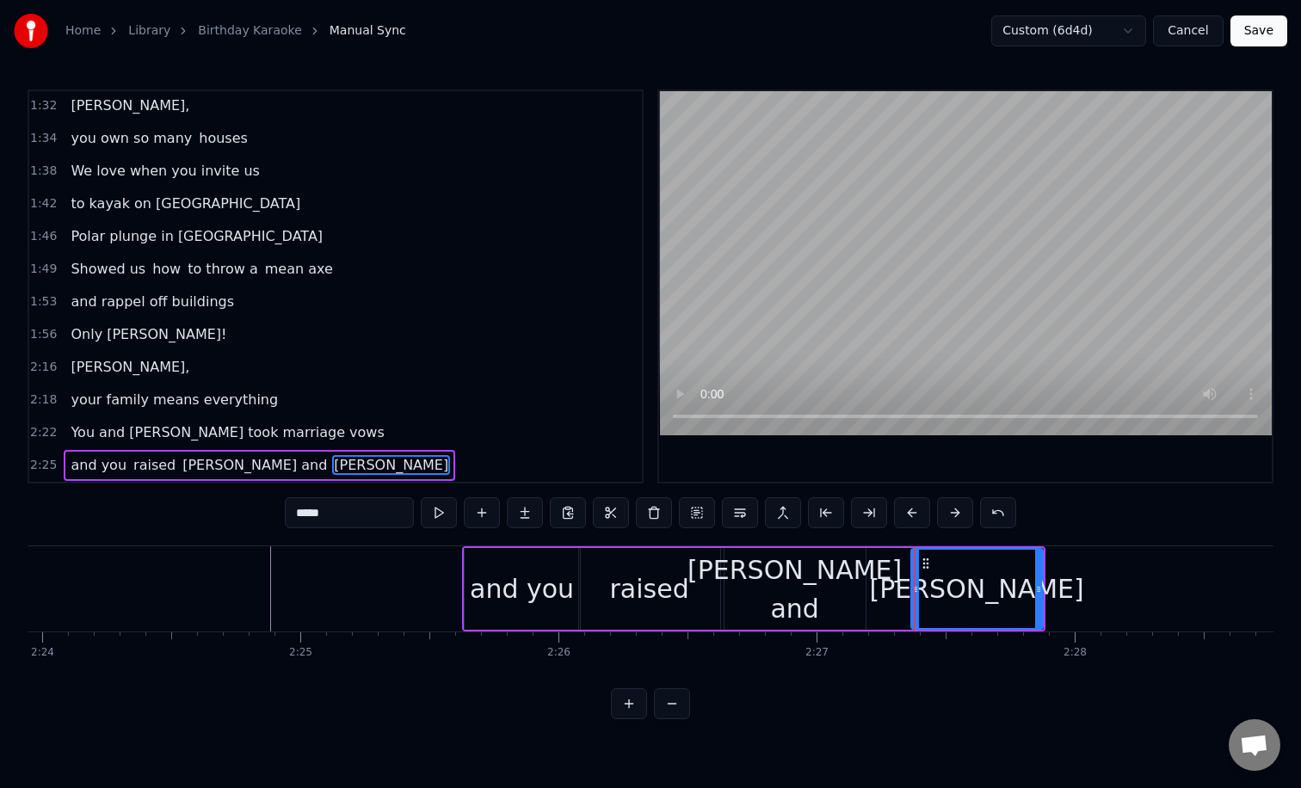
click at [831, 593] on div "[PERSON_NAME] and" at bounding box center [794, 589] width 214 height 77
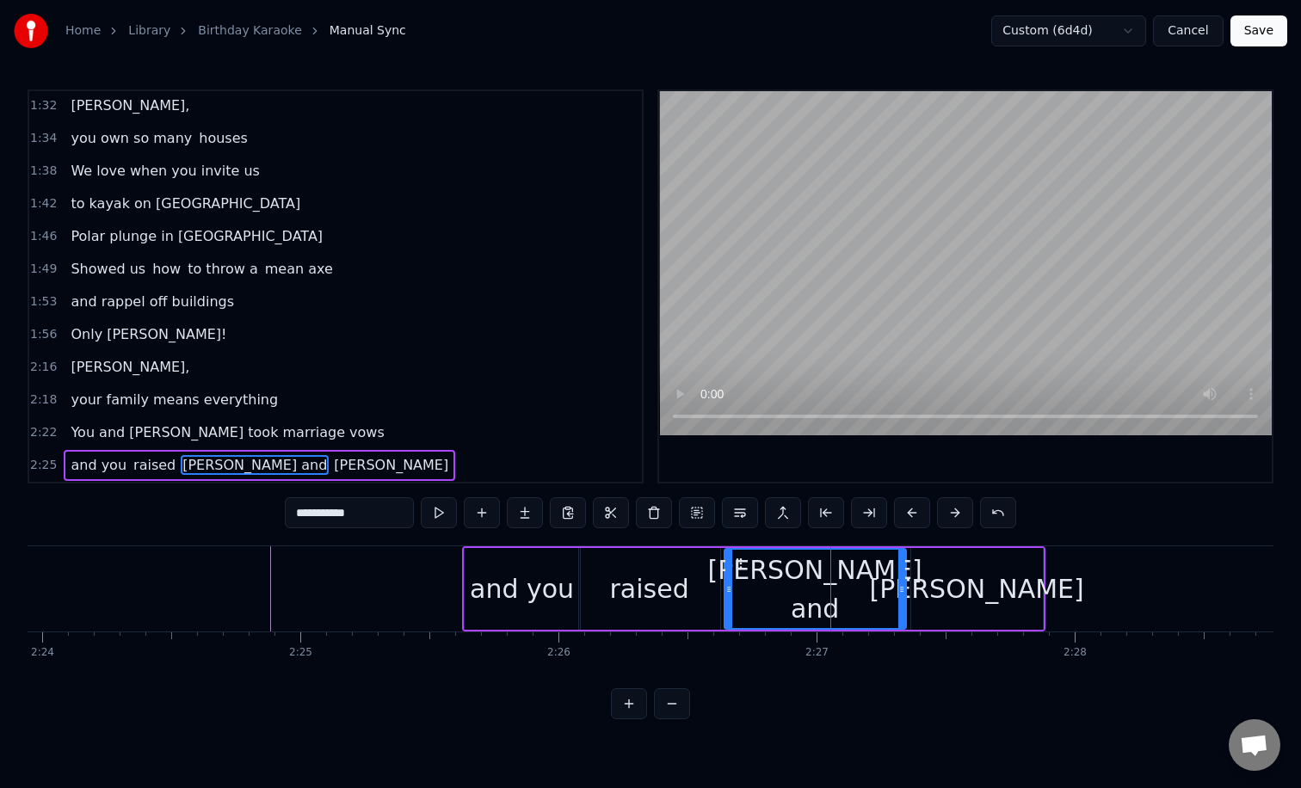
drag, startPoint x: 859, startPoint y: 593, endPoint x: 900, endPoint y: 592, distance: 40.4
click at [900, 592] on icon at bounding box center [901, 589] width 7 height 14
click at [1006, 596] on div "[PERSON_NAME]" at bounding box center [977, 588] width 214 height 39
type input "*****"
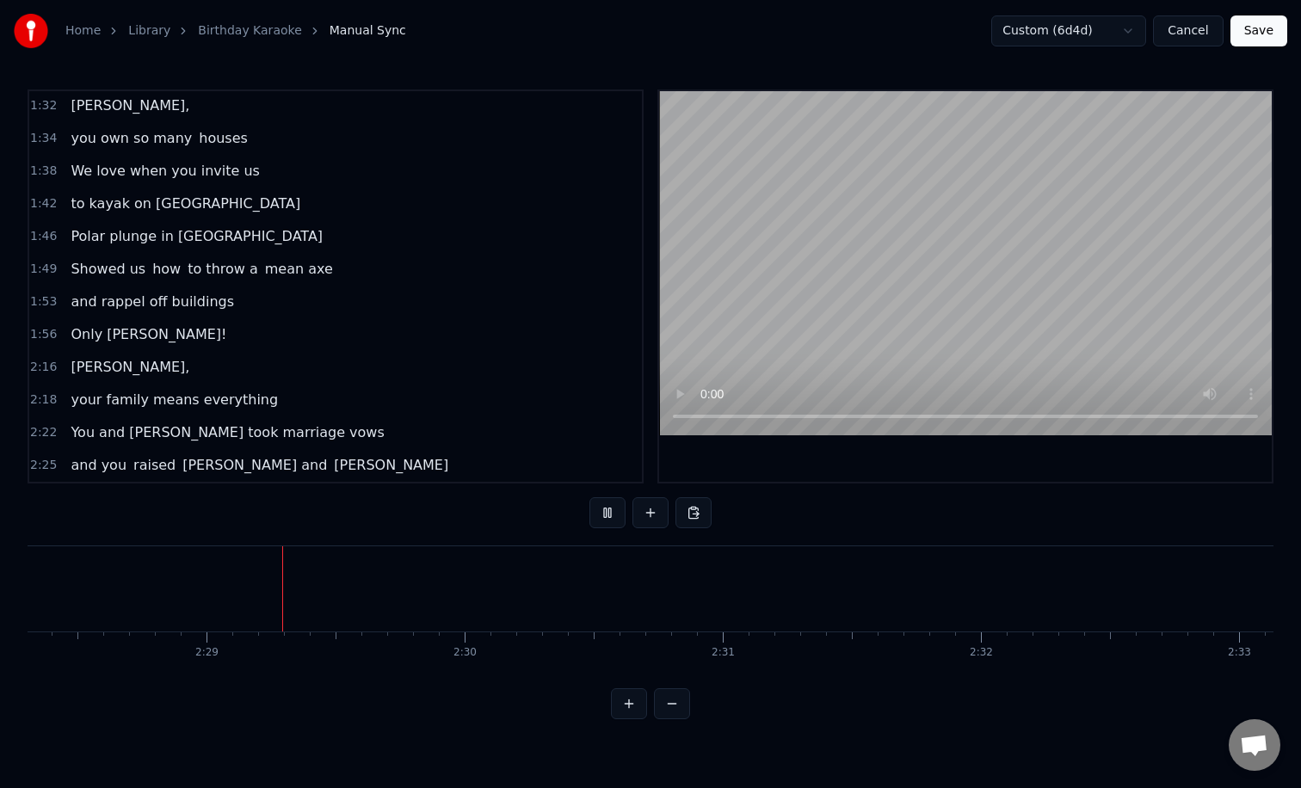
scroll to position [0, 38286]
click at [639, 507] on button at bounding box center [650, 512] width 36 height 31
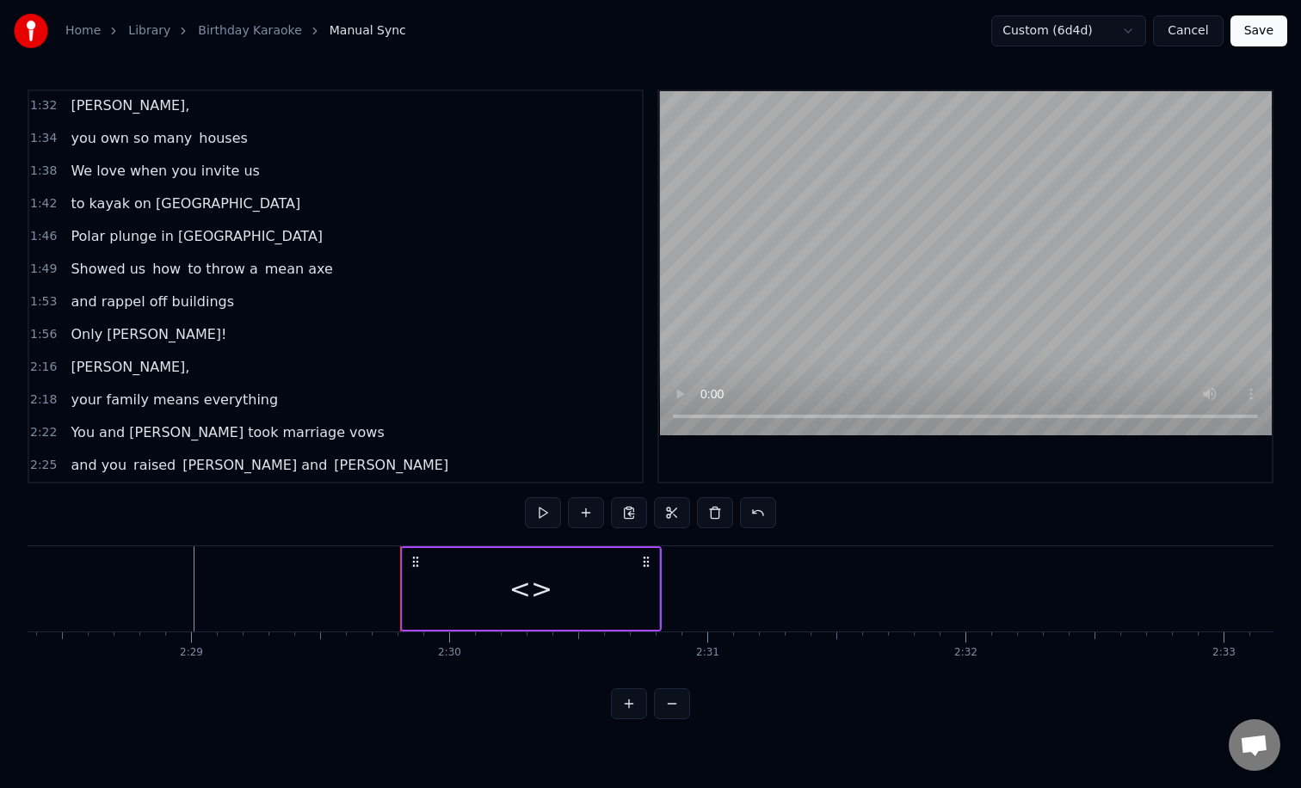
click at [563, 582] on div "<>" at bounding box center [531, 589] width 256 height 82
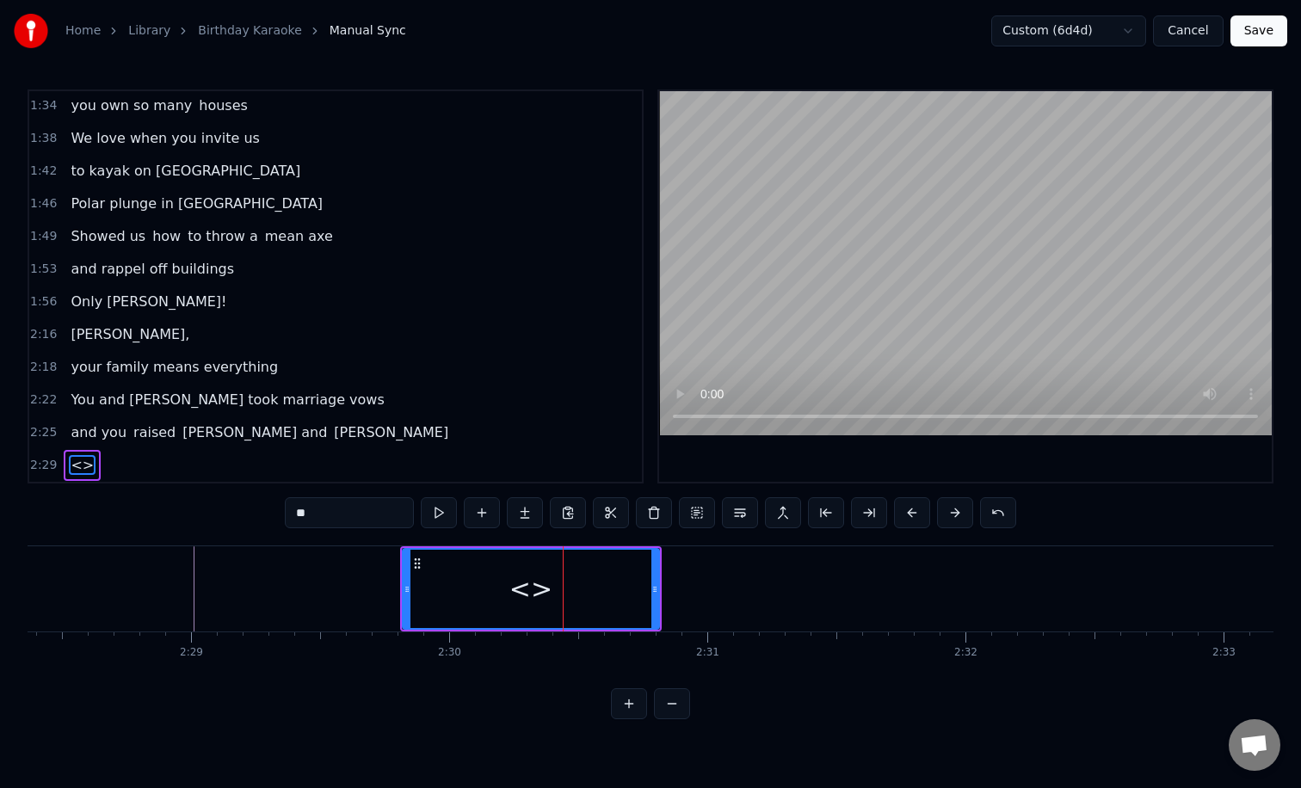
click at [356, 514] on input "**" at bounding box center [349, 512] width 129 height 31
type input "*"
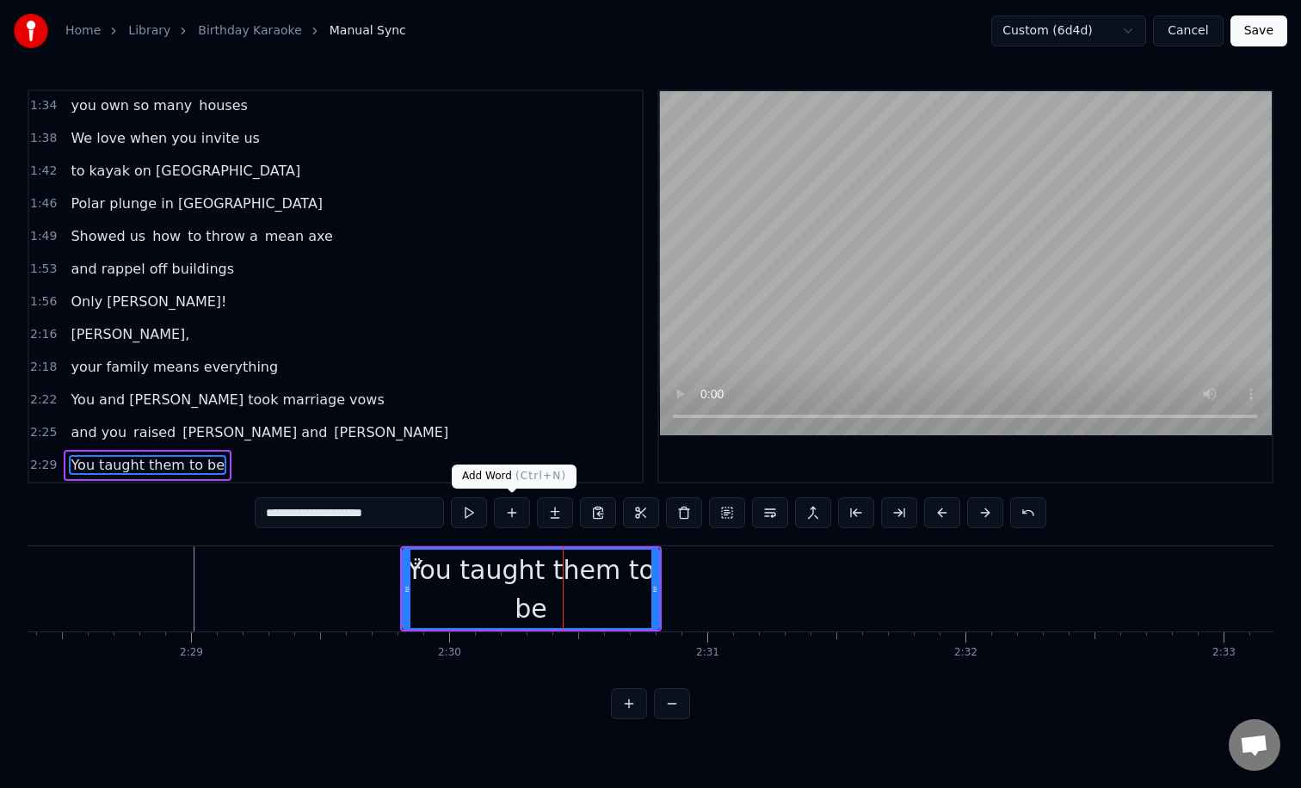
type input "**********"
click at [508, 516] on button at bounding box center [512, 512] width 36 height 31
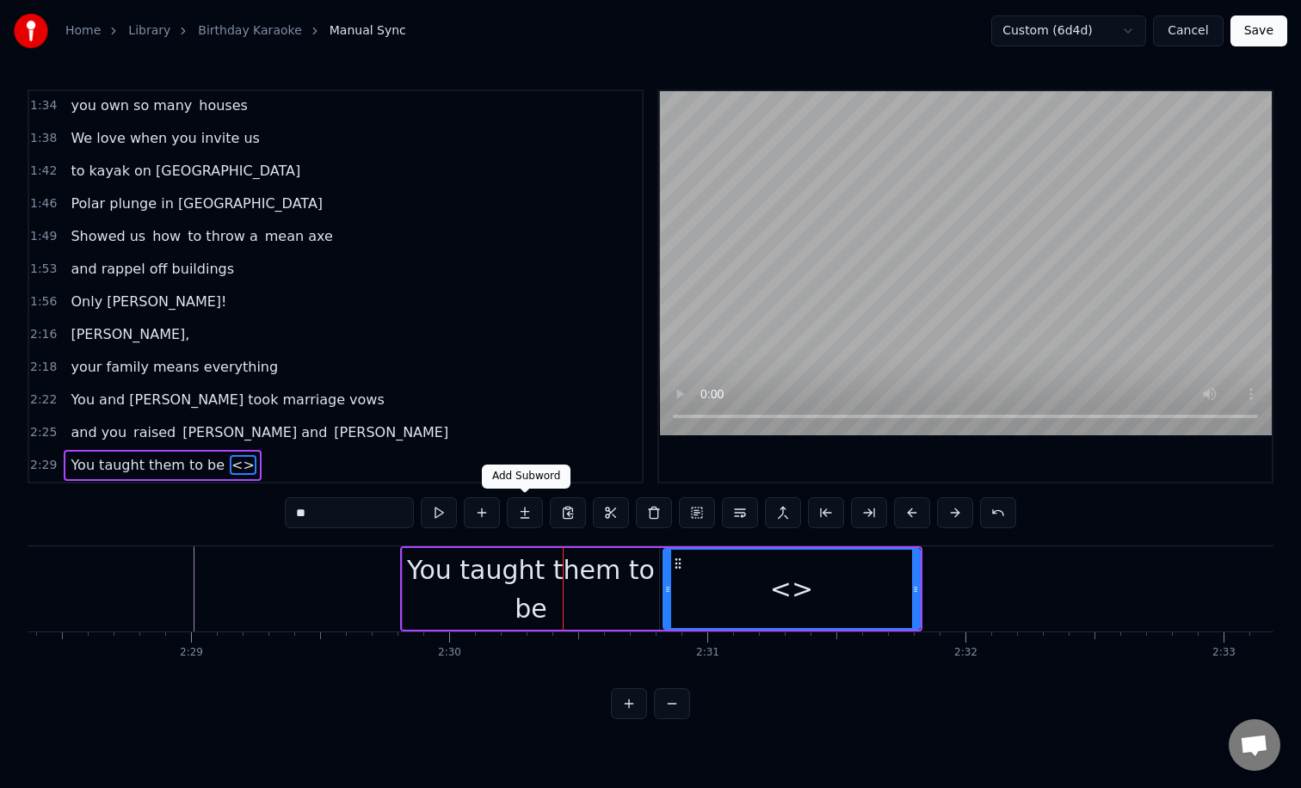
click at [365, 514] on input "**" at bounding box center [349, 512] width 129 height 31
type input "*"
type input "*********"
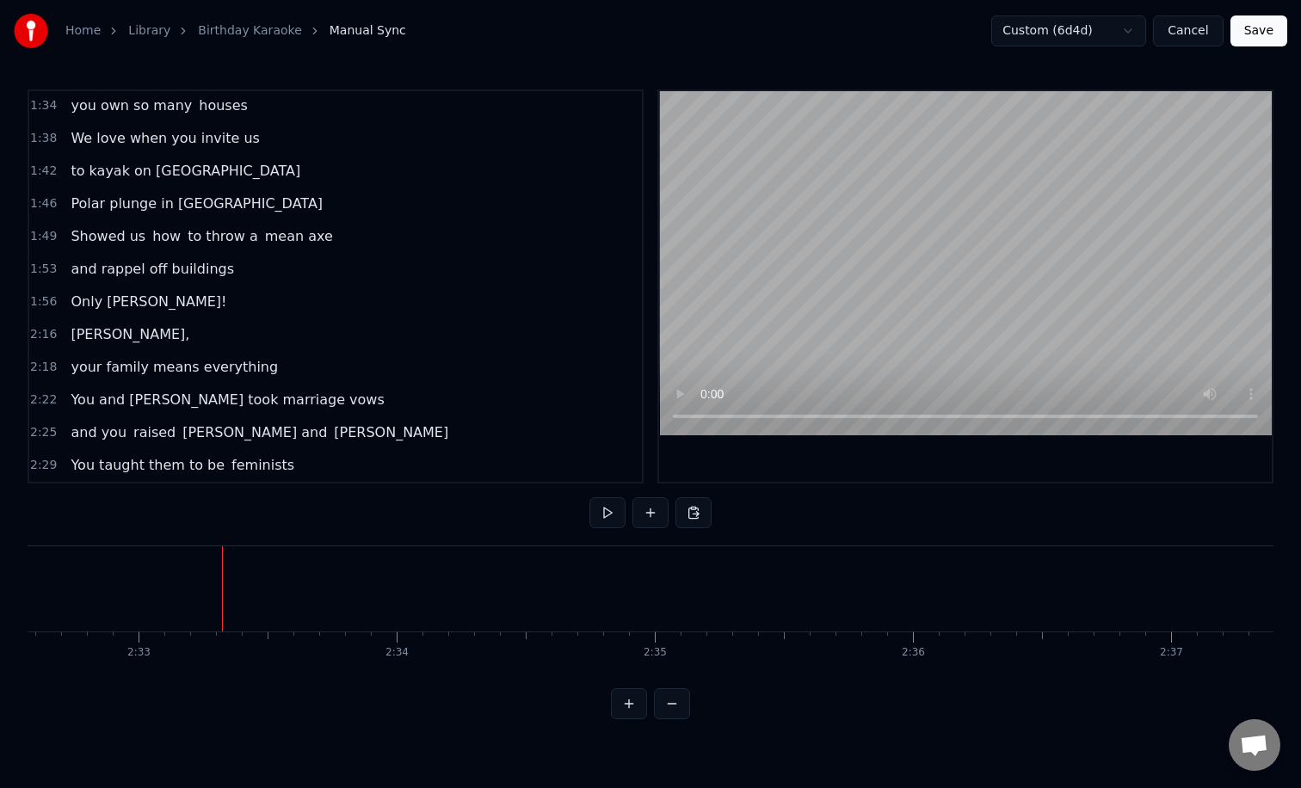
scroll to position [0, 39381]
click at [649, 517] on button at bounding box center [650, 512] width 36 height 31
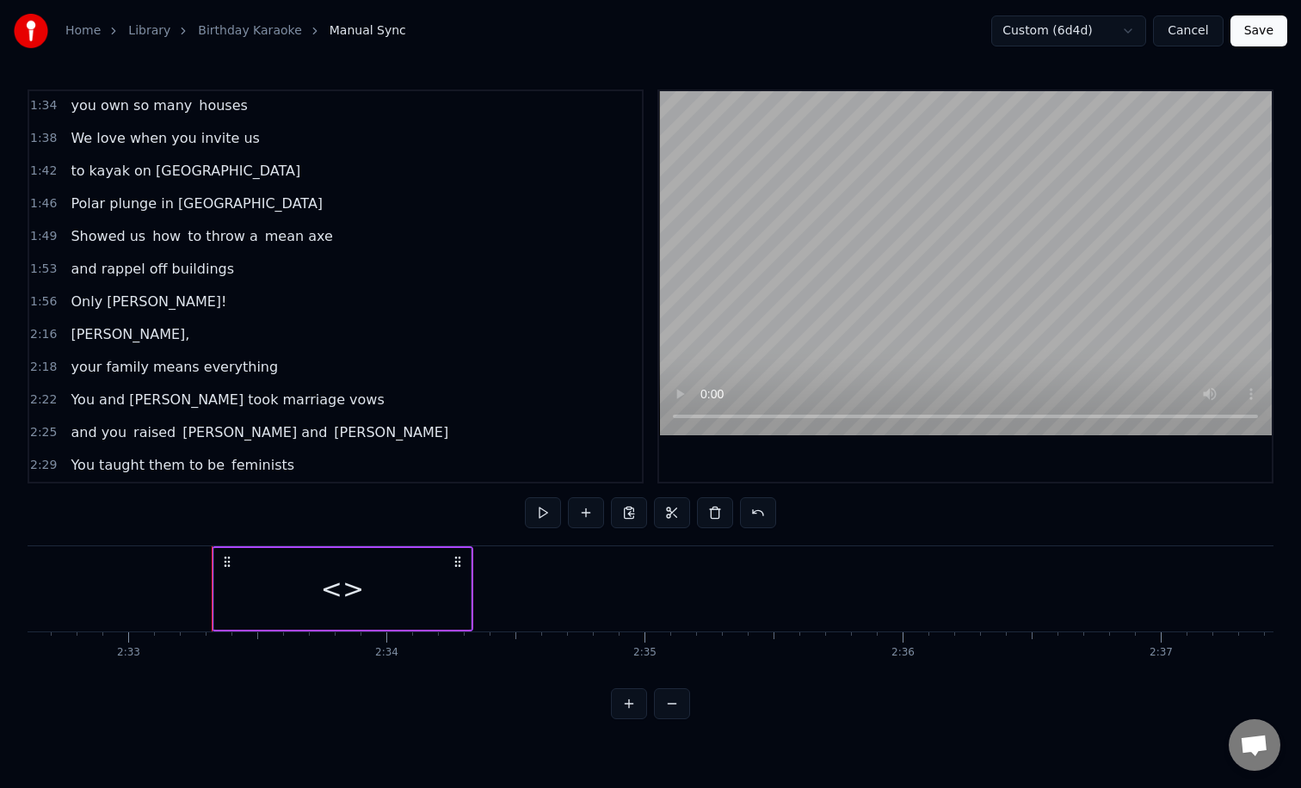
click at [377, 594] on div "<>" at bounding box center [342, 589] width 256 height 82
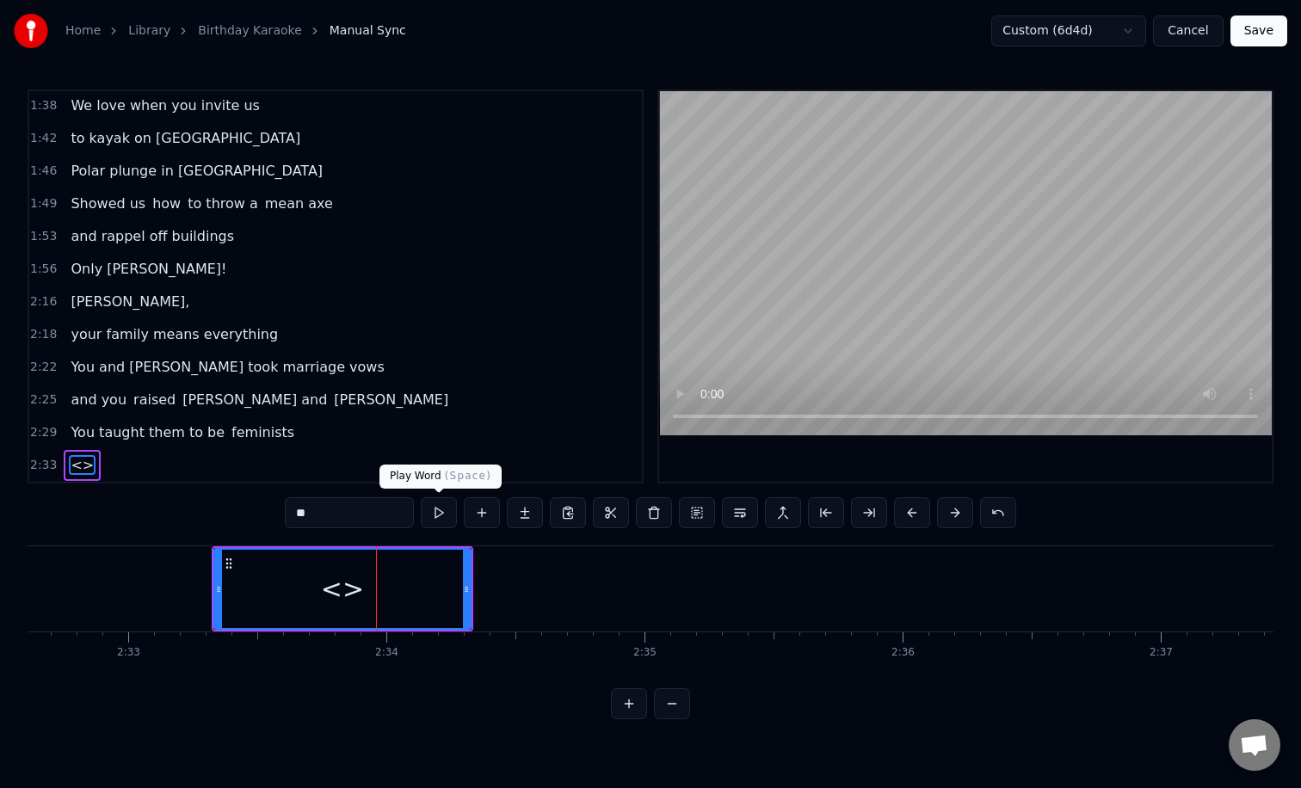
click at [389, 510] on input "**" at bounding box center [349, 512] width 129 height 31
type input "*"
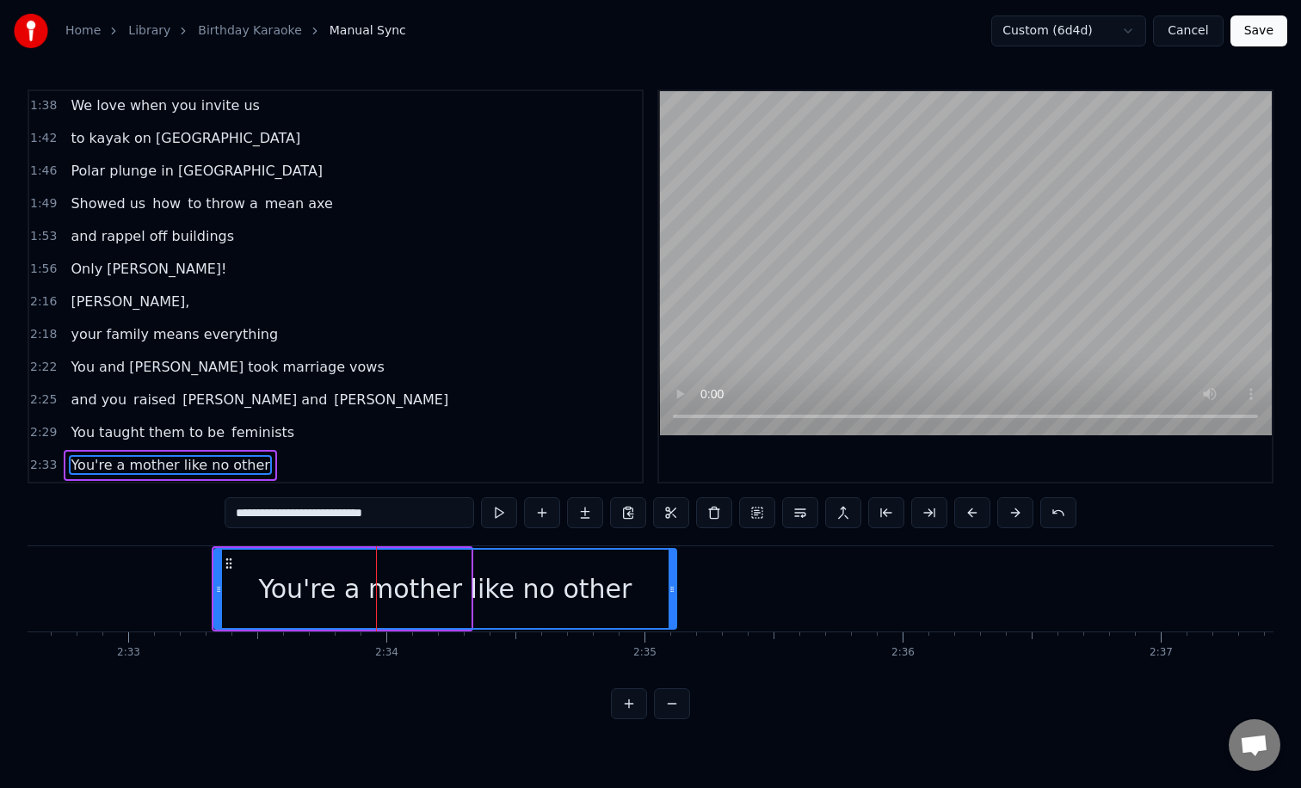
drag, startPoint x: 465, startPoint y: 596, endPoint x: 694, endPoint y: 594, distance: 228.8
click at [675, 594] on div at bounding box center [671, 589] width 7 height 78
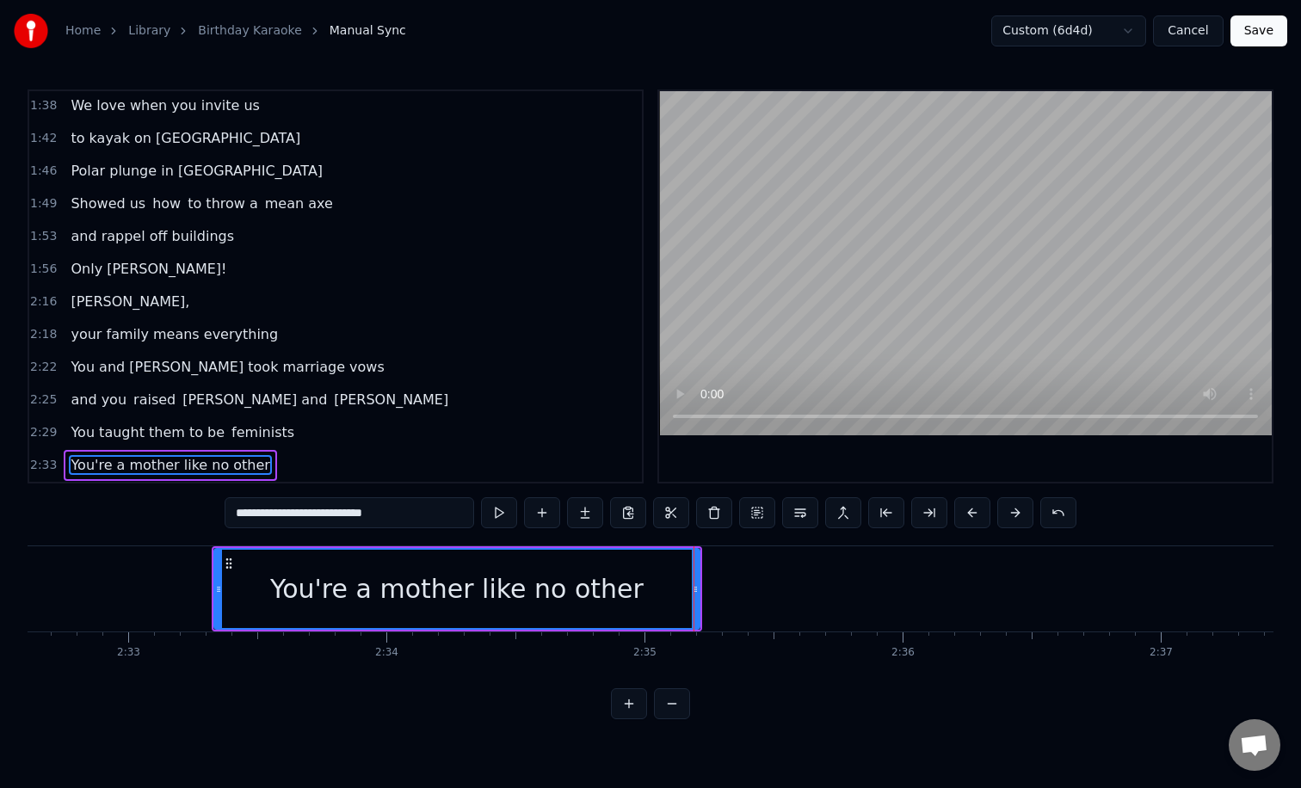
type input "**********"
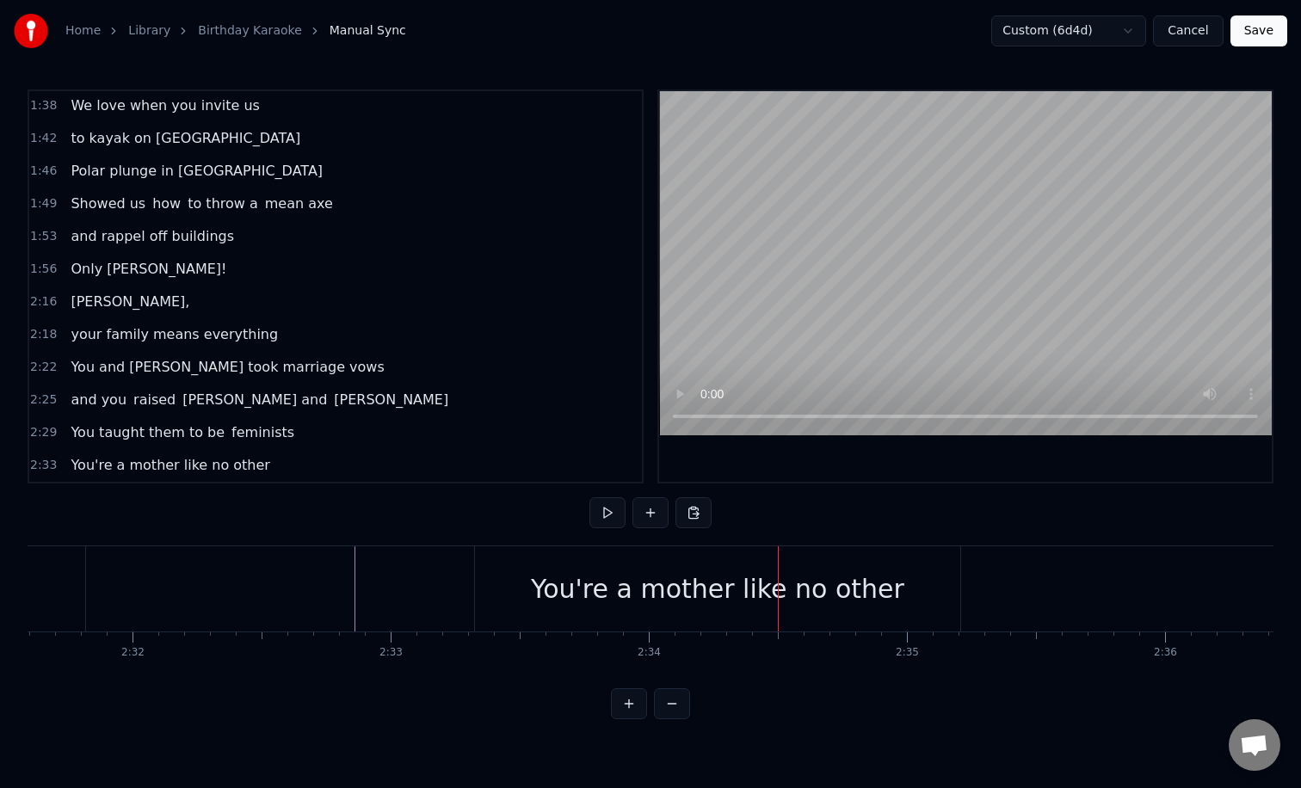
scroll to position [0, 39105]
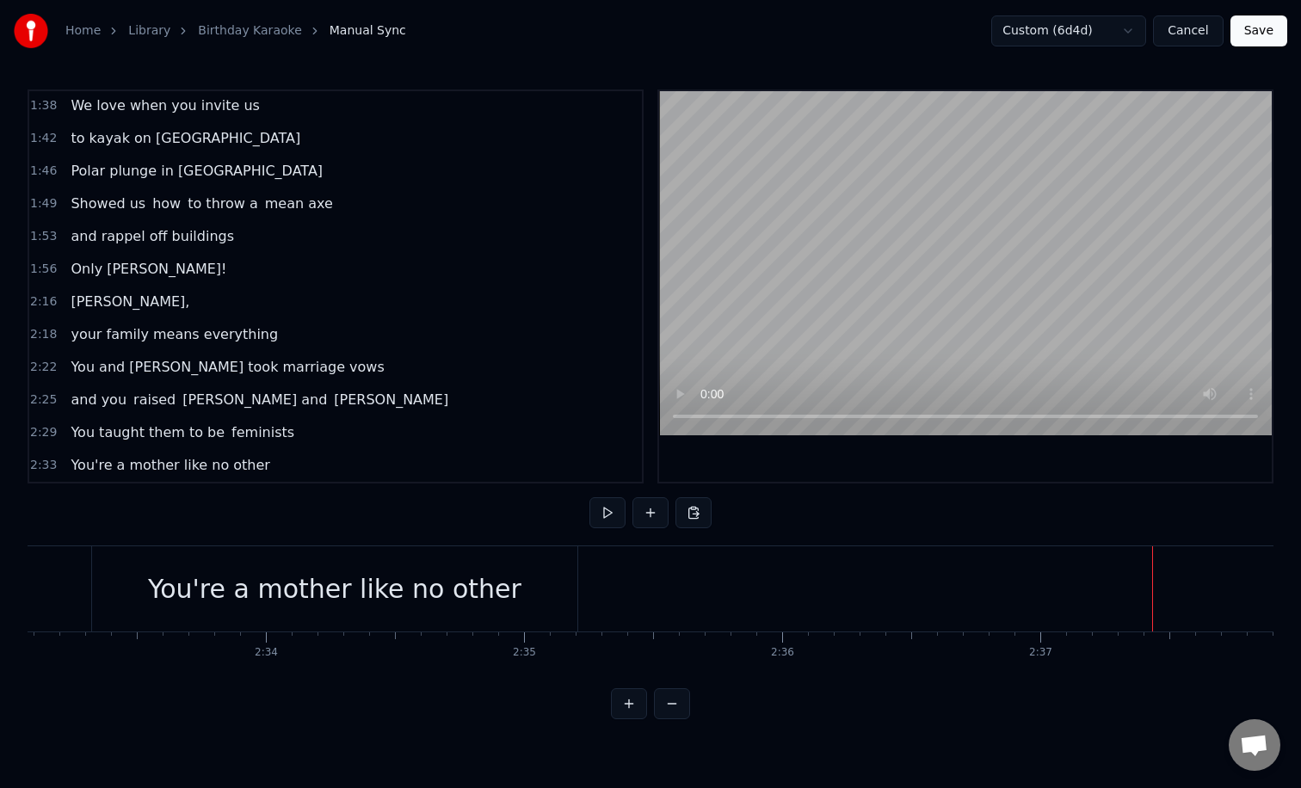
scroll to position [0, 39256]
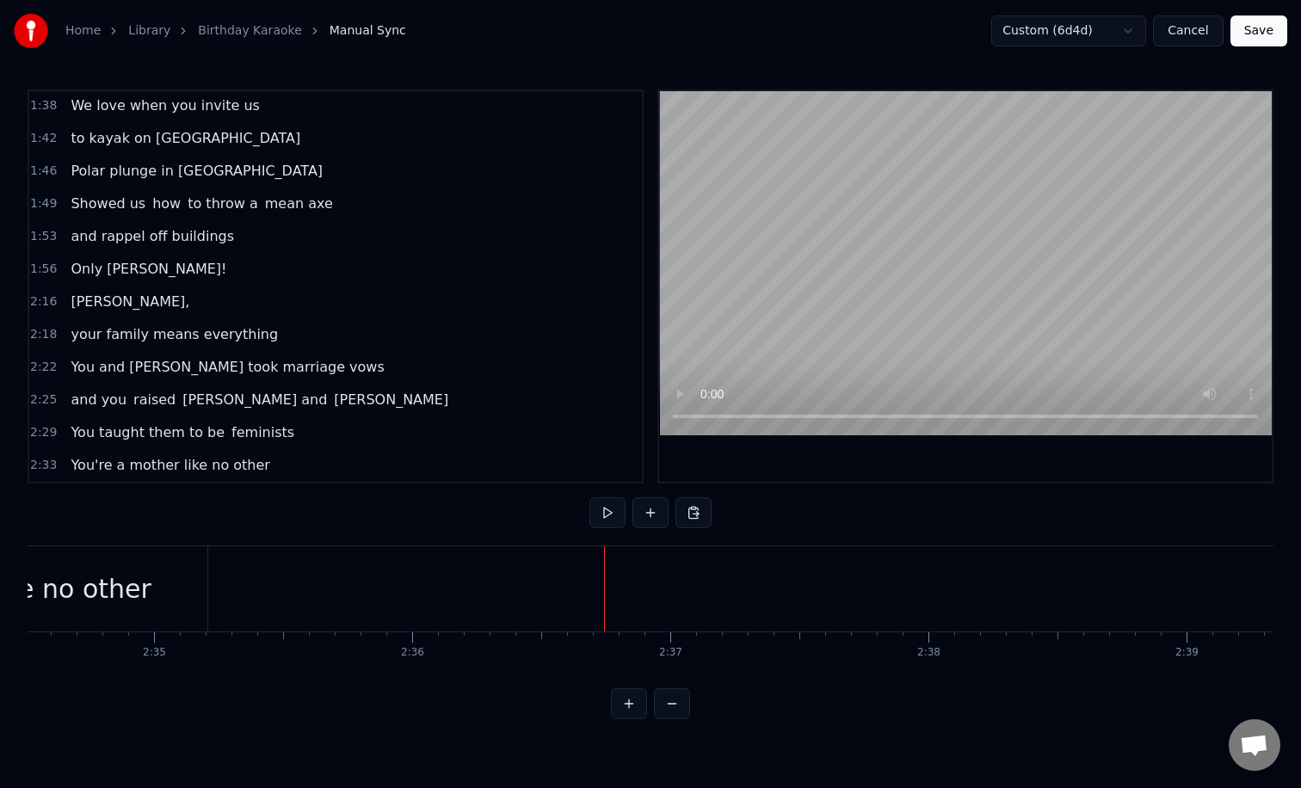
scroll to position [0, 39778]
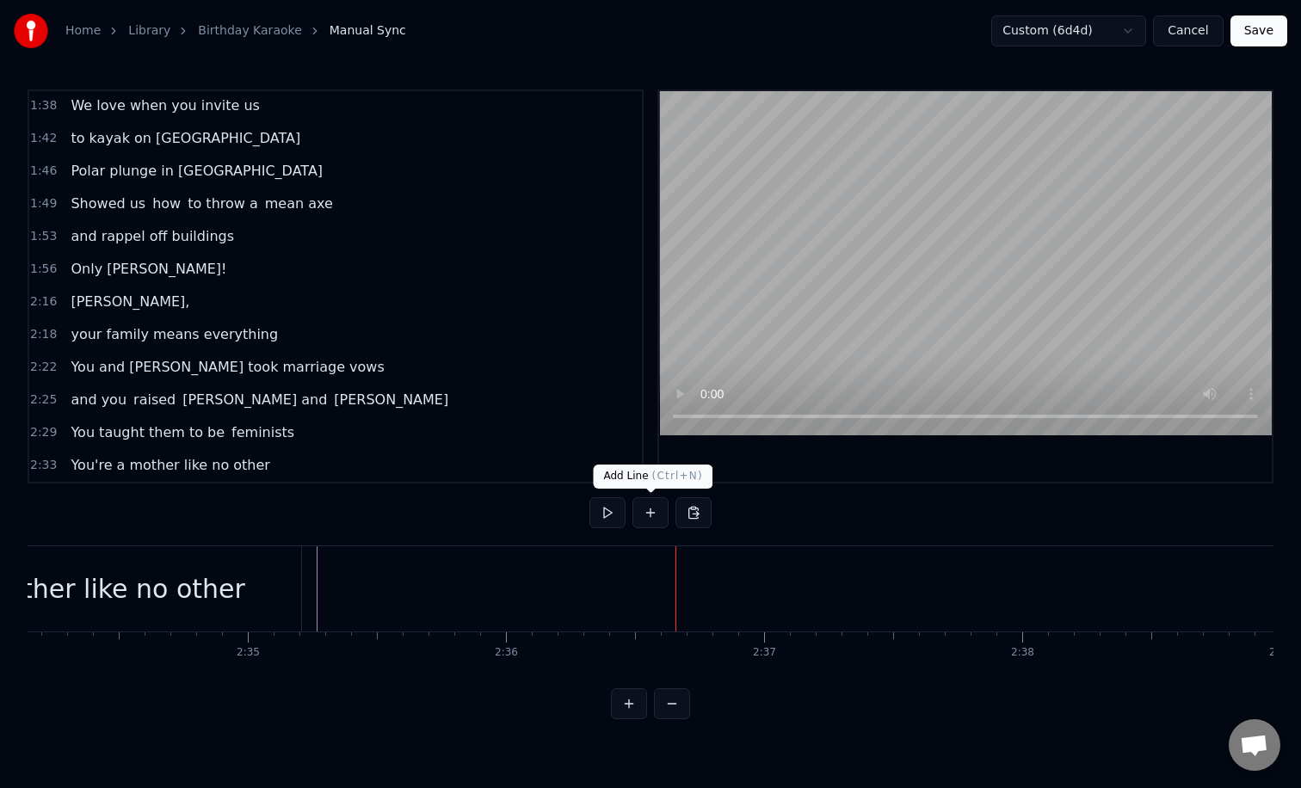
click at [653, 503] on button at bounding box center [650, 512] width 36 height 31
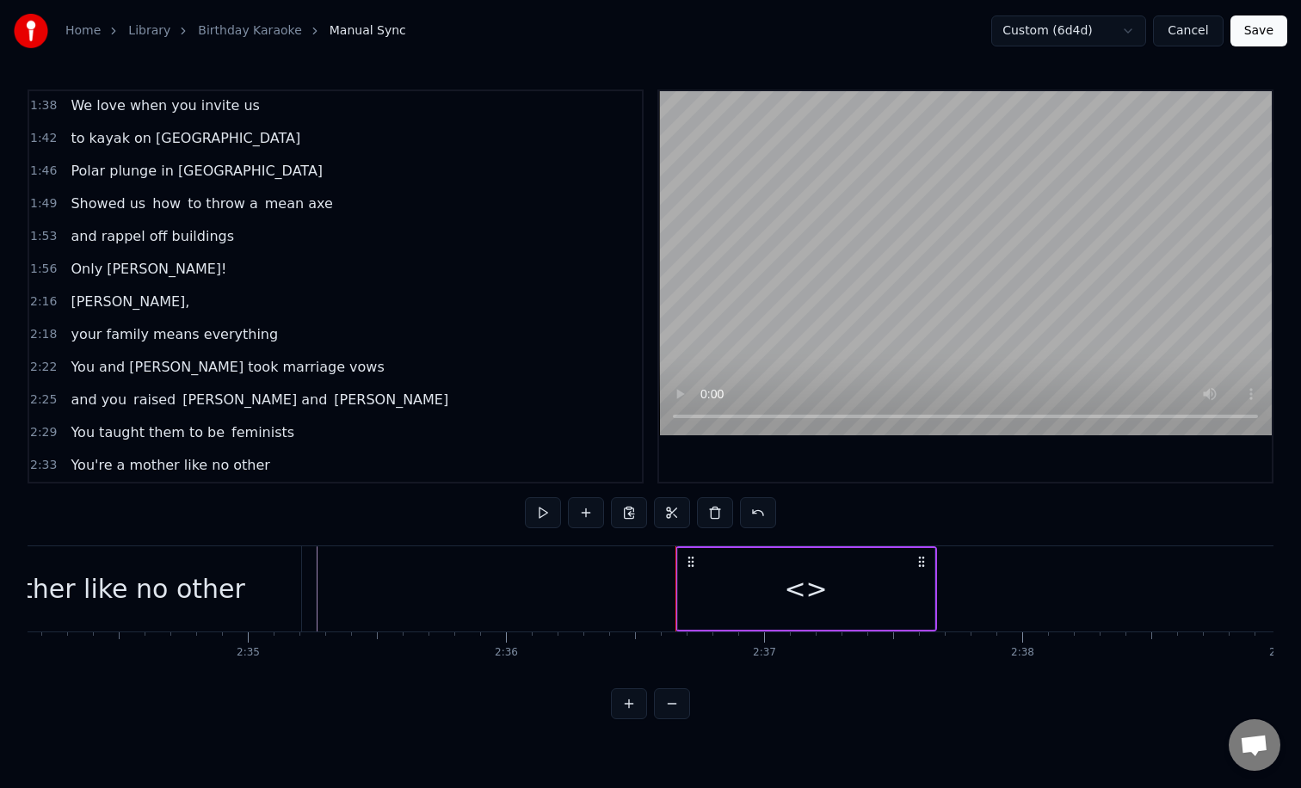
click at [797, 590] on div "<>" at bounding box center [805, 588] width 43 height 39
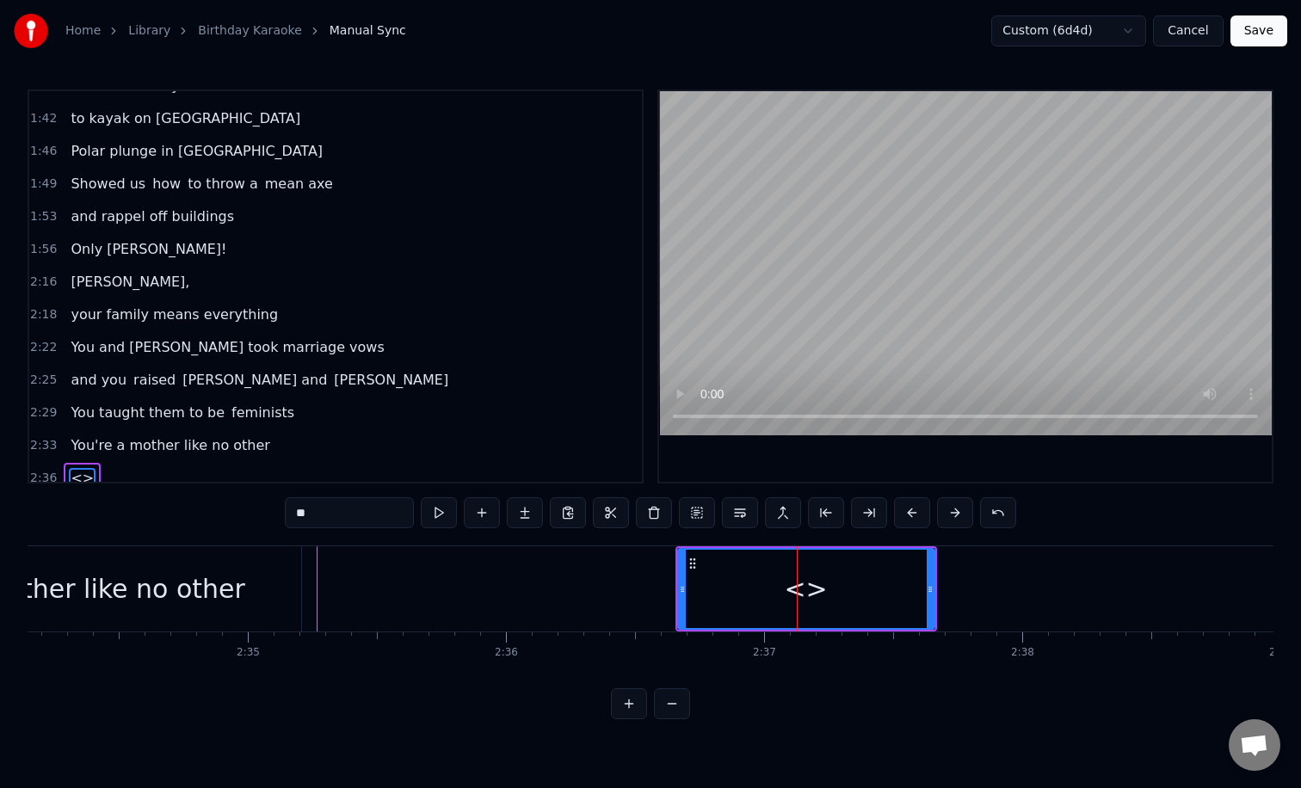
scroll to position [754, 0]
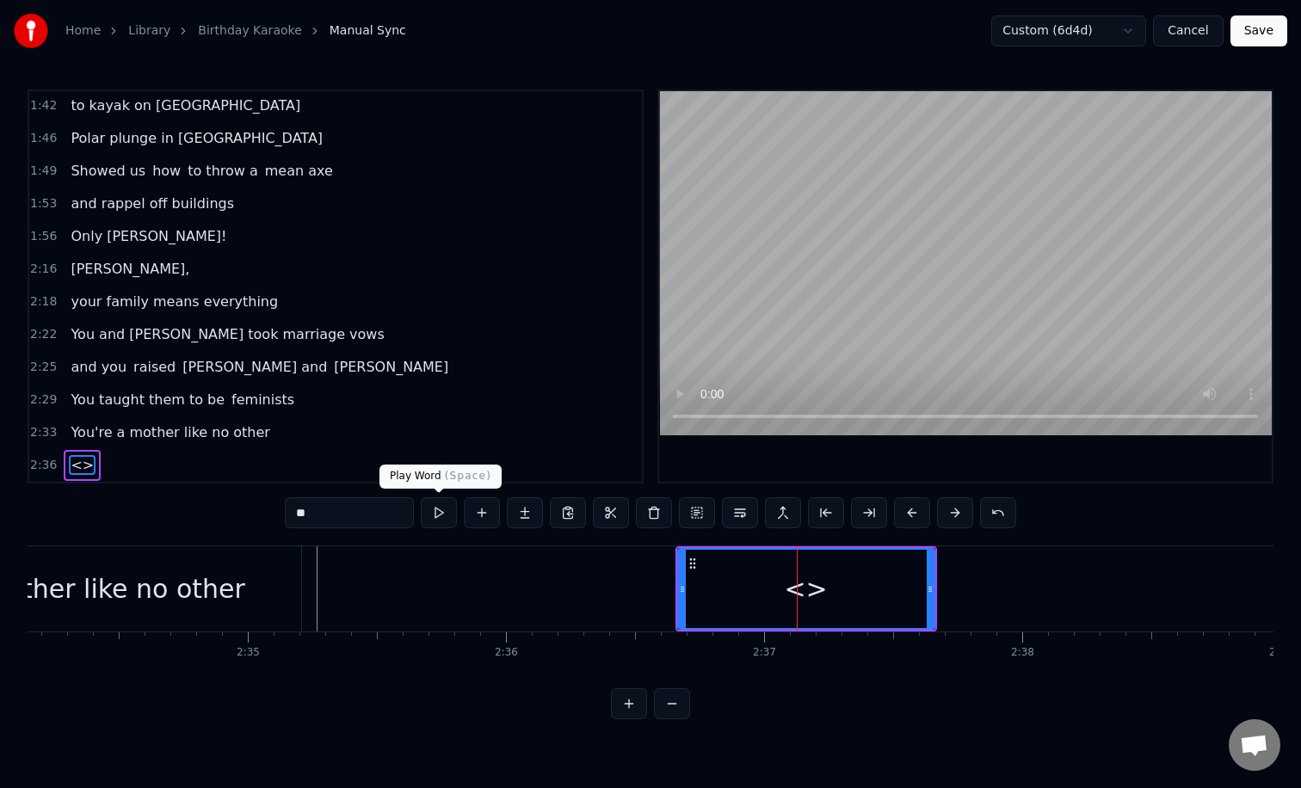
click at [398, 512] on input "**" at bounding box center [349, 512] width 129 height 31
type input "*"
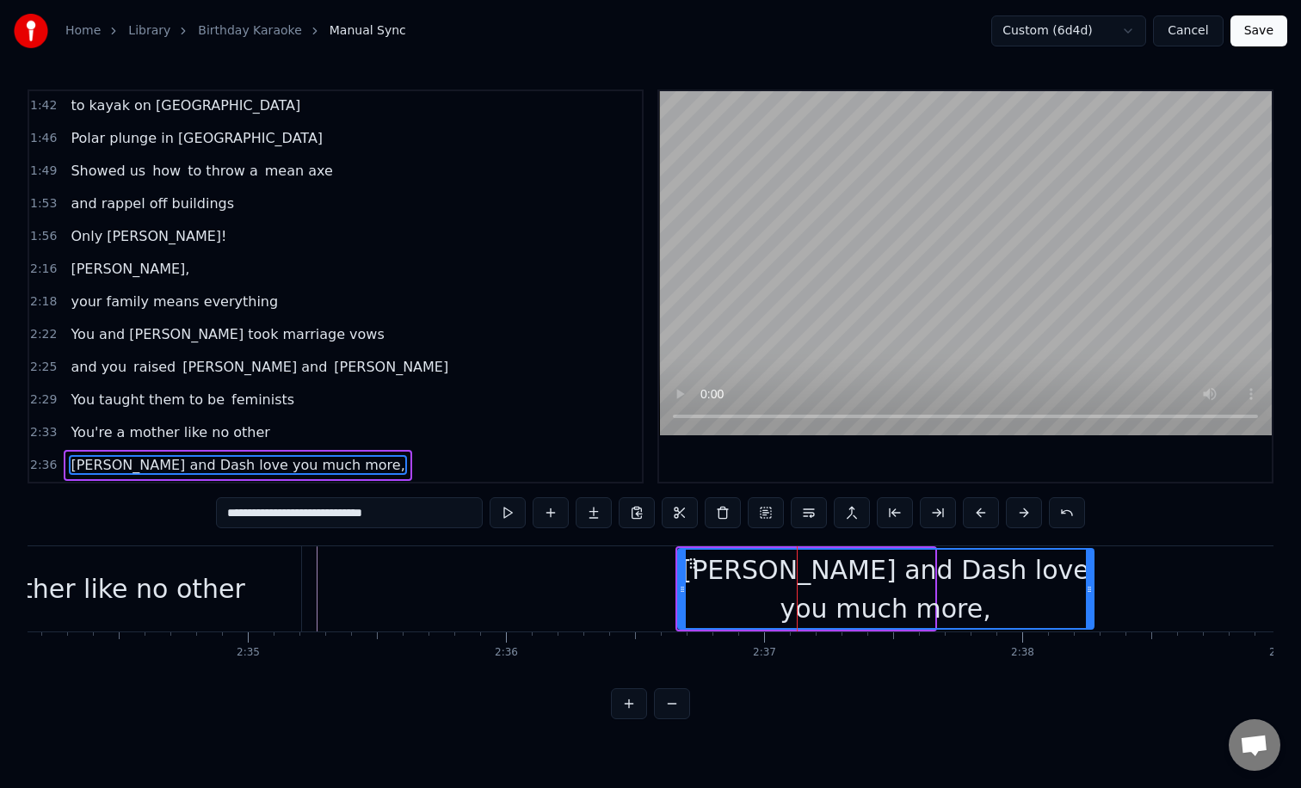
drag, startPoint x: 932, startPoint y: 587, endPoint x: 1103, endPoint y: 589, distance: 171.2
click at [1092, 589] on icon at bounding box center [1089, 589] width 7 height 14
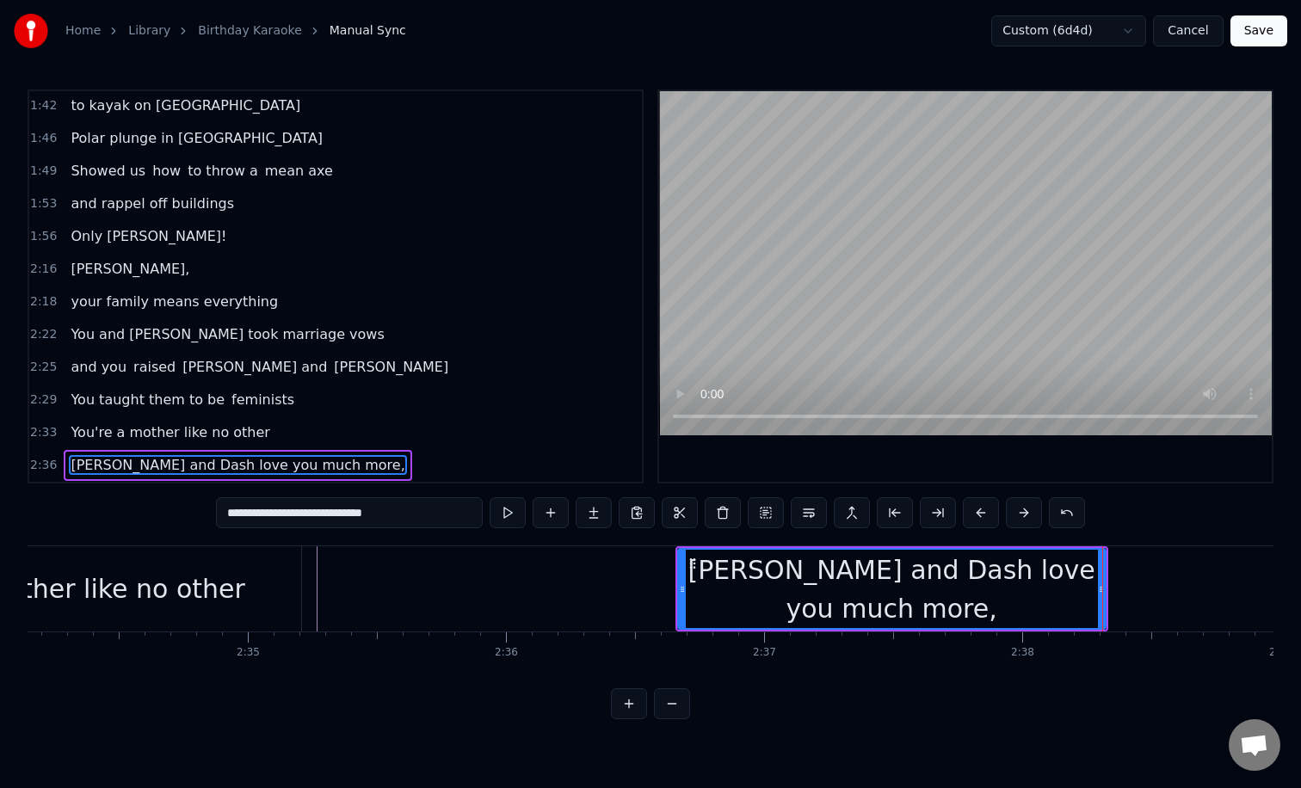
type input "**********"
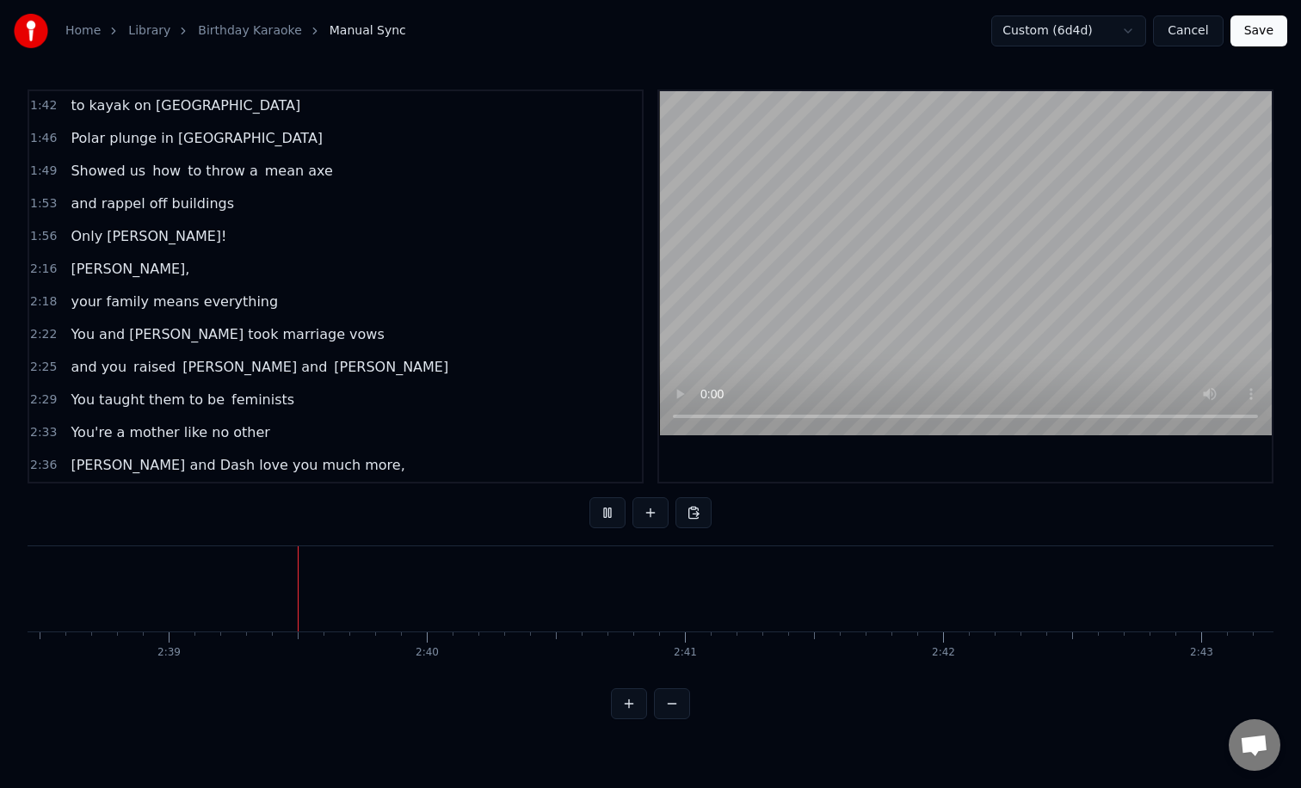
scroll to position [0, 40909]
click at [643, 514] on button at bounding box center [650, 512] width 36 height 31
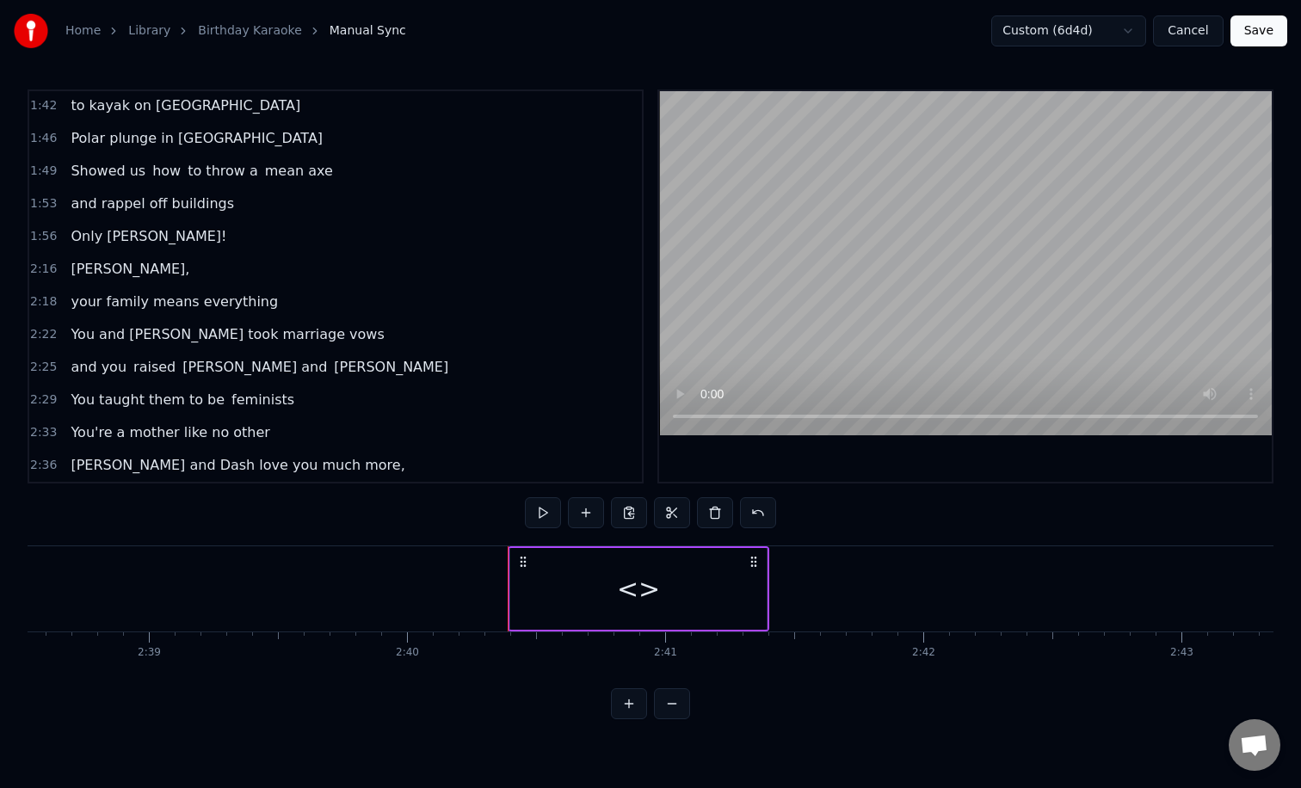
click at [637, 572] on div "<>" at bounding box center [638, 588] width 43 height 39
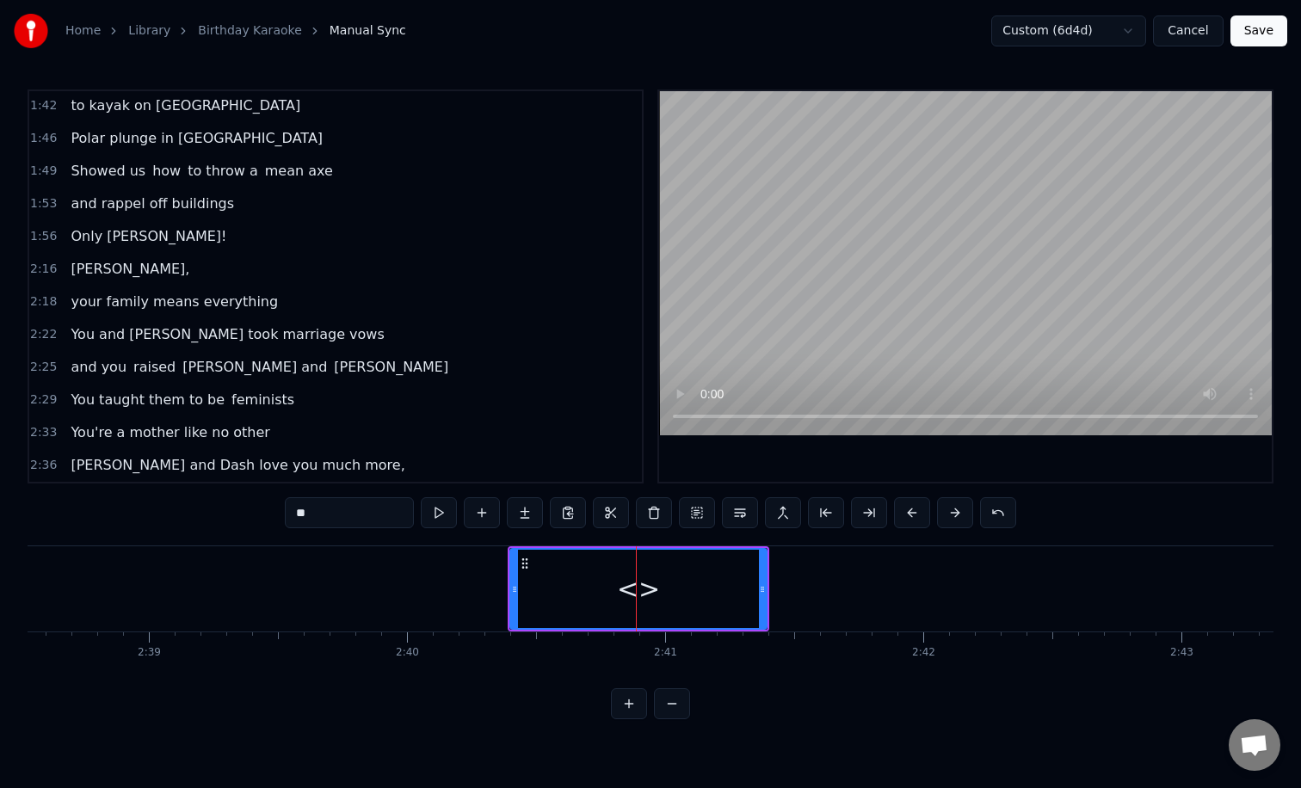
scroll to position [786, 0]
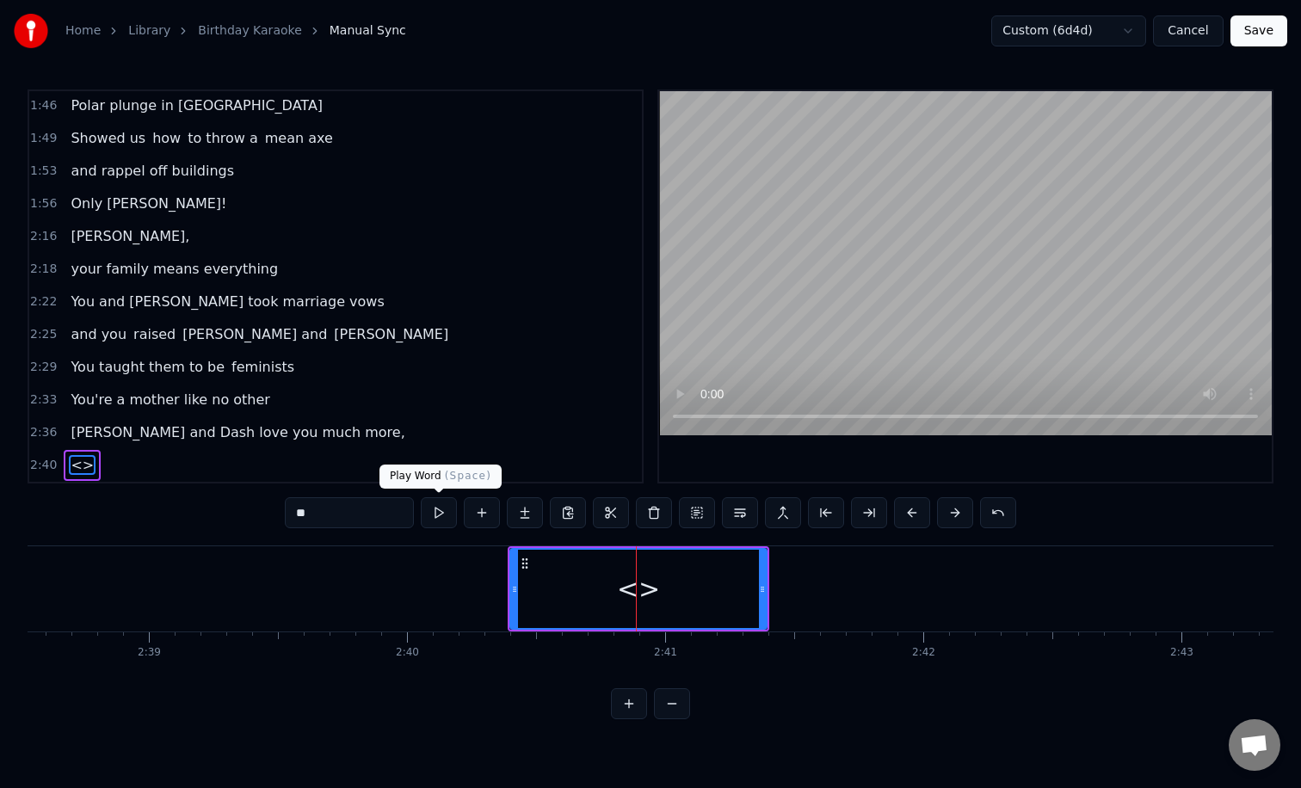
click at [380, 511] on input "**" at bounding box center [349, 512] width 129 height 31
type input "*"
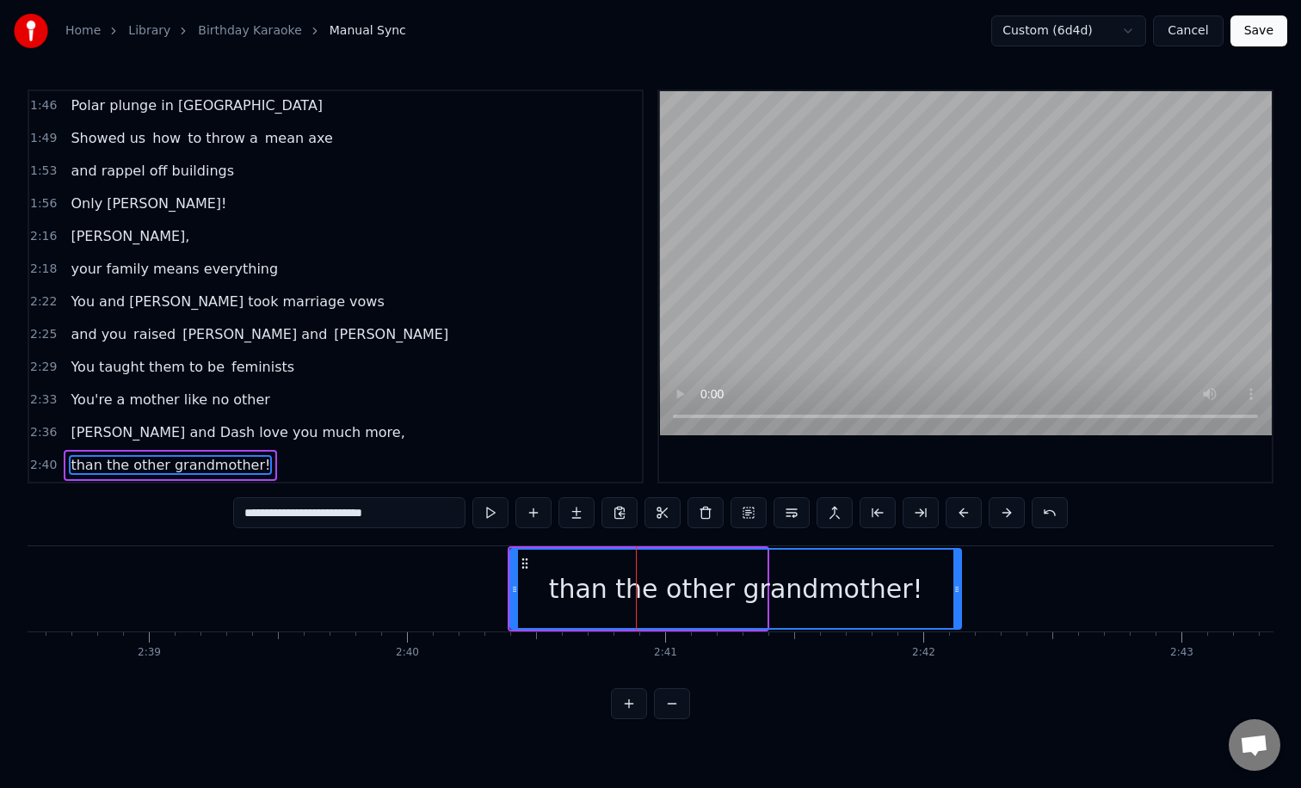
drag, startPoint x: 762, startPoint y: 600, endPoint x: 978, endPoint y: 593, distance: 216.0
click at [960, 593] on div at bounding box center [956, 589] width 7 height 78
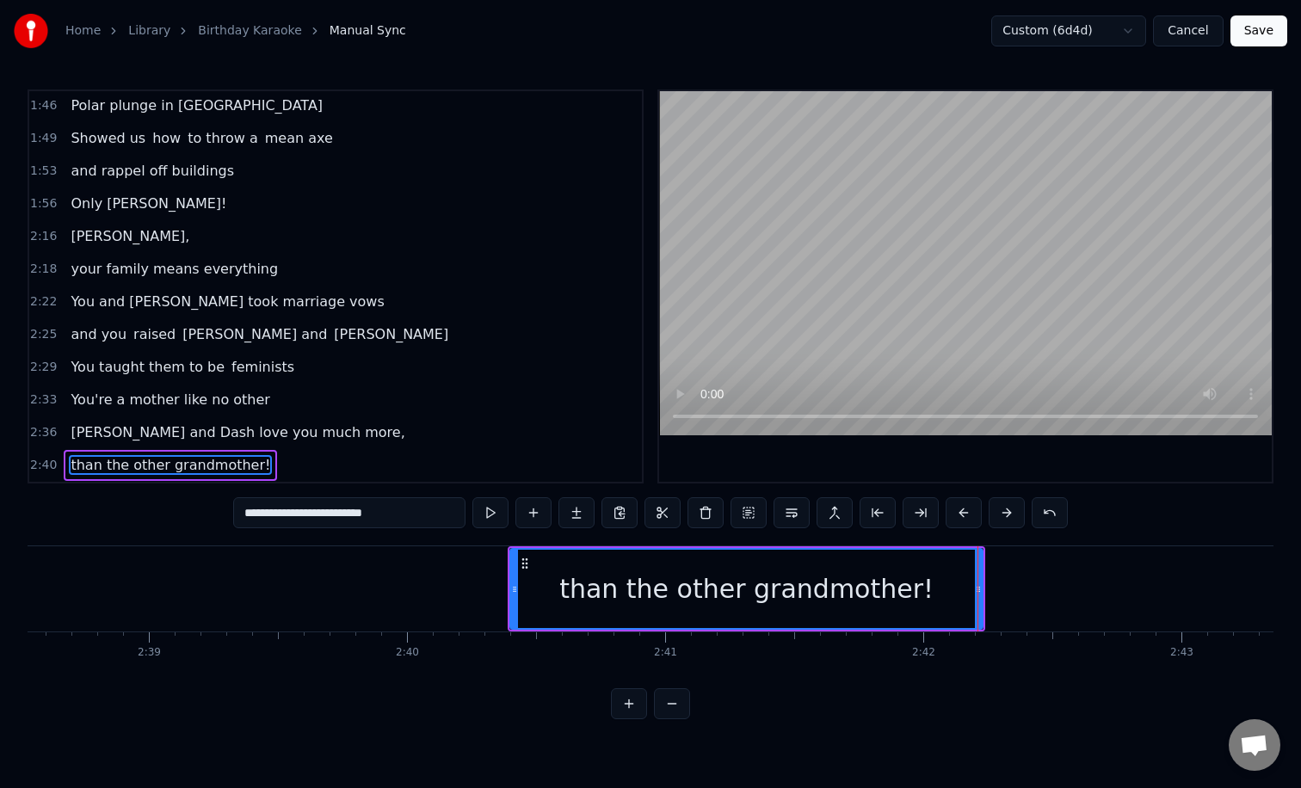
type input "**********"
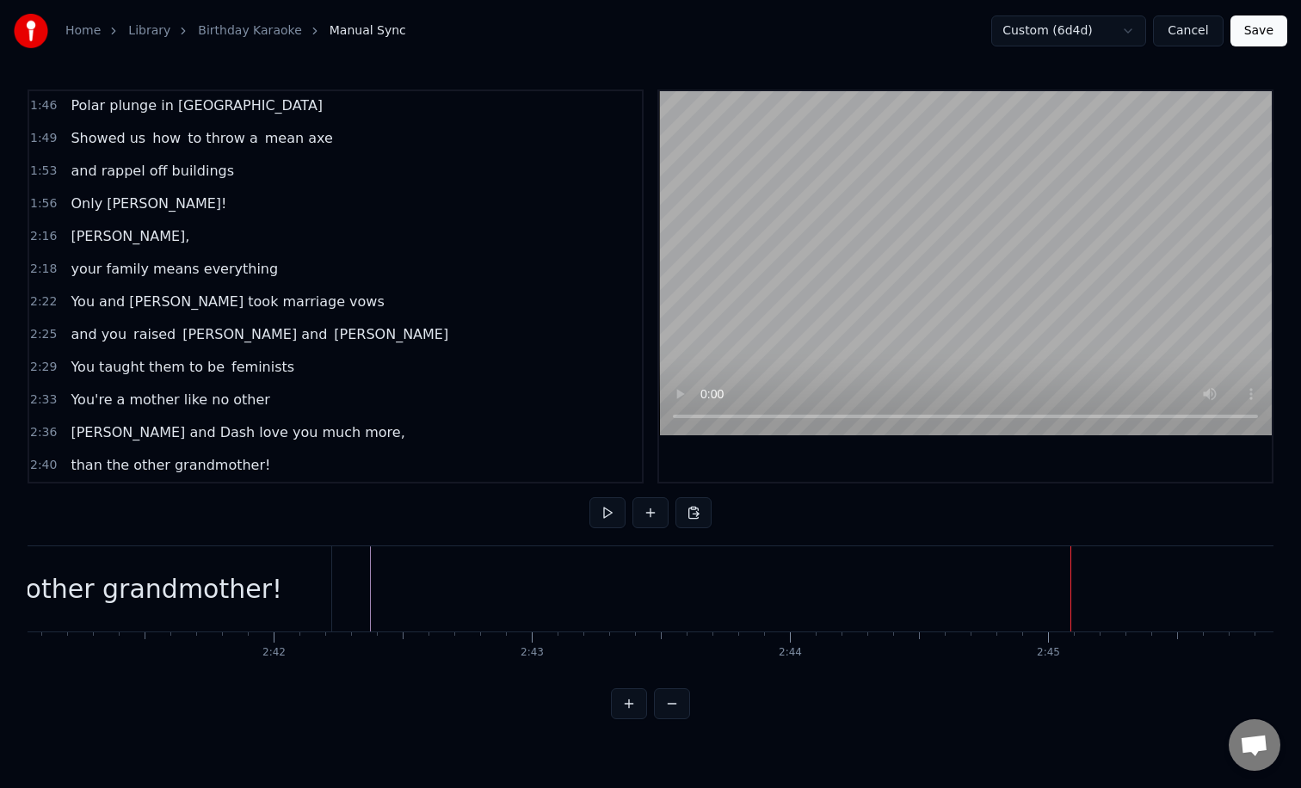
scroll to position [0, 41555]
click at [650, 509] on button at bounding box center [650, 512] width 36 height 31
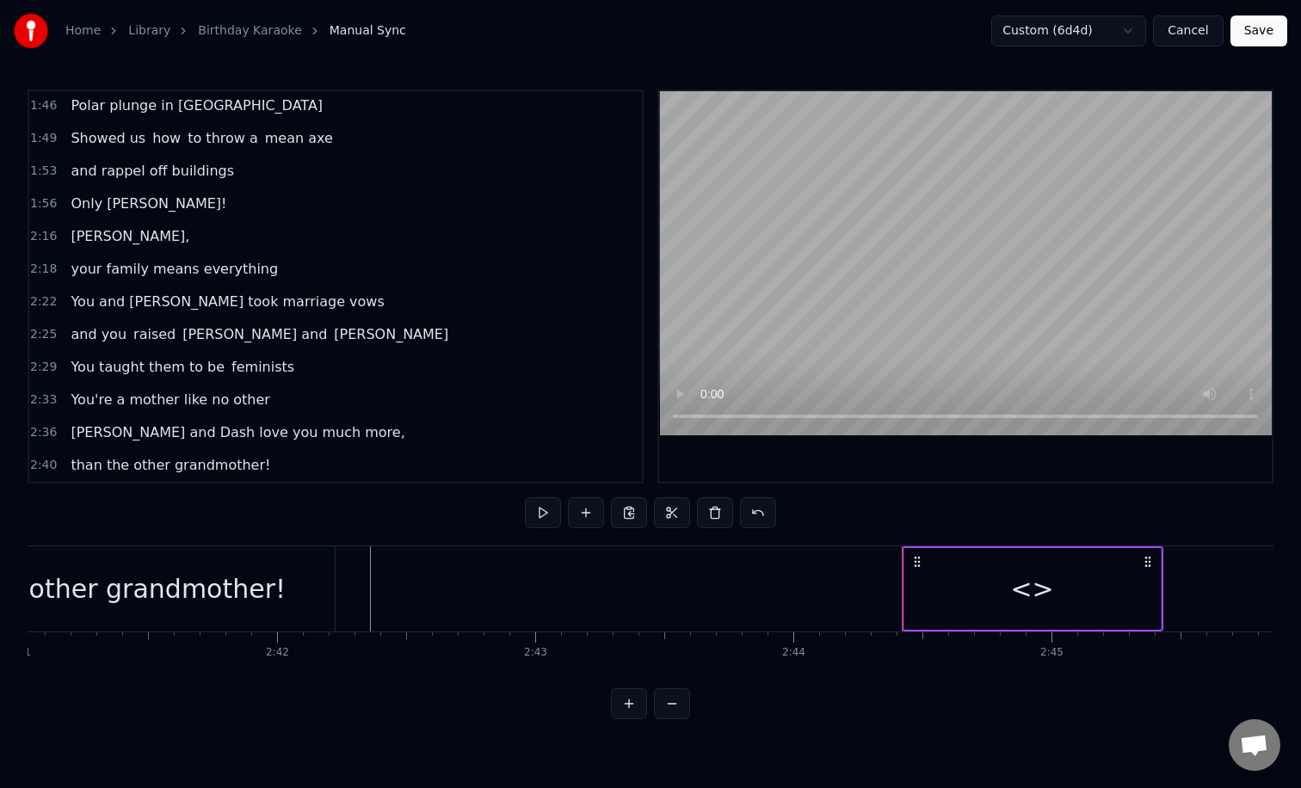
click at [983, 587] on div "<>" at bounding box center [1032, 589] width 256 height 82
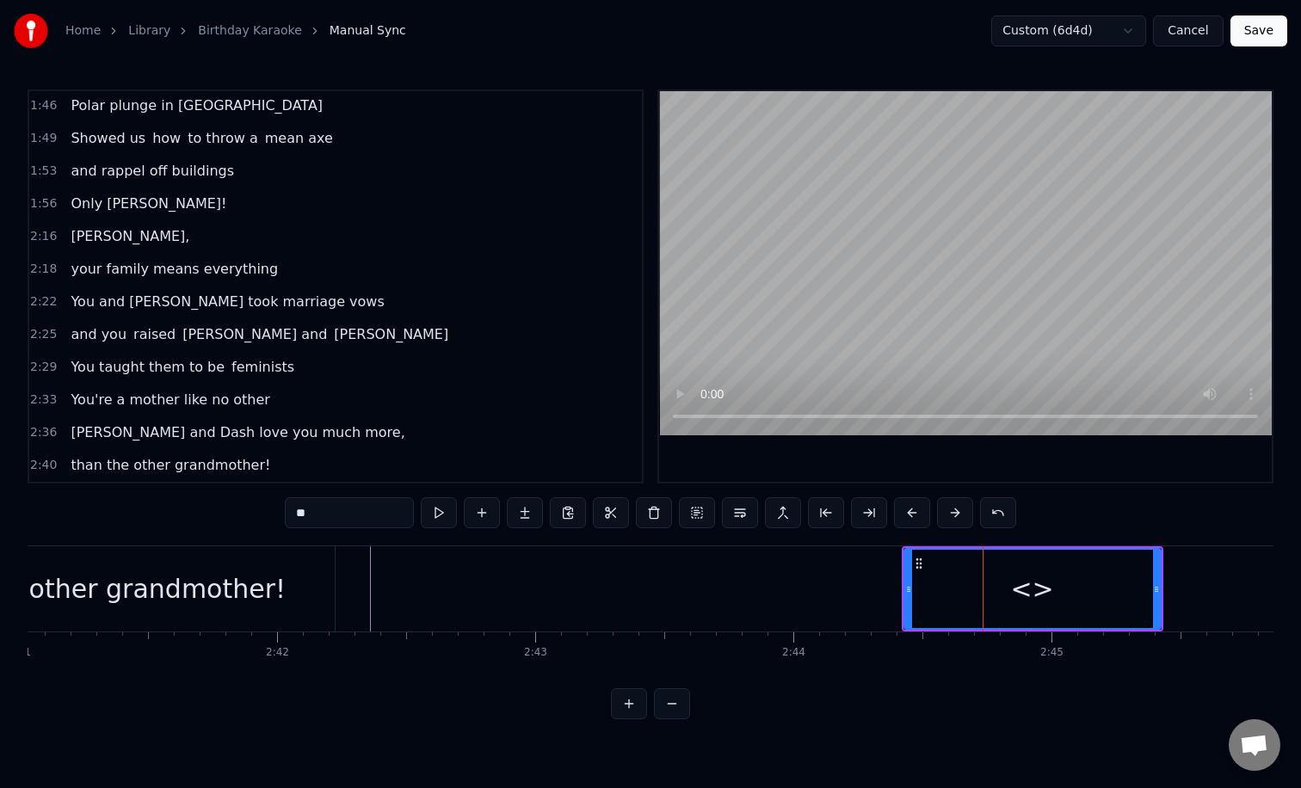
scroll to position [819, 0]
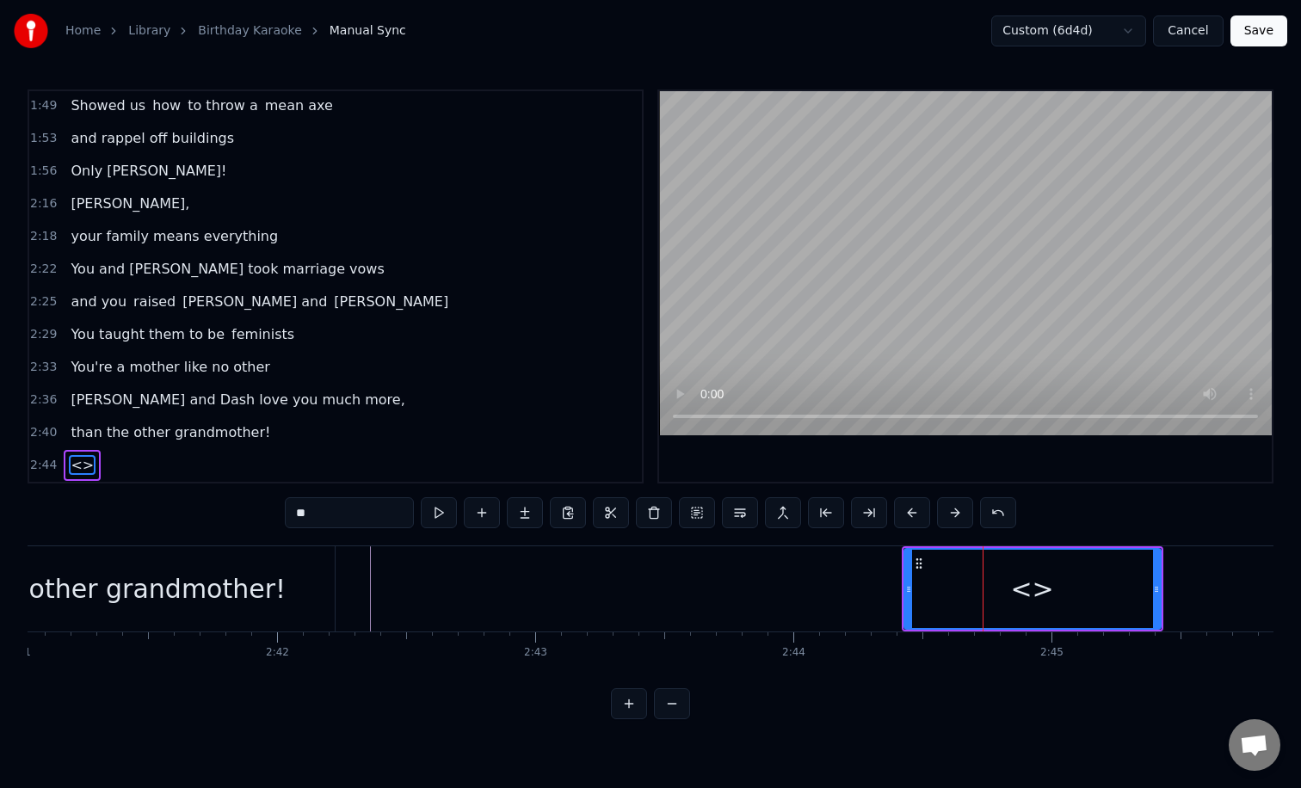
click at [329, 506] on input "**" at bounding box center [349, 512] width 129 height 31
type input "*"
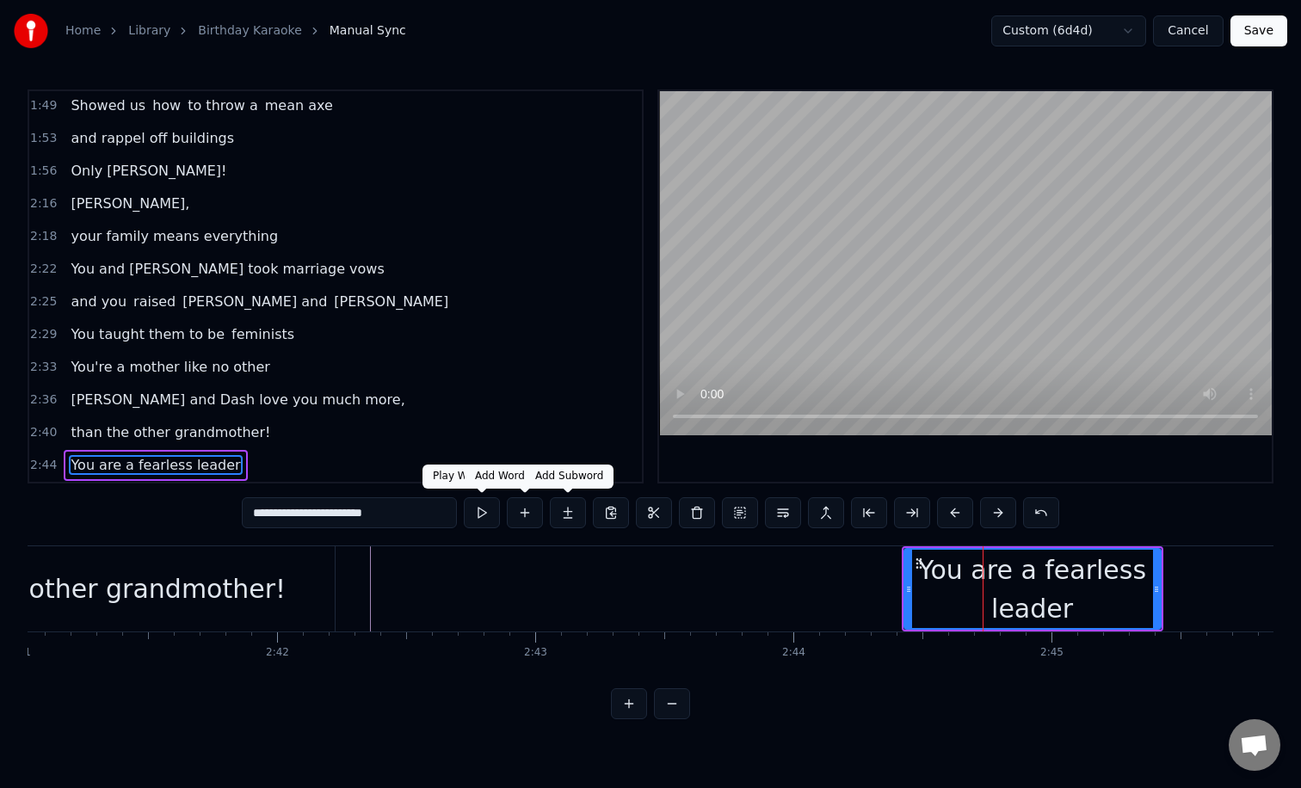
type input "**********"
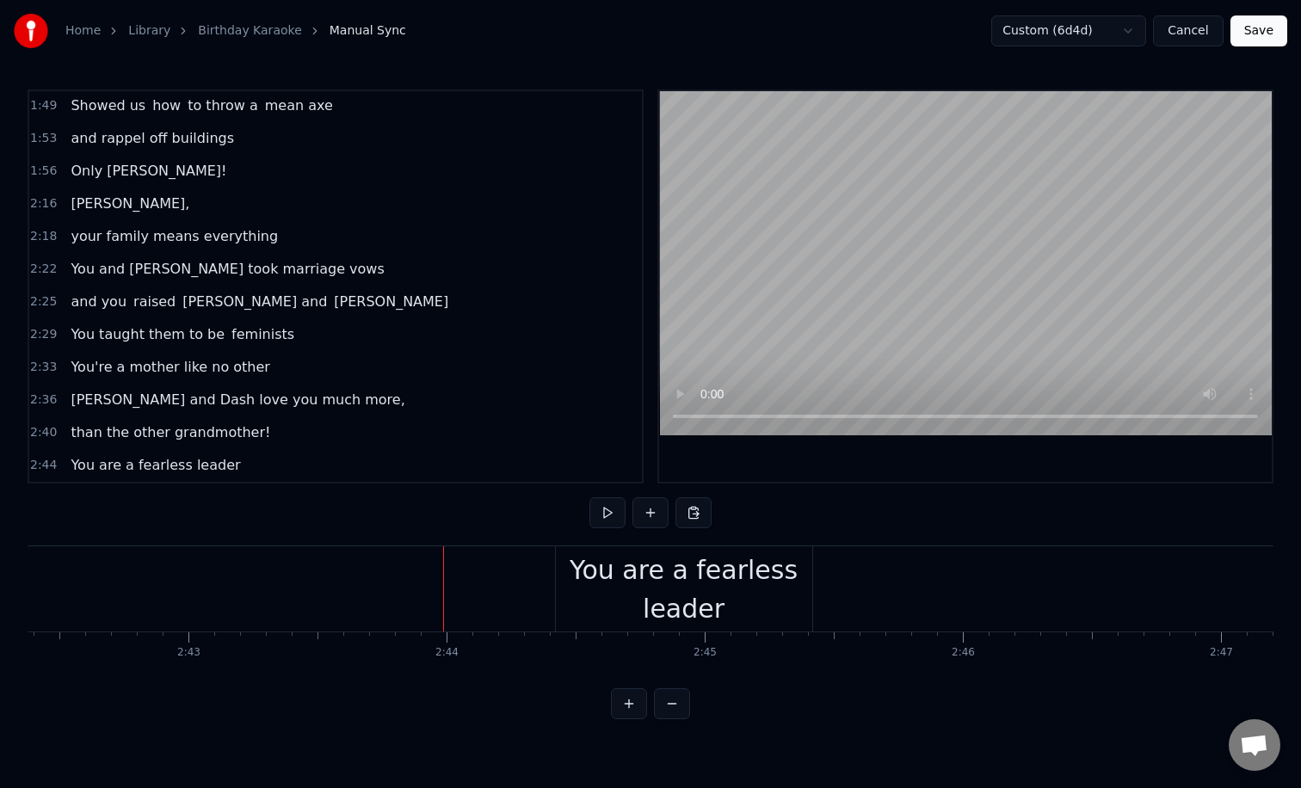
scroll to position [0, 41918]
click at [678, 583] on div "You are a fearless leader" at bounding box center [666, 589] width 256 height 77
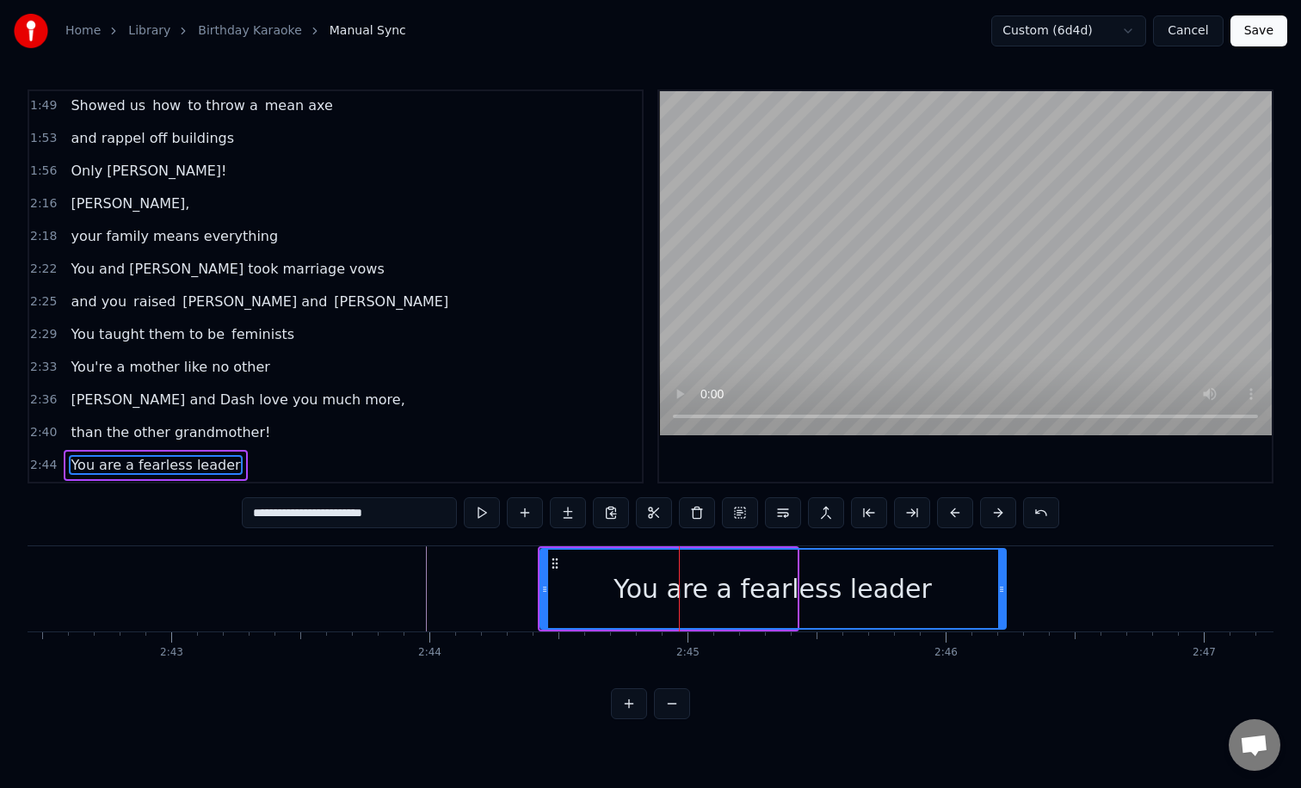
drag, startPoint x: 790, startPoint y: 586, endPoint x: 1018, endPoint y: 586, distance: 227.1
click at [1005, 586] on icon at bounding box center [1001, 589] width 7 height 14
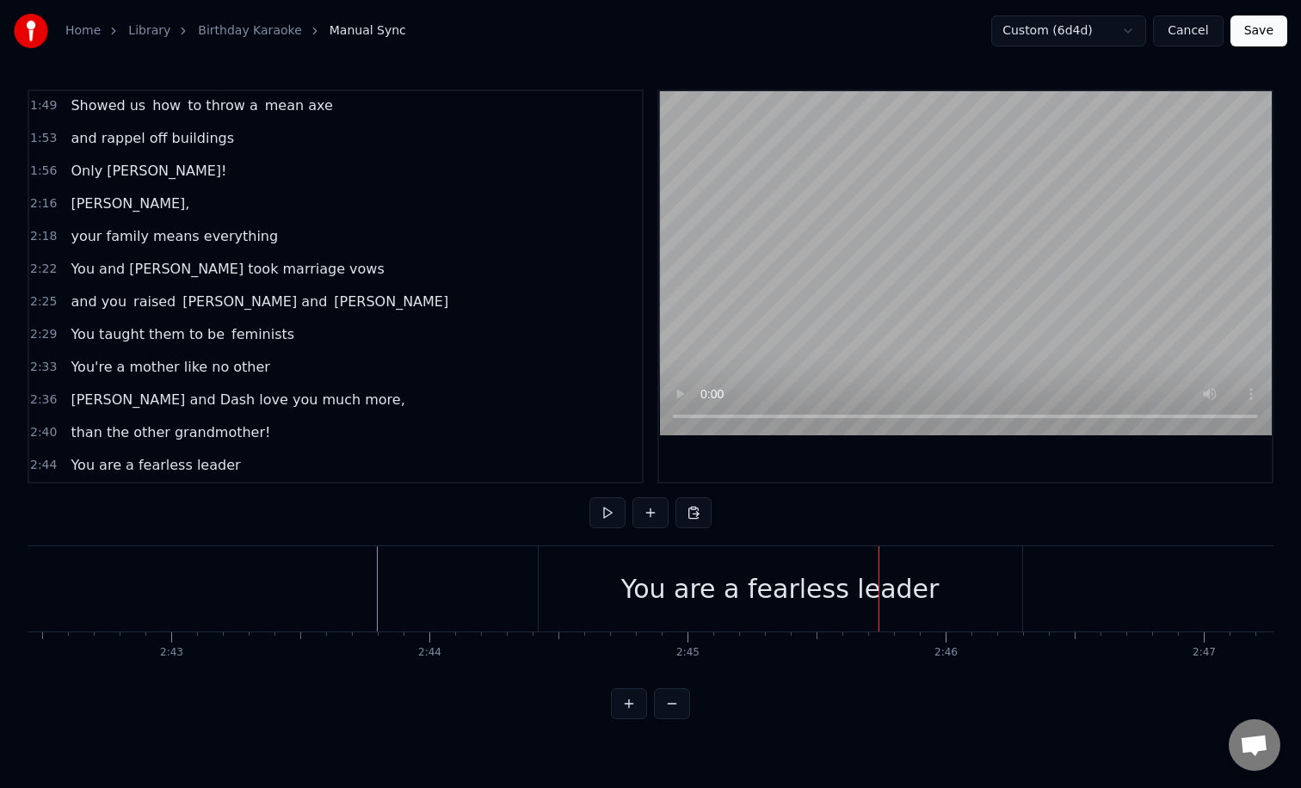
click at [826, 579] on div "You are a fearless leader" at bounding box center [780, 588] width 318 height 39
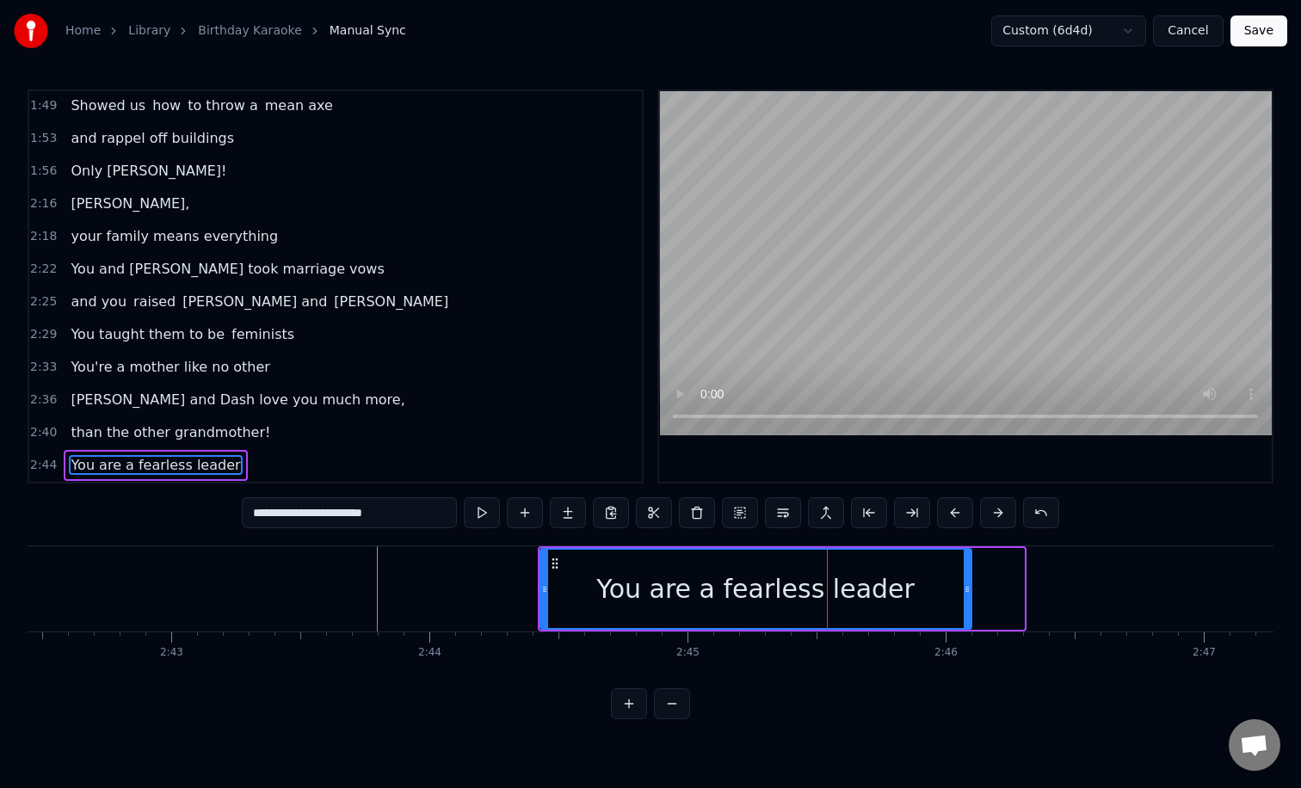
drag, startPoint x: 1019, startPoint y: 590, endPoint x: 967, endPoint y: 590, distance: 52.5
click at [967, 590] on icon at bounding box center [966, 589] width 7 height 14
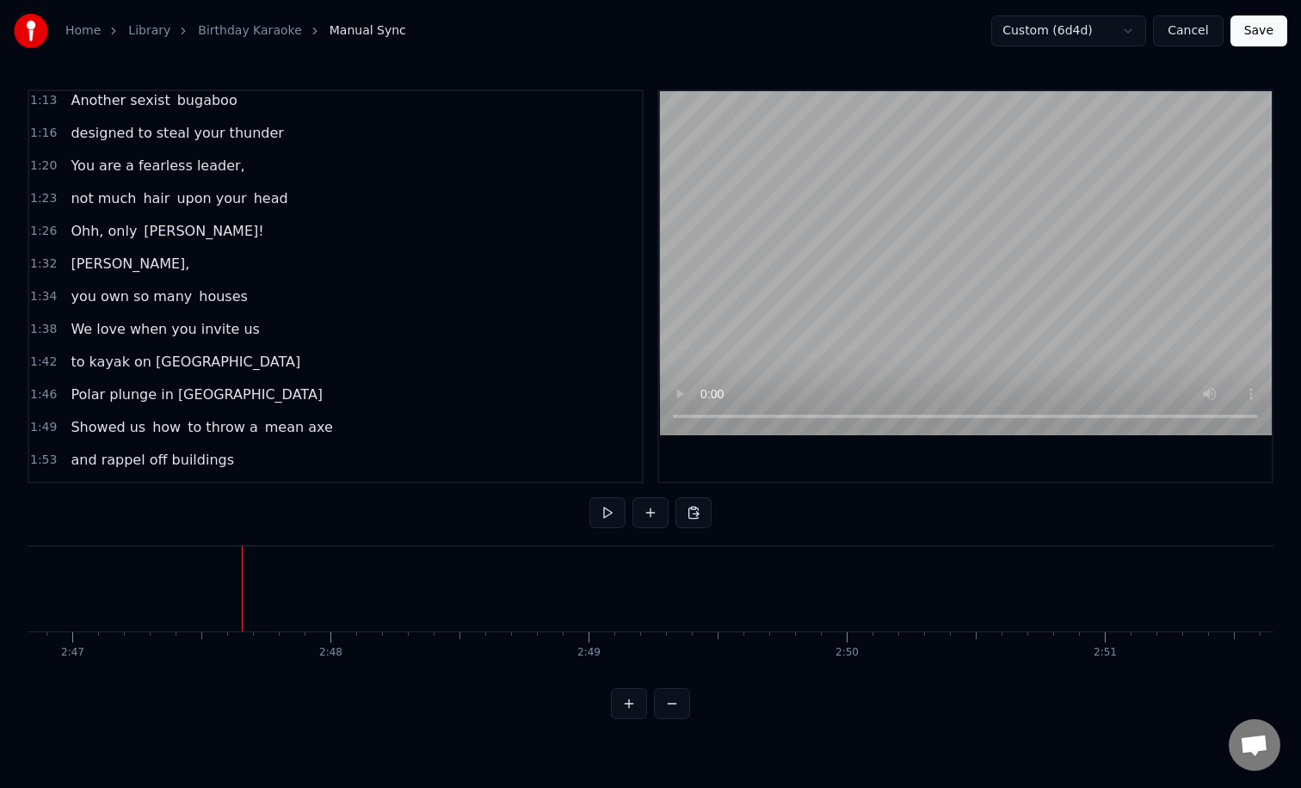
scroll to position [486, 0]
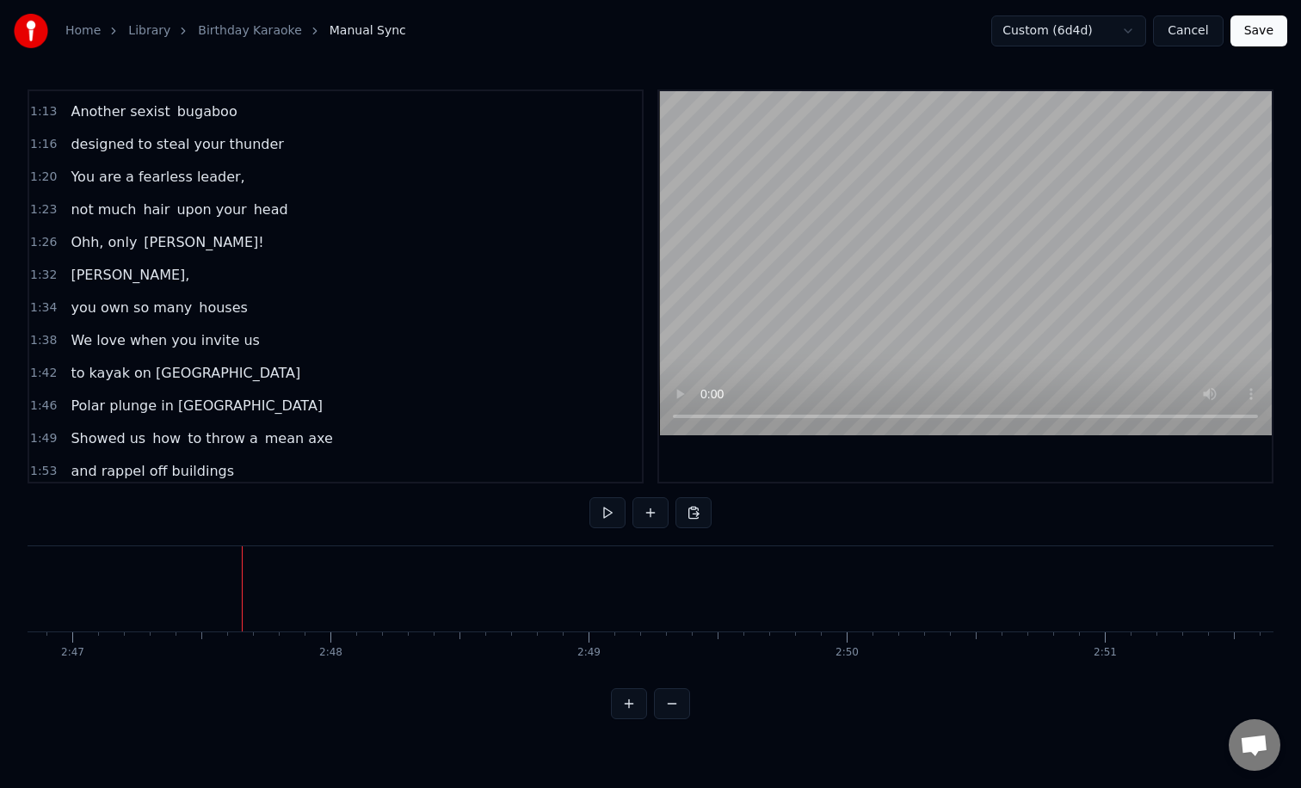
click at [148, 208] on span "hair" at bounding box center [156, 210] width 30 height 20
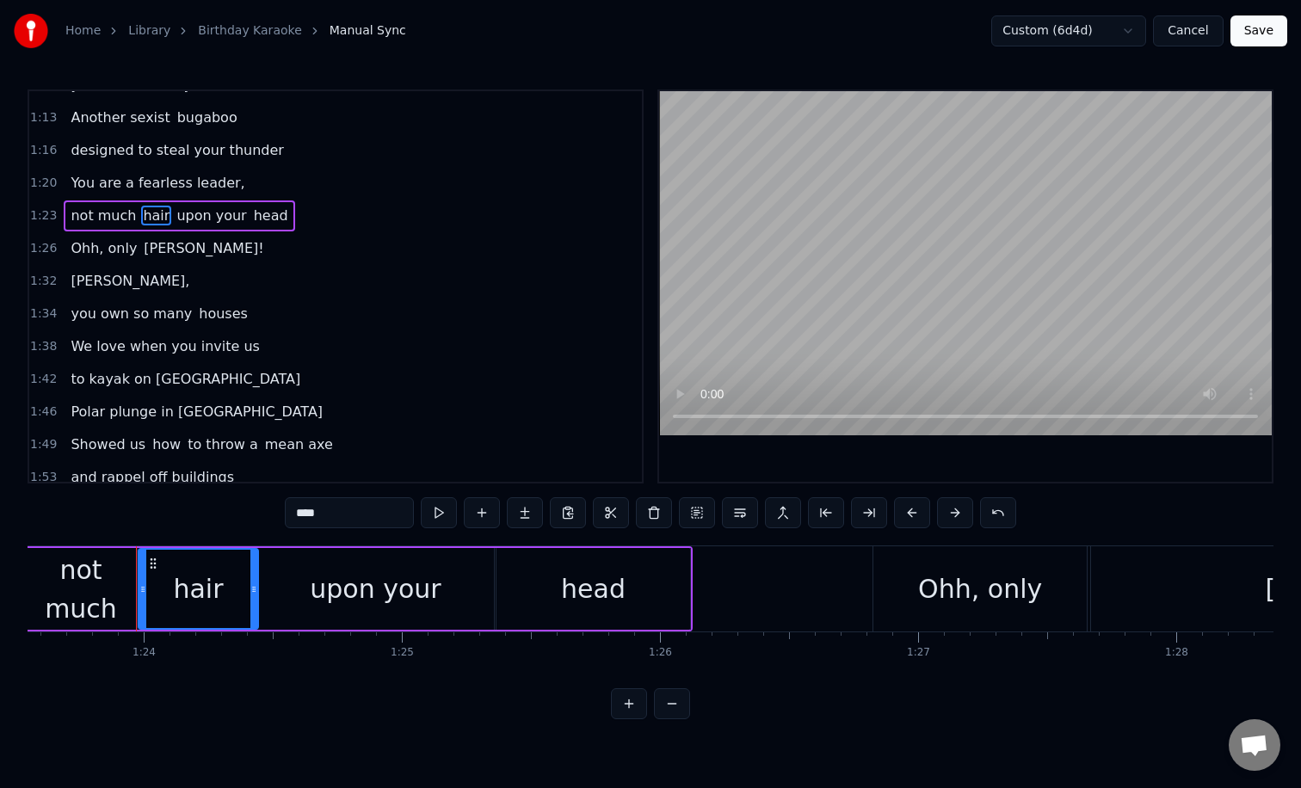
scroll to position [0, 21555]
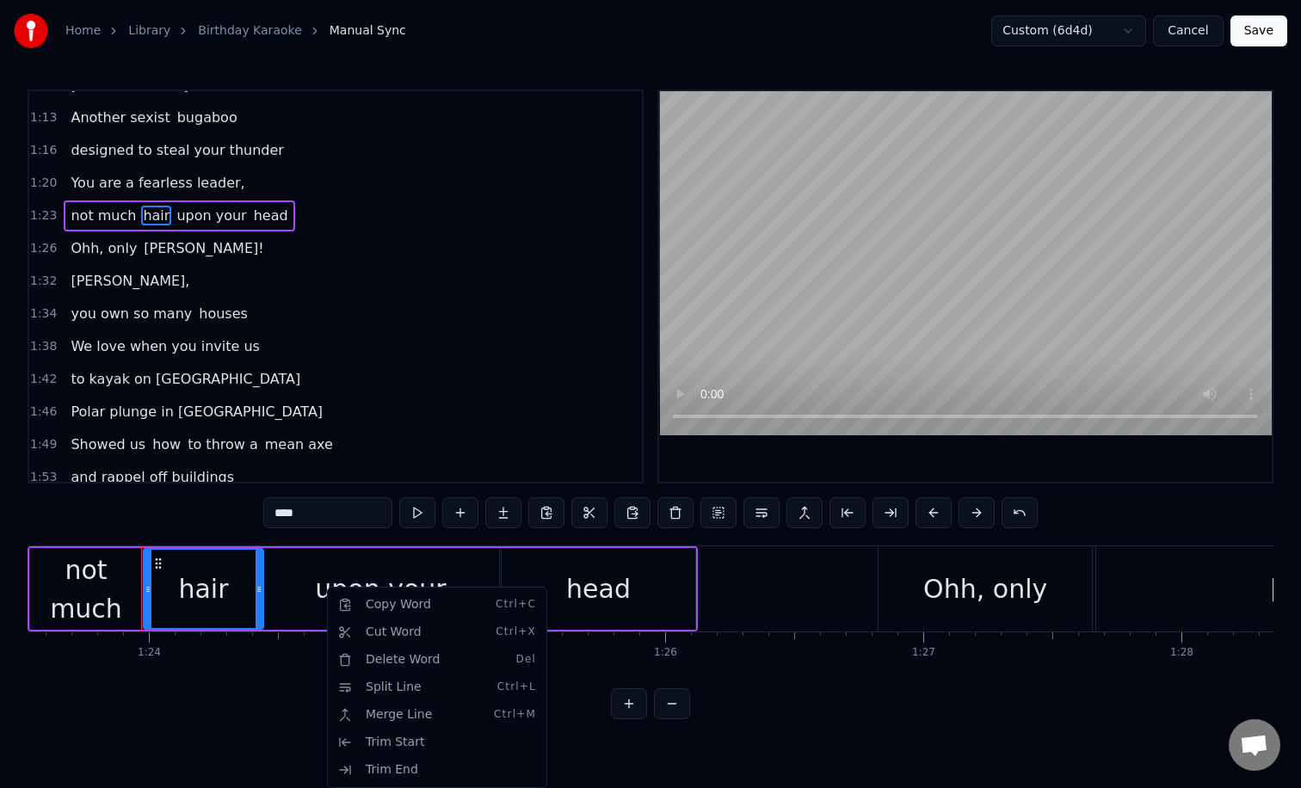
click at [758, 592] on html "Home Library Birthday Karaoke Manual Sync Custom (6d4d) Cancel Save 0:22 [PERSO…" at bounding box center [650, 373] width 1301 height 747
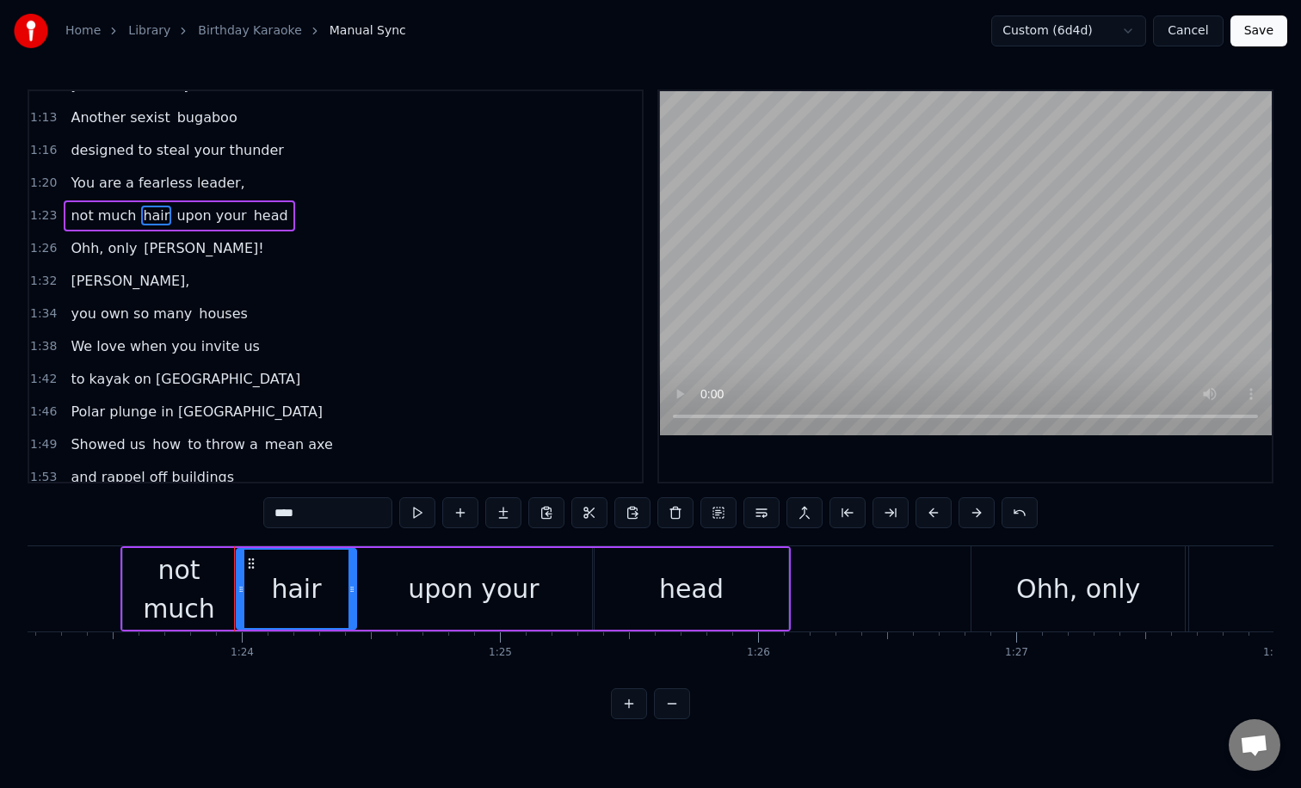
scroll to position [0, 21452]
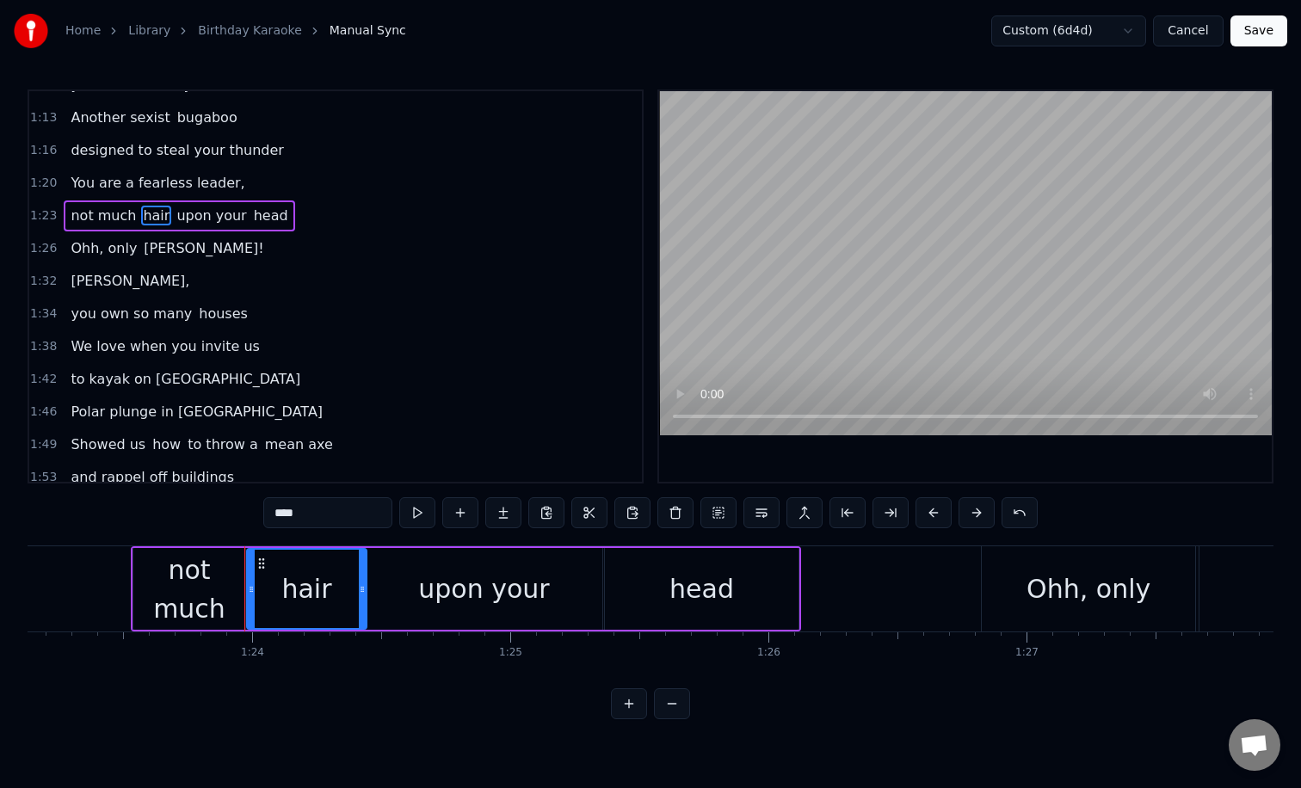
click at [209, 574] on div "not much" at bounding box center [189, 589] width 112 height 77
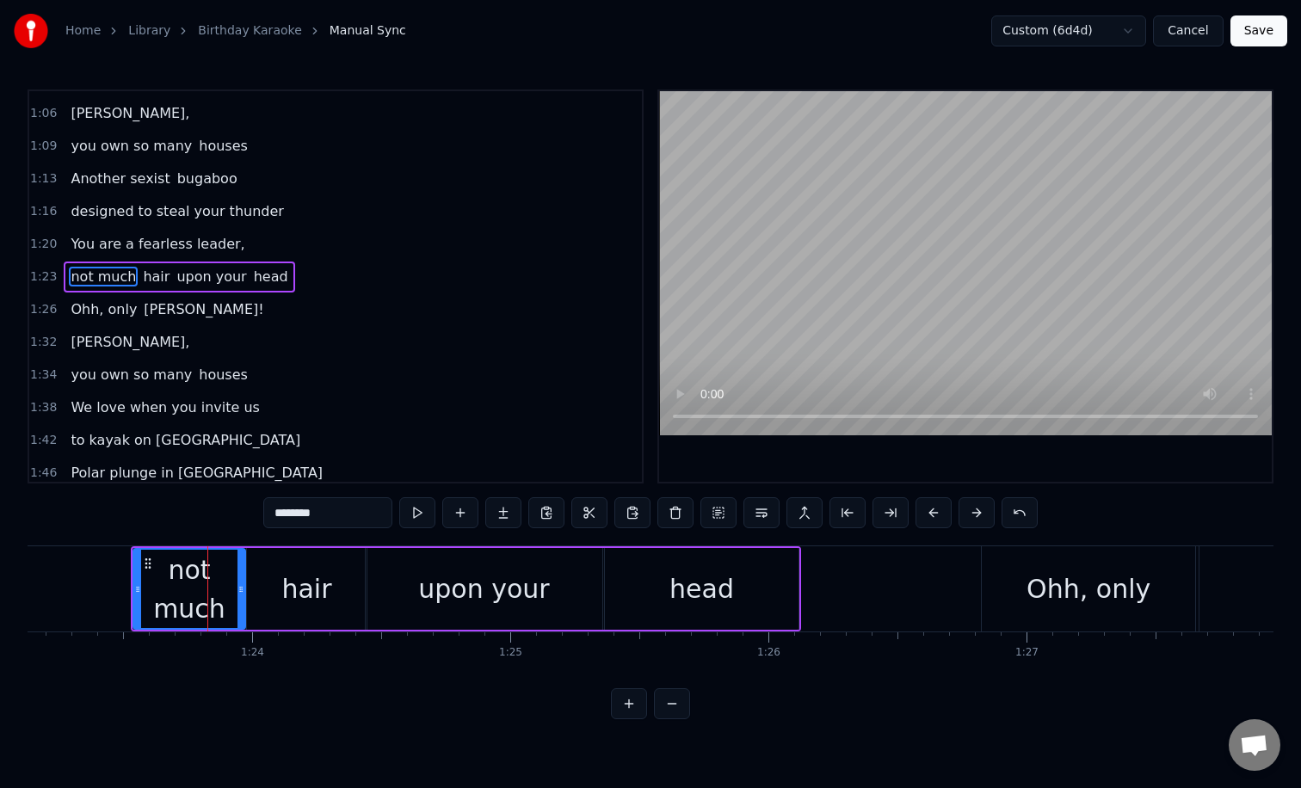
scroll to position [409, 0]
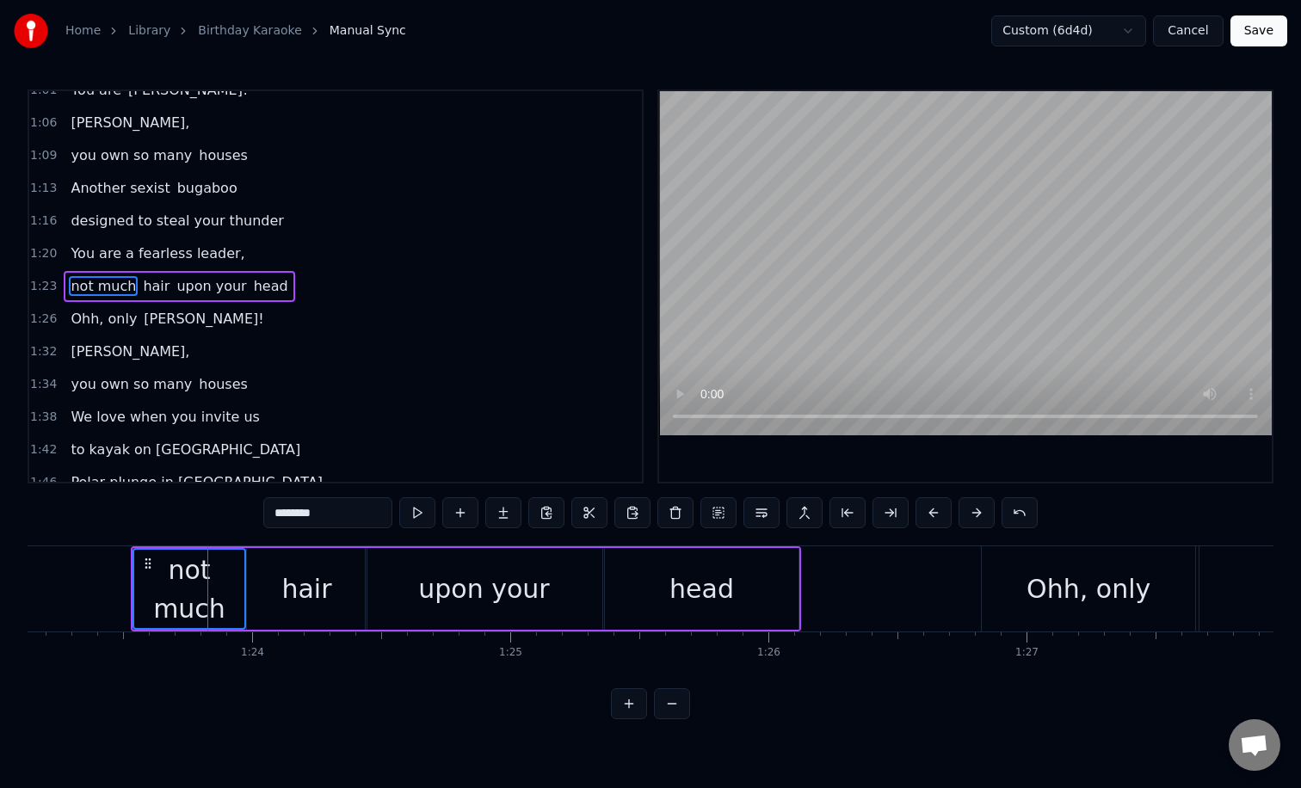
click at [301, 574] on div "hair" at bounding box center [306, 588] width 50 height 39
click at [462, 576] on div "upon your" at bounding box center [483, 588] width 131 height 39
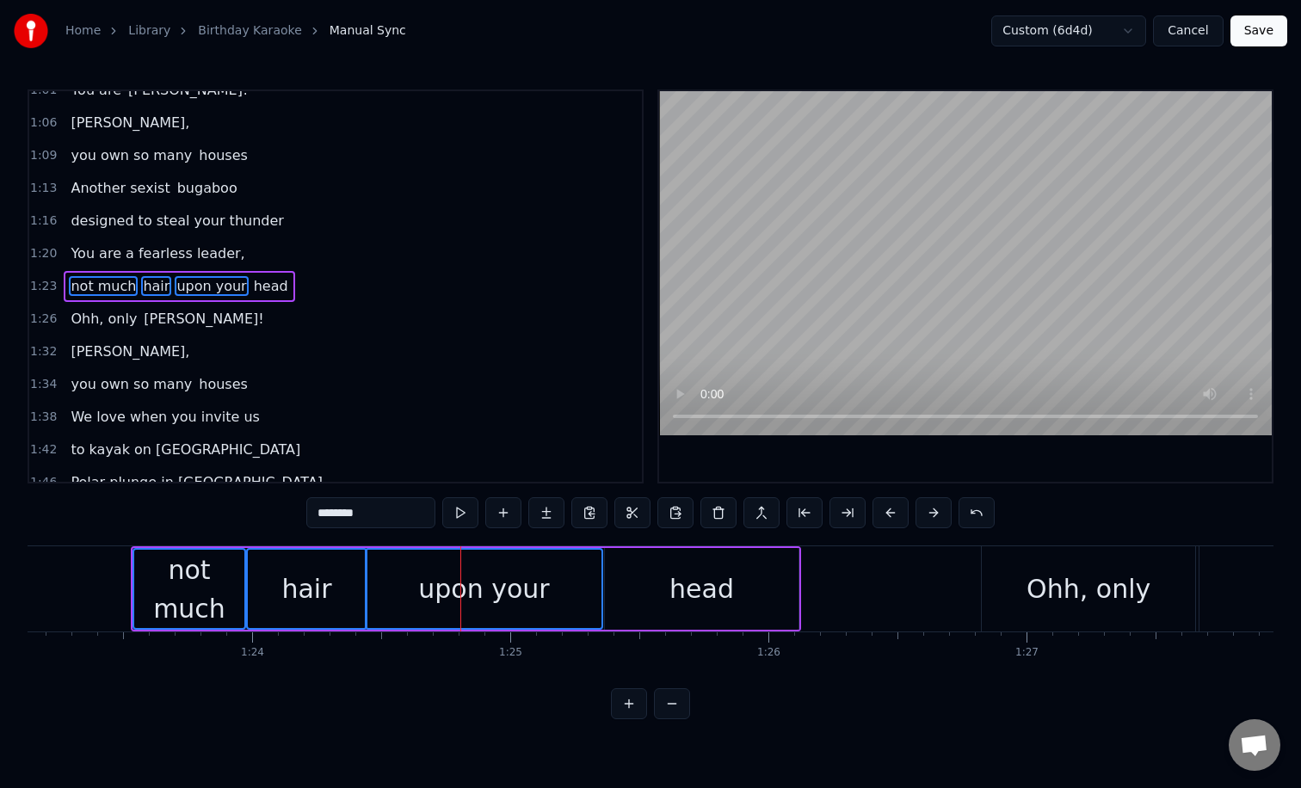
click at [689, 582] on div "head" at bounding box center [701, 588] width 65 height 39
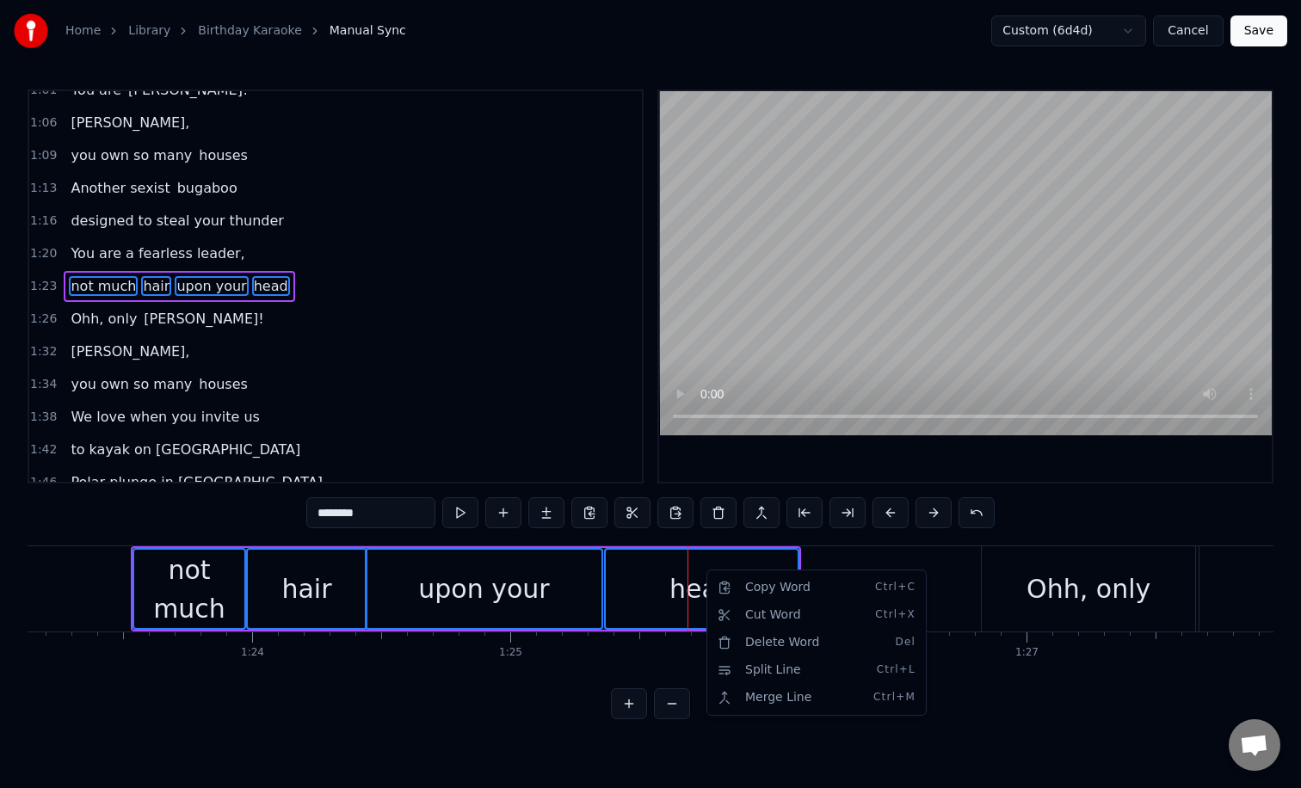
click at [926, 565] on html "Home Library Birthday Karaoke Manual Sync Custom (6d4d) Cancel Save 0:22 [PERSO…" at bounding box center [650, 373] width 1301 height 747
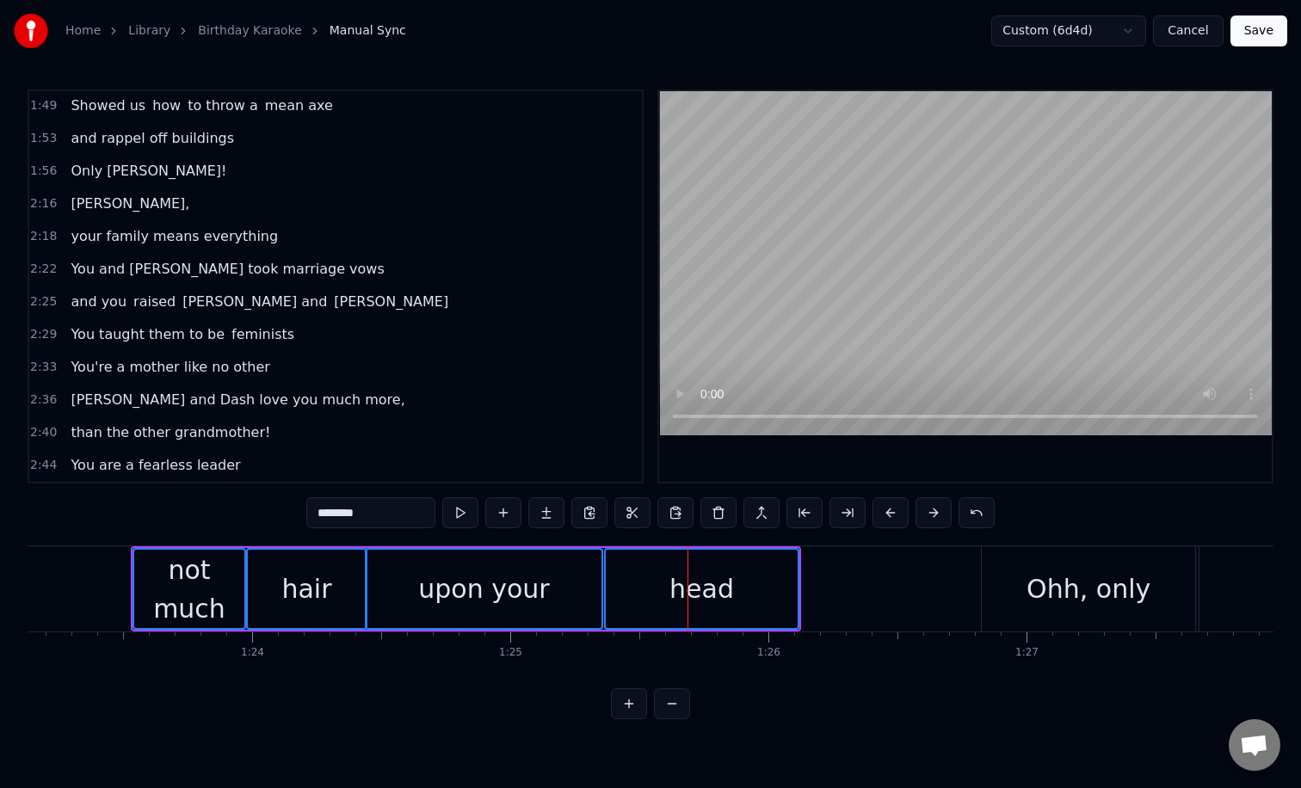
click at [152, 469] on span "You are a fearless leader" at bounding box center [155, 465] width 173 height 20
type input "**********"
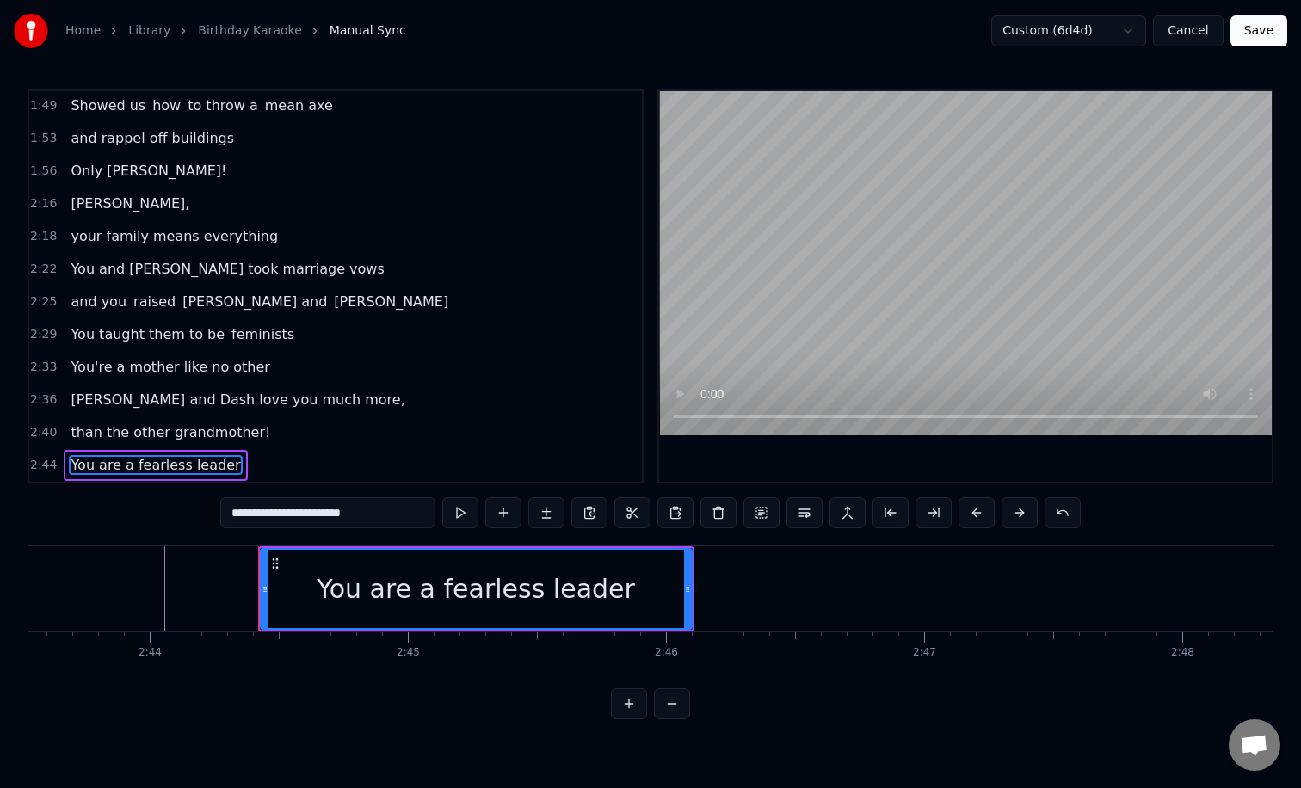
scroll to position [0, 42342]
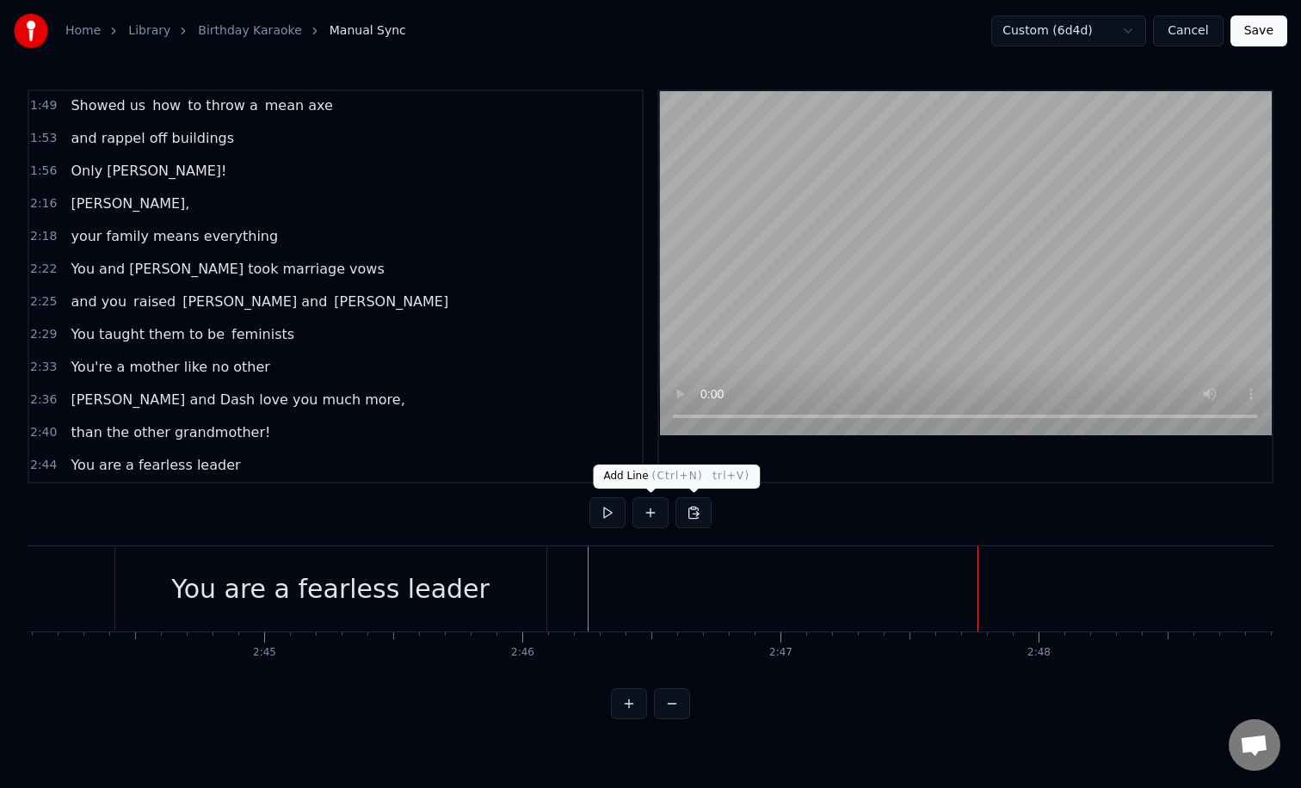
click at [653, 507] on button at bounding box center [650, 512] width 36 height 31
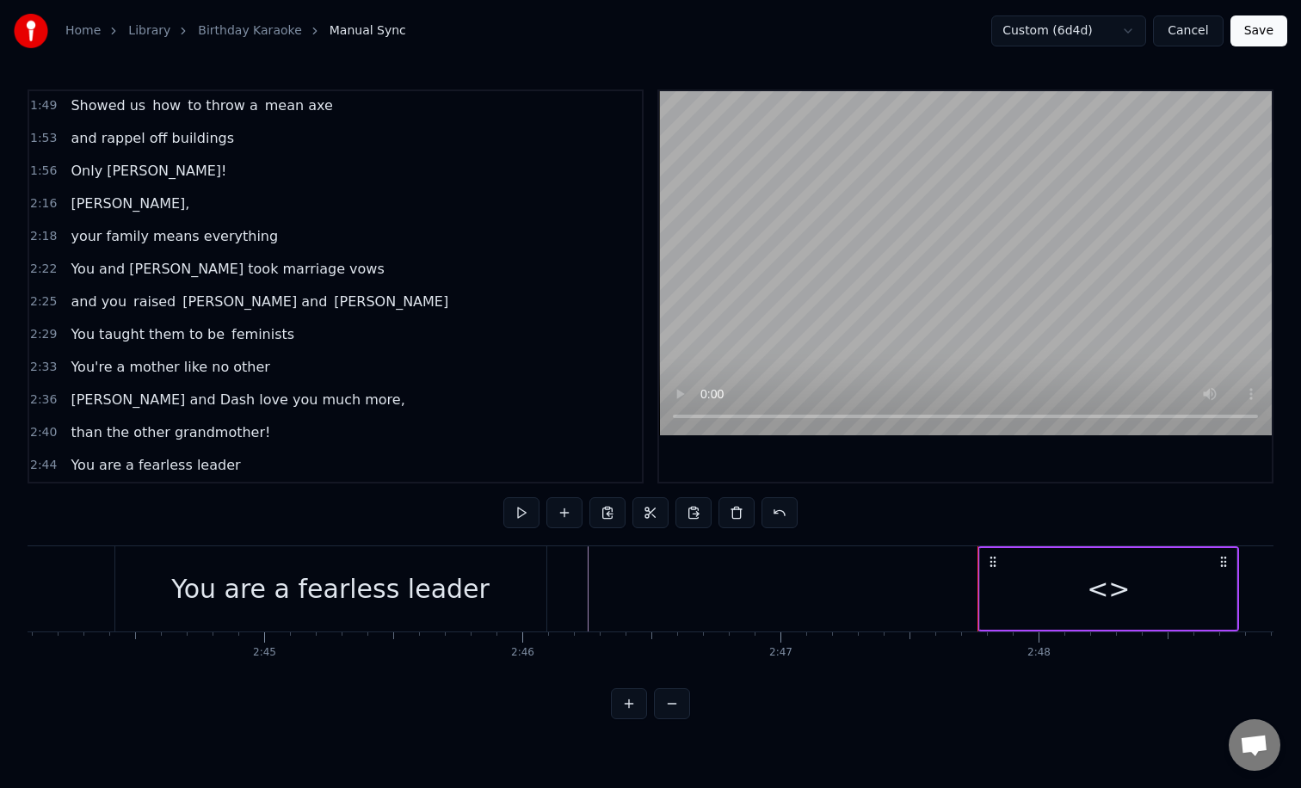
click at [1097, 587] on div "<>" at bounding box center [1107, 588] width 43 height 39
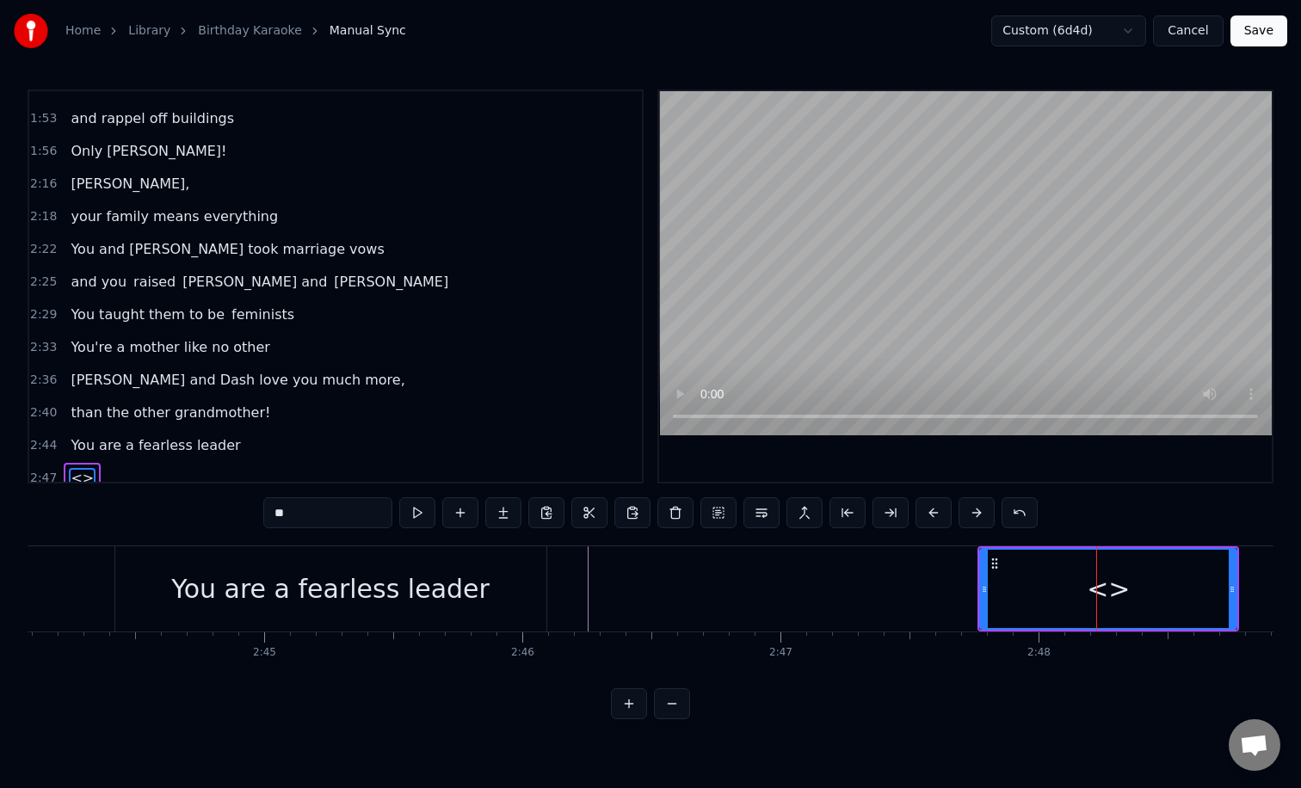
scroll to position [852, 0]
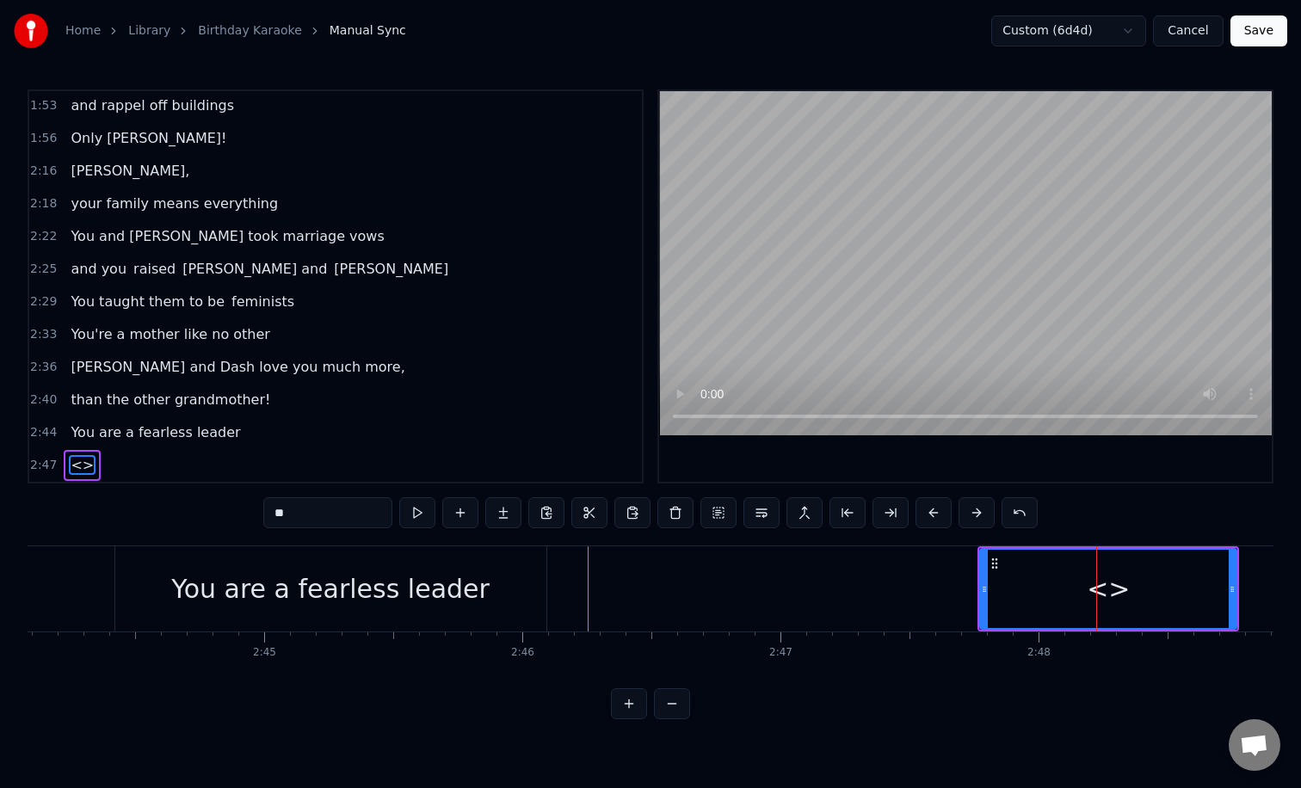
click at [331, 509] on input "**" at bounding box center [327, 512] width 129 height 31
type input "*"
click at [460, 608] on div "You are a fearless leader" at bounding box center [330, 588] width 431 height 85
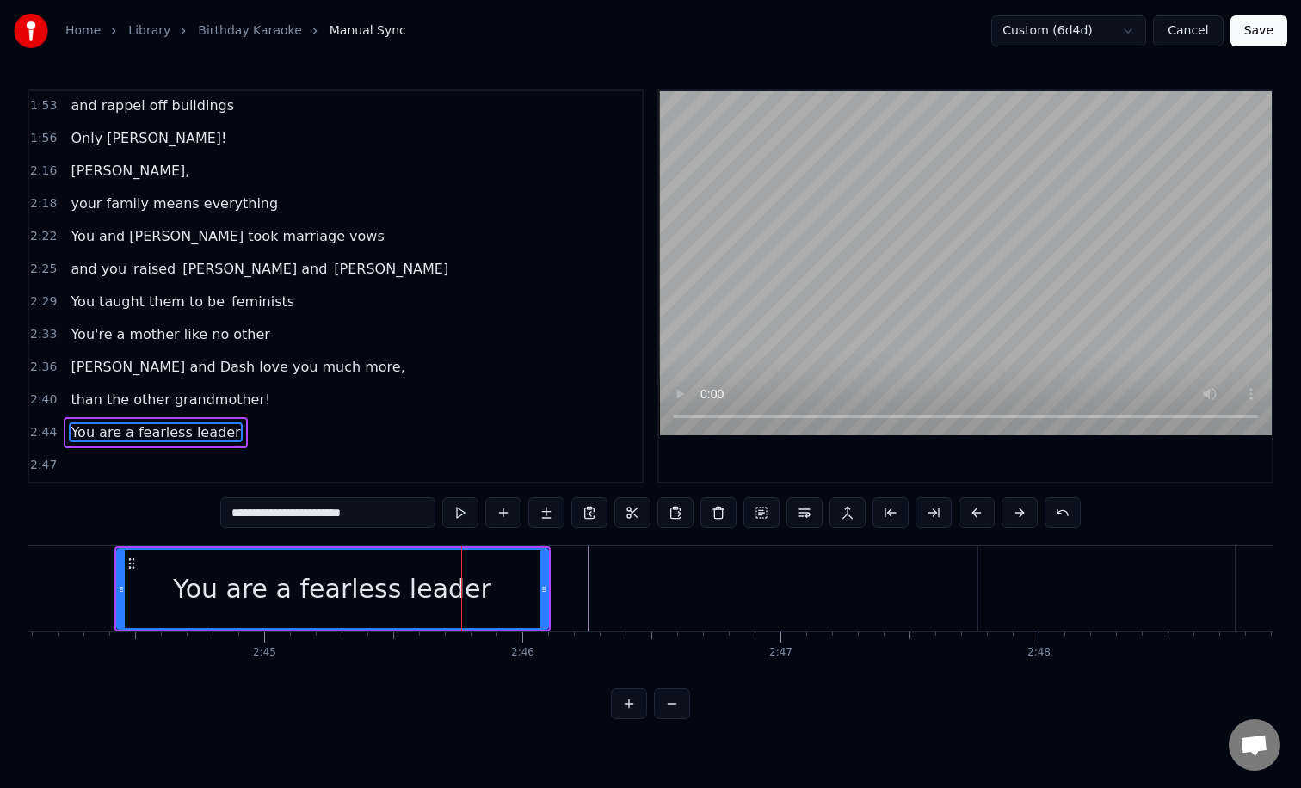
click at [370, 518] on input "**********" at bounding box center [327, 512] width 215 height 31
type input "**********"
click at [1005, 571] on div at bounding box center [1106, 588] width 256 height 85
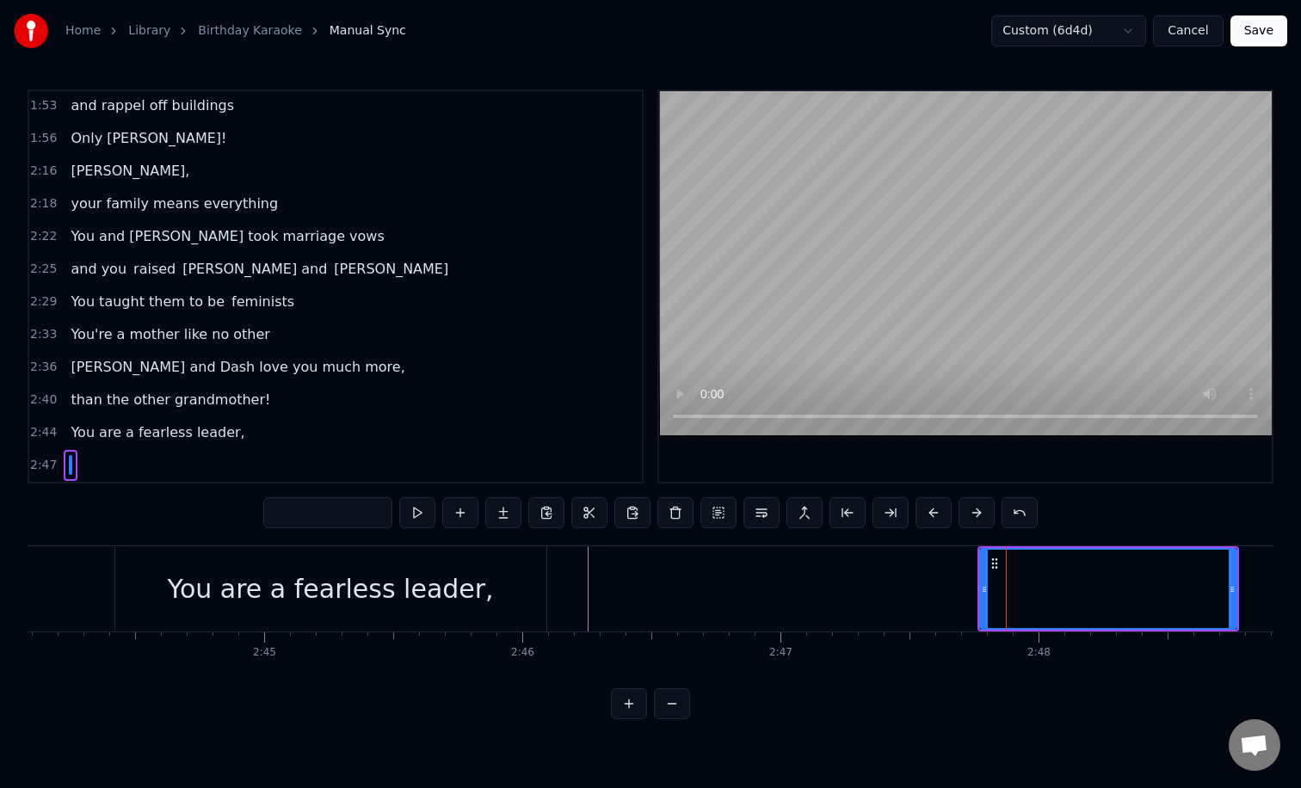
click at [306, 511] on input "text" at bounding box center [327, 512] width 129 height 31
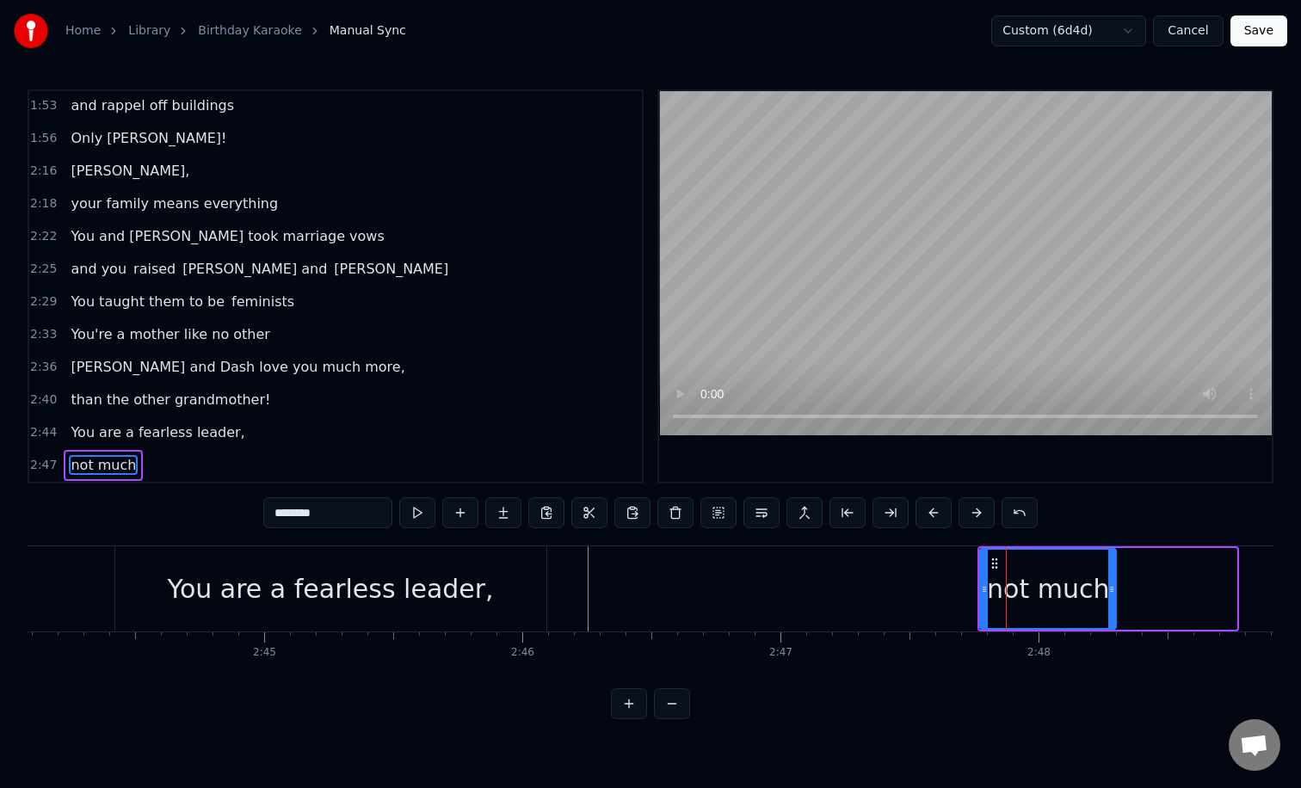
drag, startPoint x: 1231, startPoint y: 585, endPoint x: 1110, endPoint y: 587, distance: 120.4
click at [1110, 587] on icon at bounding box center [1111, 589] width 7 height 14
type input "********"
click at [468, 516] on button at bounding box center [460, 512] width 36 height 31
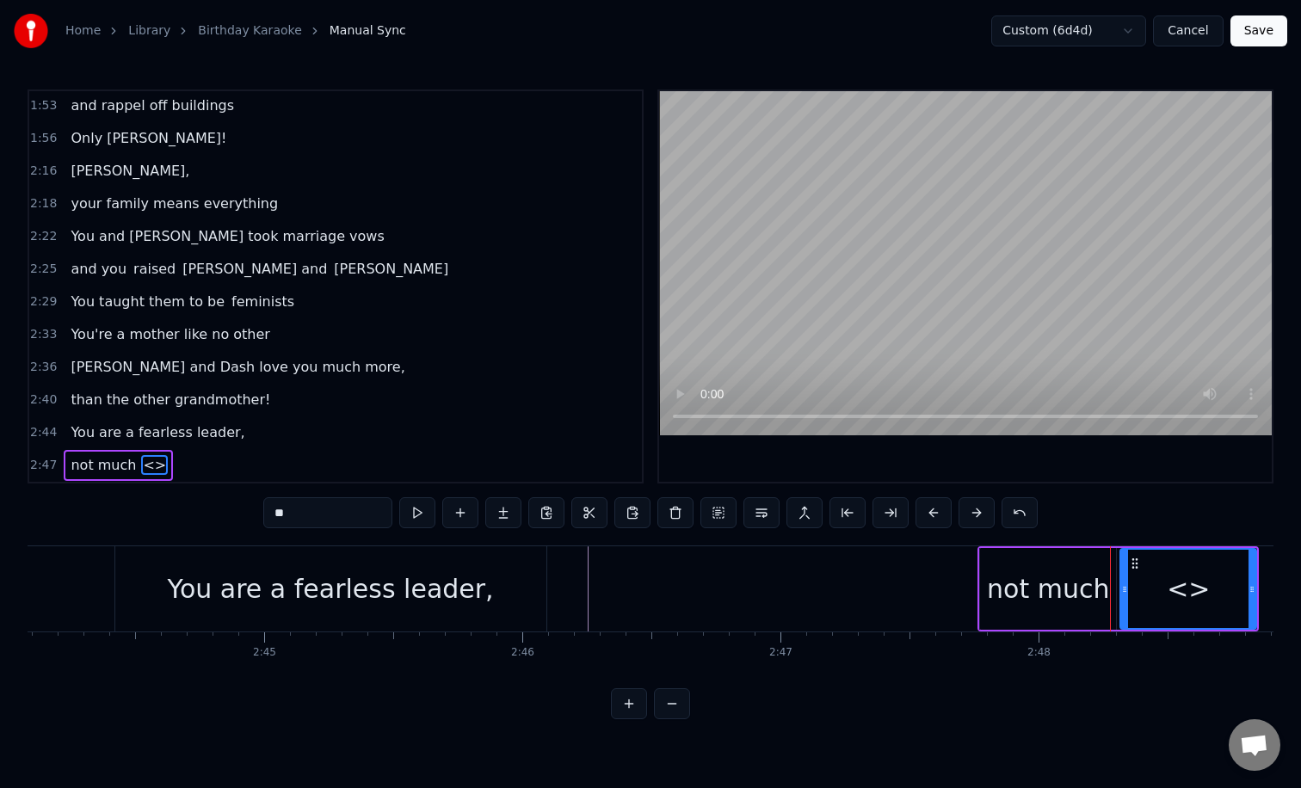
click at [344, 520] on input "**" at bounding box center [327, 512] width 129 height 31
type input "*"
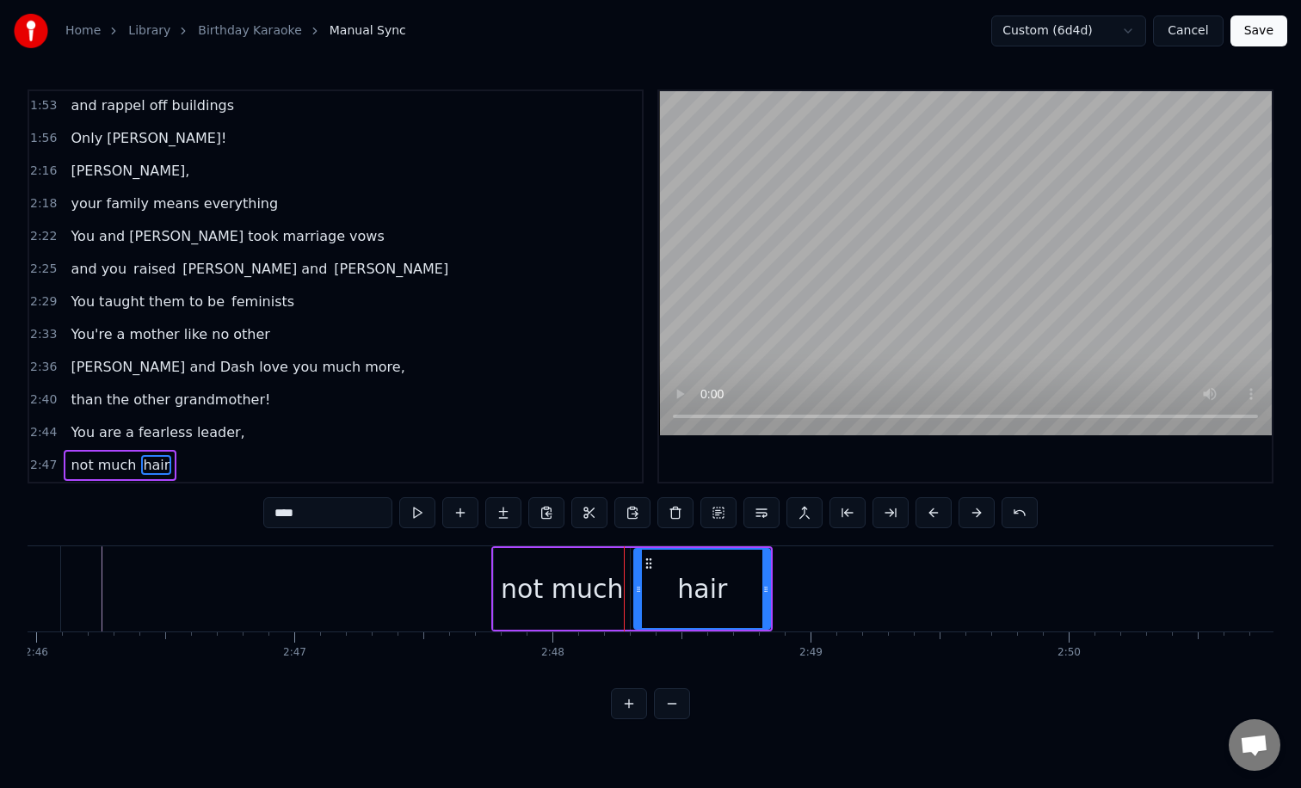
scroll to position [0, 42829]
type input "****"
click at [471, 510] on button at bounding box center [460, 512] width 36 height 31
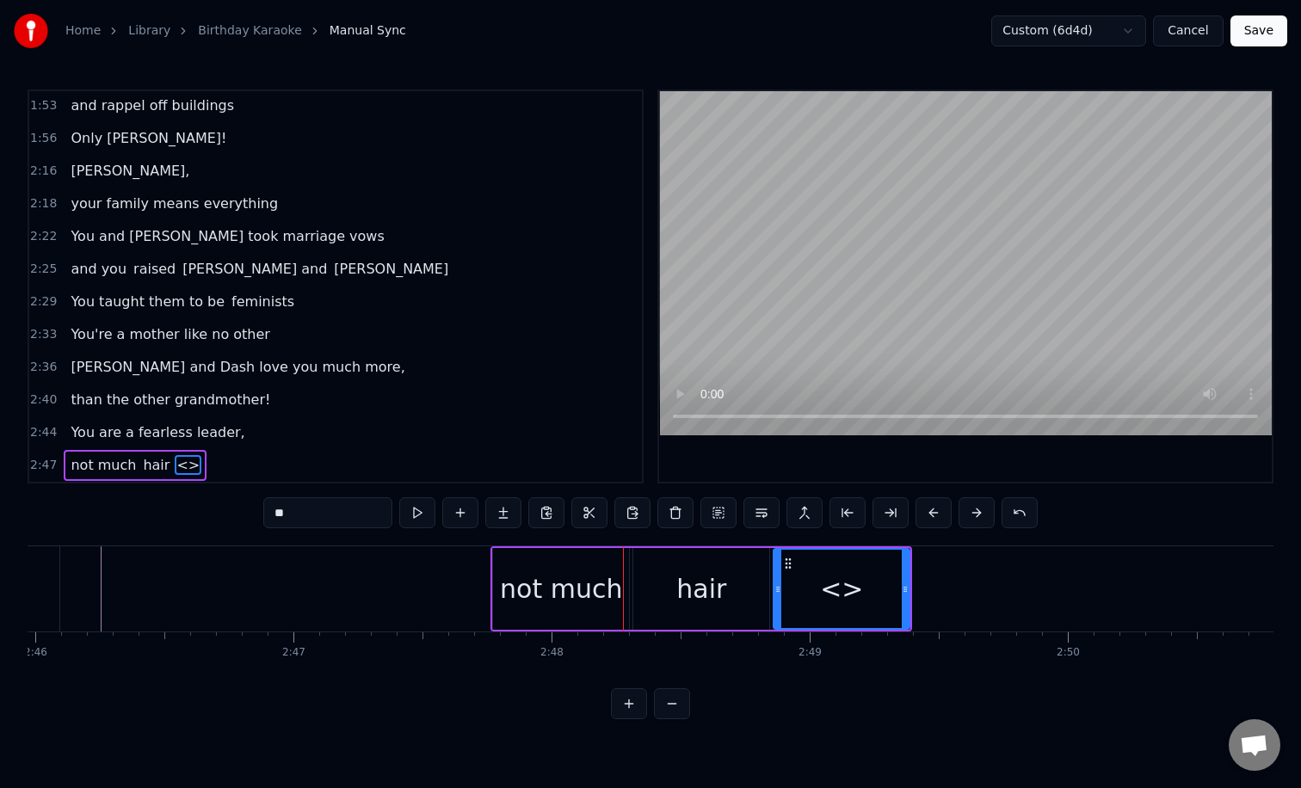
click at [342, 515] on input "**" at bounding box center [327, 512] width 129 height 31
type input "*"
click at [576, 569] on div "not much" at bounding box center [561, 588] width 122 height 39
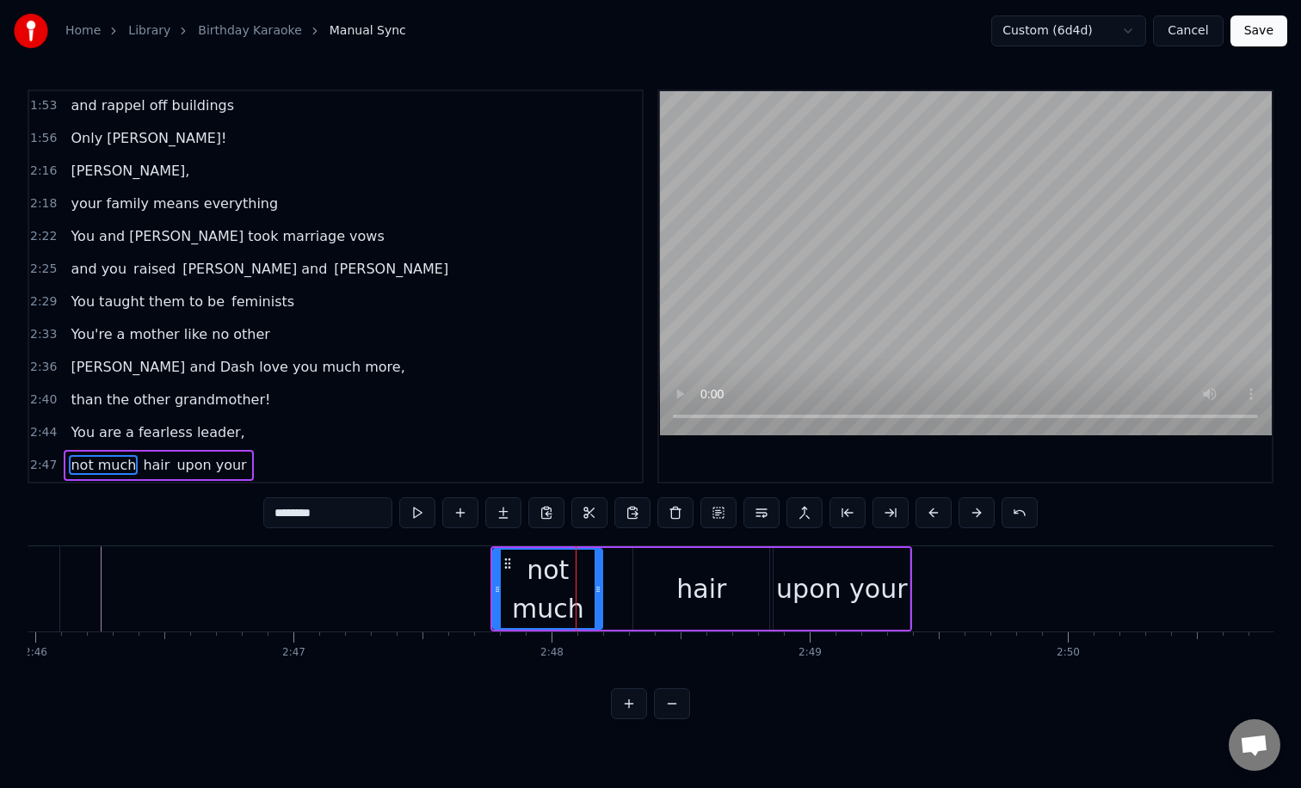
drag, startPoint x: 626, startPoint y: 580, endPoint x: 594, endPoint y: 580, distance: 32.7
click at [594, 580] on div at bounding box center [597, 589] width 7 height 78
click at [659, 580] on div "hair" at bounding box center [701, 589] width 136 height 82
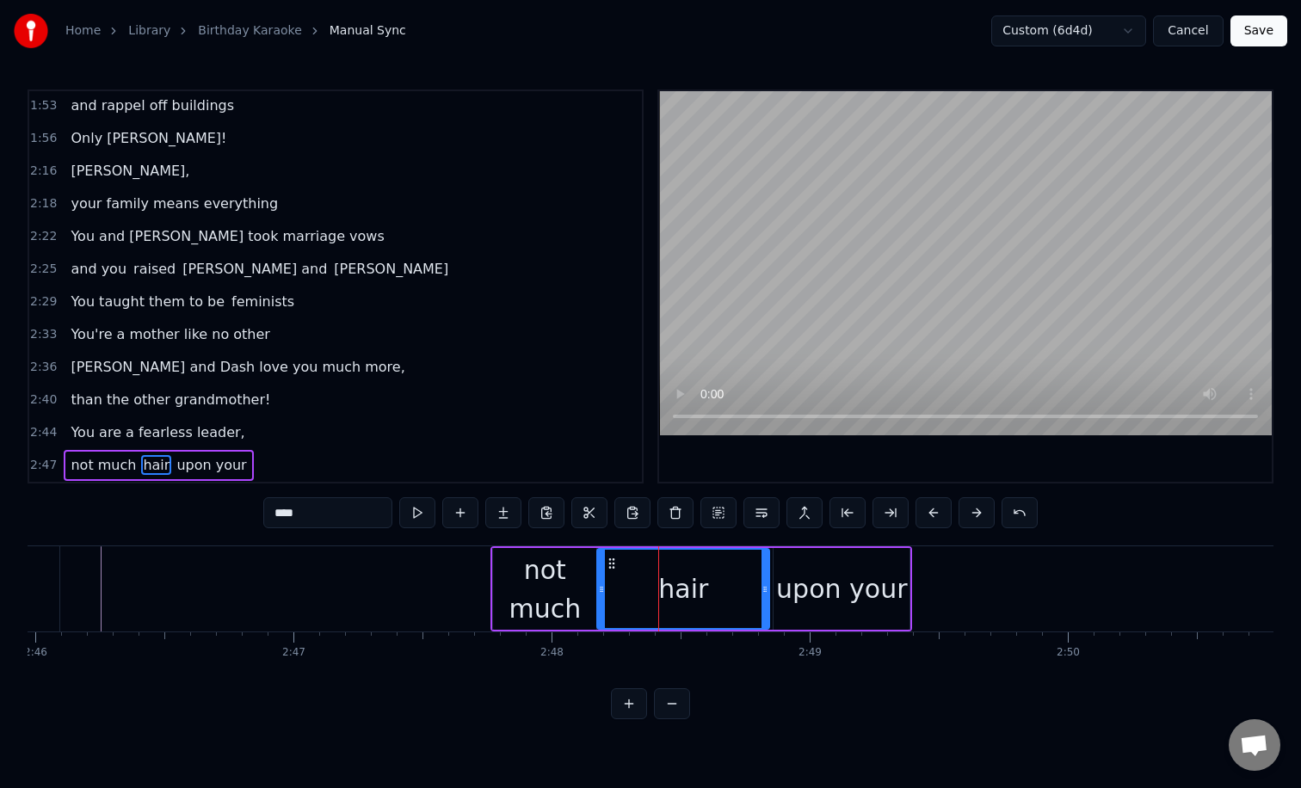
drag, startPoint x: 637, startPoint y: 582, endPoint x: 601, endPoint y: 578, distance: 35.5
click at [601, 578] on div at bounding box center [601, 589] width 7 height 78
click at [857, 584] on div "upon your" at bounding box center [841, 588] width 131 height 39
type input "*********"
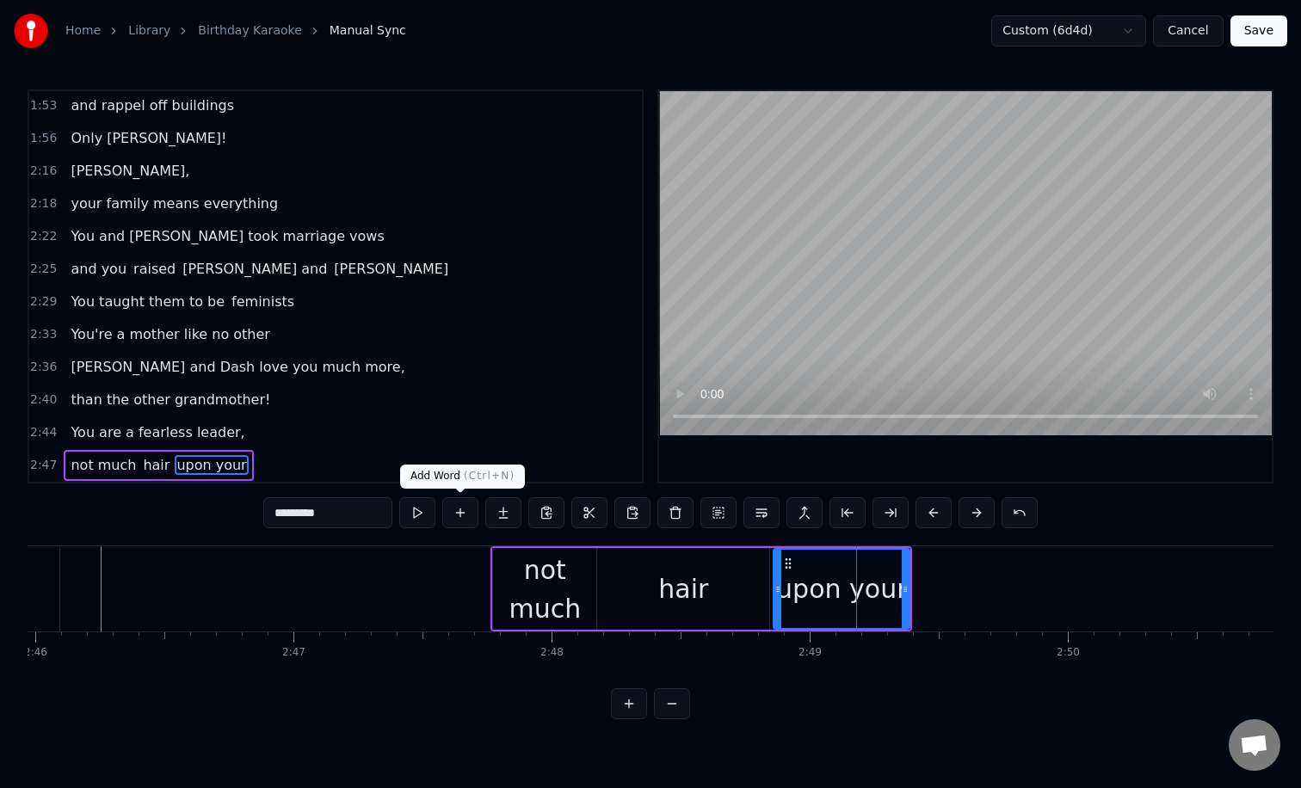
click at [466, 512] on button at bounding box center [460, 512] width 36 height 31
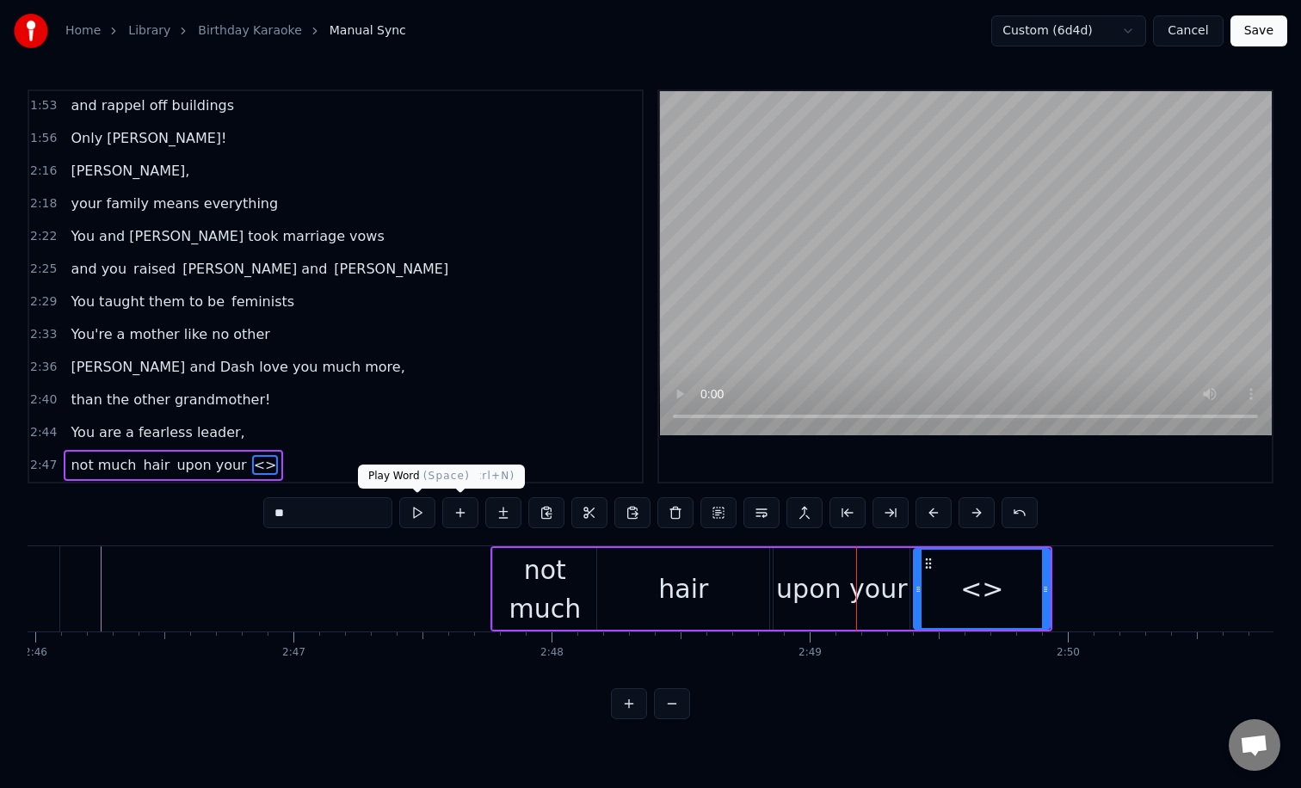
click at [337, 515] on input "**" at bounding box center [327, 512] width 129 height 31
type input "*"
type input "****"
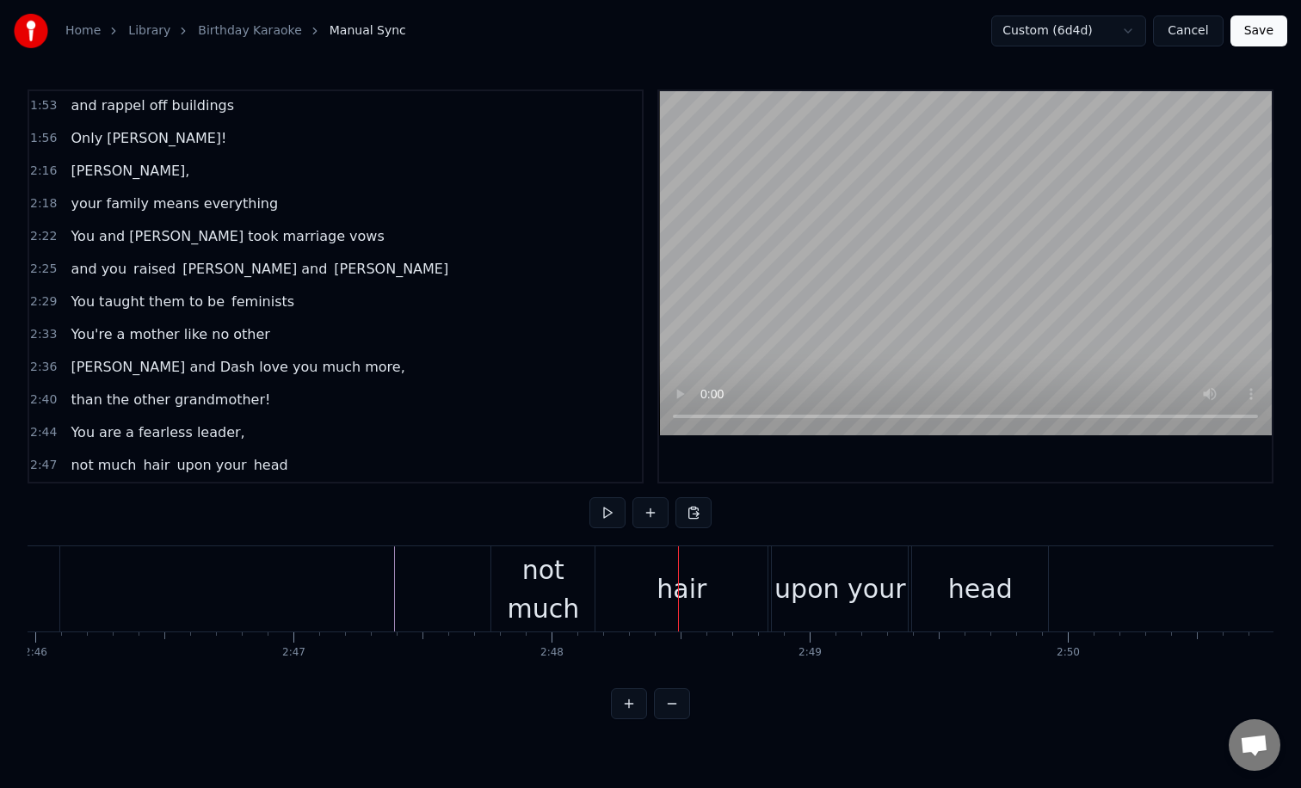
click at [505, 569] on div "not much" at bounding box center [542, 589] width 103 height 77
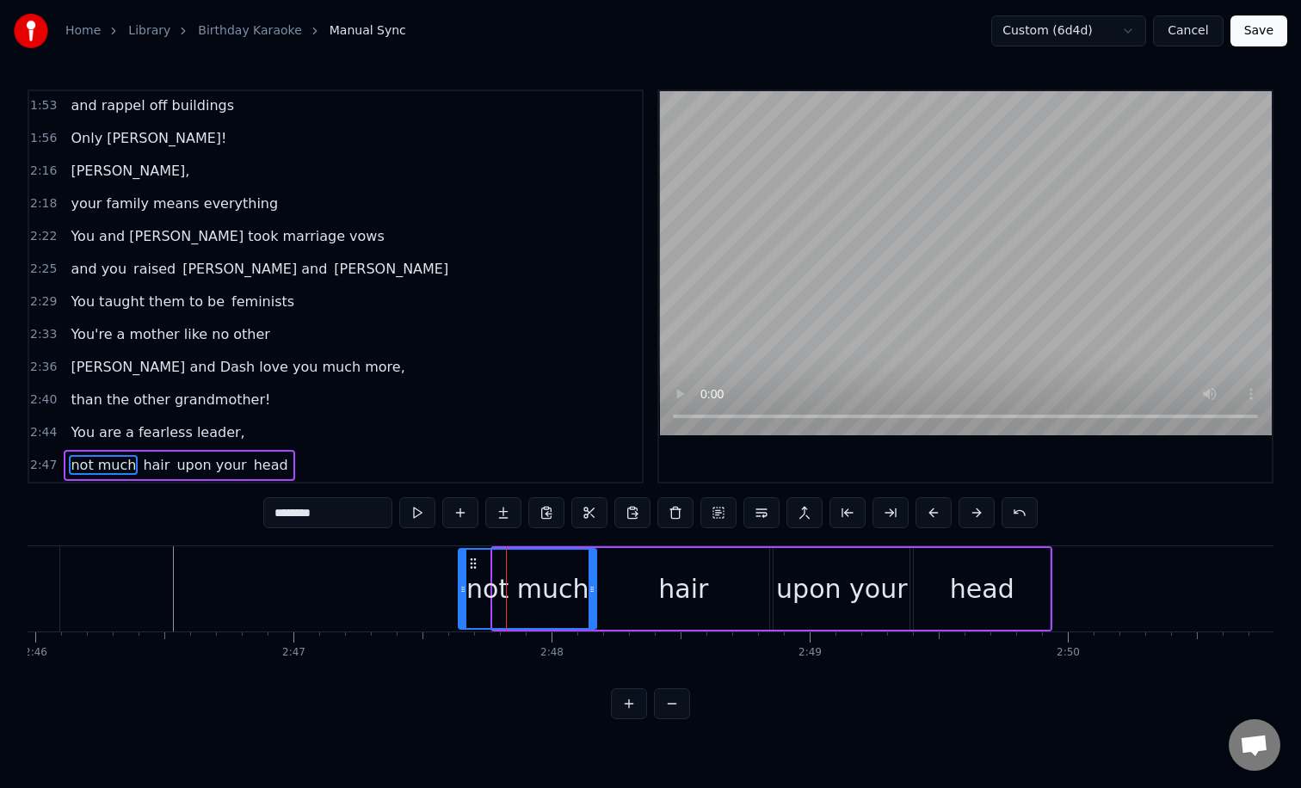
drag, startPoint x: 495, startPoint y: 572, endPoint x: 460, endPoint y: 572, distance: 35.3
click at [460, 572] on div at bounding box center [462, 589] width 7 height 78
drag, startPoint x: 592, startPoint y: 578, endPoint x: 569, endPoint y: 577, distance: 22.4
click at [569, 577] on div at bounding box center [570, 589] width 7 height 78
click at [607, 577] on div "hair" at bounding box center [683, 589] width 172 height 82
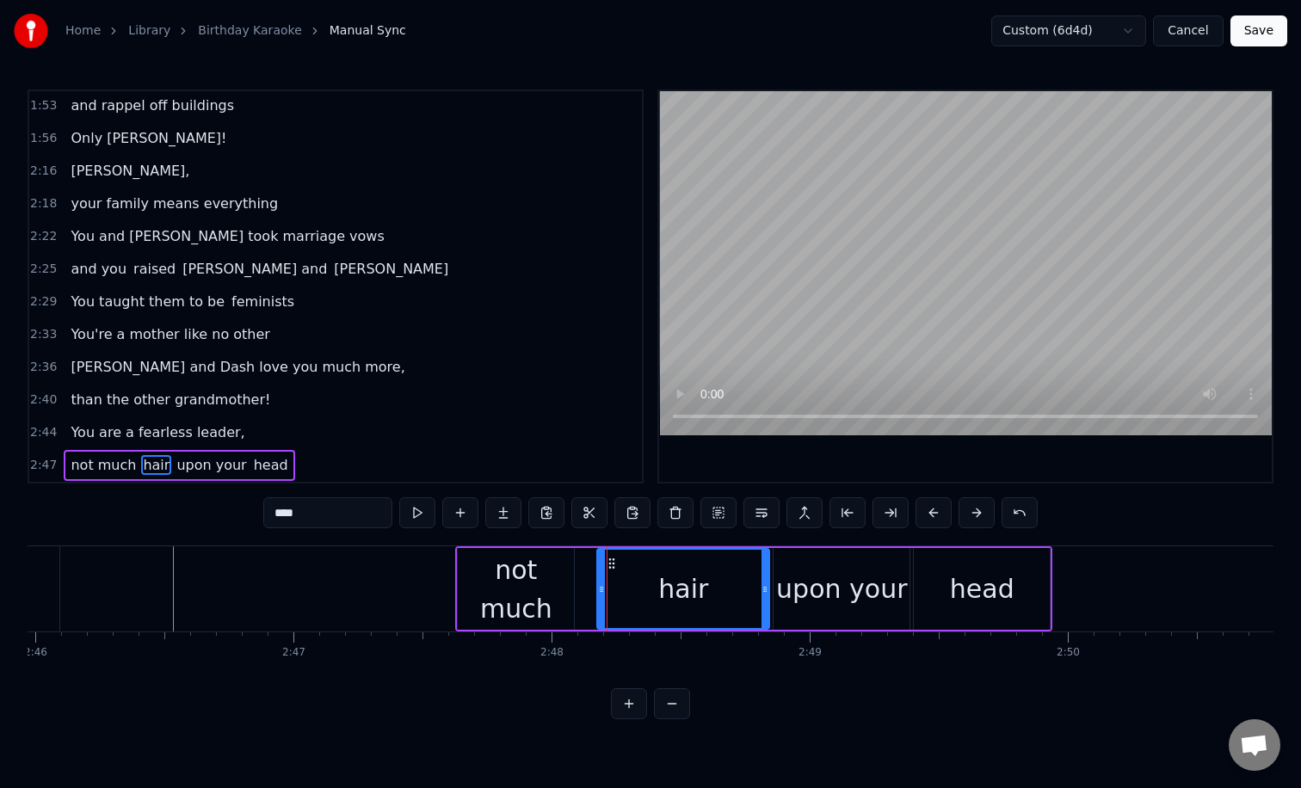
type input "****"
drag, startPoint x: 600, startPoint y: 577, endPoint x: 575, endPoint y: 575, distance: 24.1
click at [575, 575] on div at bounding box center [577, 589] width 7 height 78
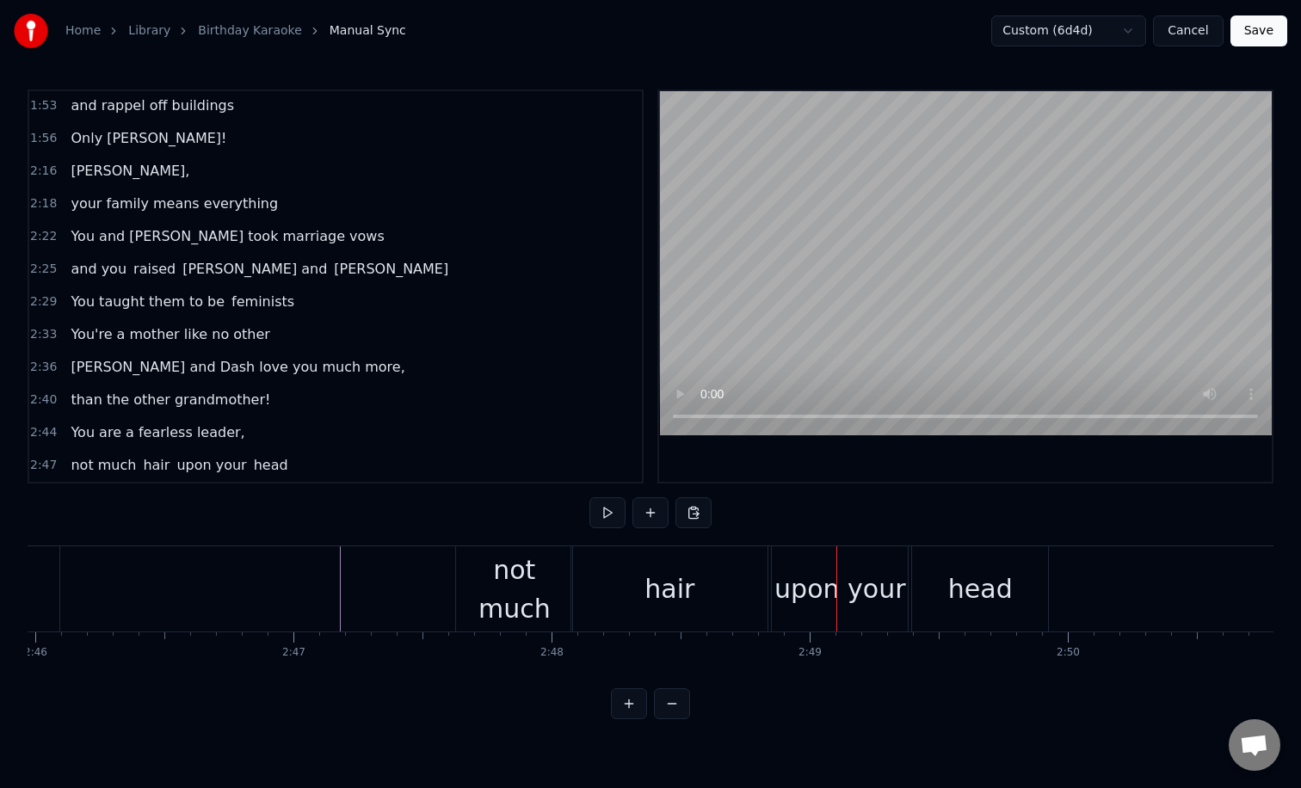
click at [673, 561] on div "hair" at bounding box center [669, 588] width 196 height 85
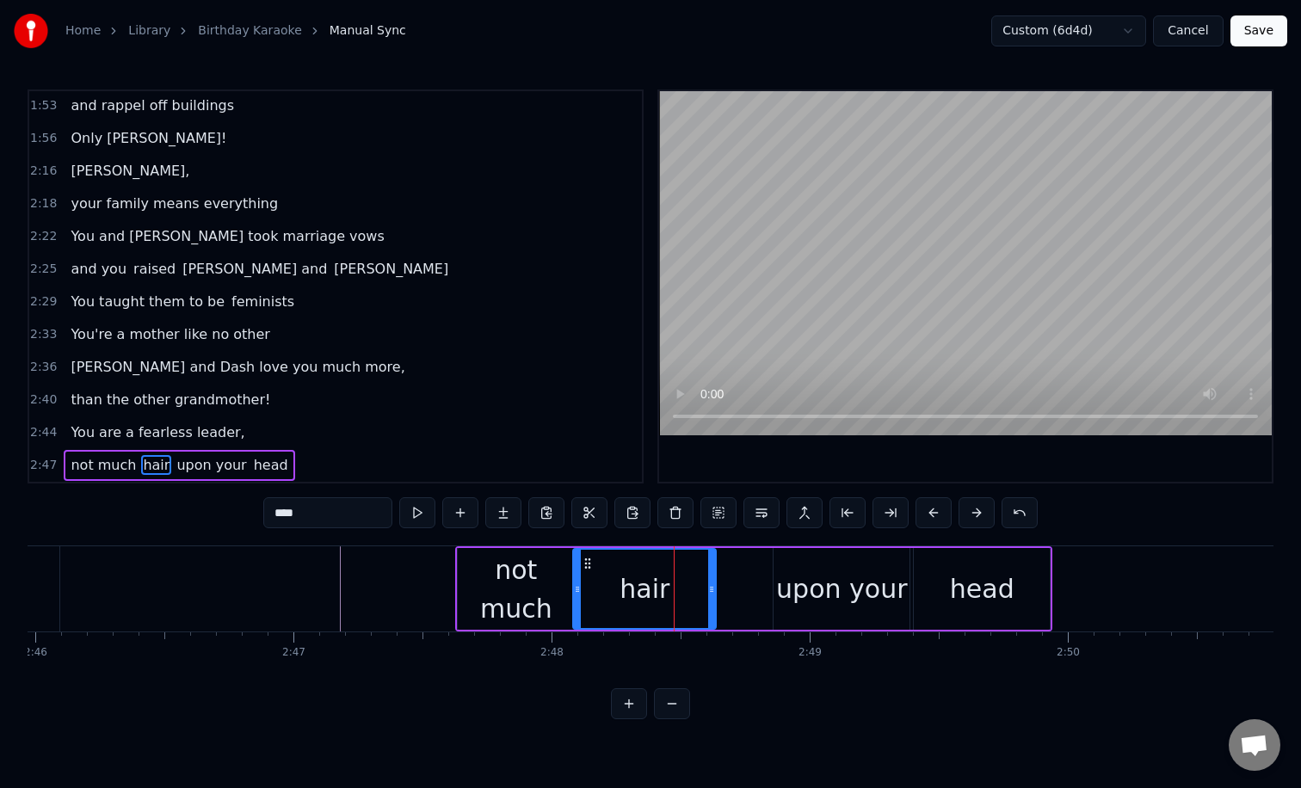
drag, startPoint x: 764, startPoint y: 578, endPoint x: 707, endPoint y: 575, distance: 56.8
click at [708, 575] on div at bounding box center [711, 589] width 7 height 78
click at [790, 571] on div "upon your" at bounding box center [841, 588] width 131 height 39
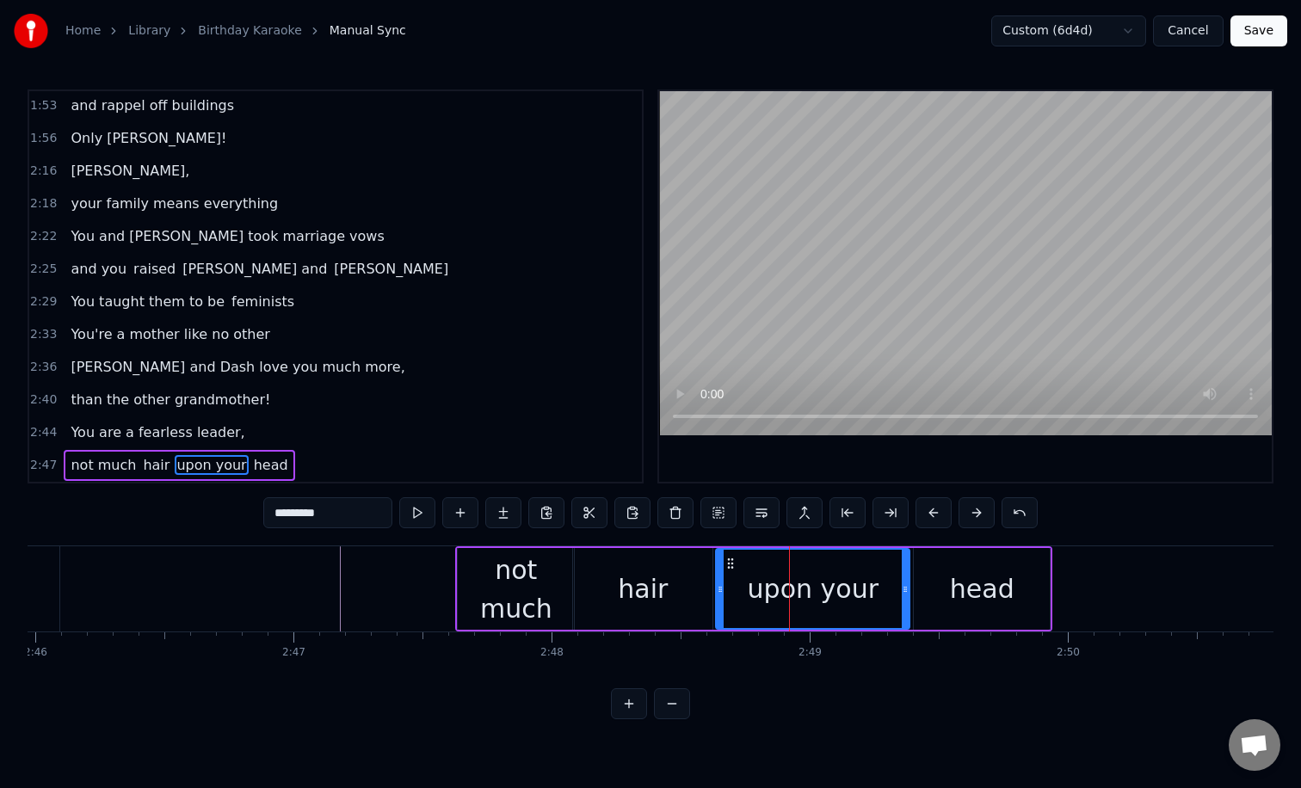
drag, startPoint x: 778, startPoint y: 573, endPoint x: 721, endPoint y: 574, distance: 56.8
click at [721, 574] on div at bounding box center [720, 589] width 7 height 78
drag, startPoint x: 905, startPoint y: 569, endPoint x: 852, endPoint y: 570, distance: 53.3
click at [852, 570] on div at bounding box center [851, 589] width 7 height 78
click at [954, 563] on div "head" at bounding box center [981, 589] width 136 height 82
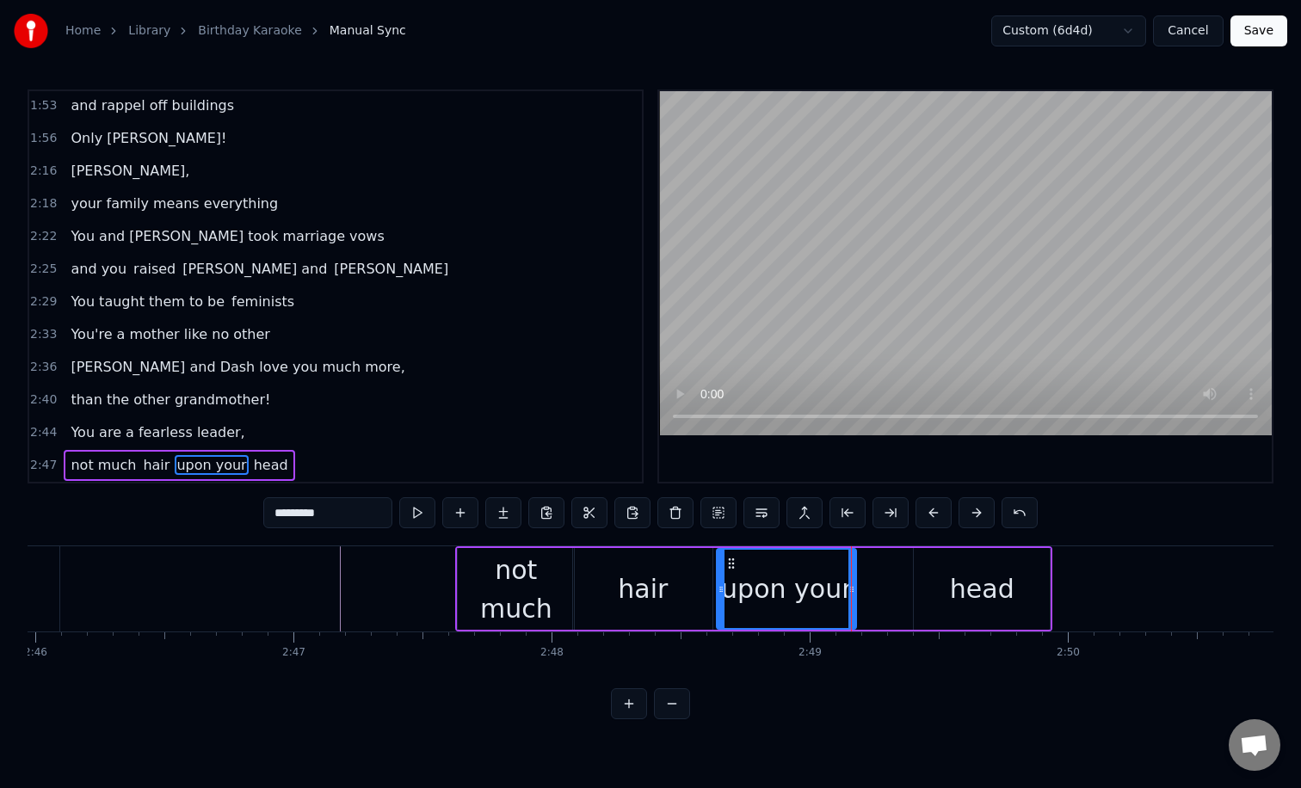
type input "****"
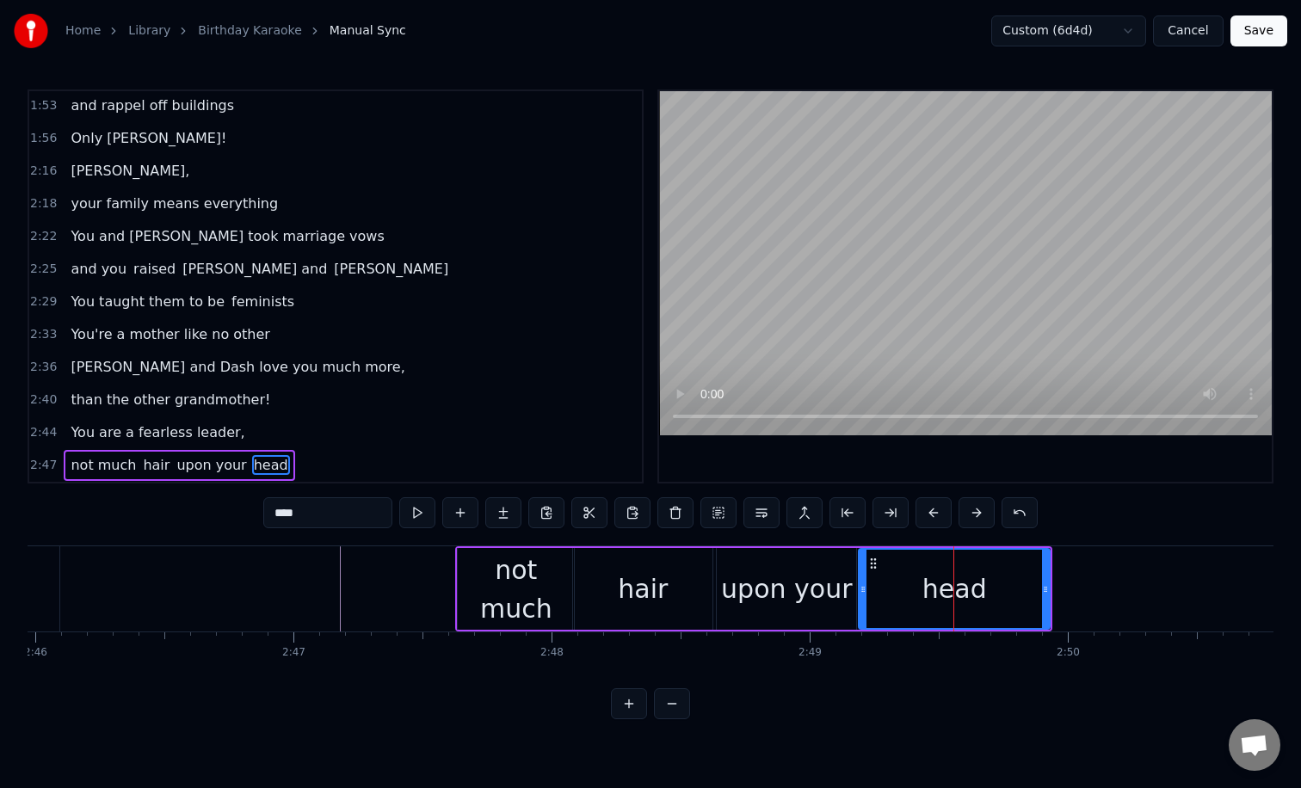
drag, startPoint x: 915, startPoint y: 575, endPoint x: 862, endPoint y: 574, distance: 53.3
click at [862, 574] on div at bounding box center [862, 589] width 7 height 78
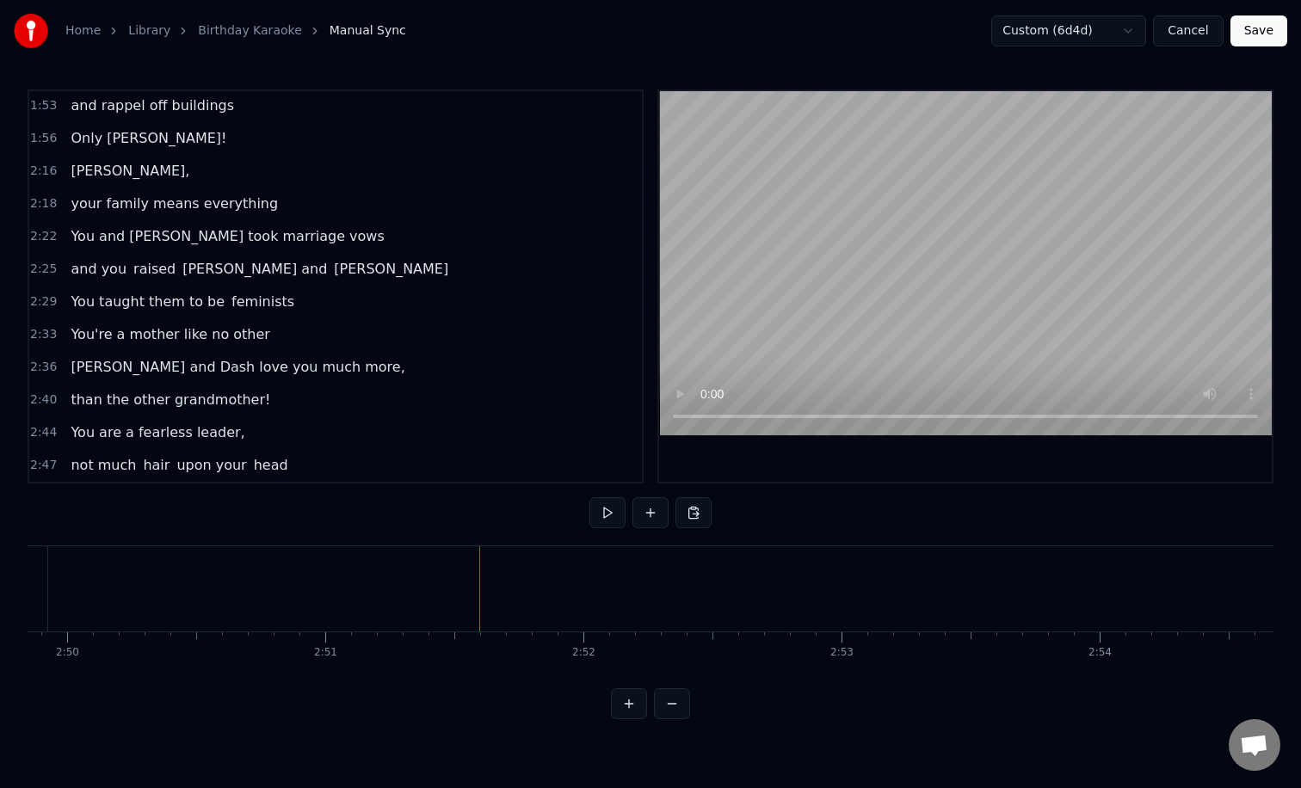
scroll to position [0, 43793]
click at [659, 503] on button at bounding box center [650, 512] width 36 height 31
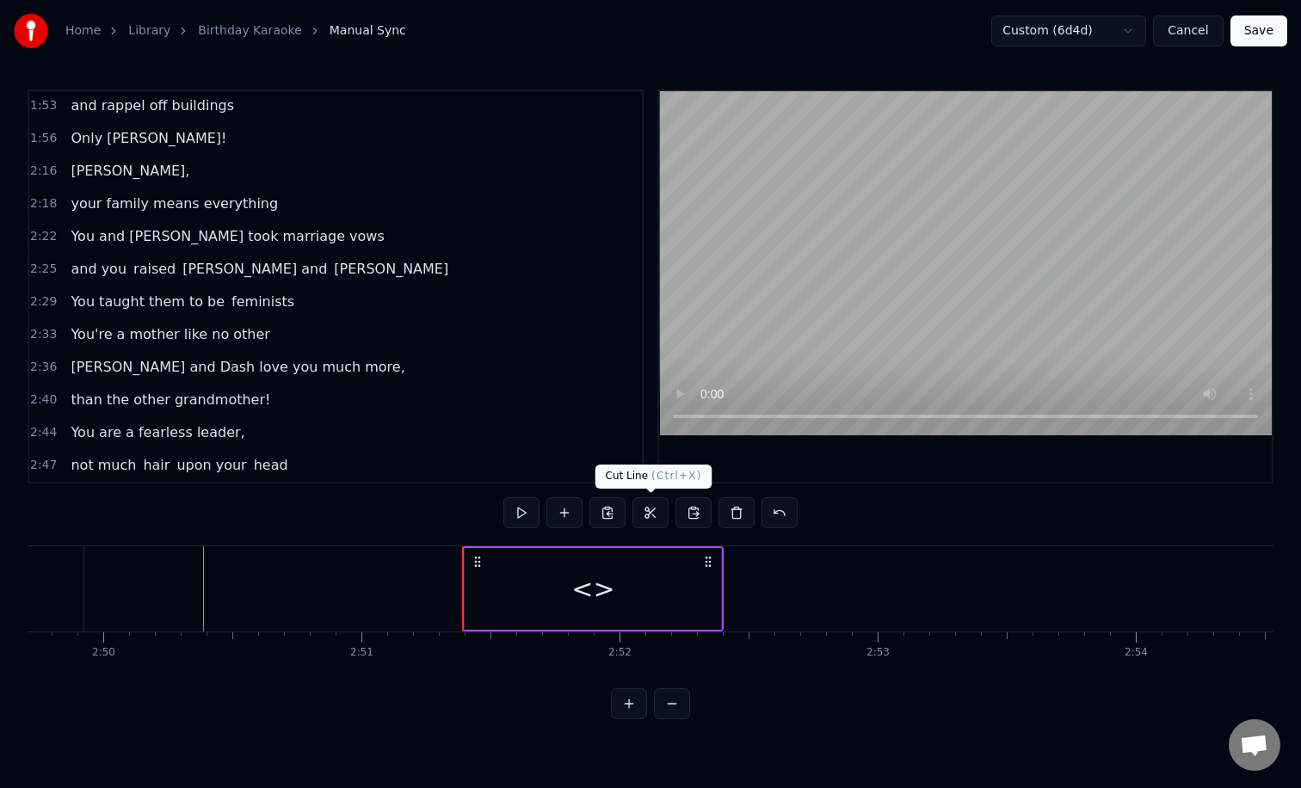
click at [581, 592] on div "<>" at bounding box center [592, 588] width 43 height 39
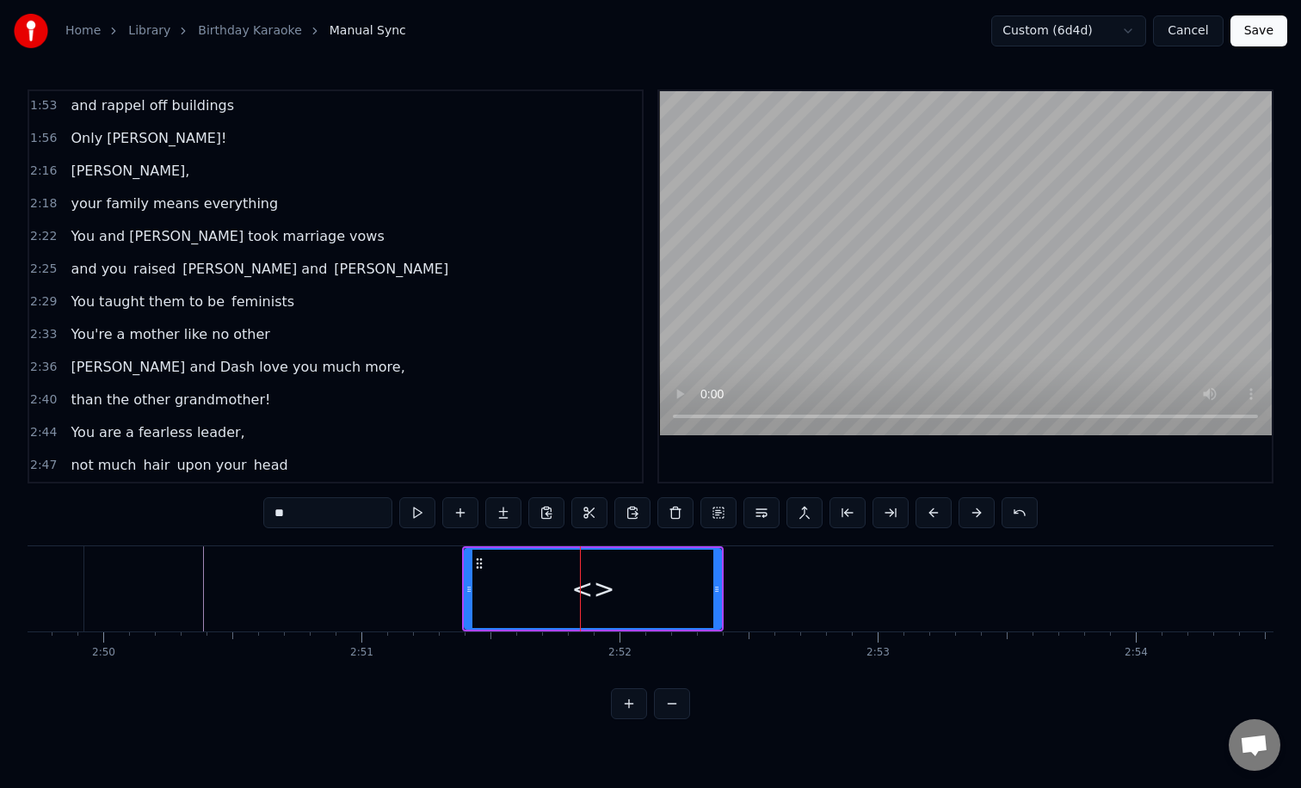
scroll to position [884, 0]
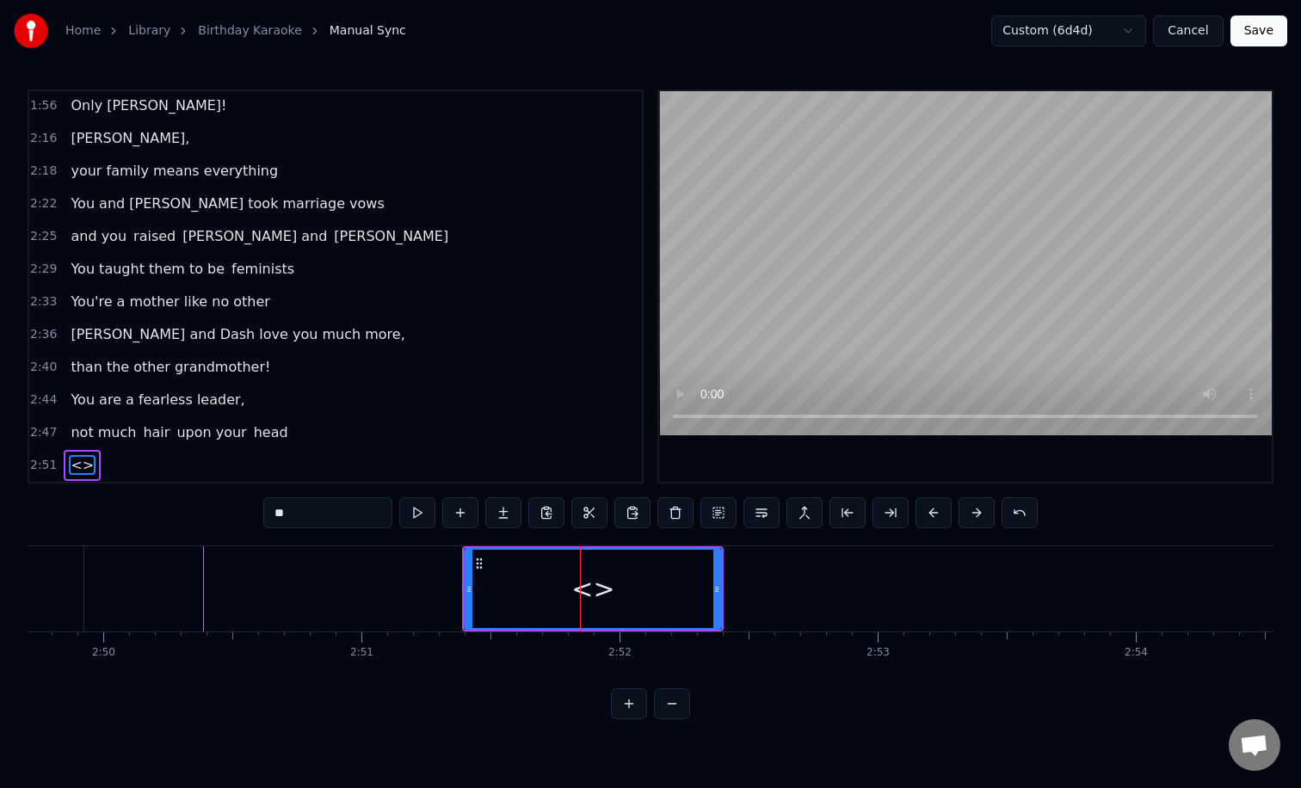
click at [360, 511] on input "**" at bounding box center [327, 512] width 129 height 31
type input "*"
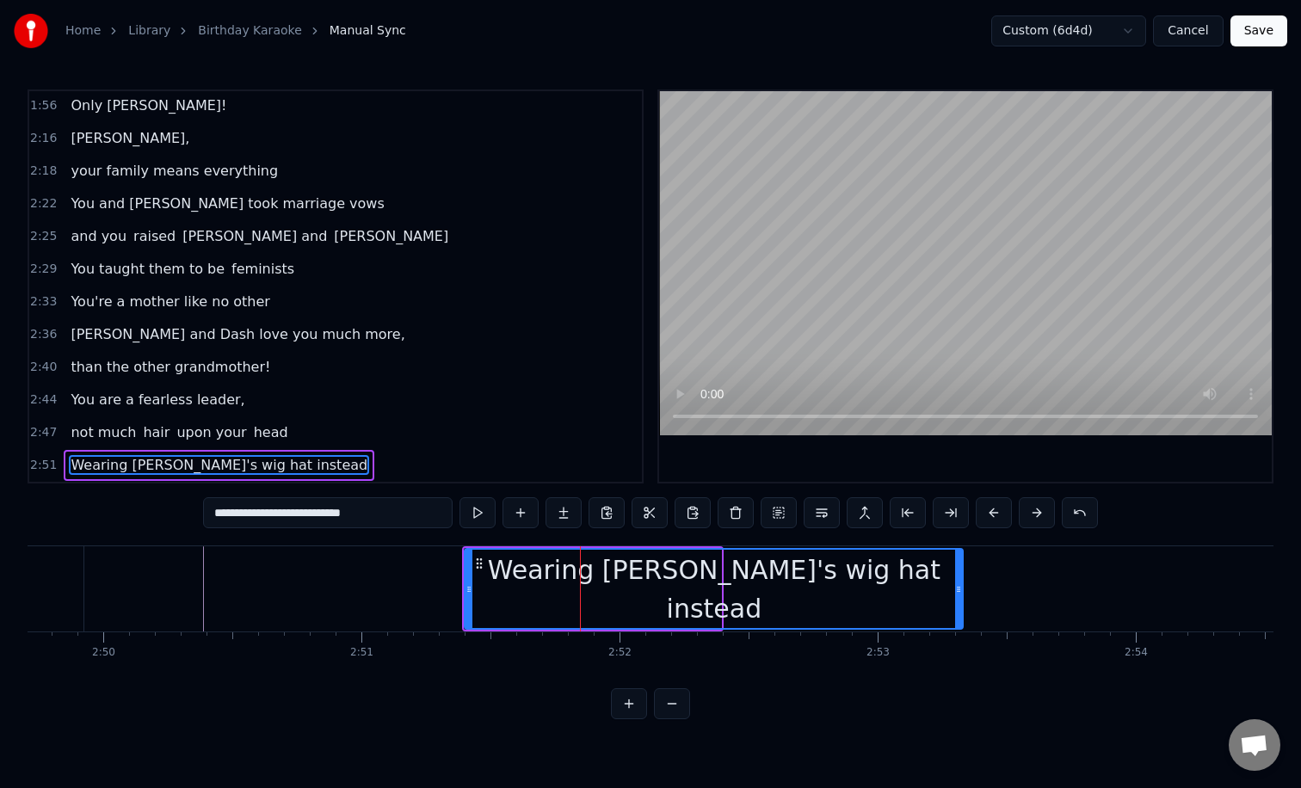
drag, startPoint x: 715, startPoint y: 588, endPoint x: 957, endPoint y: 587, distance: 242.6
click at [957, 587] on icon at bounding box center [958, 589] width 7 height 14
type input "**********"
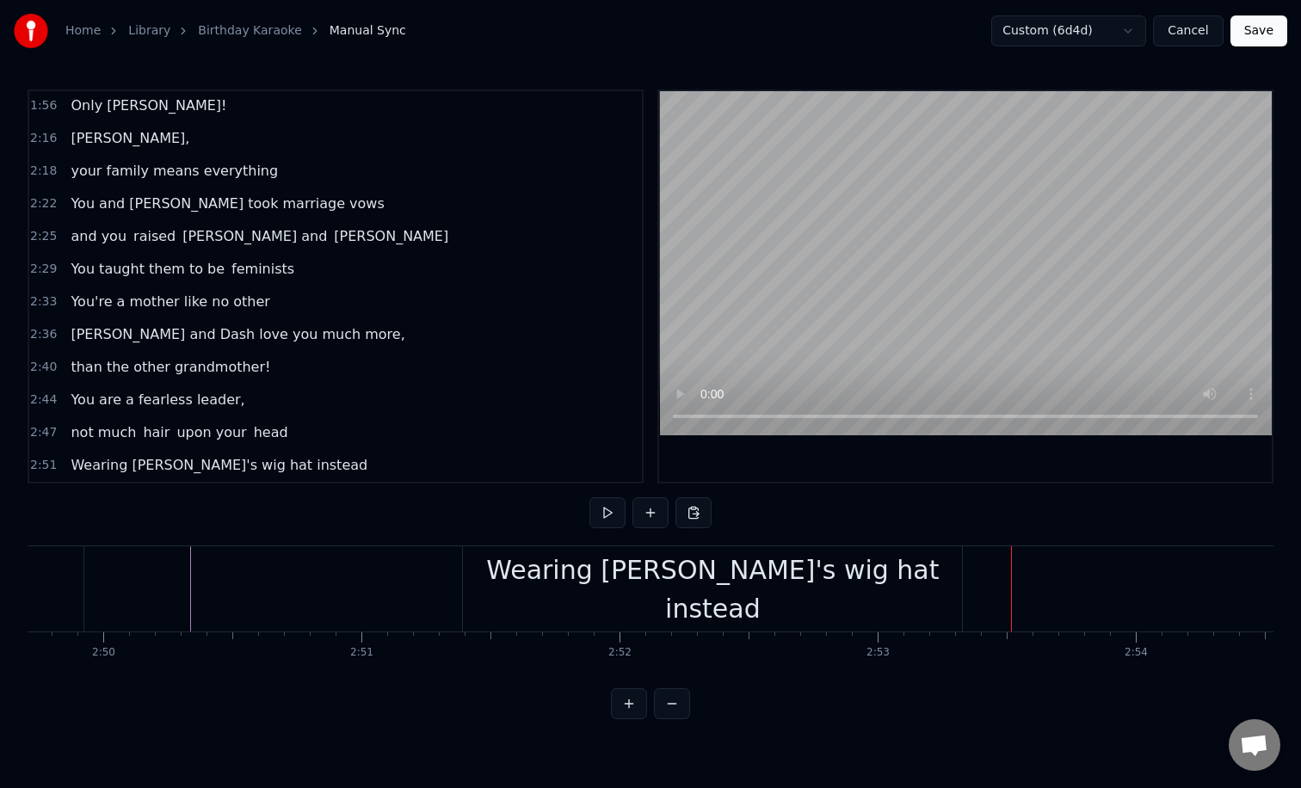
click at [613, 584] on div "Wearing [PERSON_NAME]'s wig hat instead" at bounding box center [712, 589] width 499 height 77
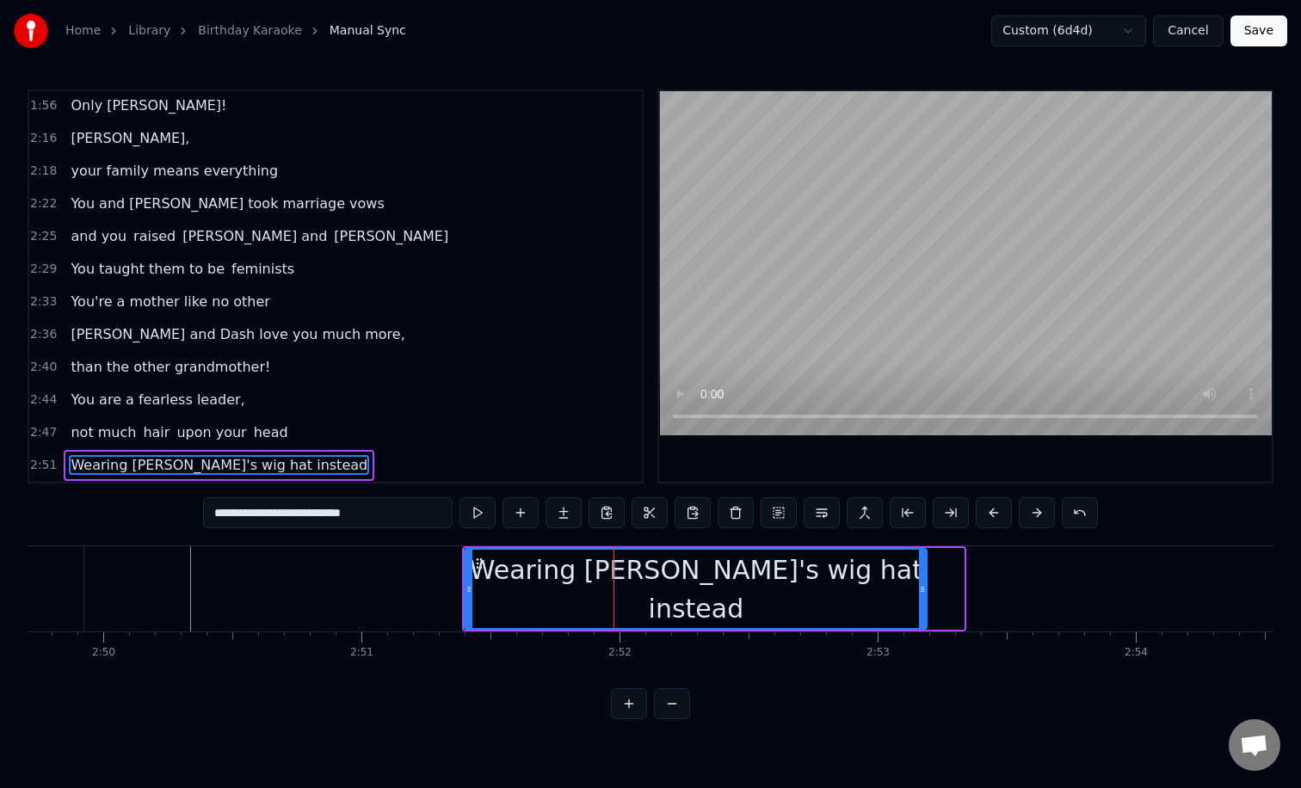
drag, startPoint x: 961, startPoint y: 571, endPoint x: 915, endPoint y: 571, distance: 45.6
click at [919, 571] on div at bounding box center [922, 589] width 7 height 78
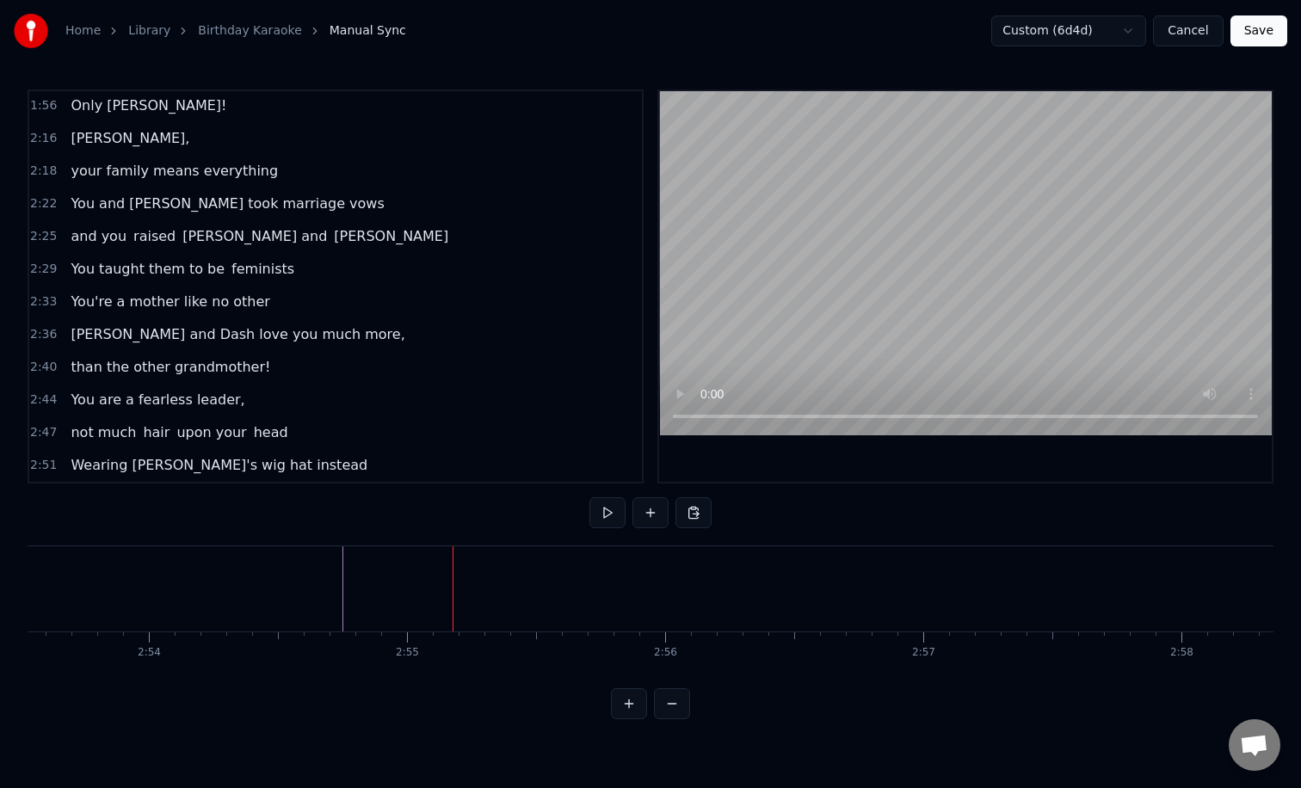
scroll to position [0, 44699]
click at [649, 512] on button at bounding box center [650, 512] width 36 height 31
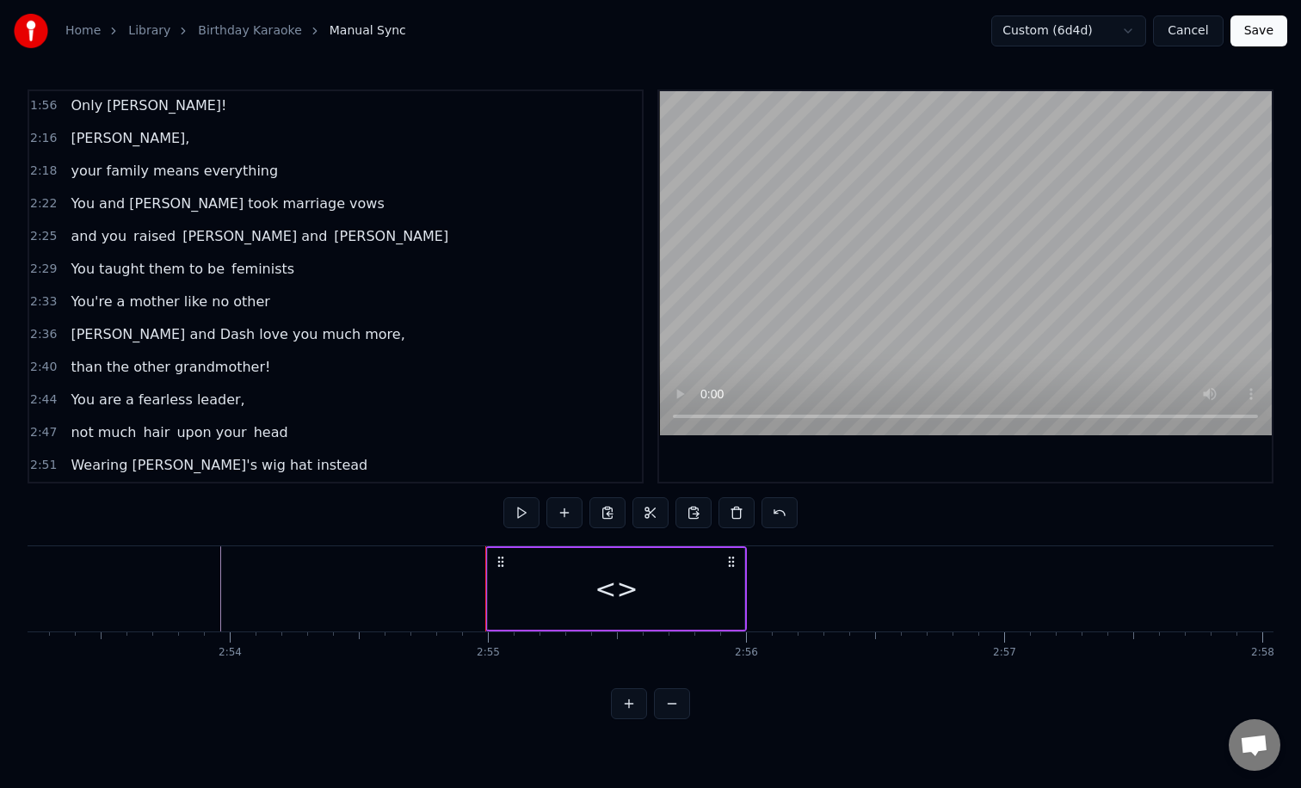
click at [611, 597] on div "<>" at bounding box center [615, 588] width 43 height 39
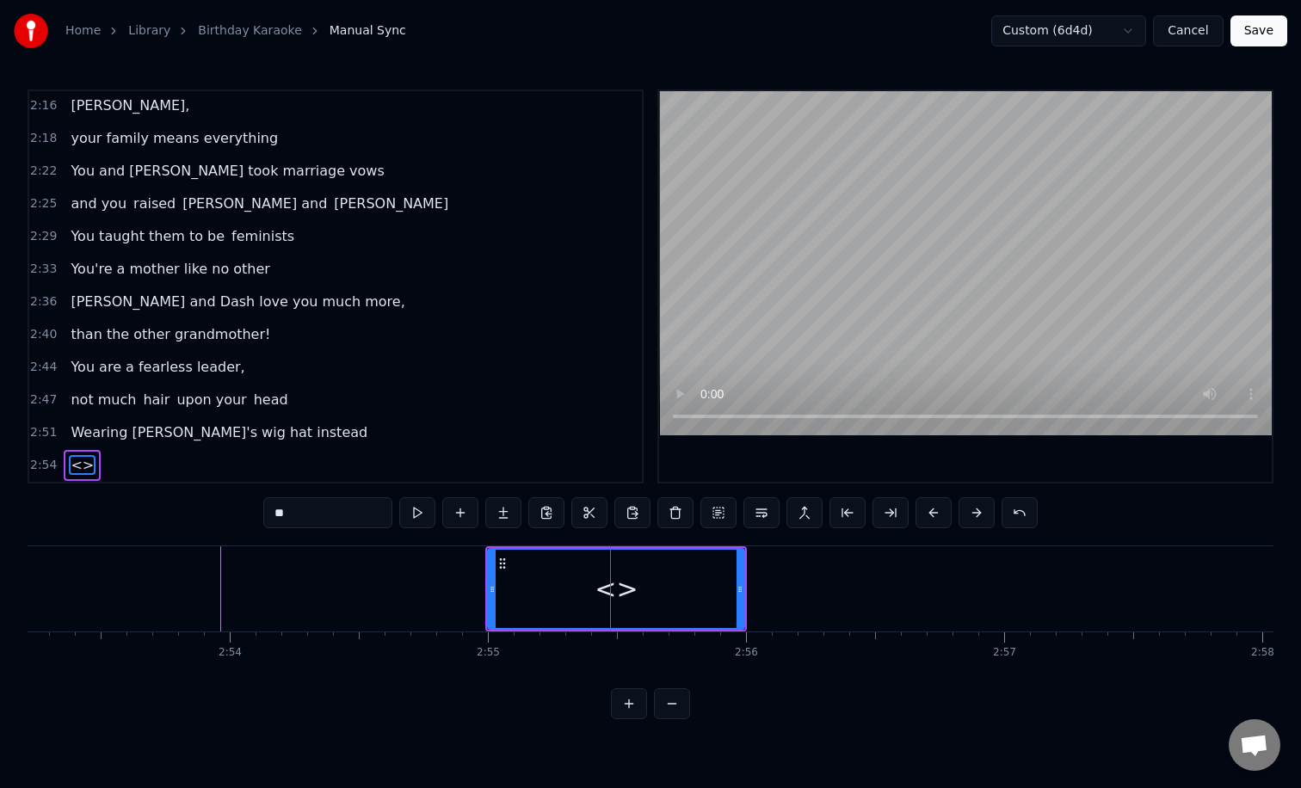
click at [350, 518] on input "**" at bounding box center [327, 512] width 129 height 31
type input "*"
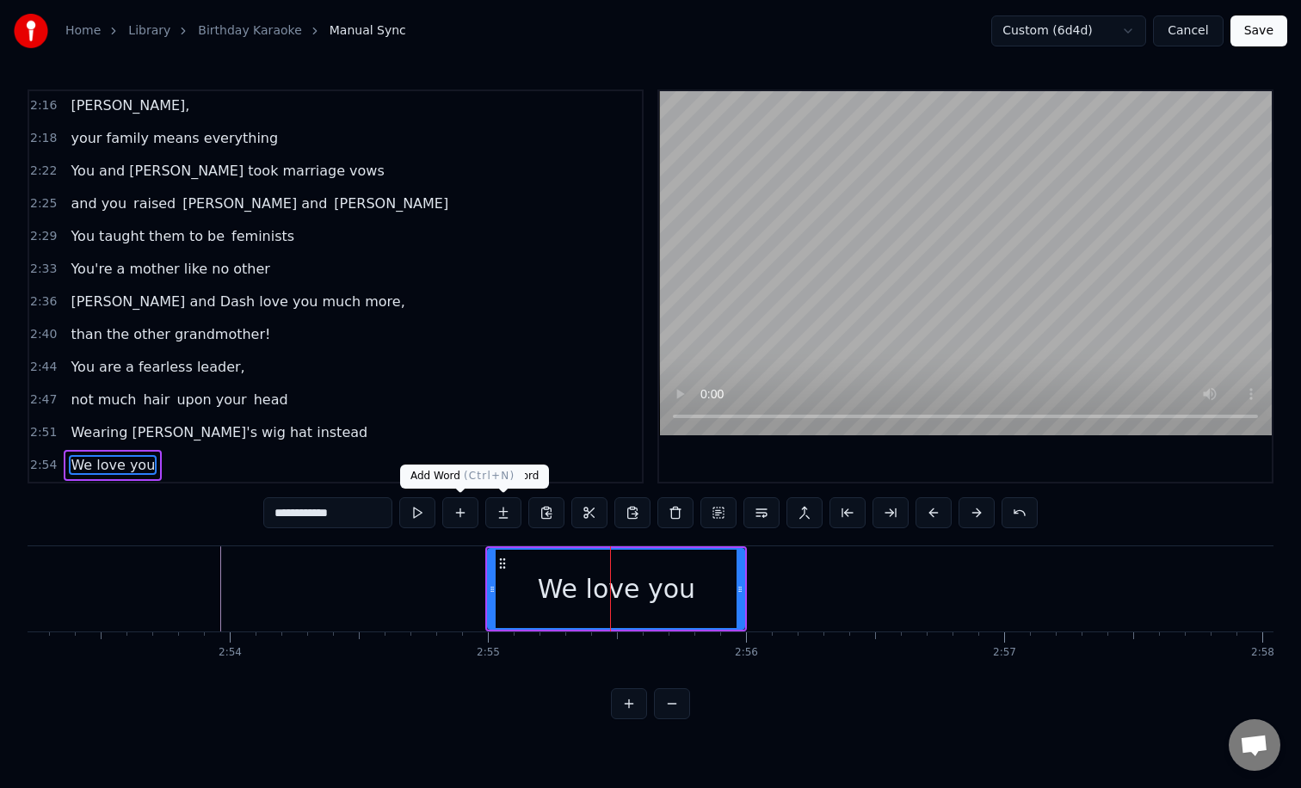
type input "**********"
click at [467, 512] on button at bounding box center [460, 512] width 36 height 31
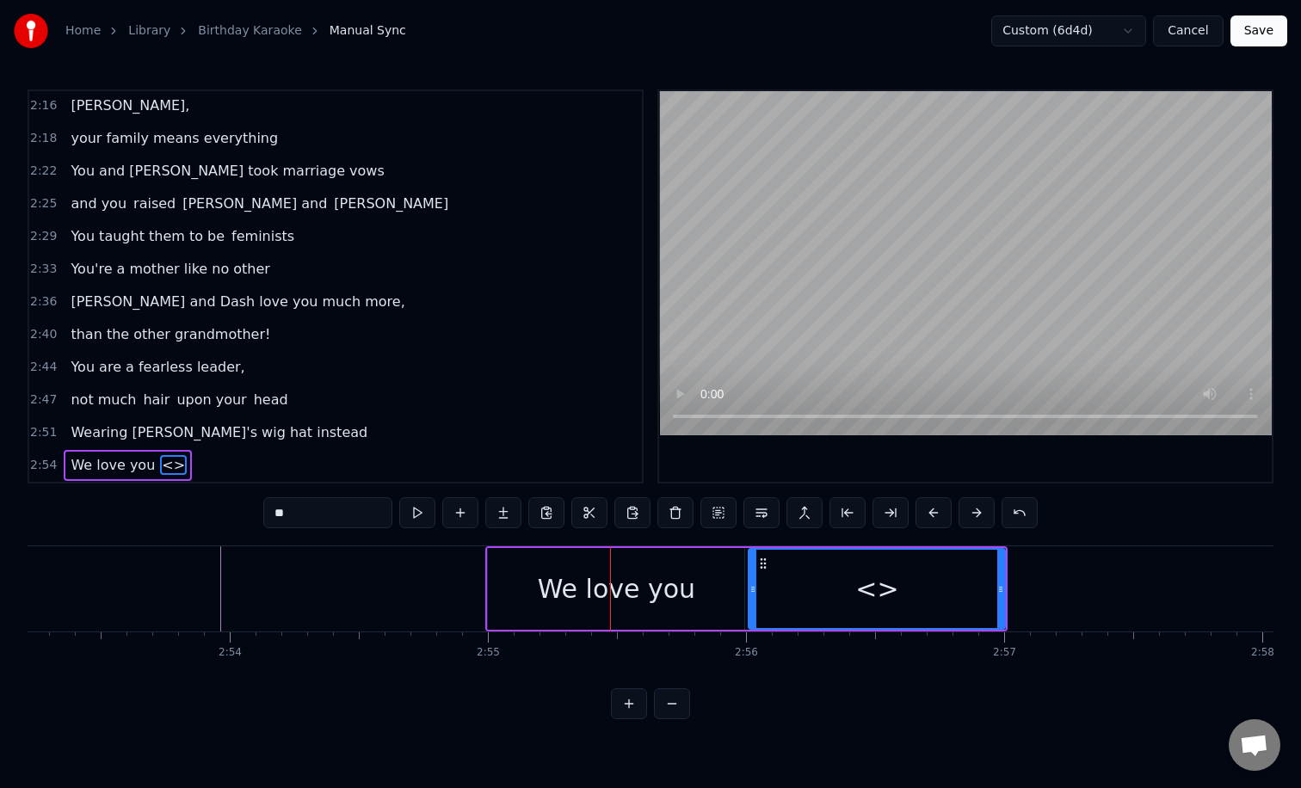
click at [352, 521] on input "**" at bounding box center [327, 512] width 129 height 31
type input "*"
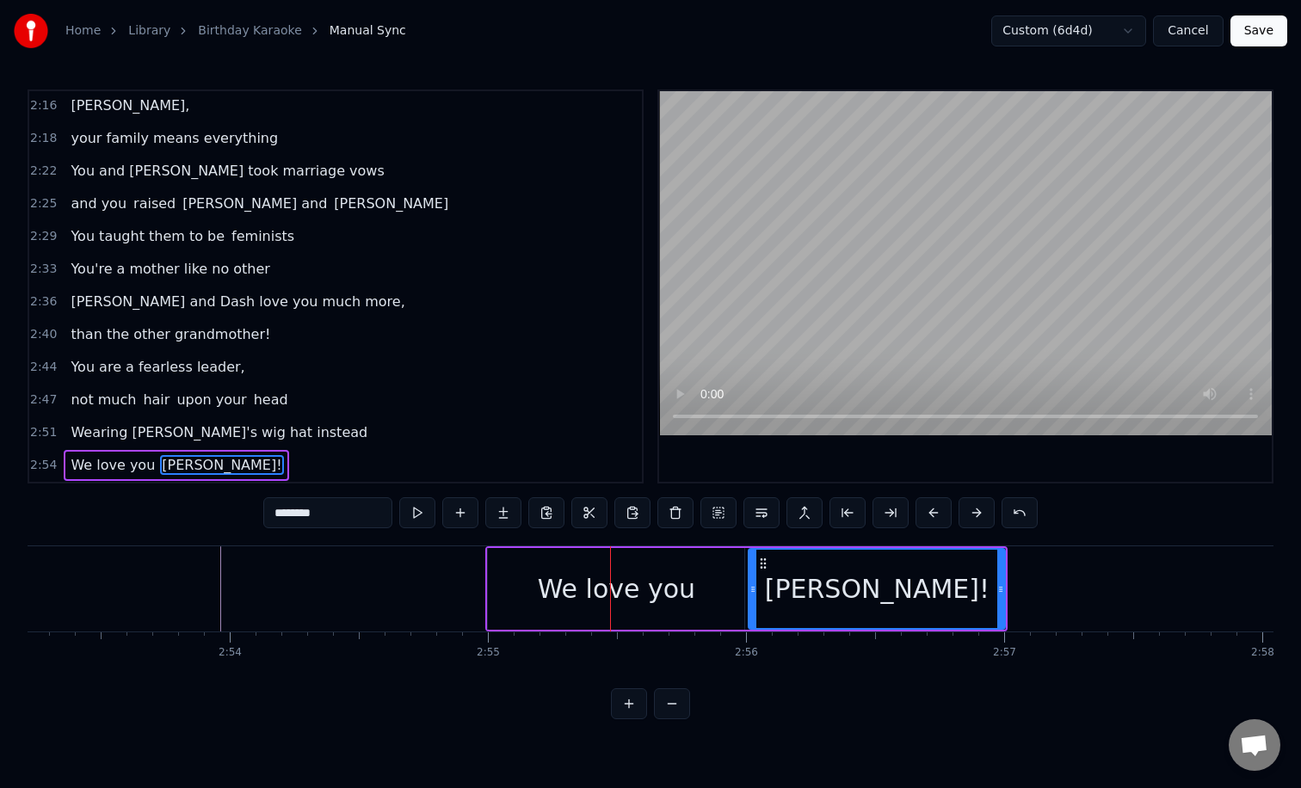
click at [653, 605] on div "We love you" at bounding box center [616, 588] width 157 height 39
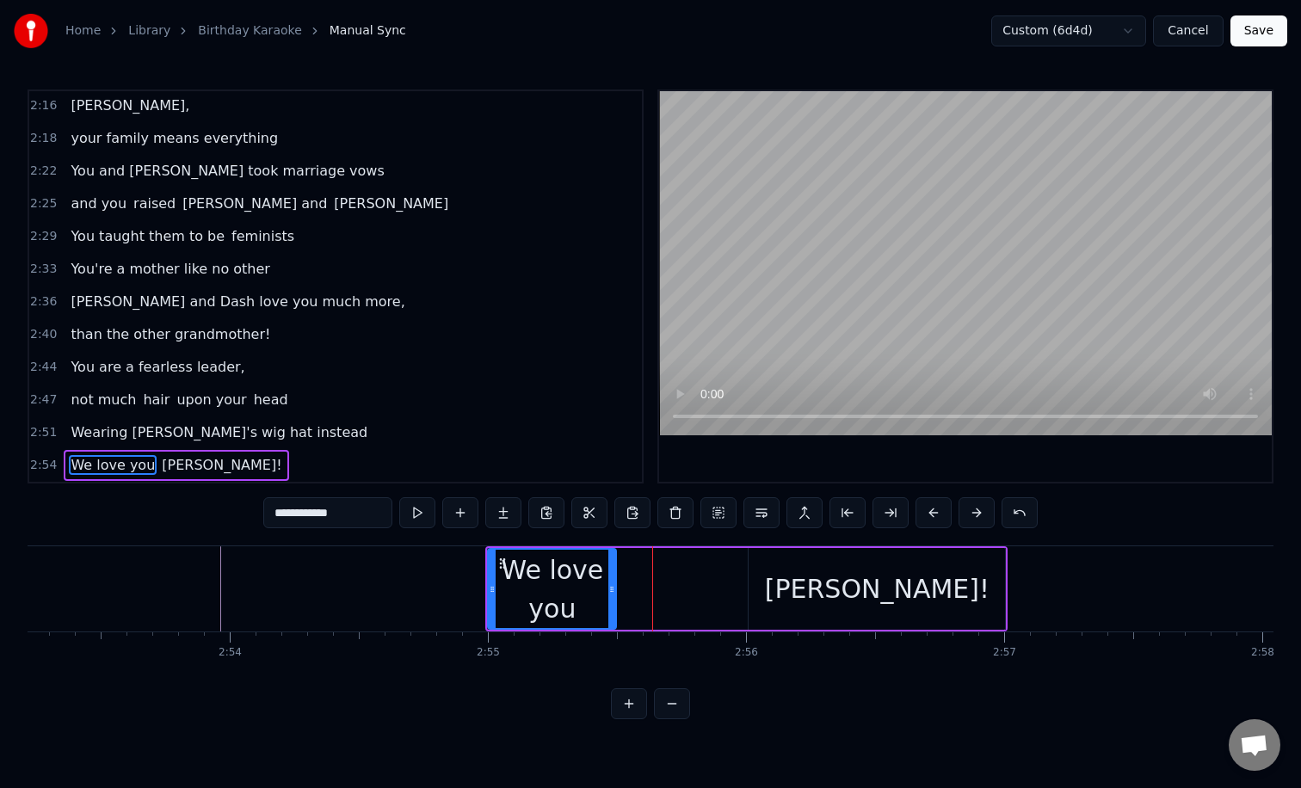
drag, startPoint x: 741, startPoint y: 600, endPoint x: 612, endPoint y: 600, distance: 129.0
click at [612, 600] on div at bounding box center [611, 589] width 7 height 78
click at [787, 585] on div "[PERSON_NAME]!" at bounding box center [876, 589] width 256 height 82
type input "********"
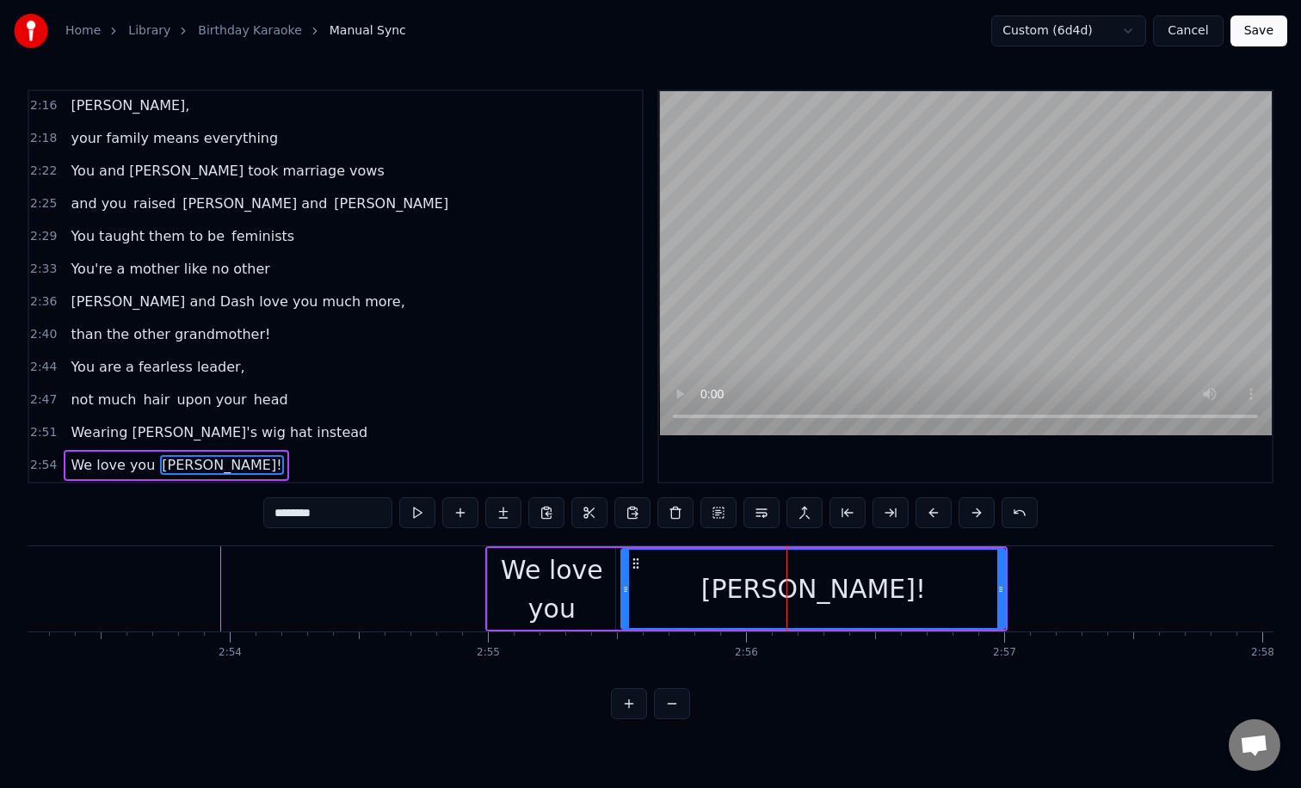
drag, startPoint x: 749, startPoint y: 593, endPoint x: 619, endPoint y: 590, distance: 129.9
click at [622, 590] on icon at bounding box center [625, 589] width 7 height 14
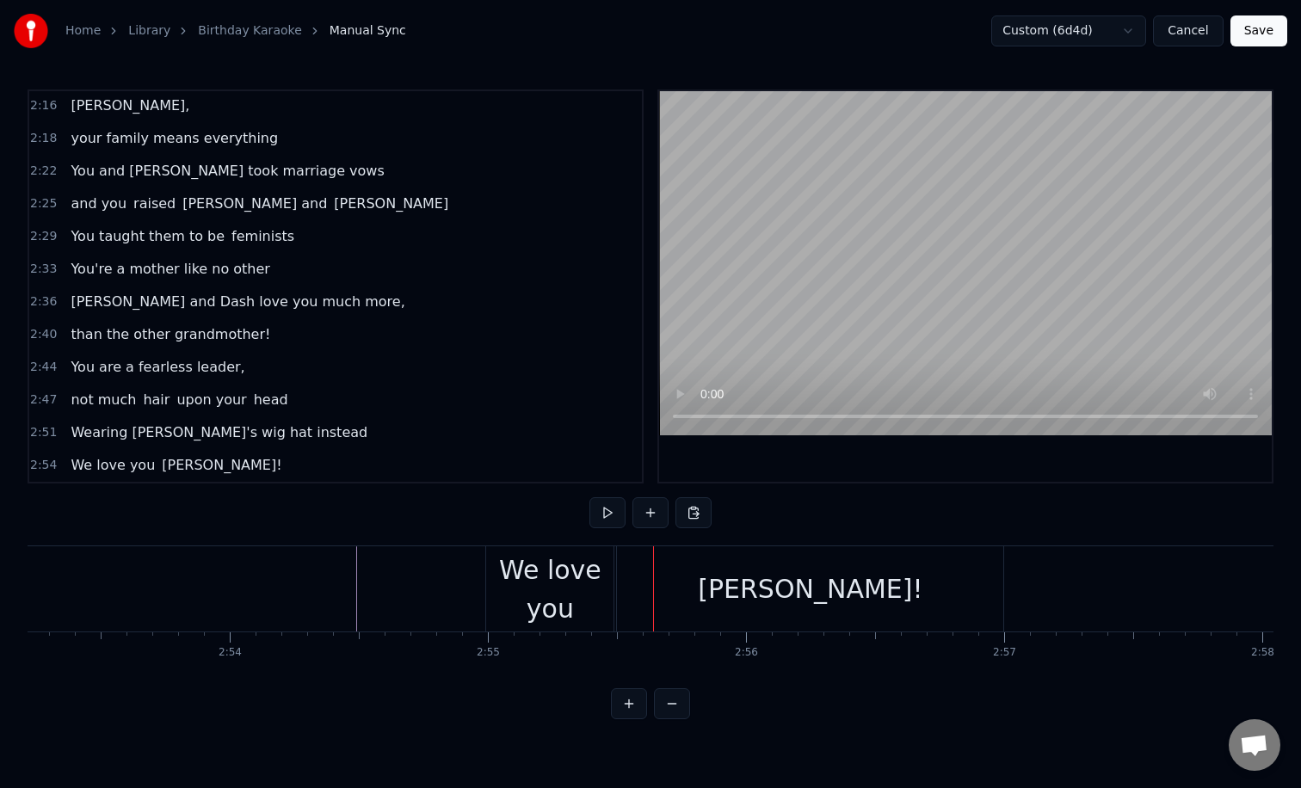
click at [655, 569] on div "[PERSON_NAME]!" at bounding box center [810, 588] width 386 height 85
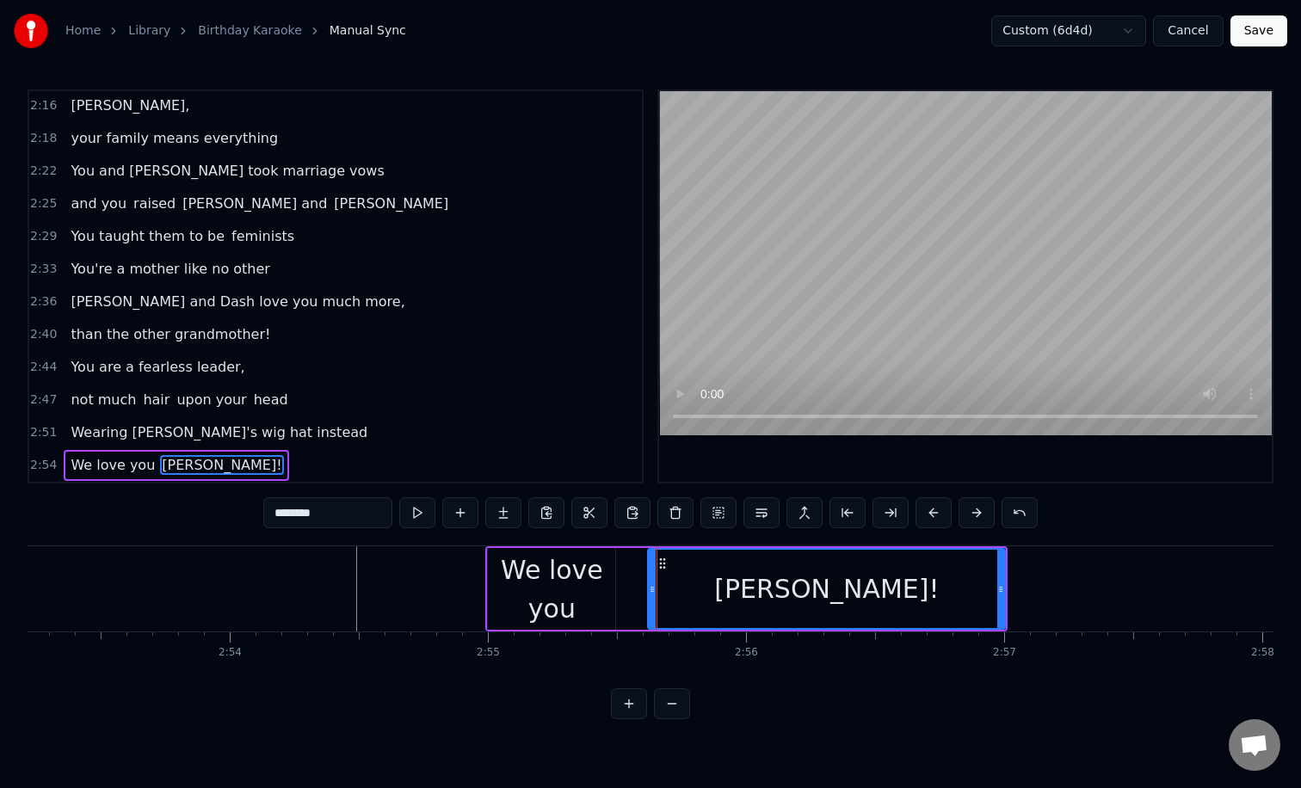
drag, startPoint x: 621, startPoint y: 579, endPoint x: 650, endPoint y: 581, distance: 29.3
click at [650, 581] on div at bounding box center [652, 589] width 7 height 78
click at [583, 583] on div "We love you" at bounding box center [551, 589] width 127 height 77
type input "**********"
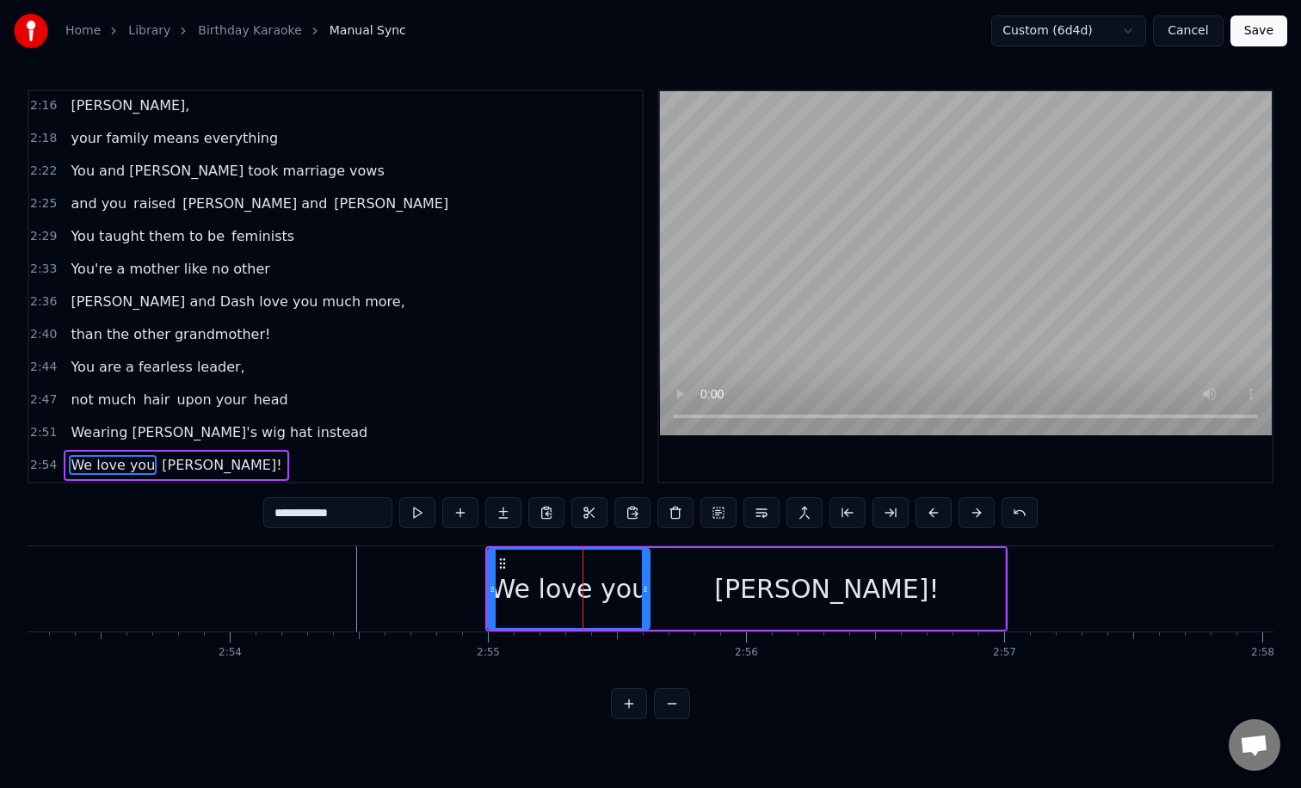
drag, startPoint x: 611, startPoint y: 587, endPoint x: 645, endPoint y: 587, distance: 34.4
click at [645, 587] on icon at bounding box center [645, 589] width 7 height 14
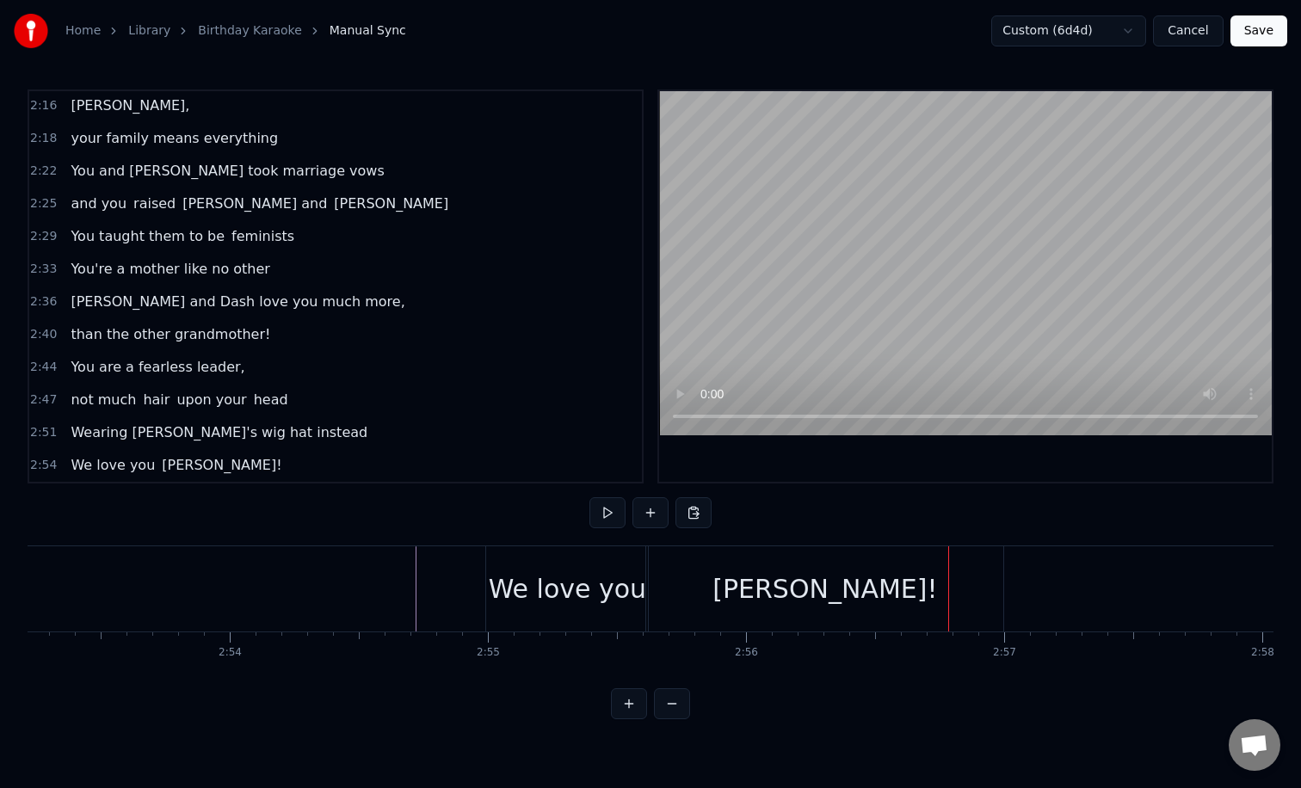
click at [790, 612] on div "[PERSON_NAME]!" at bounding box center [824, 588] width 357 height 85
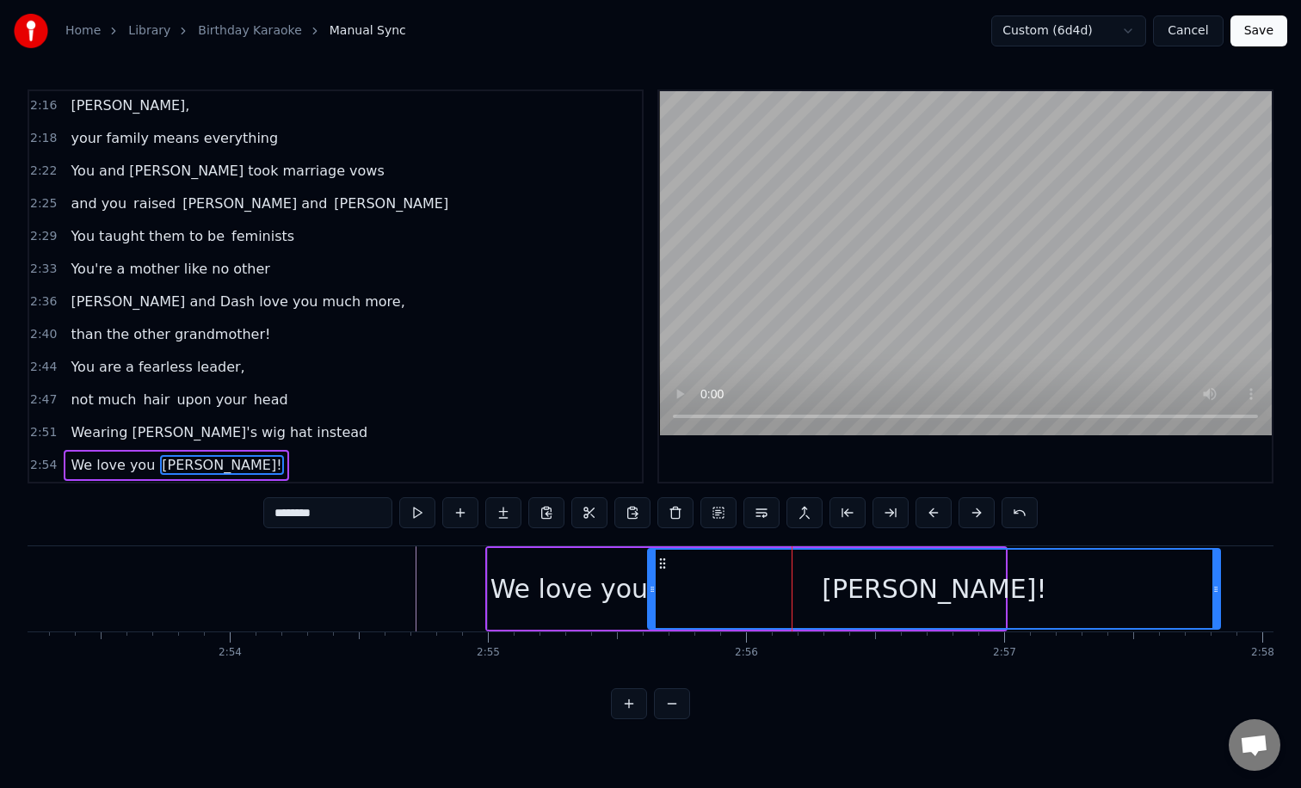
drag, startPoint x: 1000, startPoint y: 572, endPoint x: 1215, endPoint y: 574, distance: 215.9
click at [1215, 574] on div at bounding box center [1215, 589] width 7 height 78
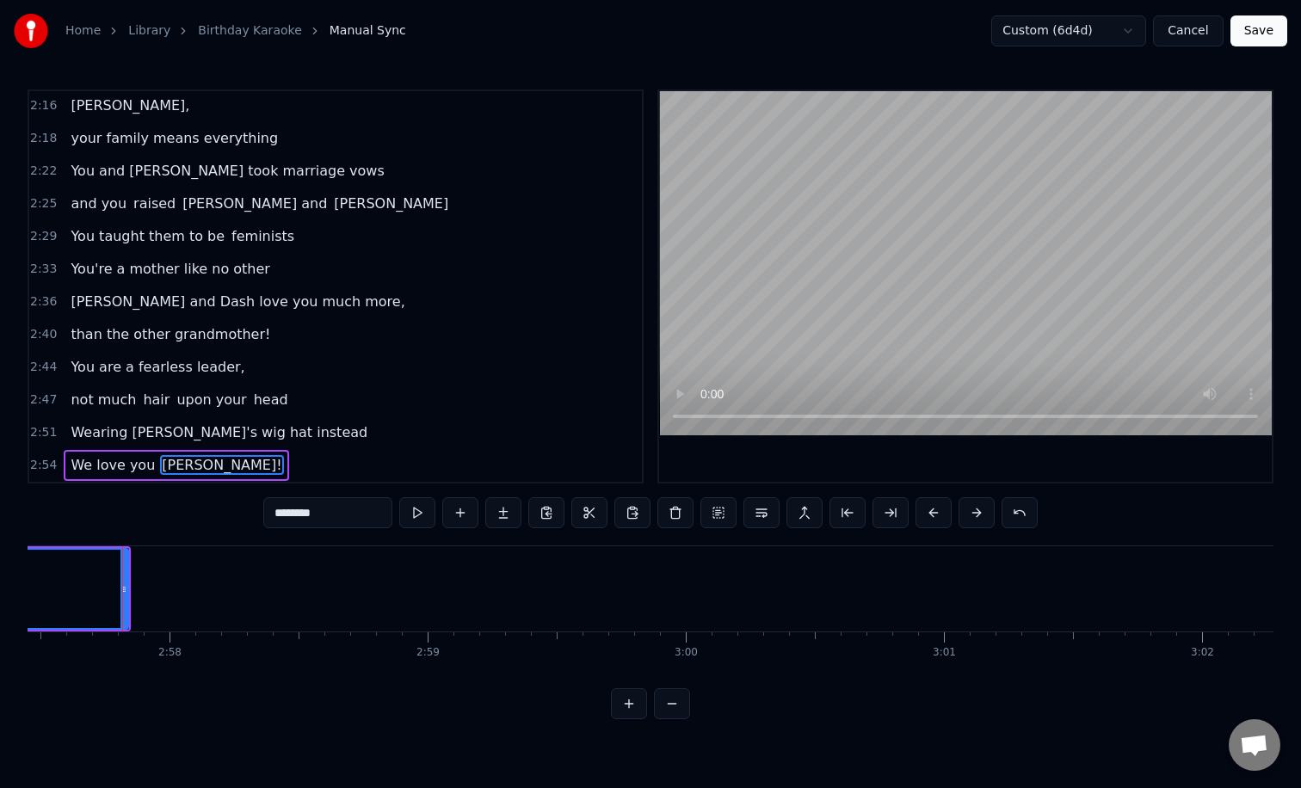
scroll to position [0, 45799]
drag, startPoint x: 116, startPoint y: 581, endPoint x: 206, endPoint y: 581, distance: 90.3
click at [209, 581] on div at bounding box center [212, 589] width 7 height 78
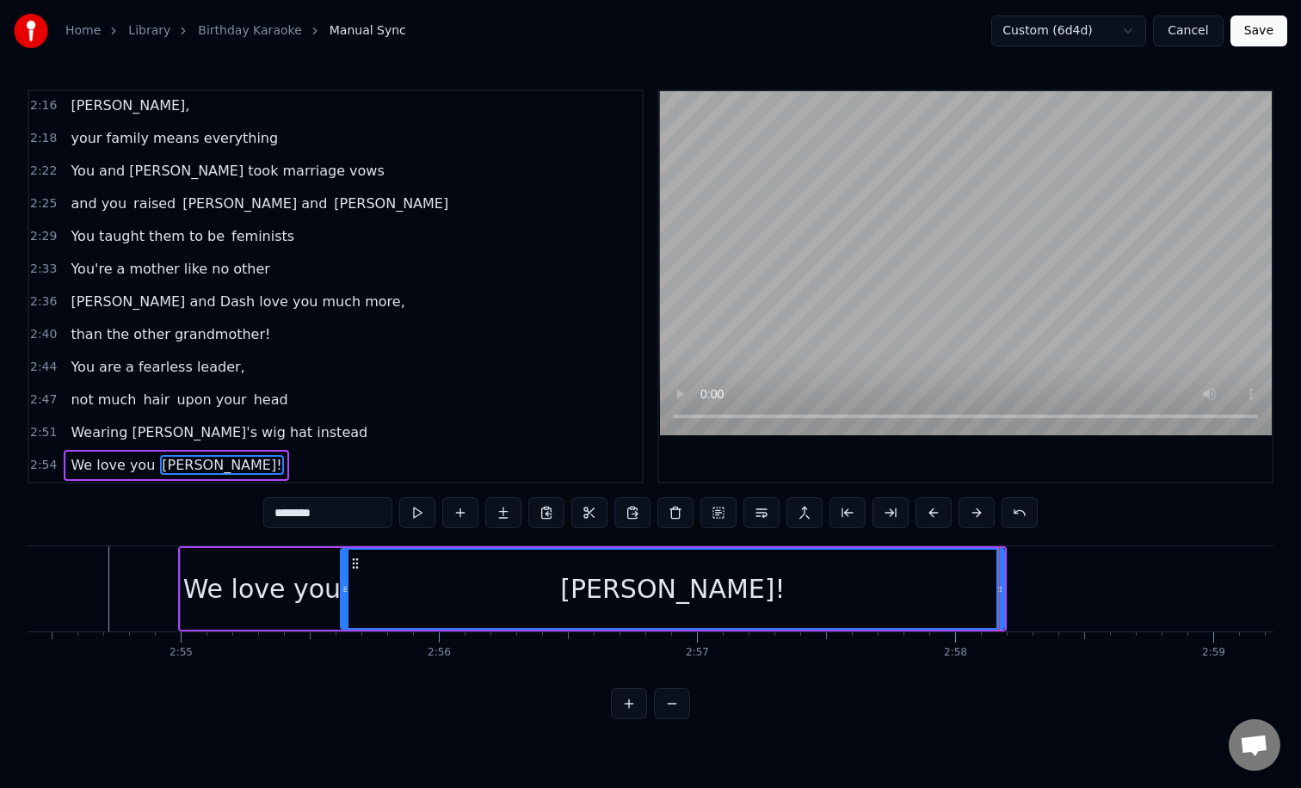
scroll to position [0, 44894]
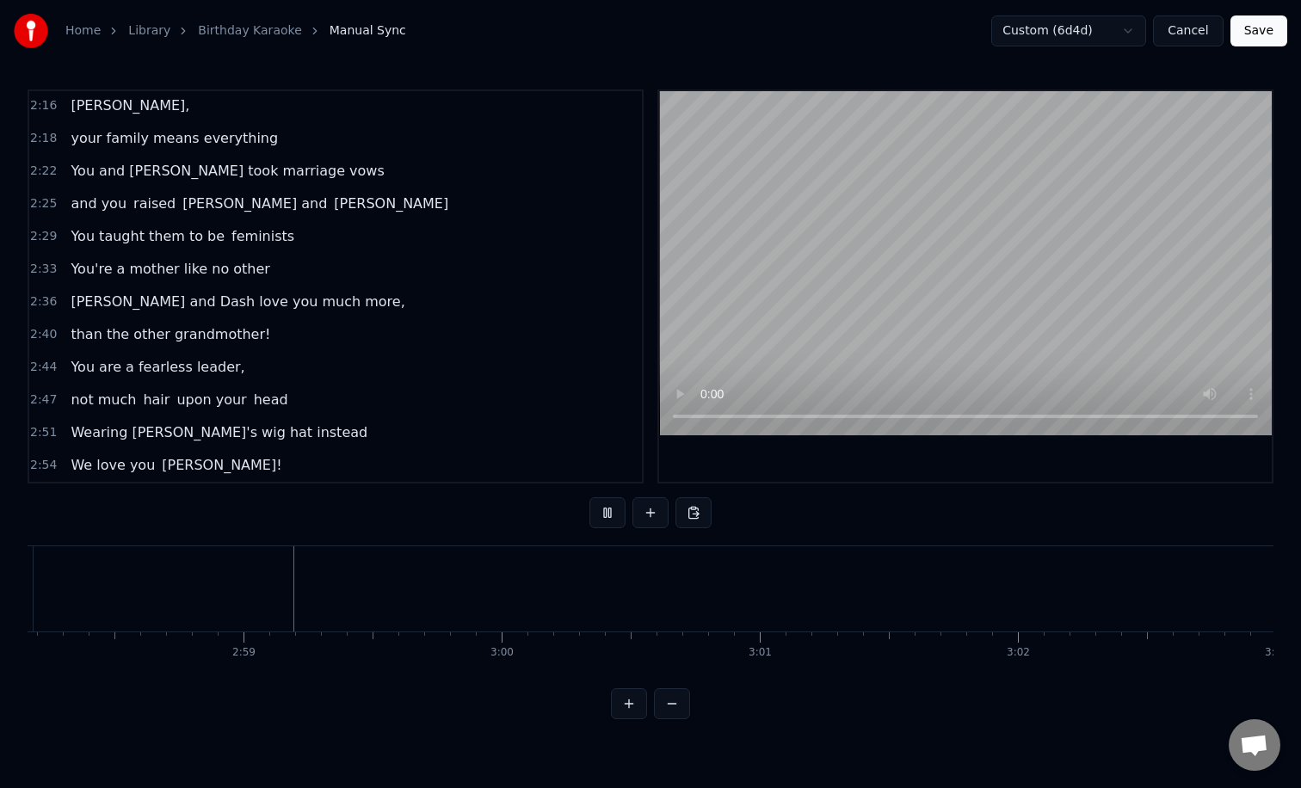
scroll to position [0, 46014]
click at [1266, 25] on button "Save" at bounding box center [1258, 30] width 57 height 31
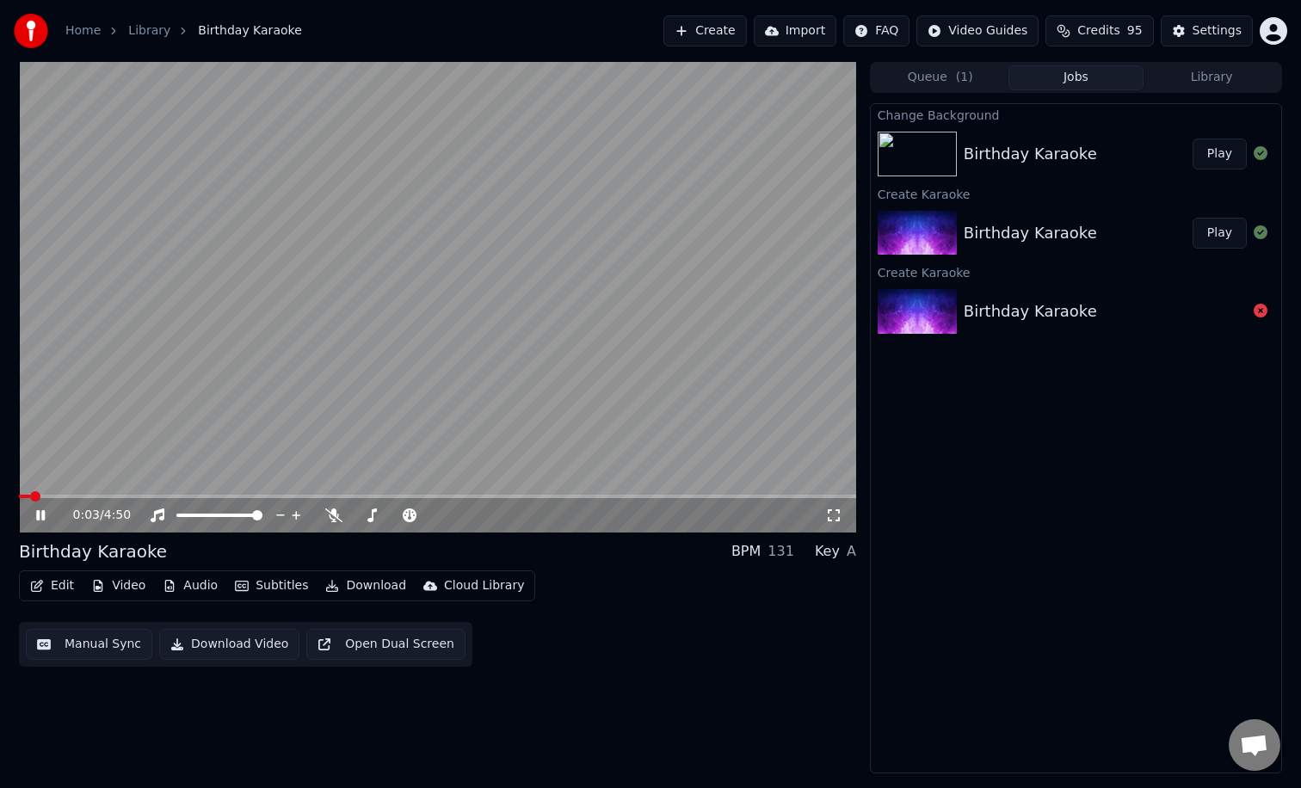
click at [710, 212] on video at bounding box center [437, 297] width 837 height 471
click at [120, 583] on button "Video" at bounding box center [118, 586] width 68 height 24
click at [501, 627] on div "Edit Video Audio Subtitles Download Cloud Library Manual Sync Download Video Op…" at bounding box center [437, 618] width 837 height 96
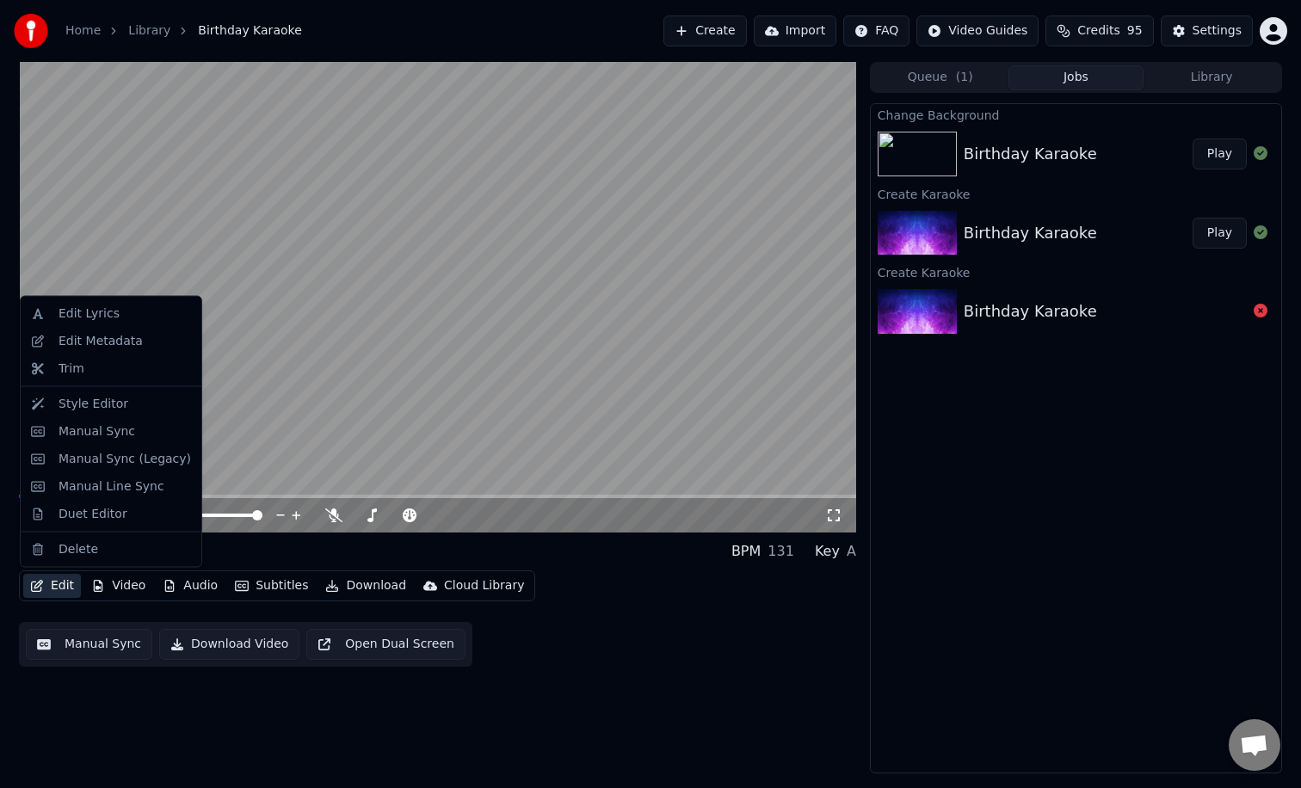
click at [62, 583] on button "Edit" at bounding box center [52, 586] width 58 height 24
click at [544, 550] on div "Birthday Karaoke BPM 131 Key A" at bounding box center [437, 551] width 837 height 24
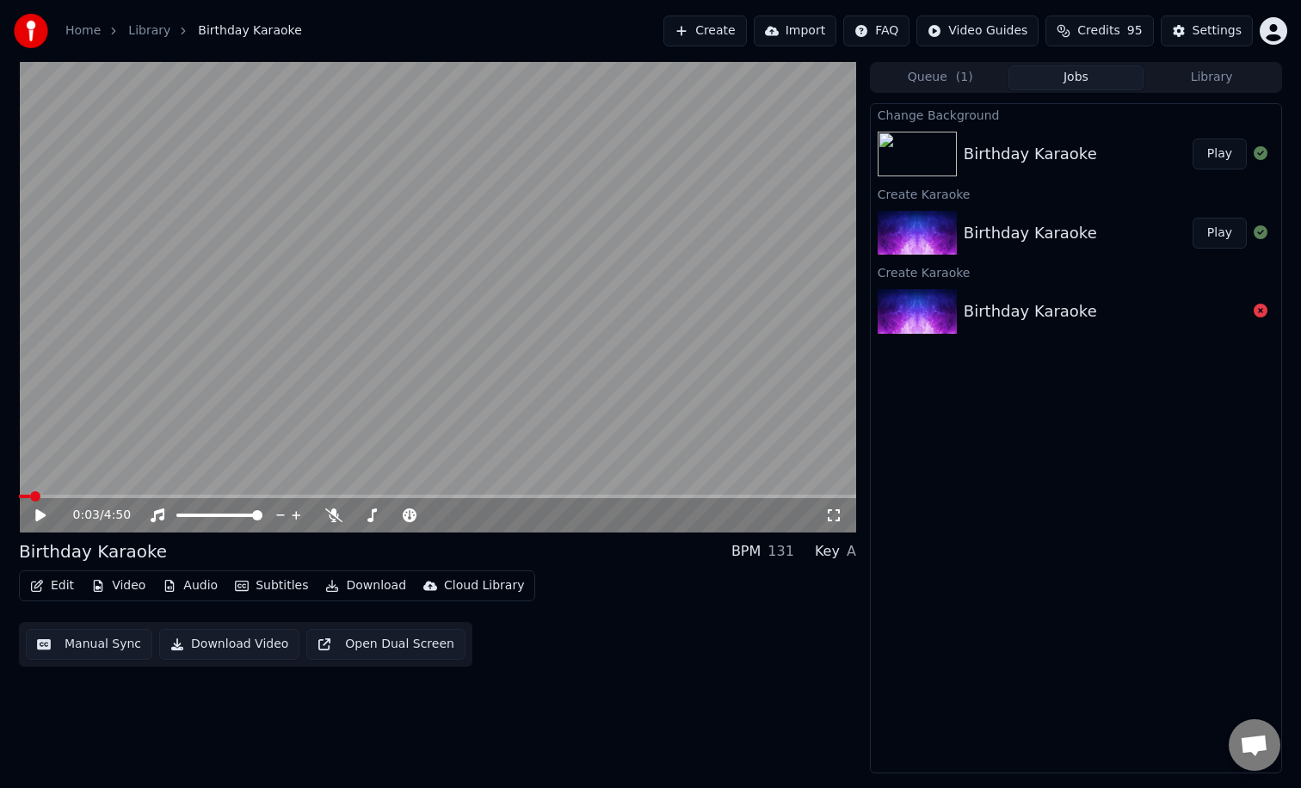
click at [446, 183] on video at bounding box center [437, 297] width 837 height 471
click at [58, 588] on button "Edit" at bounding box center [52, 586] width 58 height 24
click at [472, 544] on div "Birthday Karaoke BPM 131 Key A" at bounding box center [437, 551] width 837 height 24
click at [113, 582] on button "Video" at bounding box center [118, 586] width 68 height 24
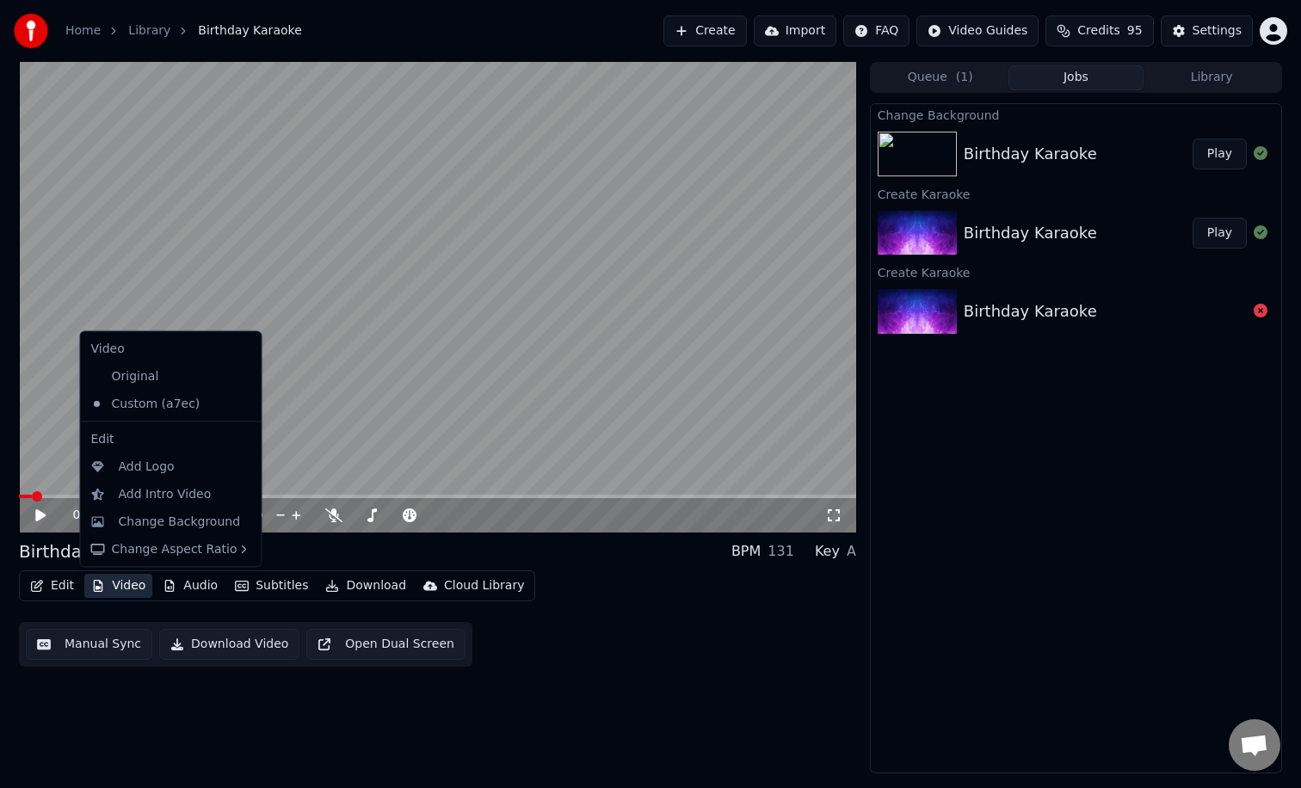
click at [509, 520] on div "0:04 / 4:50" at bounding box center [449, 515] width 752 height 17
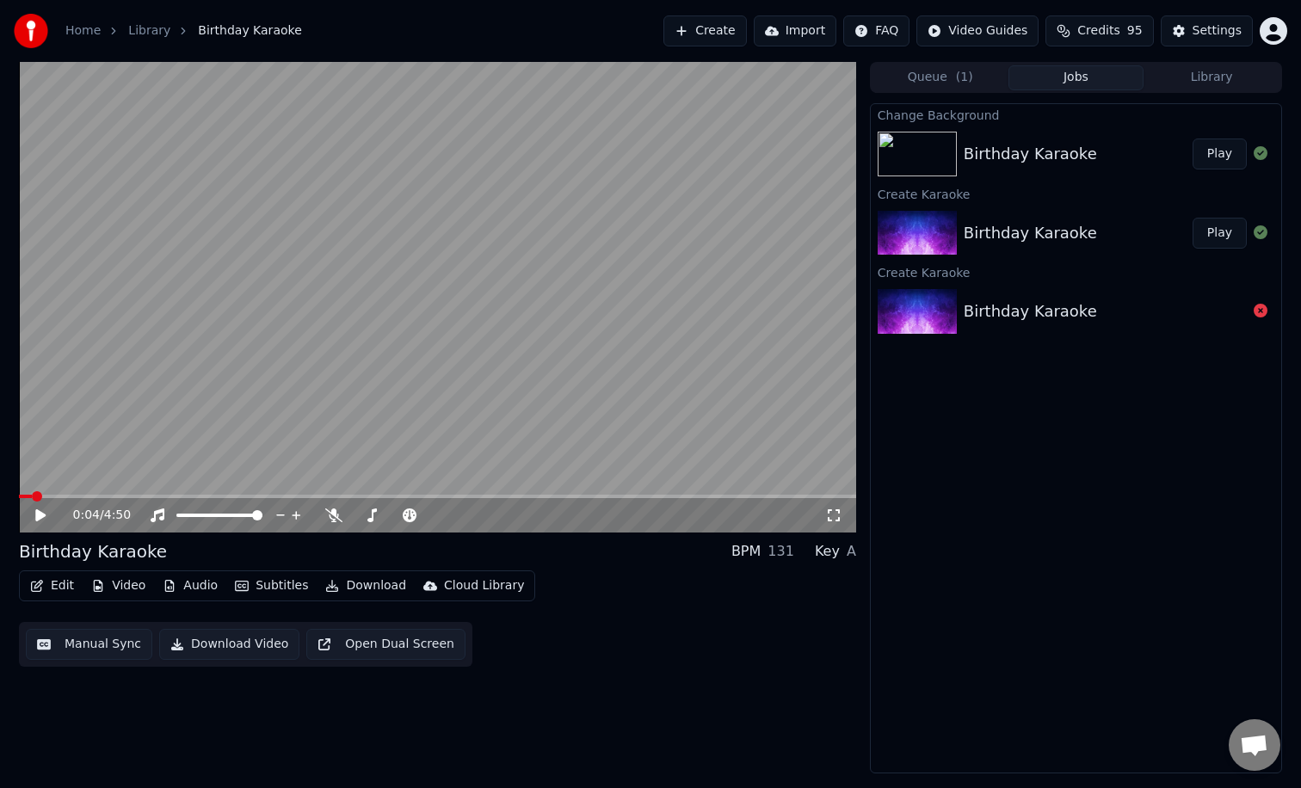
click at [149, 29] on link "Library" at bounding box center [149, 30] width 42 height 17
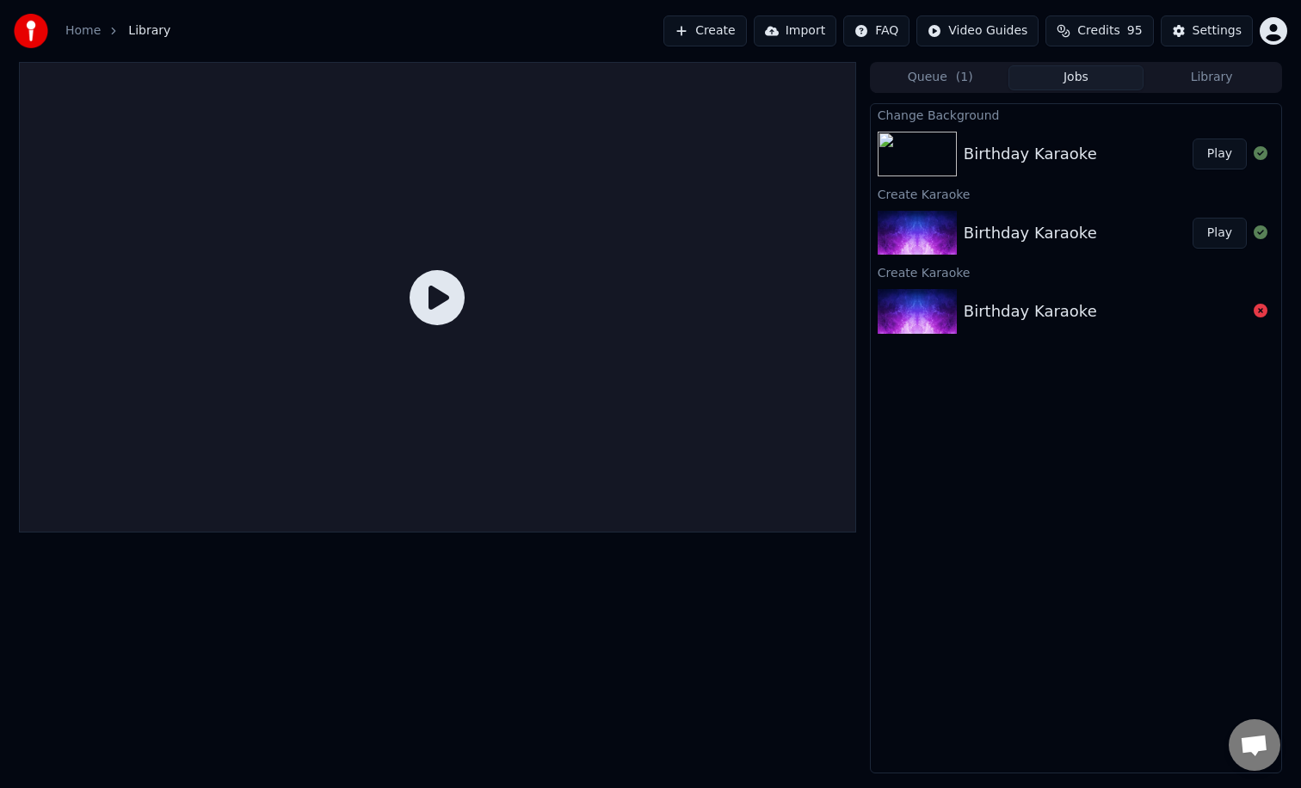
click at [99, 30] on div "Home" at bounding box center [92, 30] width 54 height 17
click at [79, 34] on link "Home" at bounding box center [82, 30] width 35 height 17
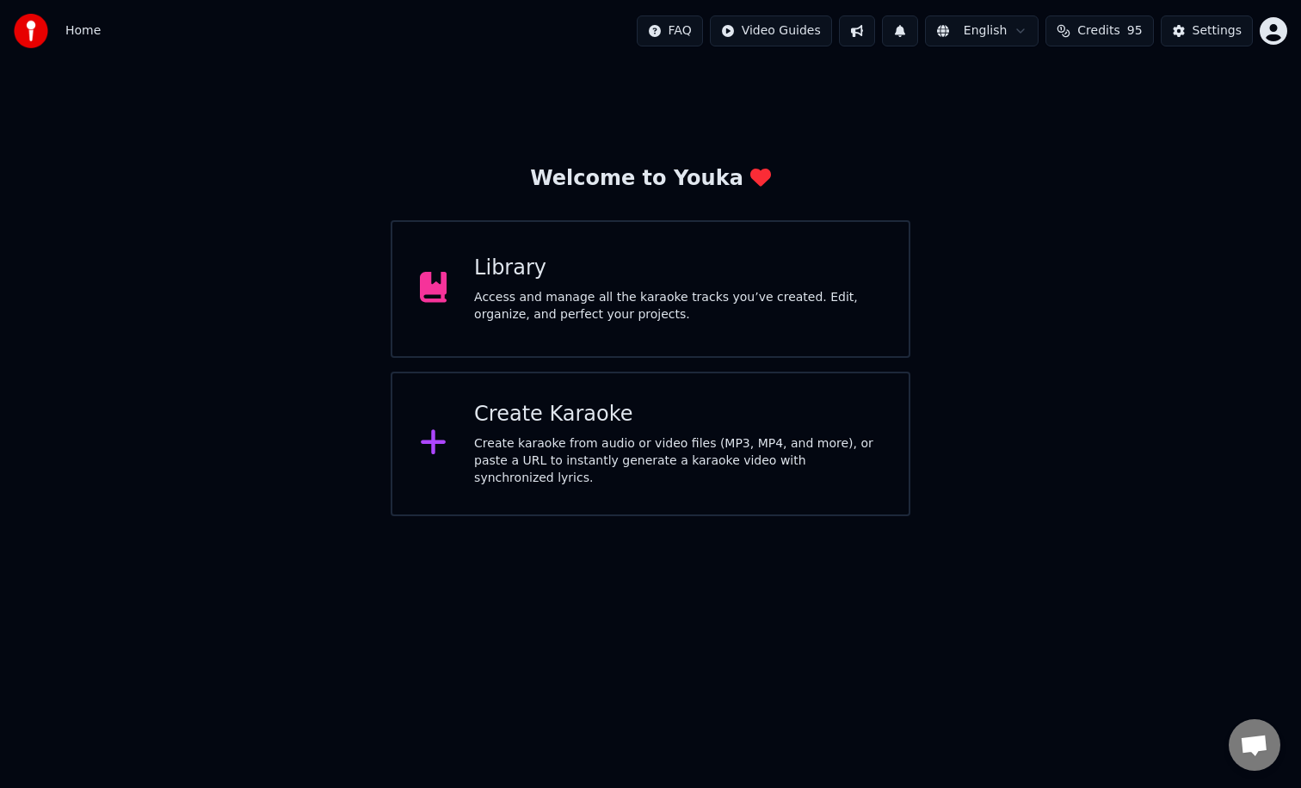
click at [544, 242] on div "Library Access and manage all the karaoke tracks you’ve created. Edit, organize…" at bounding box center [651, 289] width 520 height 138
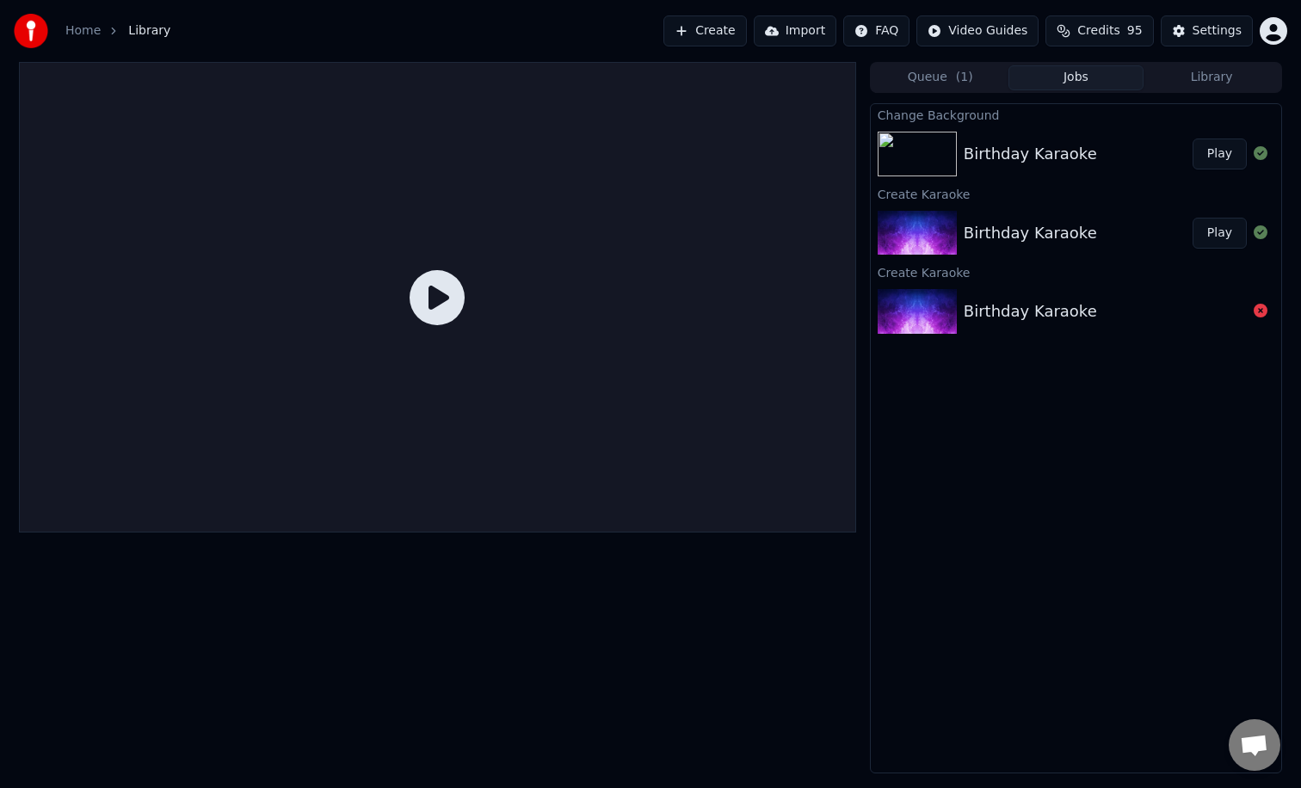
click at [1024, 150] on div "Birthday Karaoke" at bounding box center [1029, 154] width 133 height 24
click at [903, 151] on img at bounding box center [916, 154] width 79 height 45
click at [434, 290] on icon at bounding box center [436, 297] width 55 height 55
click at [1006, 167] on div "Birthday Karaoke Play" at bounding box center [1075, 154] width 410 height 58
click at [1214, 154] on button "Play" at bounding box center [1219, 153] width 54 height 31
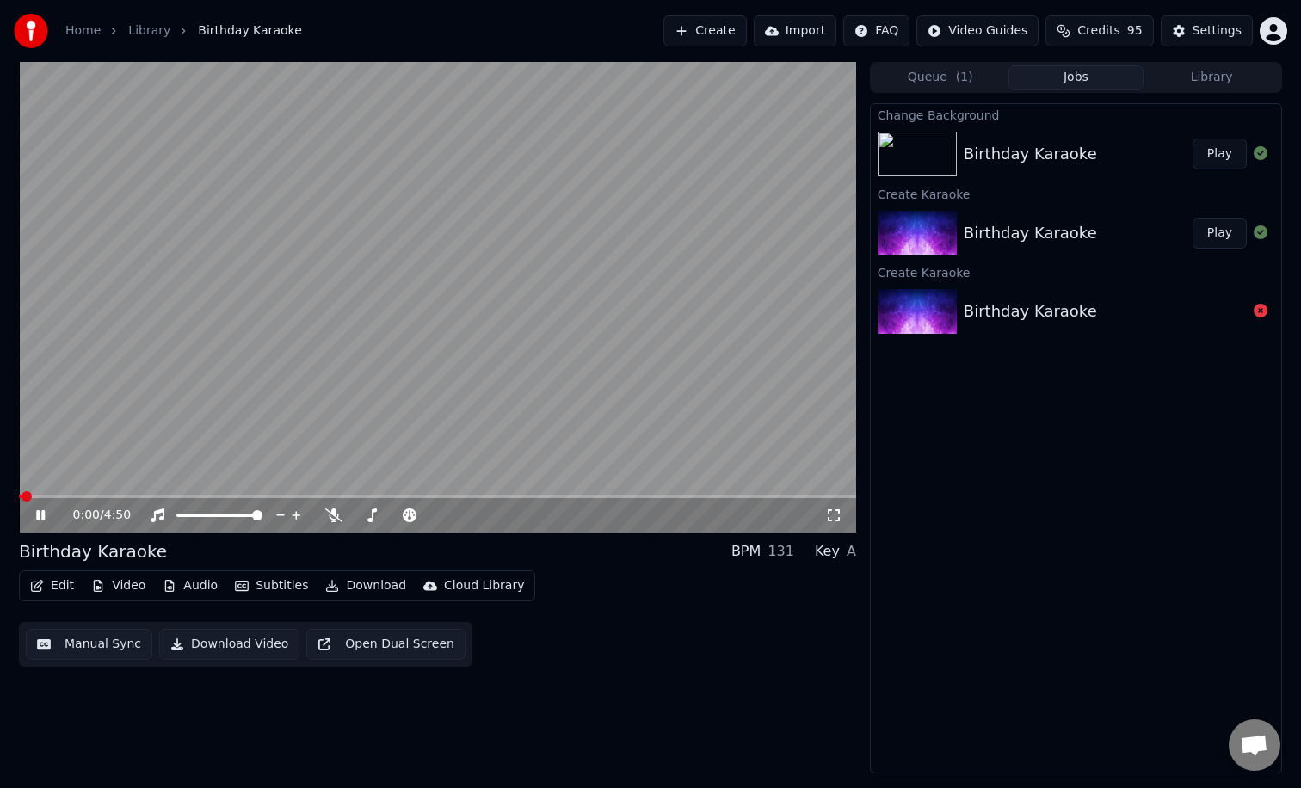
click at [483, 363] on video at bounding box center [437, 297] width 837 height 471
click at [59, 551] on div "Birthday Karaoke" at bounding box center [93, 551] width 148 height 24
click at [259, 37] on span "Birthday Karaoke" at bounding box center [249, 30] width 103 height 17
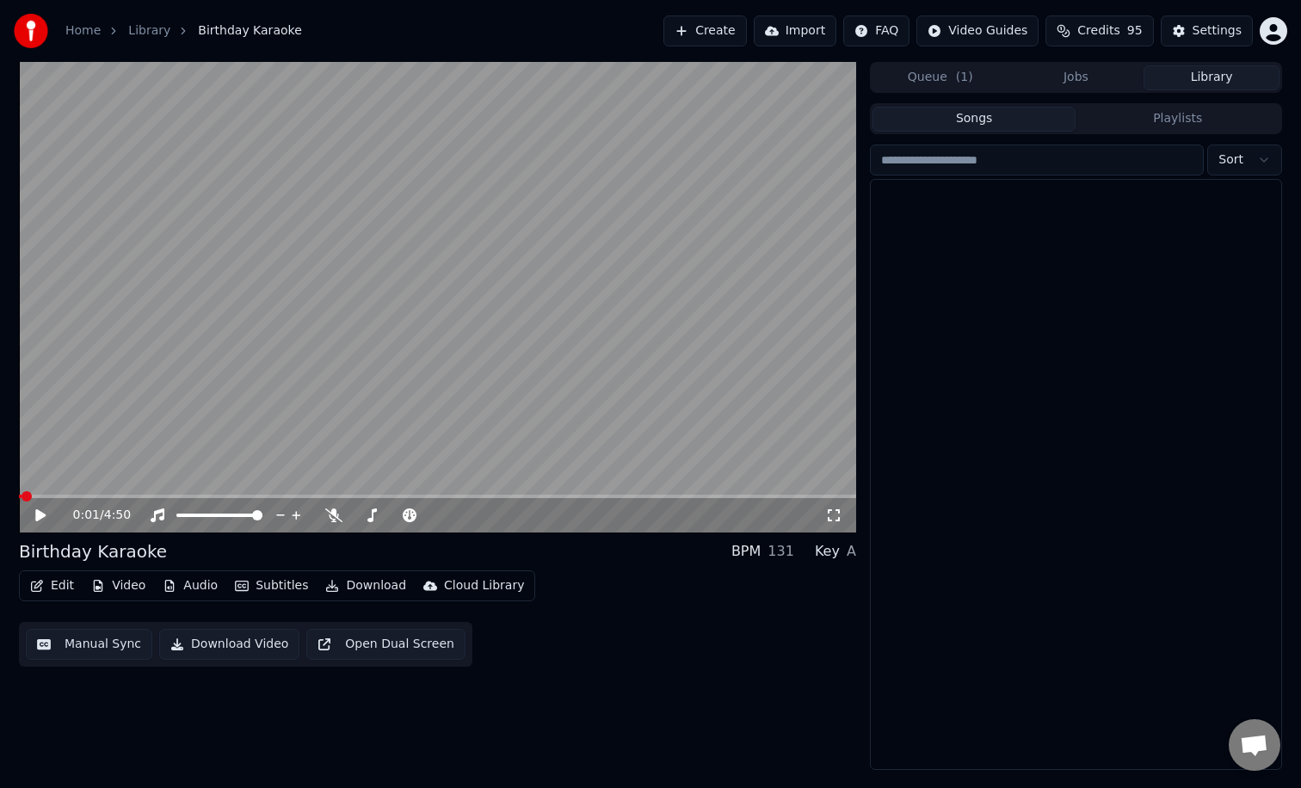
click at [1186, 78] on button "Library" at bounding box center [1211, 77] width 136 height 25
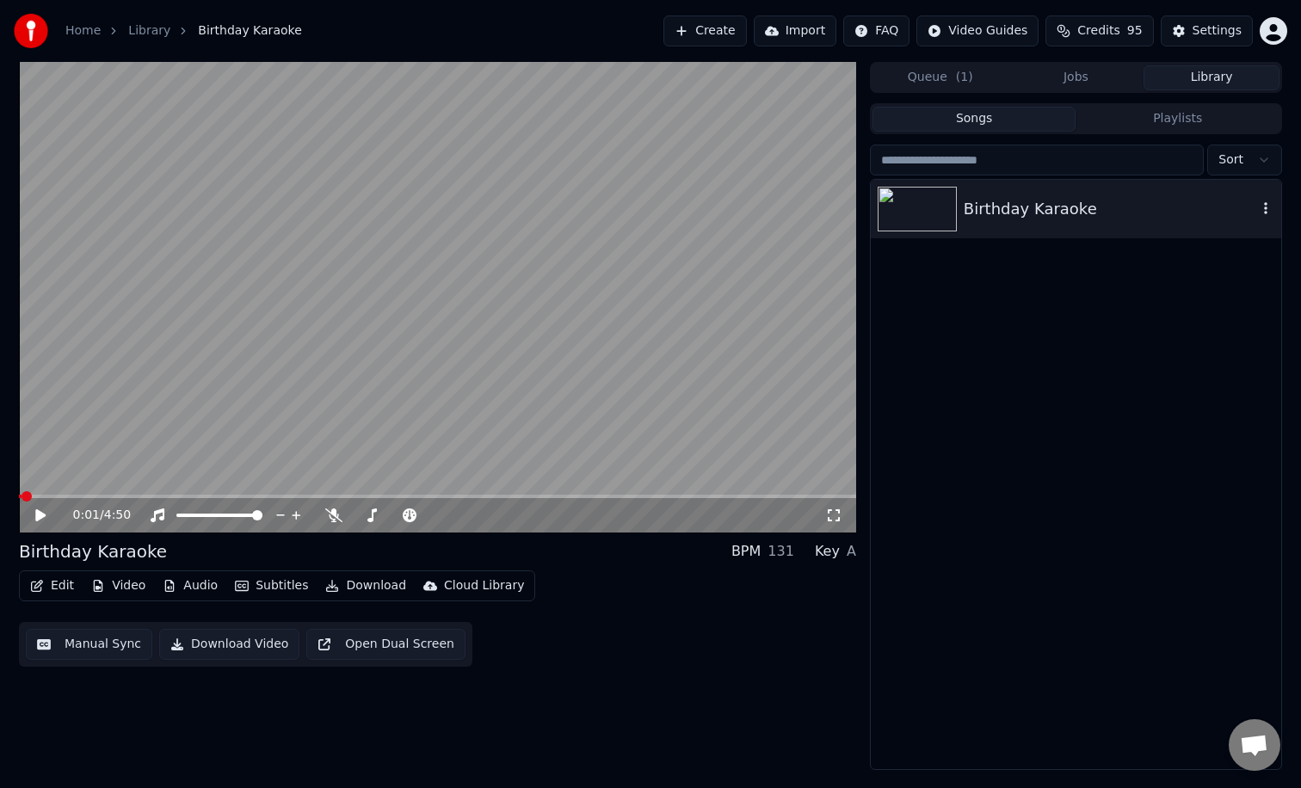
click at [1266, 209] on icon "button" at bounding box center [1265, 208] width 3 height 12
click at [976, 127] on button "Songs" at bounding box center [974, 119] width 204 height 25
click at [47, 585] on button "Edit" at bounding box center [52, 586] width 58 height 24
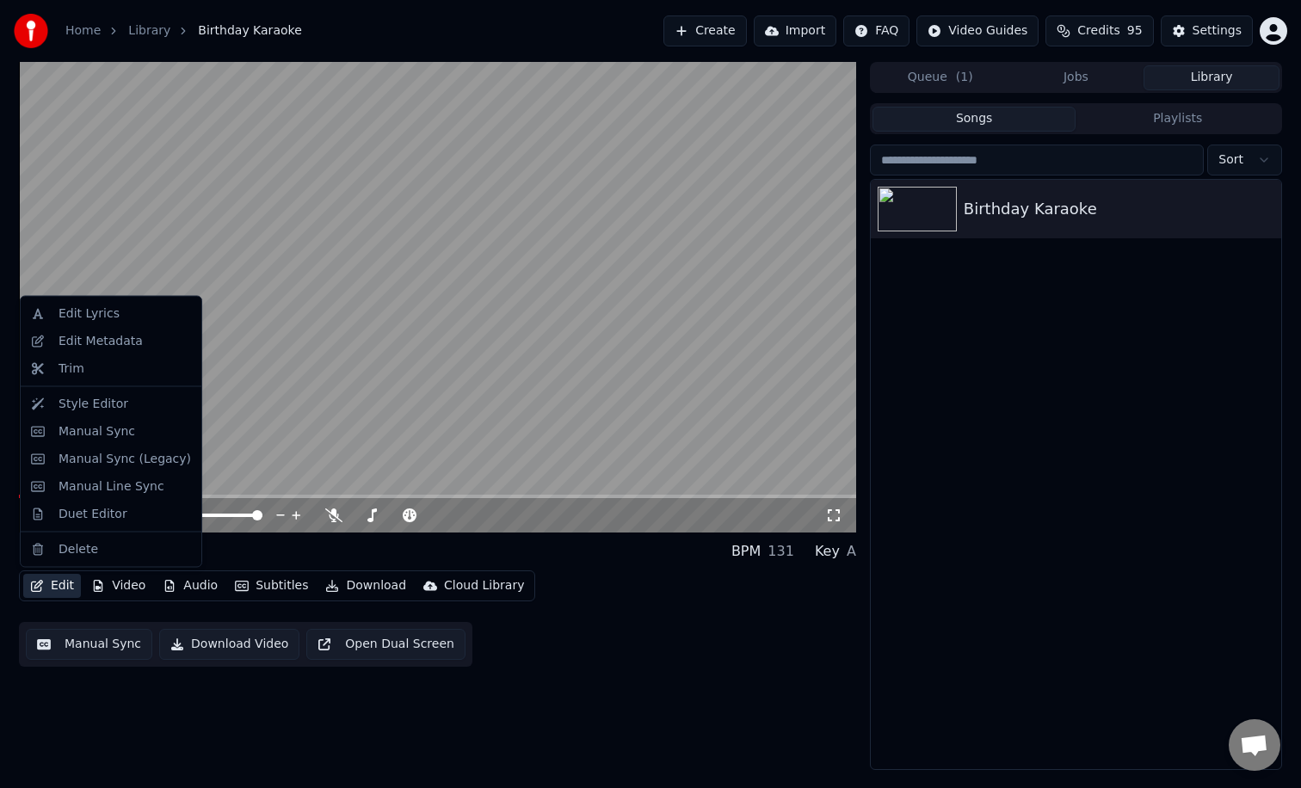
click at [902, 27] on html "Home Library Birthday Karaoke Create Import FAQ Video Guides Credits 95 Setting…" at bounding box center [650, 394] width 1301 height 788
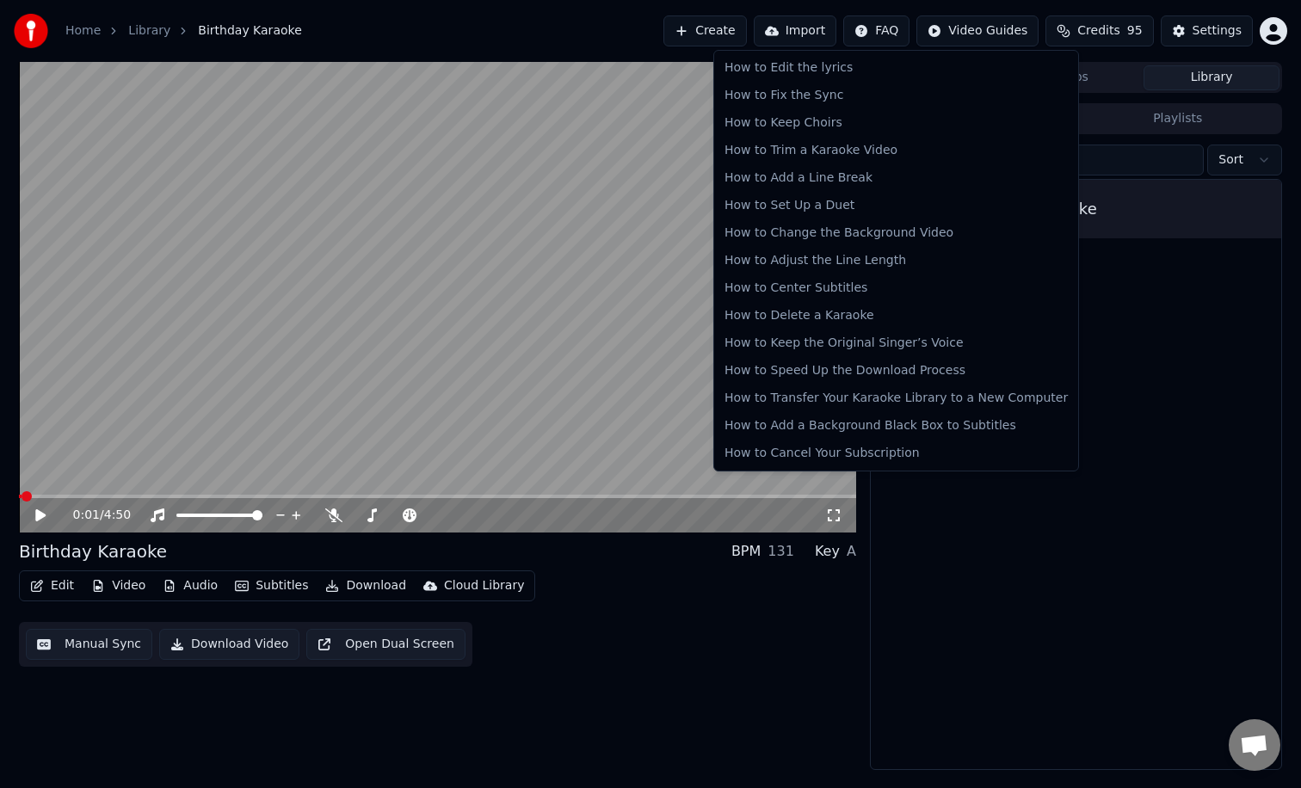
click at [692, 544] on html "Home Library Birthday Karaoke Create Import FAQ Video Guides Credits 95 Setting…" at bounding box center [650, 394] width 1301 height 788
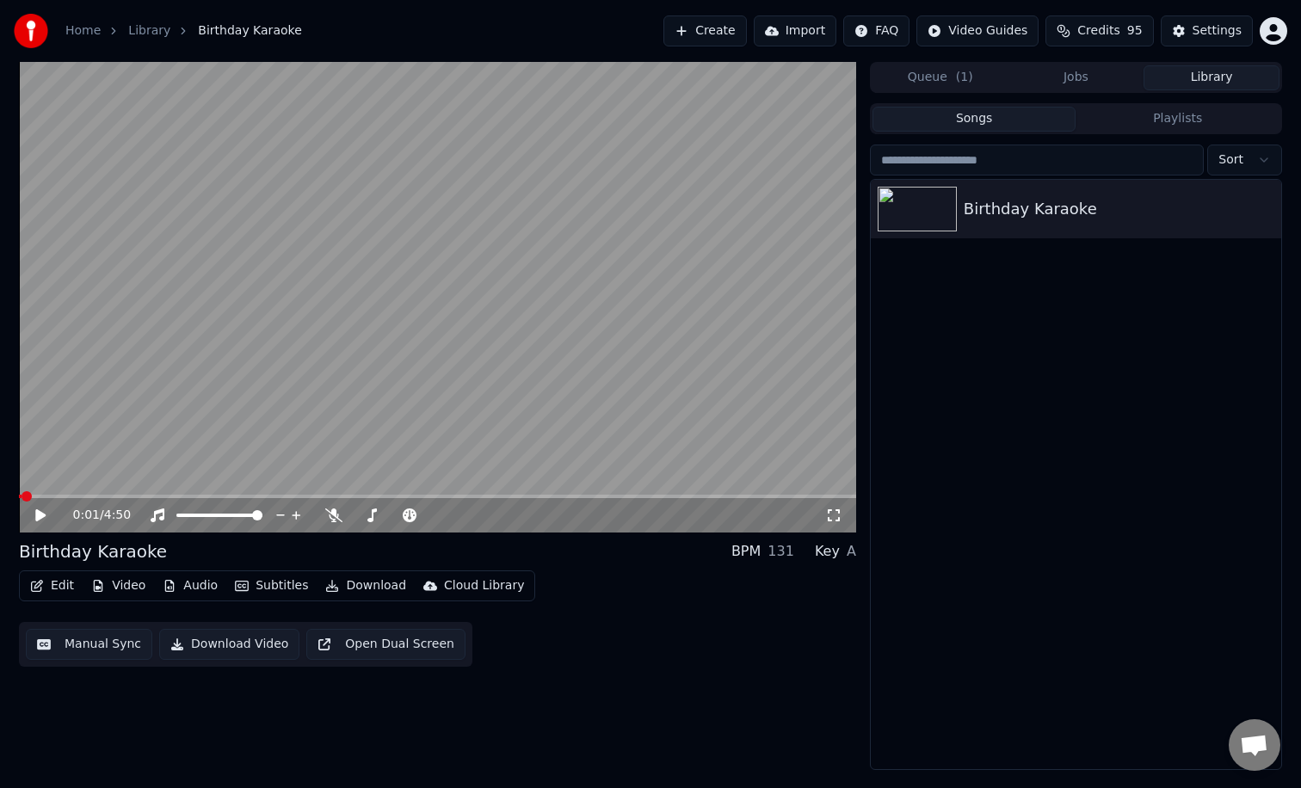
click at [57, 584] on button "Edit" at bounding box center [52, 586] width 58 height 24
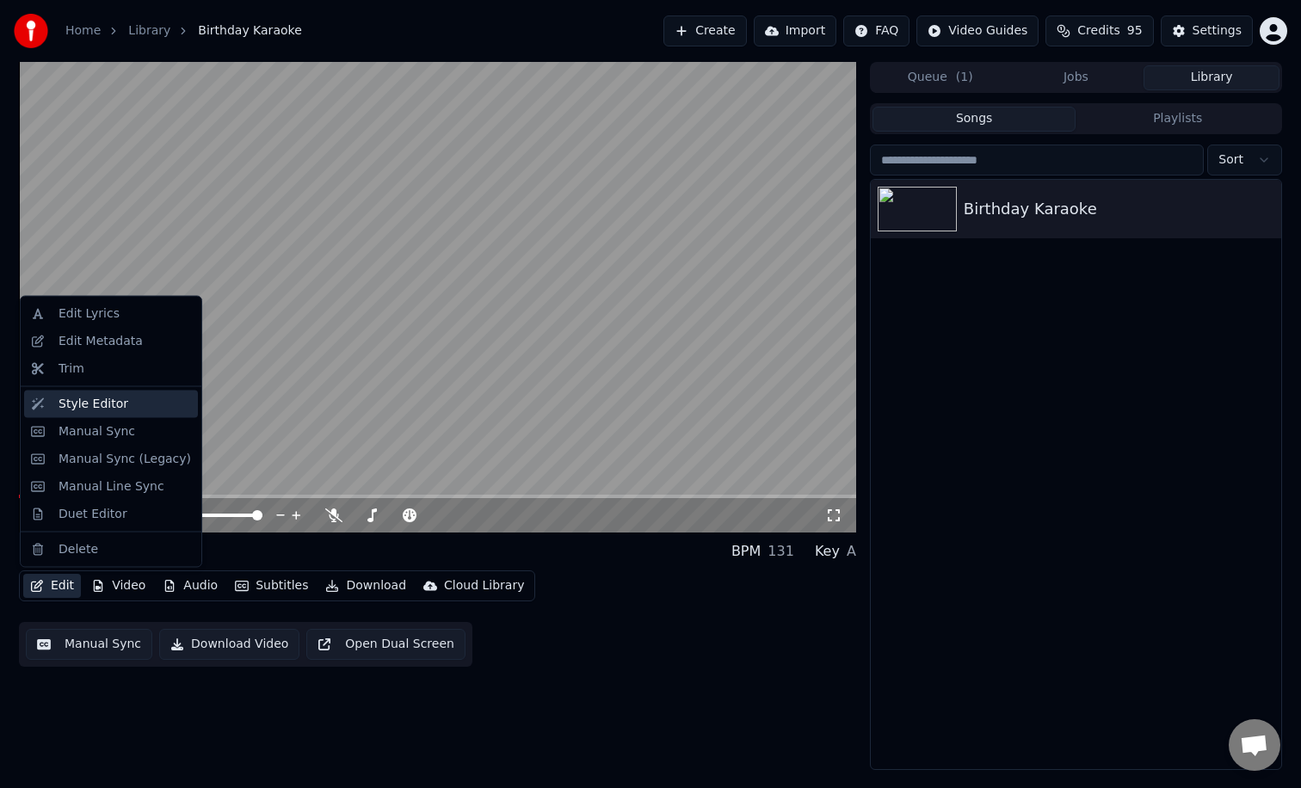
click at [103, 399] on div "Style Editor" at bounding box center [93, 403] width 70 height 17
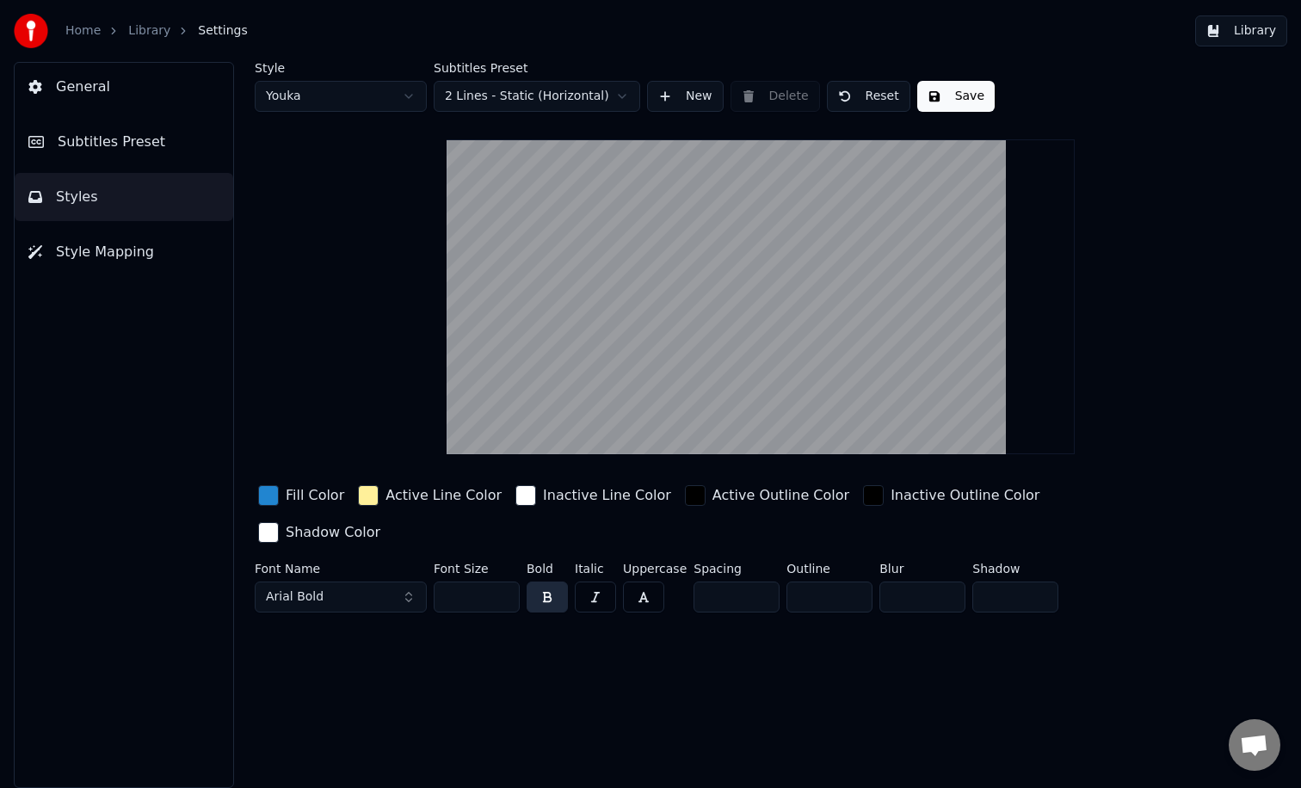
click at [81, 95] on span "General" at bounding box center [83, 87] width 54 height 21
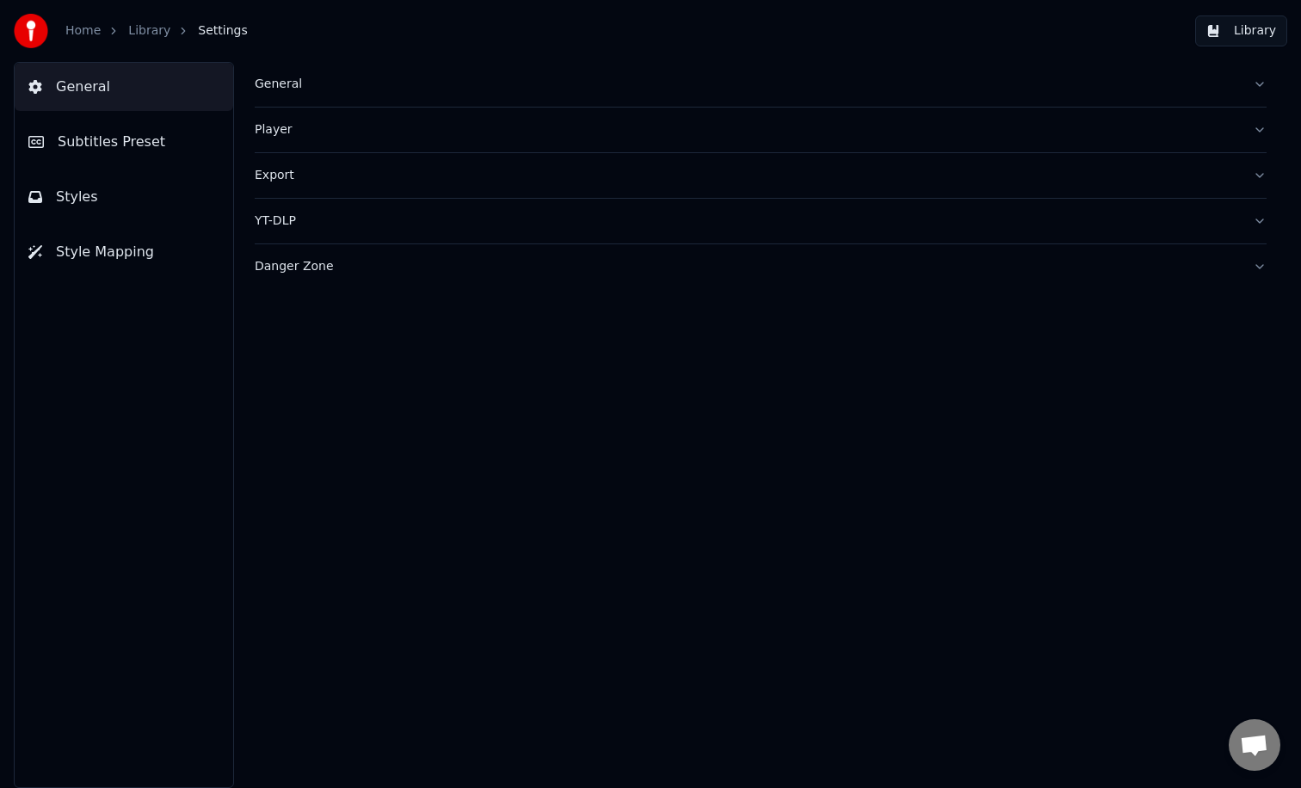
click at [83, 144] on span "Subtitles Preset" at bounding box center [112, 142] width 108 height 21
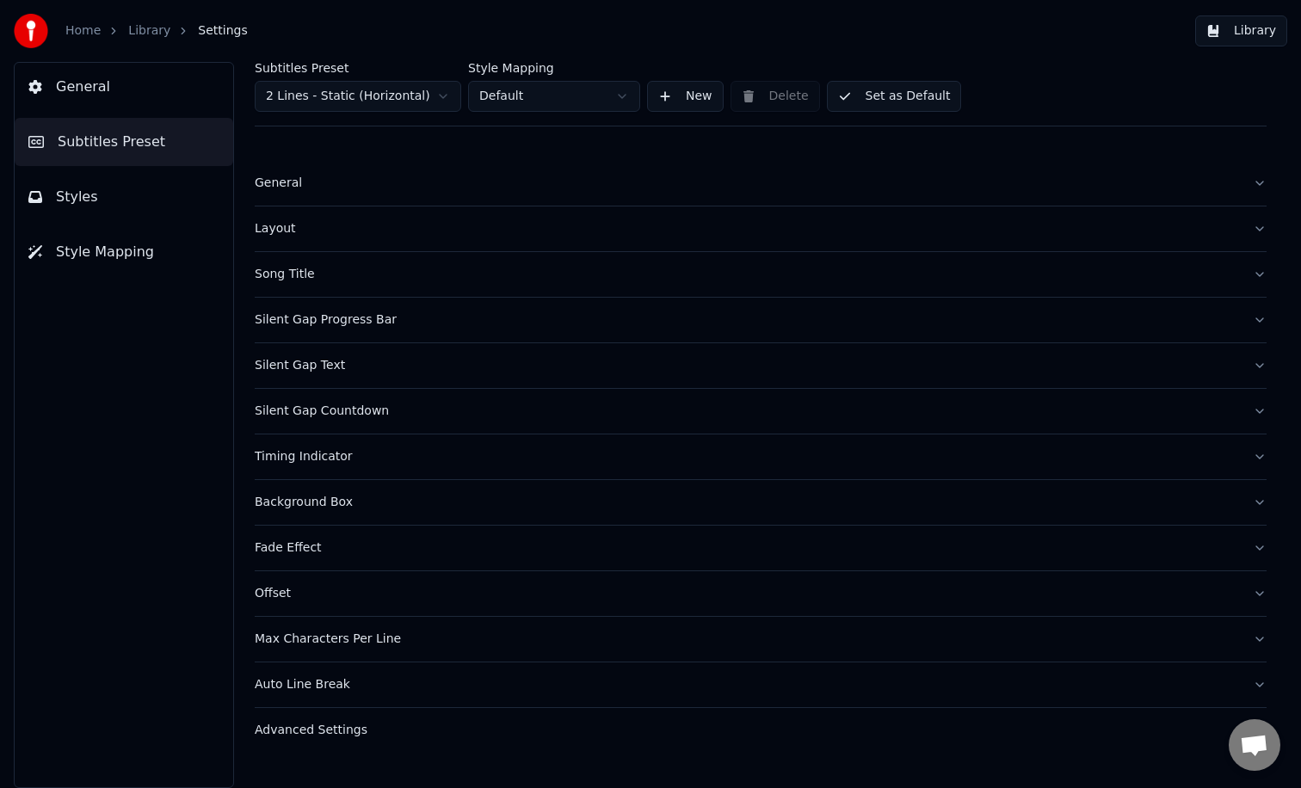
click at [499, 274] on div "Song Title" at bounding box center [747, 274] width 984 height 17
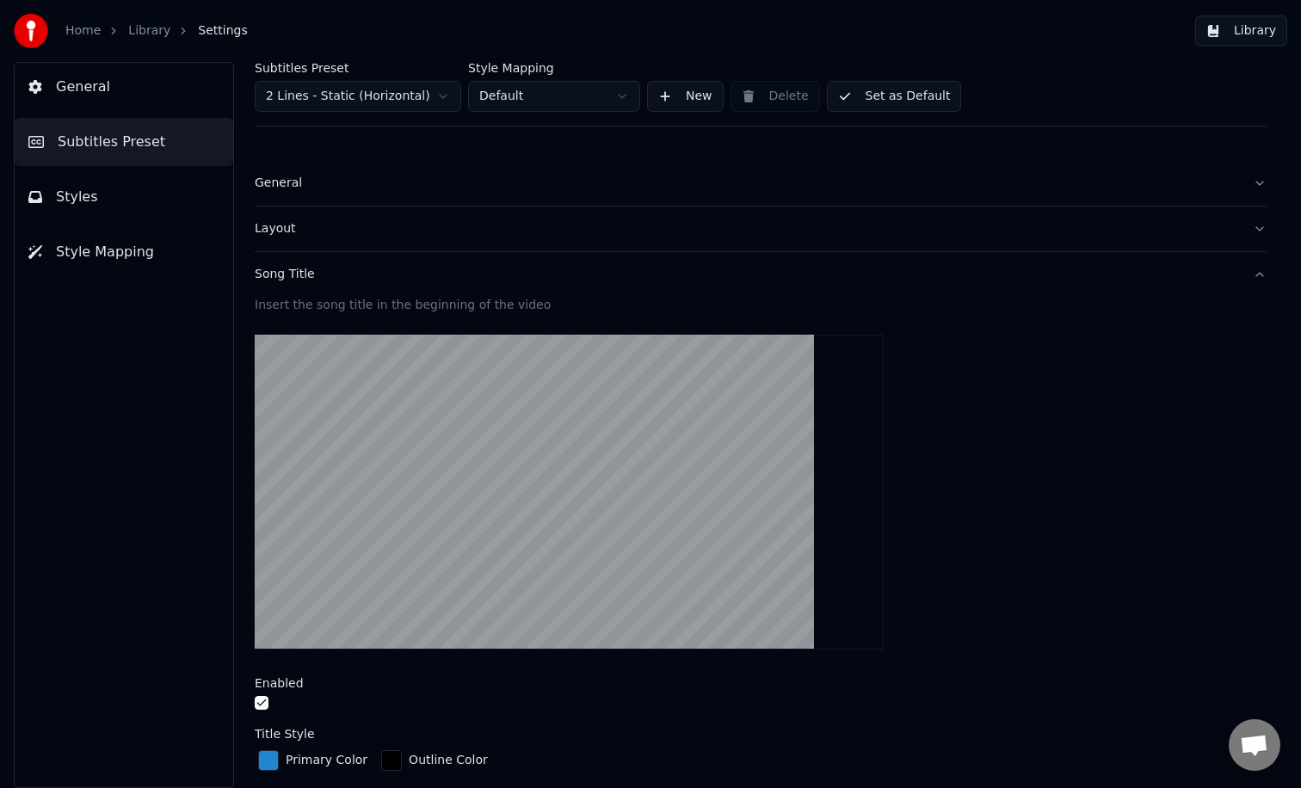
click at [262, 702] on button "button" at bounding box center [262, 703] width 14 height 14
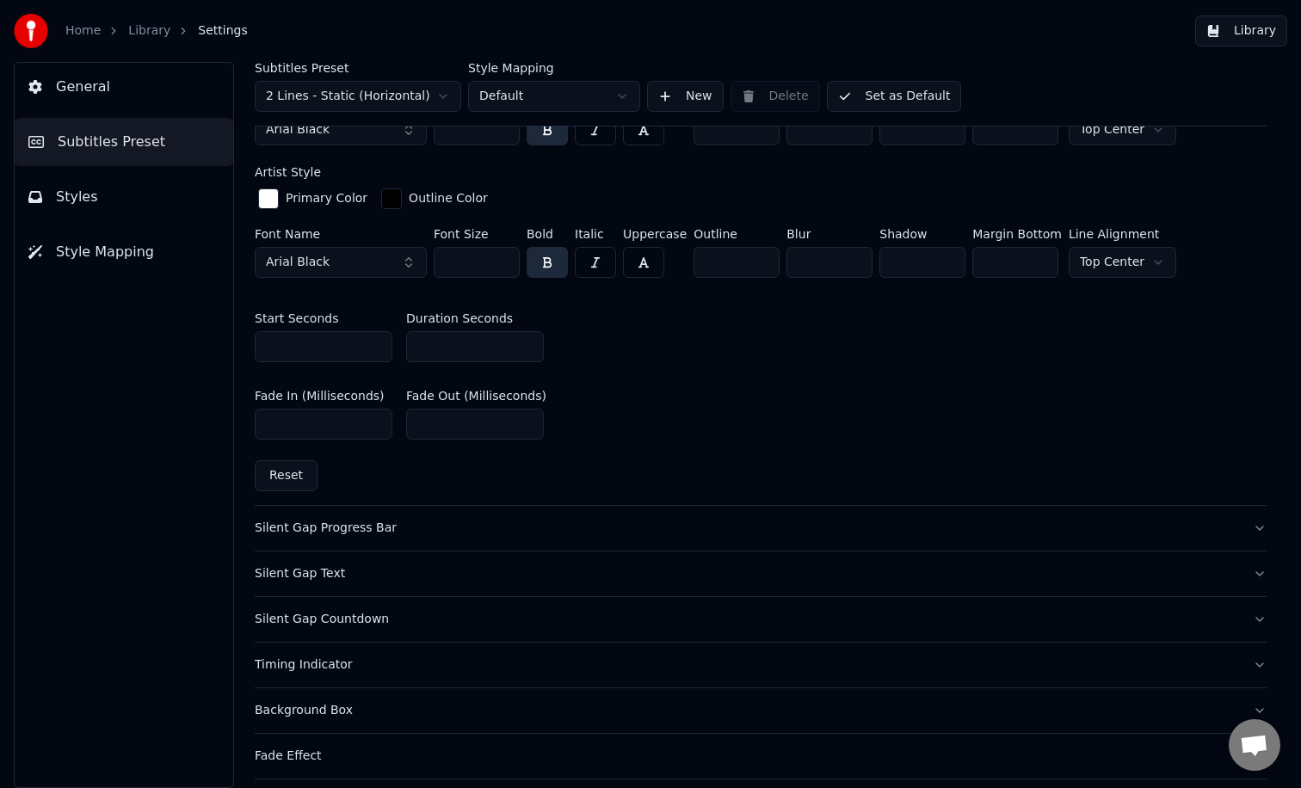
scroll to position [701, 0]
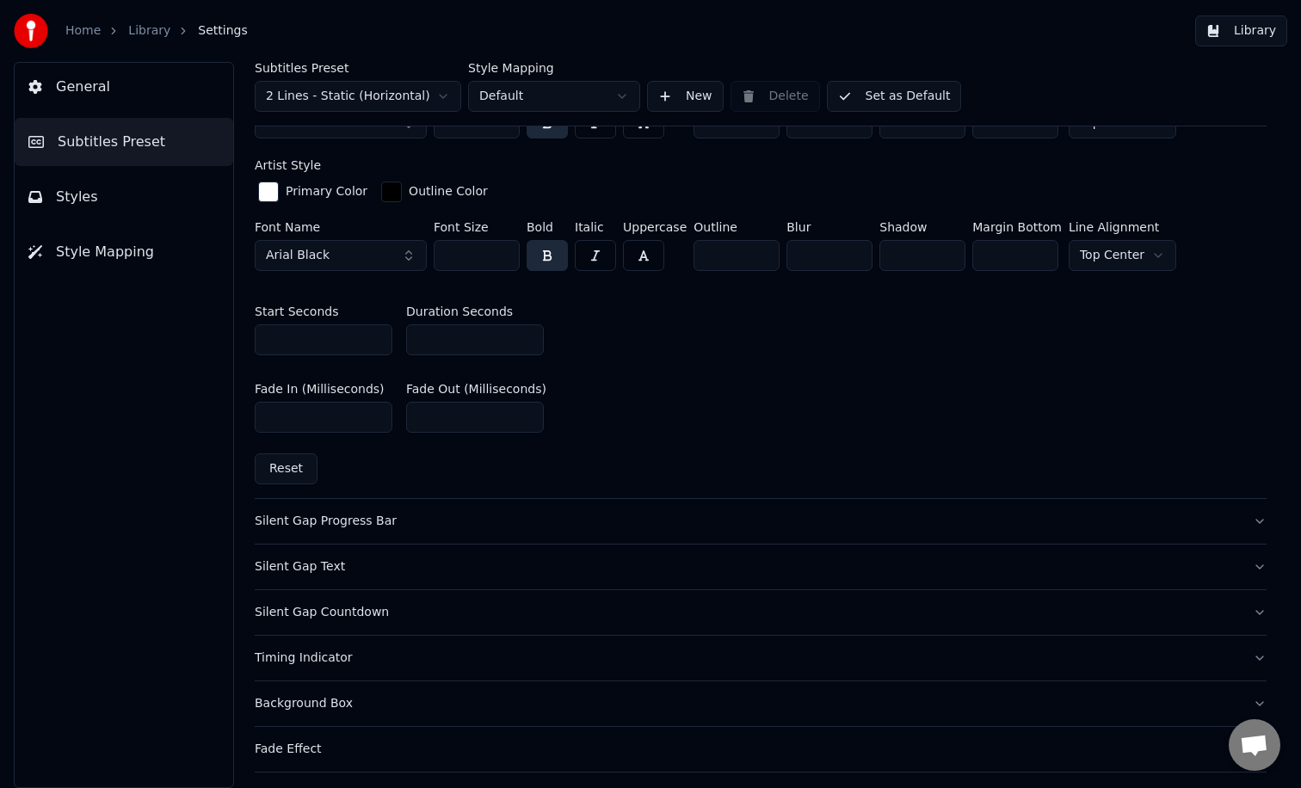
click at [142, 28] on link "Library" at bounding box center [149, 30] width 42 height 17
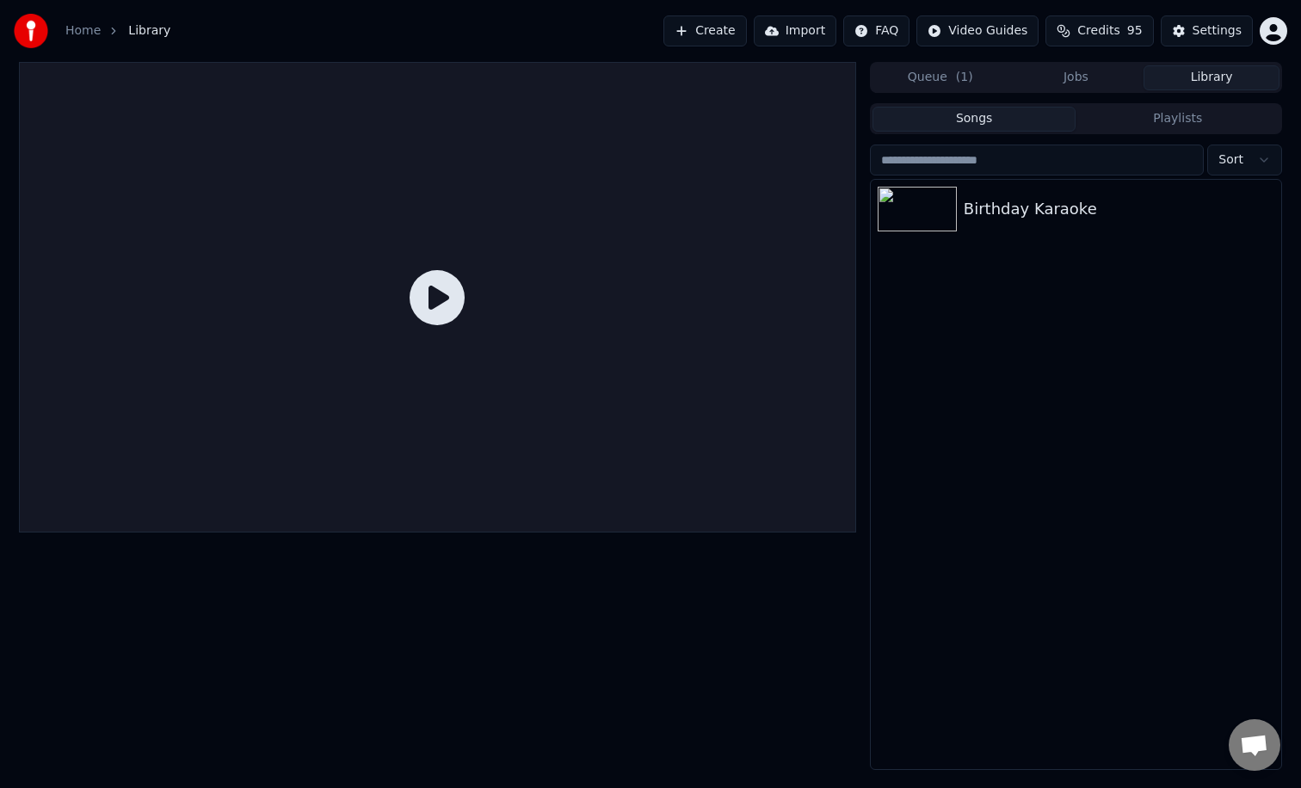
click at [423, 298] on icon at bounding box center [436, 297] width 55 height 55
click at [950, 214] on img at bounding box center [916, 209] width 79 height 45
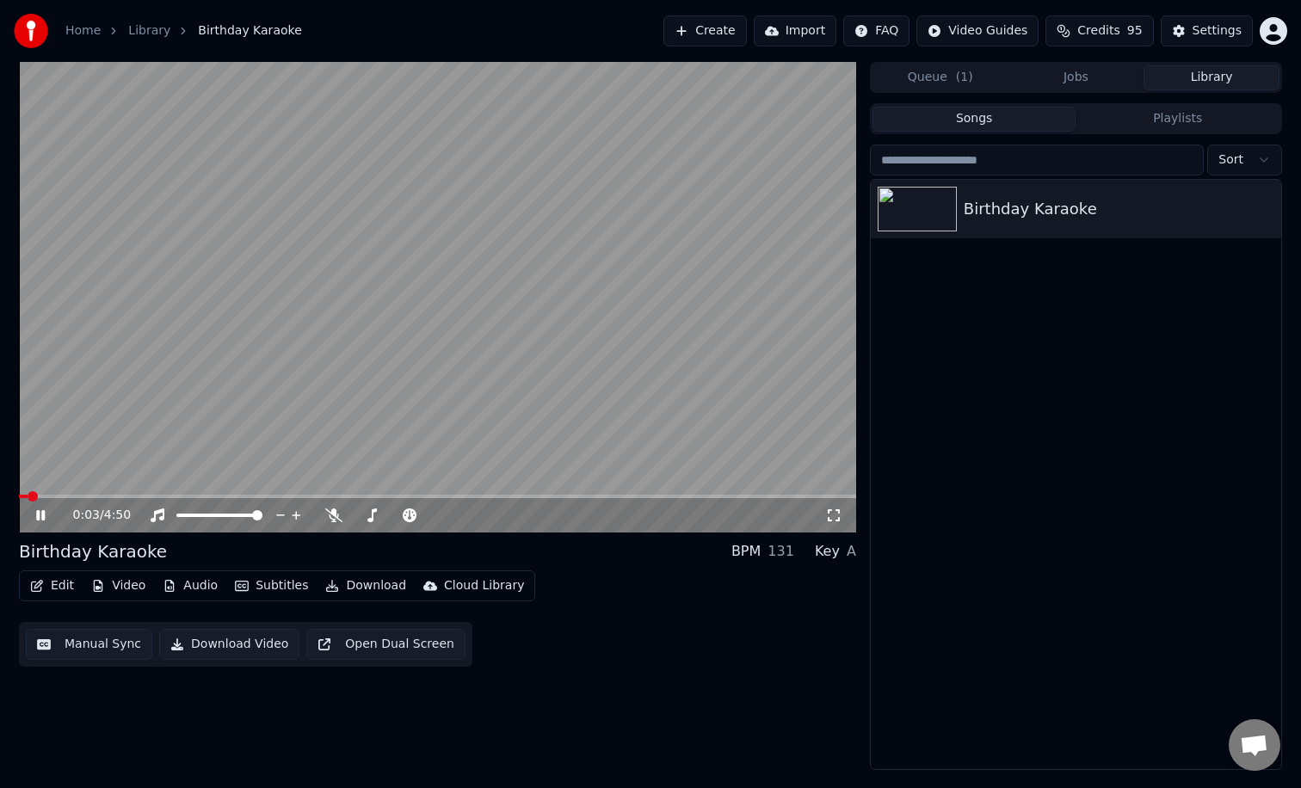
click at [157, 423] on video at bounding box center [437, 297] width 837 height 471
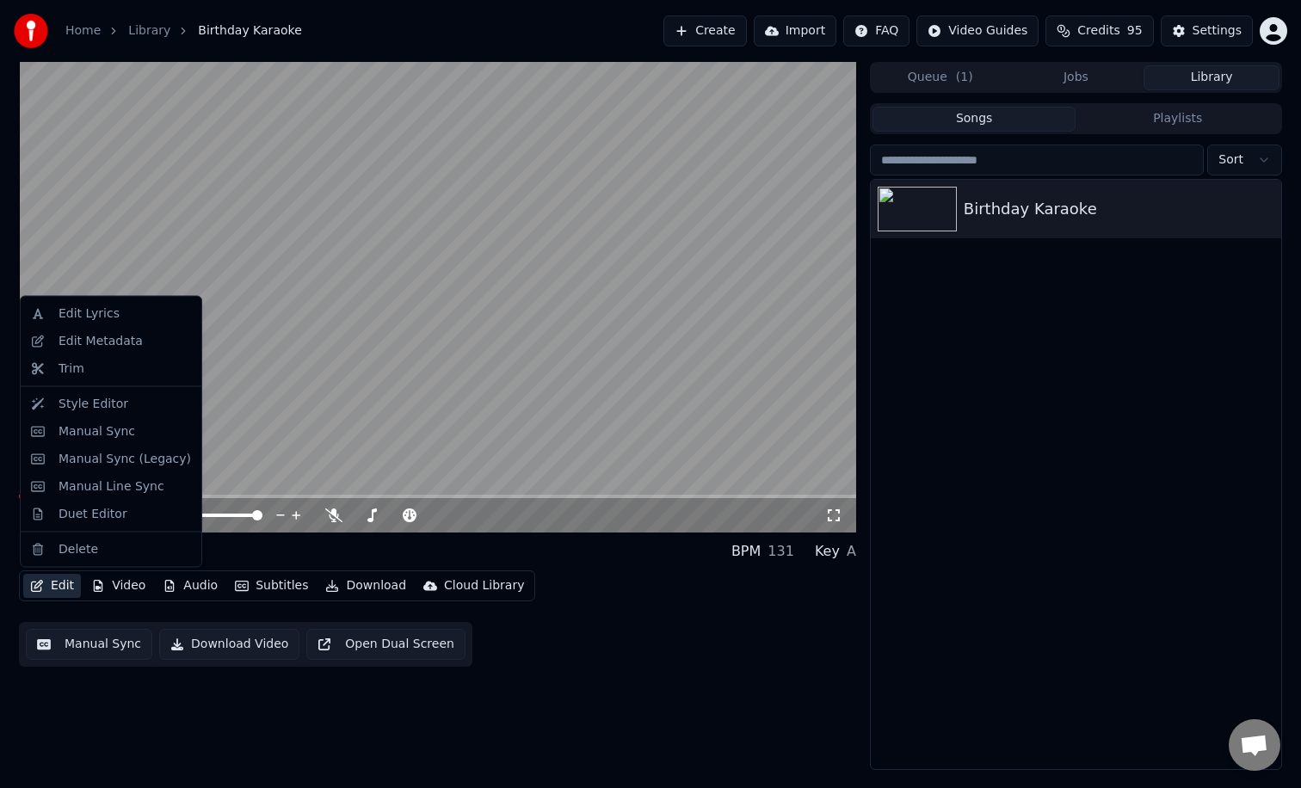
click at [46, 590] on button "Edit" at bounding box center [52, 586] width 58 height 24
click at [132, 436] on div "Manual Sync" at bounding box center [124, 430] width 132 height 17
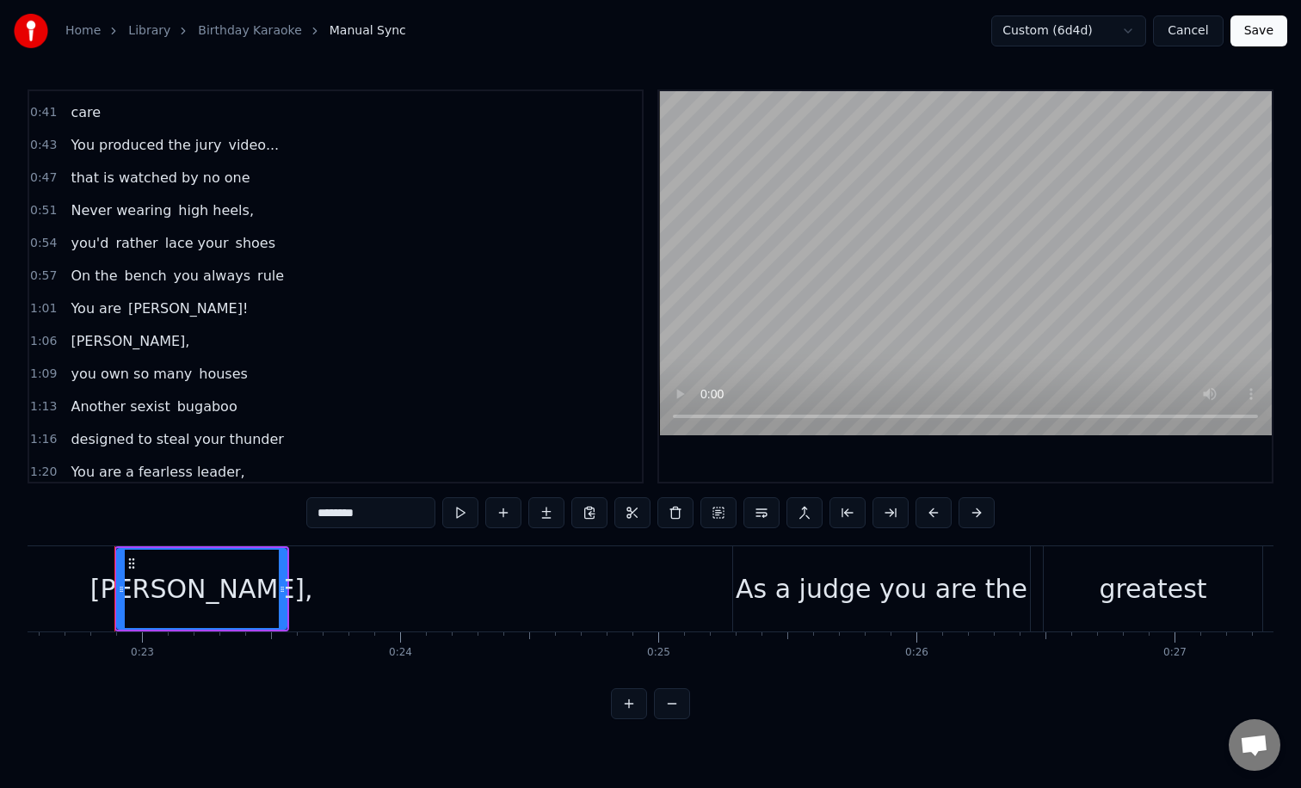
scroll to position [917, 0]
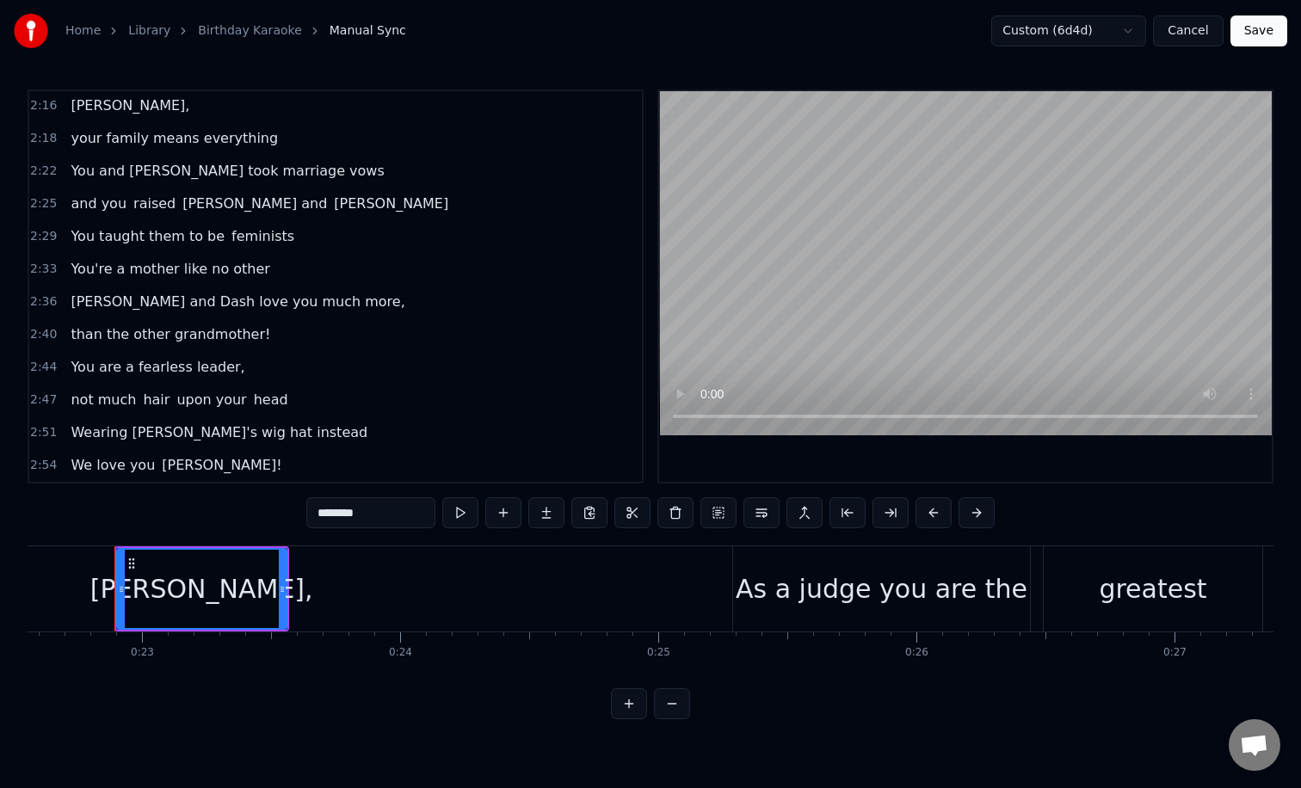
click at [145, 467] on span "We love you" at bounding box center [113, 465] width 88 height 20
type input "**********"
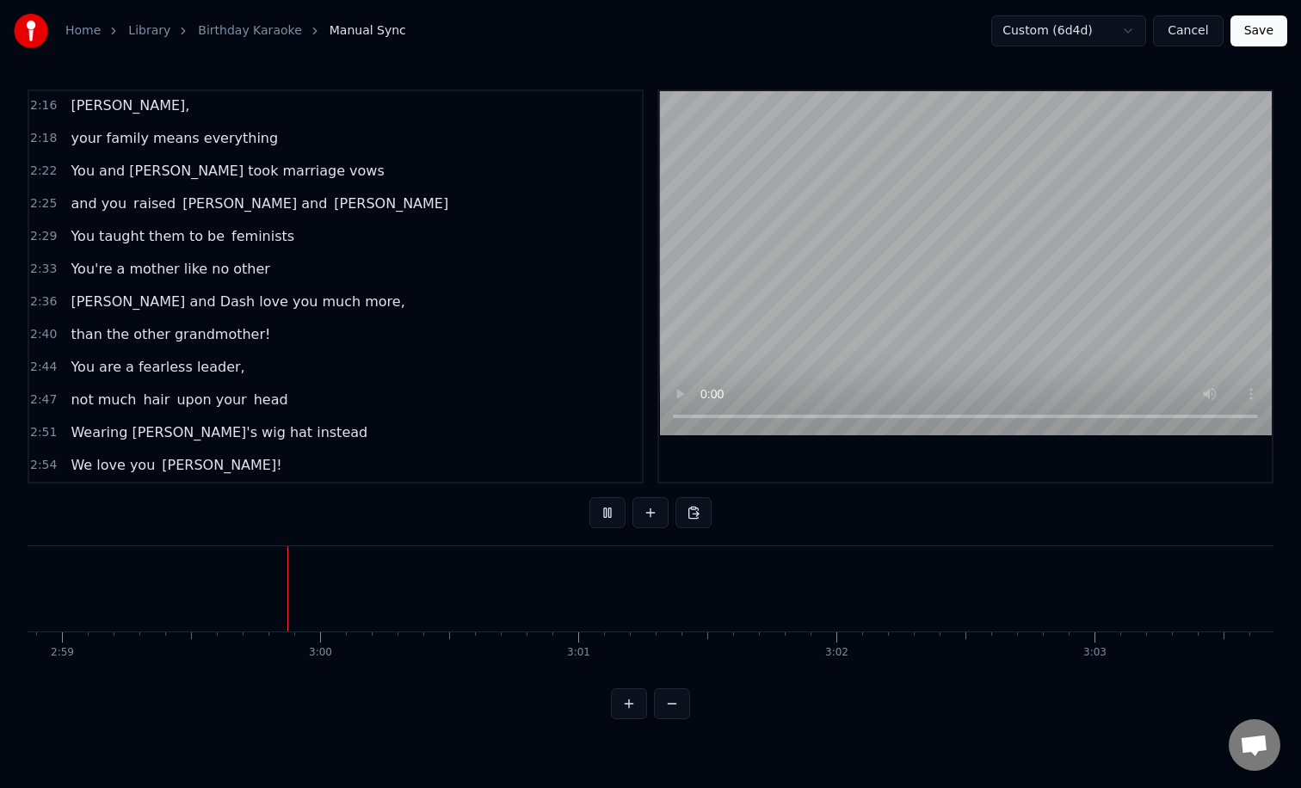
scroll to position [0, 46167]
click at [645, 516] on button at bounding box center [650, 512] width 36 height 31
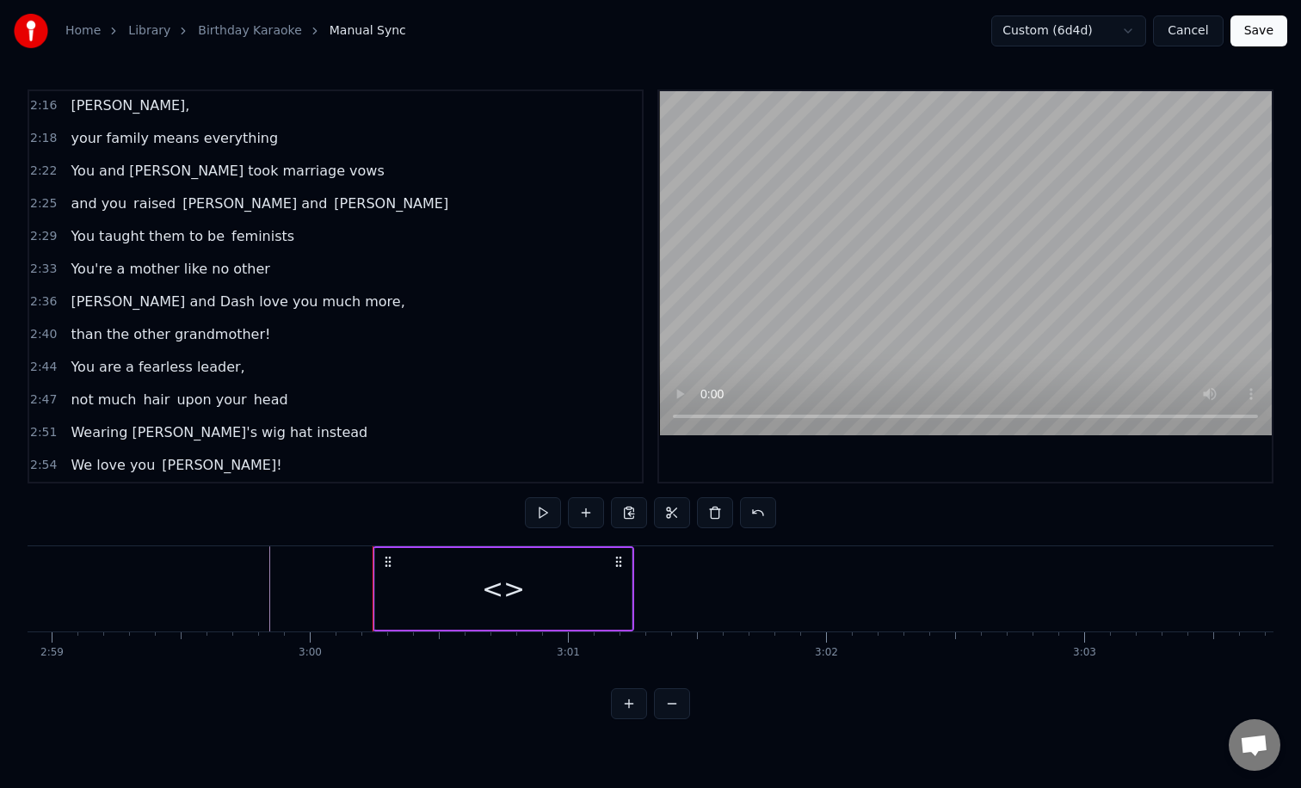
click at [505, 588] on div "<>" at bounding box center [503, 588] width 43 height 39
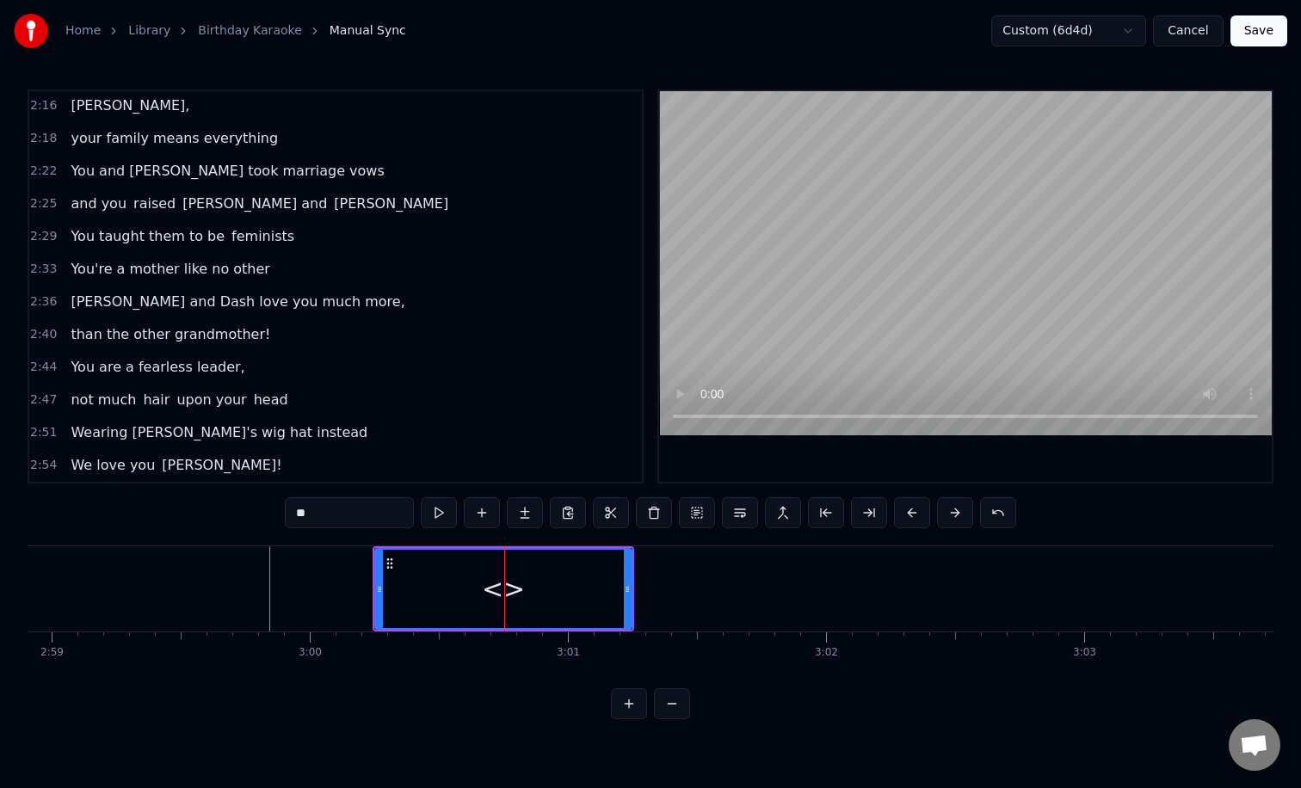
scroll to position [950, 0]
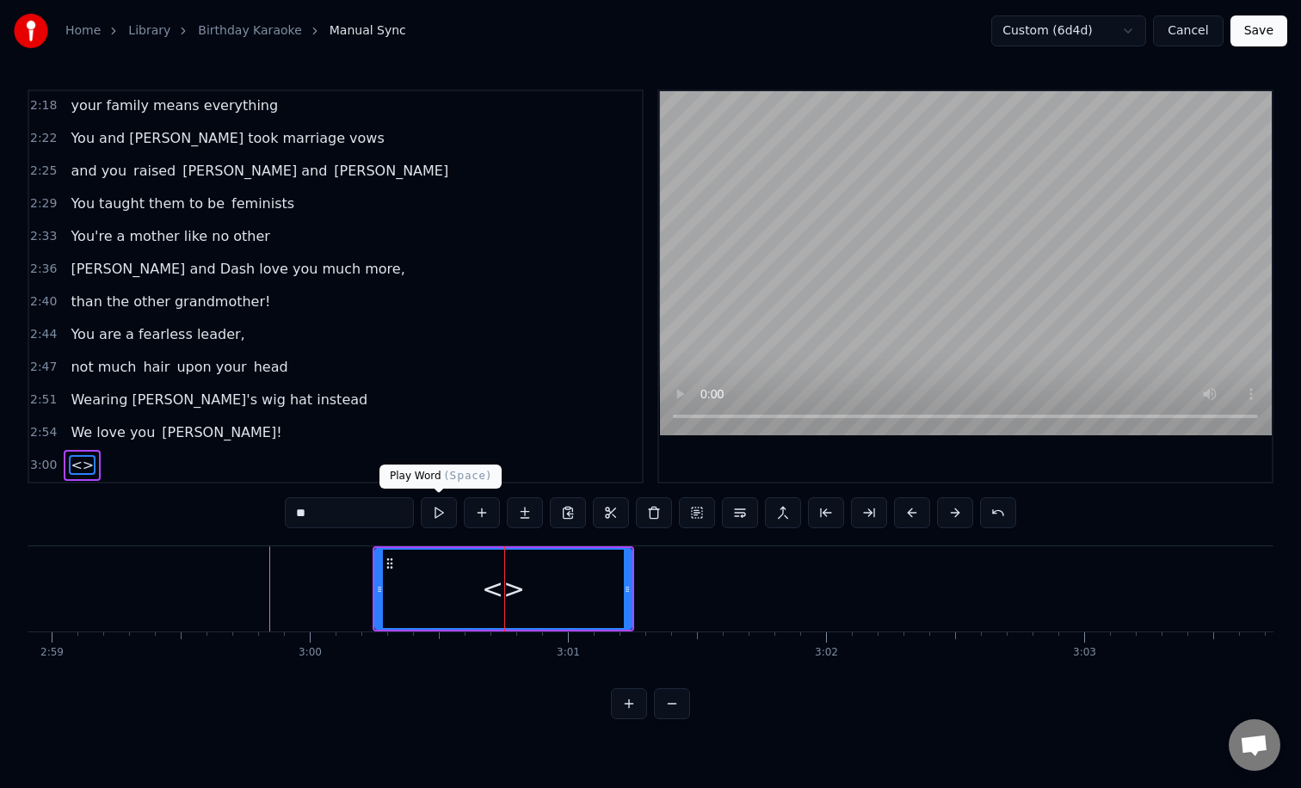
click at [367, 516] on input "**" at bounding box center [349, 512] width 129 height 31
type input "*"
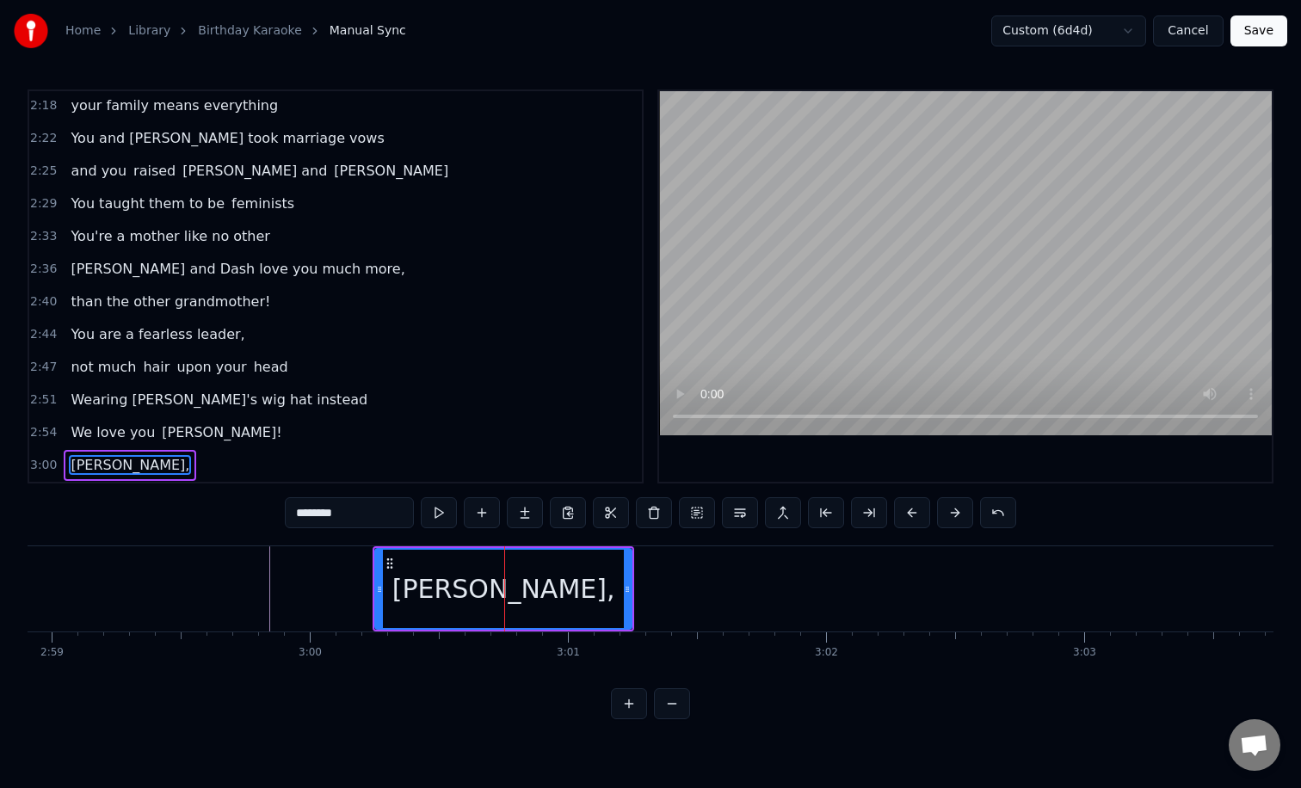
type input "********"
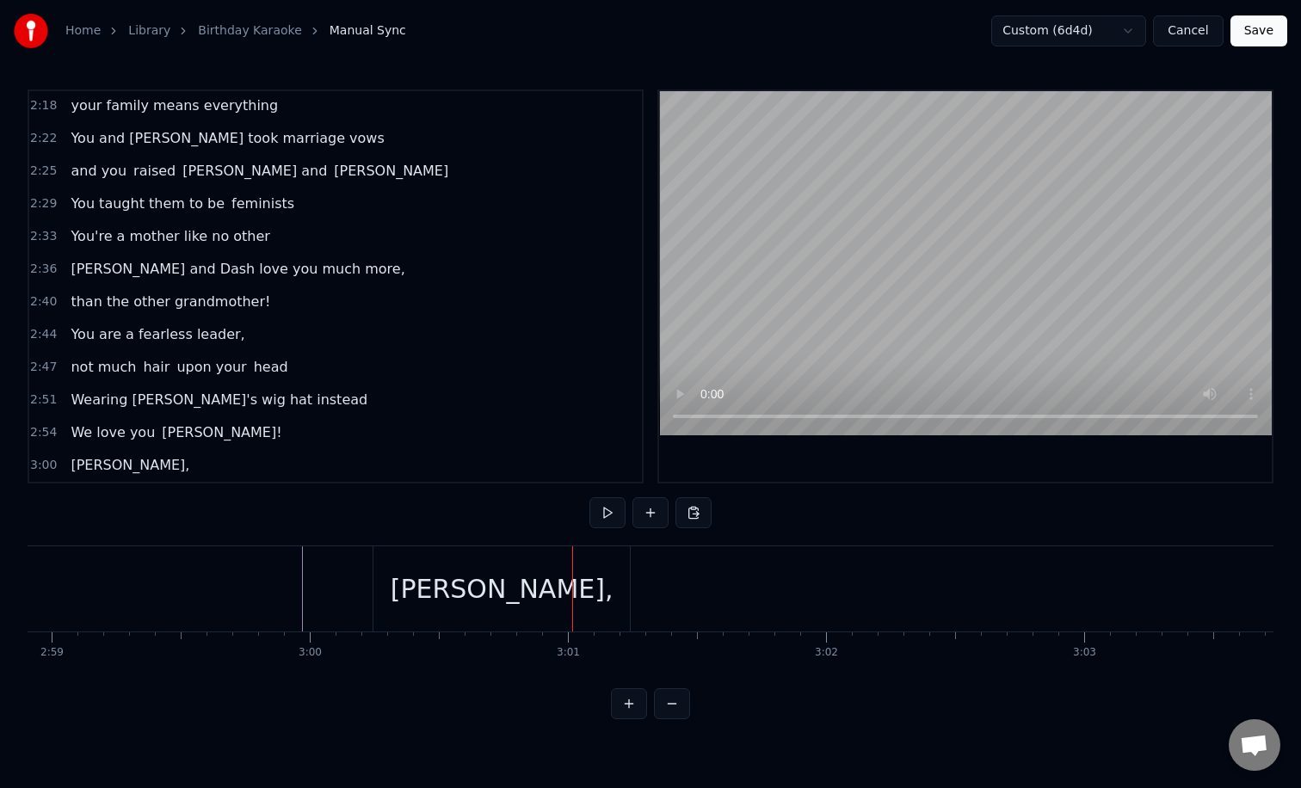
click at [489, 587] on div "[PERSON_NAME]," at bounding box center [502, 588] width 223 height 39
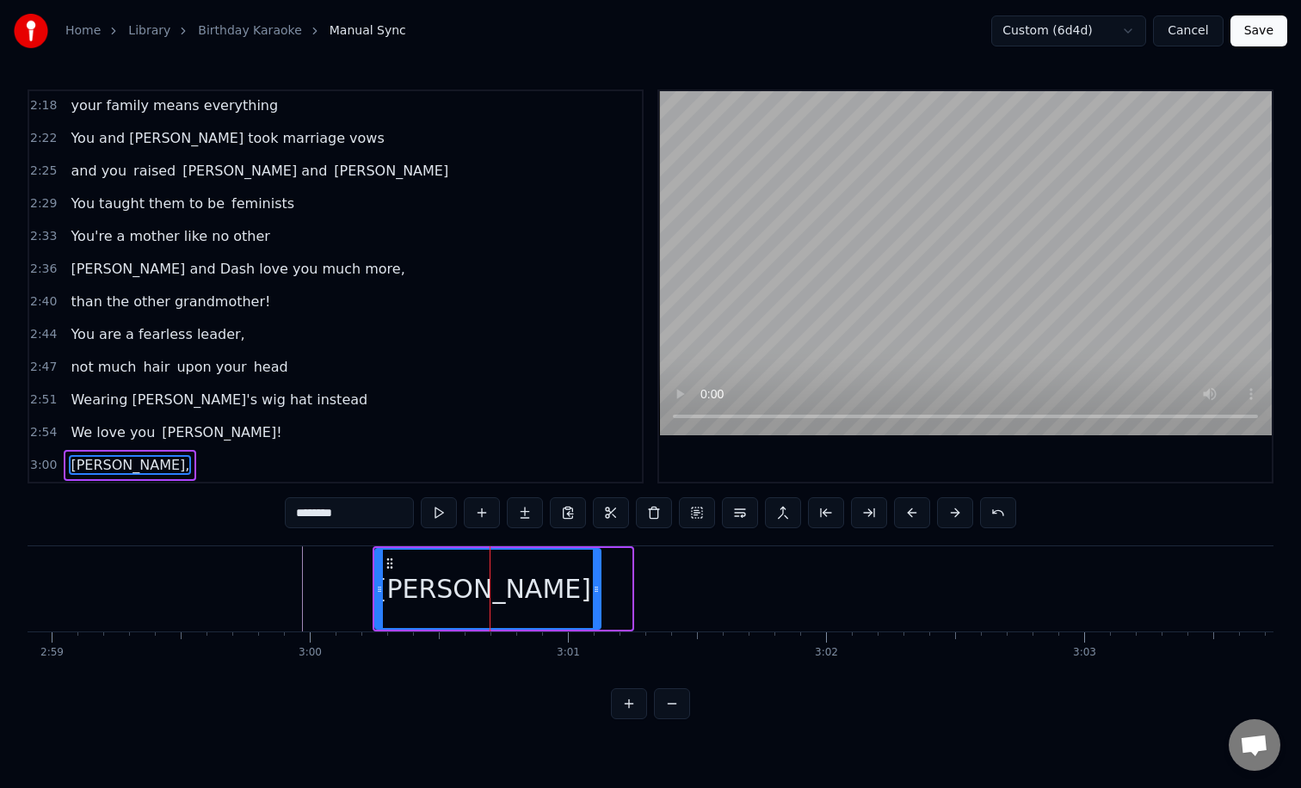
drag, startPoint x: 628, startPoint y: 584, endPoint x: 569, endPoint y: 584, distance: 59.4
click at [593, 584] on icon at bounding box center [596, 589] width 7 height 14
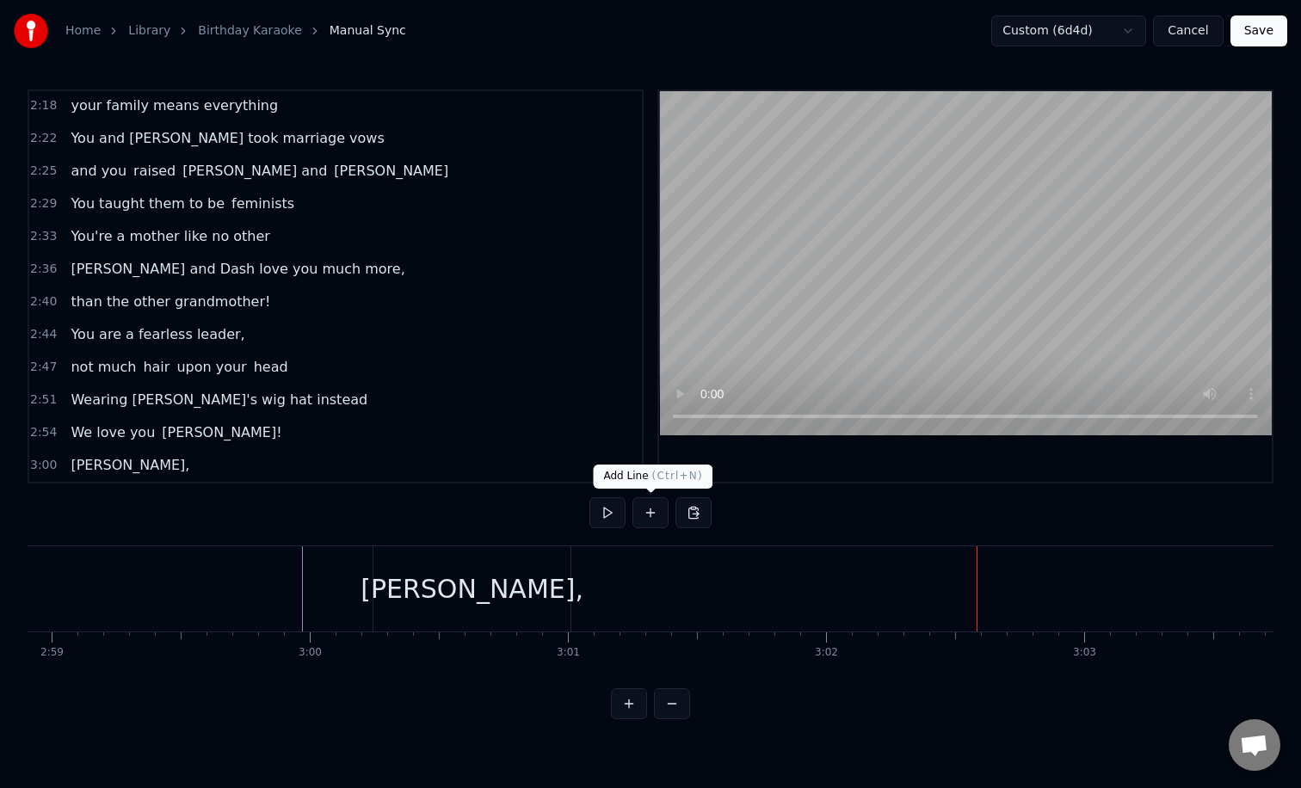
click at [649, 516] on button at bounding box center [650, 512] width 36 height 31
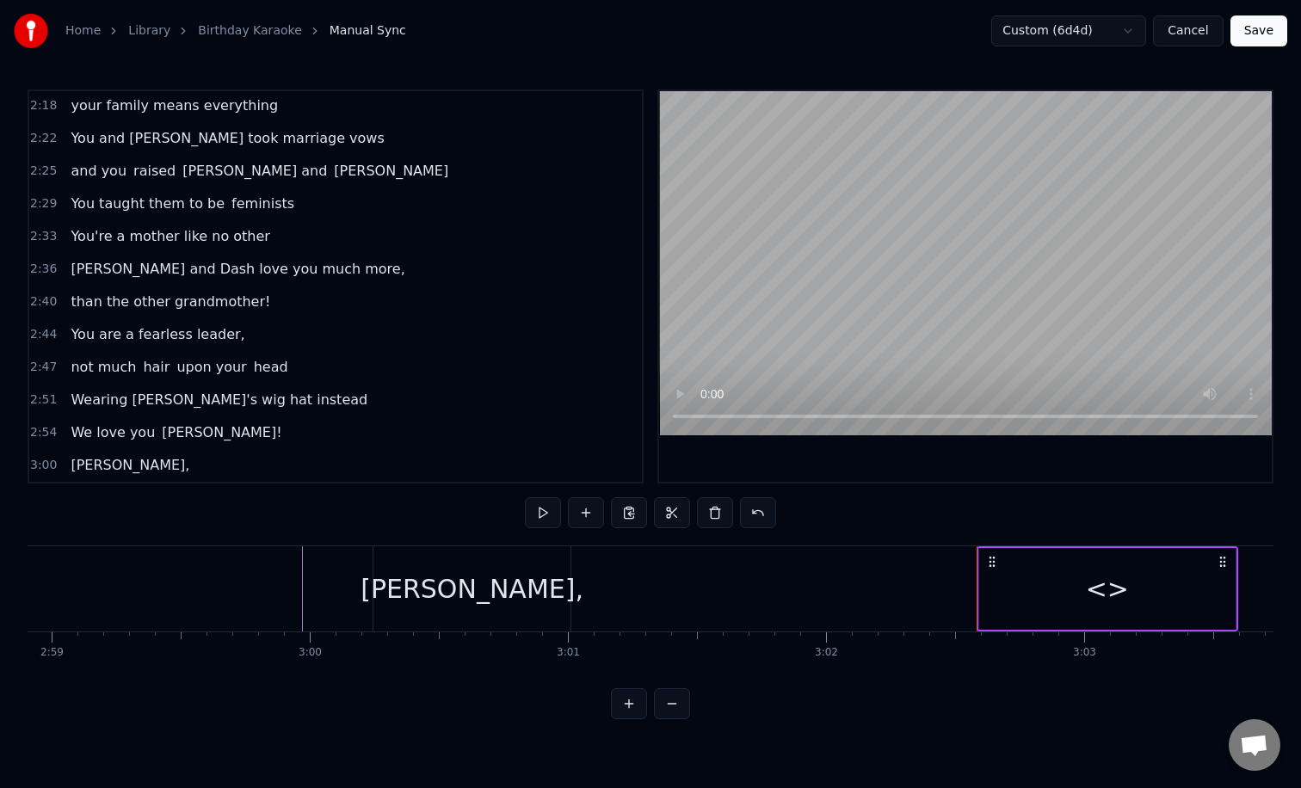
click at [1068, 578] on div "<>" at bounding box center [1107, 589] width 256 height 82
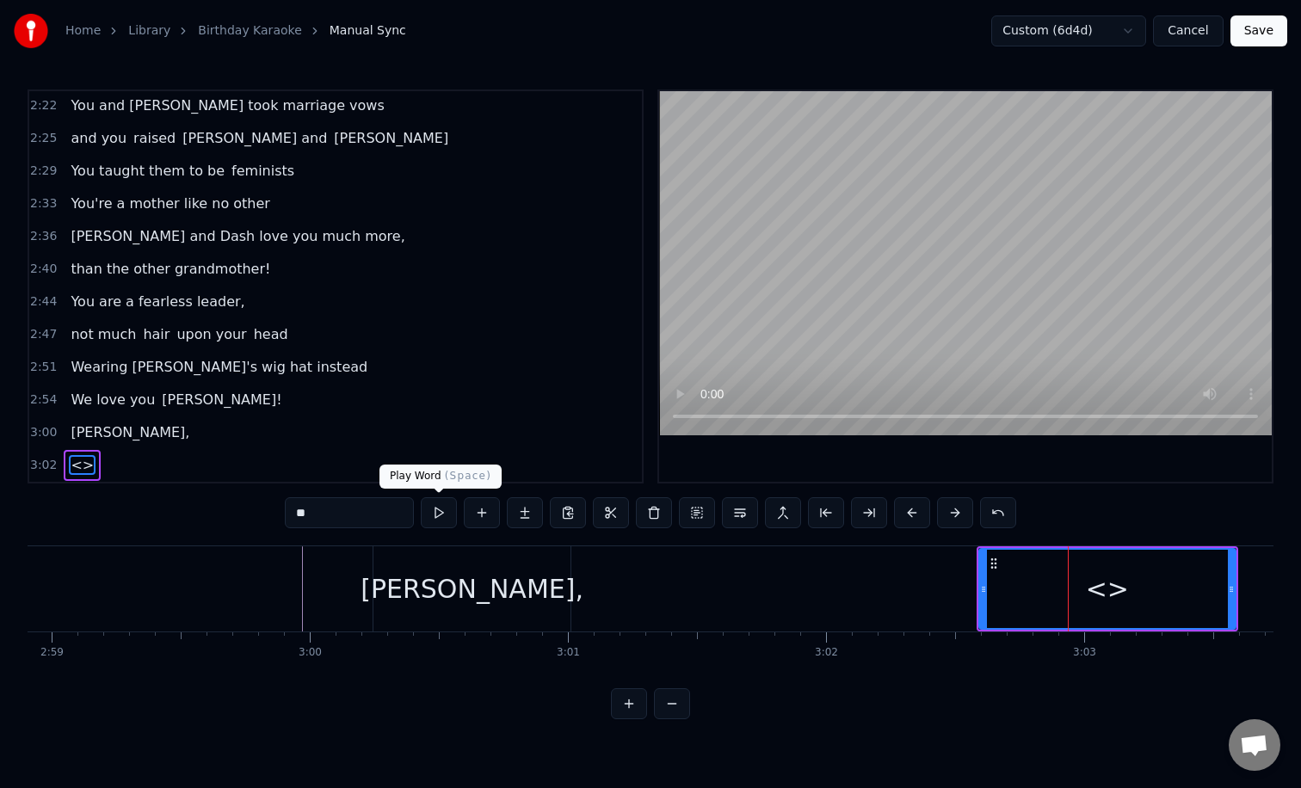
click at [371, 514] on input "**" at bounding box center [349, 512] width 129 height 31
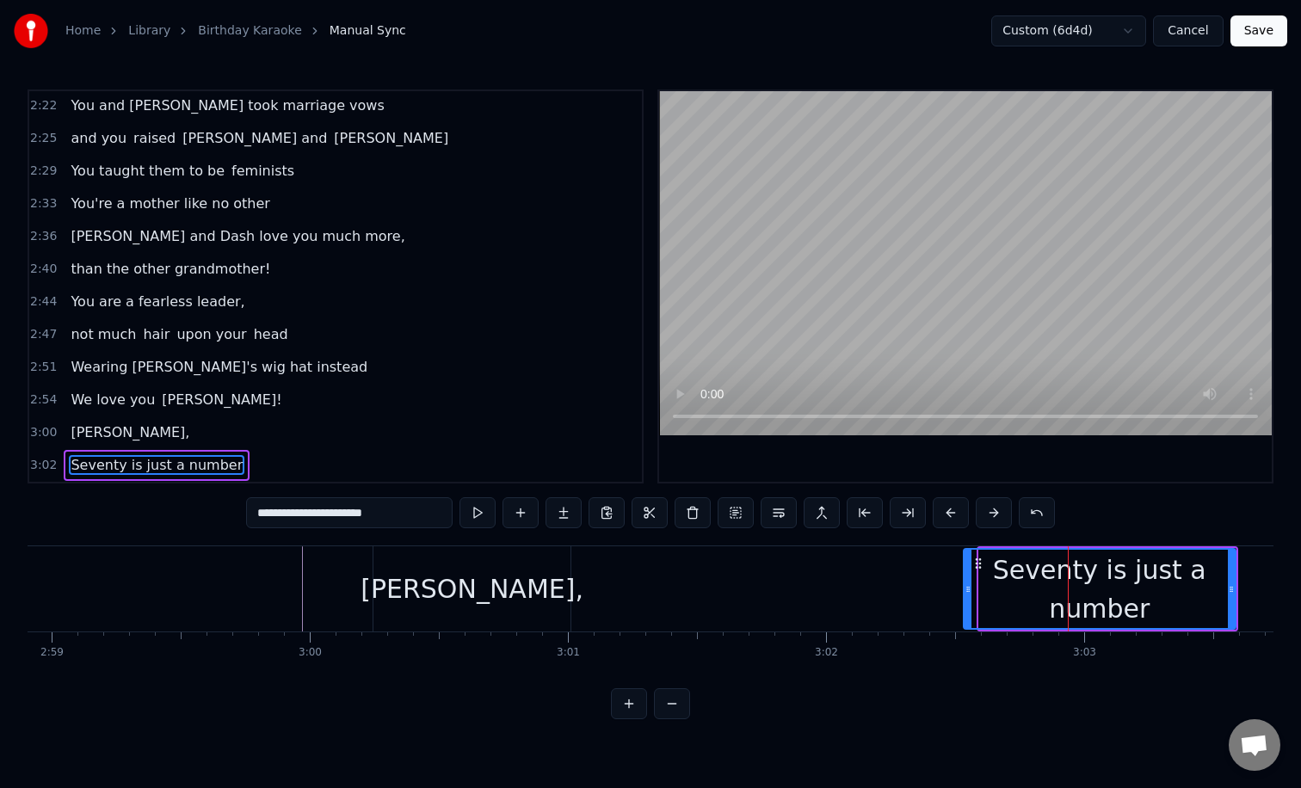
drag, startPoint x: 979, startPoint y: 595, endPoint x: 954, endPoint y: 594, distance: 25.0
click at [964, 594] on icon at bounding box center [967, 589] width 7 height 14
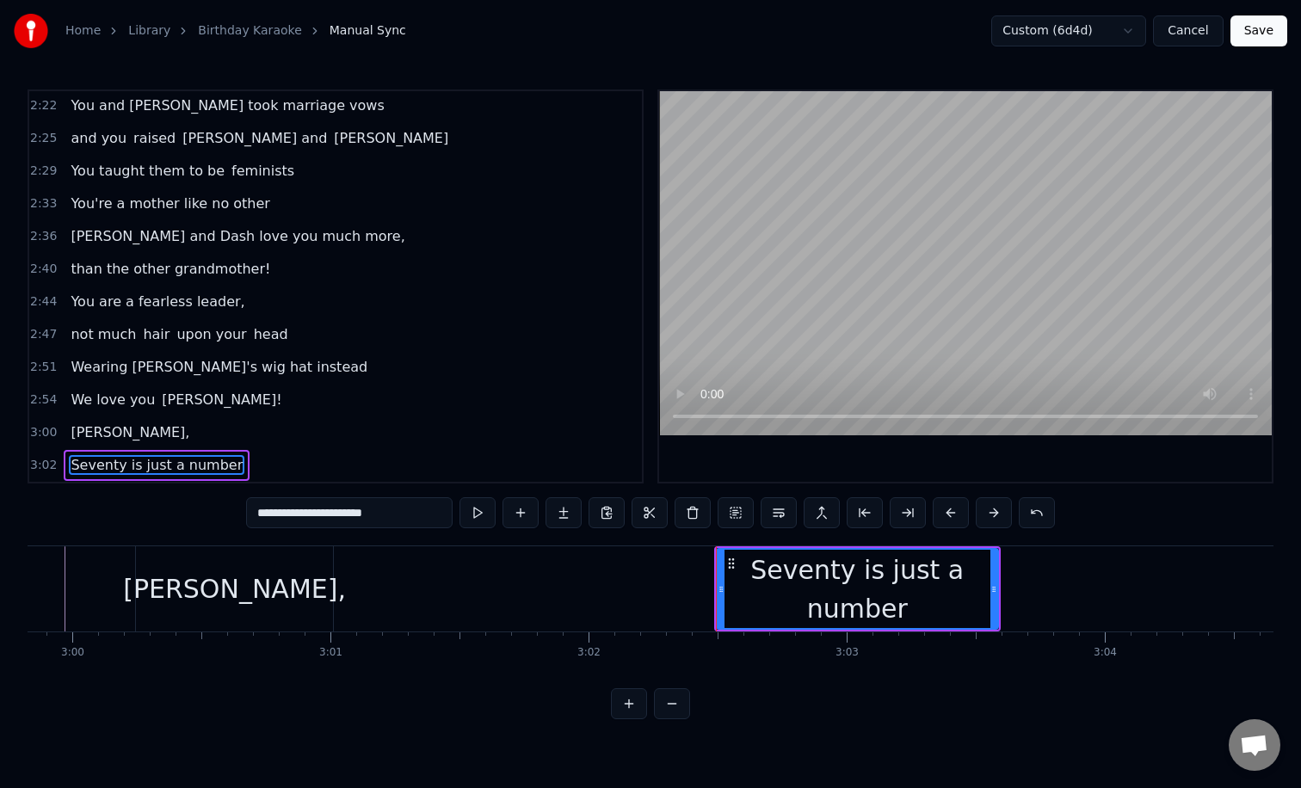
scroll to position [0, 46415]
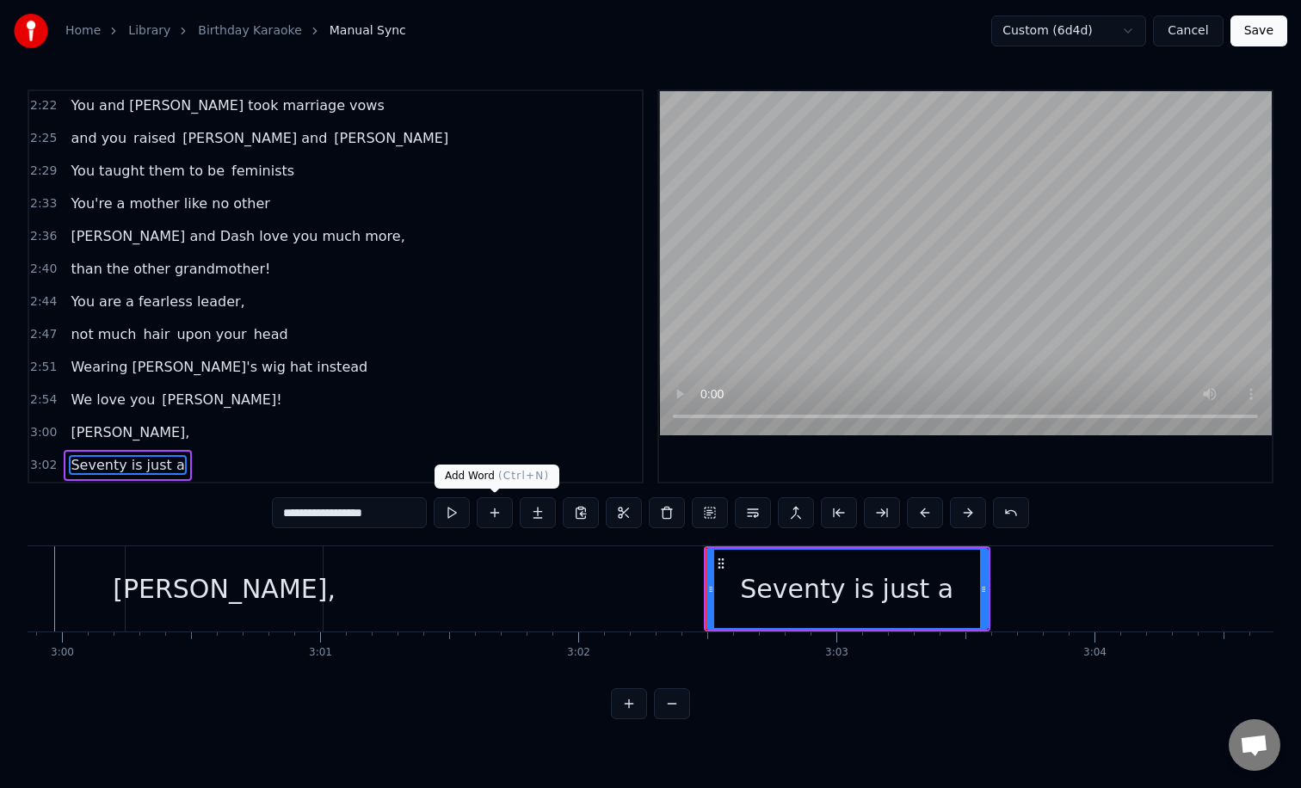
click at [496, 511] on button at bounding box center [495, 512] width 36 height 31
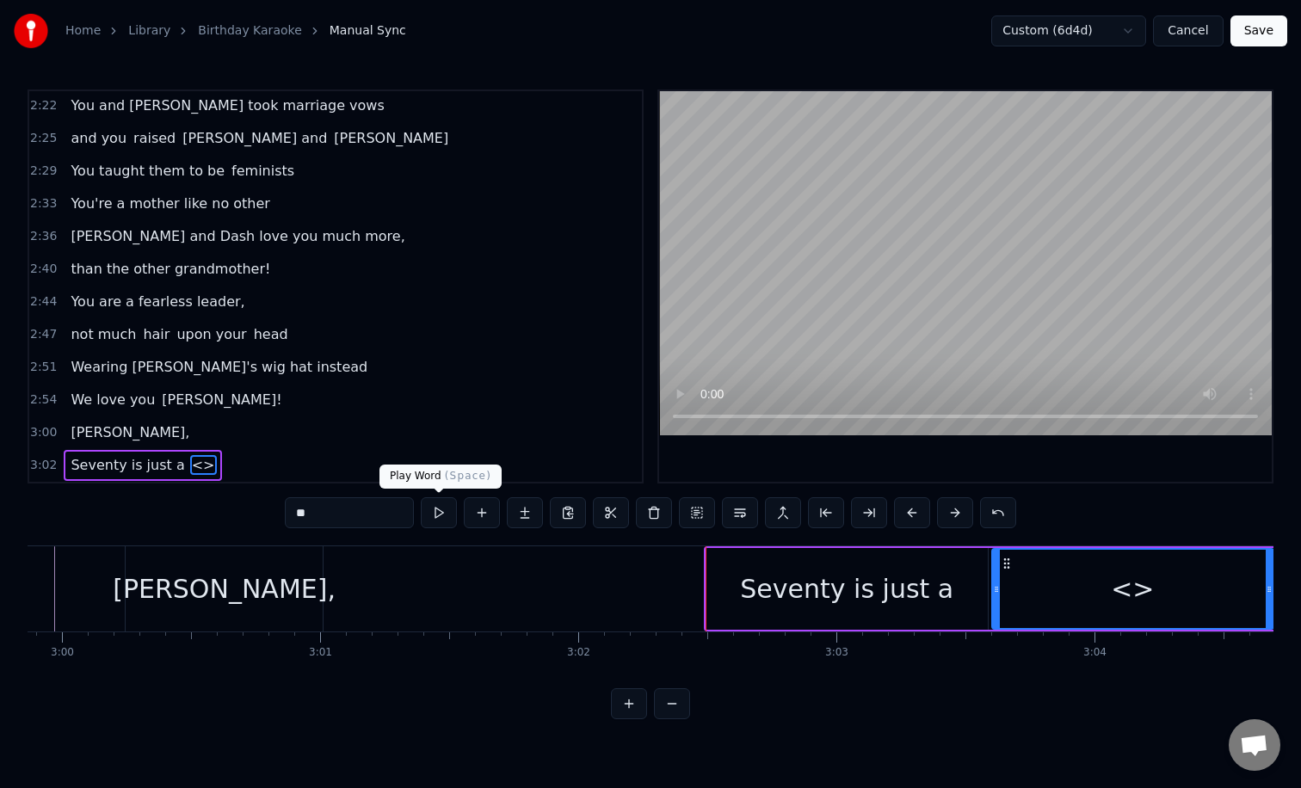
click at [306, 520] on input "**" at bounding box center [349, 512] width 129 height 31
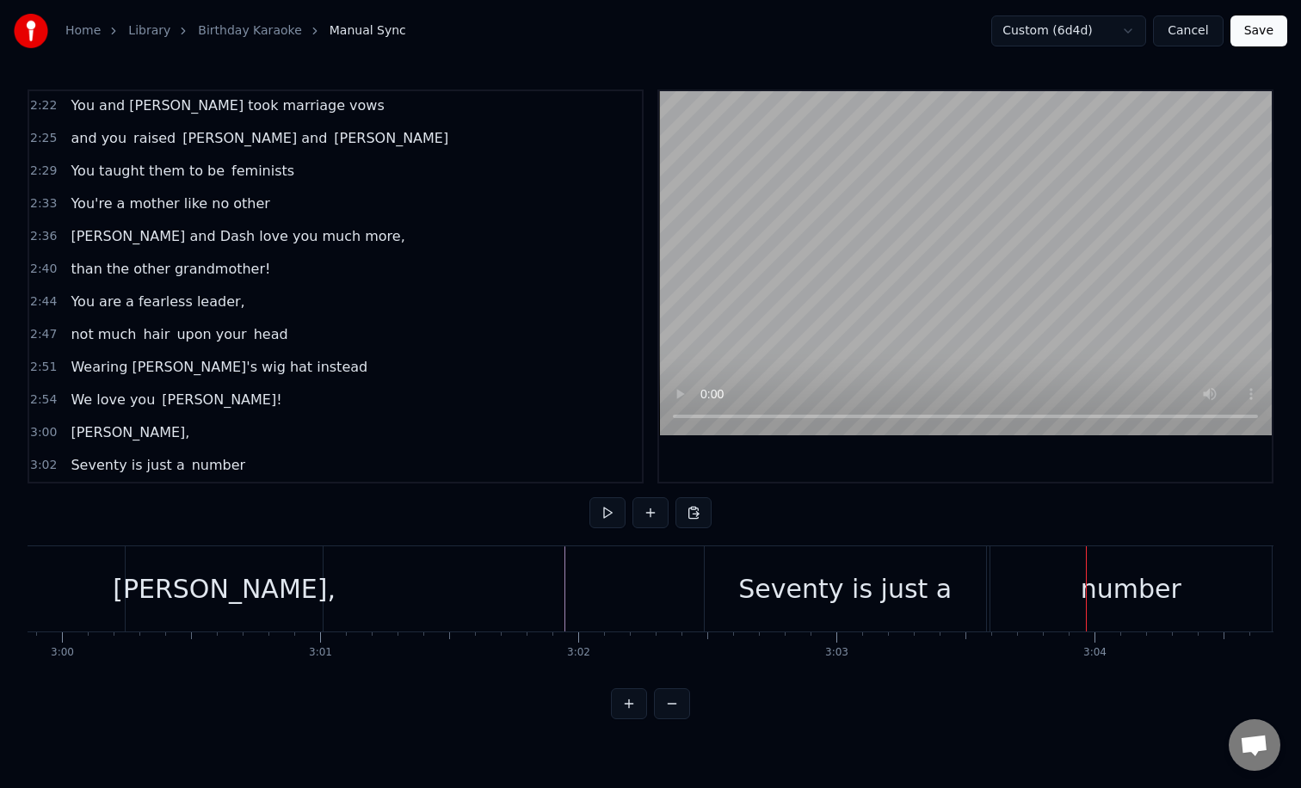
click at [885, 587] on div "Seventy is just a" at bounding box center [844, 588] width 213 height 39
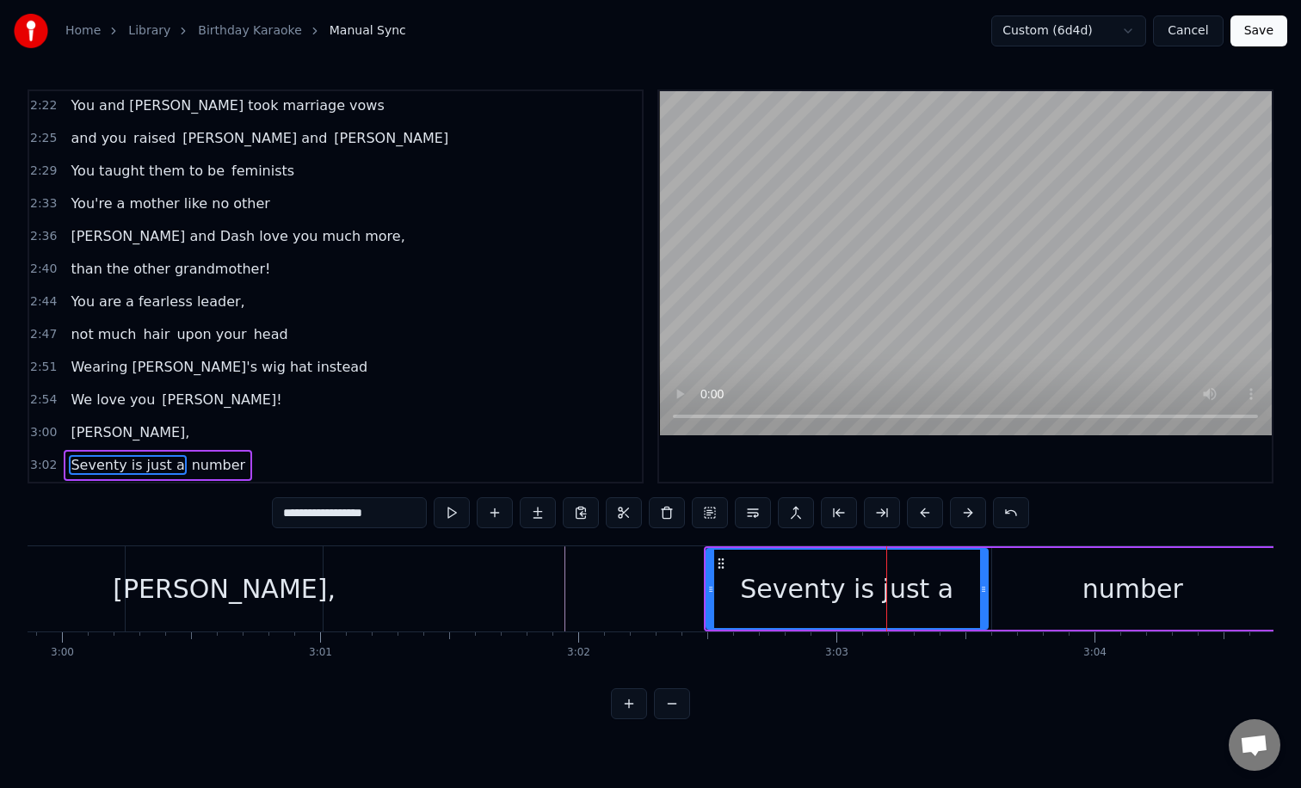
click at [1067, 580] on div "number" at bounding box center [1132, 589] width 281 height 82
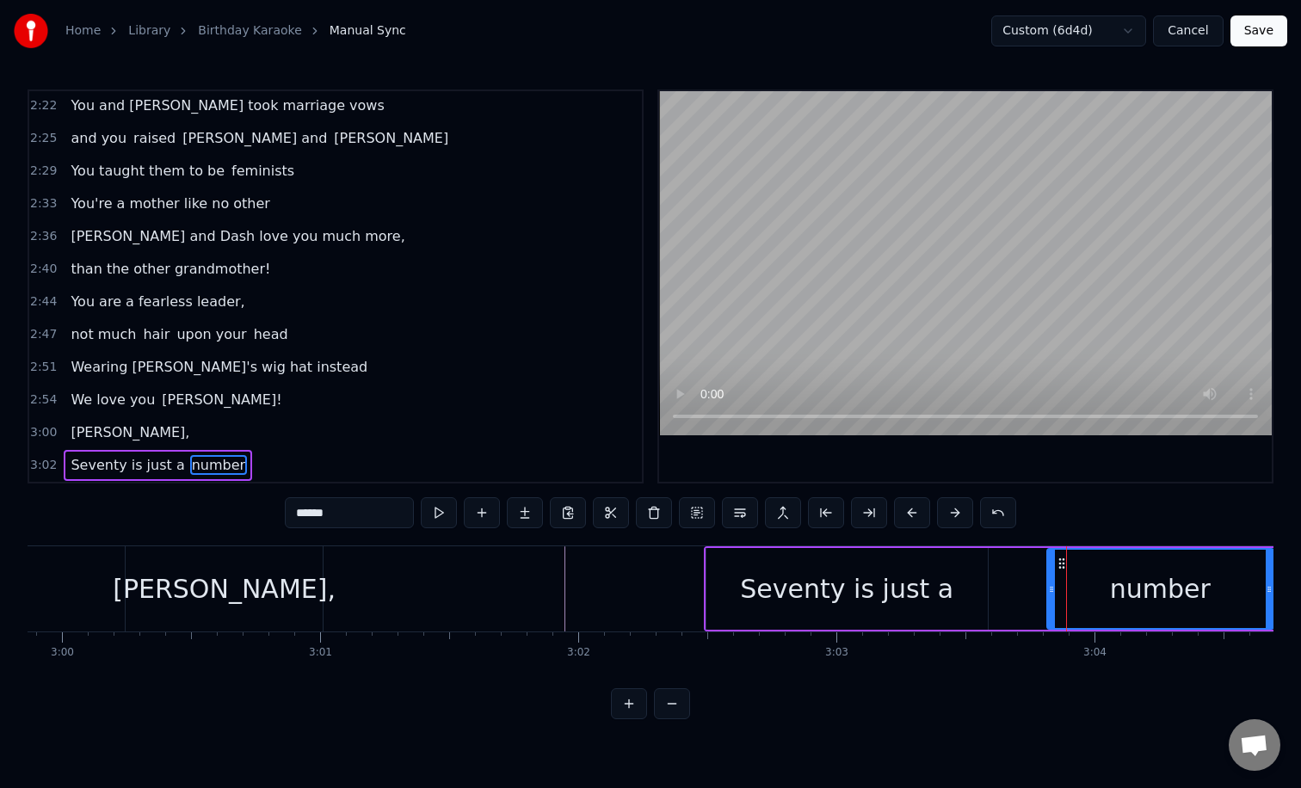
drag, startPoint x: 993, startPoint y: 589, endPoint x: 1055, endPoint y: 590, distance: 61.9
click at [1055, 590] on icon at bounding box center [1051, 589] width 7 height 14
click at [969, 592] on div "Seventy is just a" at bounding box center [846, 589] width 281 height 82
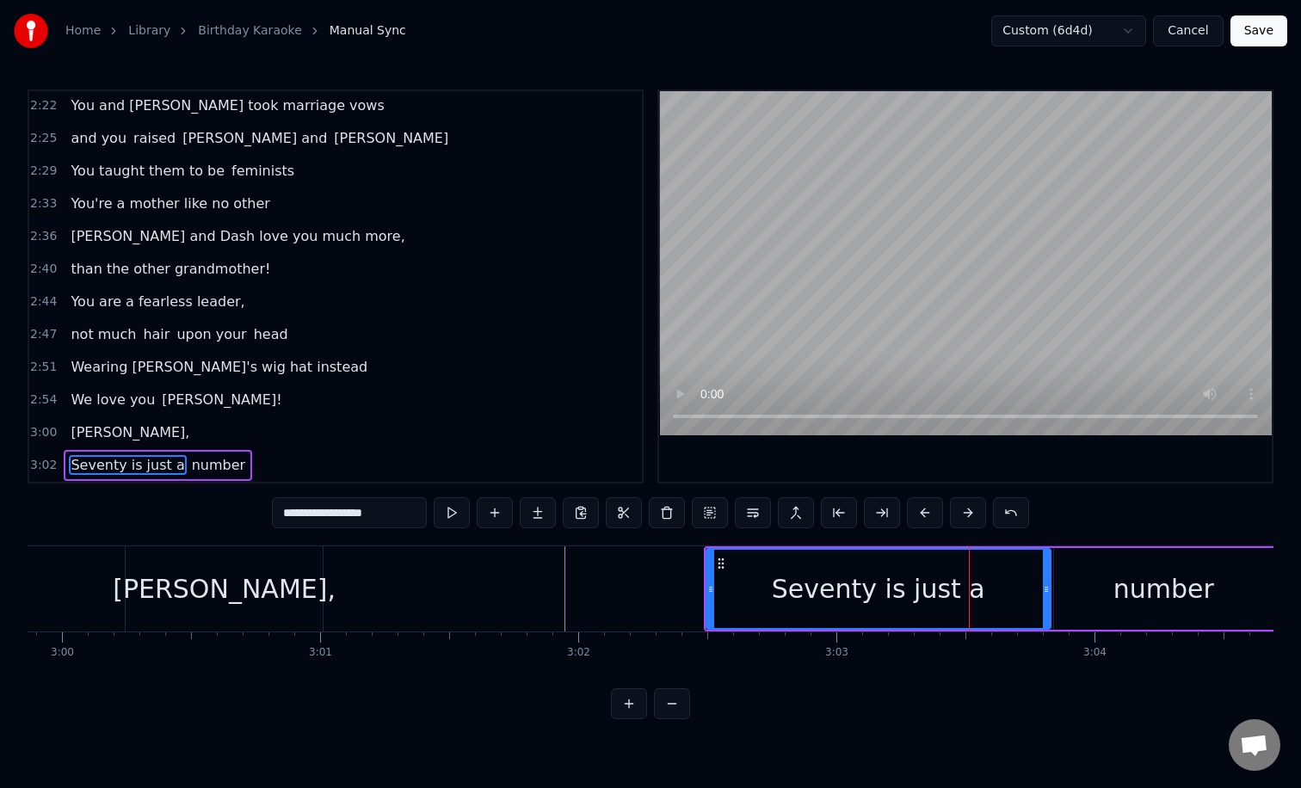
drag, startPoint x: 983, startPoint y: 592, endPoint x: 1046, endPoint y: 593, distance: 62.8
click at [1046, 593] on icon at bounding box center [1046, 589] width 7 height 14
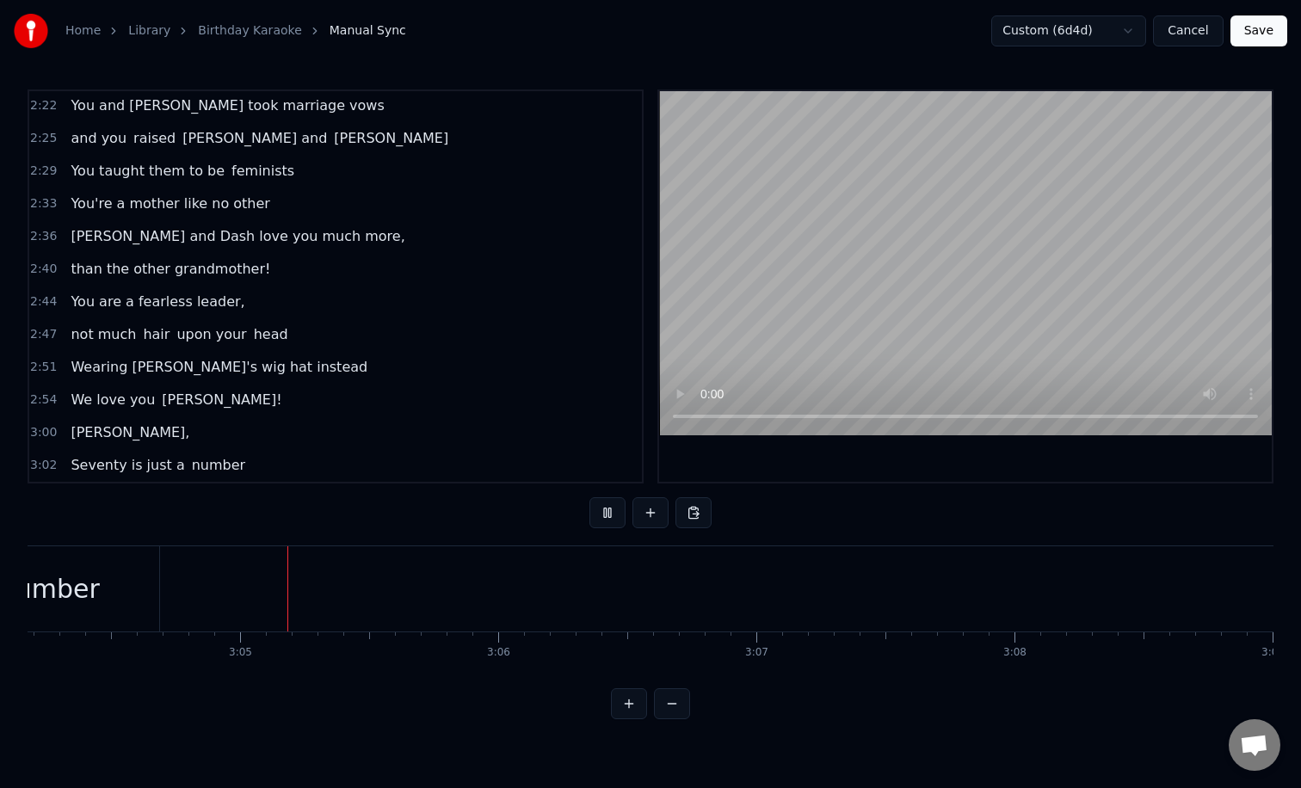
scroll to position [0, 47553]
click at [644, 514] on button at bounding box center [650, 512] width 36 height 31
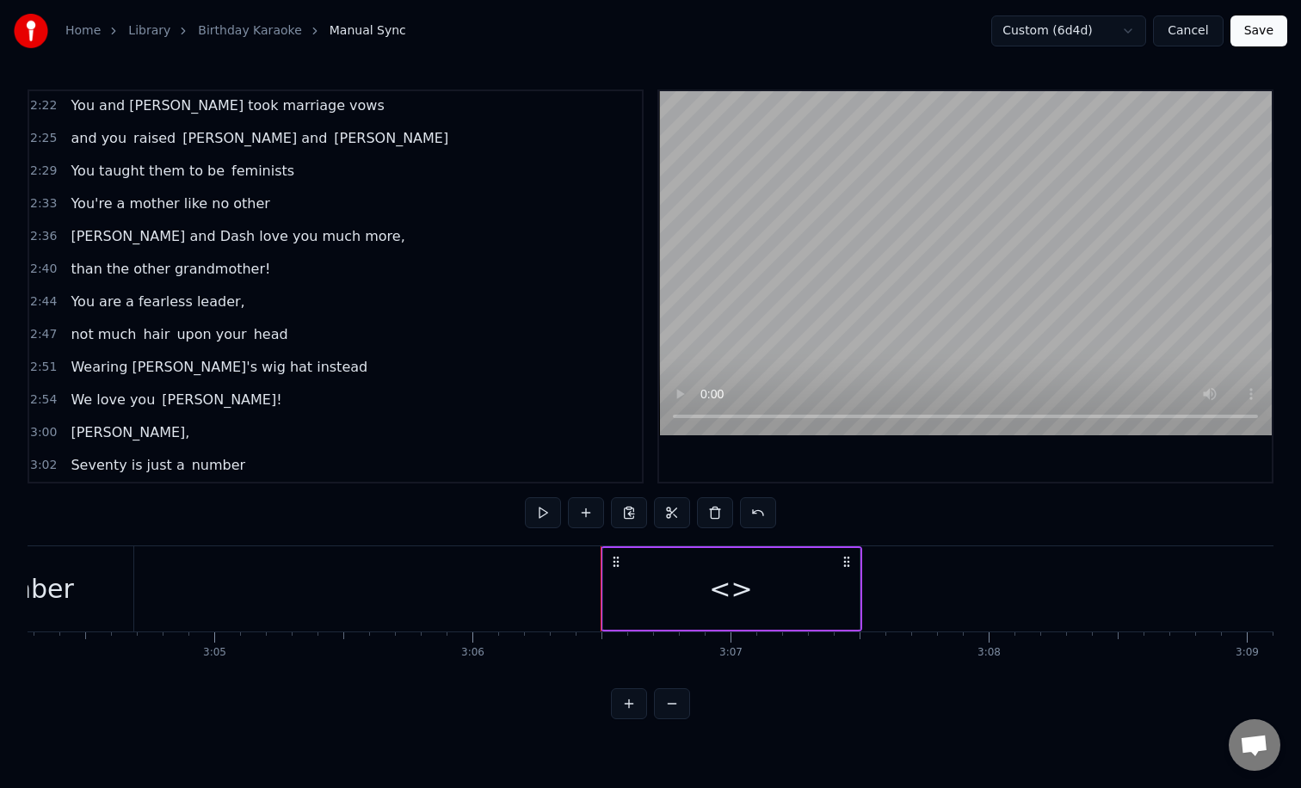
click at [731, 596] on div "<>" at bounding box center [730, 588] width 43 height 39
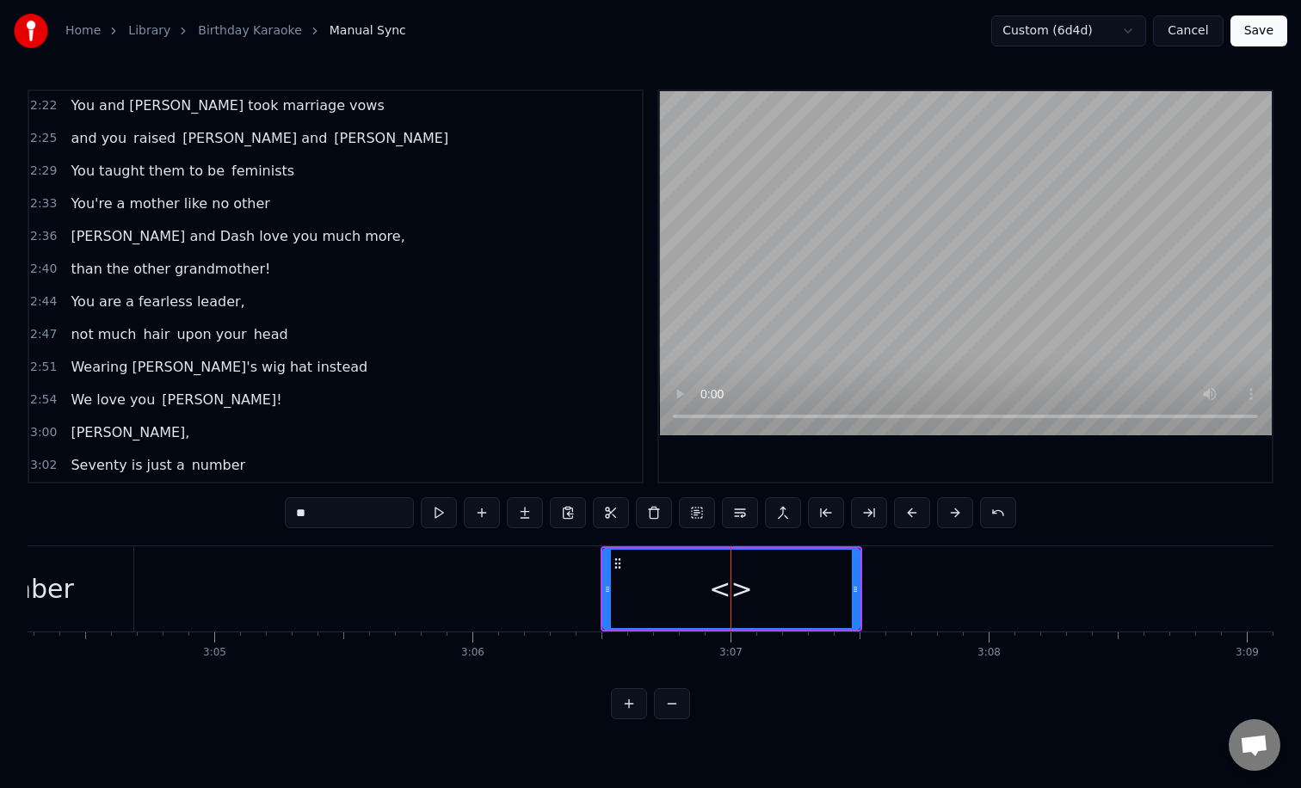
scroll to position [1015, 0]
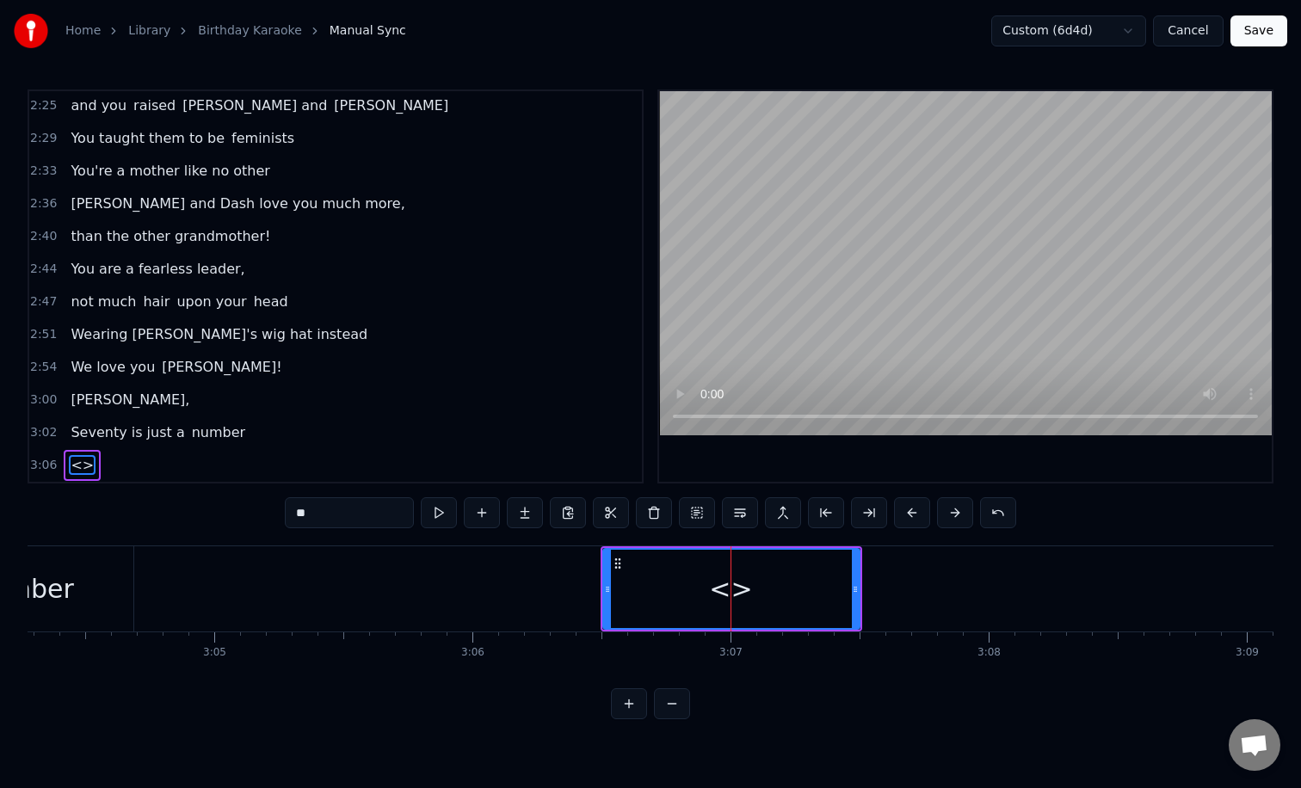
click at [345, 507] on input "**" at bounding box center [349, 512] width 129 height 31
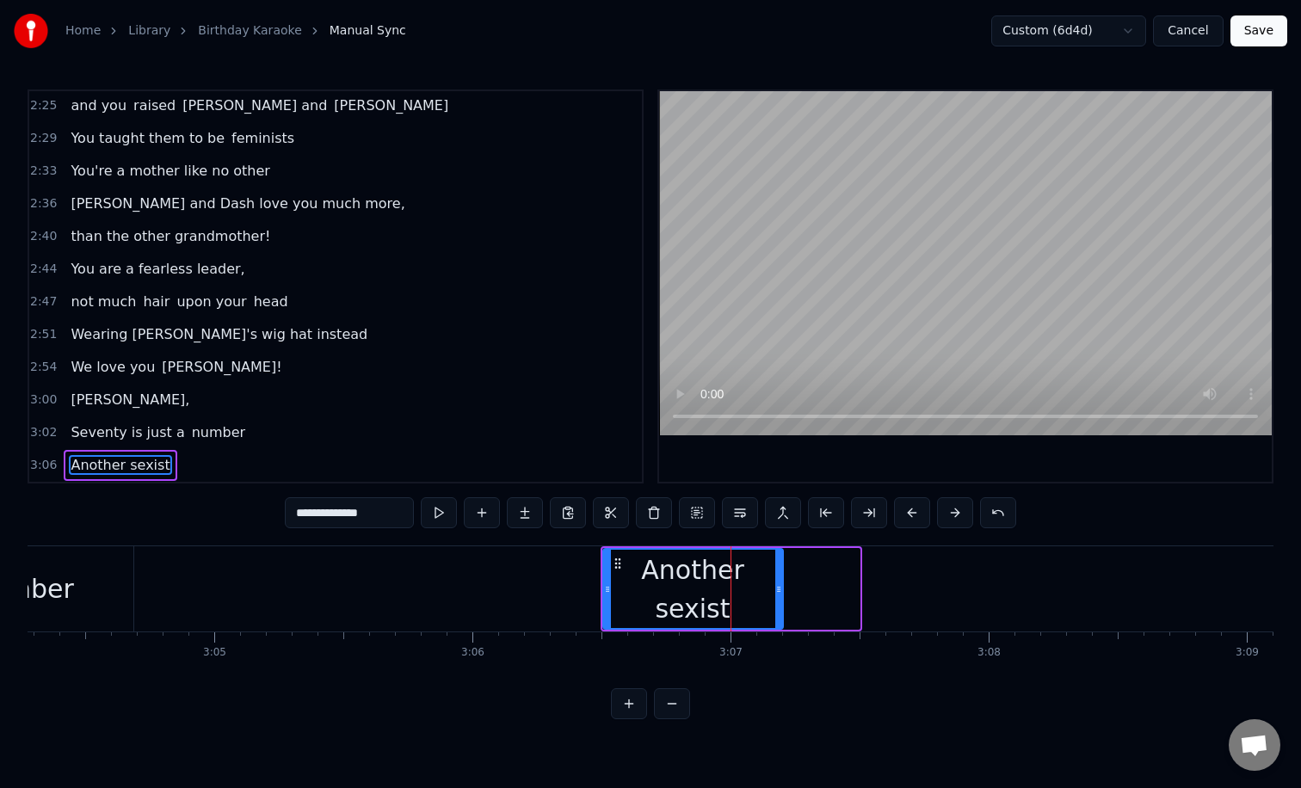
drag, startPoint x: 855, startPoint y: 593, endPoint x: 778, endPoint y: 593, distance: 76.6
click at [778, 593] on icon at bounding box center [778, 589] width 7 height 14
click at [477, 514] on button at bounding box center [482, 512] width 36 height 31
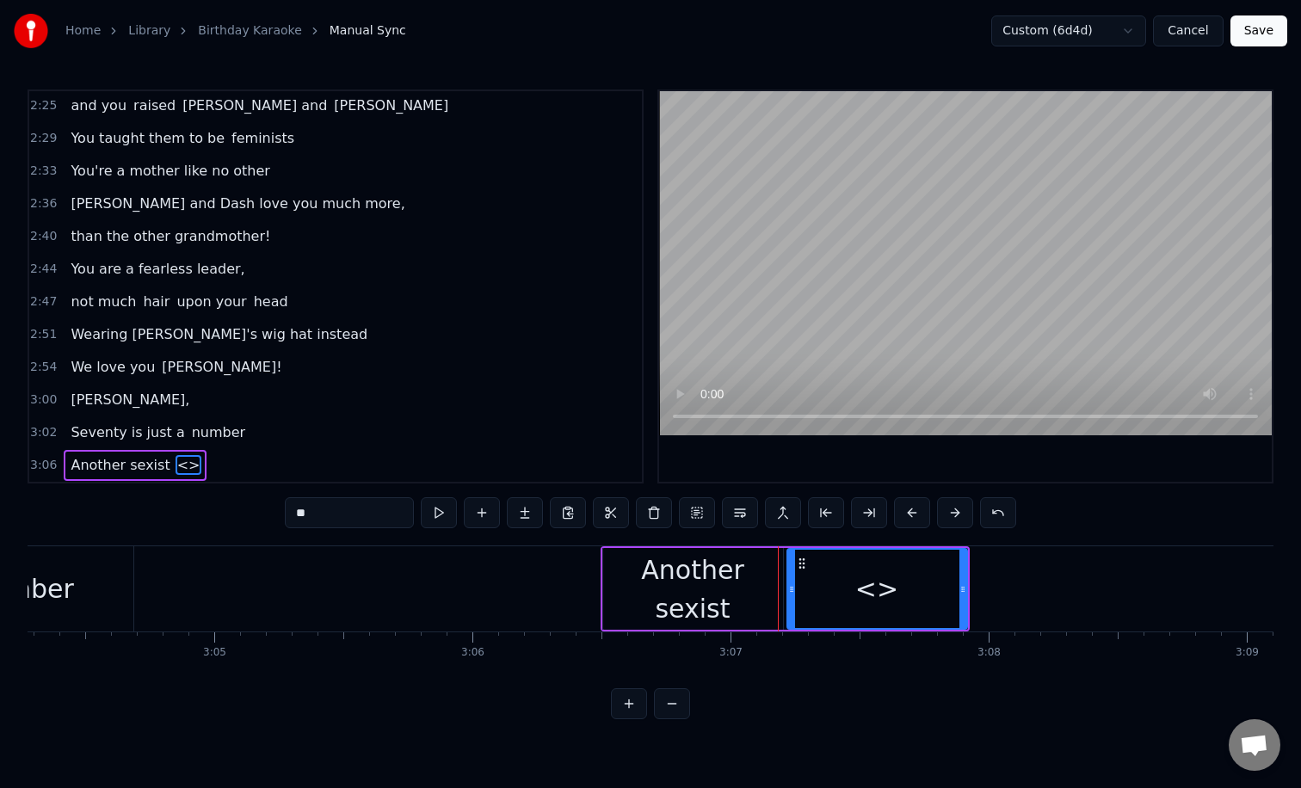
click at [332, 501] on input "**" at bounding box center [349, 512] width 129 height 31
click at [317, 516] on input "**" at bounding box center [349, 512] width 129 height 31
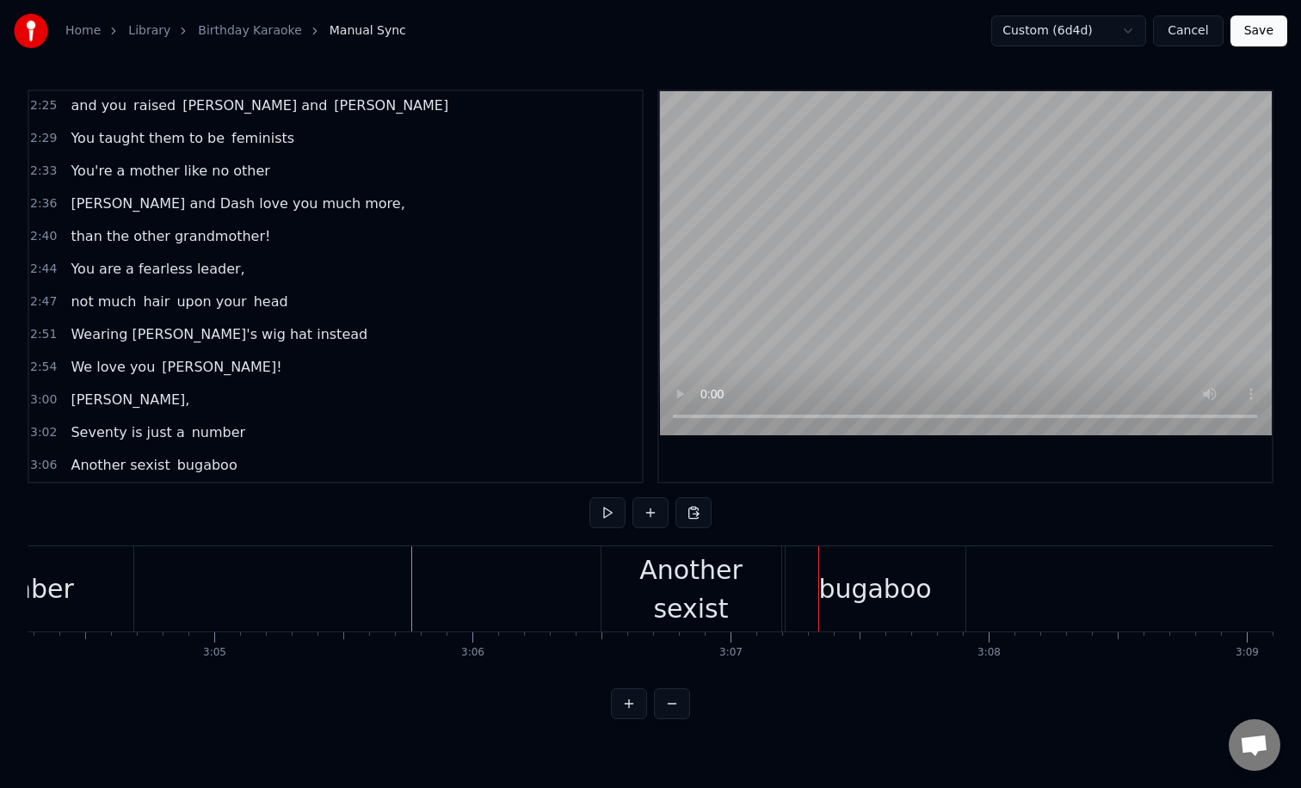
click at [853, 575] on div "bugaboo" at bounding box center [874, 588] width 113 height 39
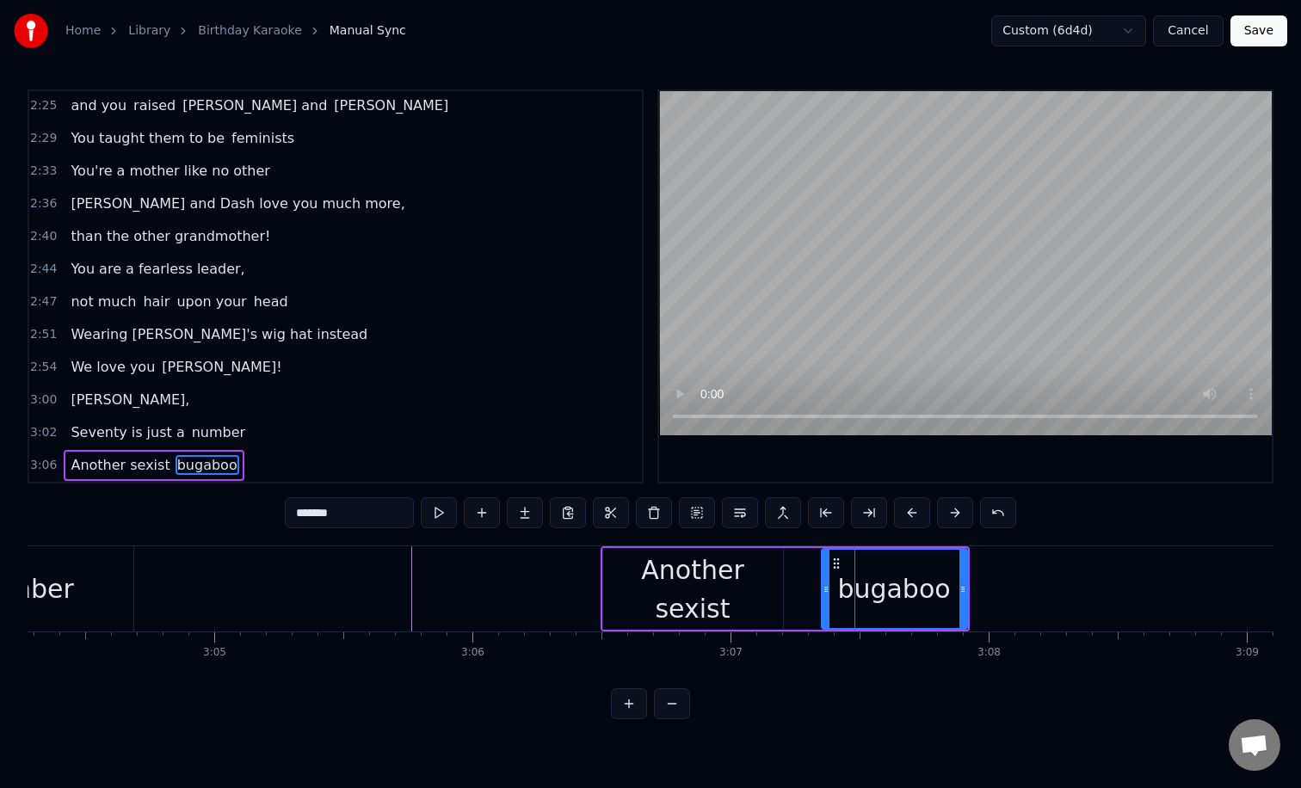
drag, startPoint x: 790, startPoint y: 592, endPoint x: 839, endPoint y: 591, distance: 49.0
click at [829, 591] on icon at bounding box center [825, 589] width 7 height 14
click at [748, 581] on div "Another sexist" at bounding box center [693, 589] width 180 height 77
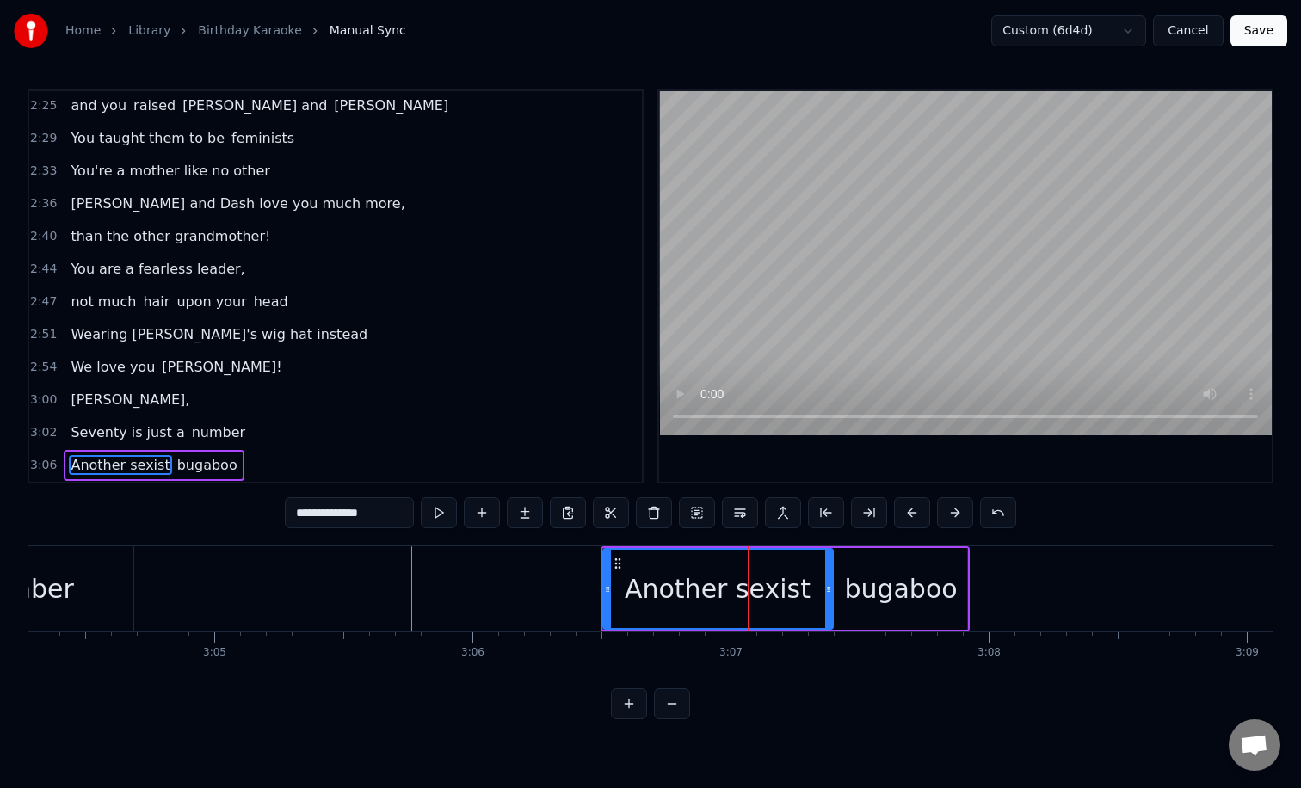
drag, startPoint x: 778, startPoint y: 585, endPoint x: 823, endPoint y: 589, distance: 45.8
click at [825, 589] on icon at bounding box center [828, 589] width 7 height 14
click at [889, 585] on div "bugaboo" at bounding box center [900, 588] width 113 height 39
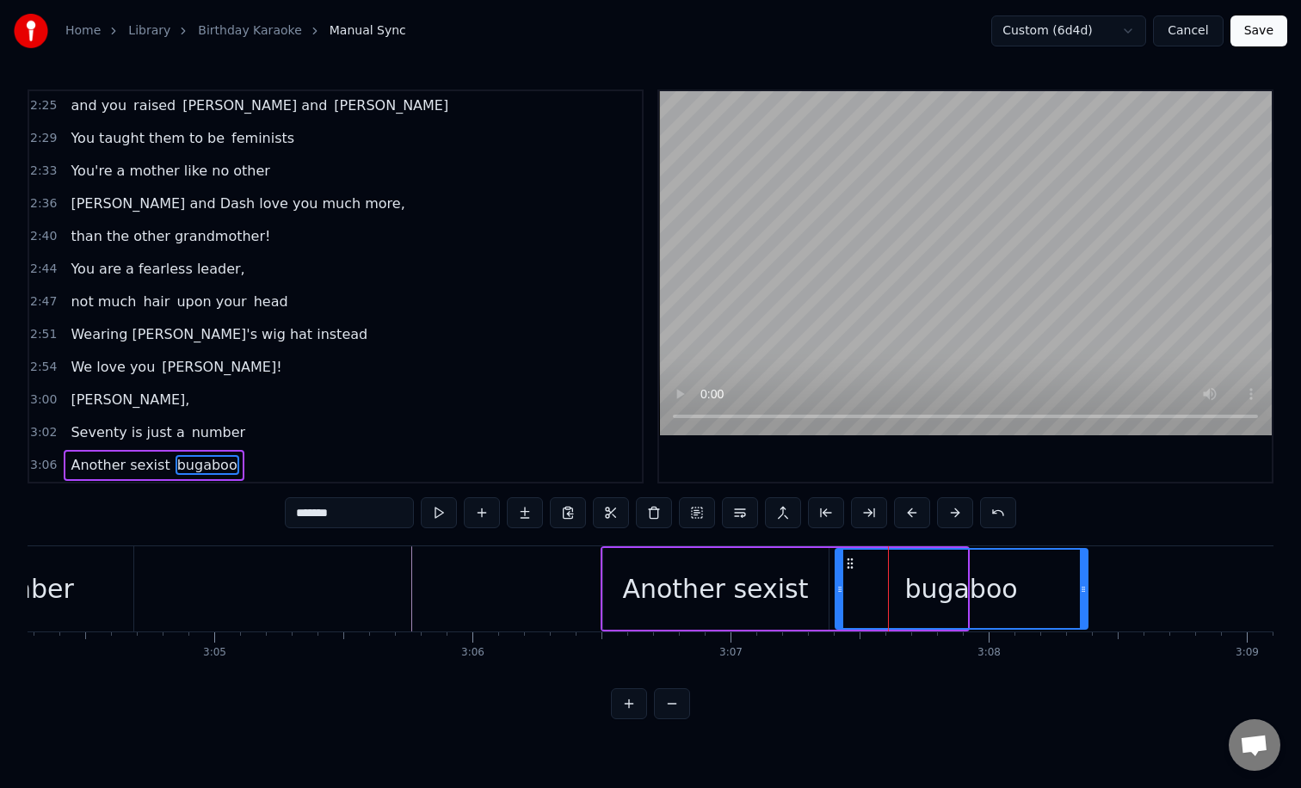
drag, startPoint x: 962, startPoint y: 590, endPoint x: 1081, endPoint y: 594, distance: 119.6
click at [1081, 594] on icon at bounding box center [1083, 589] width 7 height 14
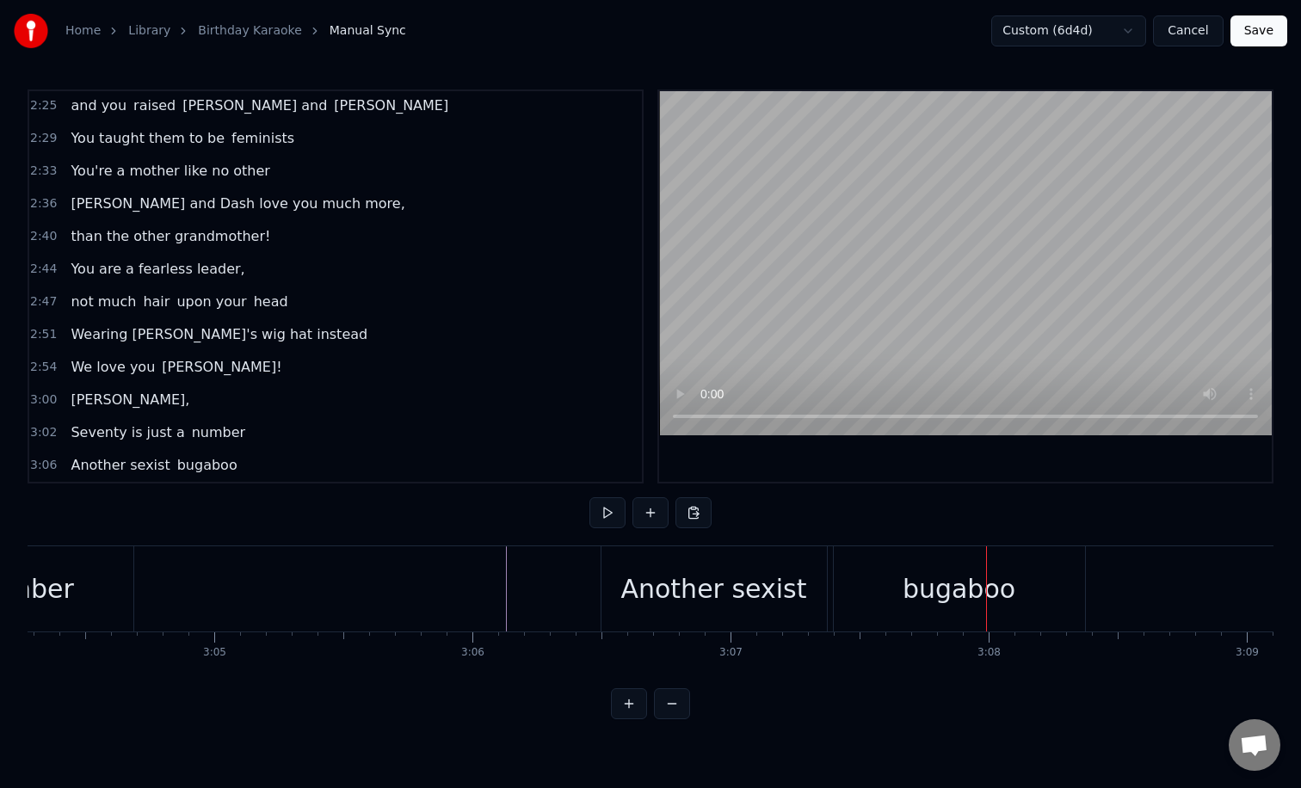
click at [879, 571] on div "bugaboo" at bounding box center [959, 588] width 251 height 85
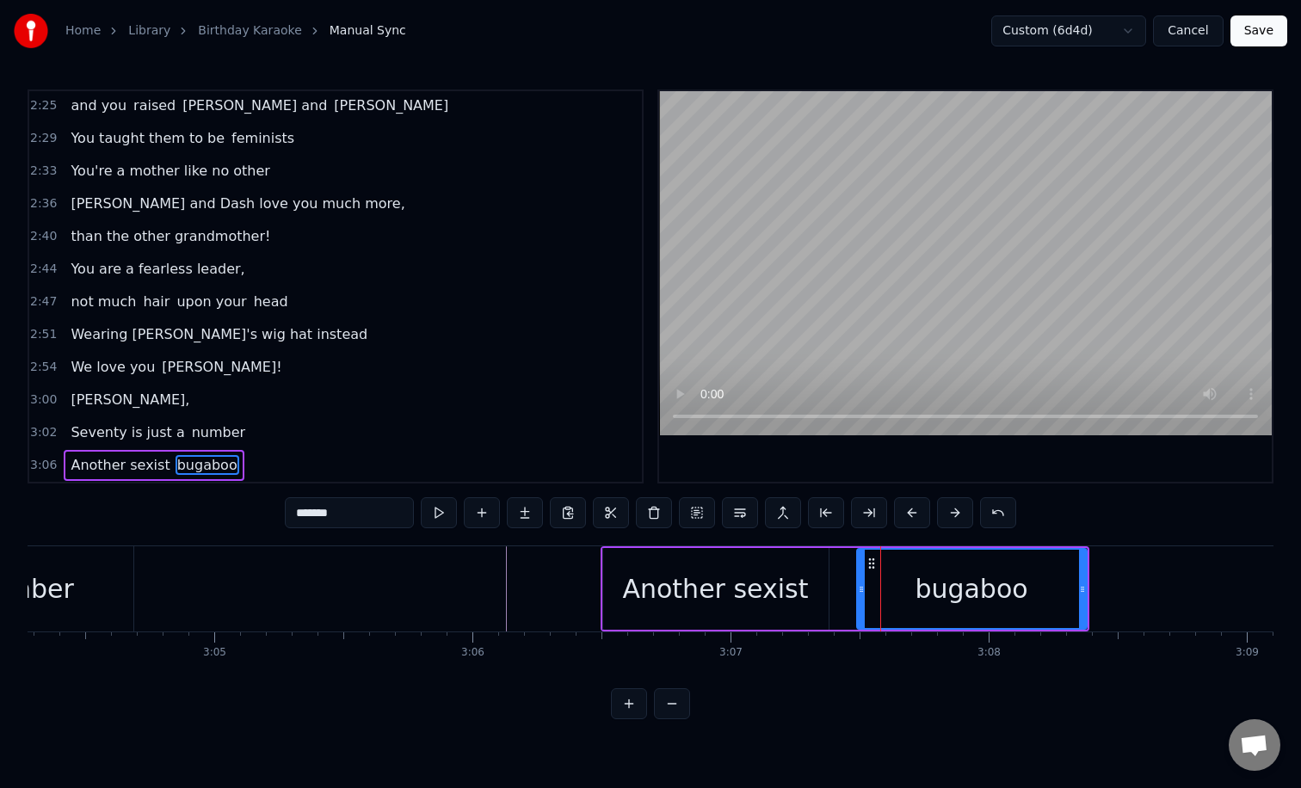
drag, startPoint x: 837, startPoint y: 587, endPoint x: 863, endPoint y: 587, distance: 25.8
click at [863, 587] on icon at bounding box center [861, 589] width 7 height 14
click at [811, 593] on div "Another sexist" at bounding box center [715, 589] width 225 height 82
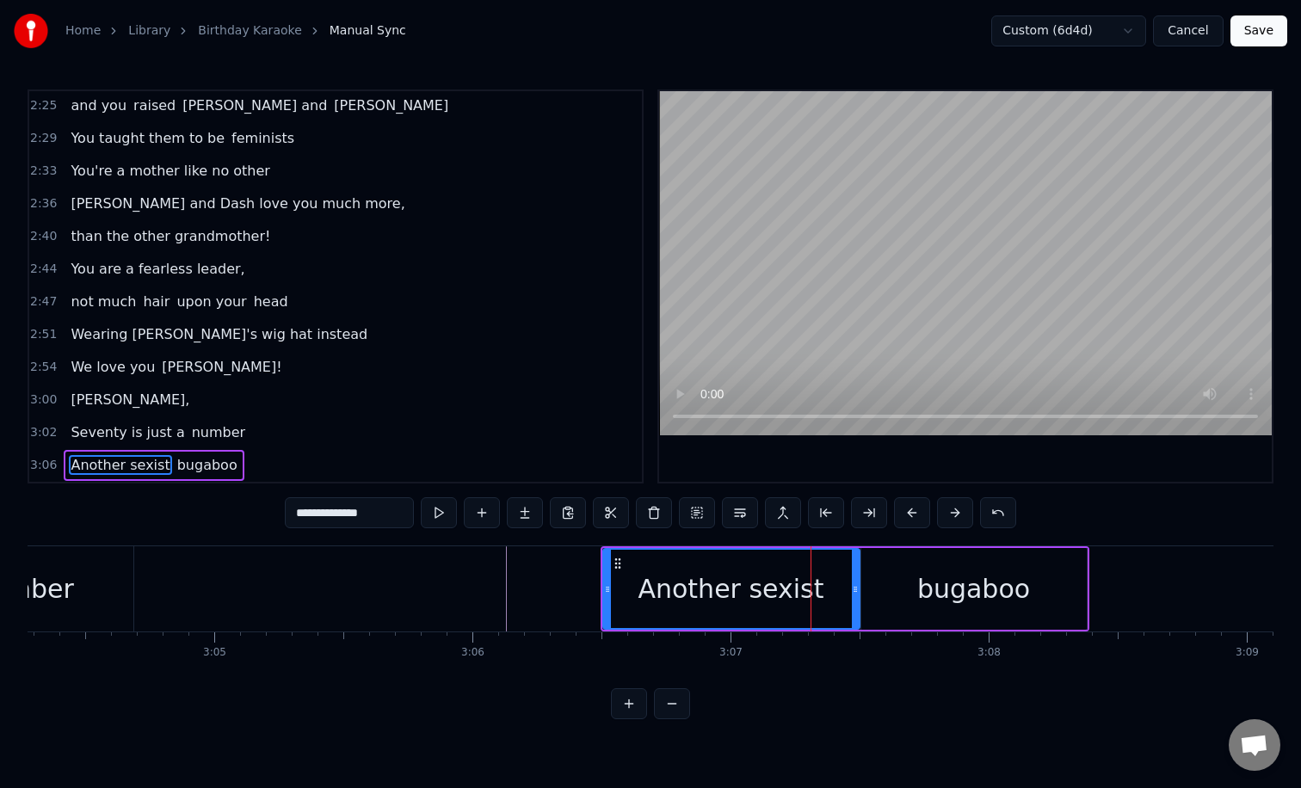
drag, startPoint x: 823, startPoint y: 593, endPoint x: 854, endPoint y: 595, distance: 31.1
click at [854, 595] on icon at bounding box center [855, 589] width 7 height 14
click at [941, 583] on div "bugaboo" at bounding box center [973, 588] width 113 height 39
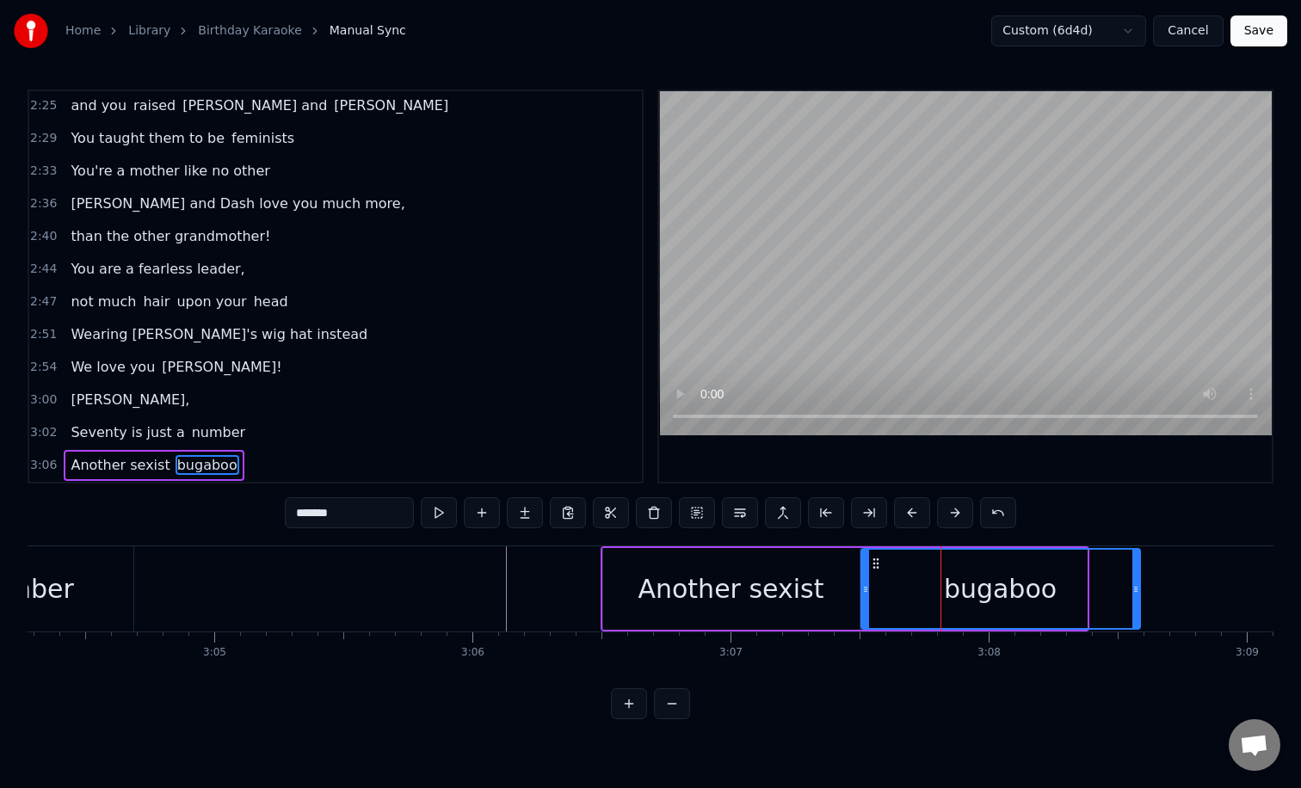
drag, startPoint x: 1080, startPoint y: 579, endPoint x: 1133, endPoint y: 580, distance: 53.3
click at [1133, 580] on div at bounding box center [1135, 589] width 7 height 78
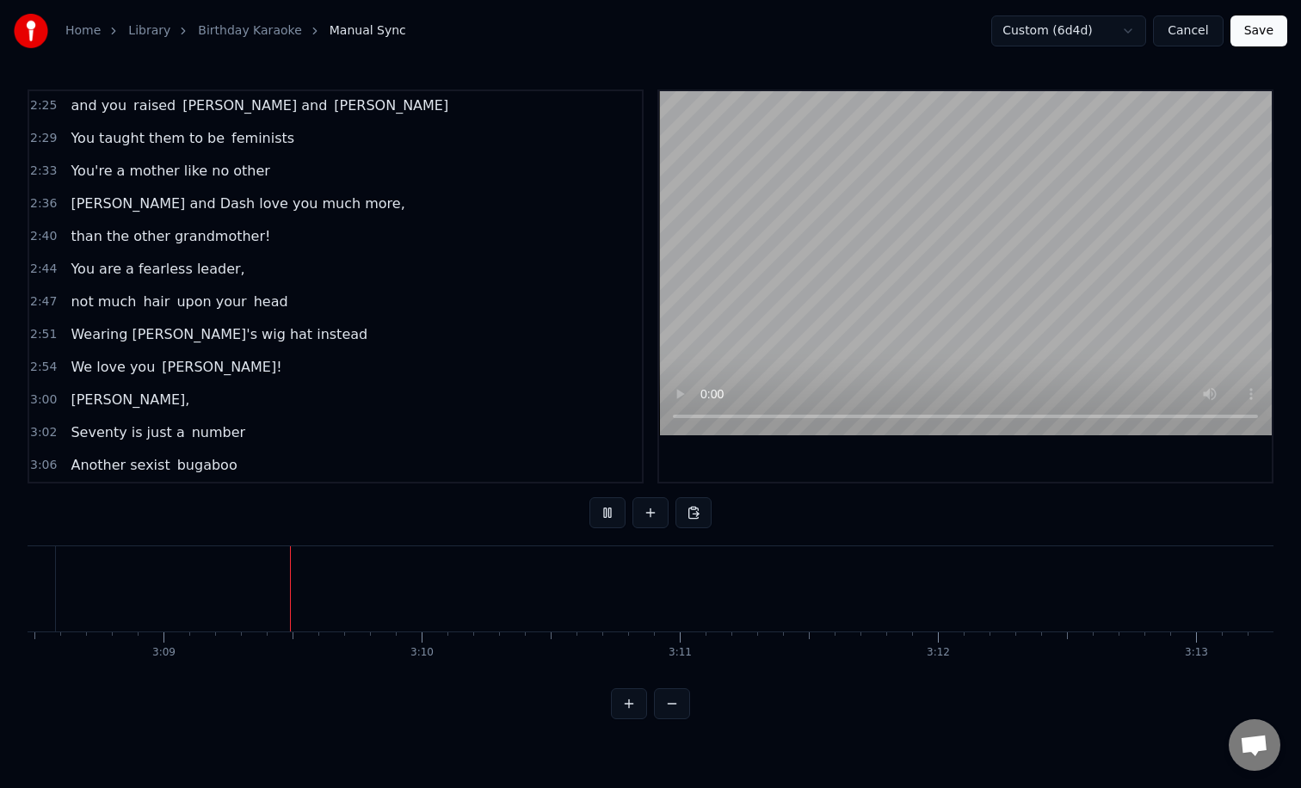
scroll to position [0, 48666]
click at [649, 514] on button at bounding box center [650, 512] width 36 height 31
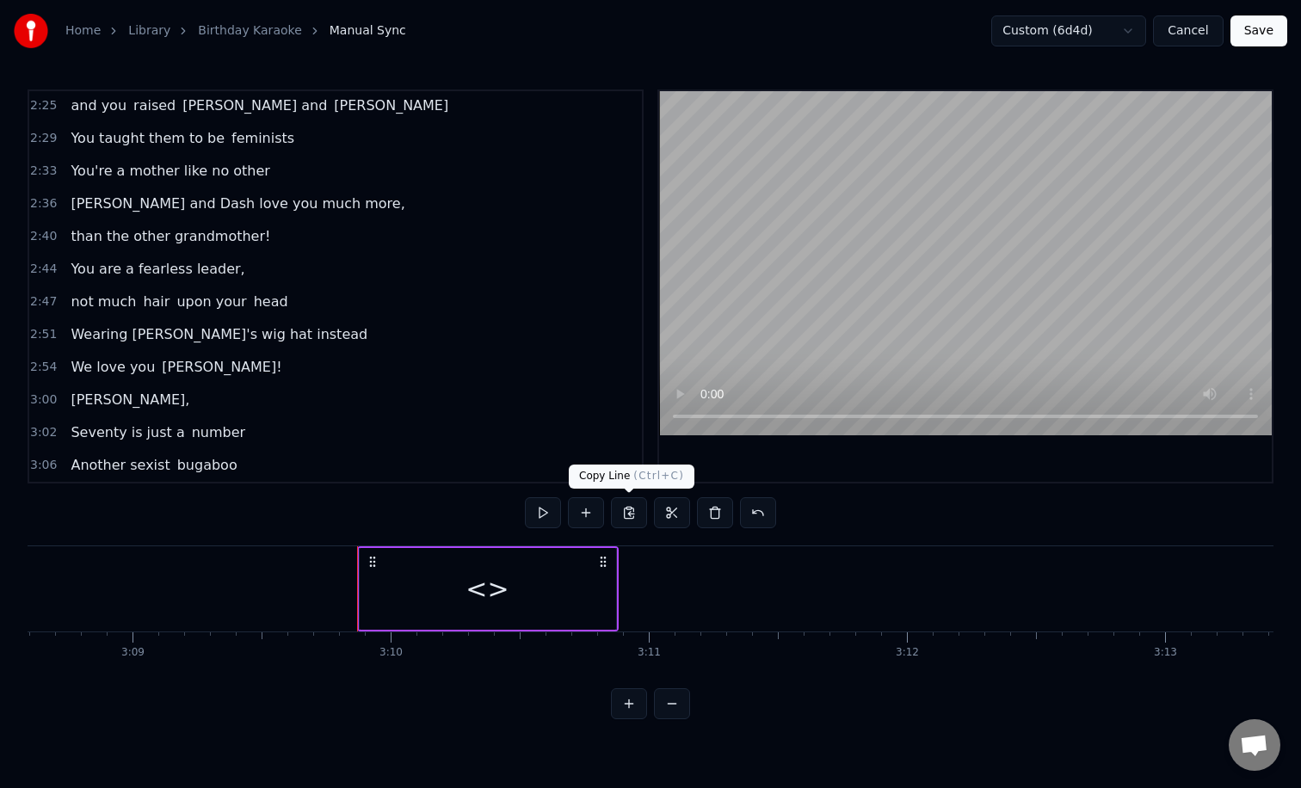
click at [495, 596] on div "<>" at bounding box center [486, 588] width 43 height 39
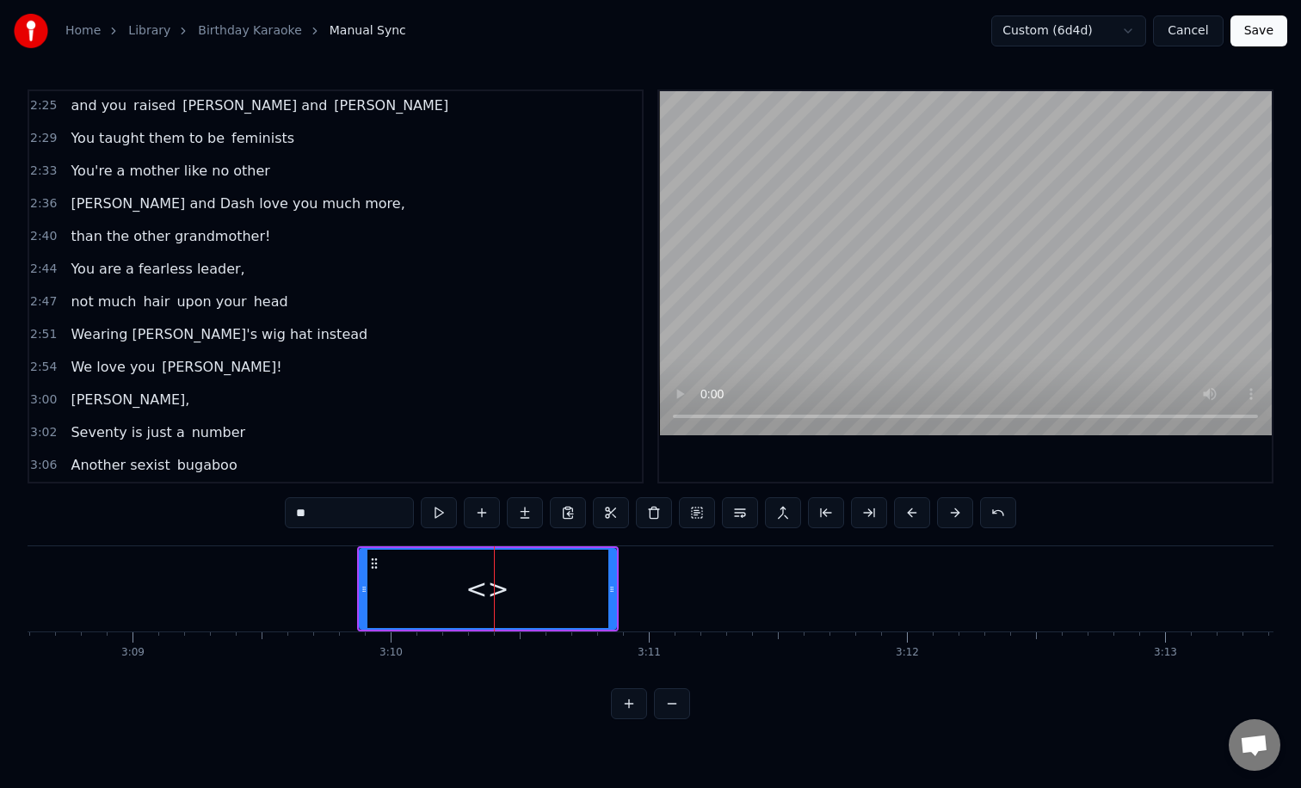
scroll to position [1048, 0]
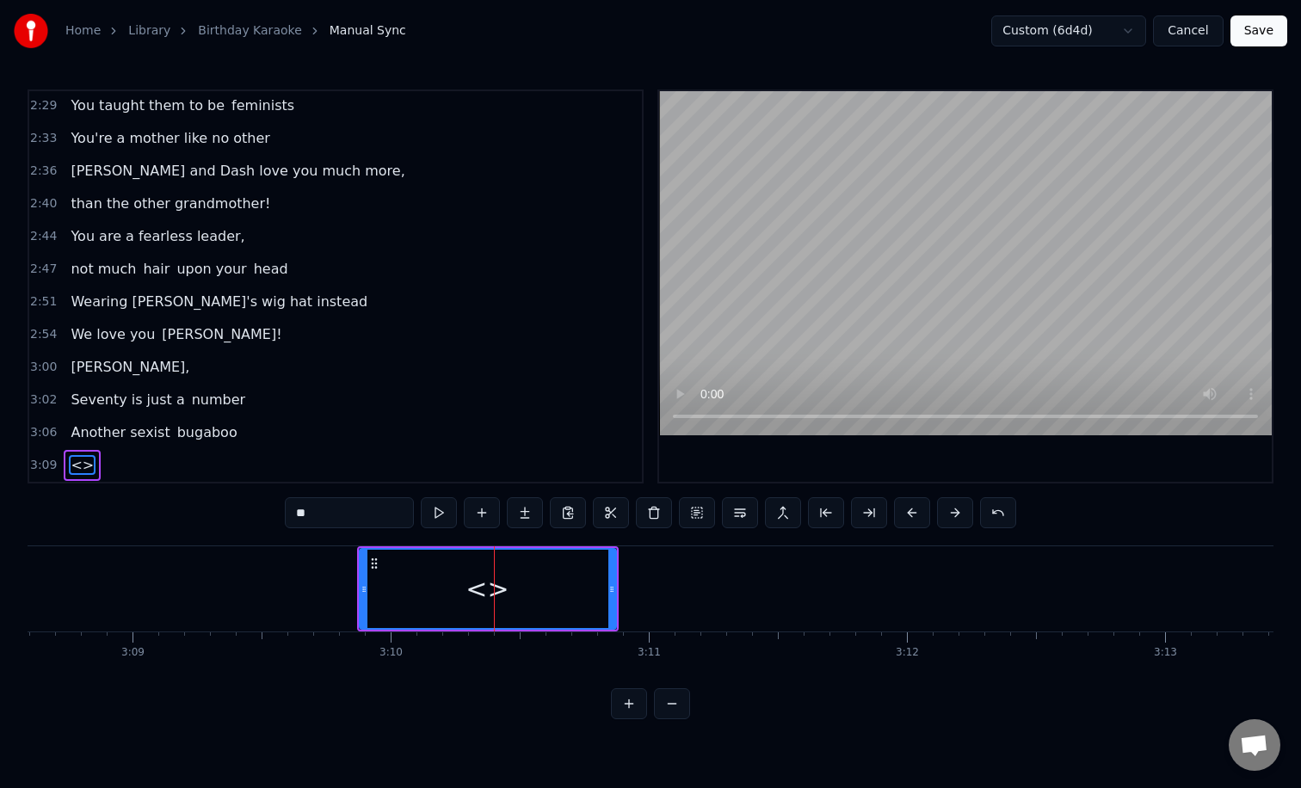
click at [357, 515] on input "**" at bounding box center [349, 512] width 129 height 31
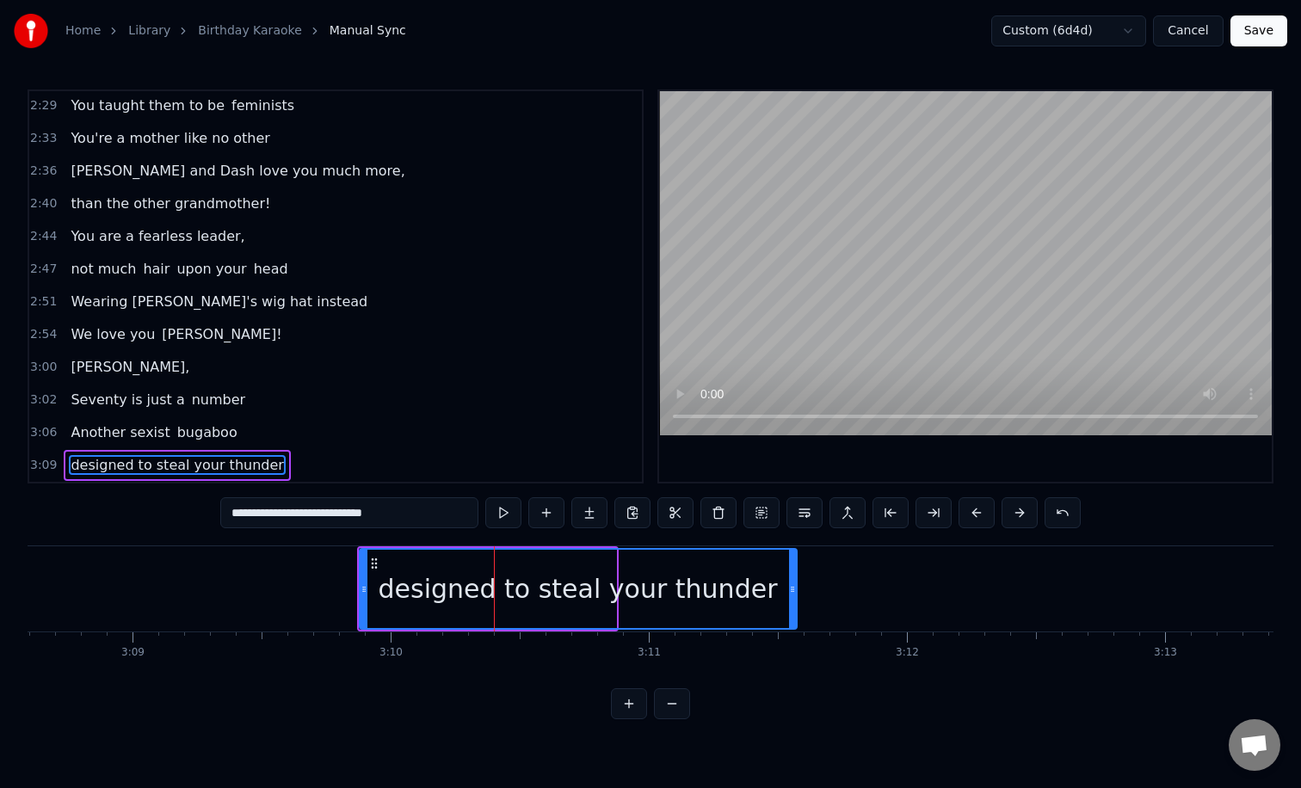
drag, startPoint x: 610, startPoint y: 587, endPoint x: 791, endPoint y: 584, distance: 181.5
click at [791, 584] on icon at bounding box center [792, 589] width 7 height 14
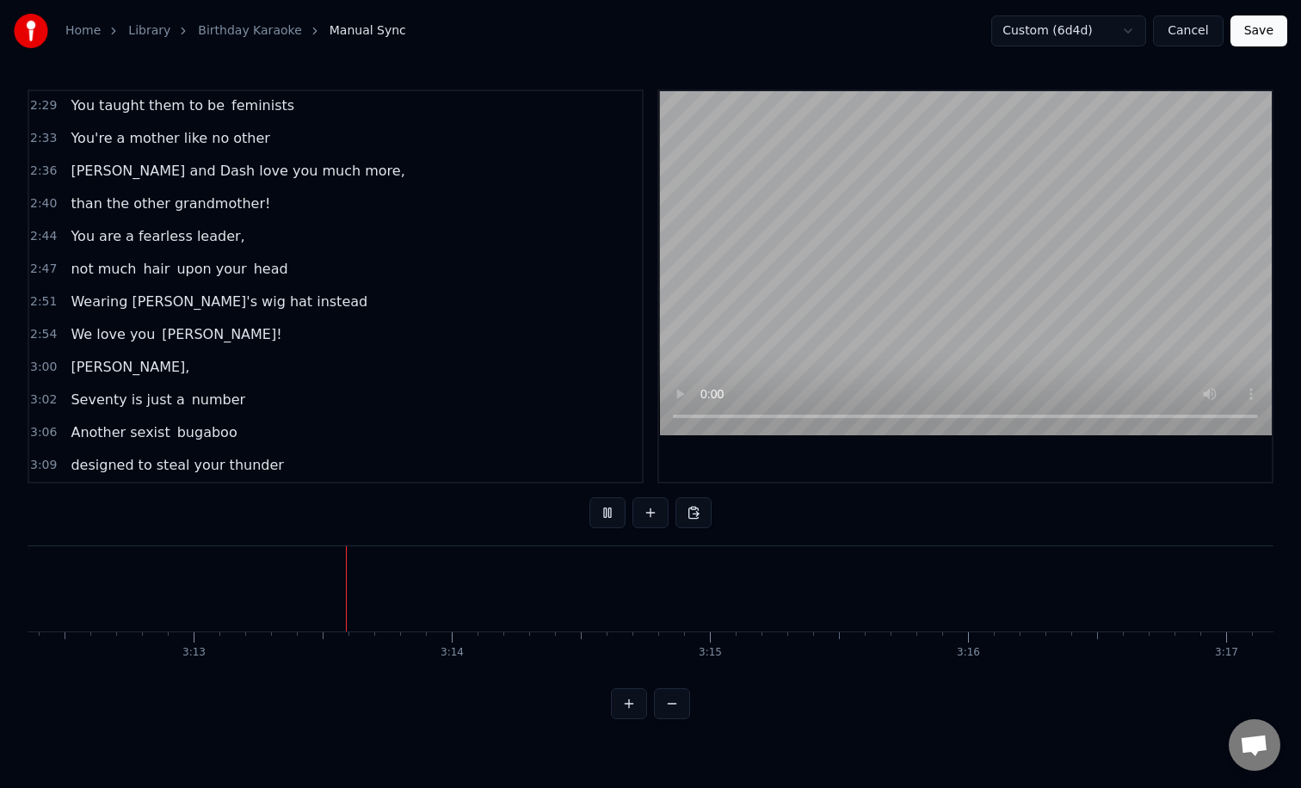
scroll to position [0, 49752]
click at [645, 514] on button at bounding box center [650, 512] width 36 height 31
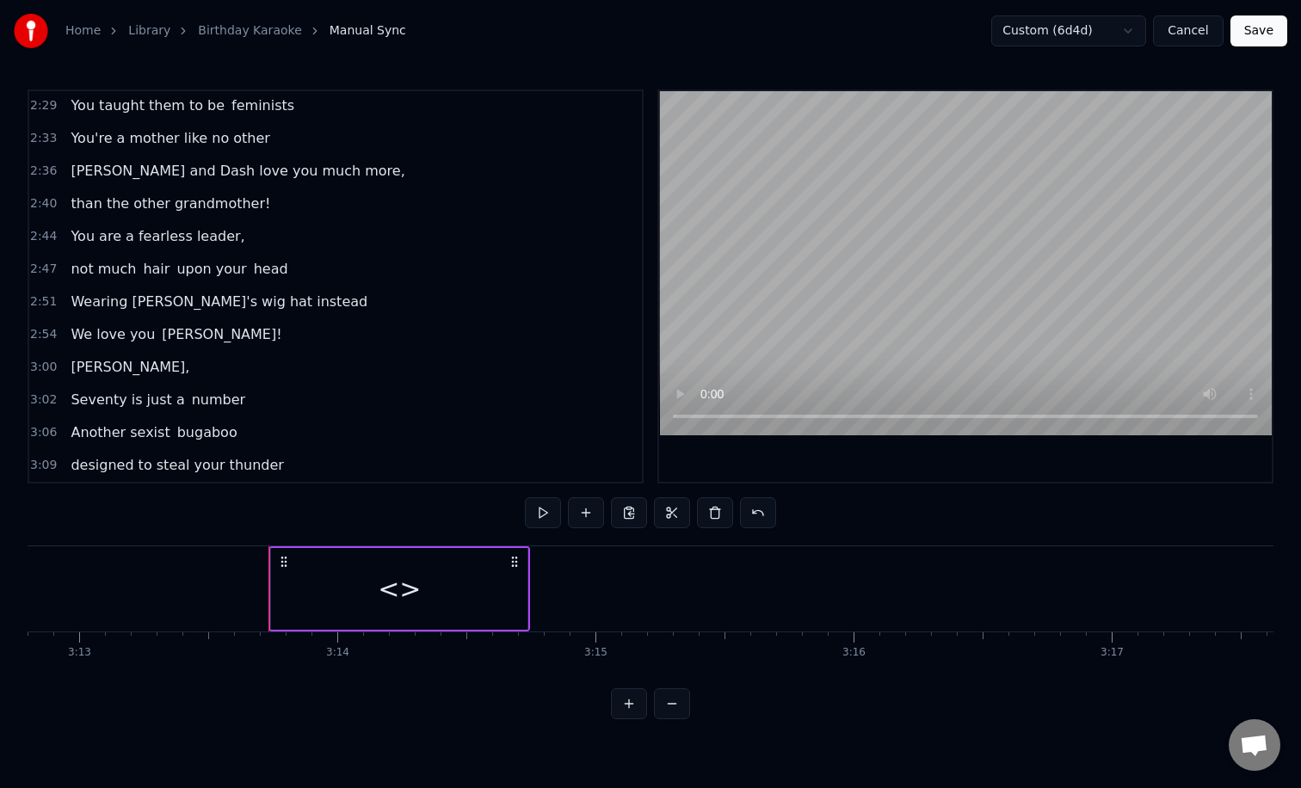
click at [472, 593] on div "<>" at bounding box center [399, 589] width 256 height 82
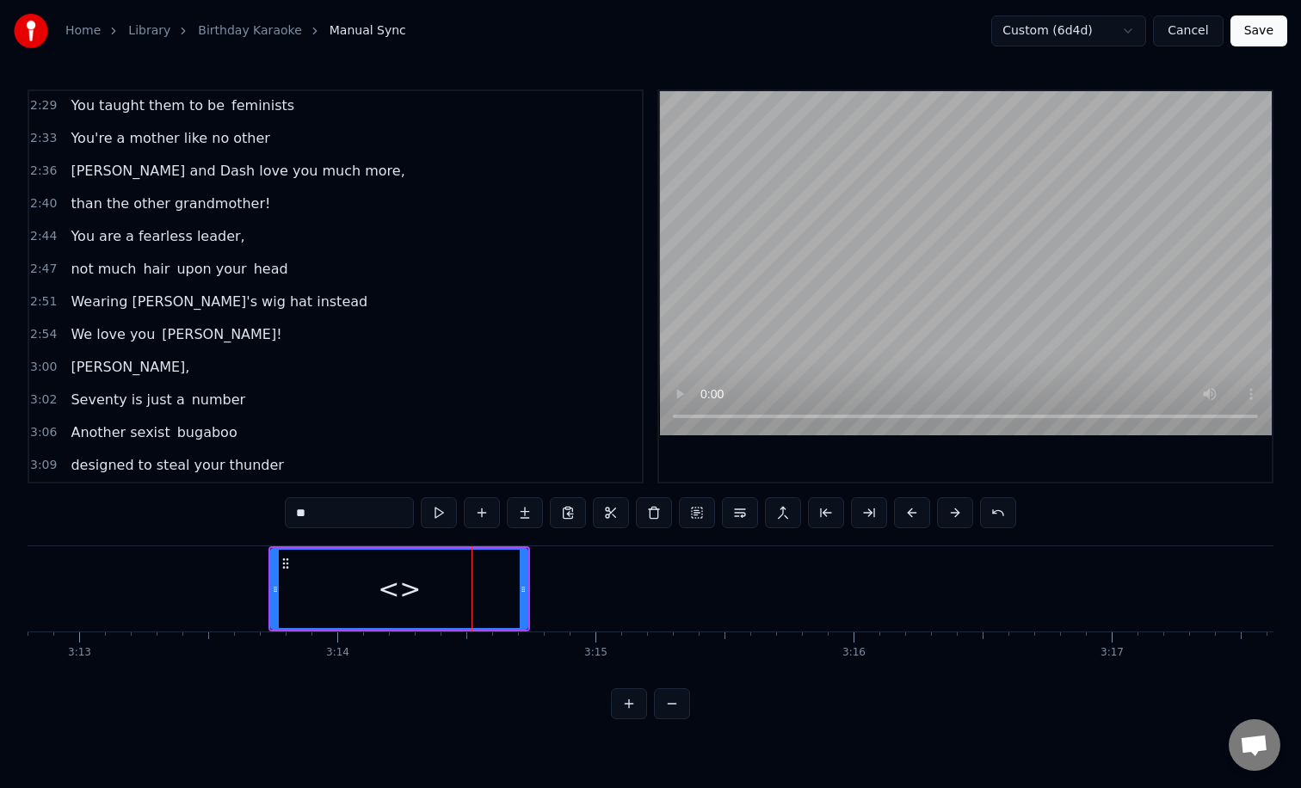
scroll to position [1080, 0]
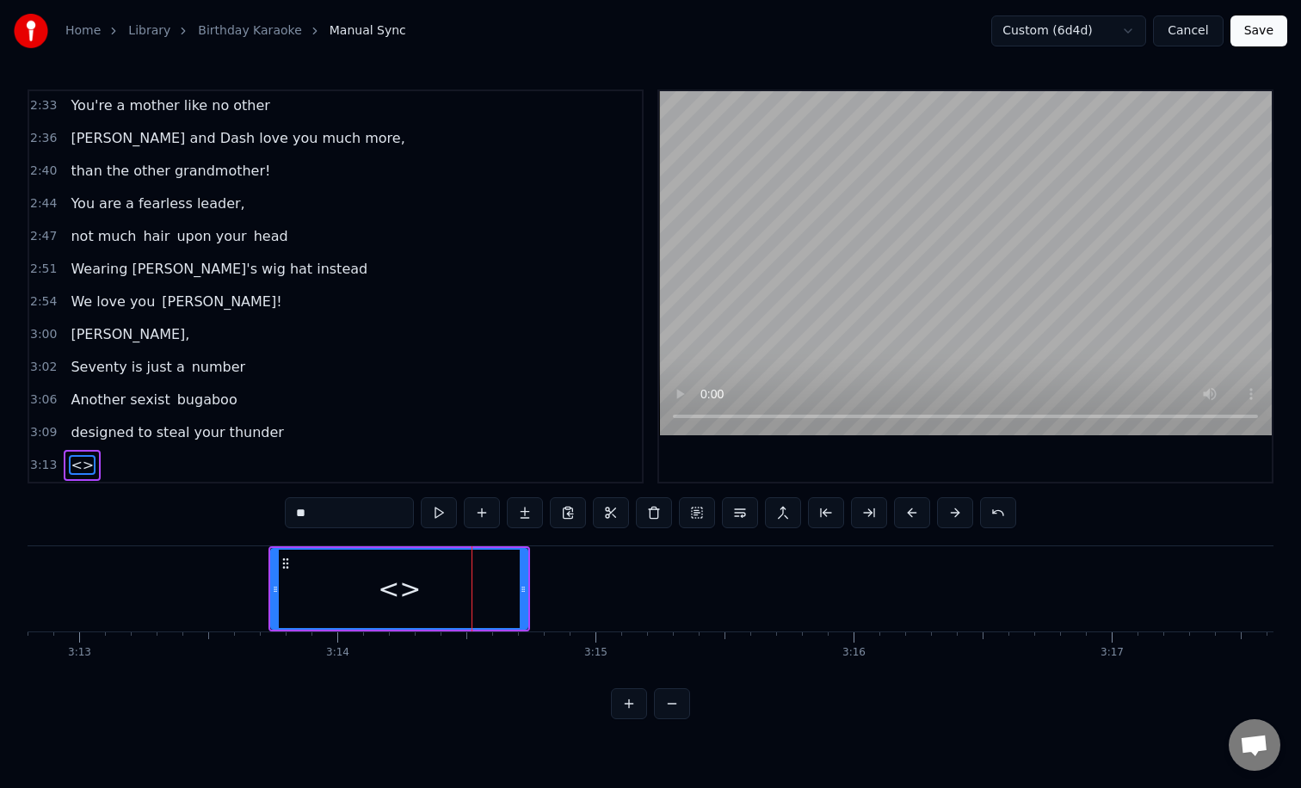
click at [372, 521] on input "**" at bounding box center [349, 512] width 129 height 31
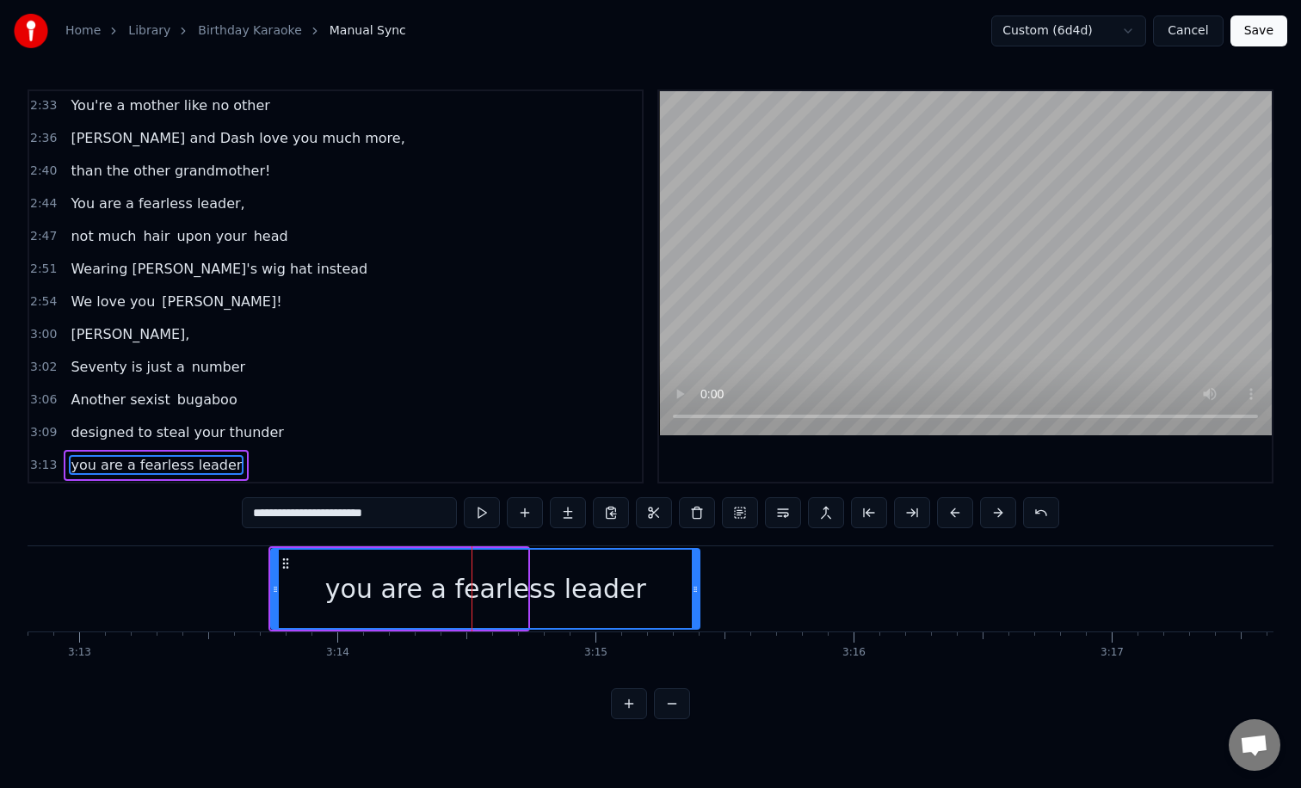
drag, startPoint x: 523, startPoint y: 583, endPoint x: 695, endPoint y: 584, distance: 172.0
click at [695, 584] on icon at bounding box center [695, 589] width 7 height 14
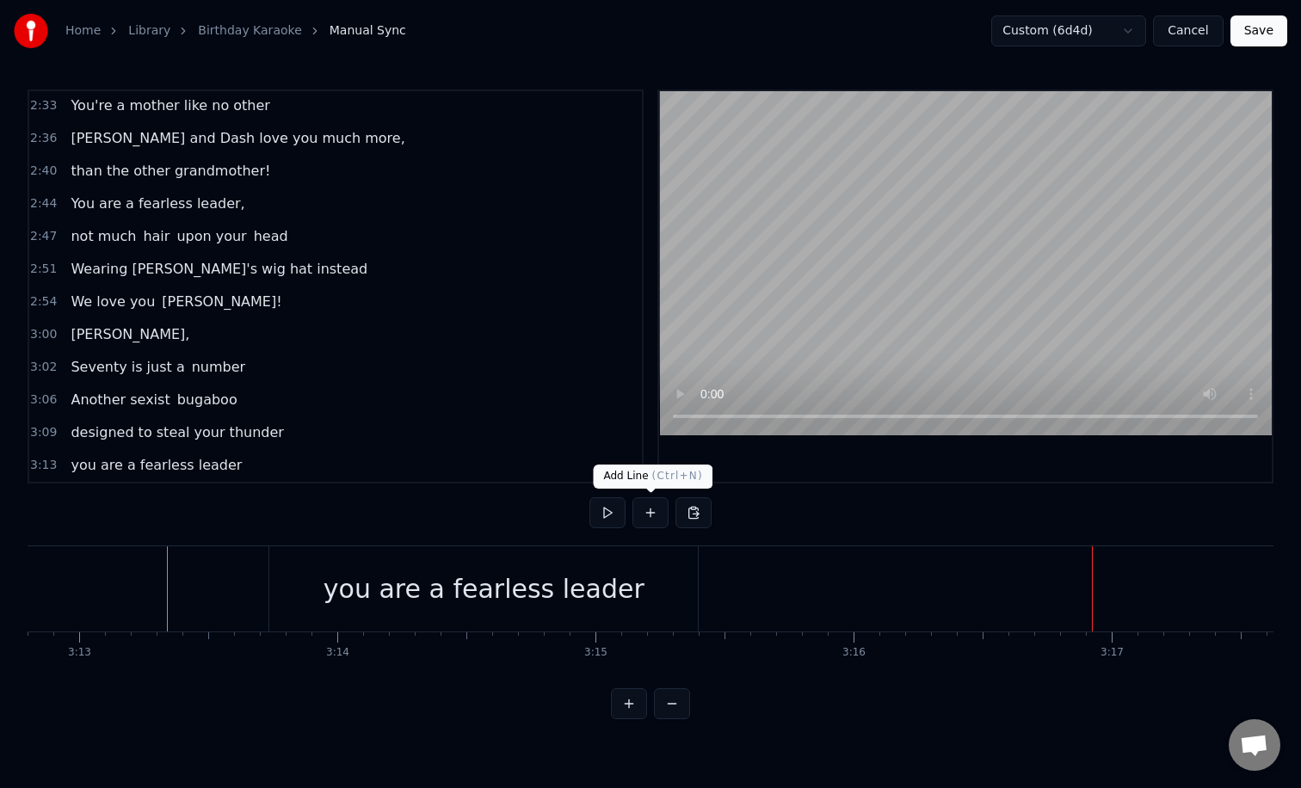
click at [652, 511] on button at bounding box center [650, 512] width 36 height 31
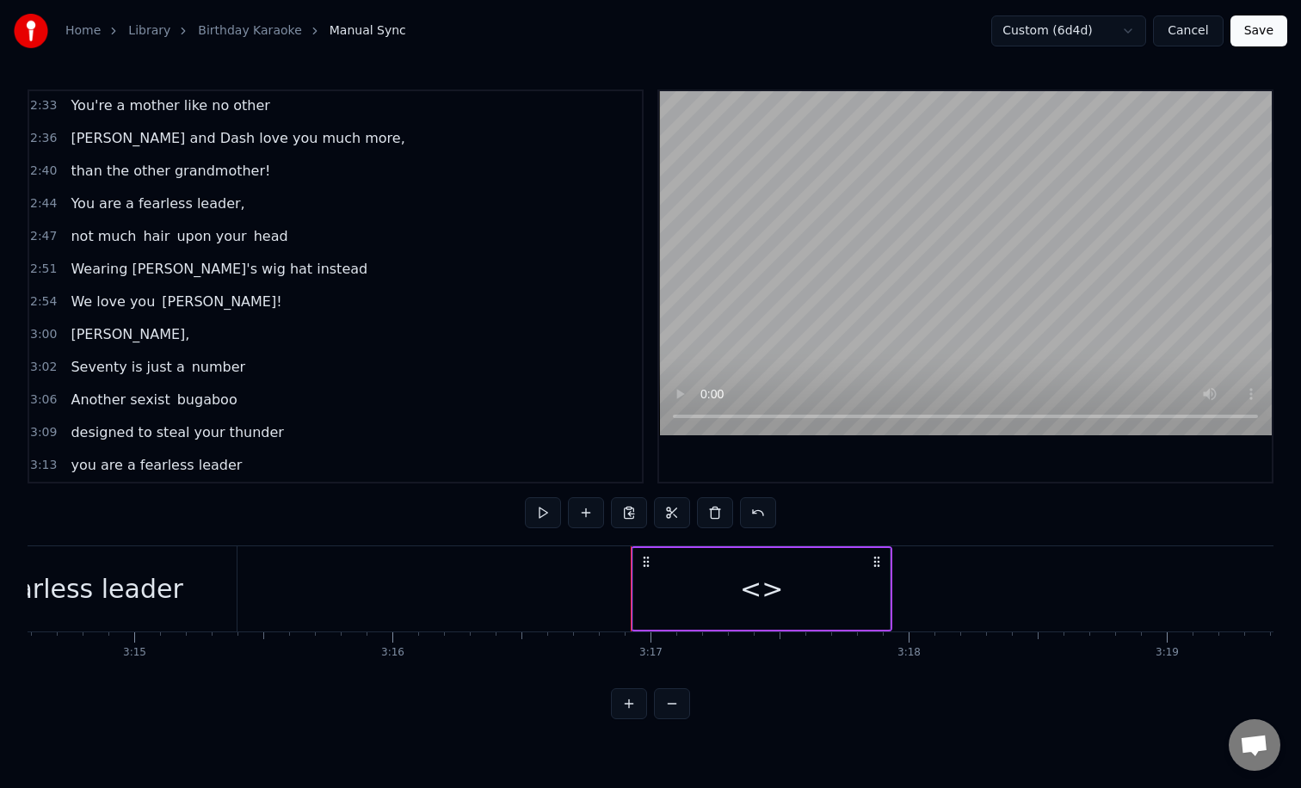
scroll to position [0, 50226]
click at [753, 581] on div "<>" at bounding box center [748, 588] width 43 height 39
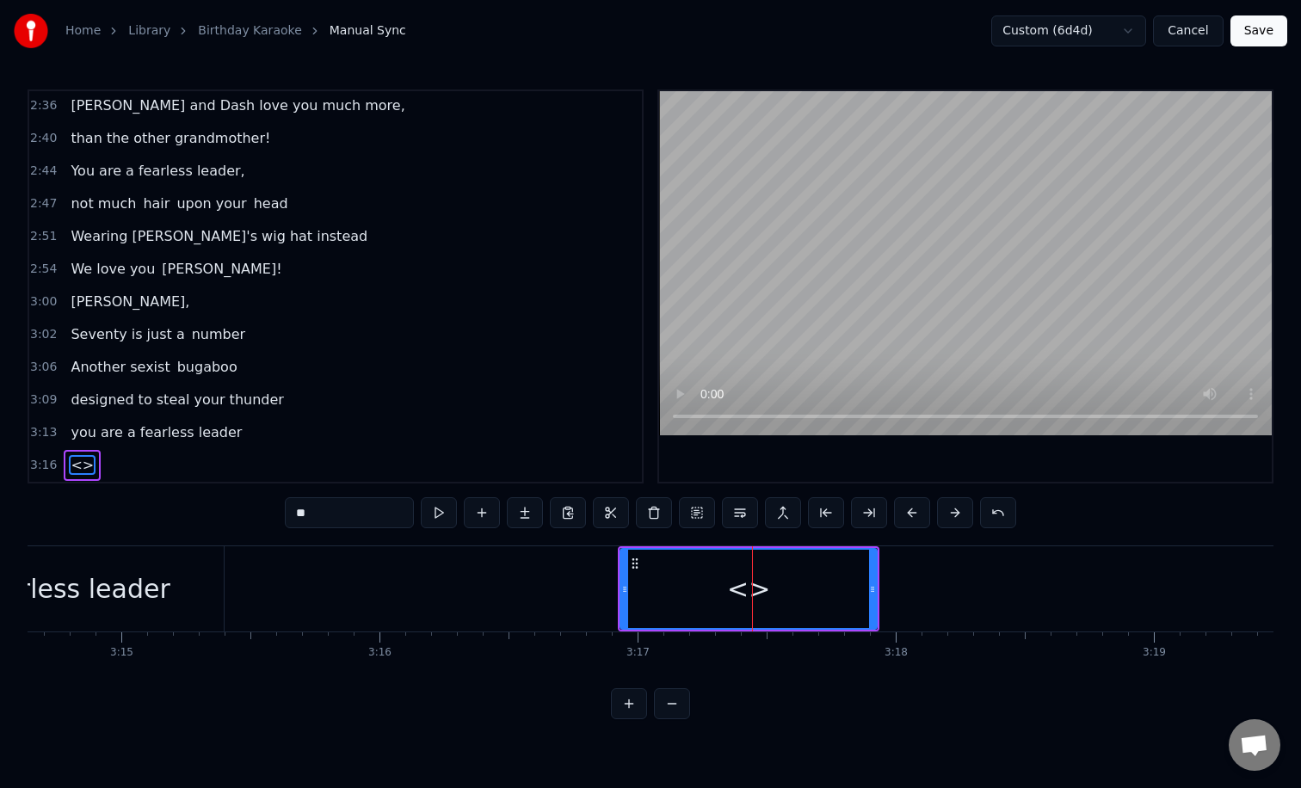
click at [348, 514] on input "**" at bounding box center [349, 512] width 129 height 31
click at [124, 599] on div "you are a fearless leader" at bounding box center [9, 588] width 321 height 39
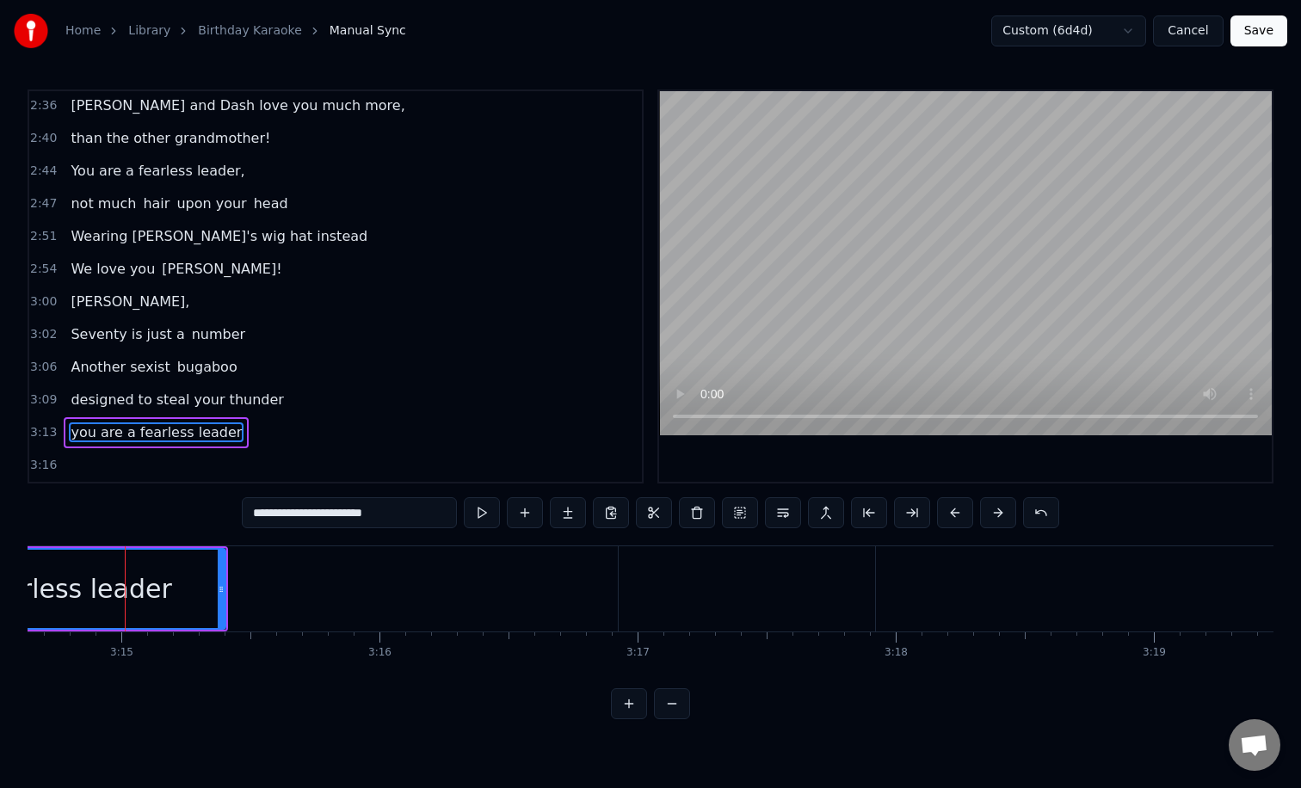
click at [419, 516] on input "**********" at bounding box center [349, 512] width 215 height 31
click at [813, 595] on div at bounding box center [746, 588] width 256 height 85
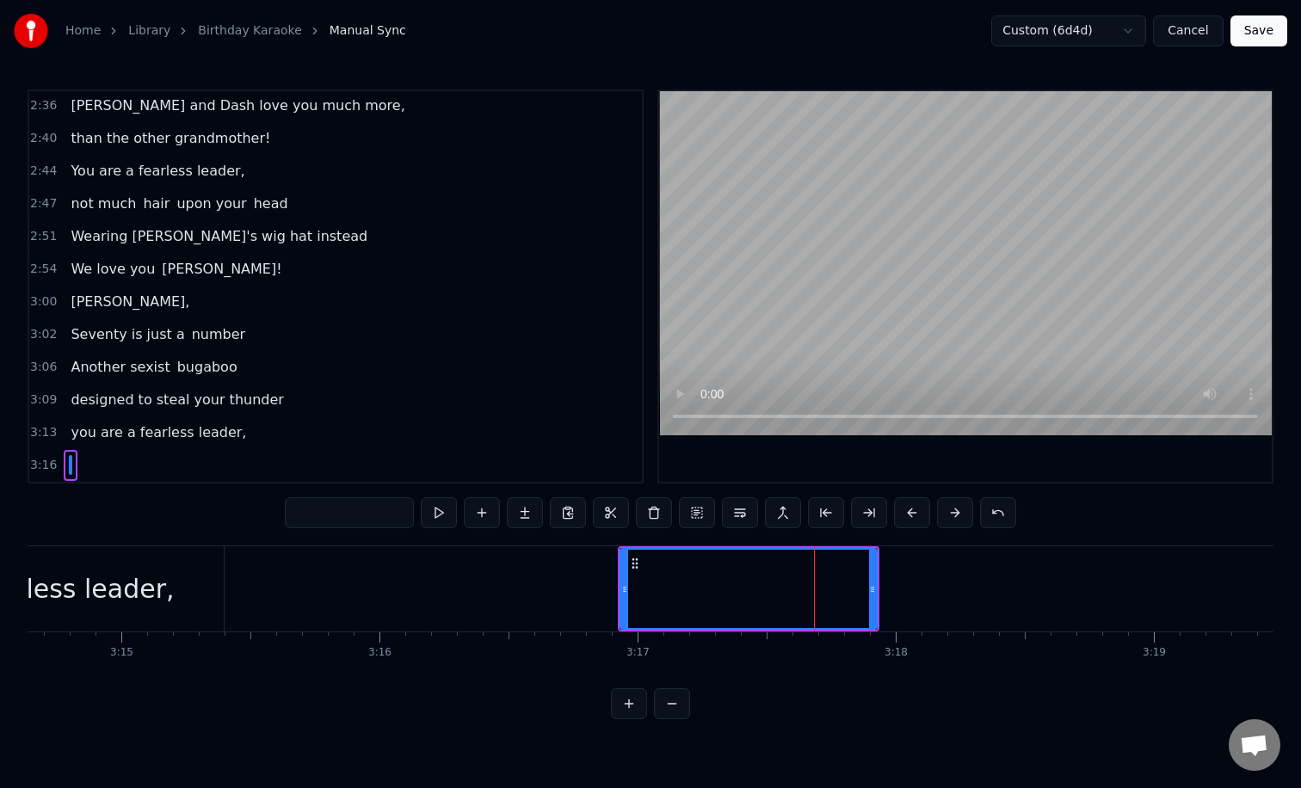
click at [352, 508] on input "text" at bounding box center [349, 512] width 129 height 31
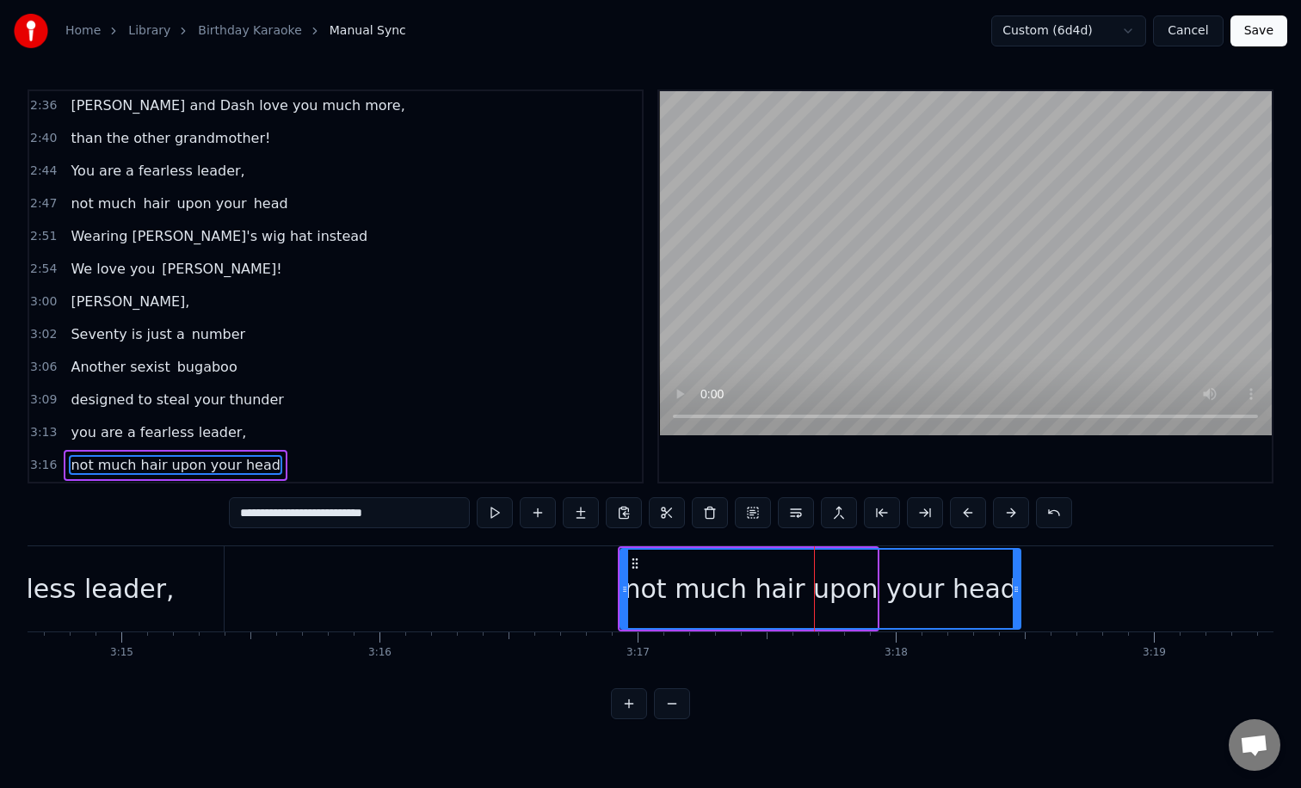
drag, startPoint x: 872, startPoint y: 587, endPoint x: 1074, endPoint y: 592, distance: 202.2
click at [1019, 592] on icon at bounding box center [1015, 589] width 7 height 14
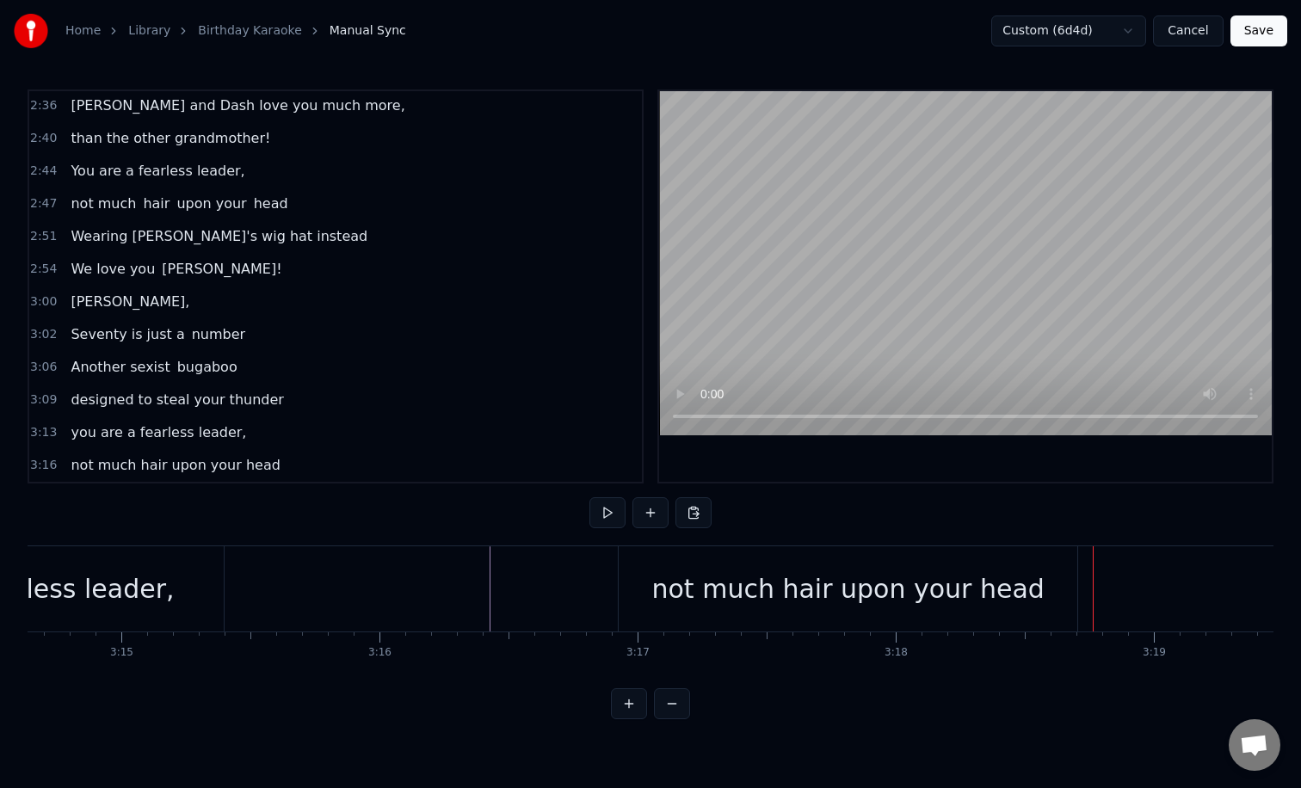
click at [943, 617] on div "not much hair upon your head" at bounding box center [847, 588] width 458 height 85
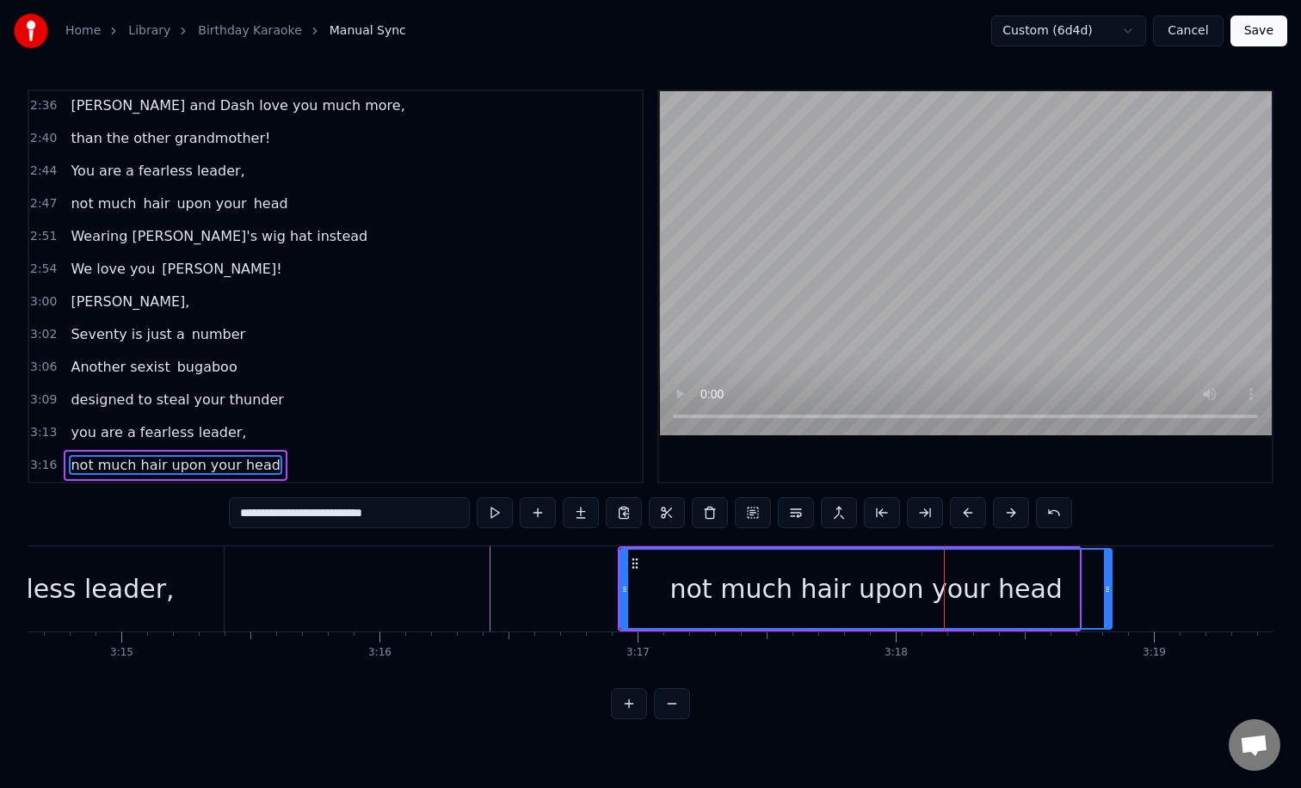
drag, startPoint x: 1074, startPoint y: 578, endPoint x: 1141, endPoint y: 578, distance: 66.2
click at [1110, 578] on div at bounding box center [1107, 589] width 7 height 78
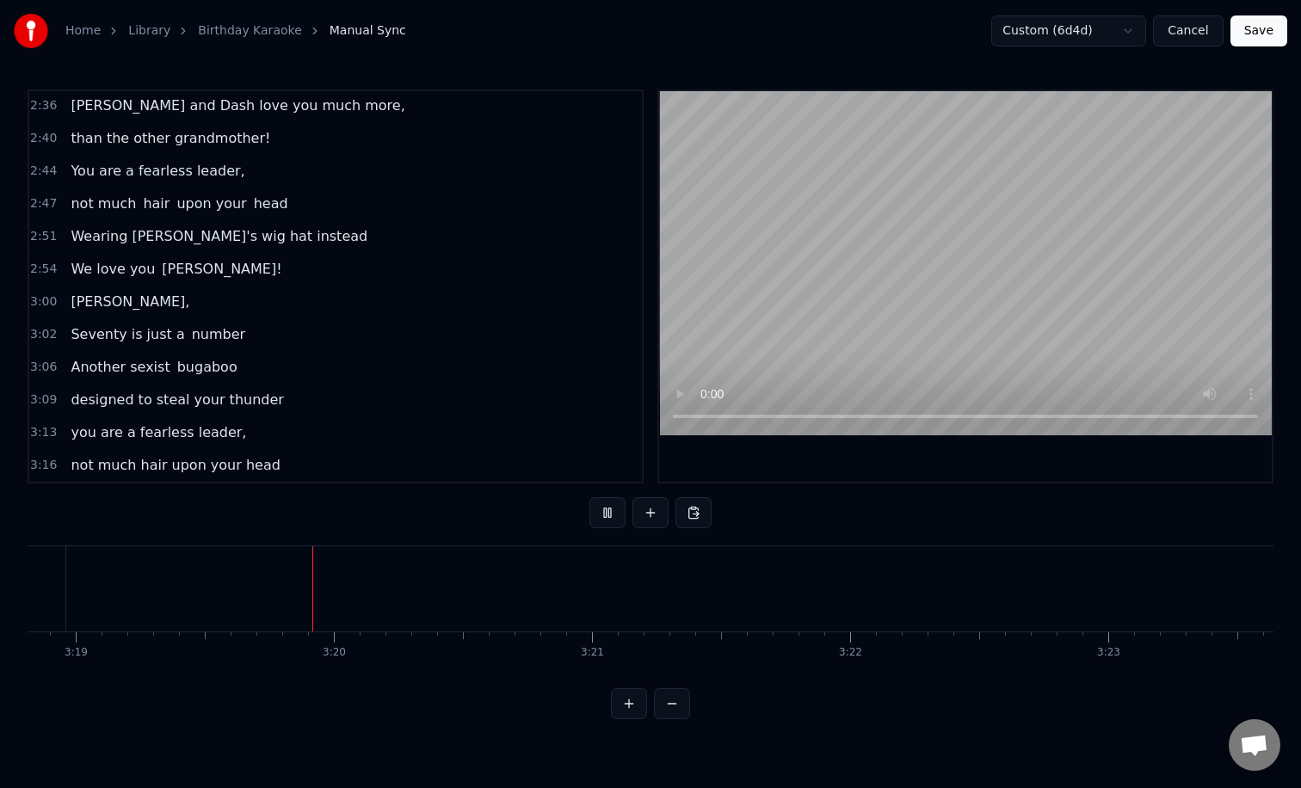
scroll to position [0, 51314]
click at [644, 507] on button at bounding box center [650, 512] width 36 height 31
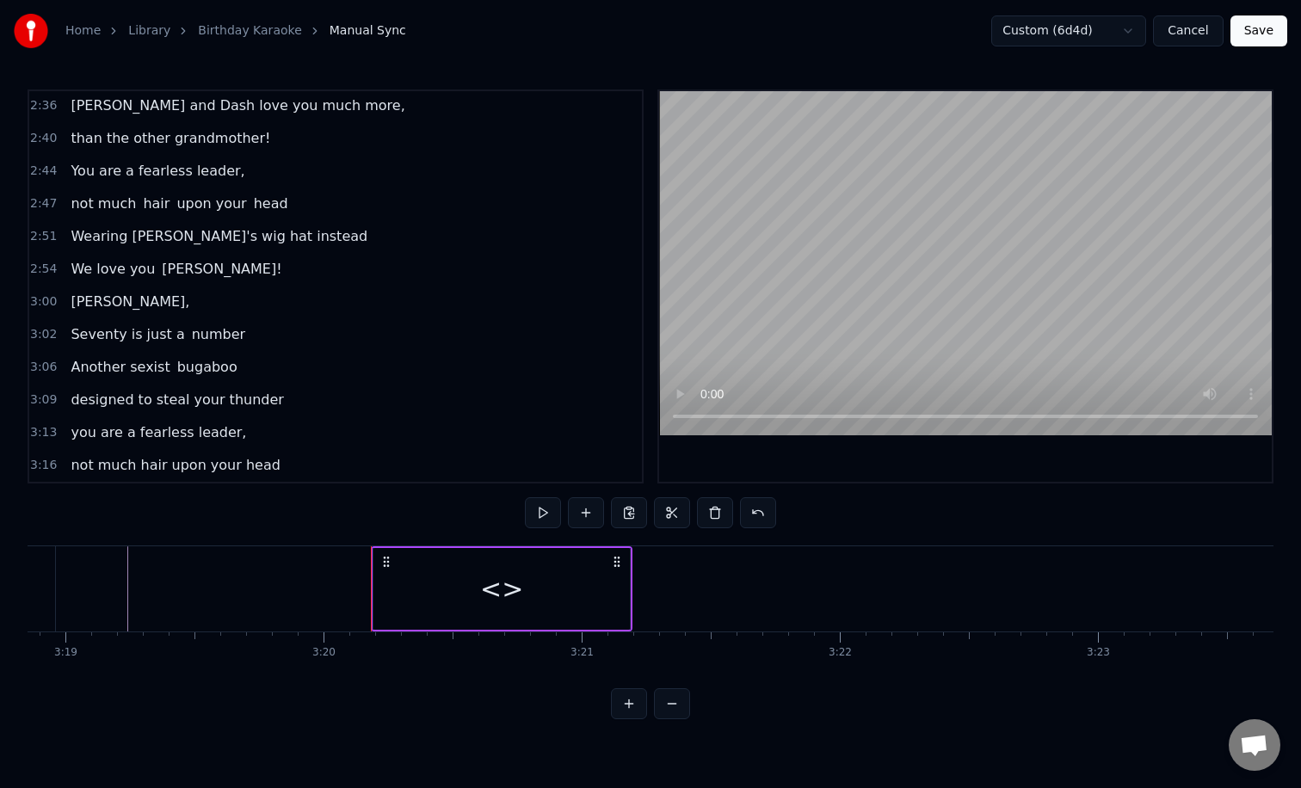
click at [542, 596] on div "<>" at bounding box center [501, 589] width 256 height 82
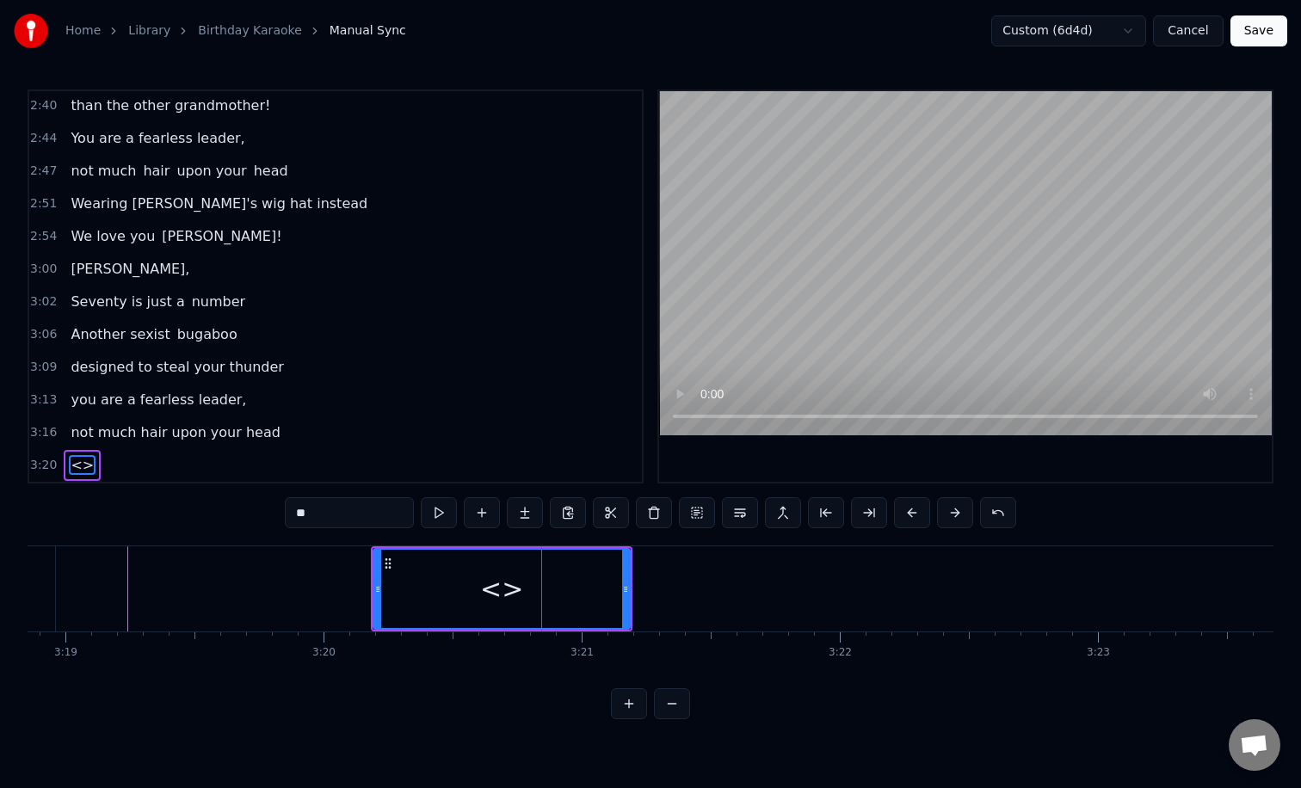
click at [350, 516] on input "**" at bounding box center [349, 512] width 129 height 31
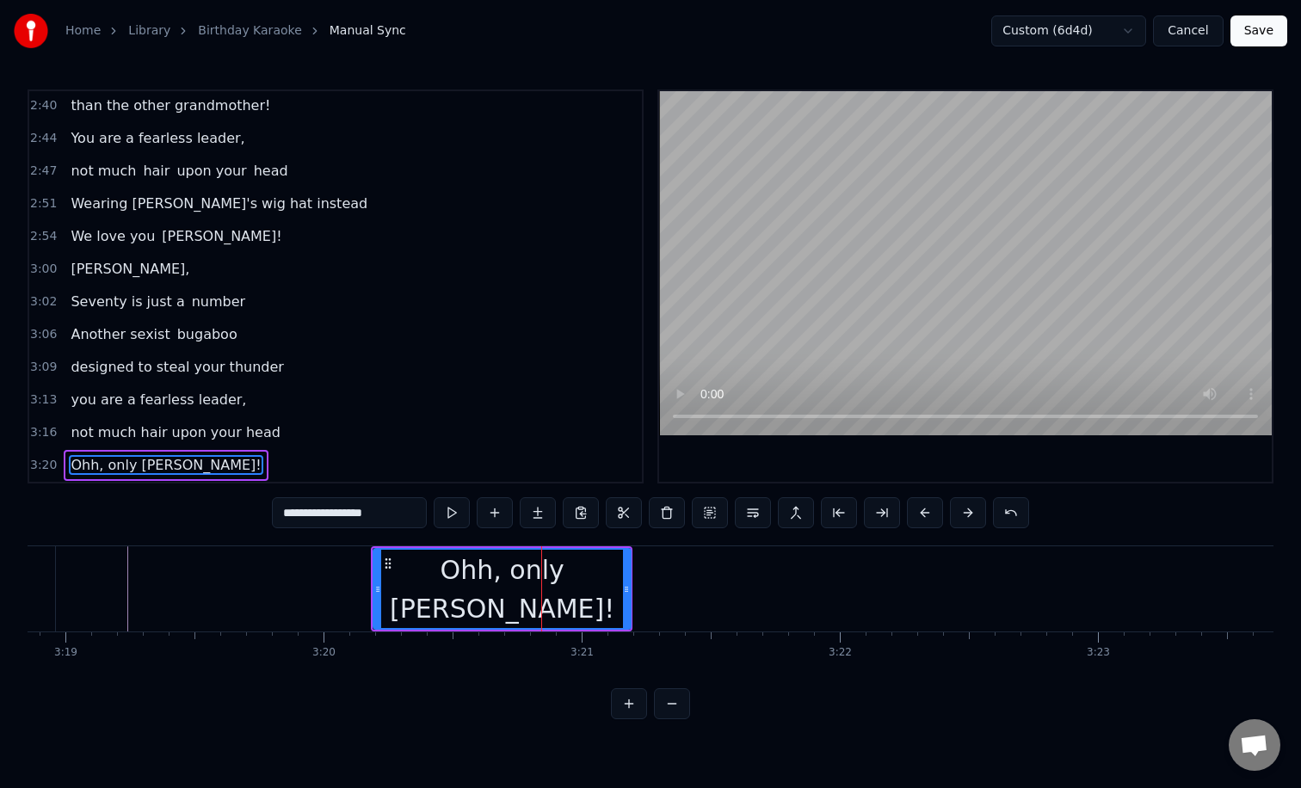
click at [629, 581] on div at bounding box center [626, 589] width 7 height 78
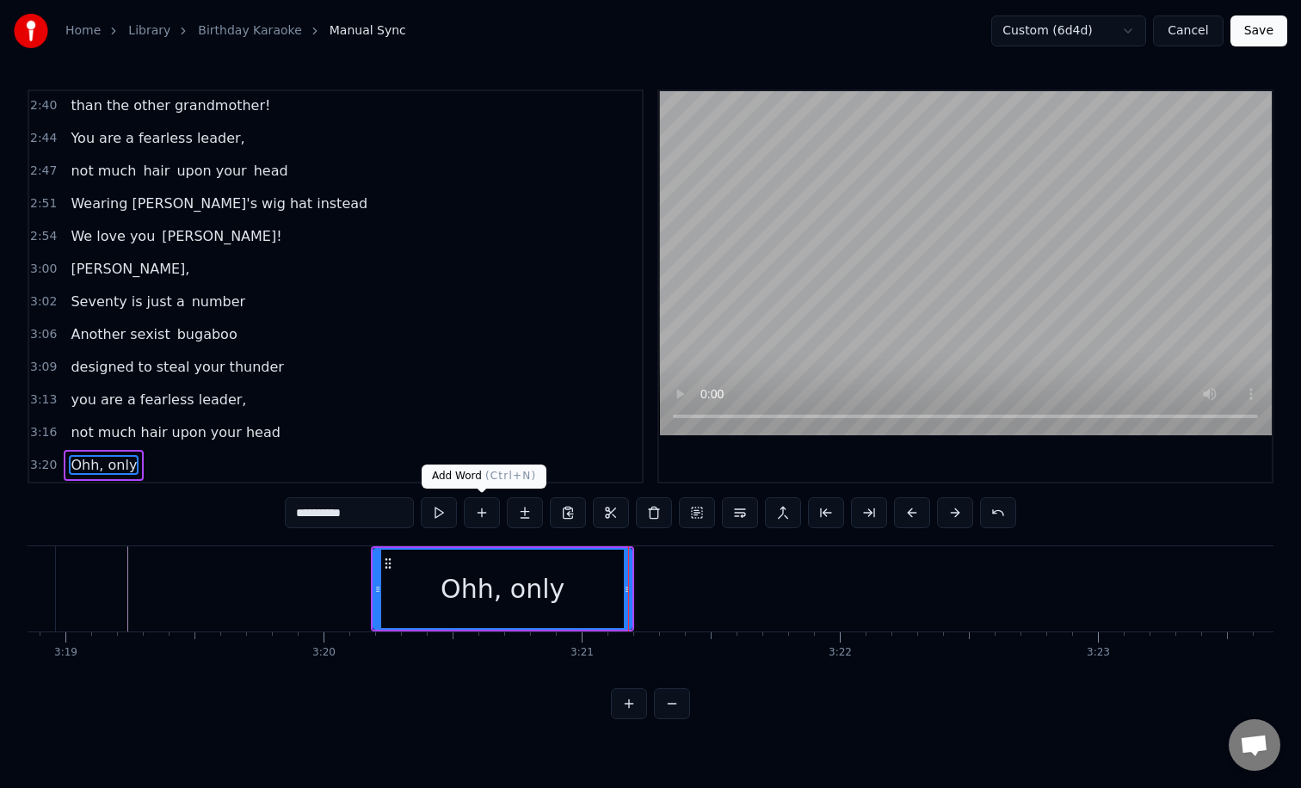
click at [489, 513] on button at bounding box center [482, 512] width 36 height 31
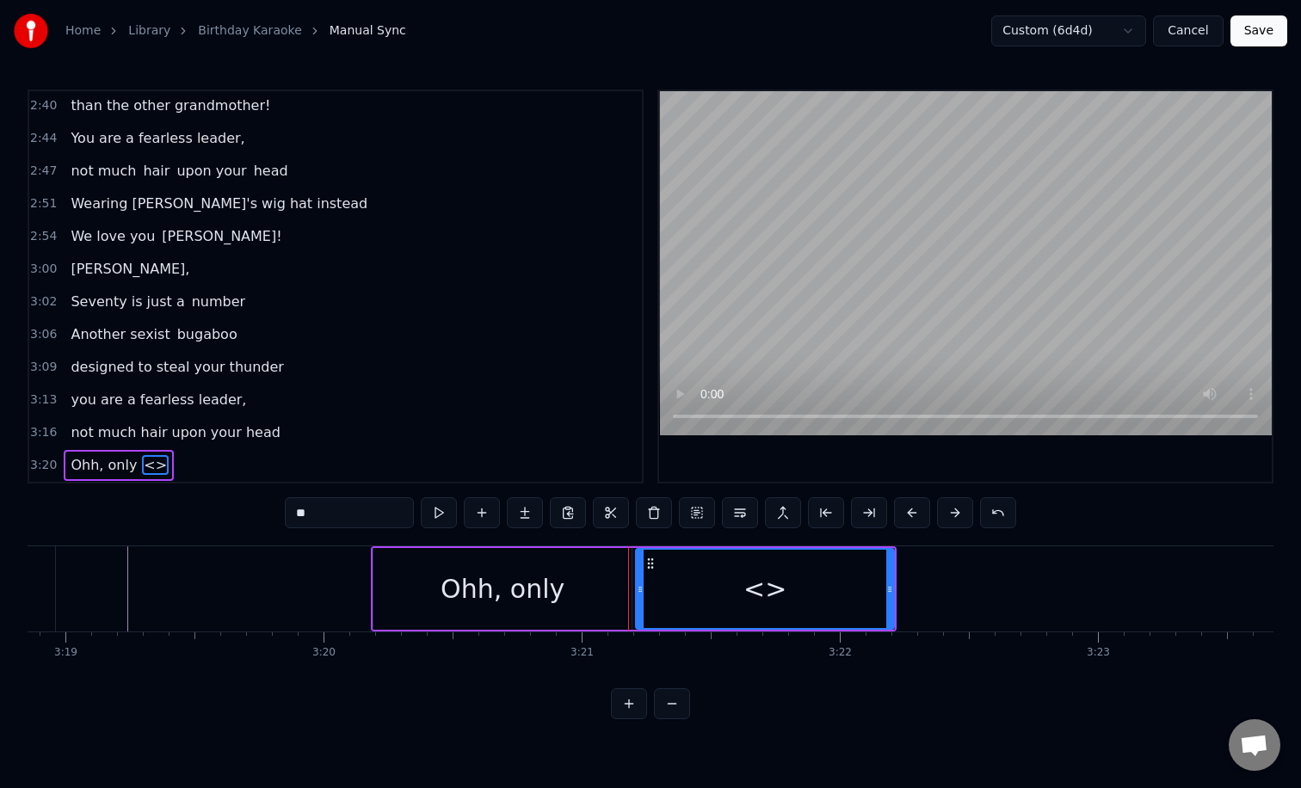
click at [361, 509] on input "**" at bounding box center [349, 512] width 129 height 31
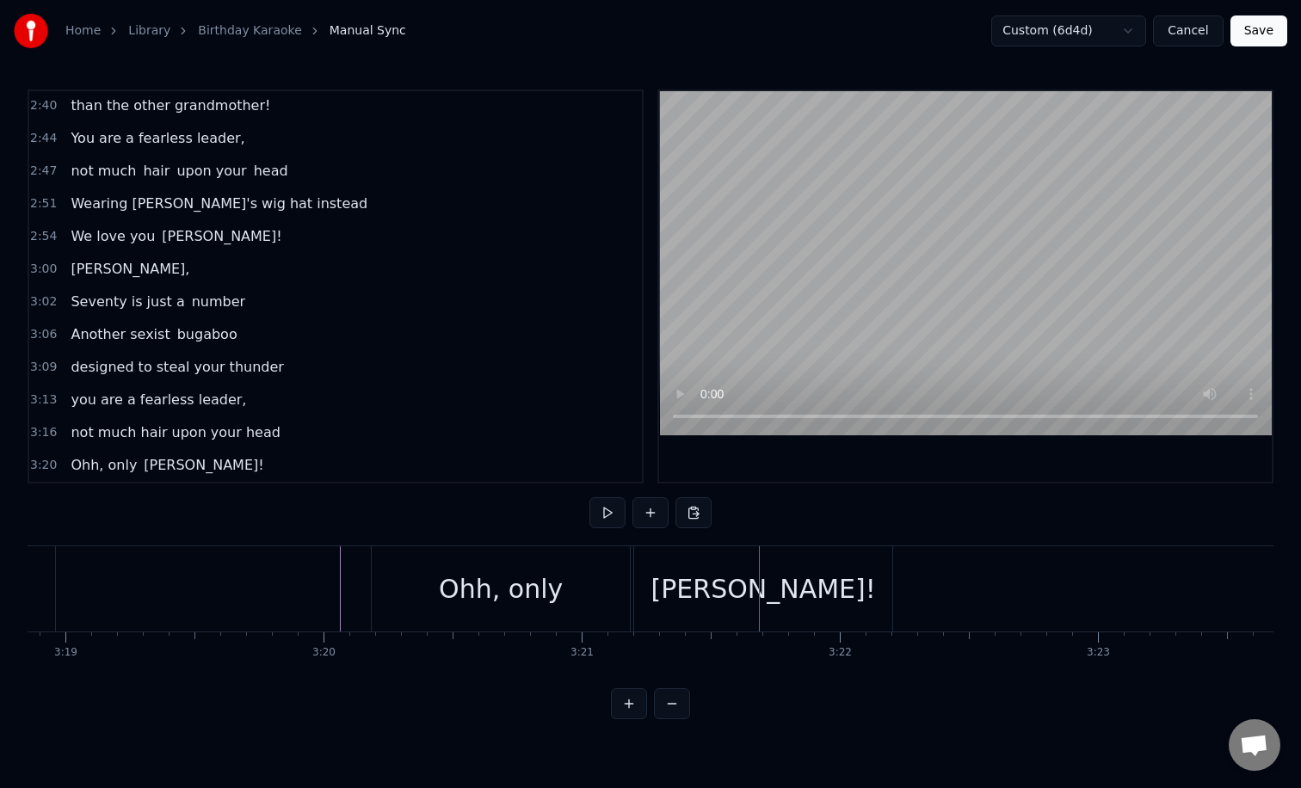
click at [677, 595] on div "[PERSON_NAME]!" at bounding box center [763, 588] width 258 height 85
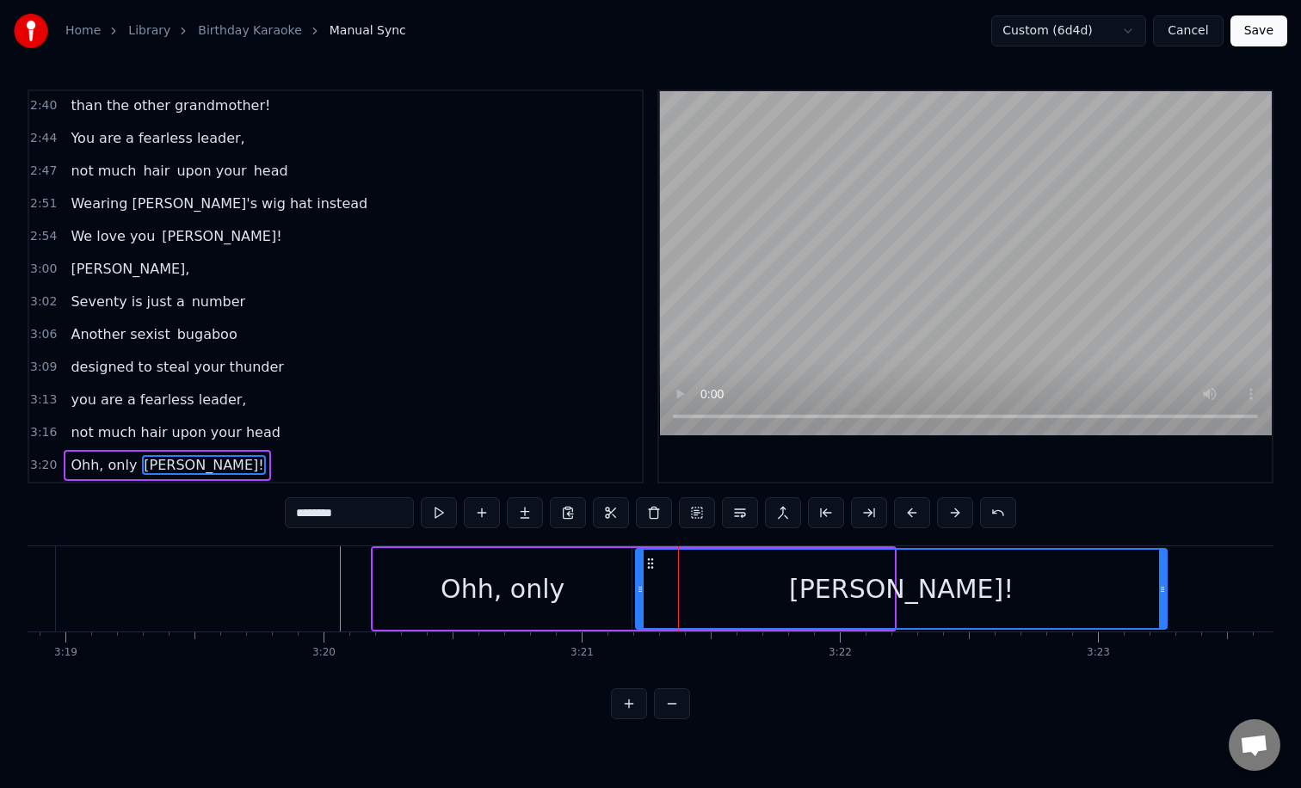
drag, startPoint x: 889, startPoint y: 582, endPoint x: 1163, endPoint y: 586, distance: 273.6
click at [1163, 586] on icon at bounding box center [1162, 589] width 7 height 14
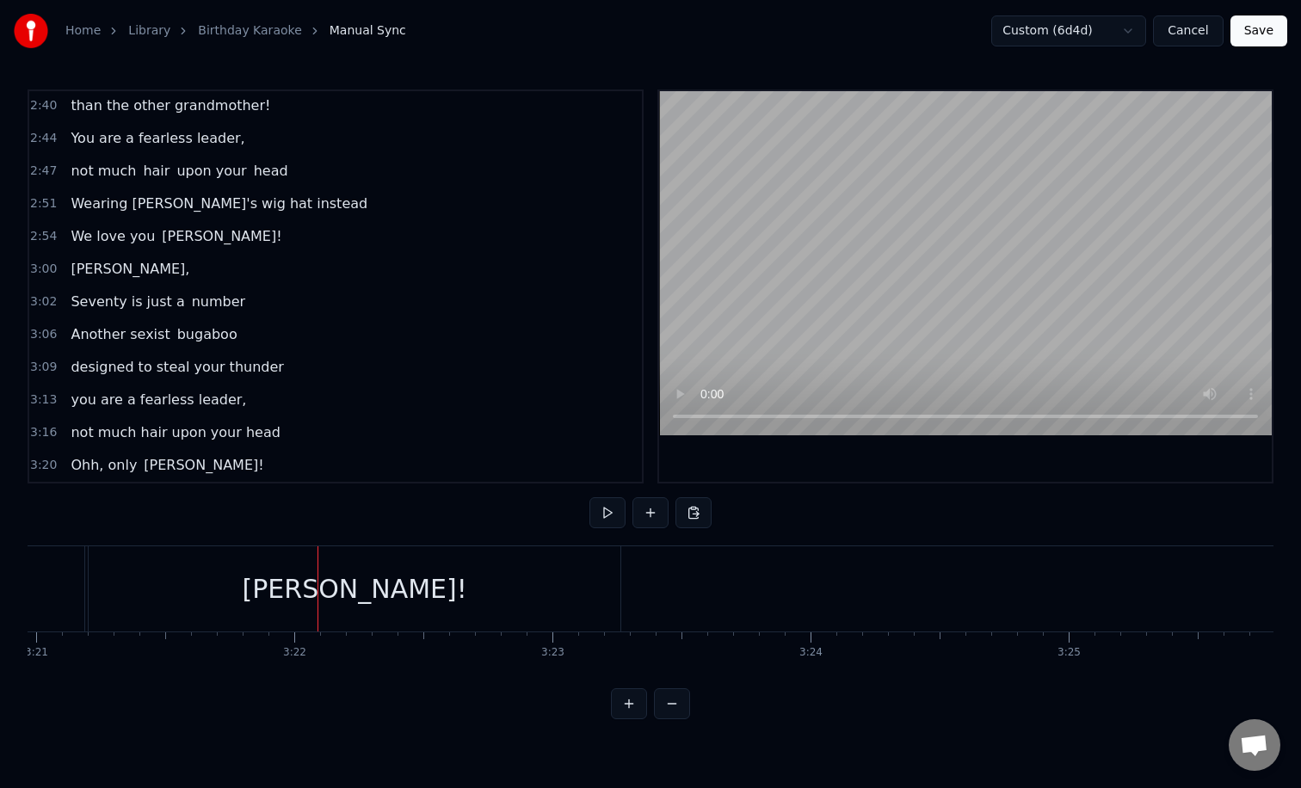
scroll to position [0, 51890]
click at [478, 595] on div "[PERSON_NAME]!" at bounding box center [324, 588] width 532 height 85
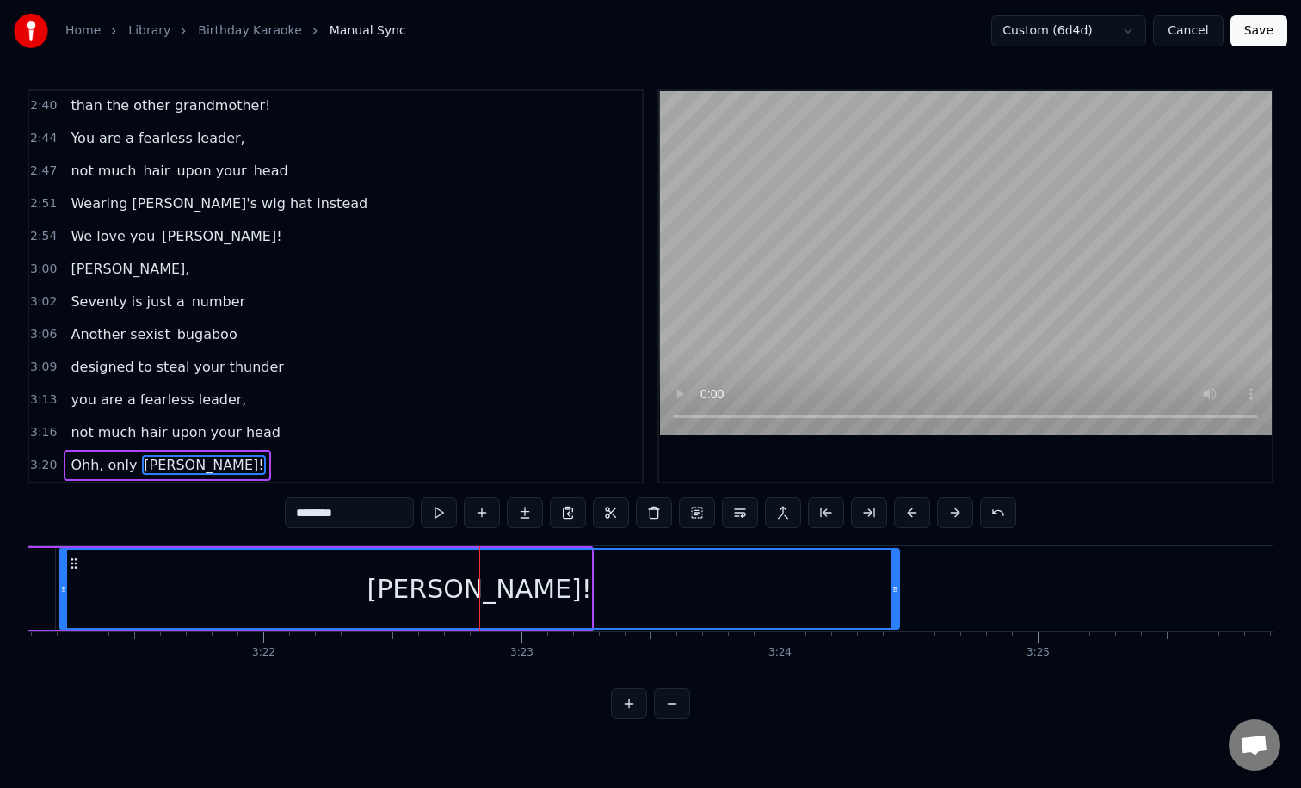
drag, startPoint x: 587, startPoint y: 581, endPoint x: 896, endPoint y: 579, distance: 309.7
click at [896, 579] on div at bounding box center [894, 589] width 7 height 78
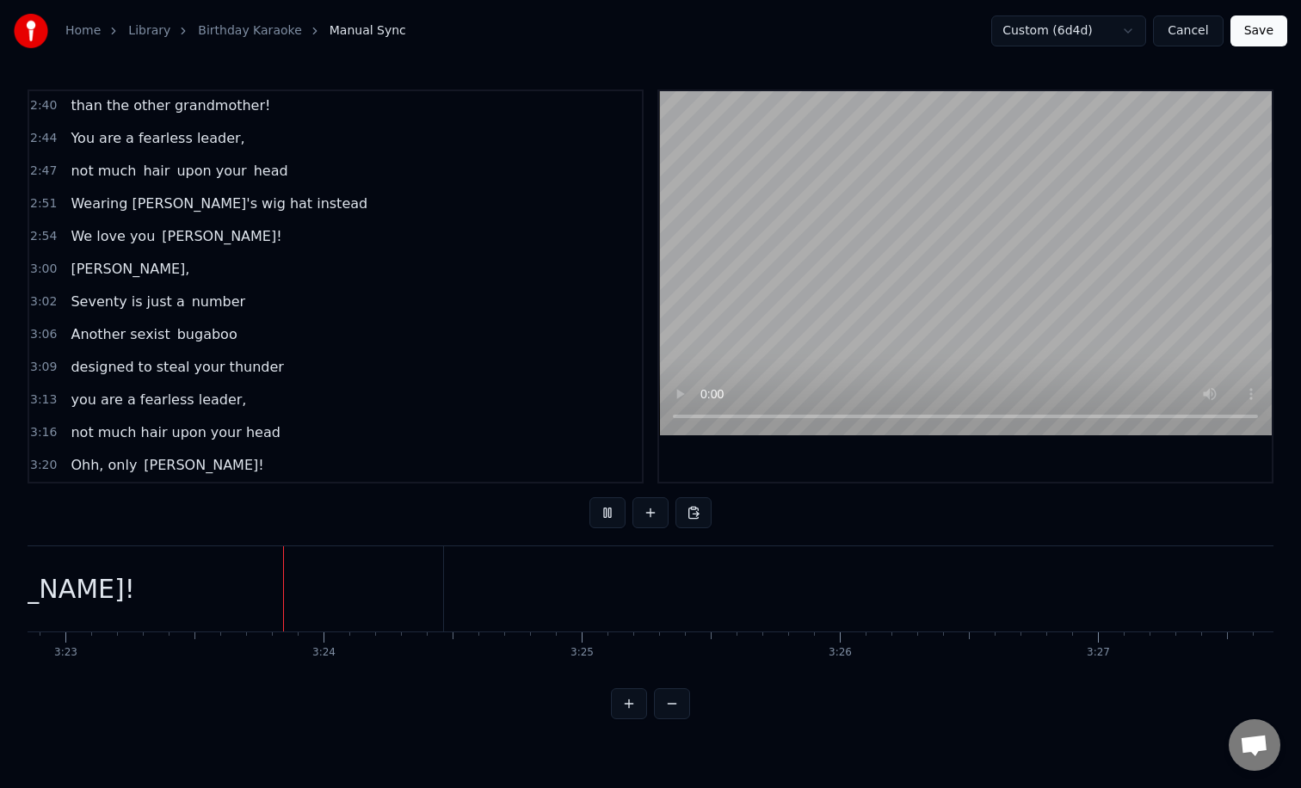
scroll to position [0, 52371]
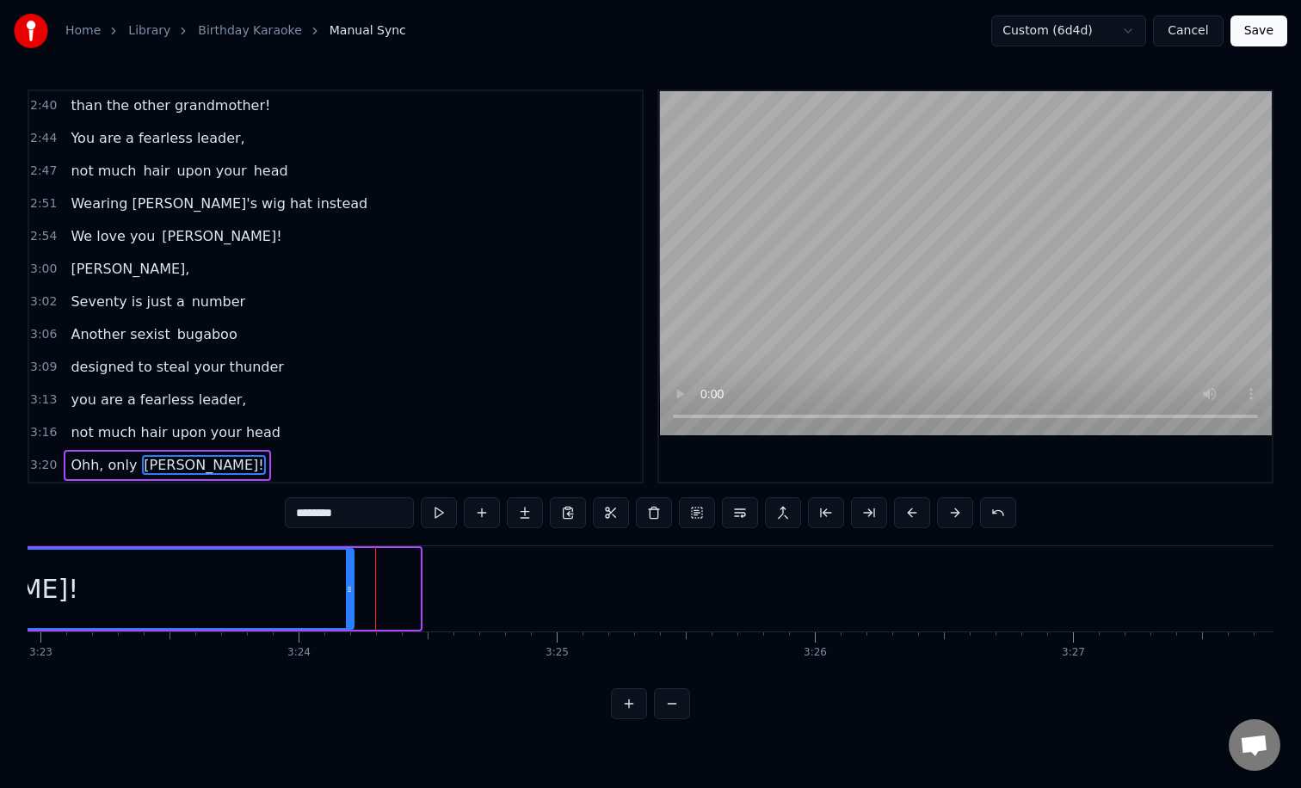
drag, startPoint x: 415, startPoint y: 594, endPoint x: 349, endPoint y: 592, distance: 66.3
click at [349, 592] on icon at bounding box center [349, 589] width 7 height 14
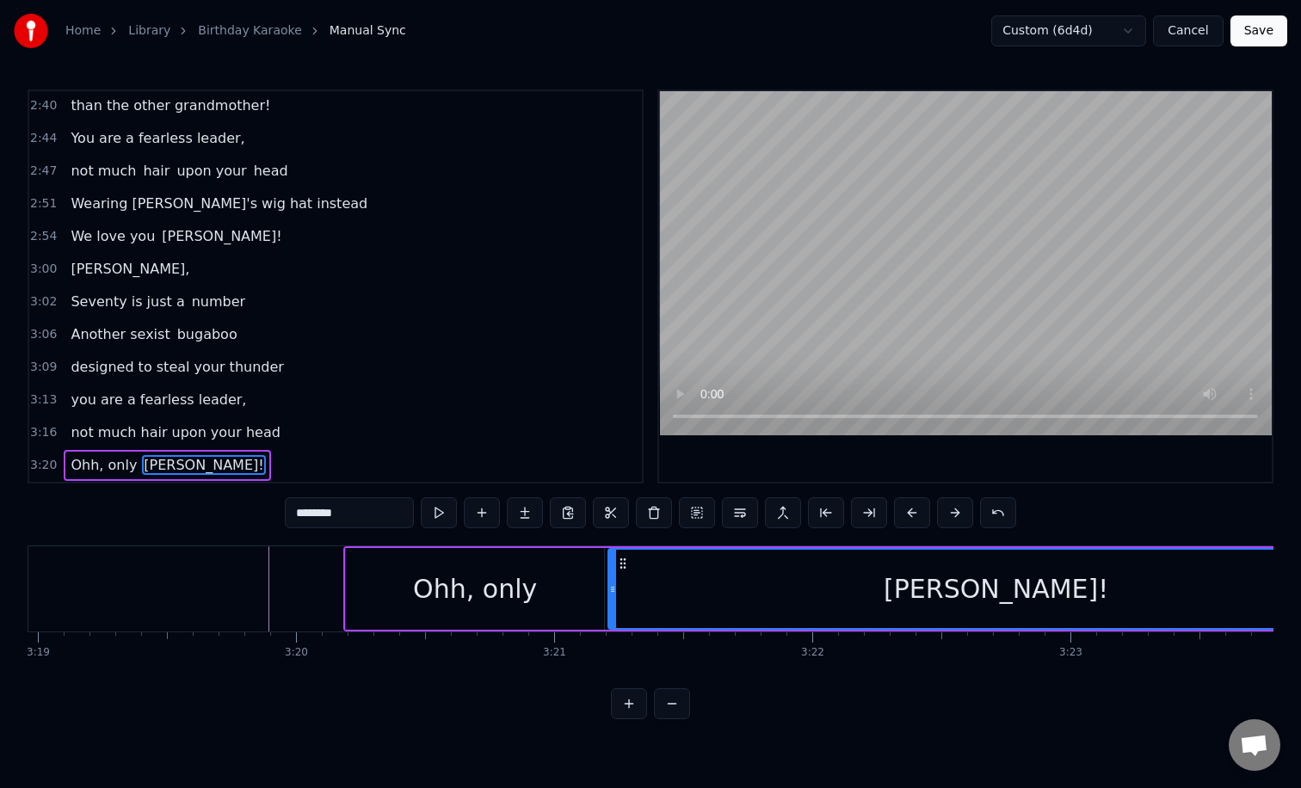
scroll to position [0, 51308]
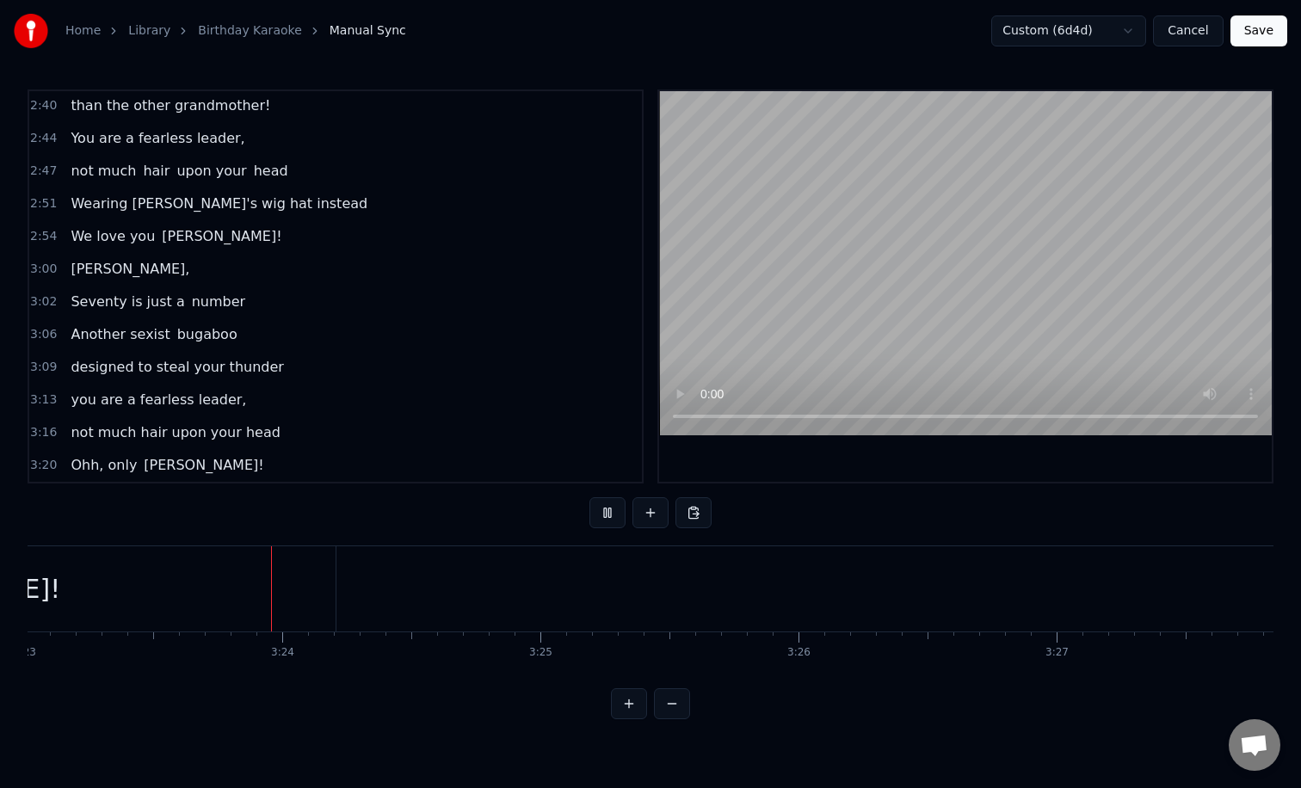
scroll to position [0, 52402]
click at [642, 512] on button at bounding box center [650, 512] width 36 height 31
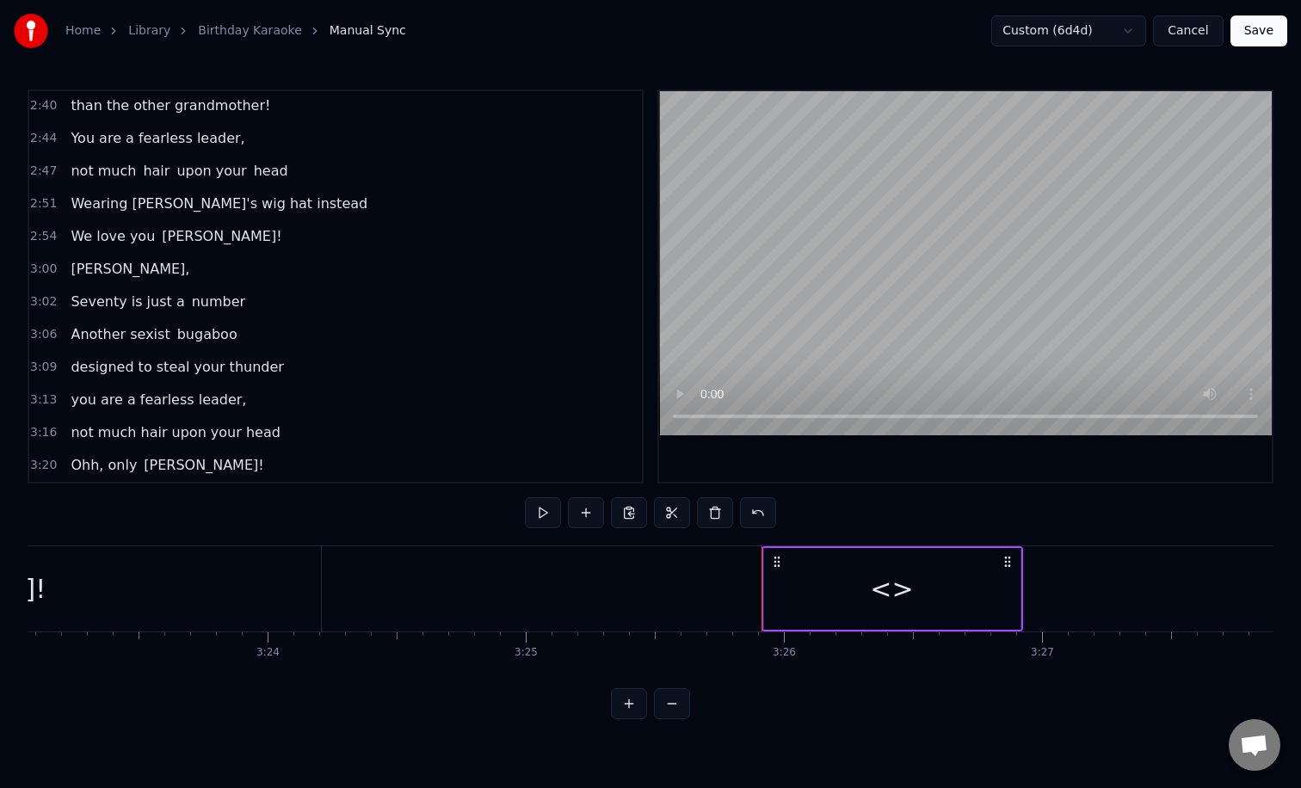
click at [870, 595] on div "<>" at bounding box center [892, 589] width 256 height 82
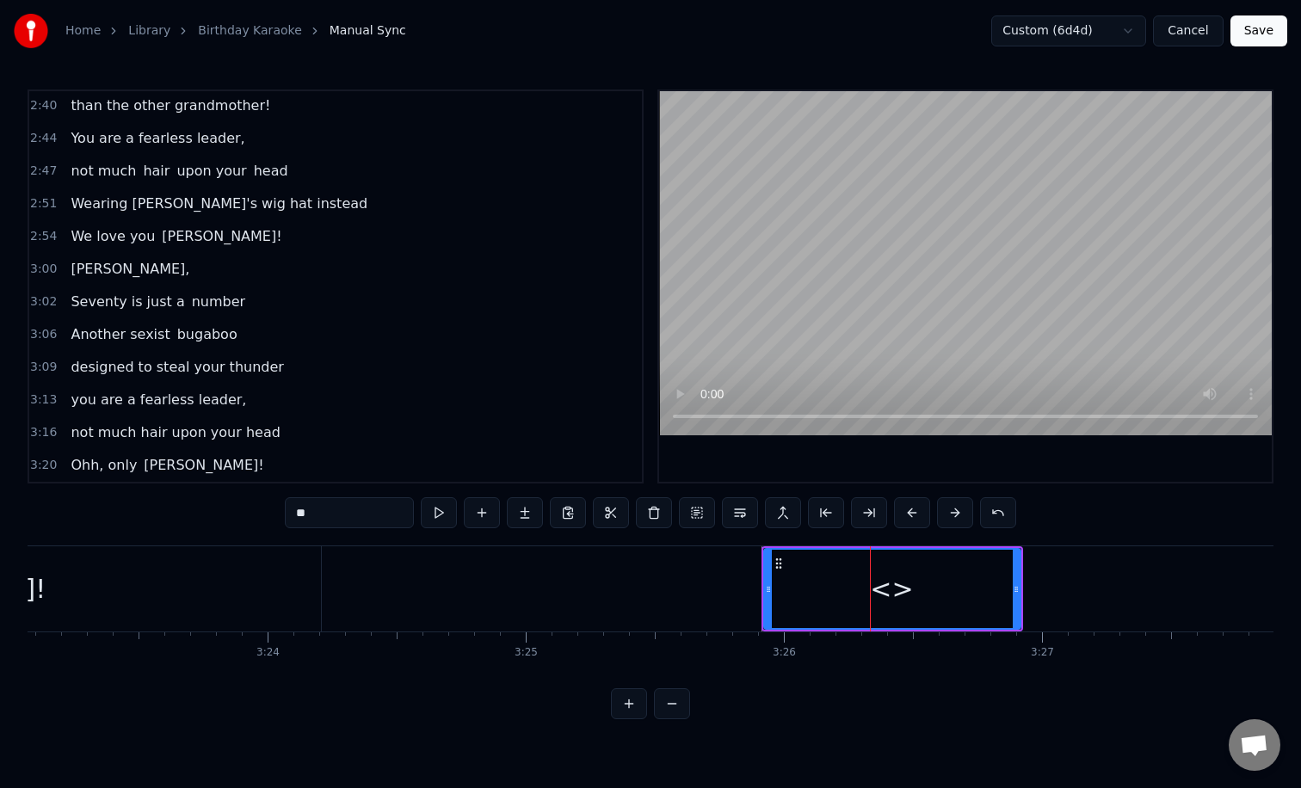
scroll to position [1178, 0]
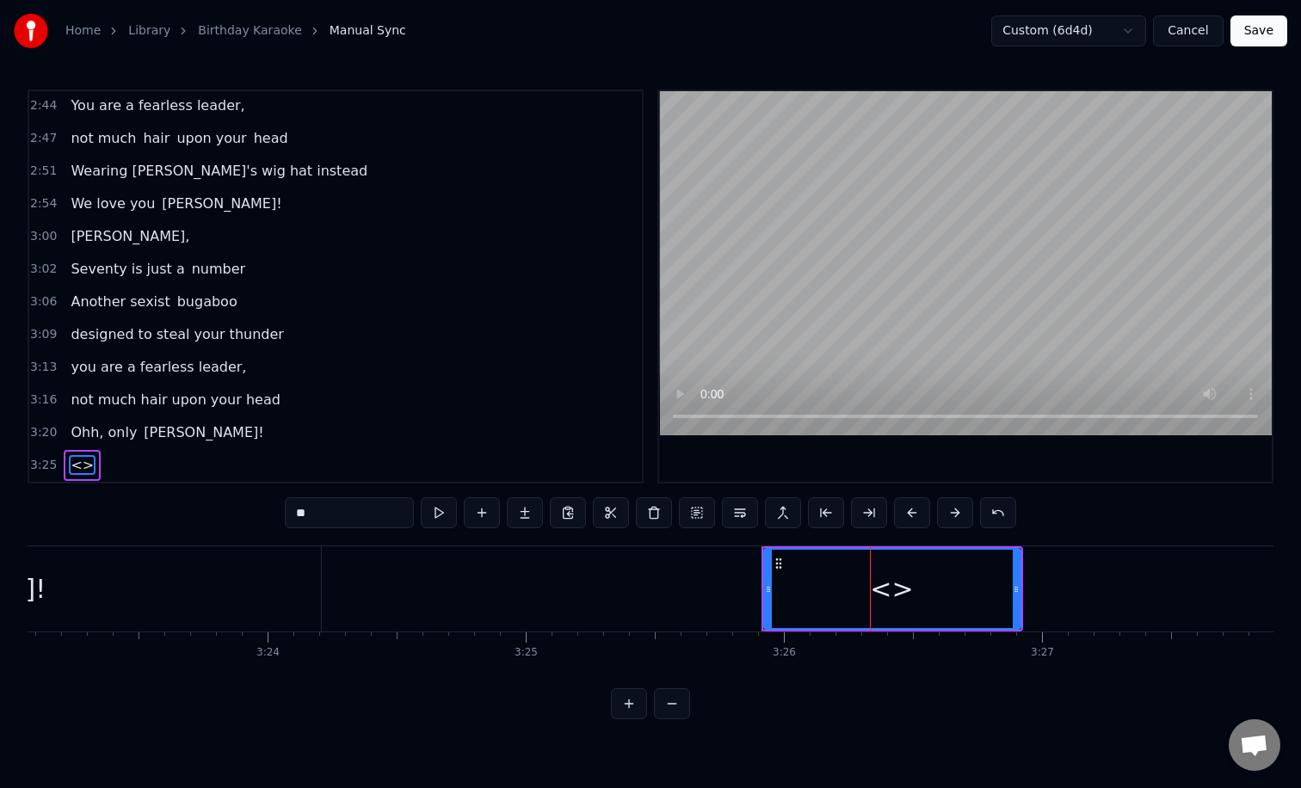
click at [346, 514] on input "**" at bounding box center [349, 512] width 129 height 31
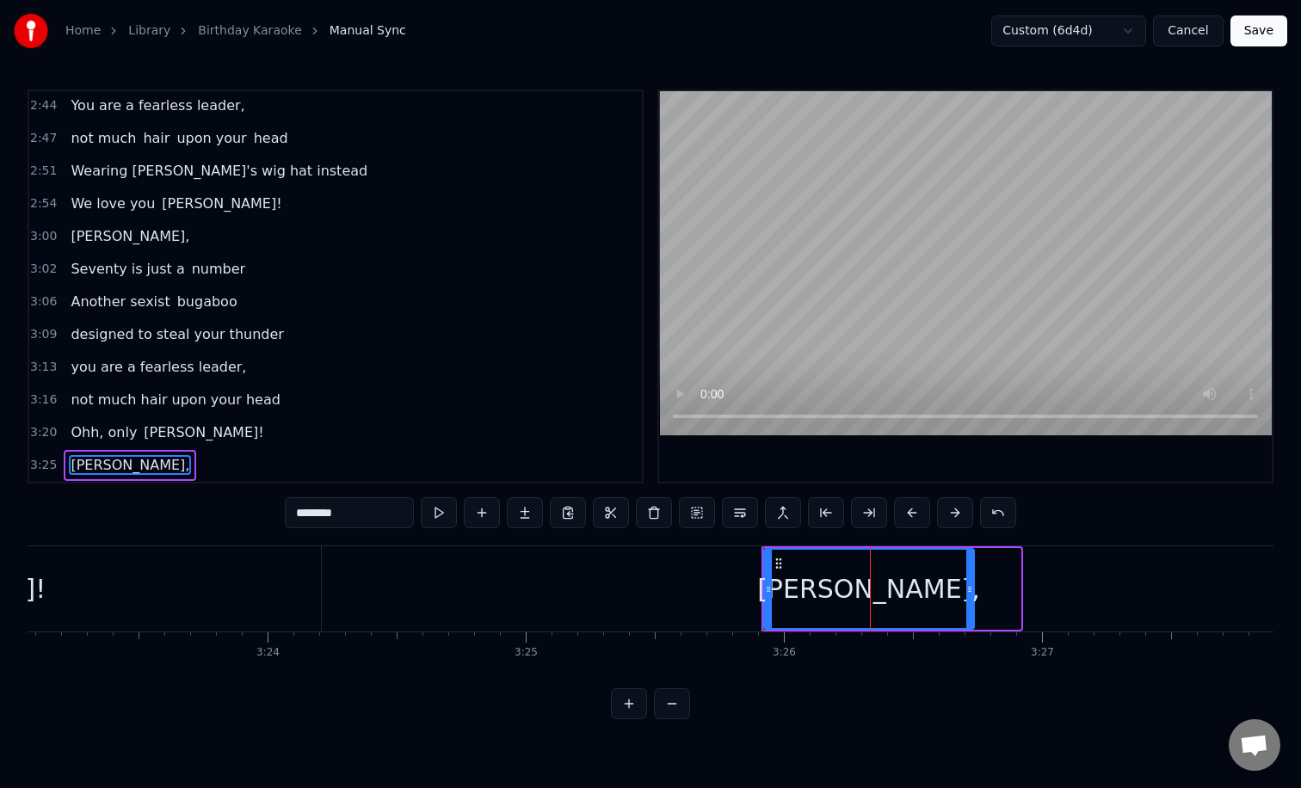
drag, startPoint x: 1016, startPoint y: 594, endPoint x: 960, endPoint y: 594, distance: 55.9
click at [966, 594] on icon at bounding box center [969, 589] width 7 height 14
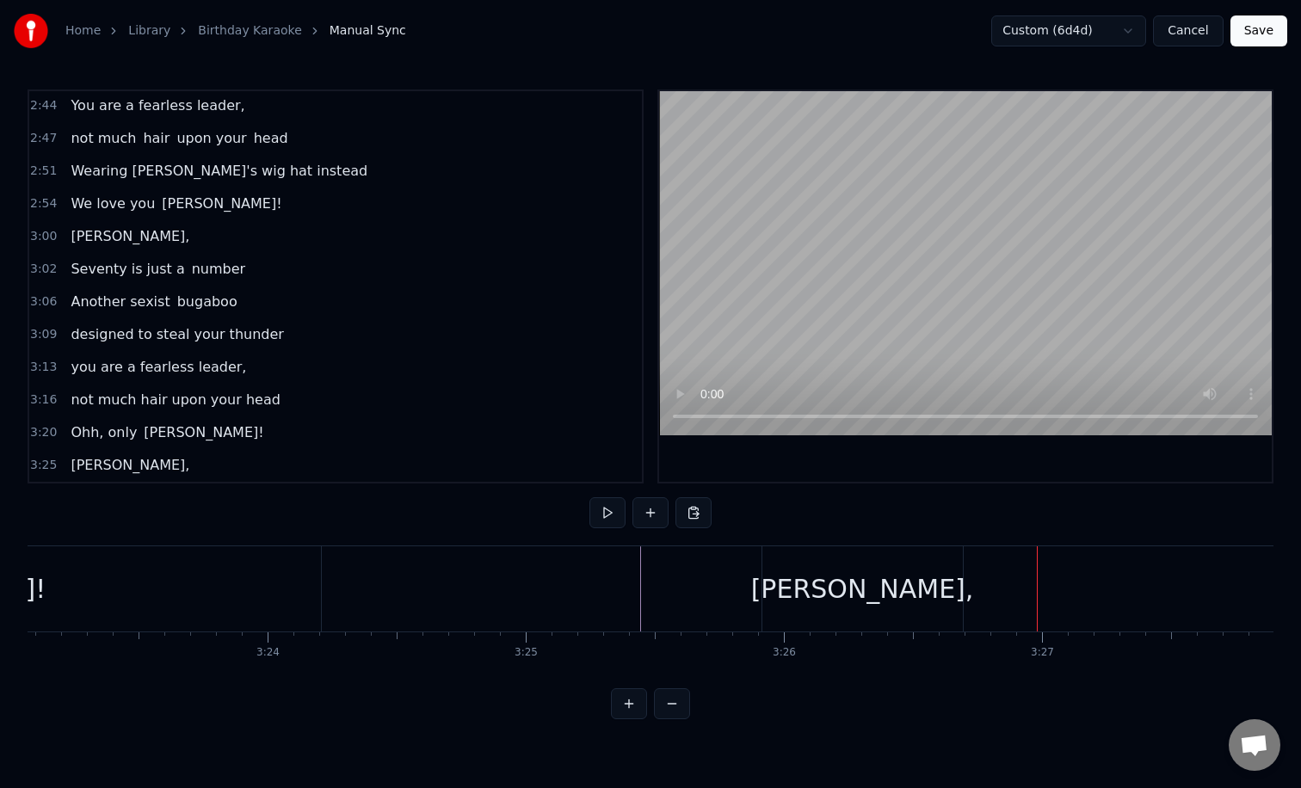
click at [832, 593] on div "[PERSON_NAME]," at bounding box center [862, 588] width 223 height 39
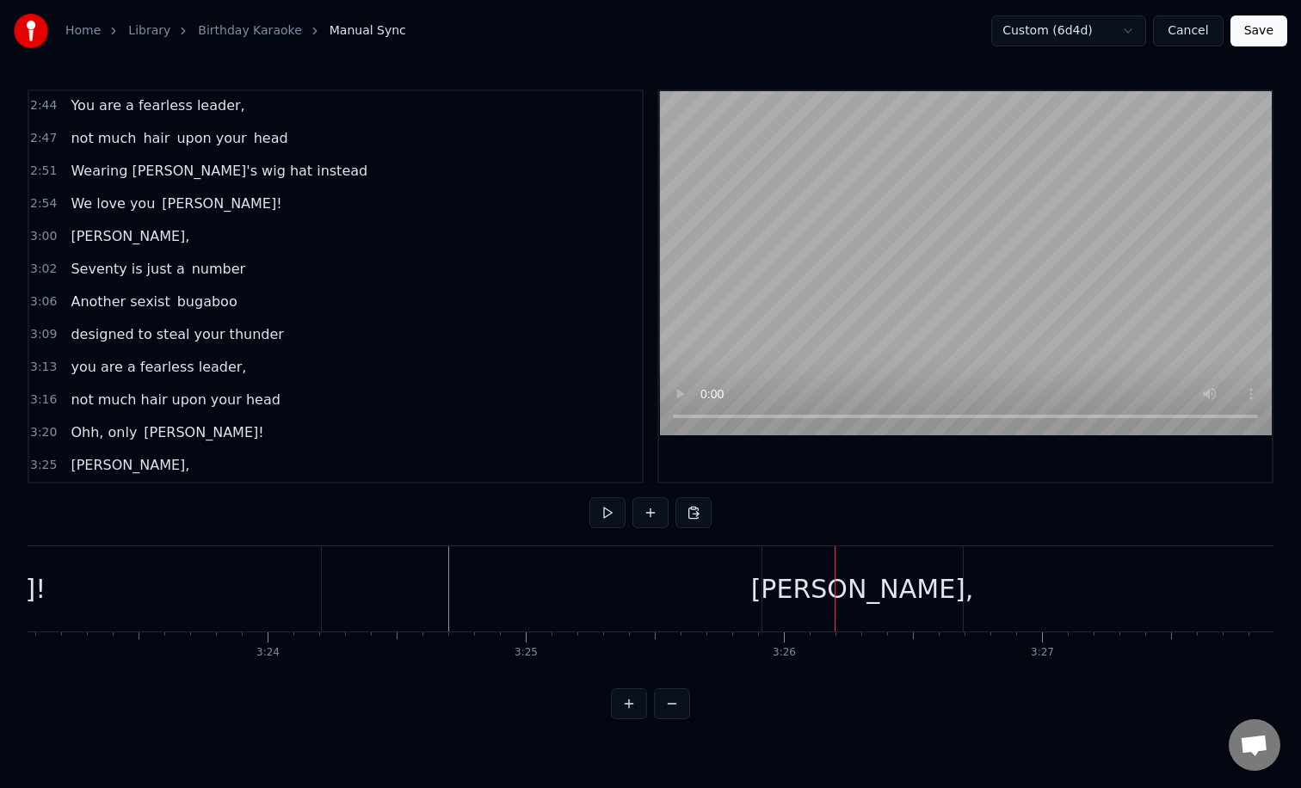
click at [785, 569] on div "[PERSON_NAME]," at bounding box center [862, 588] width 200 height 85
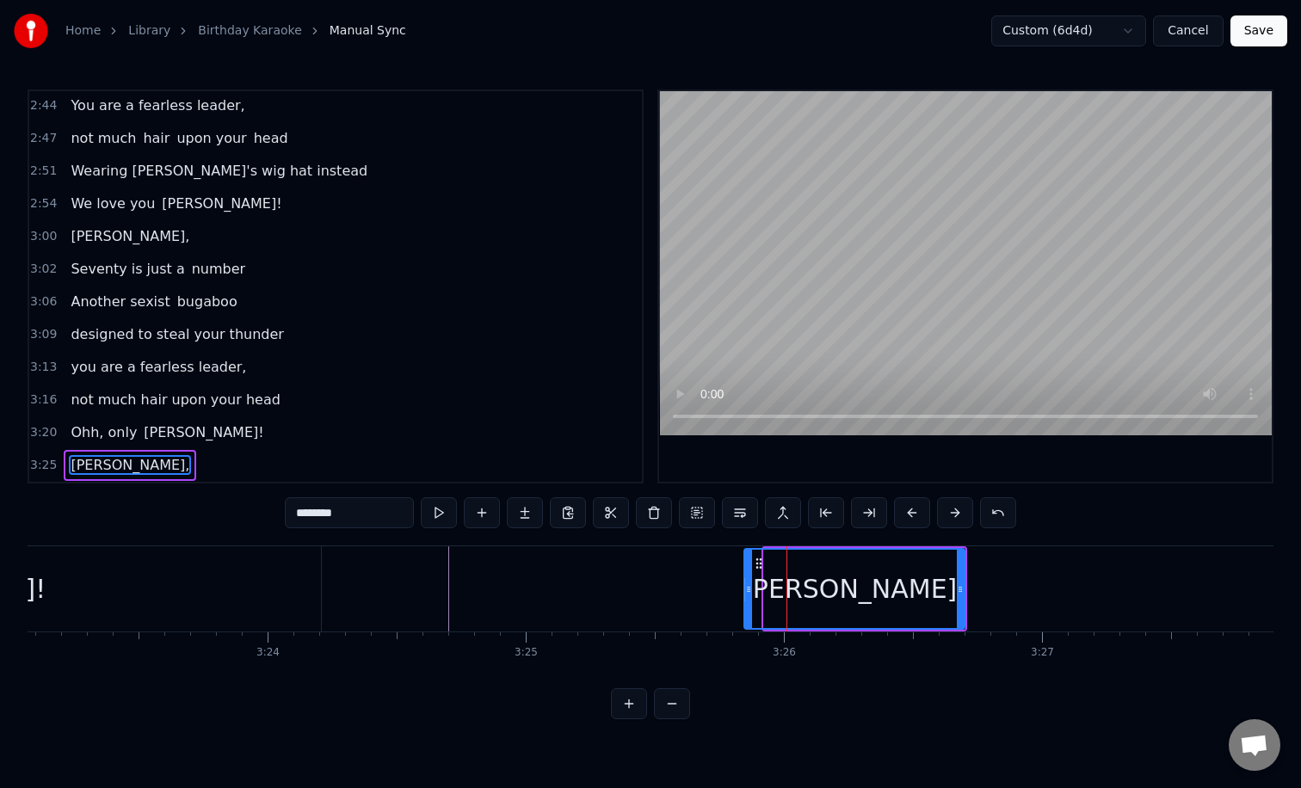
drag, startPoint x: 765, startPoint y: 581, endPoint x: 745, endPoint y: 581, distance: 19.8
click at [745, 581] on div at bounding box center [748, 589] width 7 height 78
drag, startPoint x: 961, startPoint y: 584, endPoint x: 926, endPoint y: 584, distance: 34.4
click at [931, 584] on icon at bounding box center [934, 589] width 7 height 14
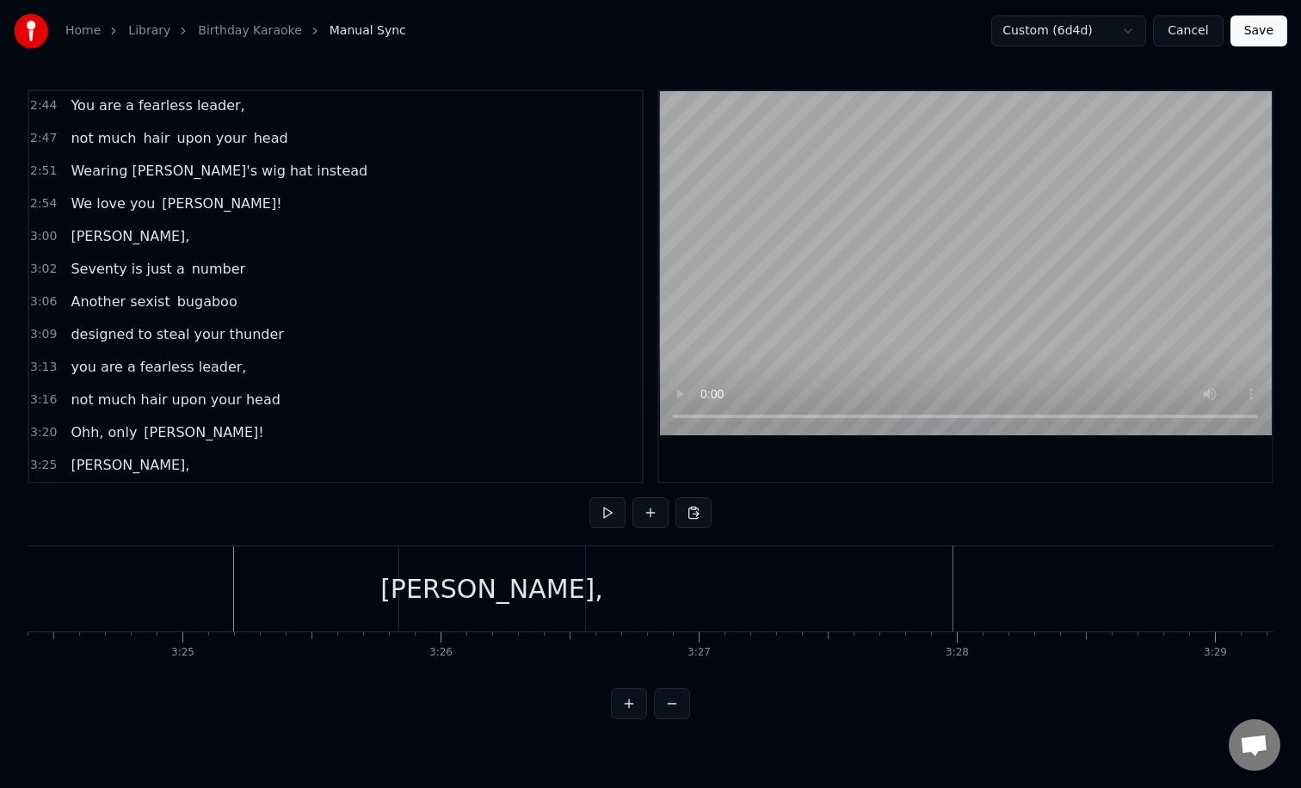
scroll to position [0, 52716]
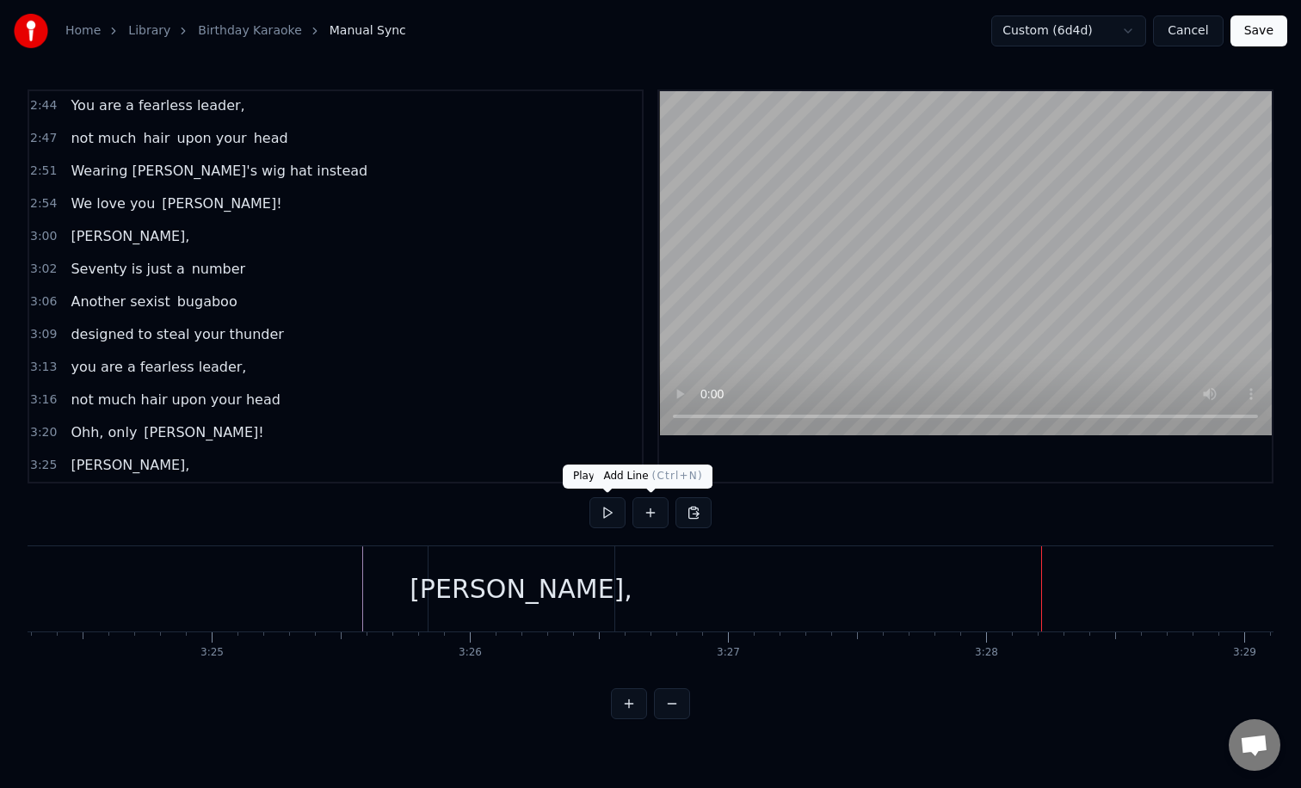
click at [641, 515] on button at bounding box center [650, 512] width 36 height 31
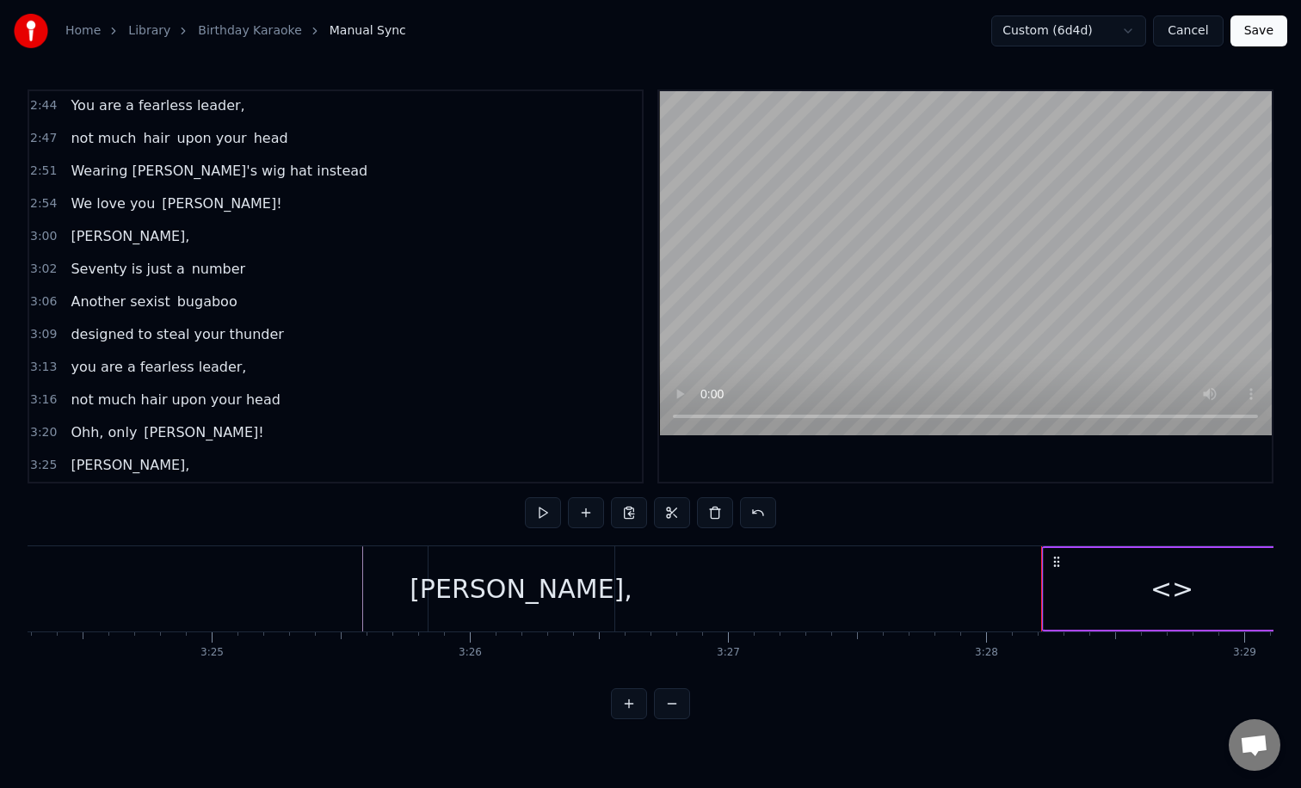
click at [1143, 583] on div "<>" at bounding box center [1171, 589] width 256 height 82
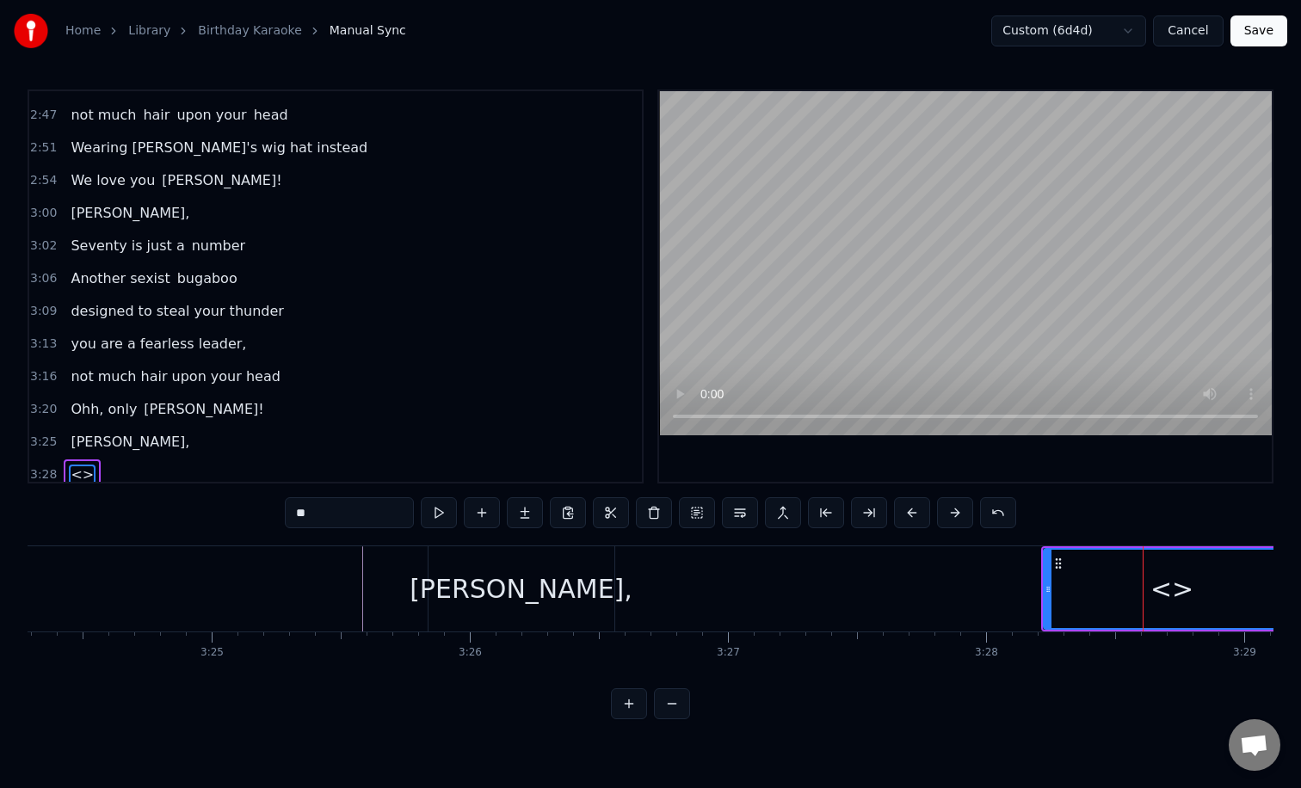
scroll to position [1211, 0]
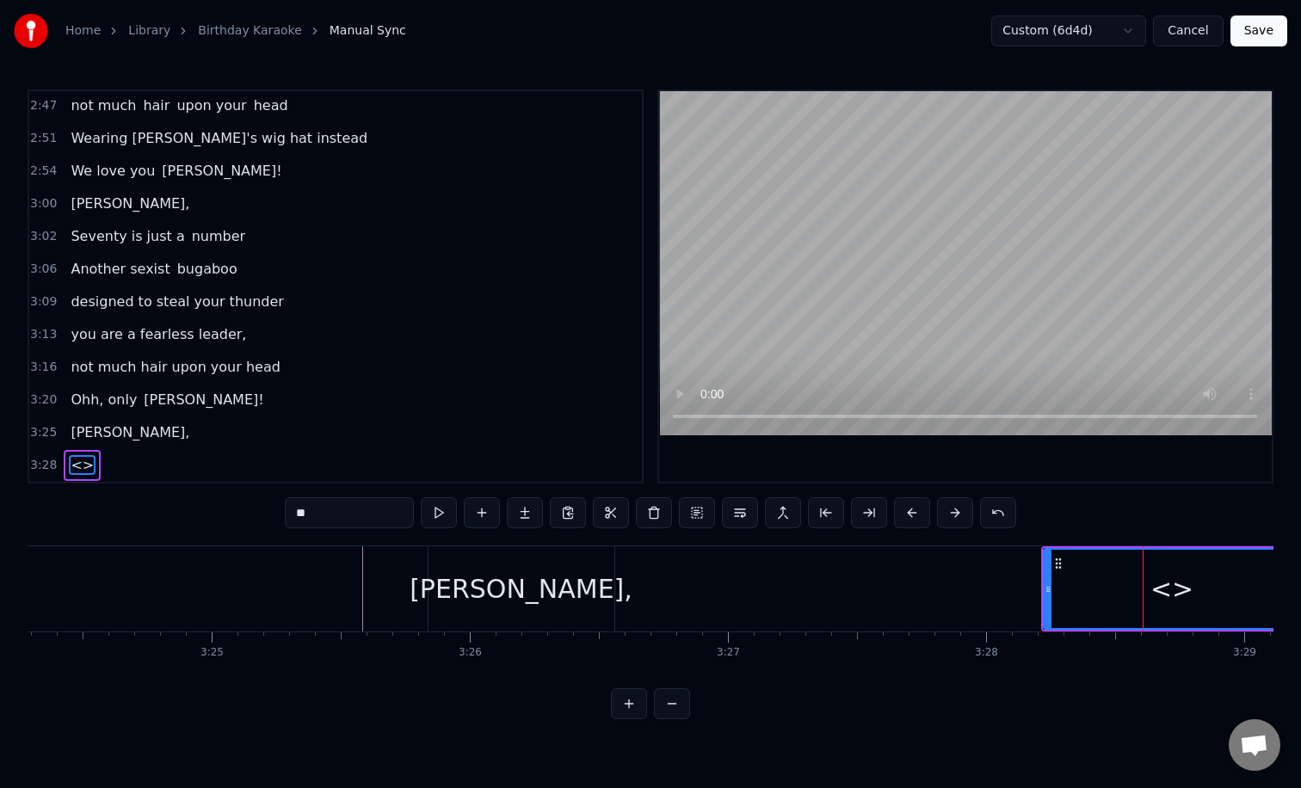
click at [368, 519] on input "**" at bounding box center [349, 512] width 129 height 31
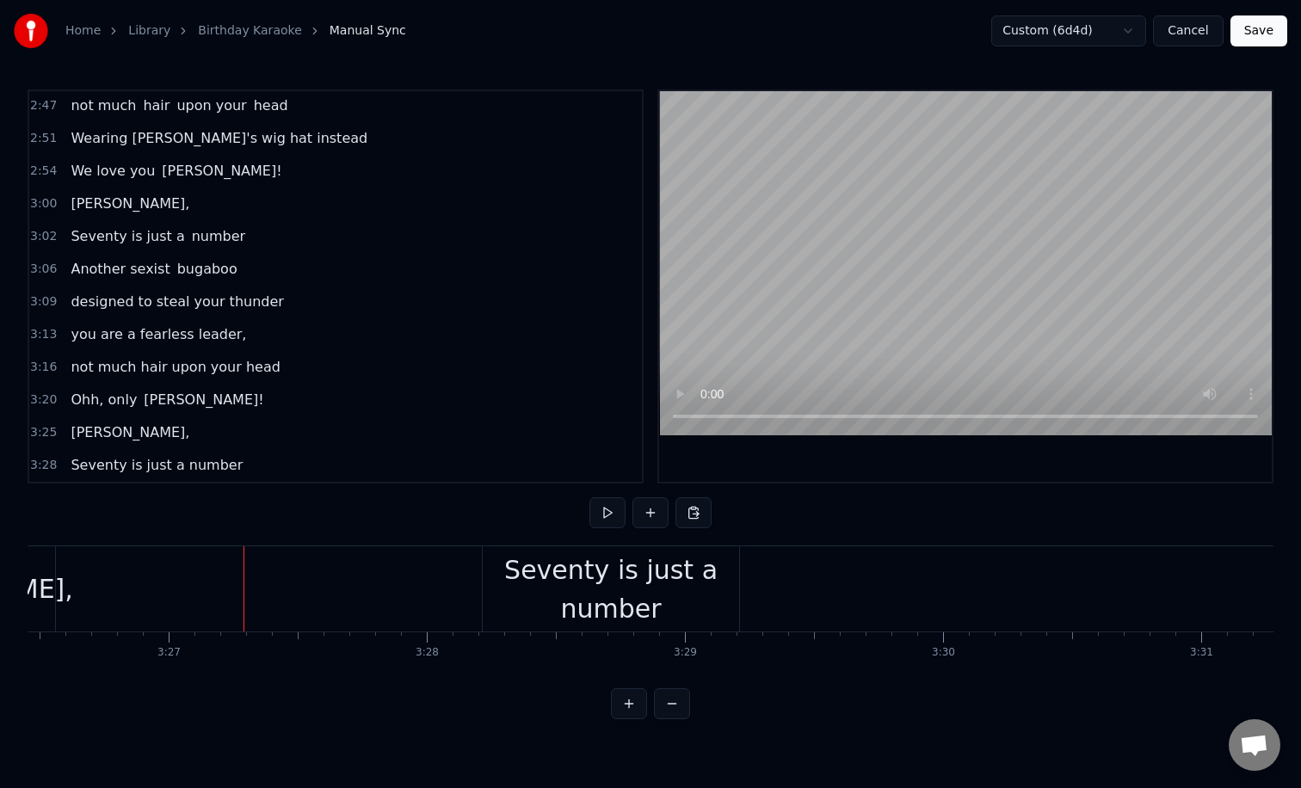
scroll to position [0, 53360]
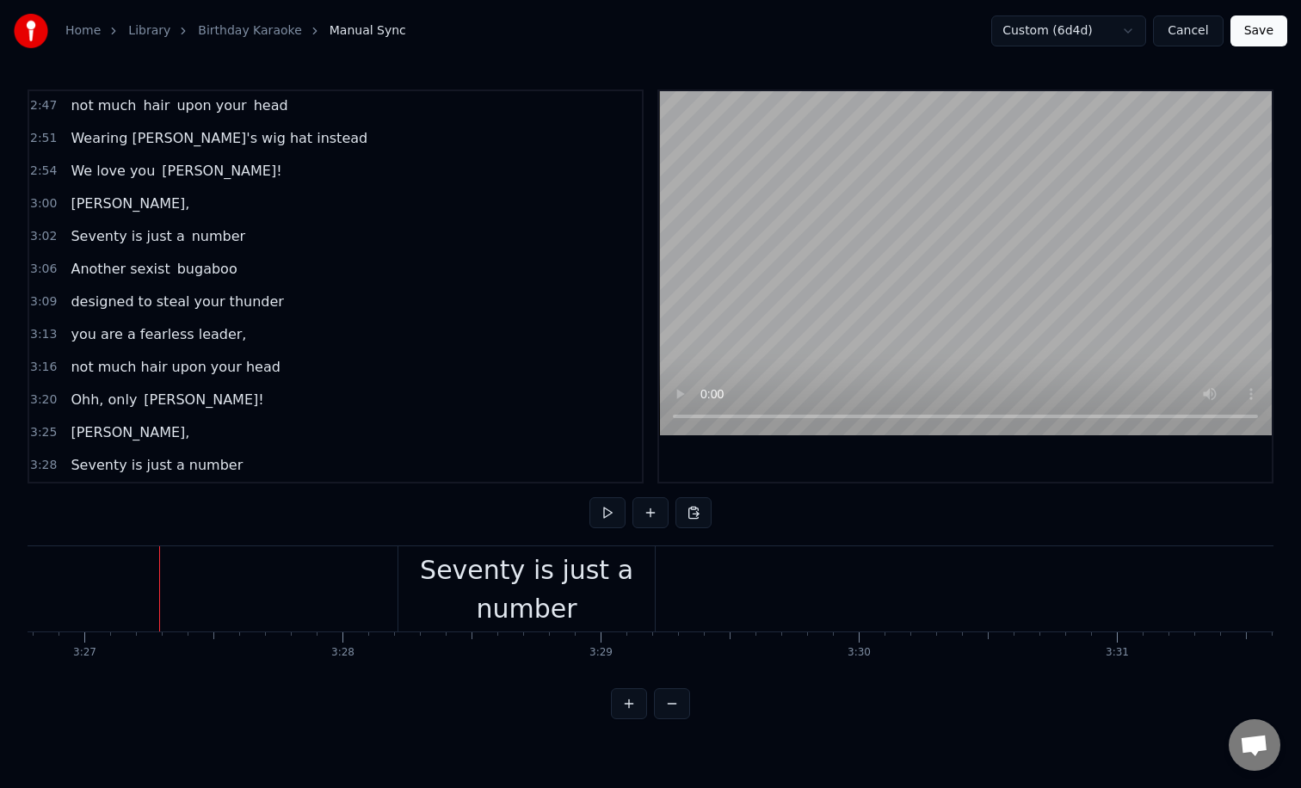
click at [599, 584] on div "Seventy is just a number" at bounding box center [526, 589] width 256 height 77
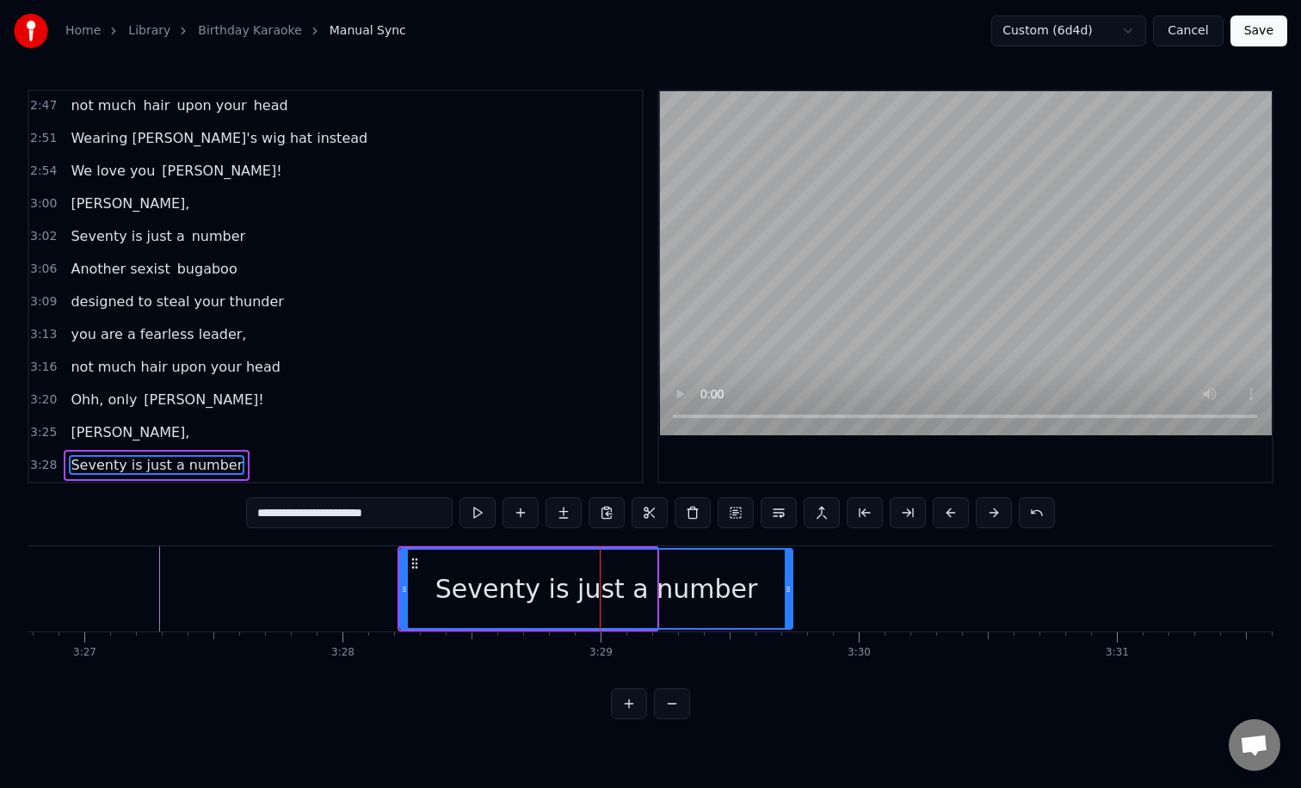
drag, startPoint x: 652, startPoint y: 587, endPoint x: 806, endPoint y: 578, distance: 154.3
click at [791, 578] on div at bounding box center [787, 589] width 7 height 78
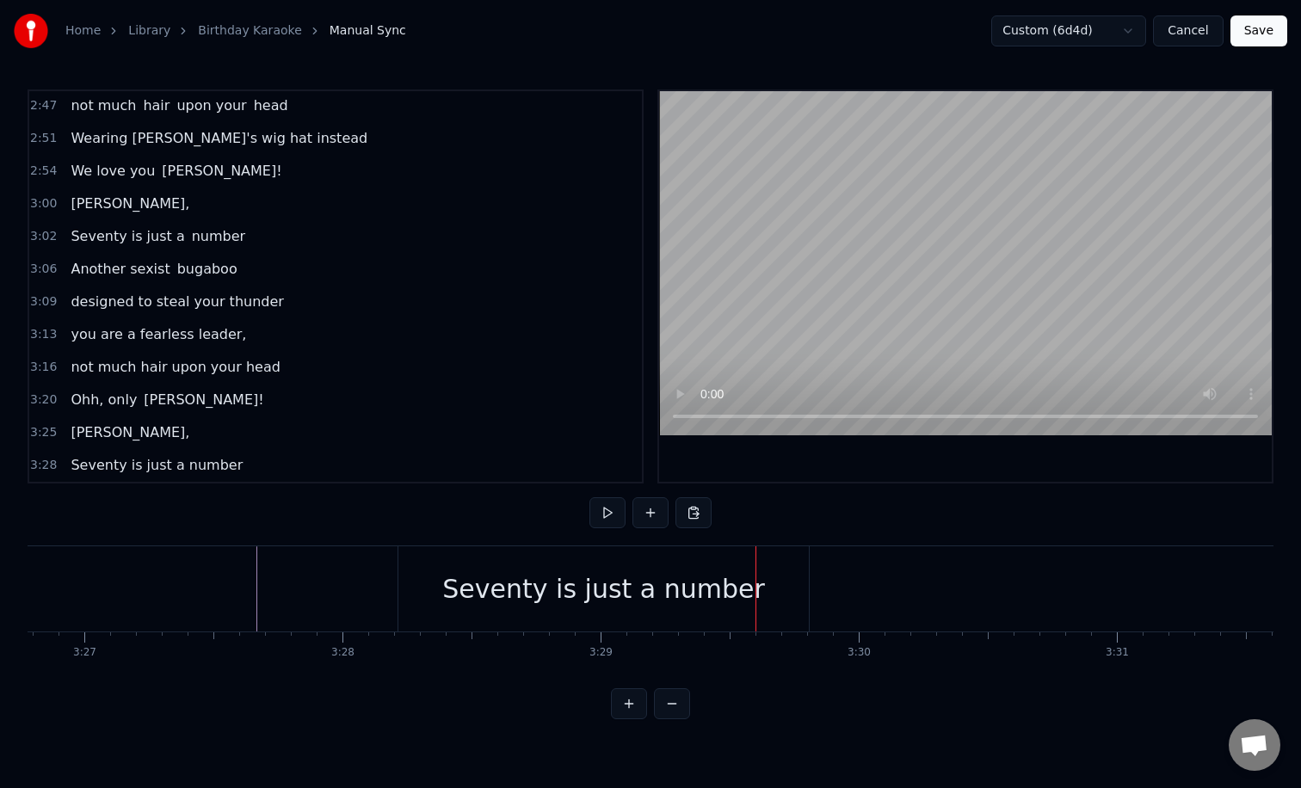
click at [432, 577] on div "Seventy is just a number" at bounding box center [603, 588] width 410 height 85
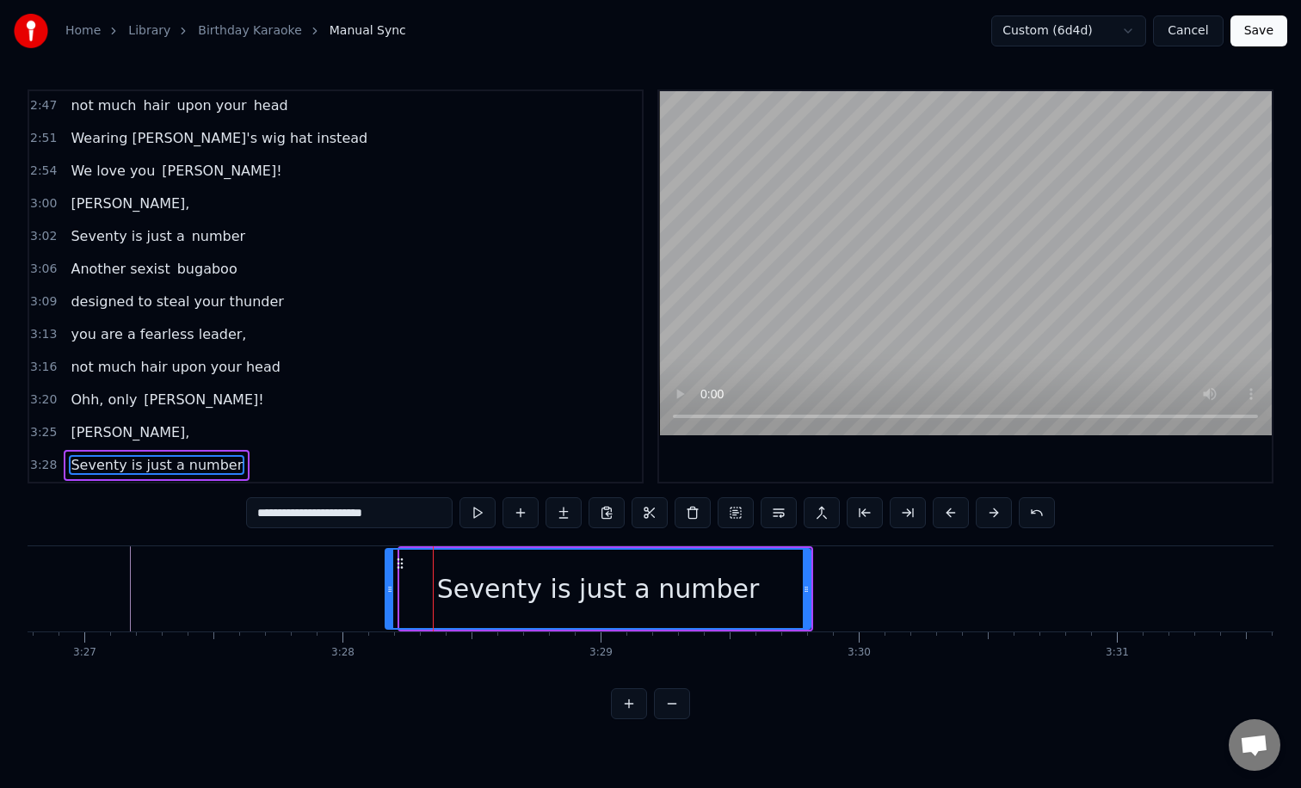
drag, startPoint x: 401, startPoint y: 586, endPoint x: 384, endPoint y: 586, distance: 17.2
click at [386, 586] on icon at bounding box center [389, 589] width 7 height 14
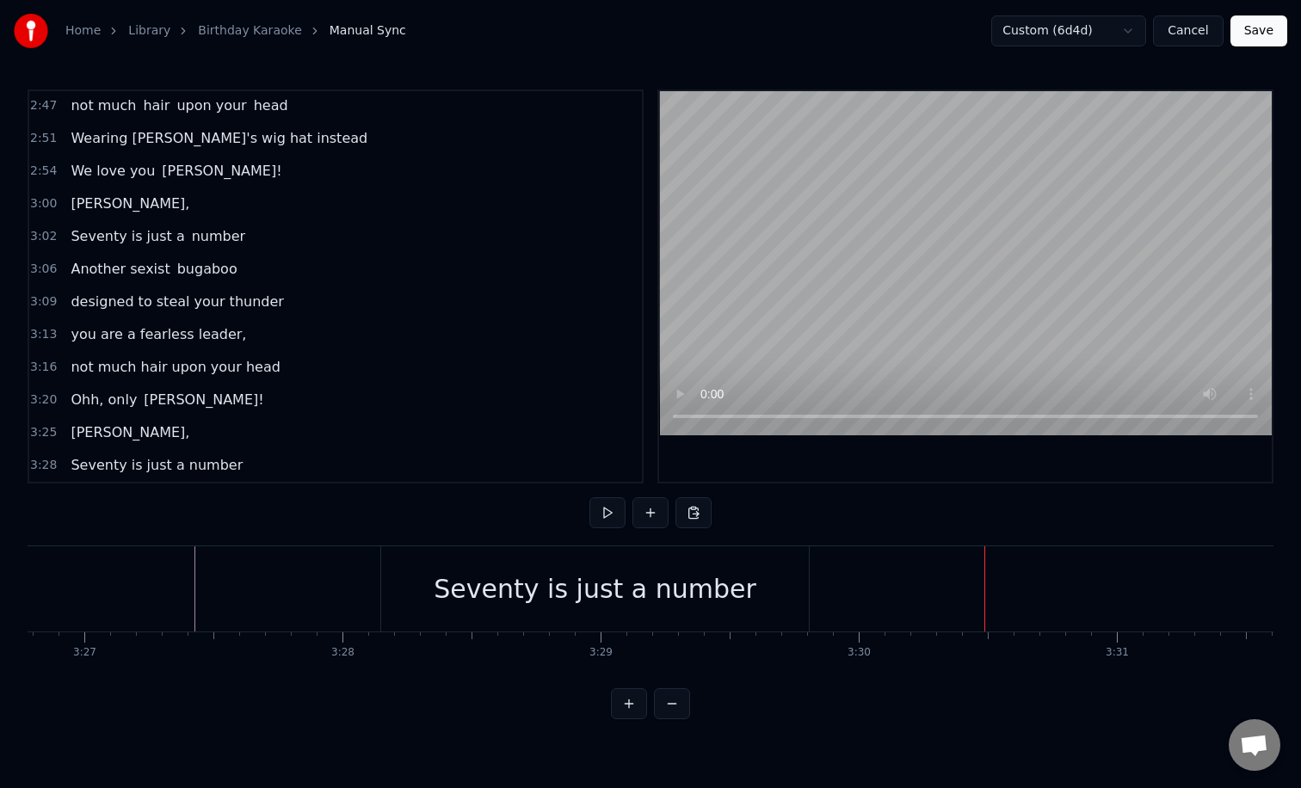
click at [600, 583] on div "Seventy is just a number" at bounding box center [595, 588] width 323 height 39
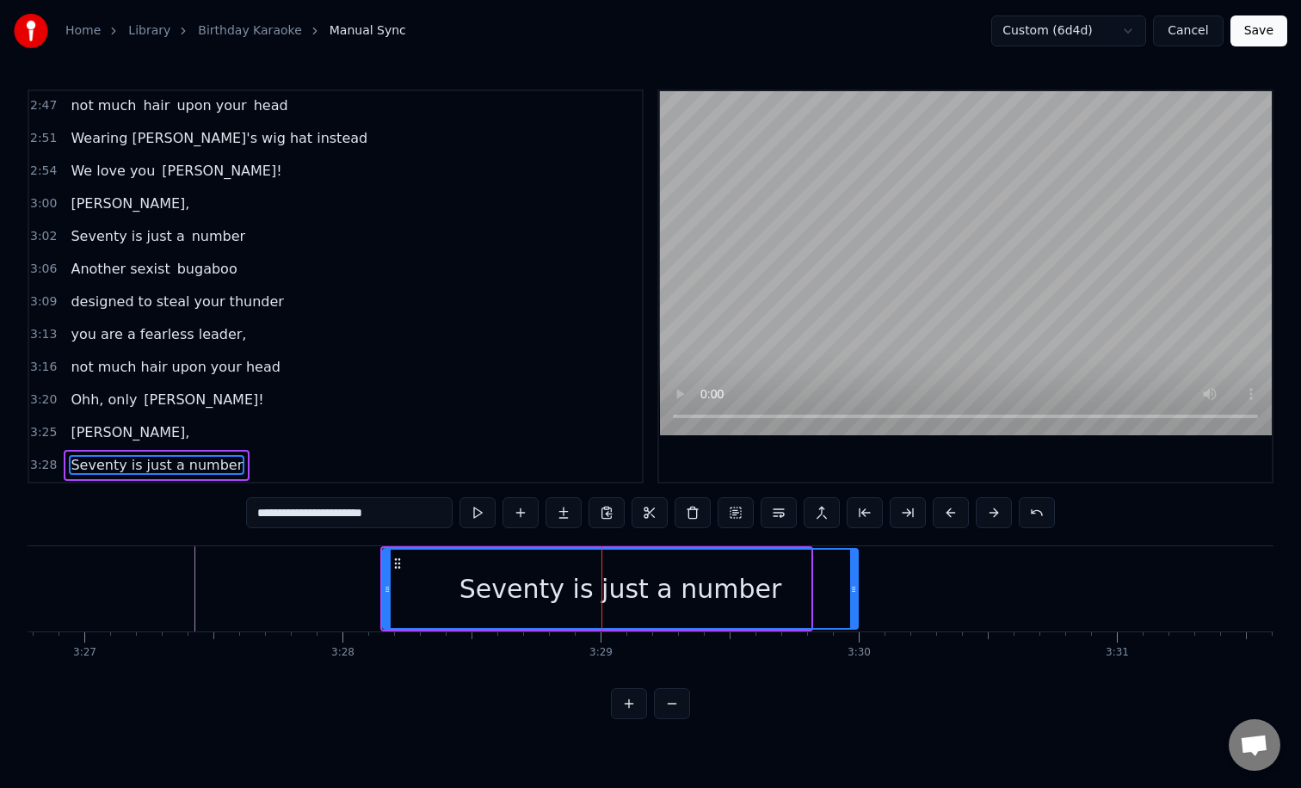
drag, startPoint x: 806, startPoint y: 584, endPoint x: 863, endPoint y: 587, distance: 56.8
click at [857, 587] on icon at bounding box center [853, 589] width 7 height 14
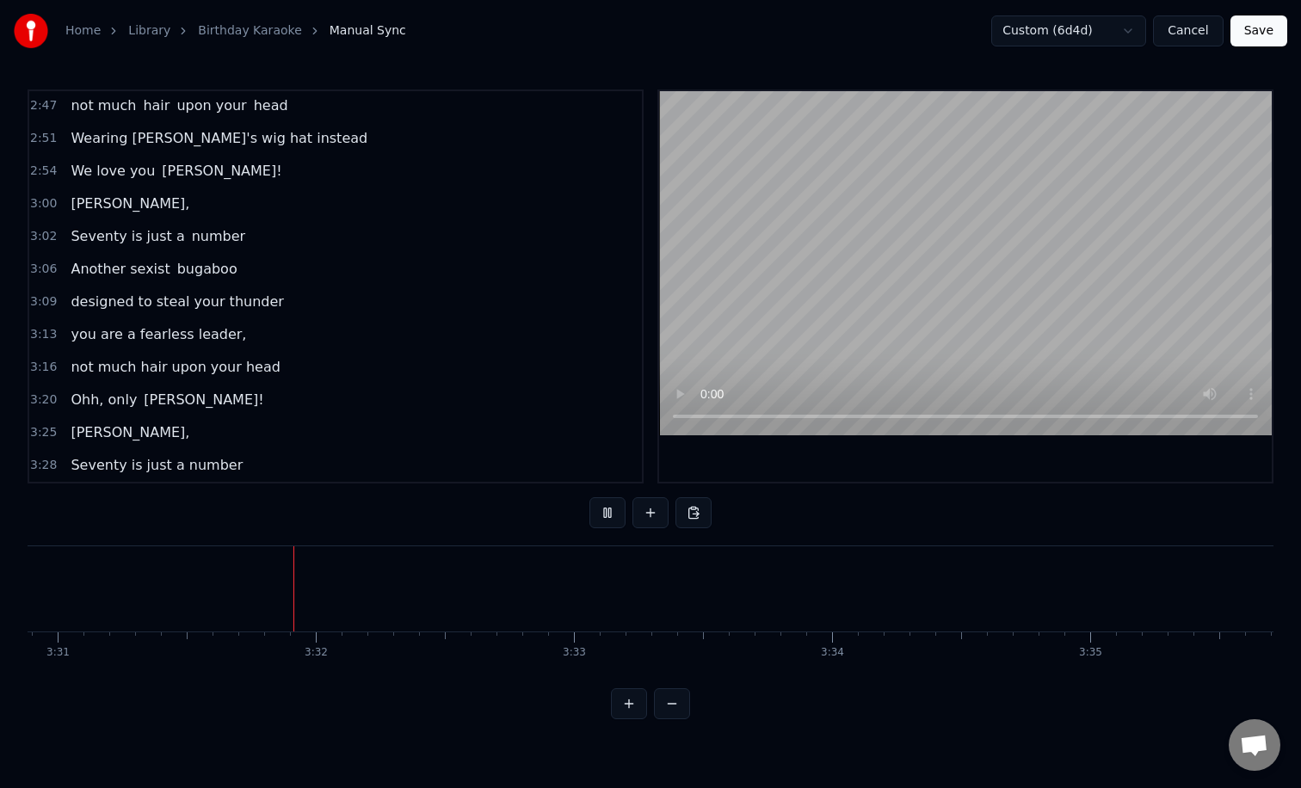
scroll to position [0, 54443]
click at [656, 507] on button at bounding box center [650, 512] width 36 height 31
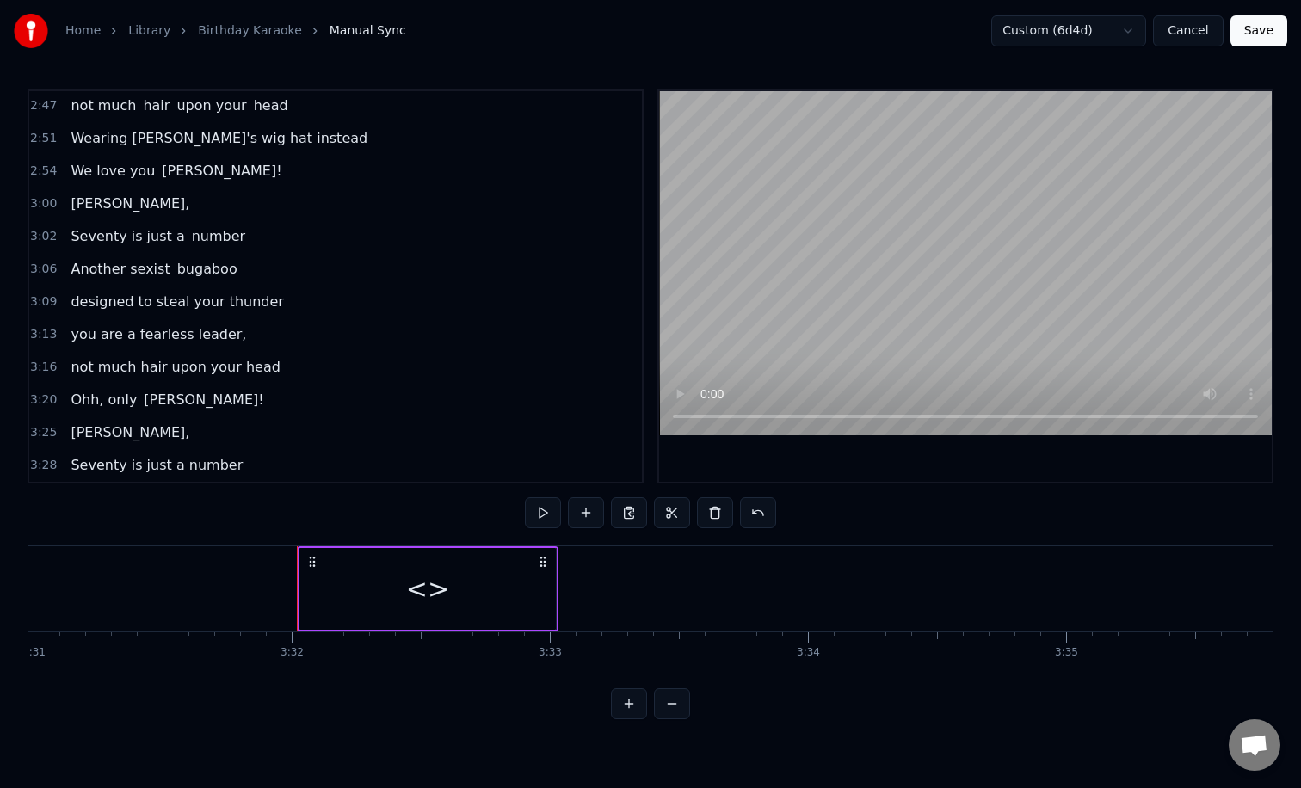
click at [434, 596] on div "<>" at bounding box center [427, 588] width 43 height 39
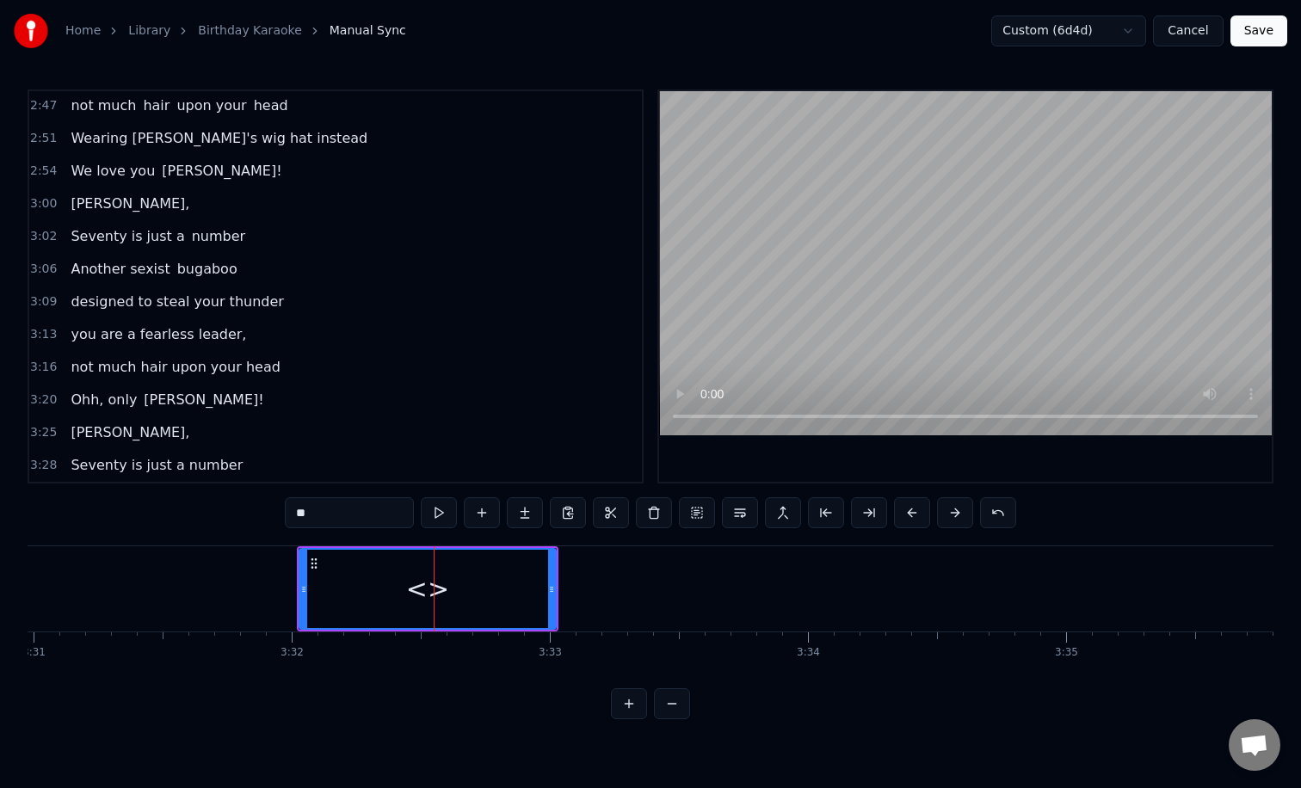
scroll to position [1244, 0]
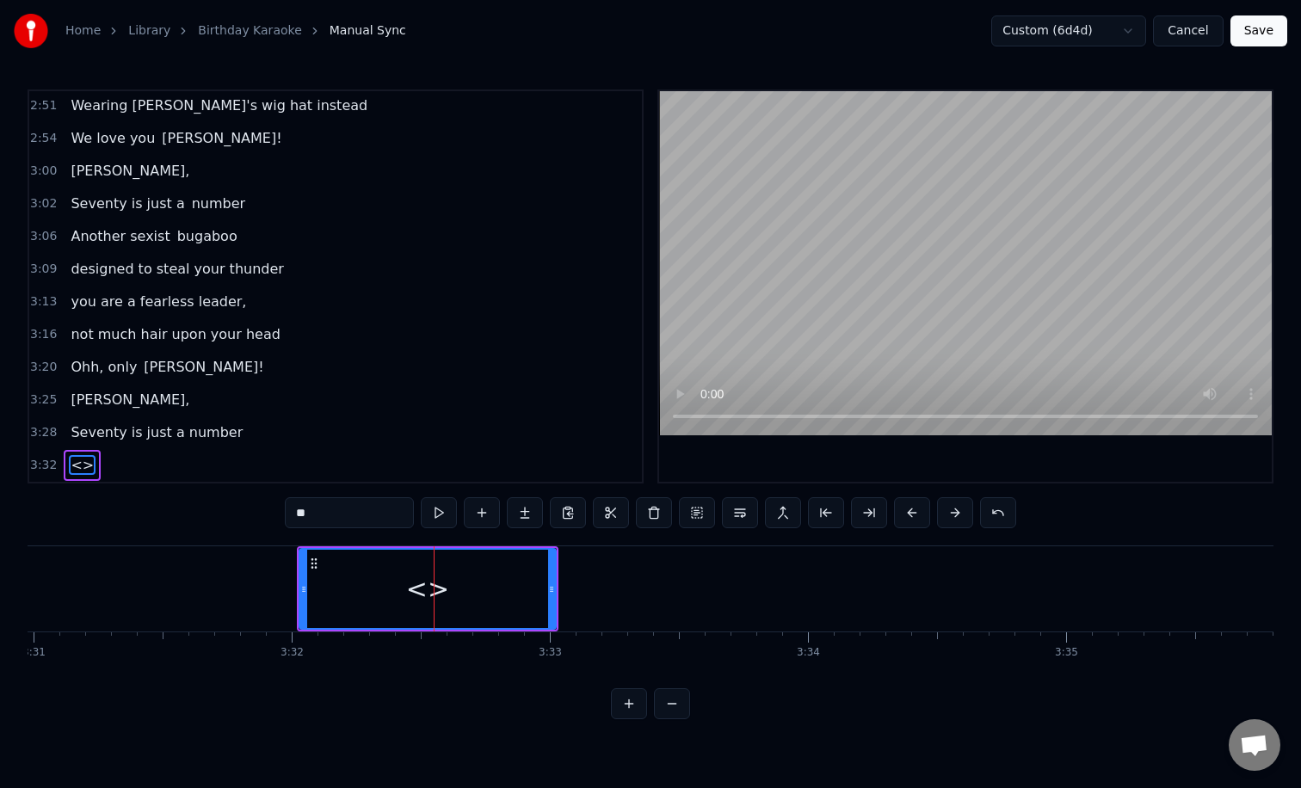
click at [326, 515] on input "**" at bounding box center [349, 512] width 129 height 31
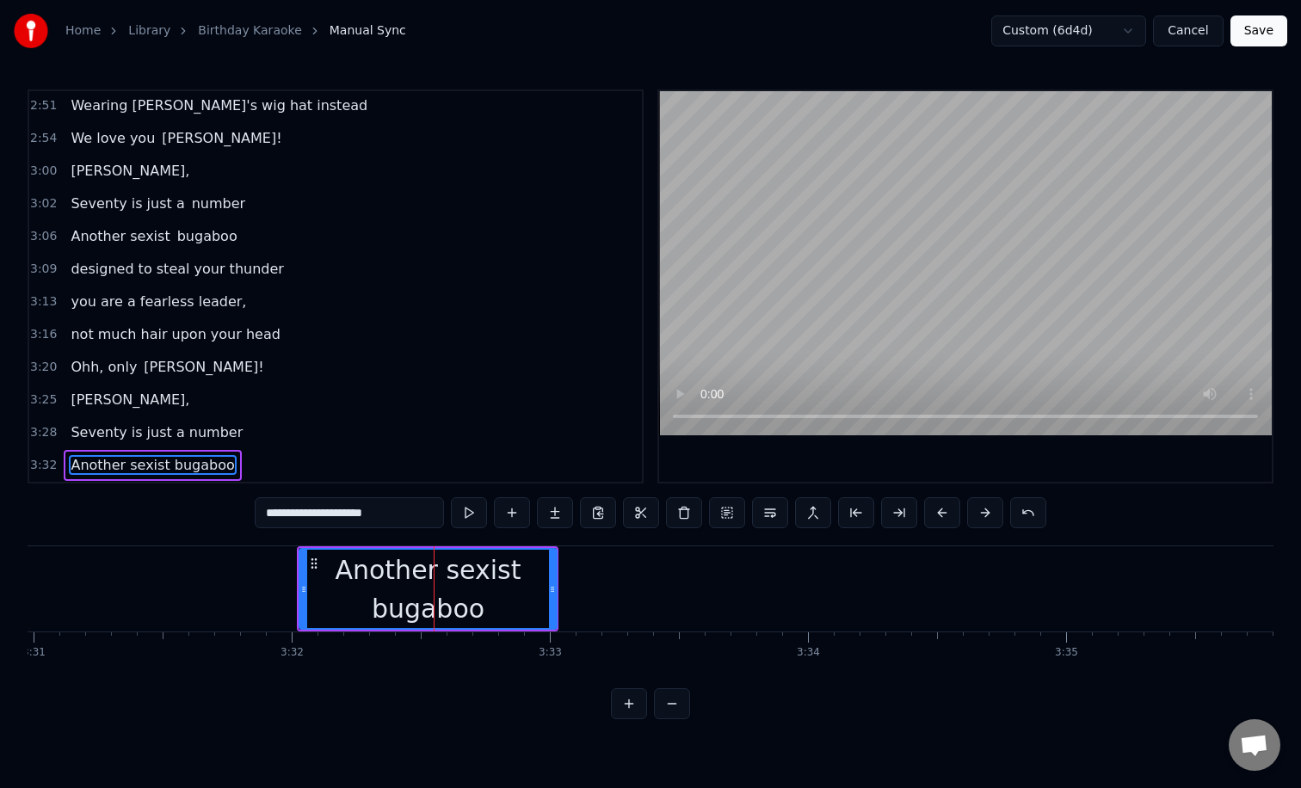
drag, startPoint x: 553, startPoint y: 582, endPoint x: 698, endPoint y: 584, distance: 144.5
click at [556, 584] on icon at bounding box center [552, 589] width 7 height 14
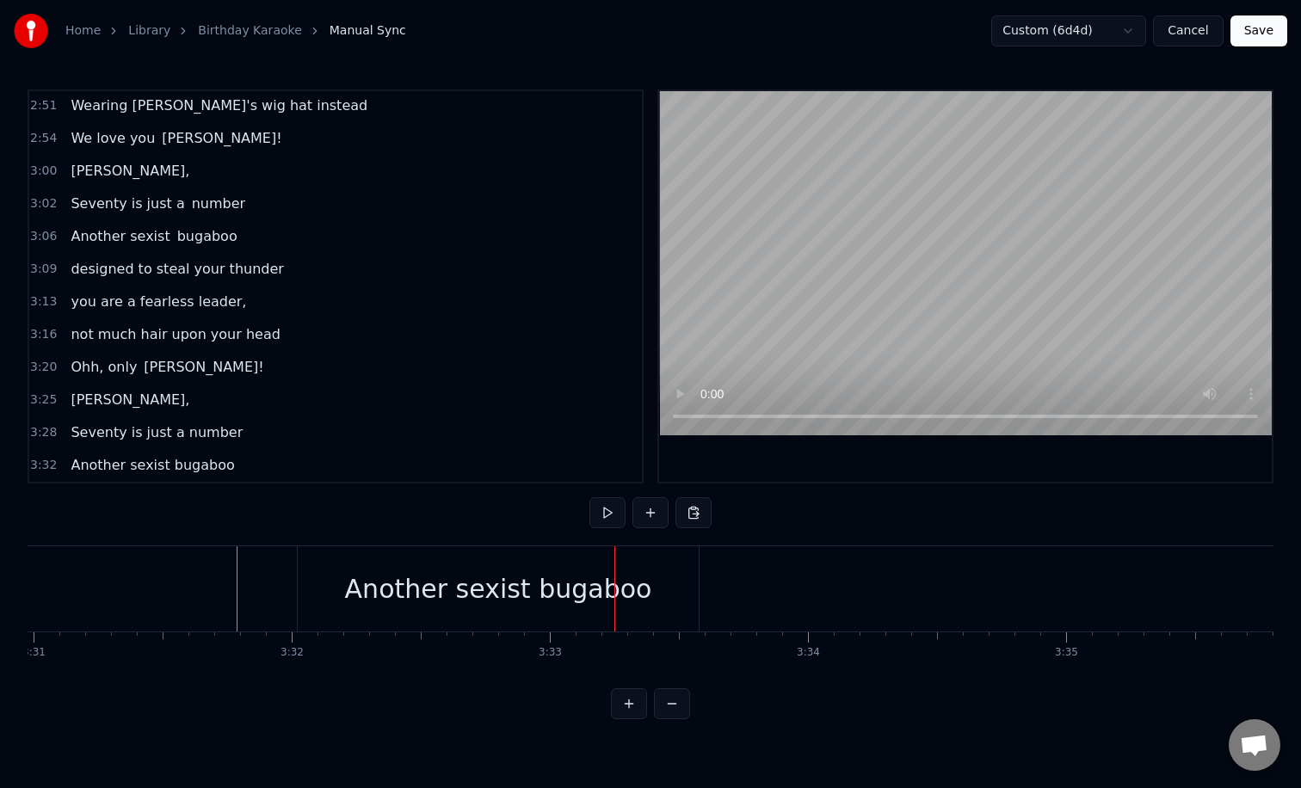
click at [522, 586] on div "Another sexist bugaboo" at bounding box center [498, 588] width 307 height 39
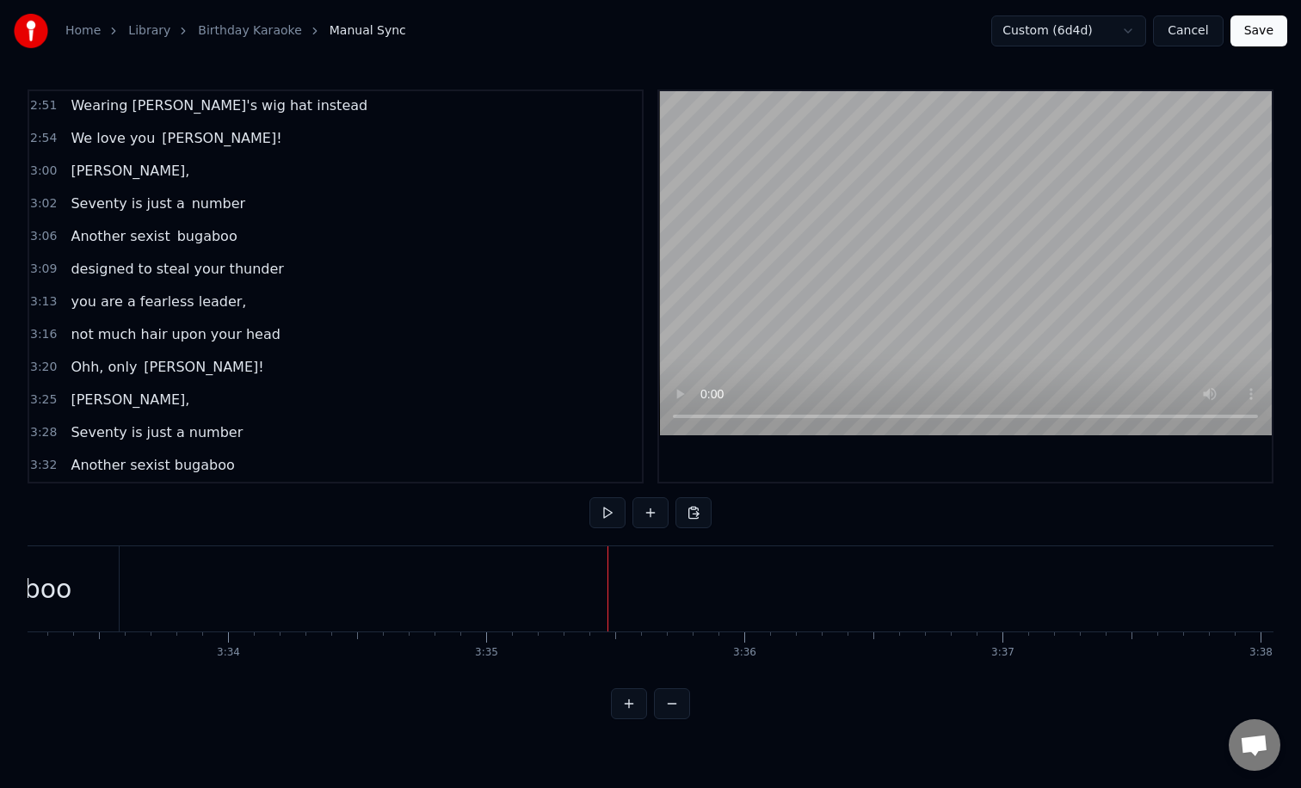
scroll to position [0, 55023]
click at [661, 517] on button at bounding box center [650, 512] width 36 height 31
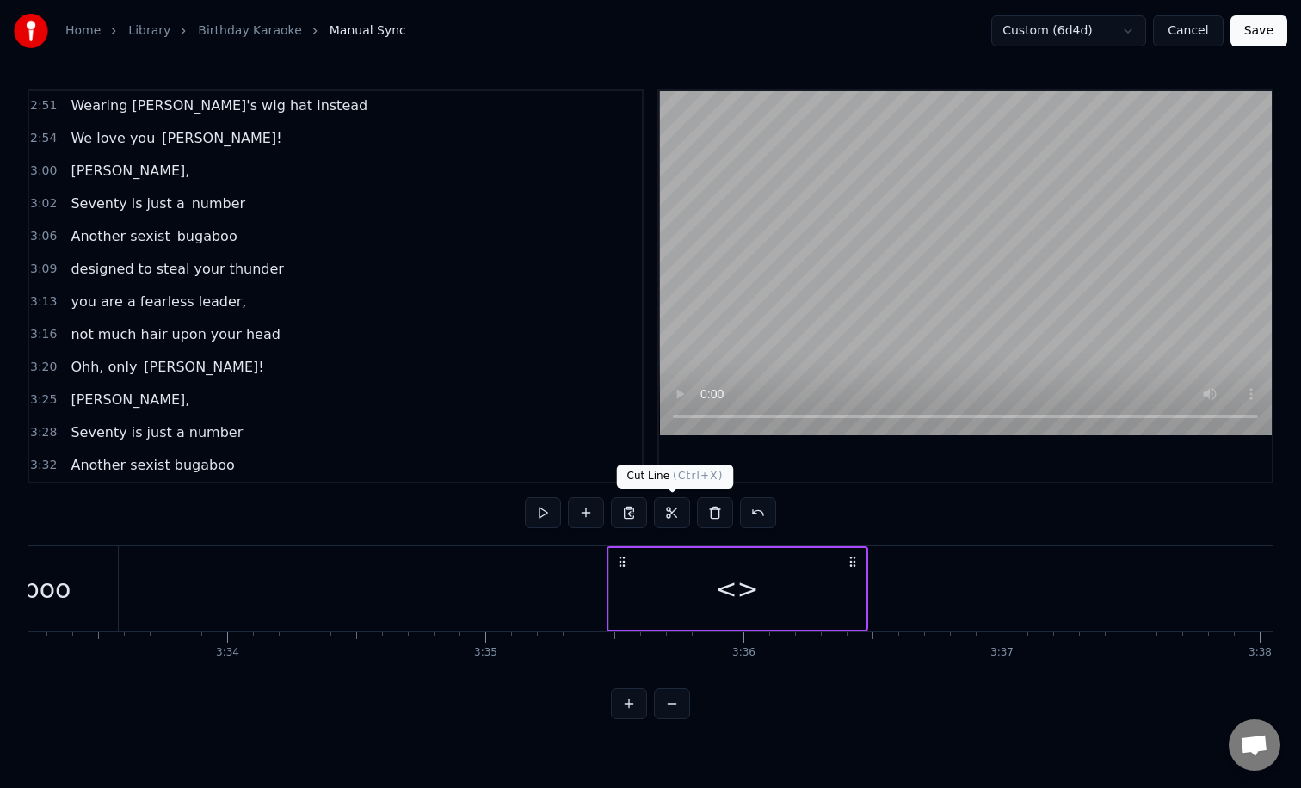
click at [710, 600] on div "<>" at bounding box center [737, 589] width 256 height 82
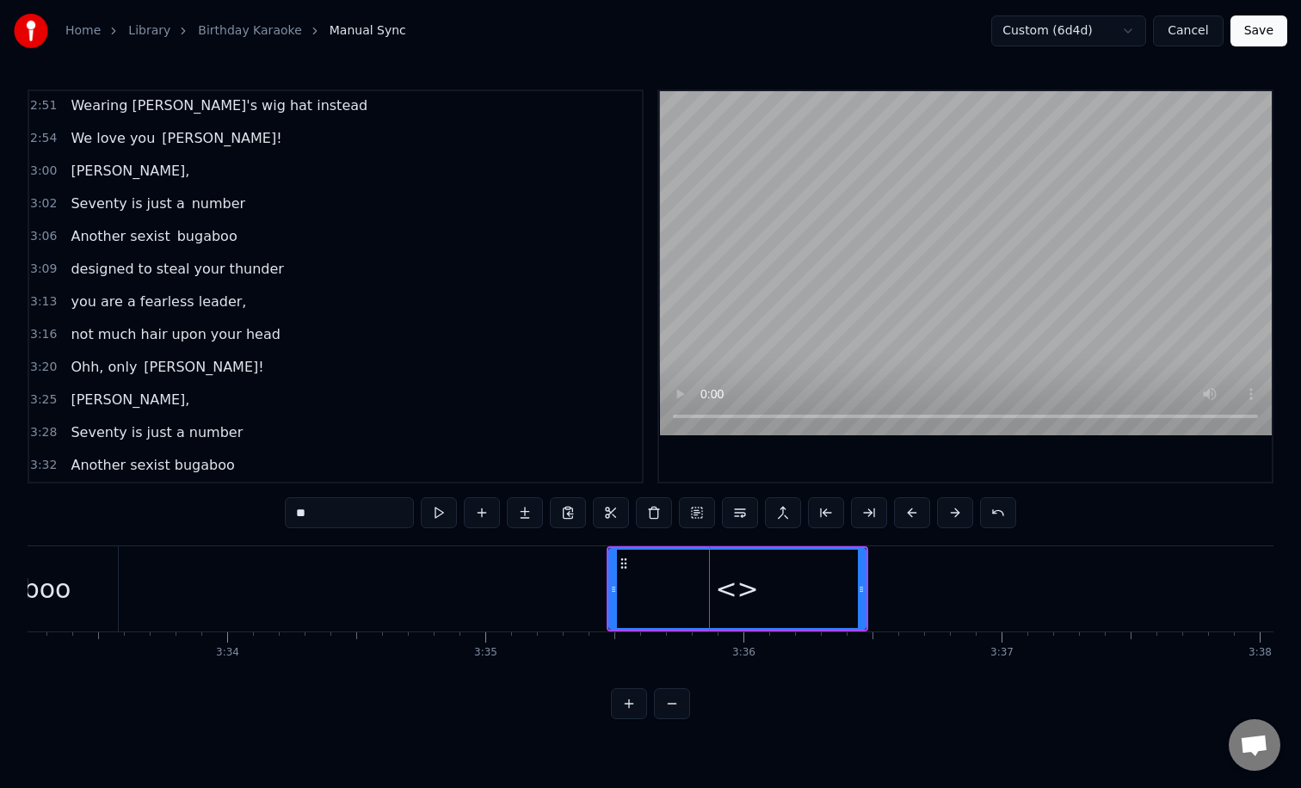
scroll to position [1276, 0]
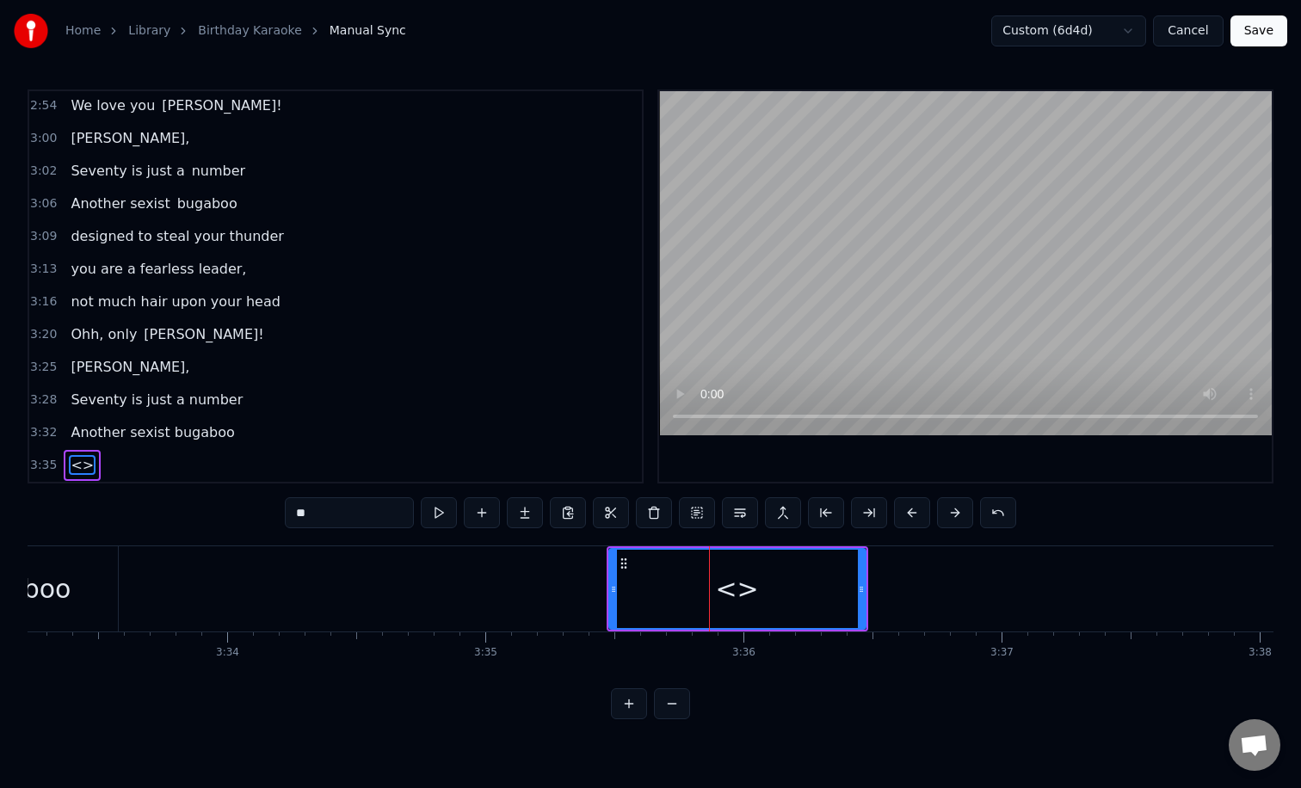
click at [331, 514] on input "**" at bounding box center [349, 512] width 129 height 31
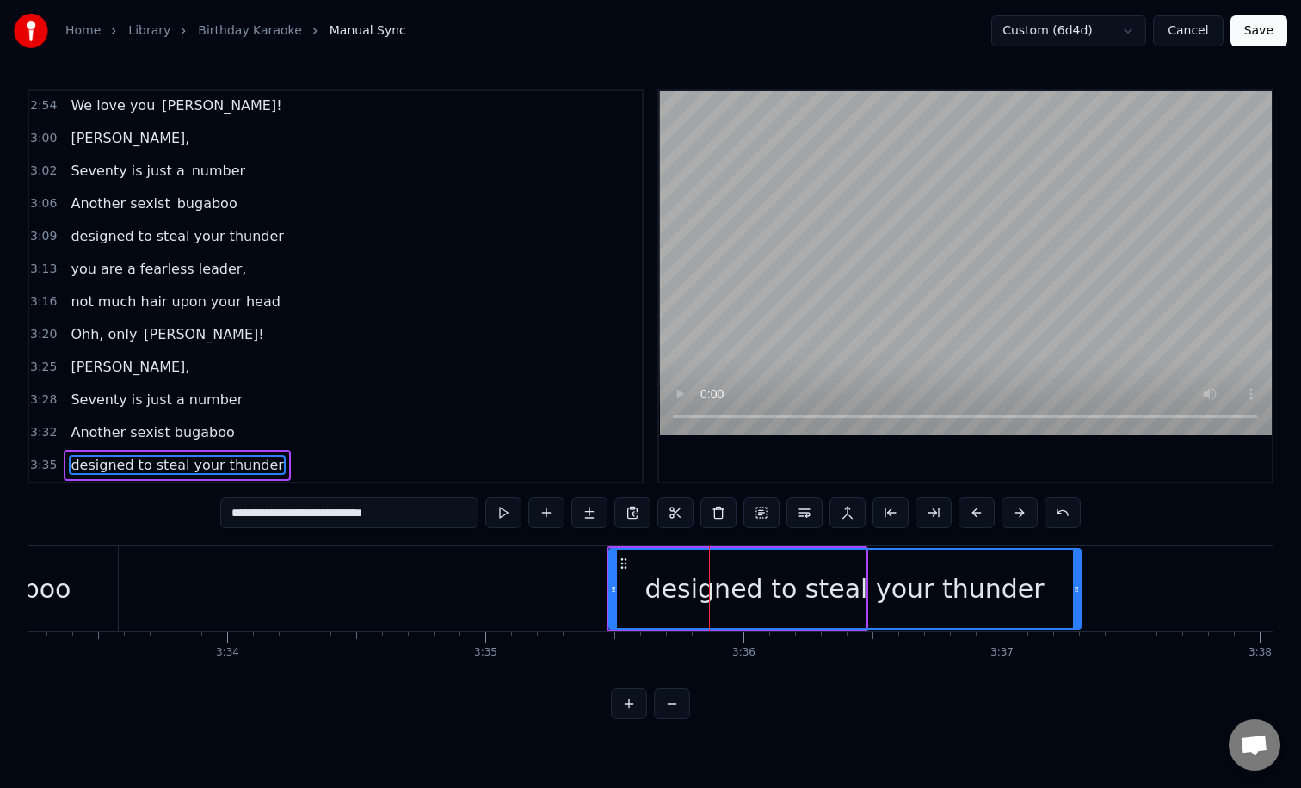
drag, startPoint x: 861, startPoint y: 584, endPoint x: 1075, endPoint y: 588, distance: 214.2
click at [1075, 588] on icon at bounding box center [1076, 589] width 7 height 14
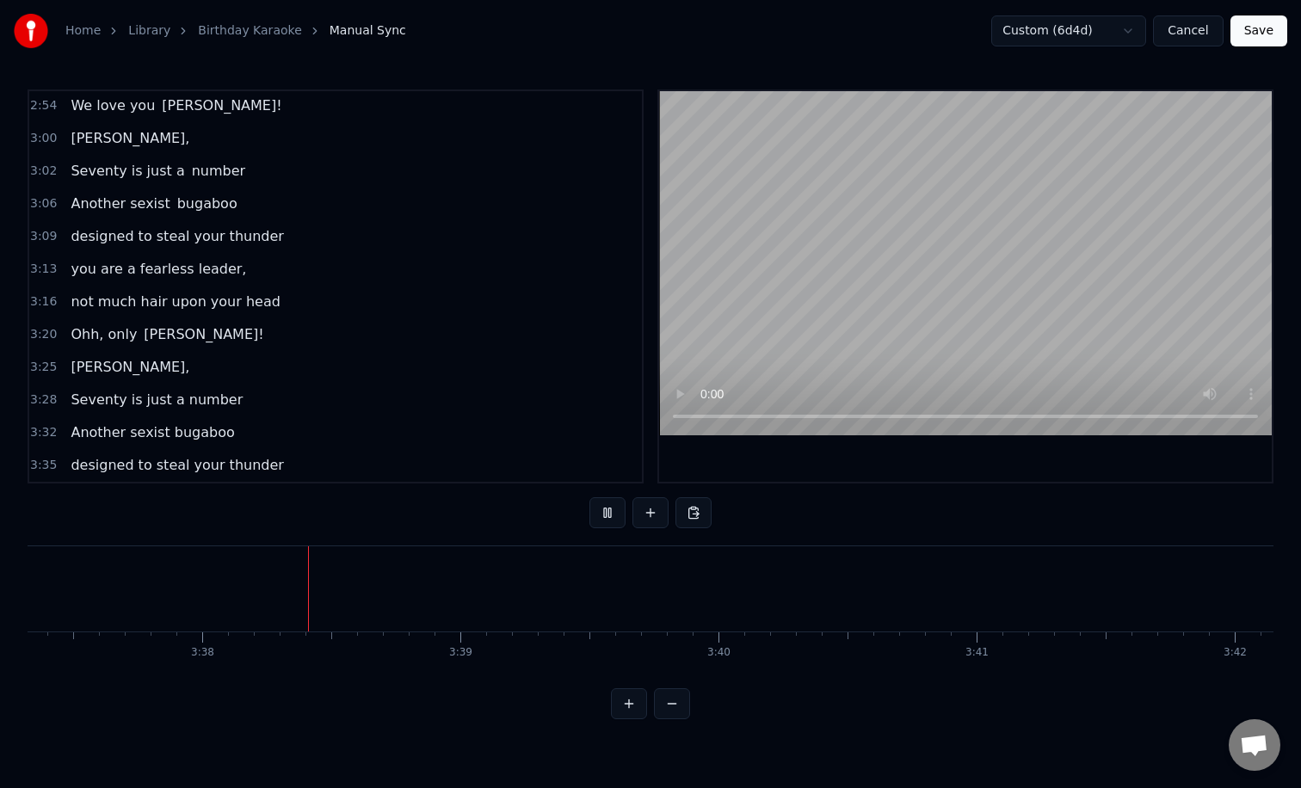
scroll to position [0, 56099]
click at [633, 700] on button at bounding box center [629, 703] width 36 height 31
click at [650, 514] on button at bounding box center [650, 512] width 36 height 31
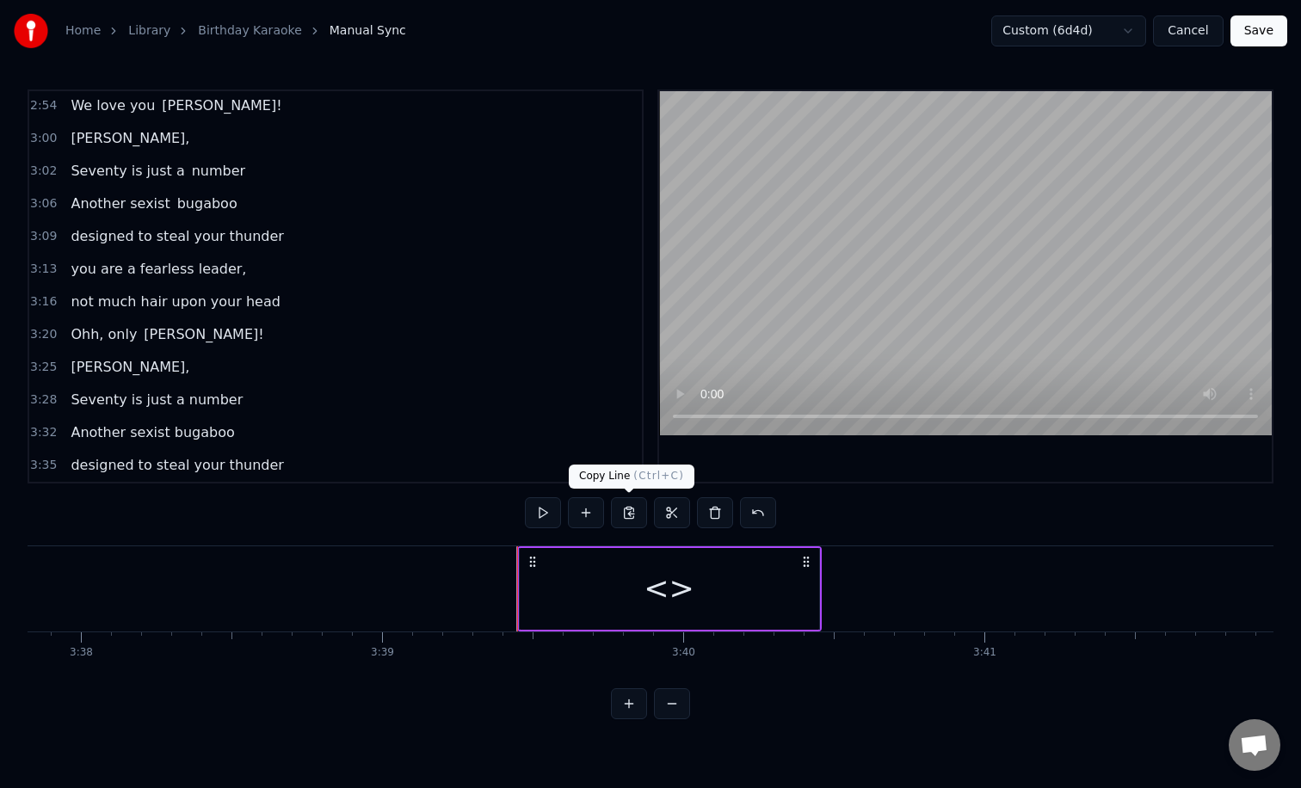
click at [624, 600] on div "<>" at bounding box center [669, 589] width 299 height 82
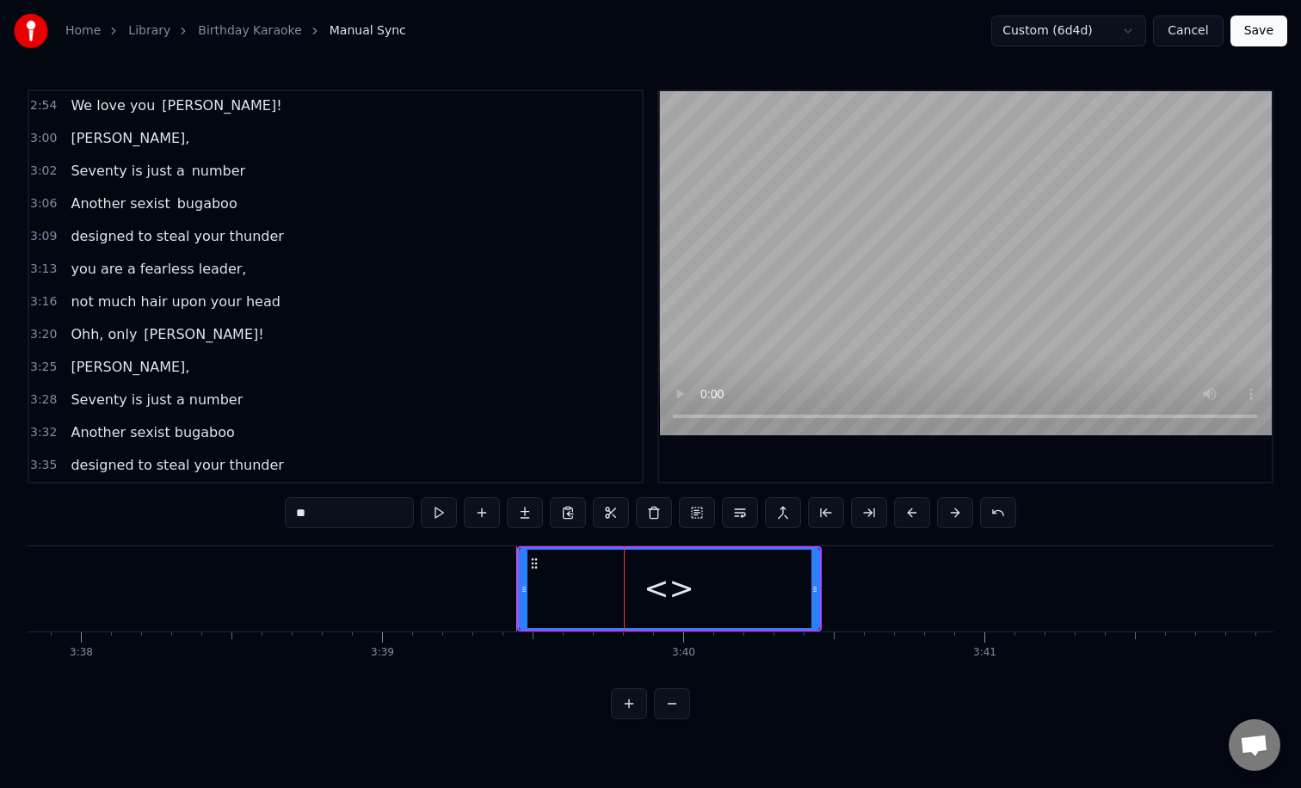
scroll to position [1309, 0]
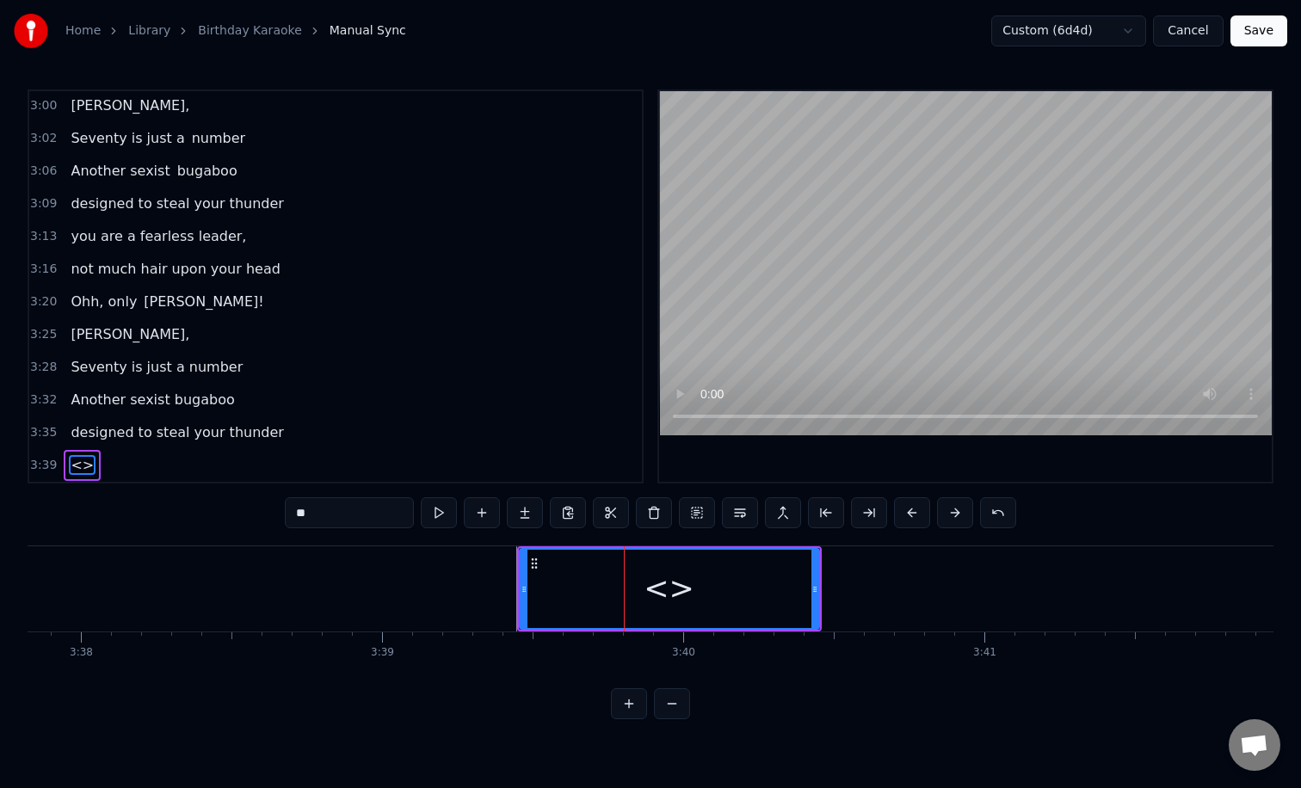
click at [383, 513] on input "**" at bounding box center [349, 512] width 129 height 31
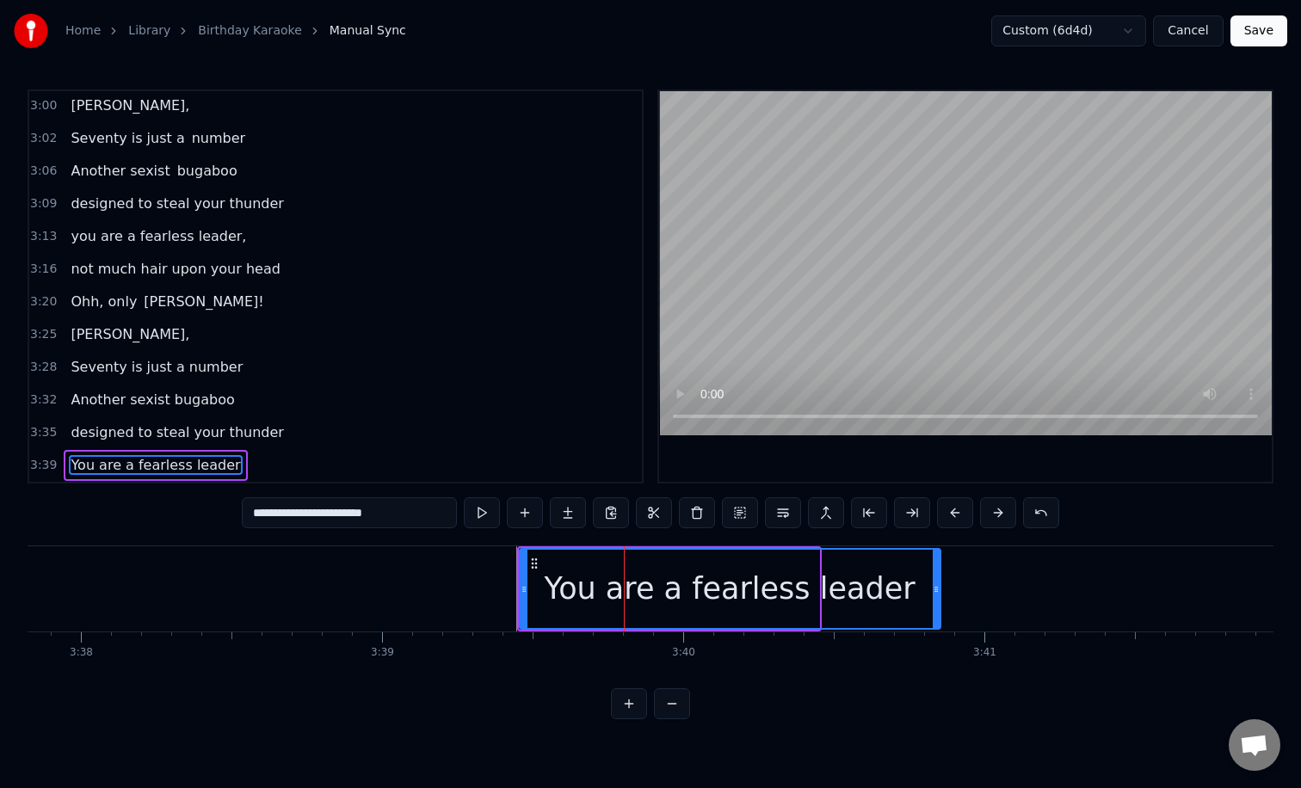
drag, startPoint x: 815, startPoint y: 601, endPoint x: 1012, endPoint y: 601, distance: 197.8
click at [939, 601] on div at bounding box center [935, 589] width 7 height 78
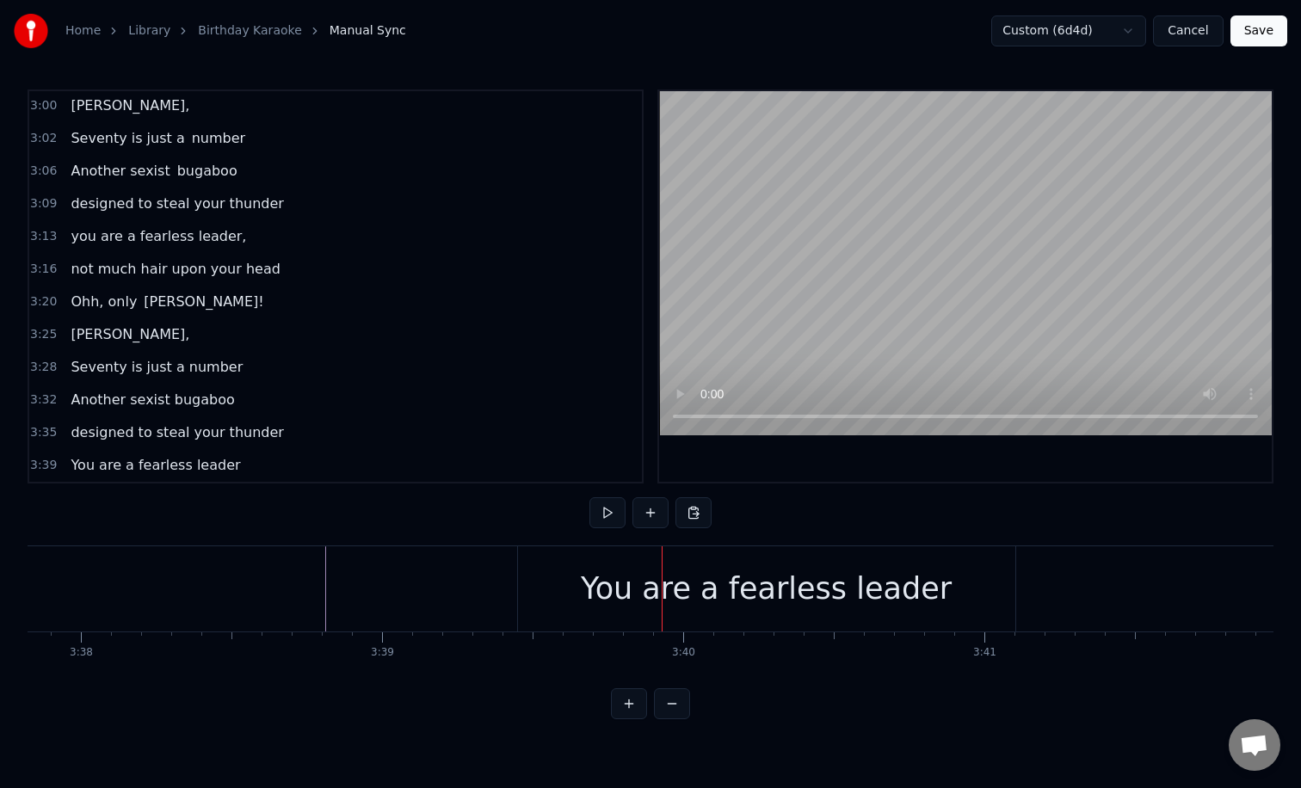
click at [568, 594] on div "You are a fearless leader" at bounding box center [766, 588] width 497 height 85
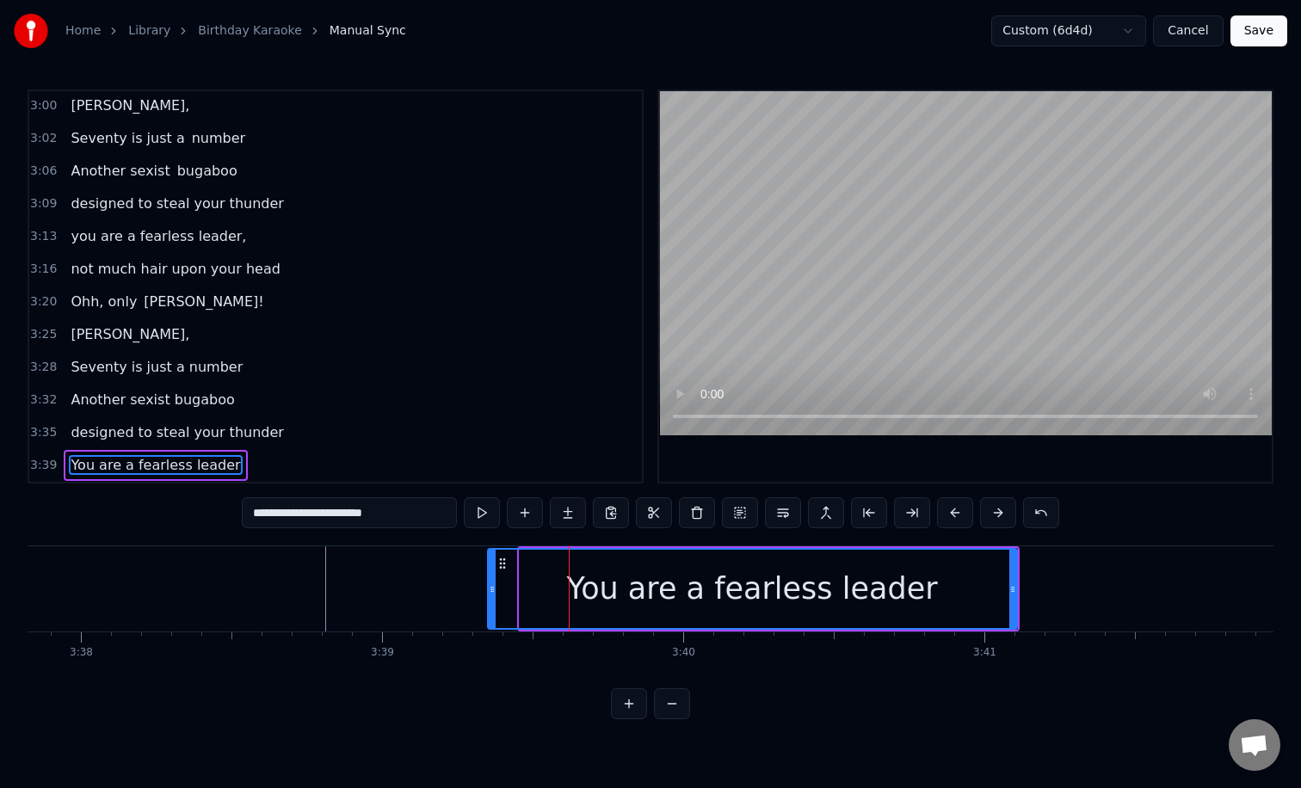
drag, startPoint x: 522, startPoint y: 596, endPoint x: 487, endPoint y: 596, distance: 35.3
click at [489, 596] on div at bounding box center [492, 589] width 7 height 78
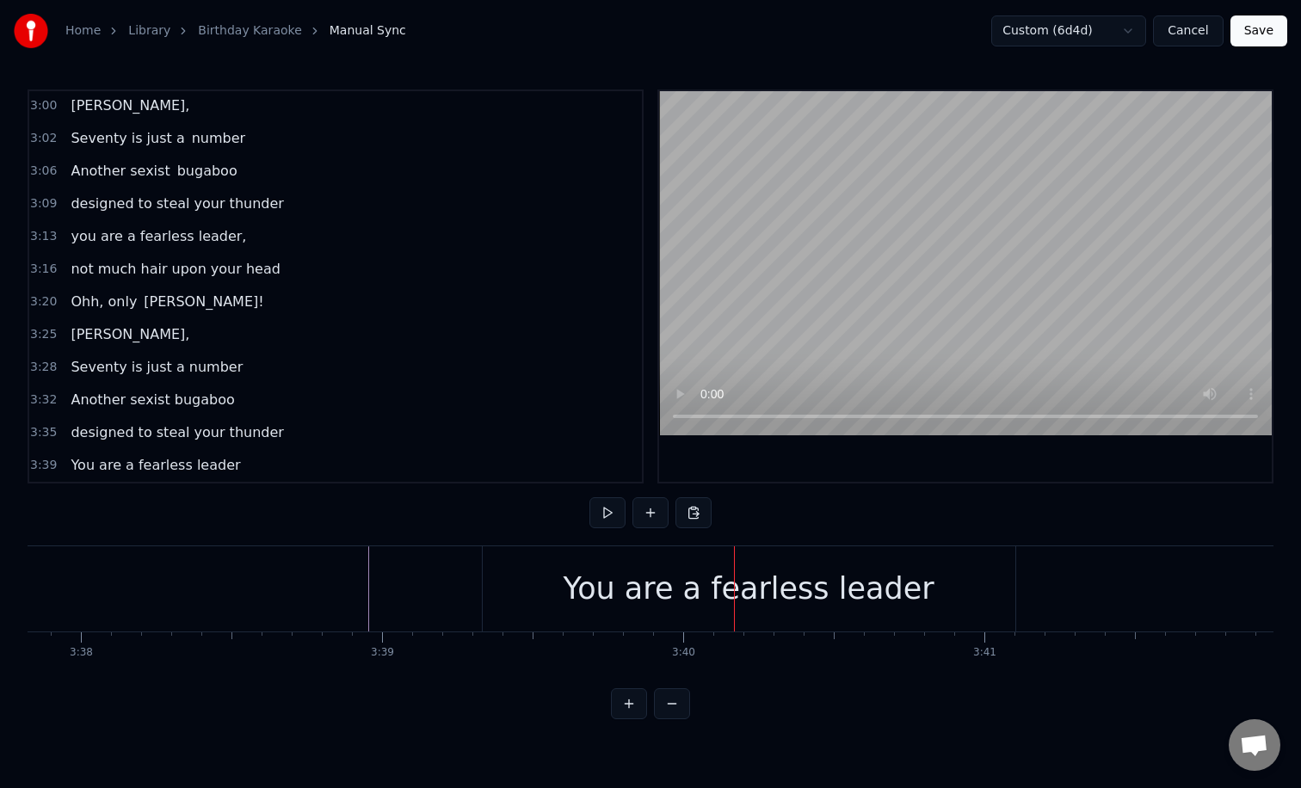
click at [647, 566] on div "You are a fearless leader" at bounding box center [748, 589] width 371 height 46
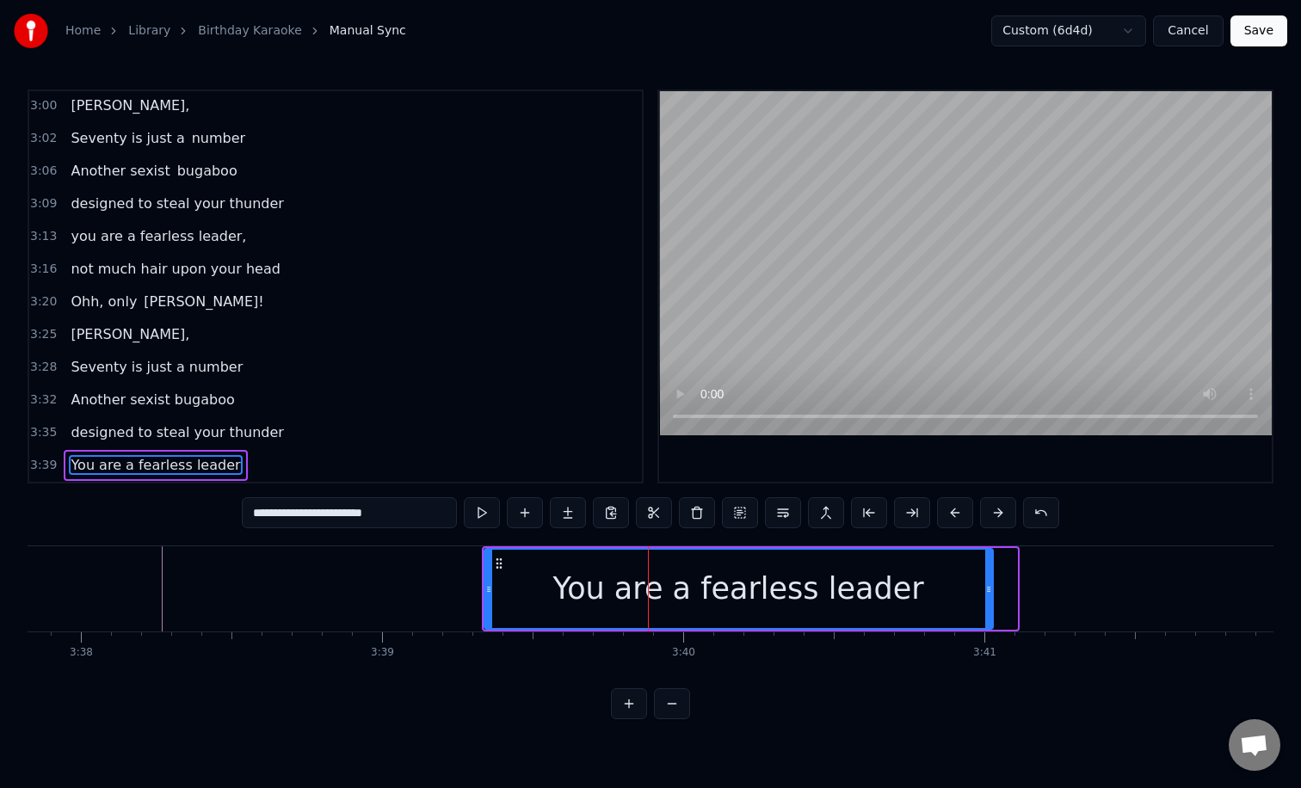
drag, startPoint x: 1010, startPoint y: 600, endPoint x: 979, endPoint y: 599, distance: 31.0
click at [985, 599] on div at bounding box center [988, 589] width 7 height 78
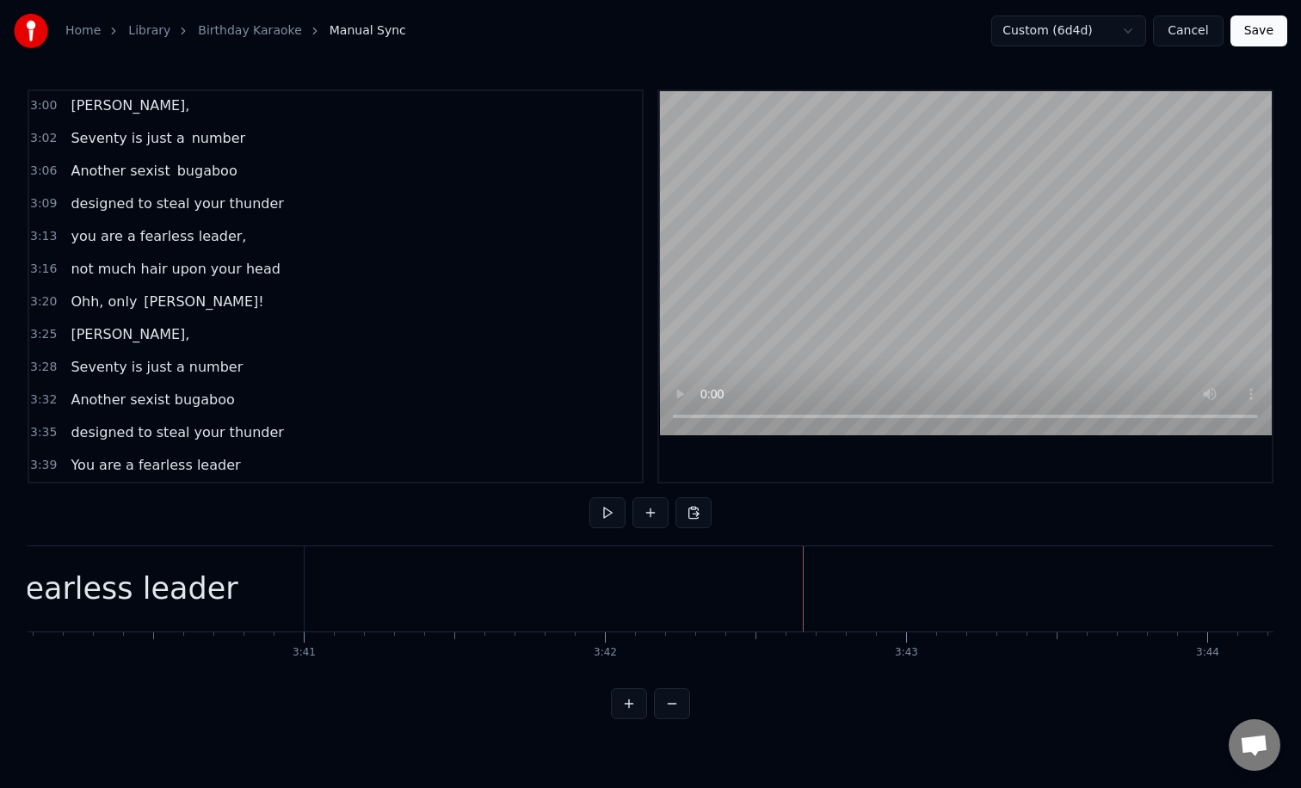
scroll to position [0, 66230]
click at [225, 596] on div "You are a fearless leader" at bounding box center [79, 589] width 371 height 46
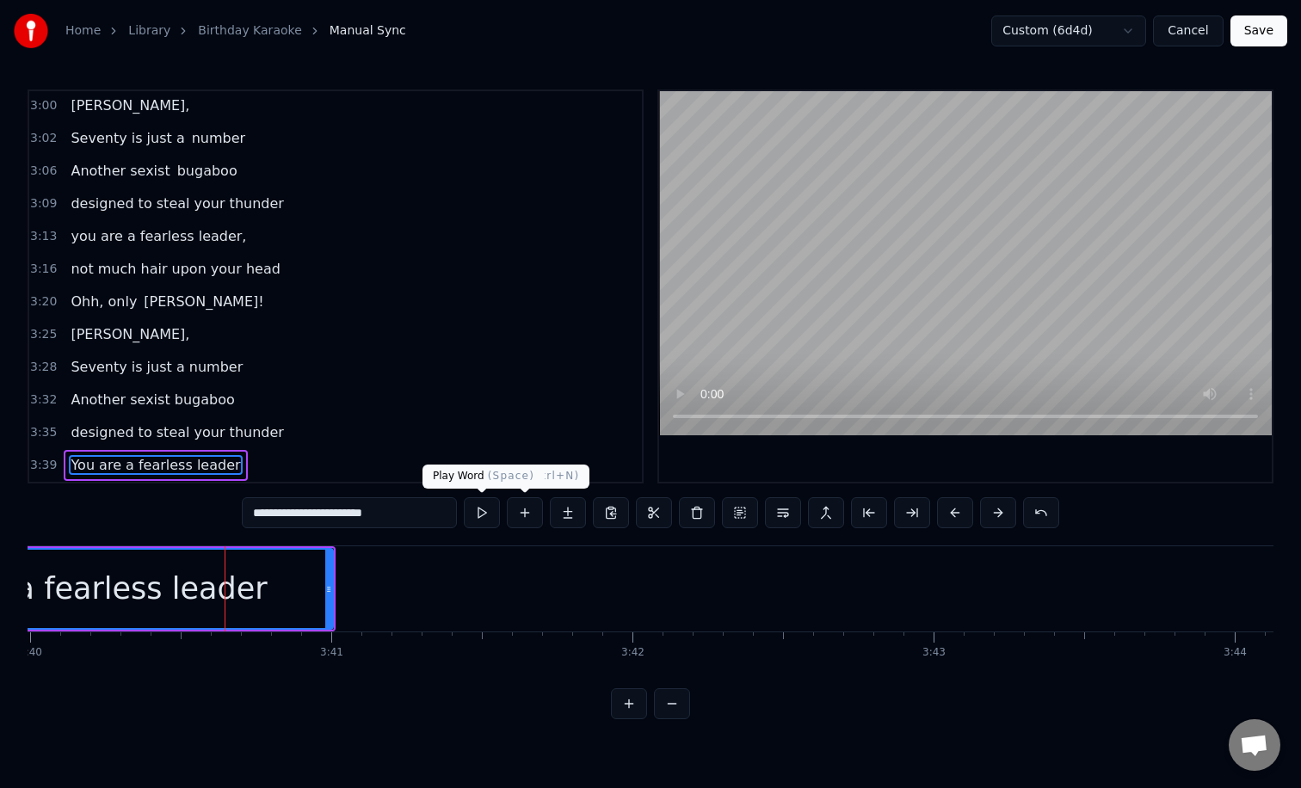
click at [415, 514] on input "**********" at bounding box center [349, 512] width 215 height 31
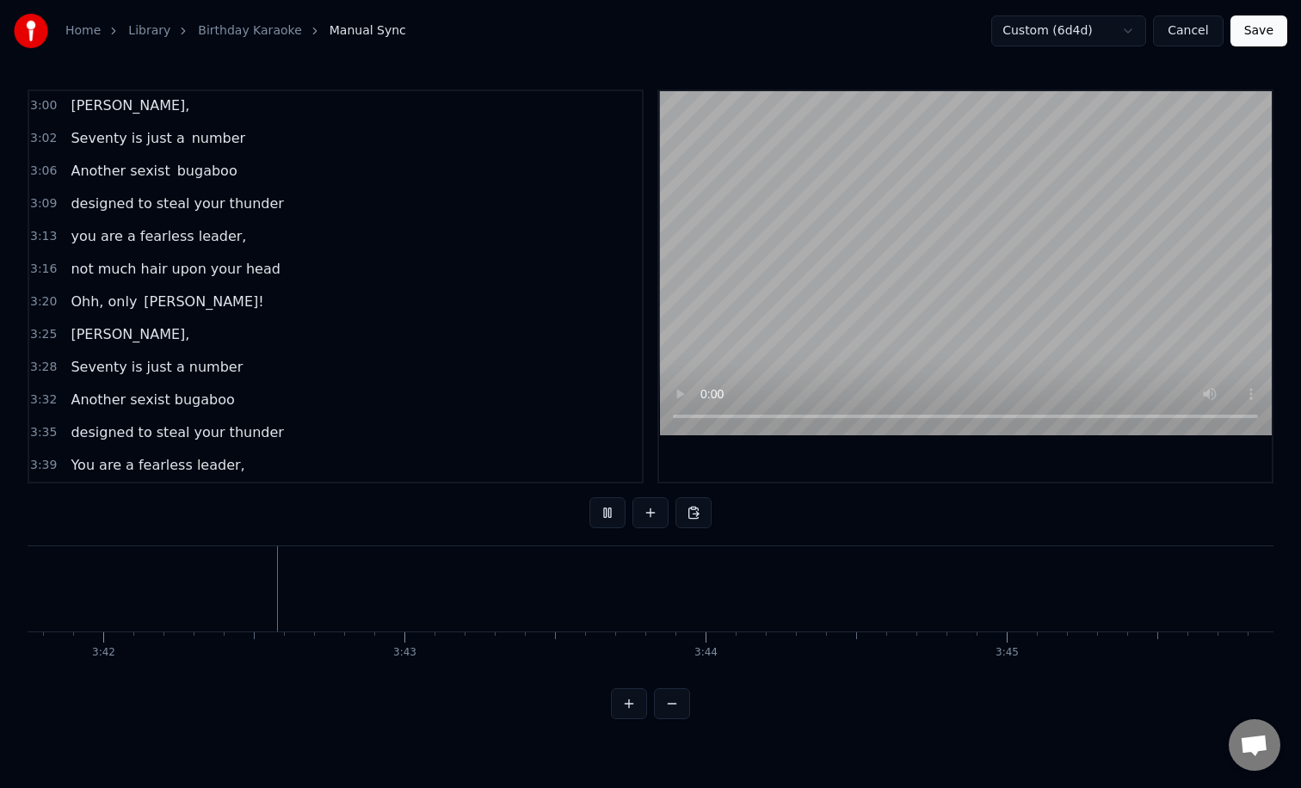
scroll to position [0, 66783]
click at [648, 515] on button at bounding box center [650, 512] width 36 height 31
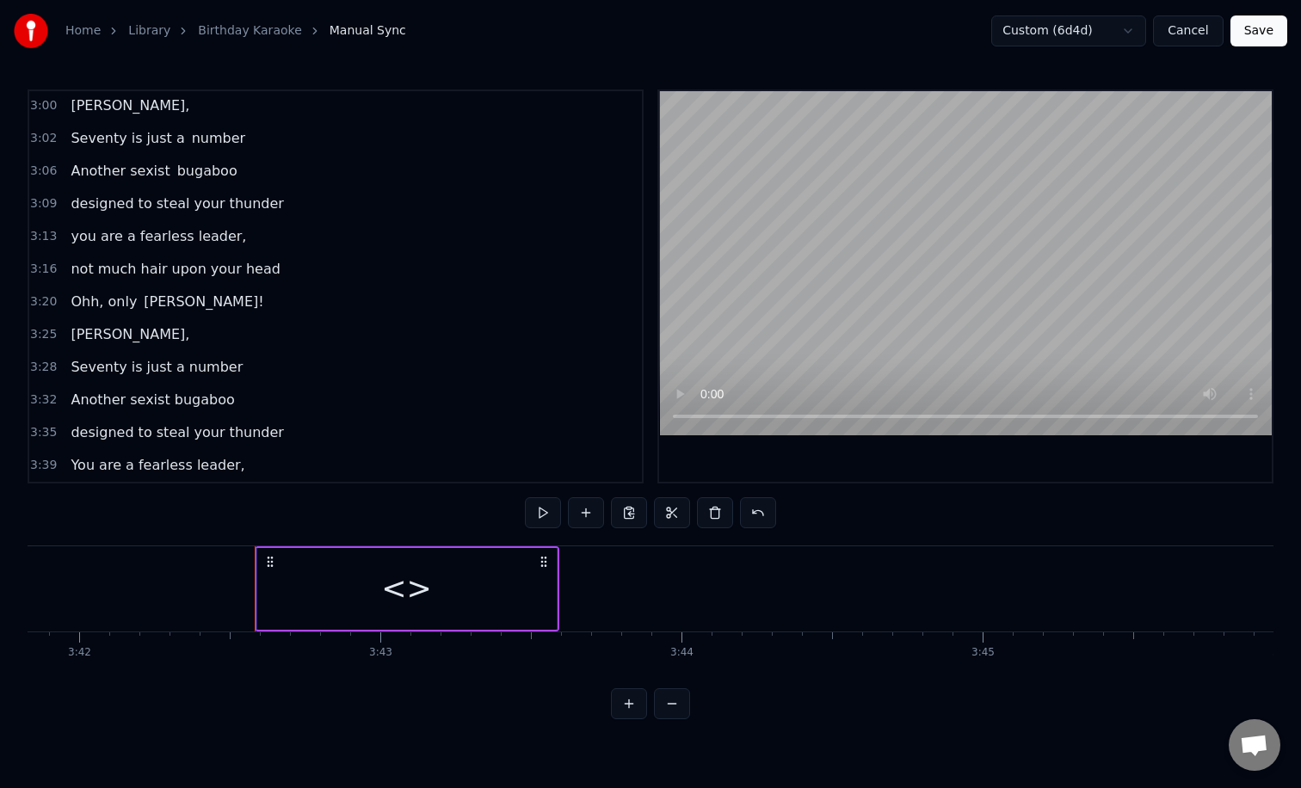
click at [414, 591] on div "<>" at bounding box center [406, 589] width 51 height 46
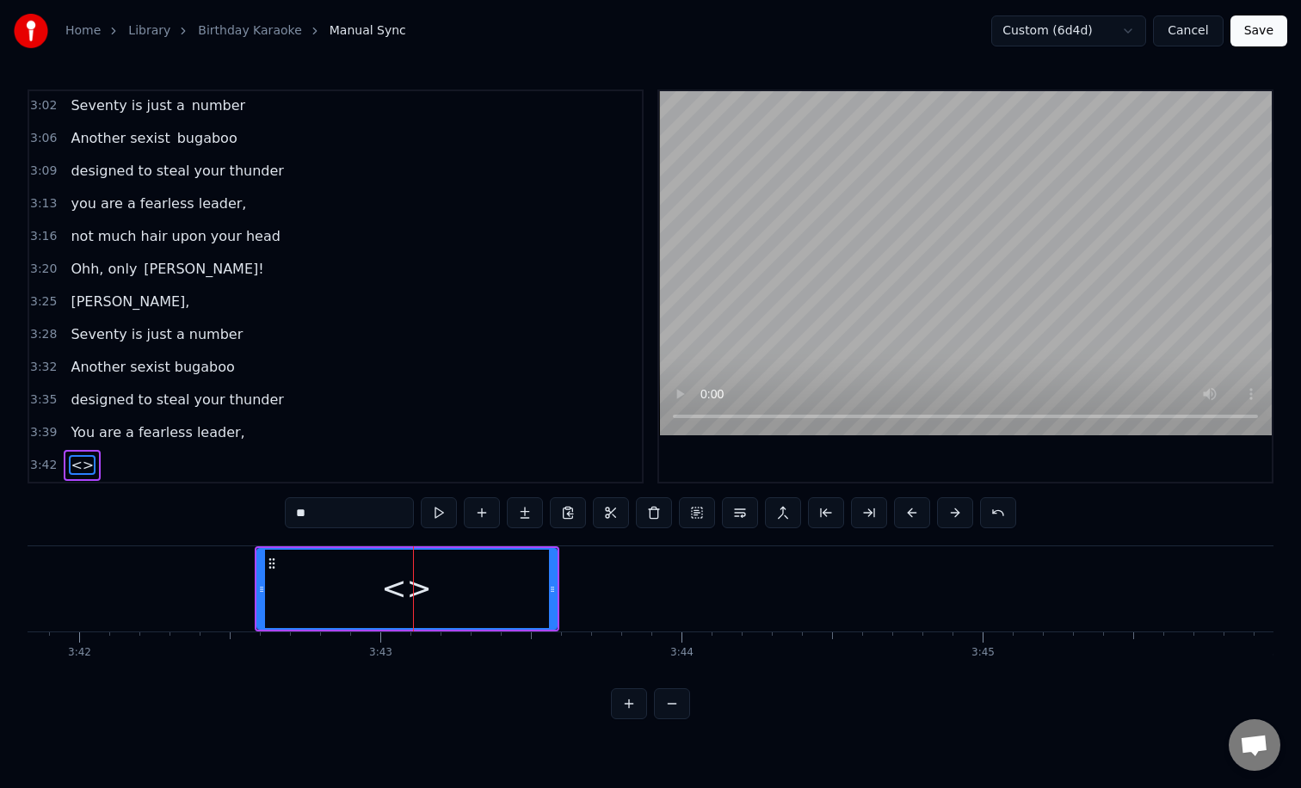
click at [355, 511] on input "**" at bounding box center [349, 512] width 129 height 31
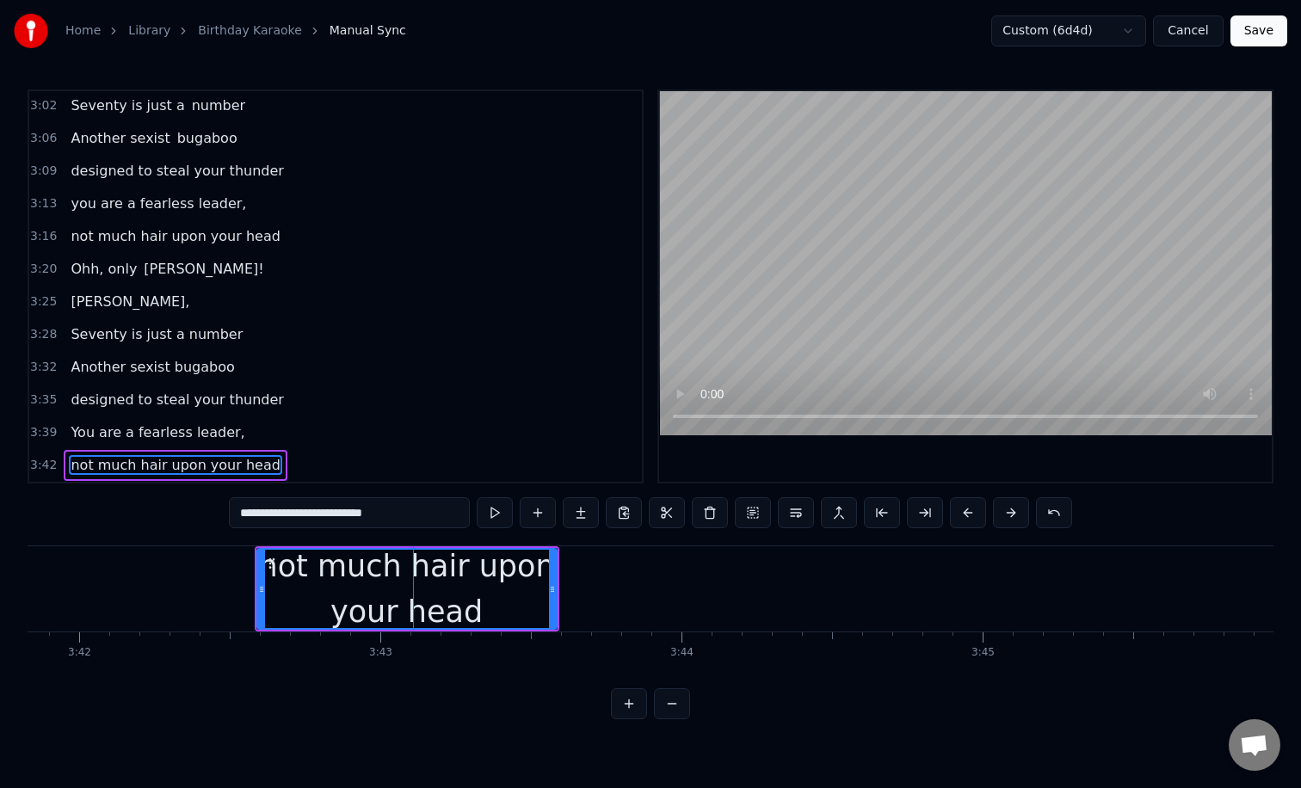
click at [557, 595] on div "not much hair upon your head" at bounding box center [407, 588] width 304 height 85
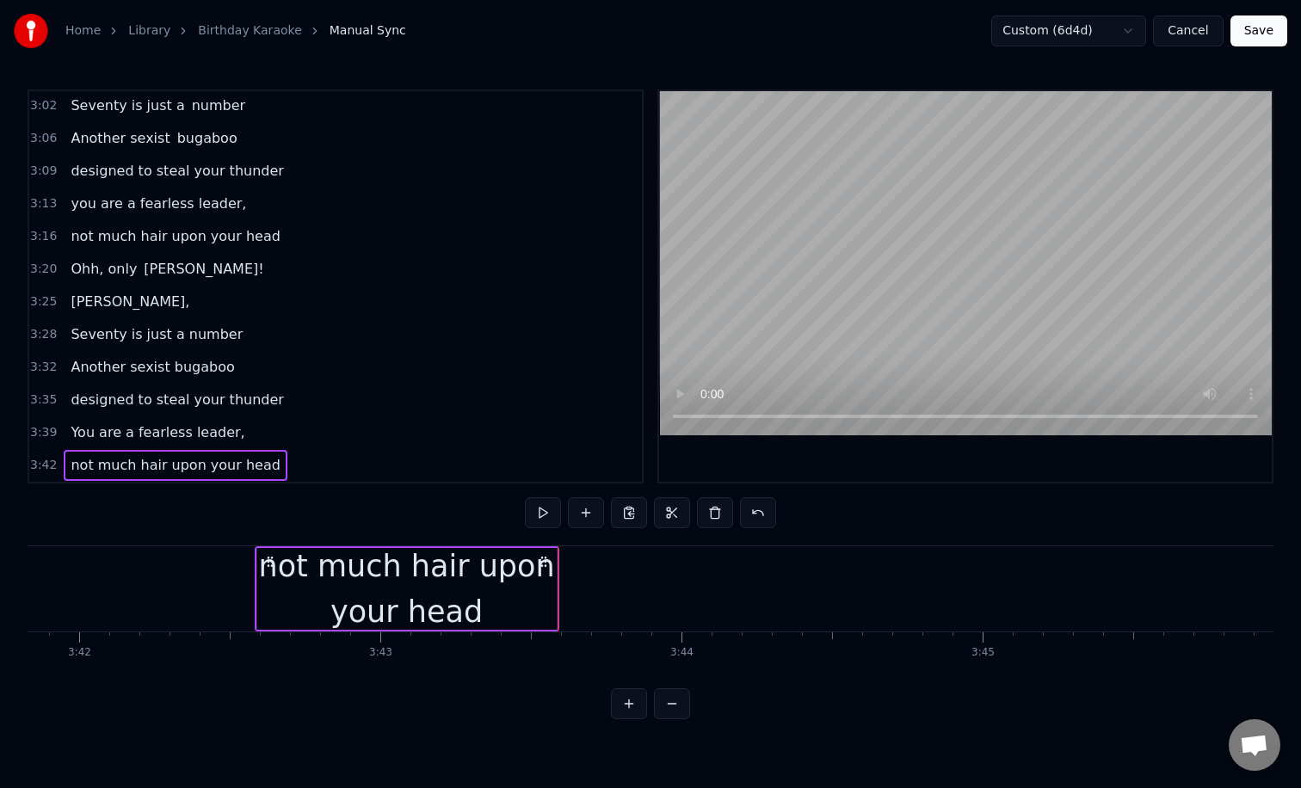
click at [551, 594] on div "not much hair upon your head" at bounding box center [406, 589] width 299 height 90
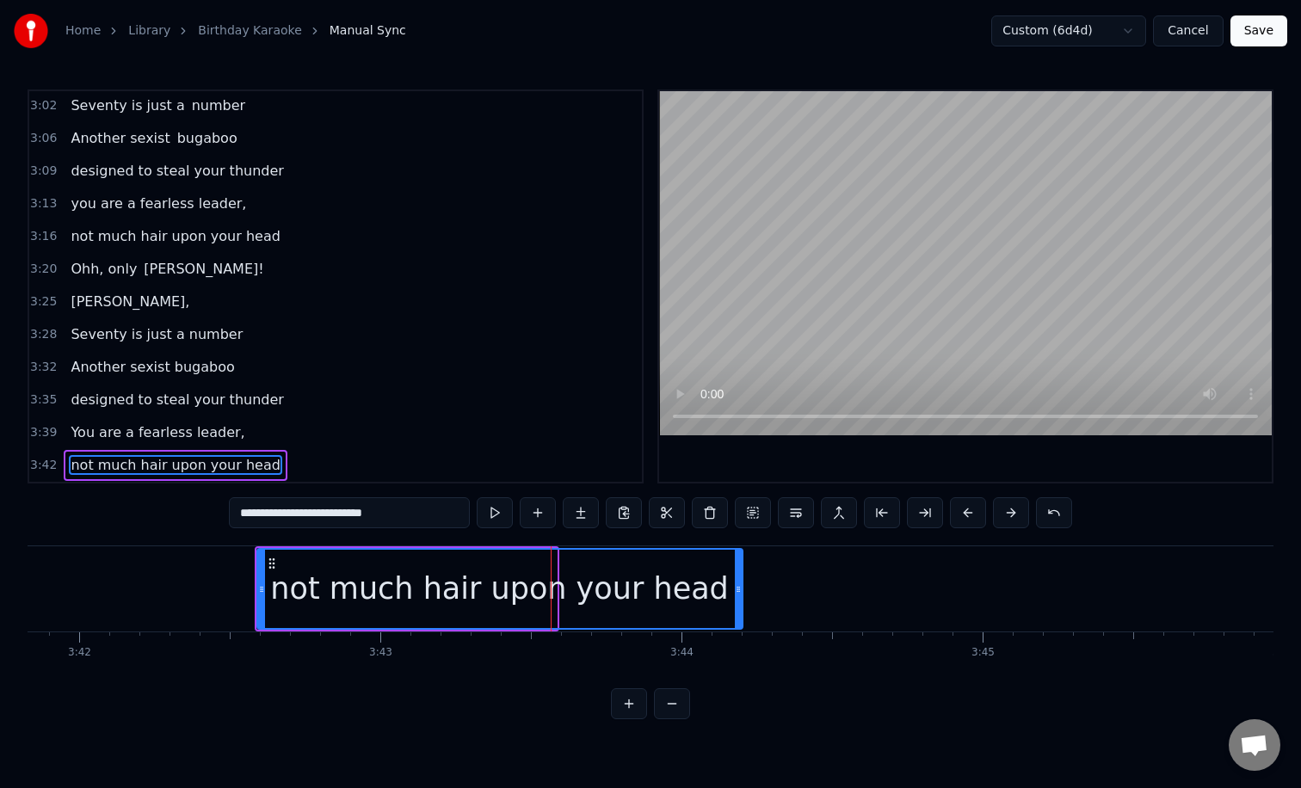
drag, startPoint x: 551, startPoint y: 594, endPoint x: 757, endPoint y: 594, distance: 205.6
click at [741, 594] on icon at bounding box center [738, 589] width 7 height 14
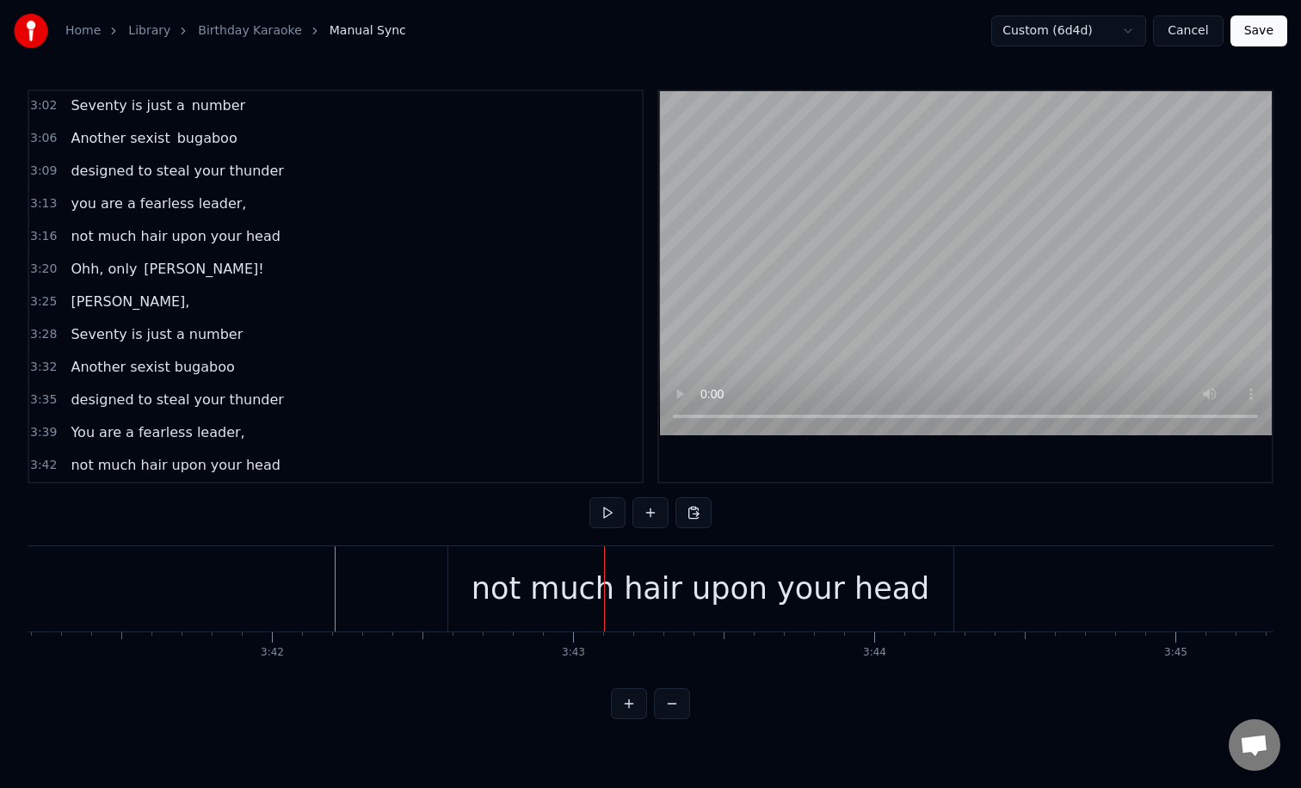
scroll to position [0, 66499]
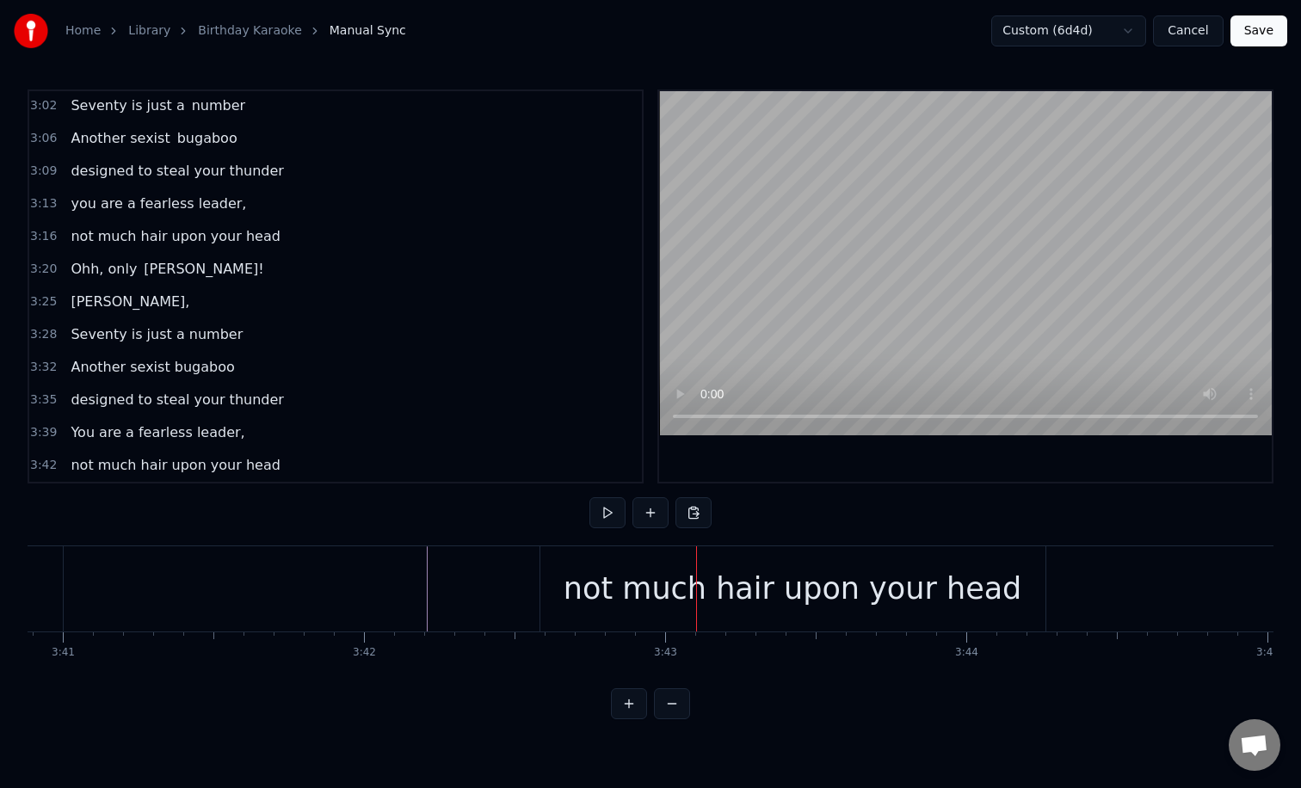
click at [556, 568] on div "not much hair upon your head" at bounding box center [792, 588] width 505 height 85
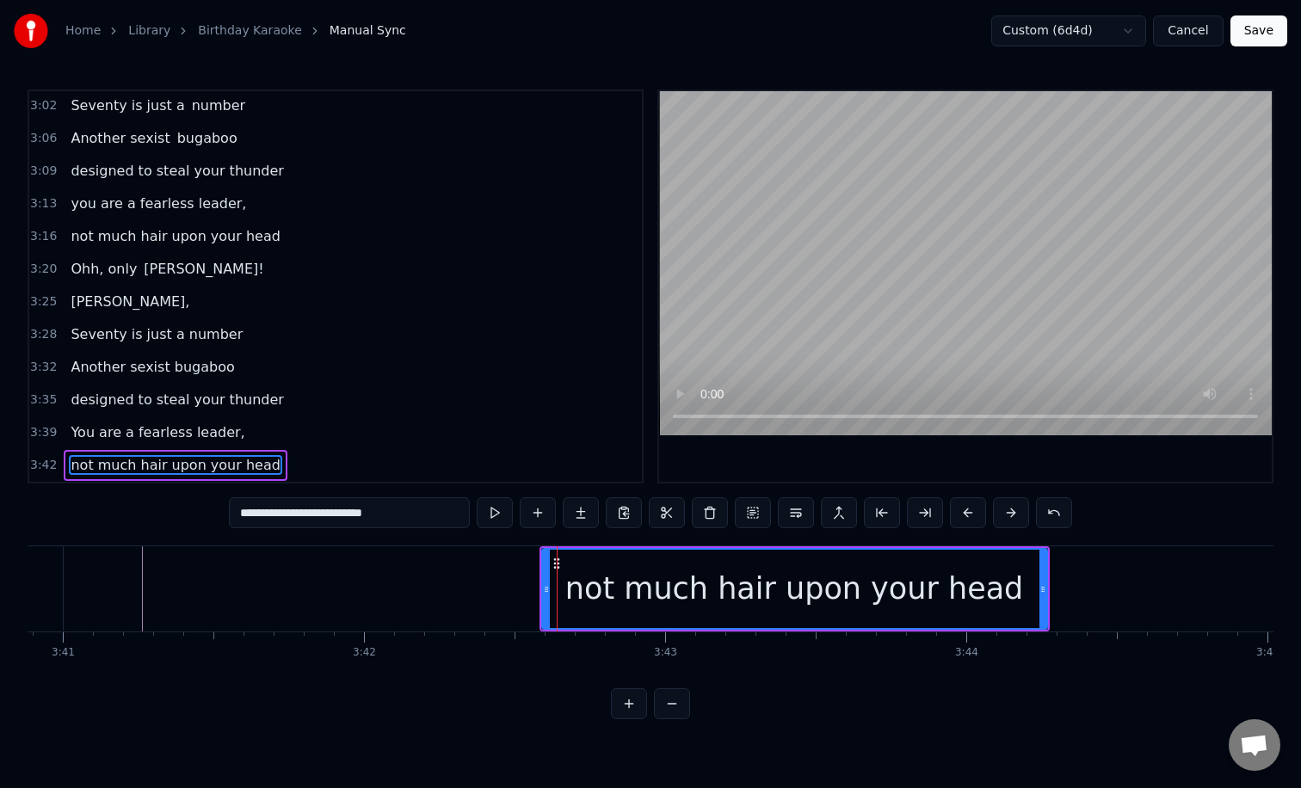
drag, startPoint x: 544, startPoint y: 576, endPoint x: 527, endPoint y: 576, distance: 16.3
click at [543, 576] on div at bounding box center [546, 589] width 7 height 78
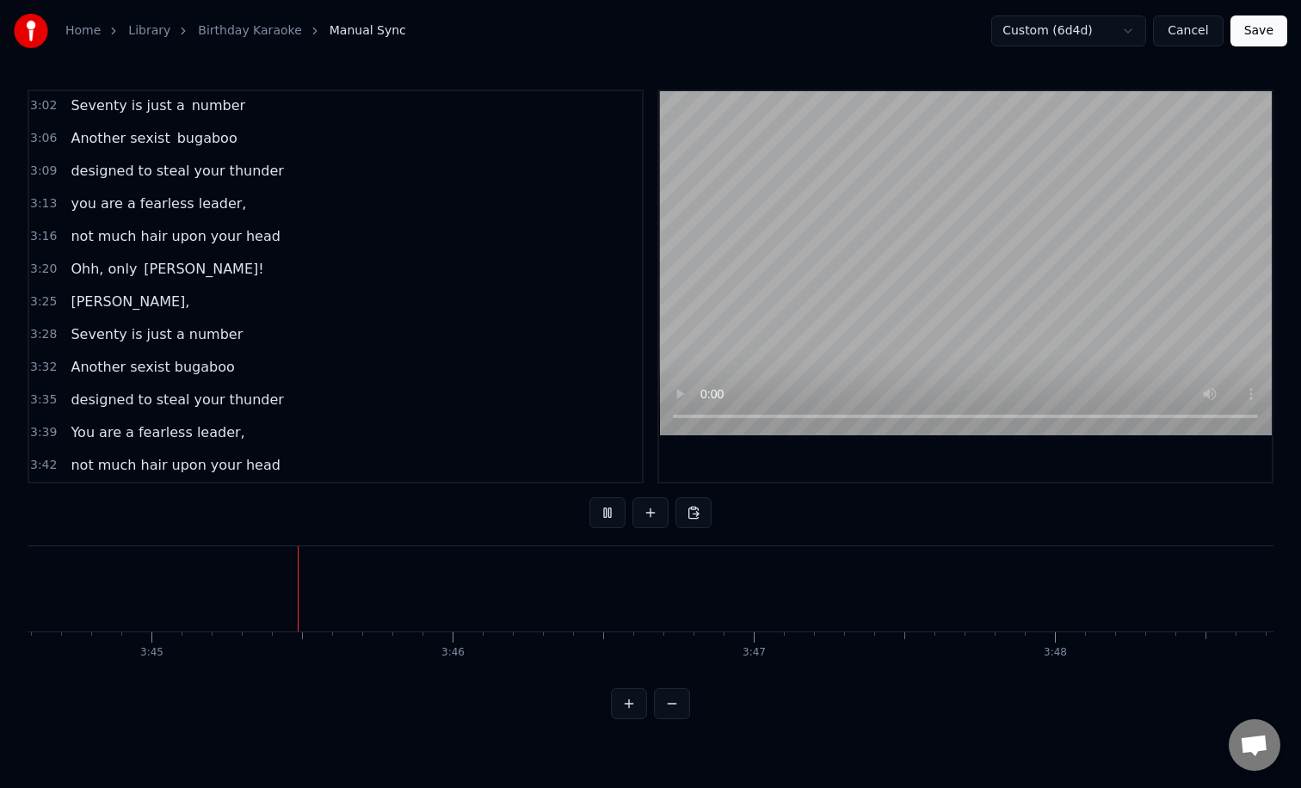
scroll to position [0, 67625]
click at [653, 500] on button at bounding box center [650, 512] width 36 height 31
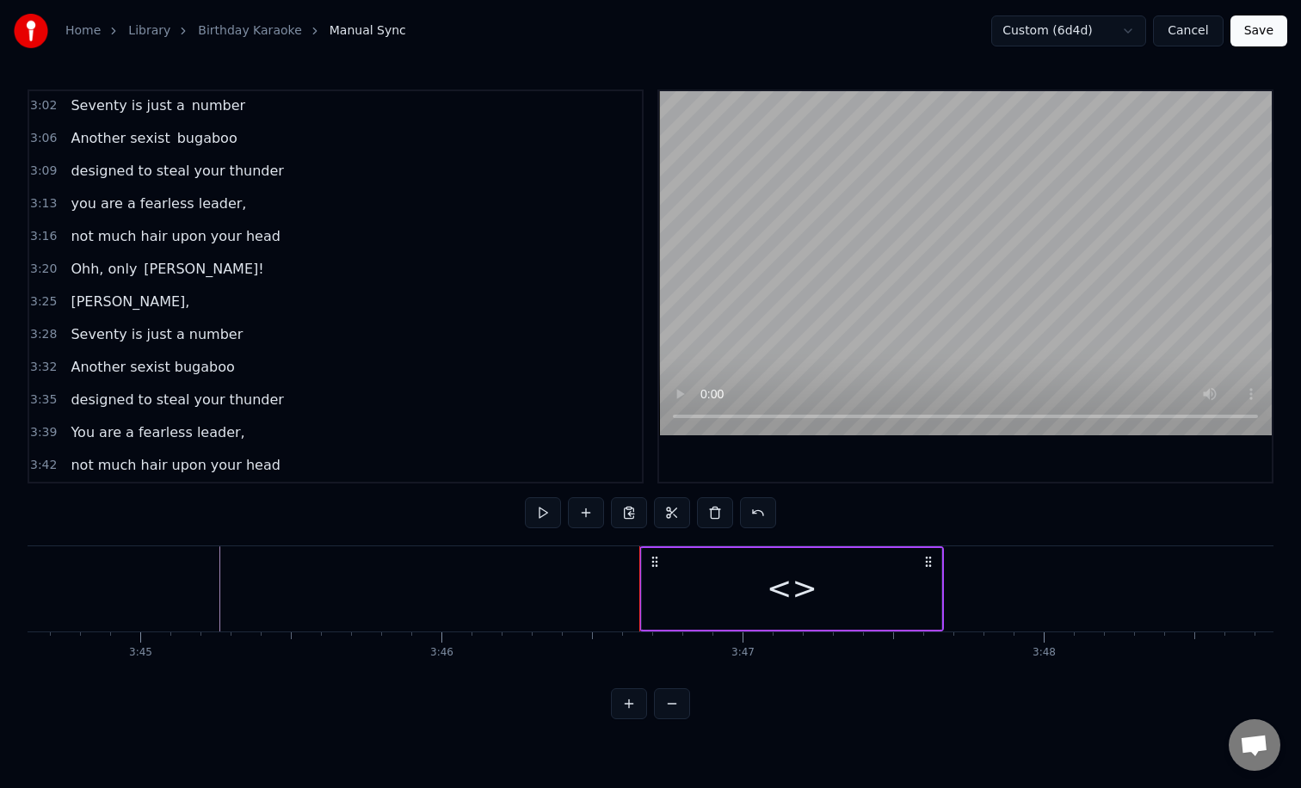
click at [698, 572] on div "<>" at bounding box center [791, 589] width 299 height 82
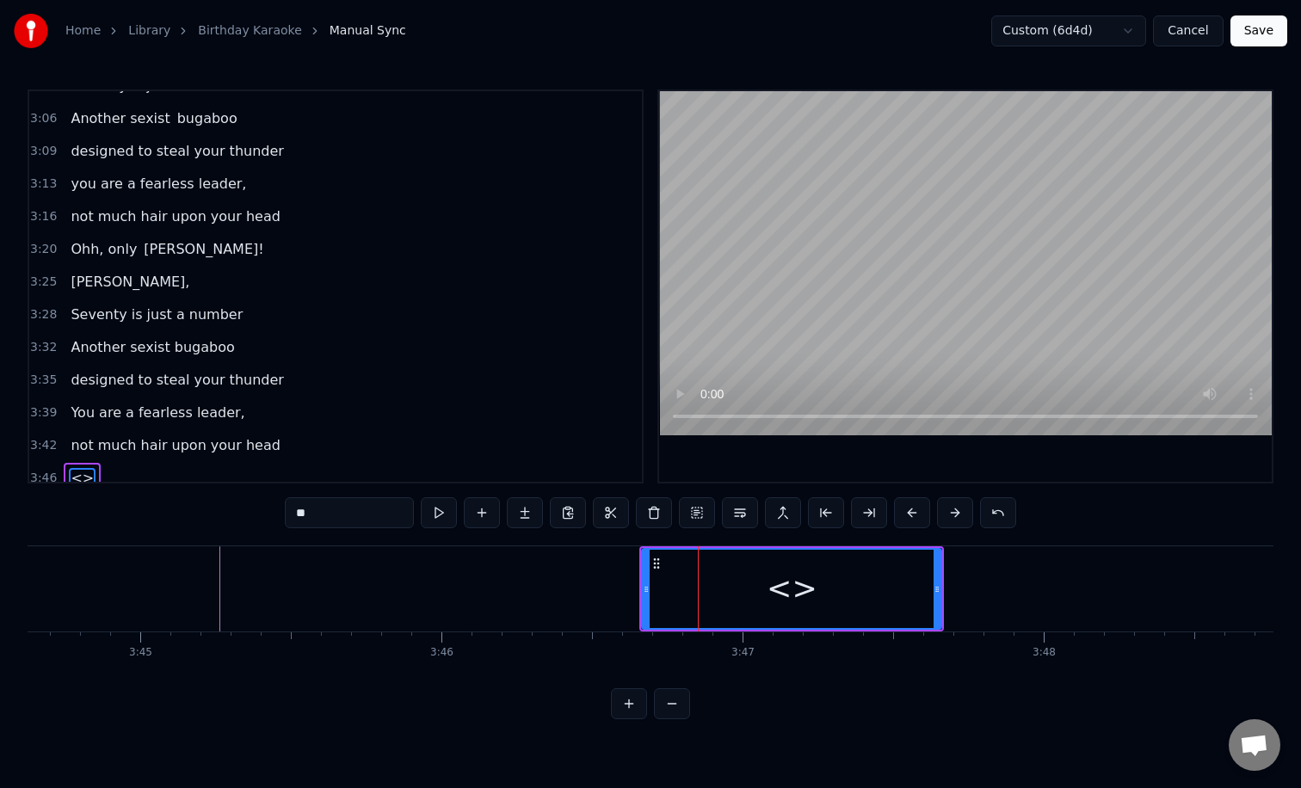
scroll to position [1375, 0]
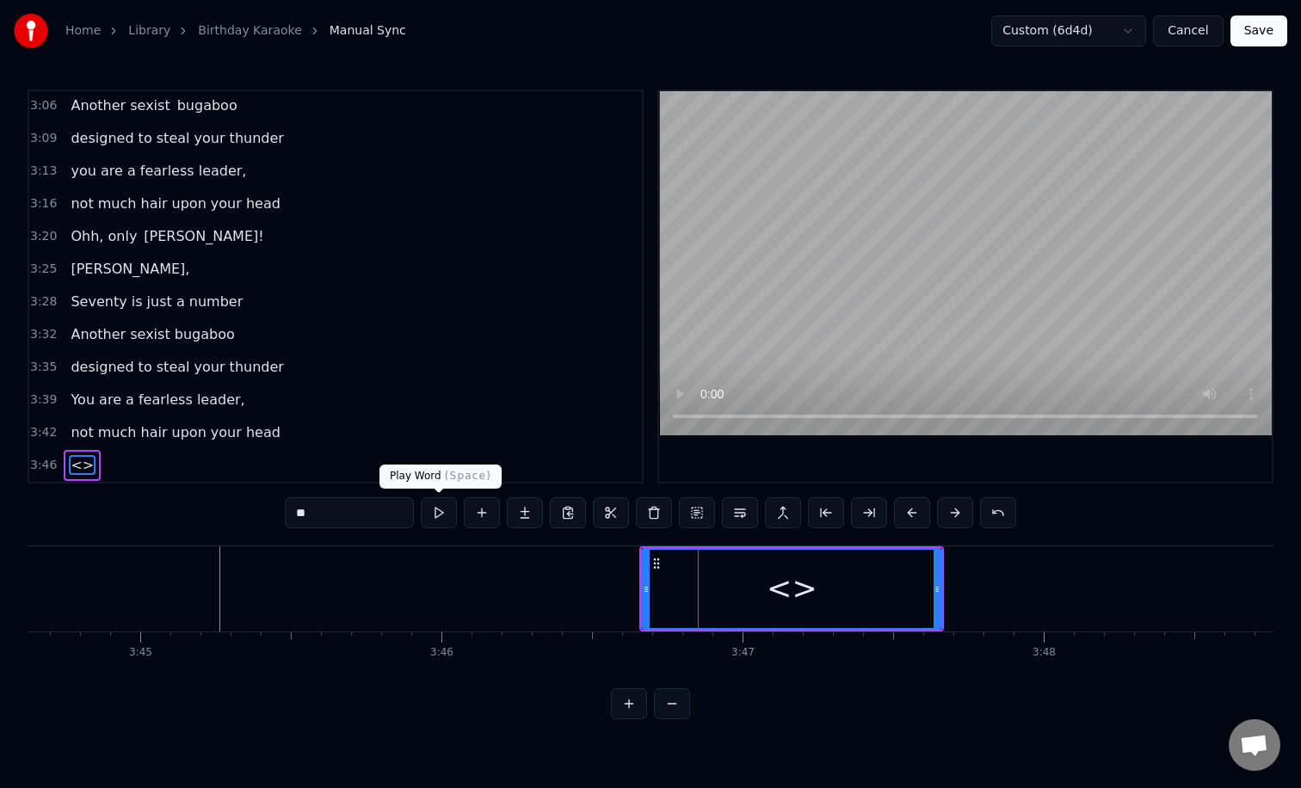
click at [385, 516] on input "**" at bounding box center [349, 512] width 129 height 31
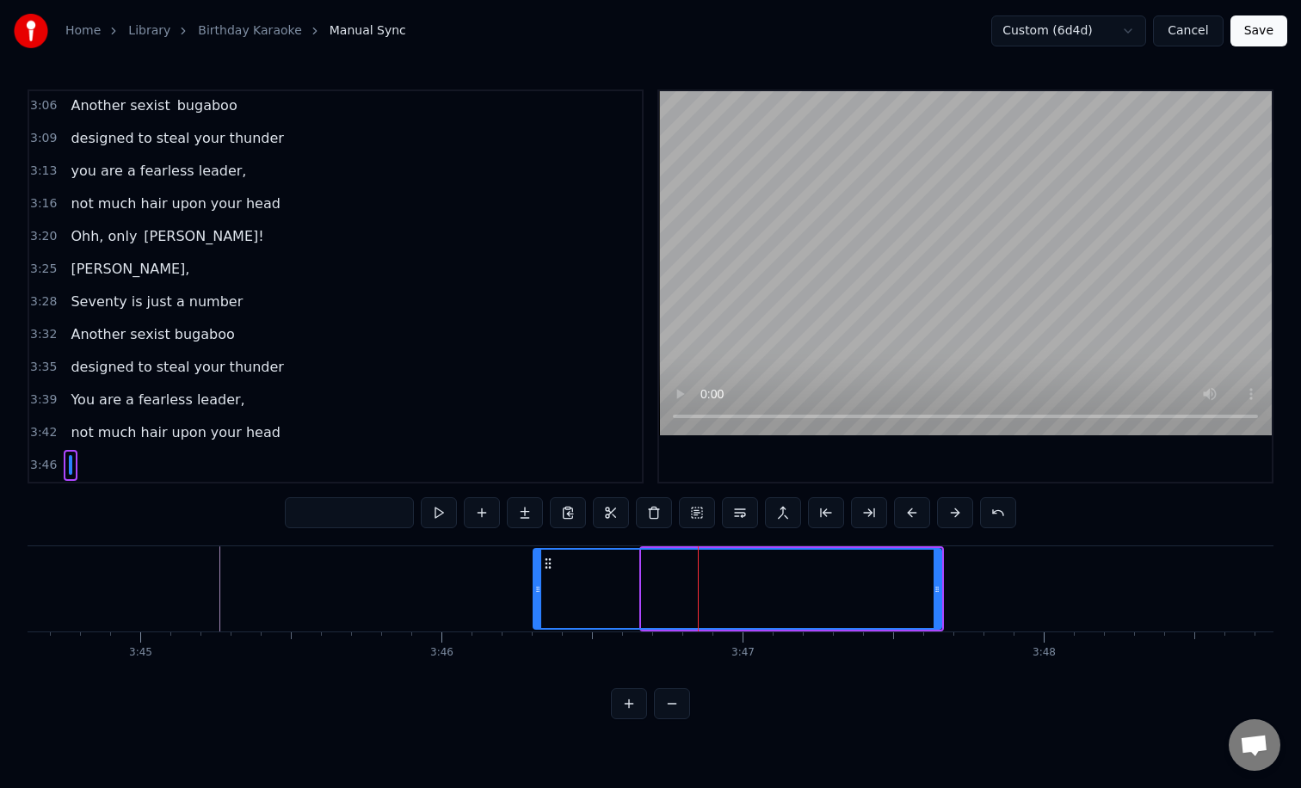
drag, startPoint x: 644, startPoint y: 581, endPoint x: 522, endPoint y: 585, distance: 122.2
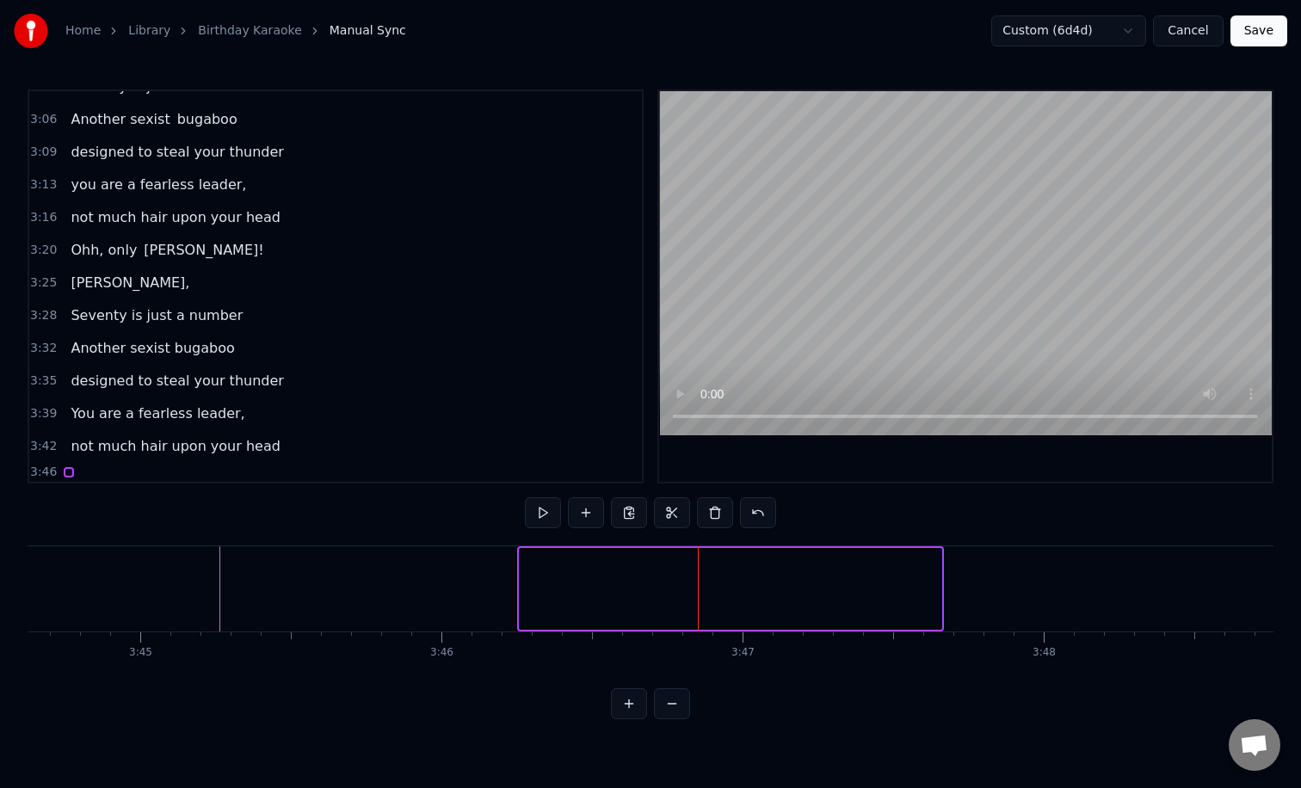
scroll to position [1361, 0]
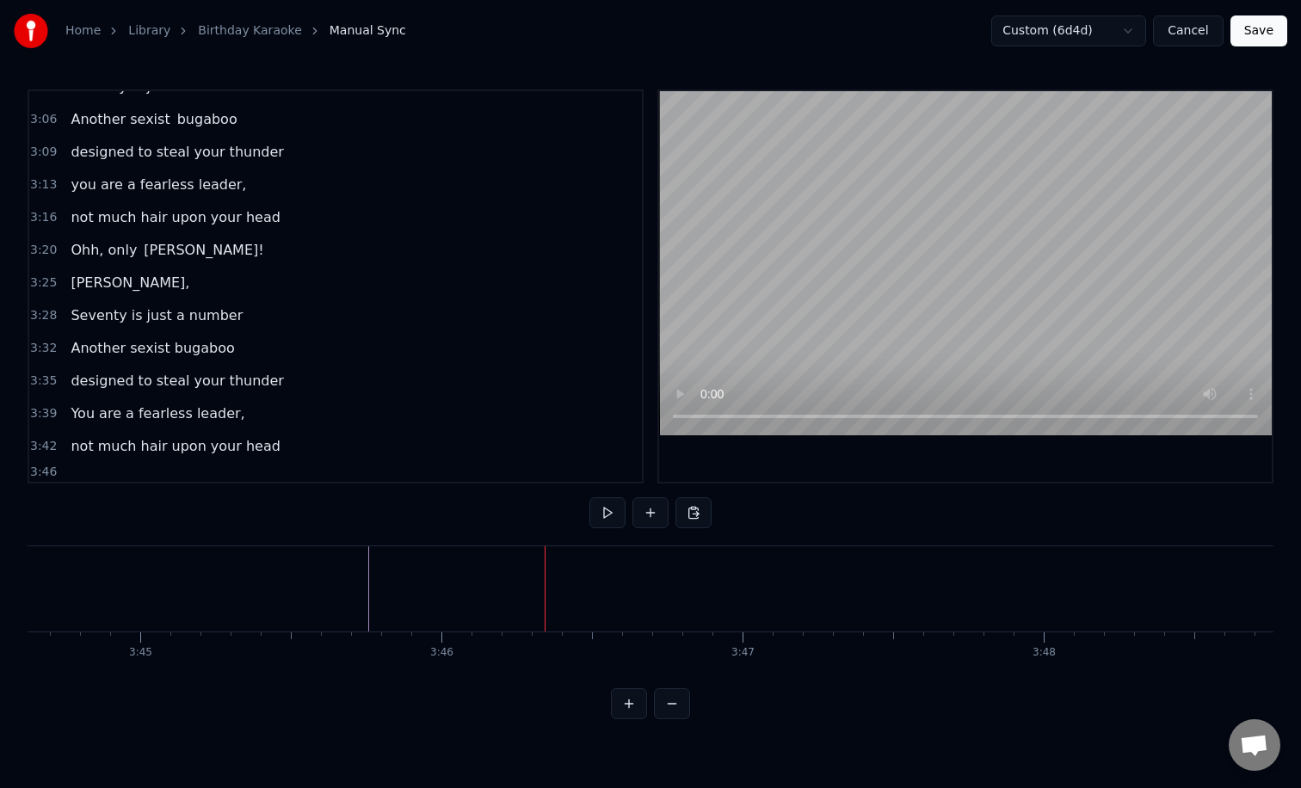
click at [640, 509] on button at bounding box center [650, 512] width 36 height 31
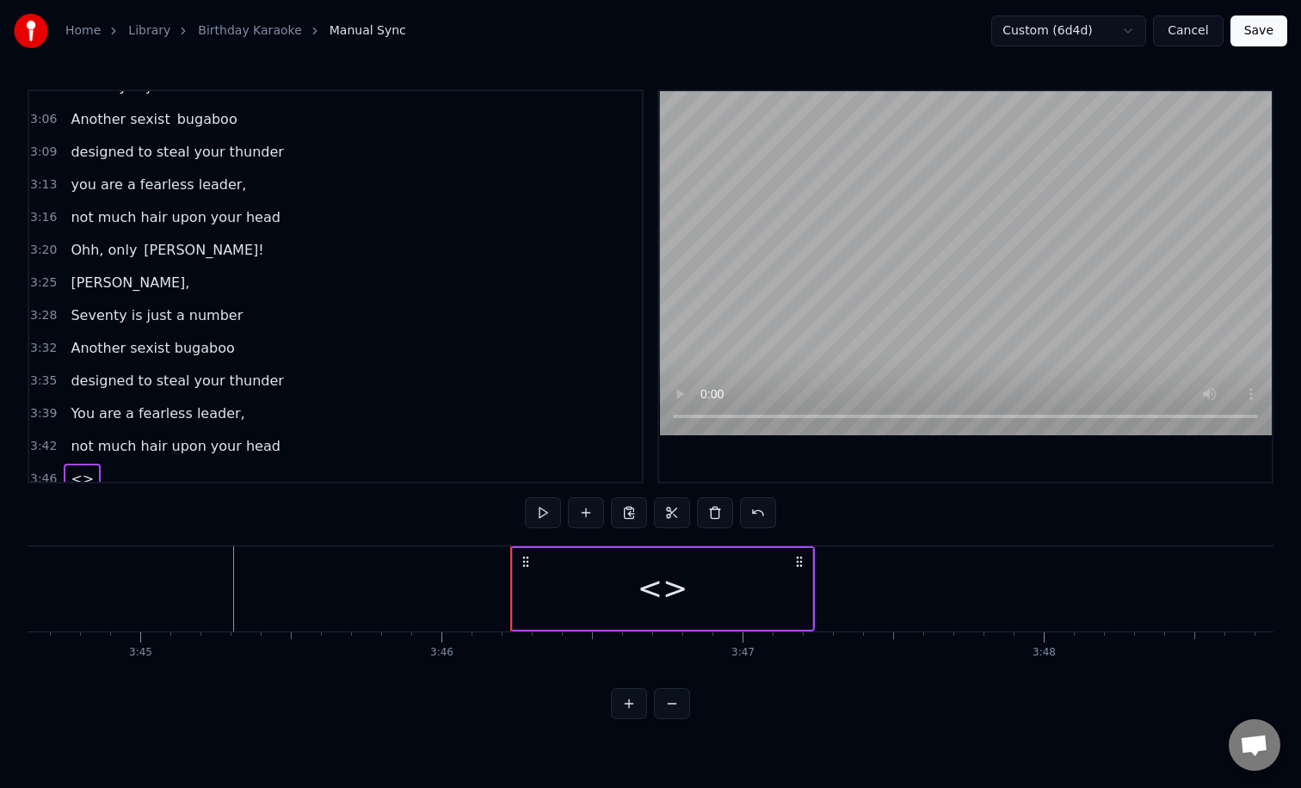
scroll to position [1375, 0]
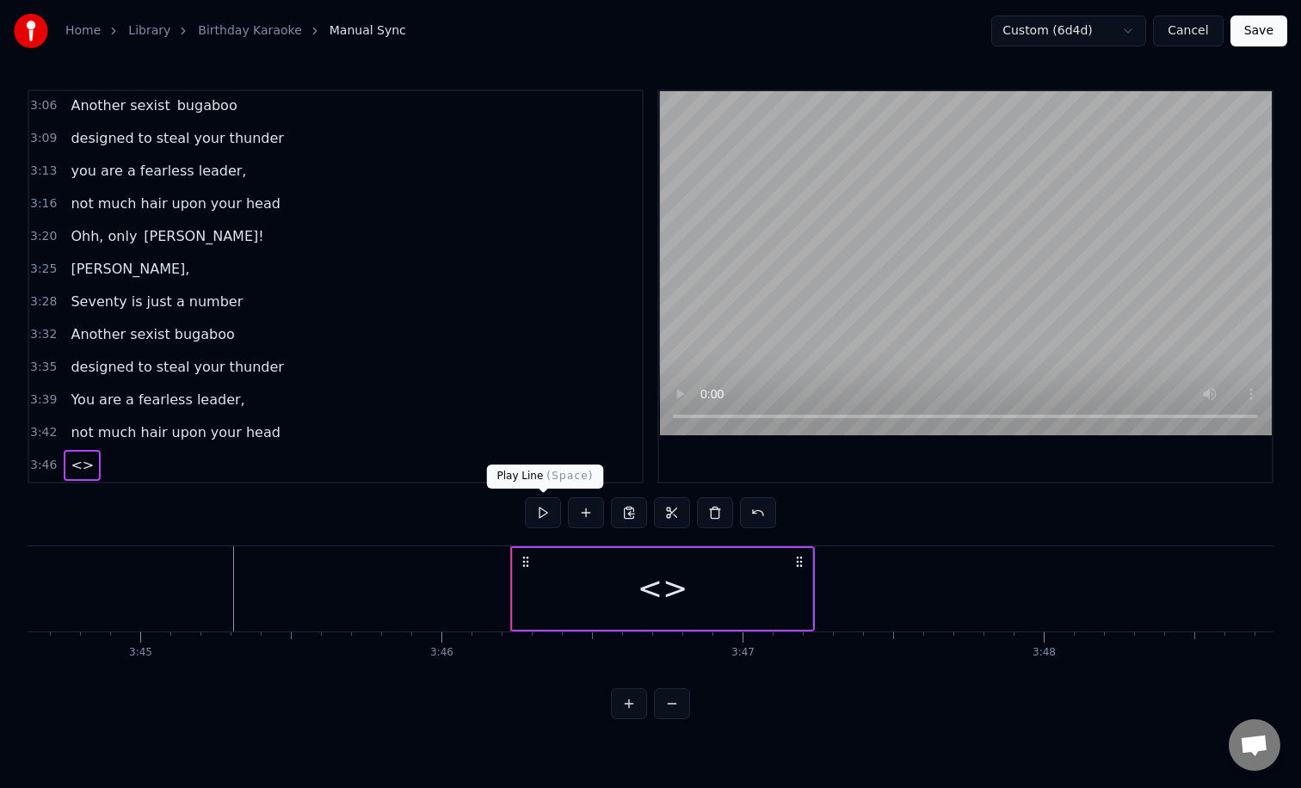
click at [634, 575] on div at bounding box center [728, 588] width 423 height 85
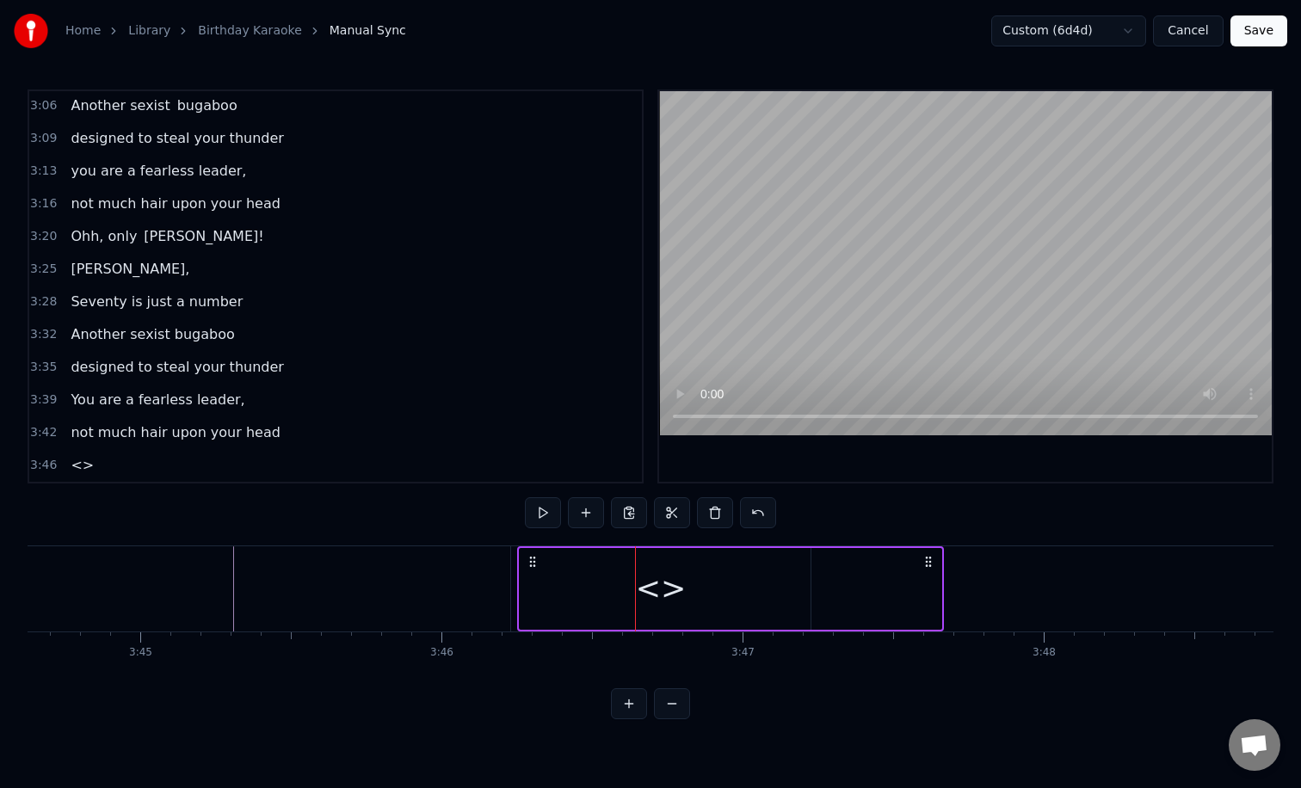
click at [659, 601] on div at bounding box center [730, 589] width 423 height 82
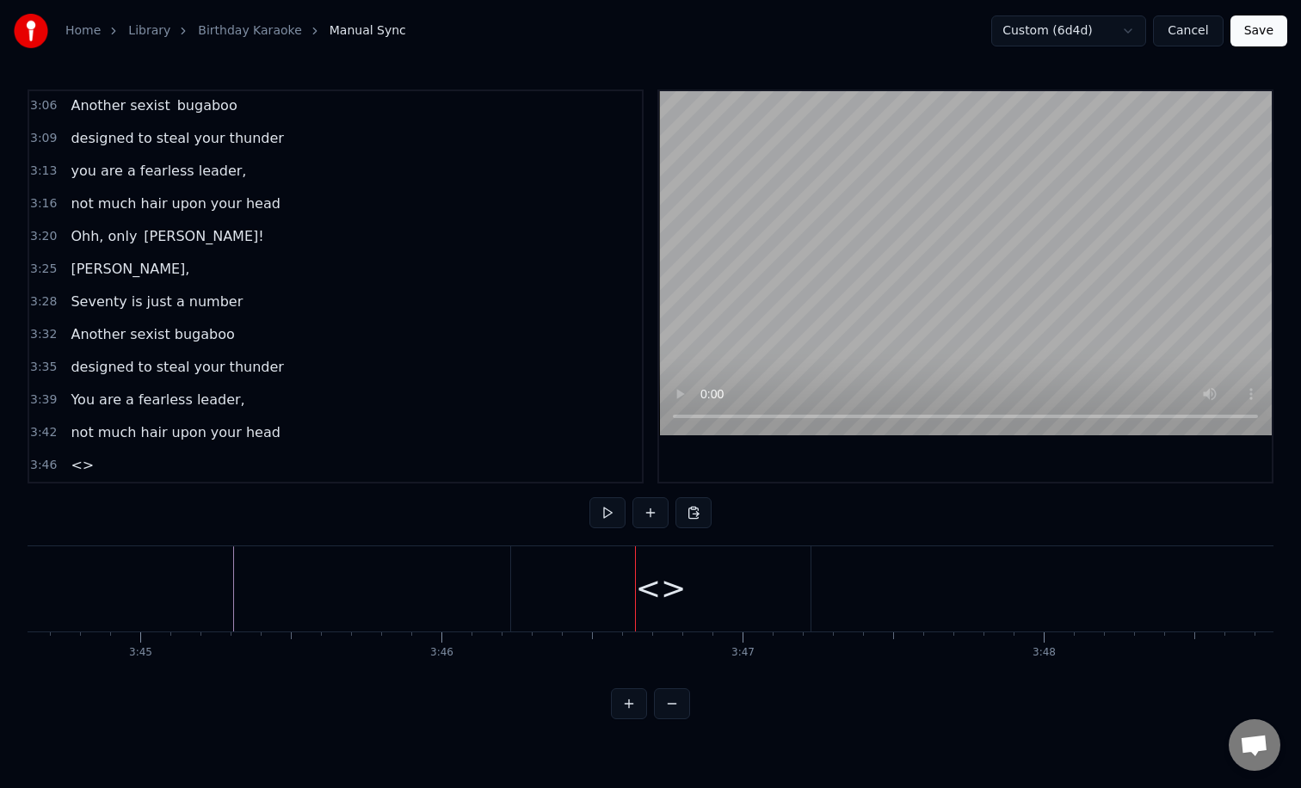
click at [653, 599] on div "<>" at bounding box center [661, 589] width 51 height 46
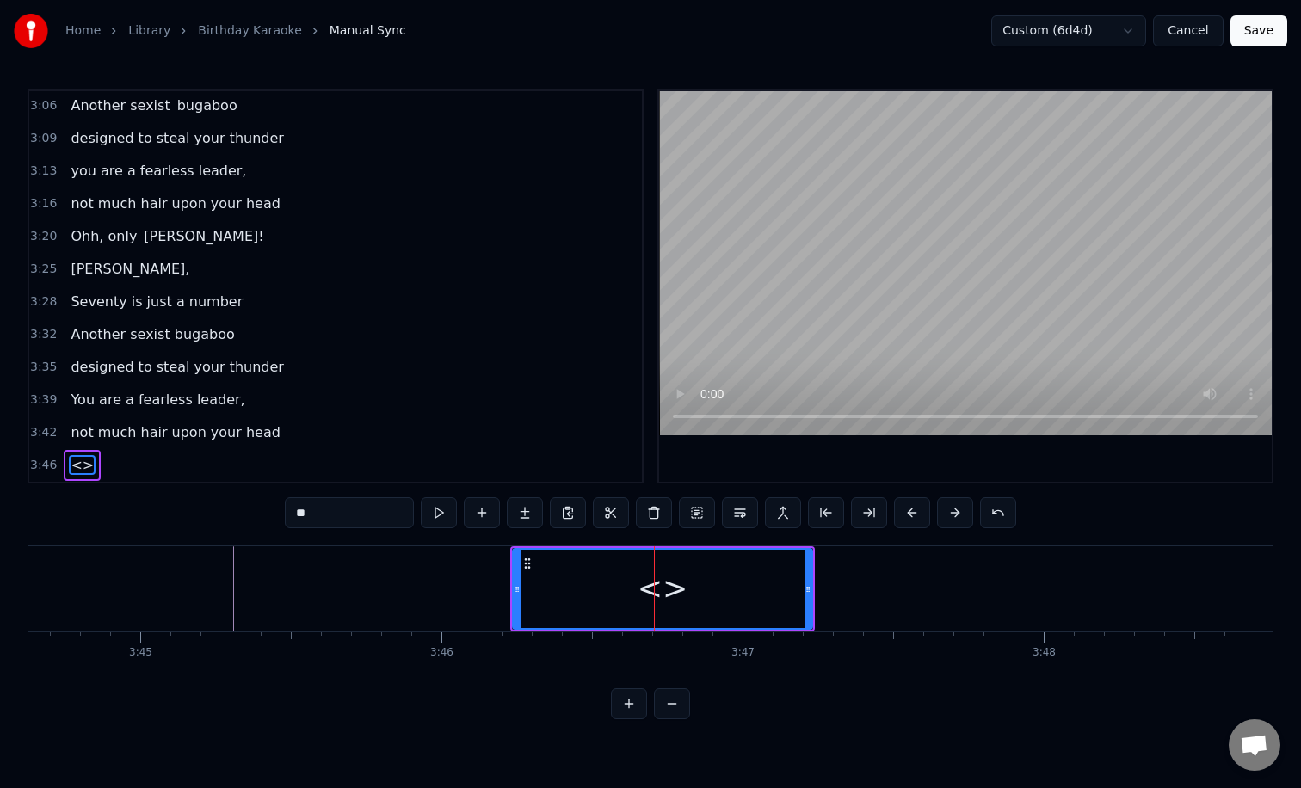
scroll to position [1342, 0]
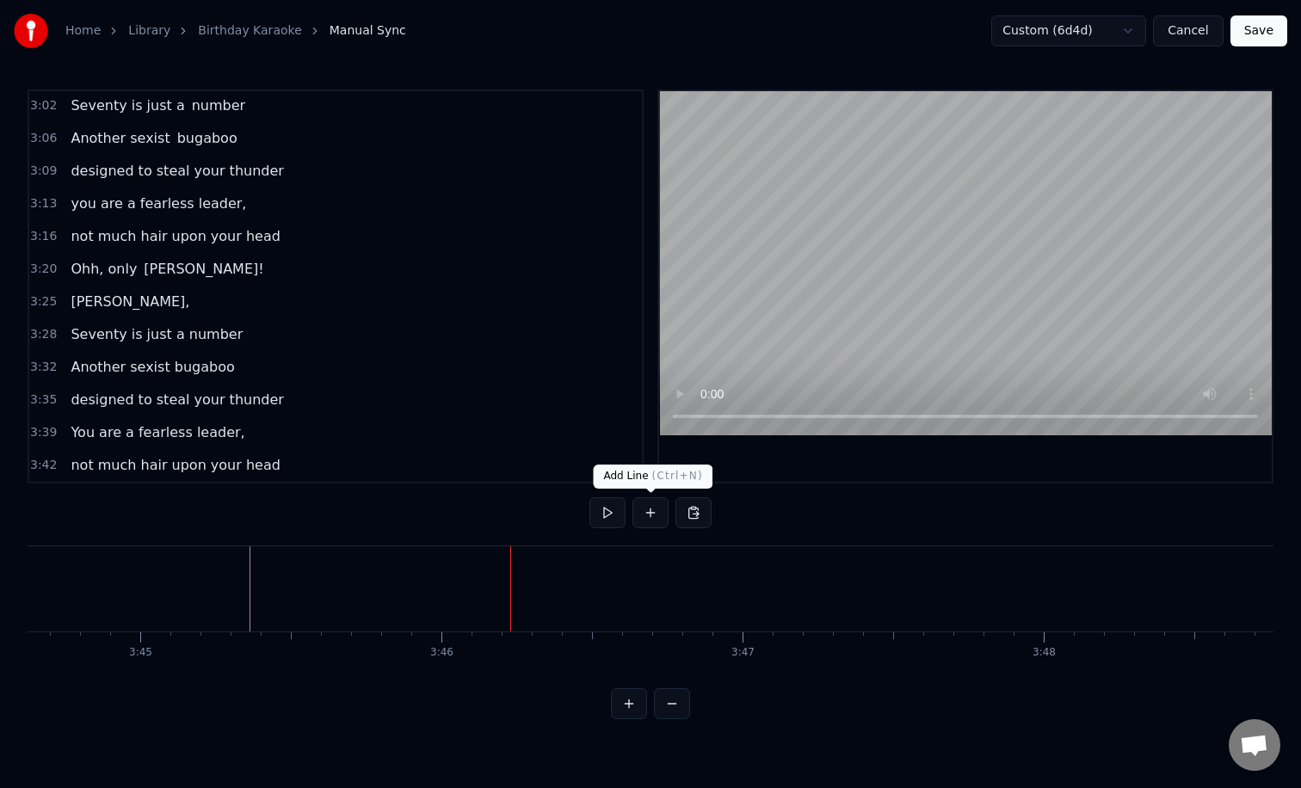
click at [647, 509] on button at bounding box center [650, 512] width 36 height 31
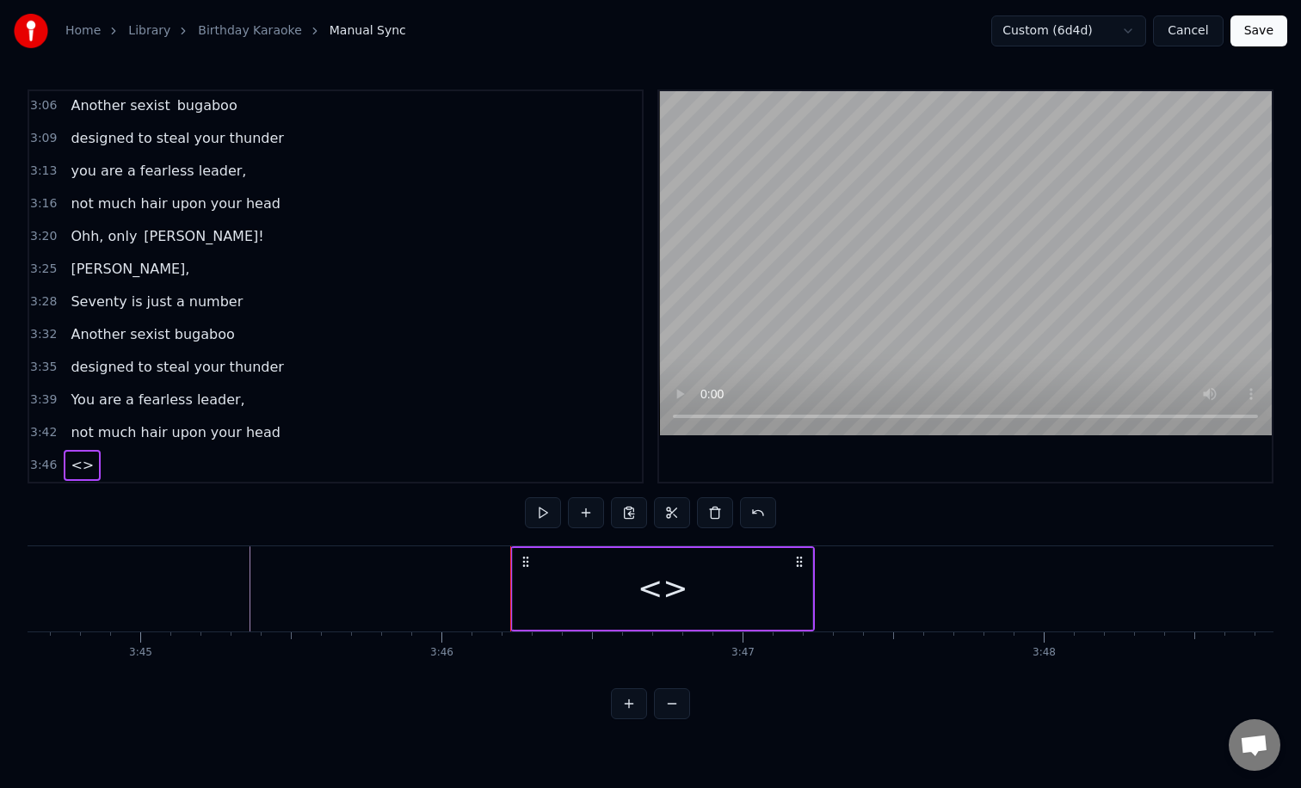
click at [608, 585] on div "<>" at bounding box center [662, 589] width 299 height 82
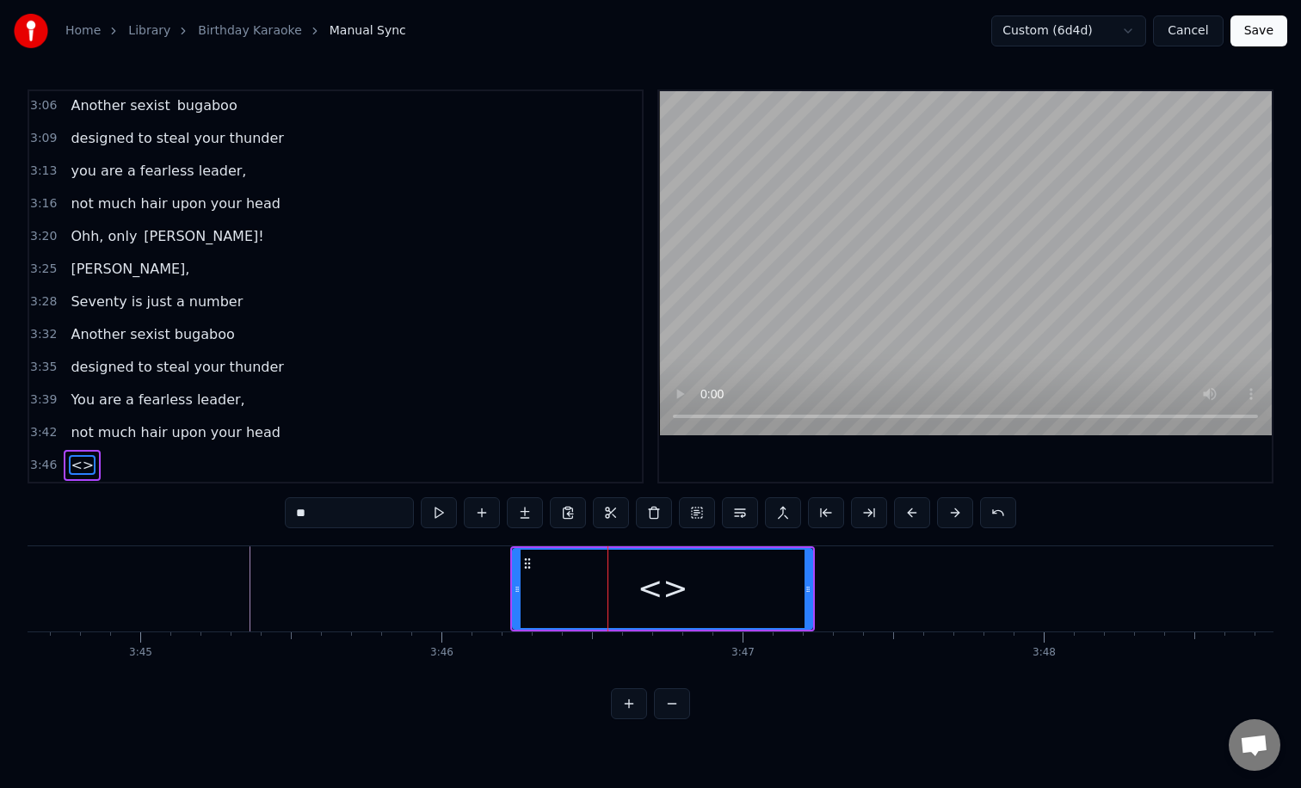
click at [322, 518] on input "**" at bounding box center [349, 512] width 129 height 31
click at [657, 575] on div at bounding box center [663, 589] width 298 height 78
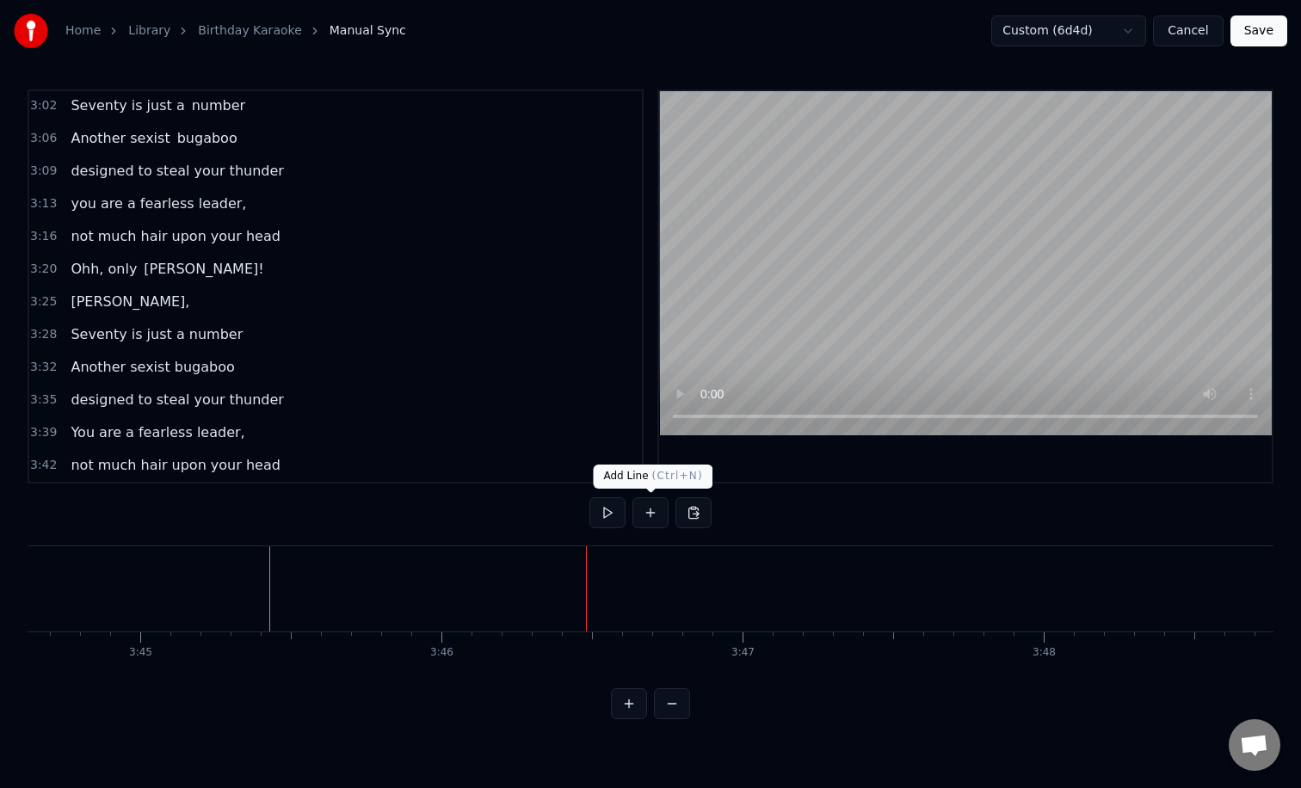
click at [642, 521] on button at bounding box center [650, 512] width 36 height 31
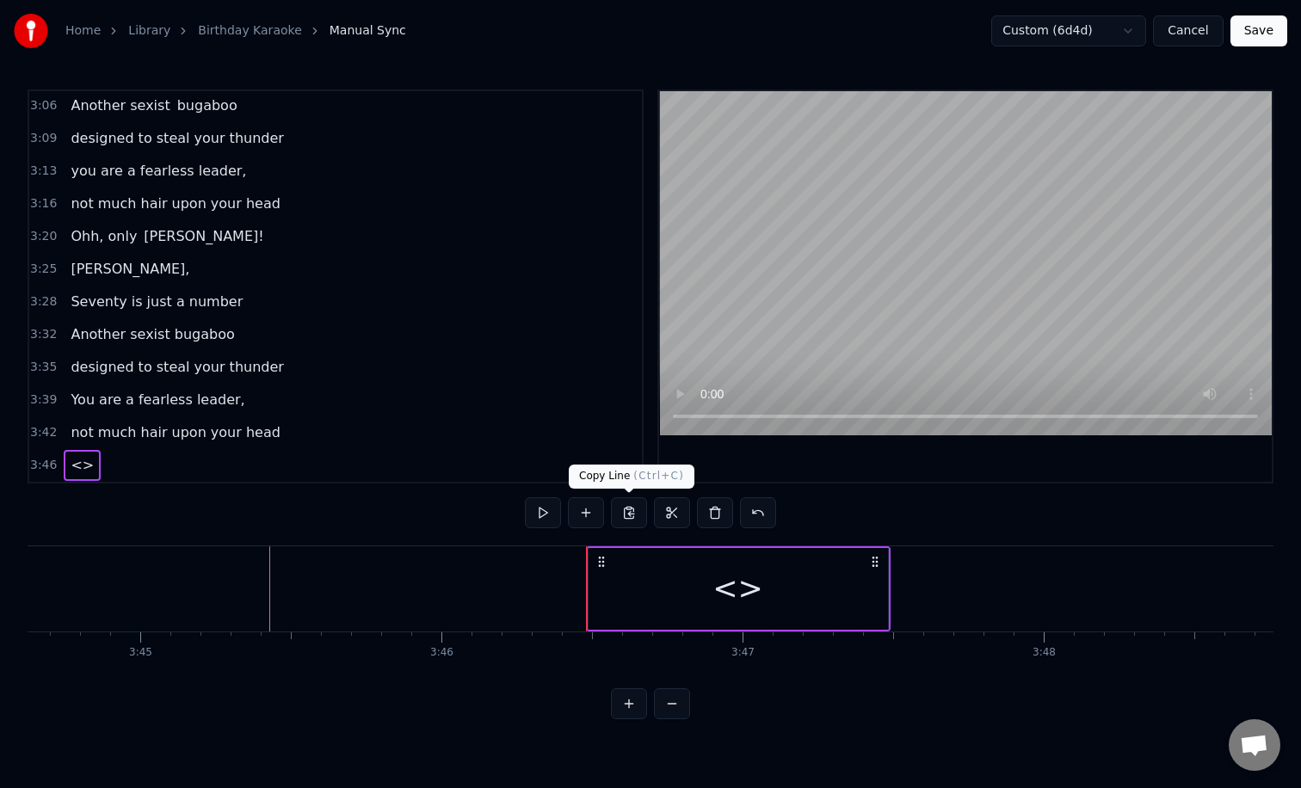
click at [666, 589] on div "<>" at bounding box center [737, 589] width 299 height 82
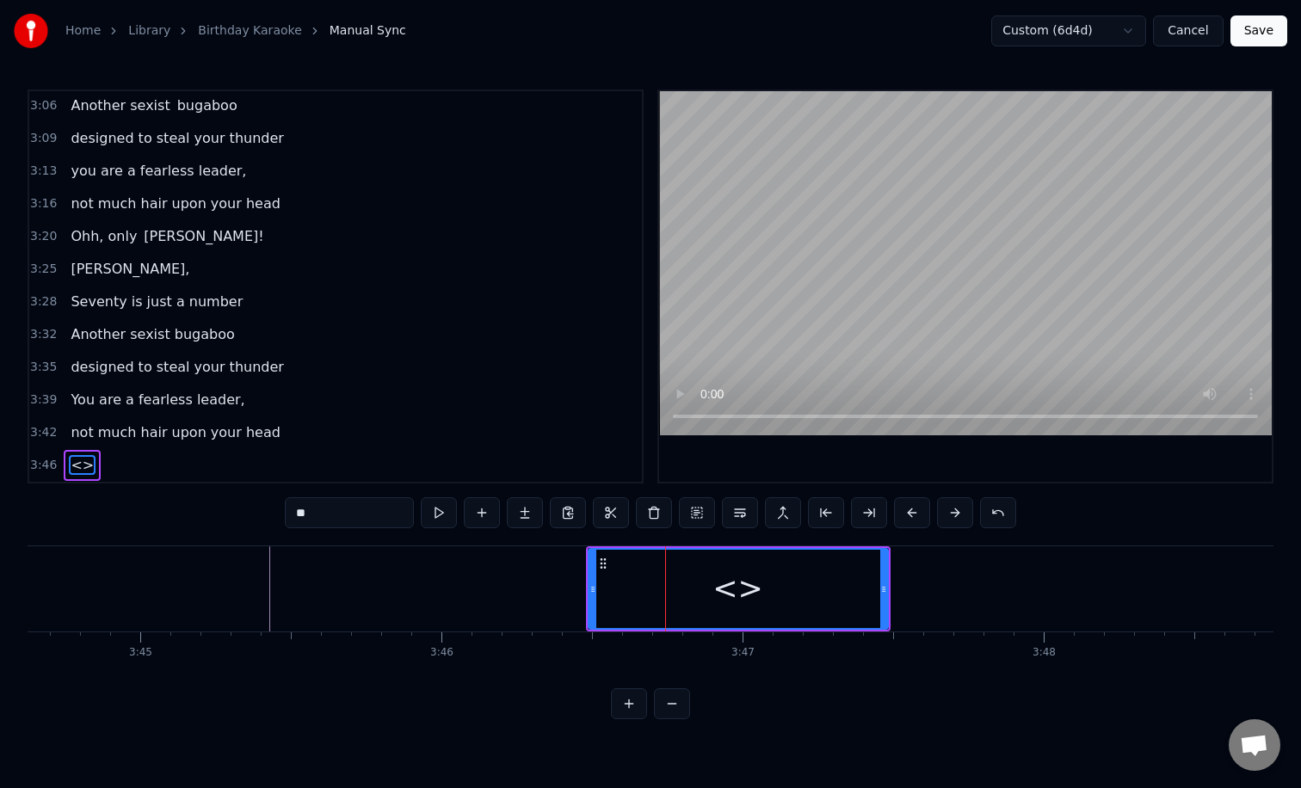
click at [359, 514] on input "**" at bounding box center [349, 512] width 129 height 31
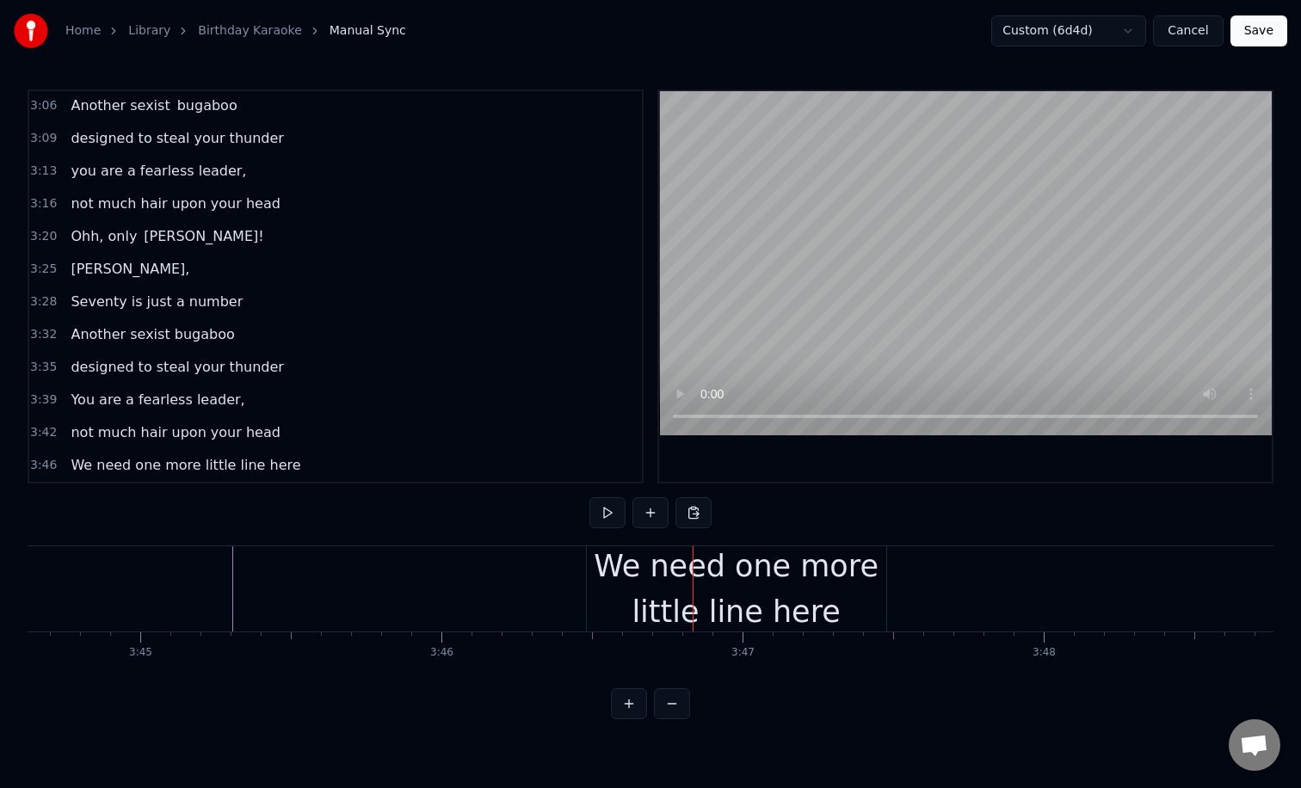
click at [725, 581] on div "We need one more little line here" at bounding box center [736, 589] width 299 height 90
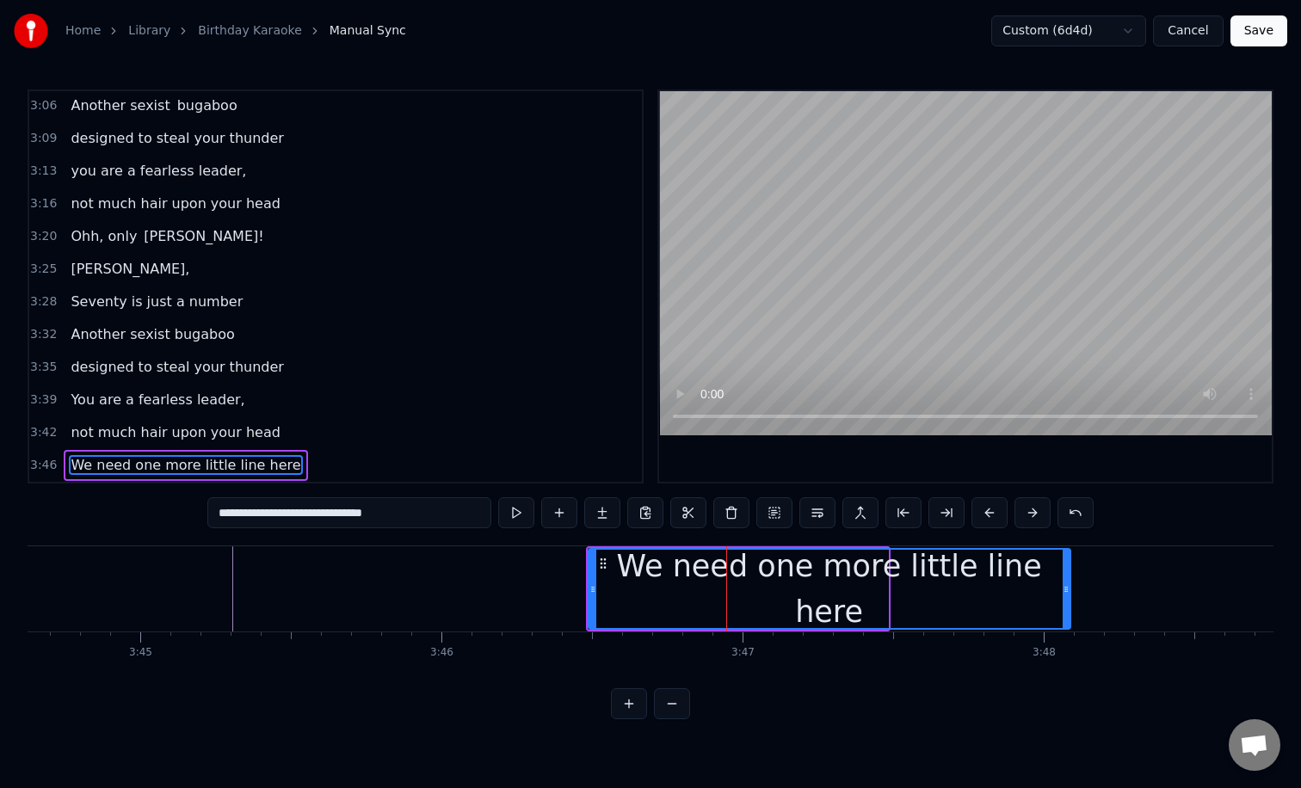
drag, startPoint x: 883, startPoint y: 581, endPoint x: 1110, endPoint y: 581, distance: 227.1
click at [1069, 581] on div at bounding box center [1065, 589] width 7 height 78
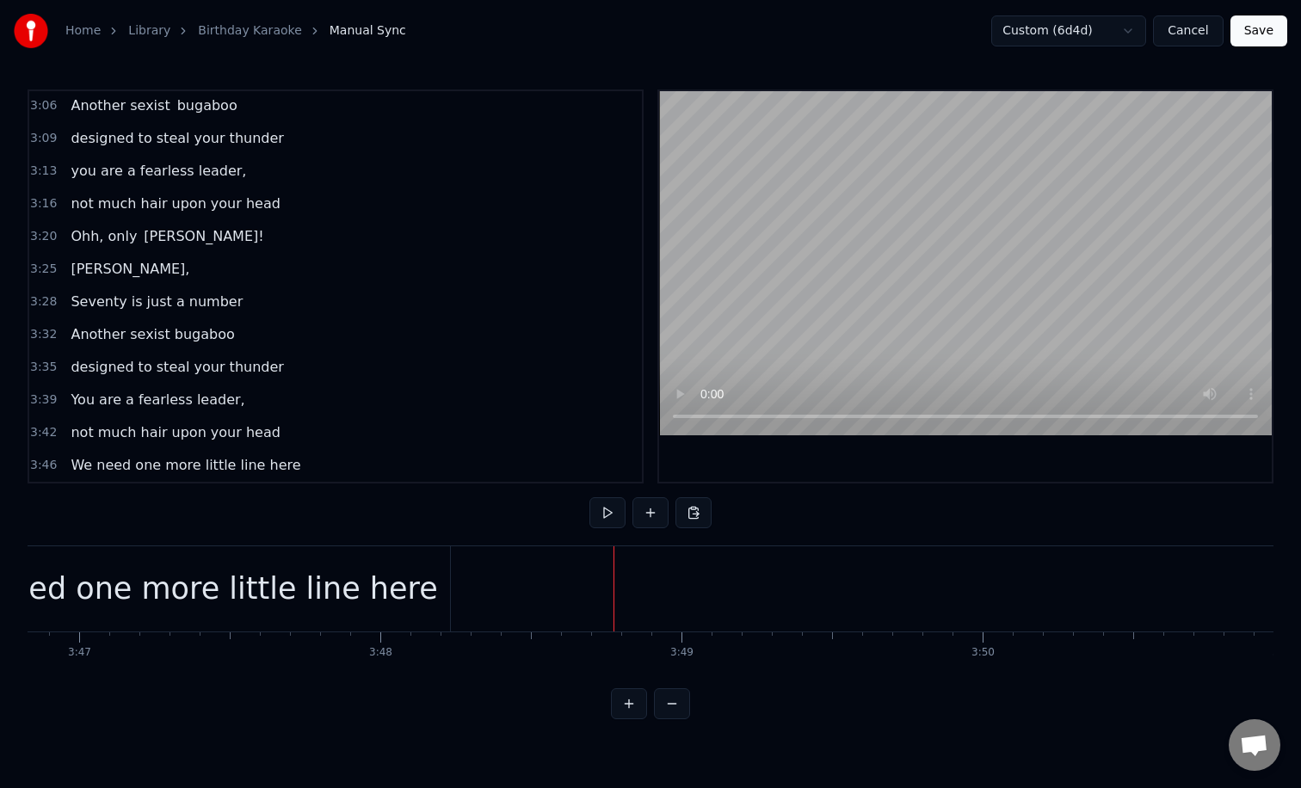
scroll to position [0, 68277]
click at [255, 586] on div "We need one more little line here" at bounding box center [198, 589] width 502 height 46
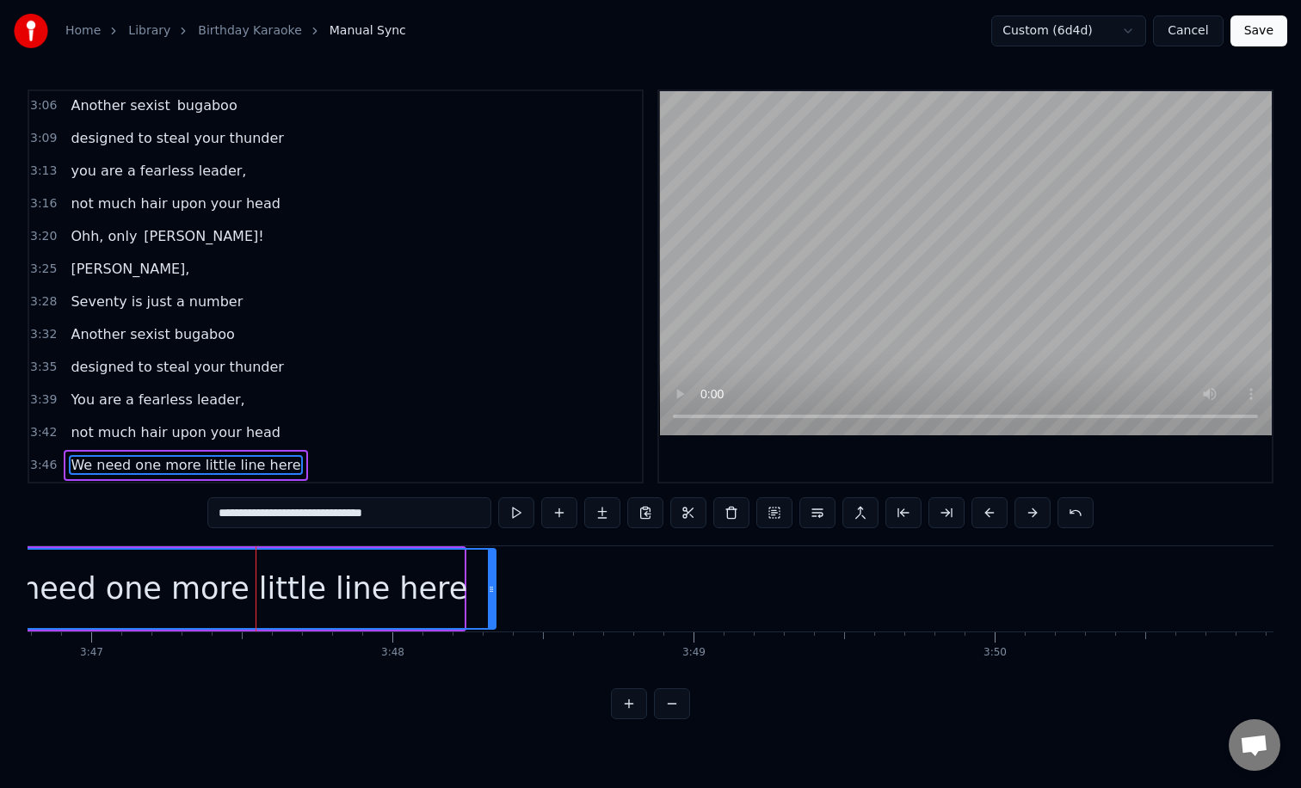
drag, startPoint x: 460, startPoint y: 592, endPoint x: 514, endPoint y: 592, distance: 54.2
click at [495, 592] on icon at bounding box center [491, 589] width 7 height 14
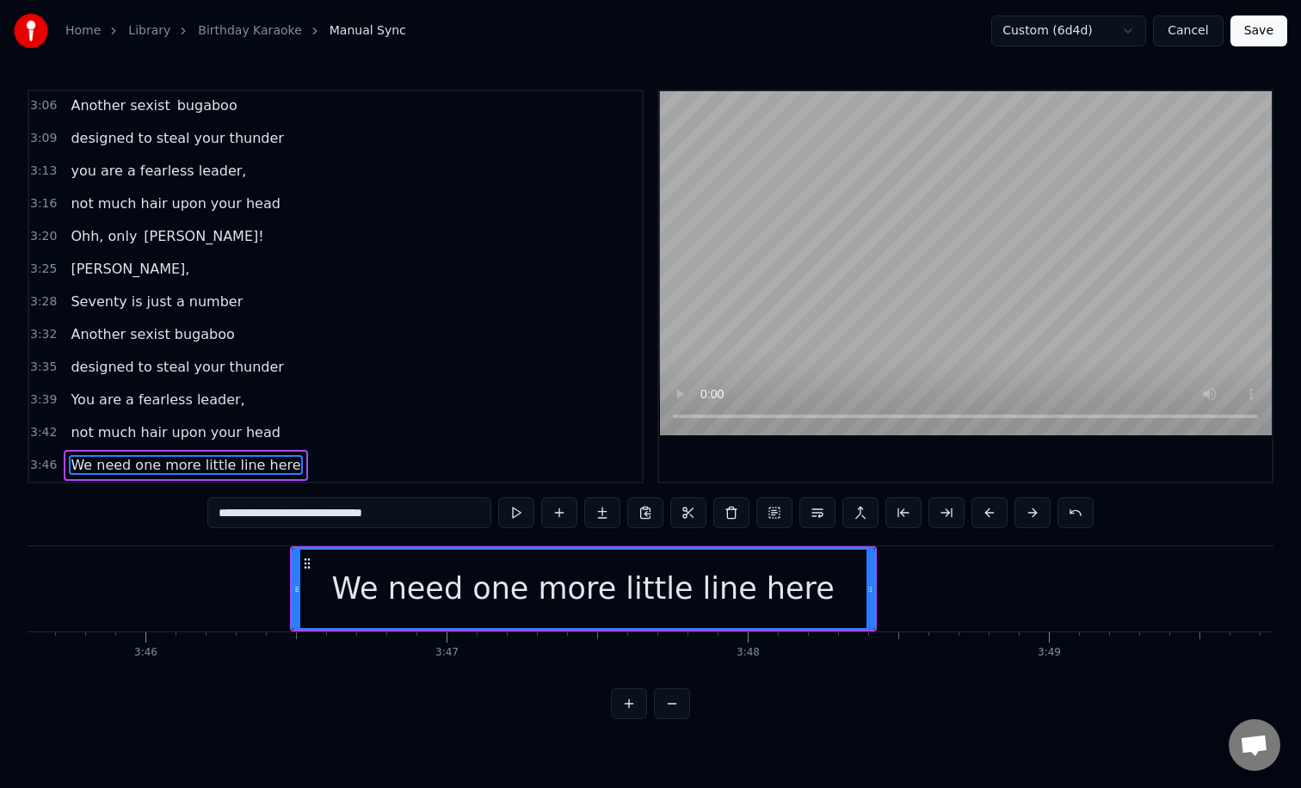
scroll to position [0, 67705]
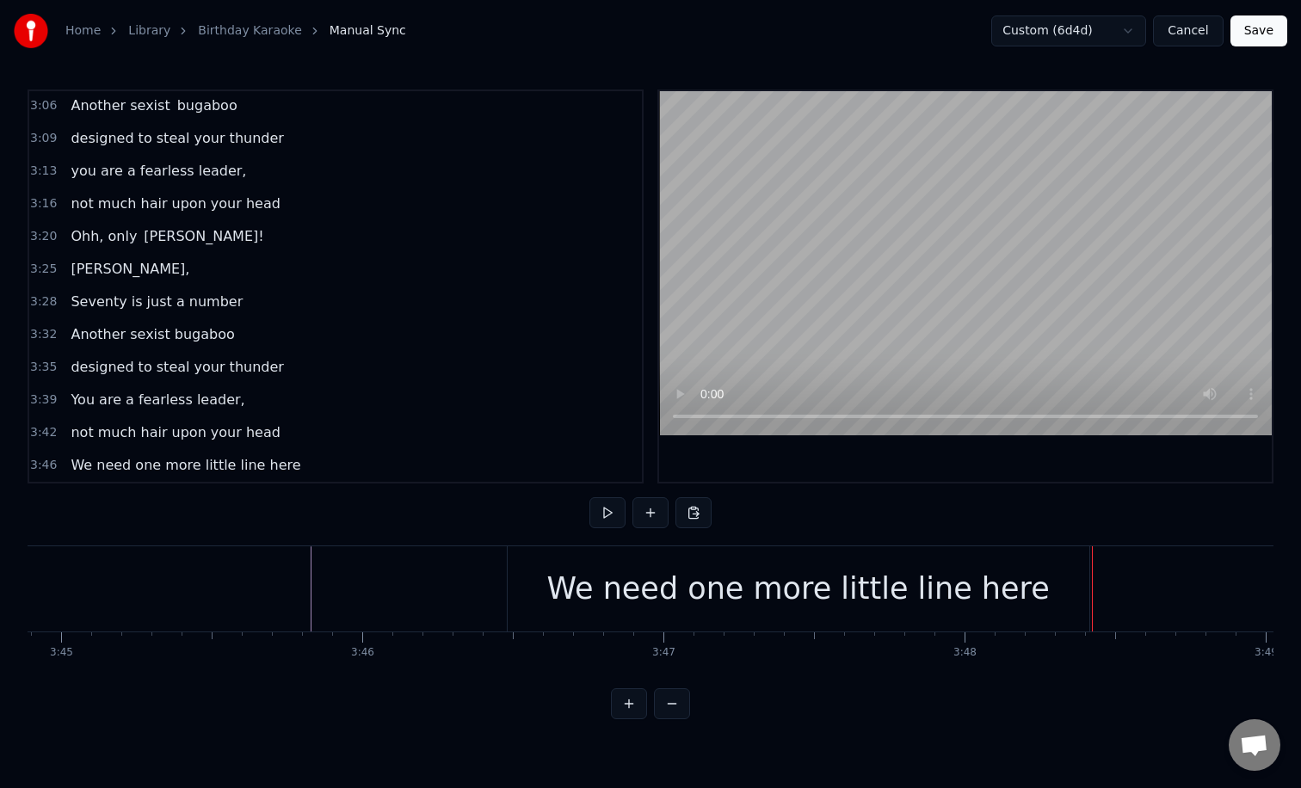
click at [644, 585] on div "We need one more little line here" at bounding box center [797, 589] width 502 height 46
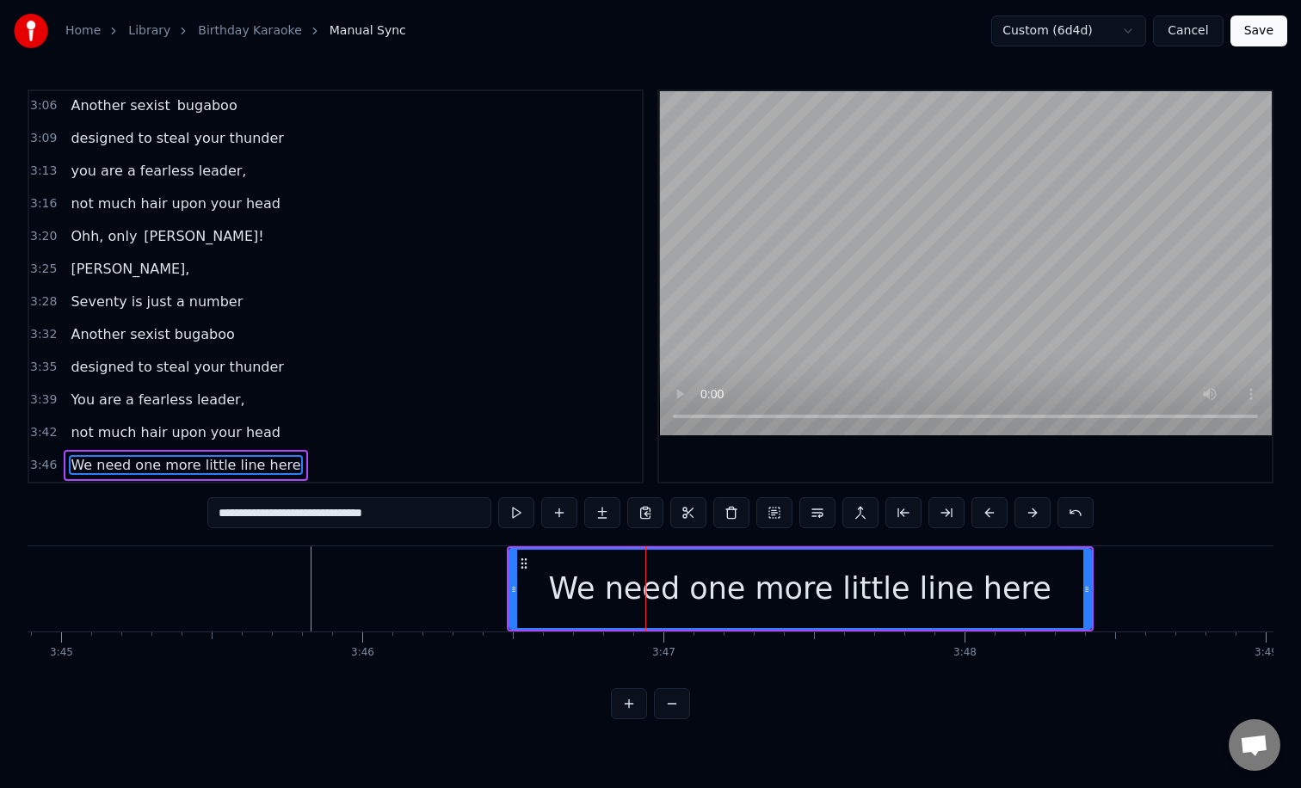
click at [411, 507] on input "**********" at bounding box center [349, 512] width 284 height 31
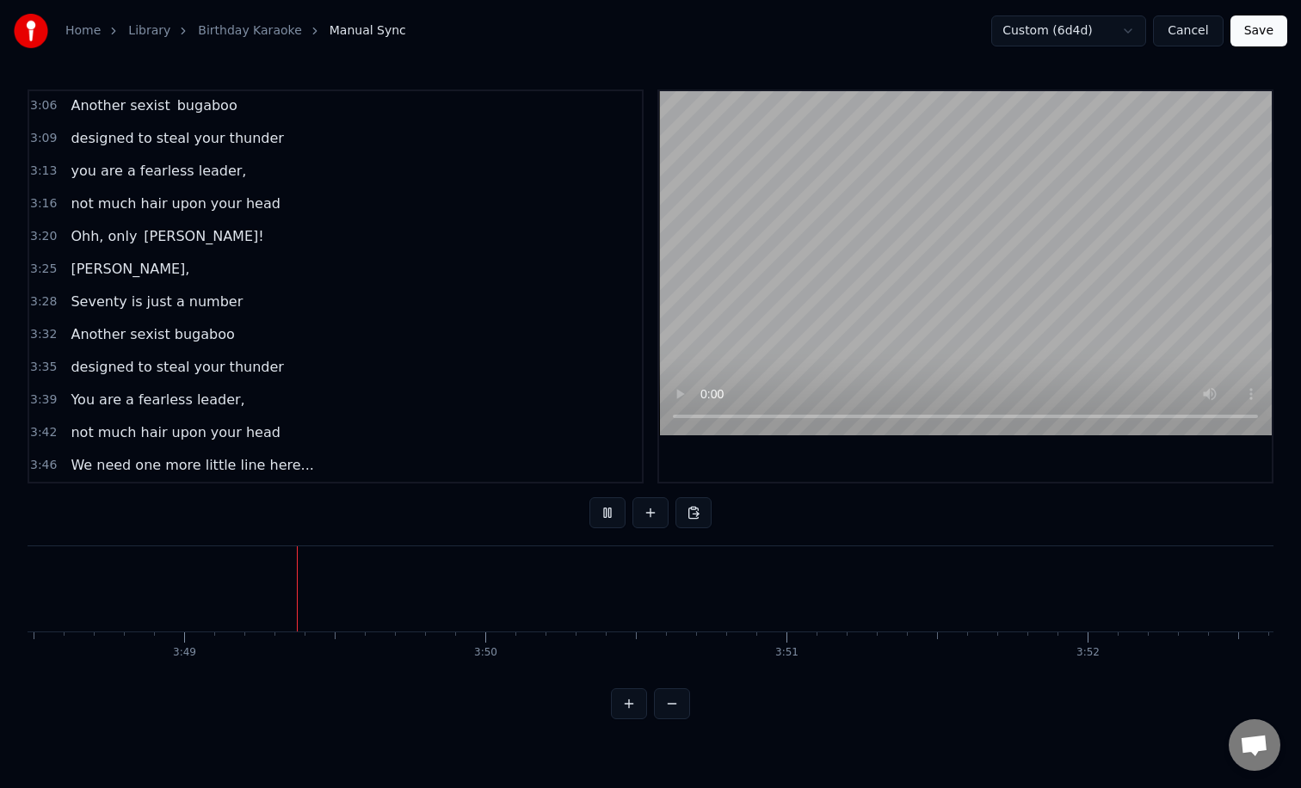
scroll to position [0, 68801]
click at [648, 513] on button at bounding box center [650, 512] width 36 height 31
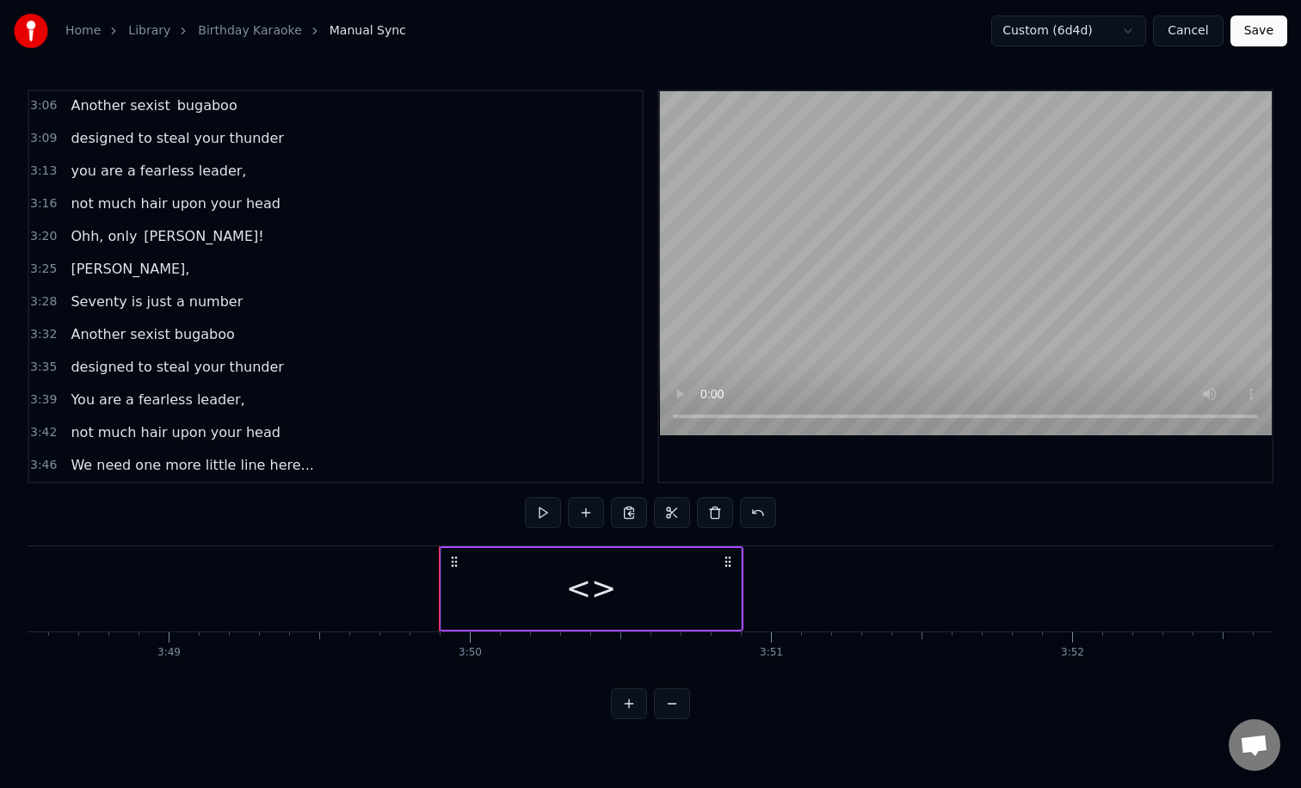
click at [605, 585] on div "<>" at bounding box center [591, 589] width 51 height 46
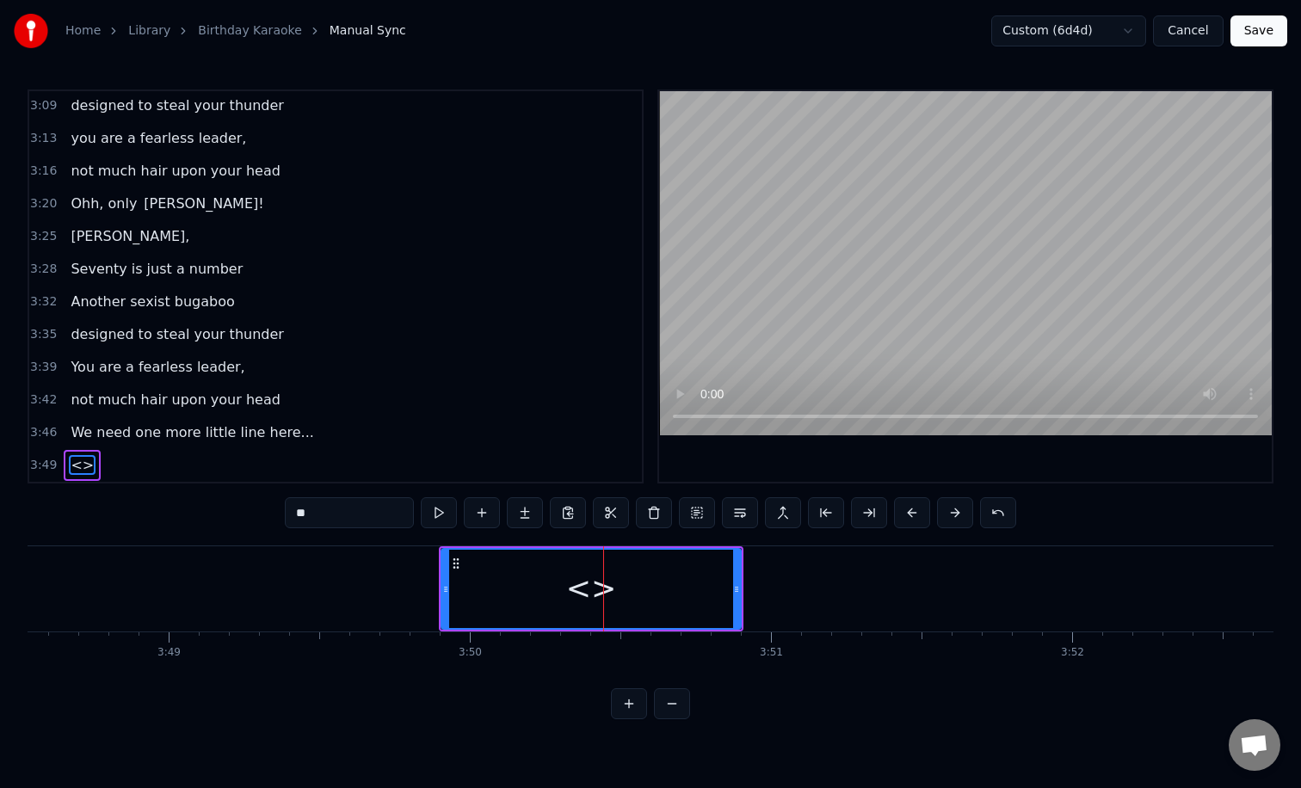
click at [361, 520] on input "**" at bounding box center [349, 512] width 129 height 31
click at [487, 511] on button at bounding box center [482, 512] width 36 height 31
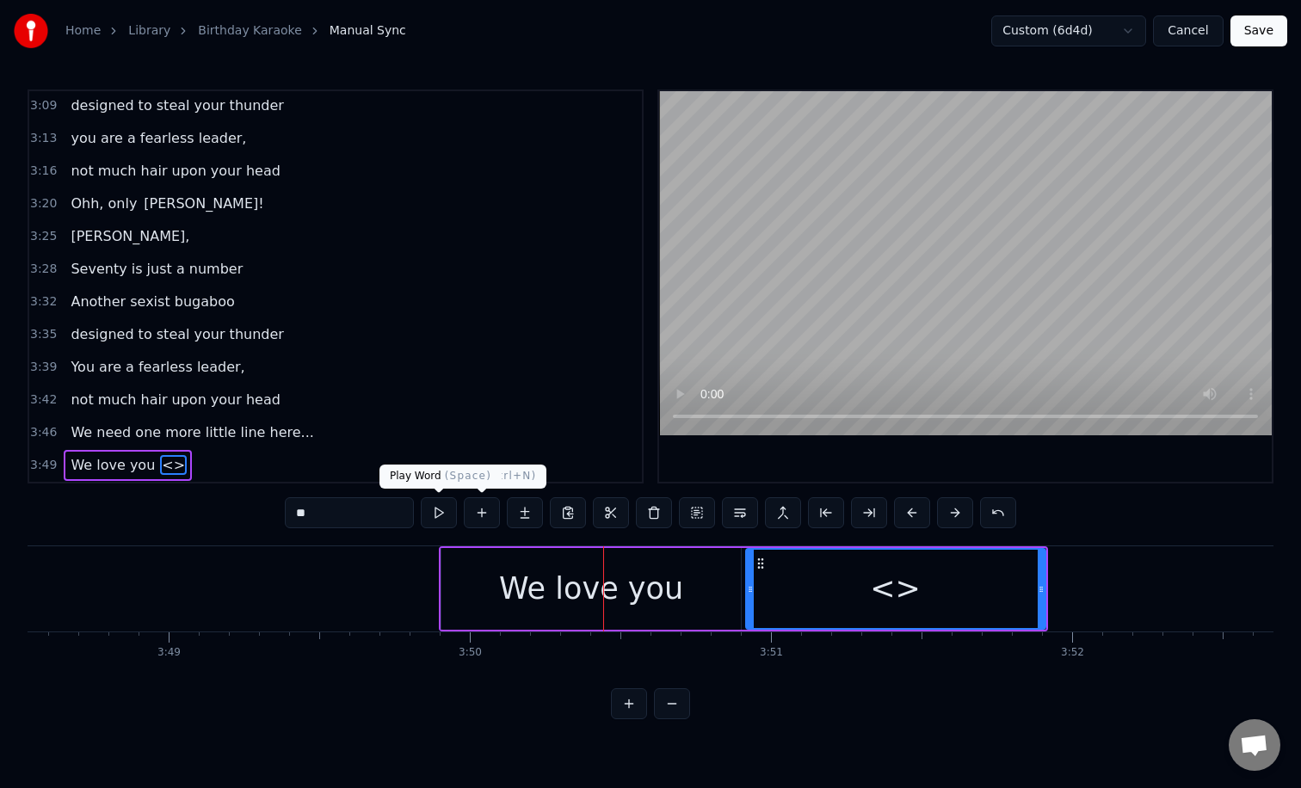
click at [361, 513] on input "**" at bounding box center [349, 512] width 129 height 31
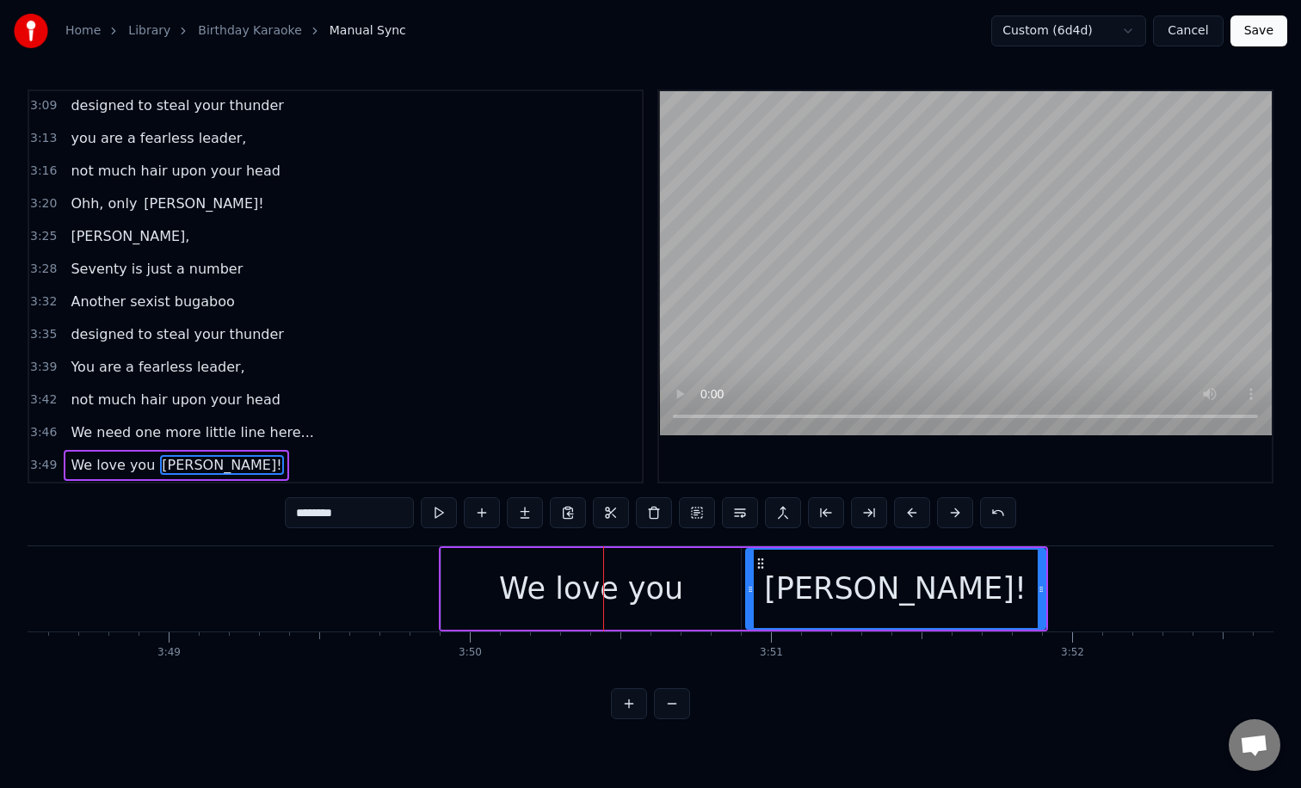
click at [645, 600] on div "We love you" at bounding box center [591, 589] width 184 height 46
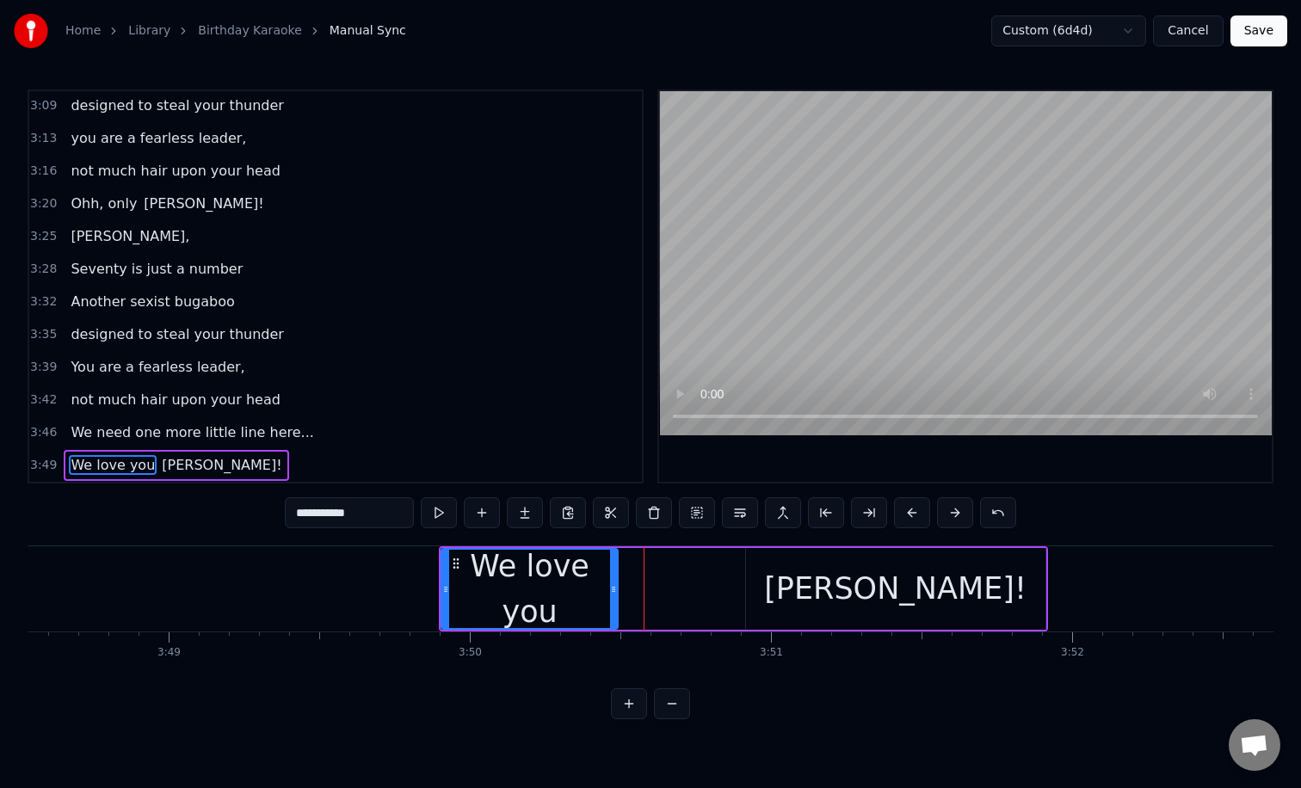
drag, startPoint x: 736, startPoint y: 601, endPoint x: 609, endPoint y: 598, distance: 127.4
click at [610, 598] on div at bounding box center [613, 589] width 7 height 78
click at [803, 580] on div "[PERSON_NAME]!" at bounding box center [895, 589] width 299 height 82
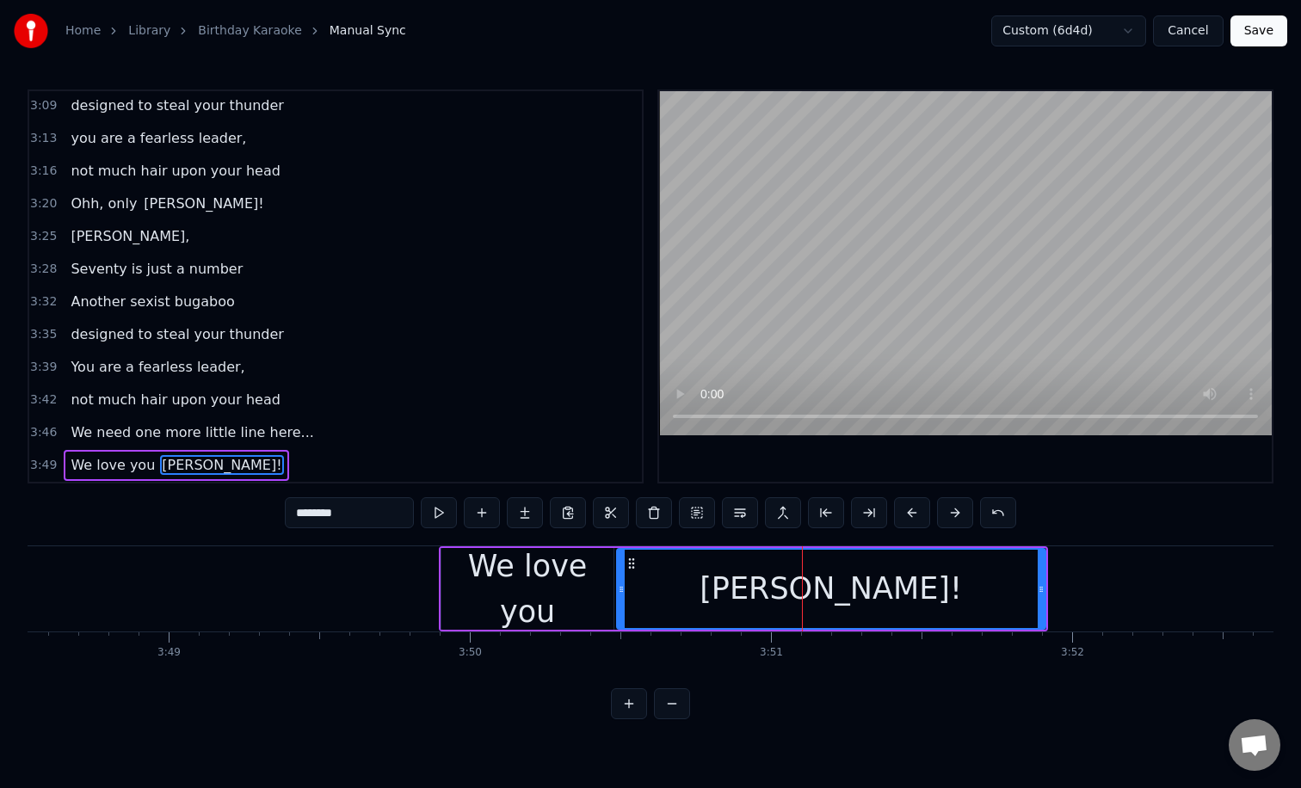
drag, startPoint x: 749, startPoint y: 599, endPoint x: 620, endPoint y: 595, distance: 129.1
click at [620, 595] on div at bounding box center [621, 589] width 7 height 78
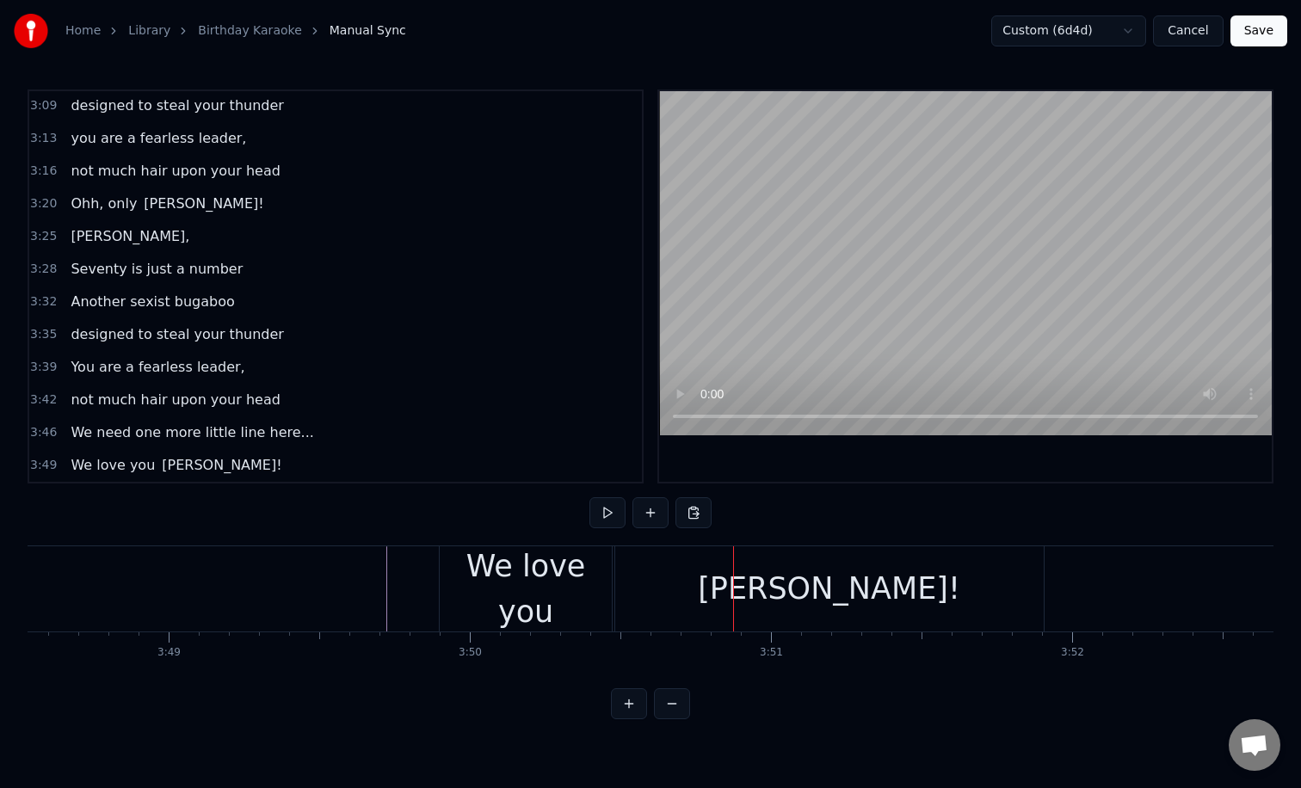
click at [527, 580] on div "We love you" at bounding box center [526, 589] width 172 height 90
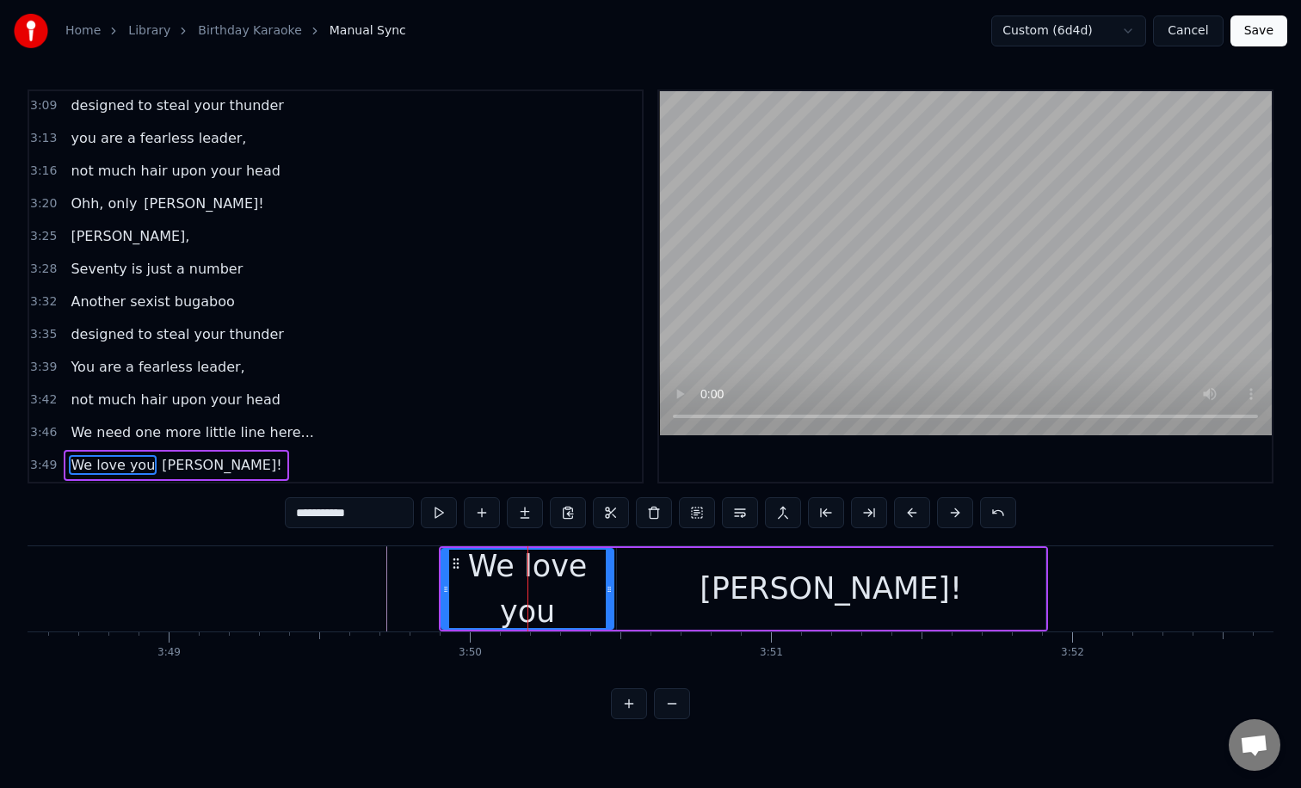
click at [674, 581] on div "[PERSON_NAME]!" at bounding box center [831, 589] width 428 height 82
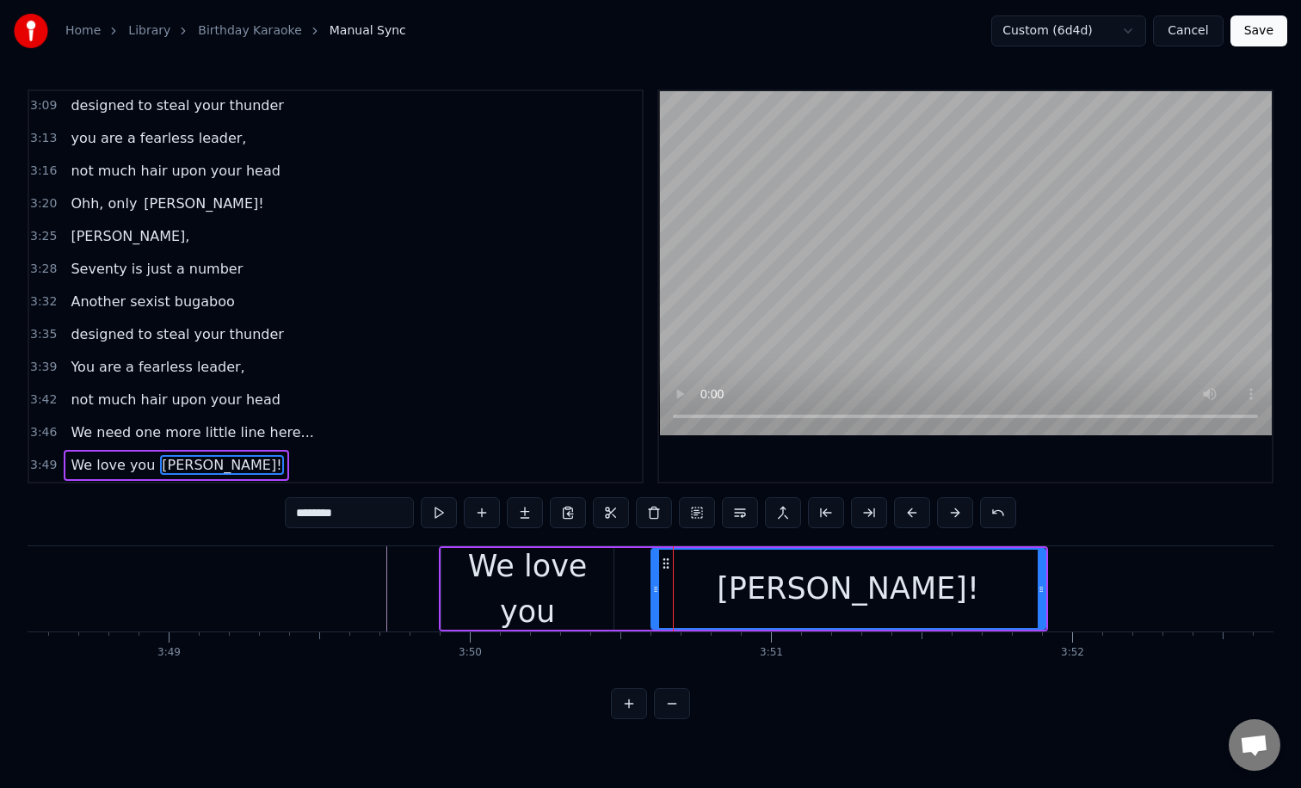
drag, startPoint x: 618, startPoint y: 592, endPoint x: 663, endPoint y: 593, distance: 44.7
click at [659, 593] on icon at bounding box center [655, 589] width 7 height 14
click at [596, 594] on div "We love you" at bounding box center [527, 589] width 172 height 90
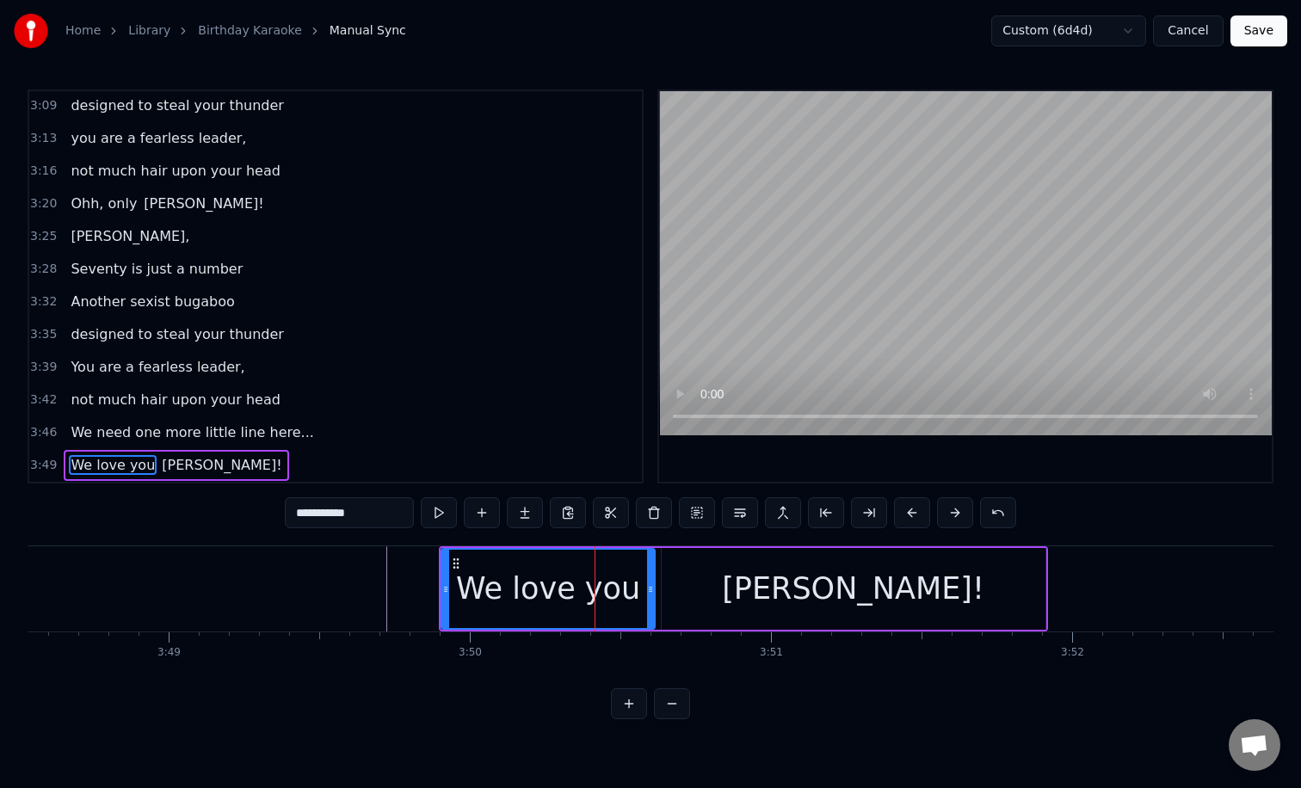
drag, startPoint x: 610, startPoint y: 594, endPoint x: 651, endPoint y: 596, distance: 41.3
click at [651, 596] on div at bounding box center [650, 589] width 7 height 78
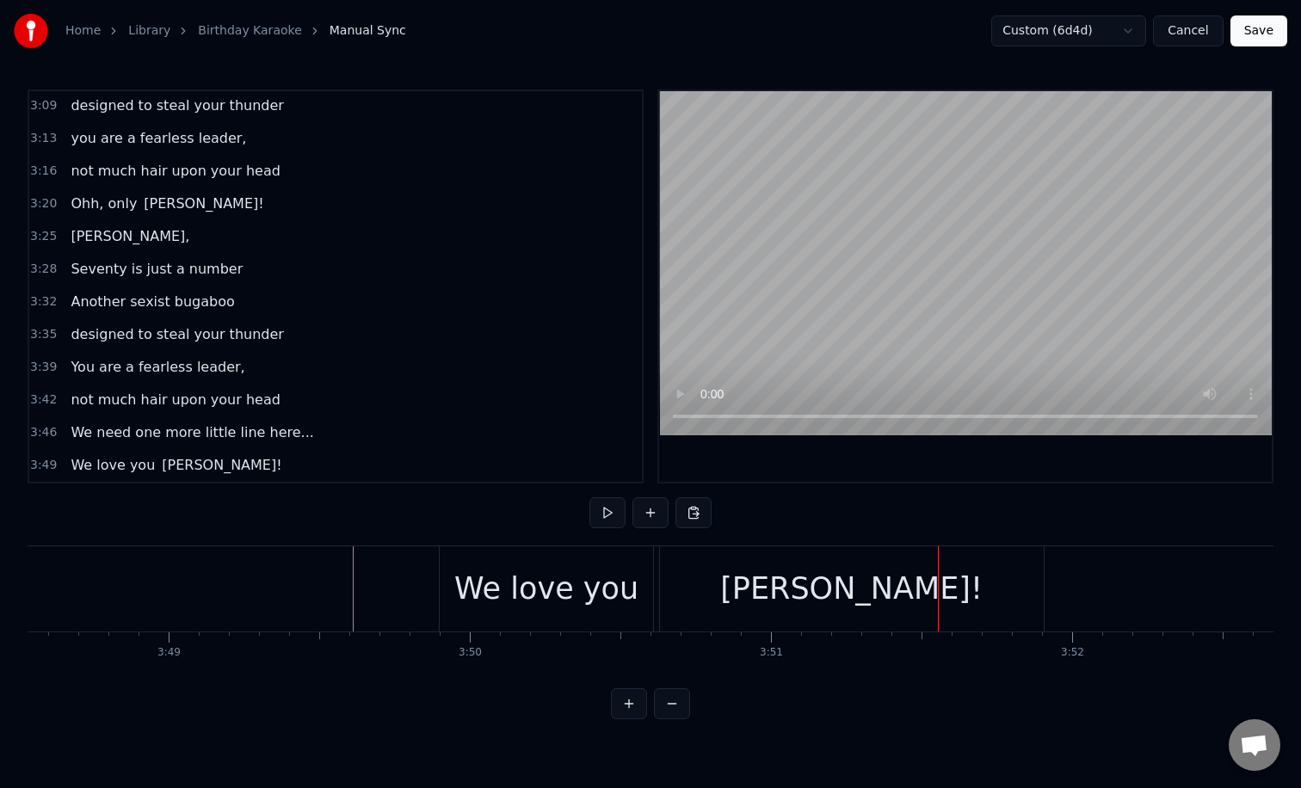
click at [807, 567] on div "[PERSON_NAME]!" at bounding box center [851, 589] width 262 height 46
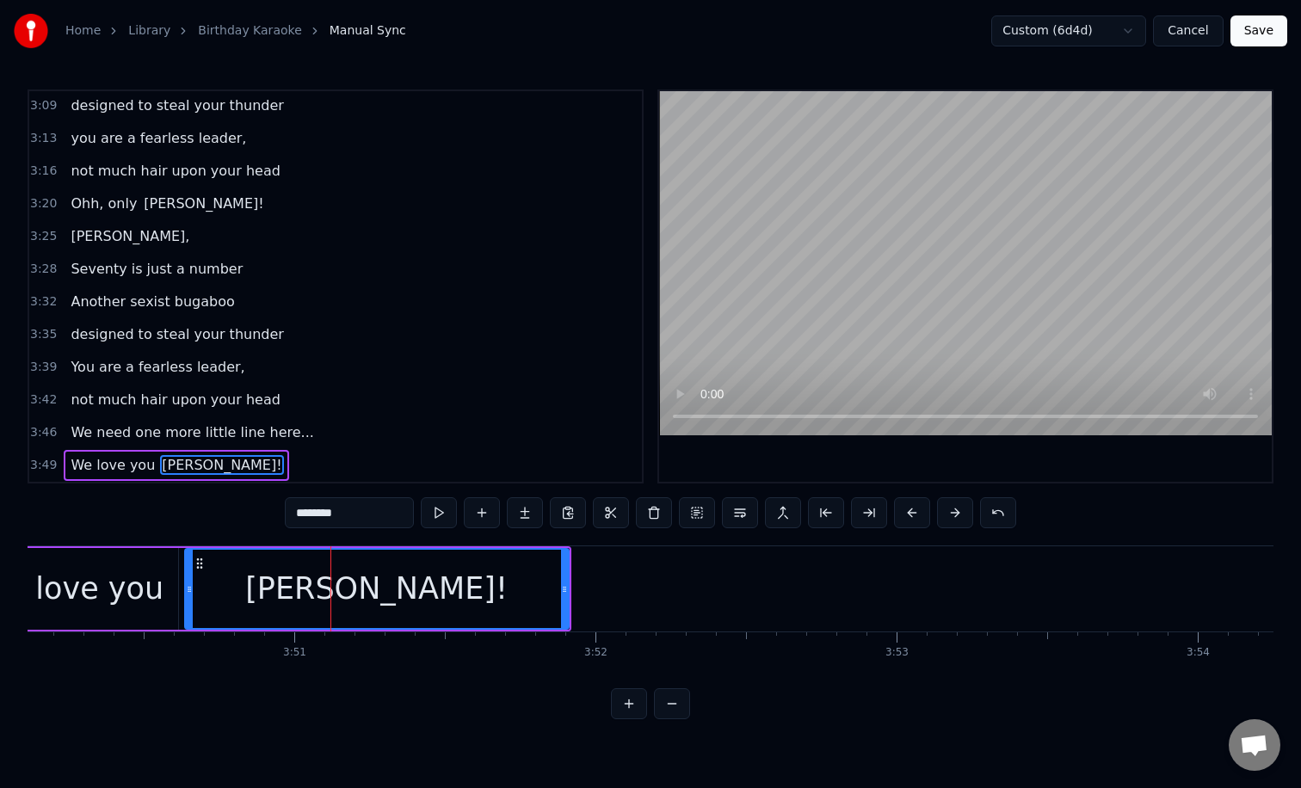
scroll to position [0, 69296]
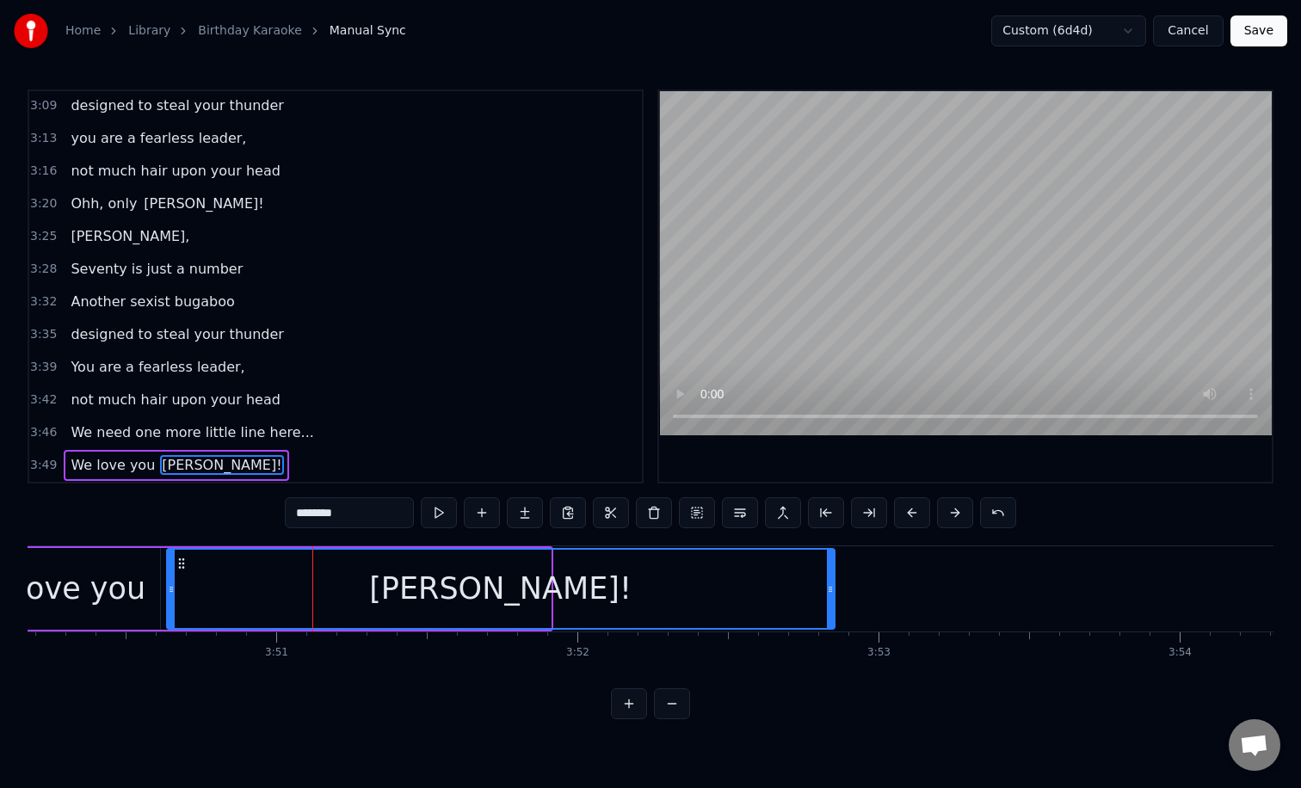
drag, startPoint x: 547, startPoint y: 593, endPoint x: 861, endPoint y: 589, distance: 314.0
click at [834, 589] on icon at bounding box center [830, 589] width 7 height 14
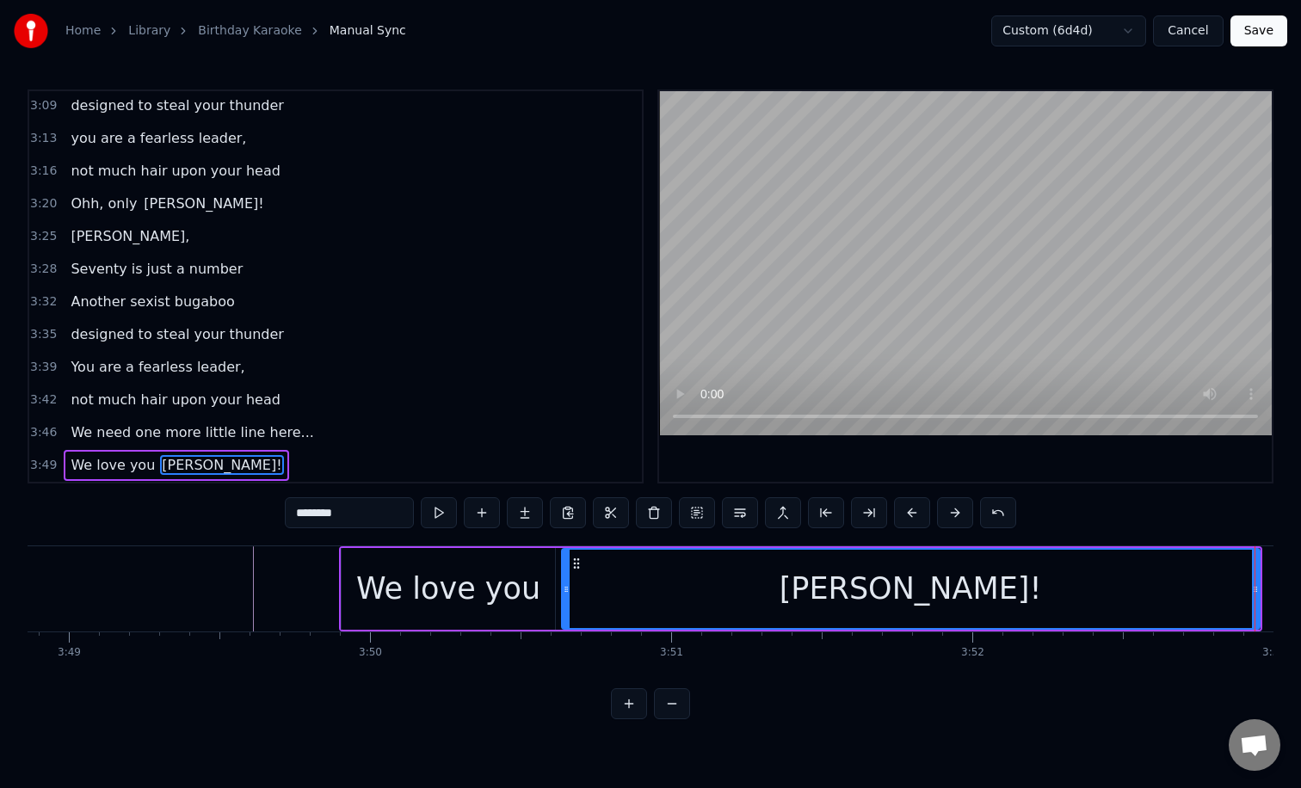
scroll to position [0, 68708]
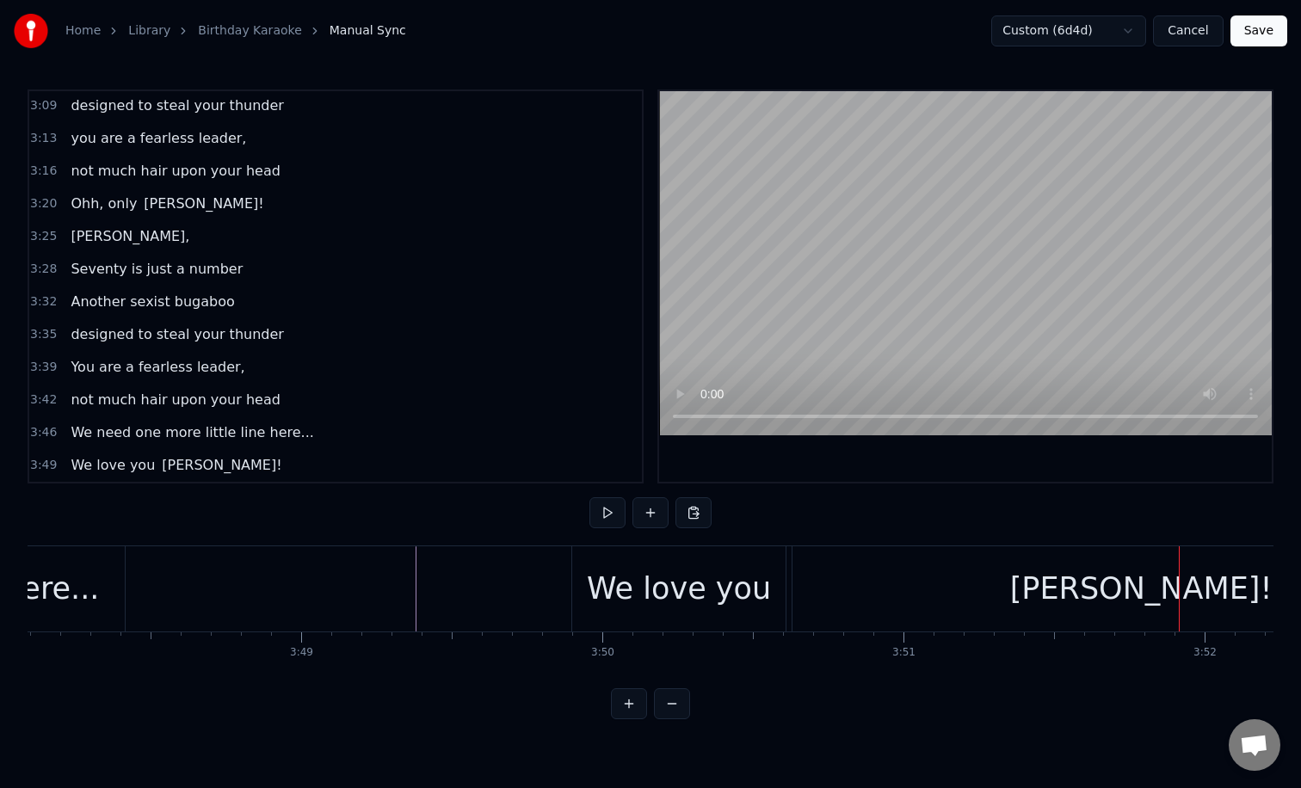
scroll to position [0, 68665]
click at [1261, 30] on button "Save" at bounding box center [1258, 30] width 57 height 31
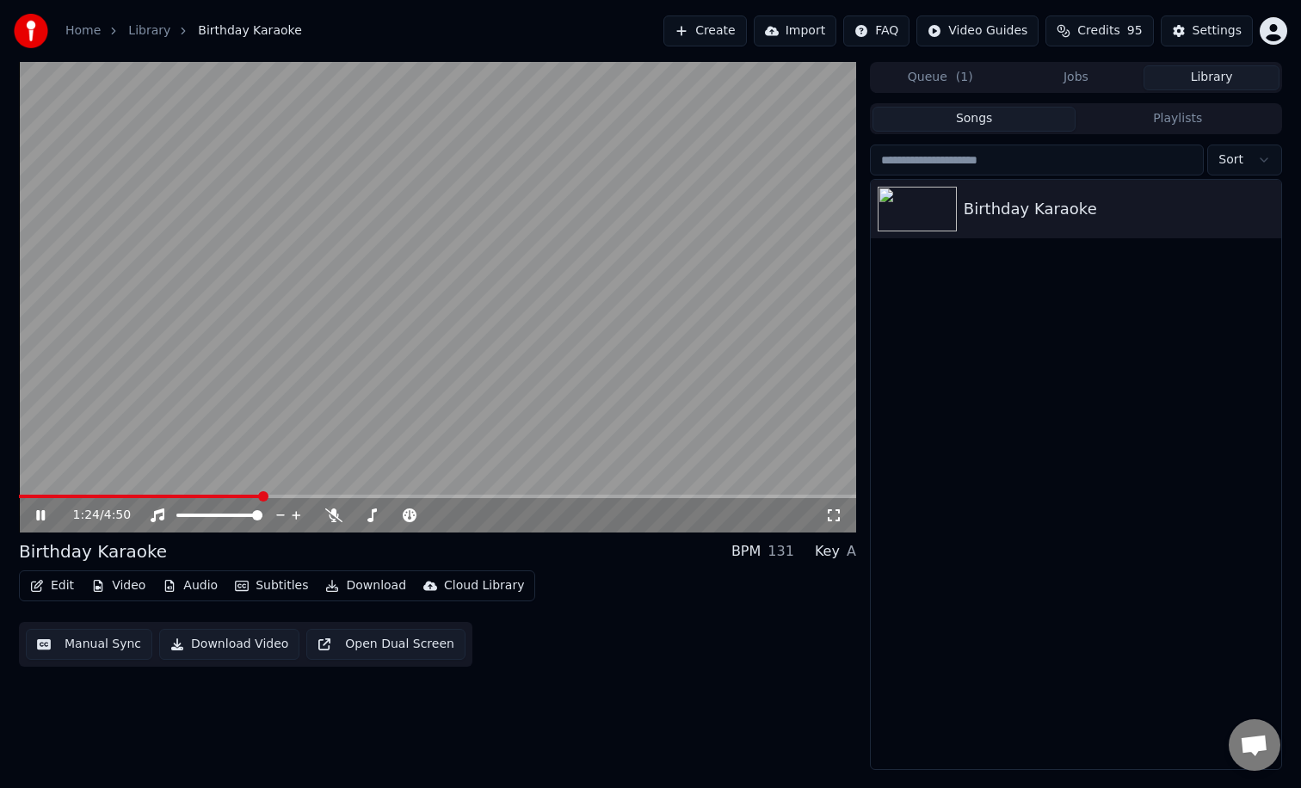
click at [570, 319] on video at bounding box center [437, 297] width 837 height 471
click at [188, 497] on span at bounding box center [104, 496] width 170 height 3
click at [203, 432] on video at bounding box center [437, 297] width 837 height 471
click at [208, 426] on video at bounding box center [437, 297] width 837 height 471
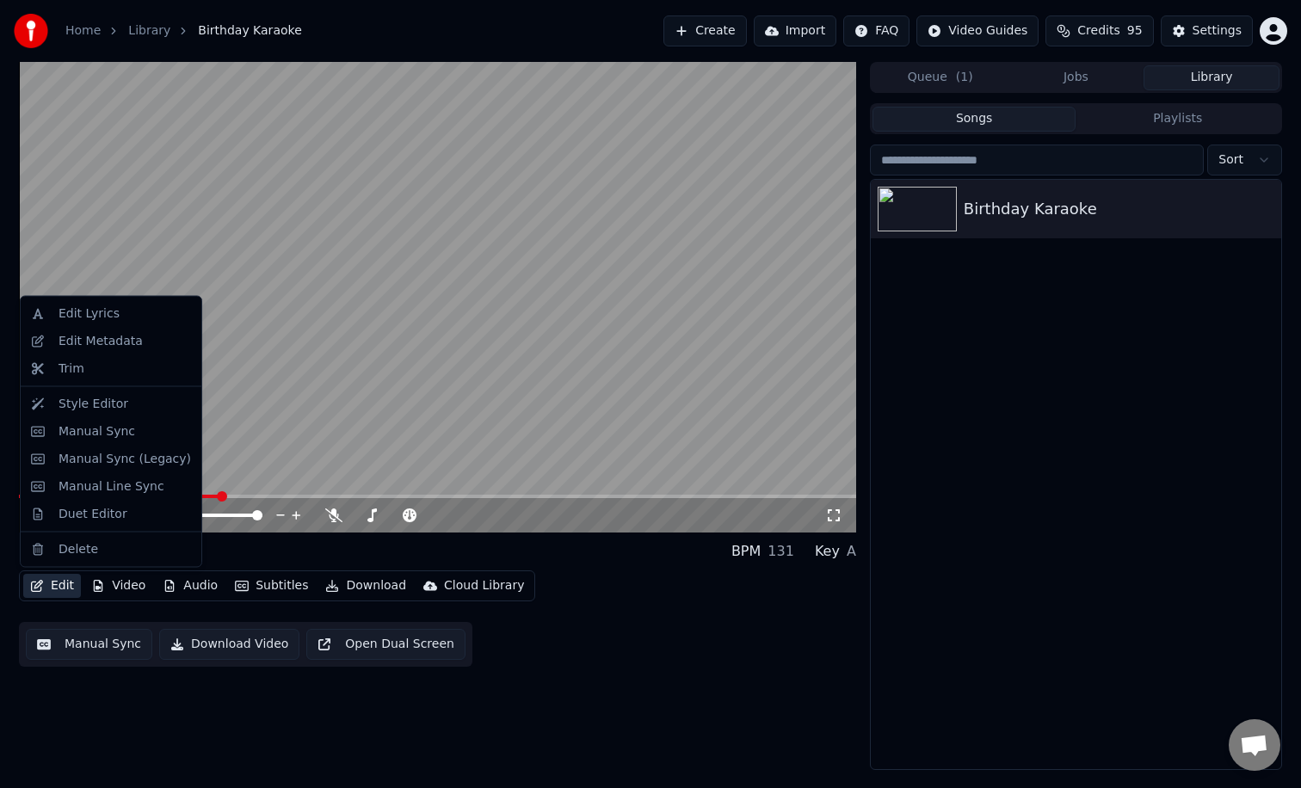
click at [47, 587] on button "Edit" at bounding box center [52, 586] width 58 height 24
click at [122, 427] on div "Manual Sync" at bounding box center [96, 430] width 77 height 17
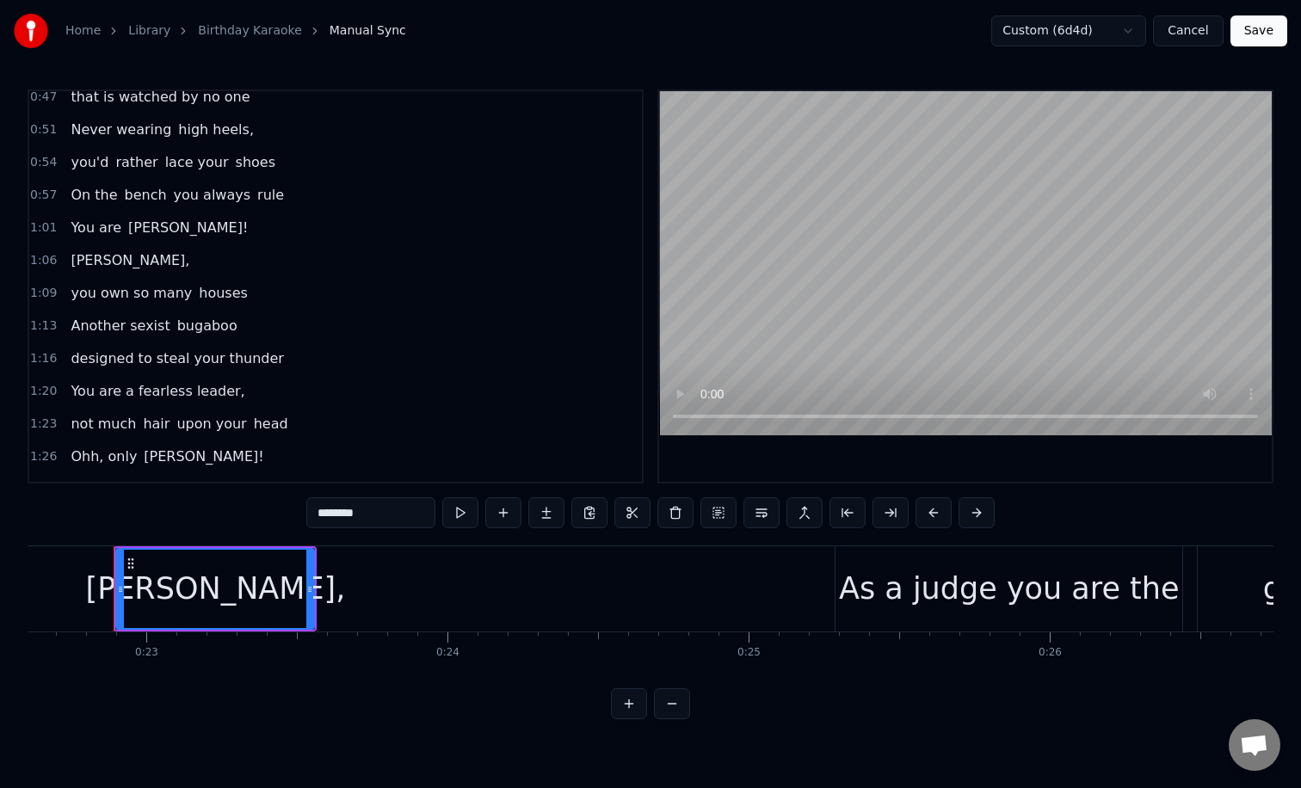
scroll to position [277, 0]
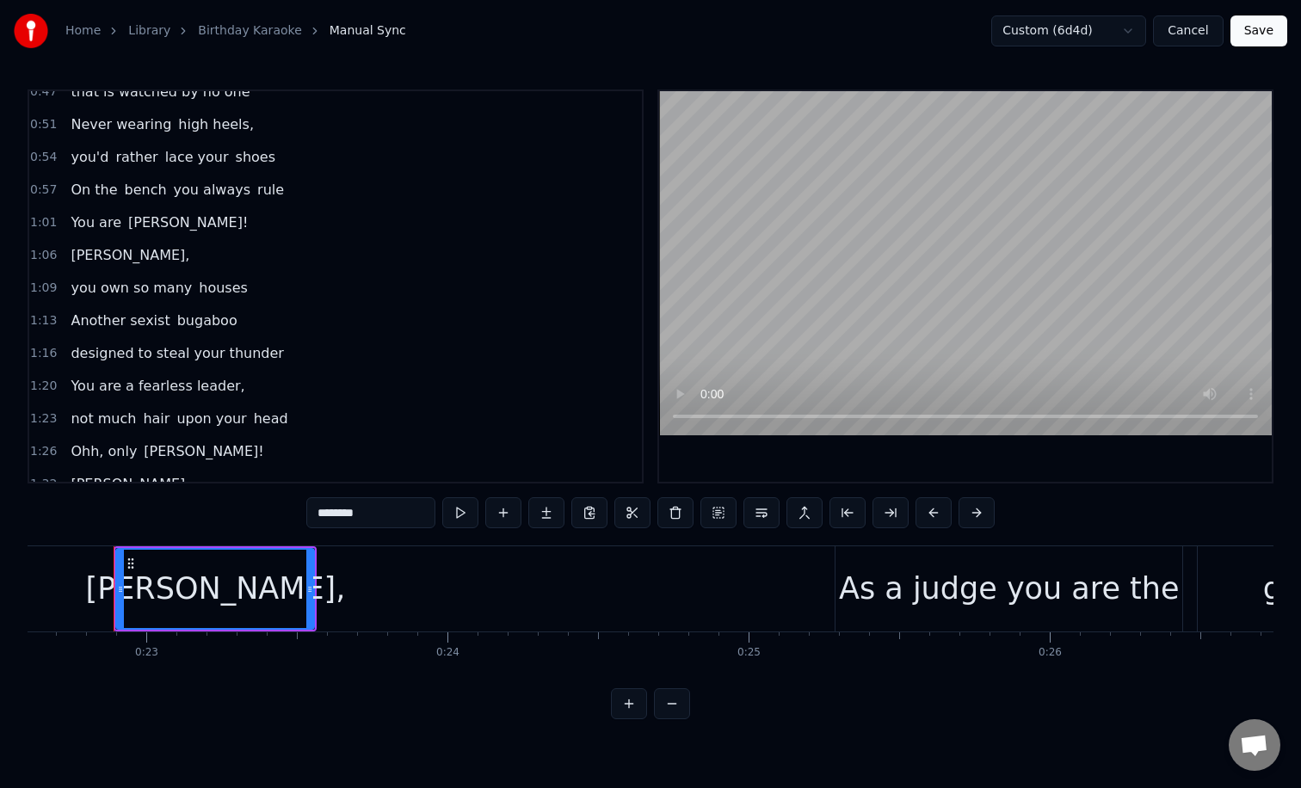
click at [177, 286] on div "you own so many houses" at bounding box center [159, 288] width 190 height 31
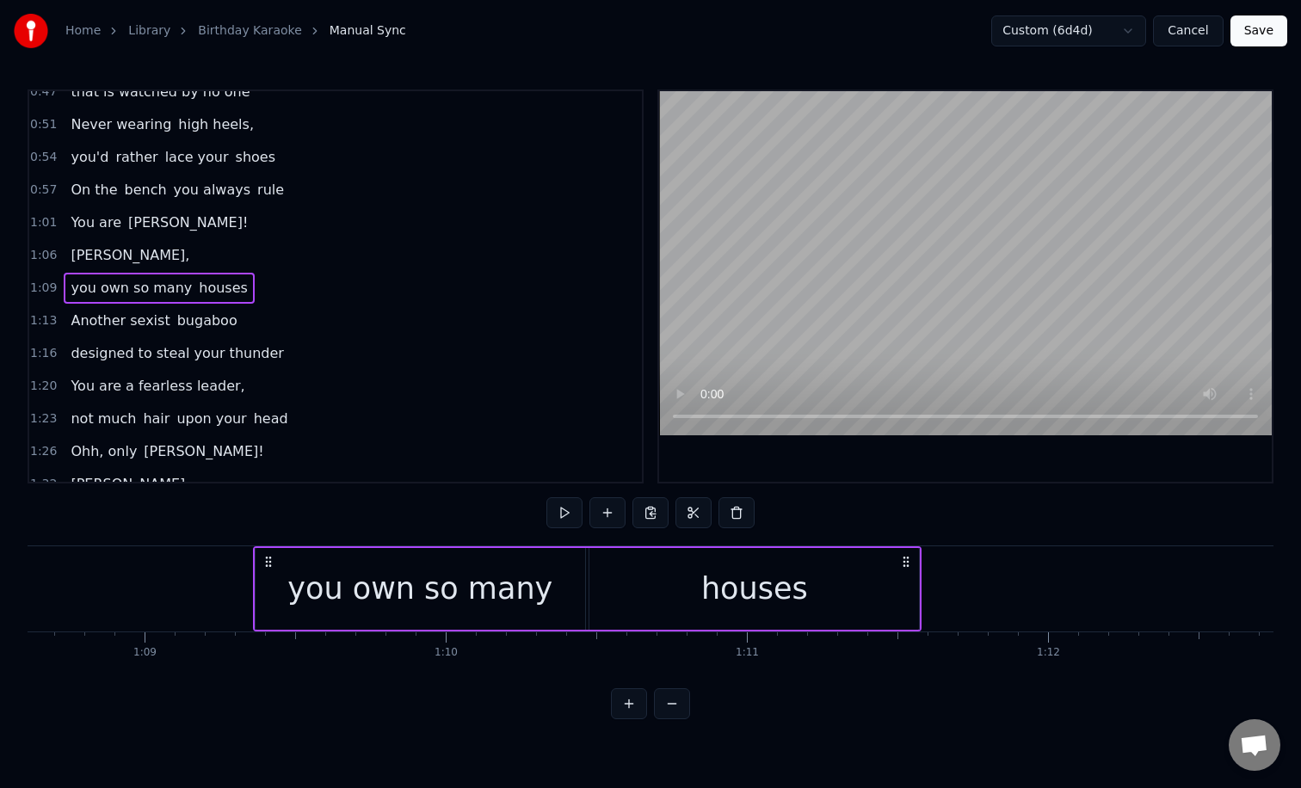
scroll to position [0, 20795]
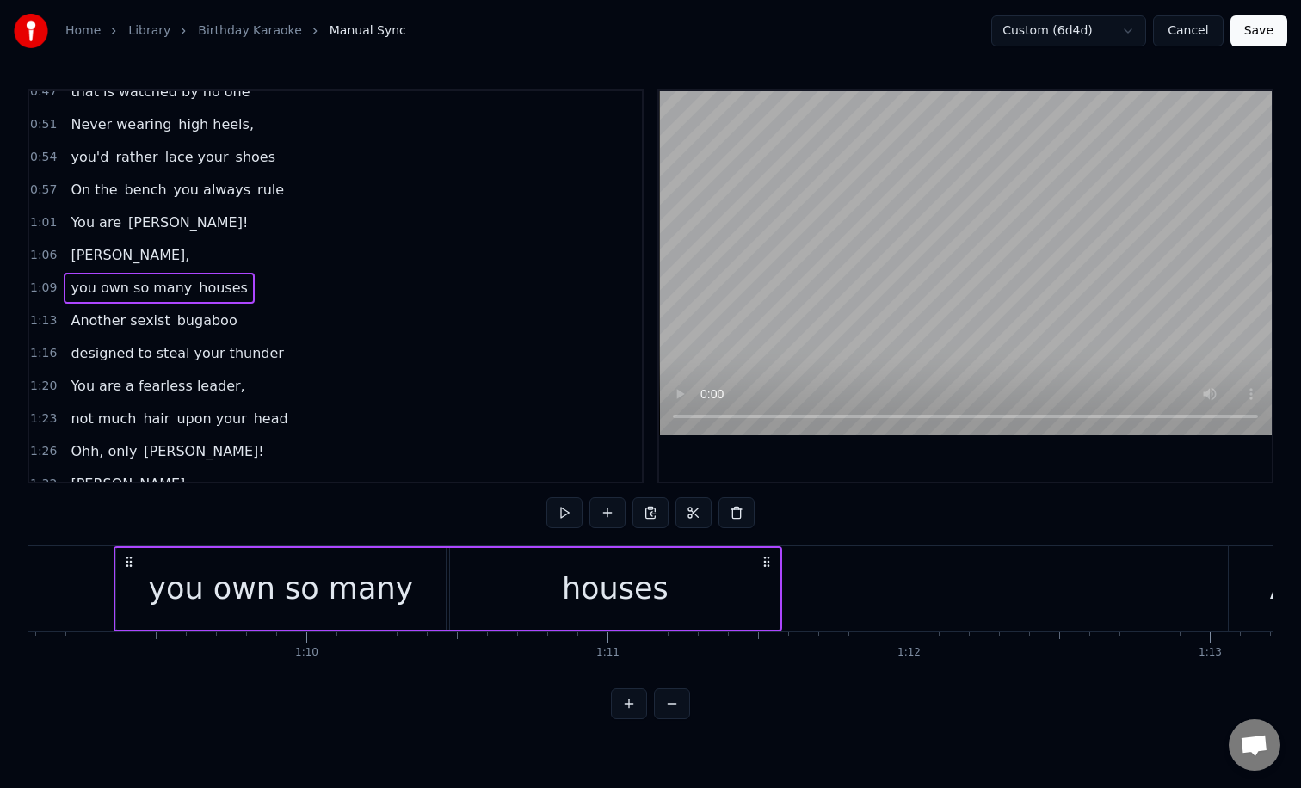
click at [329, 594] on div "you own so many" at bounding box center [280, 589] width 265 height 46
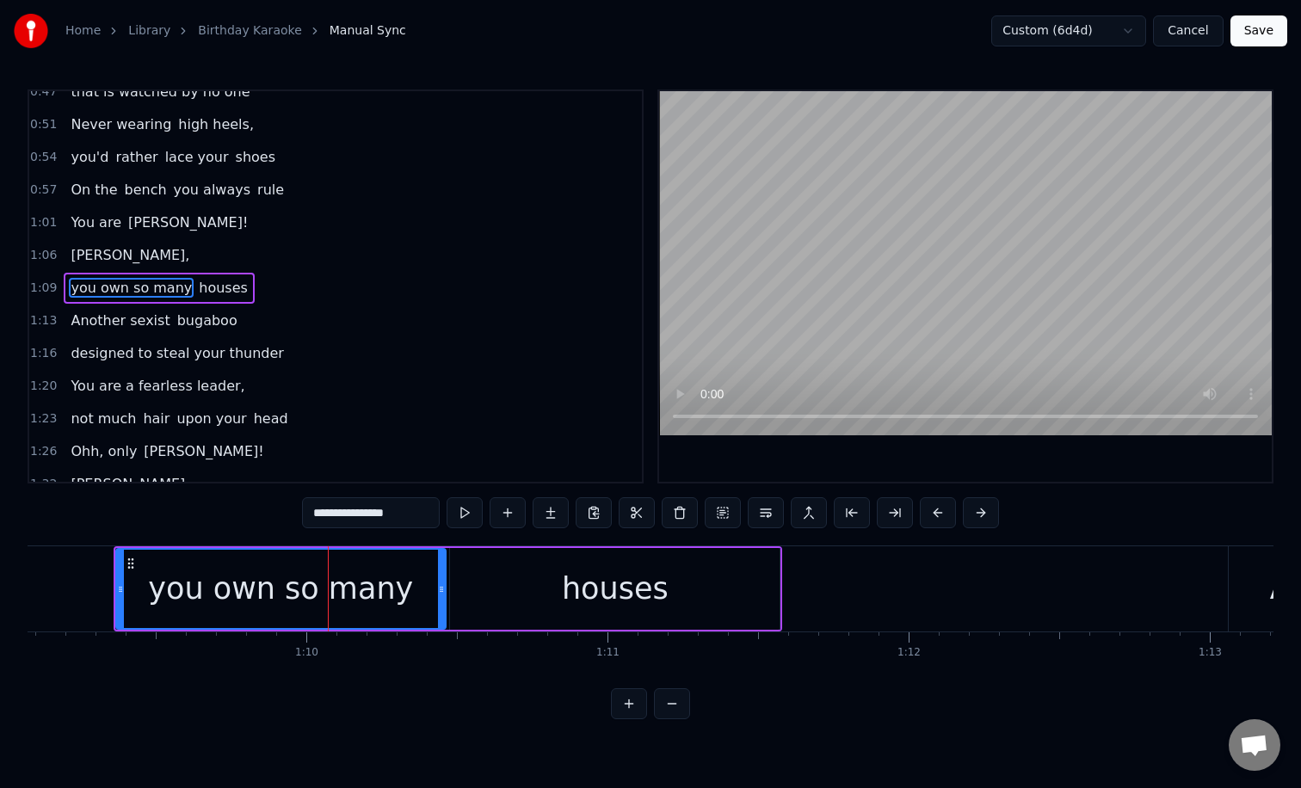
scroll to position [279, 0]
click at [418, 509] on input "**********" at bounding box center [371, 512] width 138 height 31
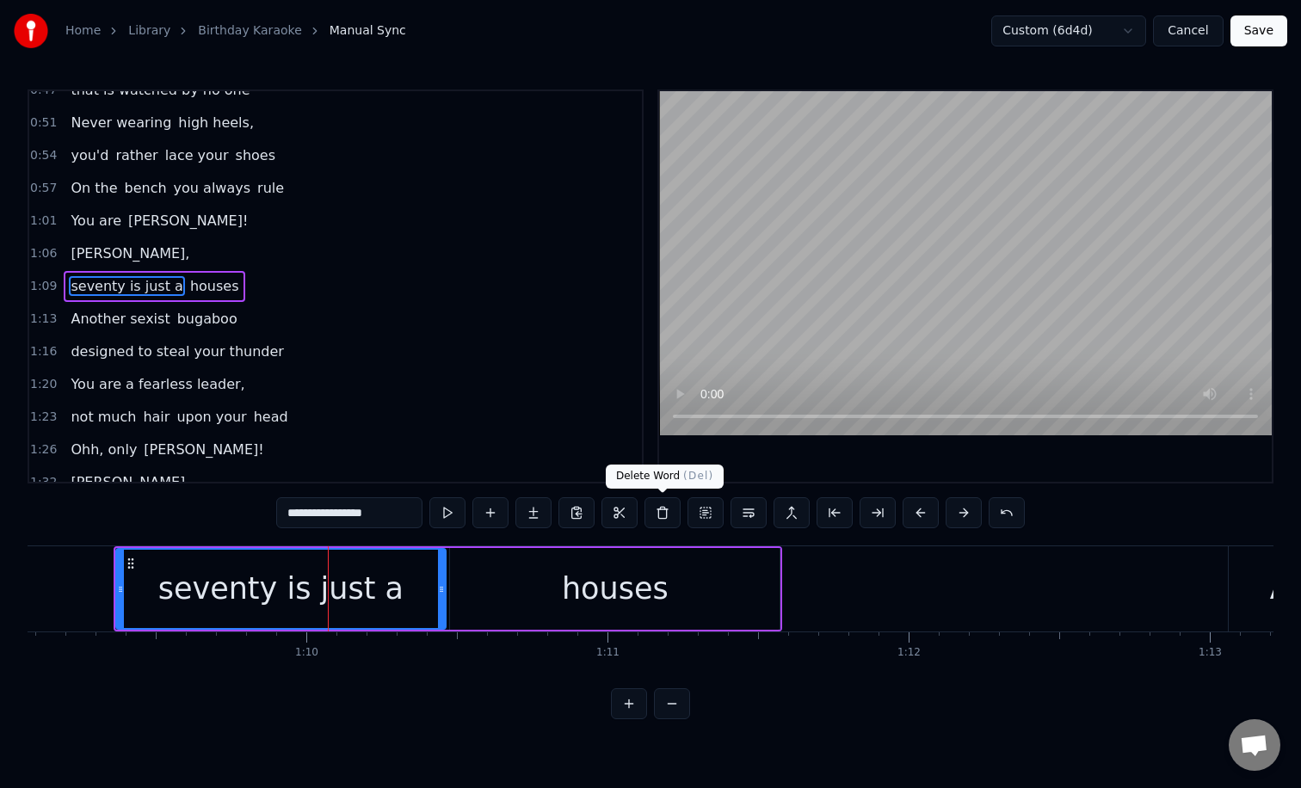
click at [636, 578] on div "houses" at bounding box center [615, 589] width 107 height 46
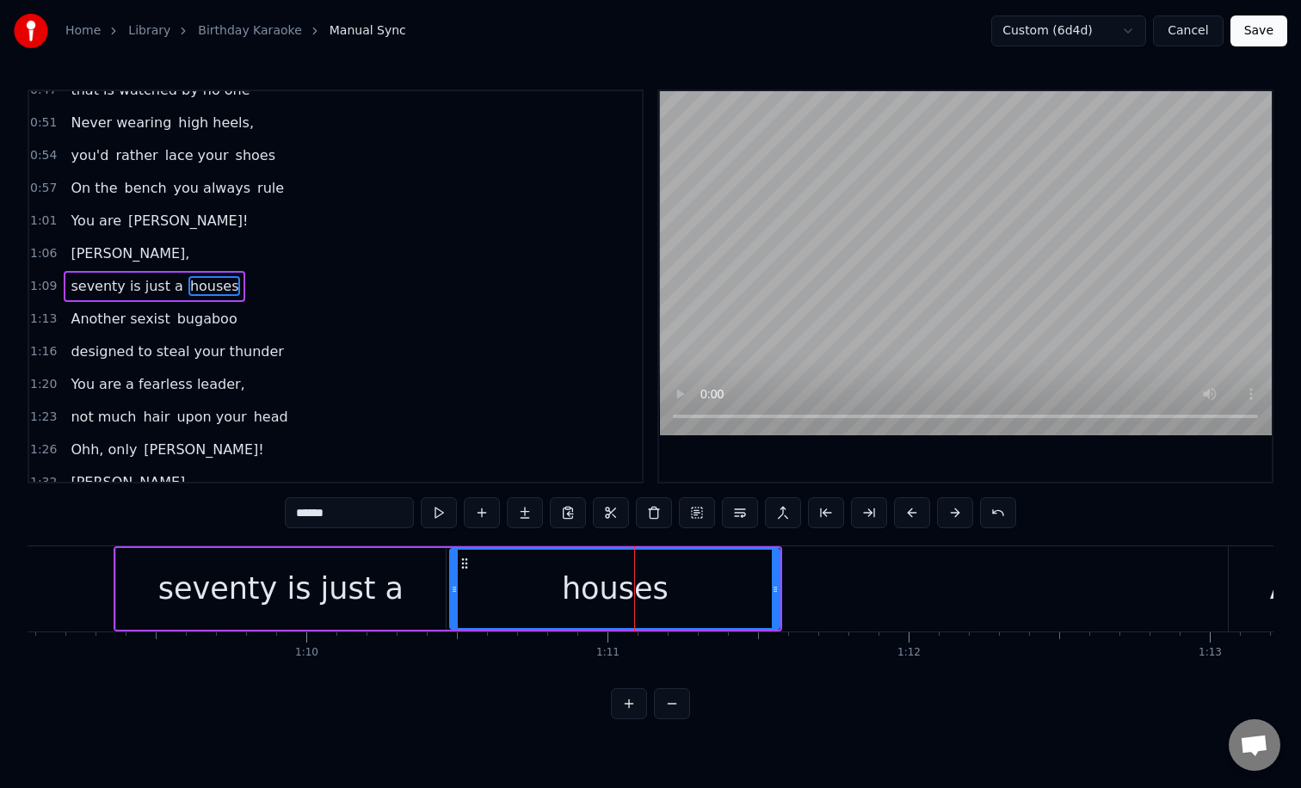
click at [354, 514] on input "******" at bounding box center [349, 512] width 129 height 31
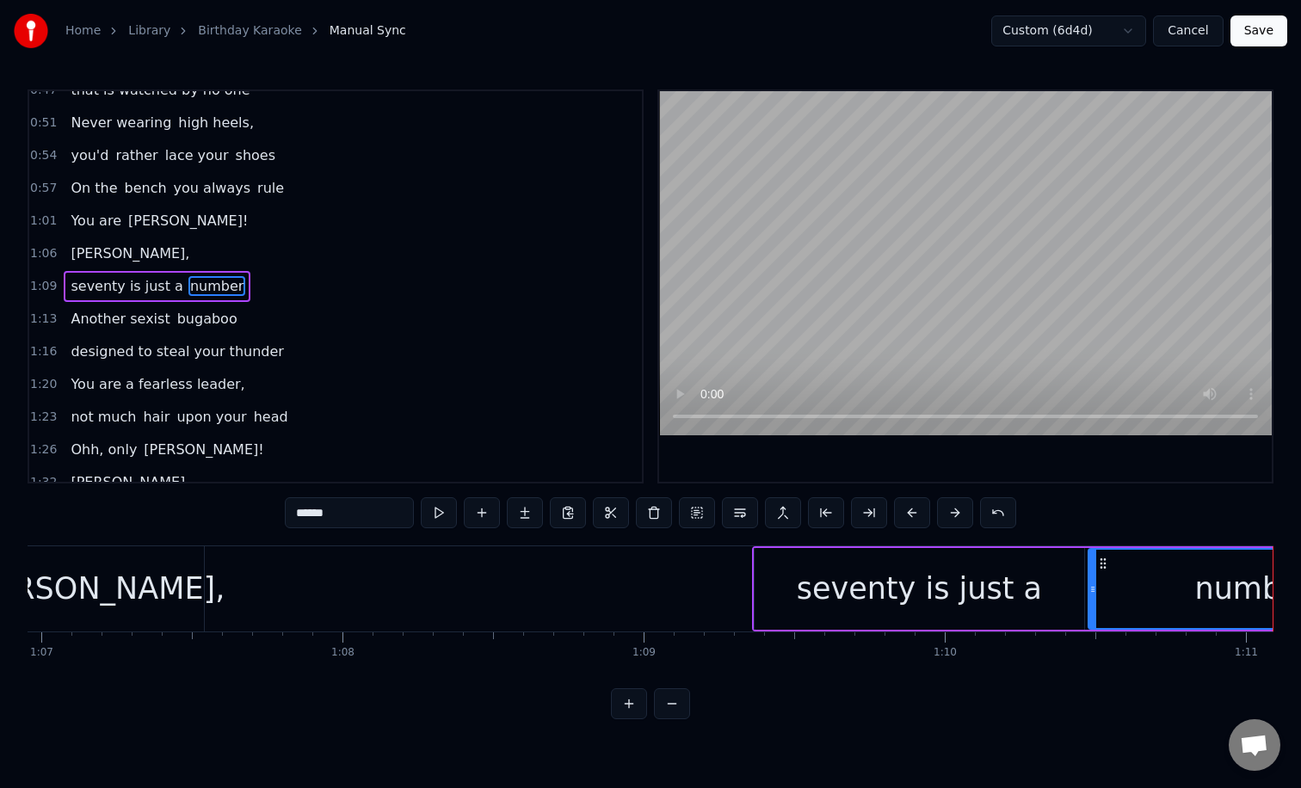
scroll to position [0, 20140]
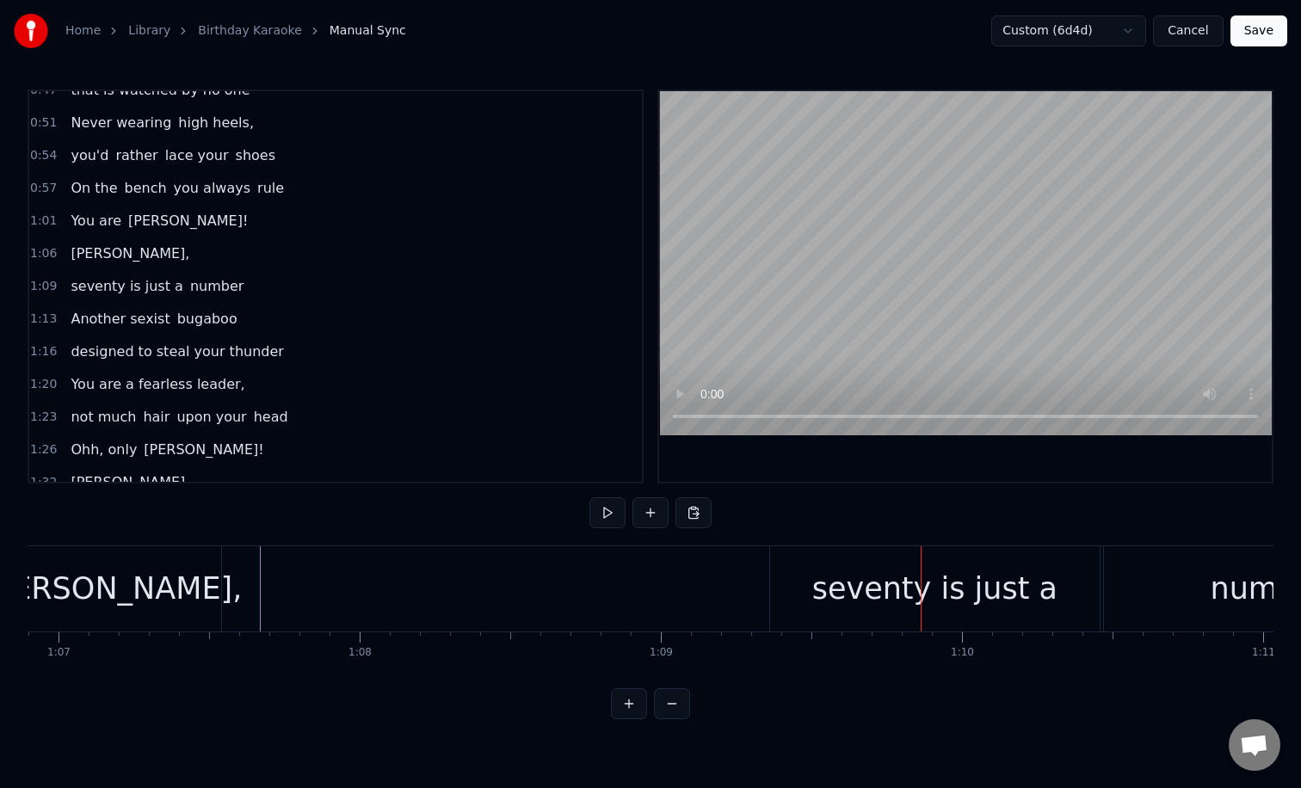
click at [804, 602] on div "seventy is just a" at bounding box center [934, 588] width 329 height 85
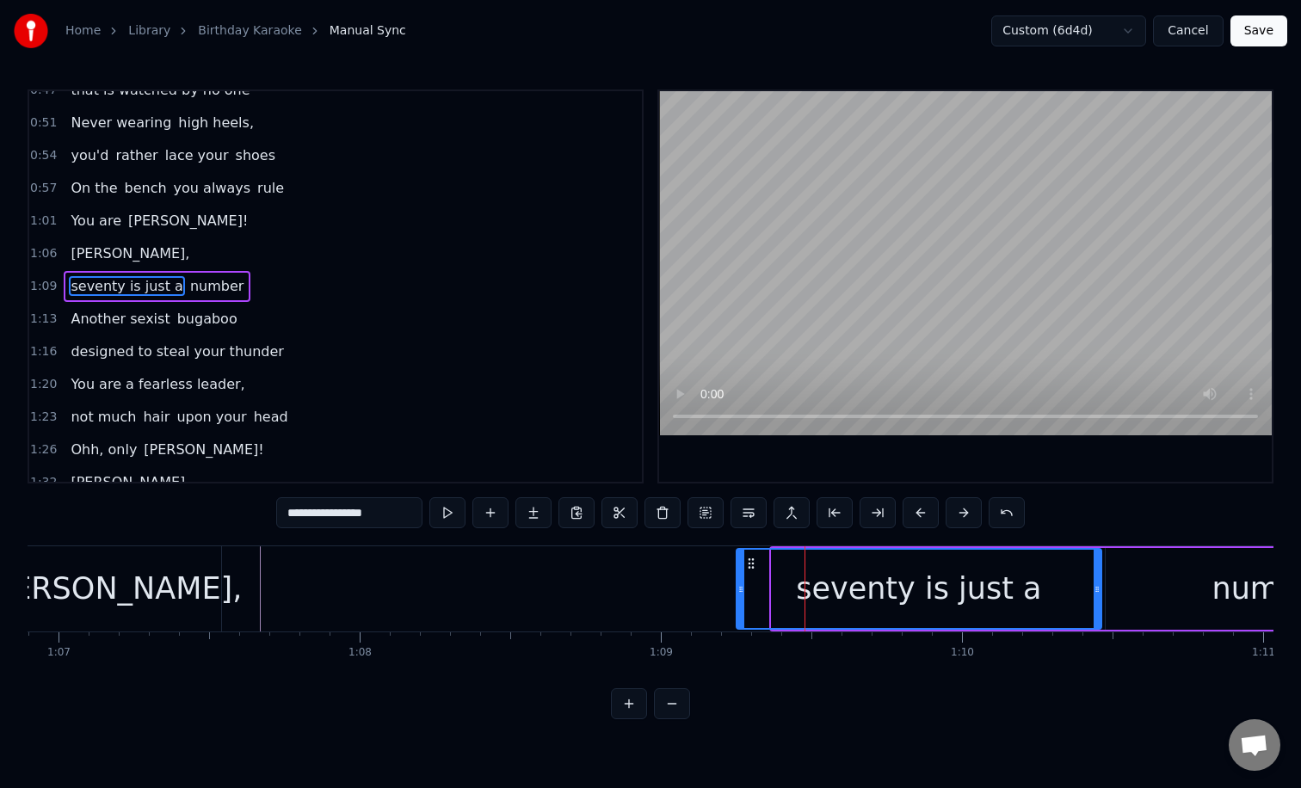
drag, startPoint x: 773, startPoint y: 604, endPoint x: 722, endPoint y: 604, distance: 51.6
click at [737, 604] on div at bounding box center [740, 589] width 7 height 78
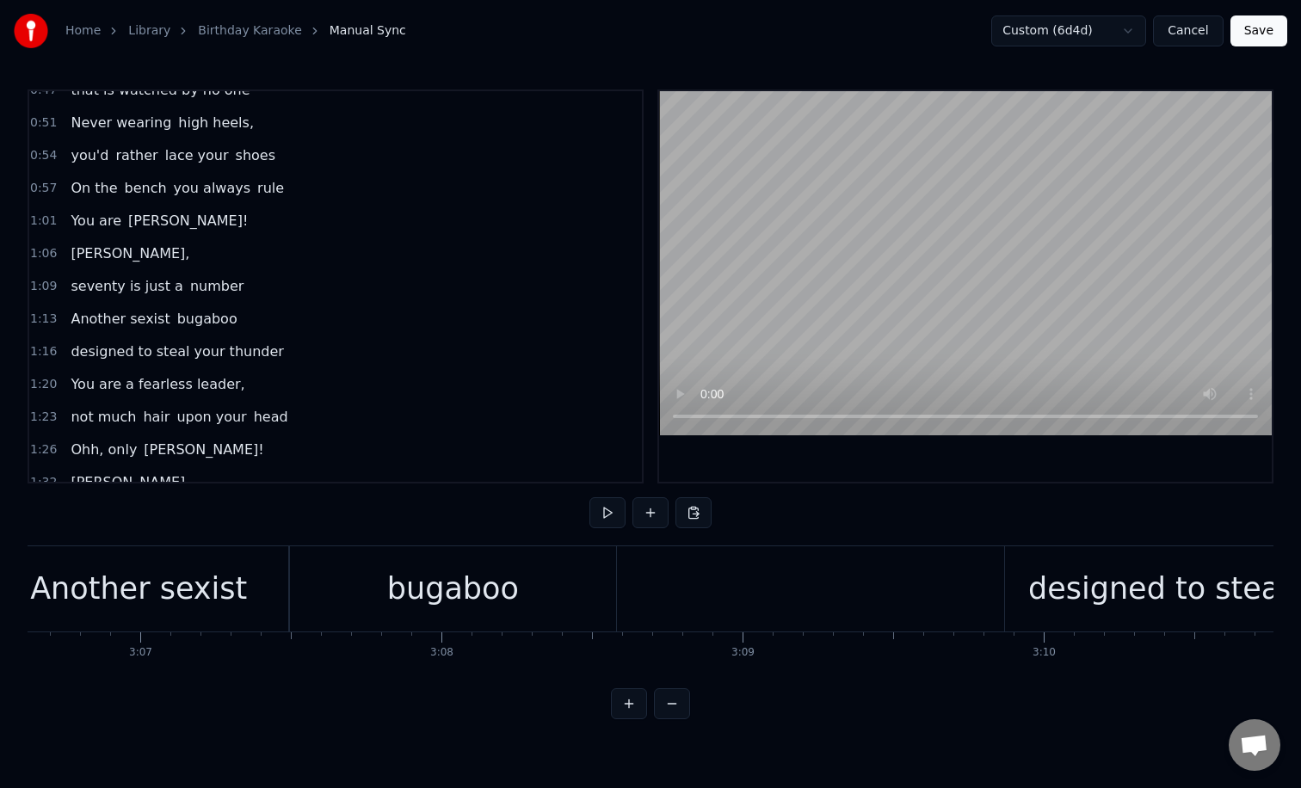
scroll to position [0, 56122]
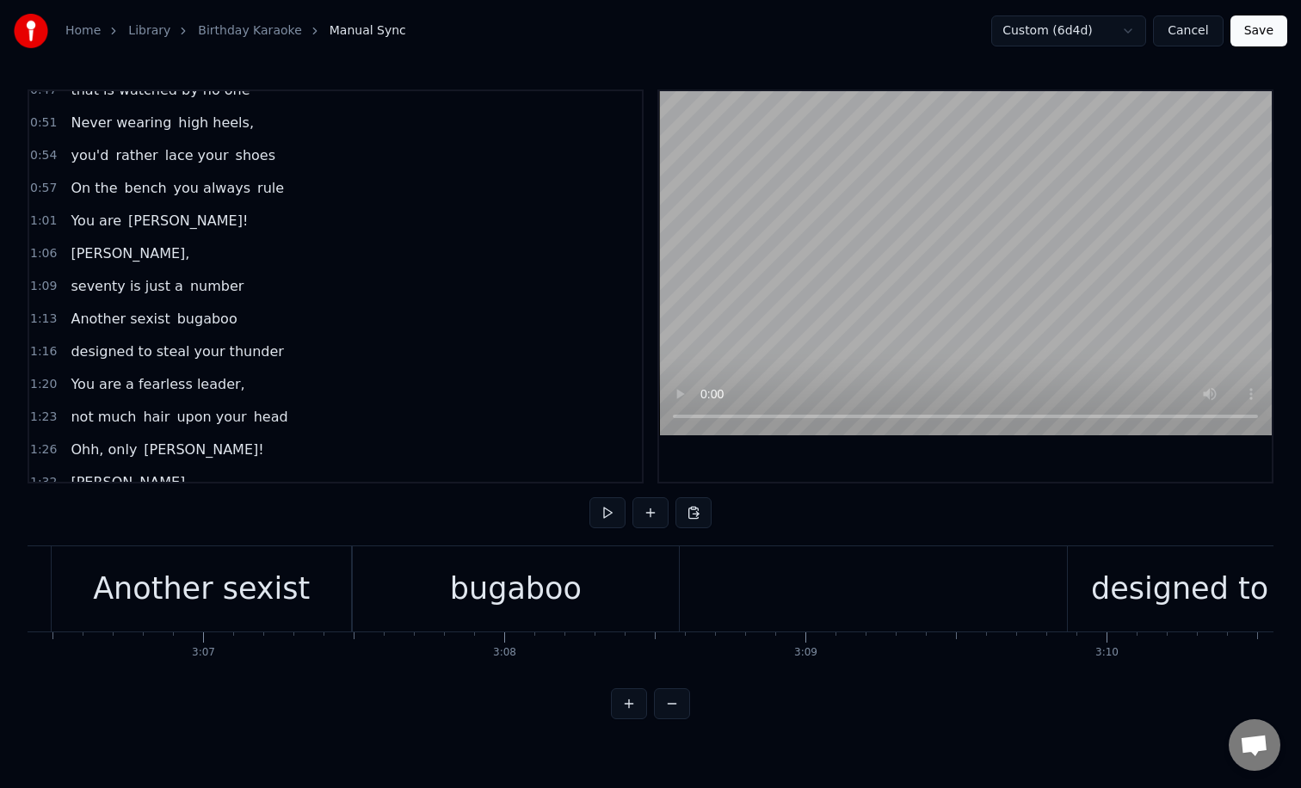
click at [467, 591] on div "bugaboo" at bounding box center [516, 589] width 132 height 46
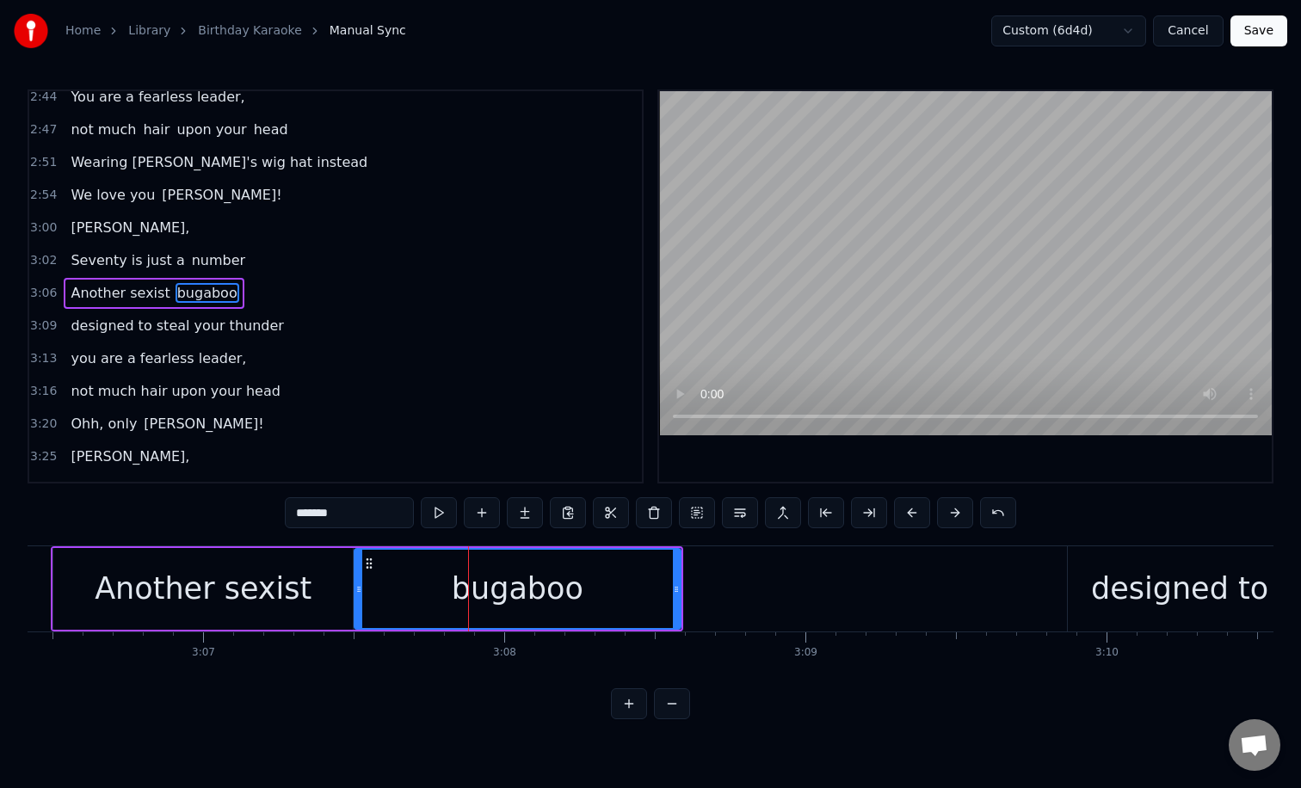
scroll to position [1194, 0]
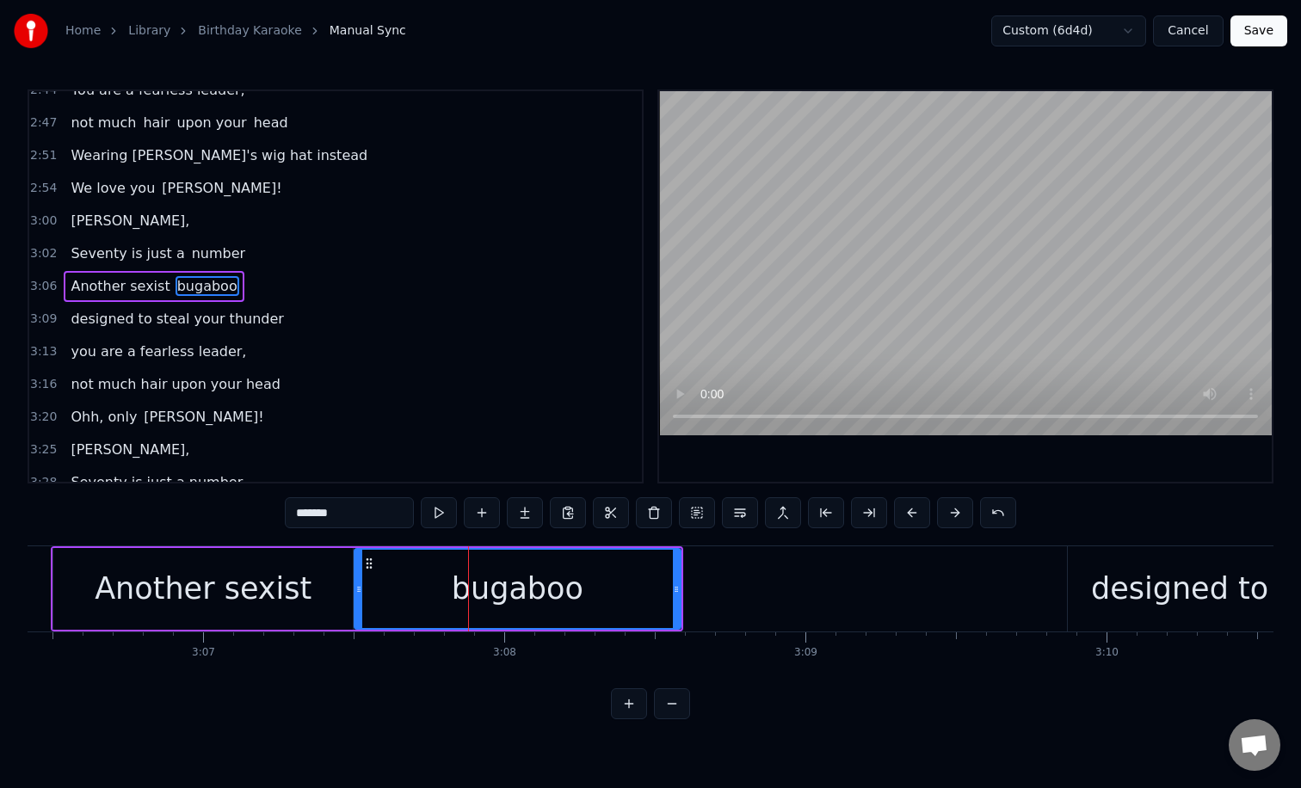
click at [372, 511] on input "*******" at bounding box center [349, 512] width 129 height 31
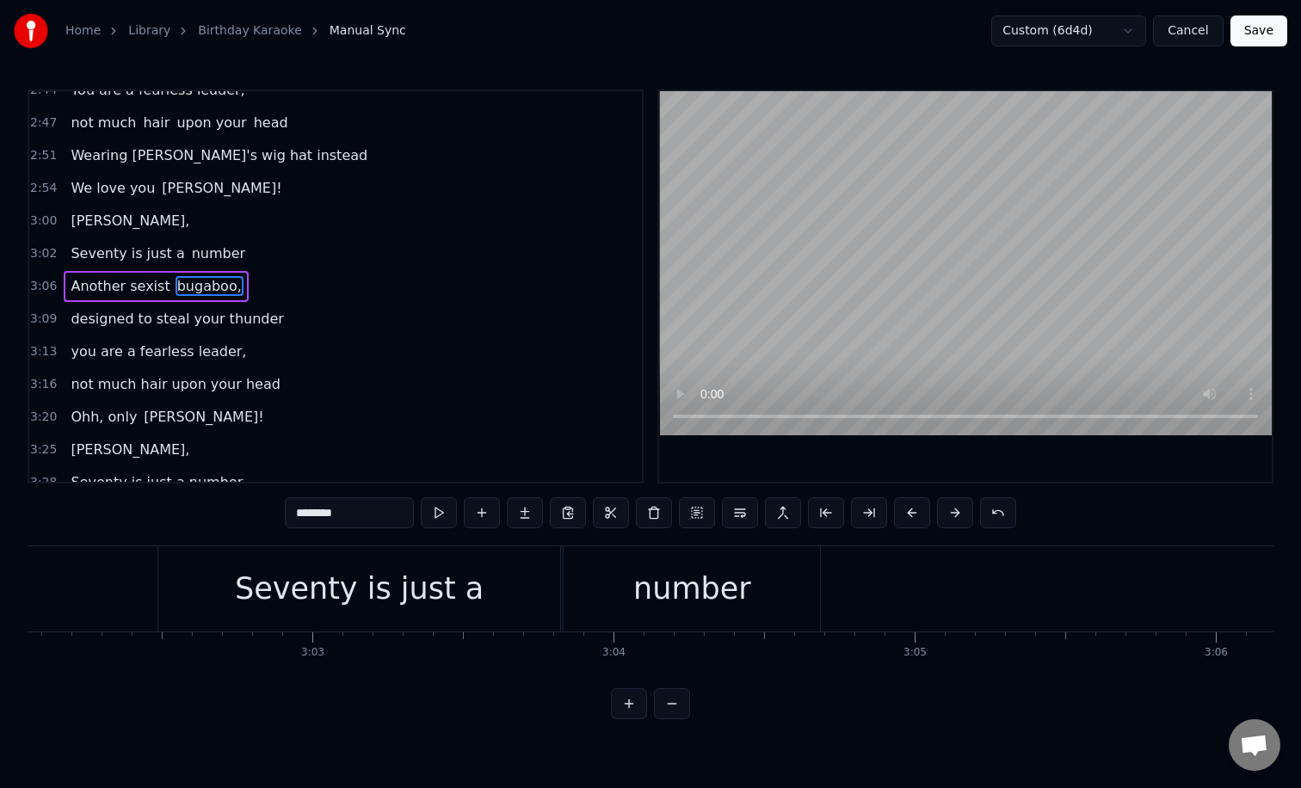
scroll to position [0, 54764]
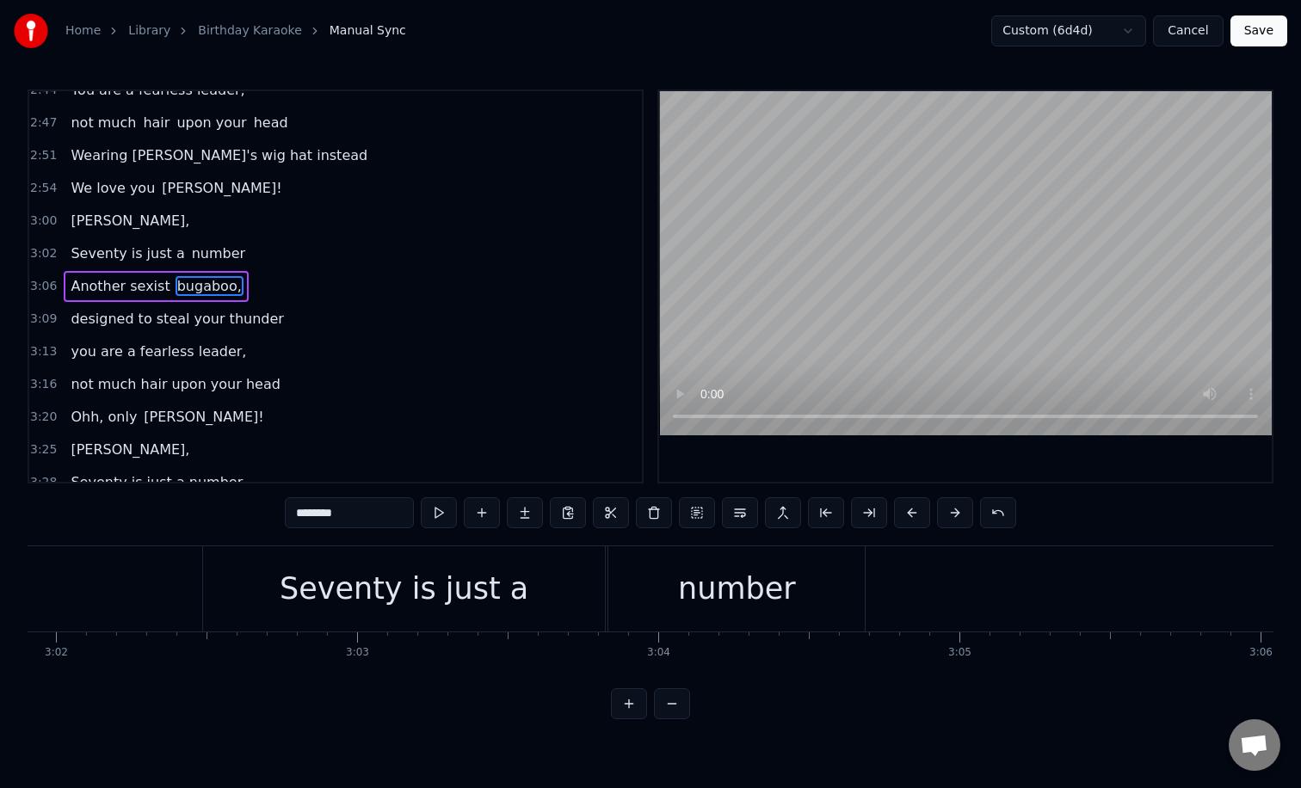
click at [316, 591] on div "Seventy is just a" at bounding box center [404, 589] width 249 height 46
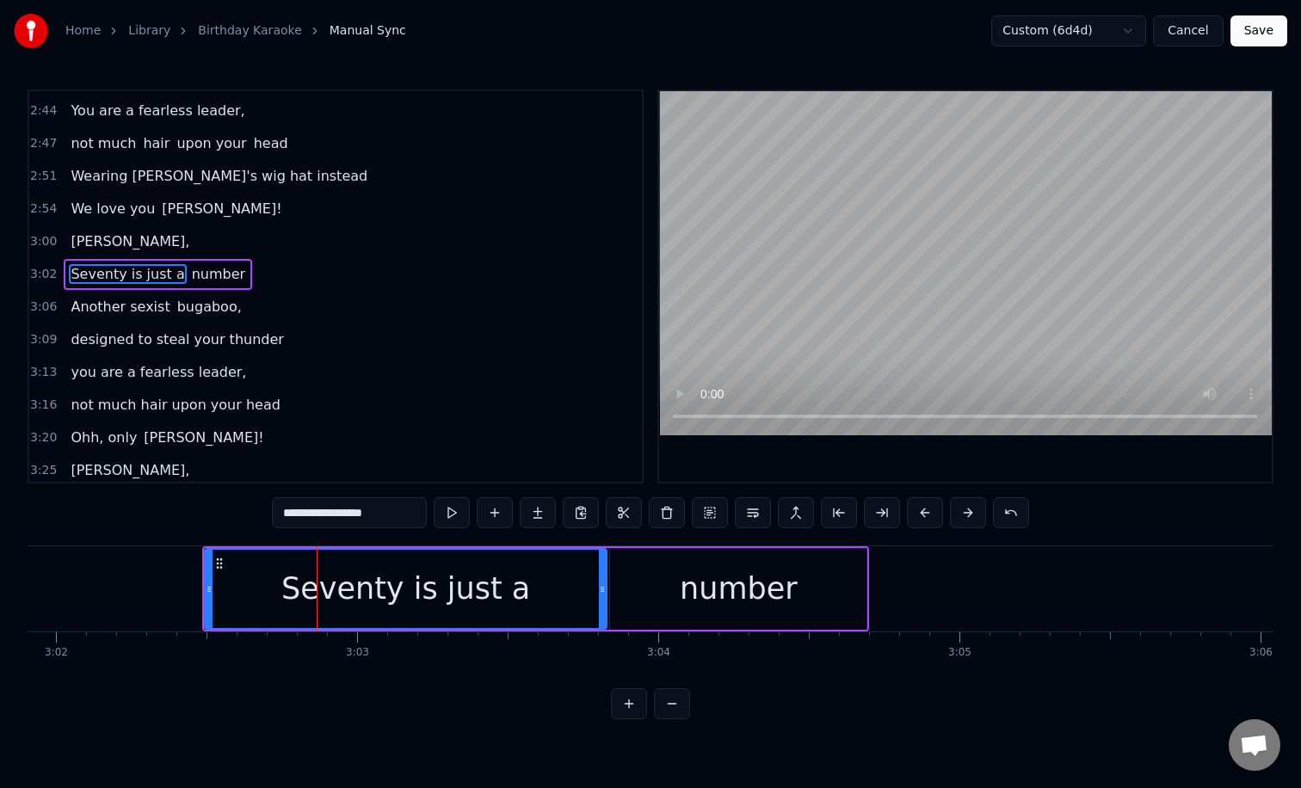
scroll to position [1161, 0]
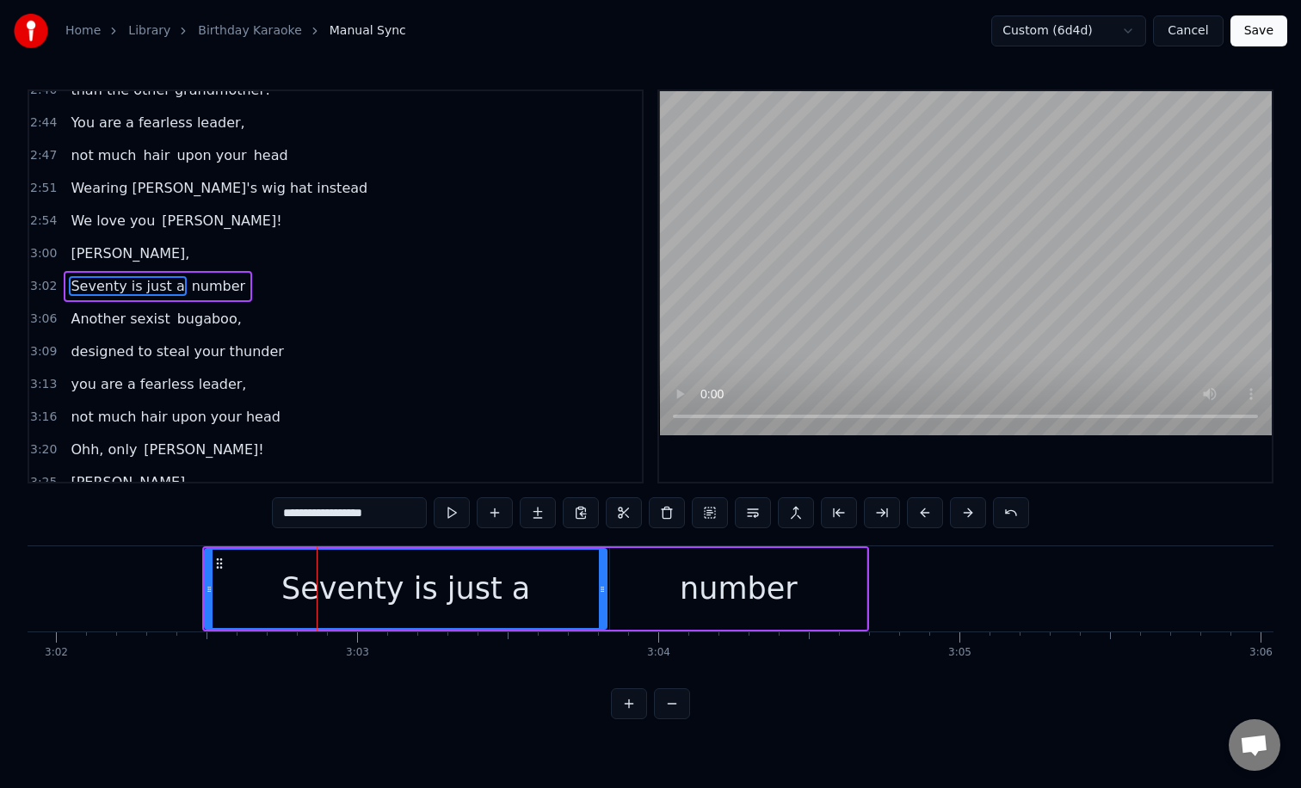
click at [289, 513] on input "**********" at bounding box center [349, 512] width 155 height 31
click at [287, 508] on input "**********" at bounding box center [349, 512] width 146 height 31
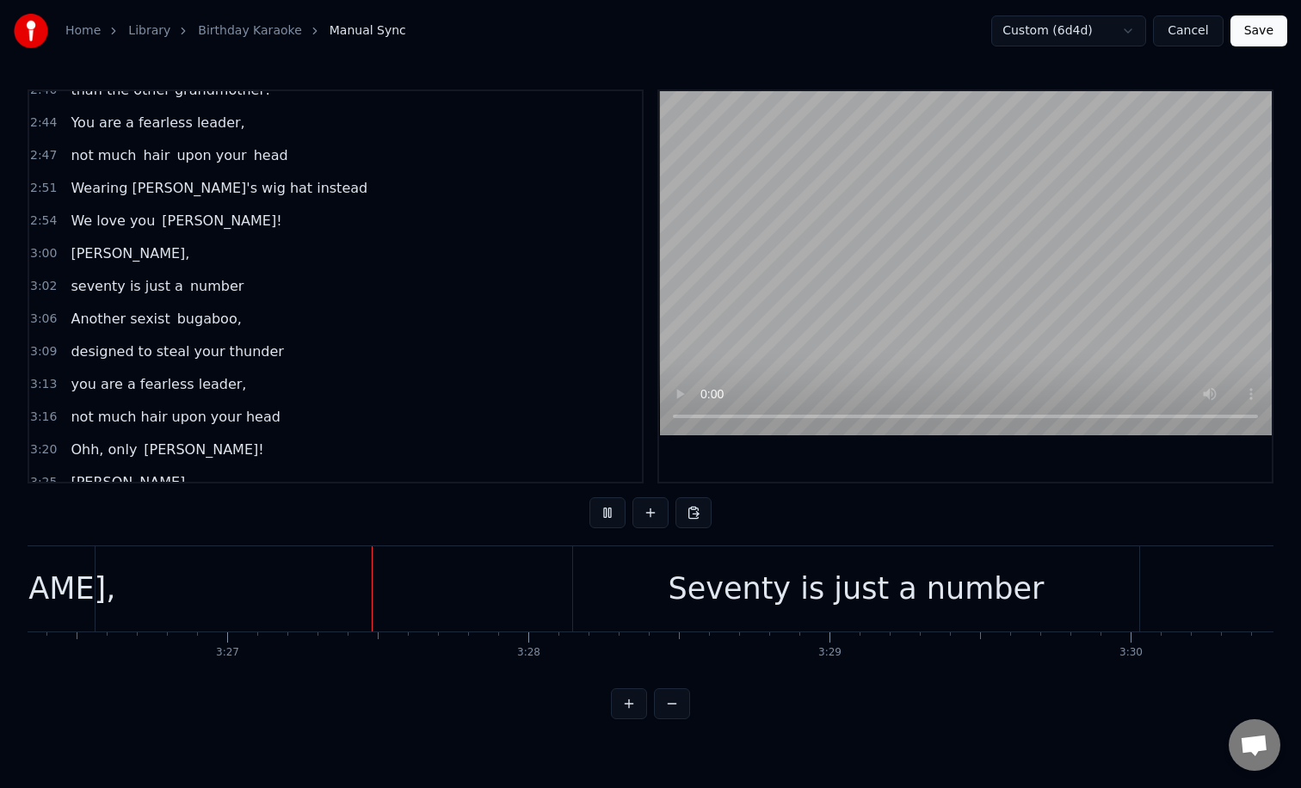
scroll to position [0, 62236]
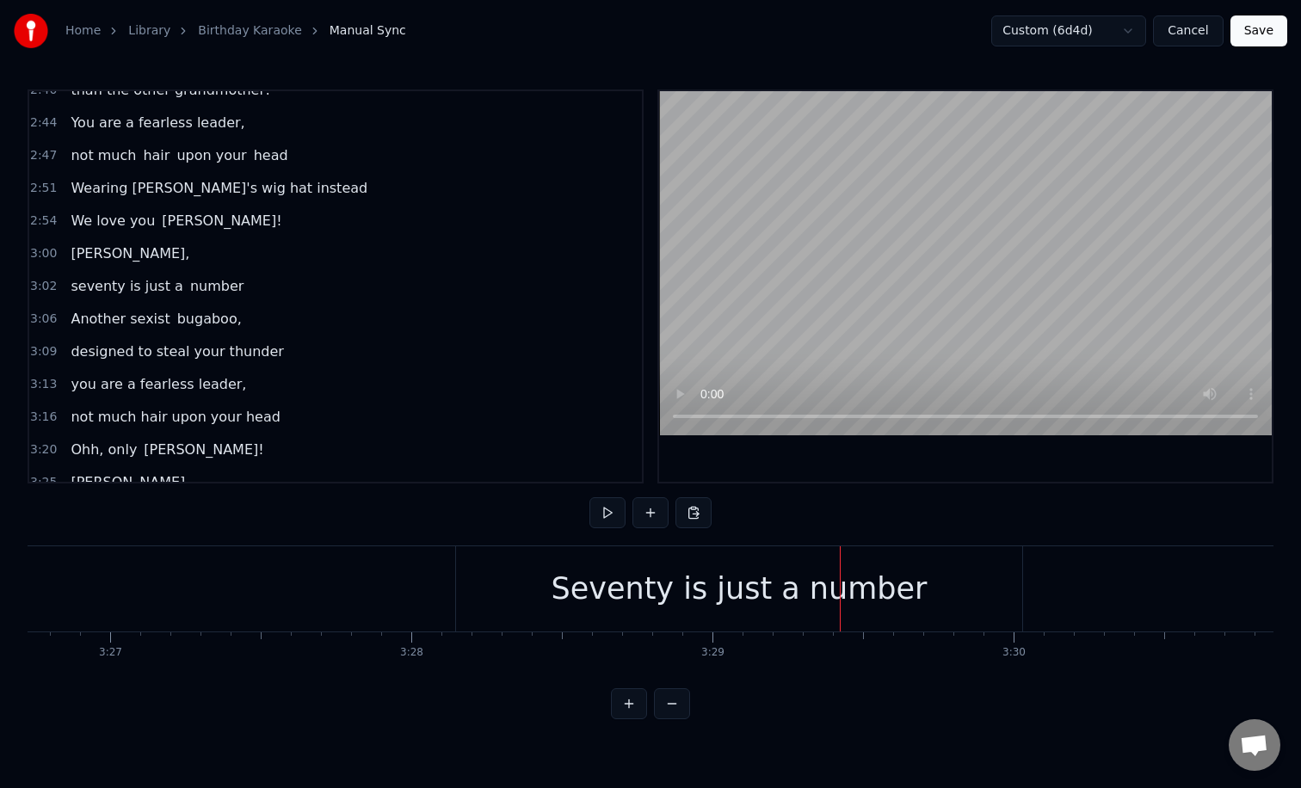
click at [600, 605] on div "Seventy is just a number" at bounding box center [739, 589] width 376 height 46
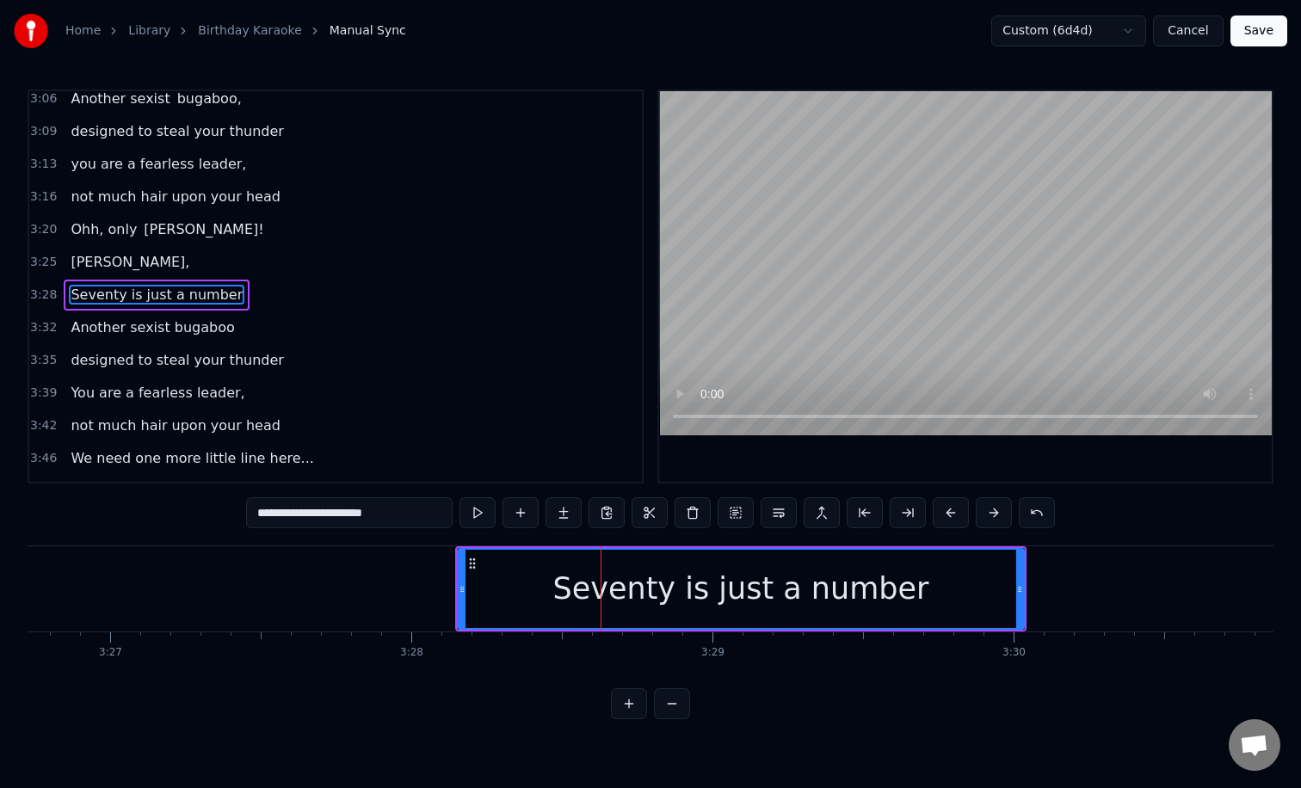
scroll to position [1390, 0]
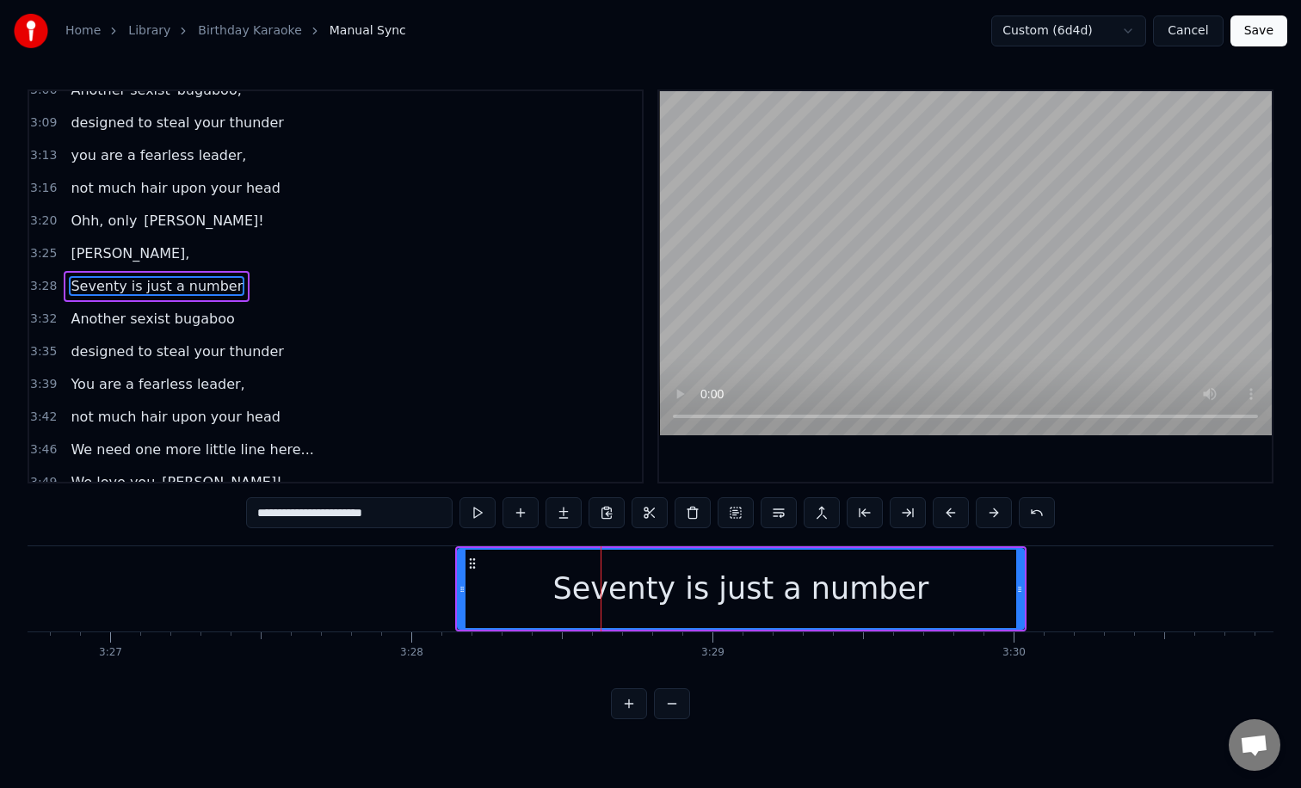
click at [265, 507] on input "**********" at bounding box center [349, 512] width 206 height 31
click at [261, 511] on input "**********" at bounding box center [349, 512] width 198 height 31
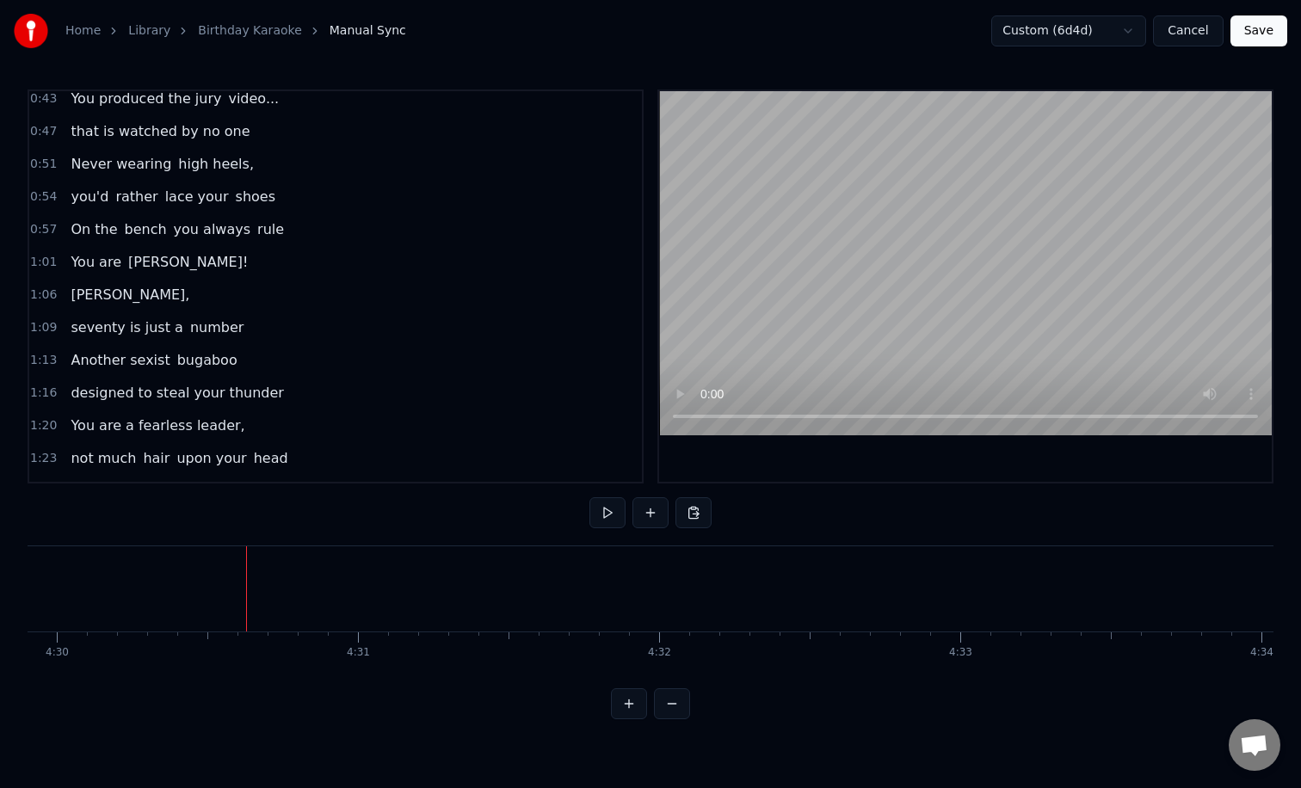
scroll to position [240, 0]
click at [132, 358] on span "Another sexist" at bounding box center [120, 358] width 102 height 20
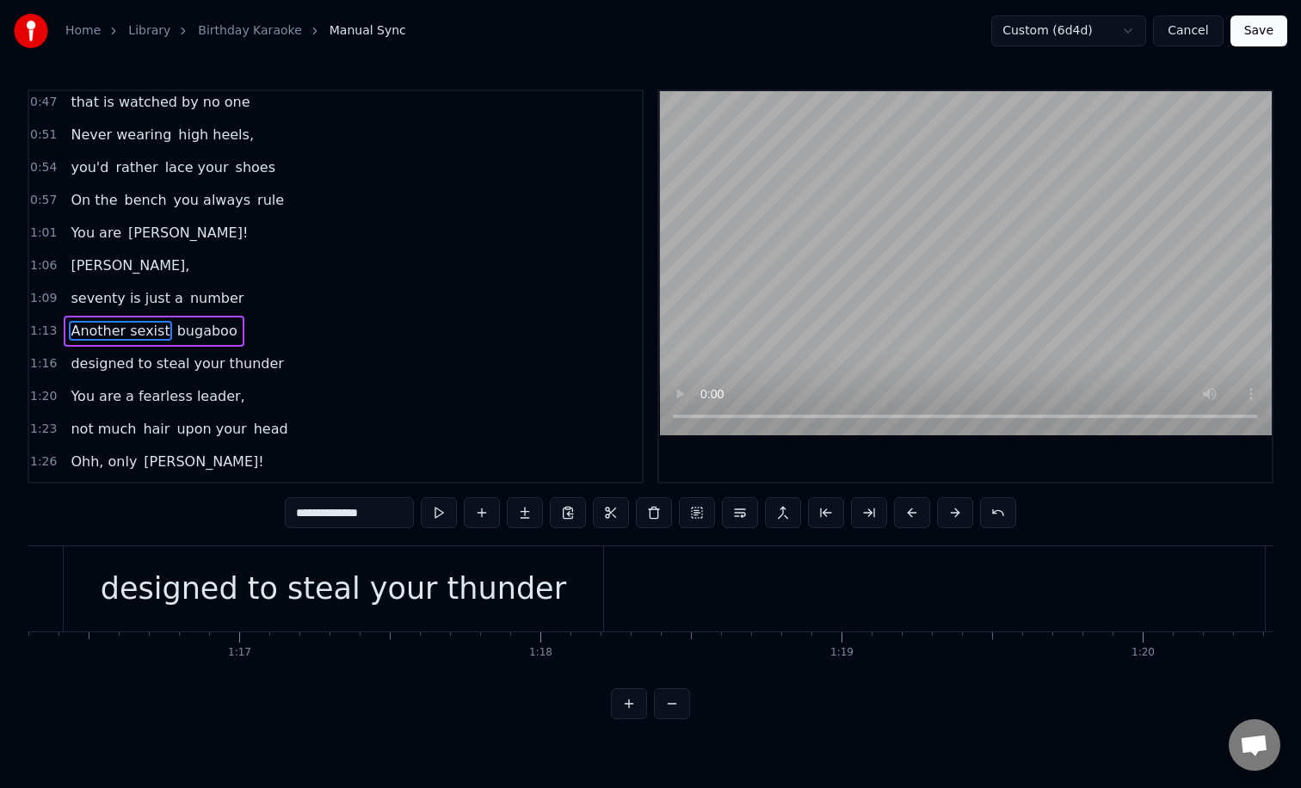
scroll to position [0, 21909]
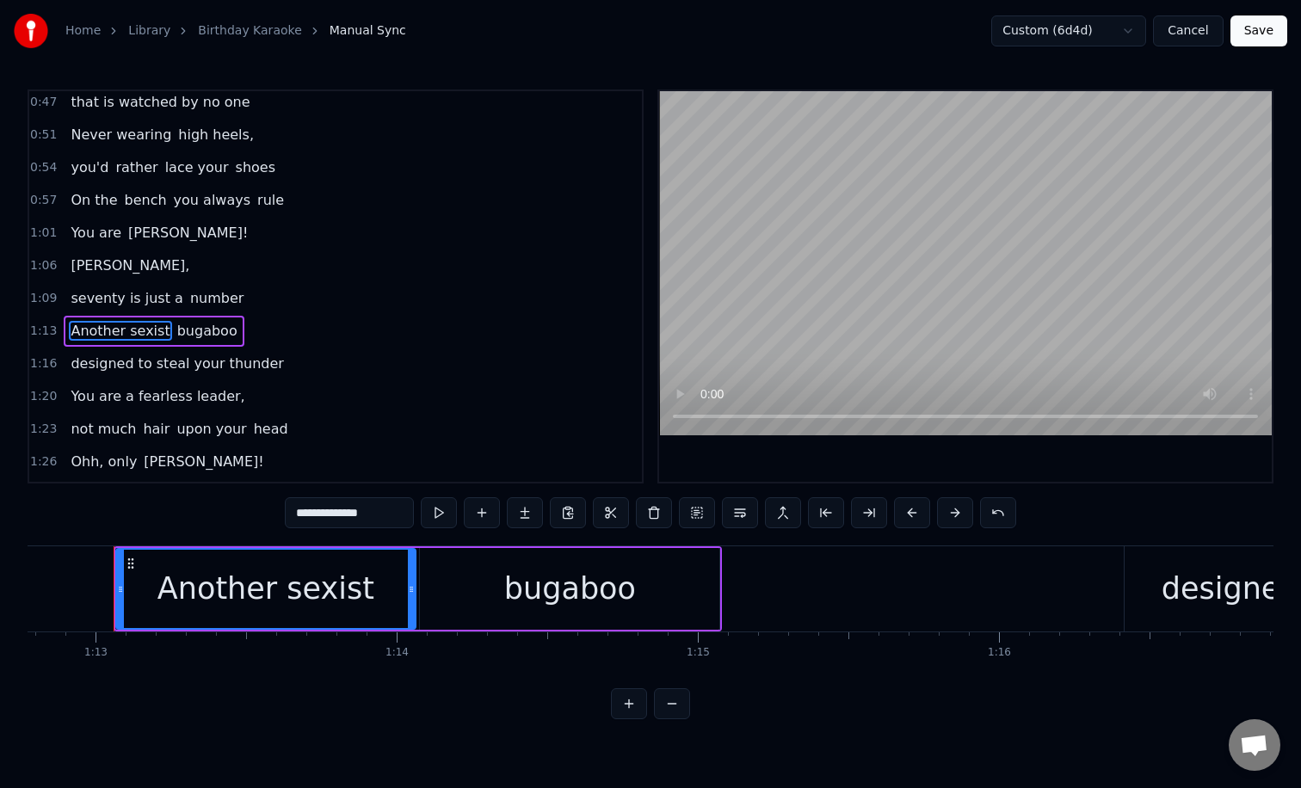
click at [584, 569] on div "bugaboo" at bounding box center [570, 589] width 132 height 46
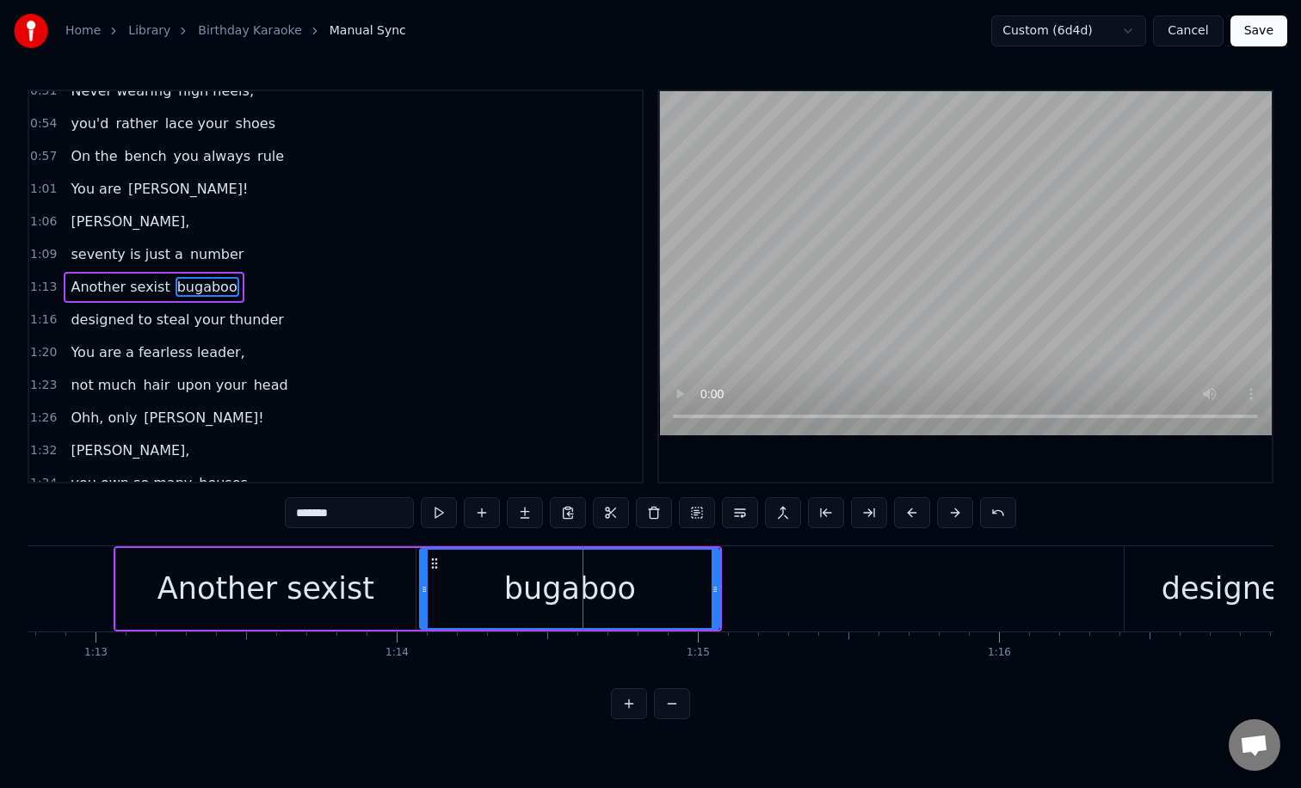
scroll to position [311, 0]
click at [372, 505] on input "*******" at bounding box center [349, 512] width 129 height 31
click at [360, 503] on input "*******" at bounding box center [349, 512] width 129 height 31
click at [346, 510] on input "*******" at bounding box center [349, 512] width 129 height 31
click at [569, 584] on div "bugaboo" at bounding box center [570, 589] width 132 height 46
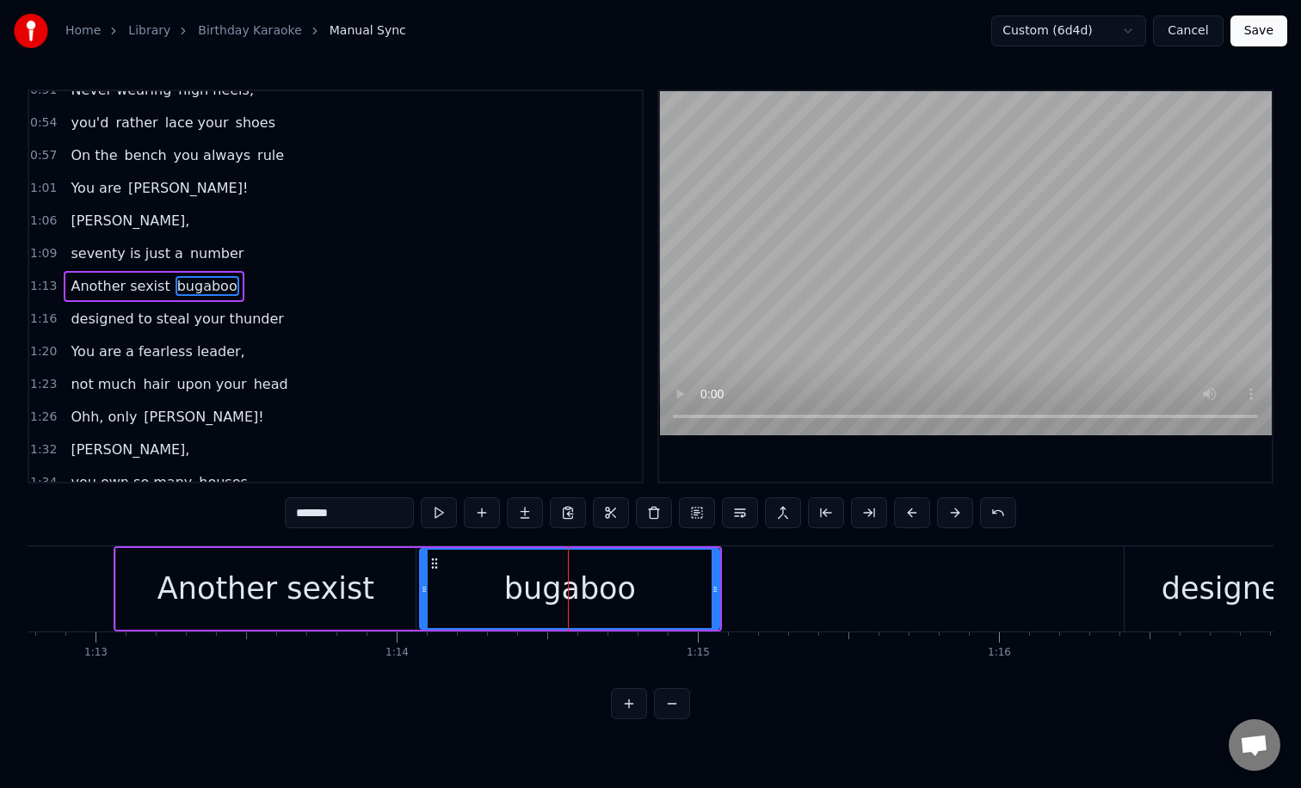
click at [361, 514] on input "*******" at bounding box center [349, 512] width 129 height 31
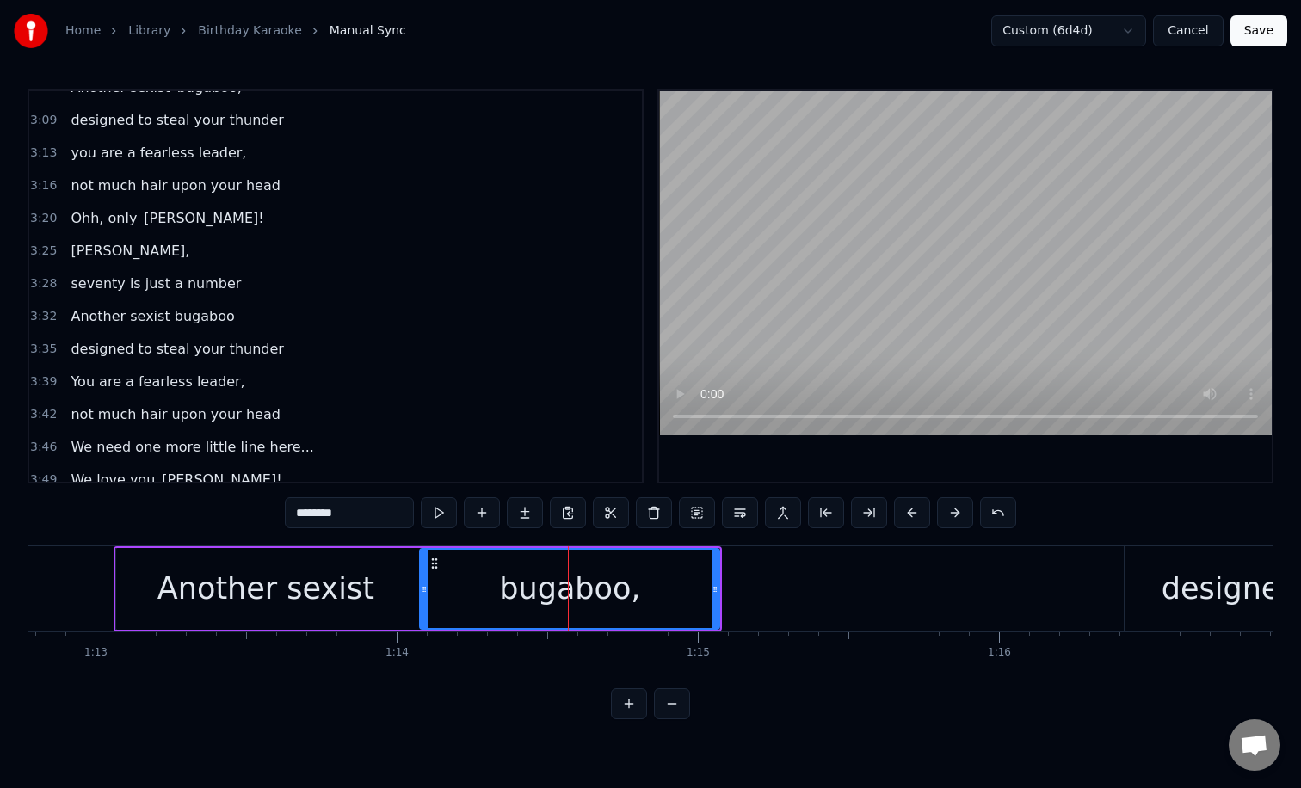
scroll to position [1407, 0]
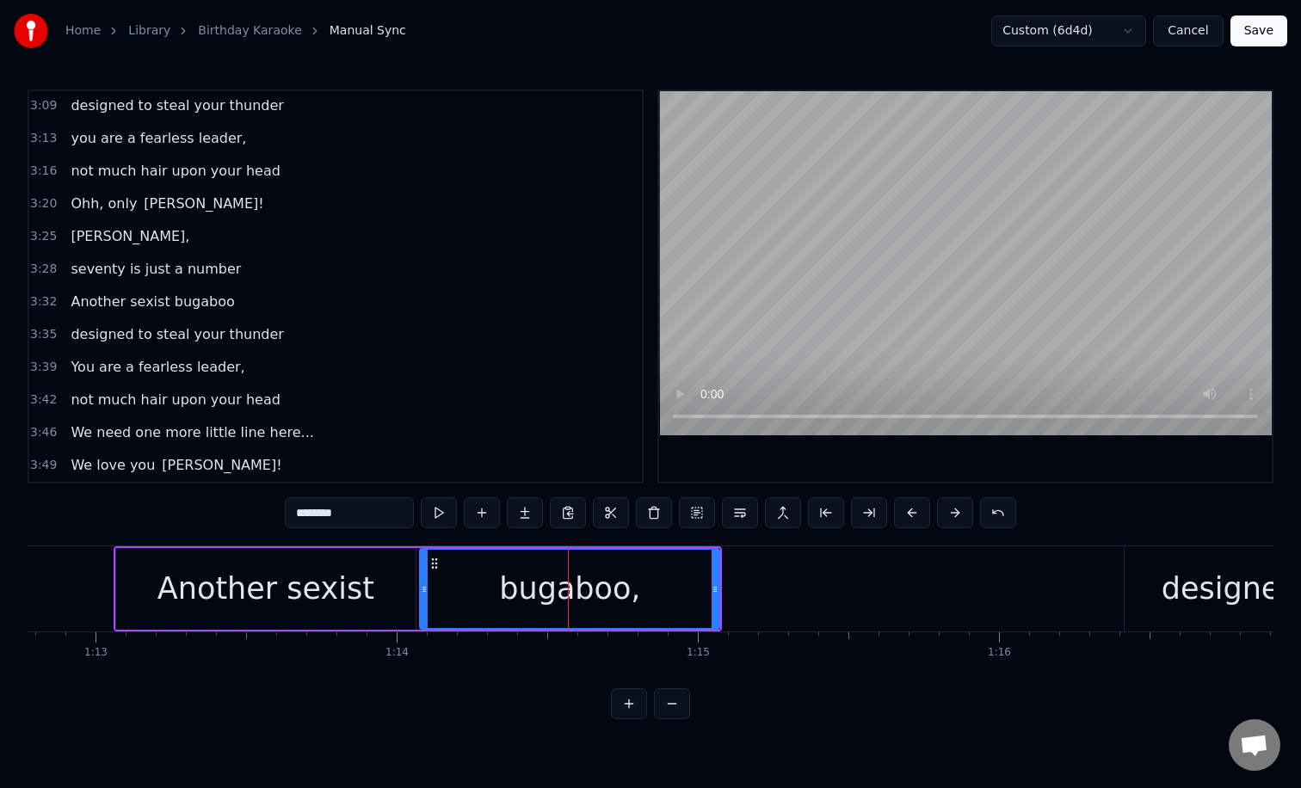
click at [211, 304] on span "Another sexist bugaboo" at bounding box center [152, 302] width 167 height 20
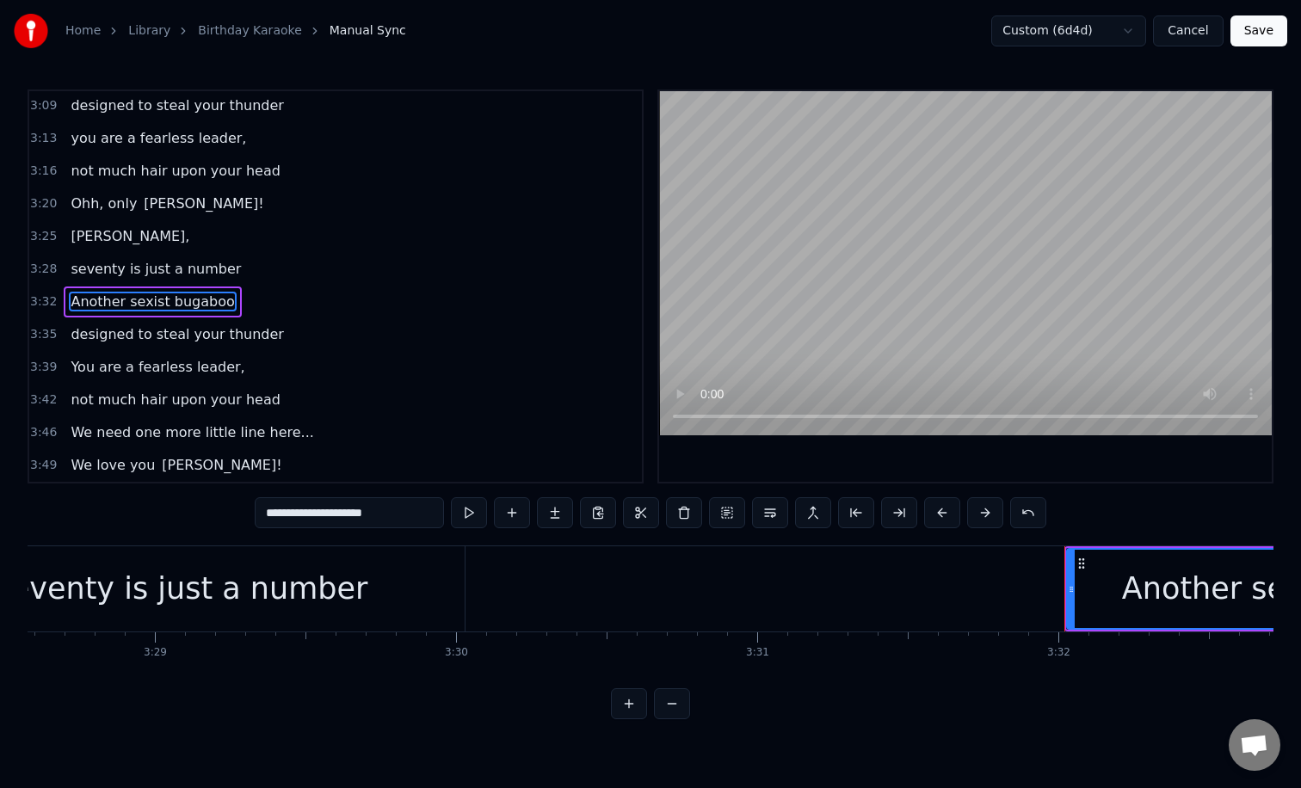
scroll to position [0, 63744]
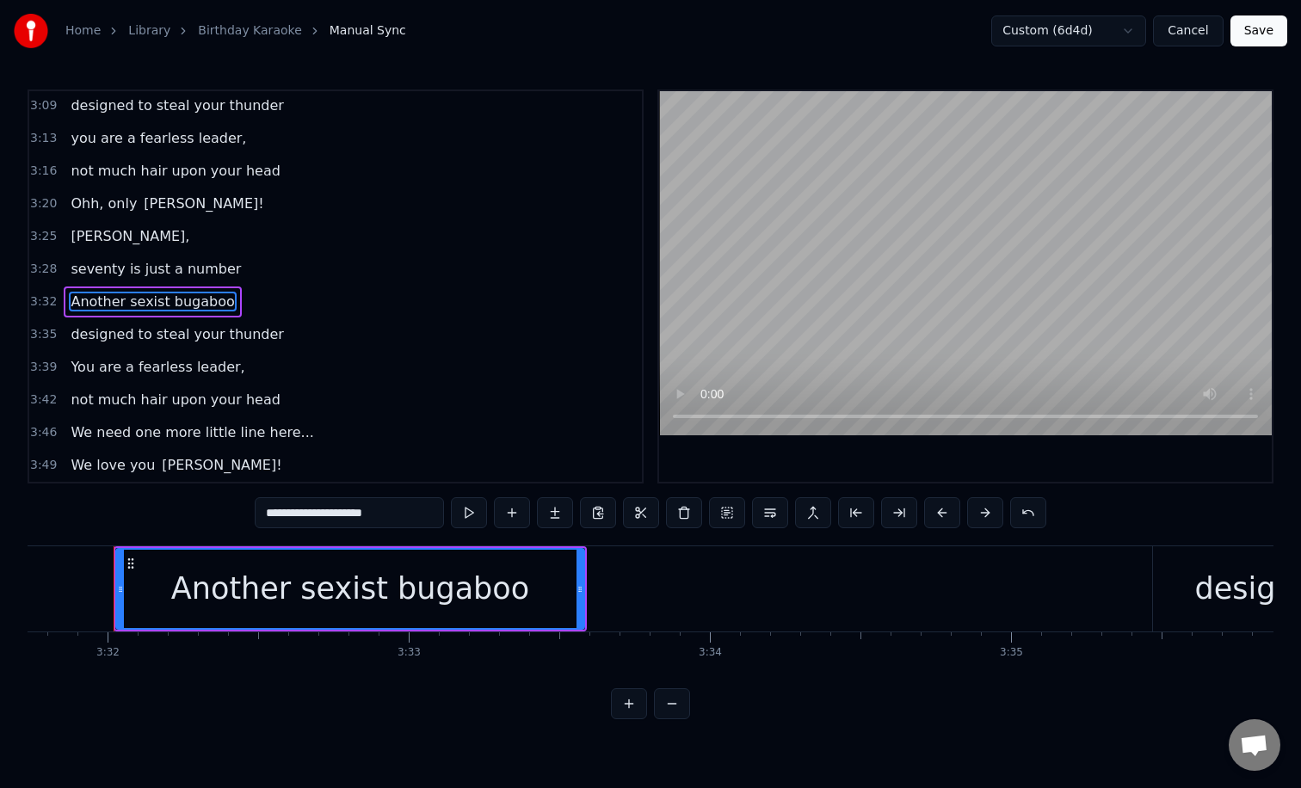
click at [407, 511] on input "**********" at bounding box center [349, 512] width 189 height 31
click at [1252, 30] on button "Save" at bounding box center [1258, 30] width 57 height 31
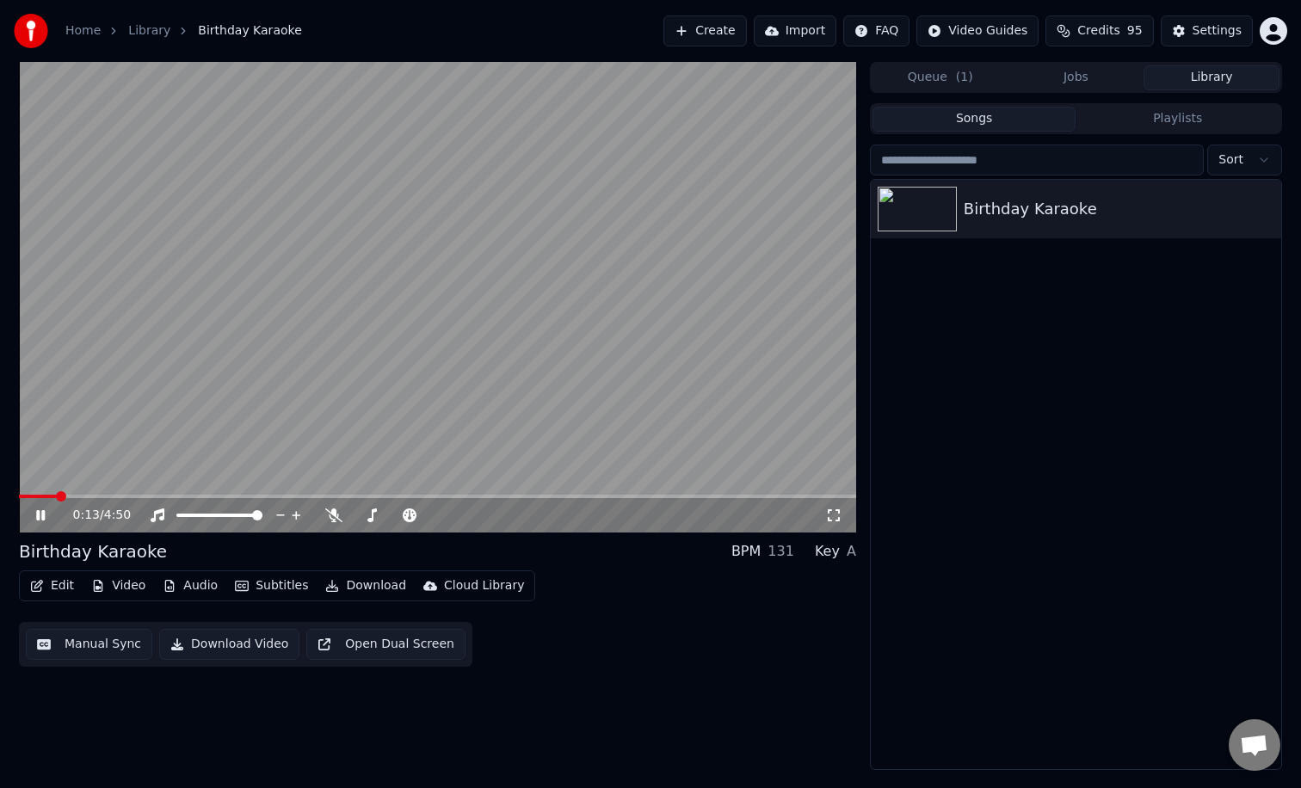
click at [679, 292] on video at bounding box center [437, 297] width 837 height 471
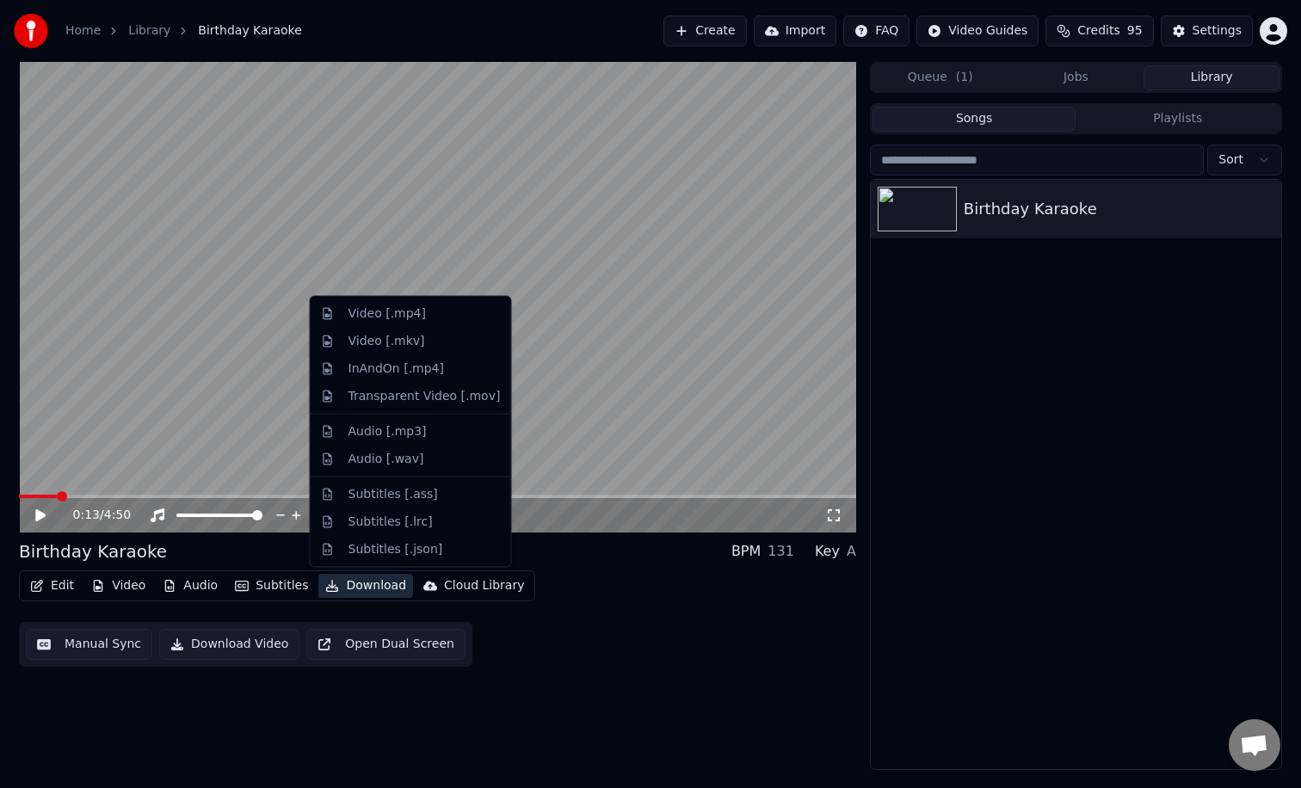
click at [361, 580] on button "Download" at bounding box center [365, 586] width 95 height 24
click at [456, 314] on div "Video [.mp4]" at bounding box center [424, 313] width 152 height 17
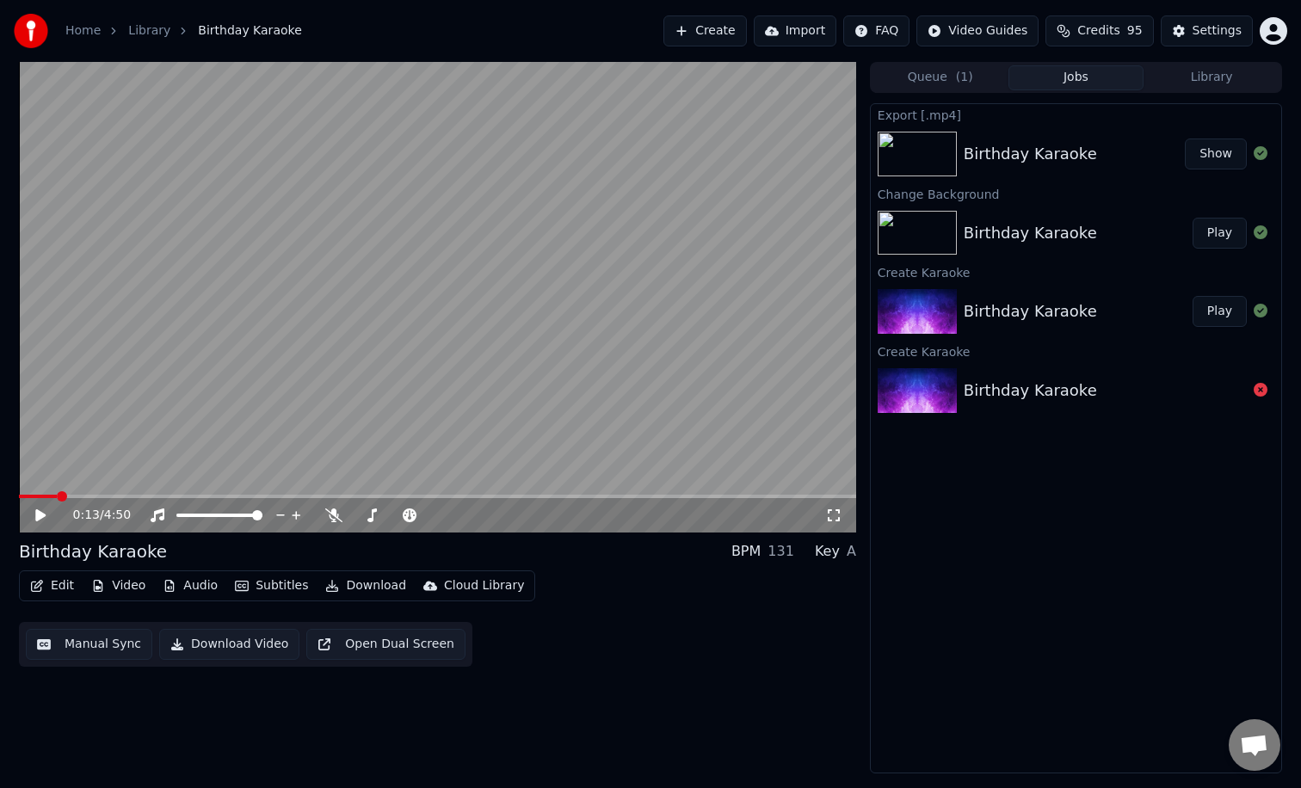
click at [1215, 152] on button "Show" at bounding box center [1215, 153] width 62 height 31
